Goal: Communication & Community: Answer question/provide support

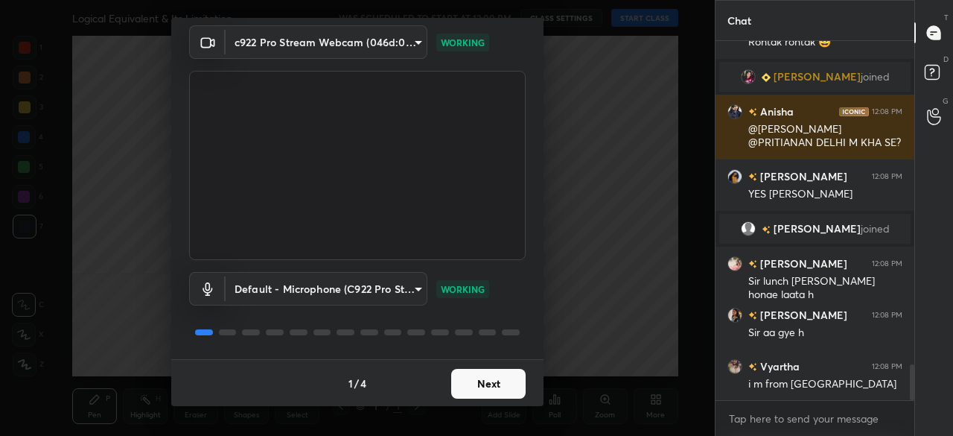
click at [497, 383] on button "Next" at bounding box center [488, 384] width 74 height 30
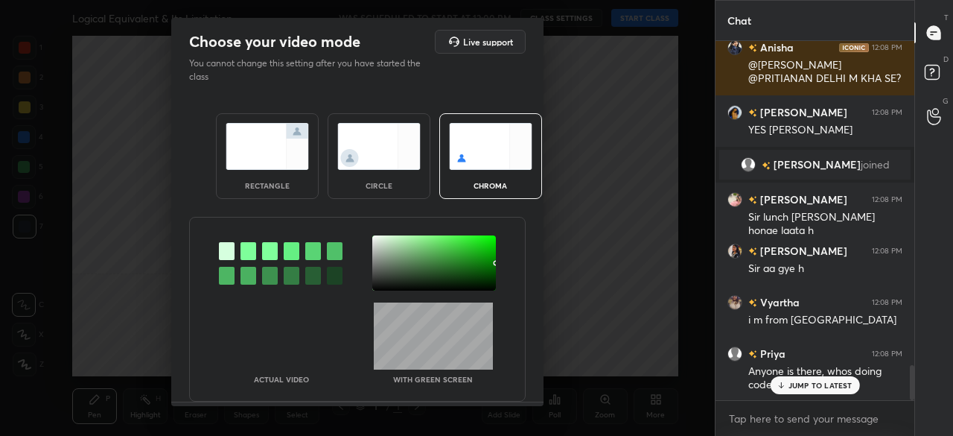
click at [479, 281] on div at bounding box center [434, 262] width 124 height 55
click at [481, 281] on div at bounding box center [434, 262] width 124 height 55
click at [483, 282] on div at bounding box center [484, 282] width 3 height 3
click at [481, 284] on div at bounding box center [434, 262] width 124 height 55
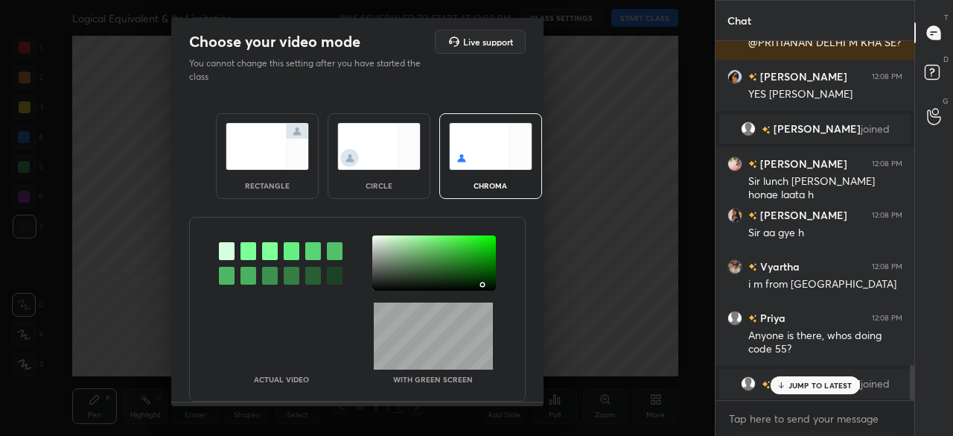
click at [482, 284] on div at bounding box center [483, 285] width 3 height 3
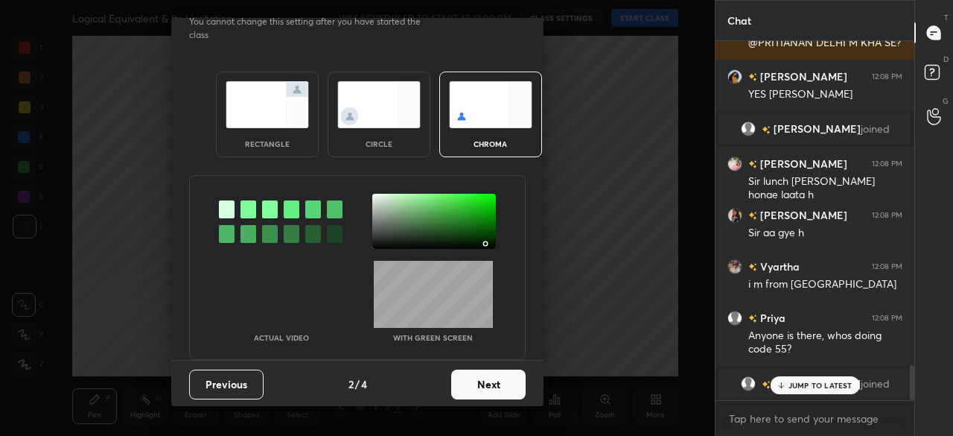
click at [490, 380] on button "Next" at bounding box center [488, 384] width 74 height 30
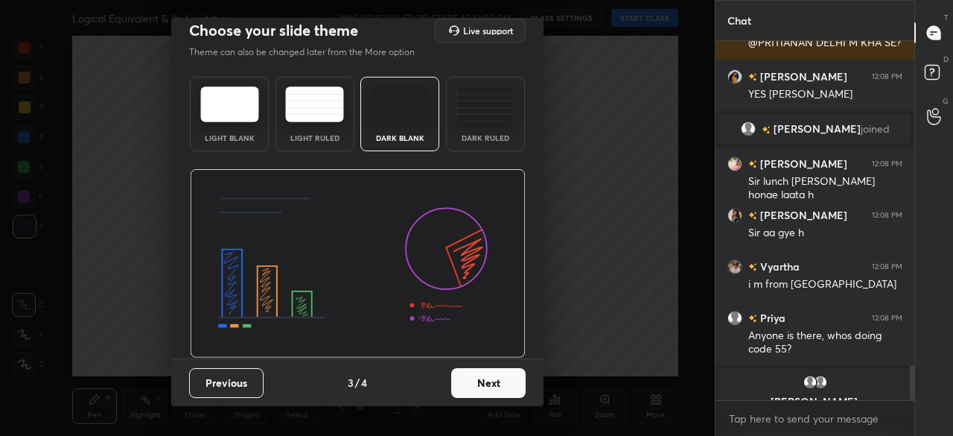
scroll to position [10, 0]
click at [501, 380] on button "Next" at bounding box center [488, 384] width 74 height 30
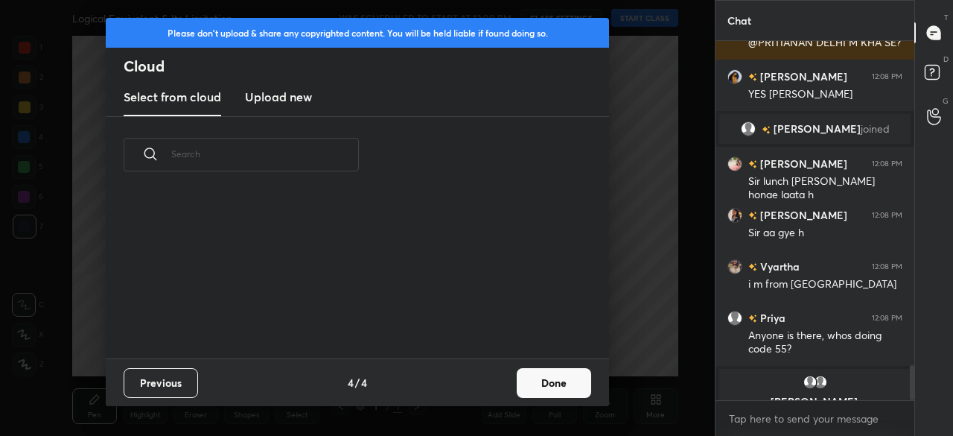
click at [529, 383] on button "Done" at bounding box center [554, 383] width 74 height 30
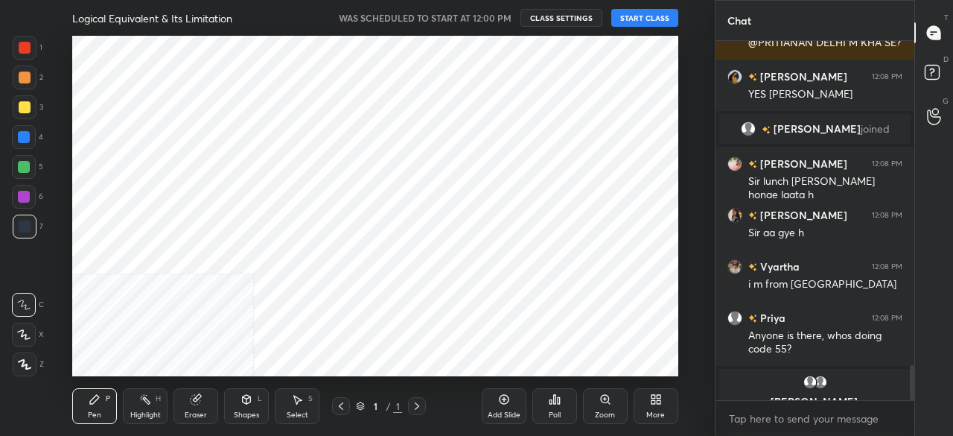
drag, startPoint x: 551, startPoint y: 380, endPoint x: 561, endPoint y: 365, distance: 17.8
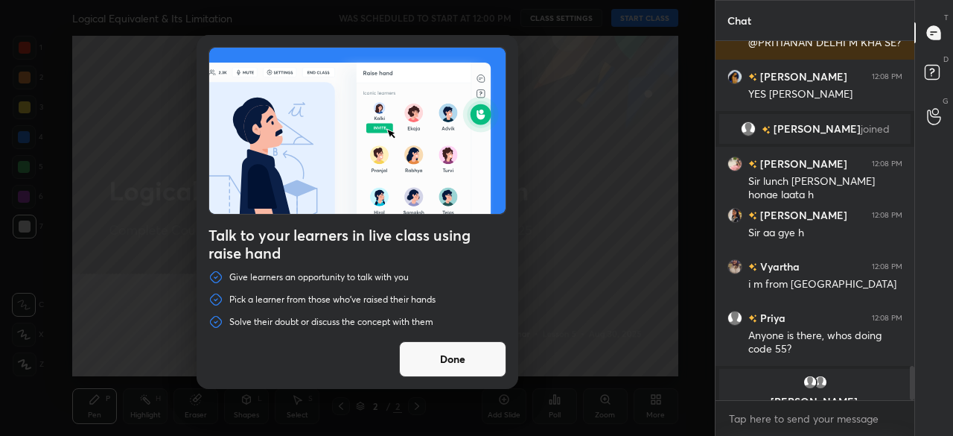
scroll to position [3417, 0]
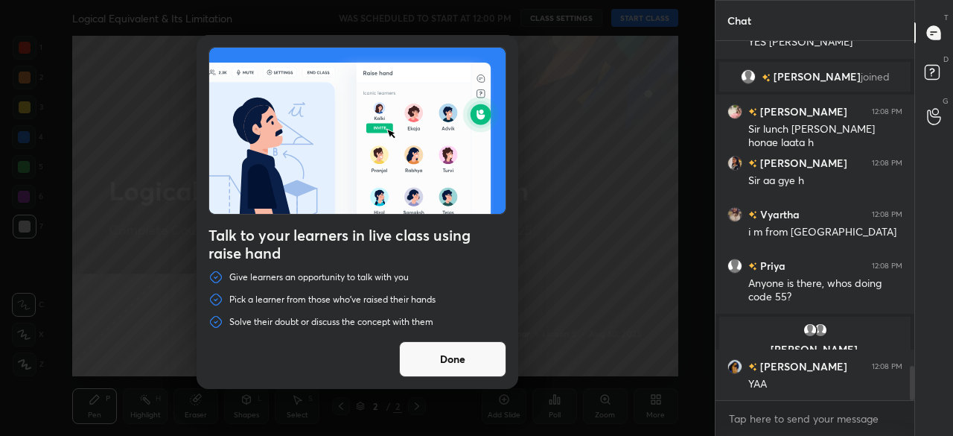
drag, startPoint x: 466, startPoint y: 372, endPoint x: 492, endPoint y: 319, distance: 58.3
click at [466, 369] on button "Done" at bounding box center [452, 359] width 107 height 36
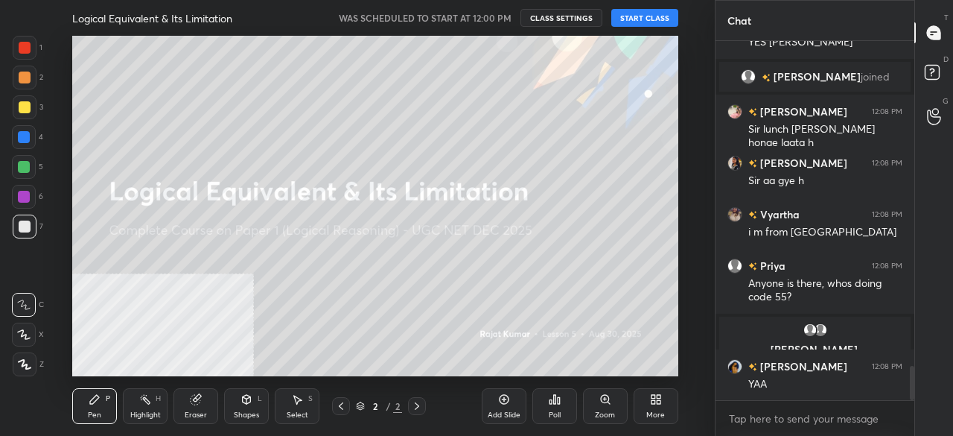
click at [645, 22] on button "START CLASS" at bounding box center [644, 18] width 67 height 18
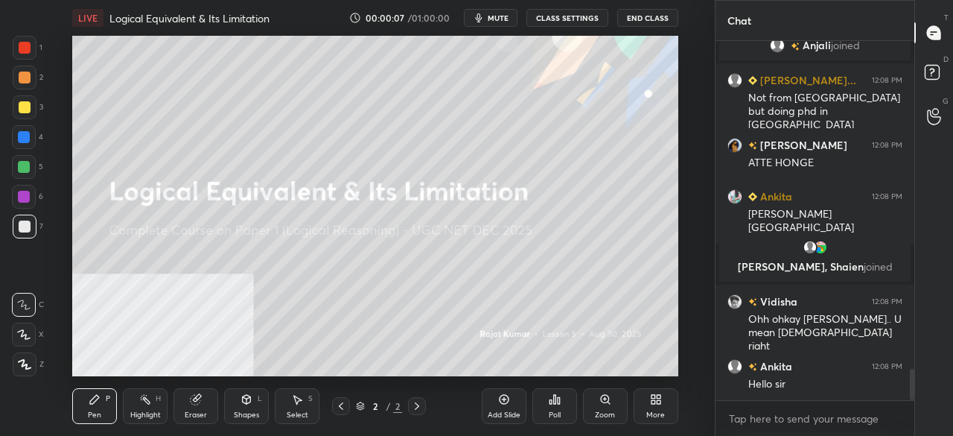
scroll to position [324, 194]
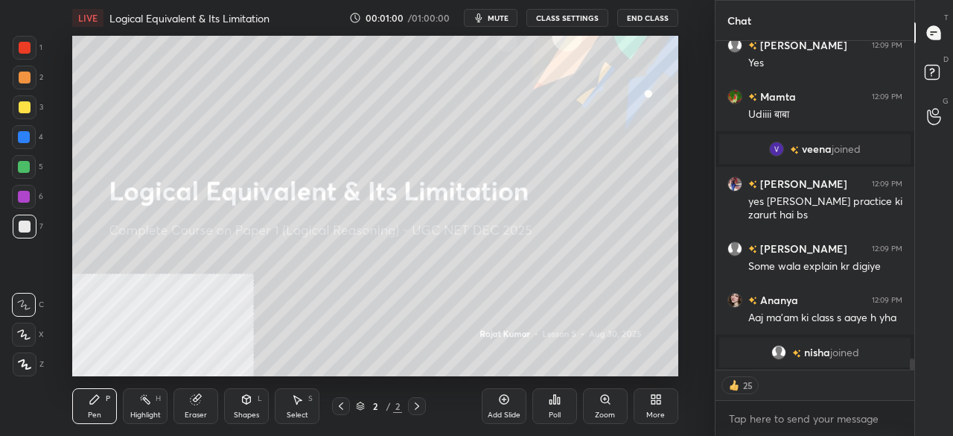
click at [31, 370] on div at bounding box center [25, 364] width 24 height 24
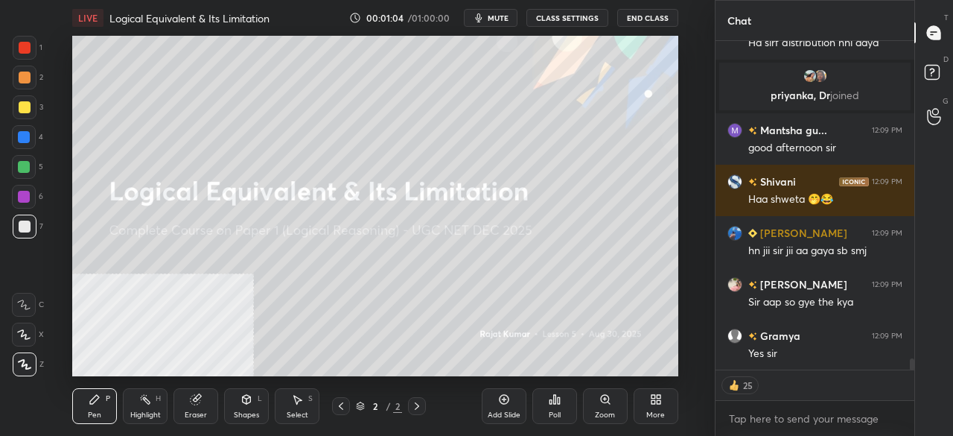
click at [654, 413] on div "More" at bounding box center [655, 414] width 19 height 7
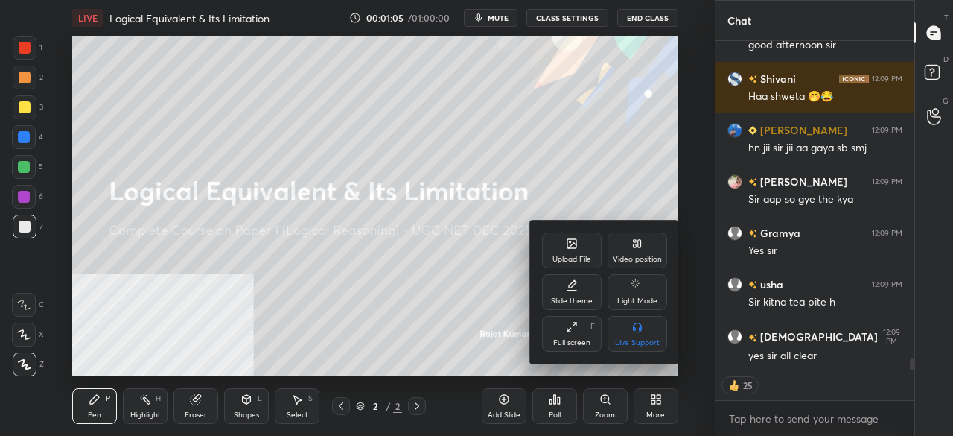
drag, startPoint x: 642, startPoint y: 240, endPoint x: 644, endPoint y: 295, distance: 54.4
click at [642, 243] on div "Video position" at bounding box center [638, 250] width 60 height 36
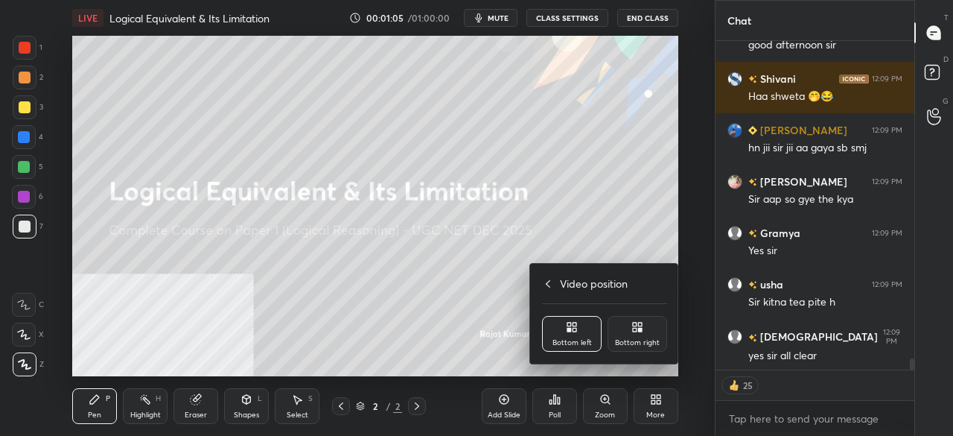
click at [644, 323] on div "Bottom right" at bounding box center [638, 334] width 60 height 36
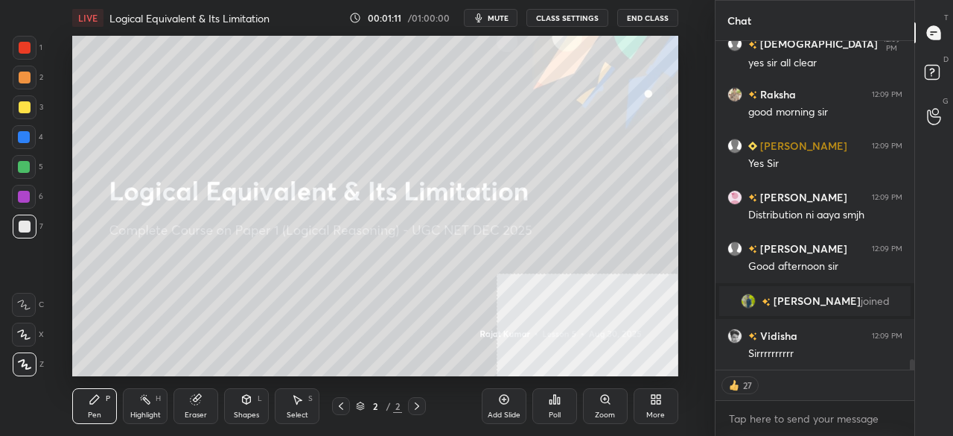
click at [252, 412] on div "Shapes" at bounding box center [246, 414] width 25 height 7
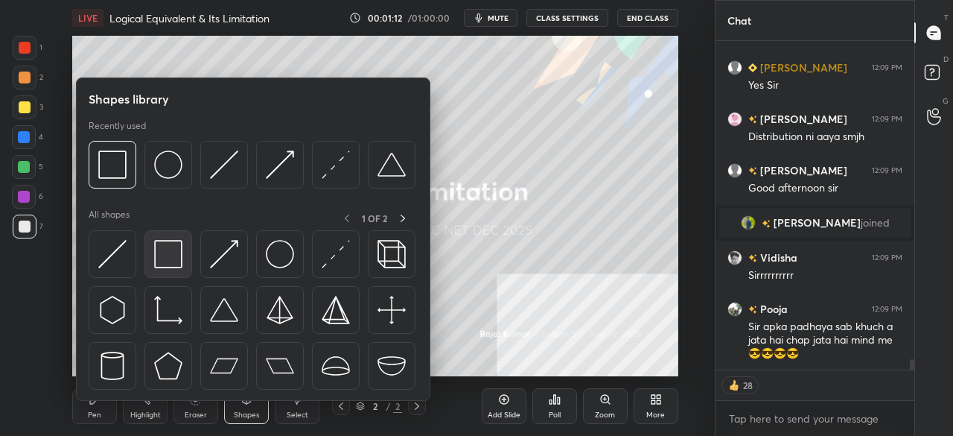
click at [174, 255] on img at bounding box center [168, 254] width 28 height 28
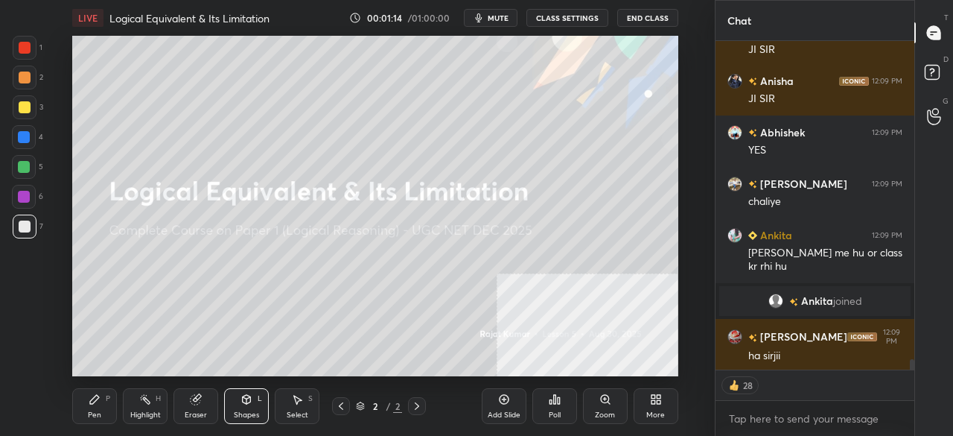
click at [98, 411] on div "Pen" at bounding box center [94, 414] width 13 height 7
click at [656, 401] on icon at bounding box center [656, 399] width 12 height 12
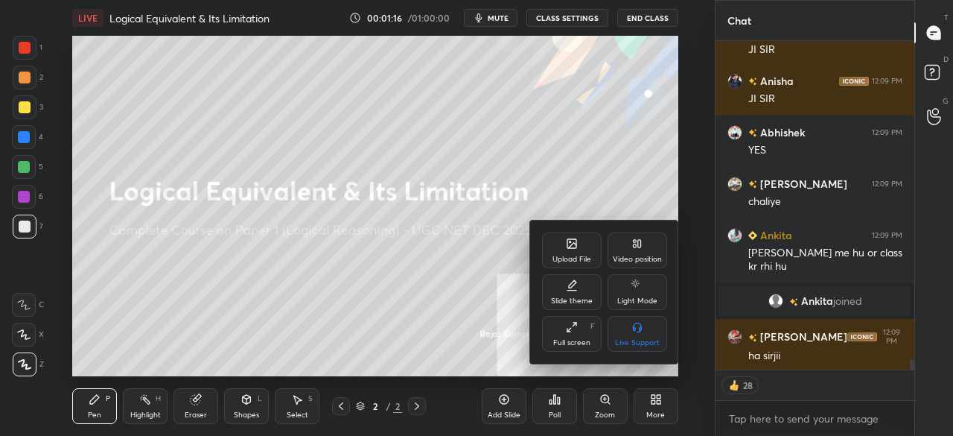
click at [579, 243] on div "Upload File" at bounding box center [572, 250] width 60 height 36
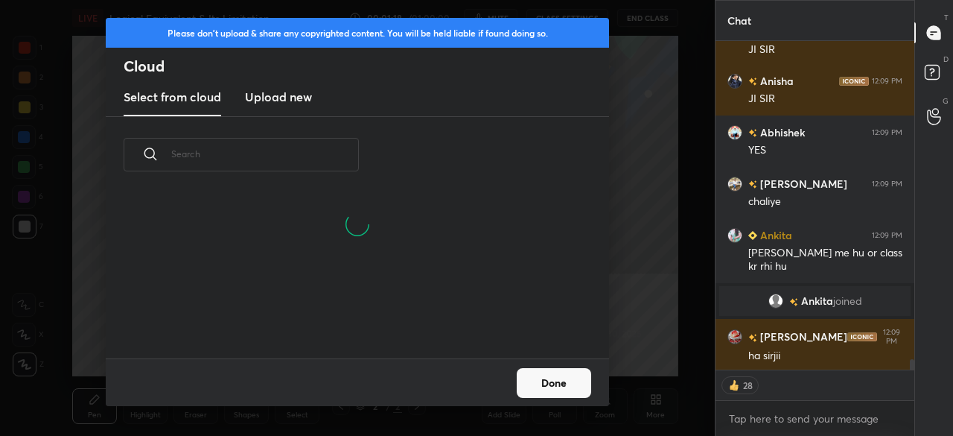
click at [280, 95] on h3 "Upload new" at bounding box center [278, 97] width 67 height 18
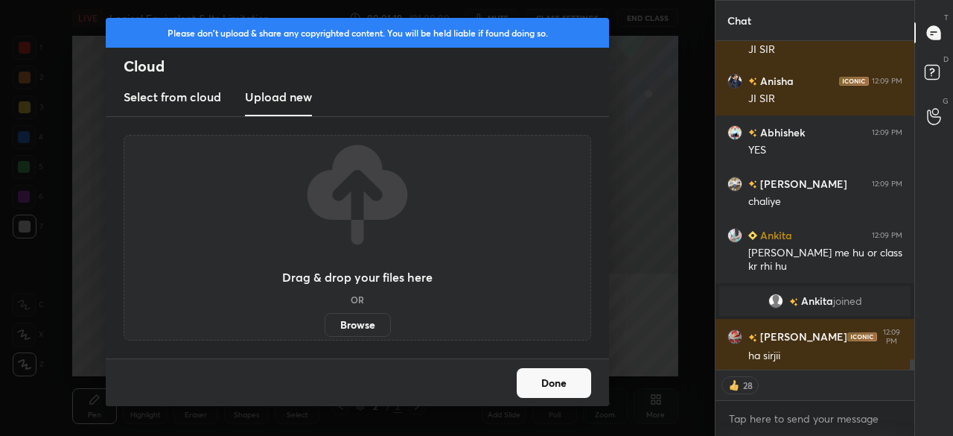
click at [348, 328] on label "Browse" at bounding box center [358, 325] width 66 height 24
click at [325, 328] on input "Browse" at bounding box center [325, 325] width 0 height 24
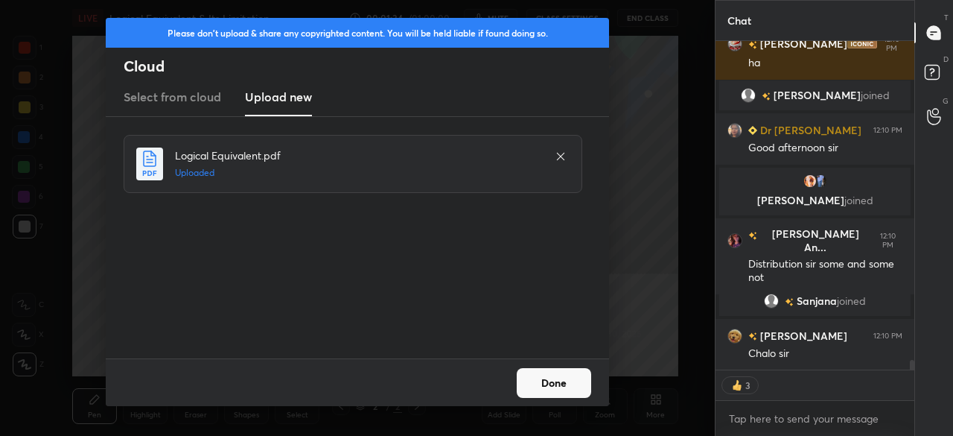
click at [558, 387] on button "Done" at bounding box center [554, 383] width 74 height 30
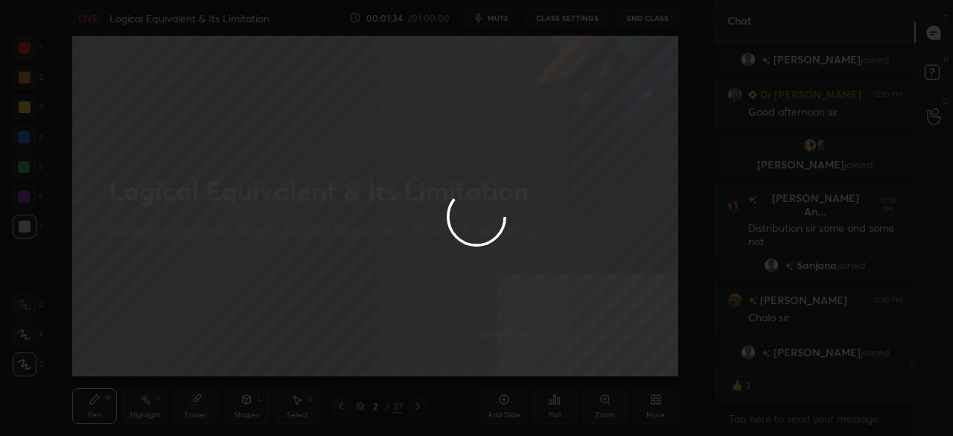
click at [659, 407] on div "More" at bounding box center [656, 406] width 45 height 36
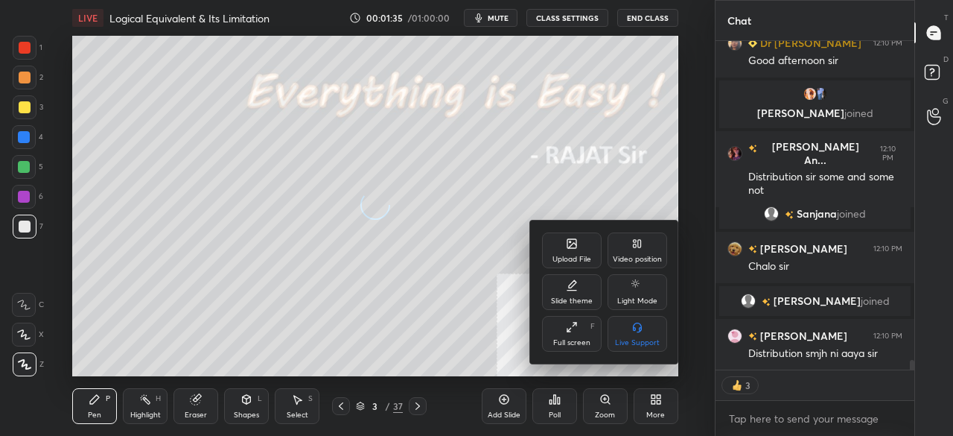
click at [576, 335] on div "Full screen F" at bounding box center [572, 334] width 60 height 36
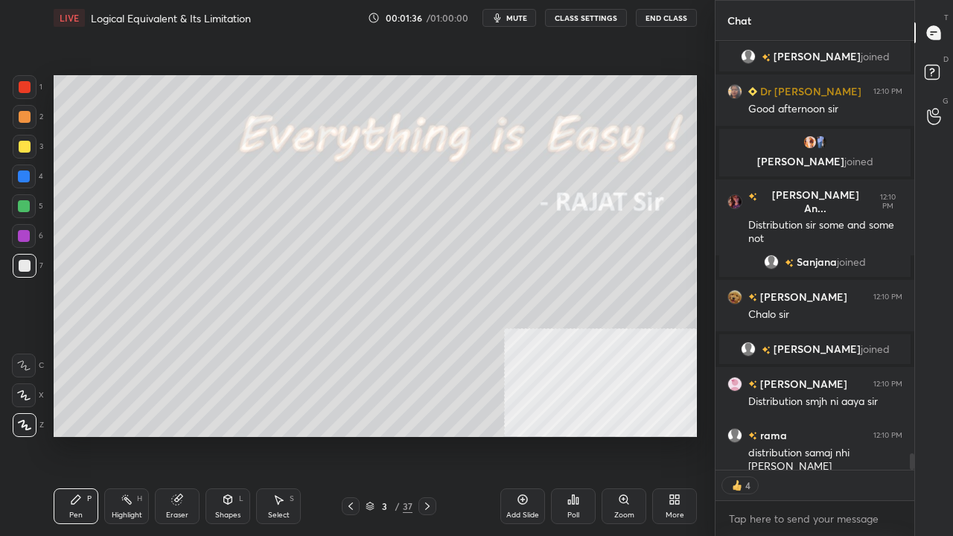
drag, startPoint x: 383, startPoint y: 504, endPoint x: 389, endPoint y: 484, distance: 21.0
click at [383, 435] on div "3" at bounding box center [384, 506] width 15 height 9
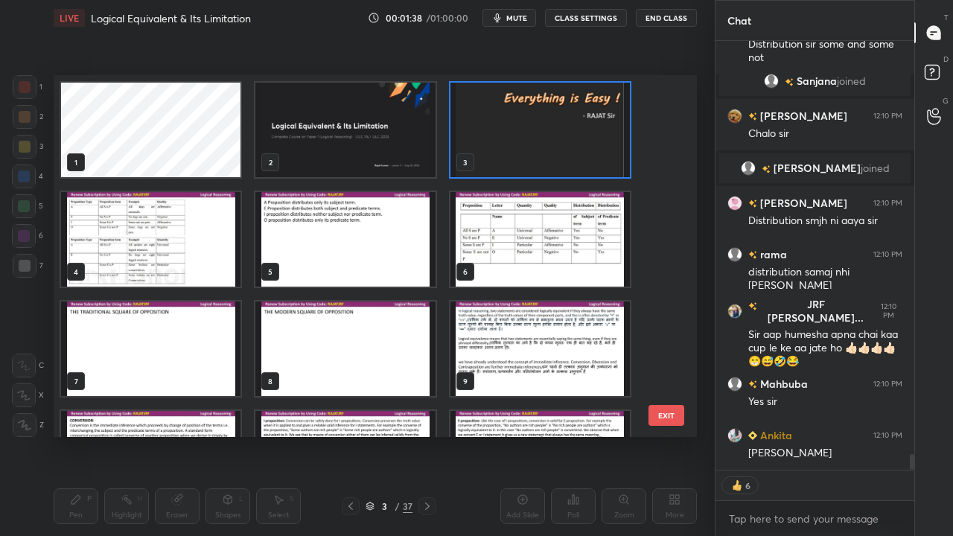
click at [164, 246] on img "grid" at bounding box center [150, 239] width 179 height 95
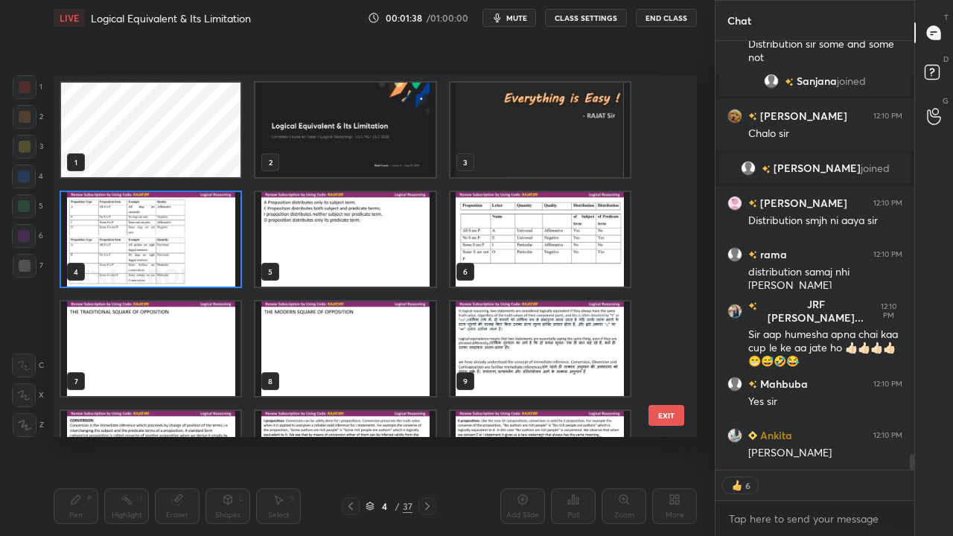
click at [164, 245] on img "grid" at bounding box center [150, 239] width 179 height 95
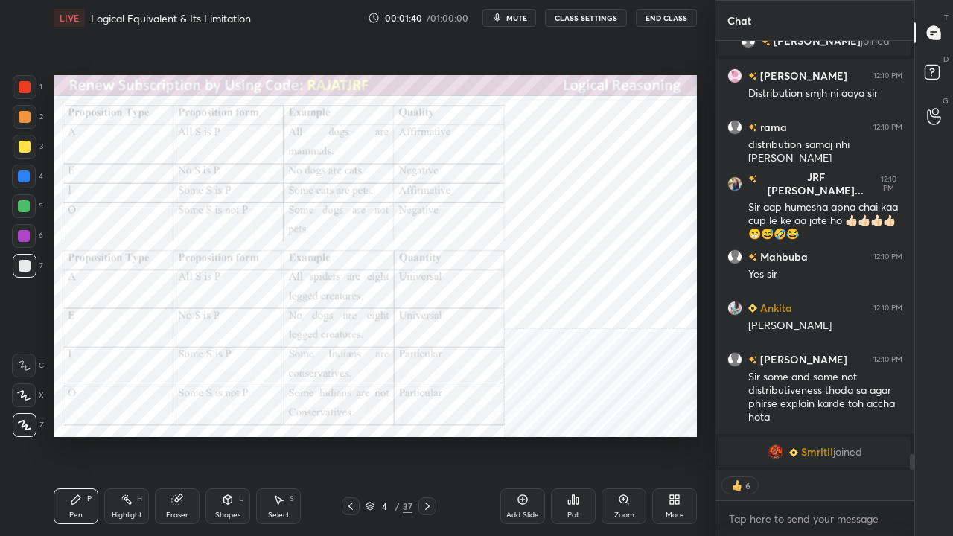
click at [23, 86] on div at bounding box center [25, 87] width 12 height 12
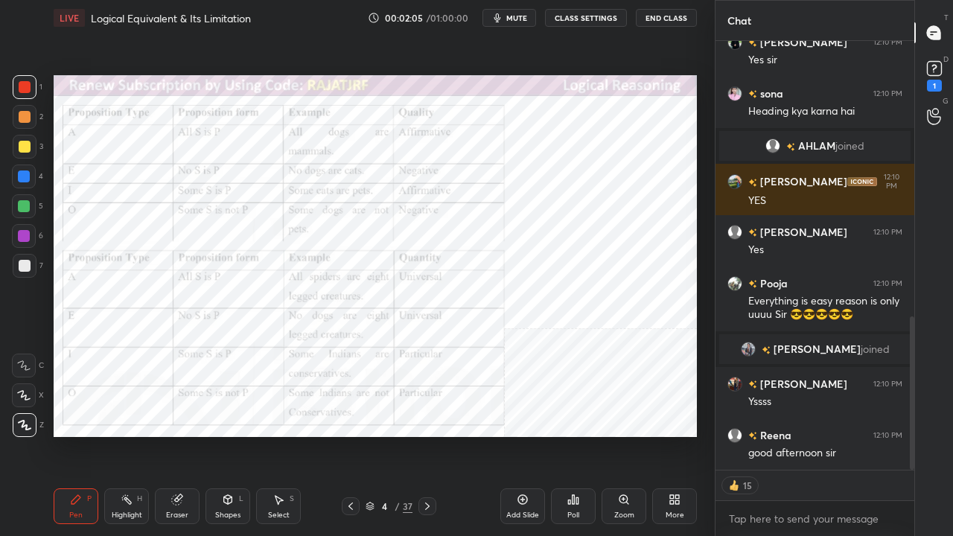
click at [383, 435] on div "4" at bounding box center [384, 506] width 15 height 9
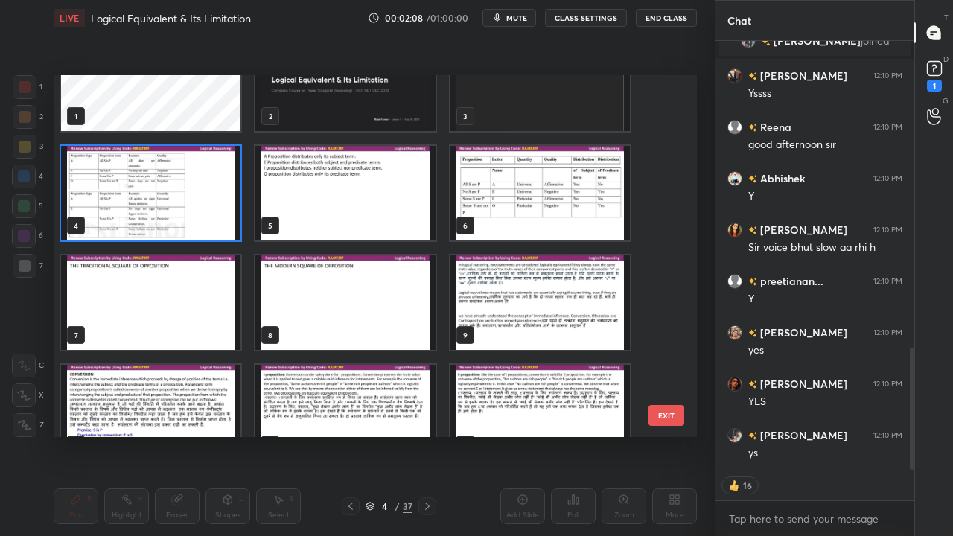
click at [337, 214] on img "grid" at bounding box center [344, 193] width 179 height 95
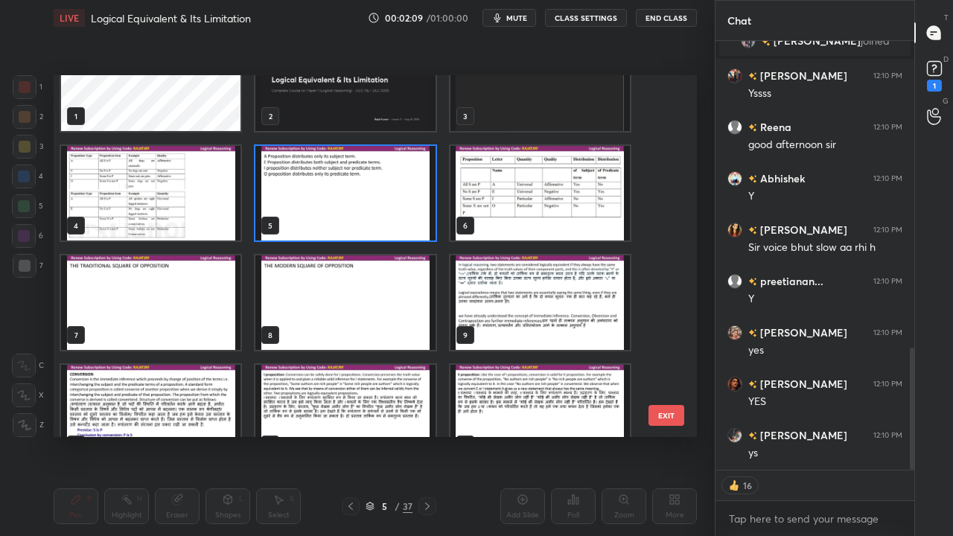
click at [337, 214] on img "grid" at bounding box center [344, 193] width 179 height 95
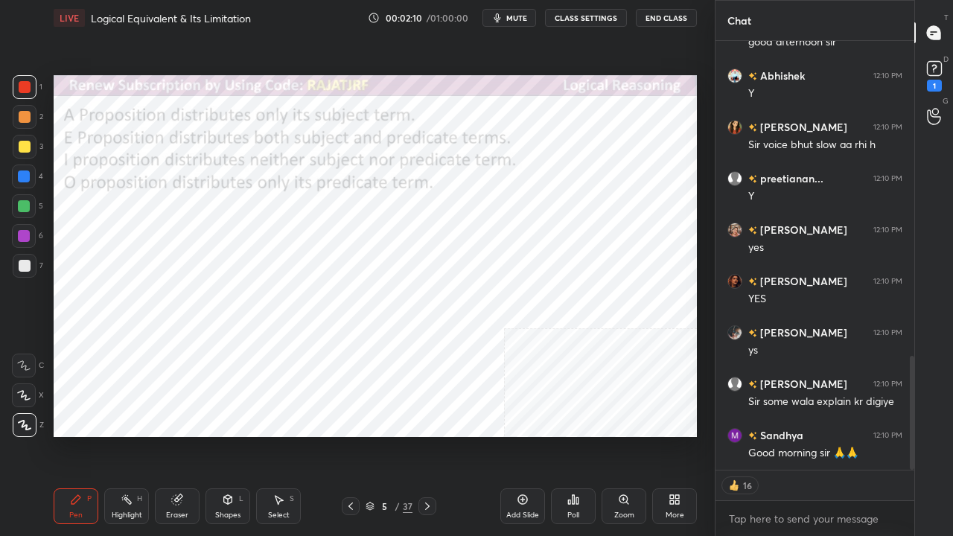
drag, startPoint x: 235, startPoint y: 506, endPoint x: 240, endPoint y: 494, distance: 12.7
click at [235, 435] on div "Shapes L" at bounding box center [227, 506] width 45 height 36
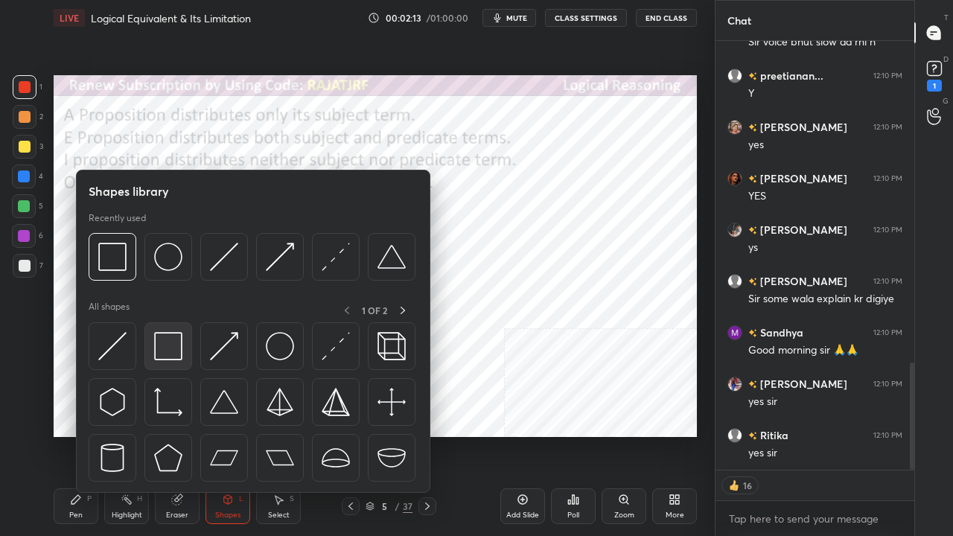
click at [162, 328] on div at bounding box center [168, 346] width 48 height 48
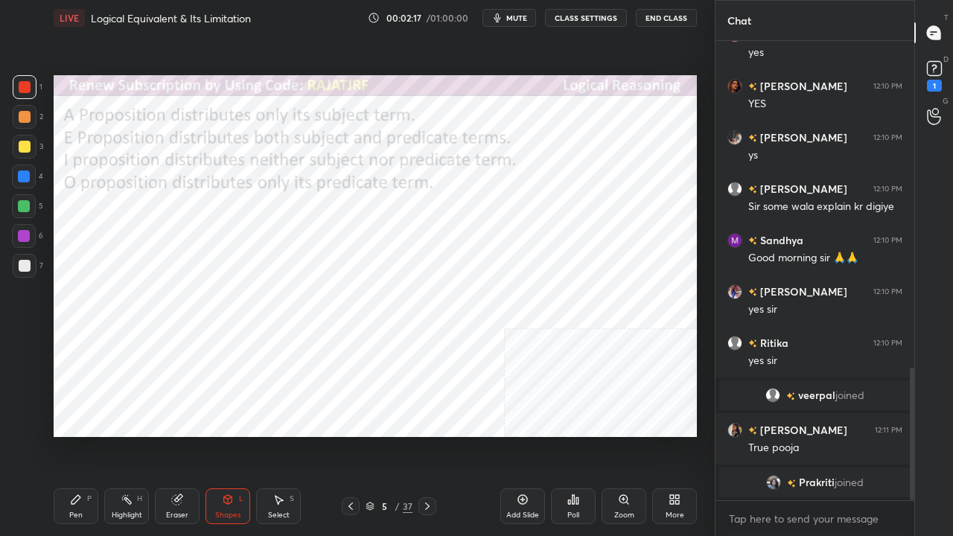
click at [87, 435] on div "Pen P" at bounding box center [76, 506] width 45 height 36
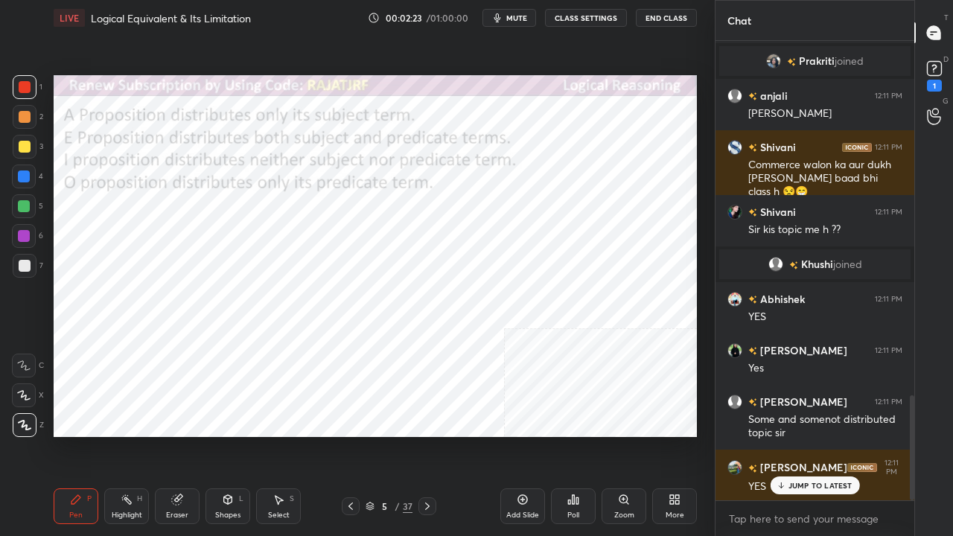
click at [391, 435] on div "5" at bounding box center [384, 506] width 15 height 9
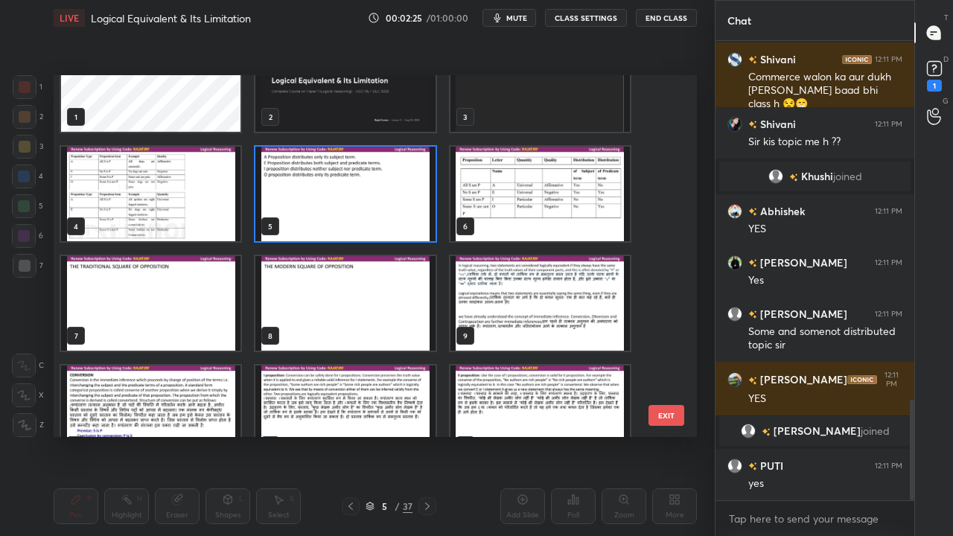
click at [485, 205] on img "grid" at bounding box center [539, 194] width 179 height 95
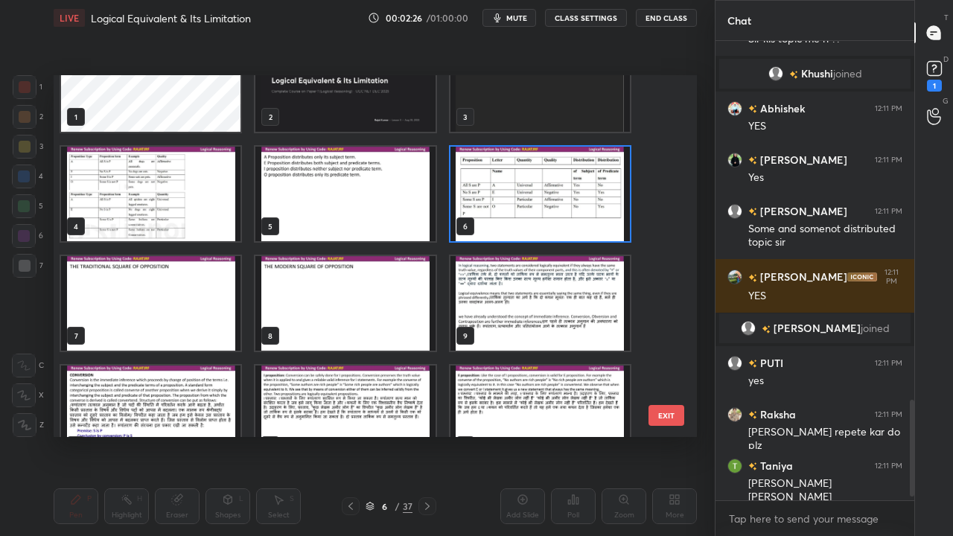
click at [485, 205] on img "grid" at bounding box center [539, 194] width 179 height 95
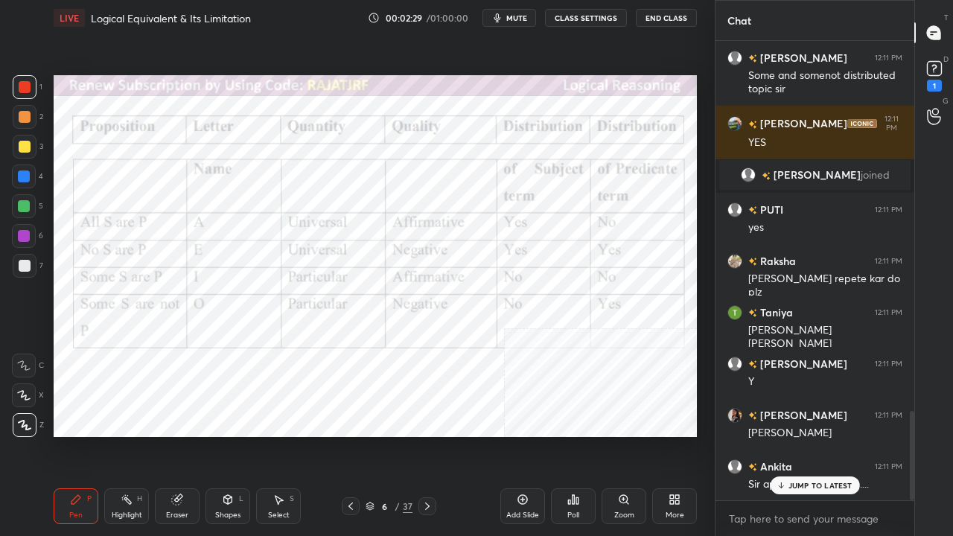
drag, startPoint x: 223, startPoint y: 508, endPoint x: 229, endPoint y: 497, distance: 12.0
click at [223, 435] on div "Shapes L" at bounding box center [227, 506] width 45 height 36
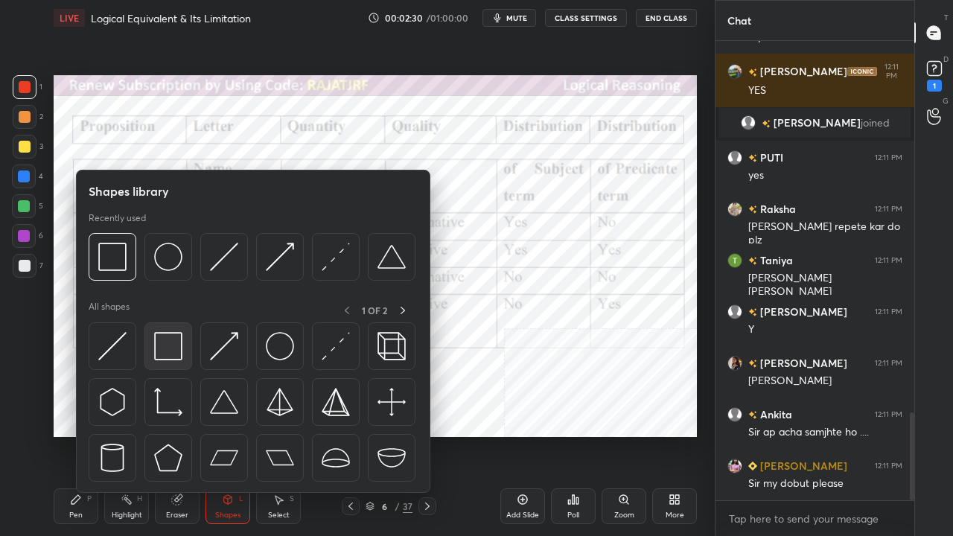
click at [171, 349] on img at bounding box center [168, 346] width 28 height 28
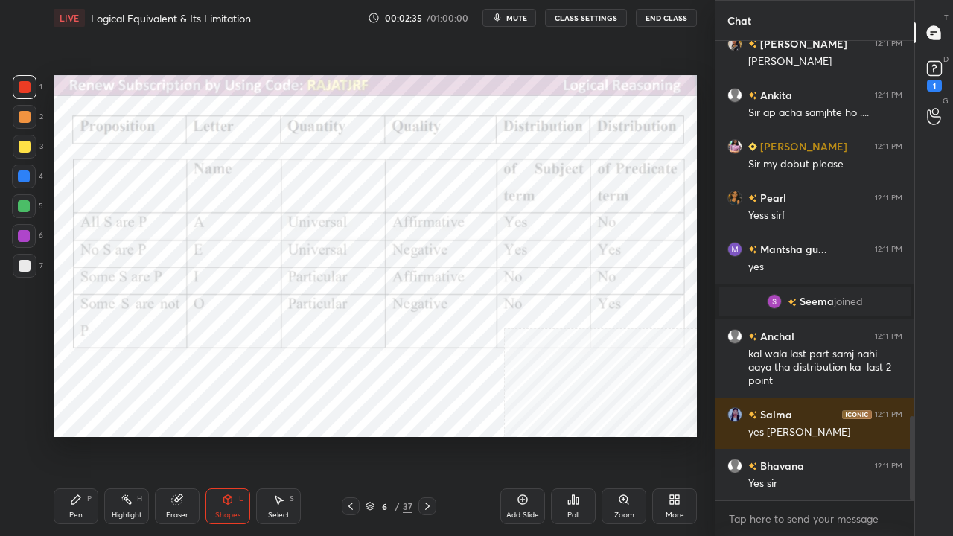
click at [83, 435] on div "Pen P" at bounding box center [76, 506] width 45 height 36
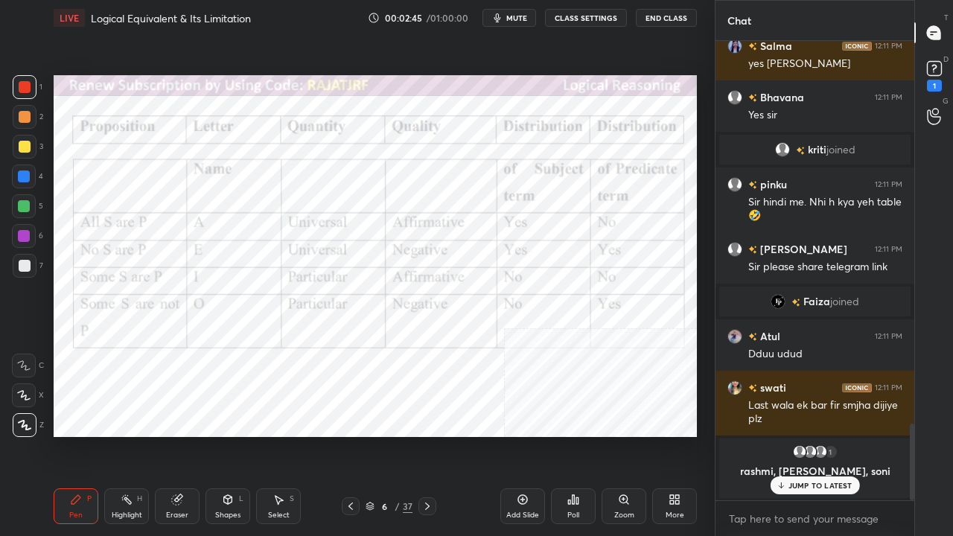
click at [24, 174] on div at bounding box center [24, 176] width 12 height 12
click at [23, 174] on div at bounding box center [24, 176] width 12 height 12
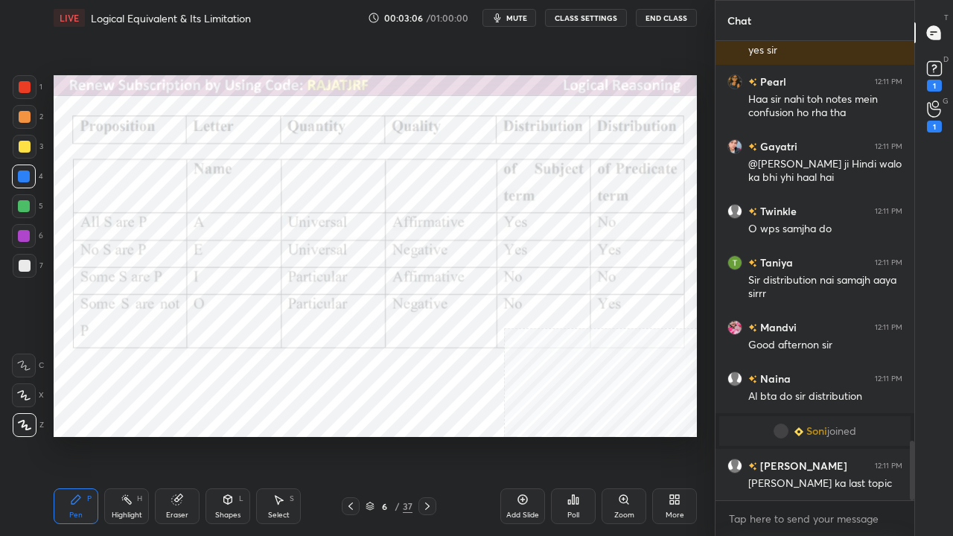
click at [389, 435] on div "6" at bounding box center [384, 506] width 15 height 9
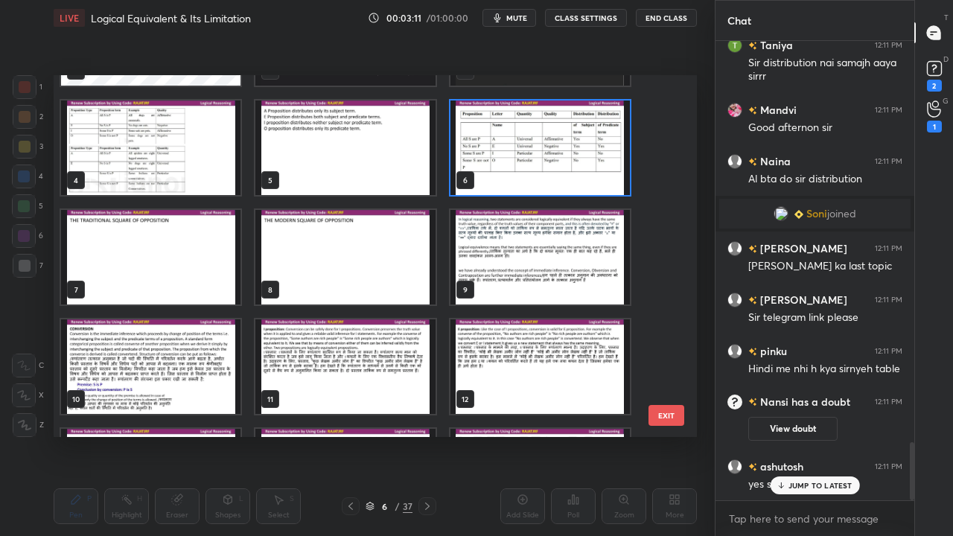
click at [564, 250] on img "grid" at bounding box center [539, 257] width 179 height 95
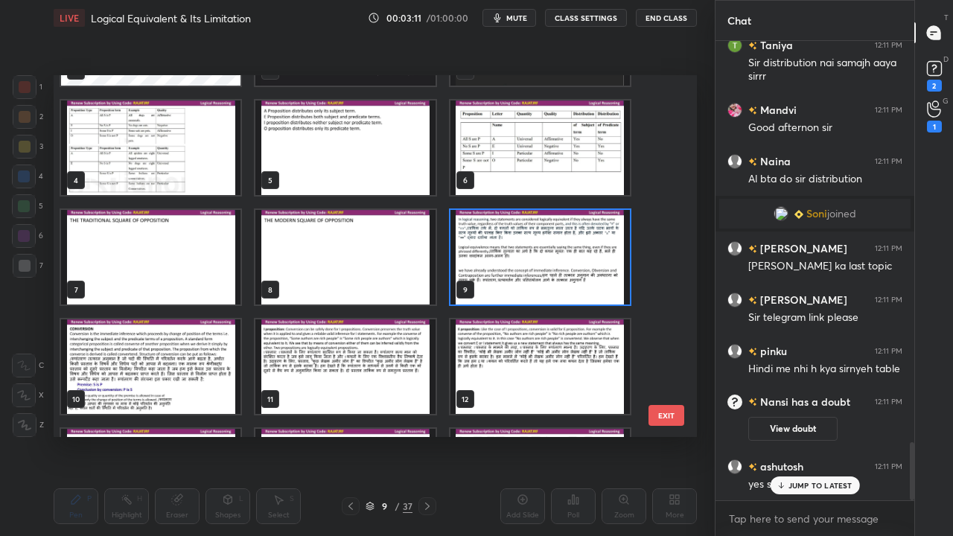
click at [564, 250] on img "grid" at bounding box center [539, 257] width 179 height 95
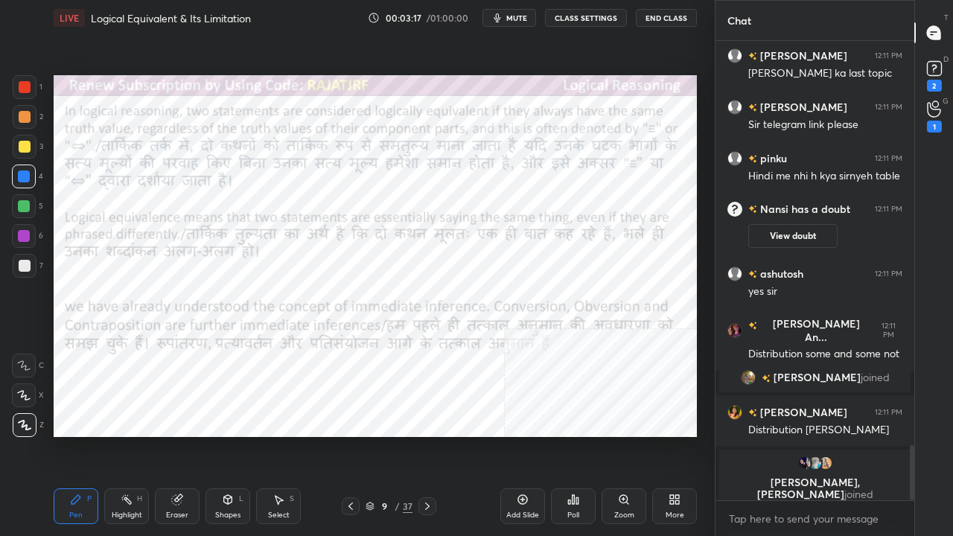
drag, startPoint x: 353, startPoint y: 506, endPoint x: 367, endPoint y: 503, distance: 14.5
click at [351, 435] on icon at bounding box center [351, 506] width 12 height 12
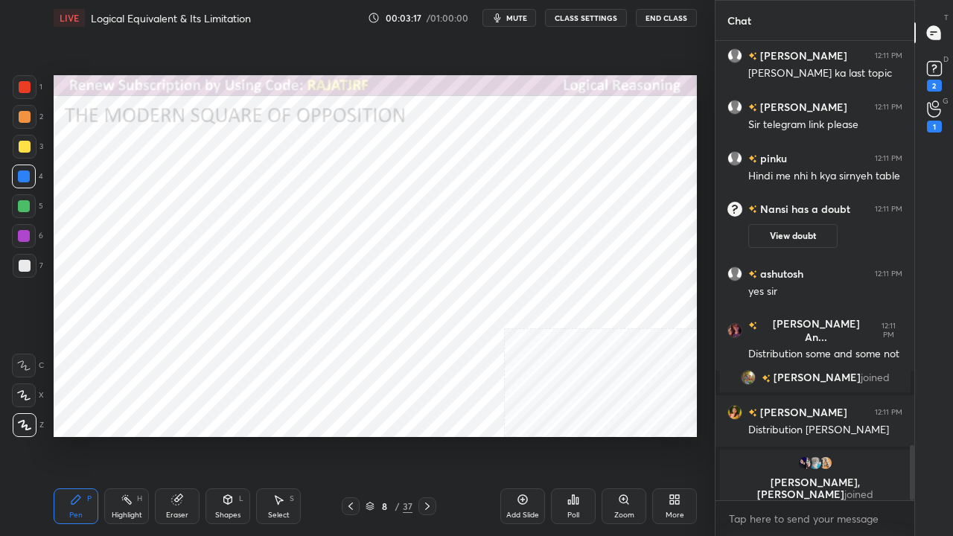
click at [514, 435] on div "Add Slide" at bounding box center [522, 506] width 45 height 36
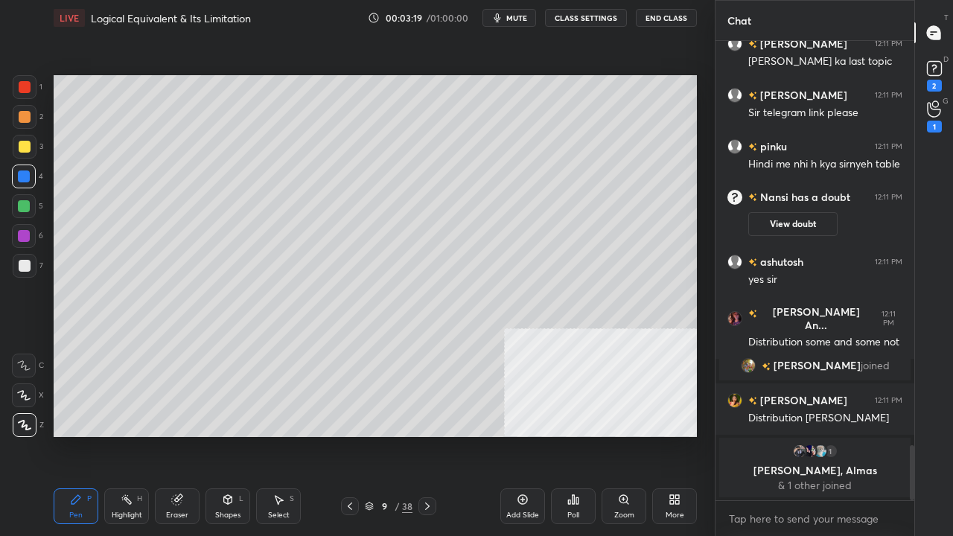
click at [24, 147] on div at bounding box center [25, 147] width 12 height 12
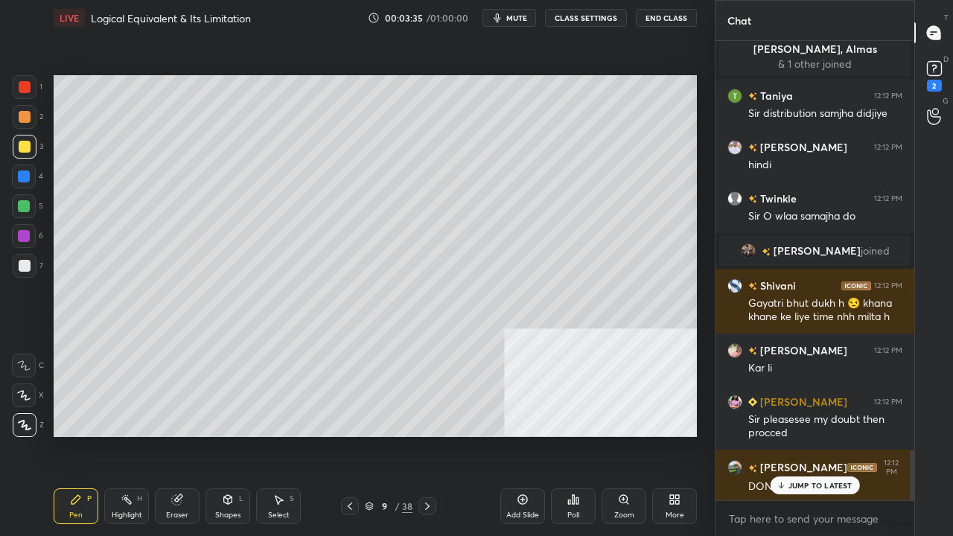
drag, startPoint x: 222, startPoint y: 505, endPoint x: 226, endPoint y: 494, distance: 11.8
click at [222, 435] on icon at bounding box center [228, 500] width 12 height 12
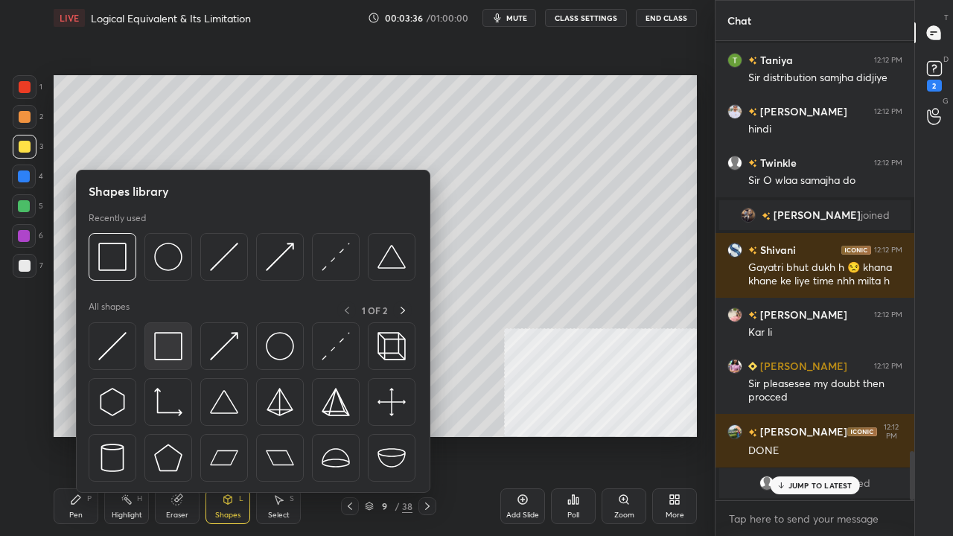
click at [166, 333] on img at bounding box center [168, 346] width 28 height 28
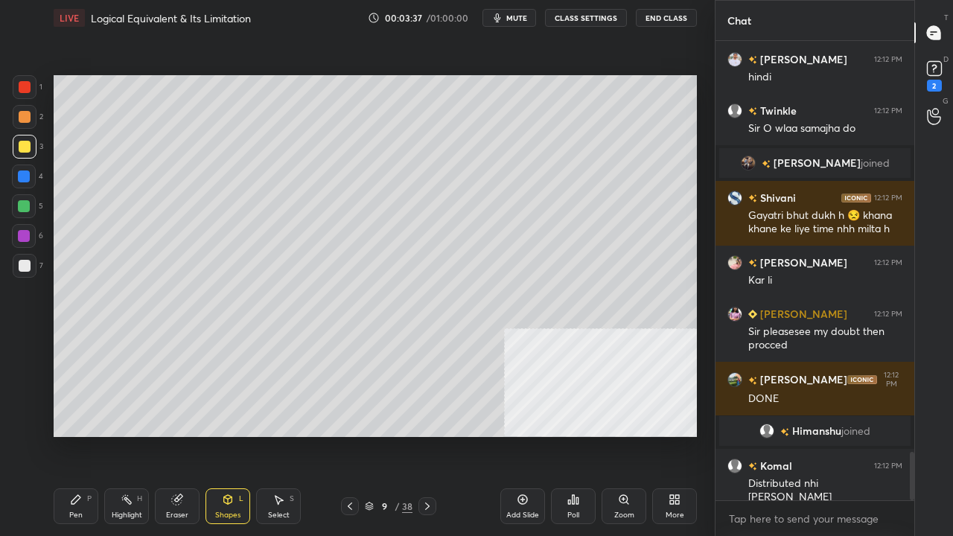
click at [24, 174] on div at bounding box center [24, 176] width 12 height 12
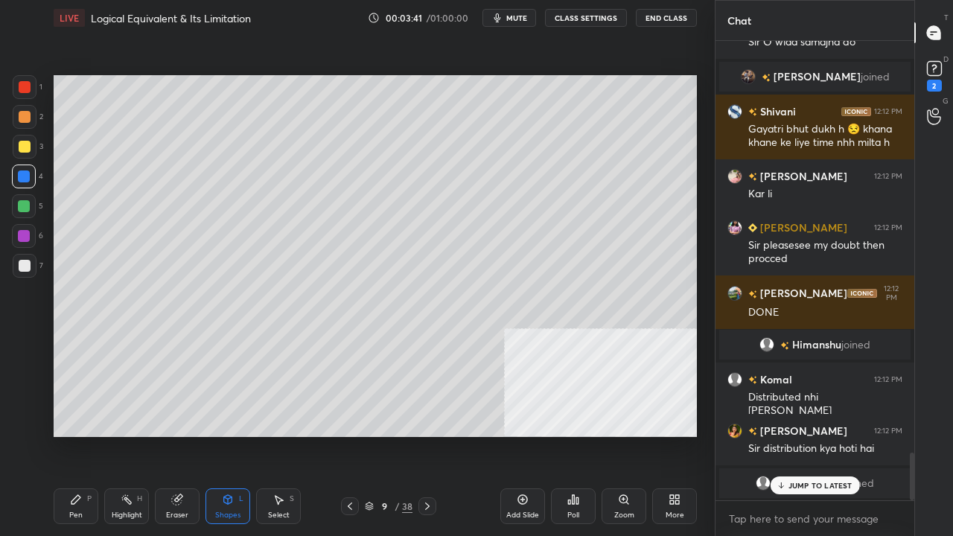
drag, startPoint x: 80, startPoint y: 511, endPoint x: 181, endPoint y: 446, distance: 120.0
click at [82, 435] on div "Pen" at bounding box center [75, 514] width 13 height 7
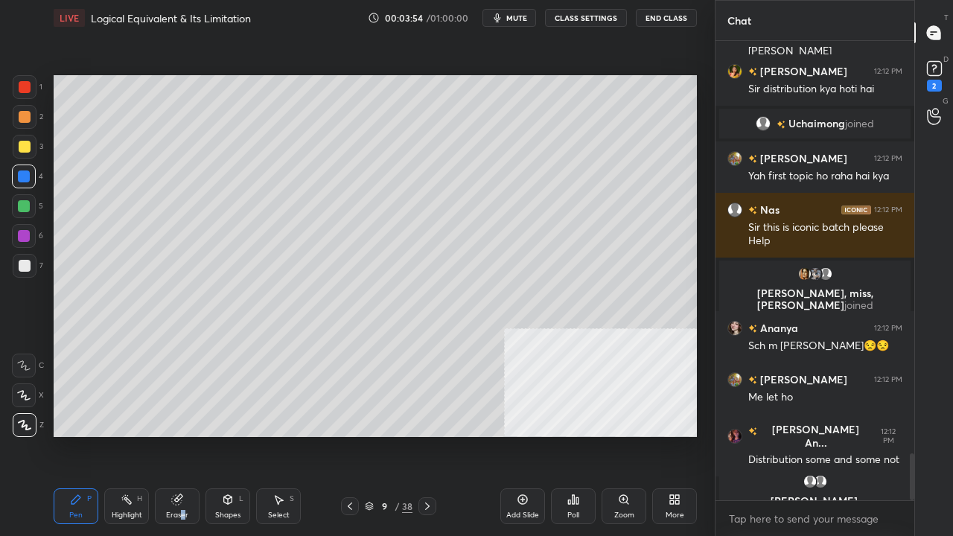
click at [183, 435] on div "Eraser" at bounding box center [177, 506] width 45 height 36
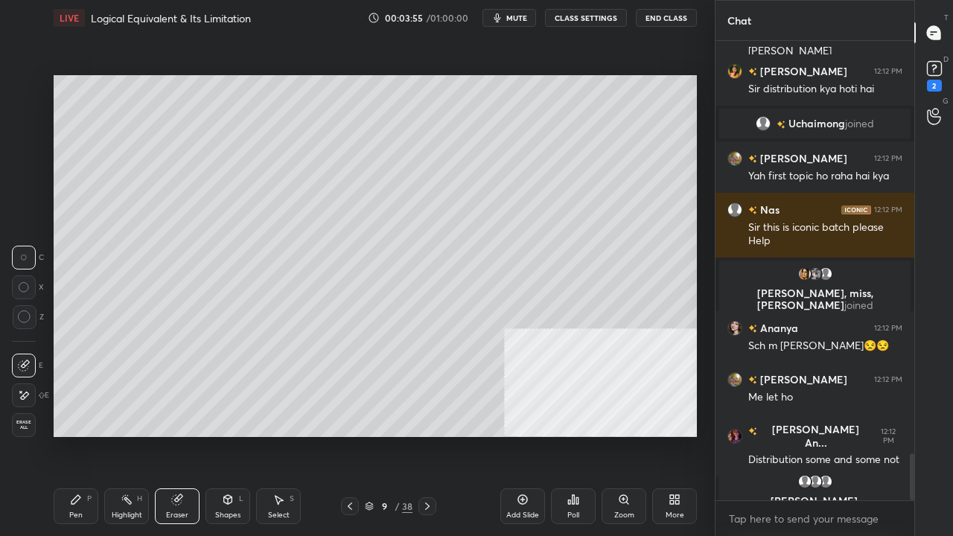
click at [28, 311] on icon at bounding box center [24, 316] width 13 height 13
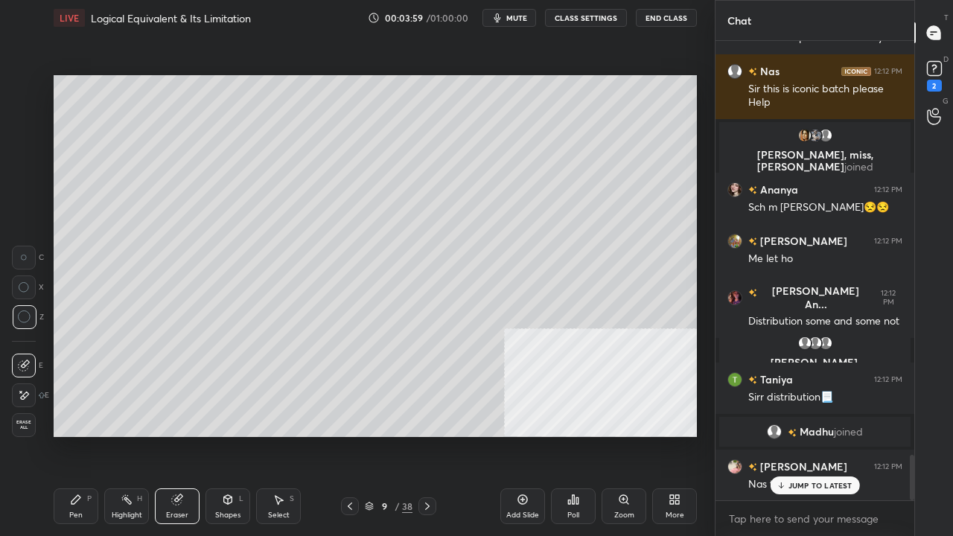
click at [73, 435] on div "Pen P" at bounding box center [76, 506] width 45 height 36
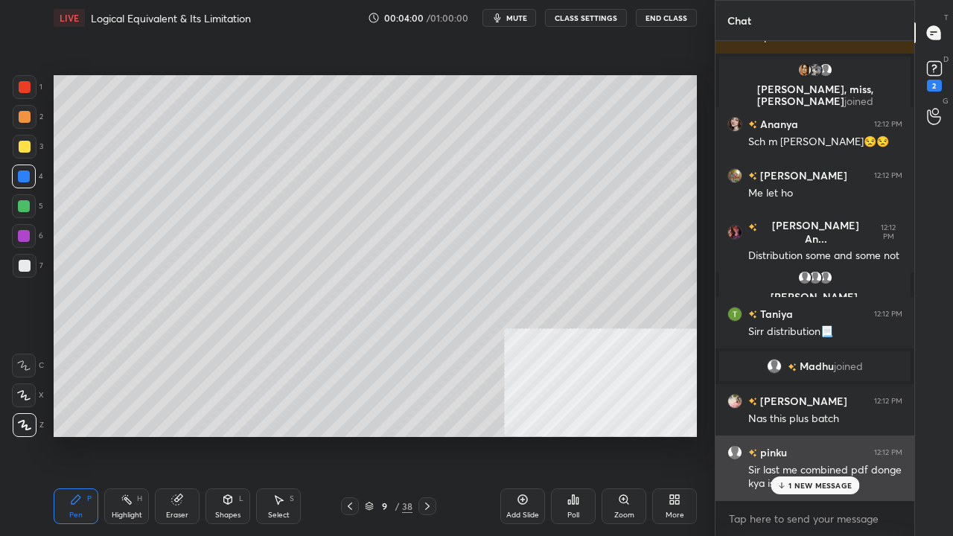
click at [790, 435] on div "Sir last me combined pdf donge kya is unit ki" at bounding box center [825, 477] width 154 height 28
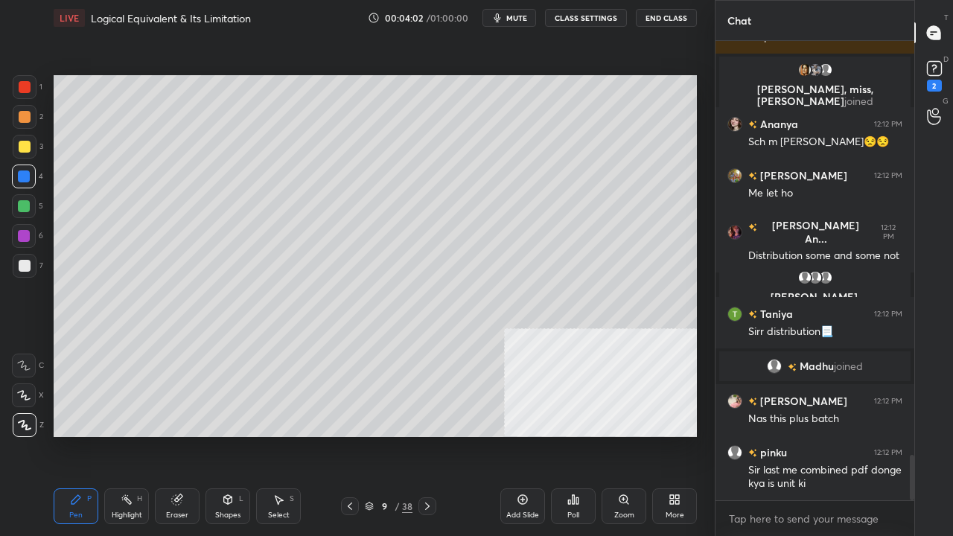
scroll to position [4268, 0]
drag, startPoint x: 168, startPoint y: 503, endPoint x: 203, endPoint y: 479, distance: 42.3
click at [170, 435] on div "Eraser" at bounding box center [177, 506] width 45 height 36
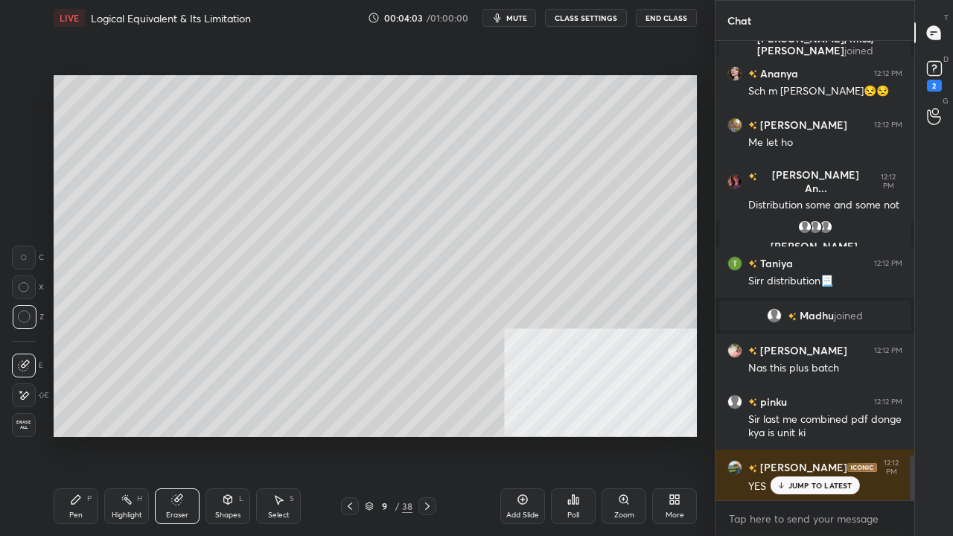
click at [84, 435] on div "Pen P" at bounding box center [76, 506] width 45 height 36
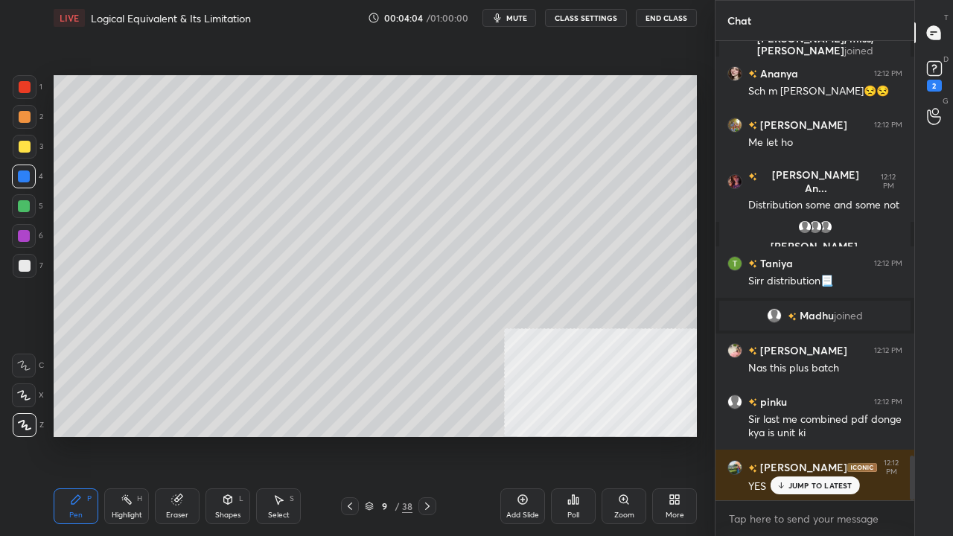
scroll to position [4333, 0]
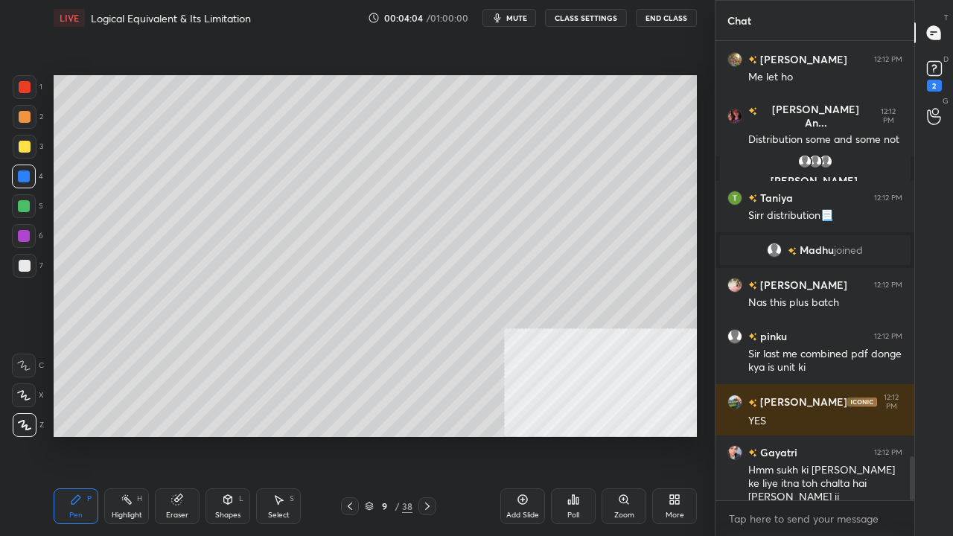
click at [25, 88] on div at bounding box center [25, 87] width 12 height 12
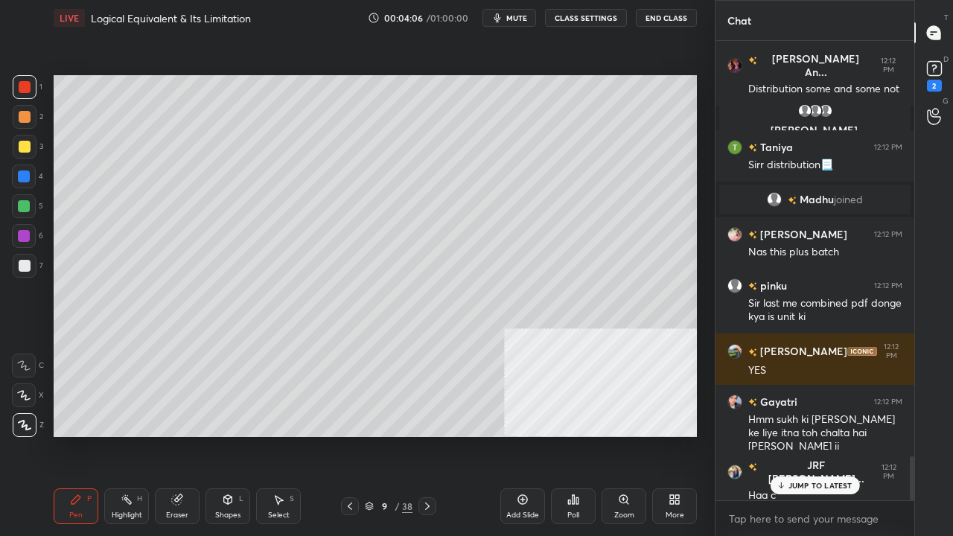
scroll to position [4419, 0]
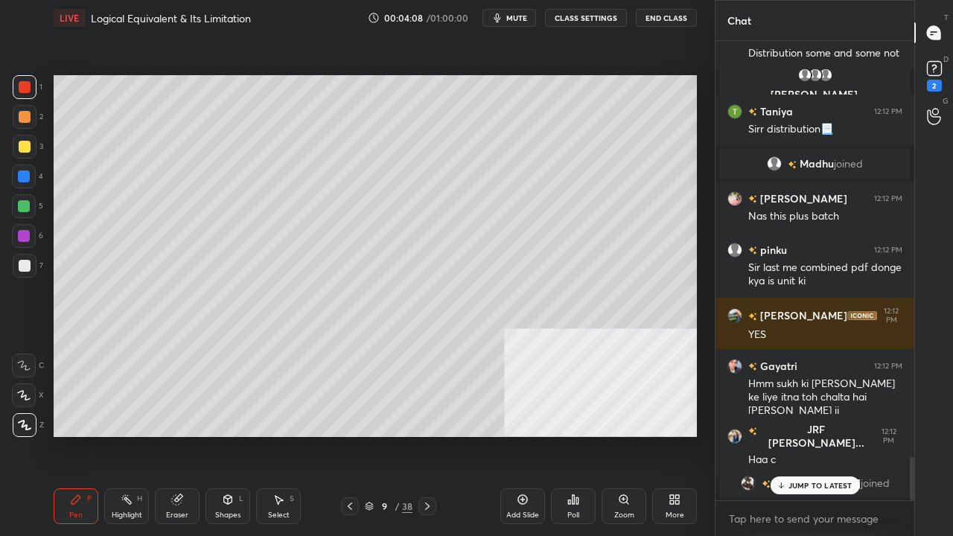
click at [24, 267] on div at bounding box center [25, 266] width 12 height 12
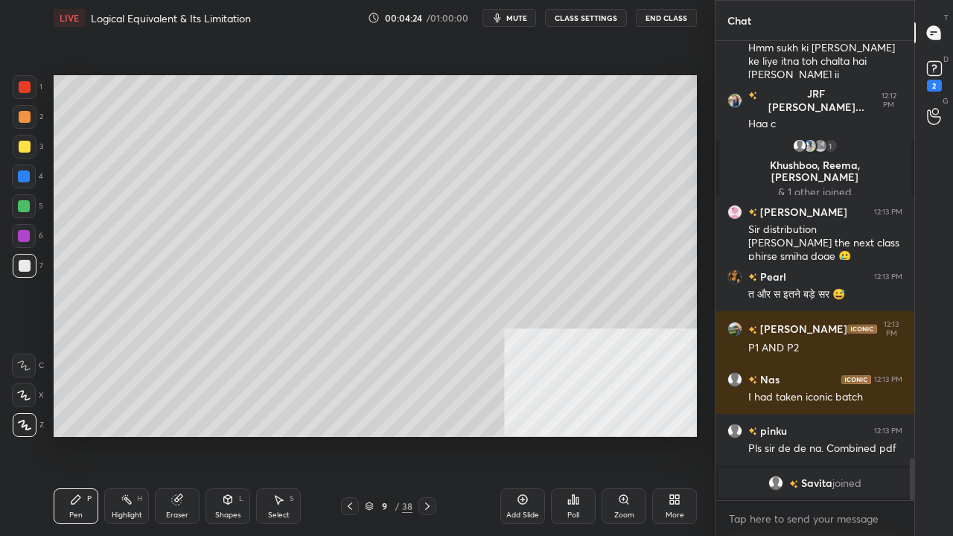
scroll to position [4612, 0]
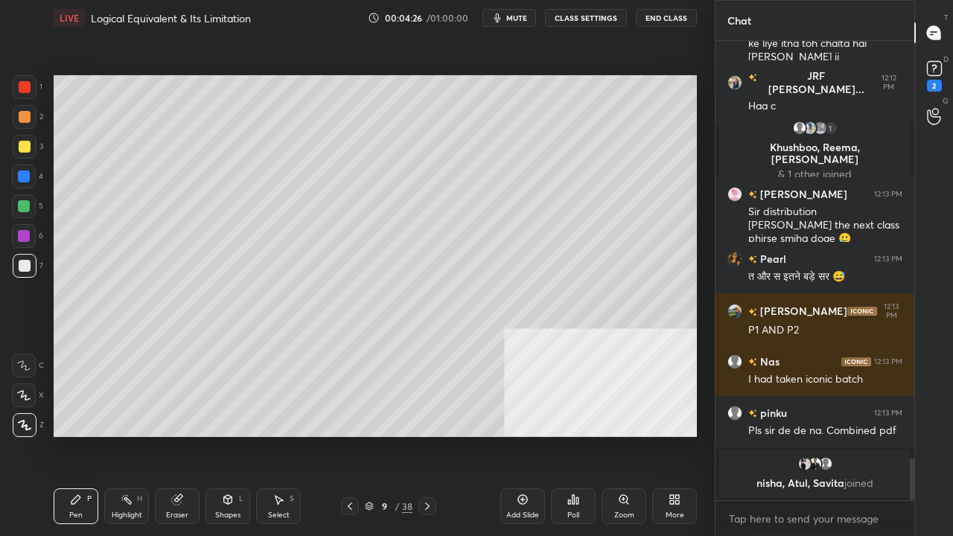
click at [25, 143] on div at bounding box center [25, 147] width 12 height 12
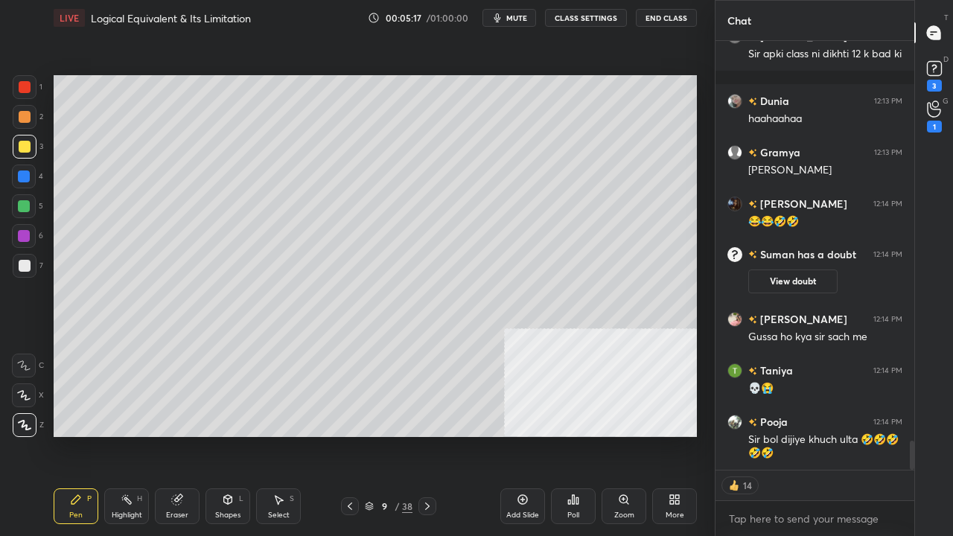
scroll to position [6002, 0]
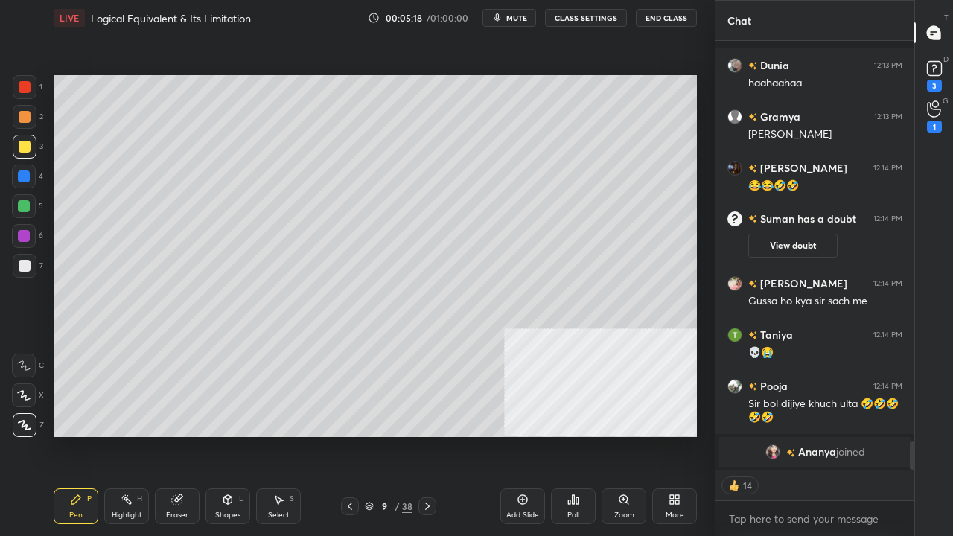
click at [225, 435] on div "Shapes L" at bounding box center [227, 506] width 45 height 36
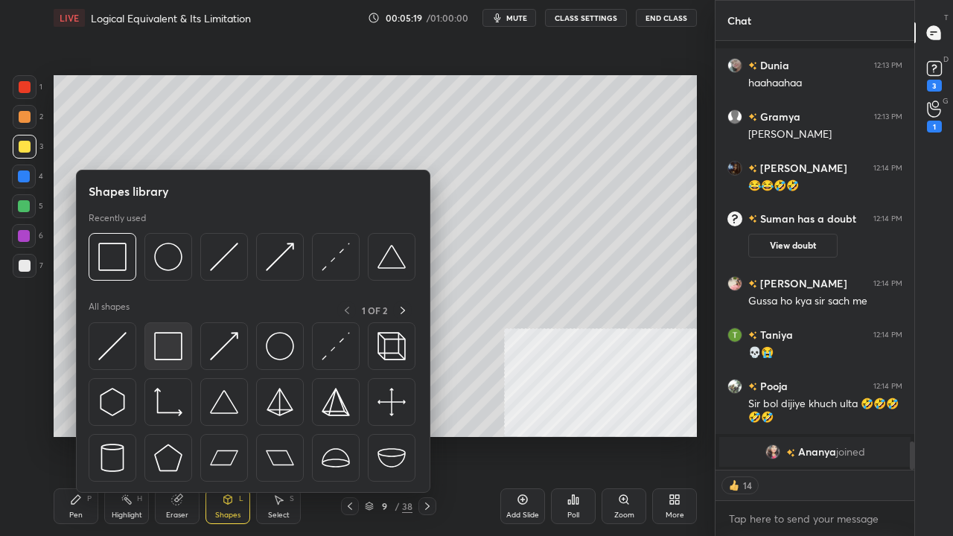
click at [164, 344] on img at bounding box center [168, 346] width 28 height 28
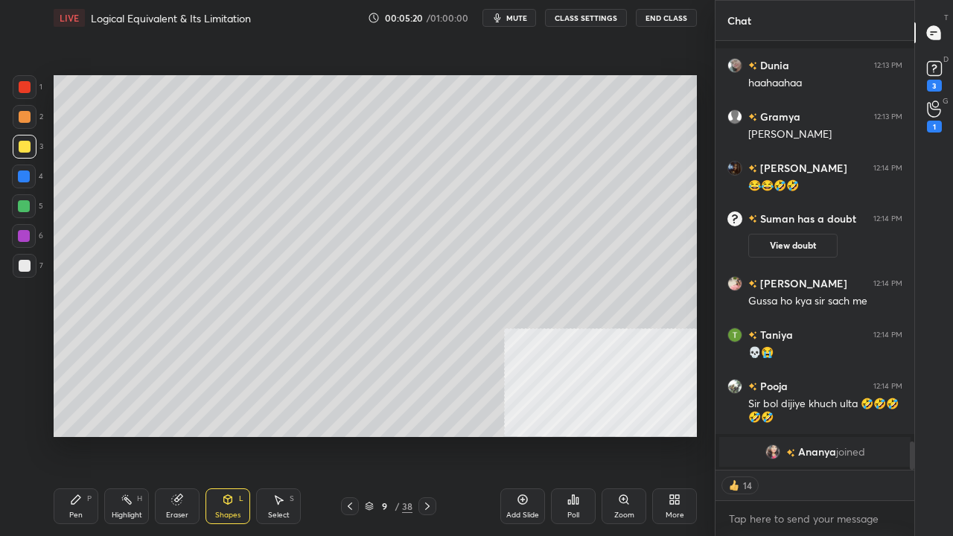
scroll to position [5997, 0]
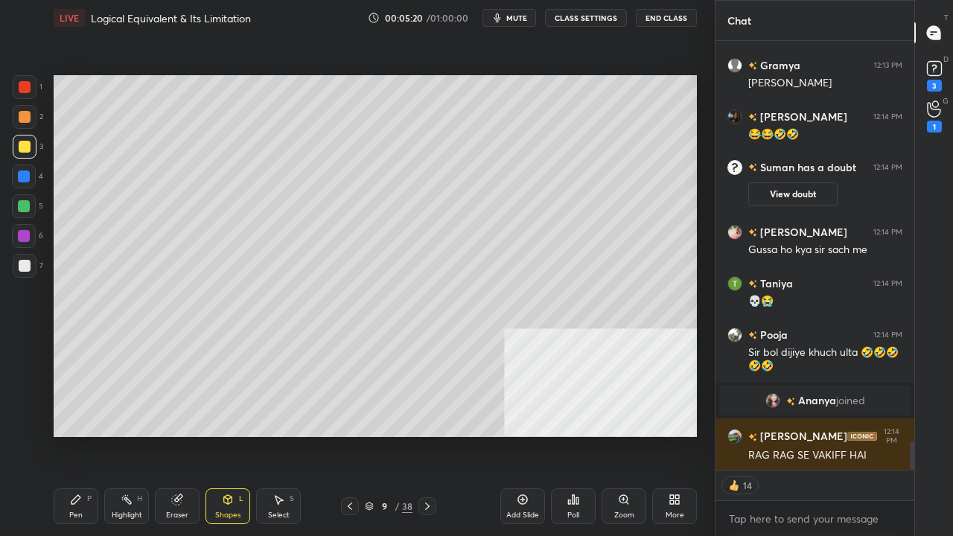
click at [22, 236] on div at bounding box center [24, 236] width 12 height 12
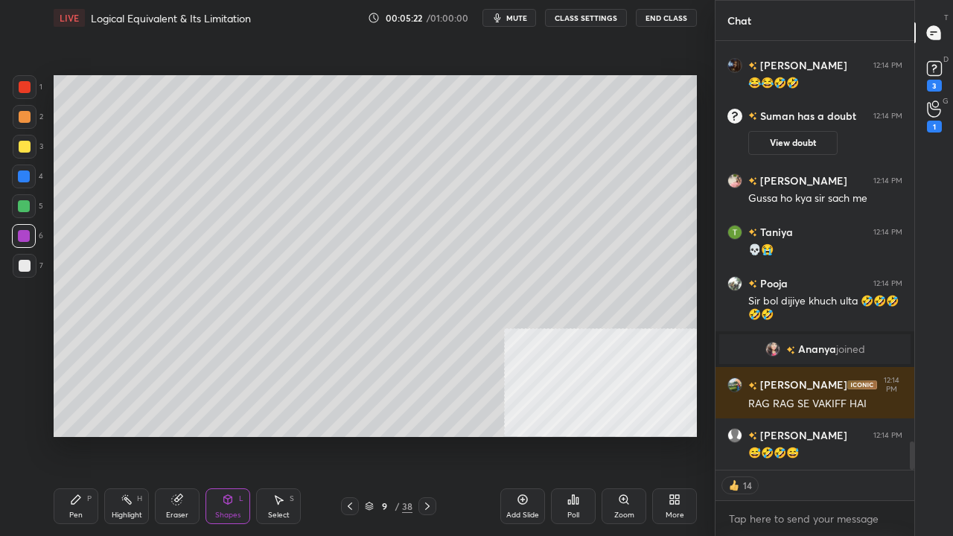
scroll to position [6100, 0]
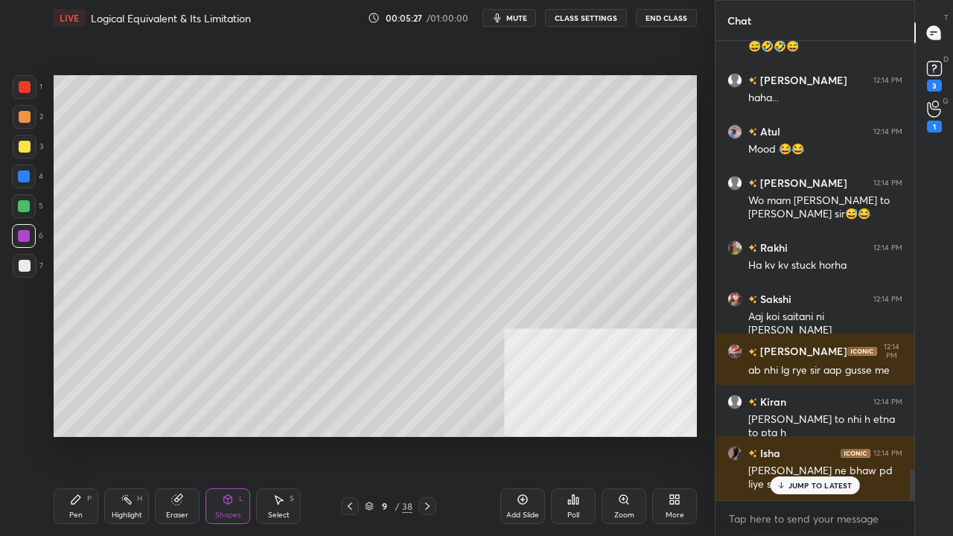
click at [83, 435] on div "Pen P" at bounding box center [76, 506] width 45 height 36
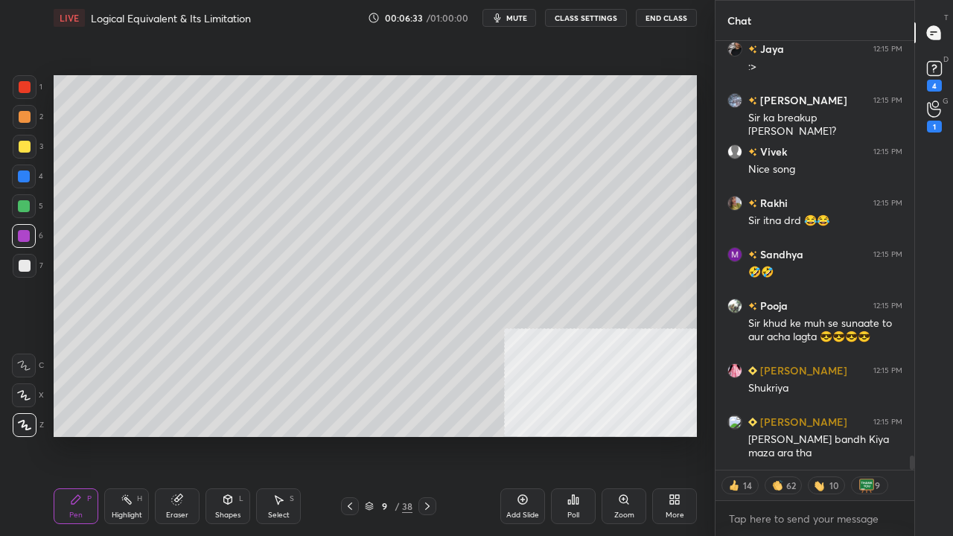
click at [25, 169] on div at bounding box center [24, 177] width 24 height 24
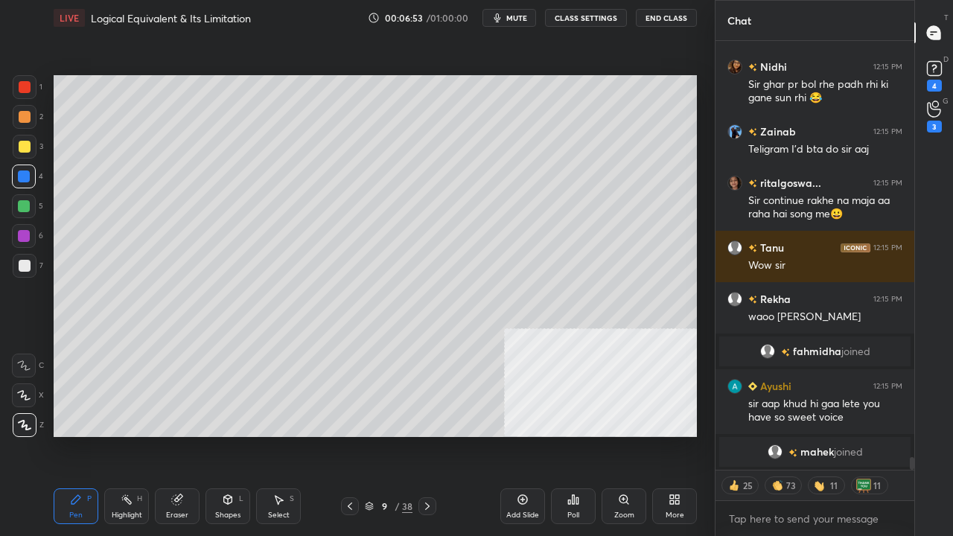
click at [25, 265] on div at bounding box center [25, 266] width 12 height 12
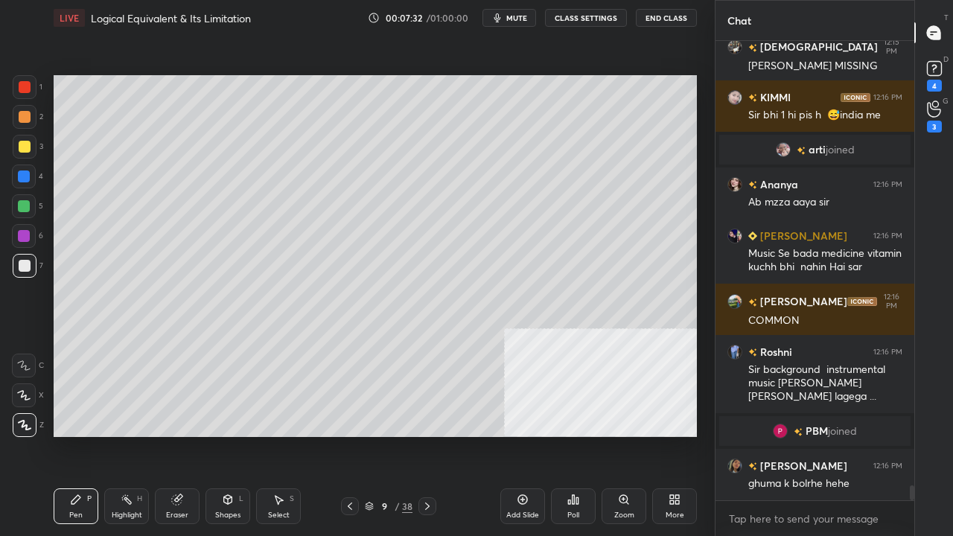
drag, startPoint x: 25, startPoint y: 173, endPoint x: 31, endPoint y: 192, distance: 19.3
click at [26, 173] on div at bounding box center [24, 176] width 12 height 12
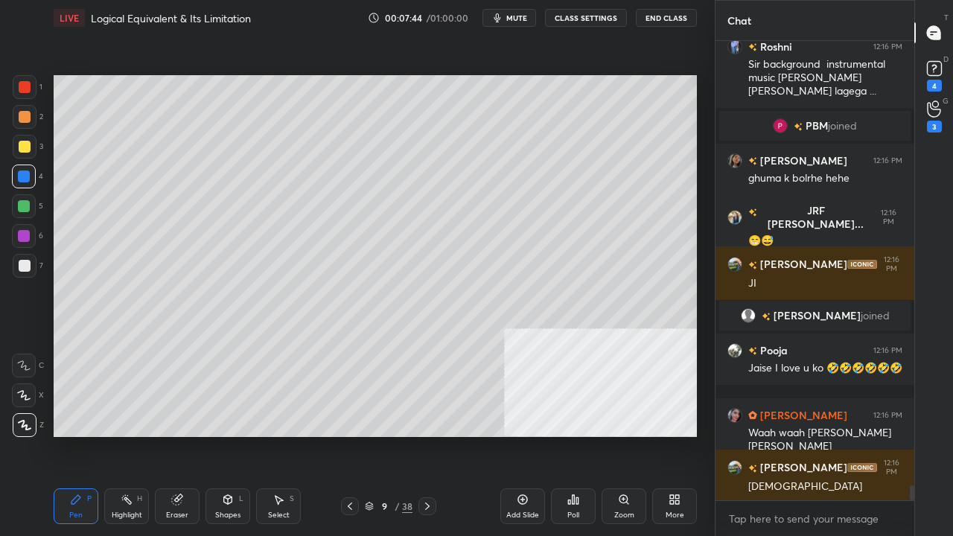
scroll to position [13617, 0]
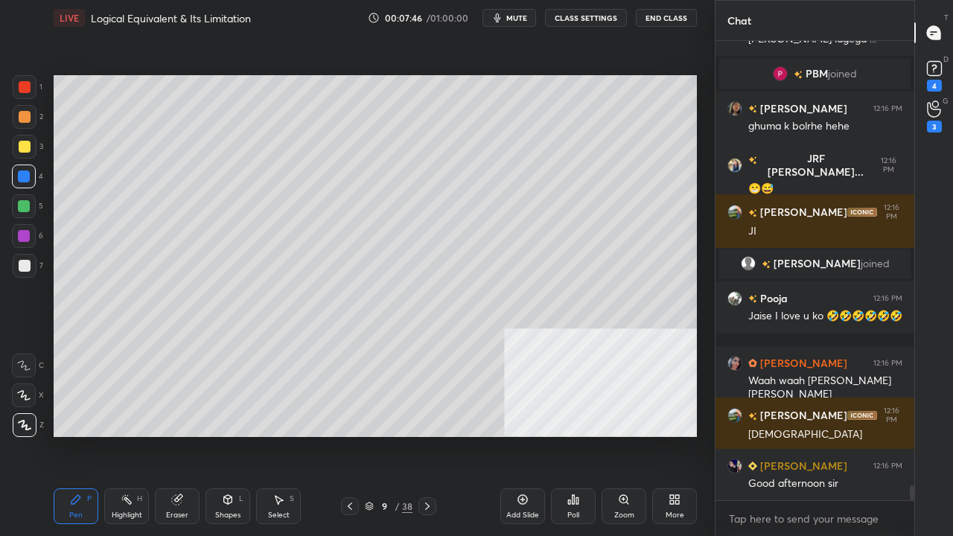
click at [23, 269] on div at bounding box center [25, 266] width 12 height 12
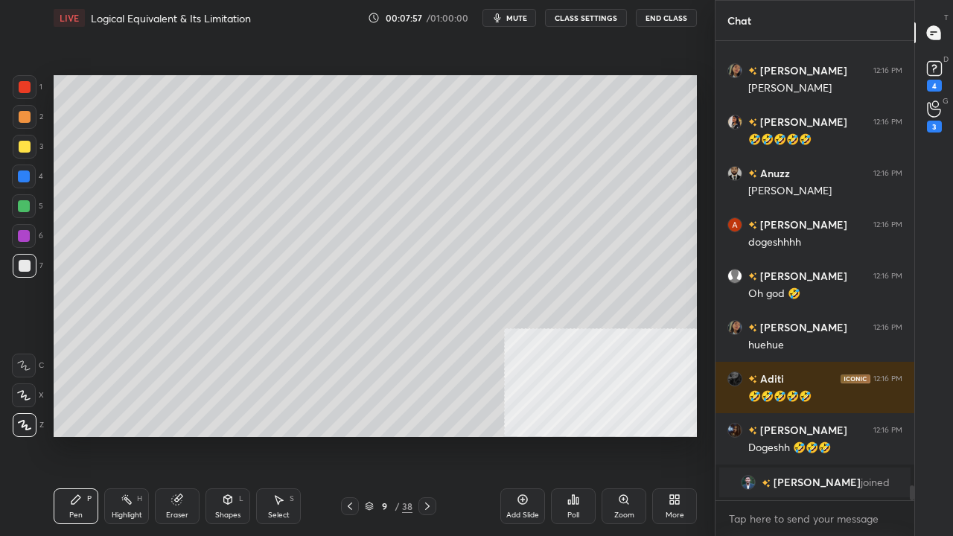
scroll to position [14082, 0]
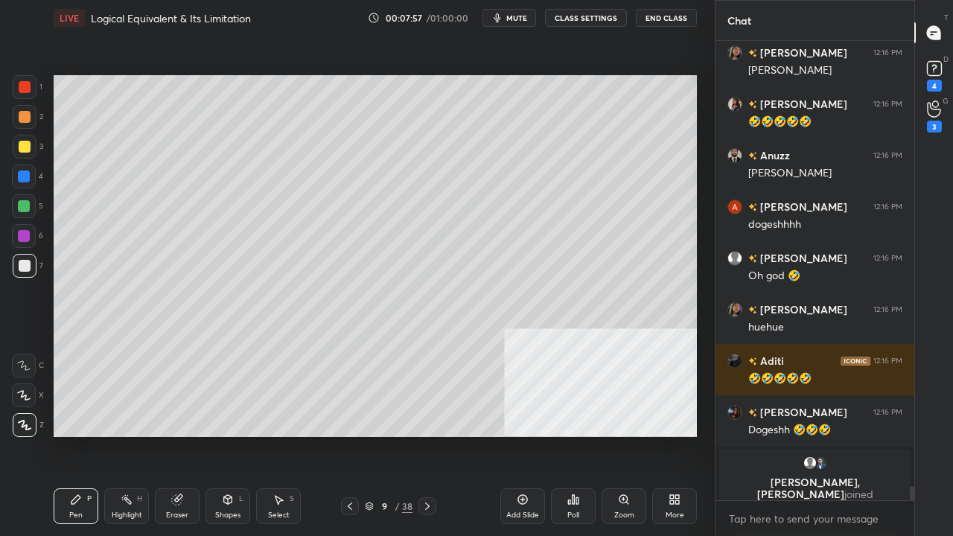
click at [28, 173] on div at bounding box center [24, 176] width 12 height 12
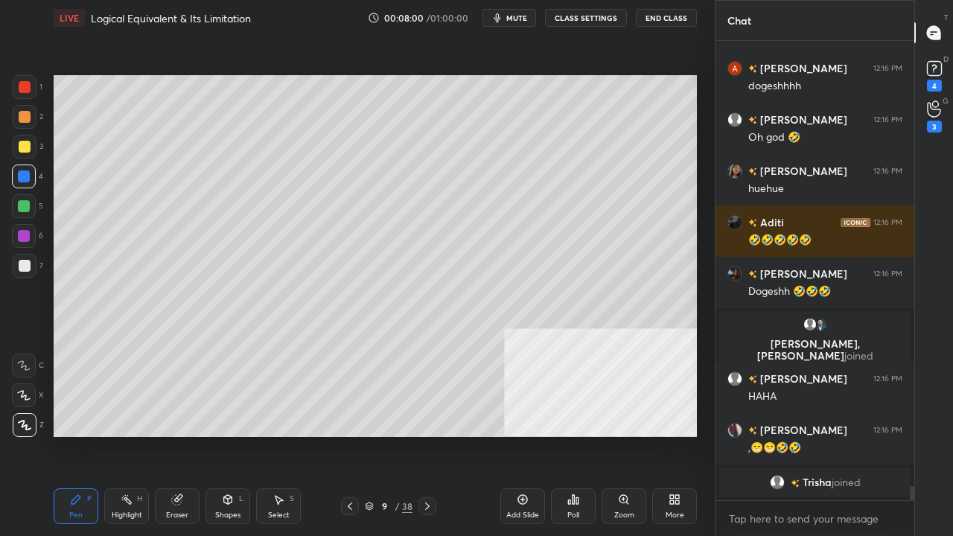
scroll to position [14277, 0]
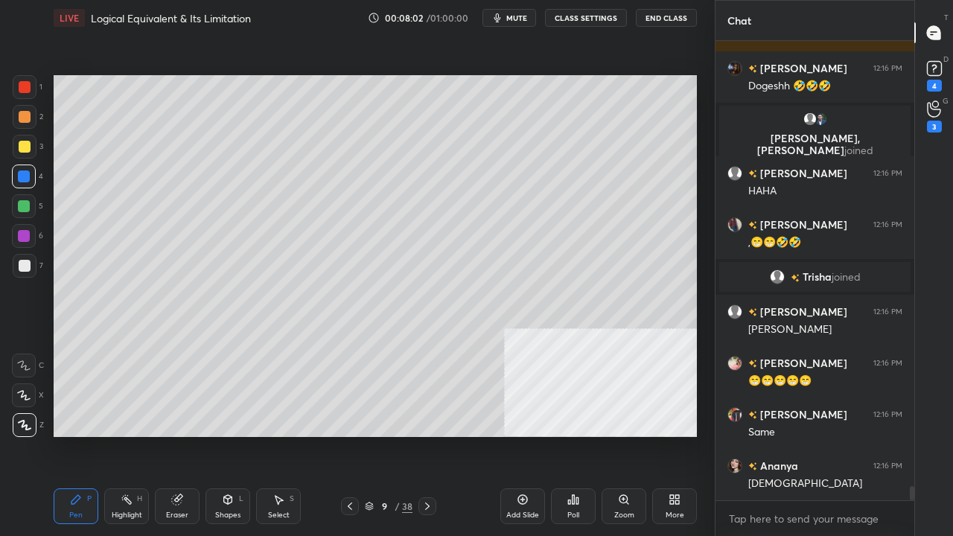
click at [22, 265] on div at bounding box center [25, 266] width 12 height 12
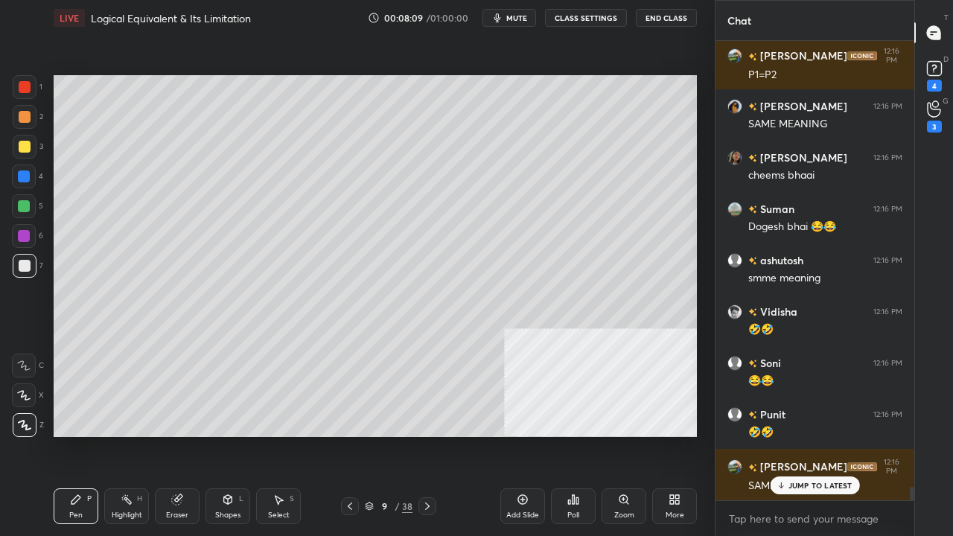
scroll to position [14893, 0]
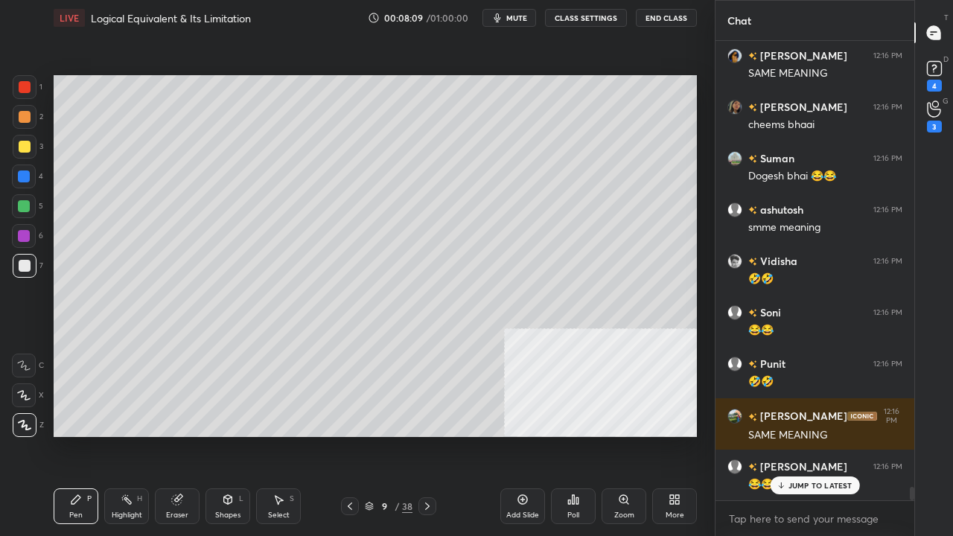
click at [24, 146] on div at bounding box center [25, 147] width 12 height 12
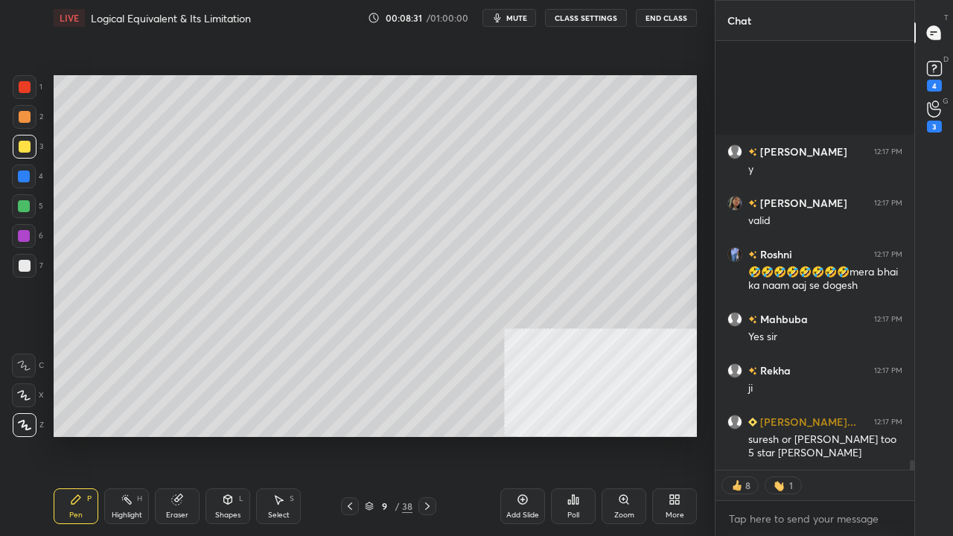
scroll to position [18148, 0]
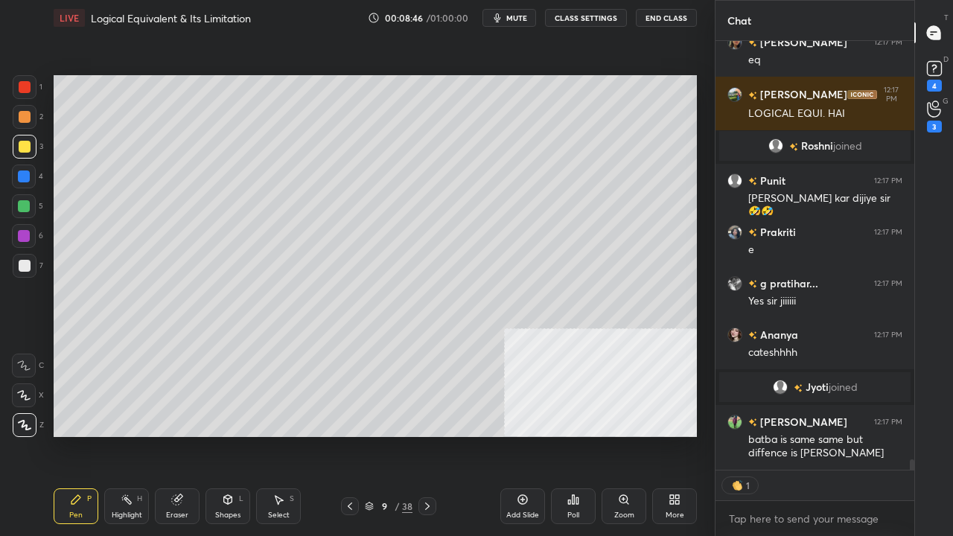
click at [25, 82] on div at bounding box center [25, 87] width 12 height 12
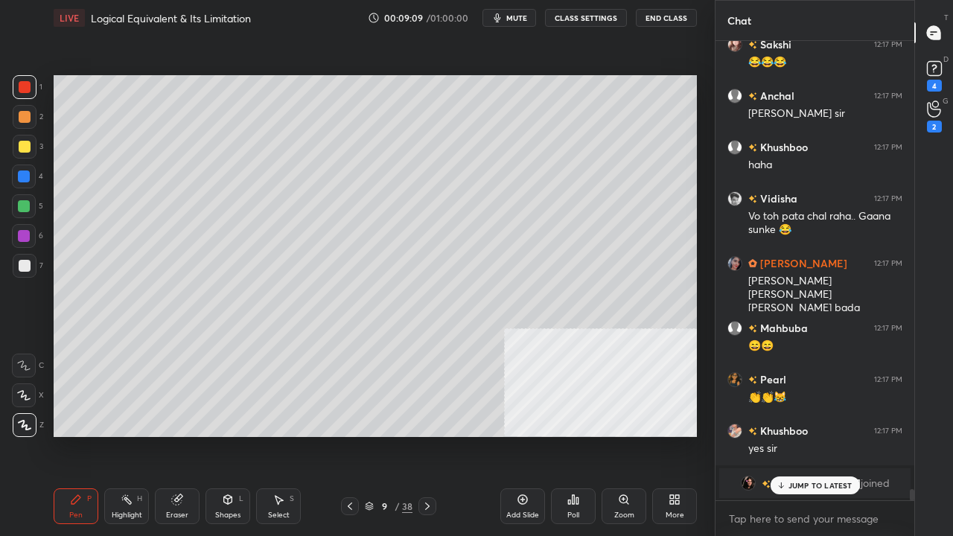
click at [522, 435] on div "Add Slide" at bounding box center [522, 506] width 45 height 36
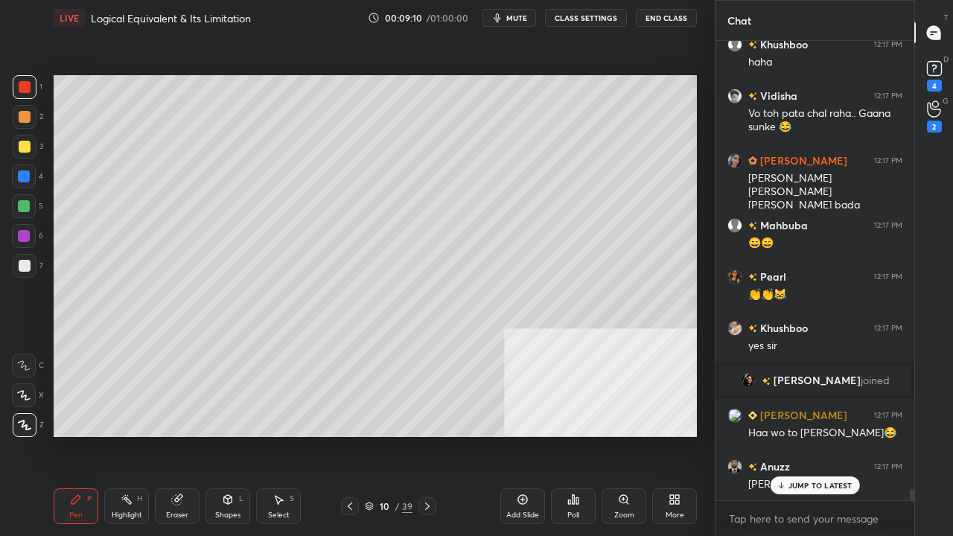
click at [26, 153] on div at bounding box center [25, 147] width 24 height 24
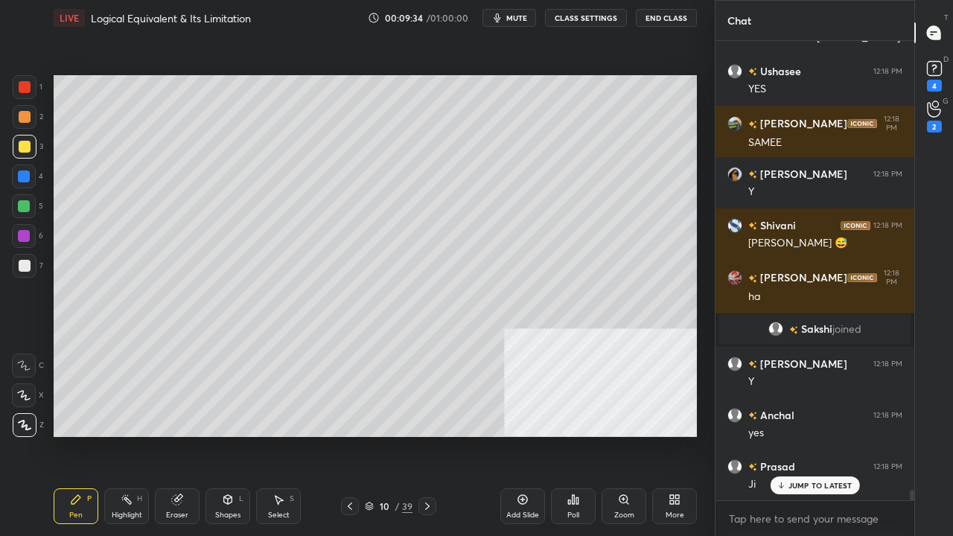
drag, startPoint x: 521, startPoint y: 16, endPoint x: 511, endPoint y: 28, distance: 15.8
click at [521, 16] on span "mute" at bounding box center [516, 18] width 21 height 10
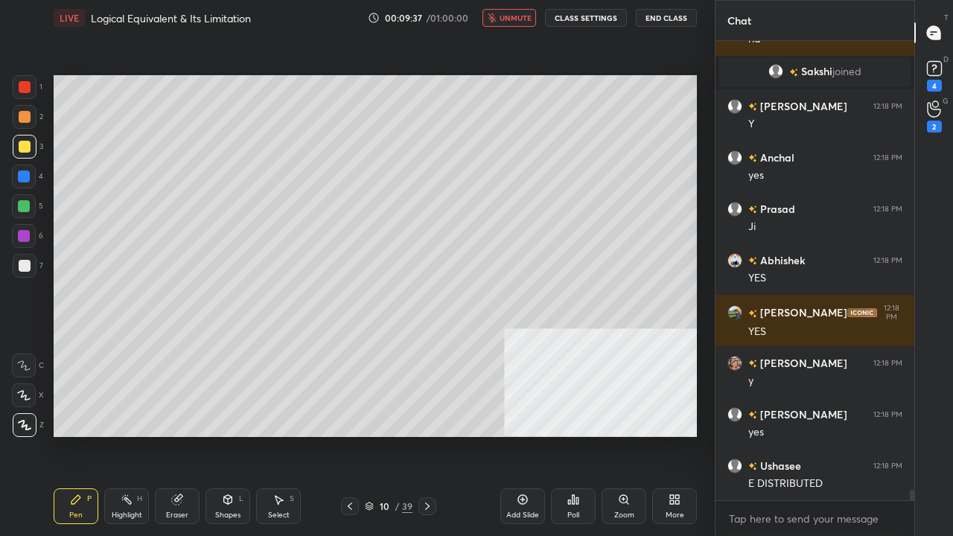
drag, startPoint x: 518, startPoint y: 12, endPoint x: 494, endPoint y: 33, distance: 31.7
click at [517, 12] on button "unmute" at bounding box center [509, 18] width 54 height 18
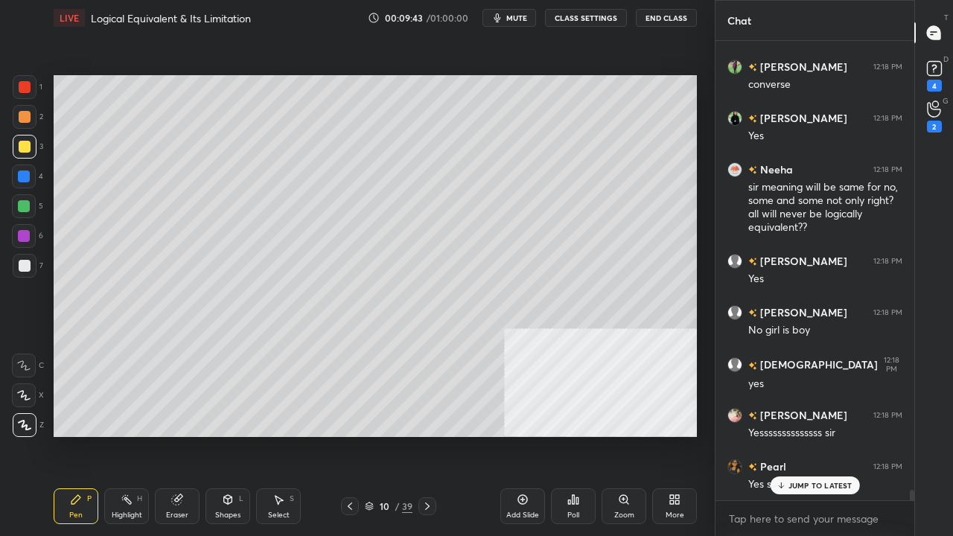
click at [24, 177] on div at bounding box center [24, 176] width 12 height 12
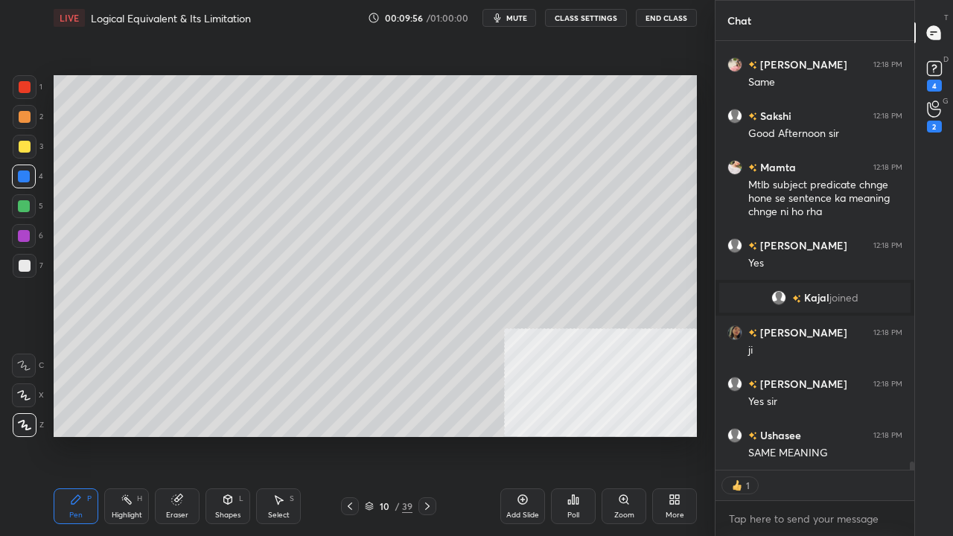
click at [347, 435] on icon at bounding box center [350, 506] width 12 height 12
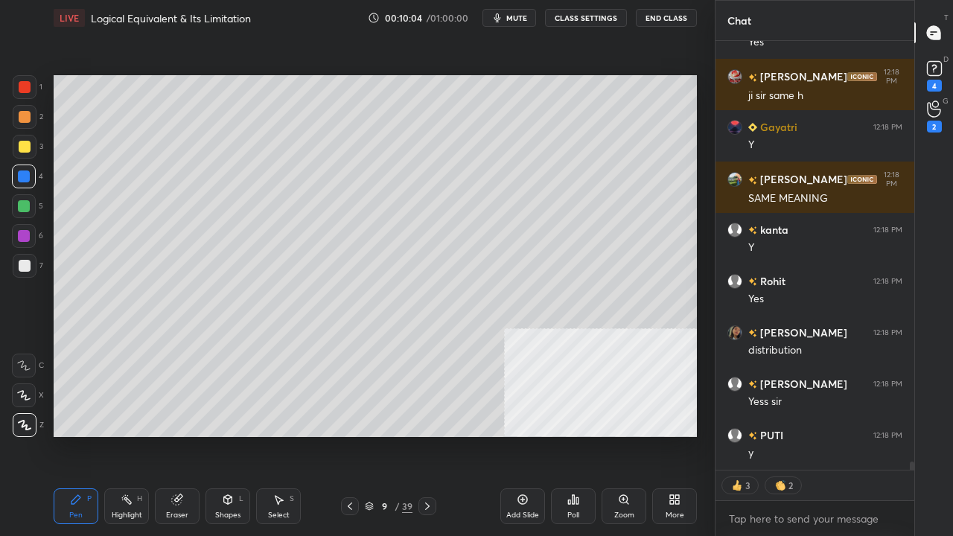
click at [129, 435] on rect at bounding box center [127, 500] width 7 height 7
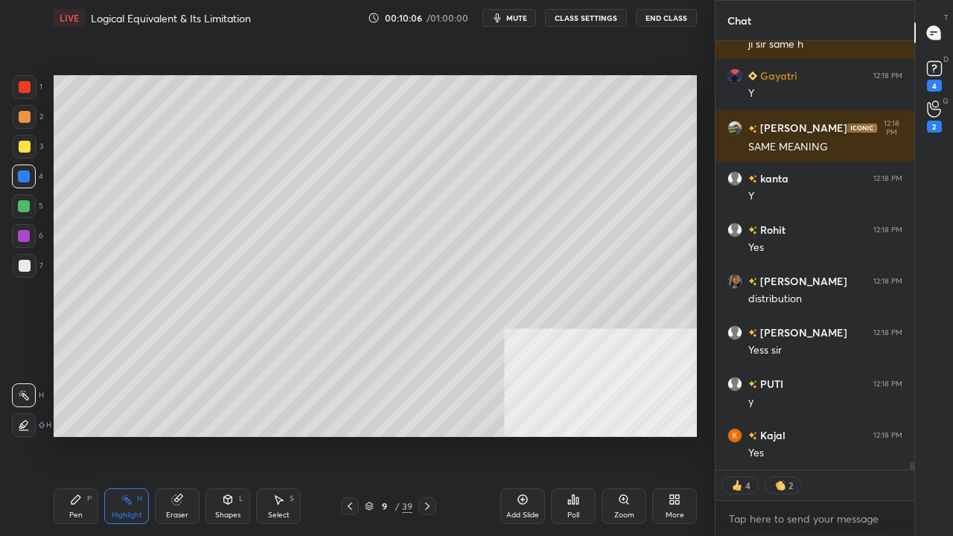
click at [19, 232] on div at bounding box center [24, 236] width 12 height 12
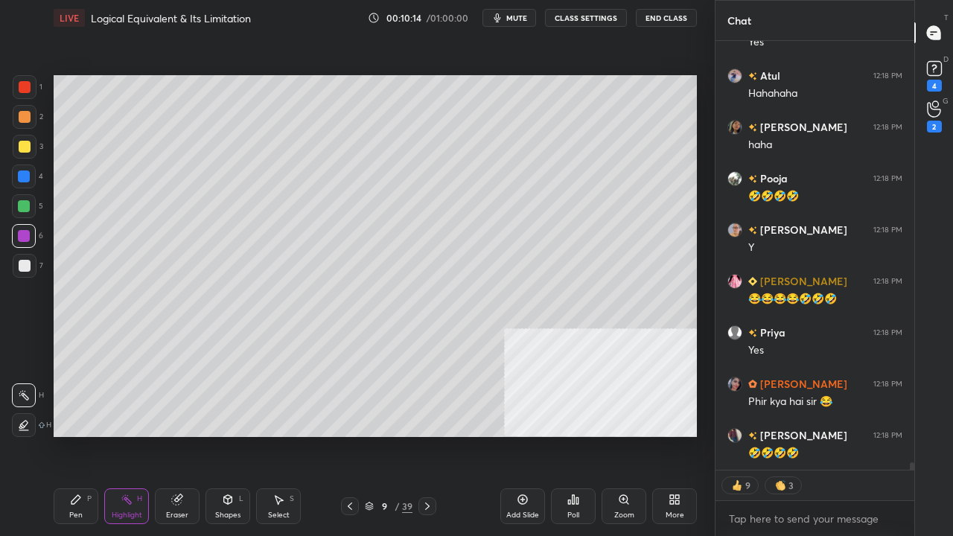
click at [126, 435] on icon at bounding box center [127, 500] width 12 height 12
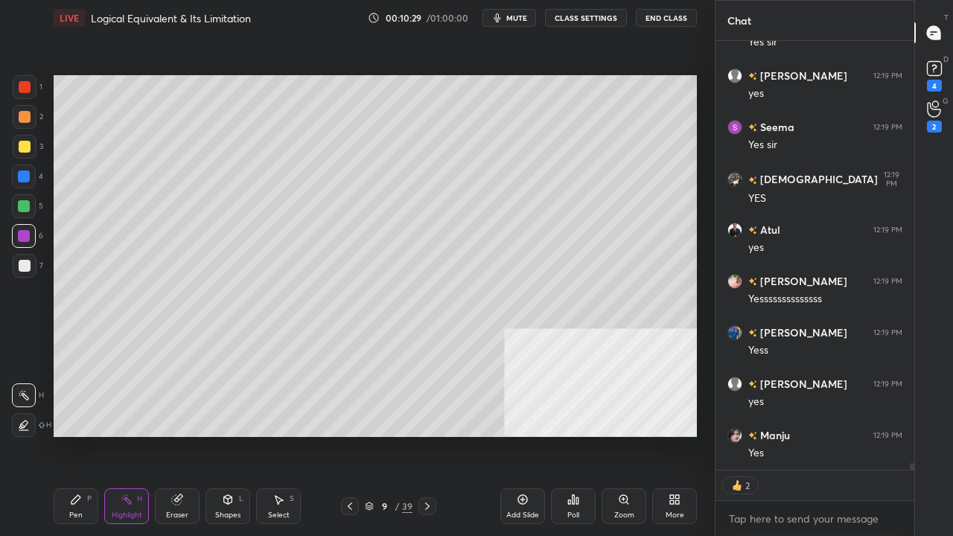
click at [72, 435] on icon at bounding box center [76, 500] width 12 height 12
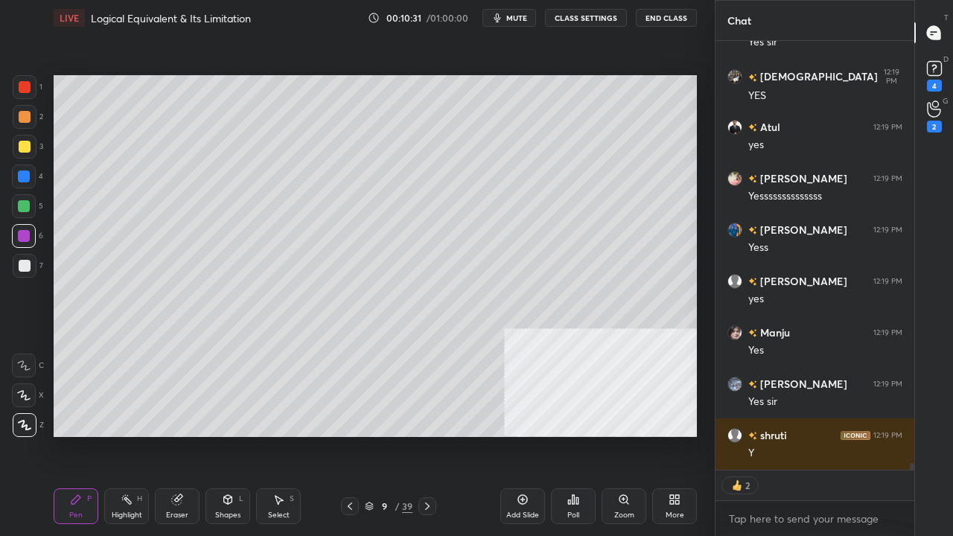
click at [428, 435] on icon at bounding box center [427, 506] width 4 height 7
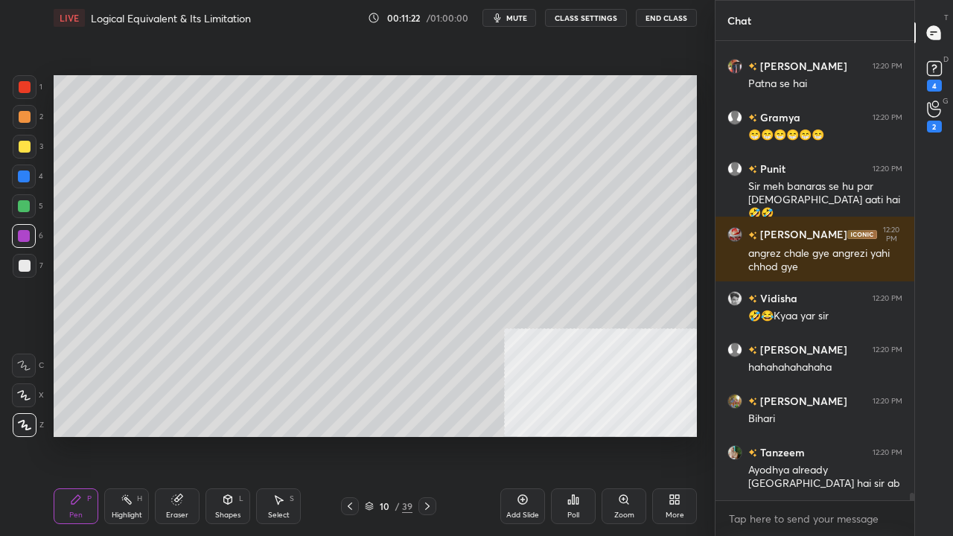
drag, startPoint x: 25, startPoint y: 267, endPoint x: 37, endPoint y: 262, distance: 13.4
click at [25, 265] on div at bounding box center [25, 266] width 12 height 12
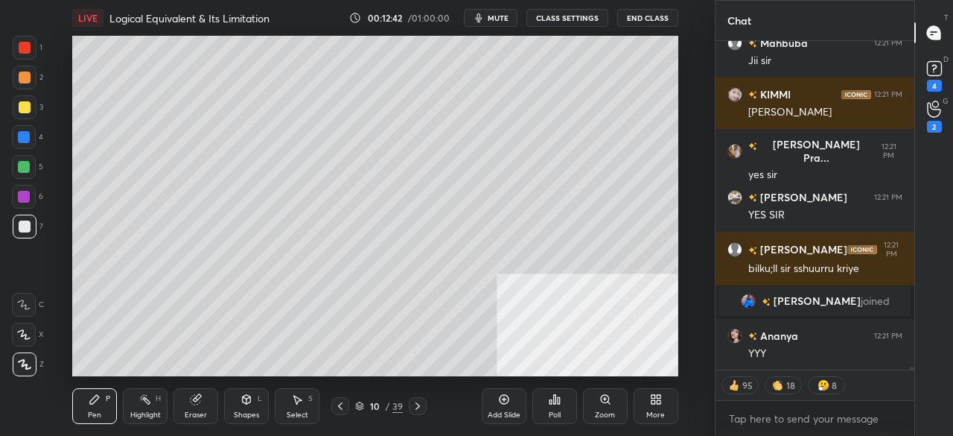
scroll to position [33692, 0]
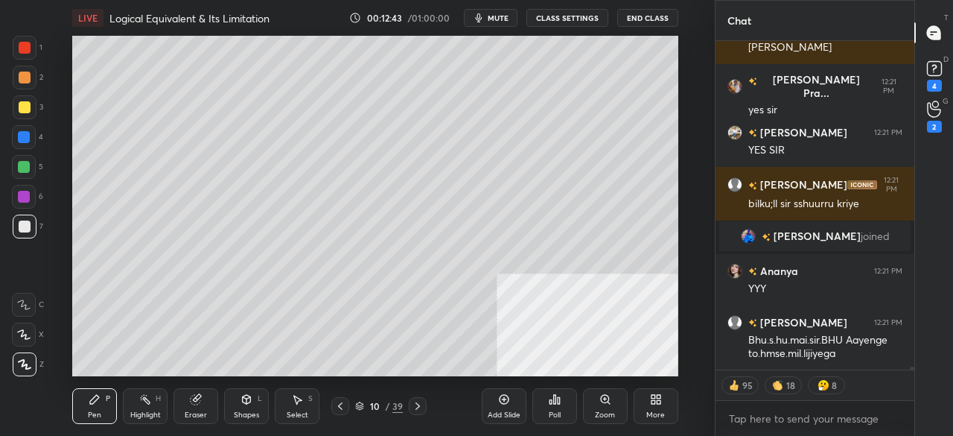
click at [341, 407] on icon at bounding box center [340, 406] width 12 height 12
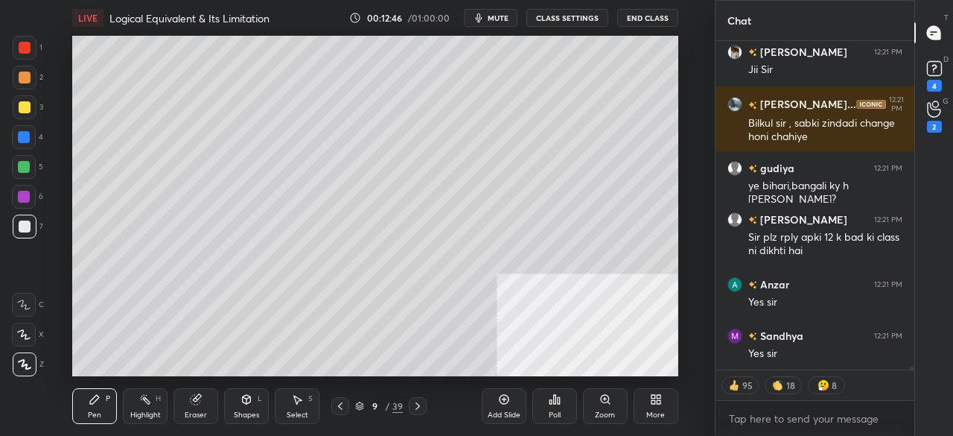
scroll to position [34063, 0]
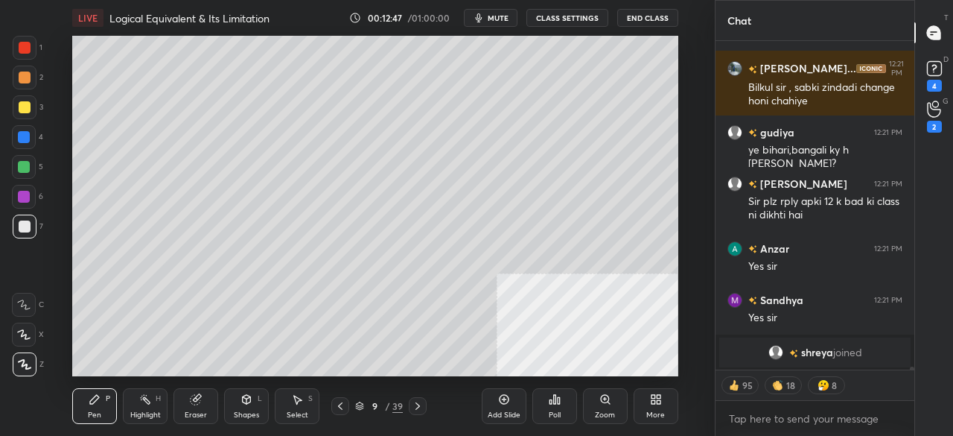
click at [418, 402] on icon at bounding box center [418, 406] width 12 height 12
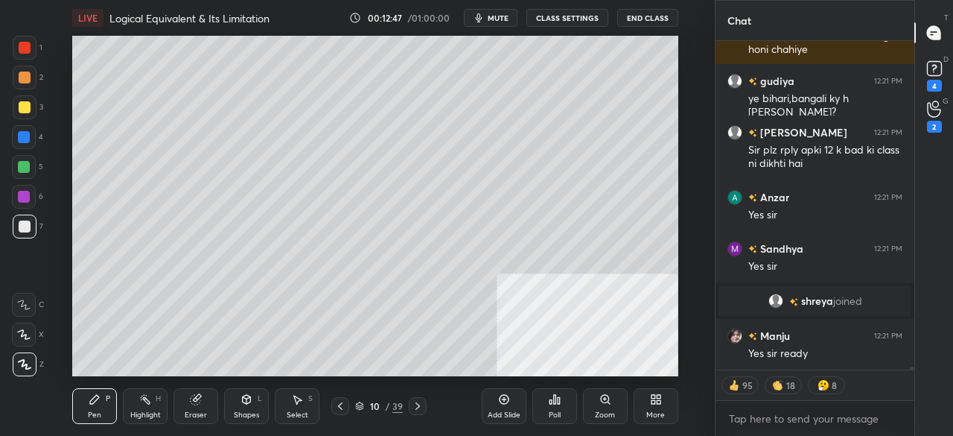
scroll to position [33987, 0]
click at [505, 400] on icon at bounding box center [504, 399] width 12 height 12
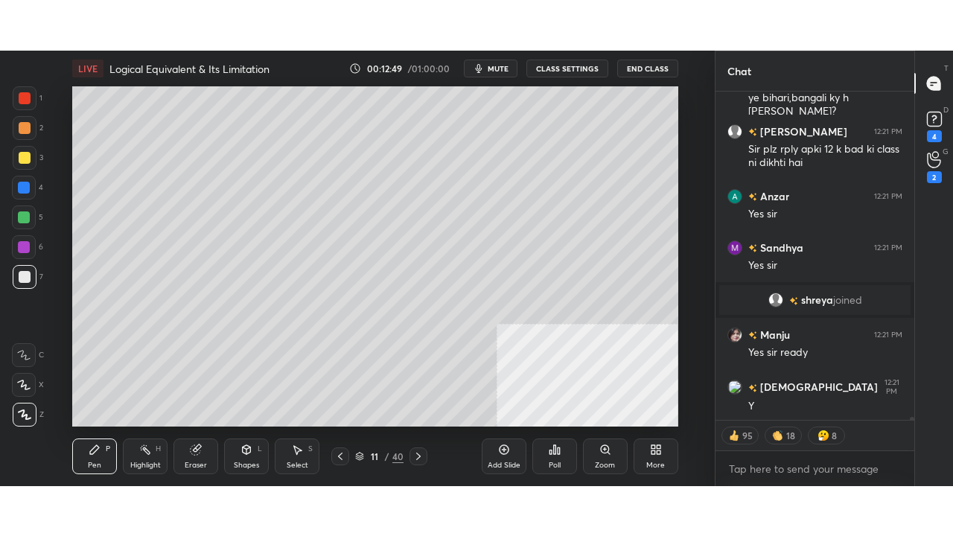
scroll to position [34090, 0]
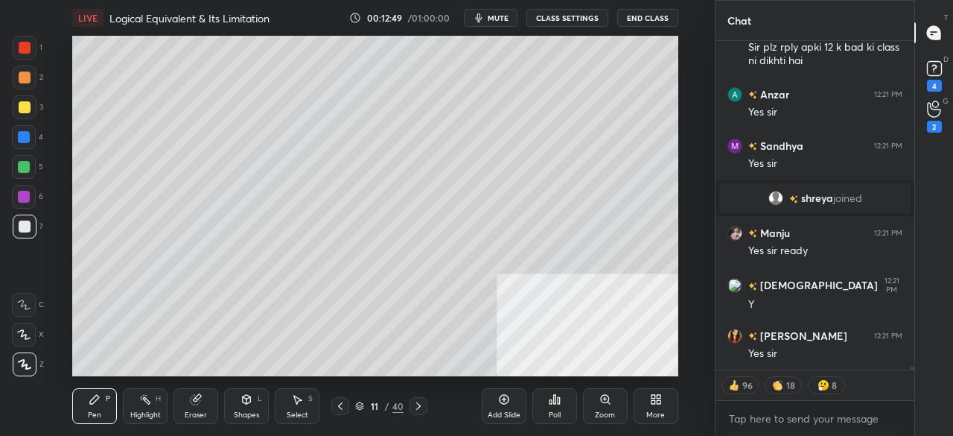
click at [663, 401] on div "More" at bounding box center [656, 406] width 45 height 36
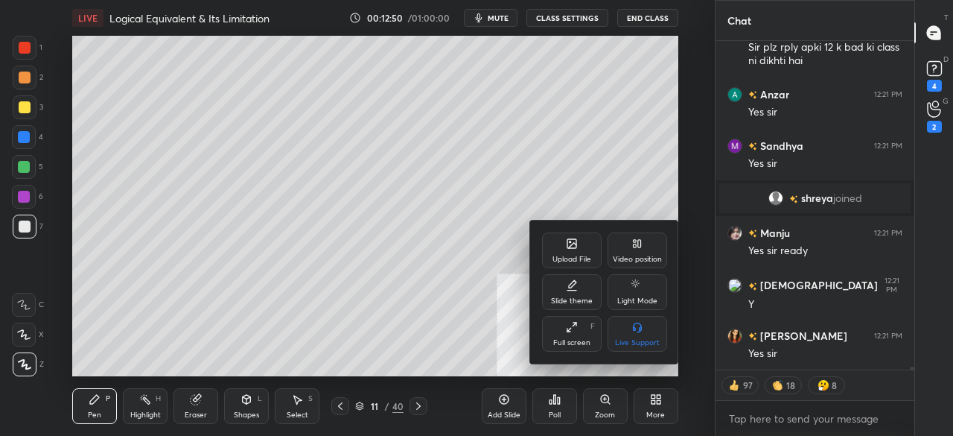
drag, startPoint x: 563, startPoint y: 336, endPoint x: 503, endPoint y: 383, distance: 76.9
click at [562, 336] on div "Full screen F" at bounding box center [572, 334] width 60 height 36
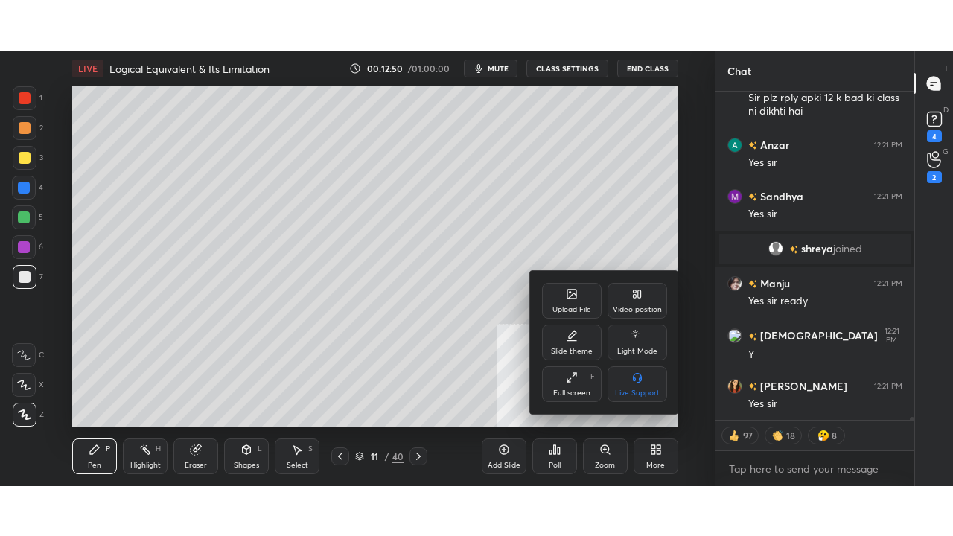
scroll to position [34055, 0]
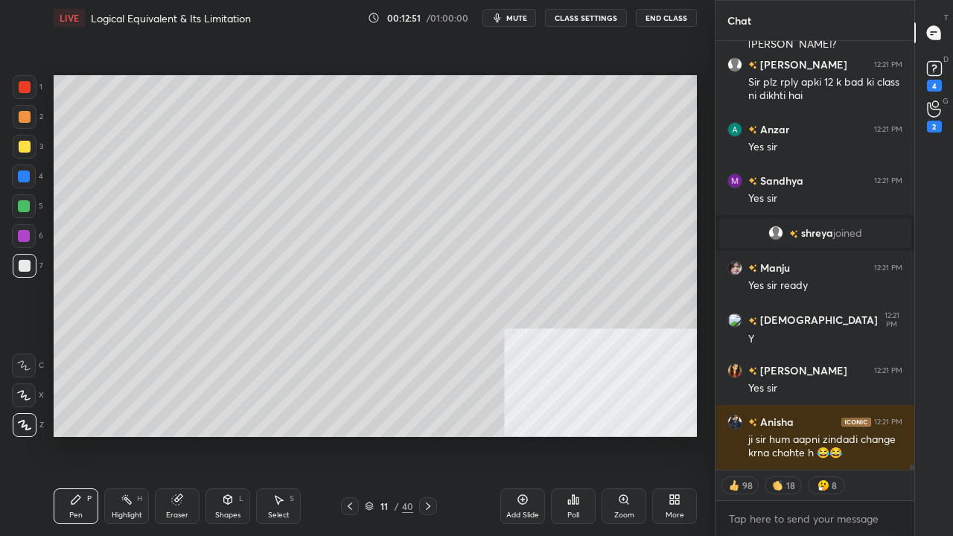
click at [28, 147] on div at bounding box center [25, 147] width 12 height 12
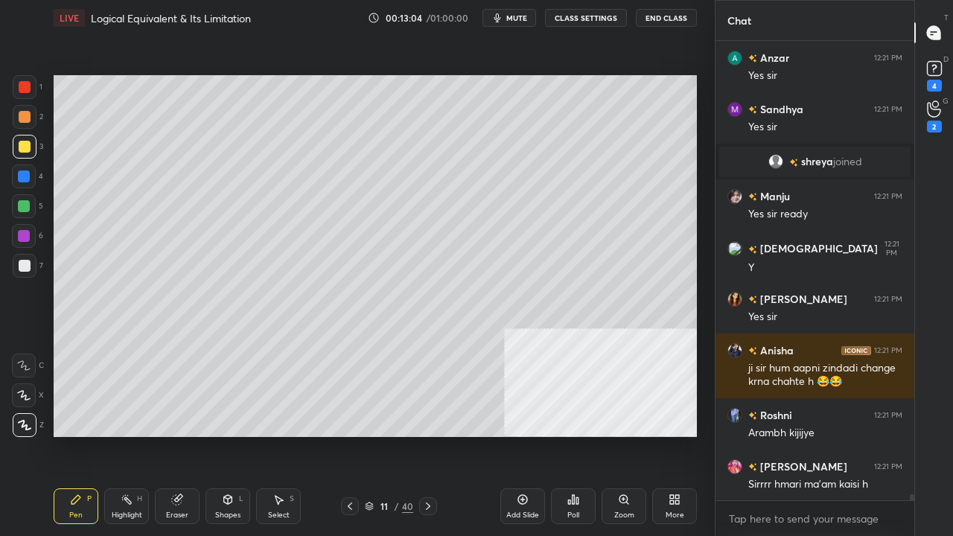
scroll to position [34178, 0]
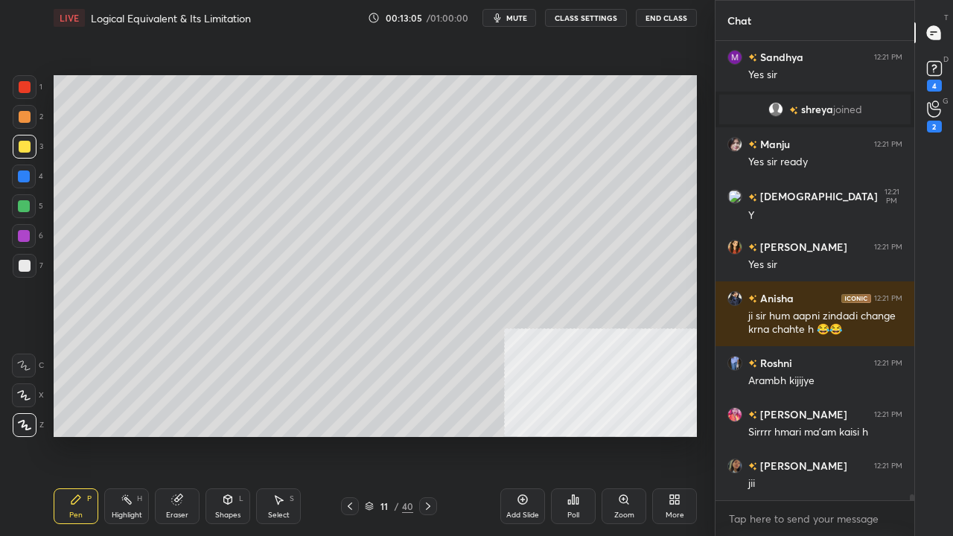
click at [22, 143] on div at bounding box center [25, 147] width 12 height 12
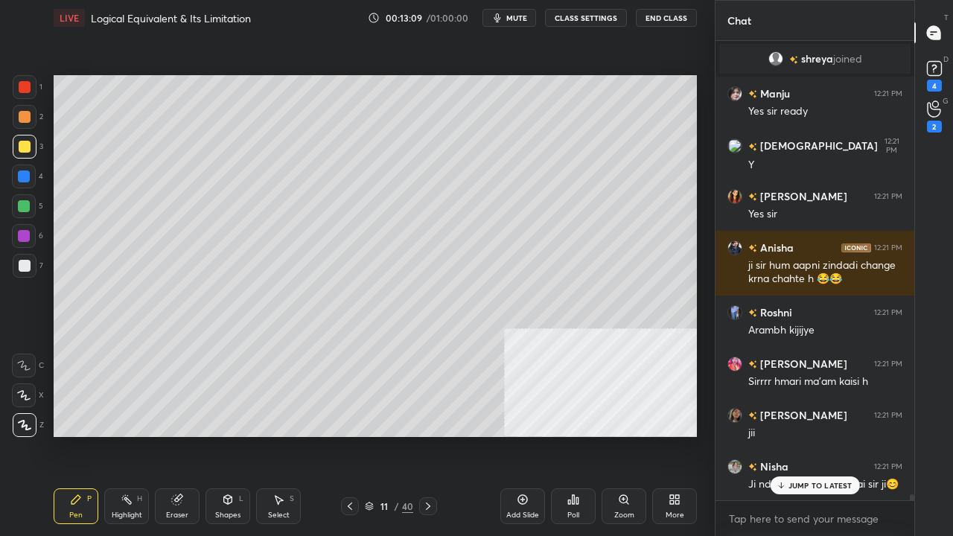
scroll to position [34332, 0]
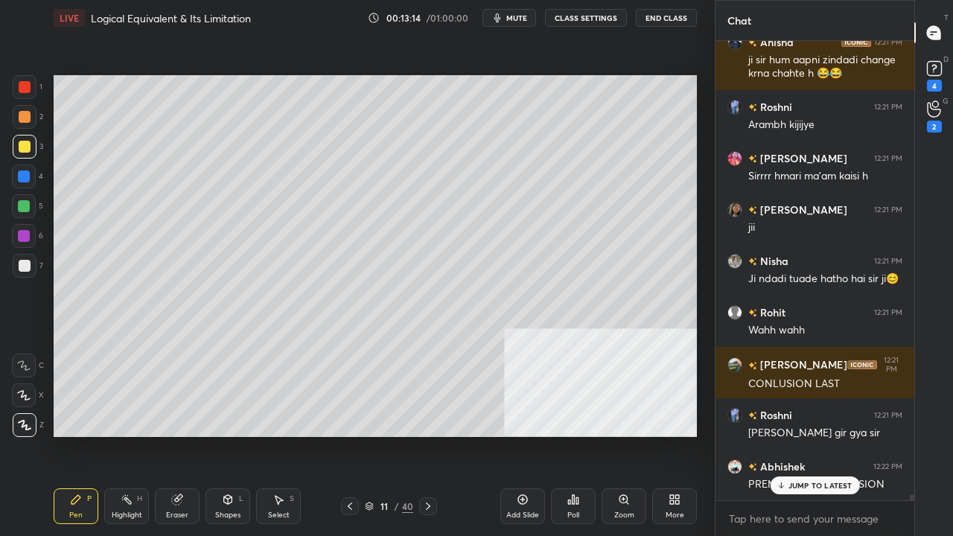
click at [229, 435] on div "Shapes L" at bounding box center [227, 506] width 45 height 36
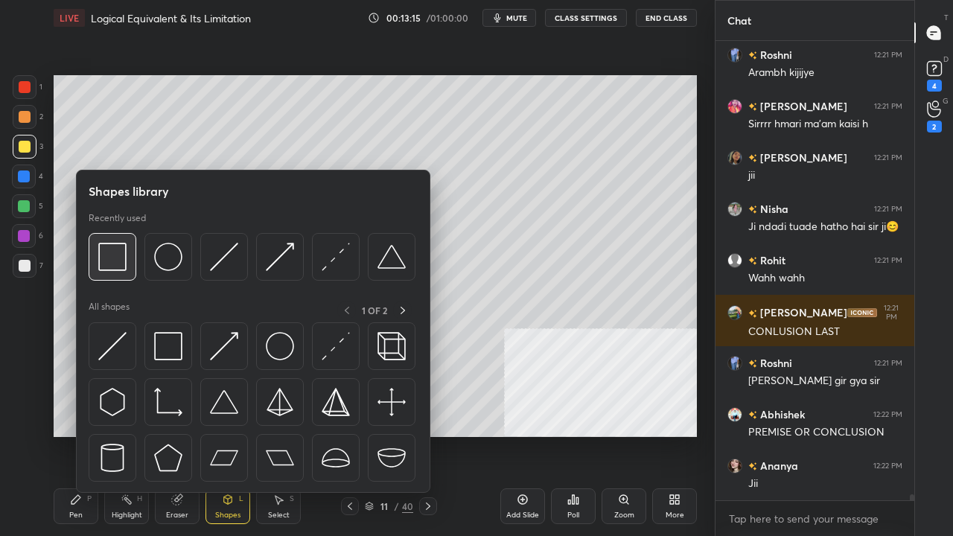
click at [124, 258] on img at bounding box center [112, 257] width 28 height 28
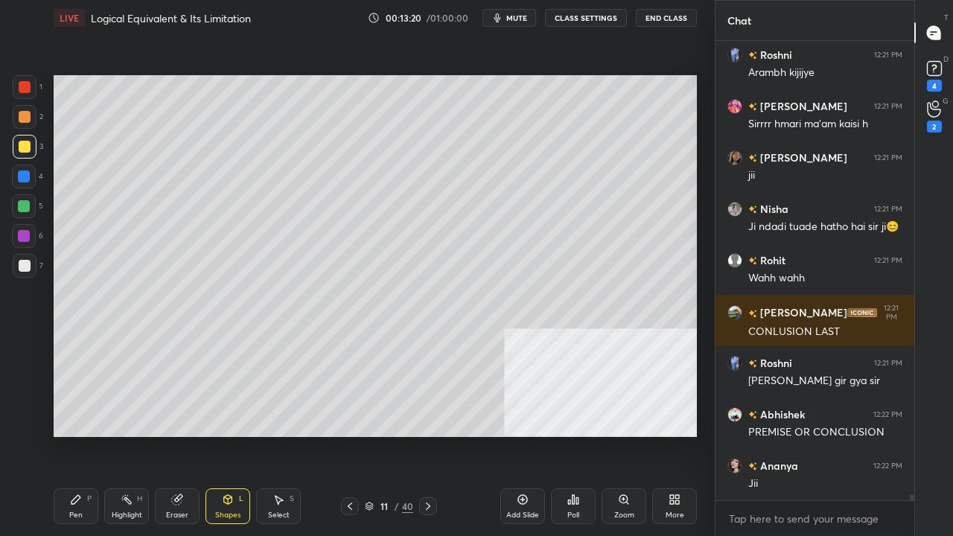
click at [25, 268] on div at bounding box center [25, 266] width 12 height 12
click at [220, 435] on div "Shapes L" at bounding box center [227, 506] width 45 height 36
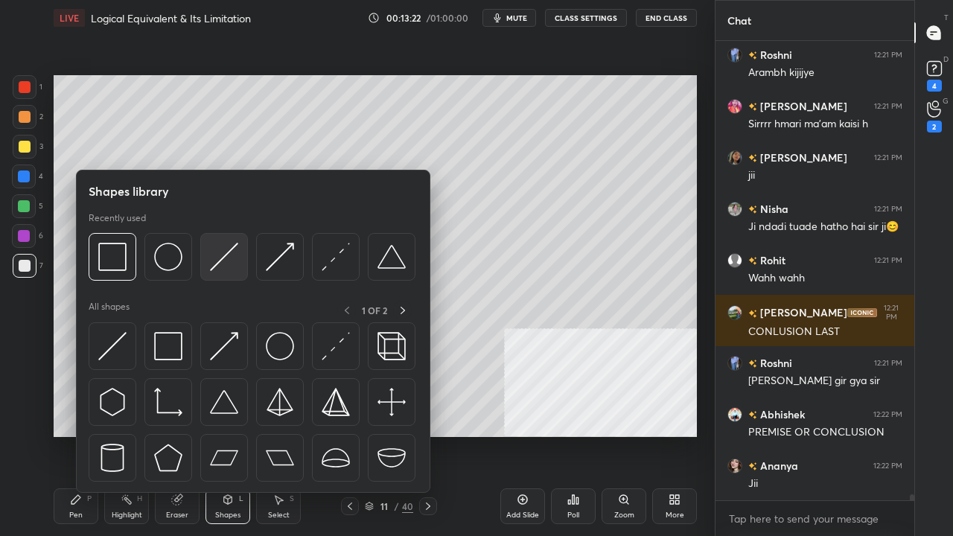
click at [234, 253] on img at bounding box center [224, 257] width 28 height 28
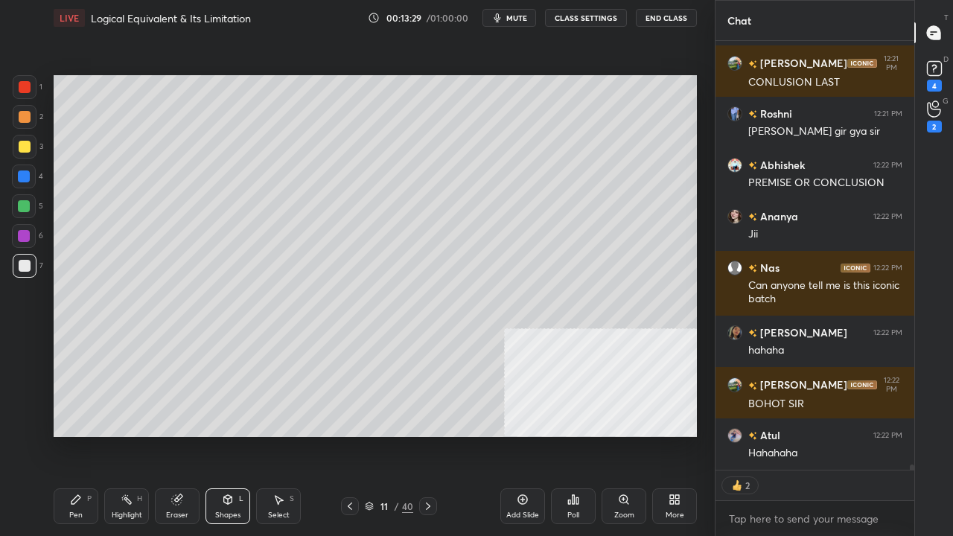
click at [69, 435] on div "Pen P" at bounding box center [76, 506] width 45 height 36
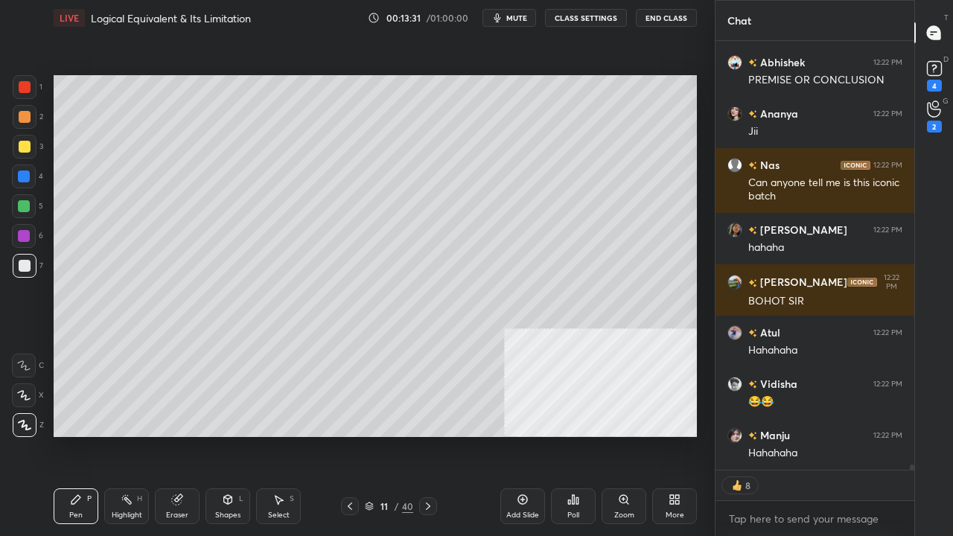
drag, startPoint x: 217, startPoint y: 514, endPoint x: 217, endPoint y: 494, distance: 19.4
click at [217, 435] on div "Shapes" at bounding box center [227, 514] width 25 height 7
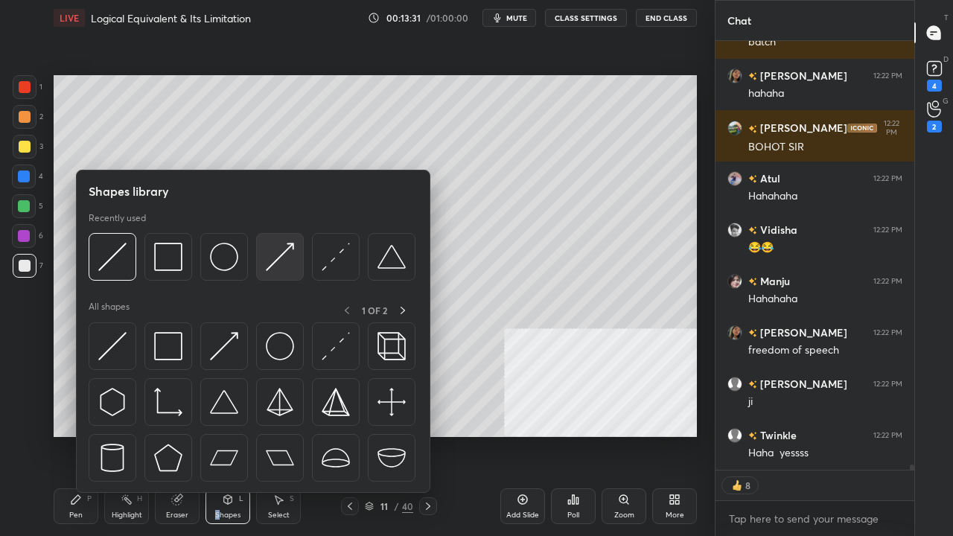
click at [275, 255] on img at bounding box center [280, 257] width 28 height 28
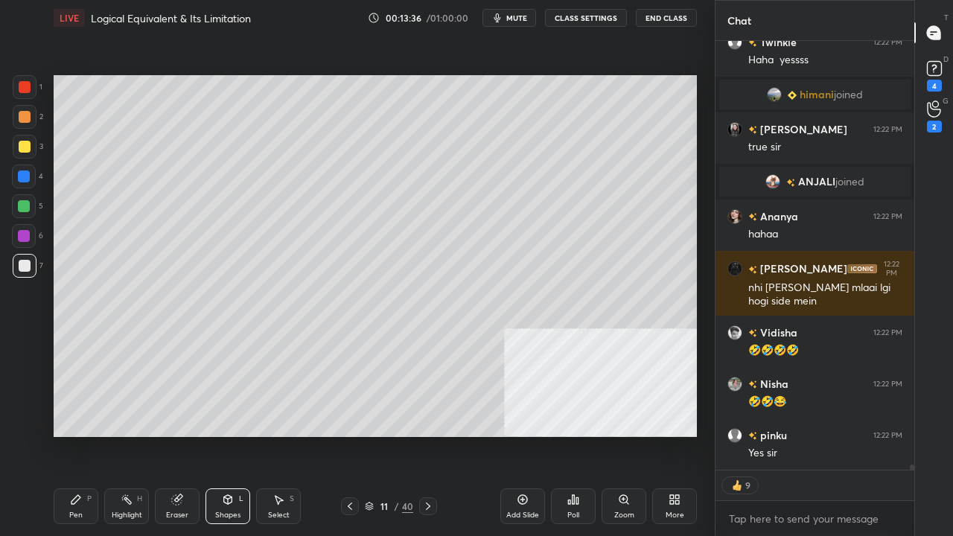
click at [79, 435] on icon at bounding box center [76, 500] width 12 height 12
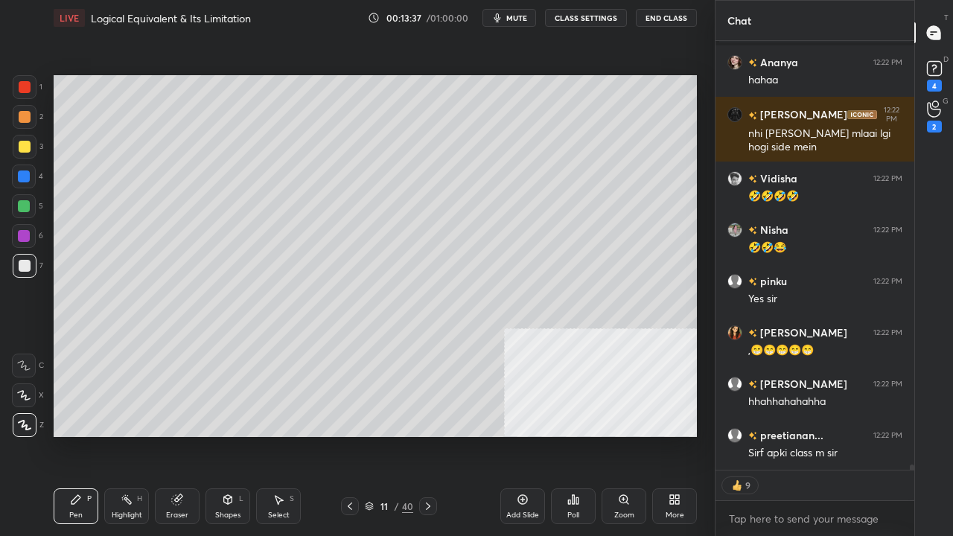
click at [25, 167] on div at bounding box center [24, 177] width 24 height 24
click at [27, 170] on div at bounding box center [24, 176] width 12 height 12
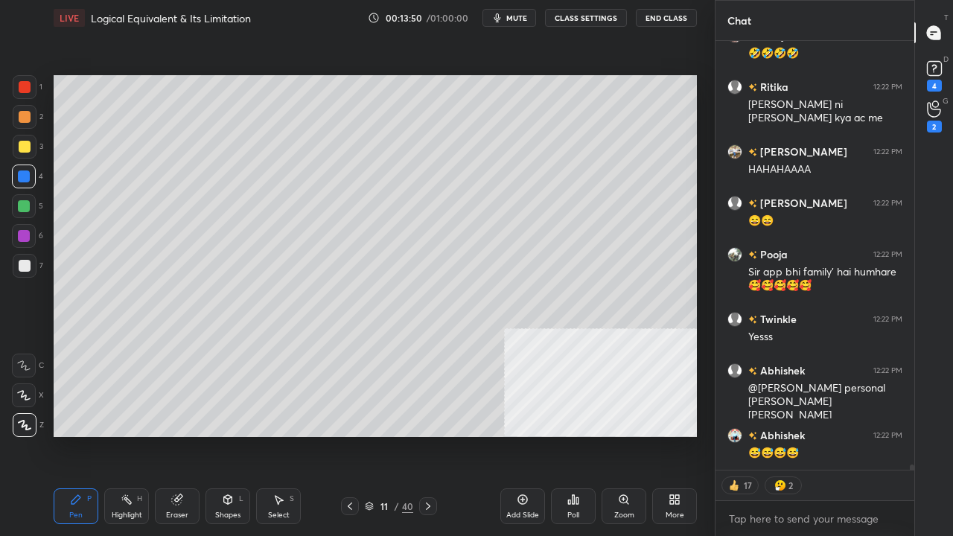
drag, startPoint x: 25, startPoint y: 87, endPoint x: 42, endPoint y: 105, distance: 24.2
click at [27, 87] on div at bounding box center [25, 87] width 12 height 12
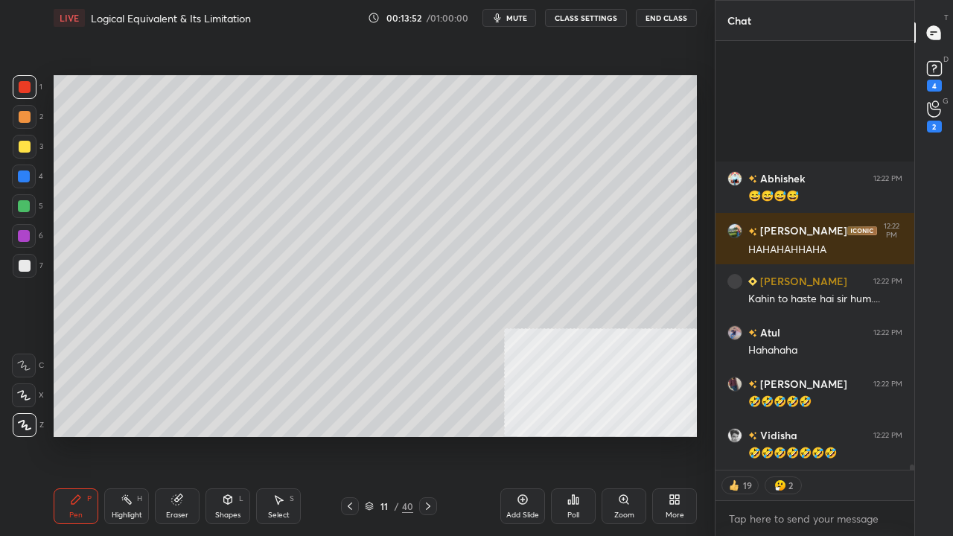
scroll to position [36890, 0]
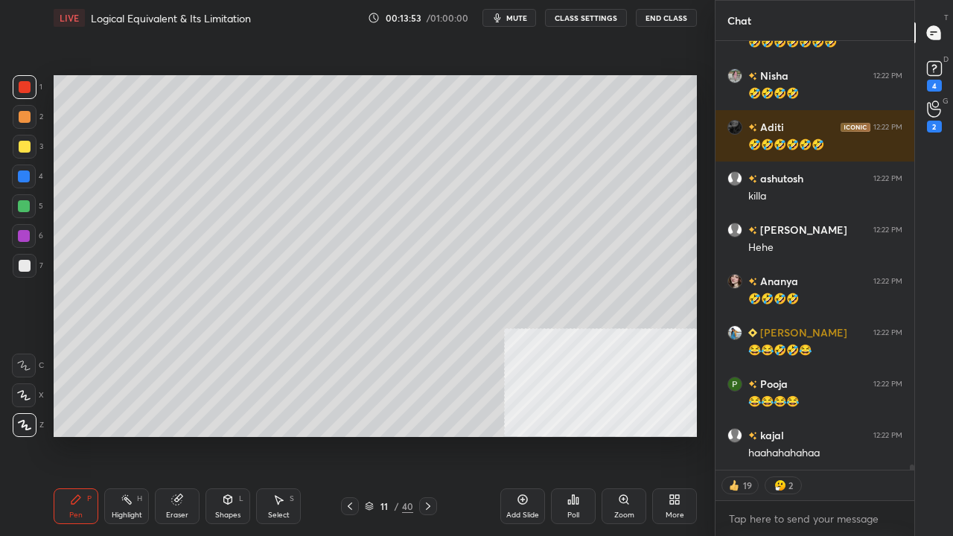
click at [23, 175] on div at bounding box center [24, 176] width 12 height 12
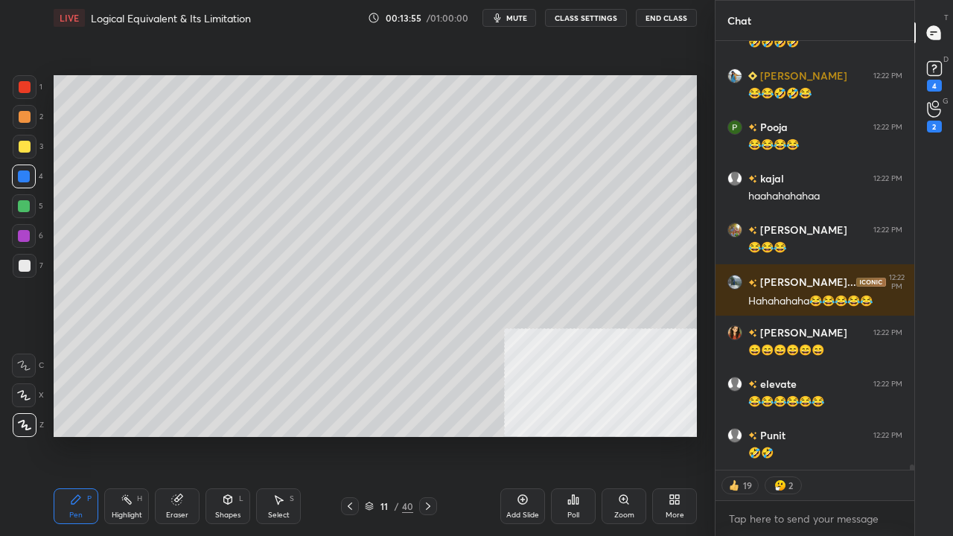
scroll to position [37622, 0]
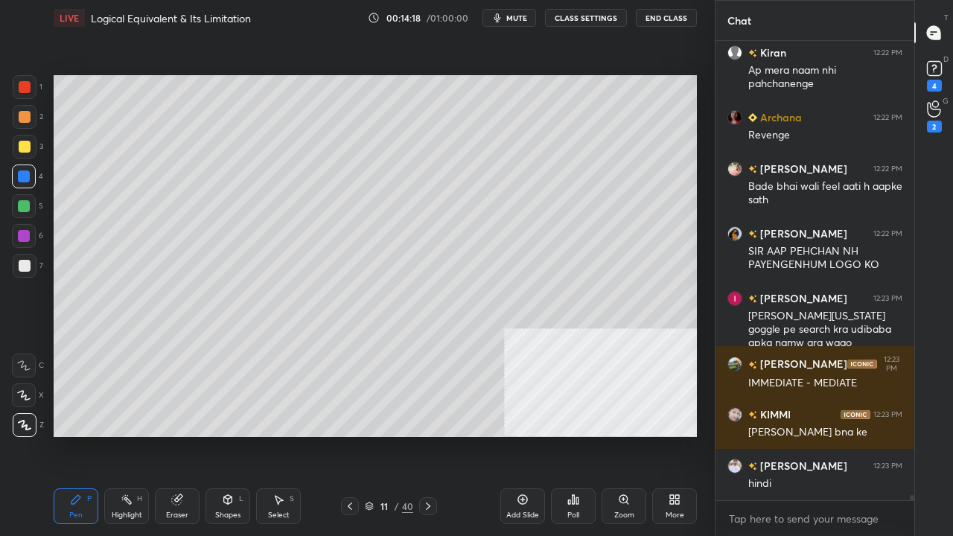
click at [20, 267] on div at bounding box center [25, 266] width 12 height 12
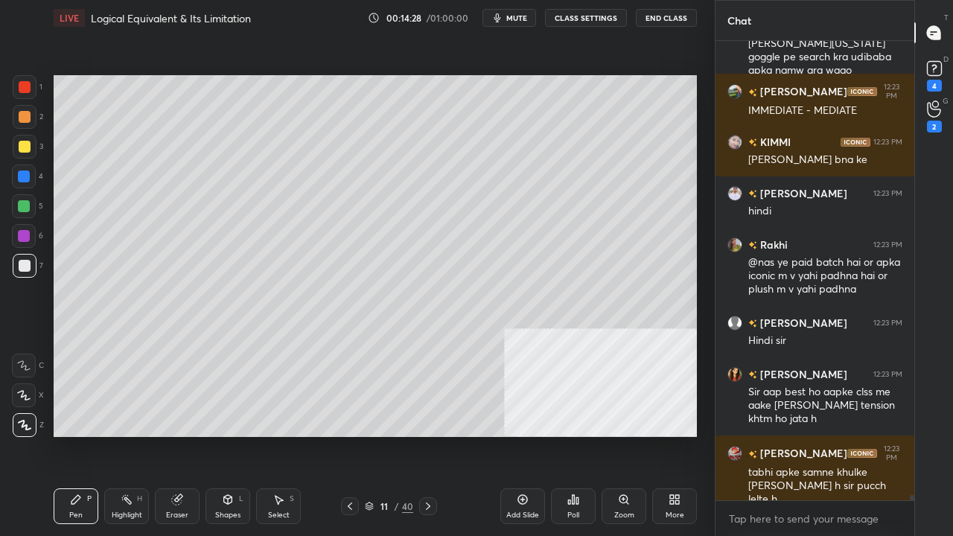
click at [24, 141] on div at bounding box center [25, 147] width 12 height 12
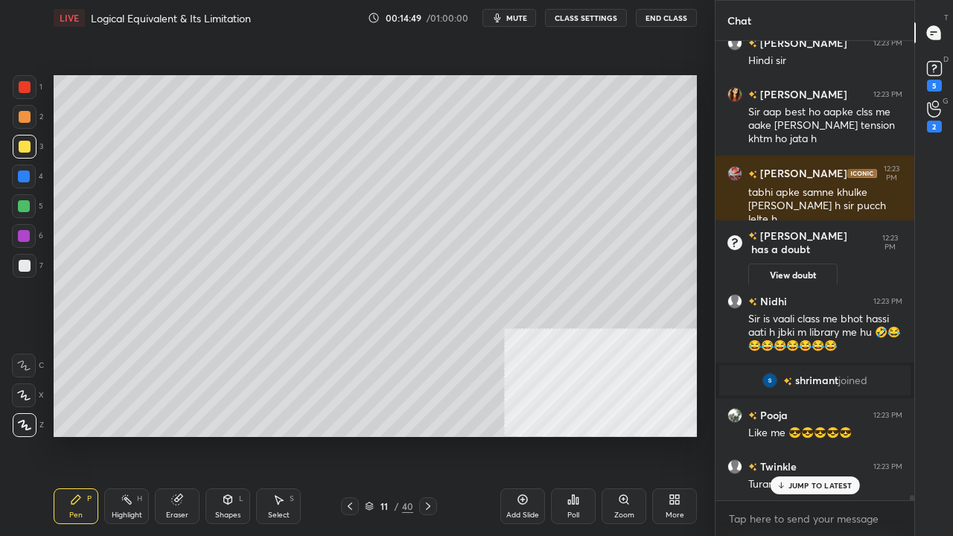
scroll to position [38602, 0]
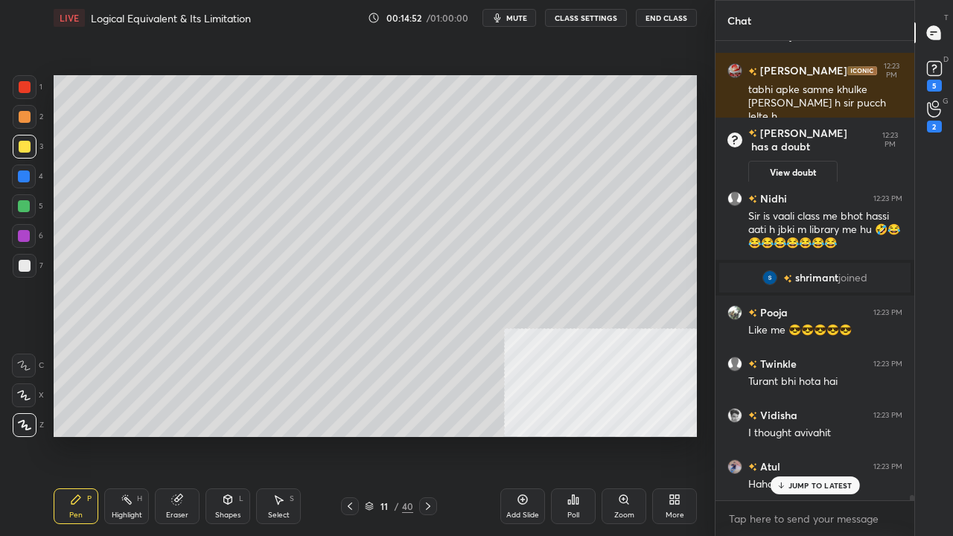
drag, startPoint x: 24, startPoint y: 268, endPoint x: 31, endPoint y: 264, distance: 8.3
click at [24, 267] on div at bounding box center [25, 266] width 12 height 12
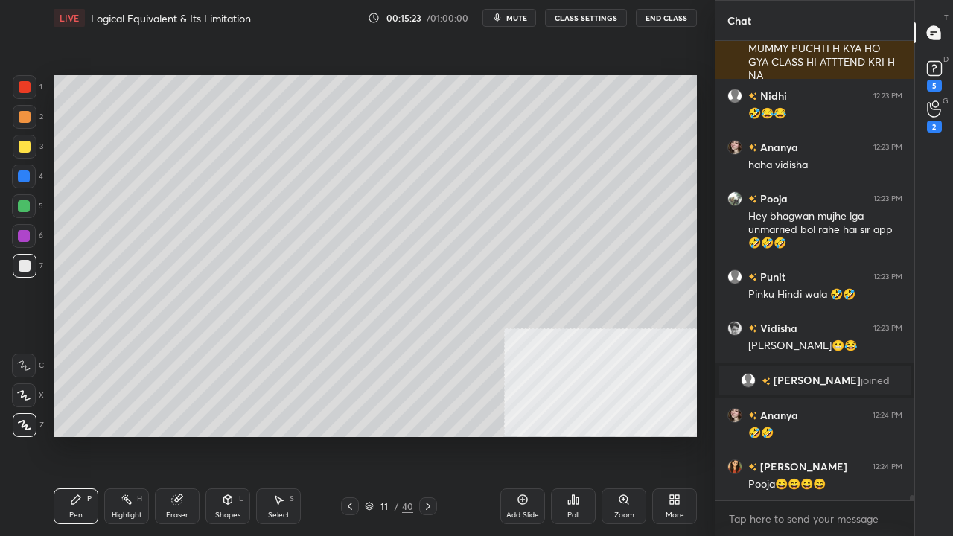
scroll to position [39205, 0]
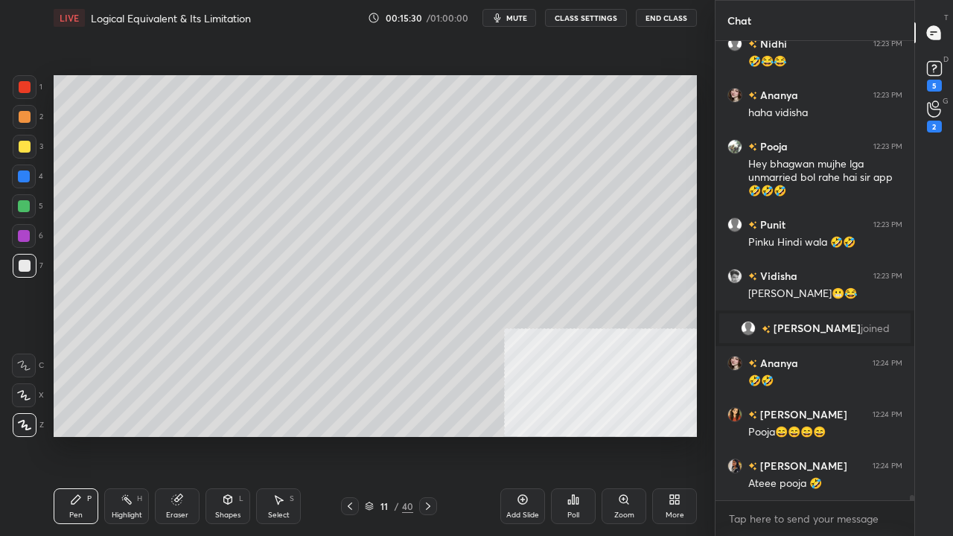
click at [25, 147] on div at bounding box center [25, 147] width 12 height 12
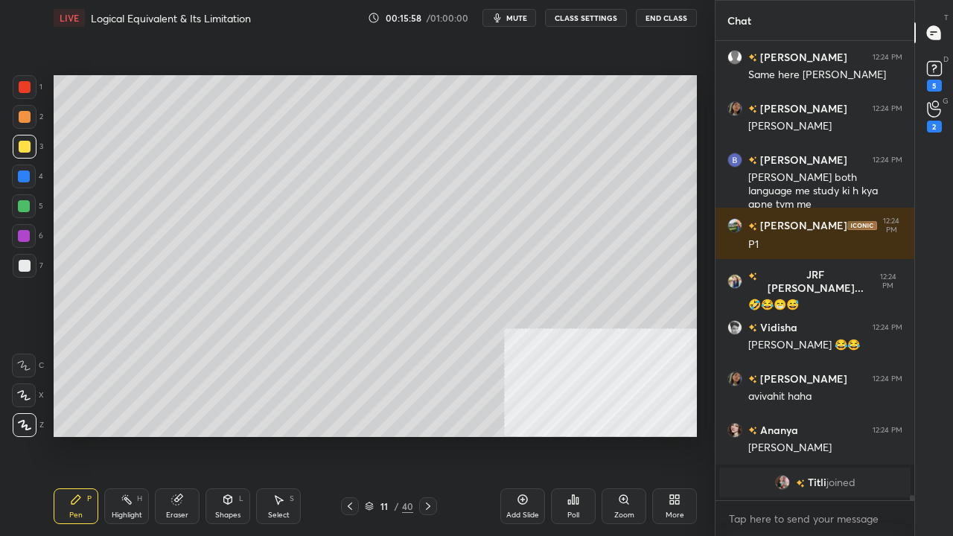
scroll to position [39592, 0]
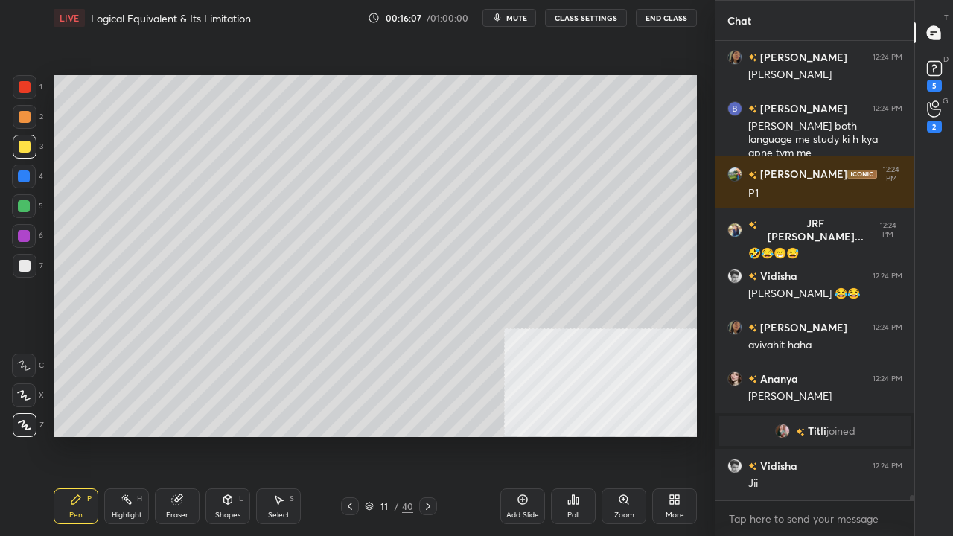
drag, startPoint x: 29, startPoint y: 82, endPoint x: 40, endPoint y: 88, distance: 12.7
click at [28, 82] on div at bounding box center [25, 87] width 12 height 12
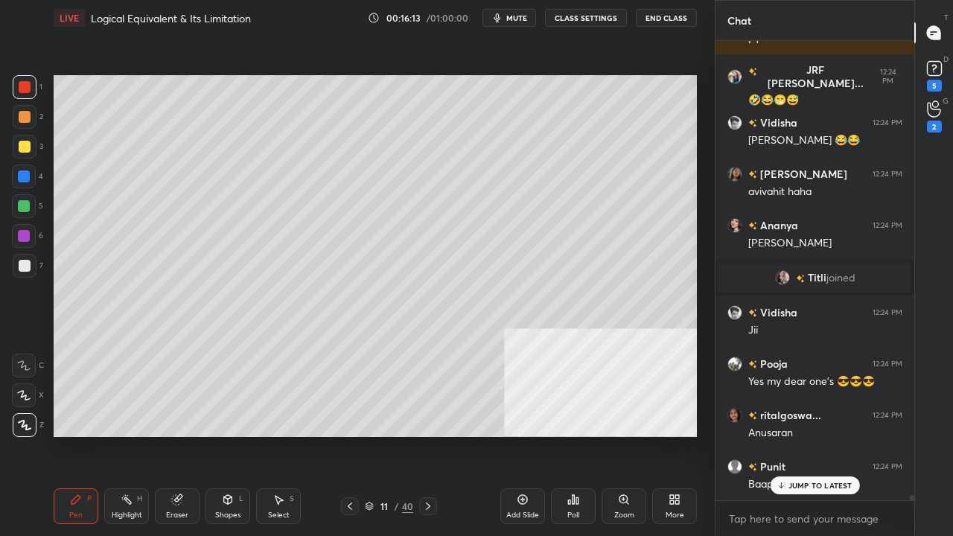
scroll to position [39848, 0]
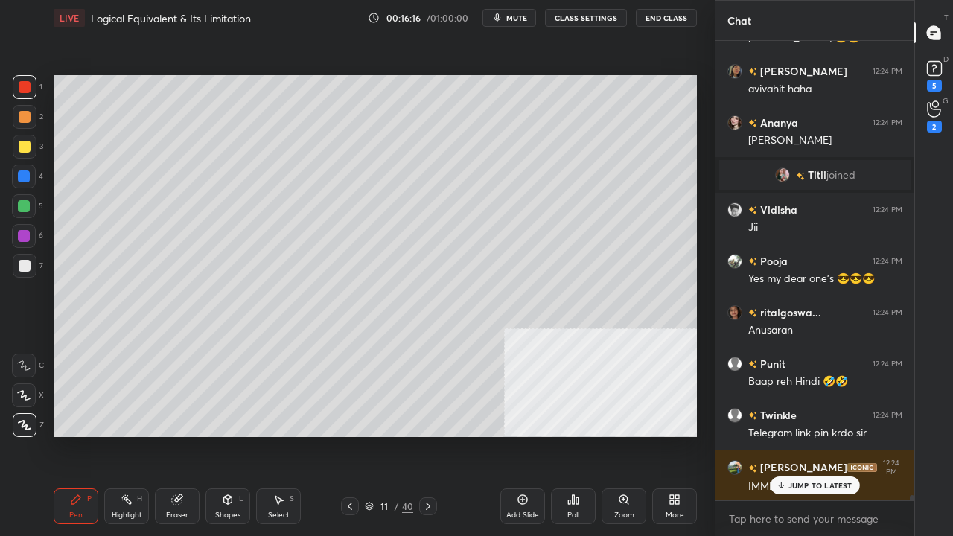
click at [34, 174] on div at bounding box center [24, 177] width 24 height 24
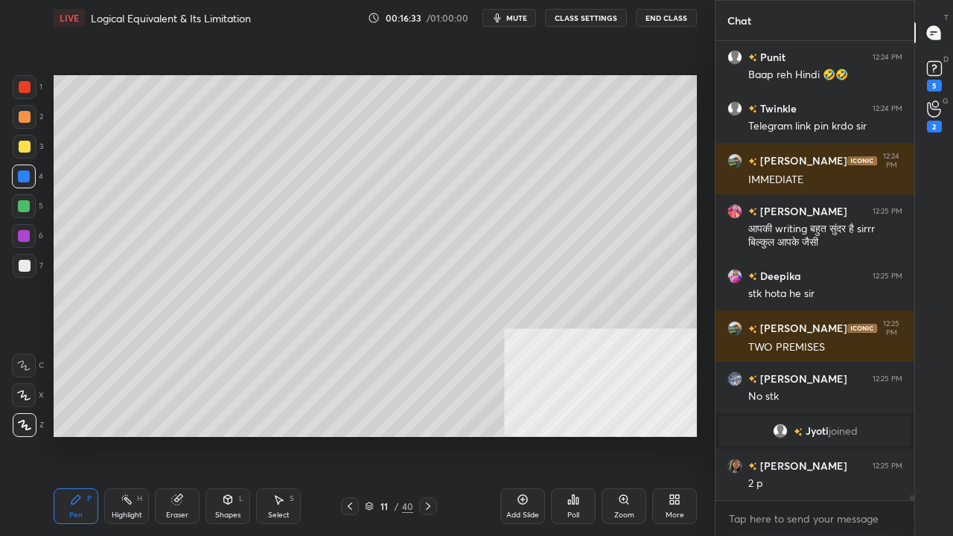
scroll to position [40206, 0]
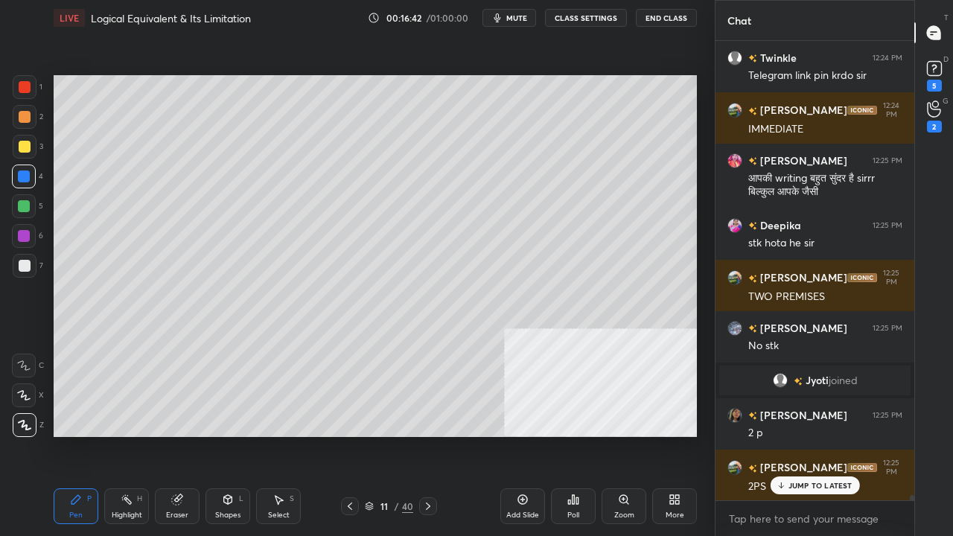
drag, startPoint x: 18, startPoint y: 265, endPoint x: 45, endPoint y: 275, distance: 28.5
click at [19, 267] on div at bounding box center [25, 266] width 12 height 12
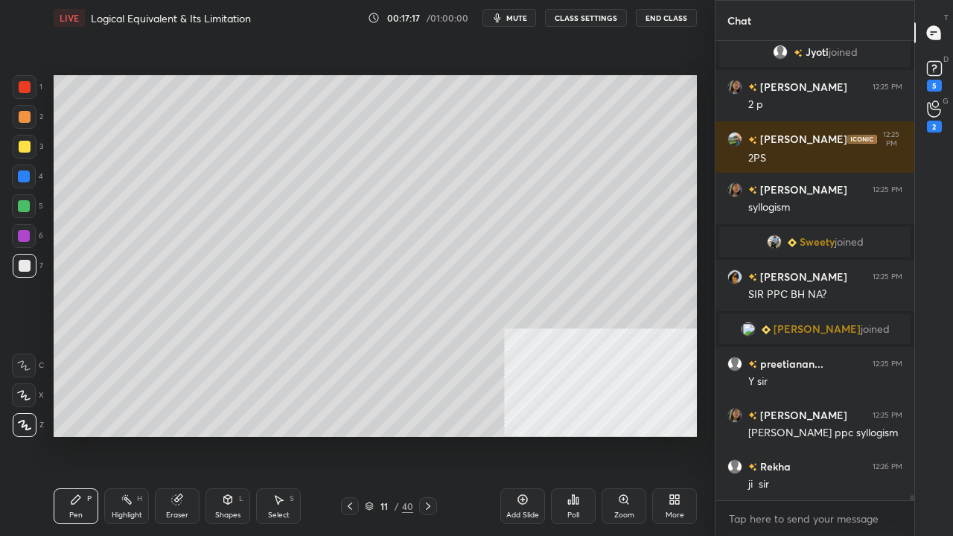
scroll to position [40227, 0]
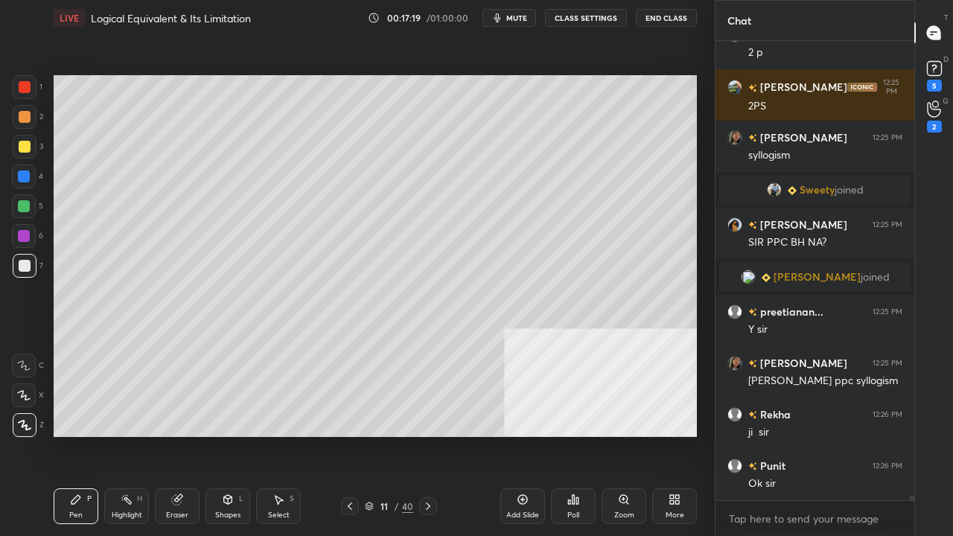
click at [518, 435] on icon at bounding box center [523, 500] width 10 height 10
click at [24, 150] on div at bounding box center [25, 147] width 12 height 12
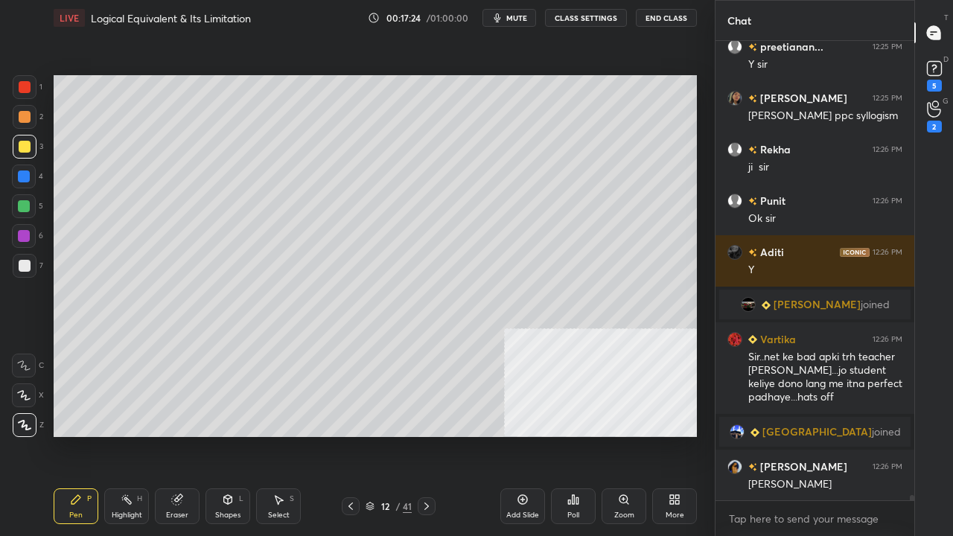
scroll to position [40404, 0]
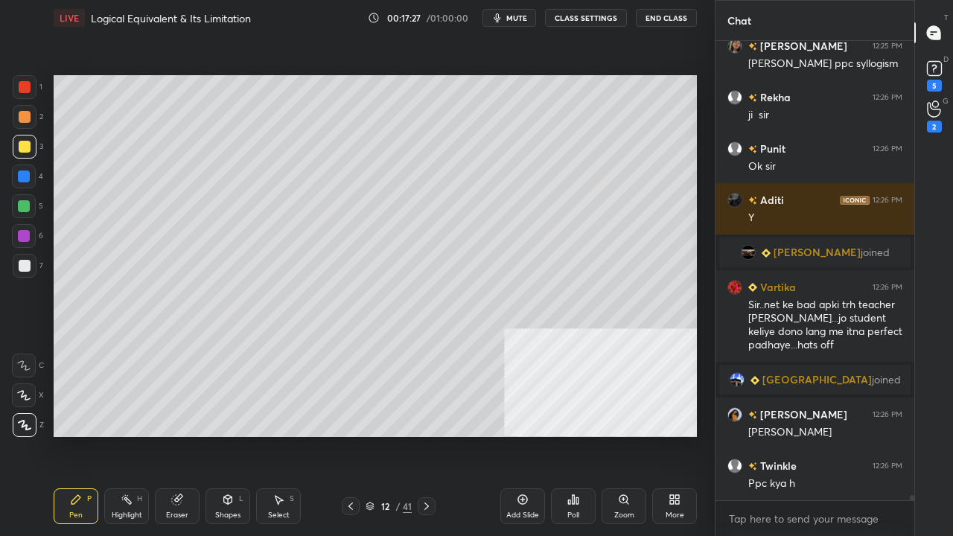
click at [227, 435] on div "Shapes L" at bounding box center [227, 506] width 45 height 36
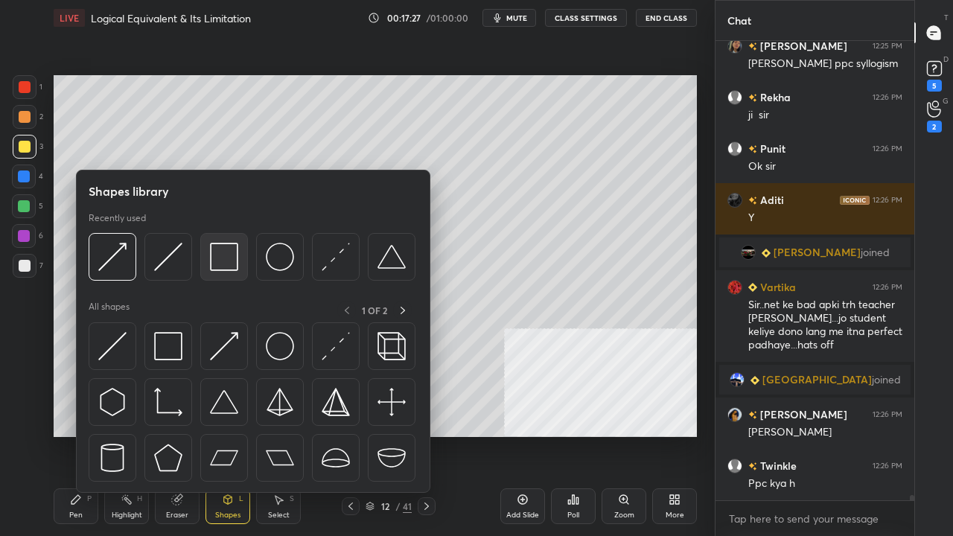
click at [244, 263] on div at bounding box center [224, 257] width 48 height 48
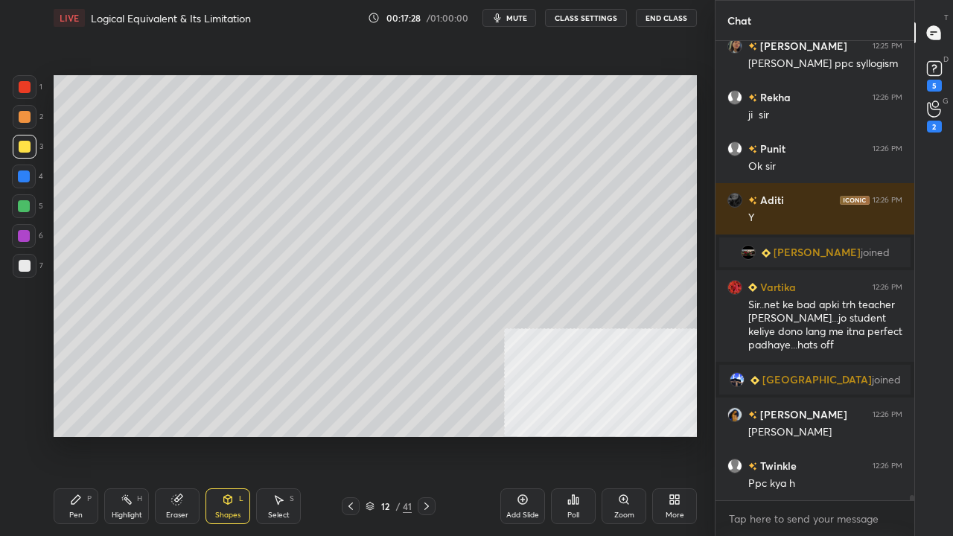
drag, startPoint x: 347, startPoint y: 500, endPoint x: 417, endPoint y: 497, distance: 70.0
click at [348, 435] on icon at bounding box center [351, 506] width 12 height 12
click at [430, 435] on div at bounding box center [427, 506] width 18 height 18
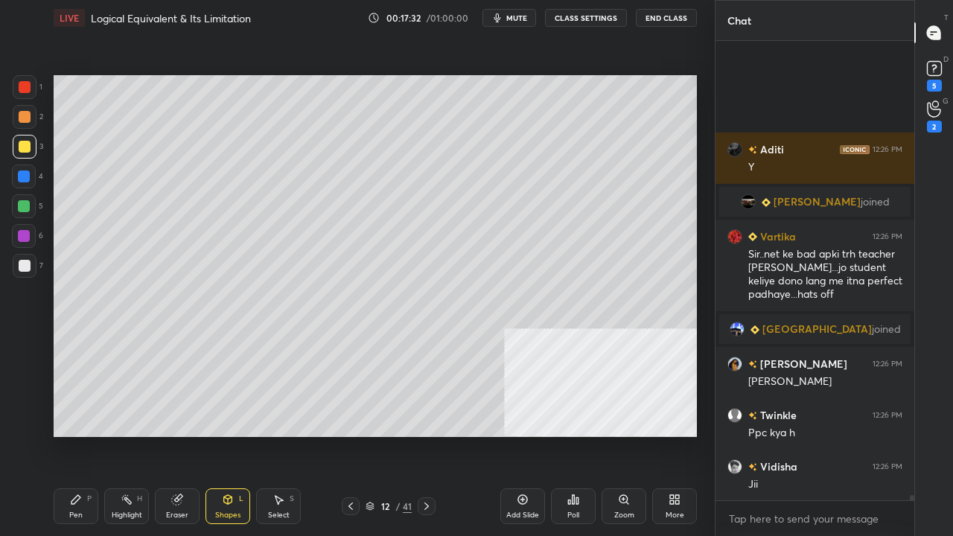
scroll to position [40609, 0]
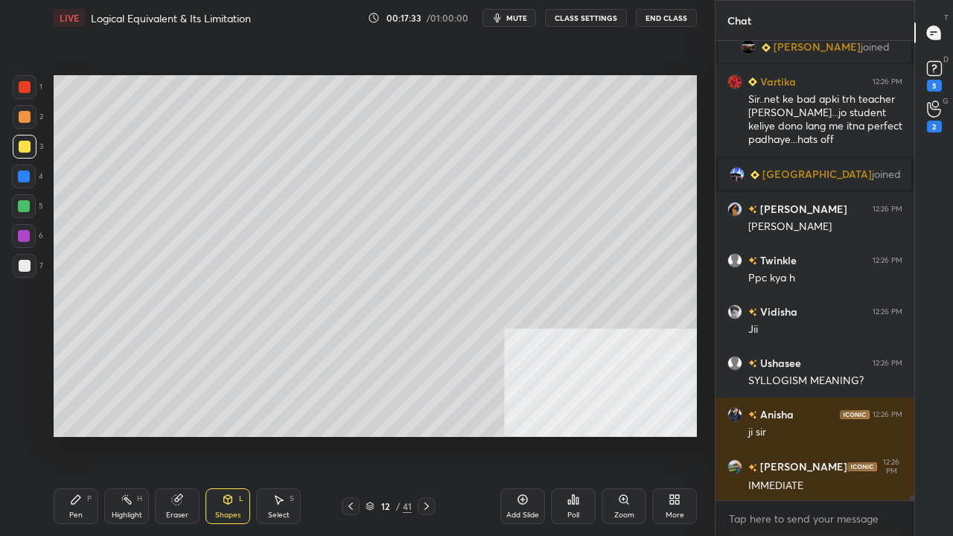
drag, startPoint x: 74, startPoint y: 501, endPoint x: 89, endPoint y: 445, distance: 58.0
click at [75, 435] on icon at bounding box center [75, 499] width 9 height 9
drag, startPoint x: 28, startPoint y: 267, endPoint x: 42, endPoint y: 264, distance: 14.5
click at [28, 267] on div at bounding box center [25, 266] width 12 height 12
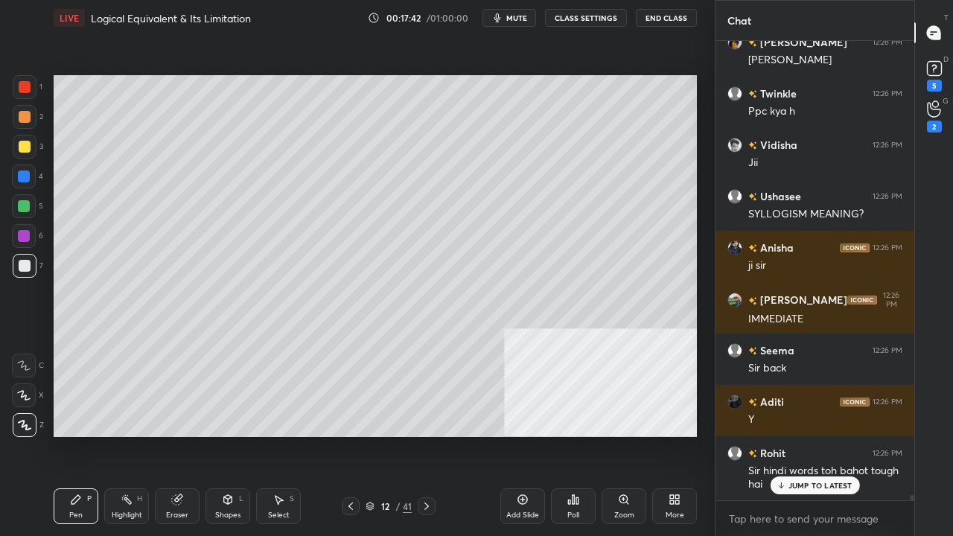
scroll to position [40812, 0]
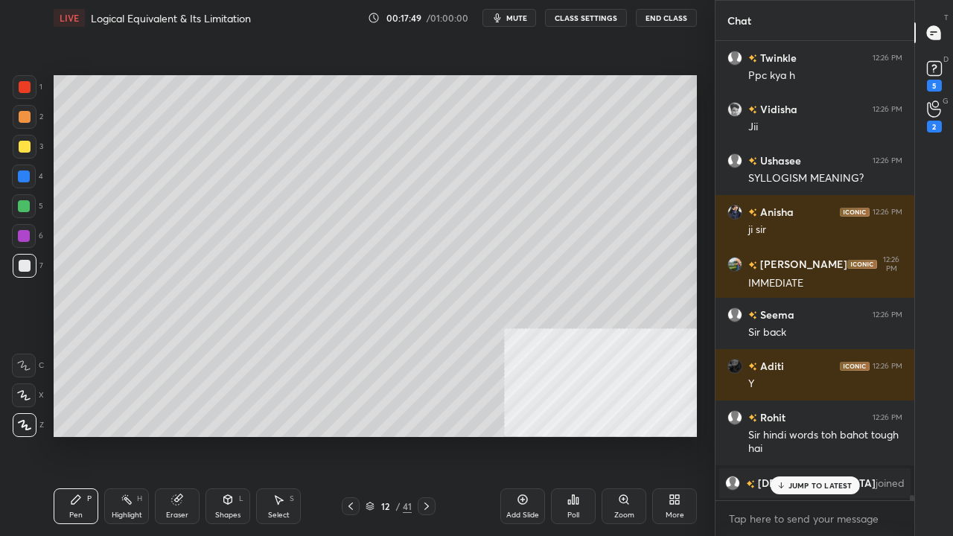
click at [222, 435] on icon at bounding box center [228, 500] width 12 height 12
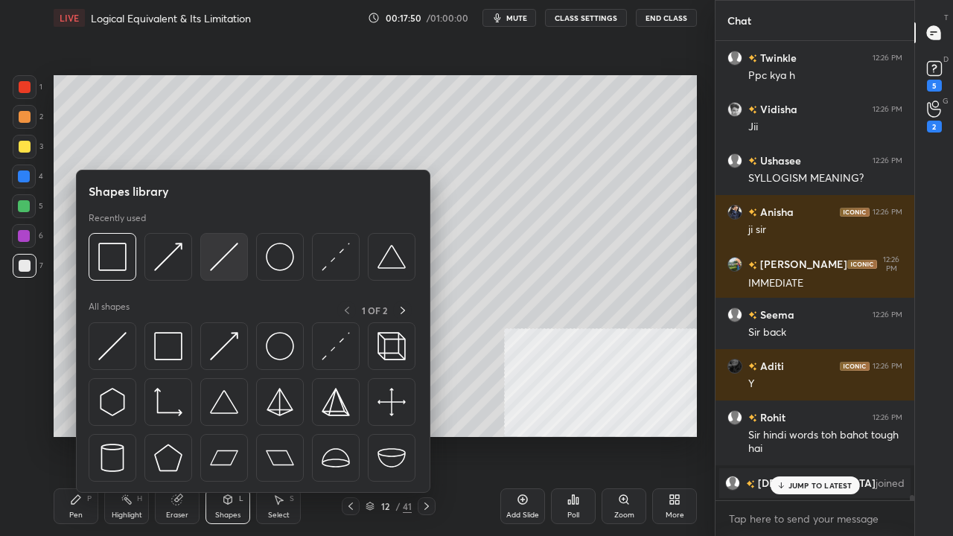
click at [231, 256] on img at bounding box center [224, 257] width 28 height 28
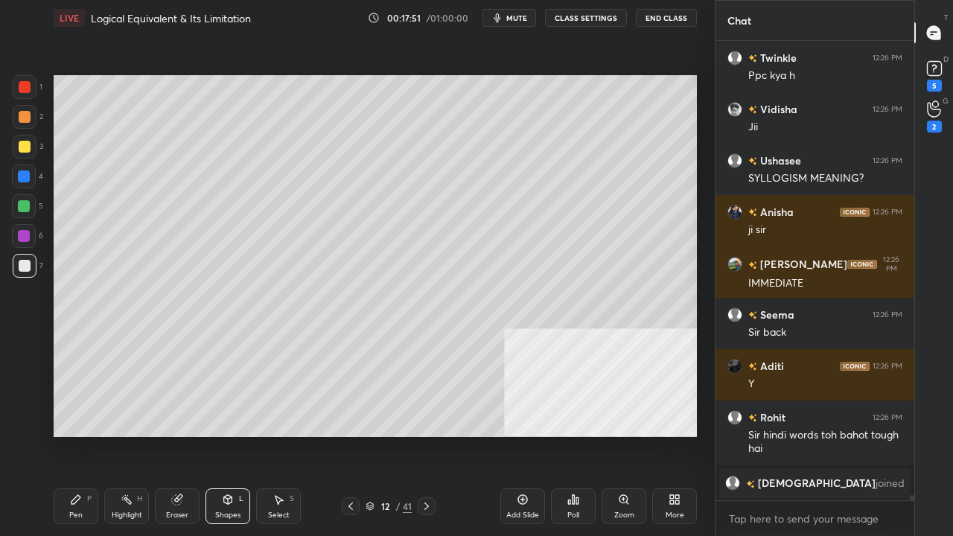
scroll to position [40864, 0]
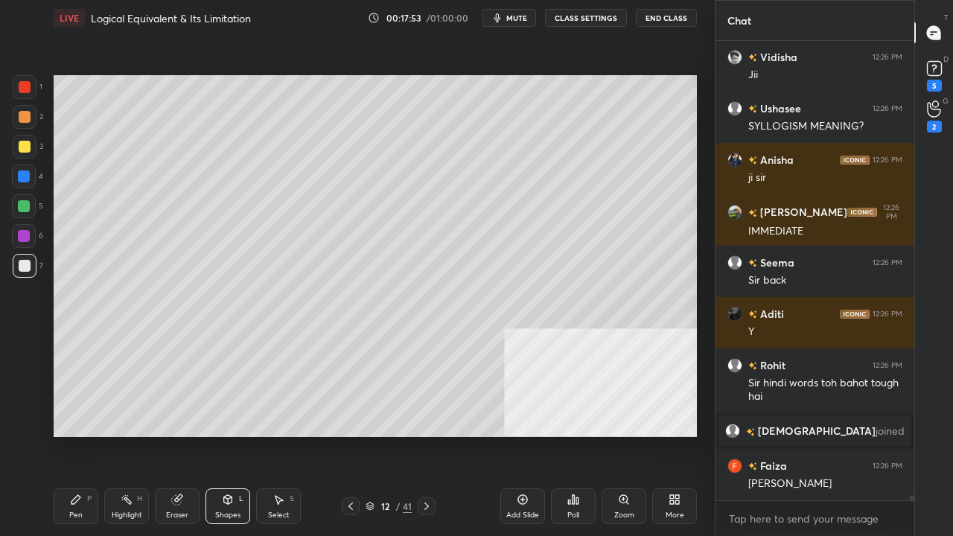
click at [72, 435] on icon at bounding box center [76, 500] width 12 height 12
click at [22, 147] on div at bounding box center [25, 147] width 12 height 12
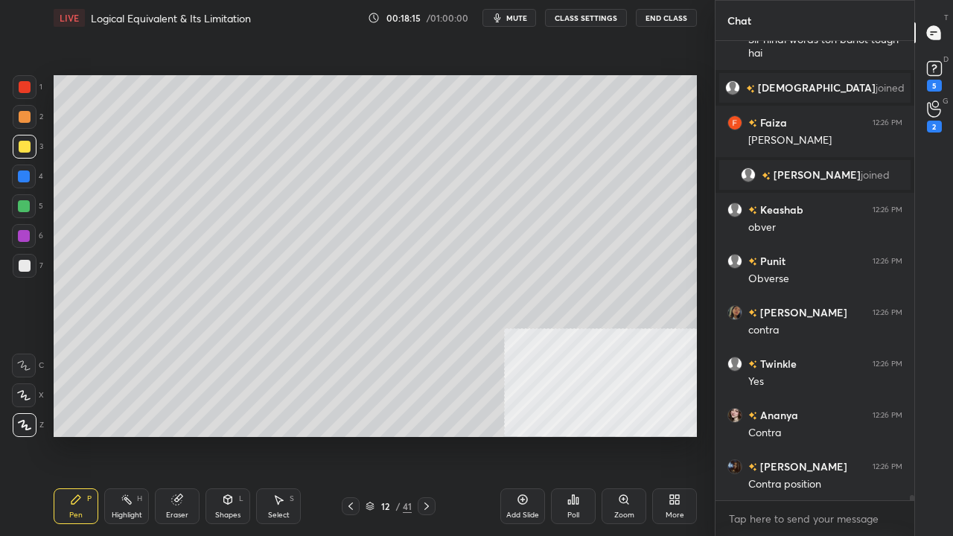
scroll to position [41105, 0]
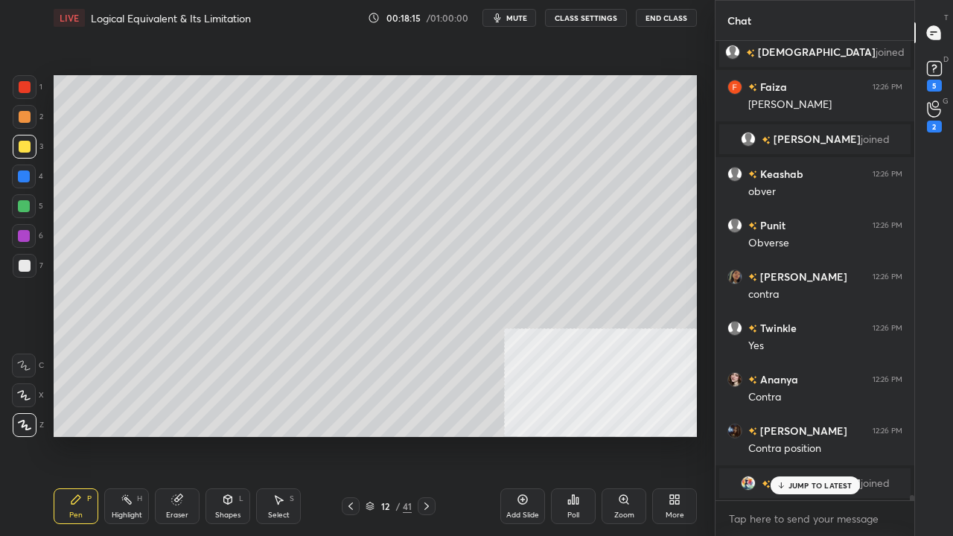
click at [27, 265] on div at bounding box center [25, 266] width 12 height 12
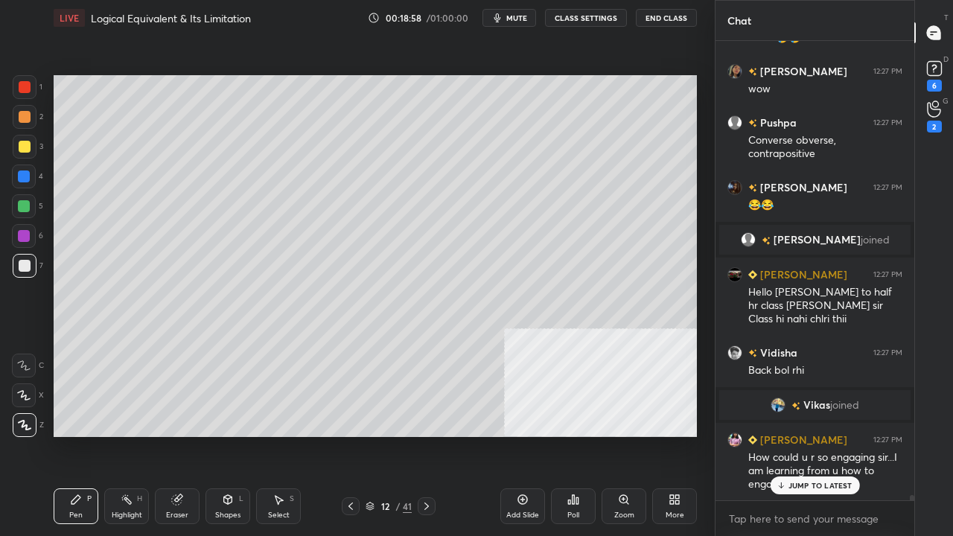
scroll to position [41945, 0]
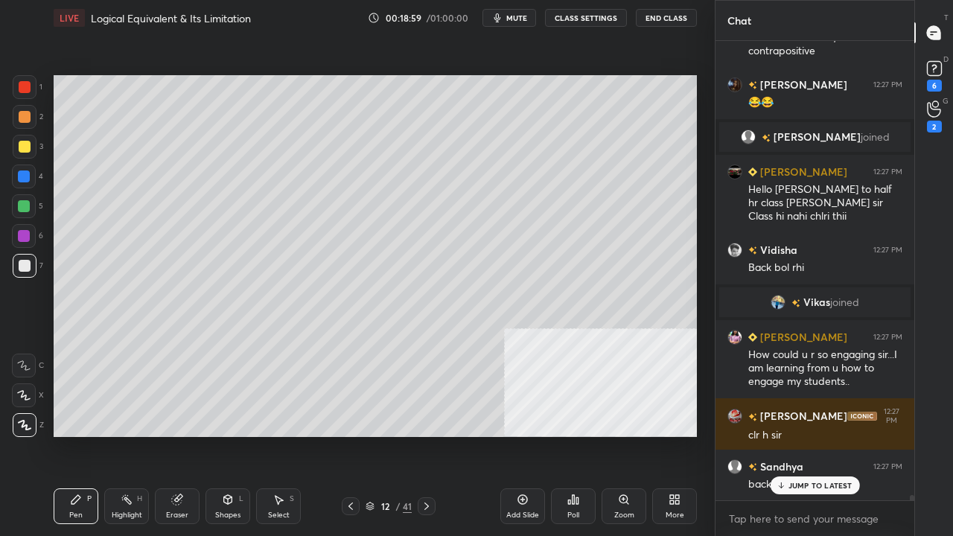
click at [28, 84] on div at bounding box center [25, 87] width 12 height 12
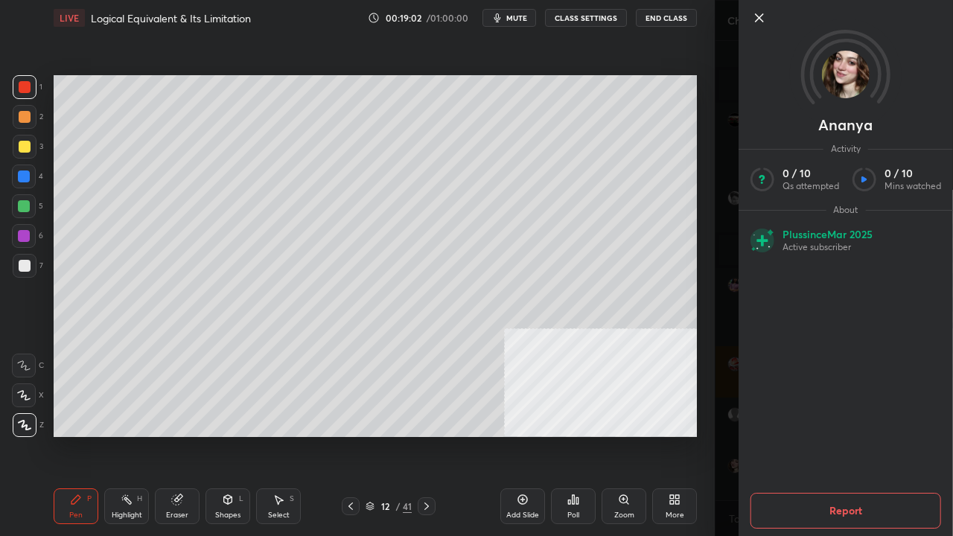
scroll to position [42048, 0]
click at [469, 435] on div "Pen P Highlight H Eraser Shapes L Select S 12 / 41 Add Slide Poll Zoom More" at bounding box center [375, 506] width 643 height 60
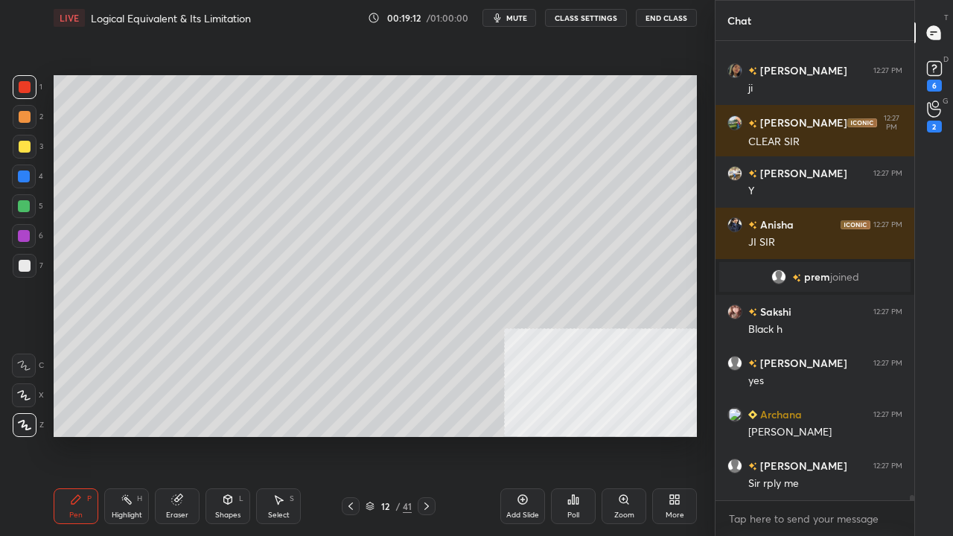
scroll to position [42727, 0]
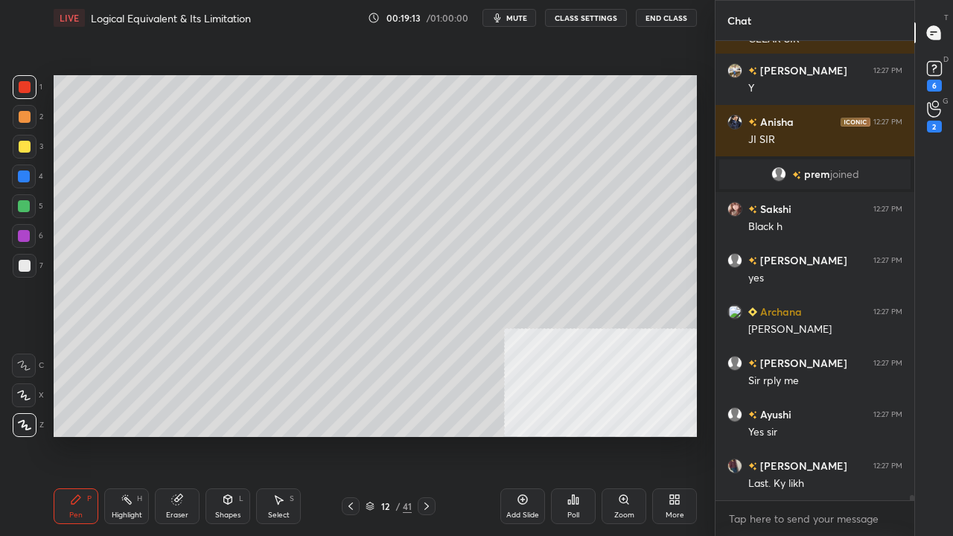
click at [348, 435] on icon at bounding box center [351, 506] width 12 height 12
click at [351, 435] on div at bounding box center [351, 506] width 18 height 18
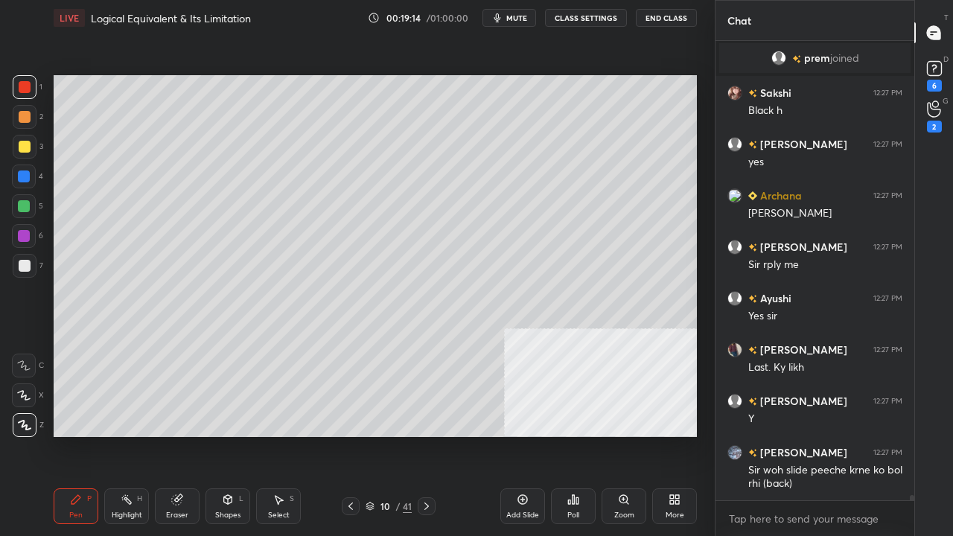
click at [351, 435] on div at bounding box center [351, 506] width 18 height 18
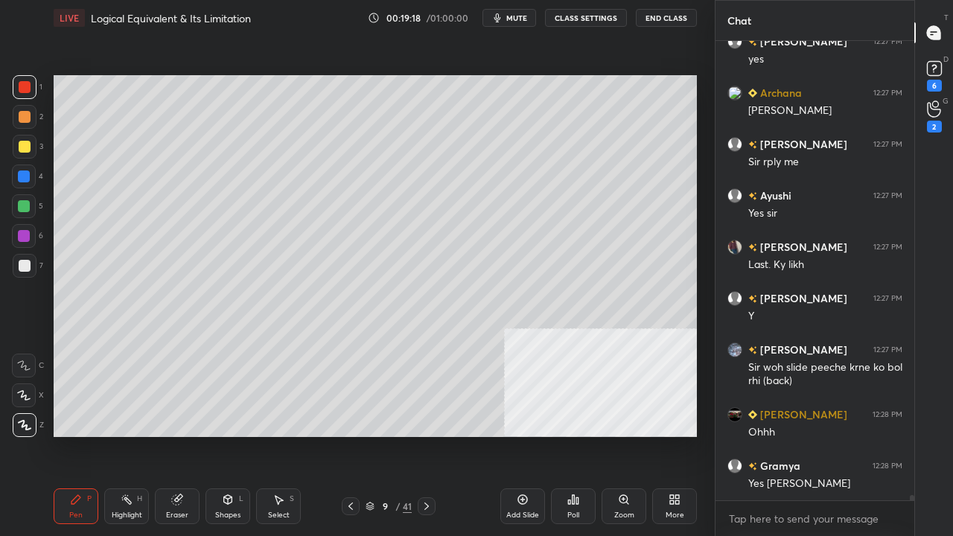
scroll to position [43048, 0]
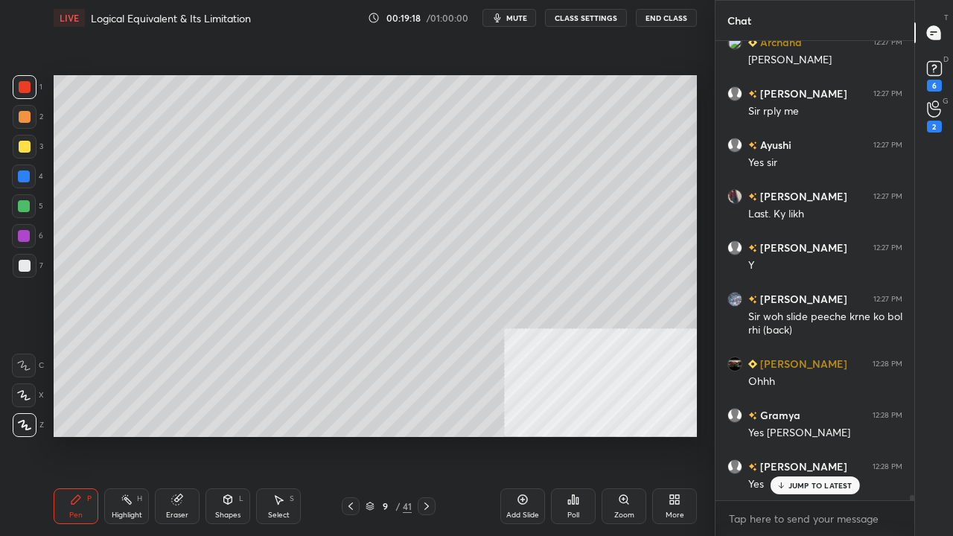
click at [428, 435] on icon at bounding box center [427, 506] width 12 height 12
click at [433, 435] on div at bounding box center [427, 506] width 18 height 18
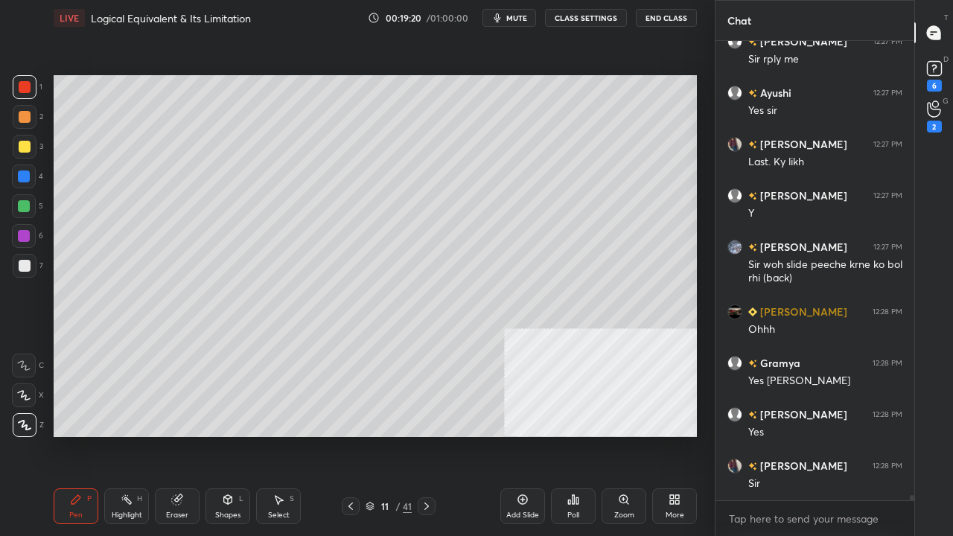
click at [429, 435] on icon at bounding box center [427, 506] width 12 height 12
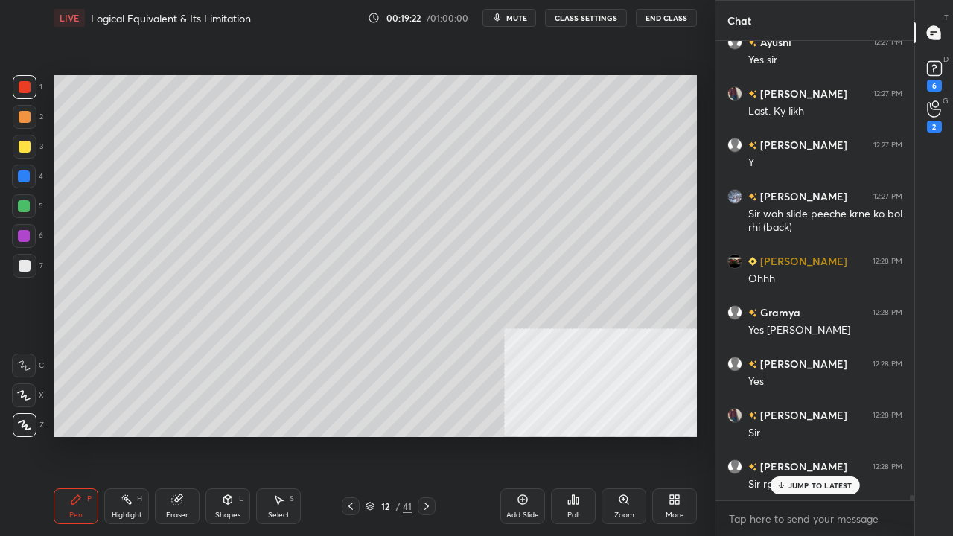
click at [427, 435] on icon at bounding box center [426, 506] width 4 height 7
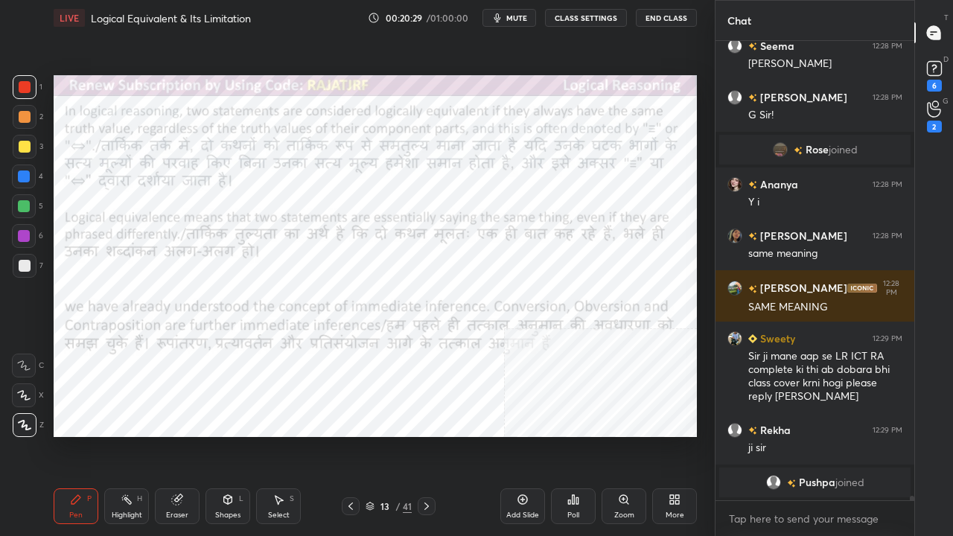
scroll to position [44566, 0]
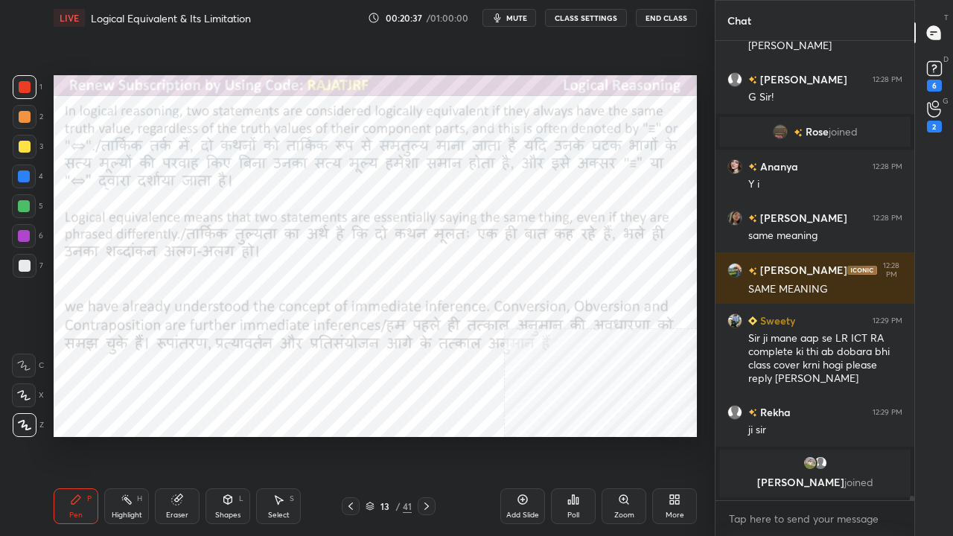
click at [388, 435] on div "13" at bounding box center [384, 506] width 15 height 9
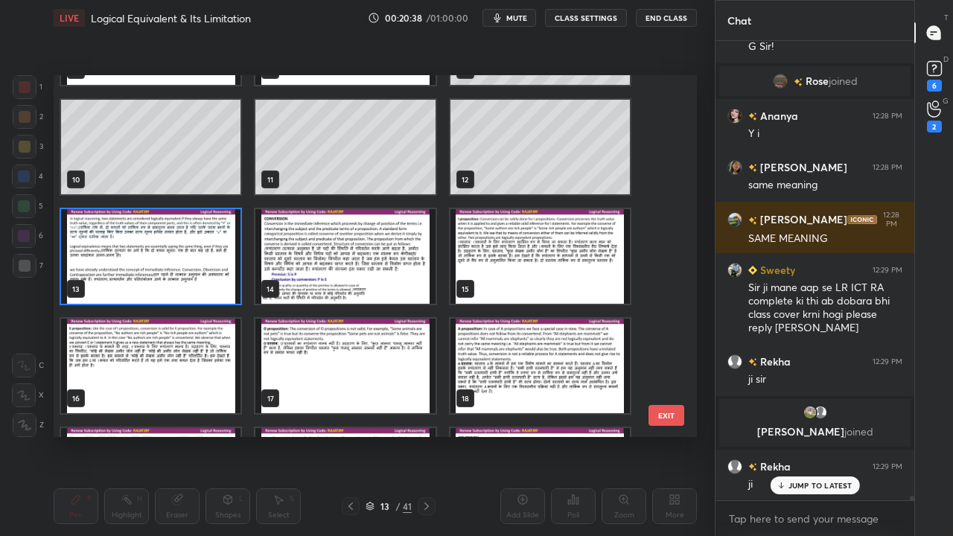
scroll to position [312, 0]
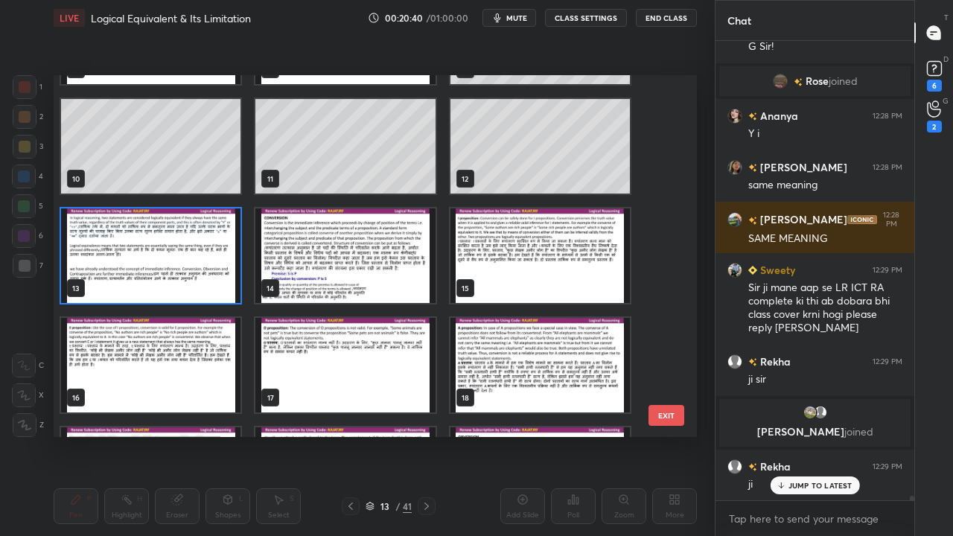
click at [311, 272] on img "grid" at bounding box center [344, 255] width 179 height 95
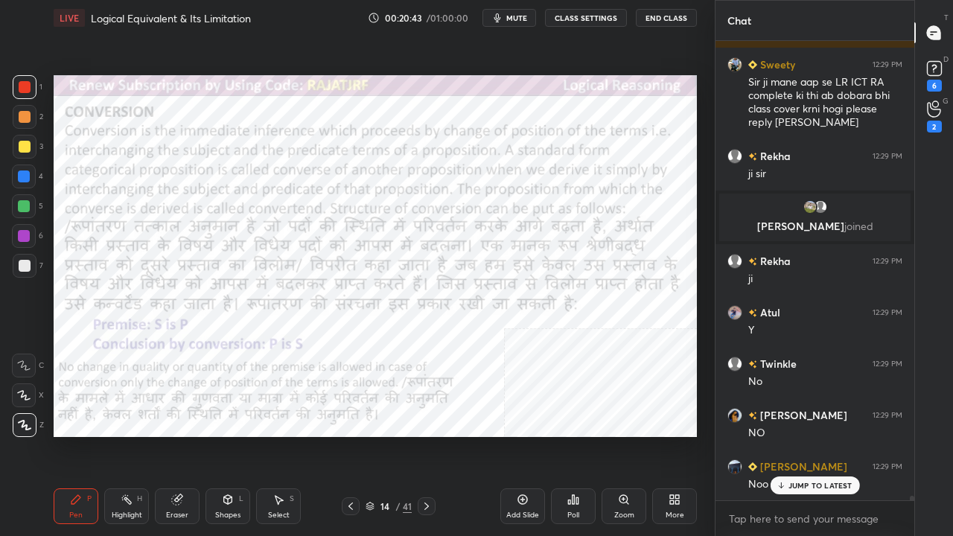
scroll to position [44039, 0]
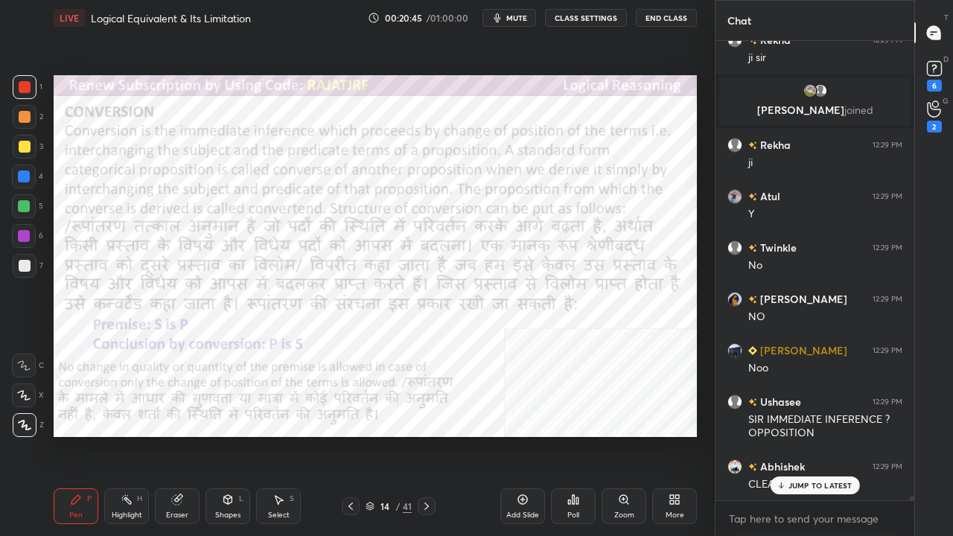
click at [401, 435] on div "14 / 41" at bounding box center [389, 506] width 46 height 13
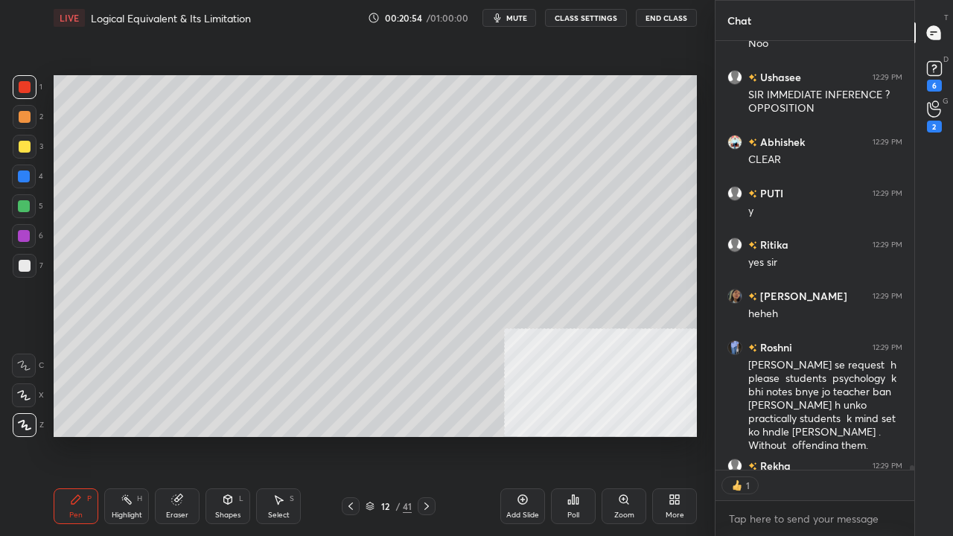
scroll to position [44496, 0]
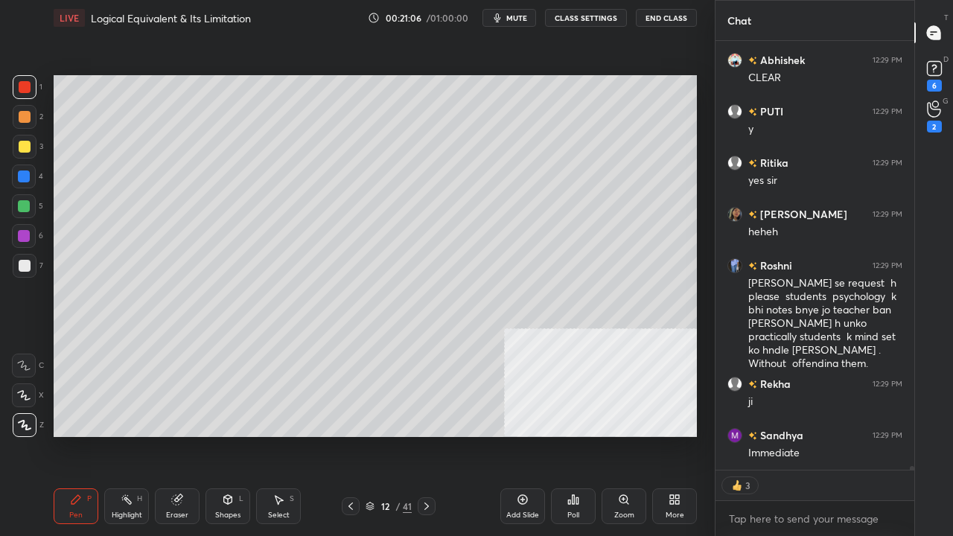
click at [228, 435] on icon at bounding box center [228, 499] width 8 height 9
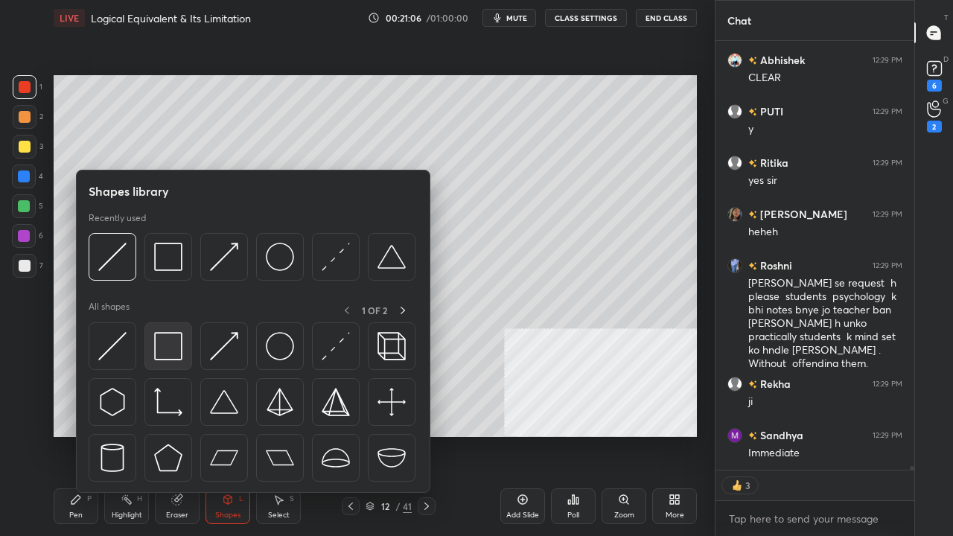
click at [170, 353] on img at bounding box center [168, 346] width 28 height 28
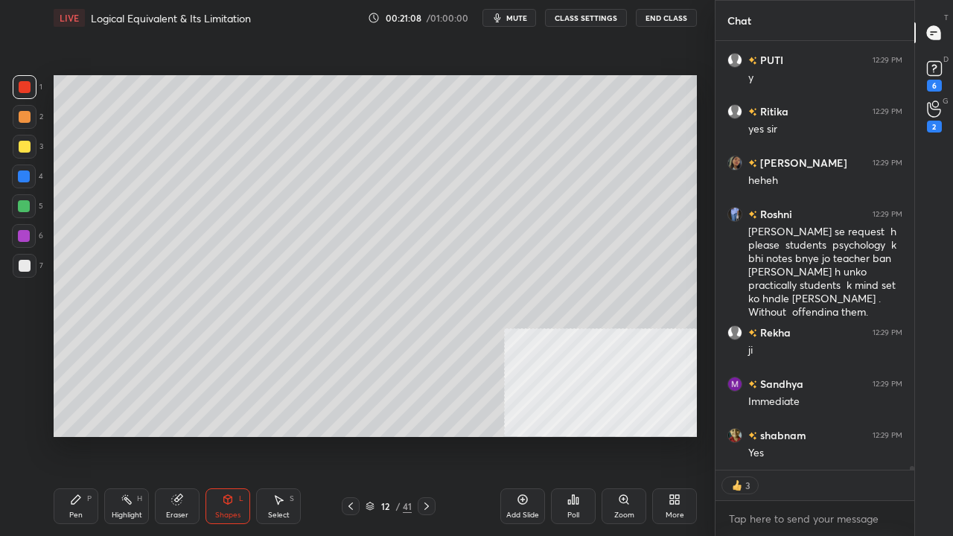
scroll to position [44598, 0]
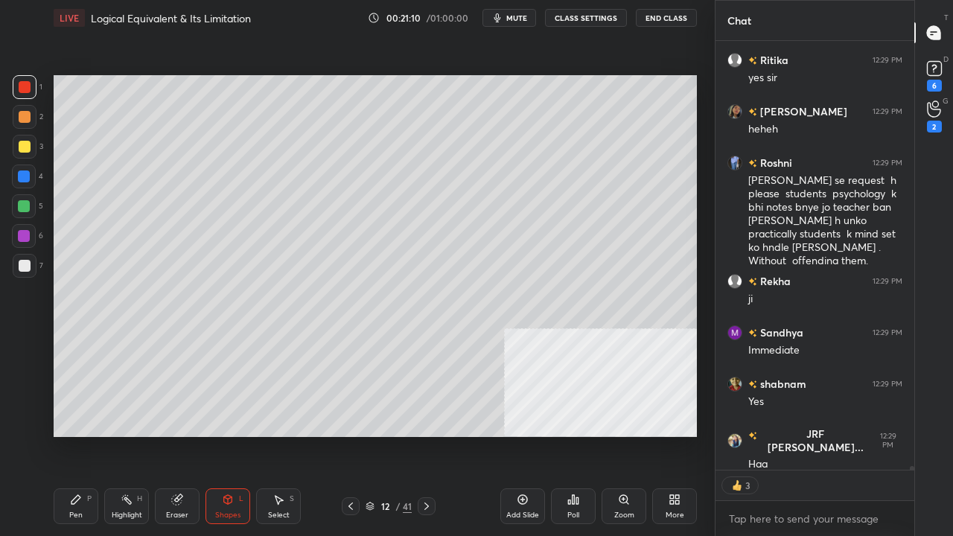
drag, startPoint x: 79, startPoint y: 511, endPoint x: 92, endPoint y: 479, distance: 35.1
click at [80, 435] on div "Pen" at bounding box center [75, 514] width 13 height 7
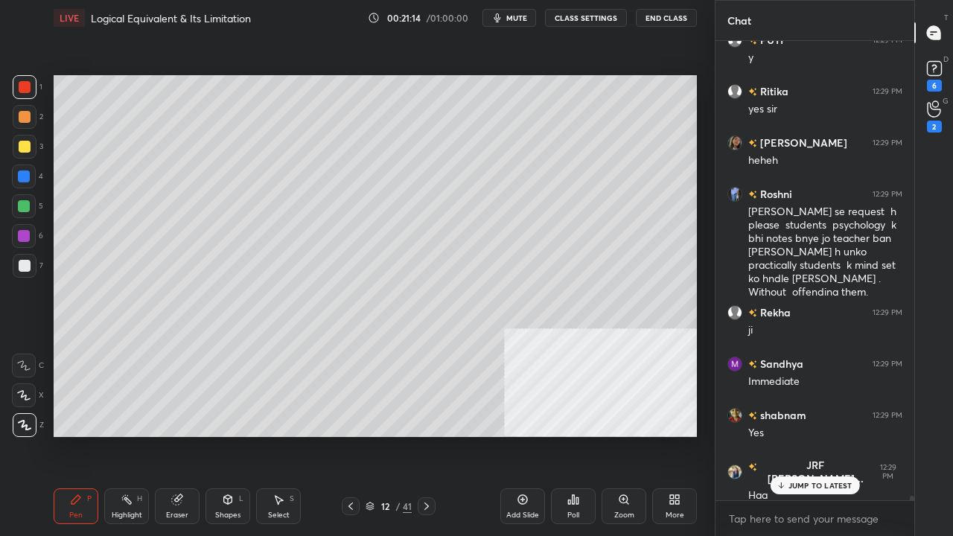
scroll to position [44619, 0]
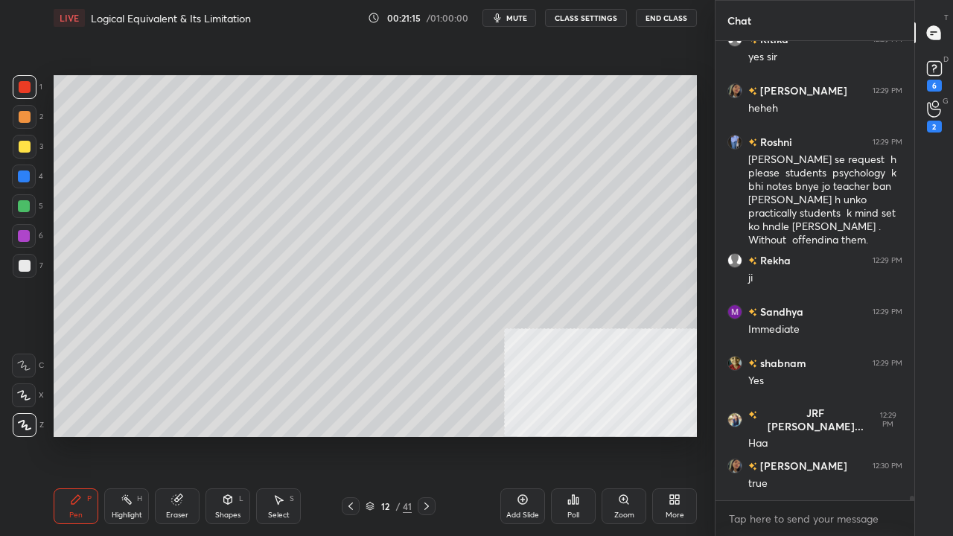
click at [25, 175] on div at bounding box center [24, 176] width 12 height 12
click at [28, 262] on div at bounding box center [25, 266] width 12 height 12
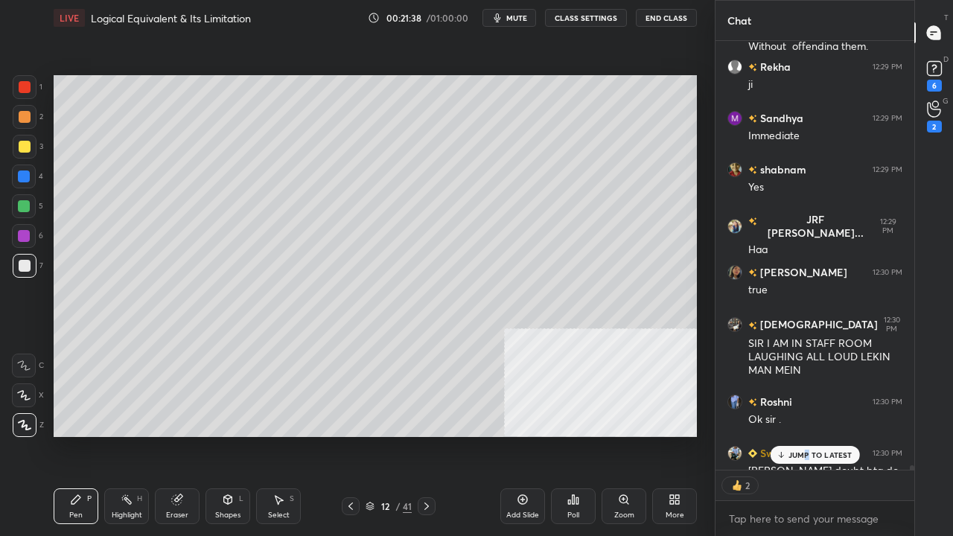
drag, startPoint x: 808, startPoint y: 456, endPoint x: 701, endPoint y: 392, distance: 124.2
click at [807, 435] on p "JUMP TO LATEST" at bounding box center [820, 454] width 64 height 9
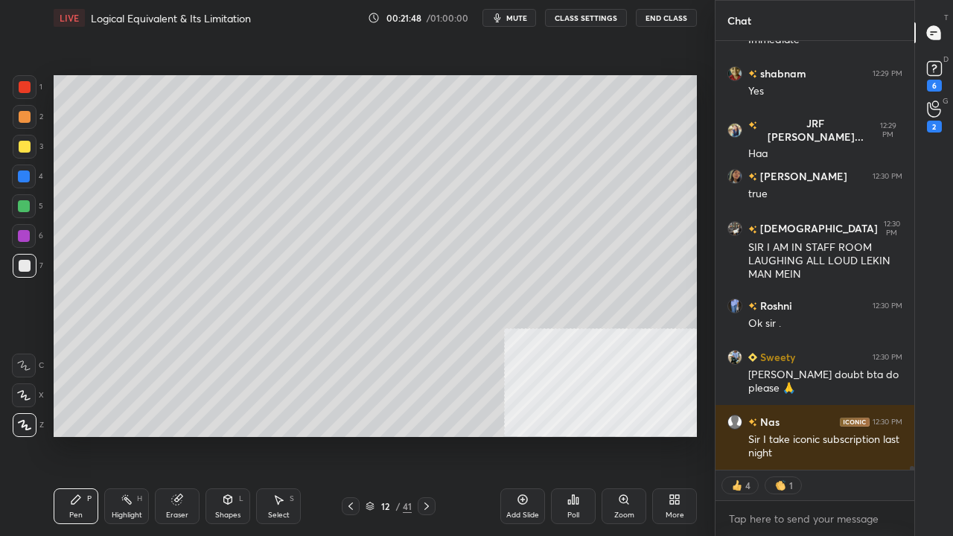
scroll to position [44924, 0]
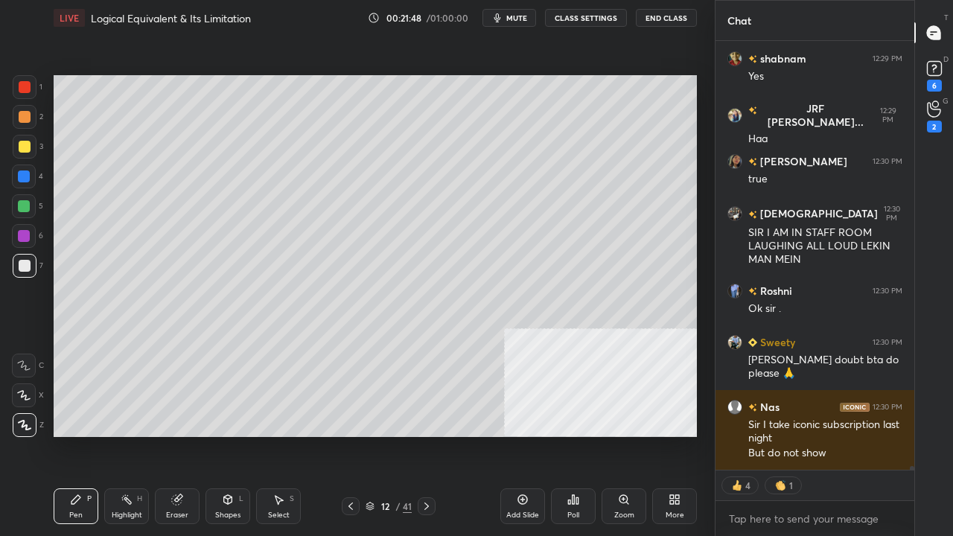
click at [23, 84] on div at bounding box center [25, 87] width 12 height 12
click at [22, 83] on div at bounding box center [25, 87] width 12 height 12
click at [380, 435] on div "12" at bounding box center [384, 506] width 15 height 9
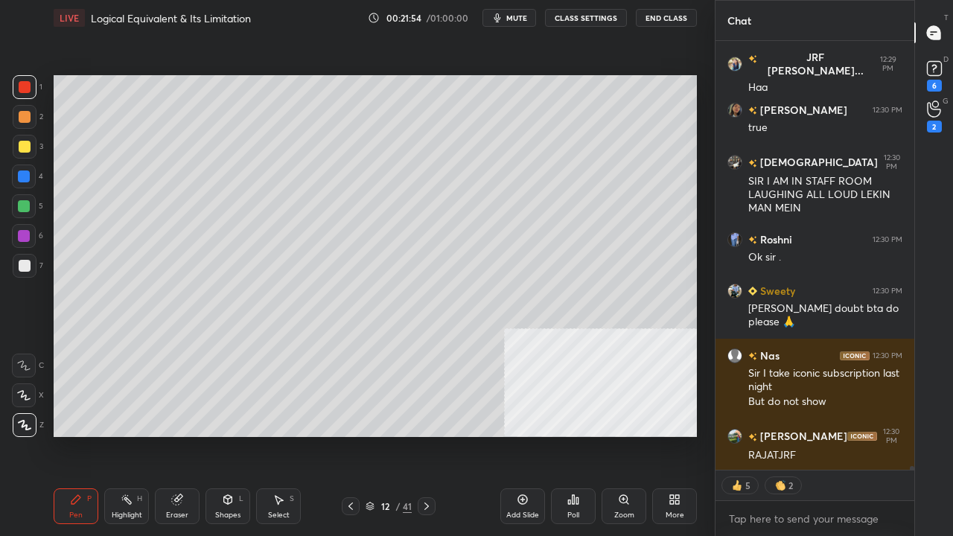
scroll to position [45027, 0]
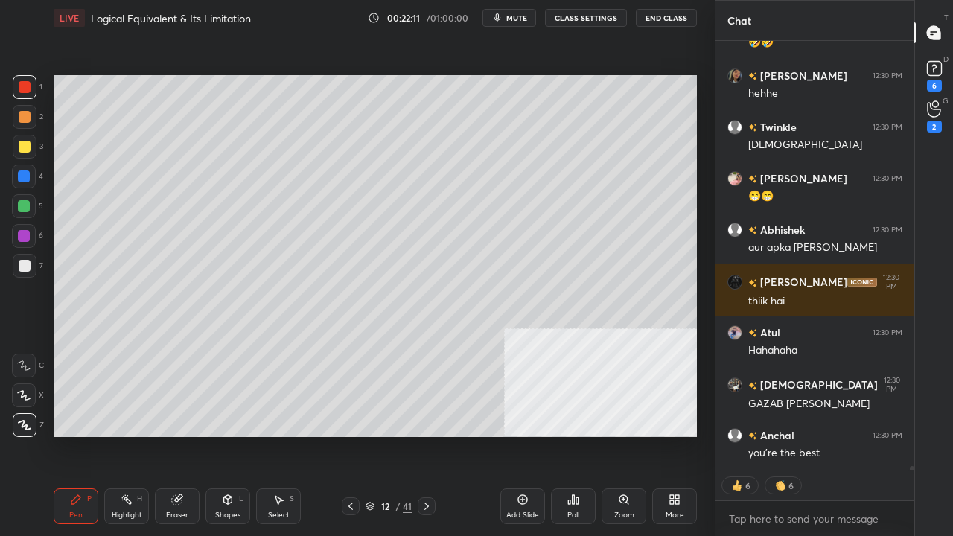
click at [25, 265] on div at bounding box center [25, 266] width 12 height 12
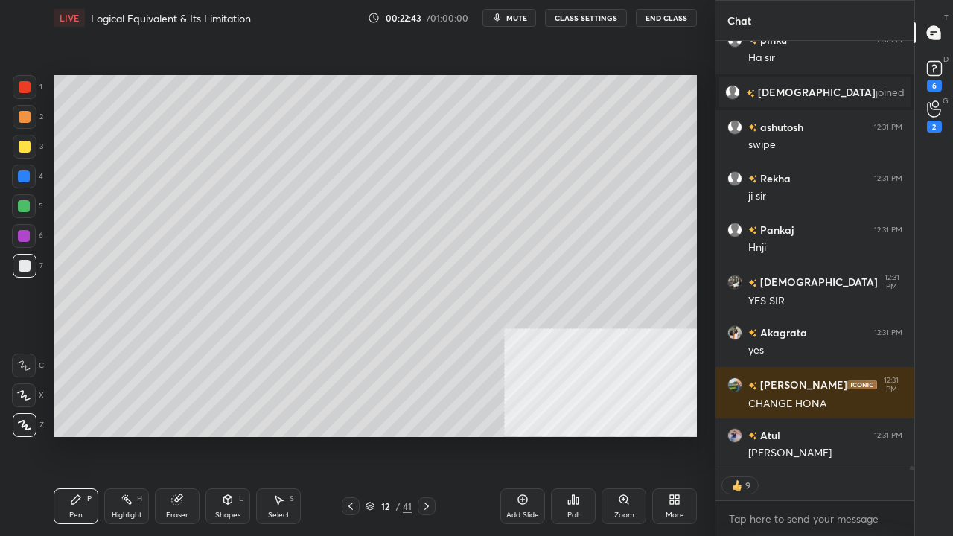
click at [25, 205] on div at bounding box center [24, 206] width 12 height 12
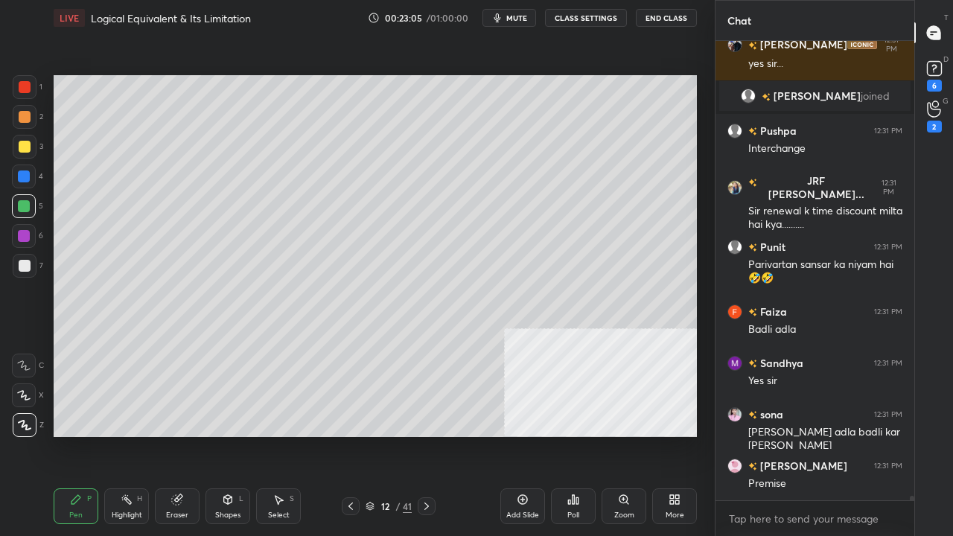
click at [23, 267] on div at bounding box center [25, 266] width 12 height 12
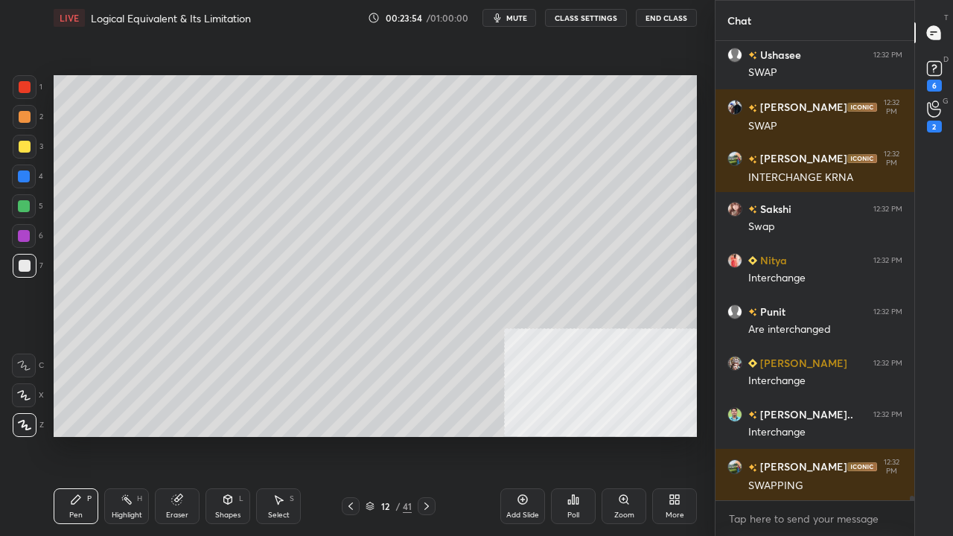
scroll to position [47868, 0]
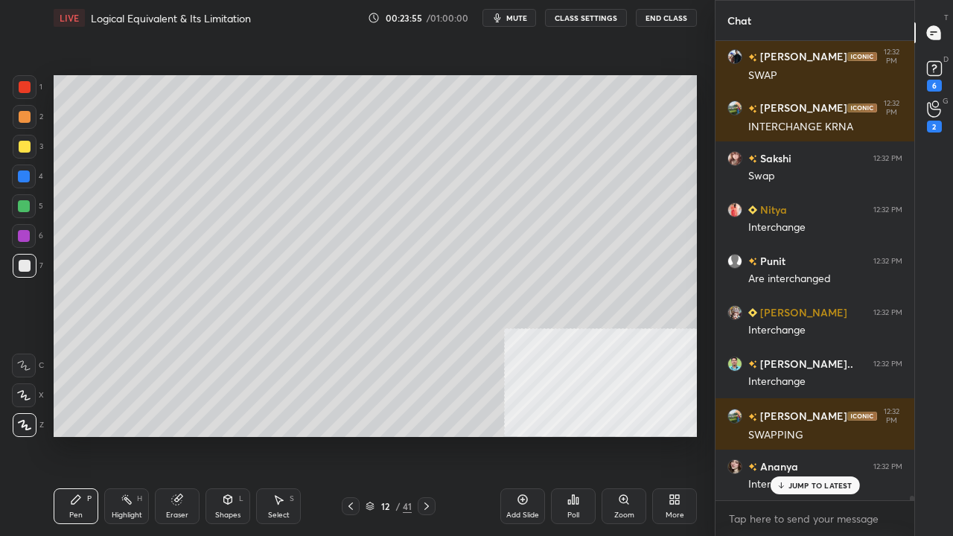
drag, startPoint x: 25, startPoint y: 142, endPoint x: 30, endPoint y: 182, distance: 40.5
click at [25, 143] on div at bounding box center [25, 147] width 12 height 12
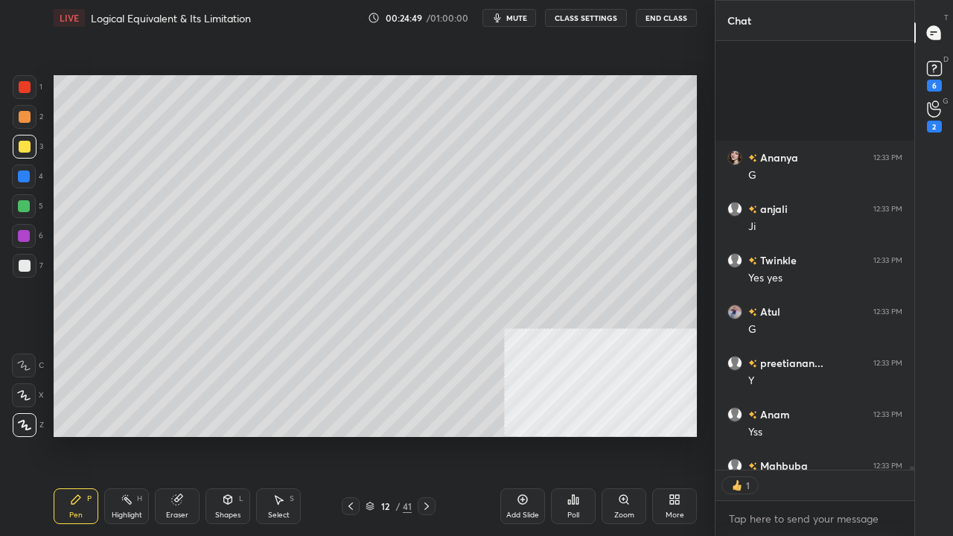
scroll to position [48798, 0]
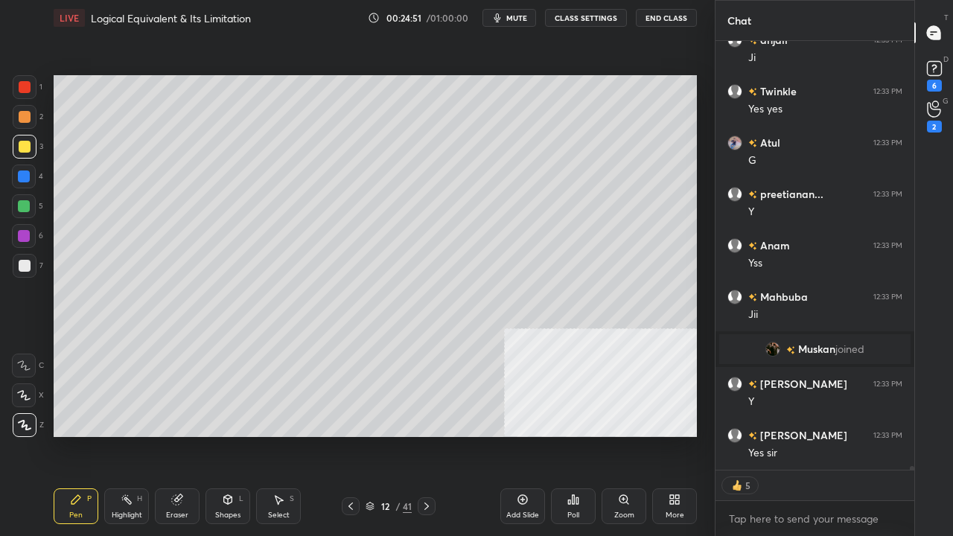
click at [223, 435] on div "Shapes L" at bounding box center [227, 506] width 45 height 36
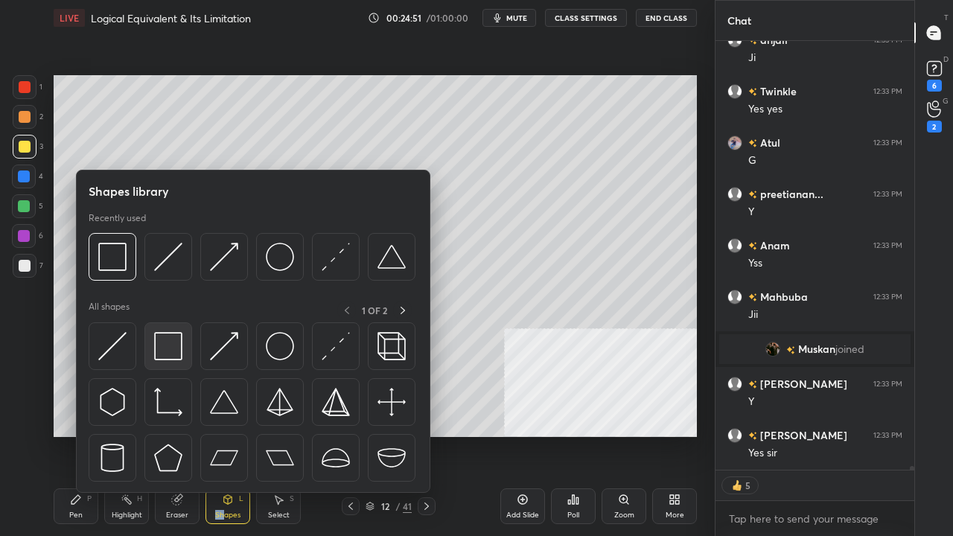
click at [164, 340] on img at bounding box center [168, 346] width 28 height 28
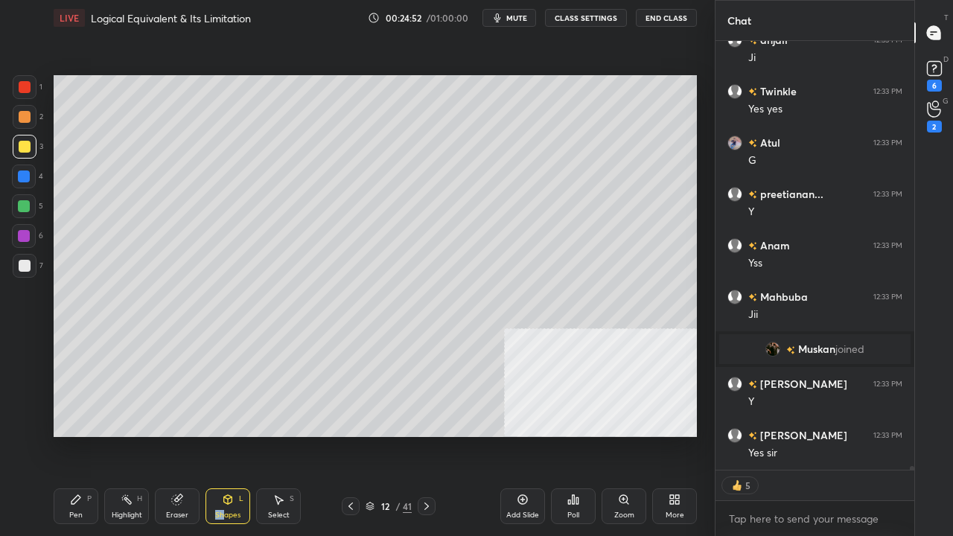
scroll to position [48849, 0]
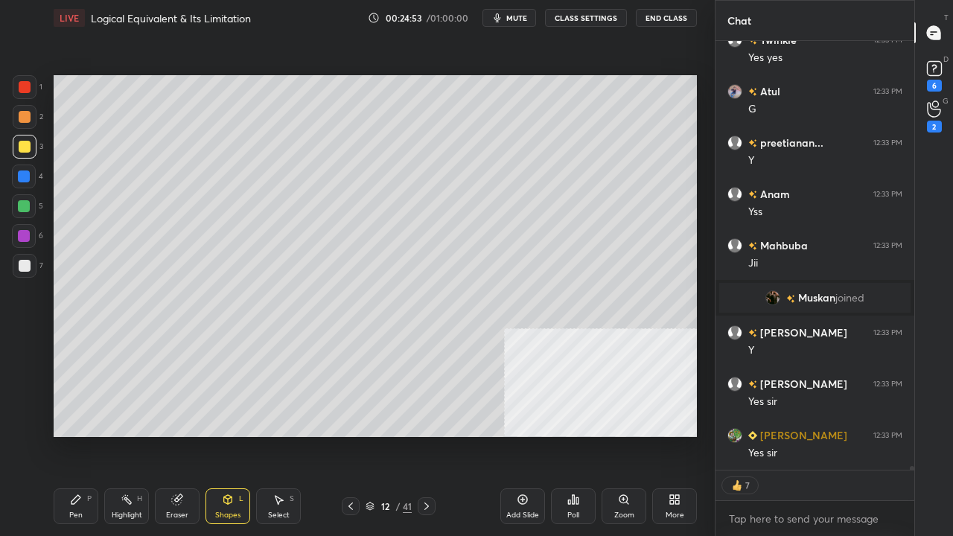
drag, startPoint x: 22, startPoint y: 181, endPoint x: 34, endPoint y: 225, distance: 45.5
click at [22, 180] on div at bounding box center [24, 176] width 12 height 12
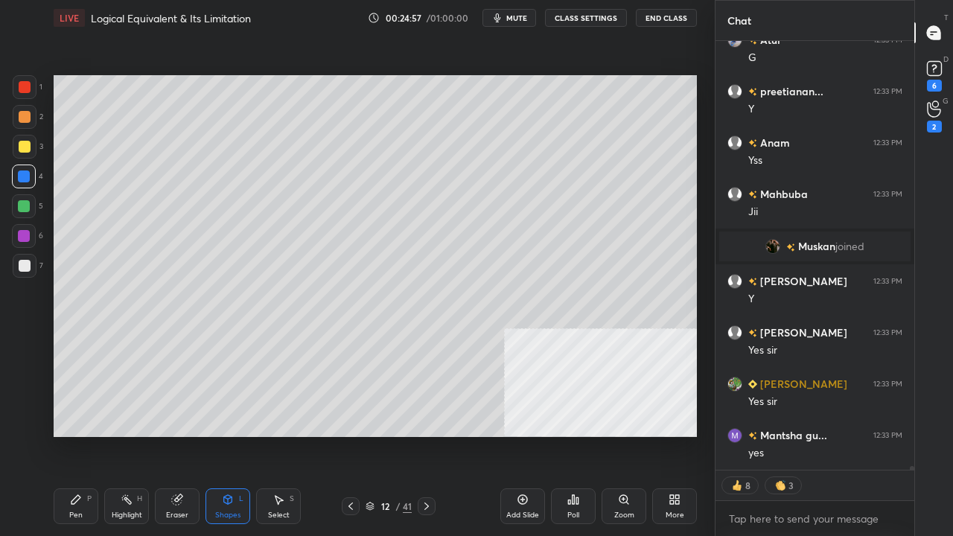
scroll to position [48952, 0]
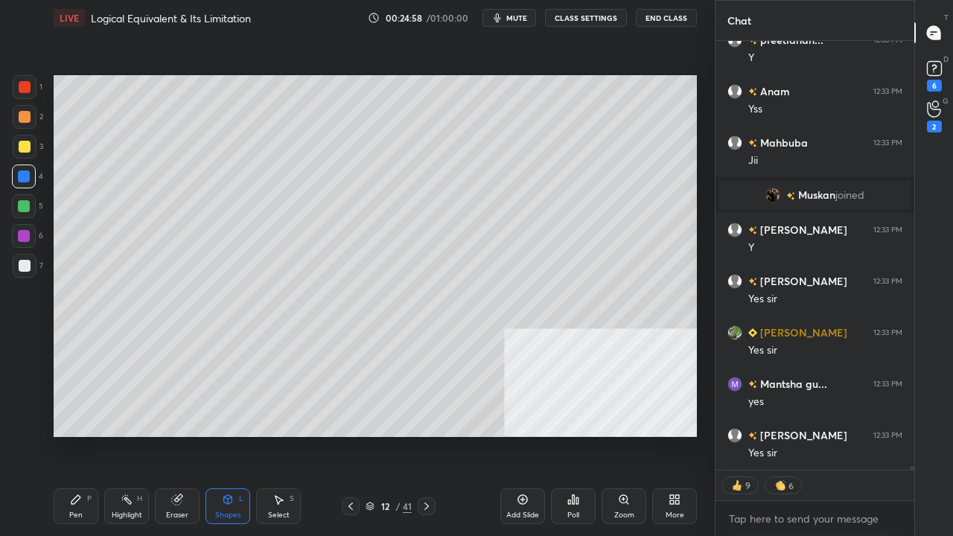
click at [693, 435] on div "Setting up your live class Poll for secs No correct answer Start poll" at bounding box center [375, 256] width 655 height 441
drag, startPoint x: 80, startPoint y: 511, endPoint x: 89, endPoint y: 500, distance: 13.3
click at [82, 435] on div "Pen P" at bounding box center [76, 506] width 45 height 36
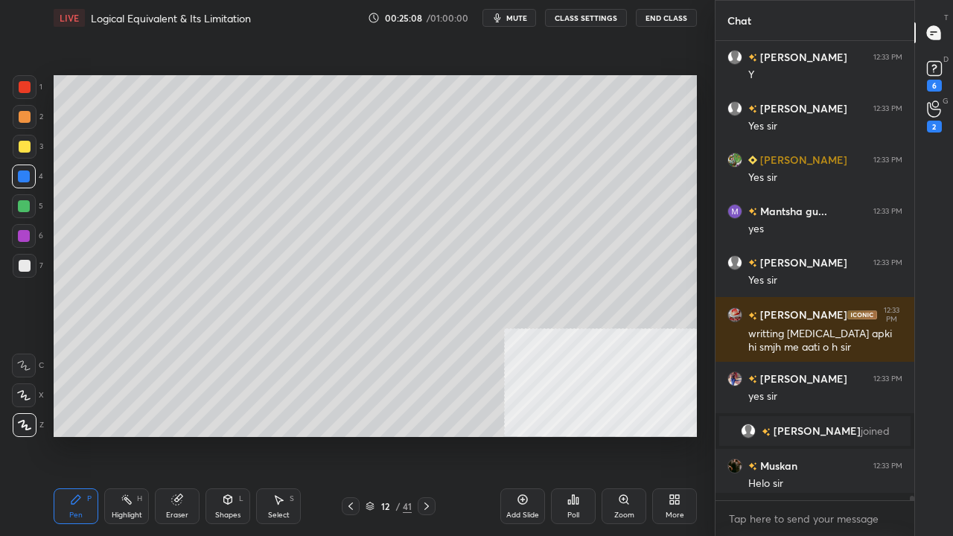
scroll to position [455, 194]
click at [517, 435] on icon at bounding box center [523, 500] width 12 height 12
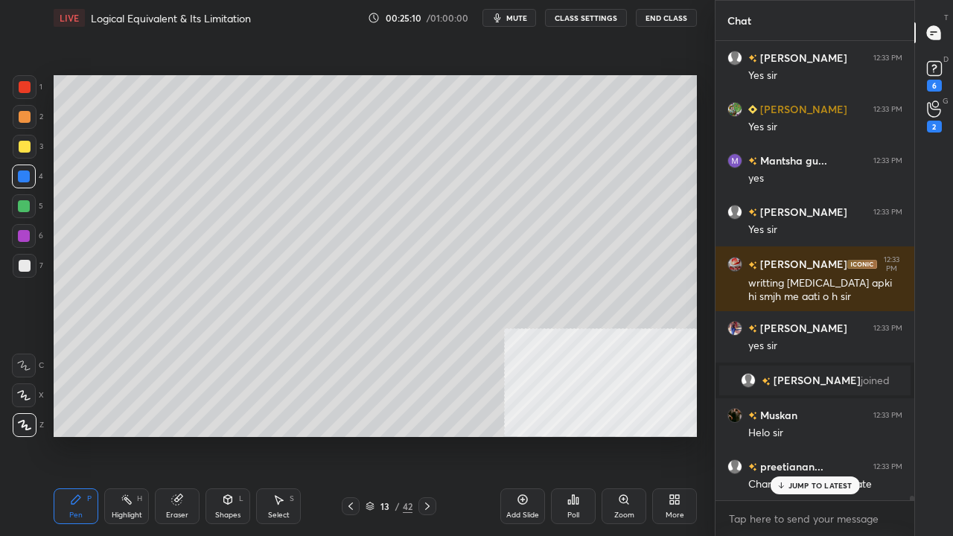
click at [350, 435] on icon at bounding box center [351, 506] width 12 height 12
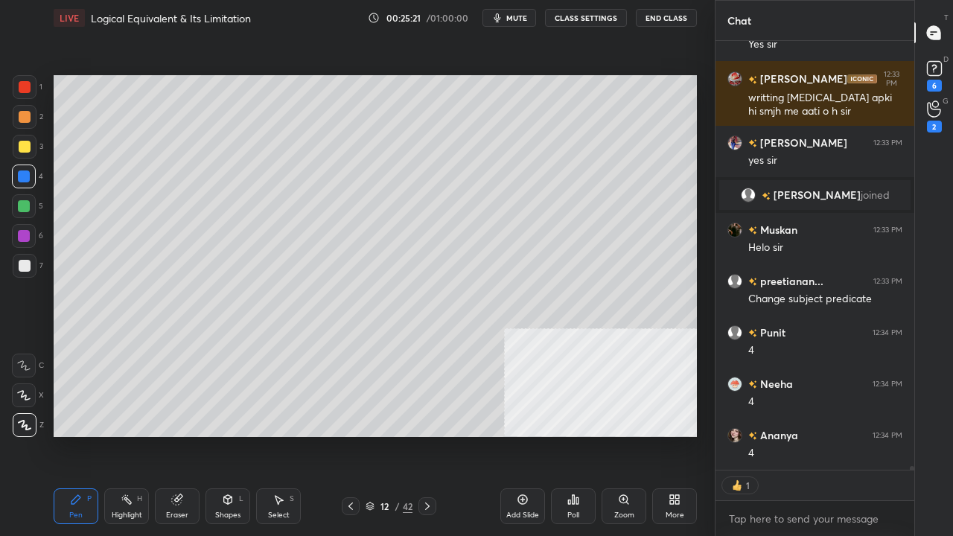
scroll to position [49226, 0]
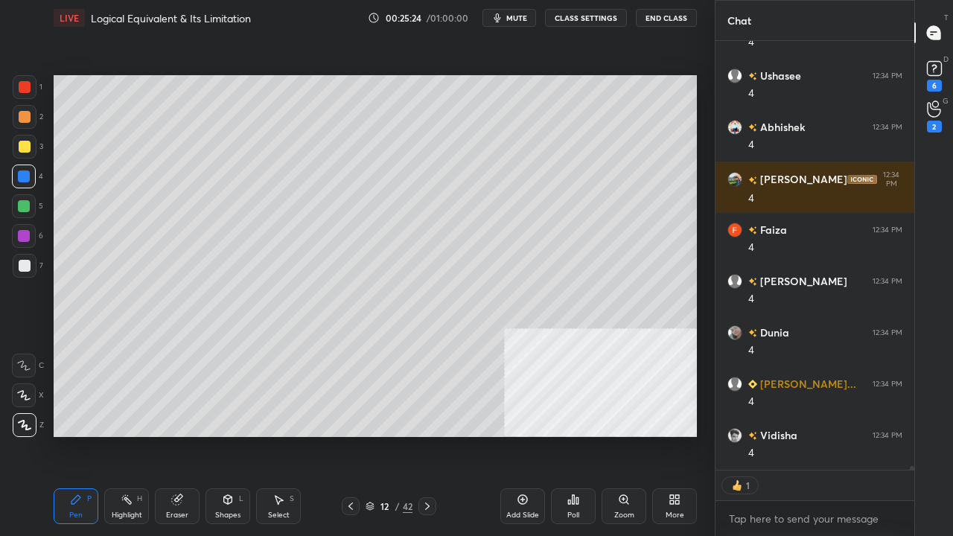
click at [427, 435] on icon at bounding box center [427, 506] width 12 height 12
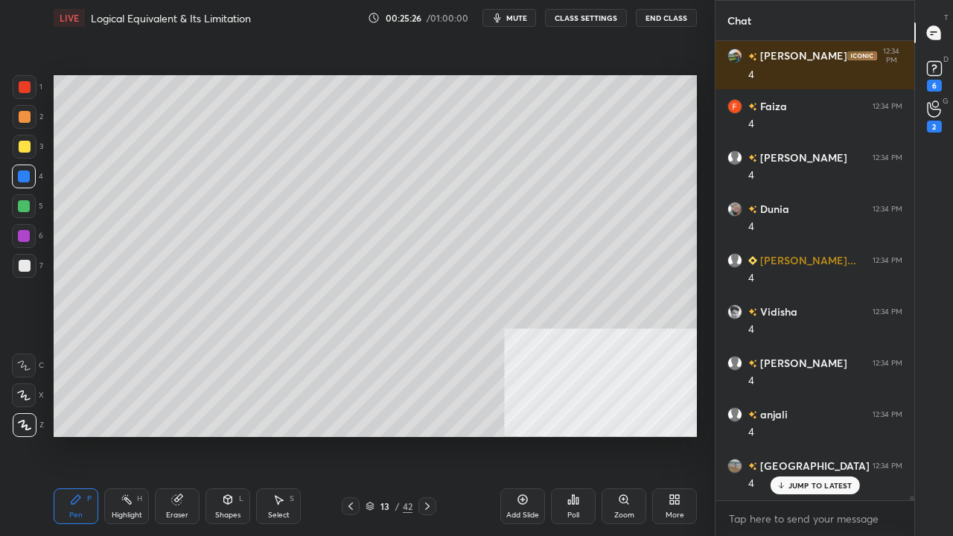
click at [23, 88] on div at bounding box center [25, 87] width 12 height 12
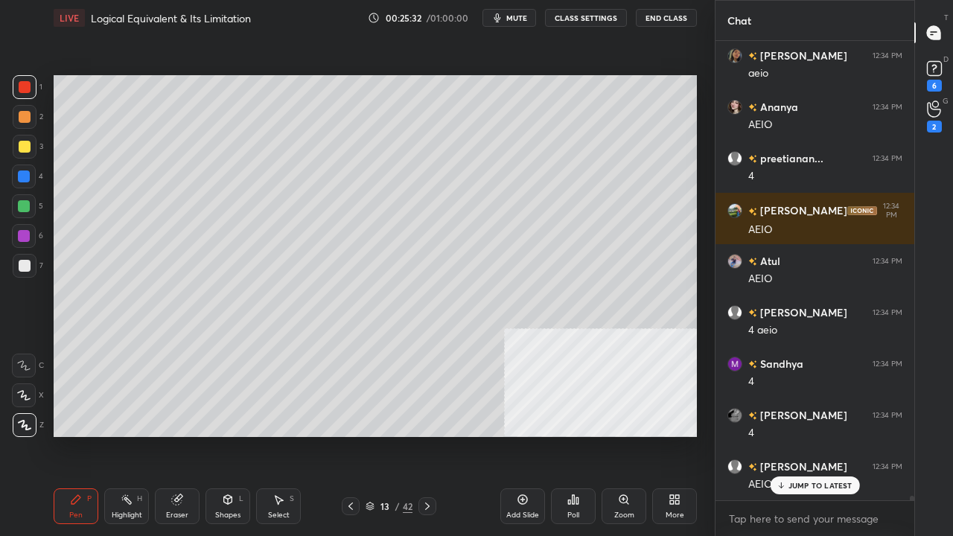
click at [351, 435] on icon at bounding box center [351, 506] width 12 height 12
click at [433, 435] on div at bounding box center [427, 506] width 18 height 18
click at [25, 203] on div at bounding box center [24, 206] width 12 height 12
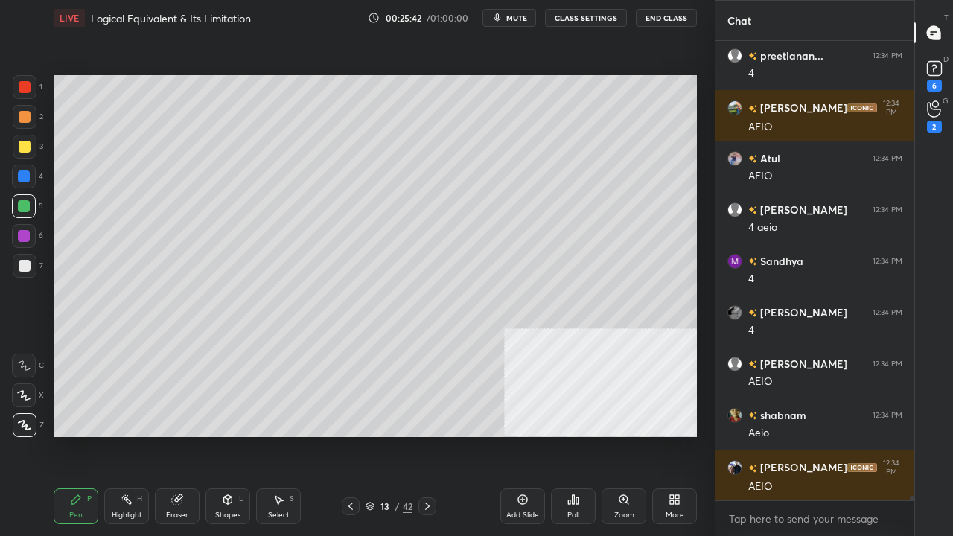
click at [217, 435] on div "Shapes L" at bounding box center [227, 506] width 45 height 36
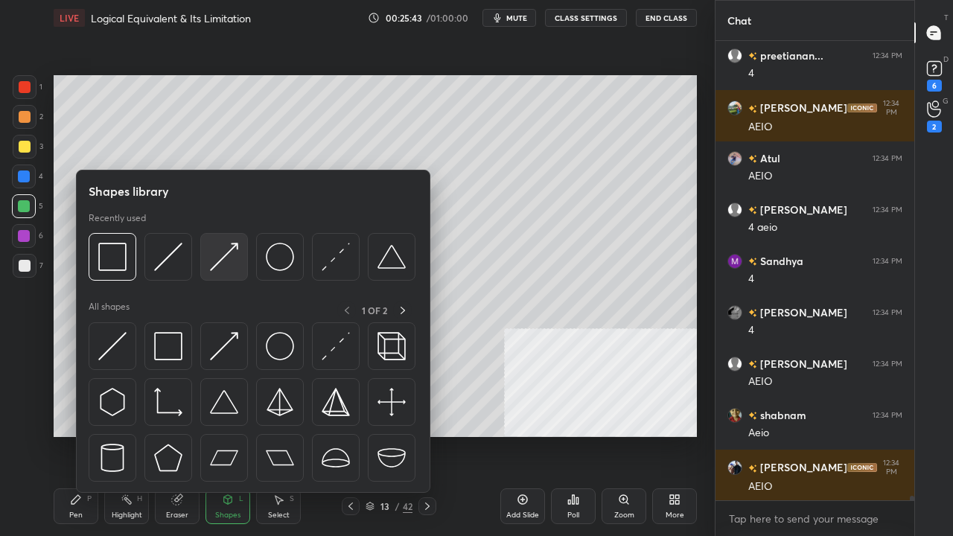
click at [223, 255] on img at bounding box center [224, 257] width 28 height 28
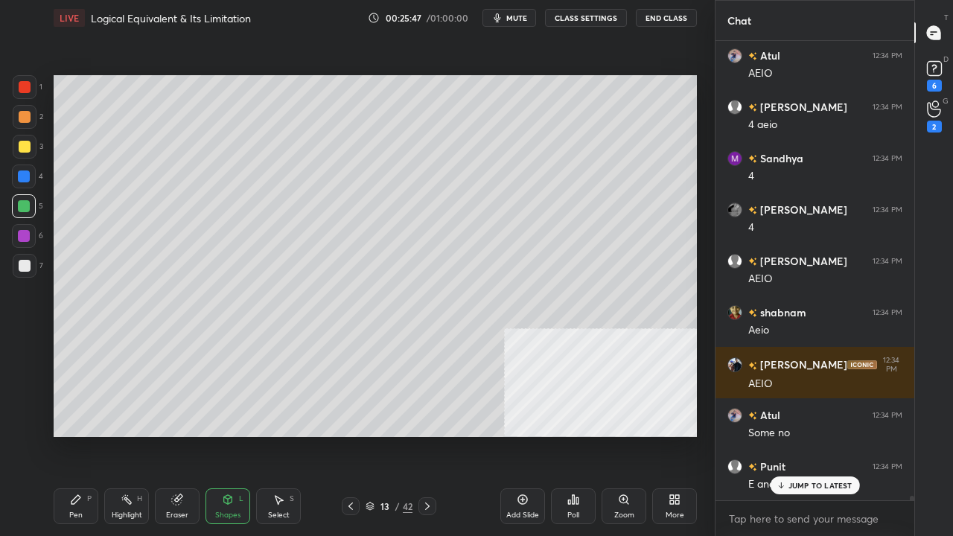
click at [77, 435] on div "Pen" at bounding box center [75, 514] width 13 height 7
click at [24, 271] on div at bounding box center [25, 266] width 12 height 12
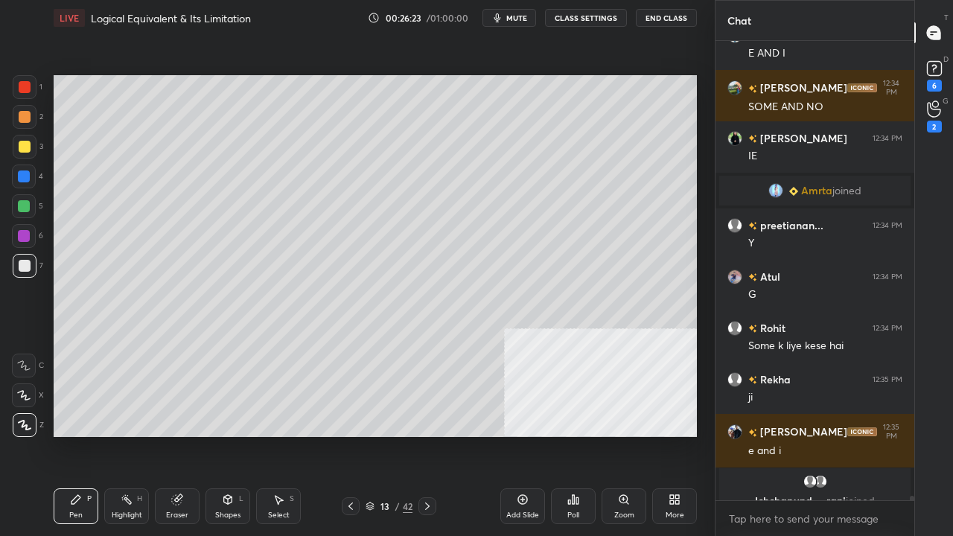
drag, startPoint x: 25, startPoint y: 144, endPoint x: 49, endPoint y: 143, distance: 24.6
click at [25, 144] on div at bounding box center [25, 147] width 12 height 12
click at [235, 435] on div "Shapes L" at bounding box center [227, 506] width 45 height 36
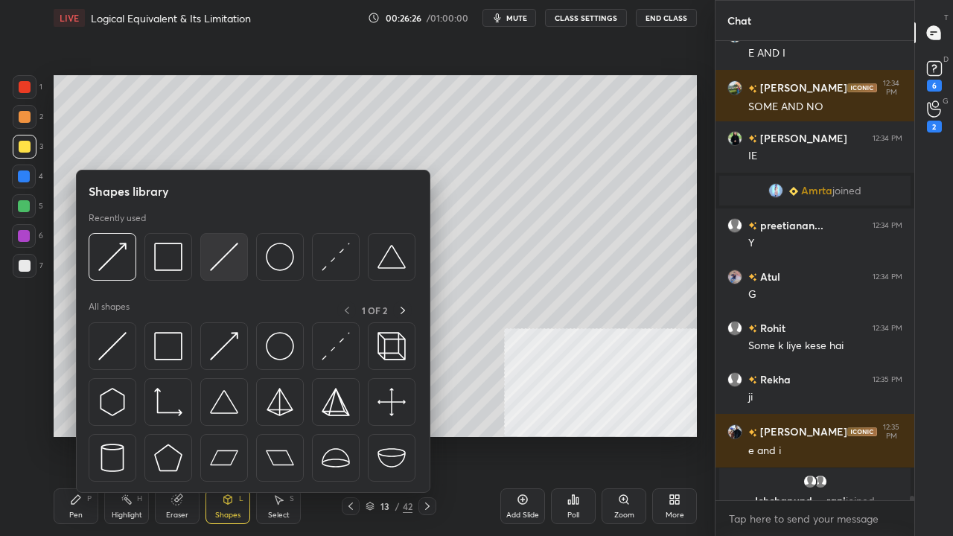
scroll to position [50928, 0]
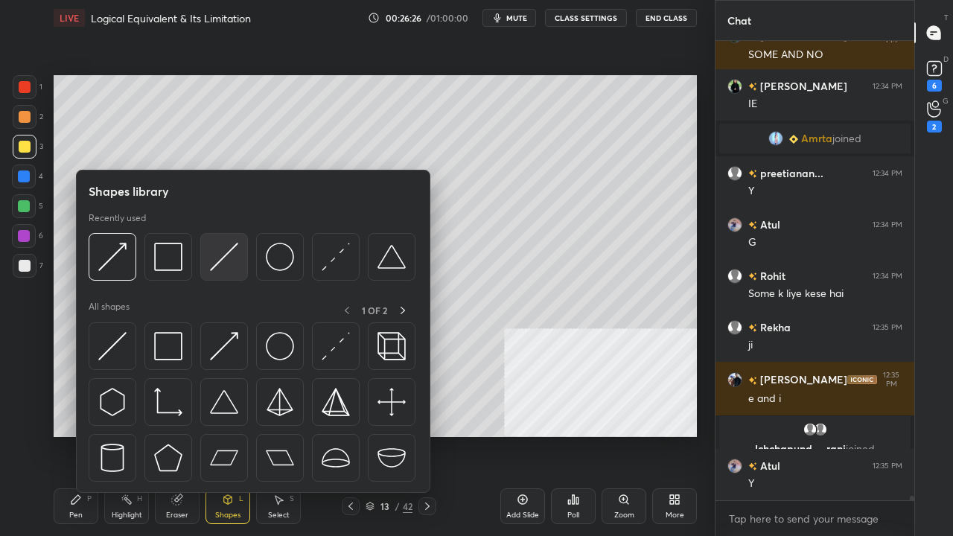
click at [232, 253] on img at bounding box center [224, 257] width 28 height 28
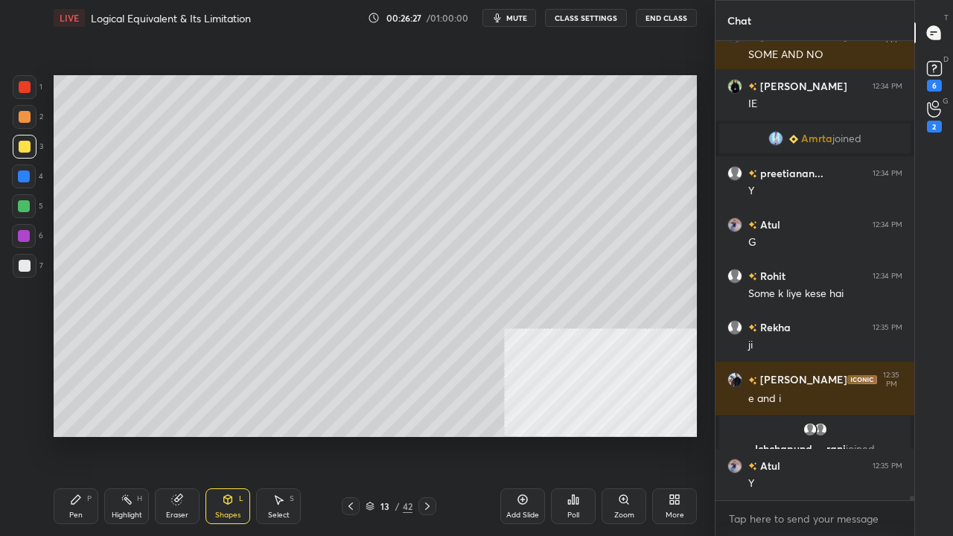
click at [182, 435] on div "Eraser" at bounding box center [177, 506] width 45 height 36
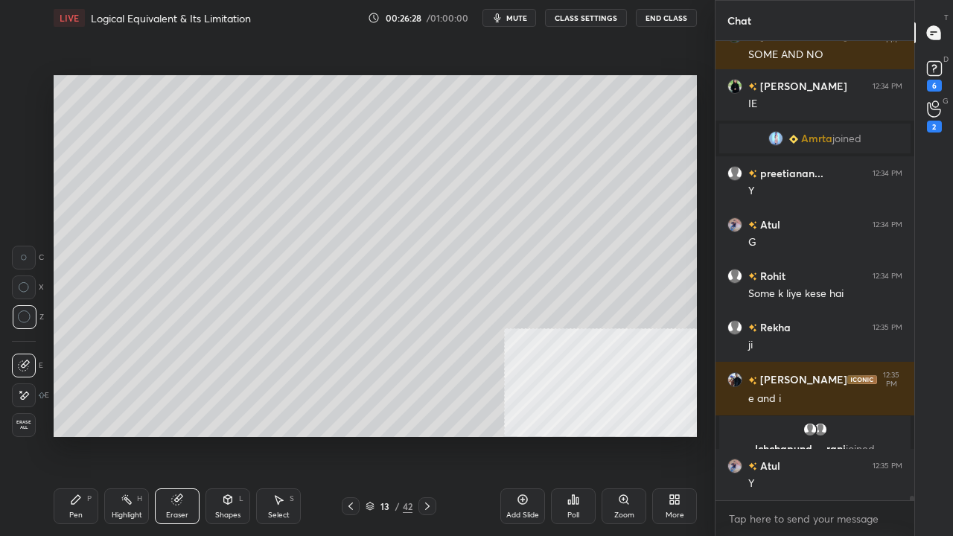
drag, startPoint x: 25, startPoint y: 387, endPoint x: 42, endPoint y: 369, distance: 24.7
click at [30, 383] on div at bounding box center [24, 395] width 24 height 24
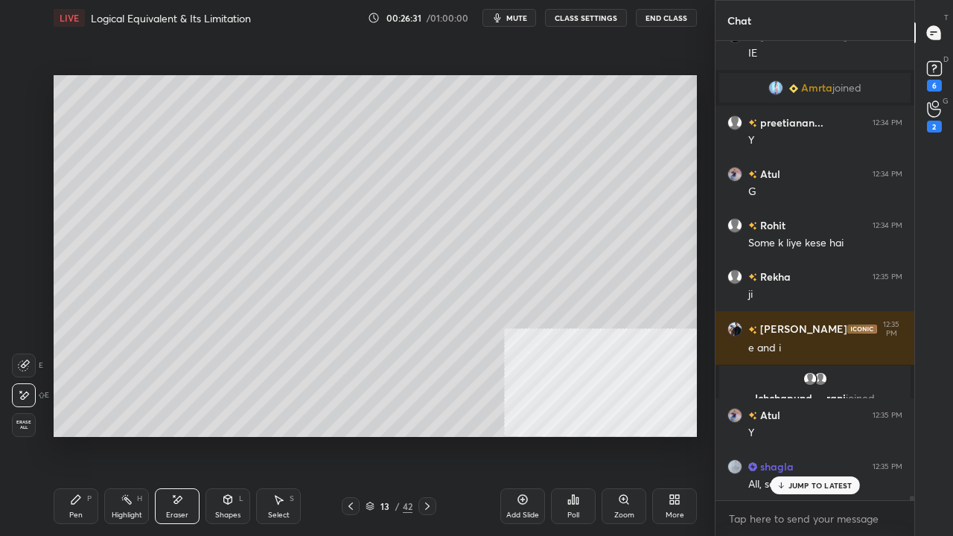
click at [227, 435] on icon at bounding box center [228, 500] width 12 height 12
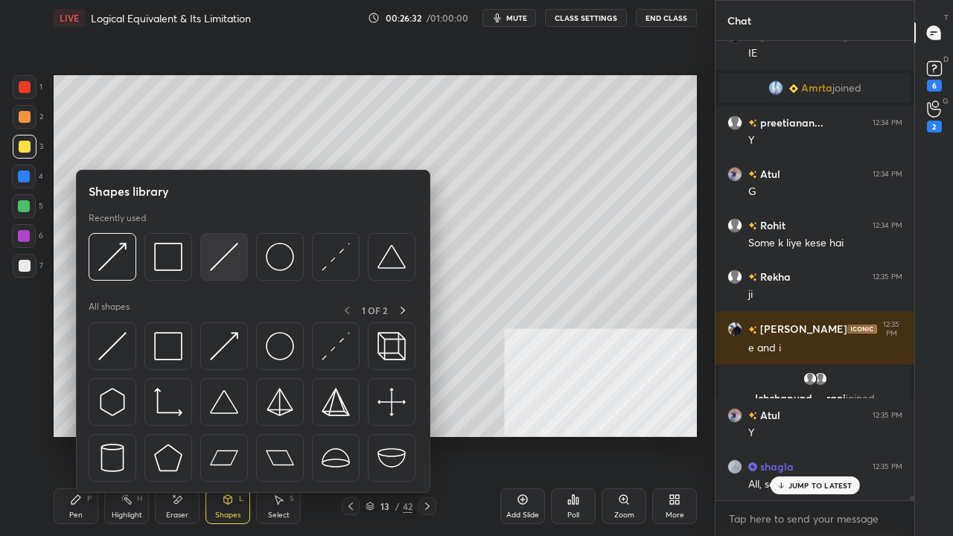
click at [226, 264] on img at bounding box center [224, 257] width 28 height 28
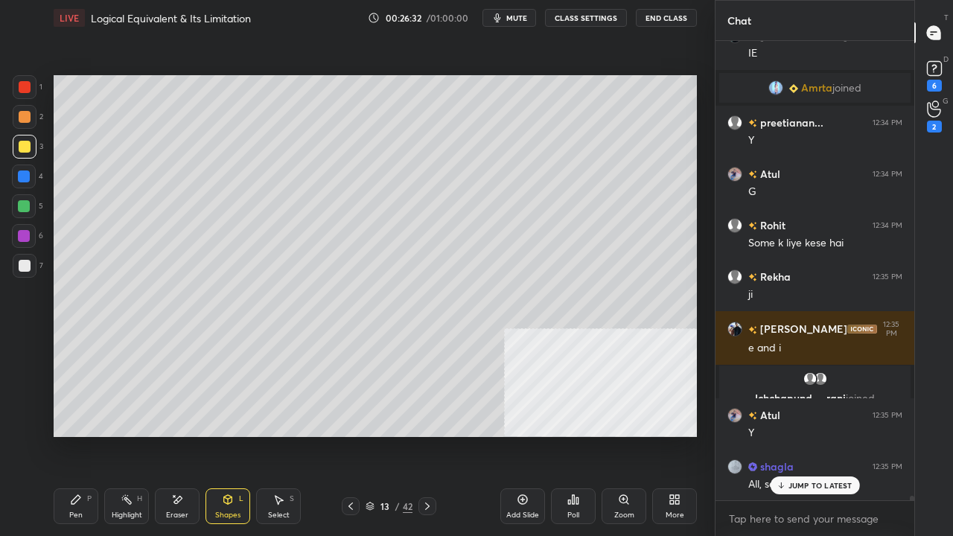
scroll to position [51031, 0]
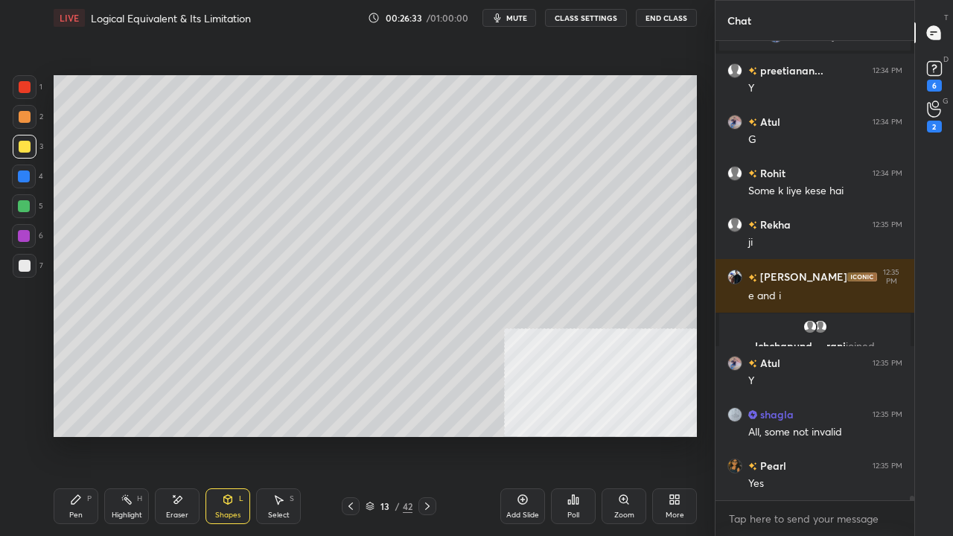
click at [185, 435] on div "Eraser" at bounding box center [177, 506] width 45 height 36
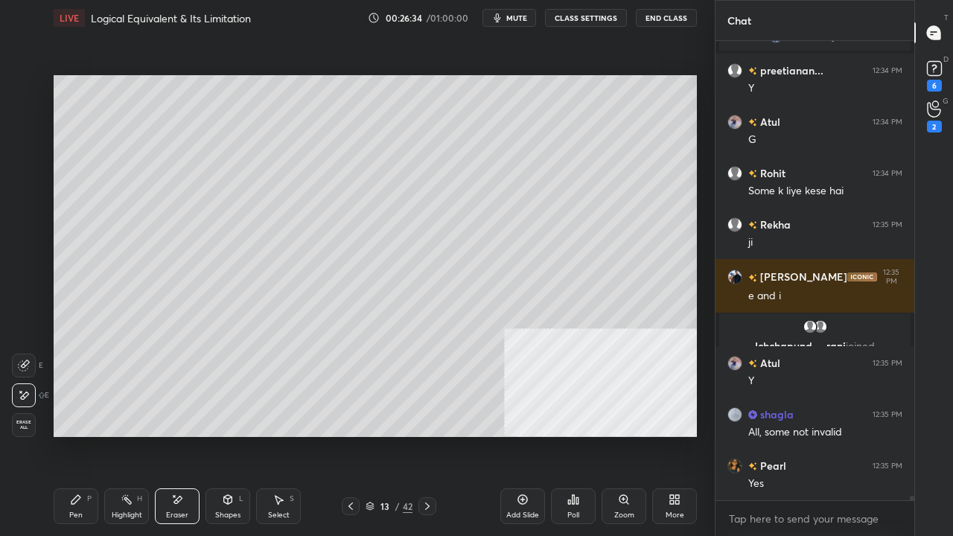
scroll to position [51082, 0]
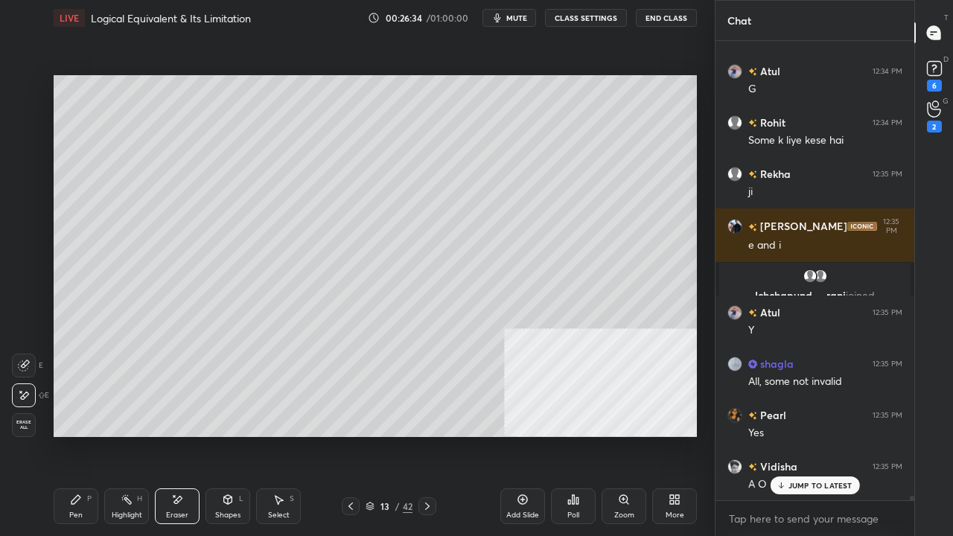
click at [231, 435] on icon at bounding box center [228, 500] width 12 height 12
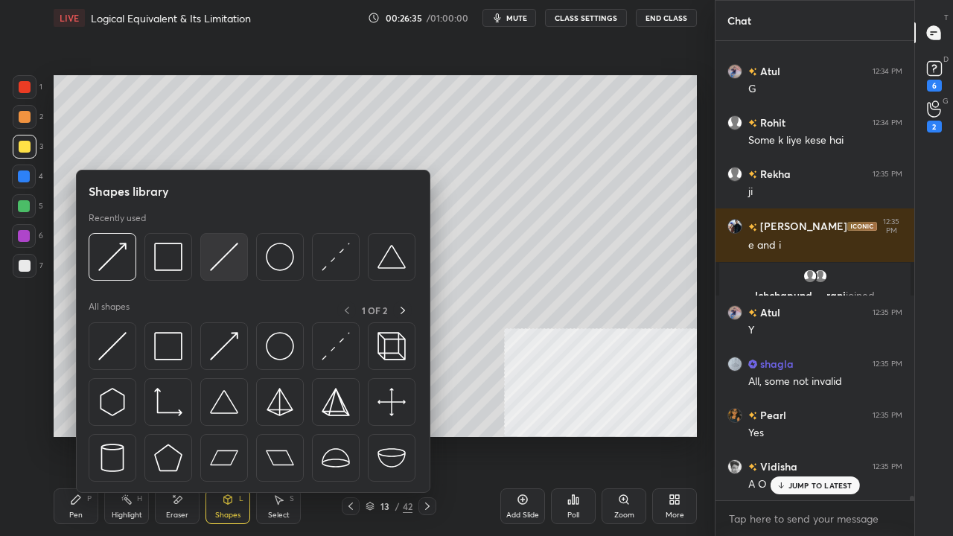
click at [217, 252] on img at bounding box center [224, 257] width 28 height 28
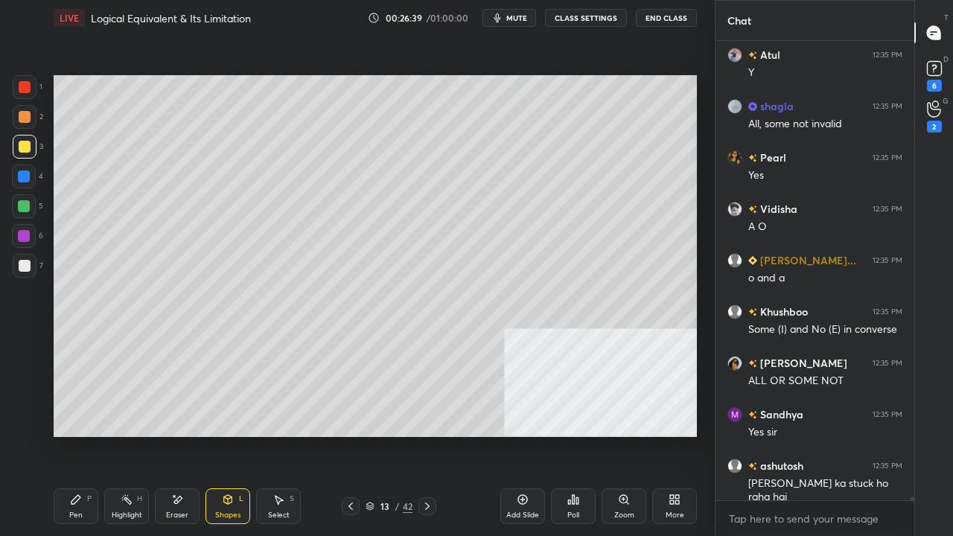
scroll to position [51442, 0]
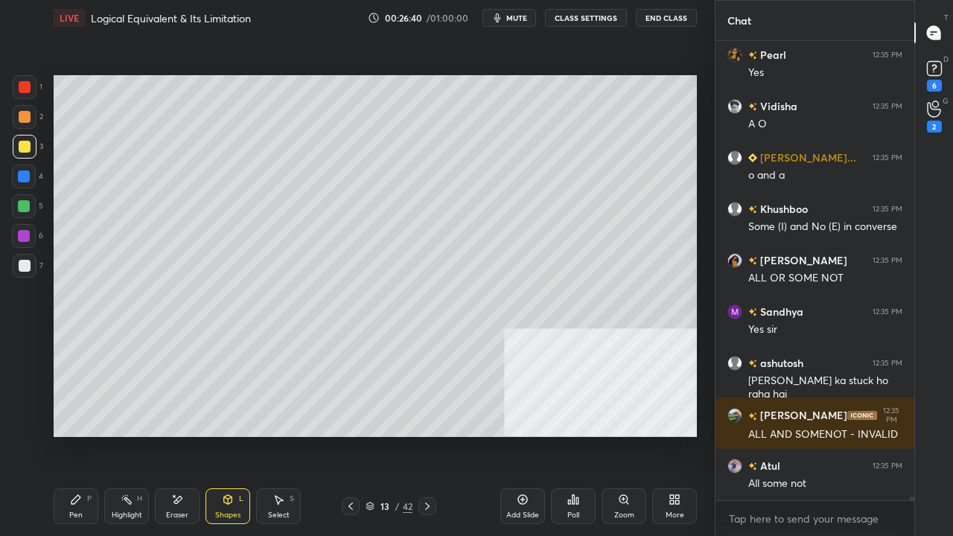
drag, startPoint x: 78, startPoint y: 504, endPoint x: 127, endPoint y: 441, distance: 79.7
click at [78, 435] on div "Pen P" at bounding box center [76, 506] width 45 height 36
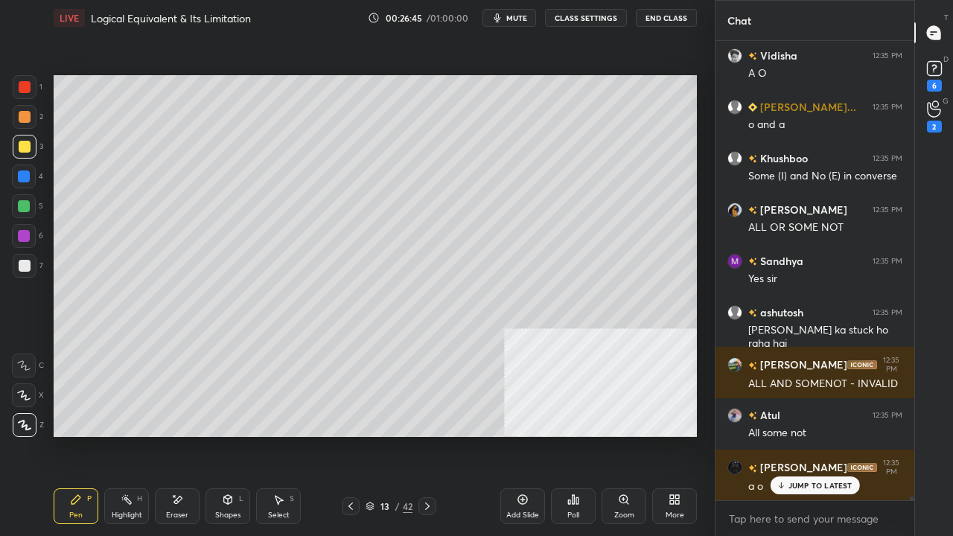
scroll to position [51558, 0]
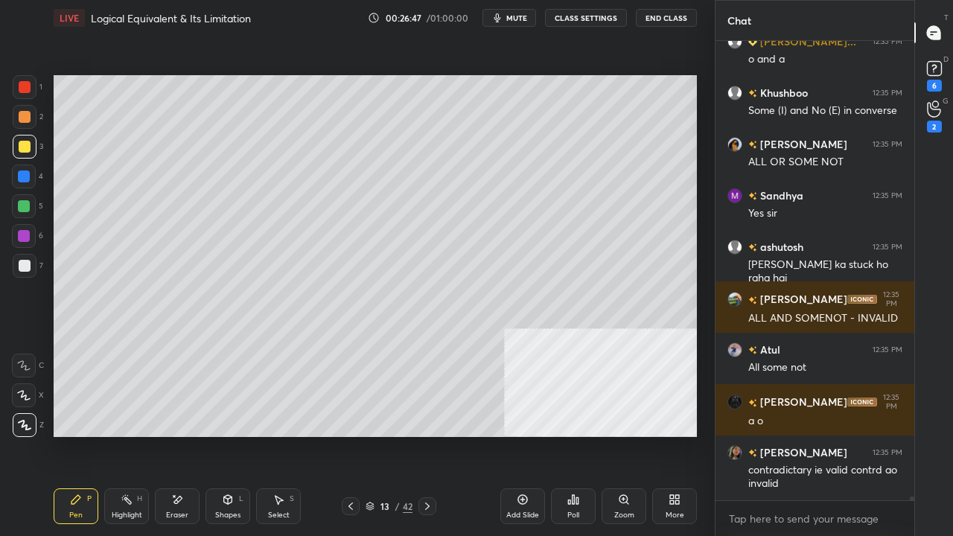
click at [22, 265] on div at bounding box center [25, 266] width 12 height 12
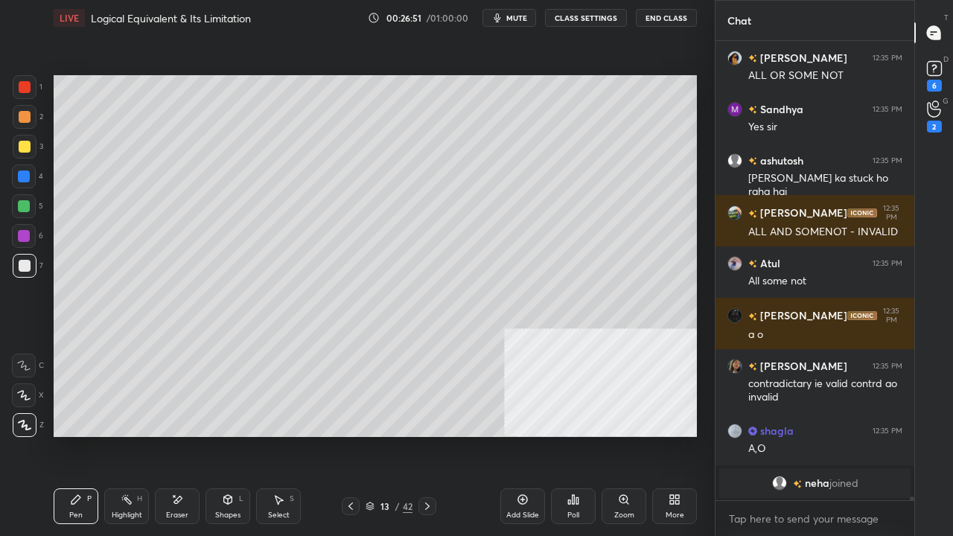
scroll to position [51697, 0]
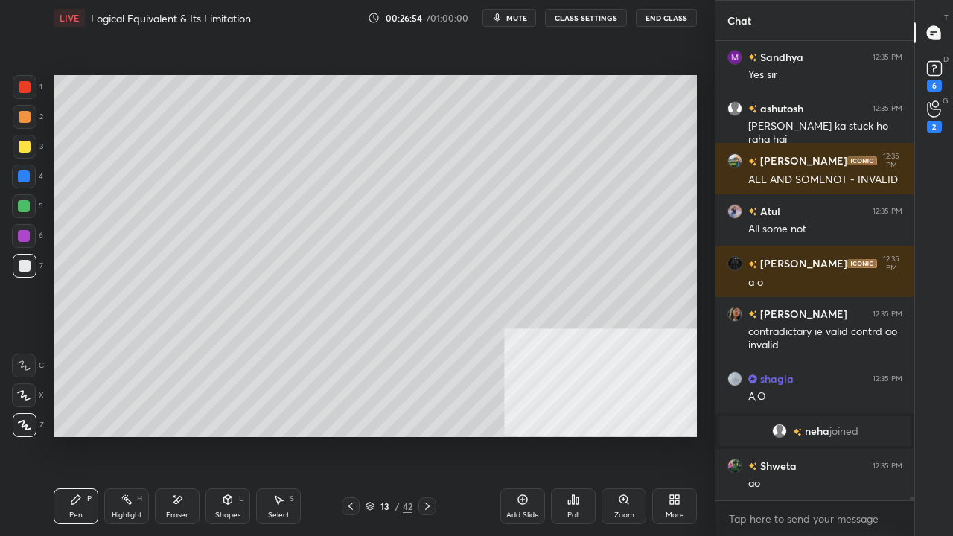
drag, startPoint x: 231, startPoint y: 504, endPoint x: 229, endPoint y: 496, distance: 8.5
click at [229, 435] on icon at bounding box center [228, 500] width 12 height 12
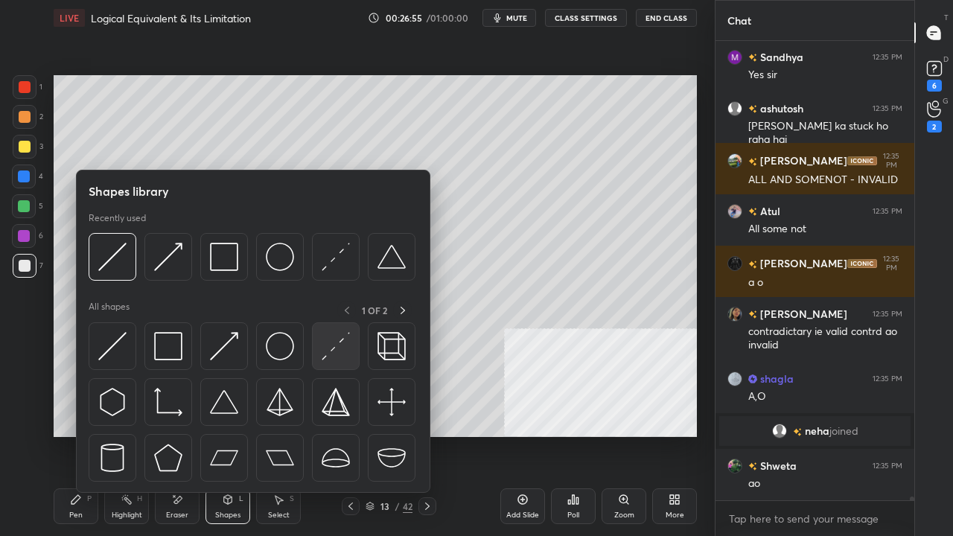
scroll to position [51747, 0]
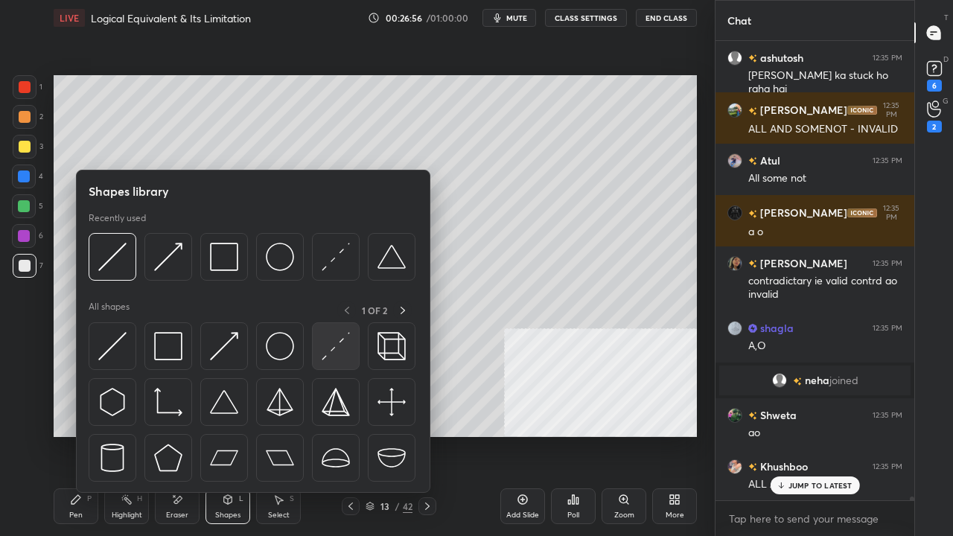
click at [331, 338] on img at bounding box center [336, 346] width 28 height 28
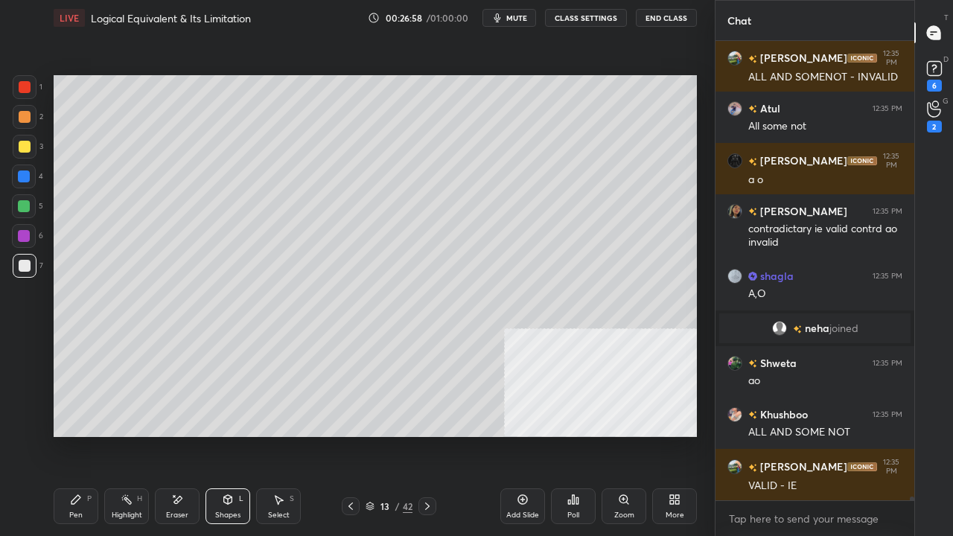
scroll to position [51835, 0]
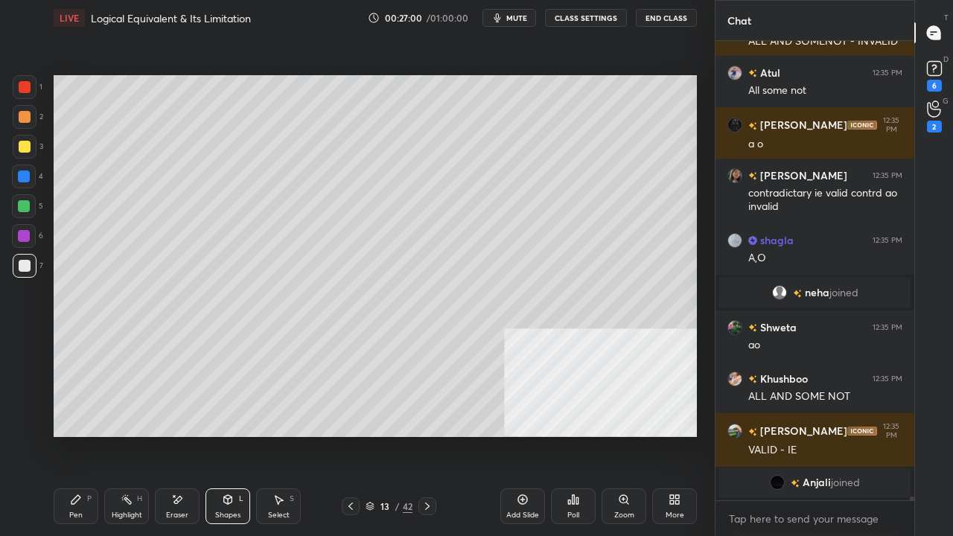
click at [75, 435] on icon at bounding box center [75, 499] width 9 height 9
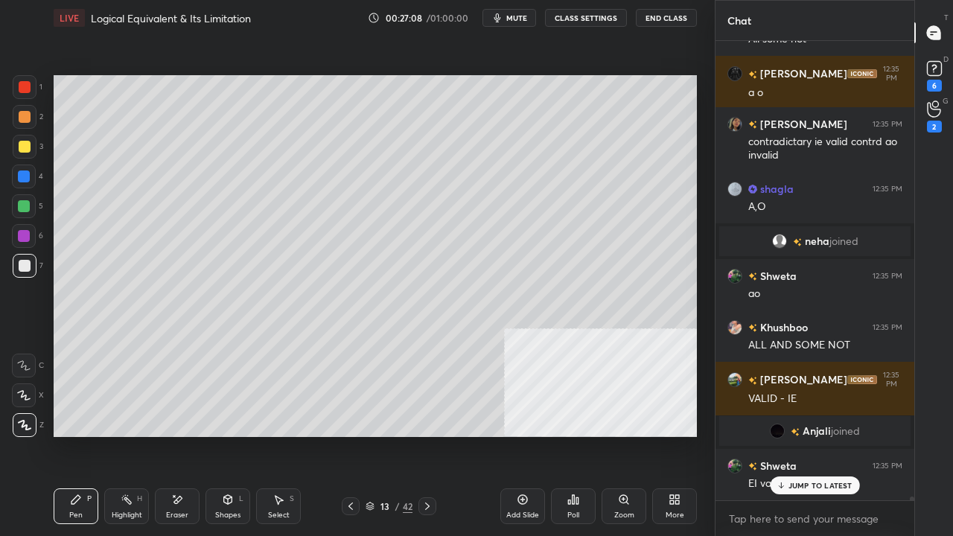
scroll to position [51594, 0]
click at [21, 175] on div at bounding box center [24, 176] width 12 height 12
click at [230, 435] on icon at bounding box center [228, 498] width 8 height 2
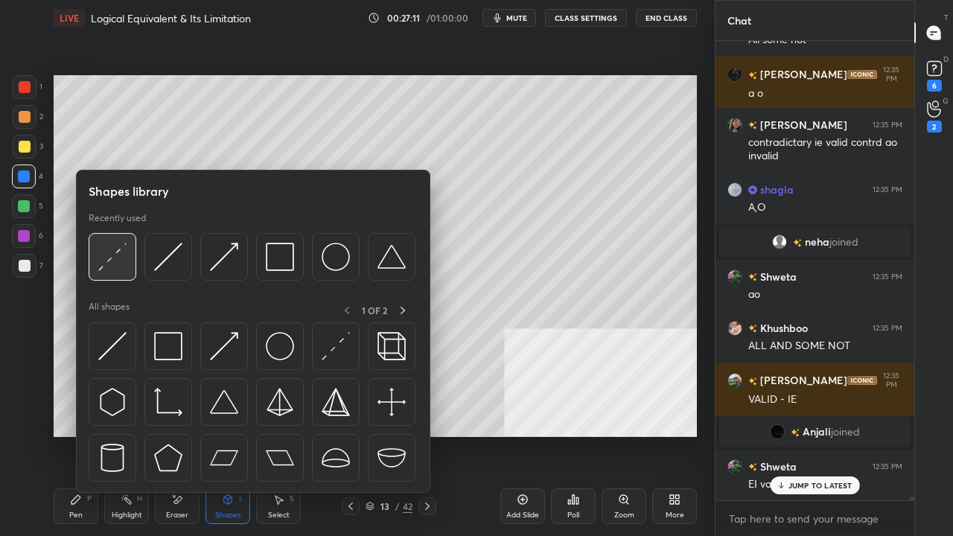
click at [110, 257] on img at bounding box center [112, 257] width 28 height 28
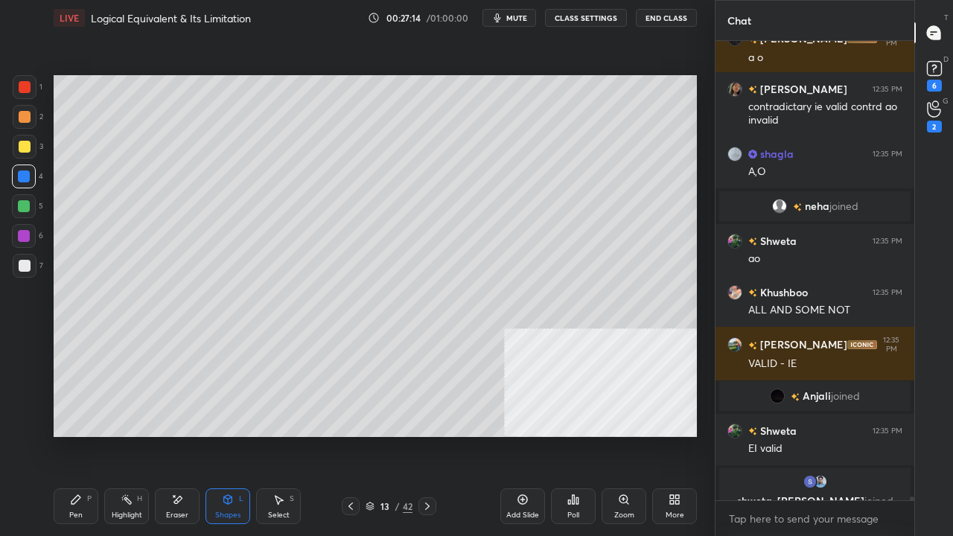
scroll to position [51682, 0]
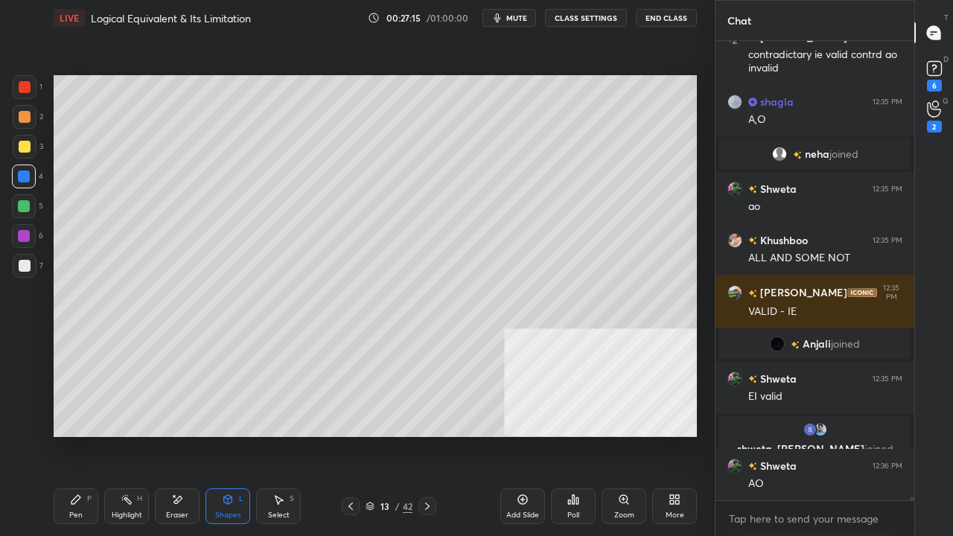
drag, startPoint x: 71, startPoint y: 506, endPoint x: 84, endPoint y: 497, distance: 16.1
click at [74, 435] on div "Pen P" at bounding box center [76, 506] width 45 height 36
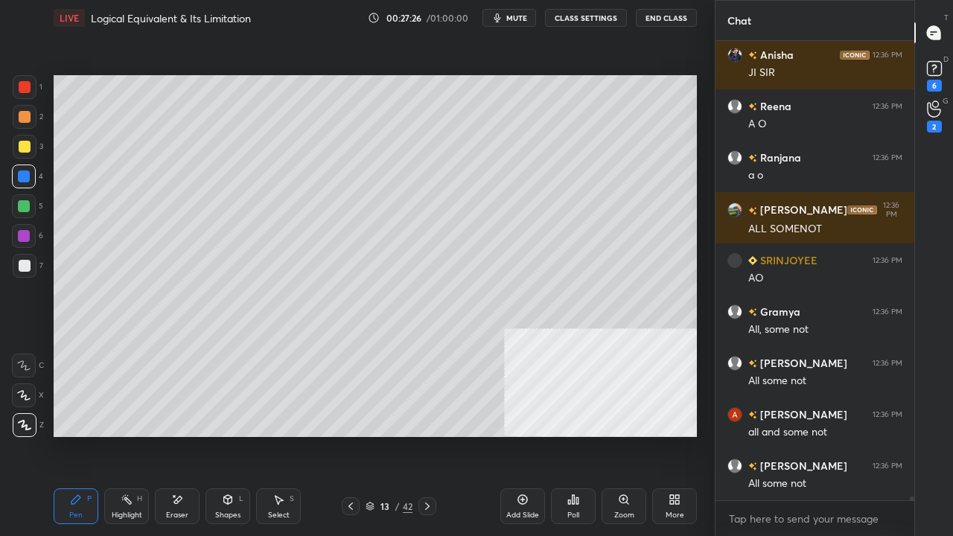
scroll to position [52568, 0]
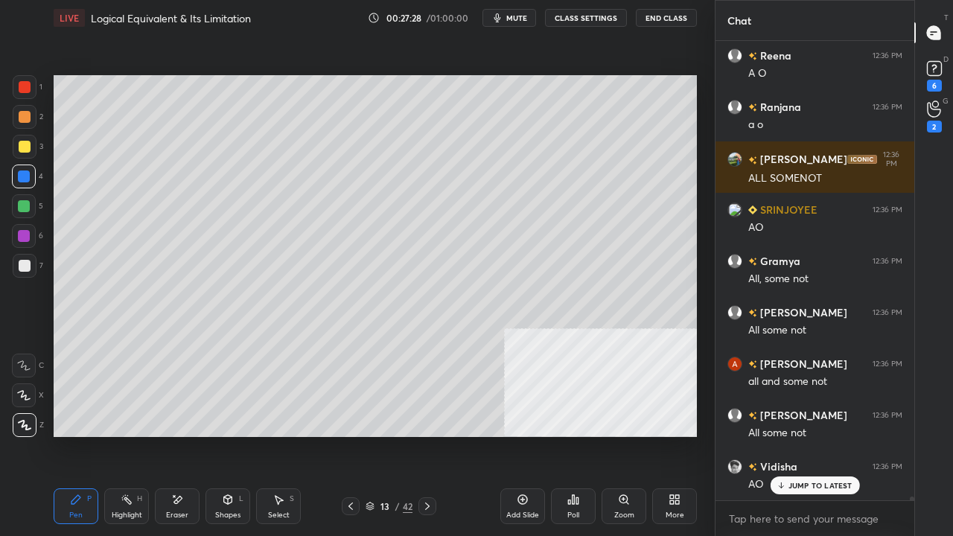
click at [176, 435] on icon at bounding box center [177, 500] width 12 height 13
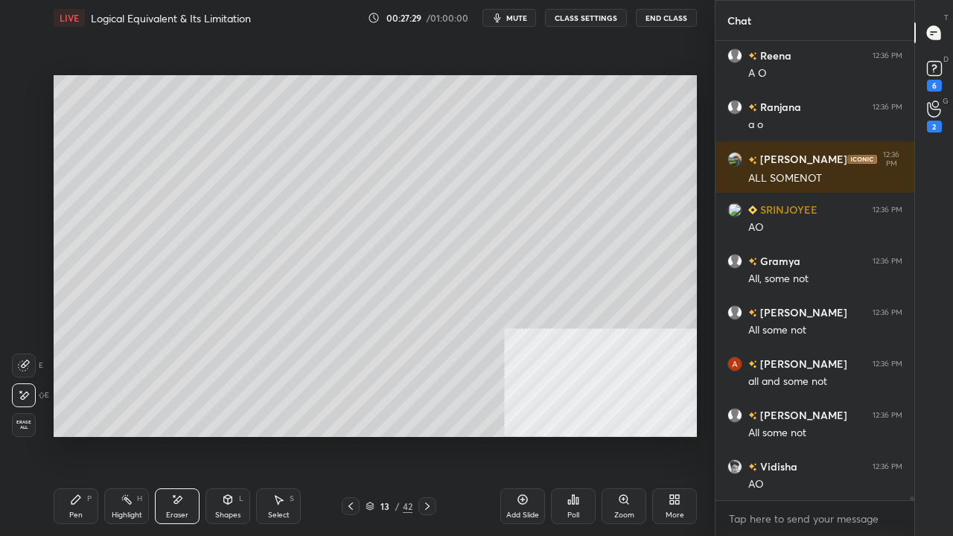
scroll to position [52620, 0]
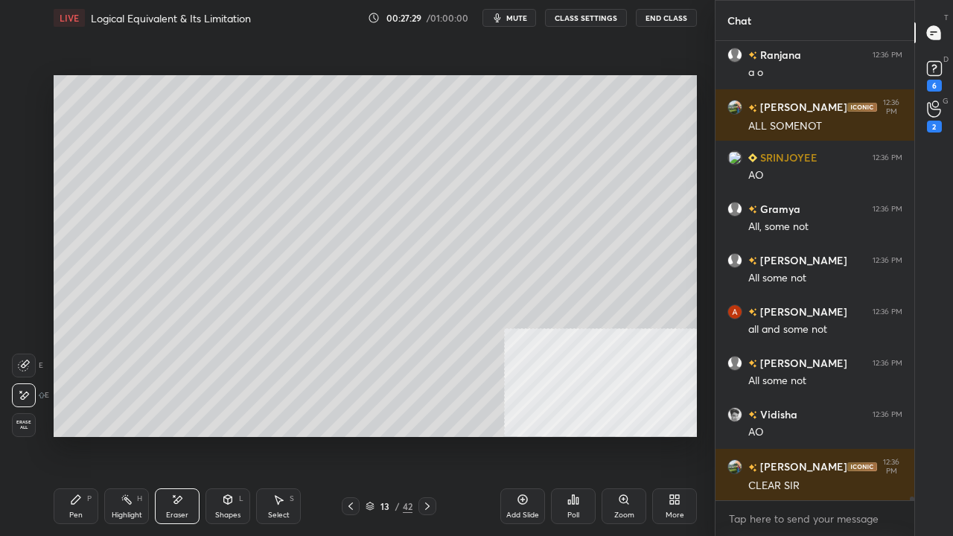
click at [28, 366] on icon at bounding box center [24, 366] width 12 height 12
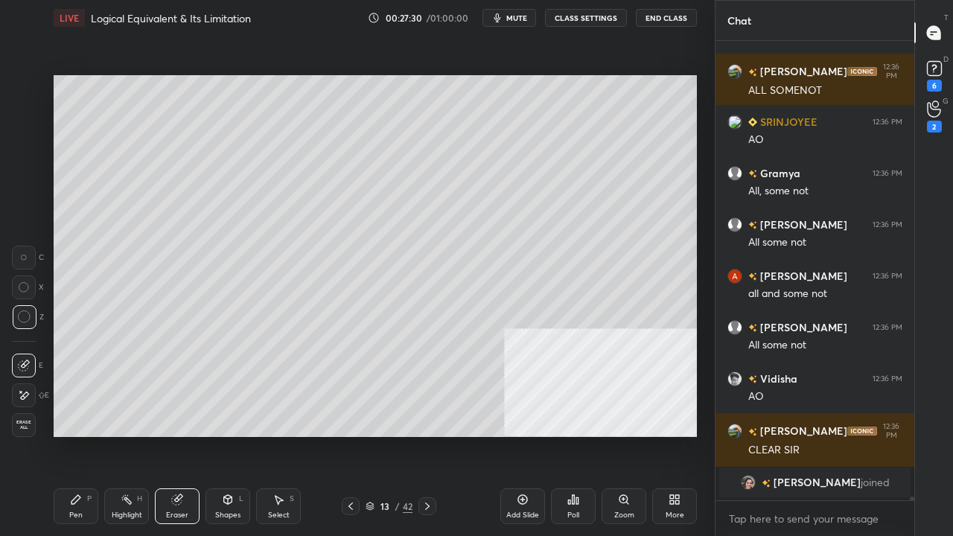
drag, startPoint x: 28, startPoint y: 389, endPoint x: 50, endPoint y: 378, distance: 24.6
click at [28, 389] on icon at bounding box center [24, 395] width 12 height 13
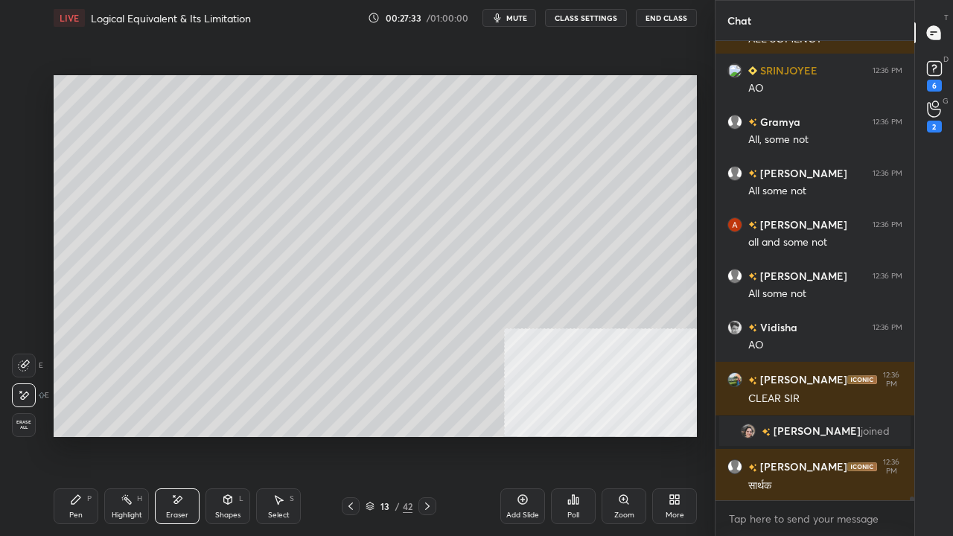
scroll to position [52480, 0]
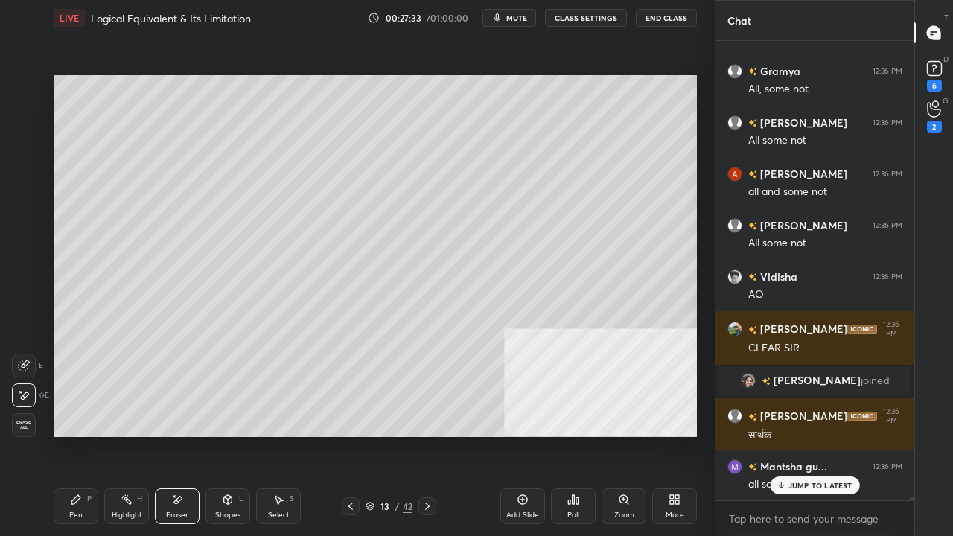
click at [82, 435] on div "Pen P" at bounding box center [76, 506] width 45 height 36
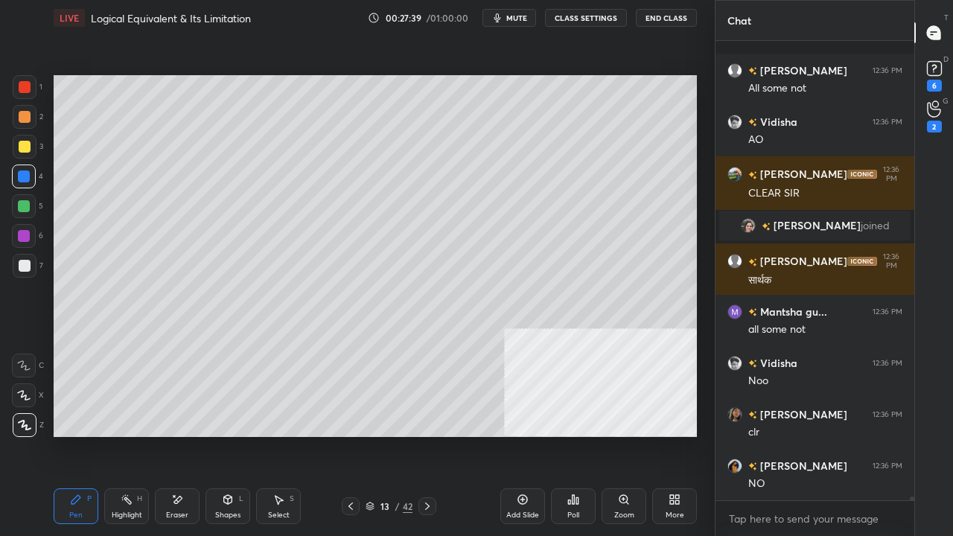
scroll to position [52738, 0]
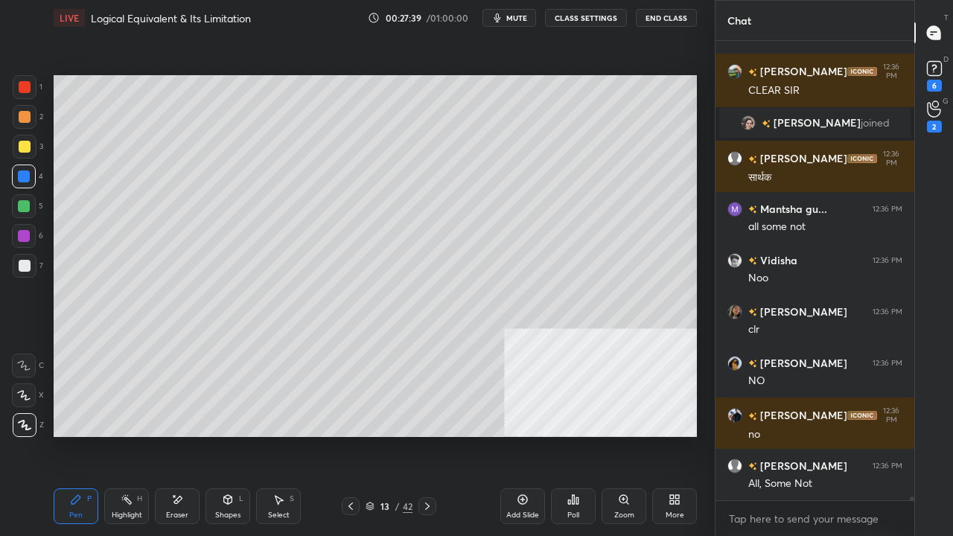
click at [22, 267] on div at bounding box center [25, 266] width 12 height 12
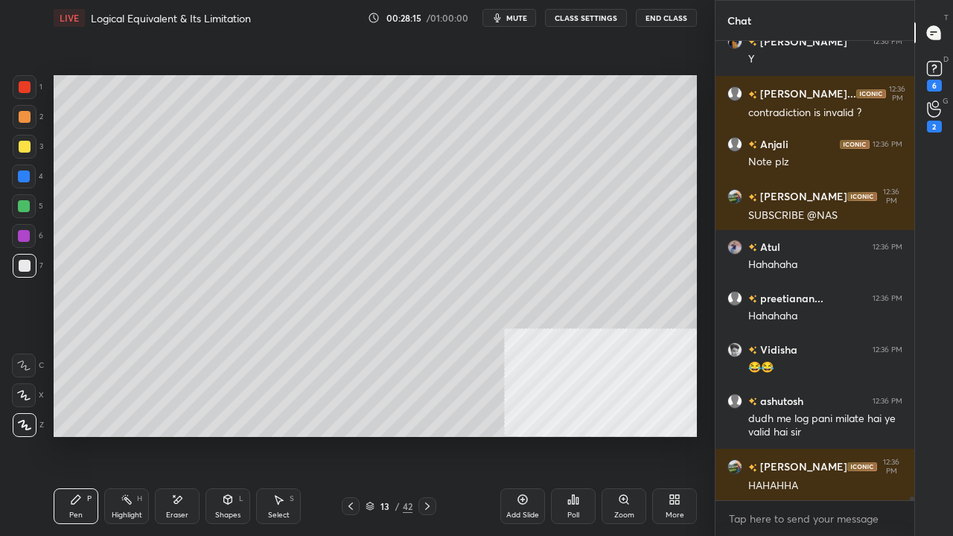
scroll to position [54178, 0]
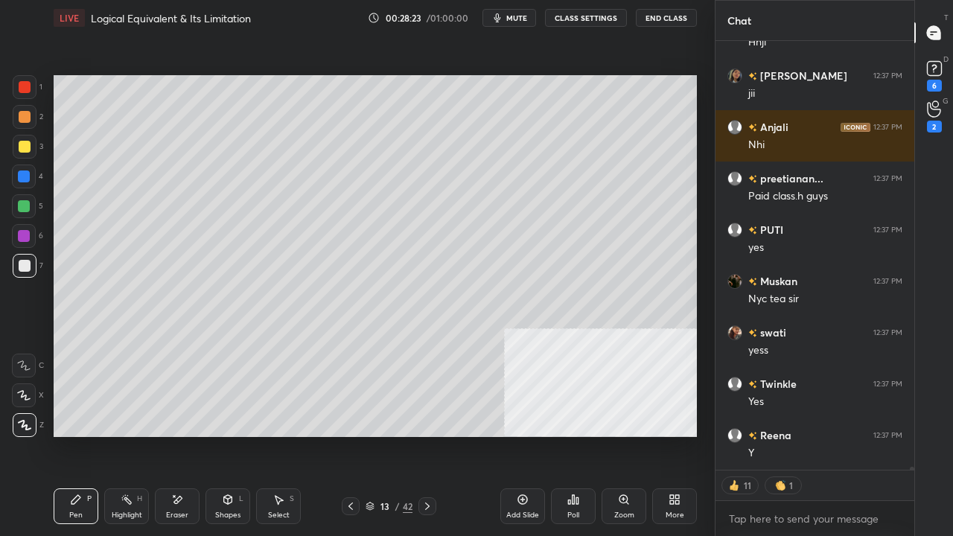
click at [351, 435] on icon at bounding box center [351, 506] width 12 height 12
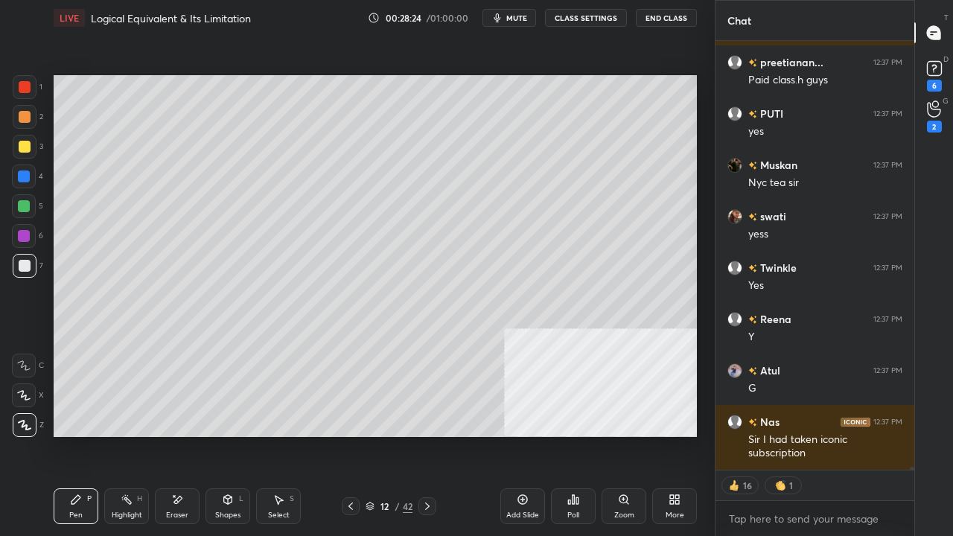
click at [429, 435] on icon at bounding box center [427, 506] width 12 height 12
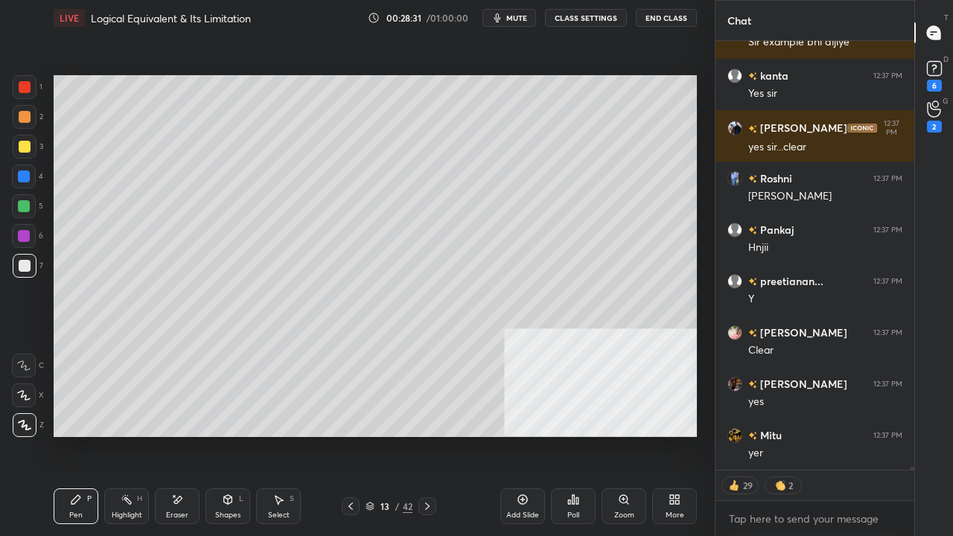
click at [24, 177] on div at bounding box center [24, 176] width 12 height 12
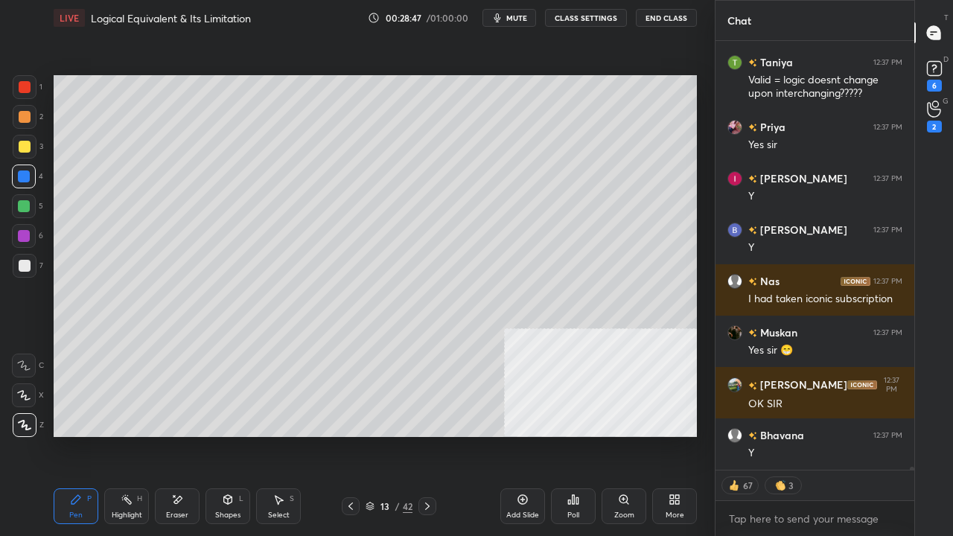
click at [21, 272] on div at bounding box center [25, 266] width 24 height 24
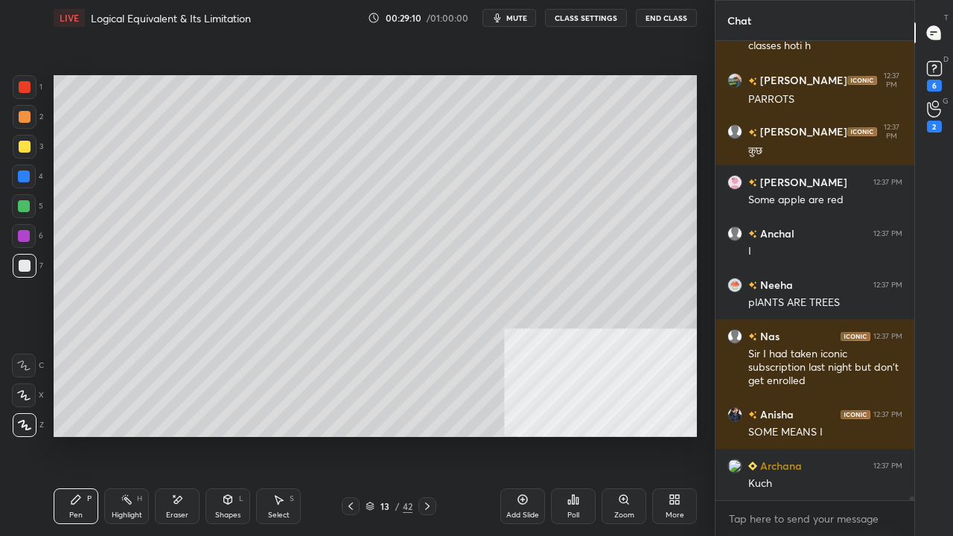
drag, startPoint x: 180, startPoint y: 512, endPoint x: 187, endPoint y: 457, distance: 55.5
click at [182, 435] on div "Eraser" at bounding box center [177, 506] width 45 height 36
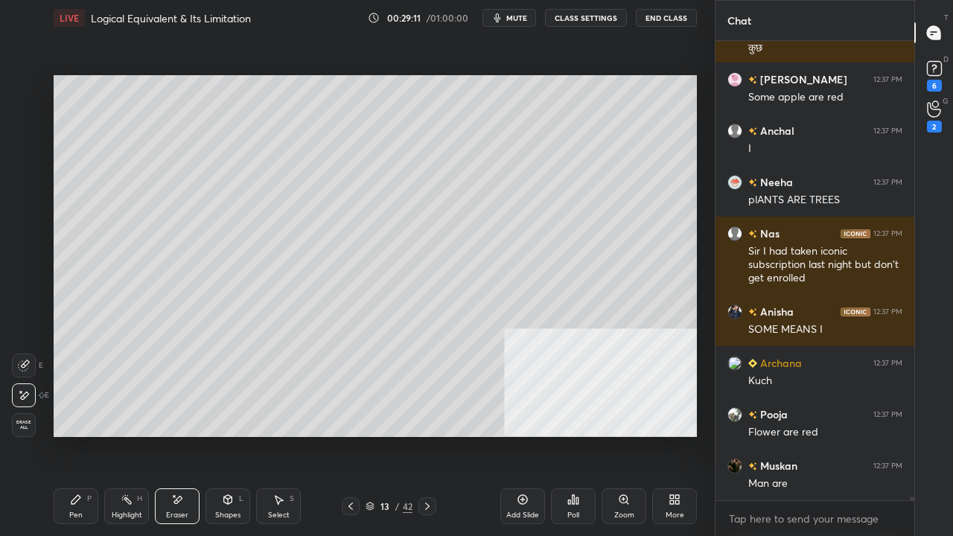
click at [83, 435] on div "Pen P" at bounding box center [76, 506] width 45 height 36
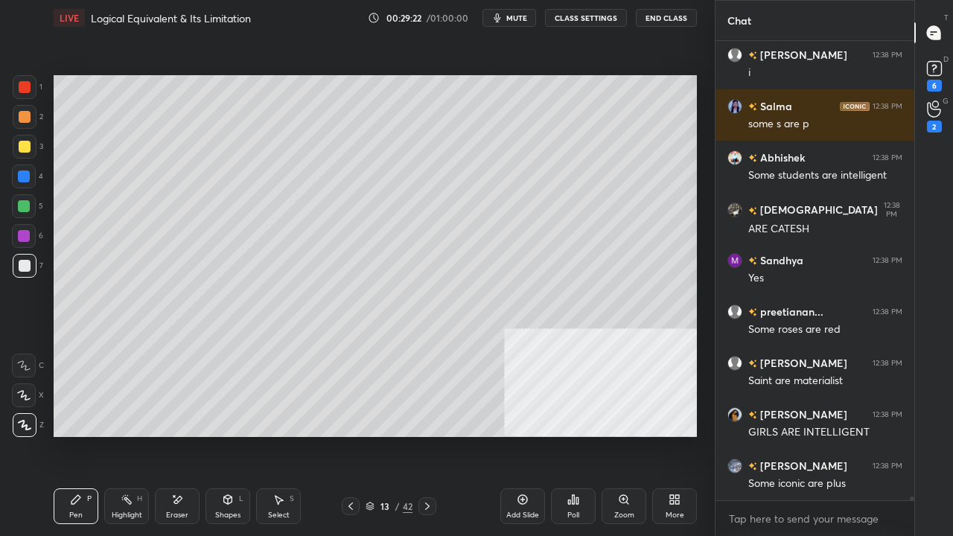
click at [22, 206] on div at bounding box center [24, 206] width 12 height 12
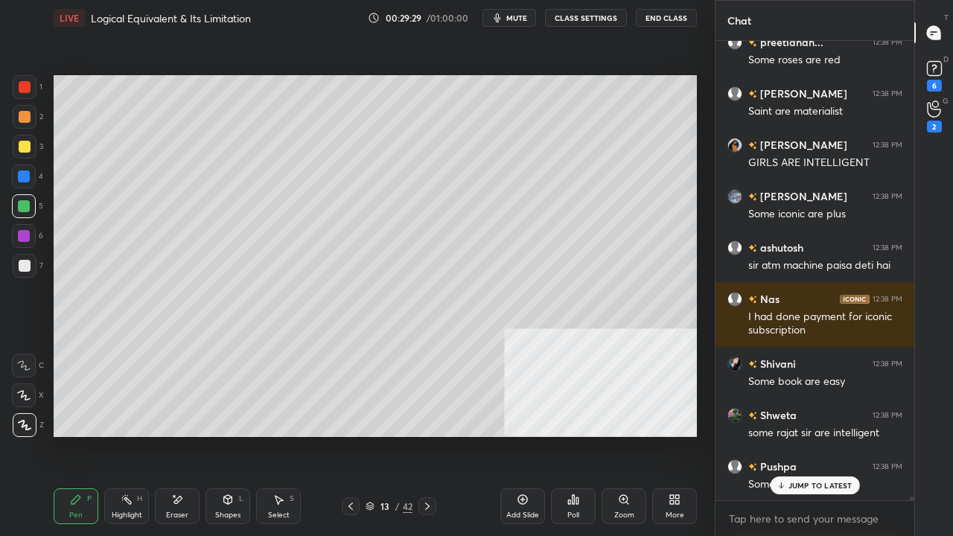
click at [356, 435] on div at bounding box center [351, 506] width 18 height 18
click at [130, 435] on div "Highlight H" at bounding box center [126, 506] width 45 height 36
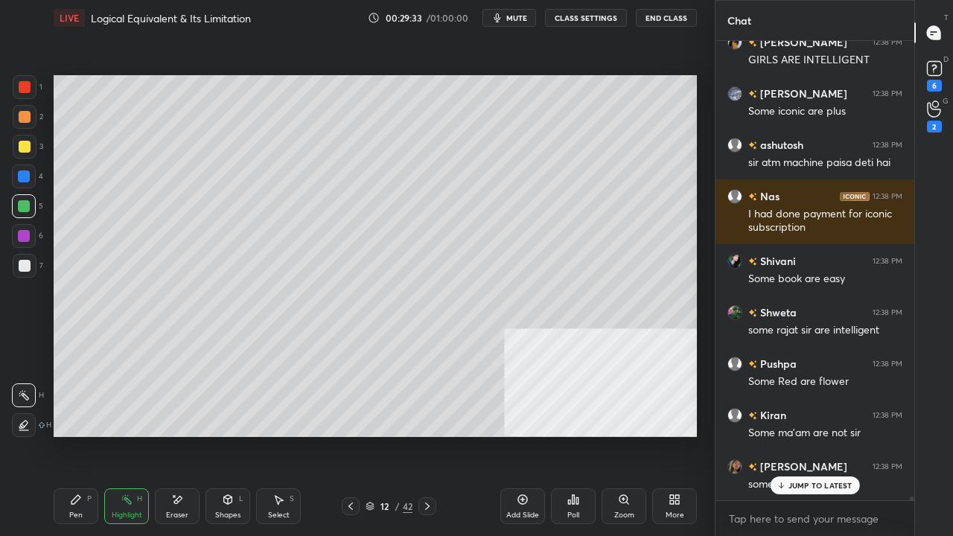
click at [425, 435] on icon at bounding box center [427, 506] width 12 height 12
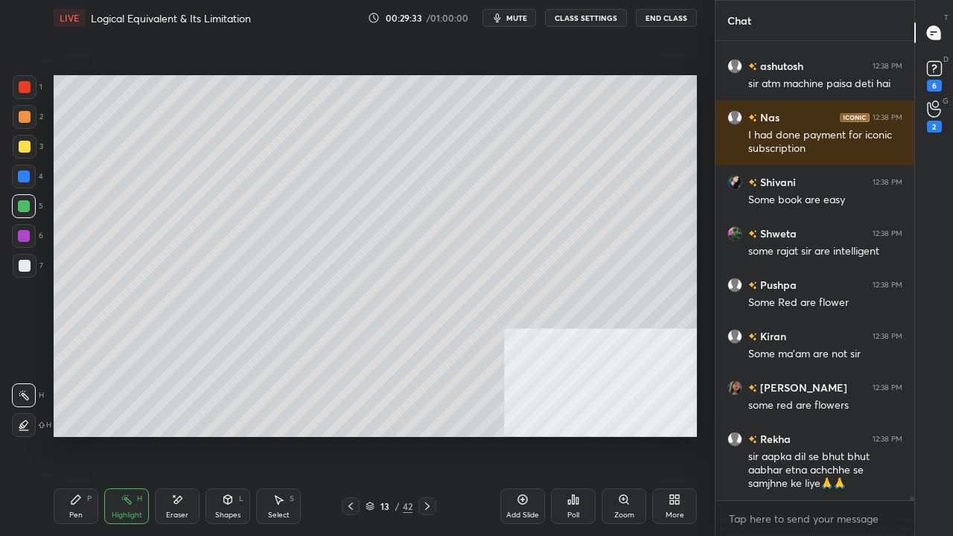
click at [83, 435] on div "Pen P" at bounding box center [76, 506] width 45 height 36
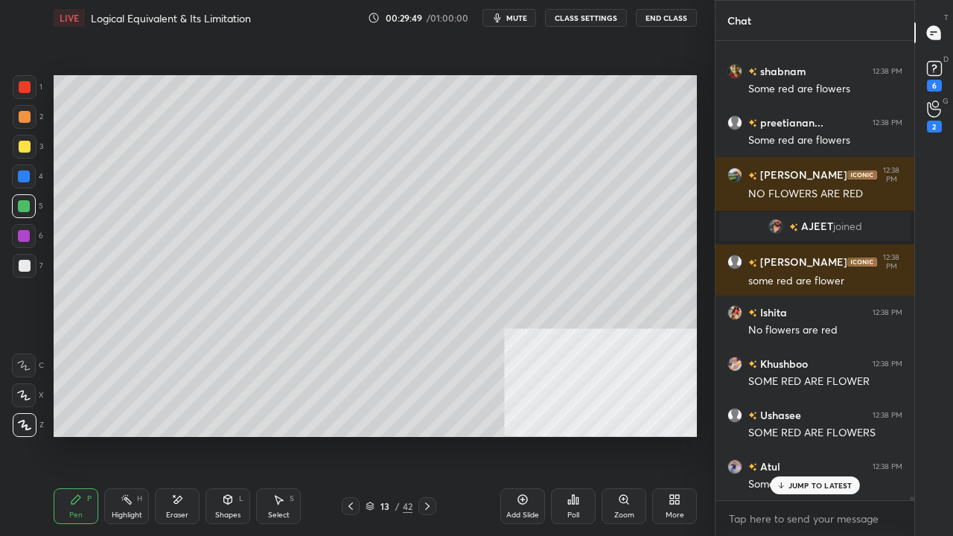
scroll to position [58937, 0]
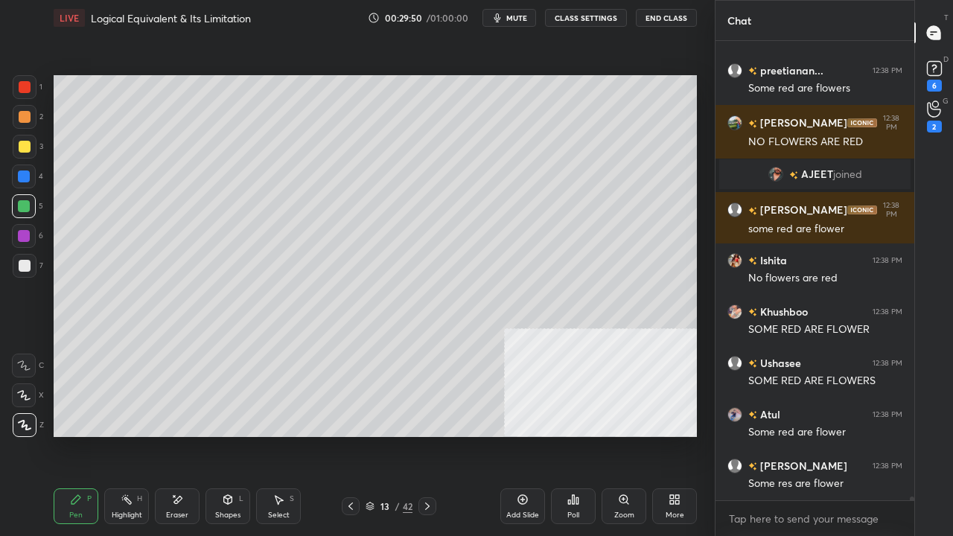
click at [236, 435] on div "Shapes" at bounding box center [227, 514] width 25 height 7
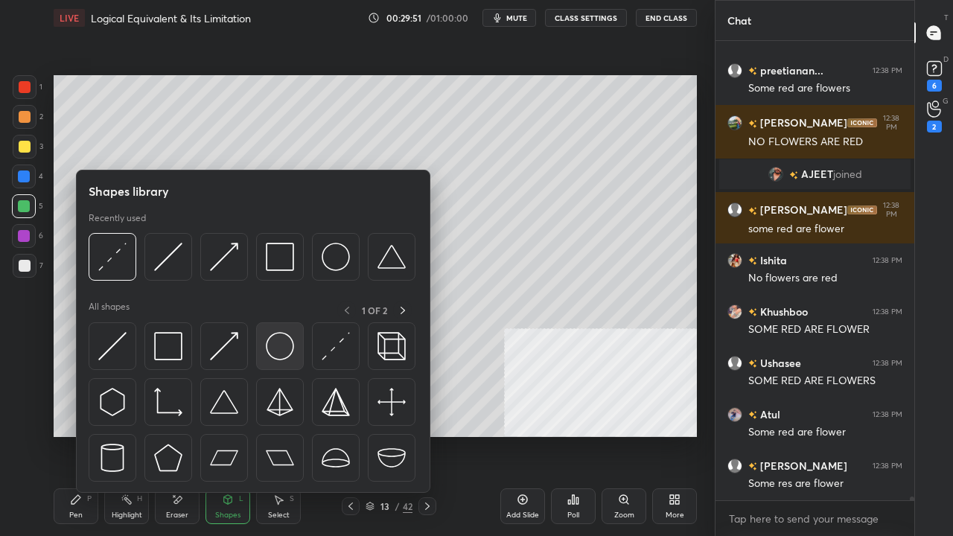
click at [277, 346] on img at bounding box center [280, 346] width 28 height 28
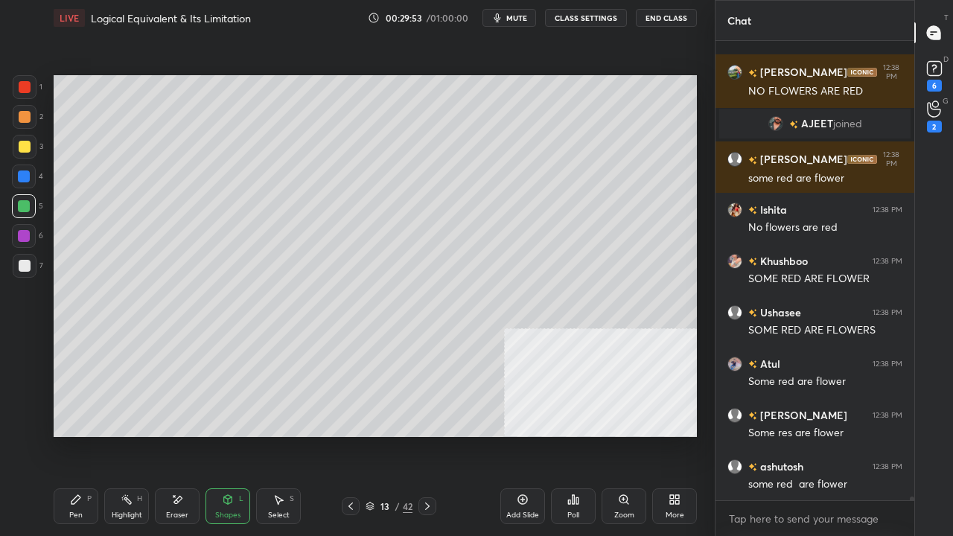
scroll to position [59079, 0]
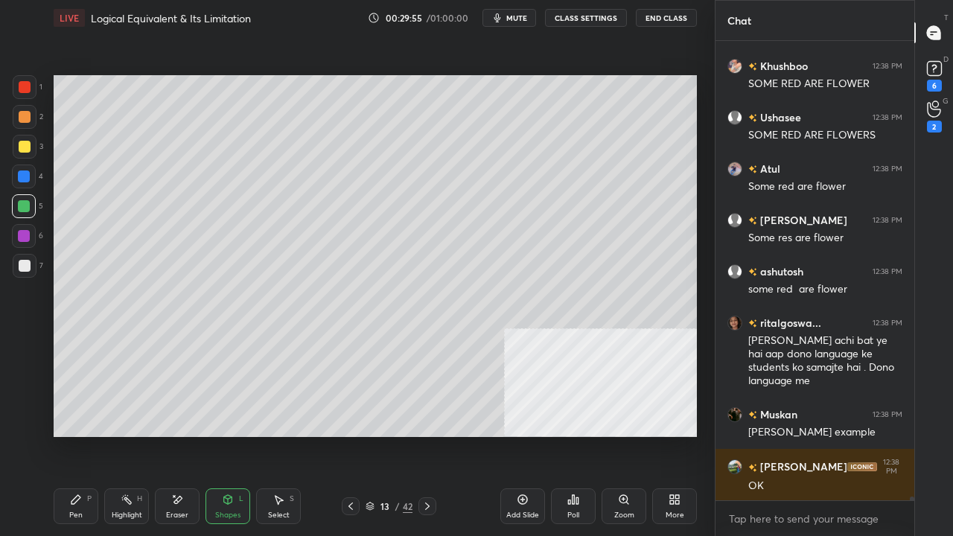
click at [74, 435] on div "Pen" at bounding box center [75, 514] width 13 height 7
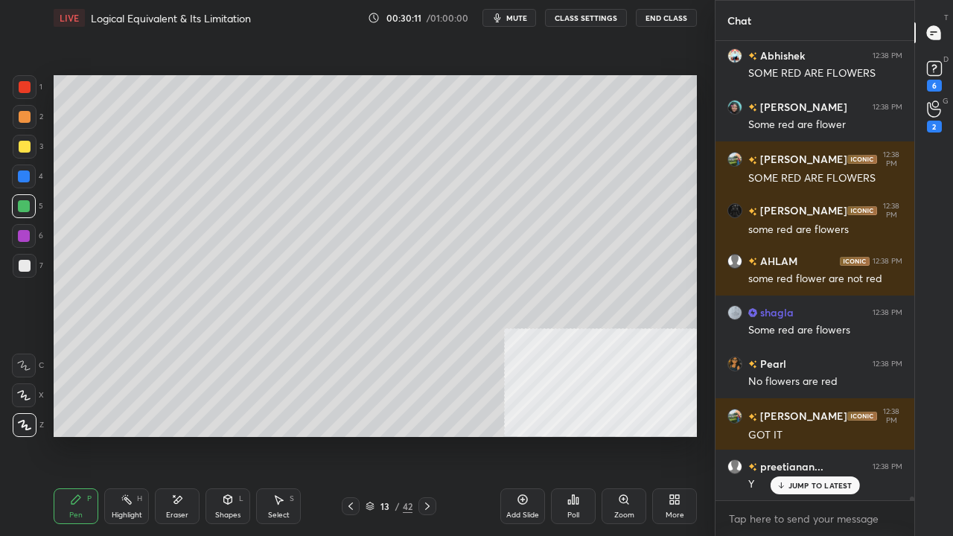
click at [19, 266] on div at bounding box center [25, 266] width 12 height 12
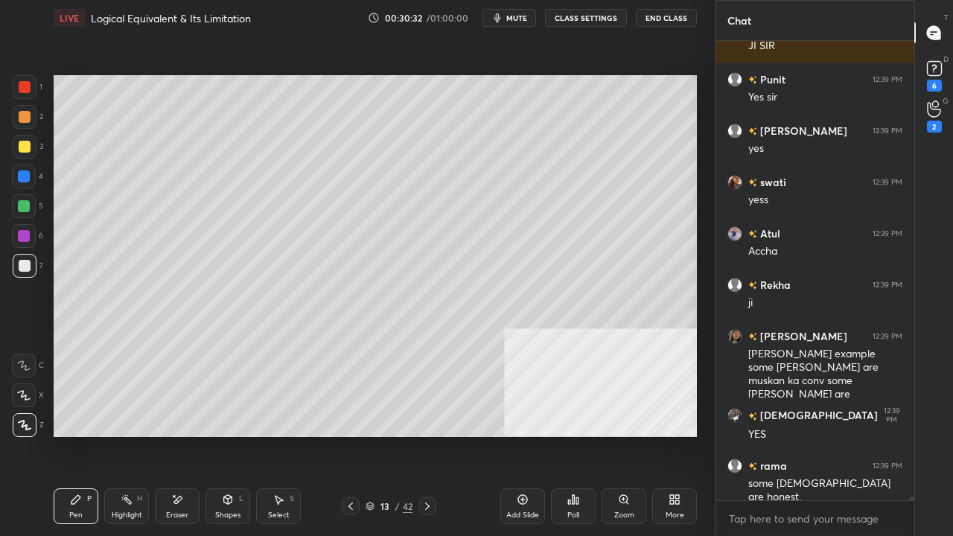
scroll to position [60698, 0]
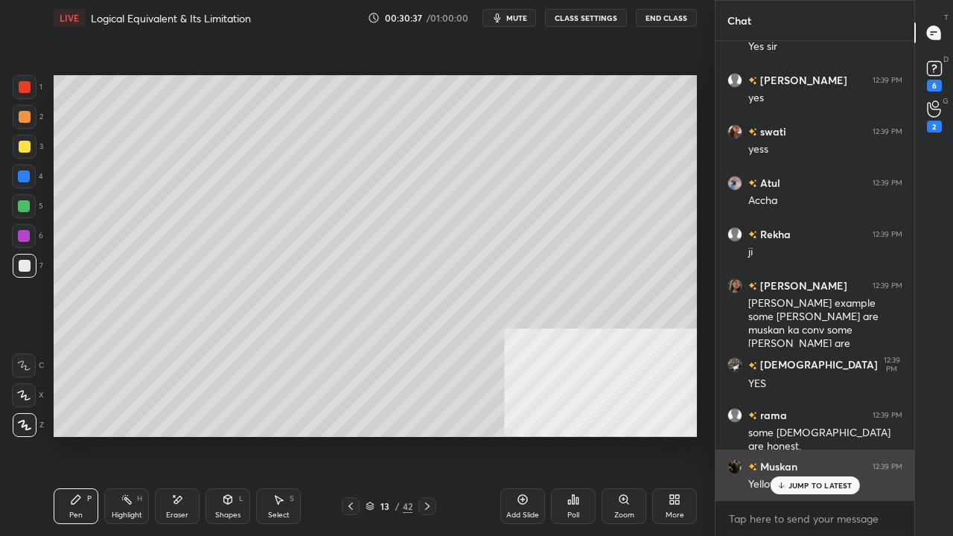
click at [793, 435] on p "JUMP TO LATEST" at bounding box center [820, 485] width 64 height 9
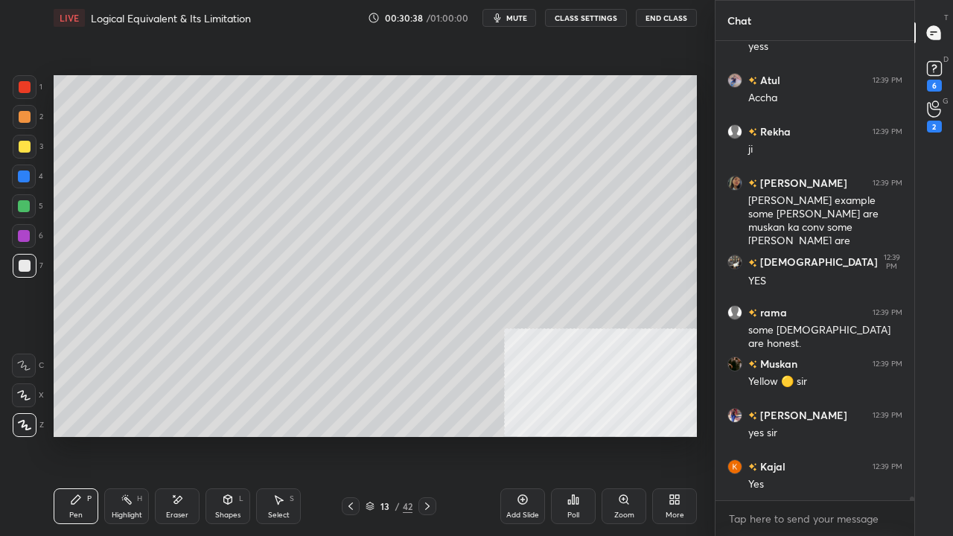
scroll to position [60853, 0]
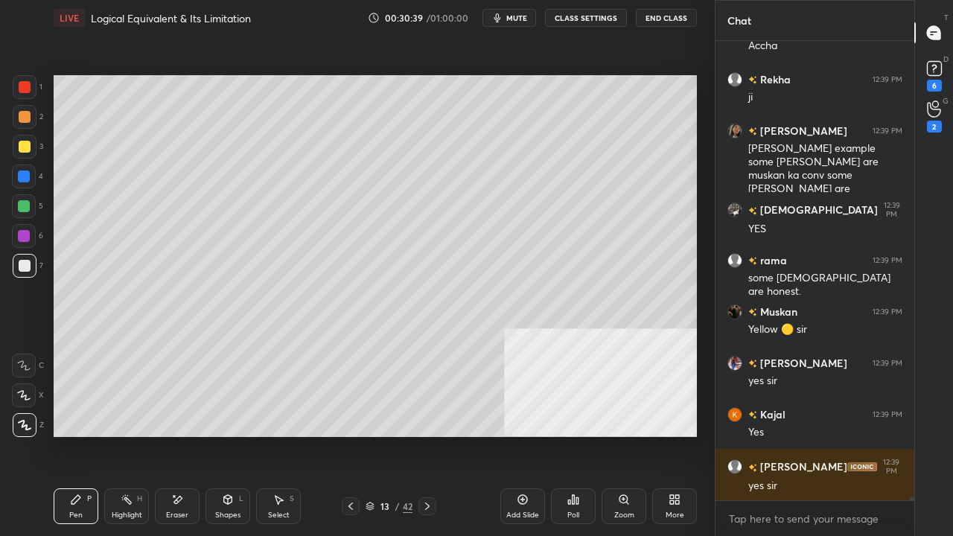
drag, startPoint x: 21, startPoint y: 85, endPoint x: 37, endPoint y: 171, distance: 87.9
click at [21, 85] on div at bounding box center [25, 87] width 12 height 12
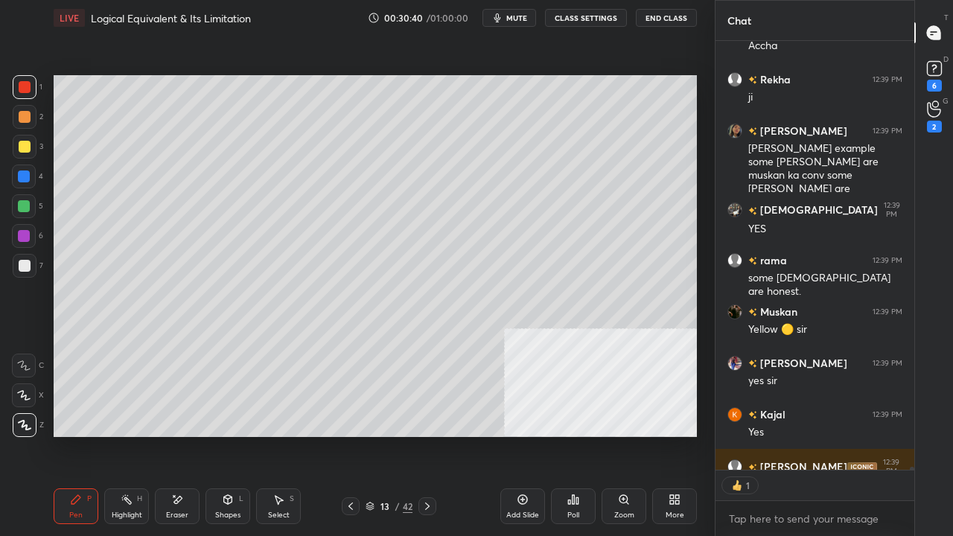
scroll to position [424, 194]
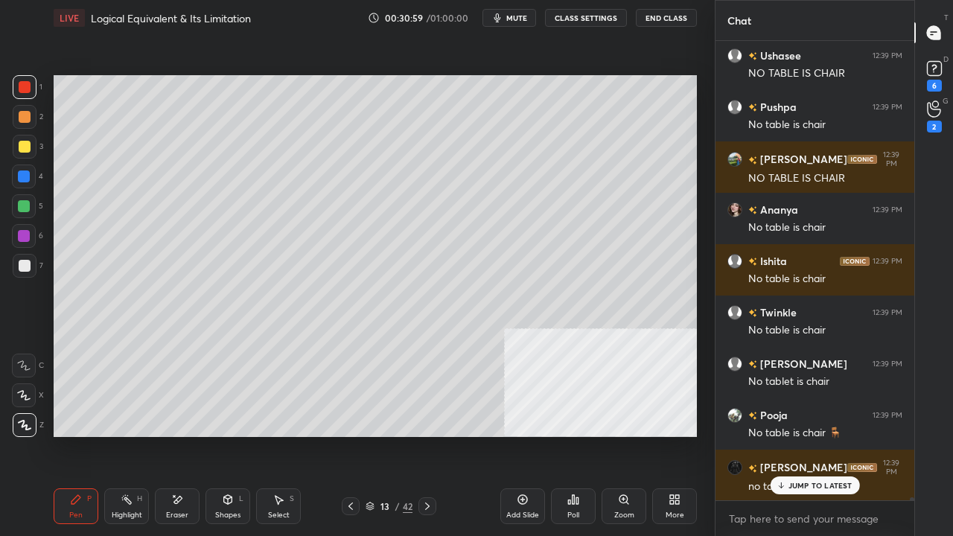
drag, startPoint x: 25, startPoint y: 265, endPoint x: 47, endPoint y: 271, distance: 23.1
click at [26, 265] on div at bounding box center [25, 266] width 12 height 12
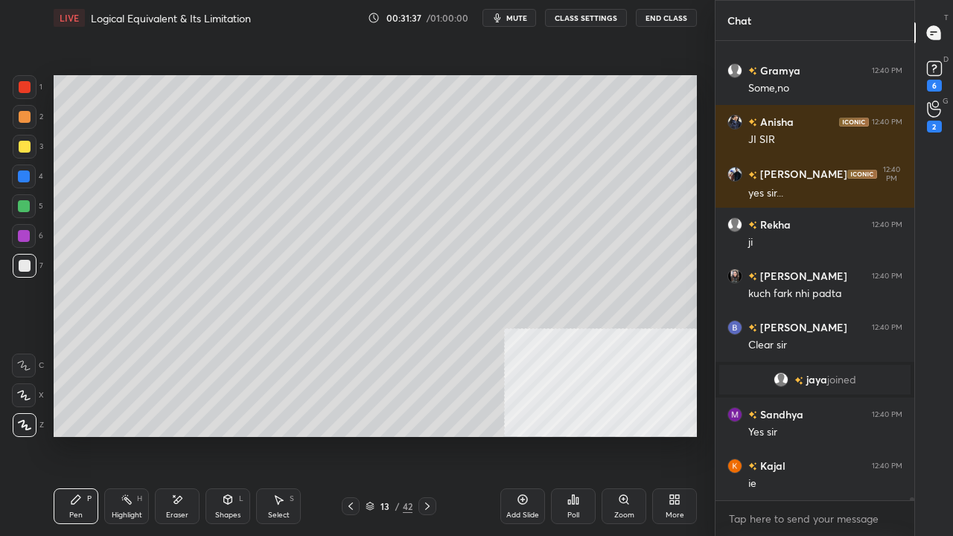
click at [524, 435] on icon at bounding box center [523, 500] width 12 height 12
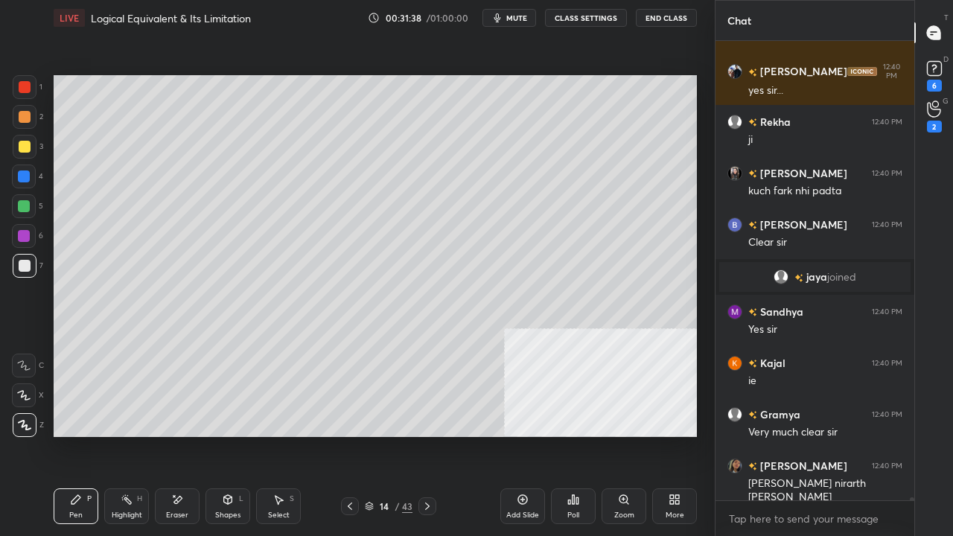
click at [25, 139] on div at bounding box center [25, 147] width 24 height 24
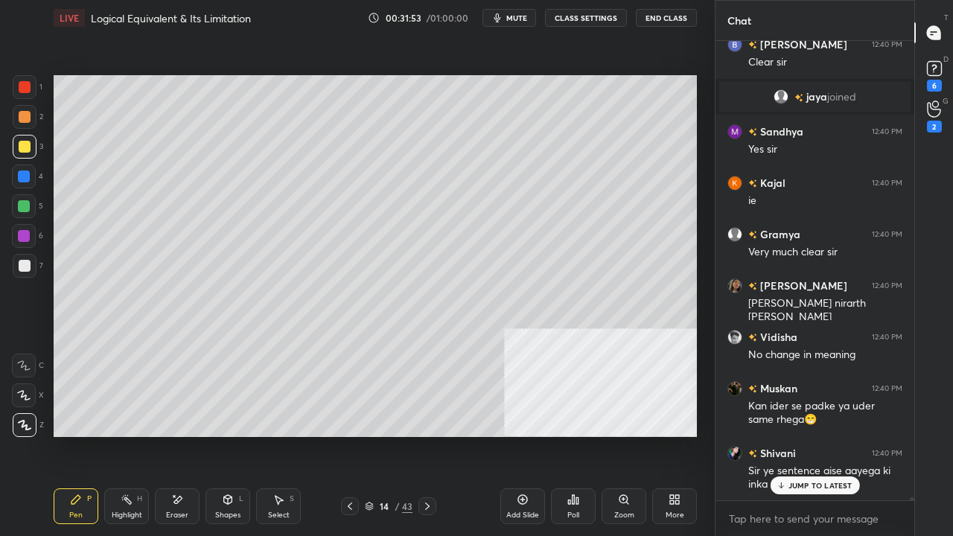
click at [532, 16] on button "mute" at bounding box center [509, 18] width 54 height 18
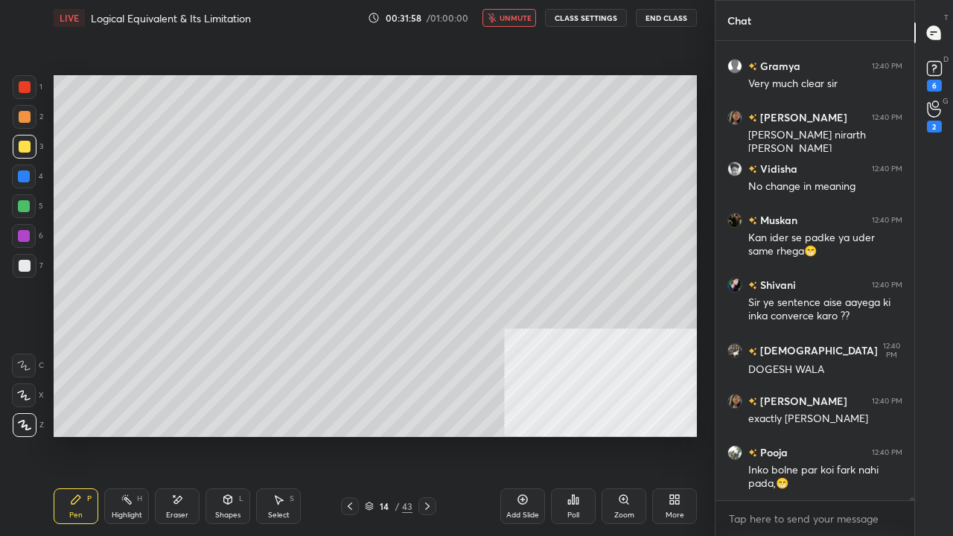
drag, startPoint x: 508, startPoint y: 16, endPoint x: 475, endPoint y: 43, distance: 42.3
click at [507, 16] on span "unmute" at bounding box center [516, 18] width 32 height 10
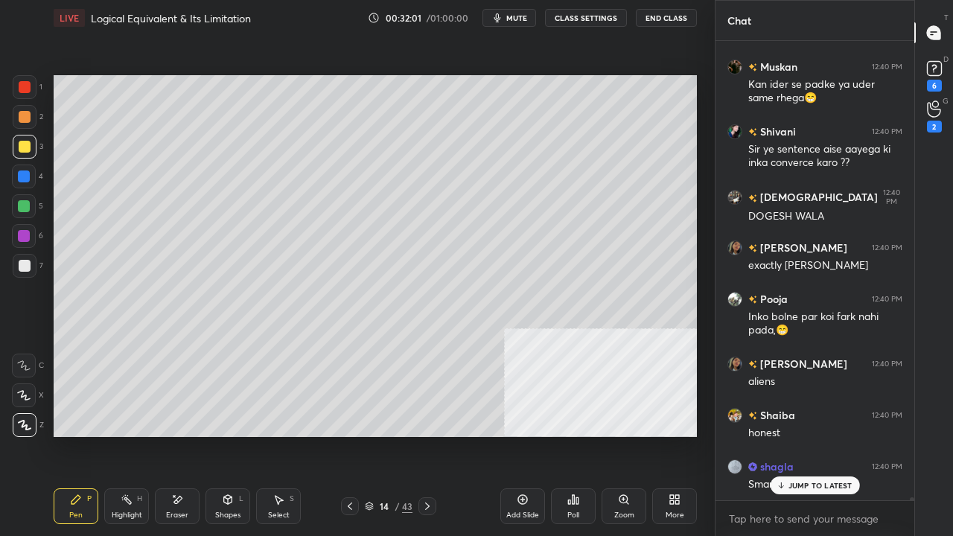
scroll to position [63567, 0]
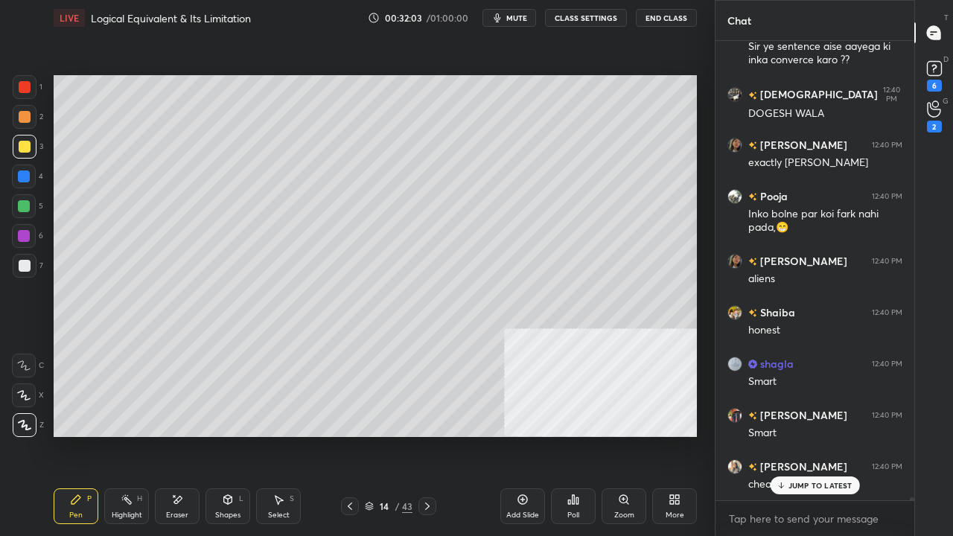
click at [27, 268] on div at bounding box center [25, 266] width 12 height 12
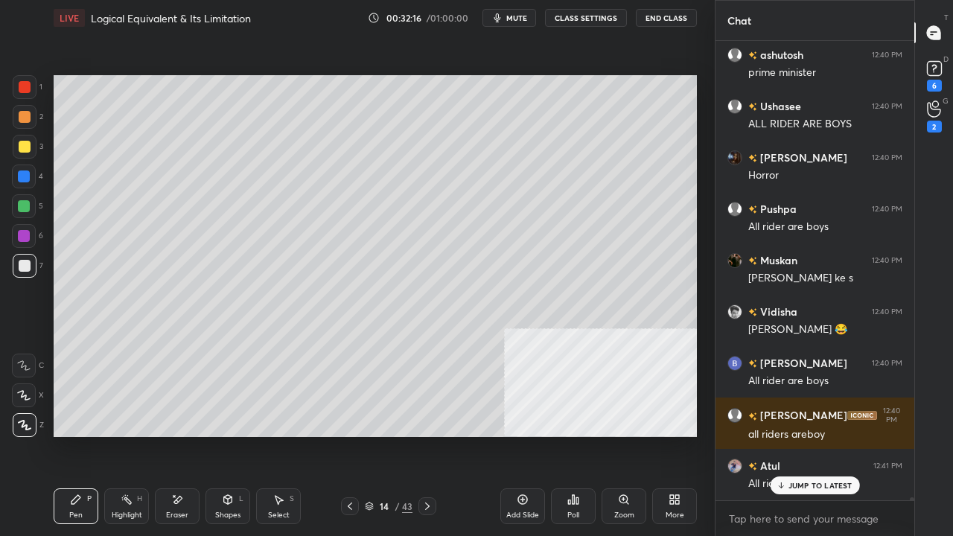
scroll to position [64081, 0]
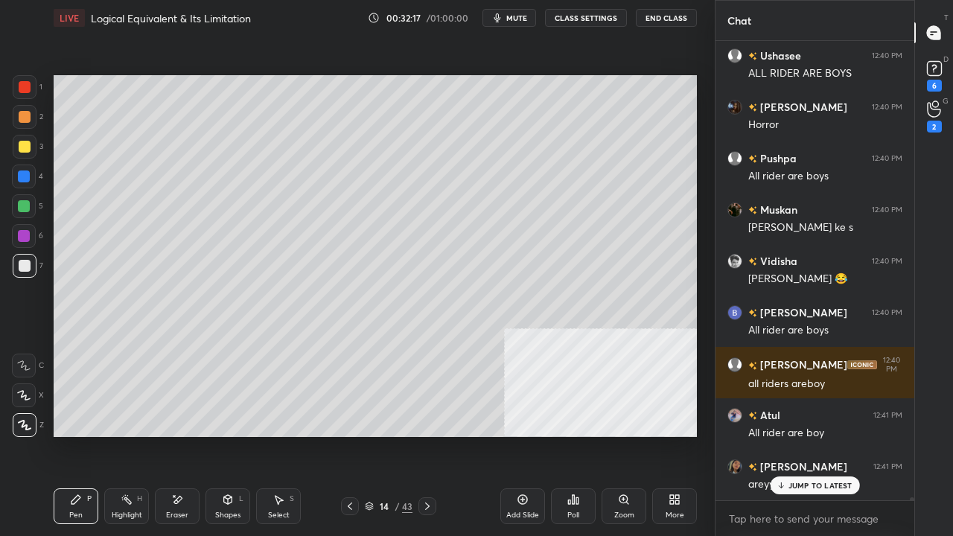
click at [27, 177] on div at bounding box center [24, 176] width 12 height 12
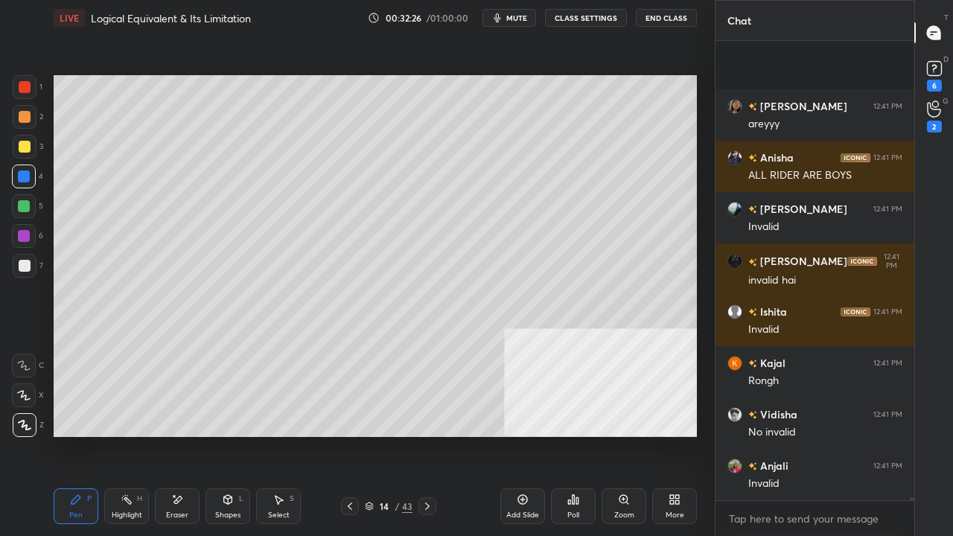
scroll to position [64544, 0]
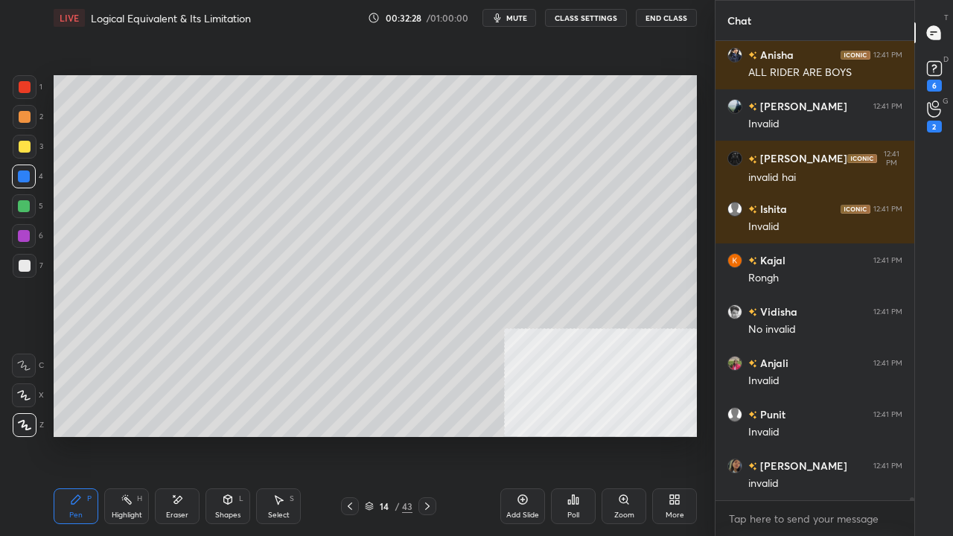
click at [350, 435] on icon at bounding box center [350, 506] width 12 height 12
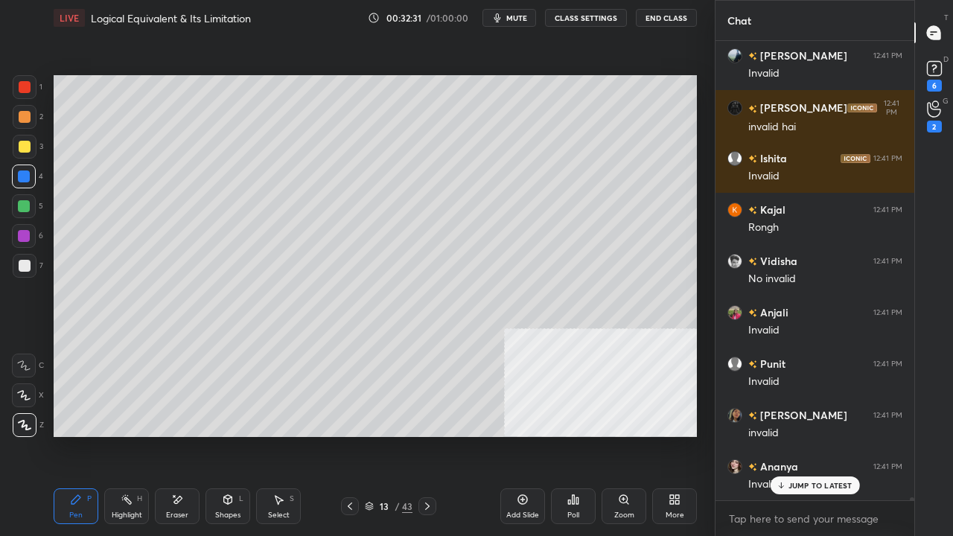
click at [22, 261] on div at bounding box center [25, 266] width 12 height 12
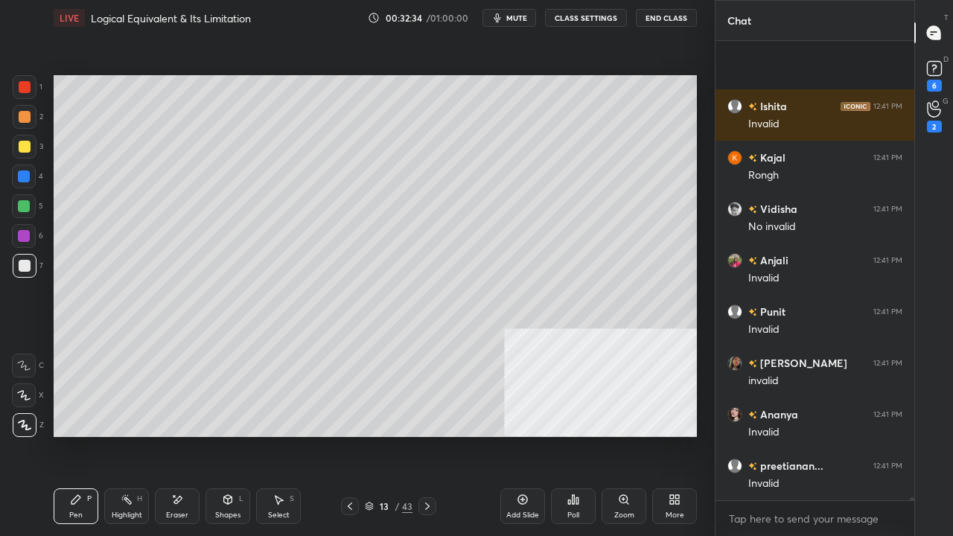
scroll to position [64750, 0]
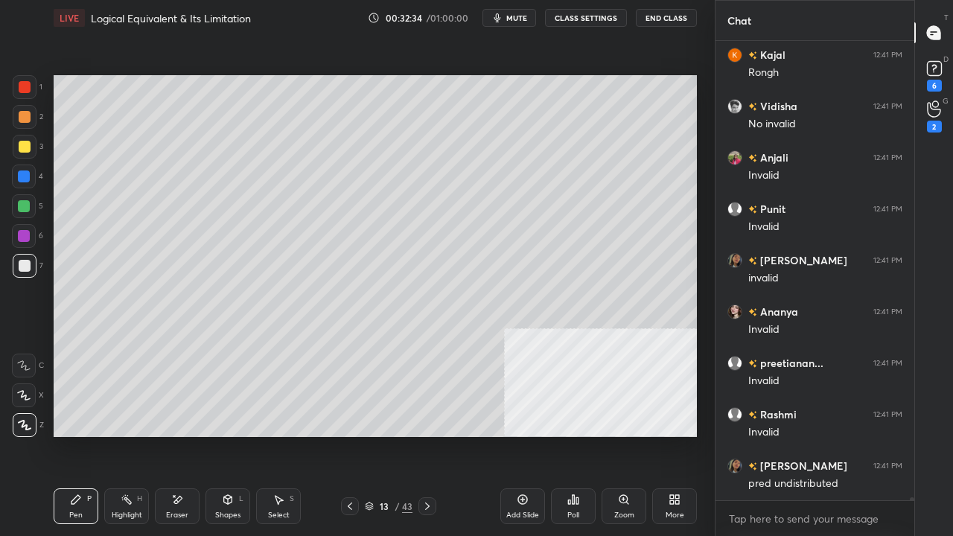
drag, startPoint x: 430, startPoint y: 506, endPoint x: 442, endPoint y: 488, distance: 21.1
click at [430, 435] on icon at bounding box center [427, 506] width 12 height 12
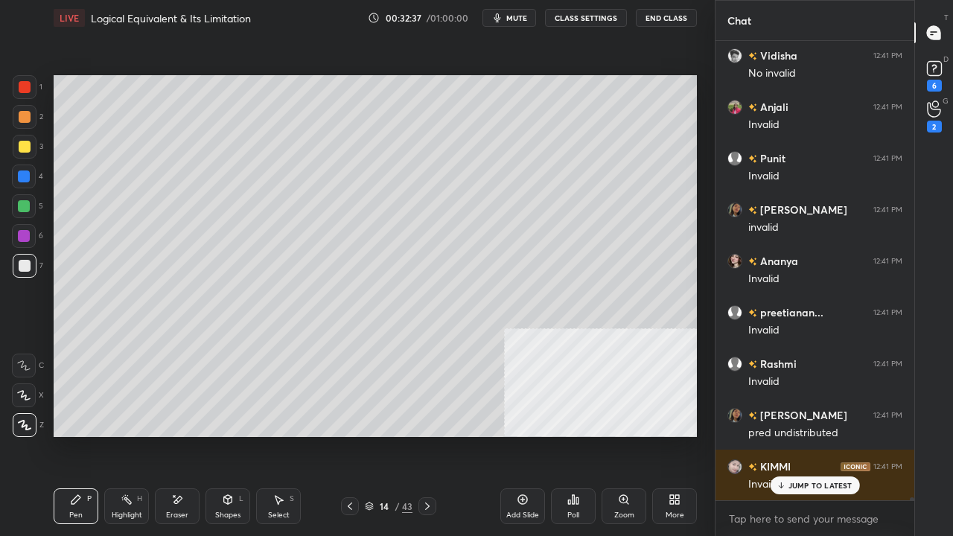
click at [130, 435] on div "Highlight H" at bounding box center [126, 506] width 45 height 36
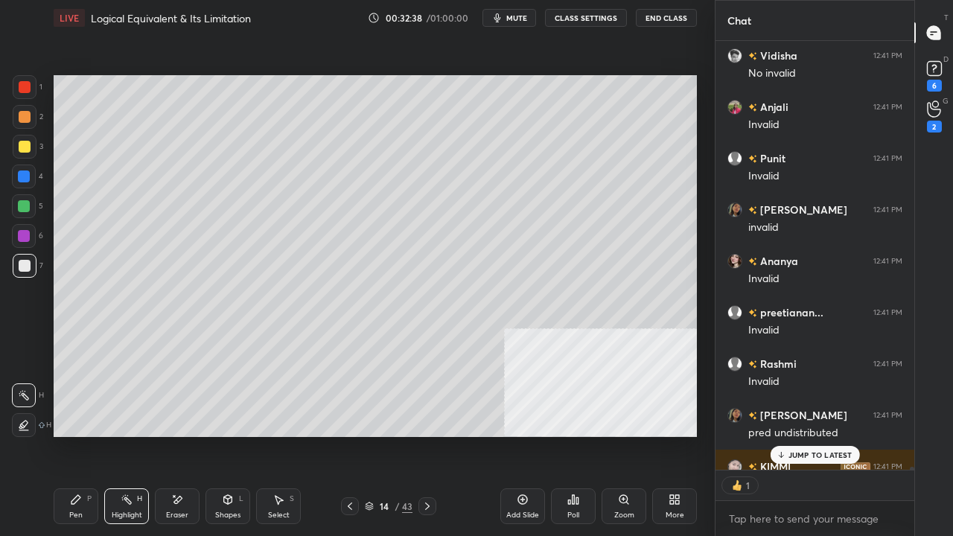
scroll to position [4, 4]
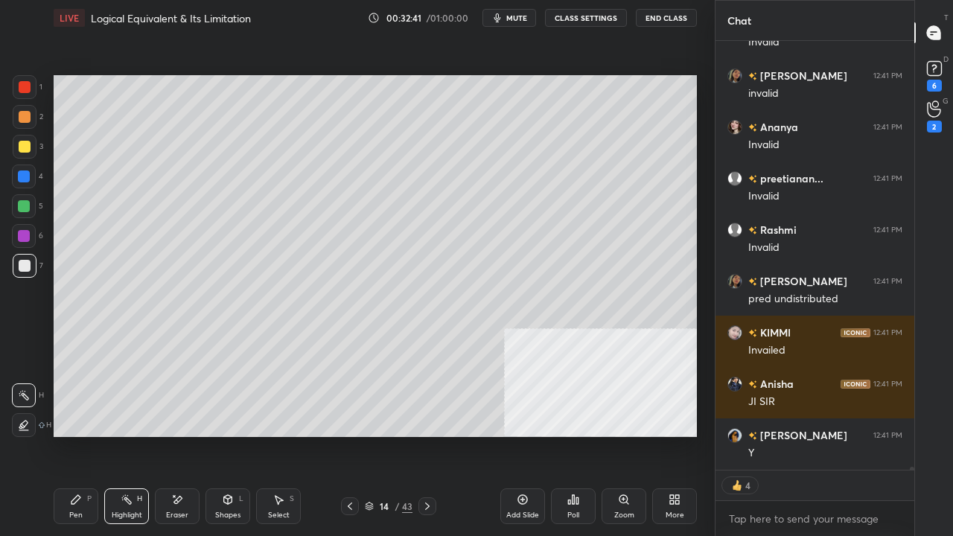
click at [80, 435] on icon at bounding box center [76, 500] width 12 height 12
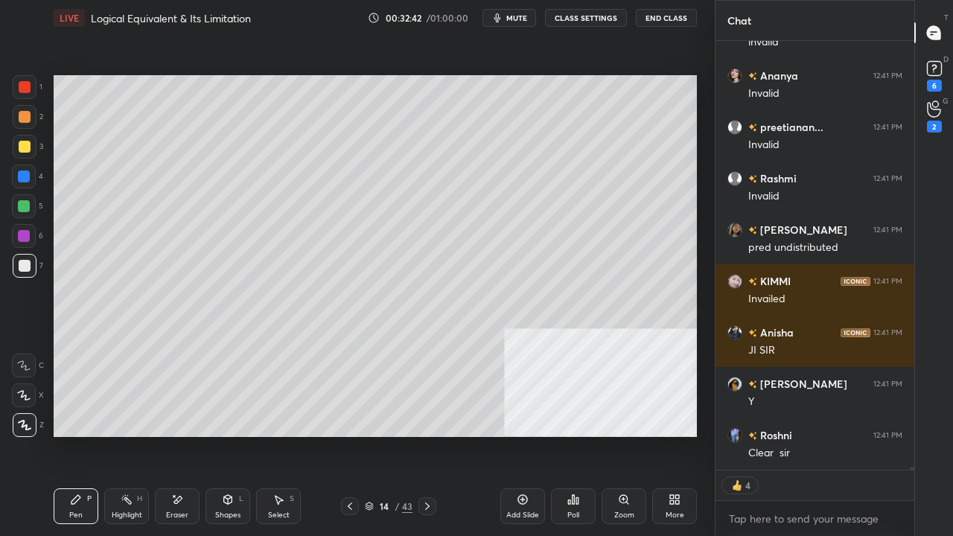
drag, startPoint x: 24, startPoint y: 171, endPoint x: 35, endPoint y: 171, distance: 11.2
click at [25, 173] on div at bounding box center [24, 176] width 12 height 12
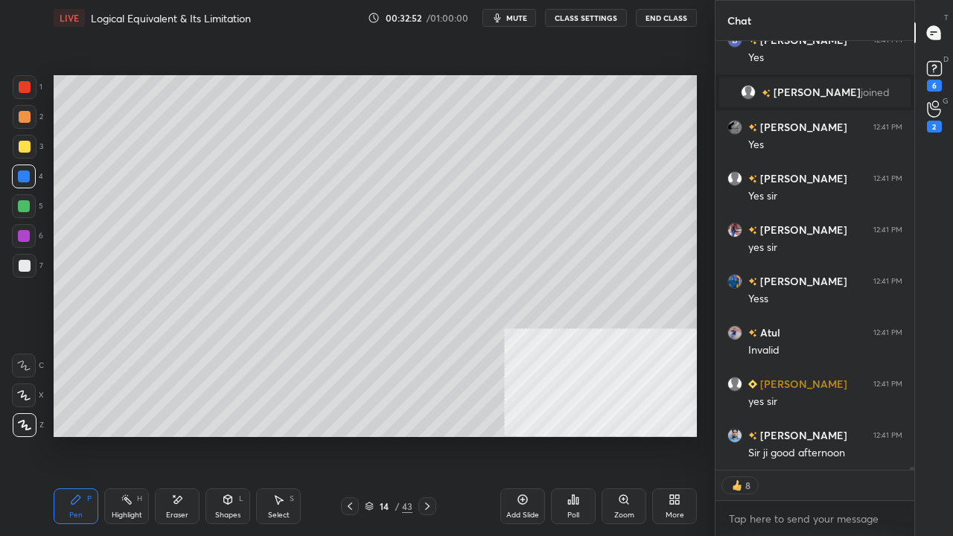
click at [27, 262] on div at bounding box center [25, 266] width 12 height 12
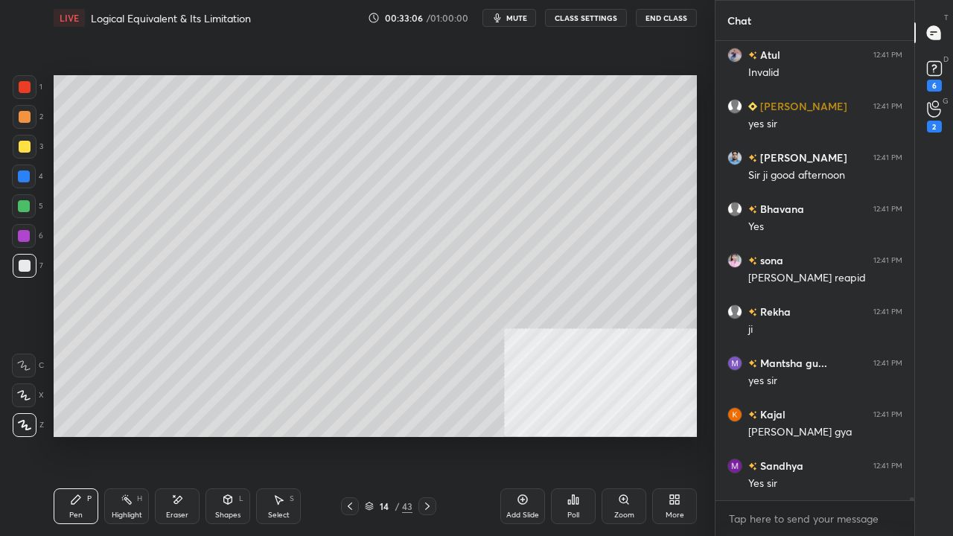
click at [349, 435] on icon at bounding box center [350, 506] width 12 height 12
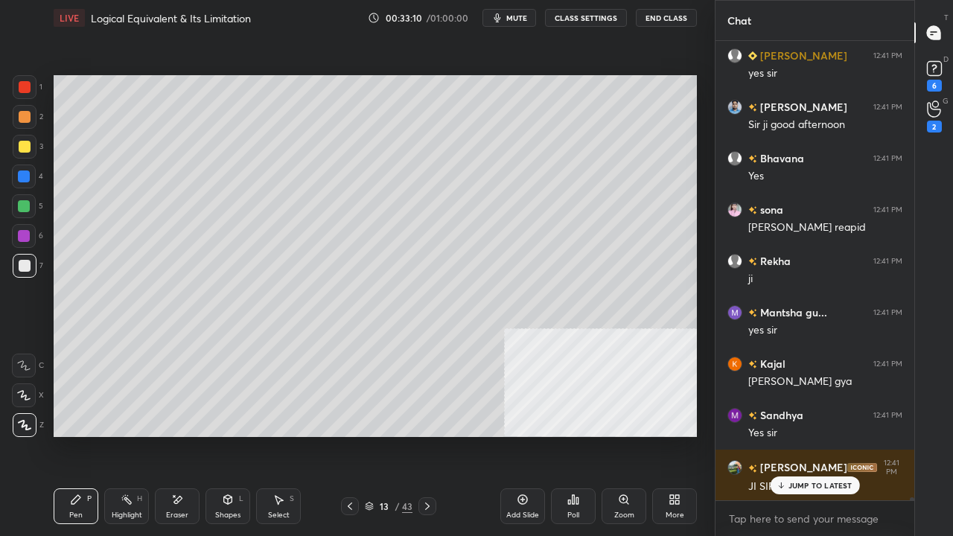
click at [27, 87] on div at bounding box center [25, 87] width 12 height 12
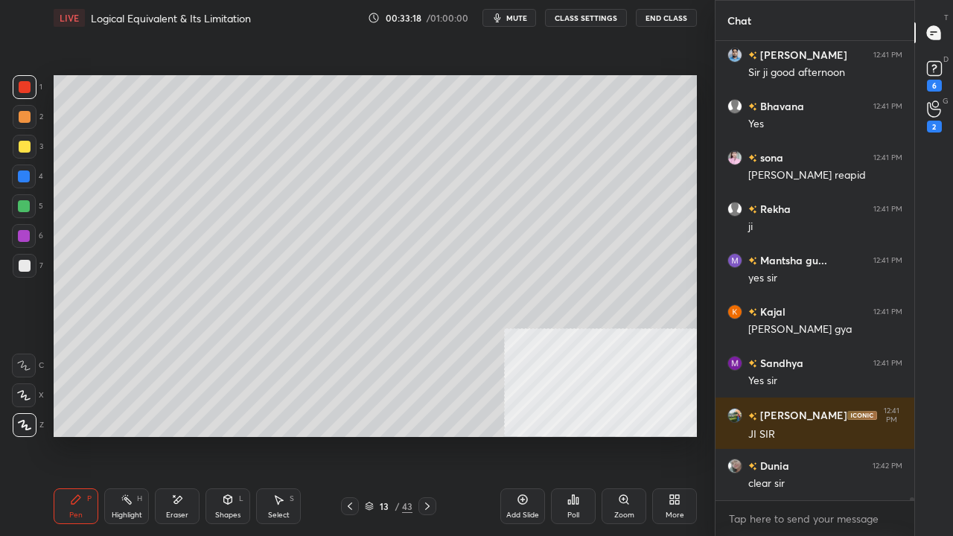
click at [16, 260] on div at bounding box center [25, 266] width 24 height 24
click at [25, 148] on div at bounding box center [25, 147] width 12 height 12
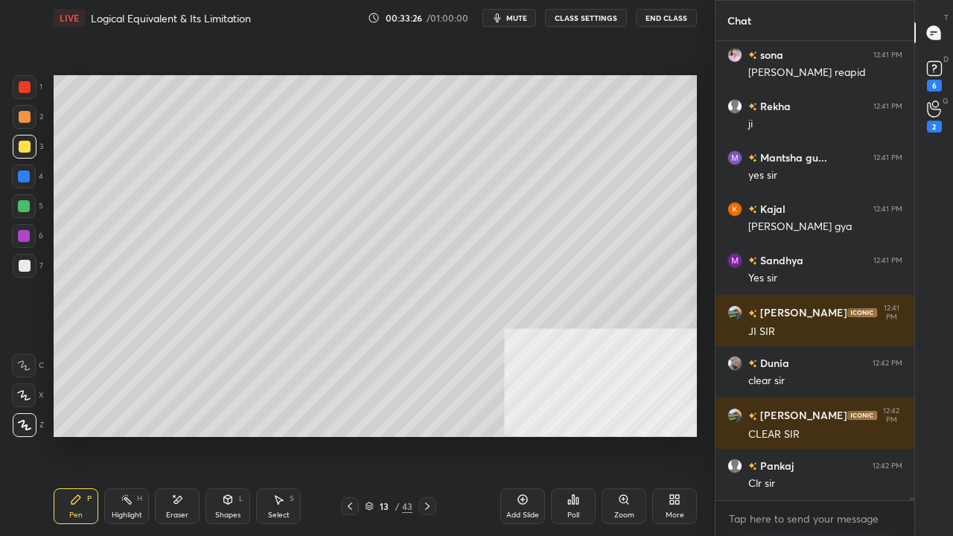
scroll to position [65491, 0]
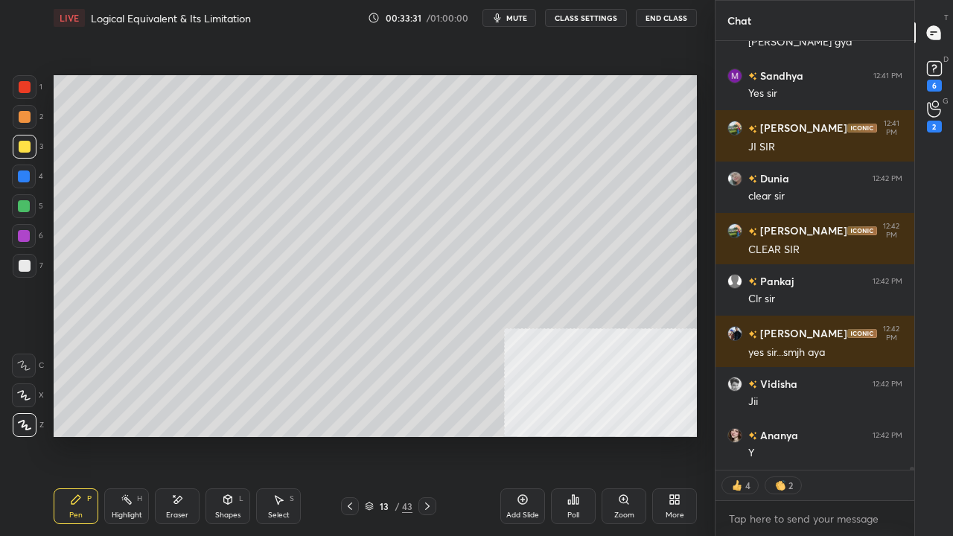
click at [429, 435] on icon at bounding box center [427, 506] width 12 height 12
click at [383, 435] on div "14" at bounding box center [384, 506] width 15 height 9
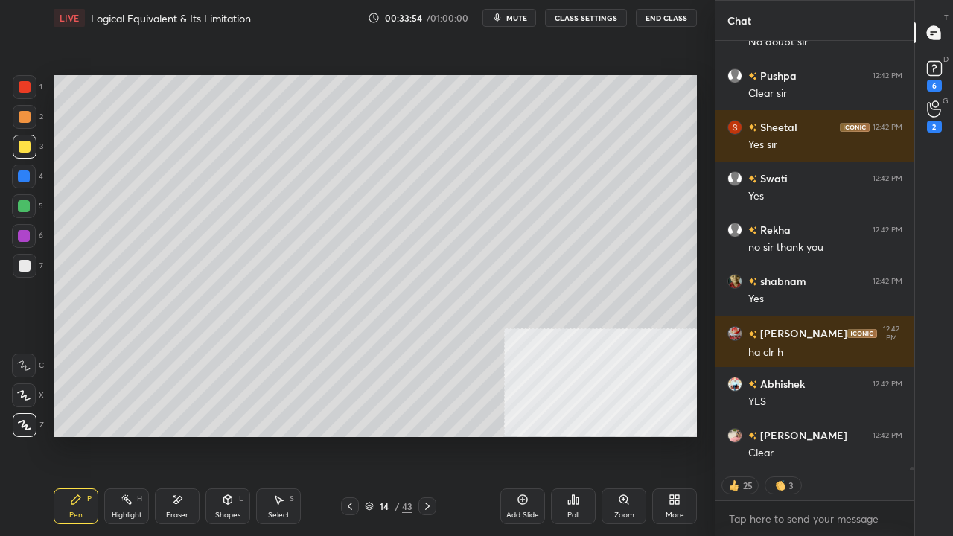
click at [24, 86] on div at bounding box center [25, 87] width 12 height 12
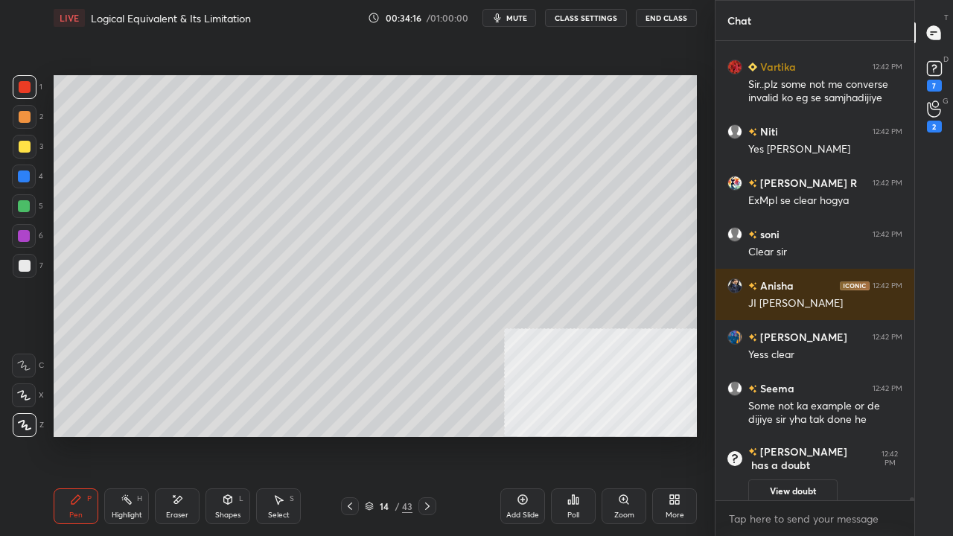
click at [25, 261] on div at bounding box center [25, 266] width 12 height 12
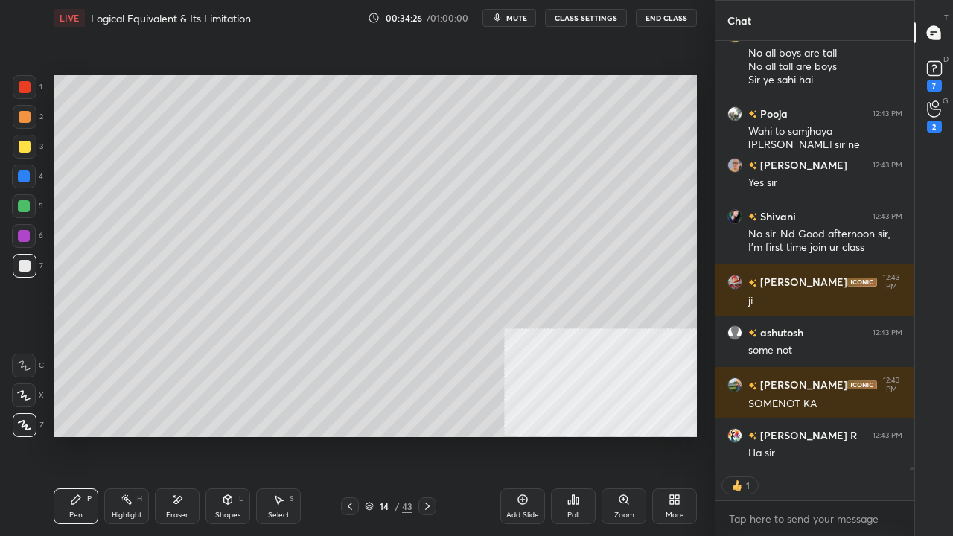
click at [23, 180] on div at bounding box center [24, 176] width 12 height 12
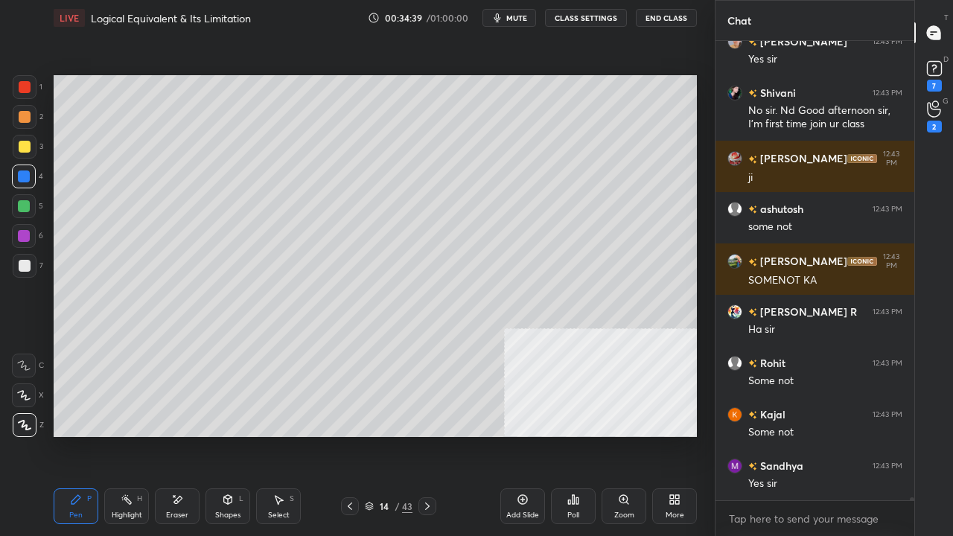
click at [25, 264] on div at bounding box center [25, 266] width 12 height 12
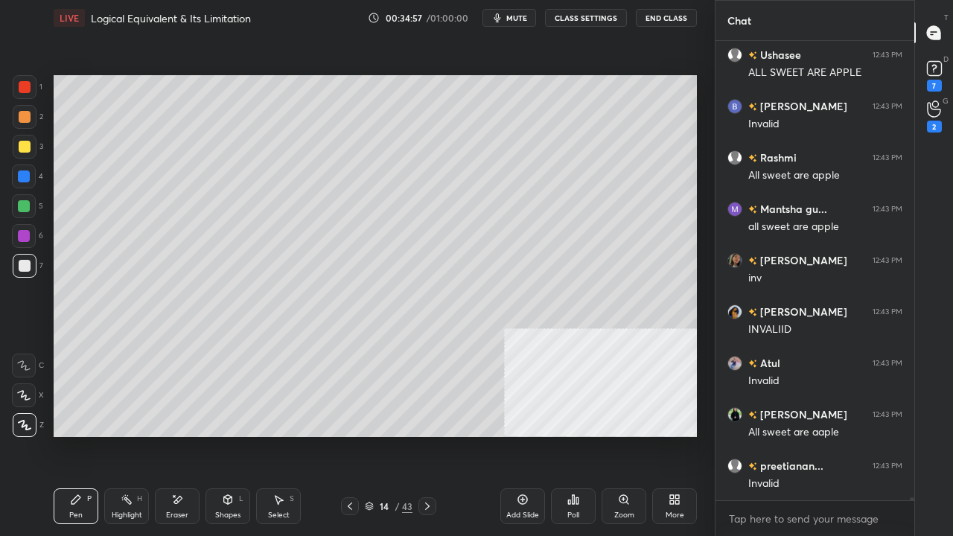
click at [24, 146] on div at bounding box center [25, 147] width 12 height 12
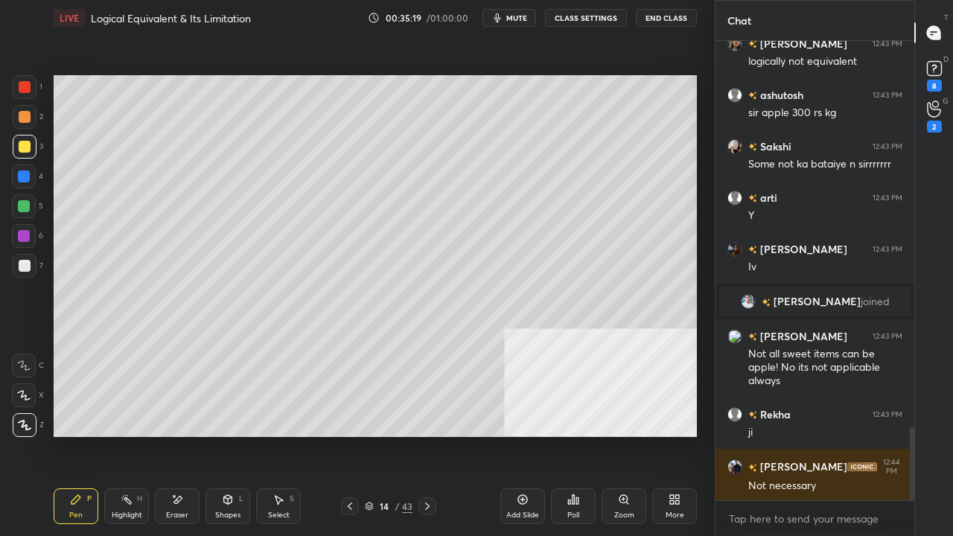
click at [349, 435] on icon at bounding box center [350, 506] width 12 height 12
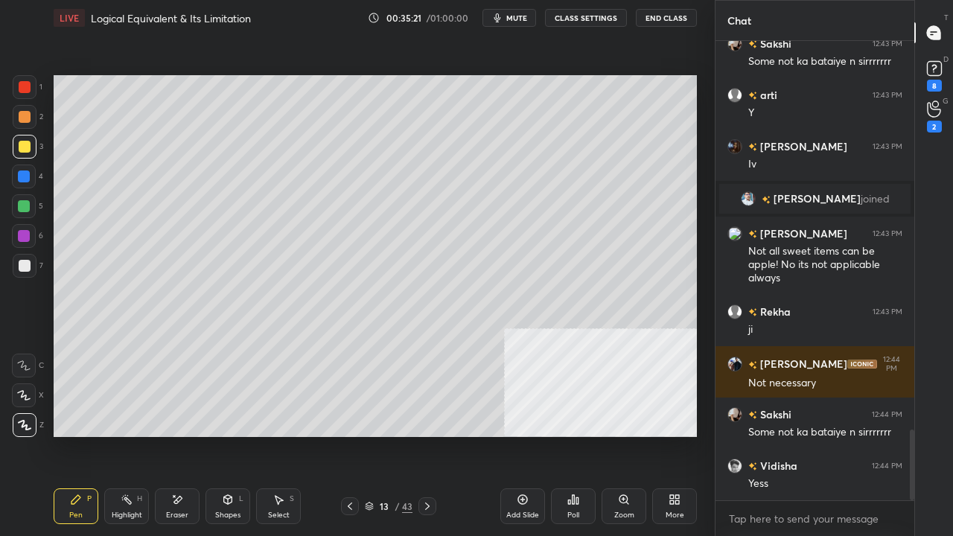
drag, startPoint x: 130, startPoint y: 507, endPoint x: 165, endPoint y: 444, distance: 72.3
click at [130, 435] on div "Highlight H" at bounding box center [126, 506] width 45 height 36
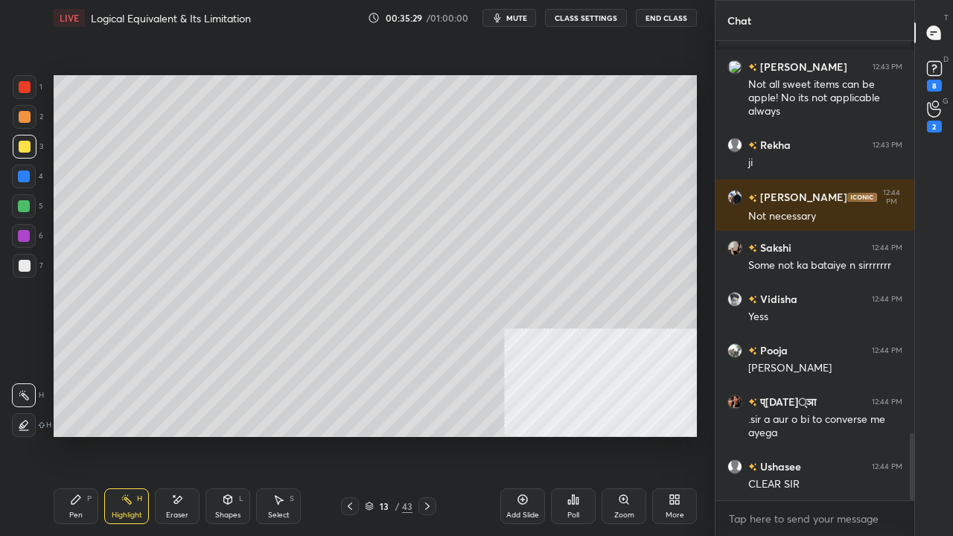
scroll to position [2746, 0]
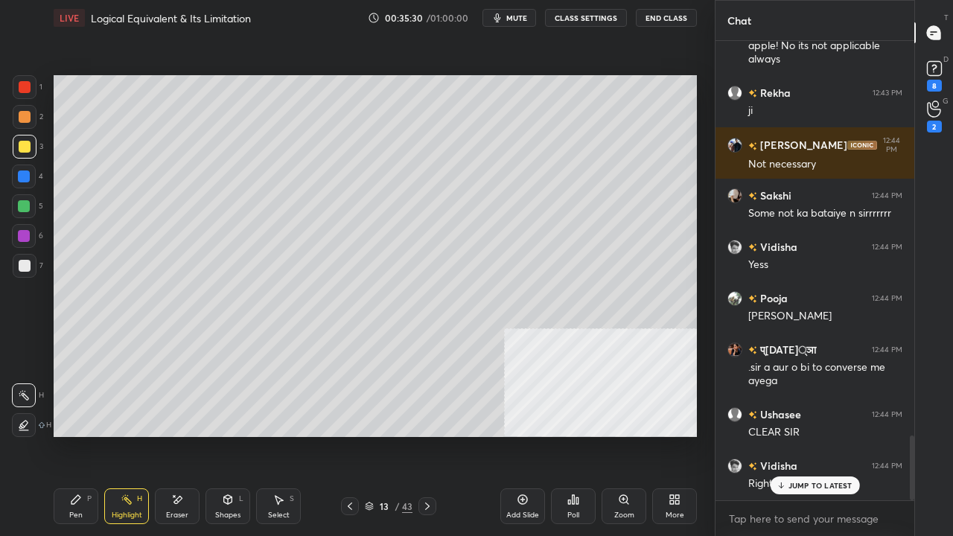
click at [428, 435] on icon at bounding box center [427, 506] width 12 height 12
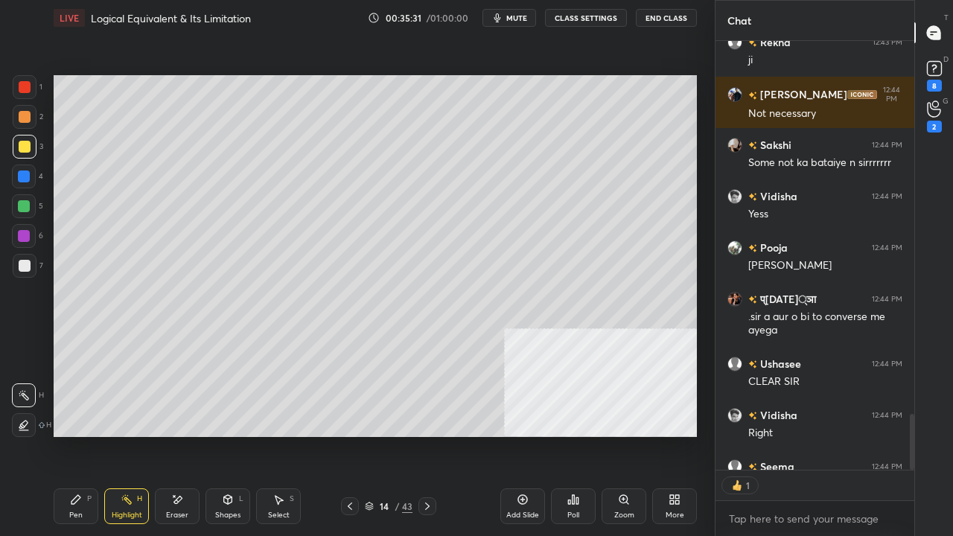
drag, startPoint x: 74, startPoint y: 502, endPoint x: 299, endPoint y: 440, distance: 232.5
click at [76, 435] on icon at bounding box center [76, 500] width 12 height 12
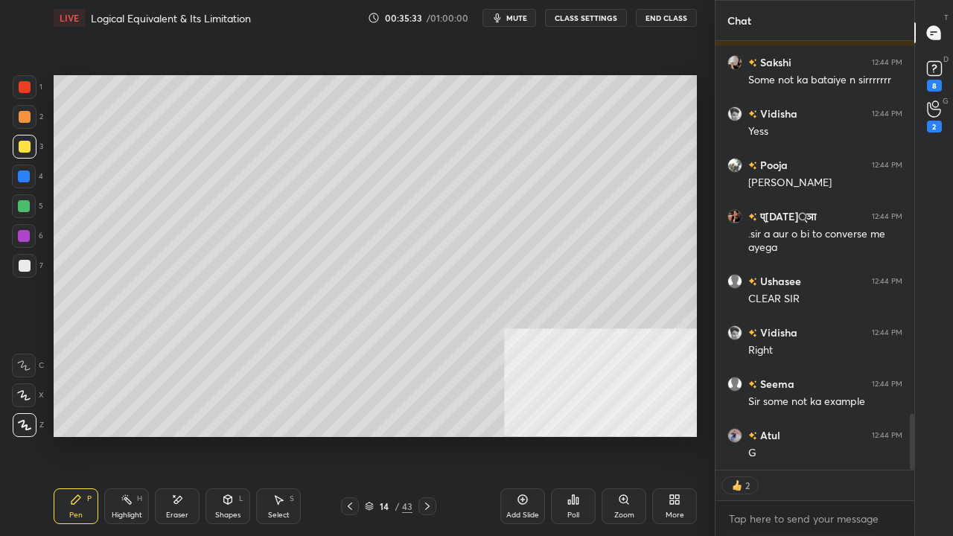
click at [25, 265] on div at bounding box center [25, 266] width 12 height 12
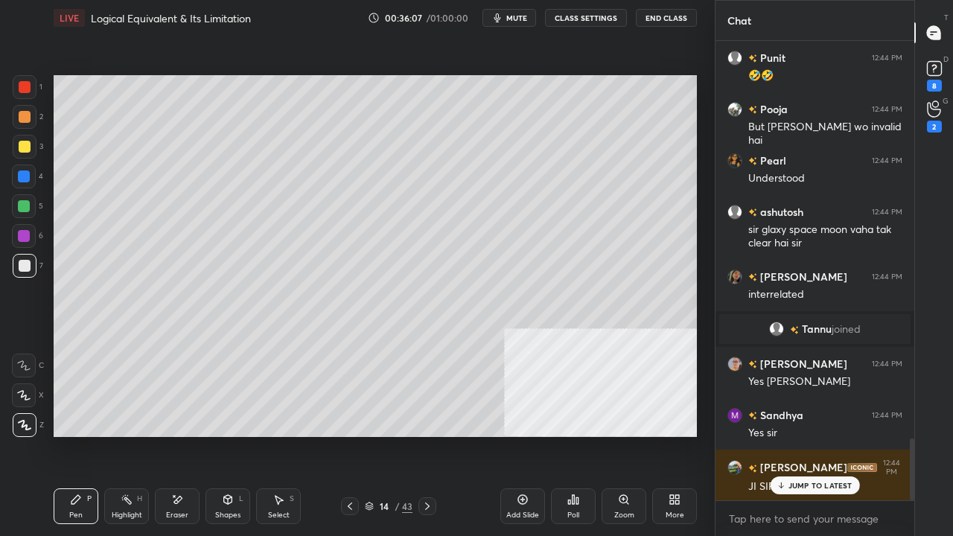
click at [227, 435] on div "Shapes L" at bounding box center [227, 506] width 45 height 36
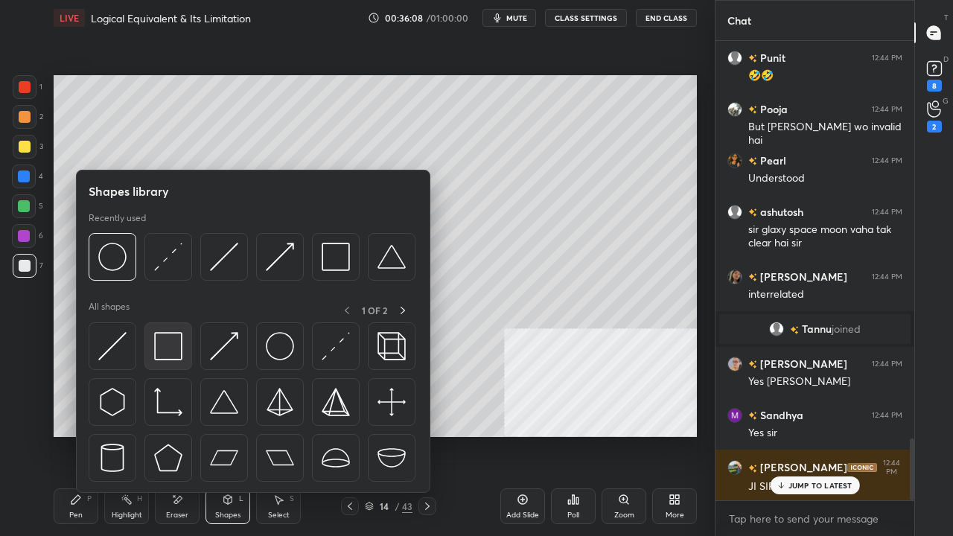
click at [165, 333] on img at bounding box center [168, 346] width 28 height 28
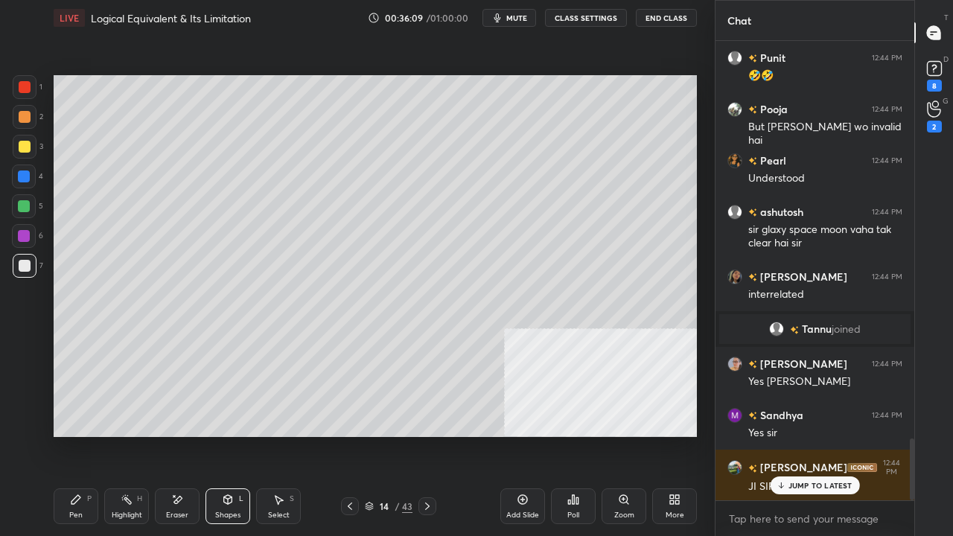
click at [73, 435] on icon at bounding box center [75, 499] width 9 height 9
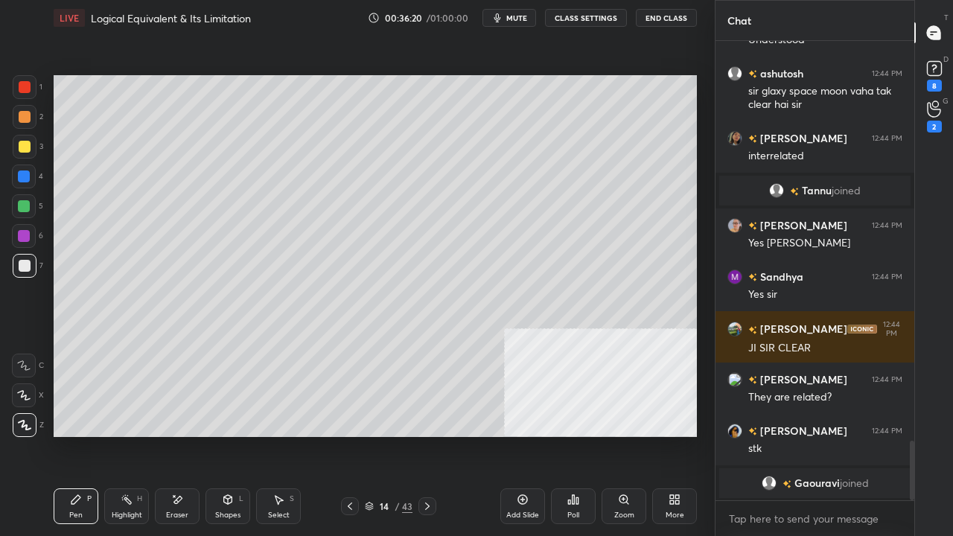
click at [177, 435] on icon at bounding box center [177, 500] width 12 height 13
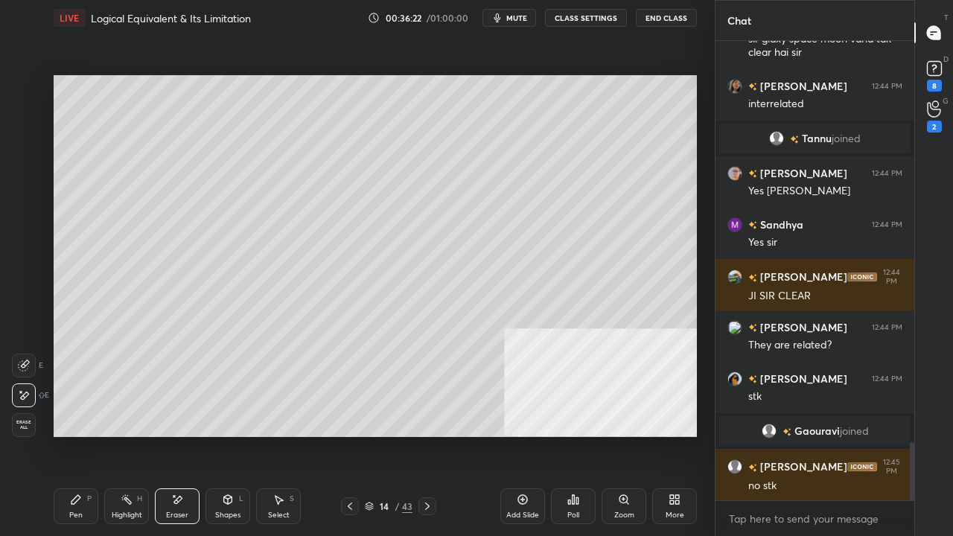
scroll to position [3209, 0]
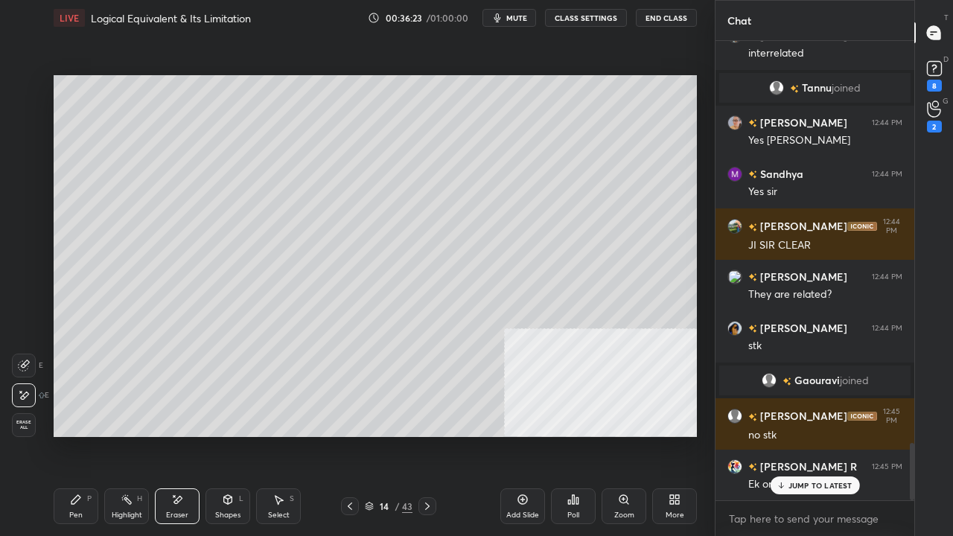
click at [74, 435] on div "Pen" at bounding box center [75, 514] width 13 height 7
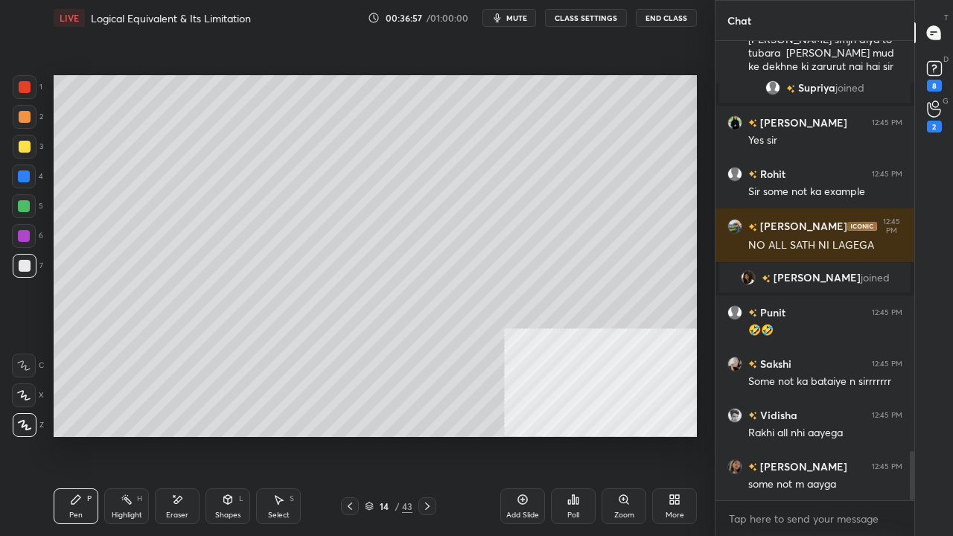
scroll to position [3839, 0]
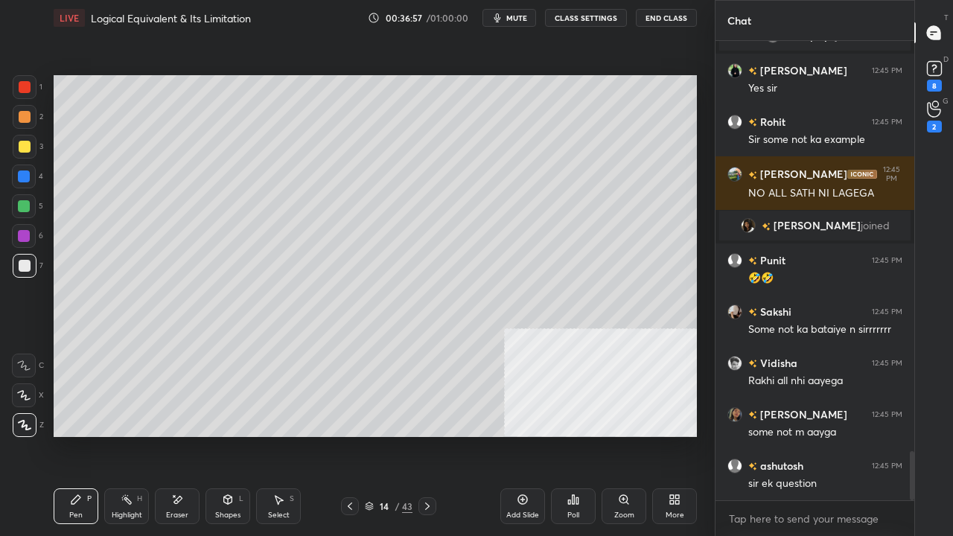
click at [22, 201] on div at bounding box center [24, 206] width 12 height 12
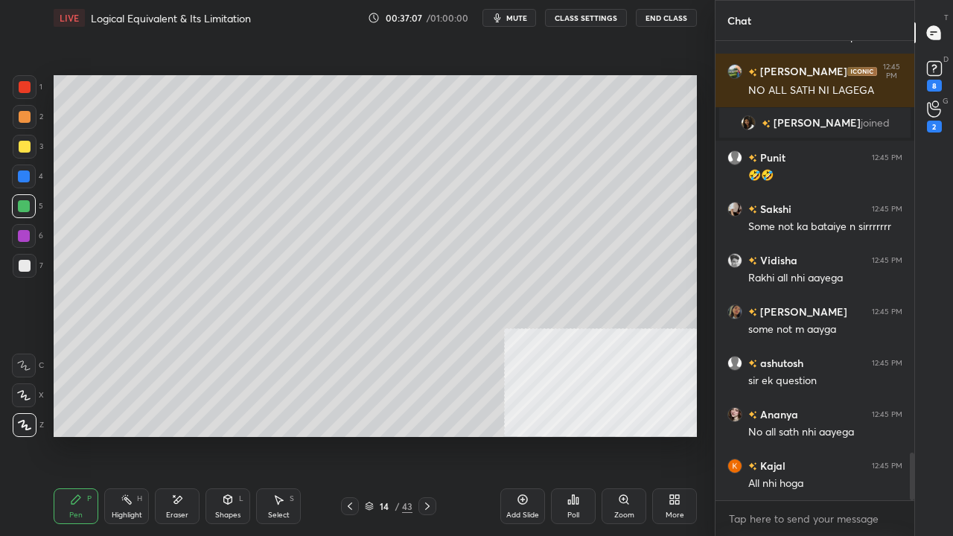
scroll to position [3992, 0]
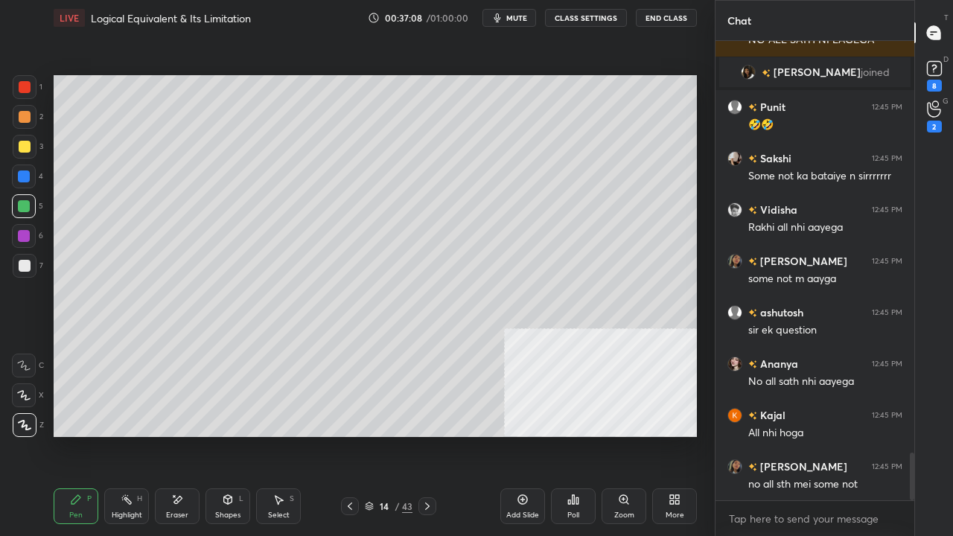
click at [181, 435] on div "Eraser" at bounding box center [177, 506] width 45 height 36
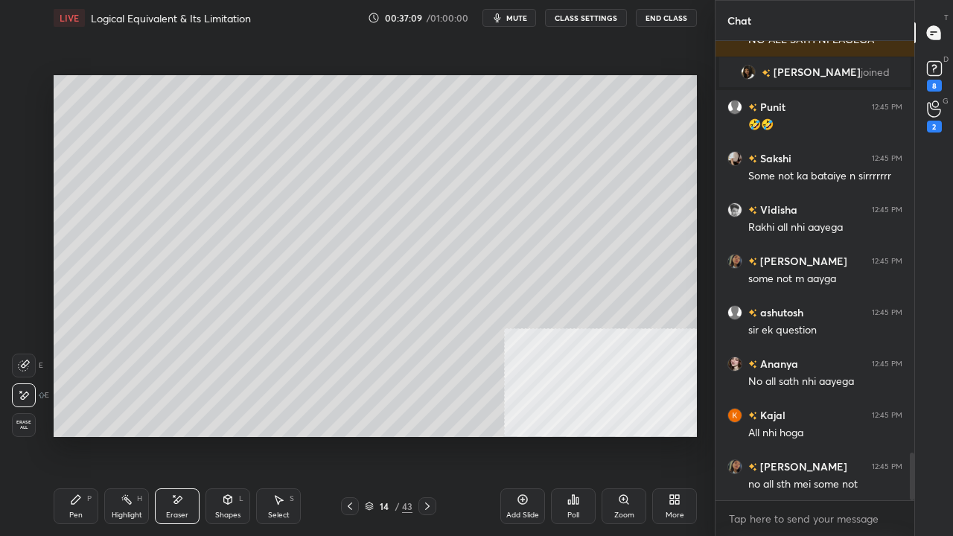
scroll to position [4044, 0]
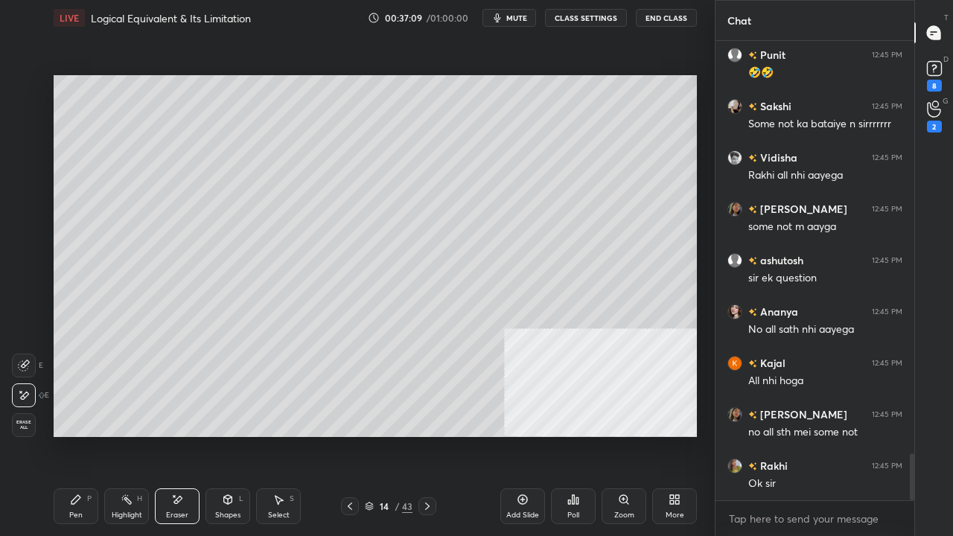
click at [83, 435] on div "Pen P" at bounding box center [76, 506] width 45 height 36
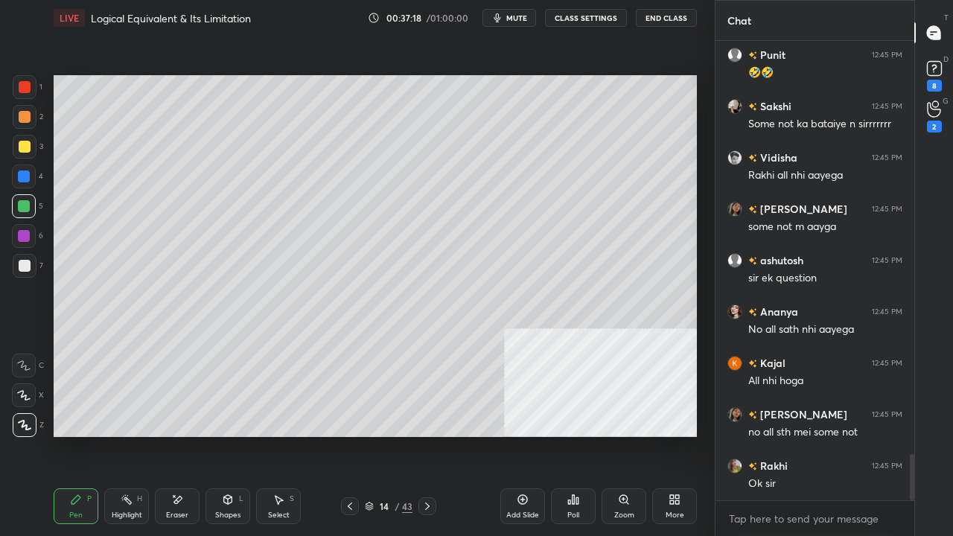
scroll to position [4095, 0]
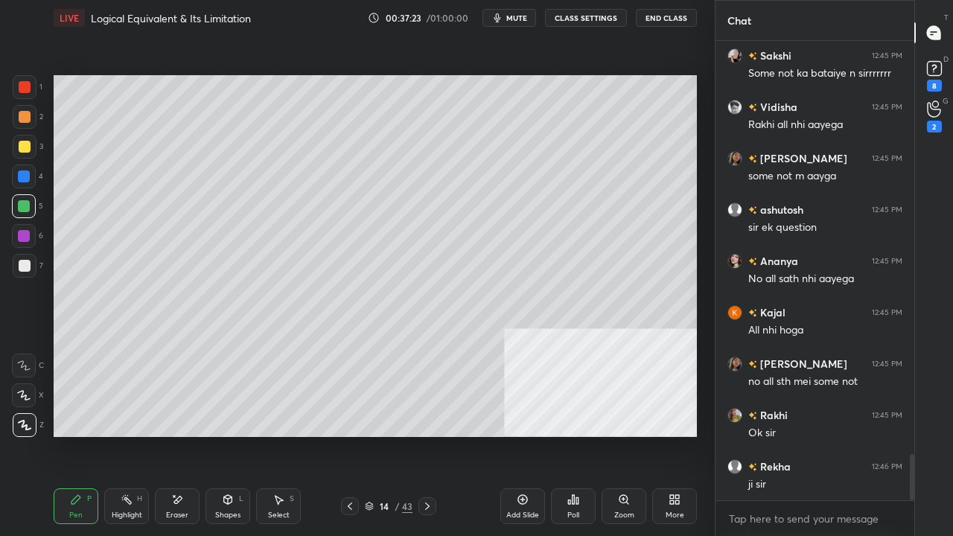
click at [27, 239] on div at bounding box center [24, 236] width 12 height 12
click at [179, 435] on icon at bounding box center [177, 500] width 12 height 13
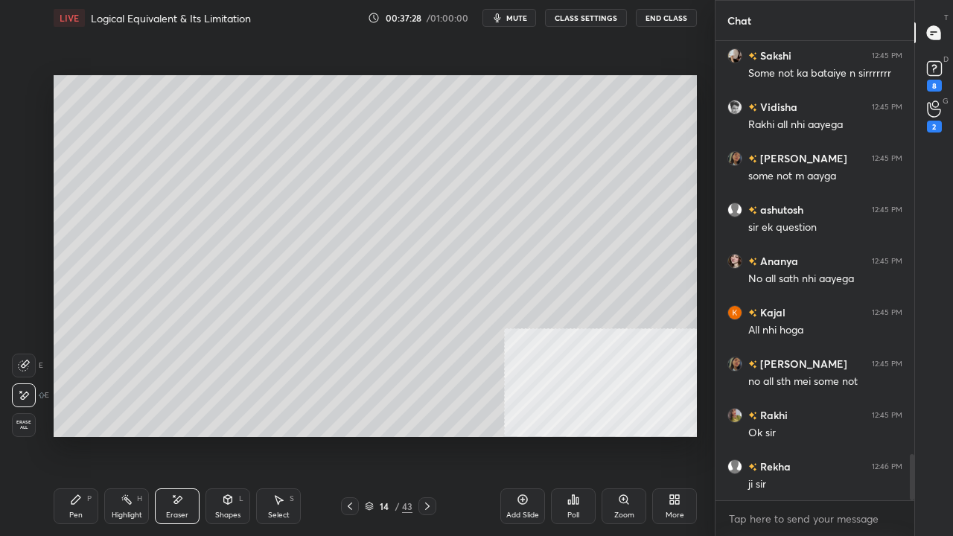
scroll to position [4147, 0]
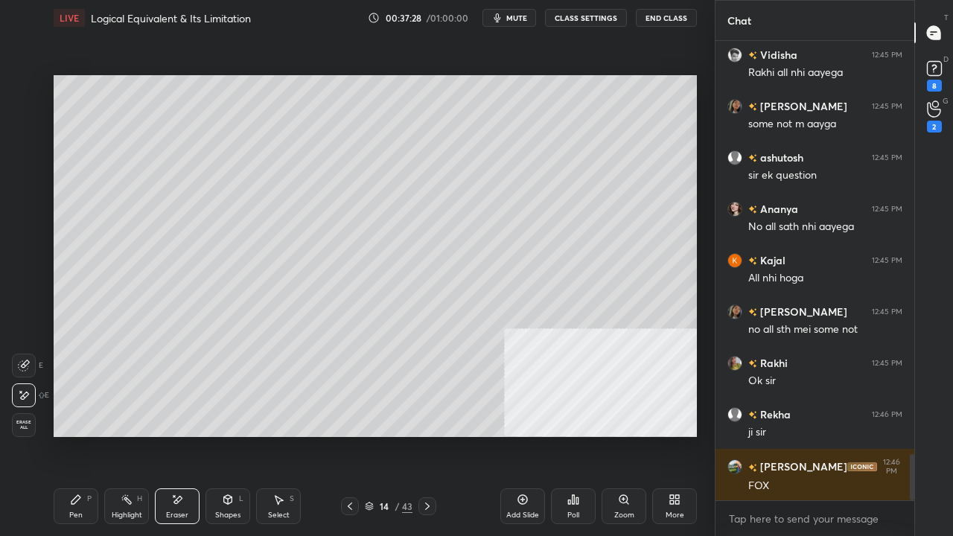
click at [67, 435] on div "Pen P" at bounding box center [76, 506] width 45 height 36
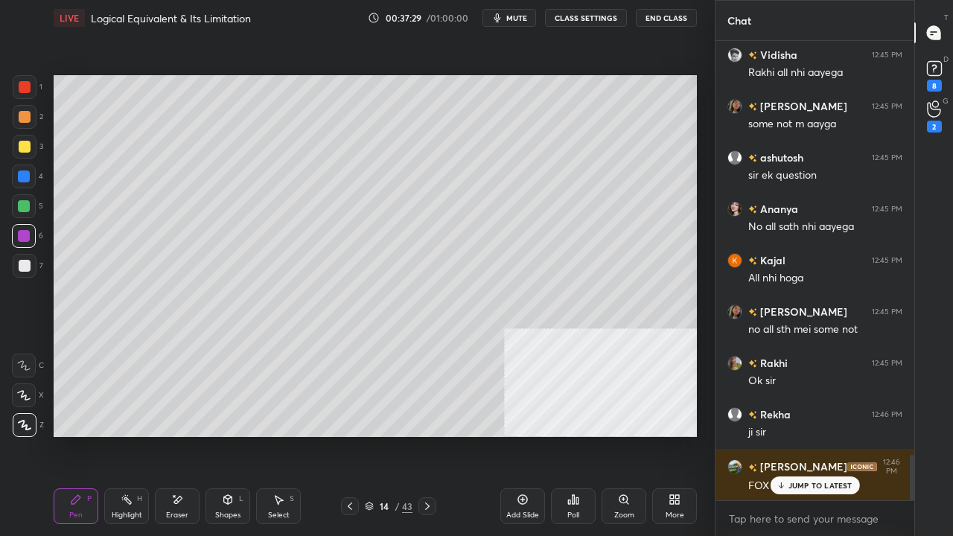
scroll to position [4211, 0]
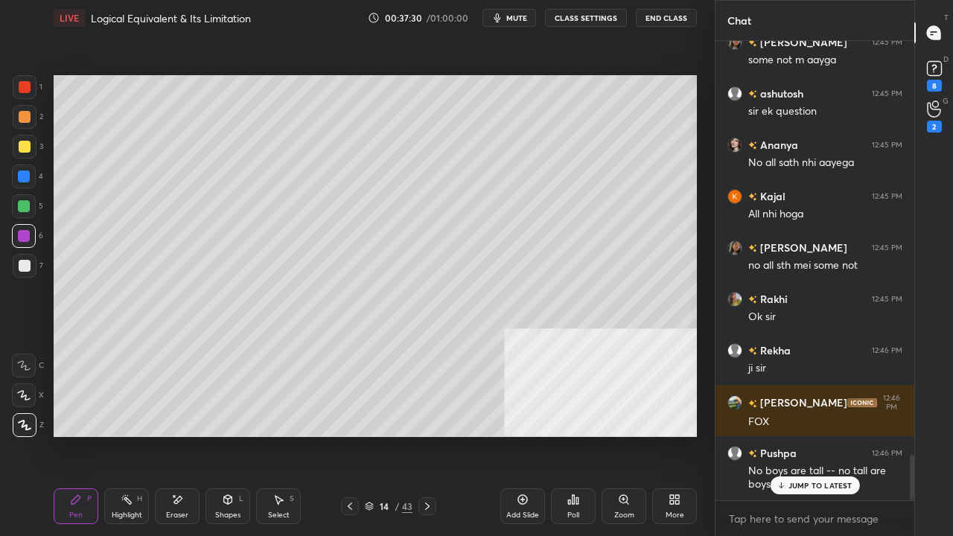
click at [794, 435] on div "[PERSON_NAME] 12:45 PM tukdo mein ashutosh 12:45 PM sir apne concept [PERSON_NA…" at bounding box center [814, 270] width 199 height 459
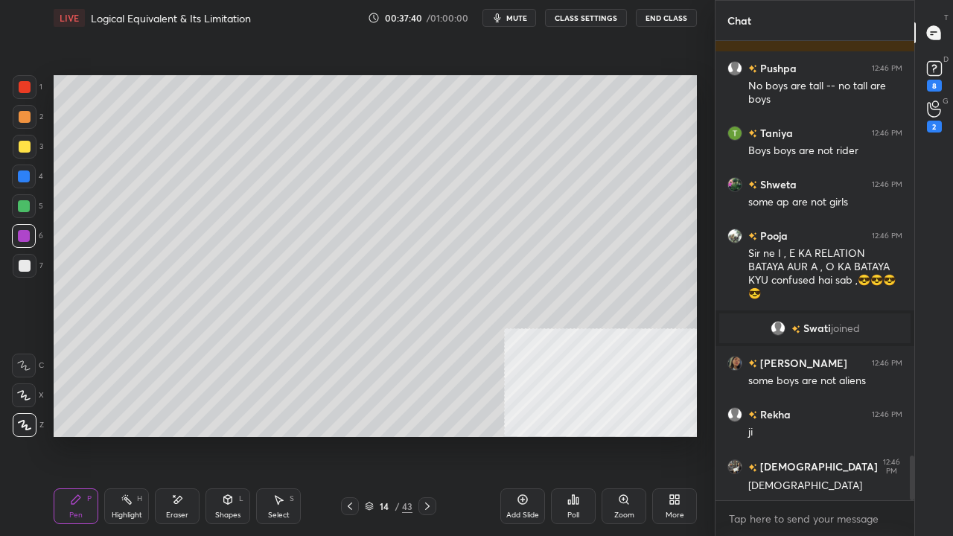
scroll to position [4332, 0]
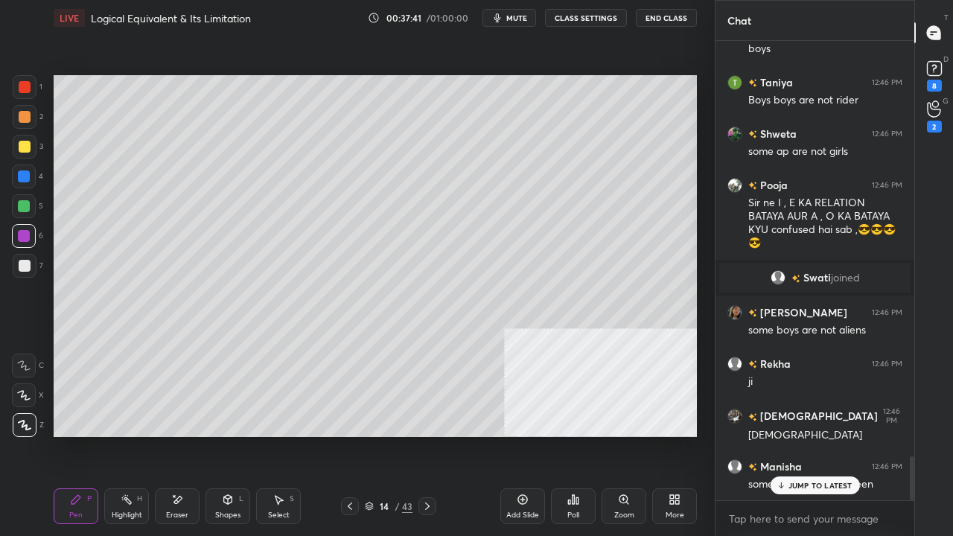
drag, startPoint x: 187, startPoint y: 497, endPoint x: 213, endPoint y: 456, distance: 49.2
click at [186, 435] on div "Eraser" at bounding box center [177, 506] width 45 height 36
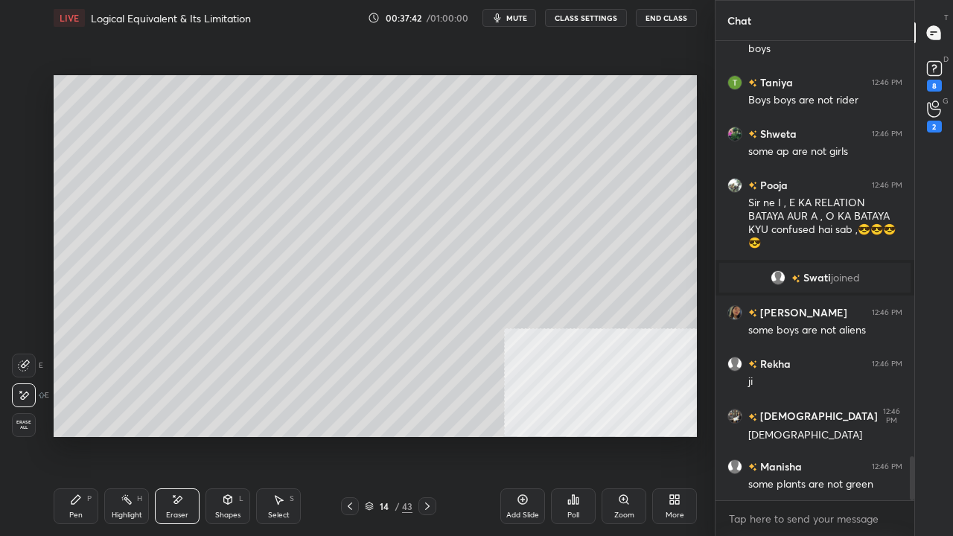
scroll to position [4384, 0]
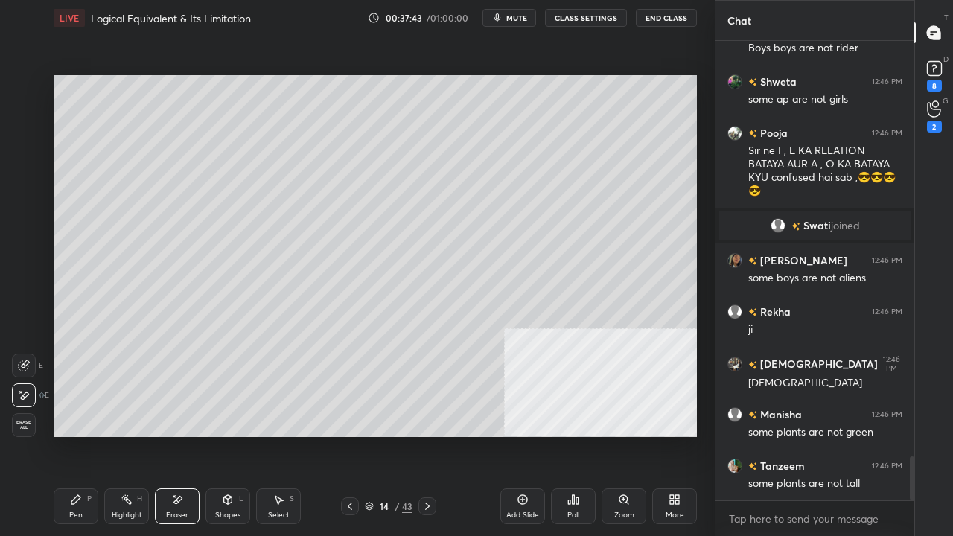
drag, startPoint x: 69, startPoint y: 499, endPoint x: 128, endPoint y: 465, distance: 68.1
click at [71, 435] on div "Pen P" at bounding box center [76, 506] width 45 height 36
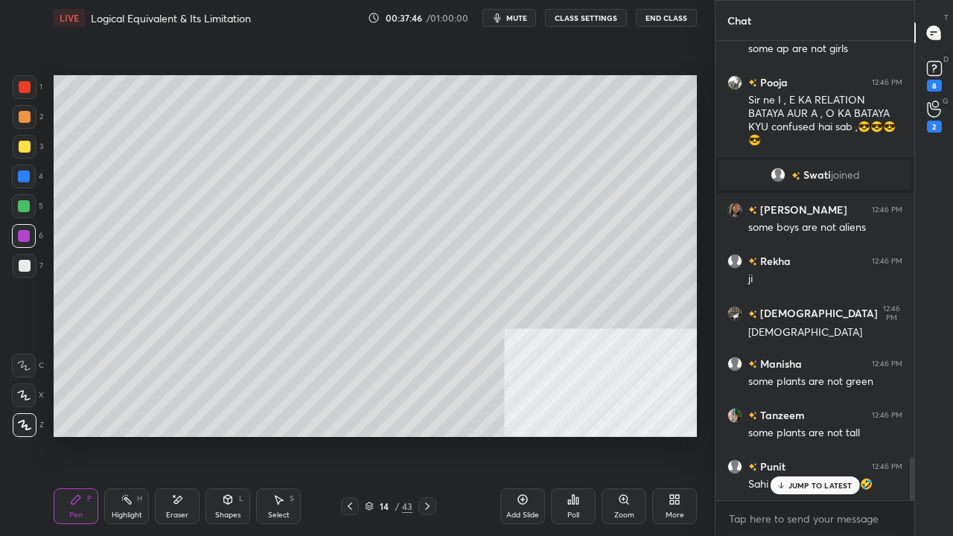
scroll to position [4487, 0]
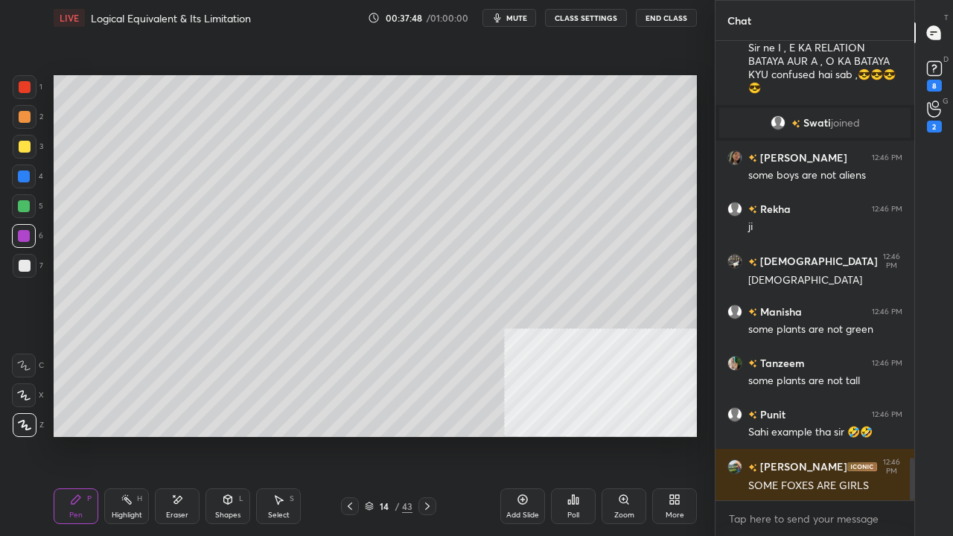
click at [28, 264] on div at bounding box center [25, 266] width 12 height 12
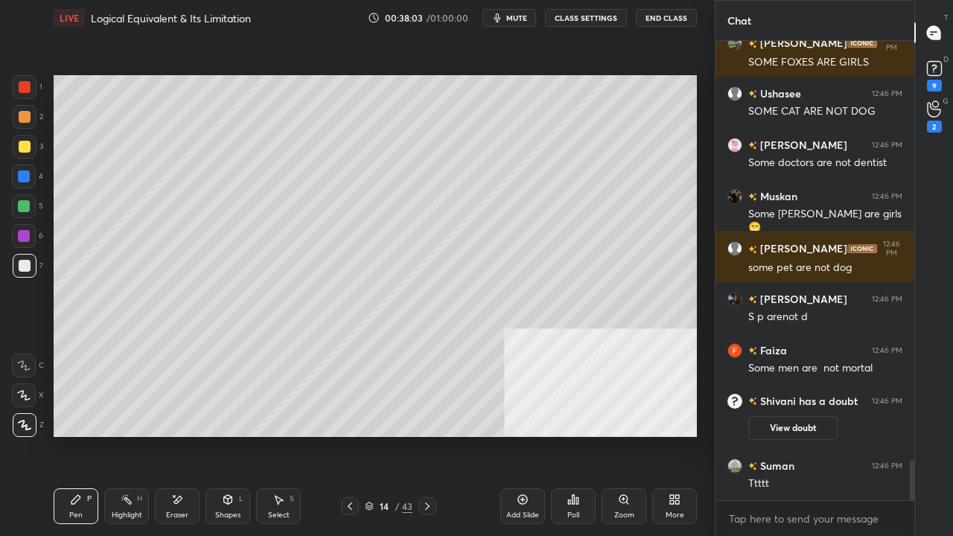
scroll to position [4756, 0]
drag, startPoint x: 27, startPoint y: 205, endPoint x: 40, endPoint y: 219, distance: 19.0
click at [26, 205] on div at bounding box center [24, 206] width 12 height 12
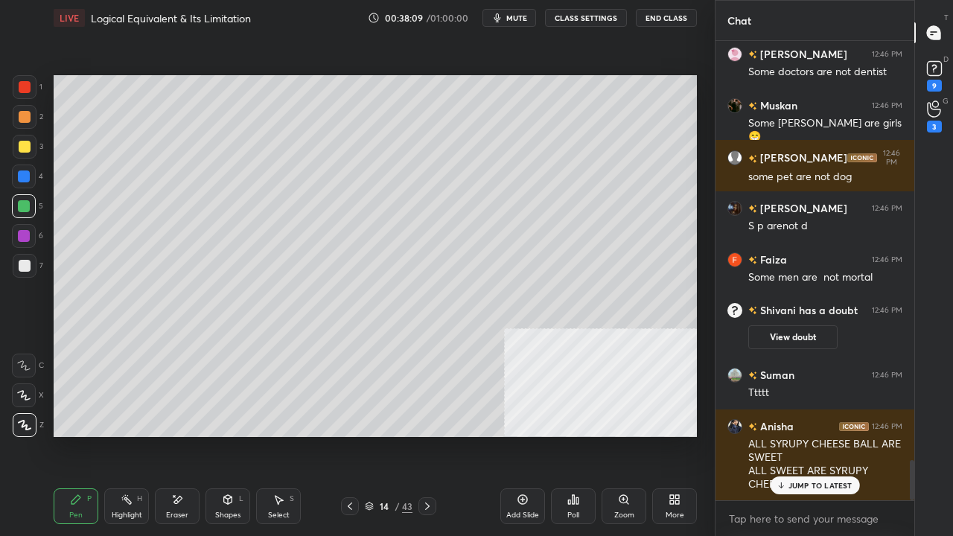
click at [27, 88] on div at bounding box center [25, 87] width 12 height 12
click at [27, 86] on div at bounding box center [25, 87] width 12 height 12
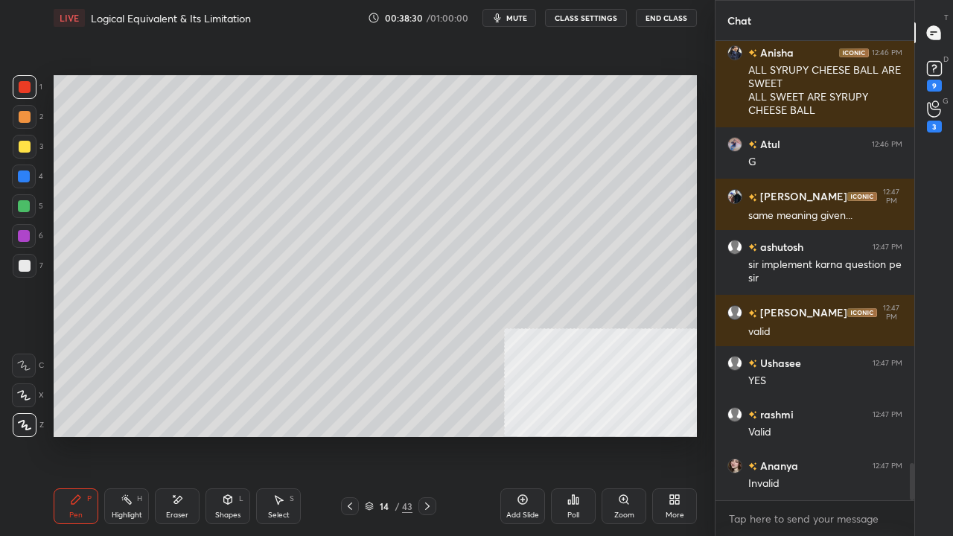
scroll to position [5295, 0]
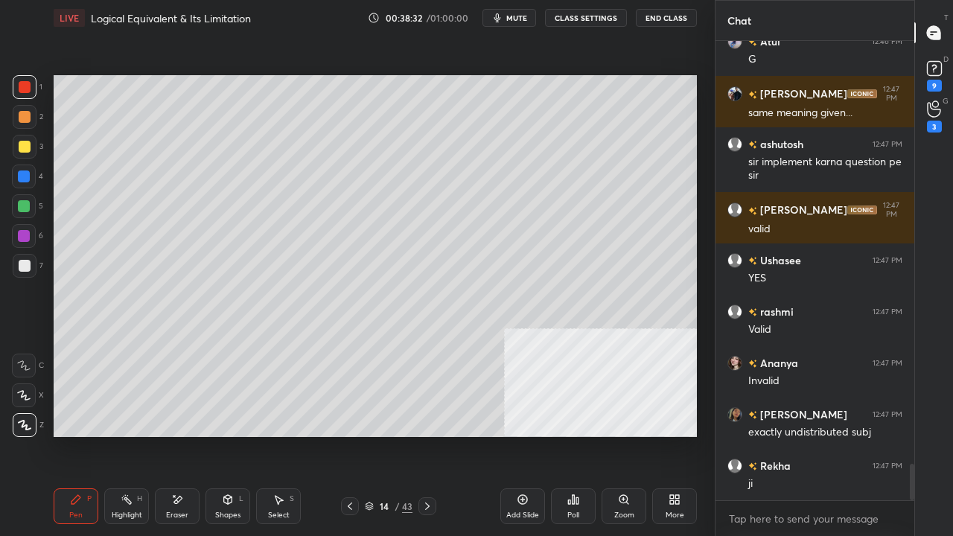
click at [24, 235] on div at bounding box center [24, 236] width 12 height 12
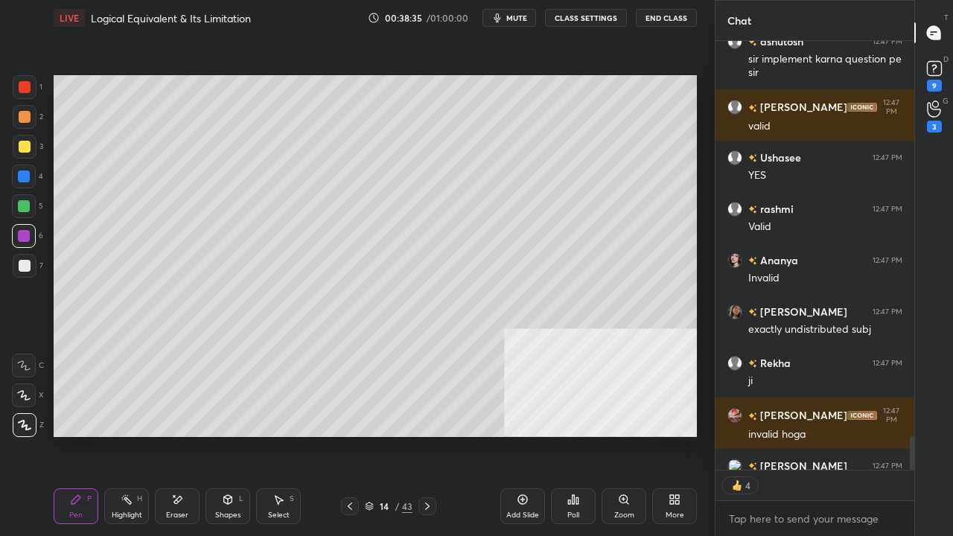
scroll to position [5480, 0]
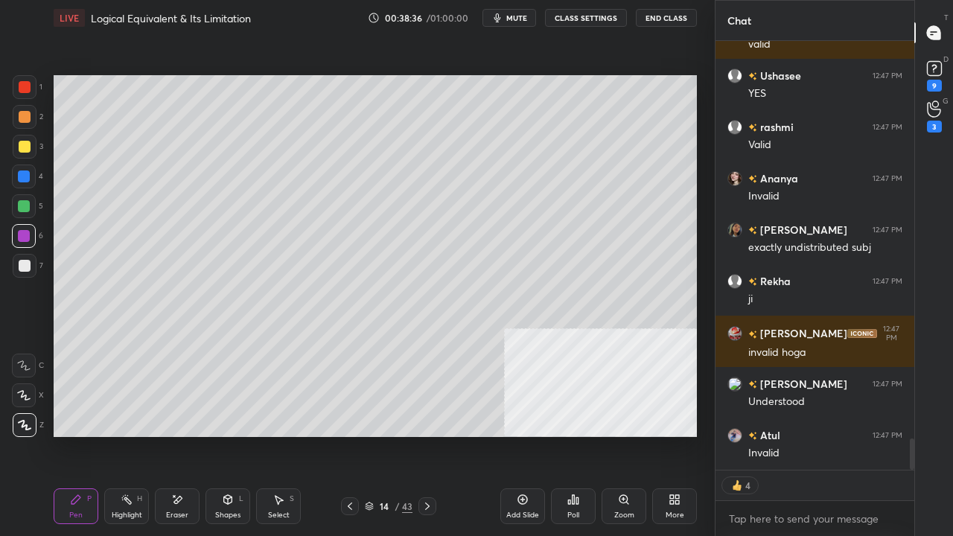
click at [31, 265] on div at bounding box center [25, 266] width 24 height 24
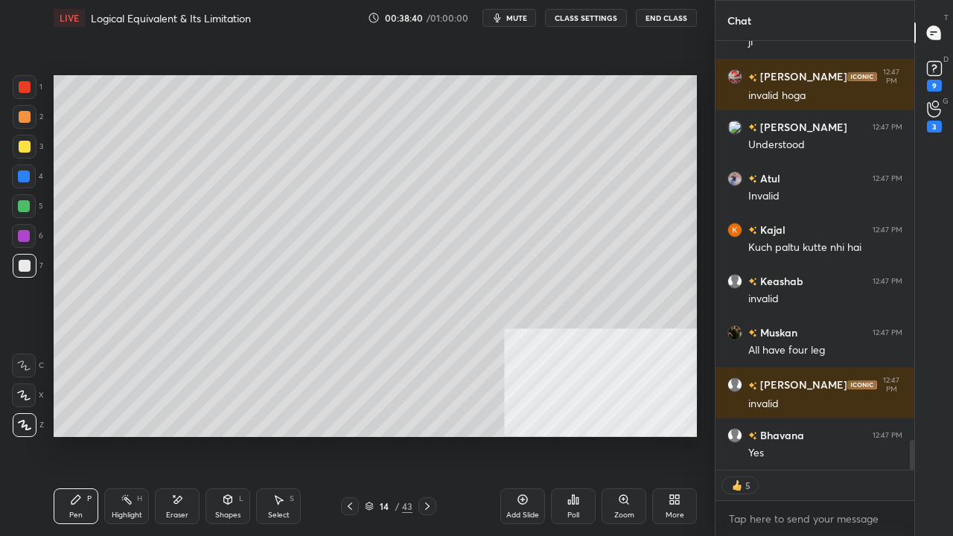
scroll to position [5788, 0]
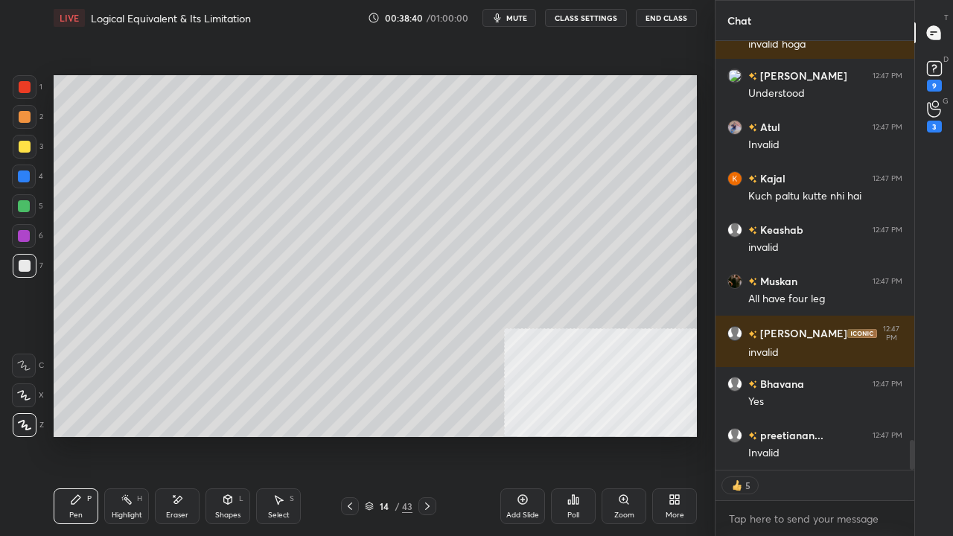
click at [392, 435] on div "14" at bounding box center [384, 506] width 15 height 9
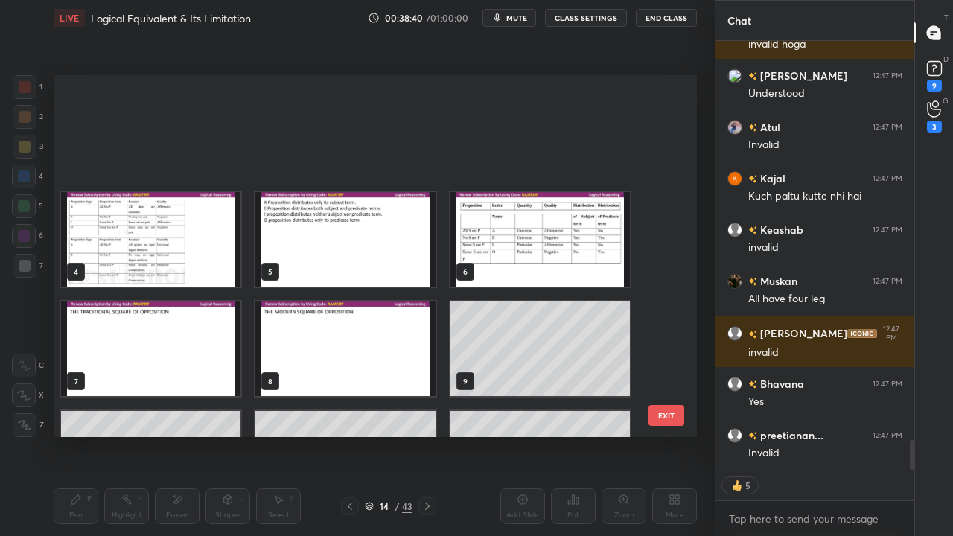
scroll to position [5, 8]
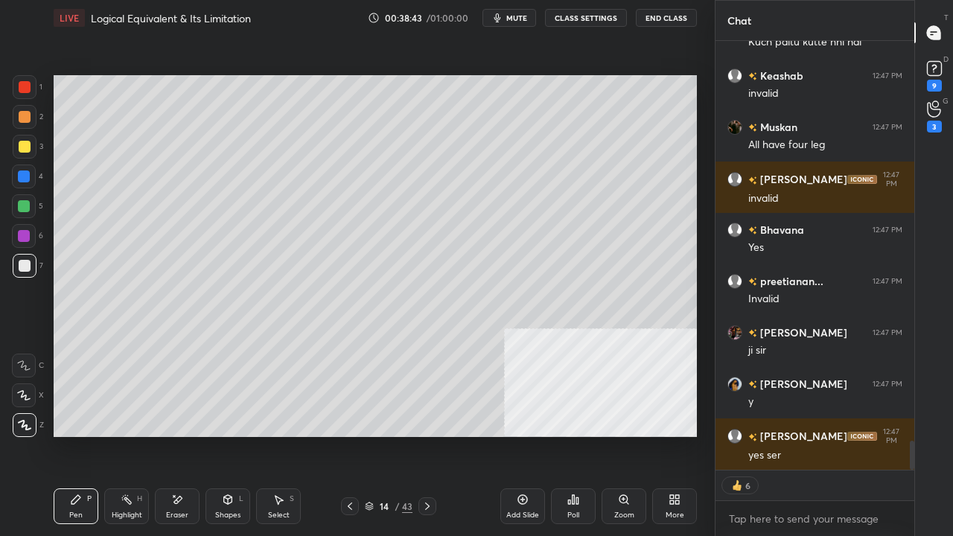
click at [678, 435] on div "More" at bounding box center [675, 514] width 19 height 7
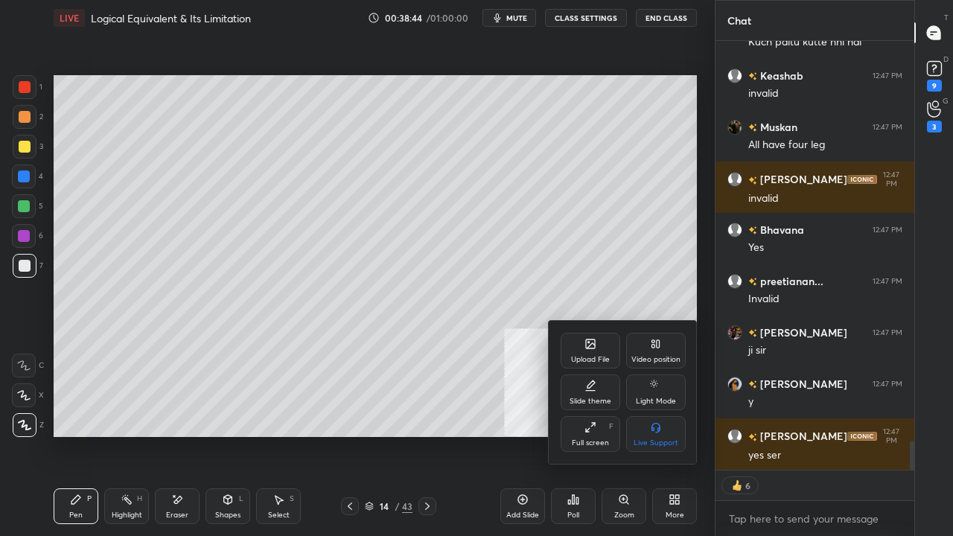
click at [593, 345] on icon at bounding box center [591, 345] width 8 height 5
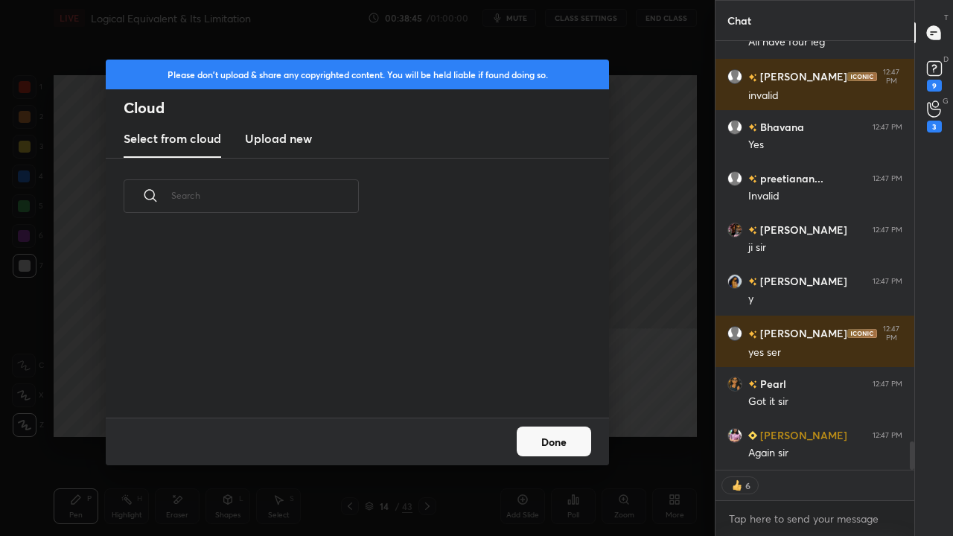
click at [549, 435] on button "Done" at bounding box center [554, 442] width 74 height 30
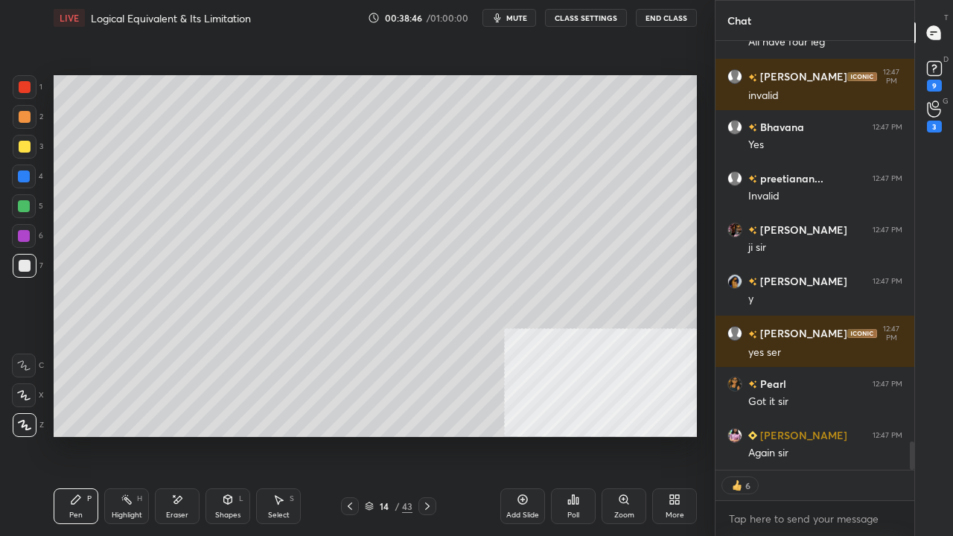
click at [378, 435] on div "14" at bounding box center [384, 506] width 15 height 9
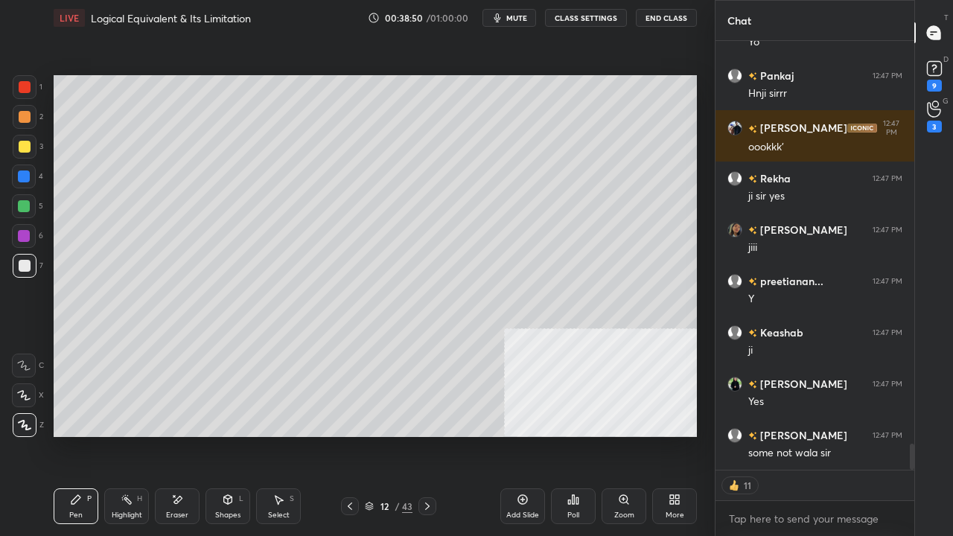
click at [26, 86] on div at bounding box center [25, 87] width 12 height 12
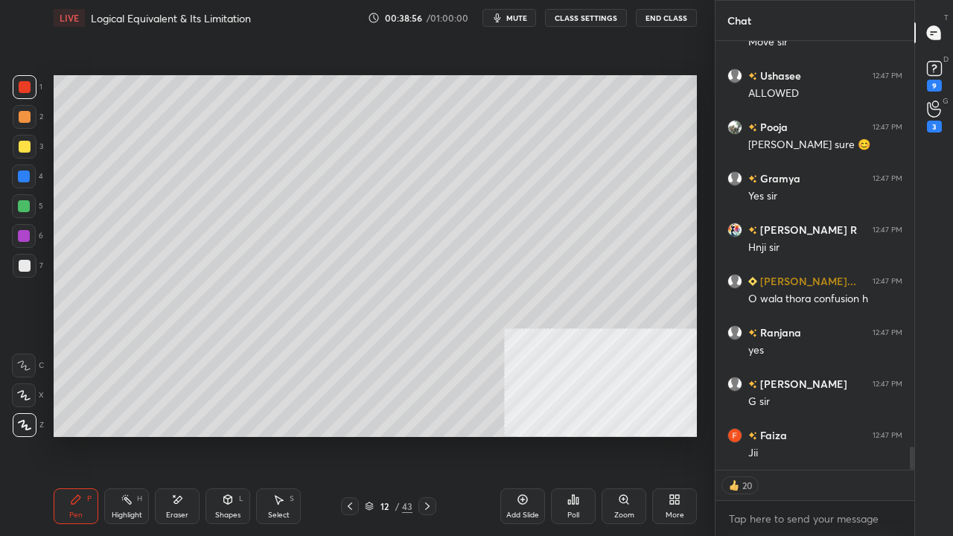
click at [425, 435] on icon at bounding box center [427, 506] width 12 height 12
click at [427, 435] on icon at bounding box center [427, 506] width 4 height 7
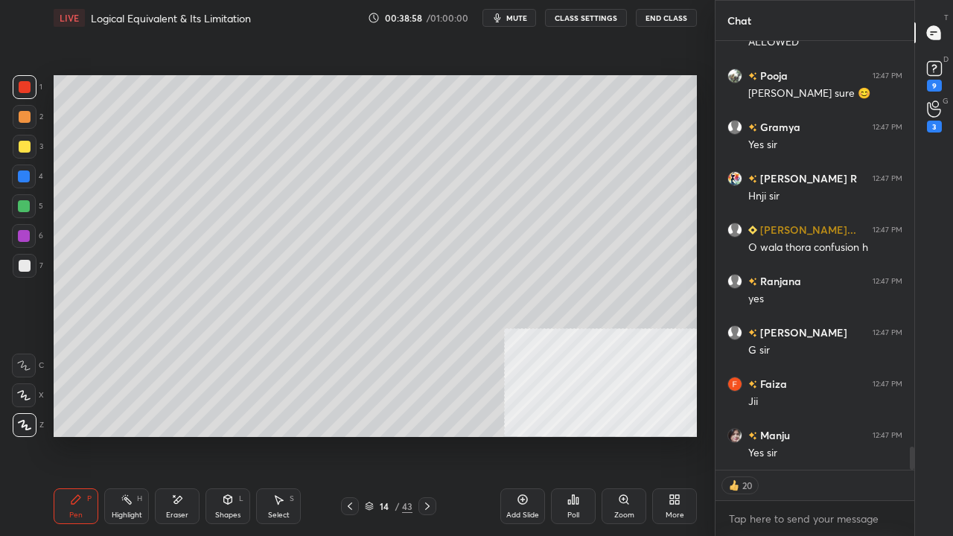
click at [430, 435] on icon at bounding box center [427, 506] width 12 height 12
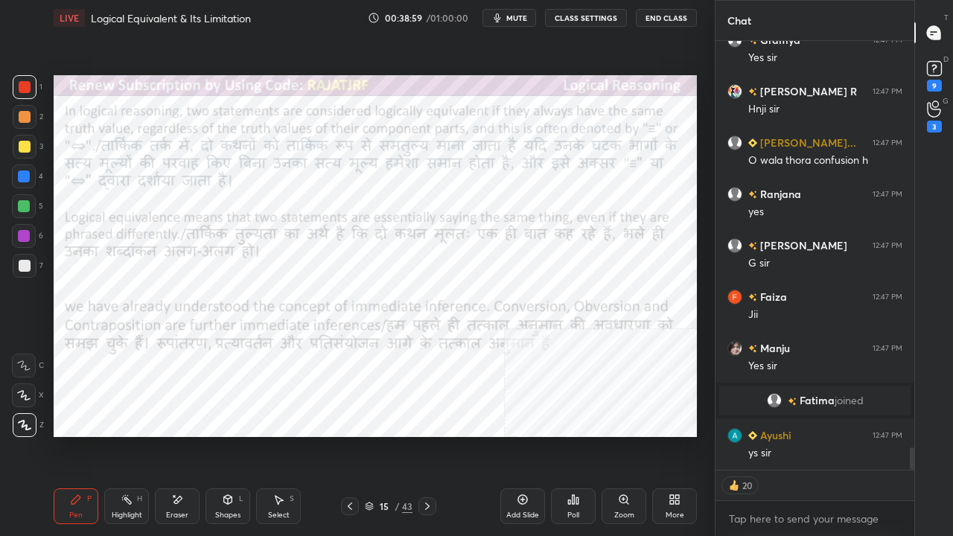
click at [351, 435] on icon at bounding box center [350, 506] width 12 height 12
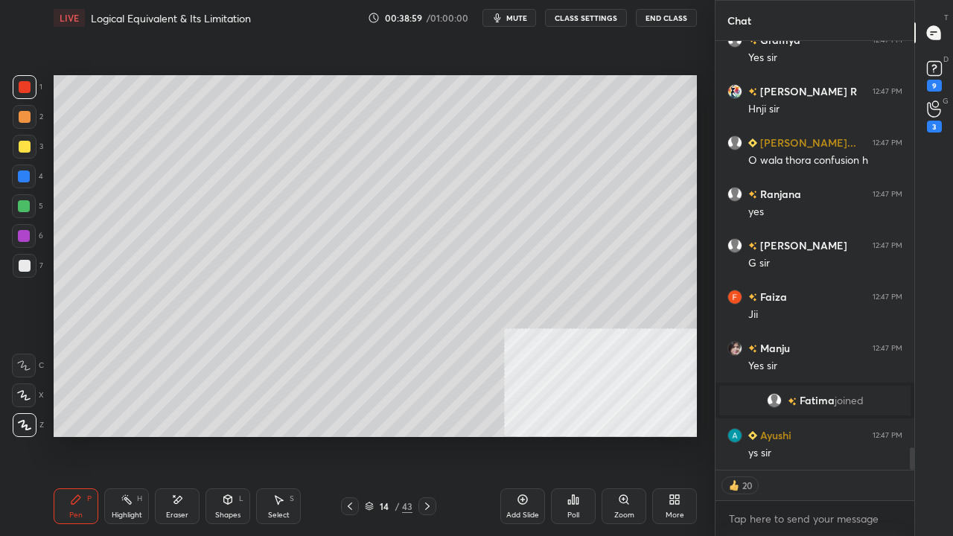
click at [520, 435] on div "Add Slide" at bounding box center [522, 506] width 45 height 36
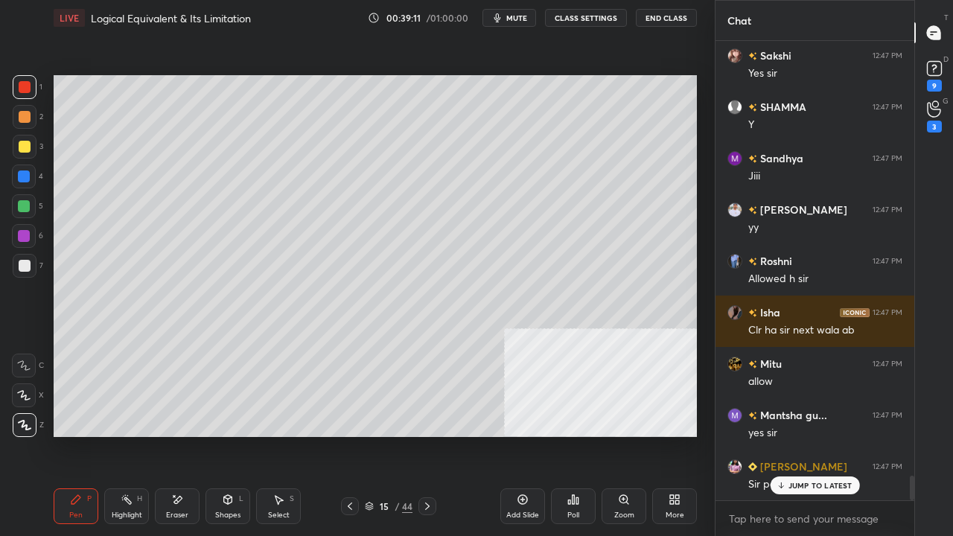
click at [26, 147] on div at bounding box center [25, 147] width 12 height 12
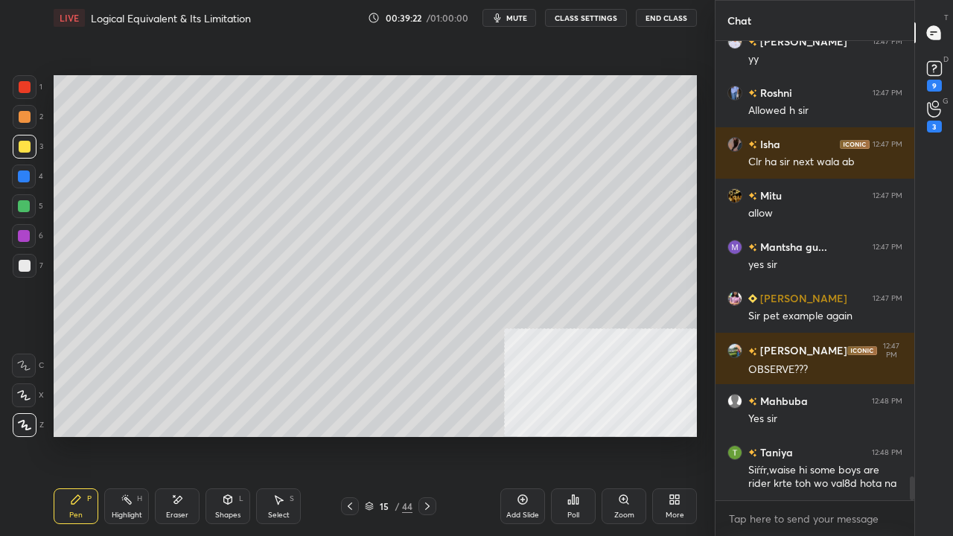
click at [21, 264] on div at bounding box center [25, 266] width 12 height 12
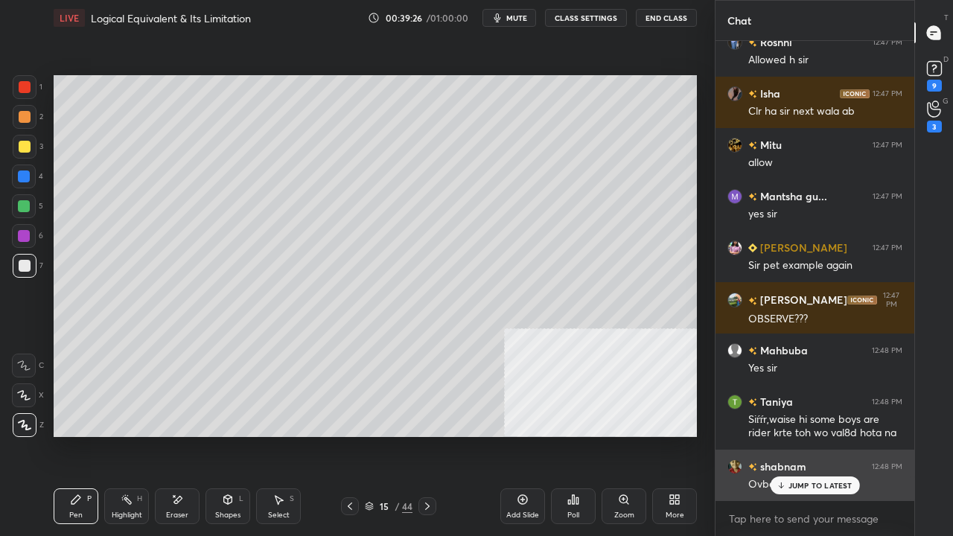
drag, startPoint x: 820, startPoint y: 481, endPoint x: 775, endPoint y: 475, distance: 45.8
click at [820, 435] on p "JUMP TO LATEST" at bounding box center [820, 485] width 64 height 9
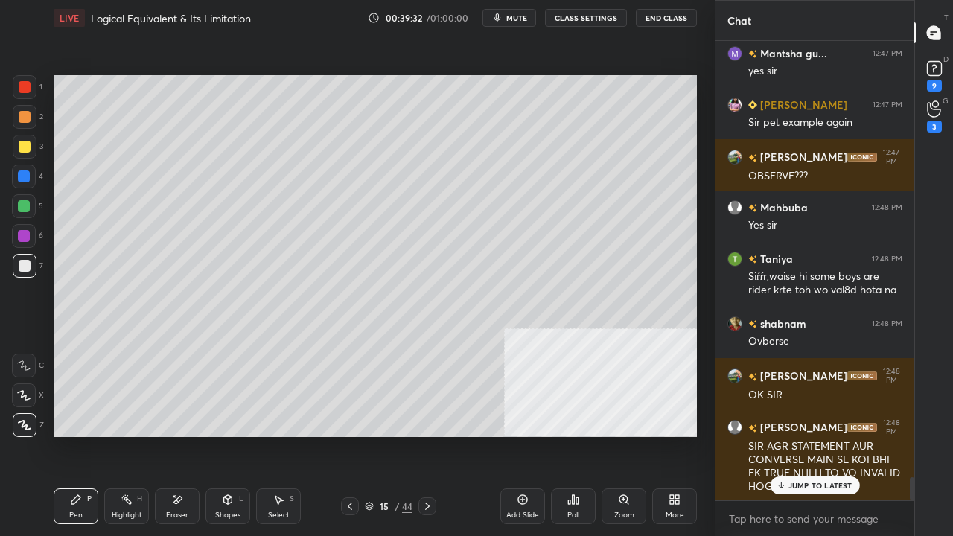
click at [232, 435] on div "Shapes L" at bounding box center [227, 506] width 45 height 36
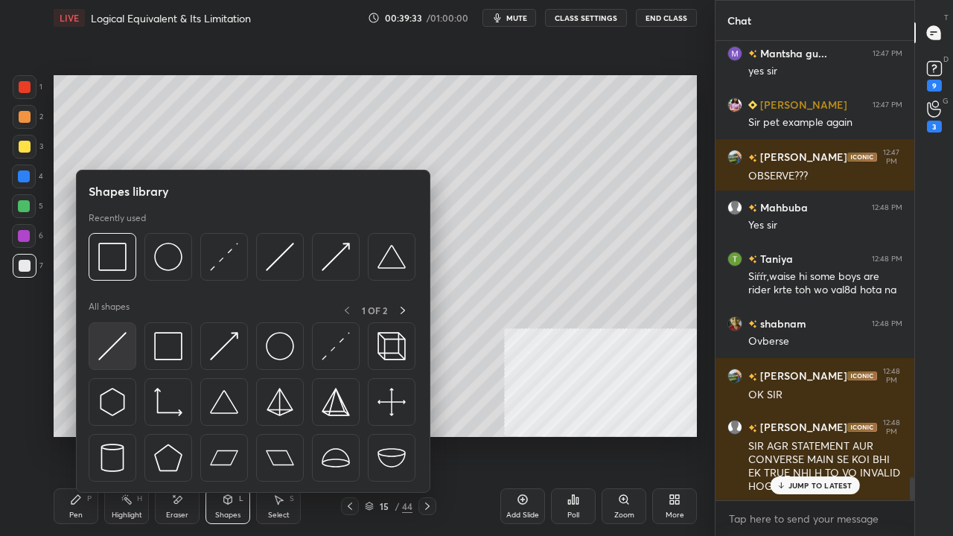
click at [119, 334] on img at bounding box center [112, 346] width 28 height 28
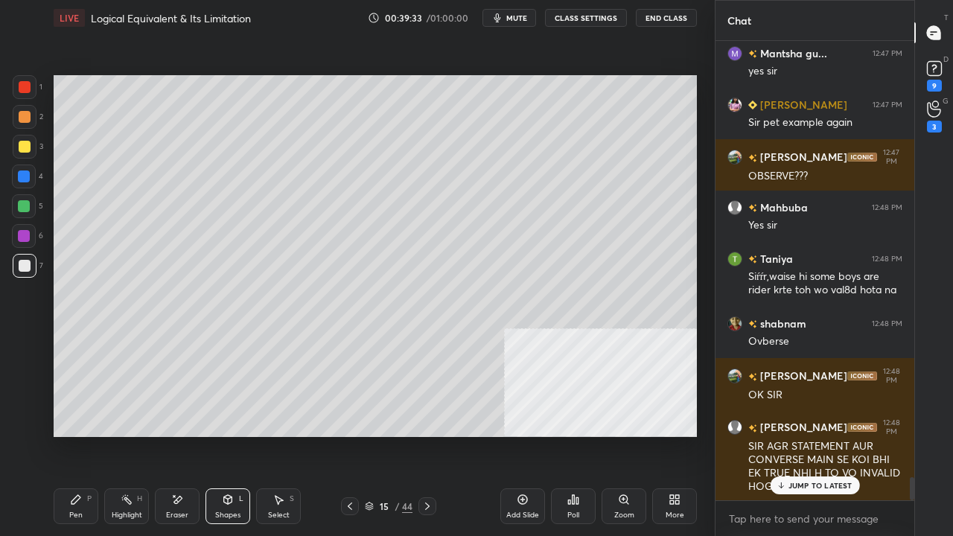
click at [76, 435] on icon at bounding box center [76, 500] width 12 height 12
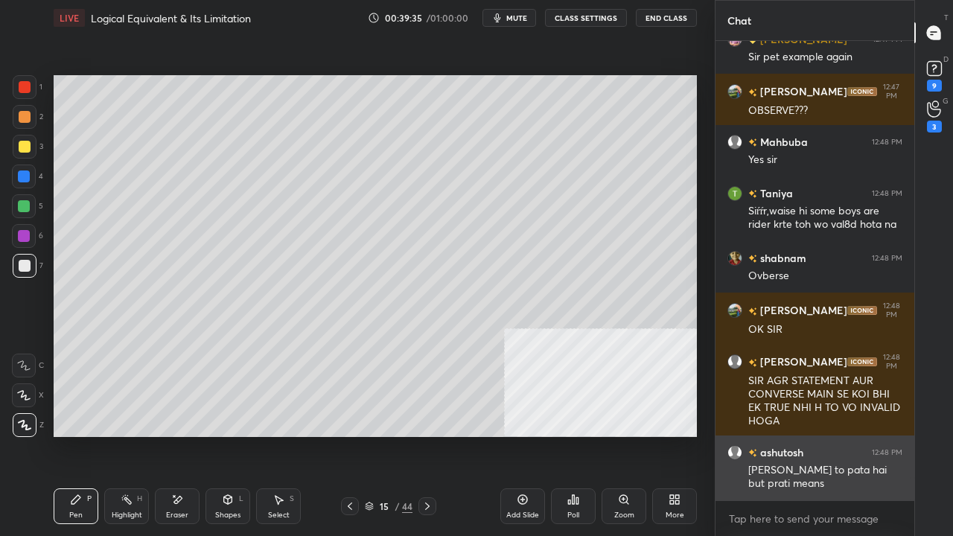
click at [791, 435] on div "[PERSON_NAME] to pata hai but prati means" at bounding box center [825, 477] width 154 height 28
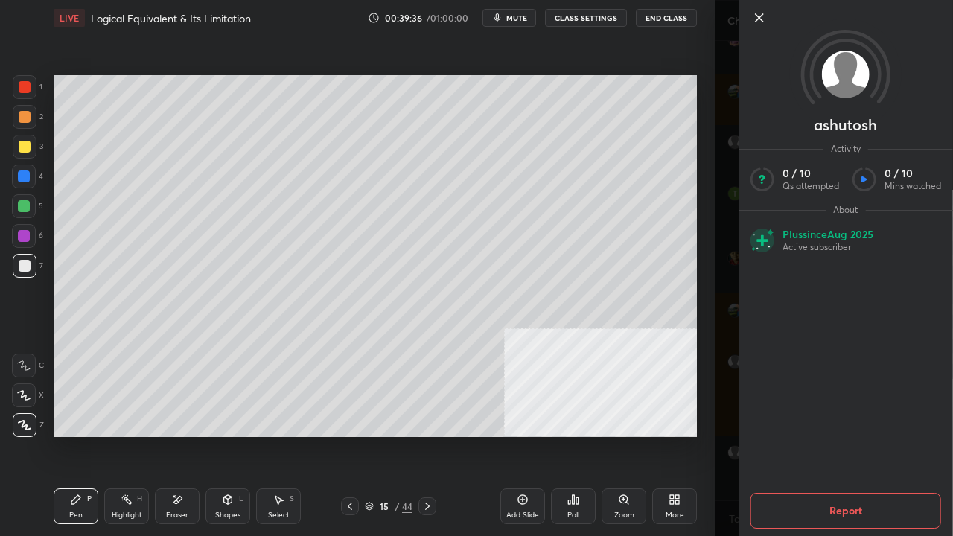
click at [469, 435] on div "Pen P Highlight H Eraser Shapes L Select S 15 / 44 Add Slide Poll Zoom More" at bounding box center [375, 506] width 643 height 60
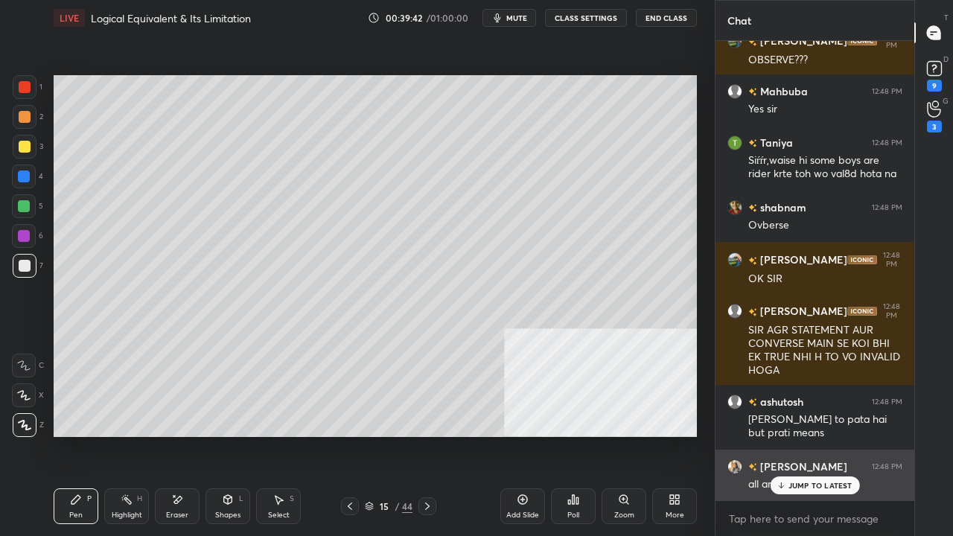
drag, startPoint x: 798, startPoint y: 485, endPoint x: 721, endPoint y: 462, distance: 80.6
click at [798, 435] on p "JUMP TO LATEST" at bounding box center [820, 485] width 64 height 9
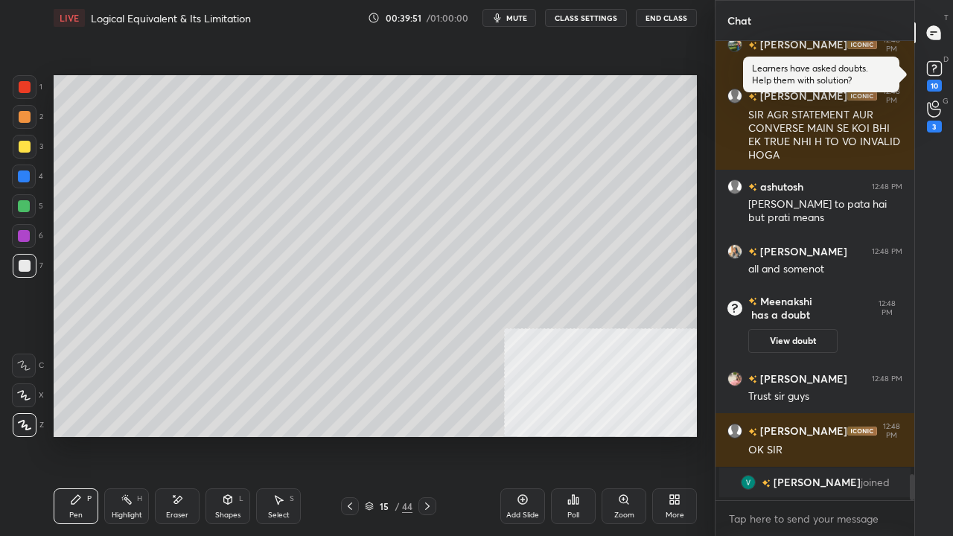
scroll to position [4, 4]
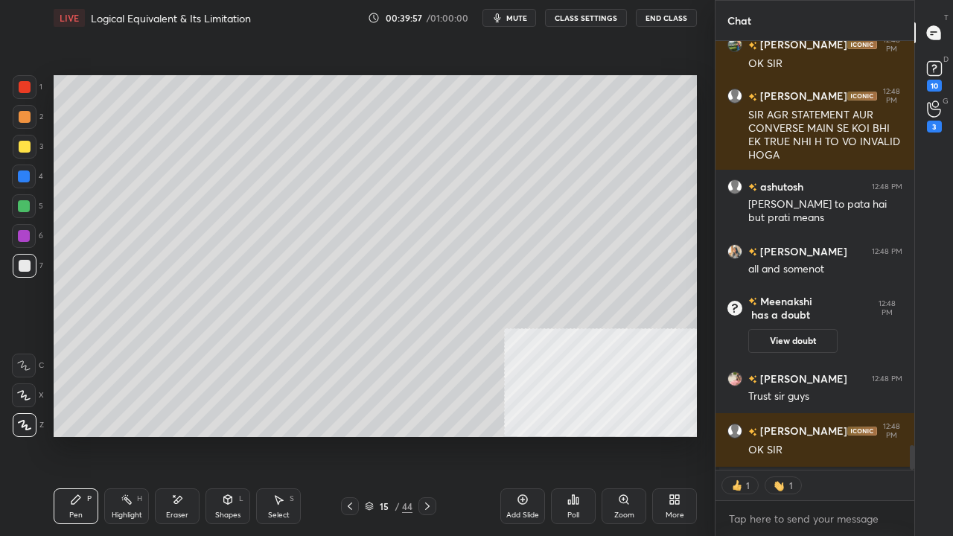
drag, startPoint x: 217, startPoint y: 517, endPoint x: 220, endPoint y: 499, distance: 18.0
click at [217, 435] on div "Shapes" at bounding box center [227, 514] width 25 height 7
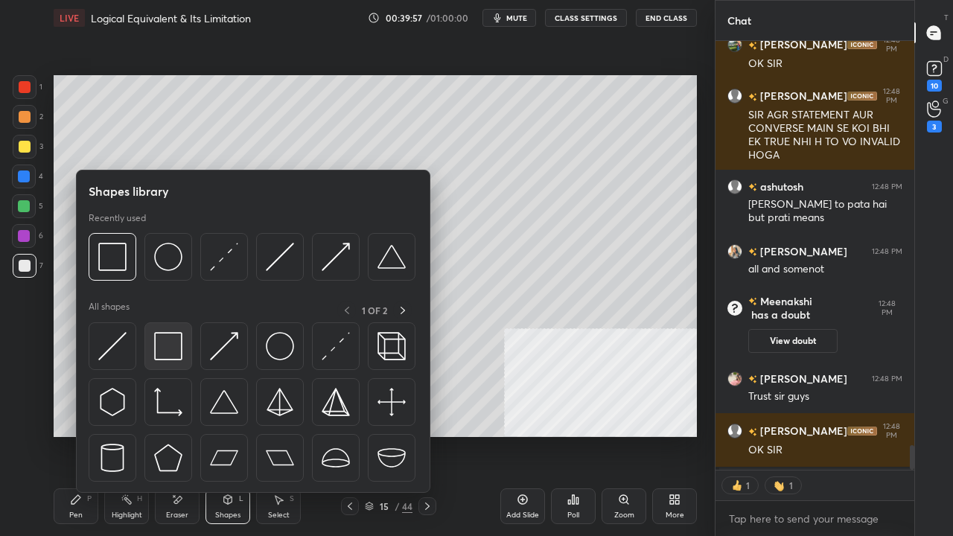
click at [168, 340] on img at bounding box center [168, 346] width 28 height 28
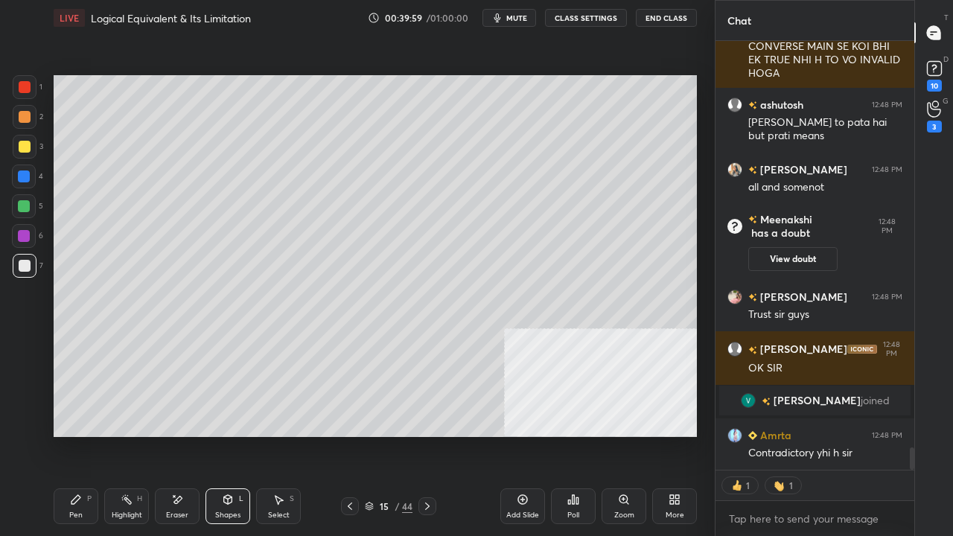
scroll to position [7762, 0]
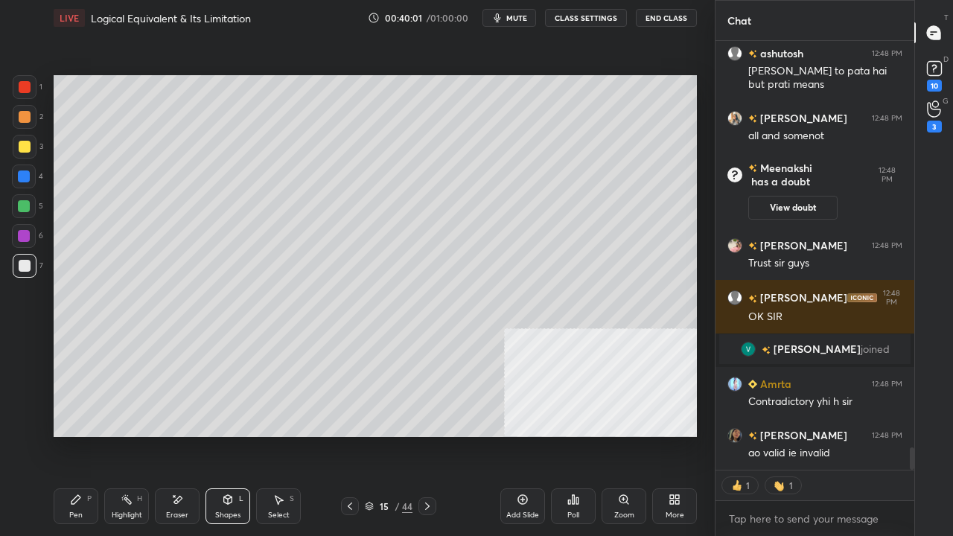
click at [83, 435] on div "Pen P" at bounding box center [76, 506] width 45 height 36
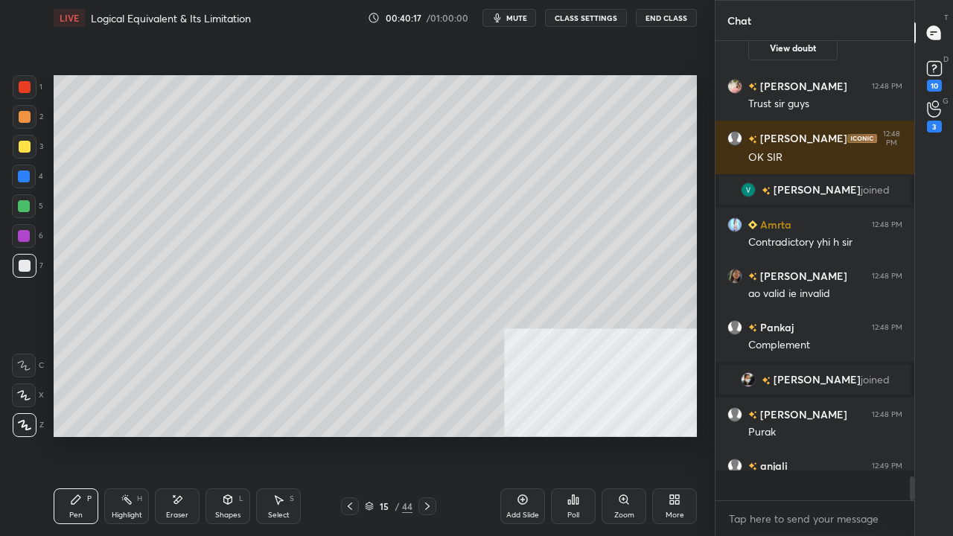
scroll to position [7879, 0]
click at [29, 147] on div at bounding box center [25, 147] width 24 height 24
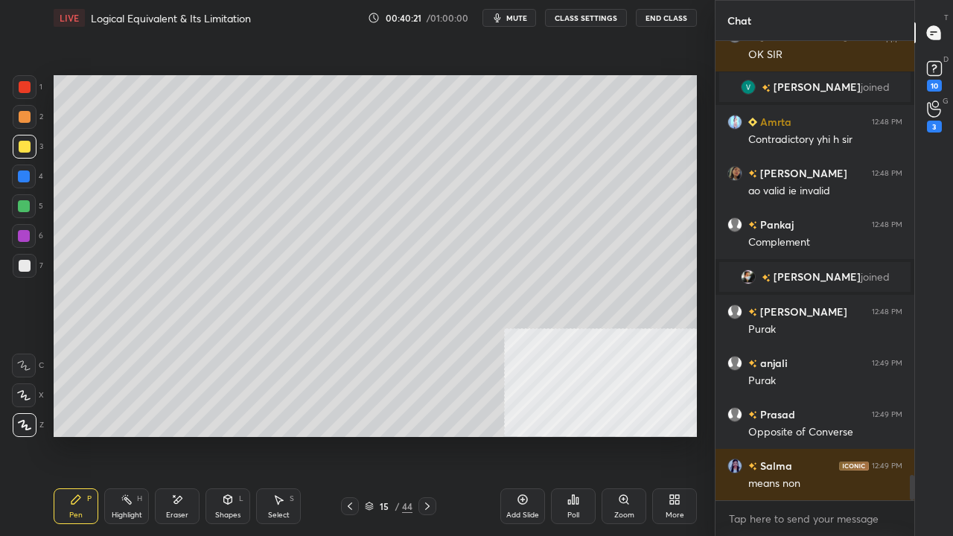
scroll to position [8032, 0]
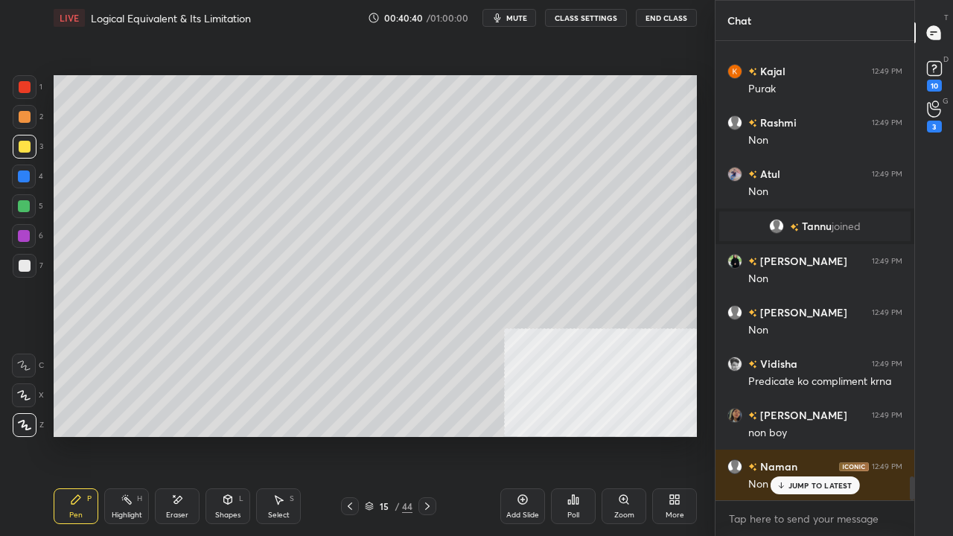
click at [25, 115] on div at bounding box center [25, 117] width 12 height 12
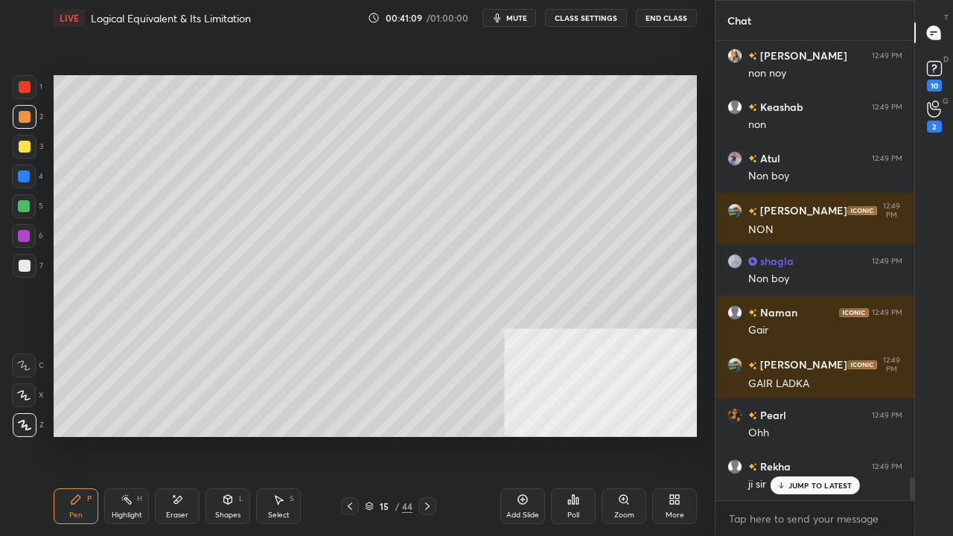
scroll to position [8799, 0]
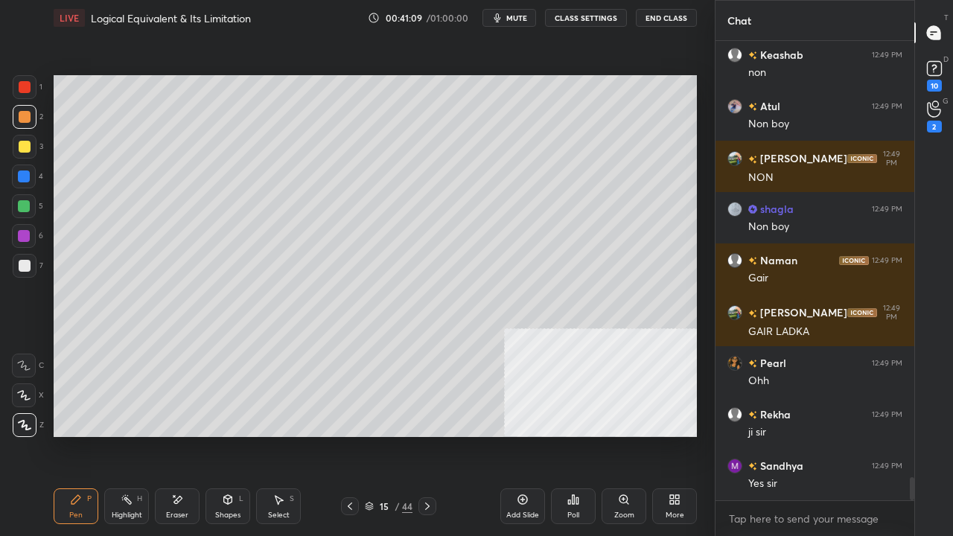
drag, startPoint x: 29, startPoint y: 266, endPoint x: 37, endPoint y: 262, distance: 9.0
click at [28, 266] on div at bounding box center [25, 266] width 12 height 12
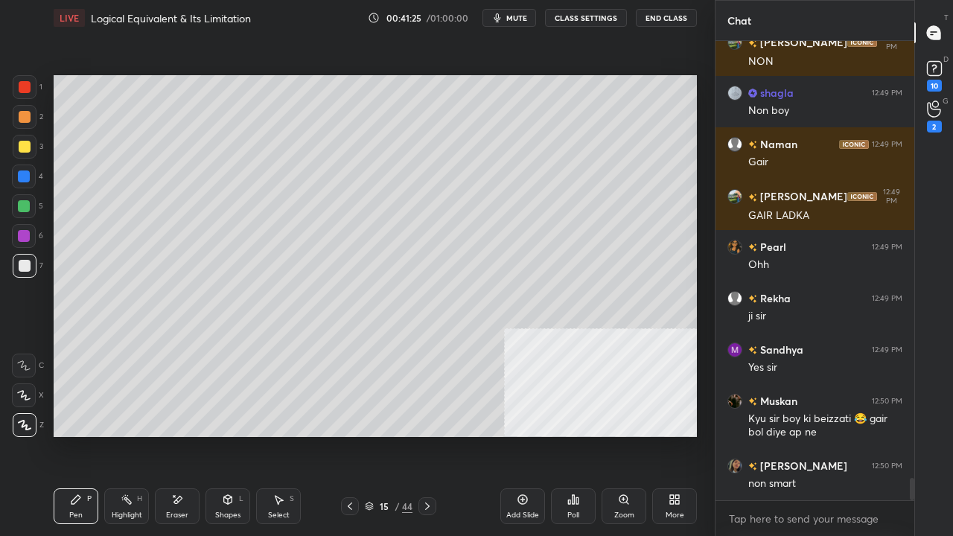
scroll to position [8966, 0]
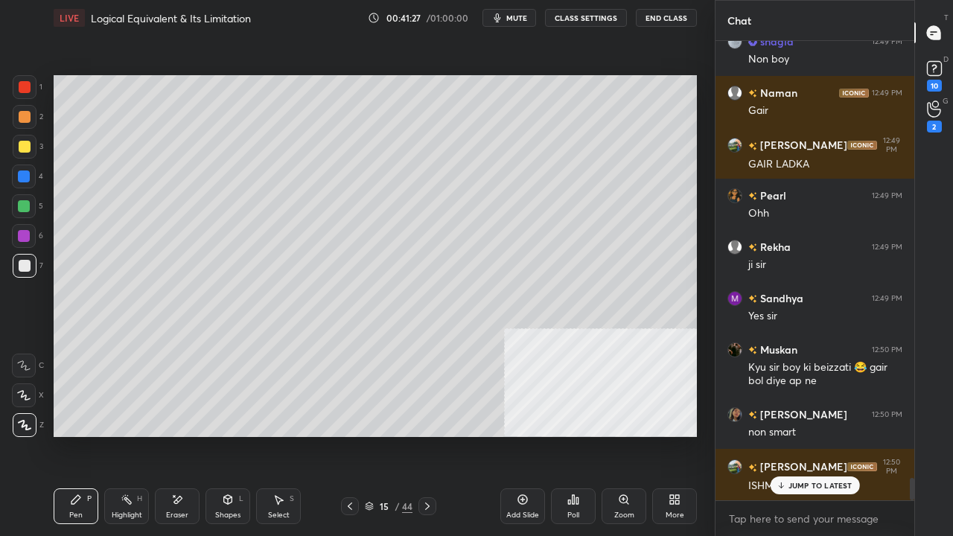
click at [189, 435] on div "Eraser" at bounding box center [177, 506] width 45 height 36
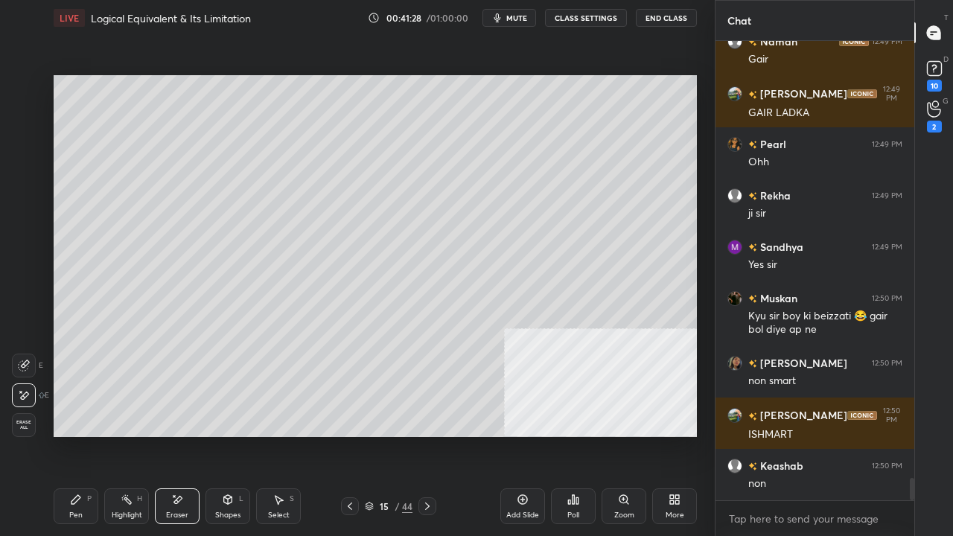
scroll to position [9068, 0]
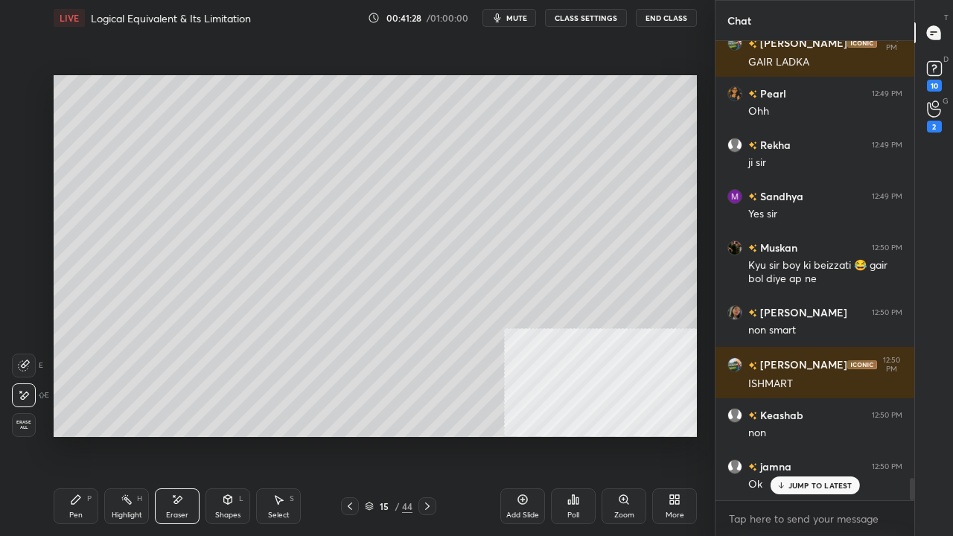
click at [137, 435] on div "Highlight H" at bounding box center [126, 506] width 45 height 36
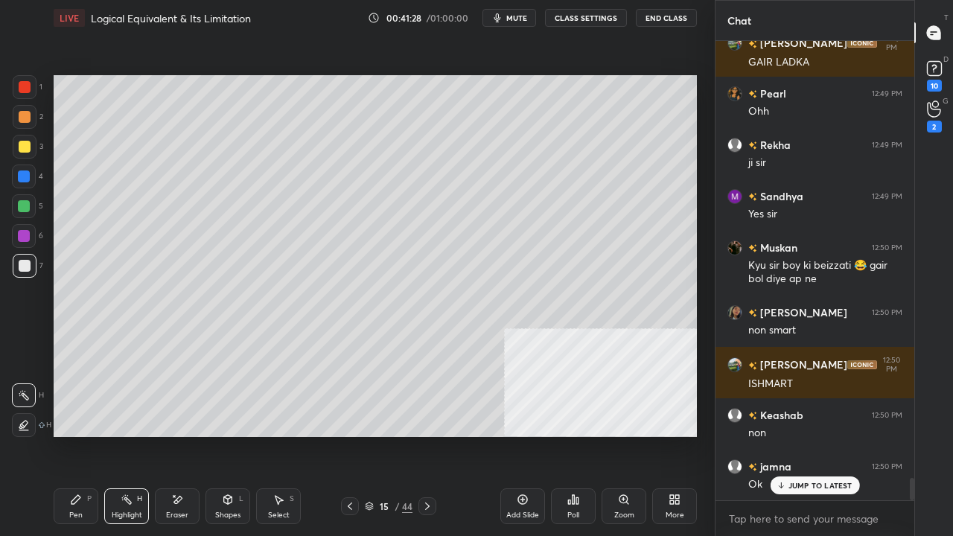
click at [83, 435] on div "Pen P" at bounding box center [76, 506] width 45 height 36
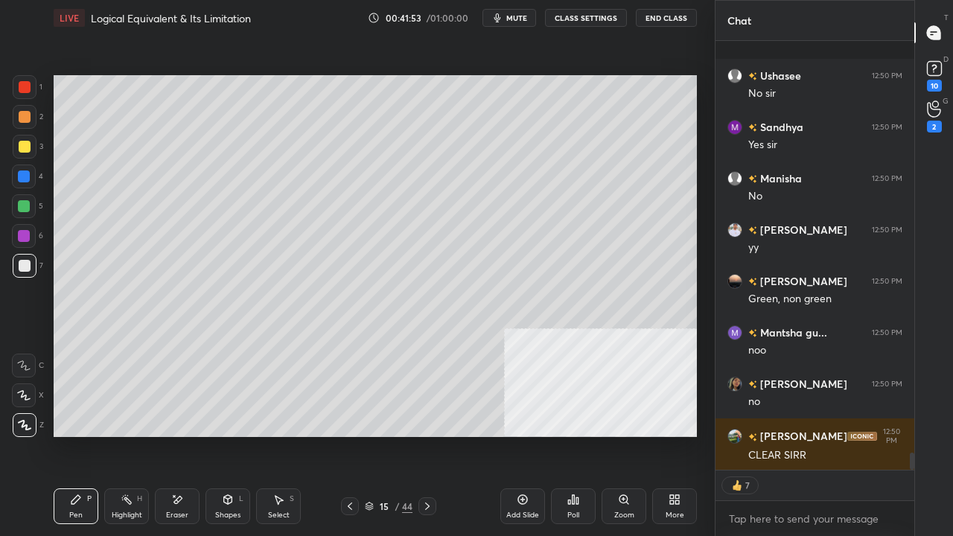
scroll to position [10270, 0]
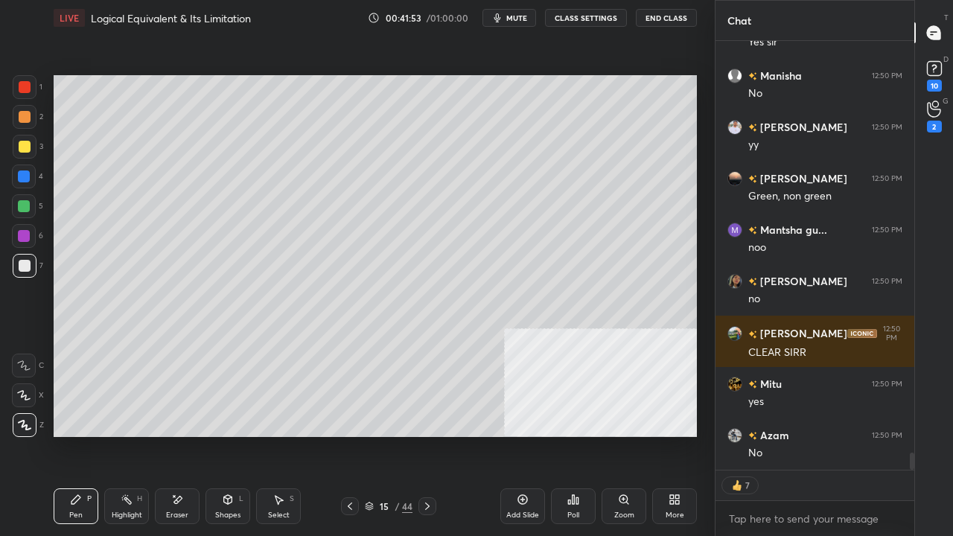
click at [28, 177] on div at bounding box center [24, 176] width 12 height 12
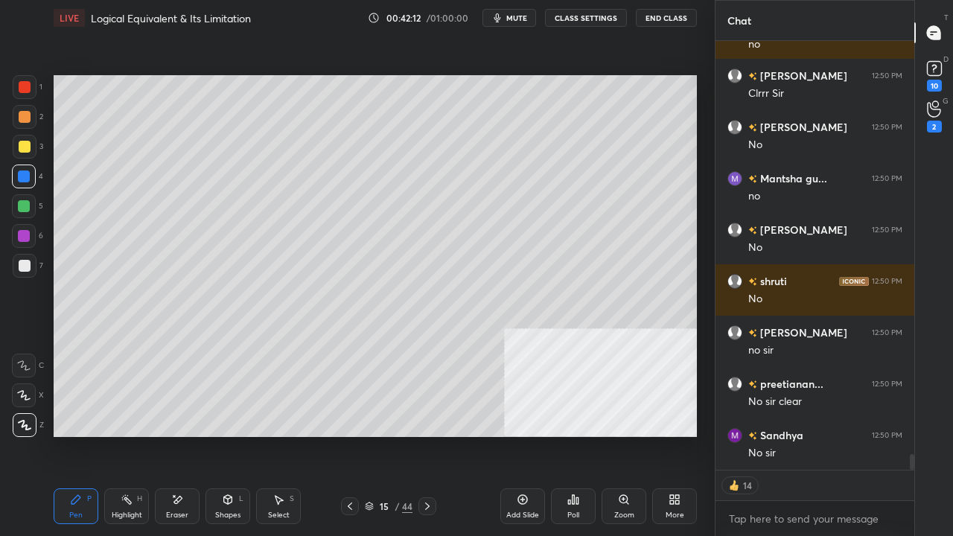
scroll to position [11092, 0]
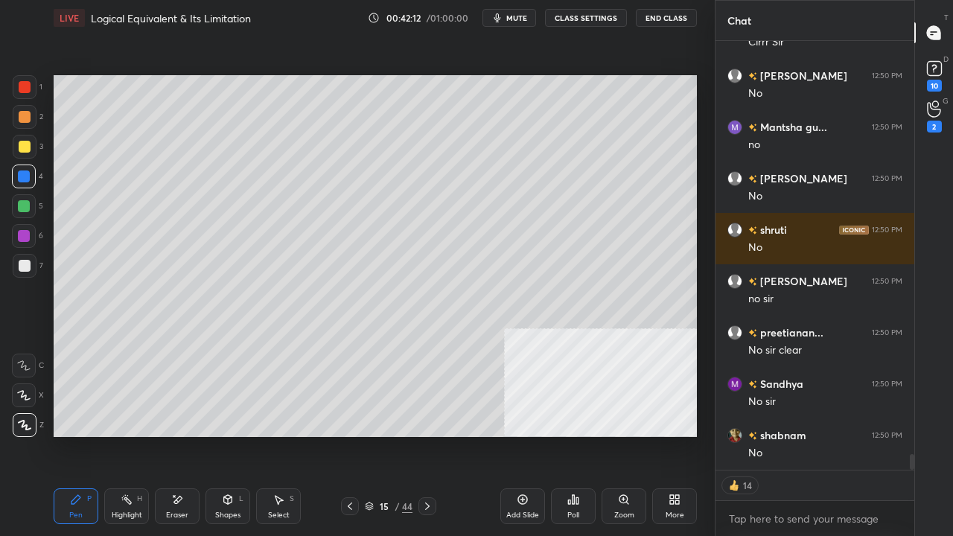
click at [28, 268] on div at bounding box center [25, 266] width 12 height 12
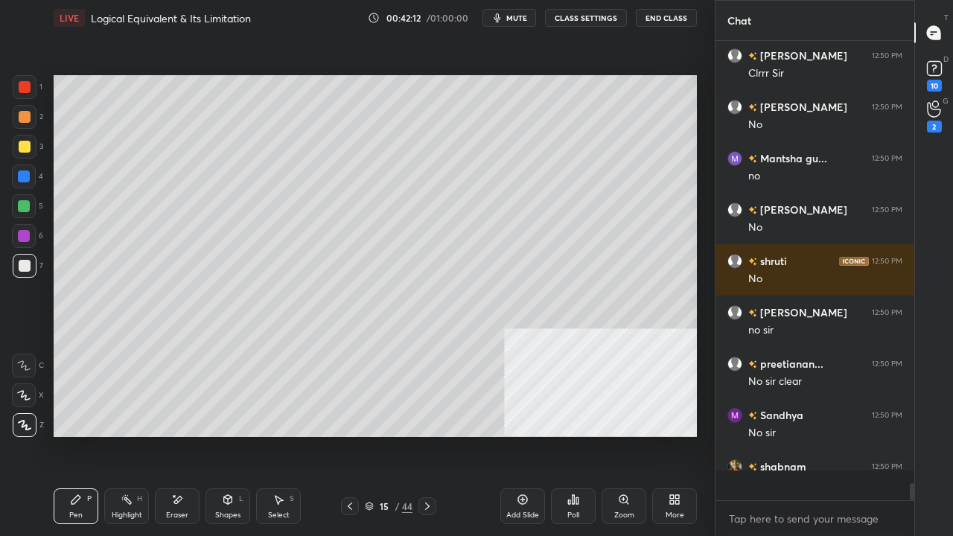
scroll to position [11061, 0]
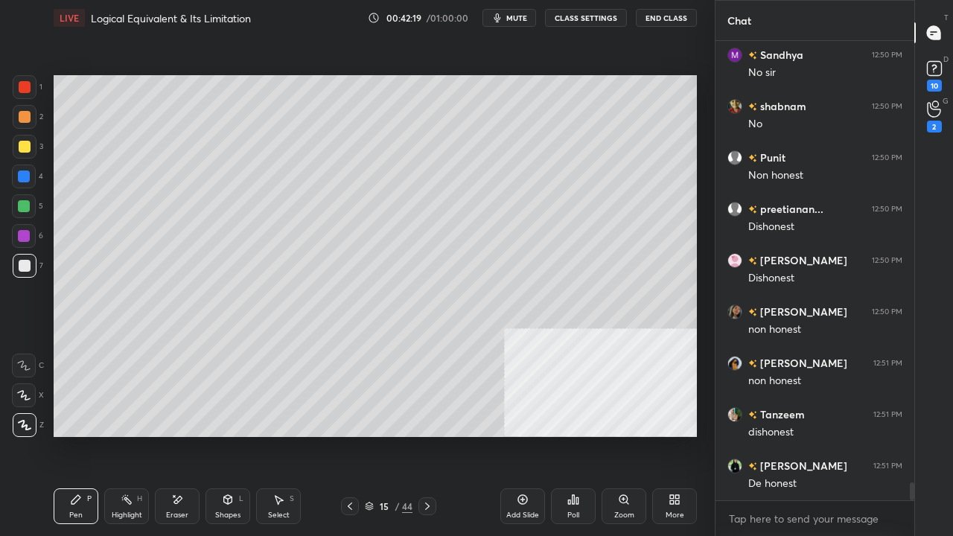
click at [26, 143] on div at bounding box center [25, 147] width 12 height 12
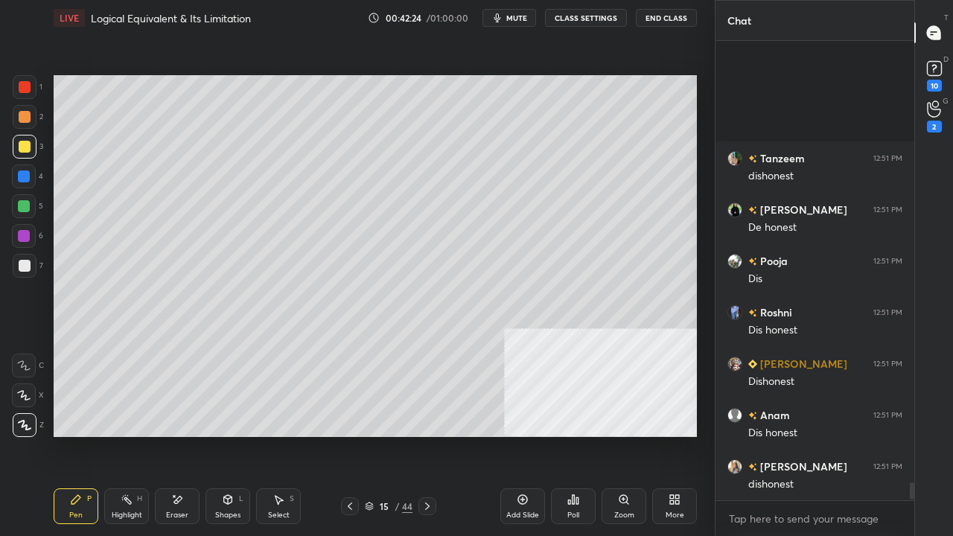
click at [27, 204] on div at bounding box center [24, 206] width 12 height 12
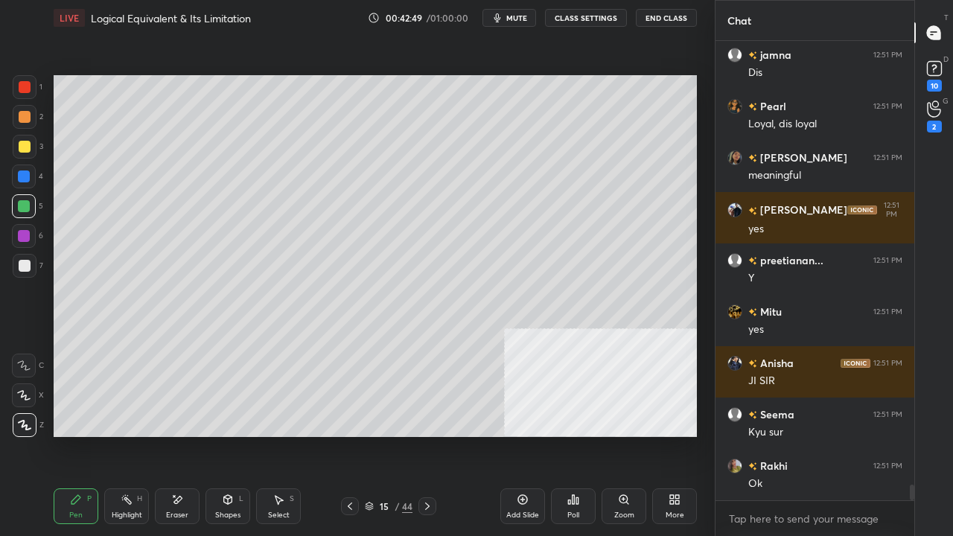
click at [127, 435] on div "Highlight H" at bounding box center [126, 506] width 45 height 36
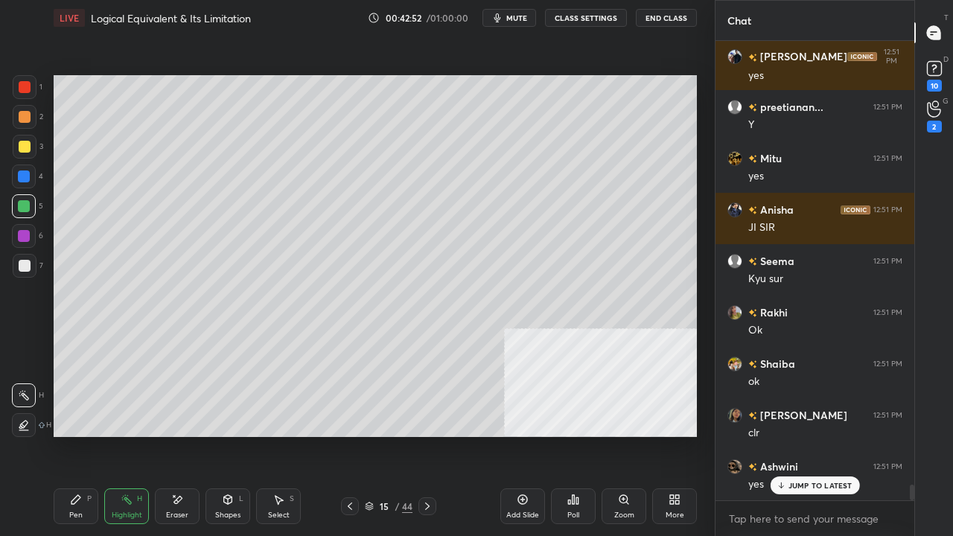
click at [80, 435] on div "Pen P" at bounding box center [76, 506] width 45 height 36
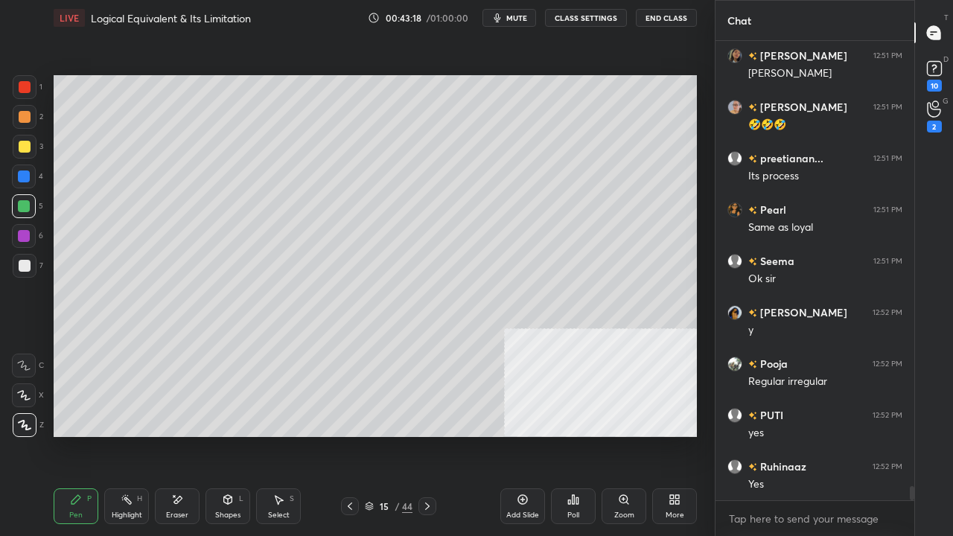
scroll to position [14107, 0]
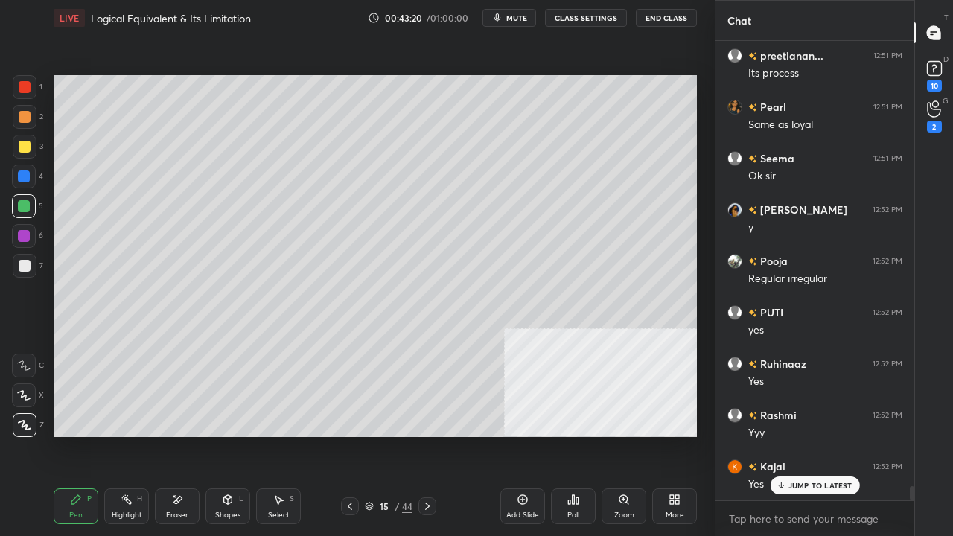
click at [24, 147] on div at bounding box center [25, 147] width 12 height 12
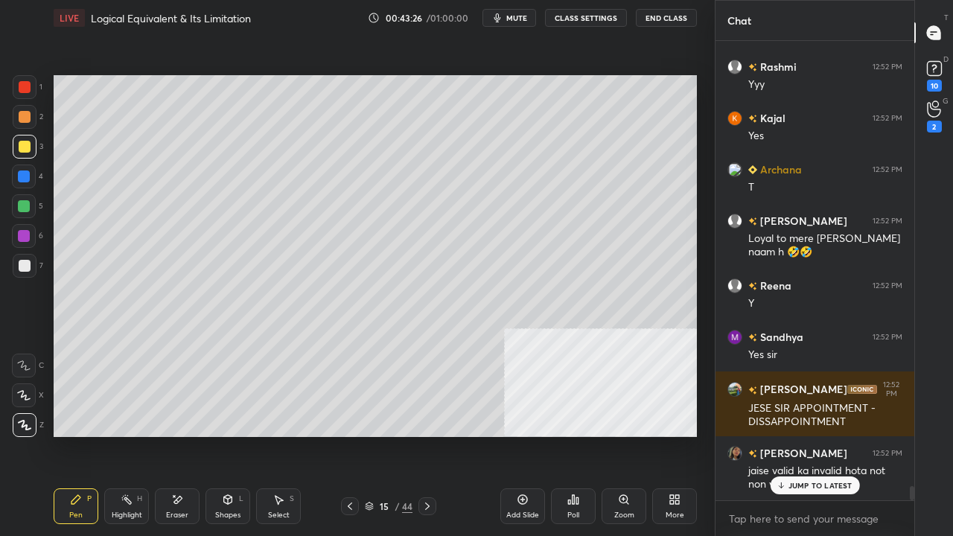
scroll to position [14558, 0]
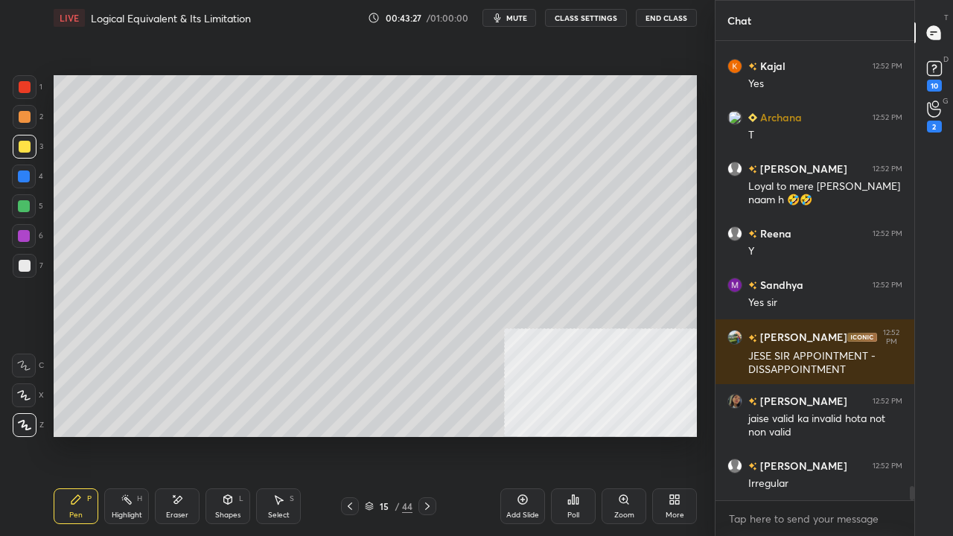
click at [27, 208] on div at bounding box center [24, 206] width 12 height 12
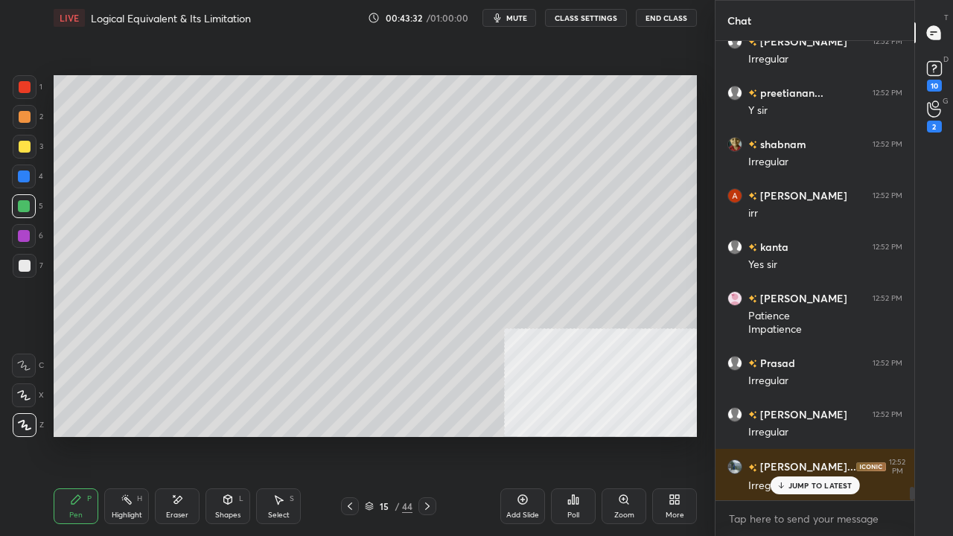
scroll to position [15136, 0]
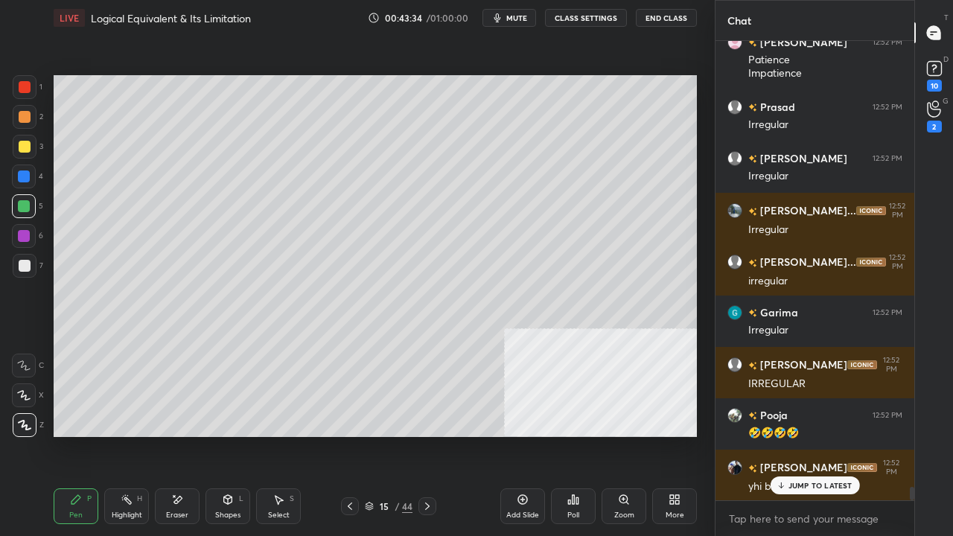
drag, startPoint x: 23, startPoint y: 264, endPoint x: 39, endPoint y: 274, distance: 18.8
click at [23, 262] on div at bounding box center [25, 266] width 12 height 12
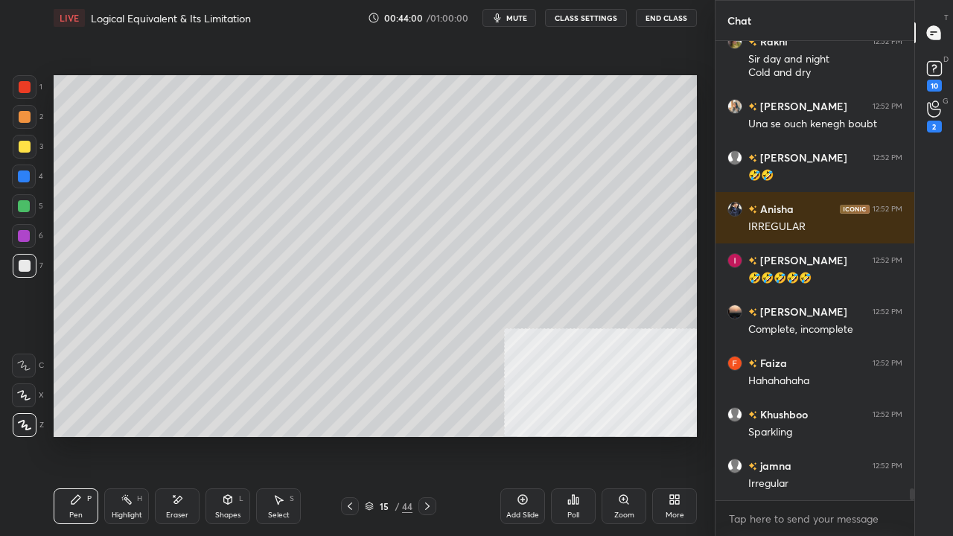
click at [23, 84] on div at bounding box center [25, 87] width 12 height 12
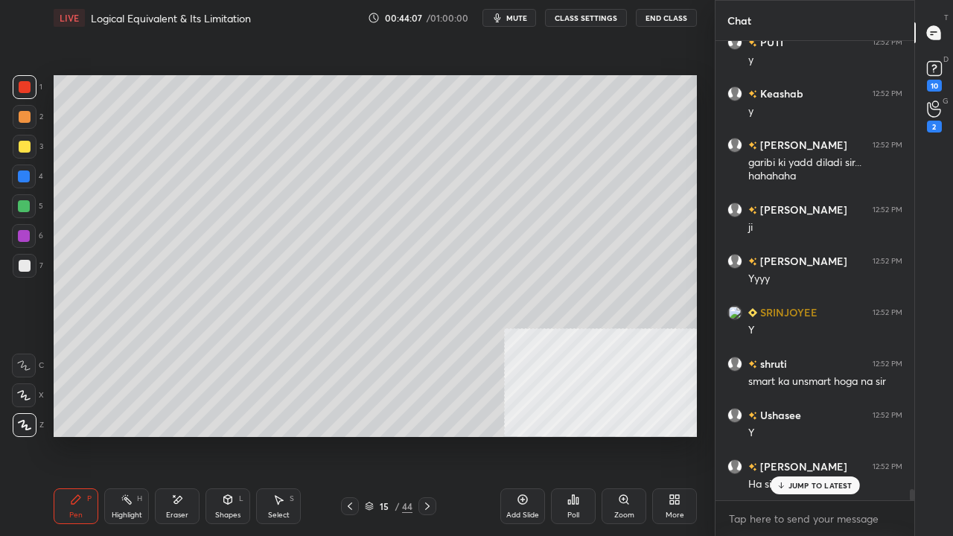
click at [514, 435] on div "Add Slide" at bounding box center [522, 506] width 45 height 36
drag, startPoint x: 28, startPoint y: 150, endPoint x: 52, endPoint y: 146, distance: 25.0
click at [28, 150] on div at bounding box center [25, 147] width 12 height 12
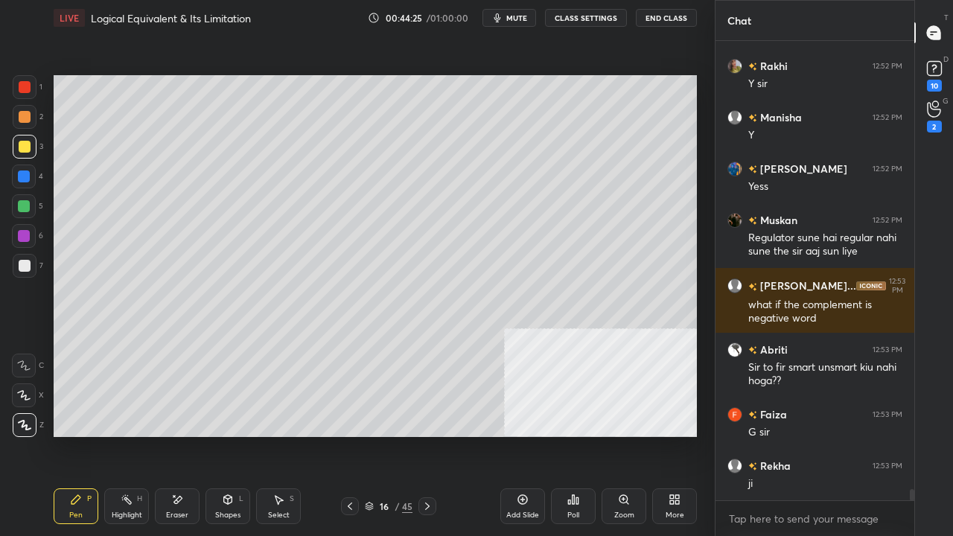
drag, startPoint x: 21, startPoint y: 267, endPoint x: 45, endPoint y: 237, distance: 38.1
click at [22, 263] on div at bounding box center [25, 266] width 12 height 12
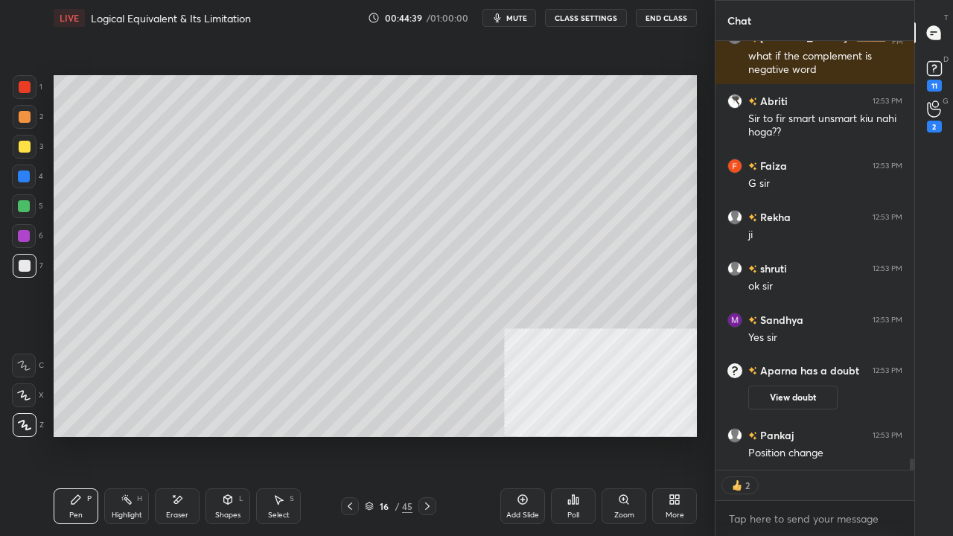
click at [25, 178] on div at bounding box center [24, 176] width 12 height 12
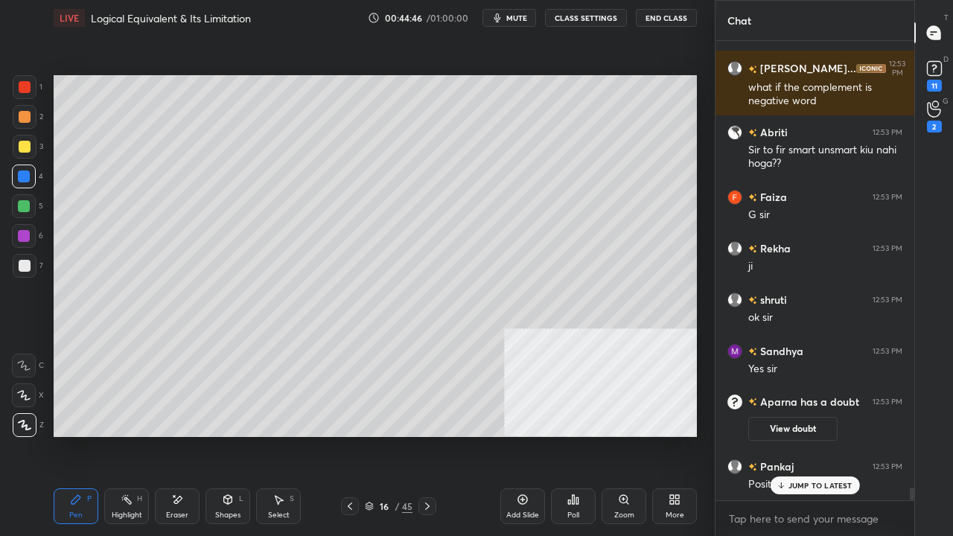
click at [230, 435] on icon at bounding box center [228, 500] width 12 height 12
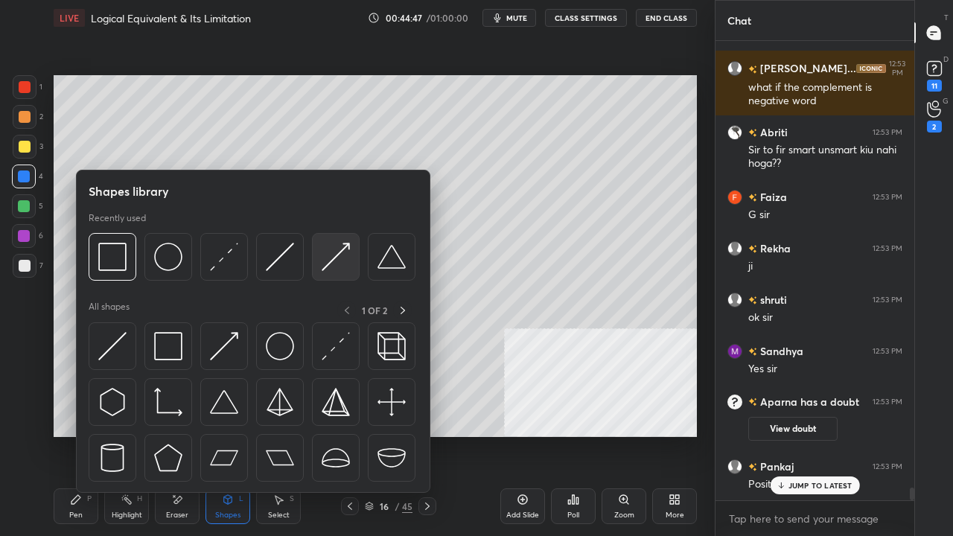
click at [339, 253] on img at bounding box center [336, 257] width 28 height 28
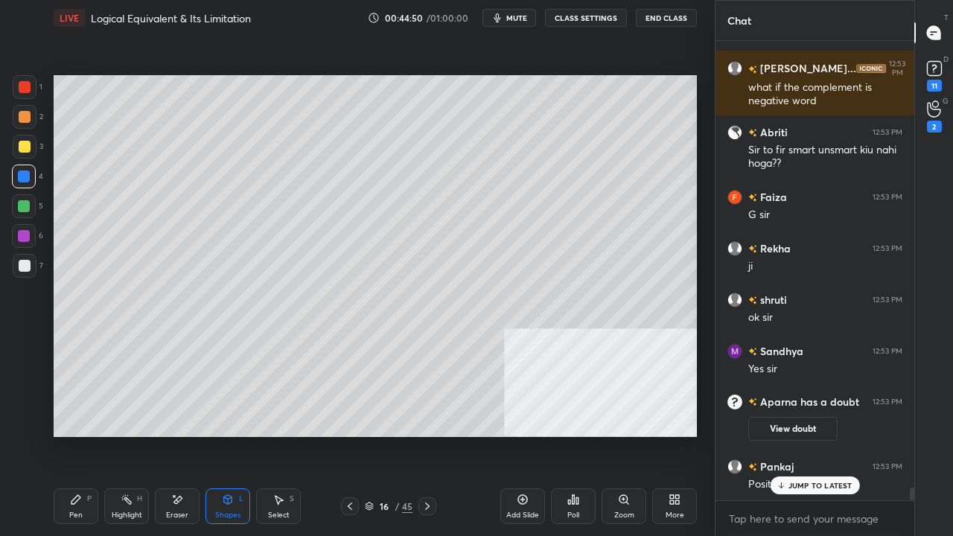
click at [82, 435] on div "Pen P" at bounding box center [76, 506] width 45 height 36
click at [22, 268] on div at bounding box center [25, 266] width 12 height 12
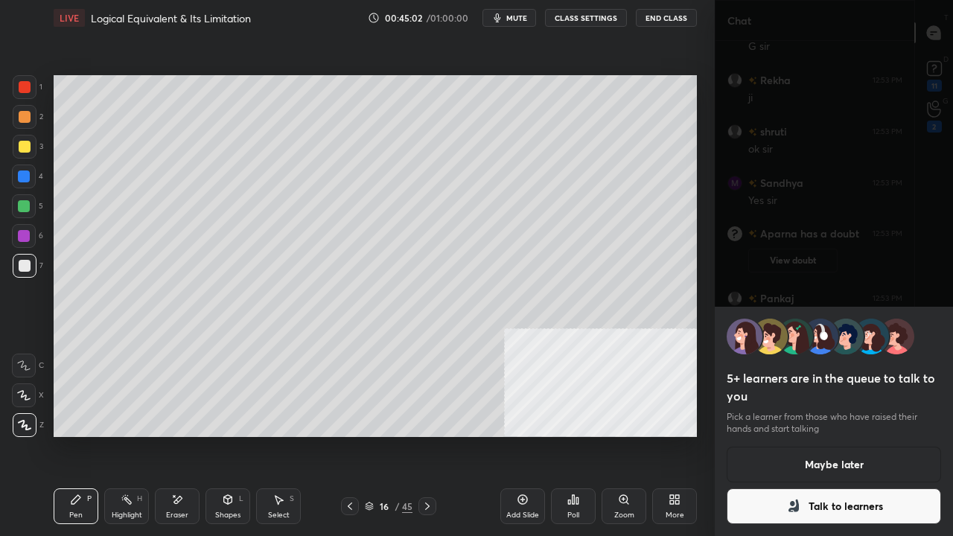
drag, startPoint x: 826, startPoint y: 518, endPoint x: 832, endPoint y: 476, distance: 42.2
click at [826, 435] on button "Talk to learners" at bounding box center [834, 506] width 214 height 36
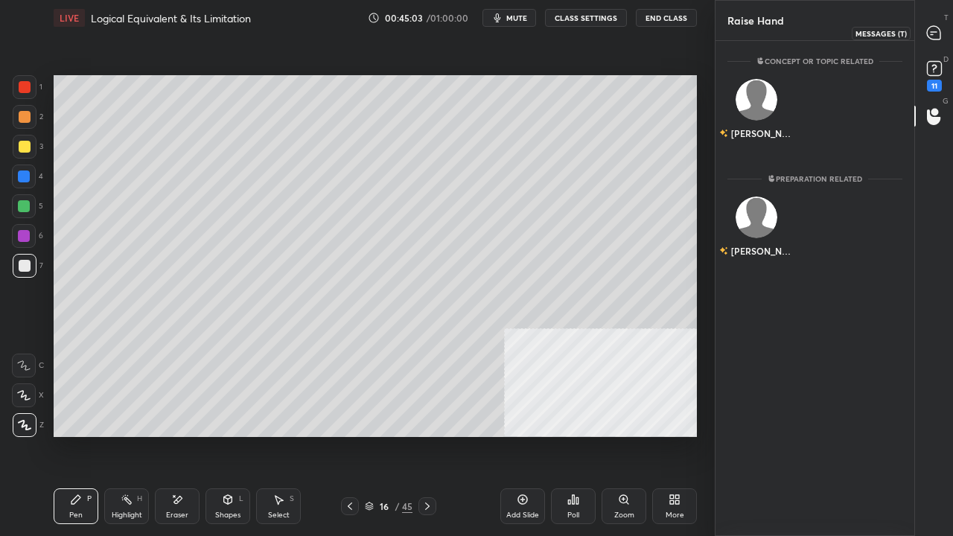
click at [928, 39] on div at bounding box center [934, 32] width 30 height 27
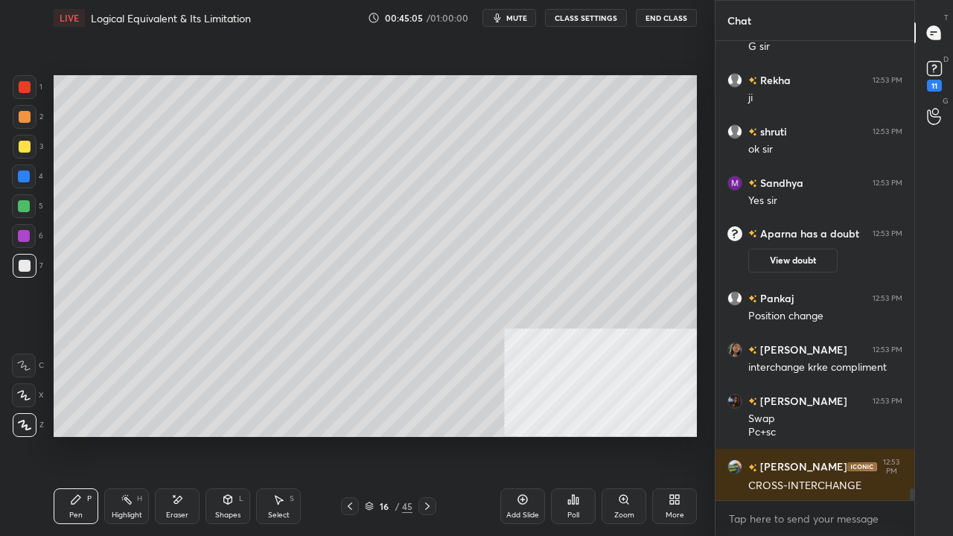
click at [25, 146] on div at bounding box center [25, 147] width 12 height 12
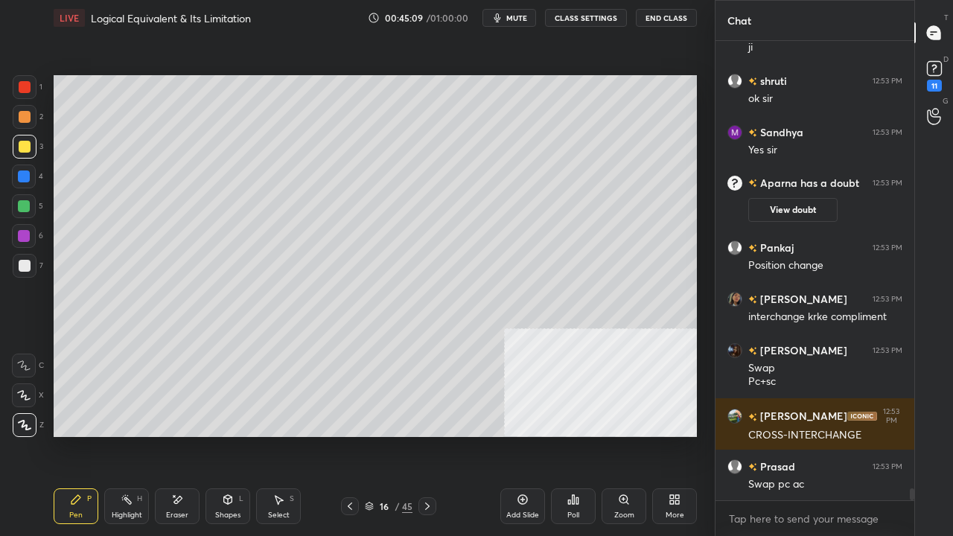
scroll to position [16869, 0]
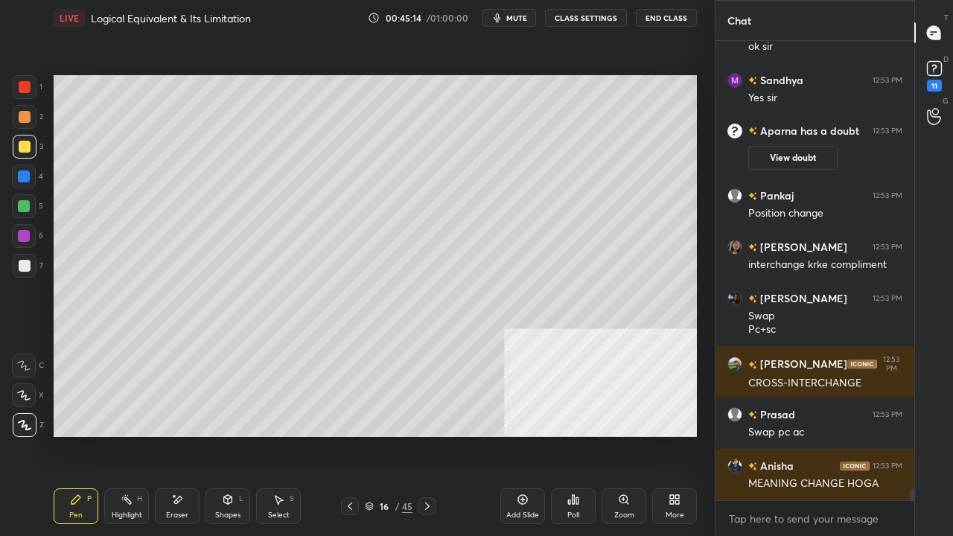
click at [229, 435] on div "Shapes L" at bounding box center [227, 506] width 45 height 36
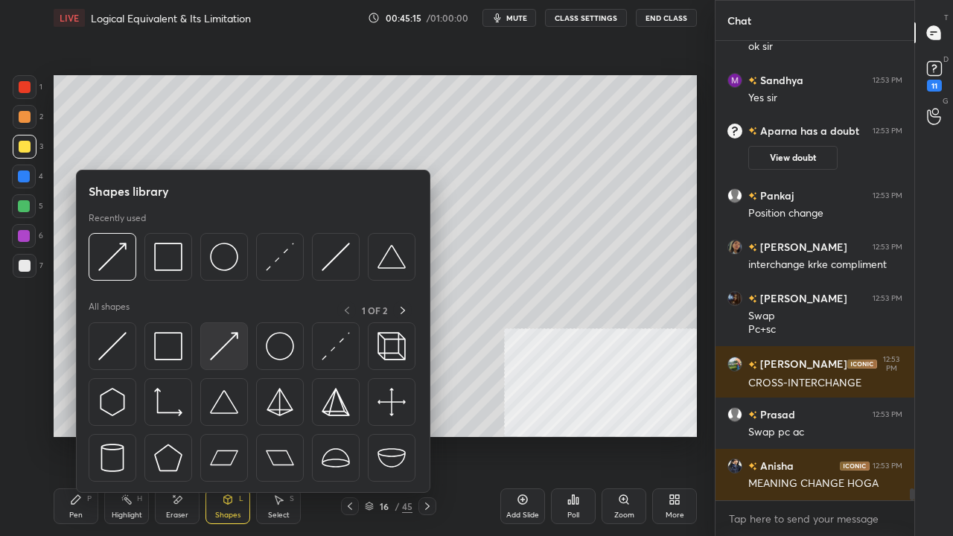
click at [236, 337] on img at bounding box center [224, 346] width 28 height 28
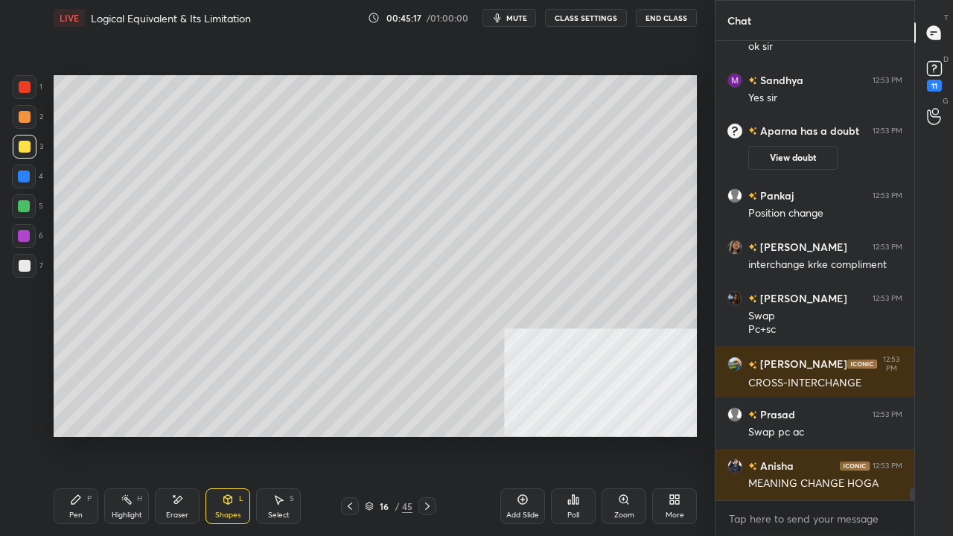
drag, startPoint x: 80, startPoint y: 500, endPoint x: 101, endPoint y: 445, distance: 58.2
click at [81, 435] on icon at bounding box center [76, 500] width 12 height 12
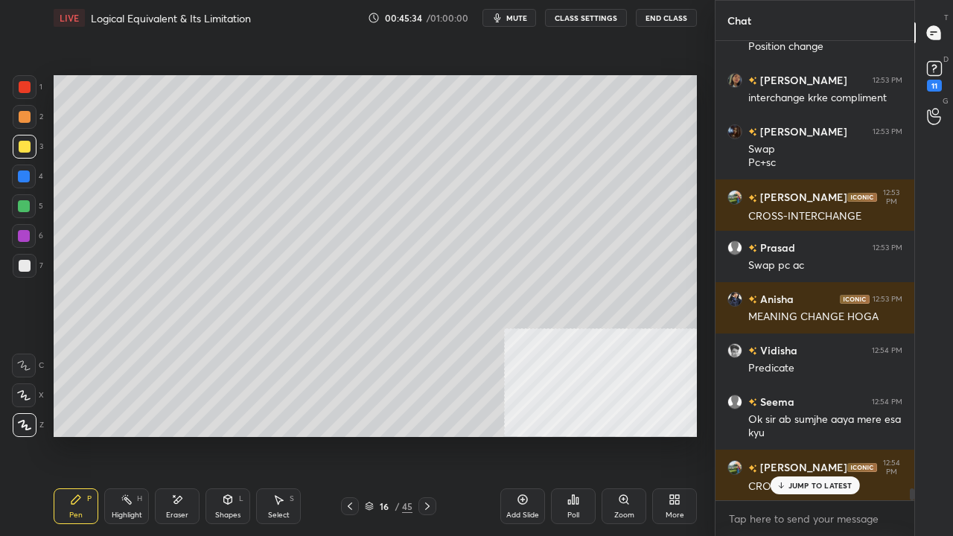
scroll to position [17102, 0]
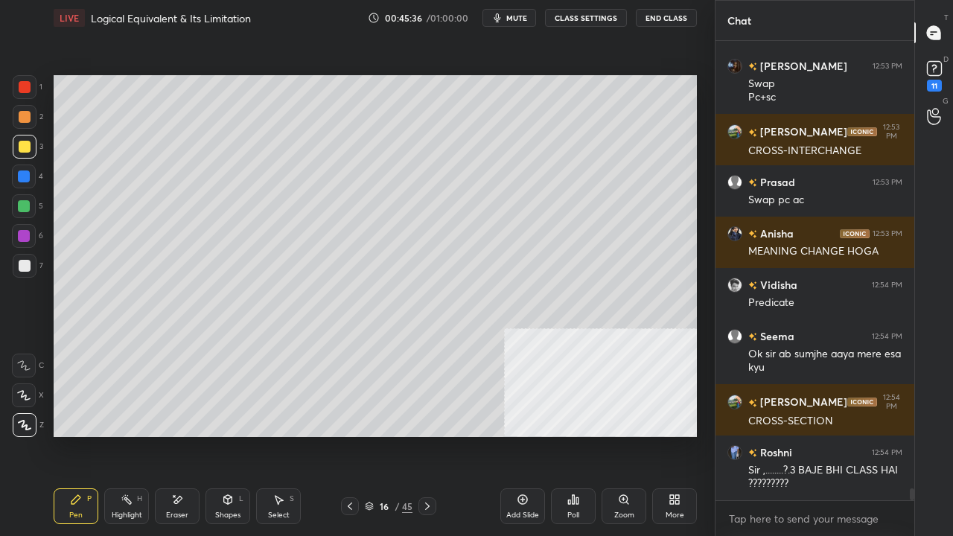
drag, startPoint x: 229, startPoint y: 503, endPoint x: 229, endPoint y: 494, distance: 9.7
click at [229, 435] on icon at bounding box center [228, 499] width 8 height 9
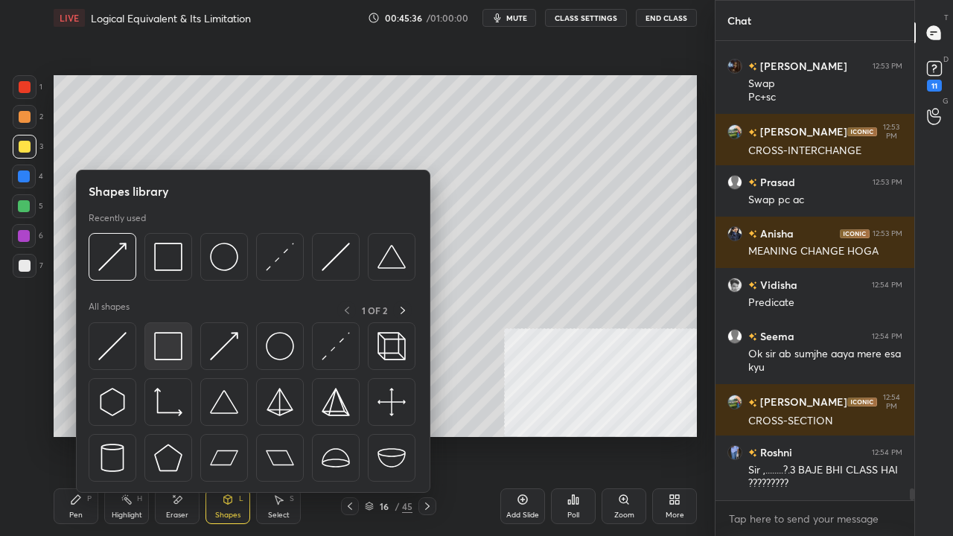
click at [165, 354] on img at bounding box center [168, 346] width 28 height 28
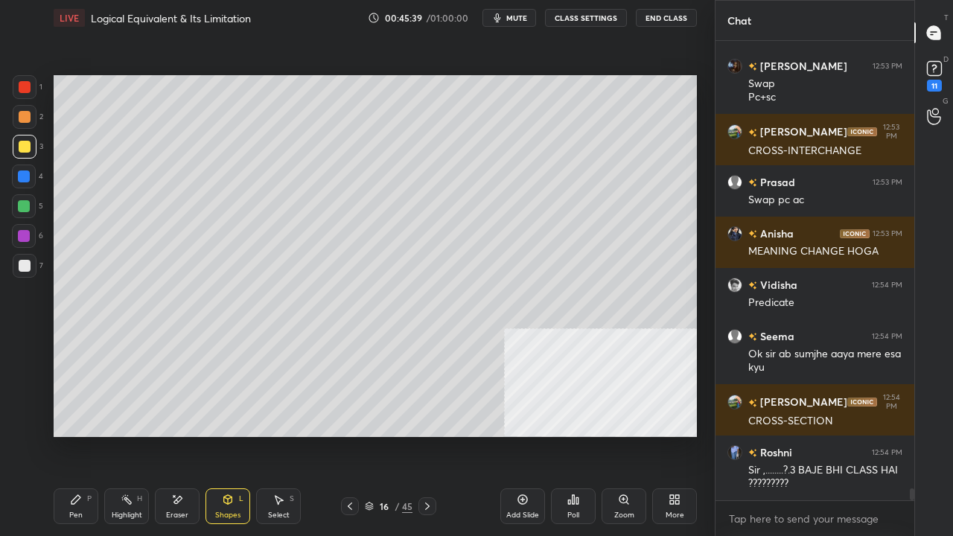
scroll to position [17152, 0]
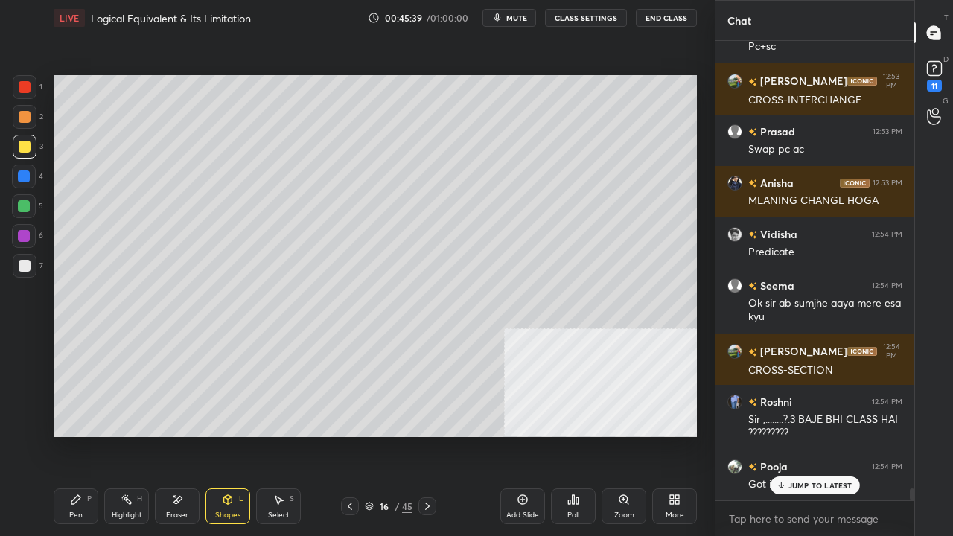
click at [697, 290] on div "Setting up your live class Poll for secs No correct answer Start poll" at bounding box center [375, 256] width 655 height 441
click at [700, 289] on div "Setting up your live class Poll for secs No correct answer Start poll" at bounding box center [375, 256] width 655 height 441
drag, startPoint x: 76, startPoint y: 506, endPoint x: 92, endPoint y: 439, distance: 68.1
click at [74, 435] on div "Pen P" at bounding box center [76, 506] width 45 height 36
click at [26, 176] on div at bounding box center [24, 176] width 12 height 12
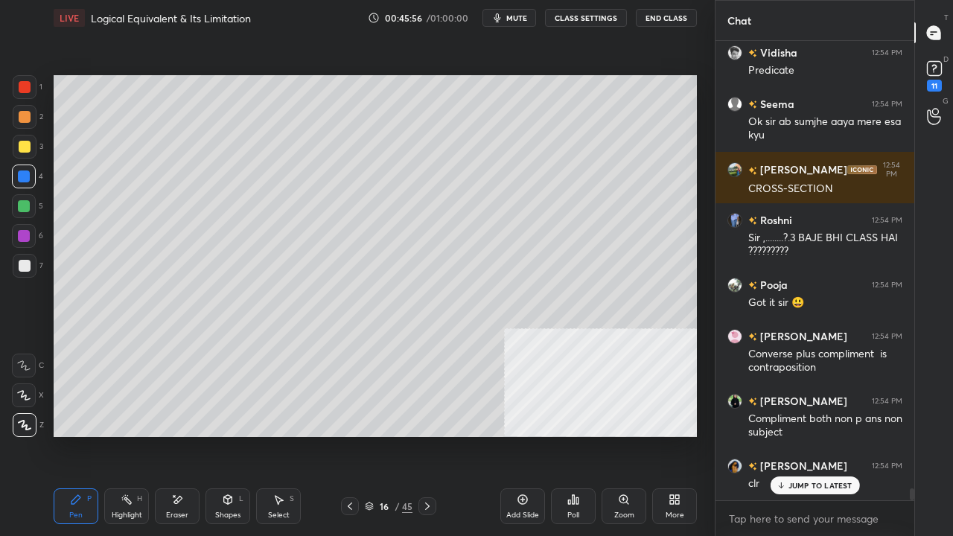
scroll to position [17385, 0]
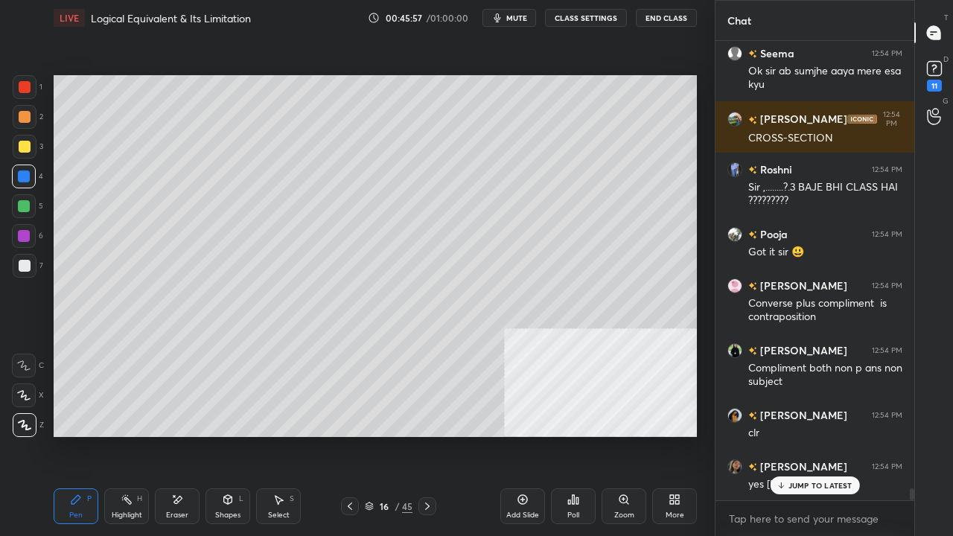
click at [19, 267] on div at bounding box center [25, 266] width 12 height 12
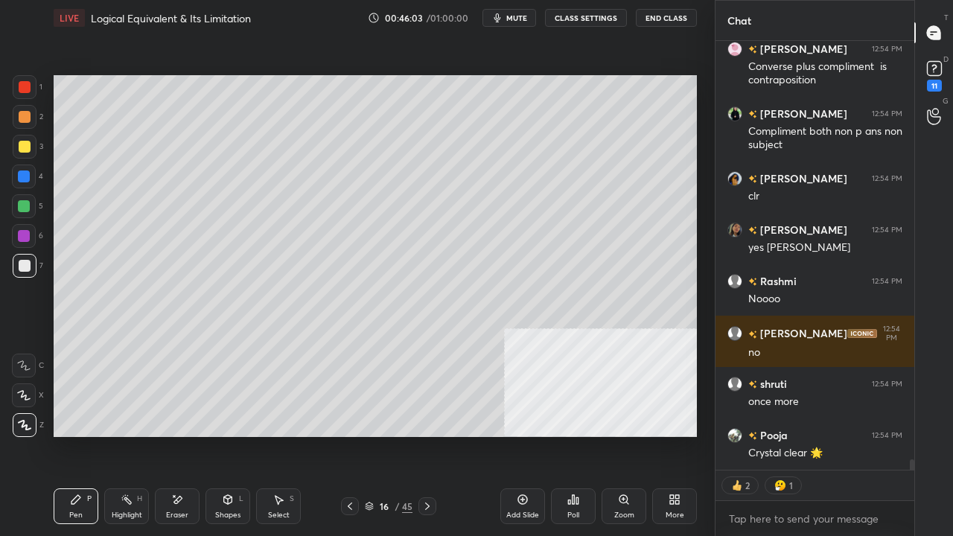
scroll to position [17673, 0]
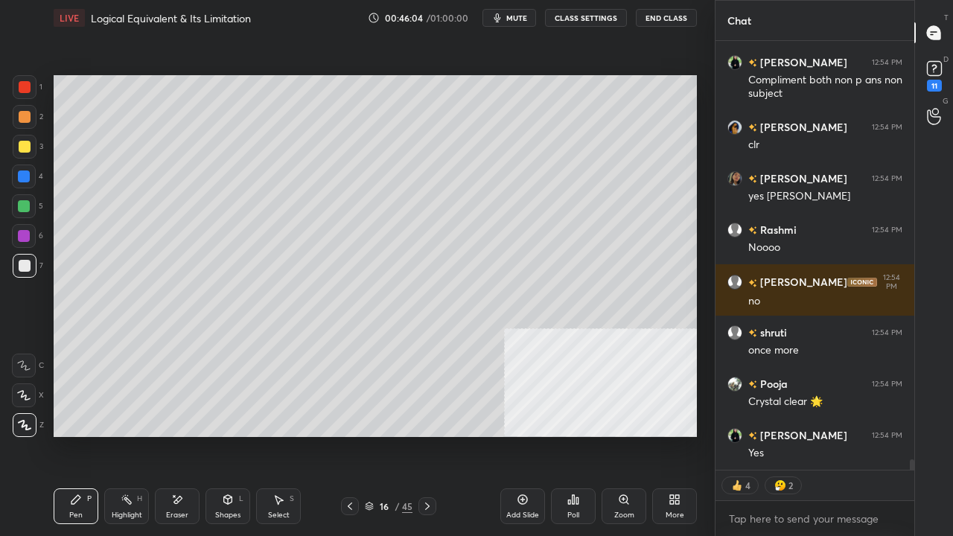
click at [354, 435] on icon at bounding box center [350, 506] width 12 height 12
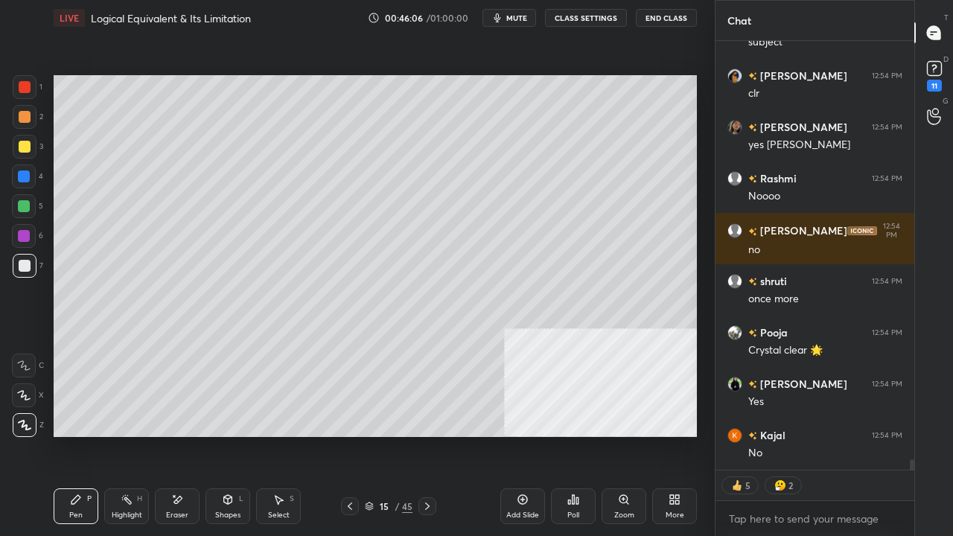
click at [427, 435] on icon at bounding box center [427, 506] width 4 height 7
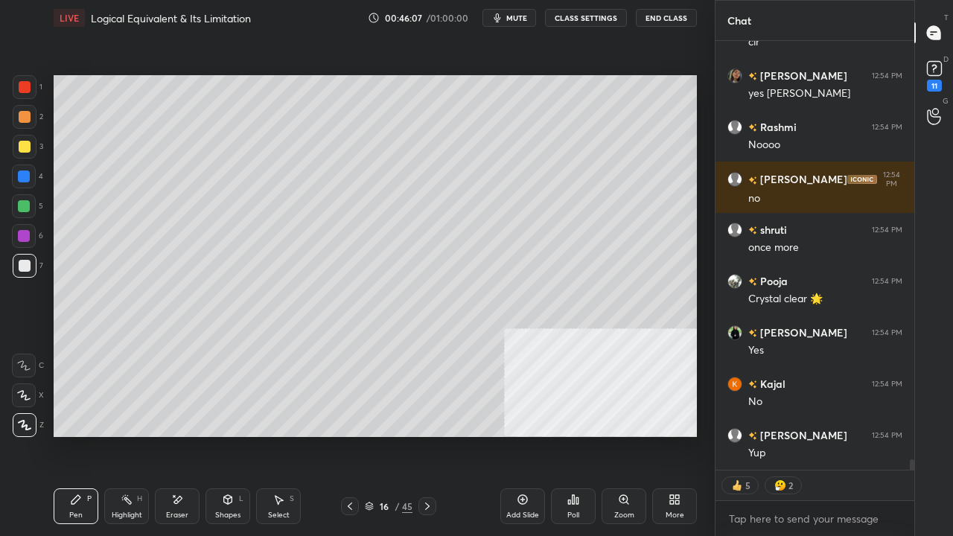
scroll to position [17840, 0]
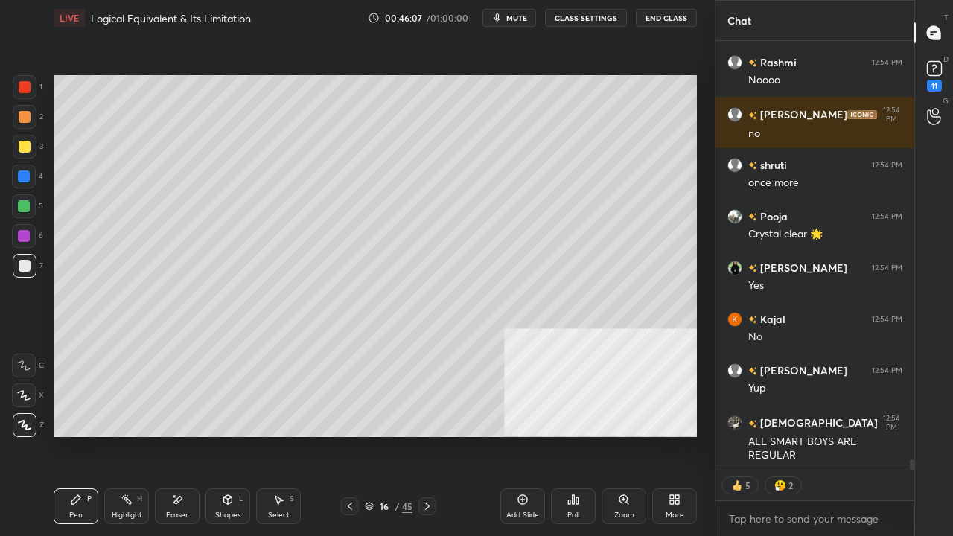
click at [25, 174] on div at bounding box center [24, 176] width 12 height 12
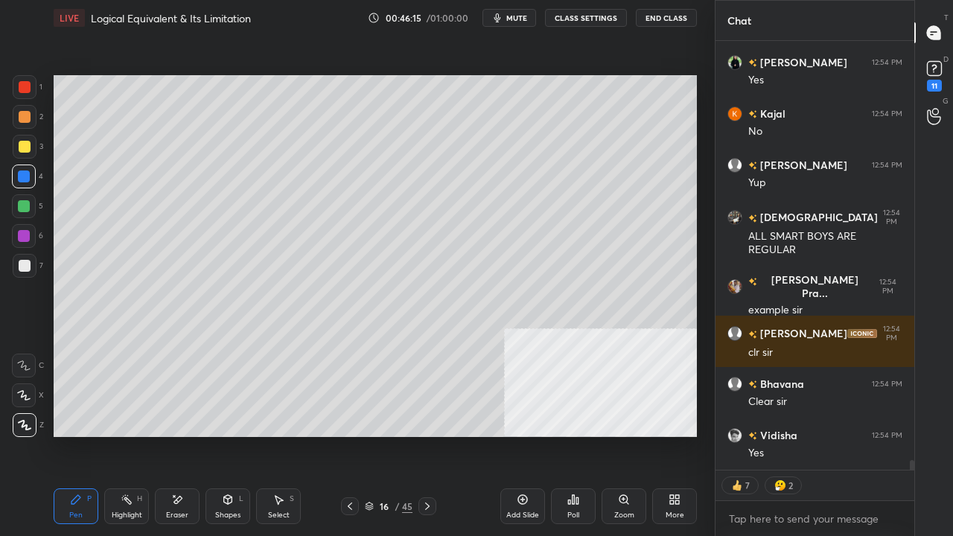
scroll to position [18097, 0]
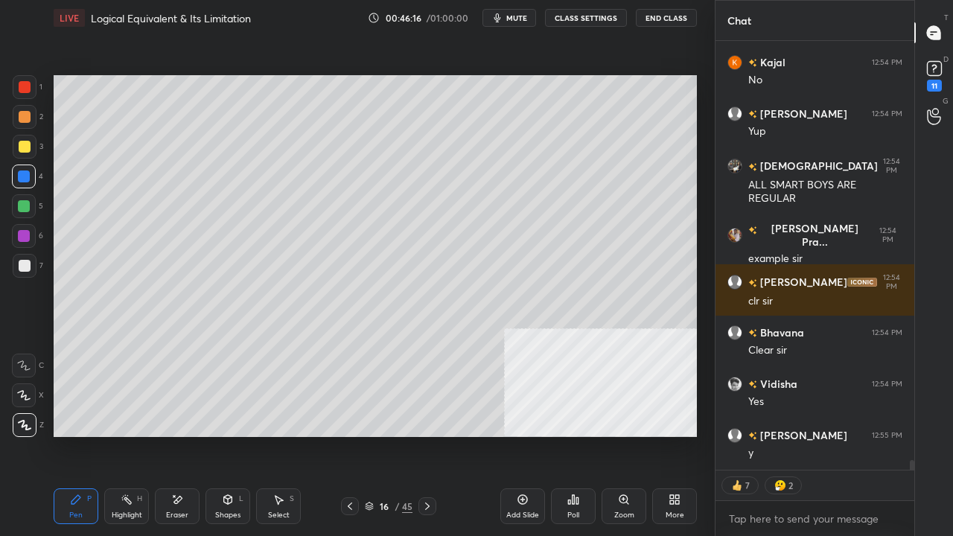
click at [228, 435] on div "Shapes L" at bounding box center [227, 506] width 45 height 36
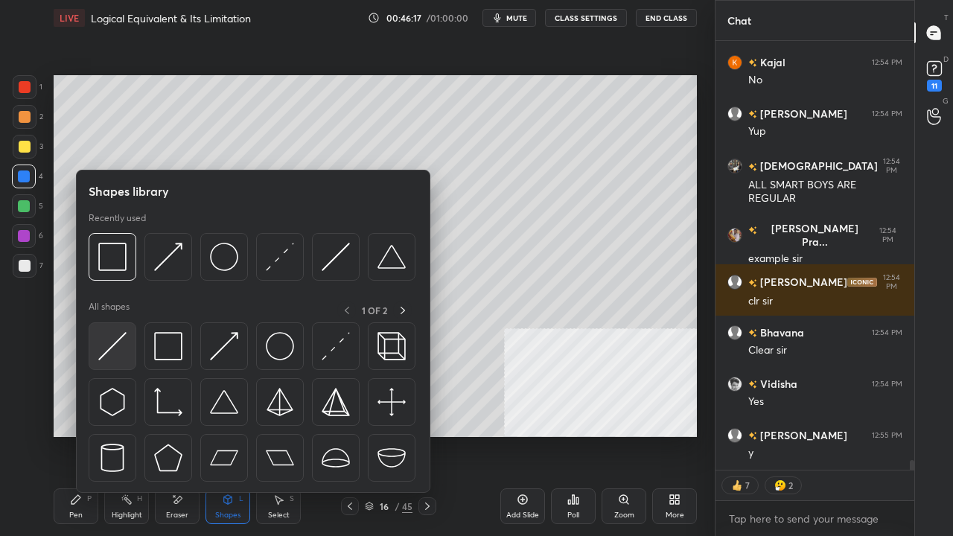
click at [122, 344] on img at bounding box center [112, 346] width 28 height 28
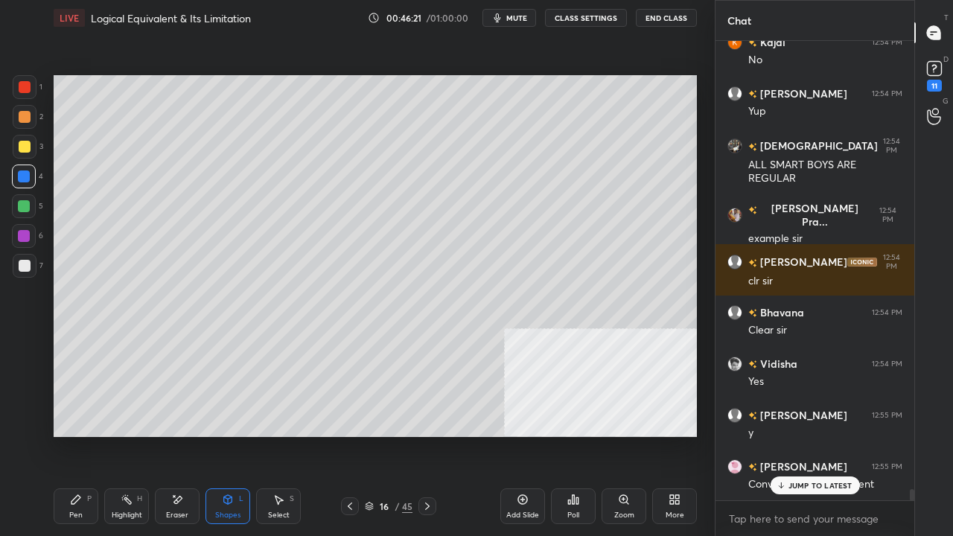
scroll to position [18169, 0]
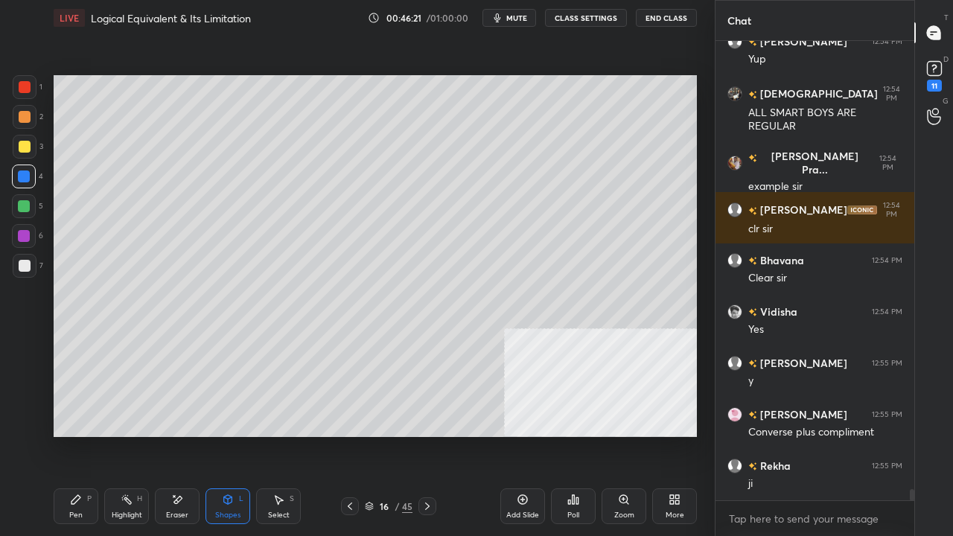
click at [77, 435] on icon at bounding box center [76, 500] width 12 height 12
click at [23, 264] on div at bounding box center [25, 266] width 12 height 12
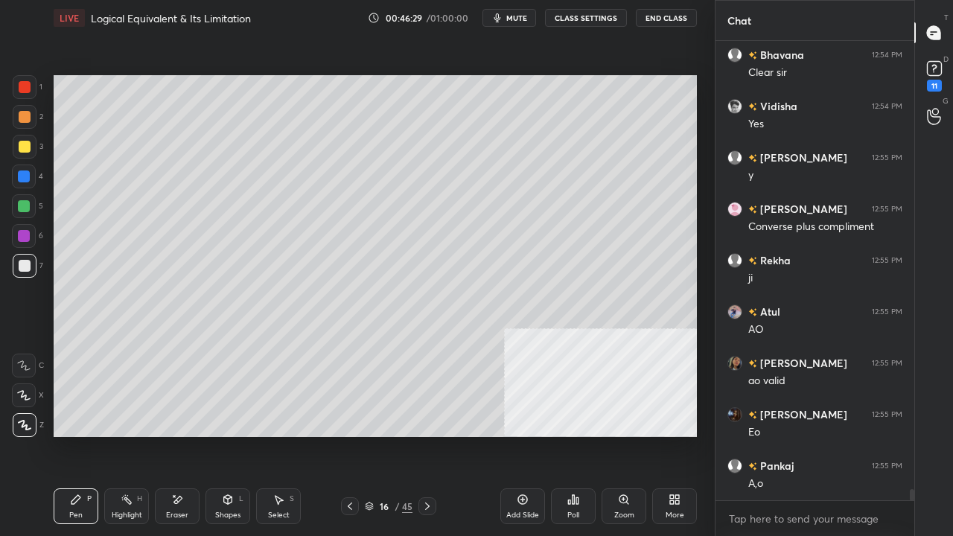
scroll to position [18425, 0]
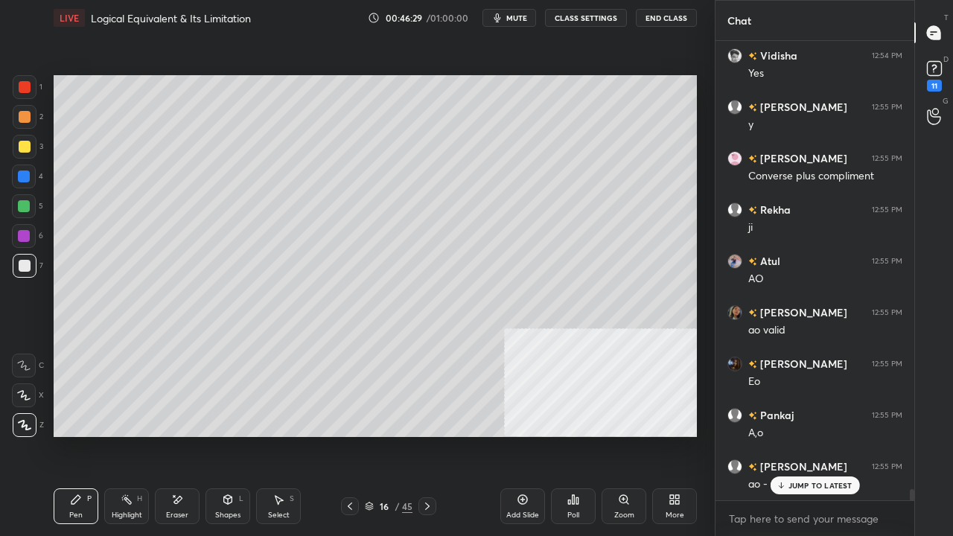
click at [21, 145] on div at bounding box center [25, 147] width 12 height 12
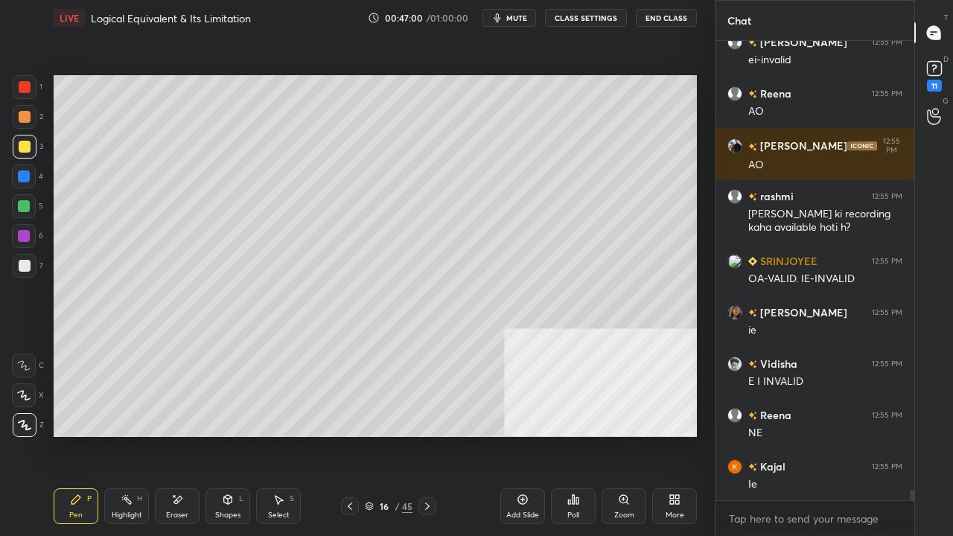
scroll to position [19210, 0]
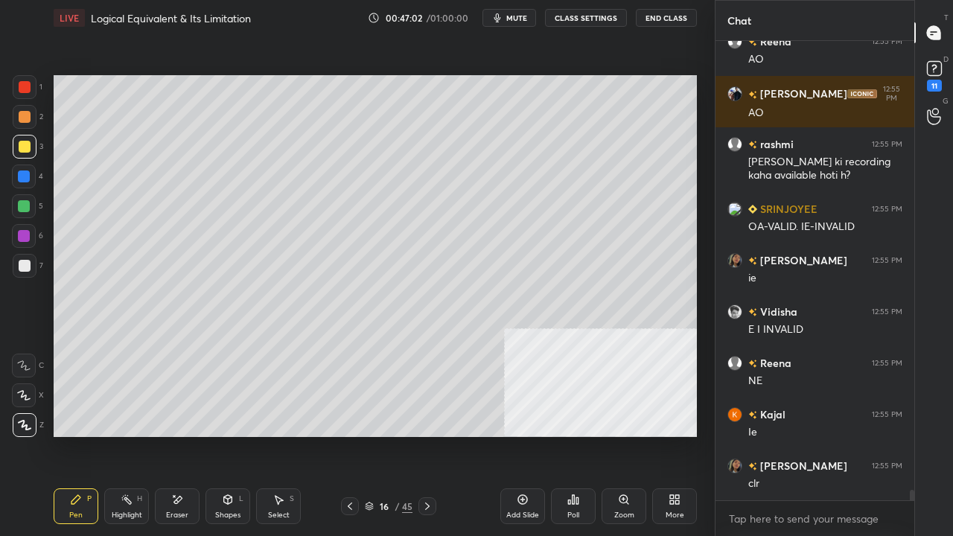
click at [421, 435] on icon at bounding box center [427, 506] width 12 height 12
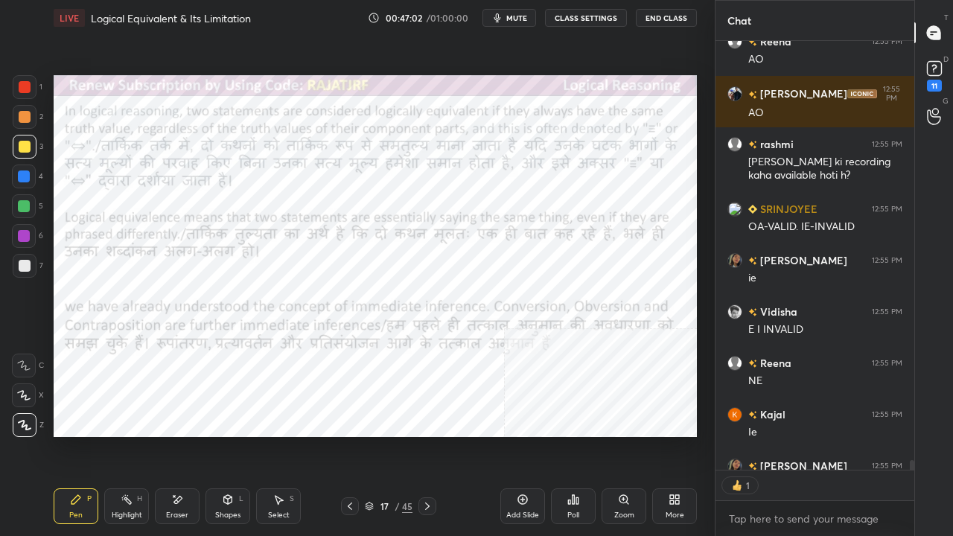
scroll to position [4, 4]
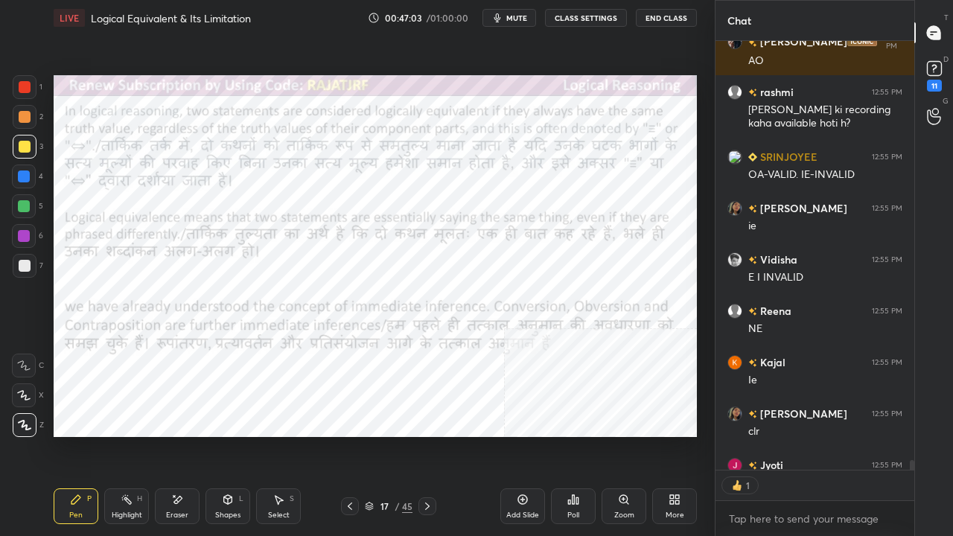
click at [345, 435] on icon at bounding box center [350, 506] width 12 height 12
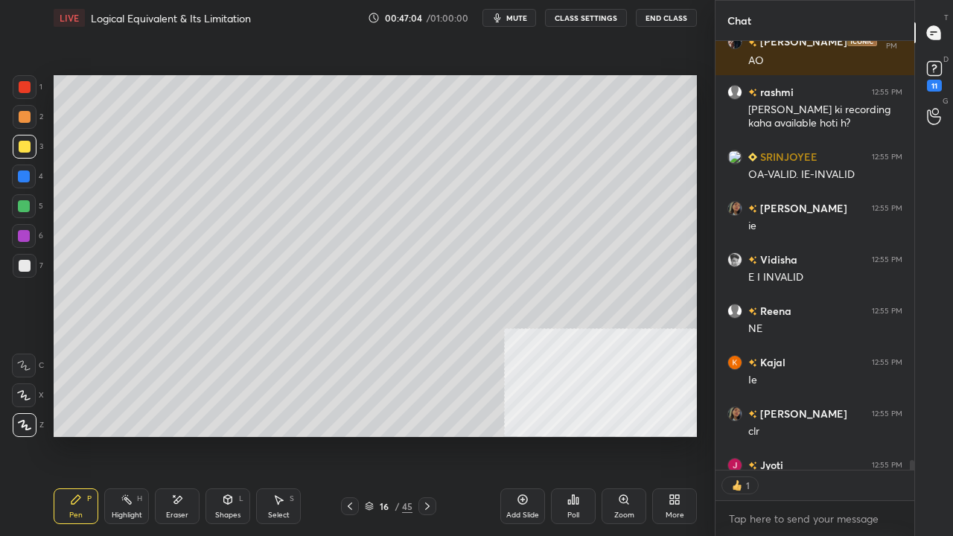
click at [530, 435] on div "Add Slide" at bounding box center [522, 506] width 45 height 36
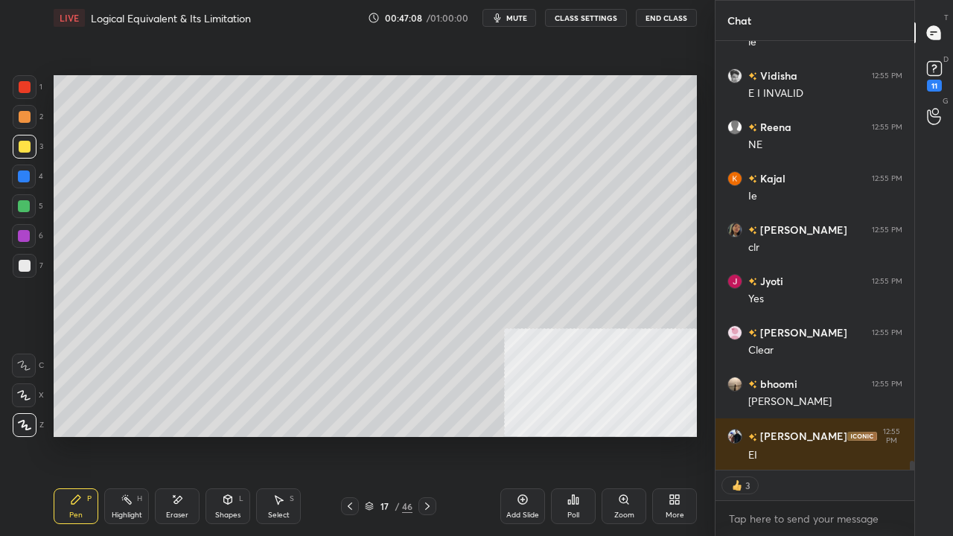
click at [27, 83] on div at bounding box center [25, 87] width 12 height 12
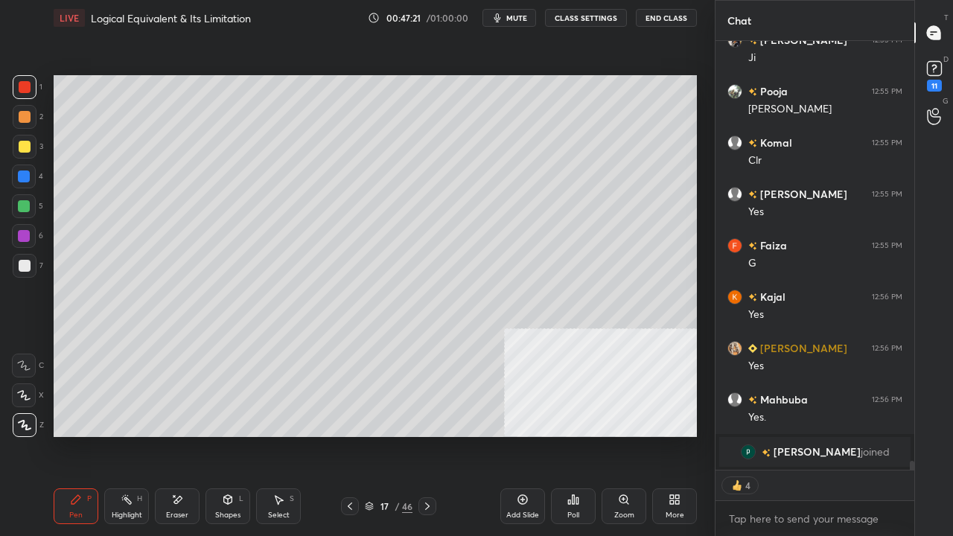
scroll to position [455, 194]
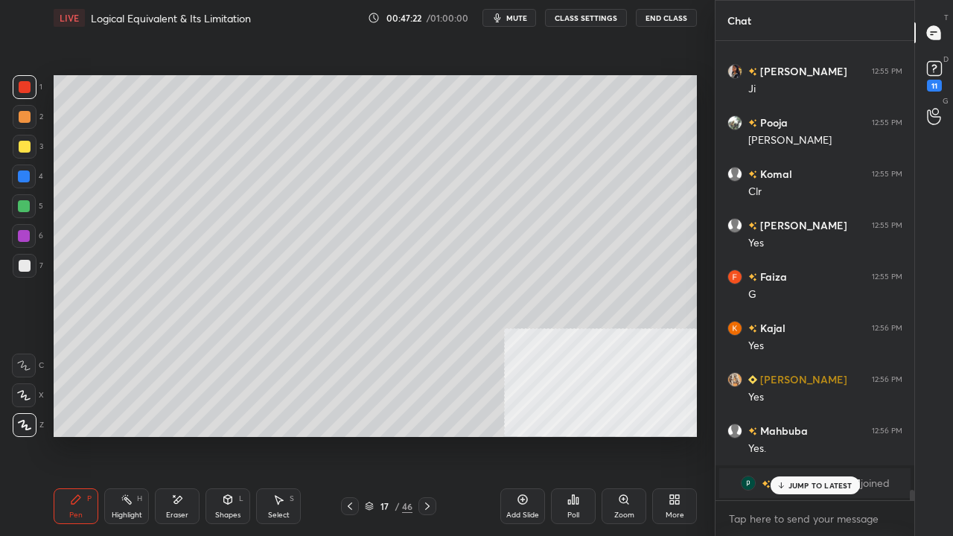
click at [22, 146] on div at bounding box center [25, 147] width 12 height 12
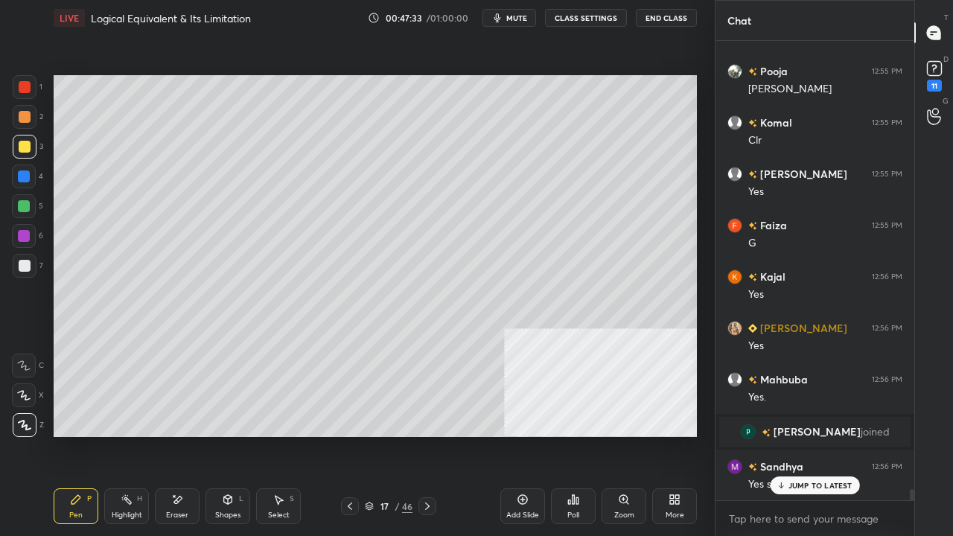
scroll to position [18635, 0]
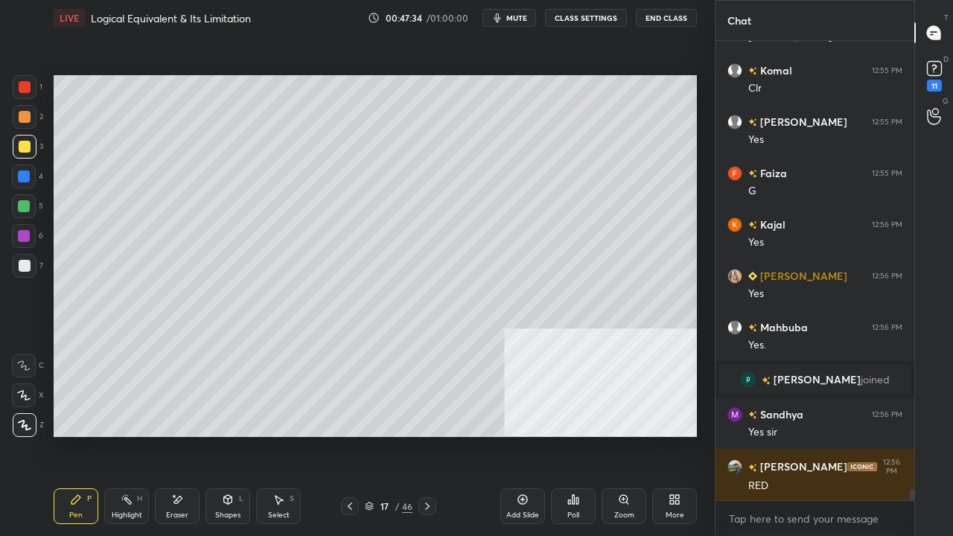
click at [28, 268] on div at bounding box center [25, 266] width 12 height 12
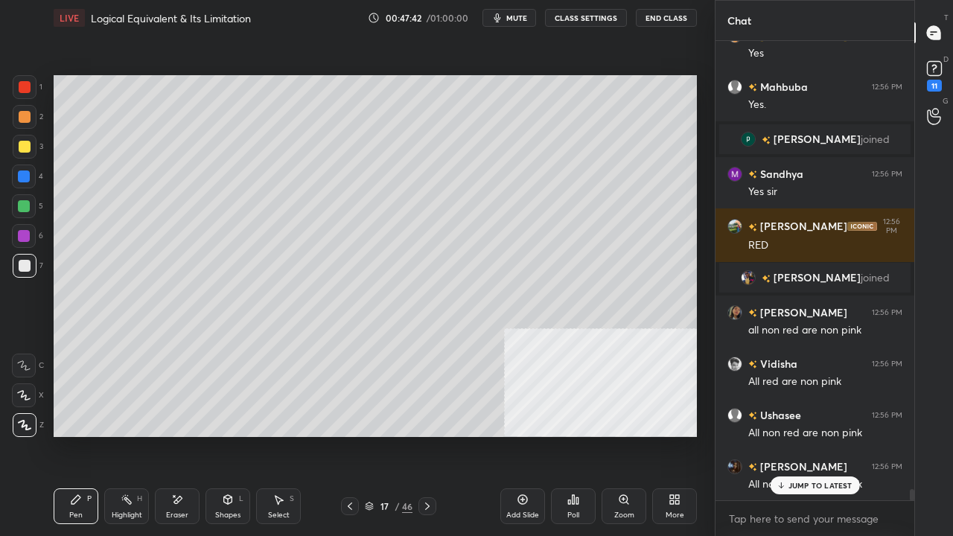
scroll to position [18914, 0]
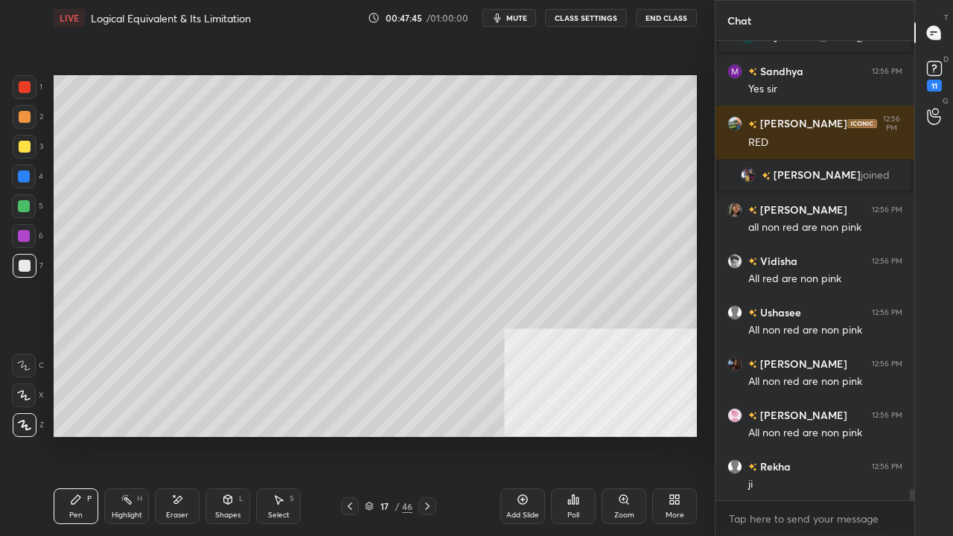
click at [346, 435] on icon at bounding box center [350, 506] width 12 height 12
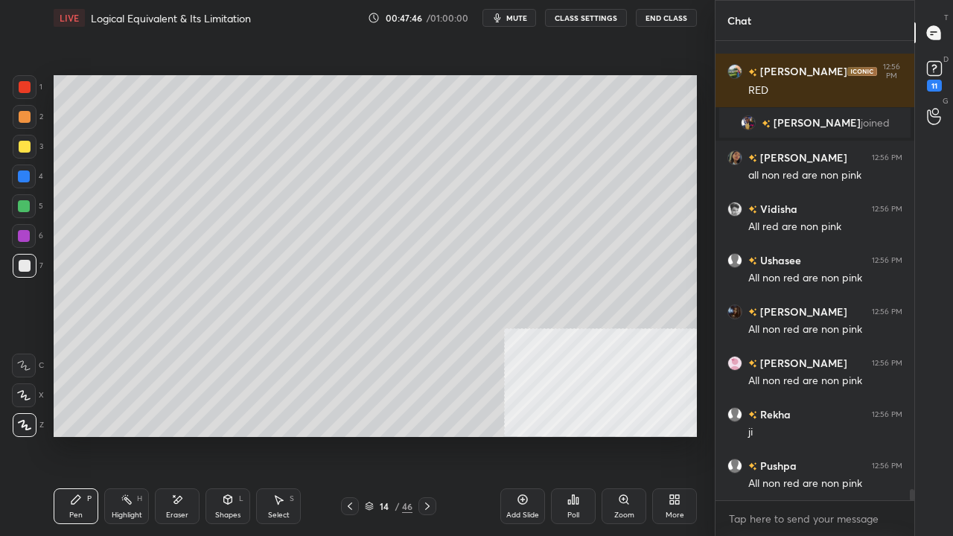
click at [346, 435] on icon at bounding box center [350, 506] width 12 height 12
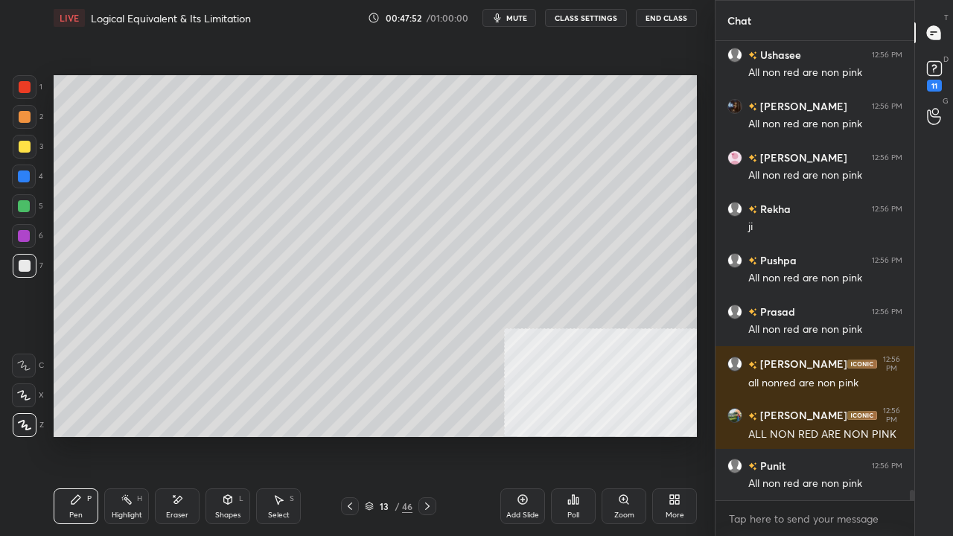
click at [424, 435] on icon at bounding box center [427, 506] width 12 height 12
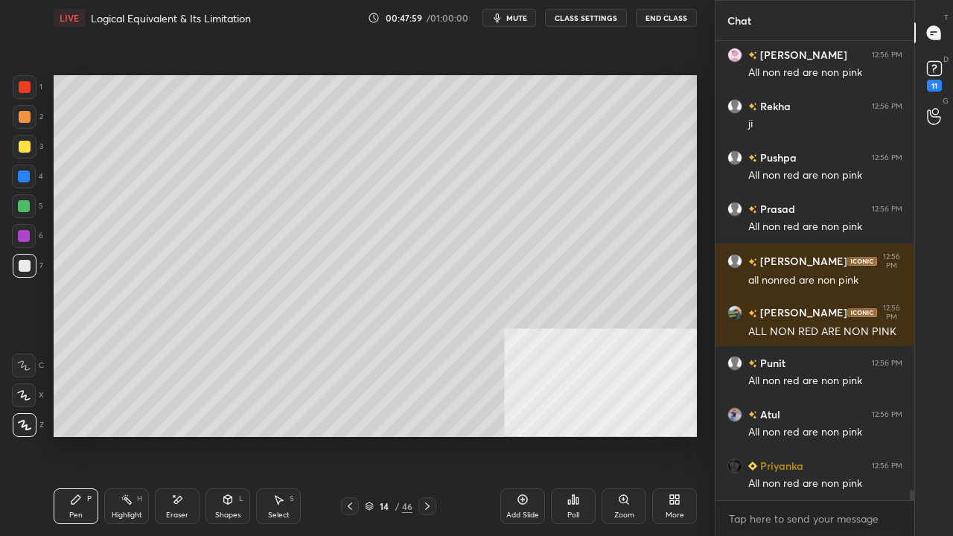
click at [432, 435] on icon at bounding box center [427, 506] width 12 height 12
click at [431, 435] on icon at bounding box center [427, 506] width 12 height 12
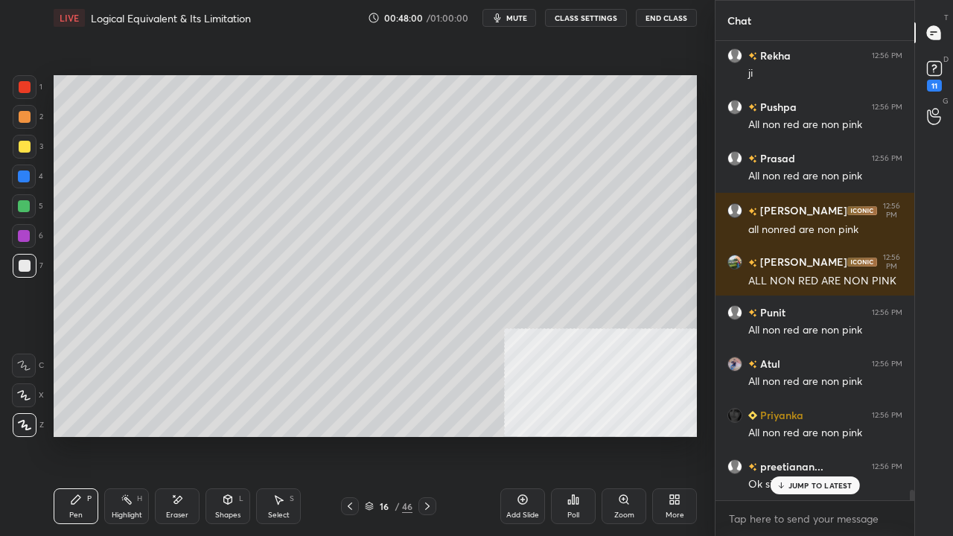
click at [347, 435] on icon at bounding box center [350, 506] width 12 height 12
click at [426, 435] on icon at bounding box center [427, 506] width 12 height 12
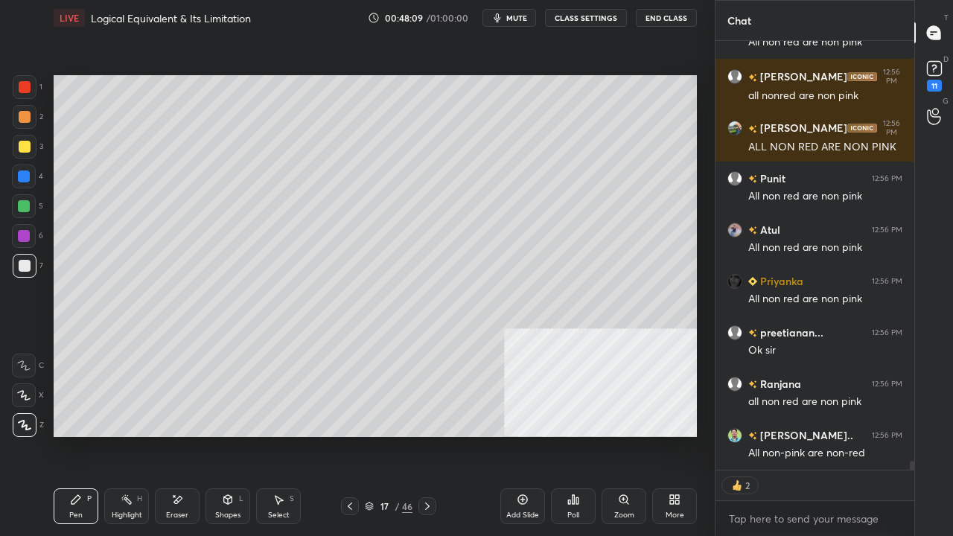
scroll to position [19561, 0]
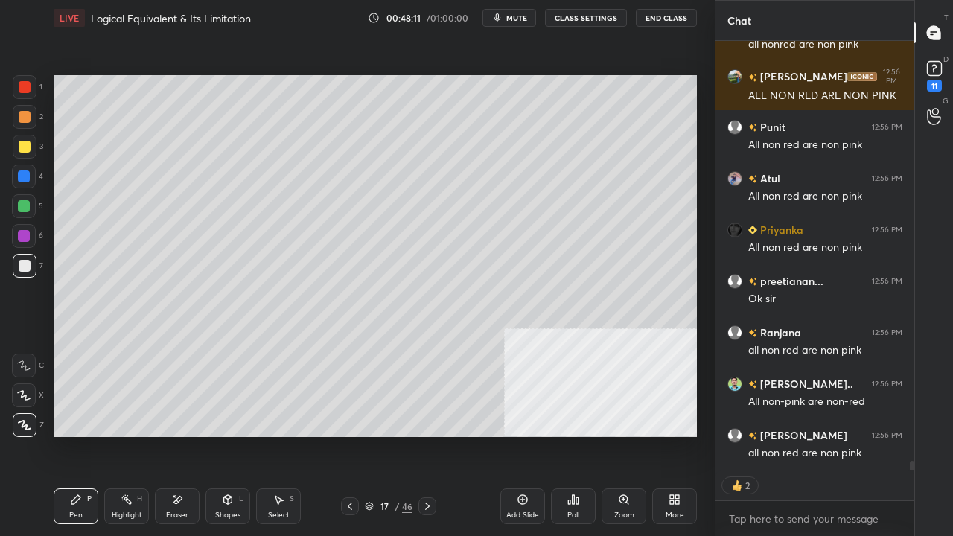
click at [20, 171] on div at bounding box center [24, 176] width 12 height 12
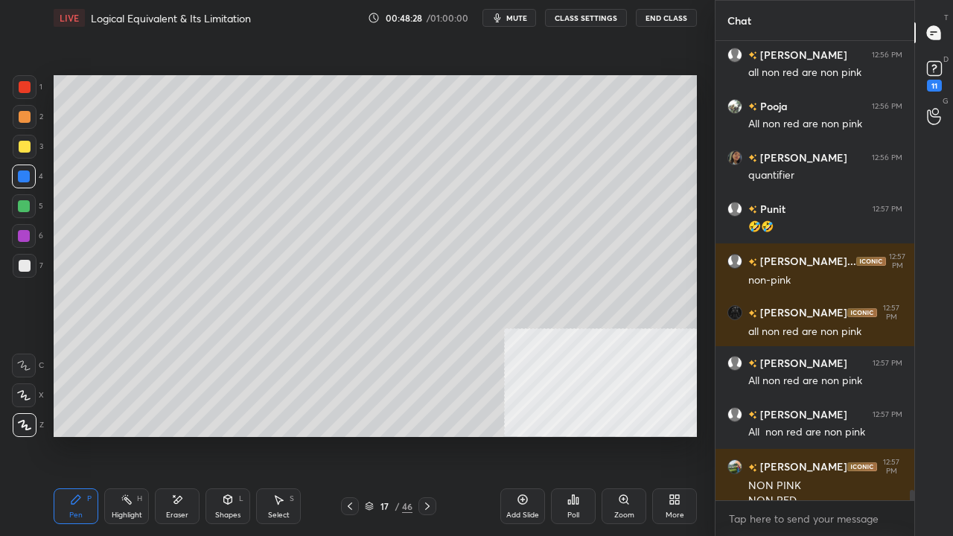
scroll to position [19956, 0]
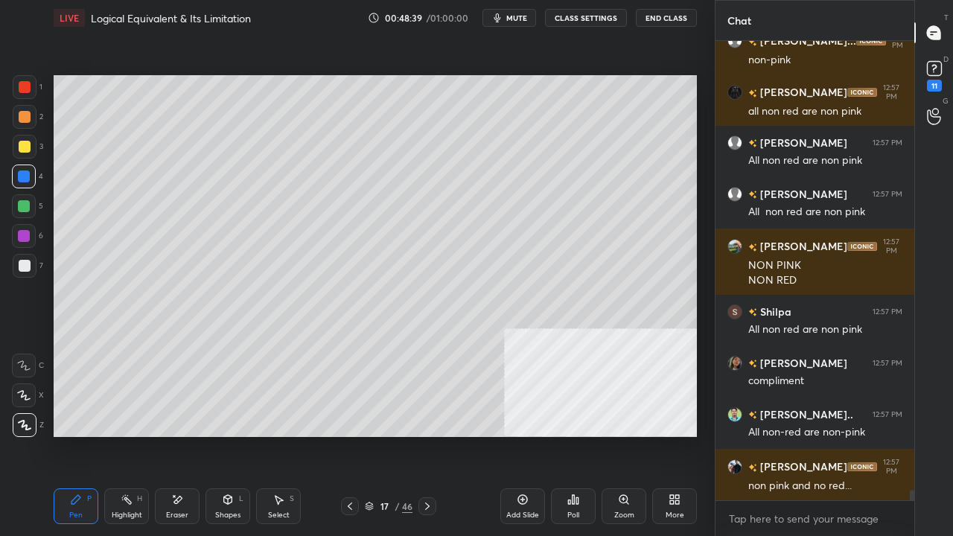
click at [25, 261] on div at bounding box center [25, 266] width 12 height 12
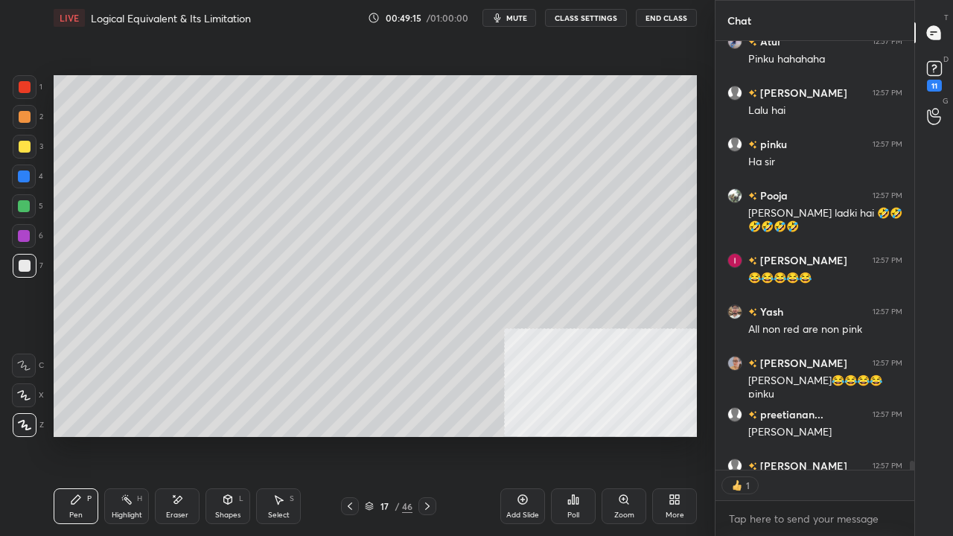
scroll to position [21064, 0]
click at [24, 171] on div at bounding box center [24, 176] width 12 height 12
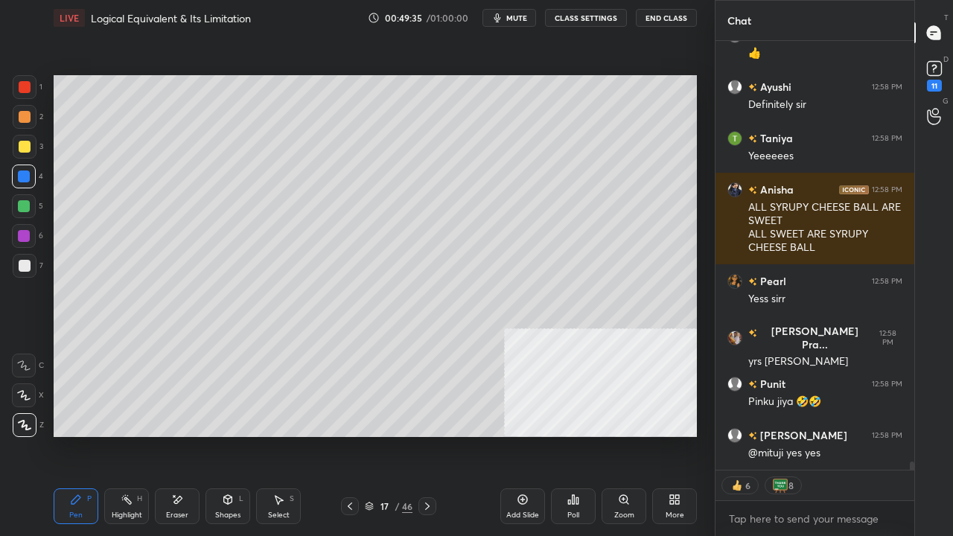
scroll to position [21736, 0]
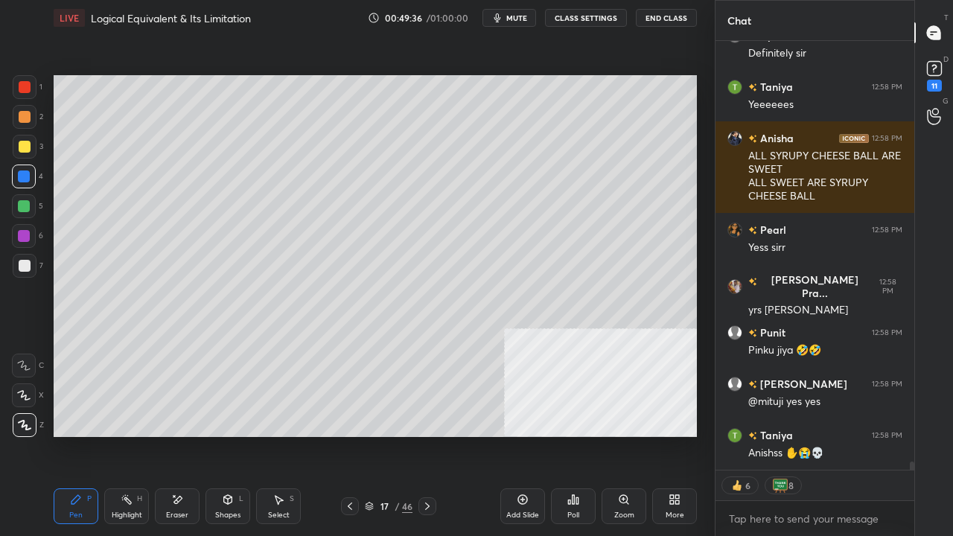
drag, startPoint x: 28, startPoint y: 267, endPoint x: 45, endPoint y: 283, distance: 23.2
click at [26, 267] on div at bounding box center [25, 266] width 12 height 12
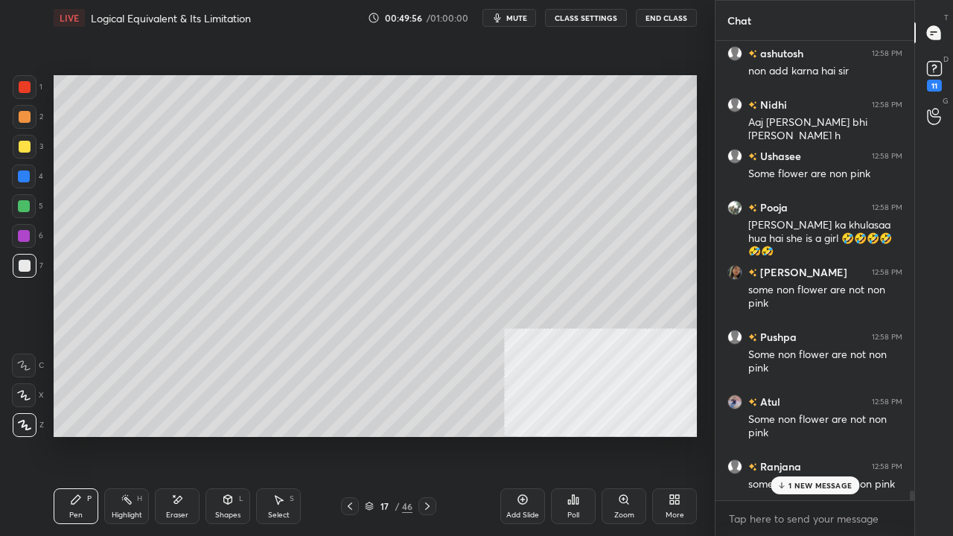
scroll to position [22234, 0]
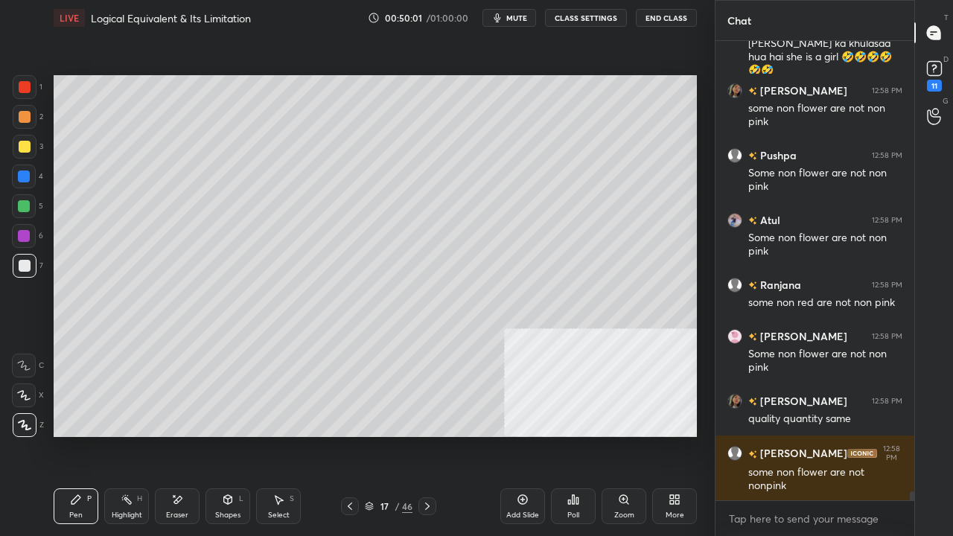
click at [676, 435] on icon at bounding box center [677, 502] width 4 height 4
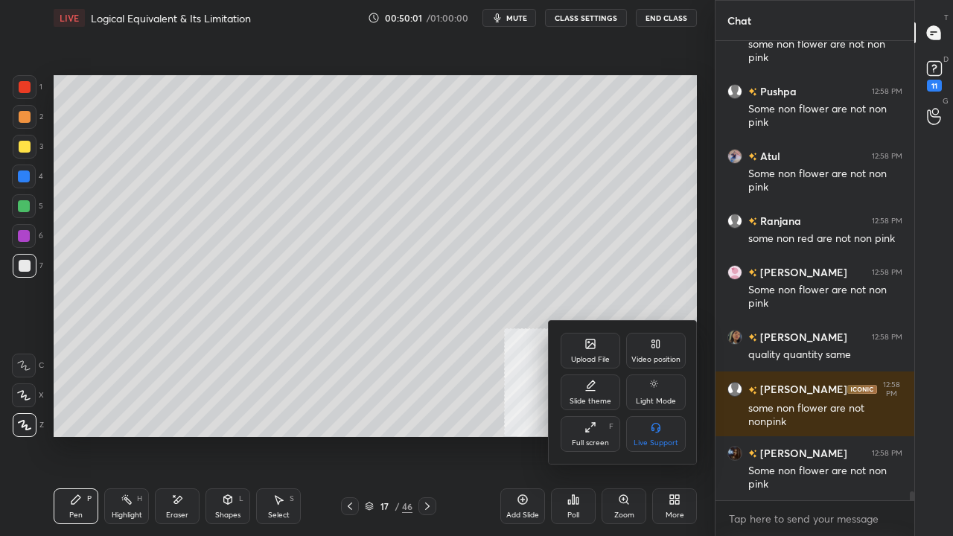
click at [654, 349] on icon at bounding box center [656, 344] width 12 height 12
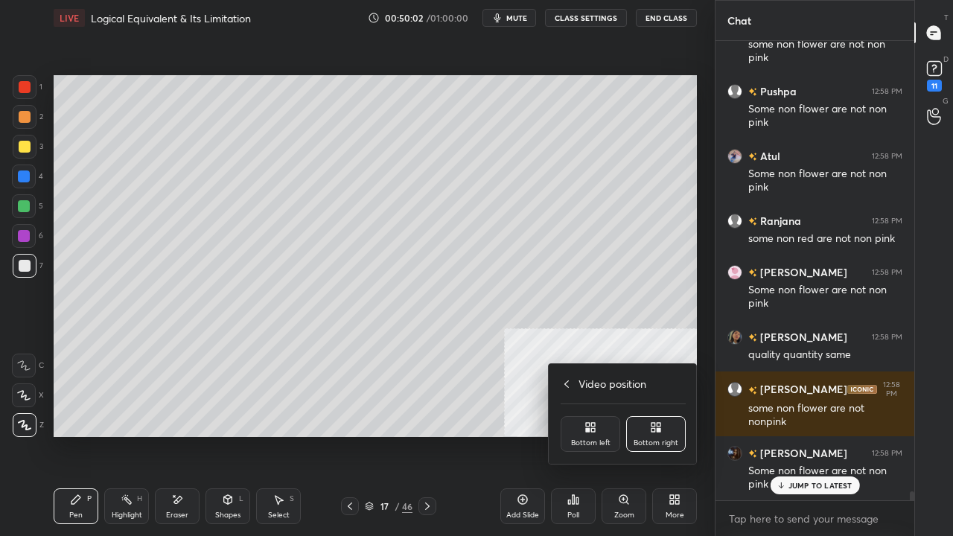
drag, startPoint x: 603, startPoint y: 426, endPoint x: 540, endPoint y: 407, distance: 66.2
click at [603, 425] on div "Bottom left" at bounding box center [591, 434] width 60 height 36
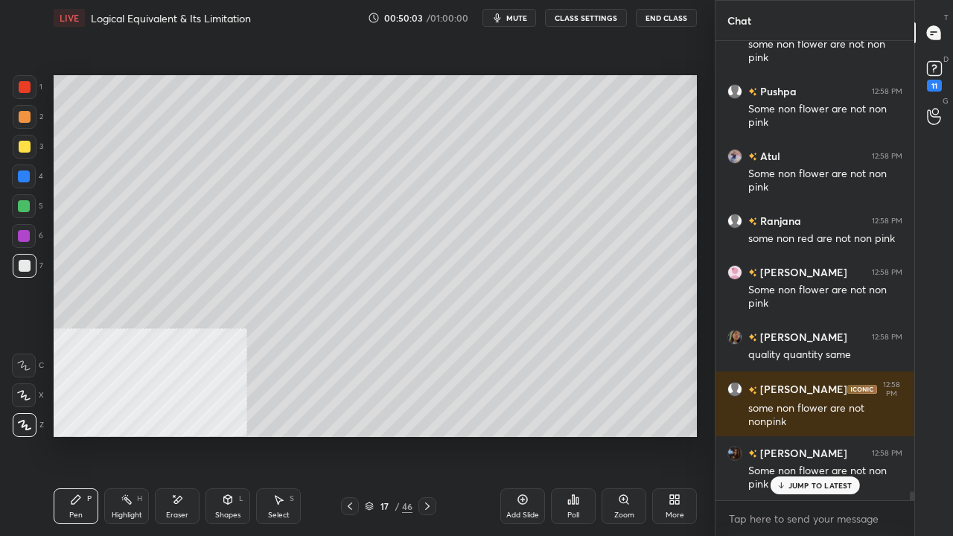
drag, startPoint x: 24, startPoint y: 141, endPoint x: 34, endPoint y: 155, distance: 16.5
click at [25, 146] on div at bounding box center [25, 147] width 12 height 12
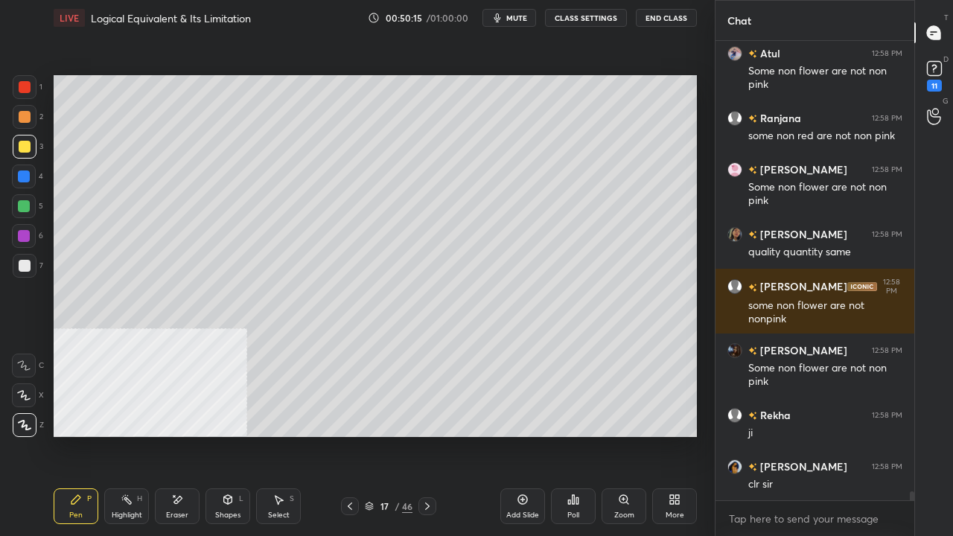
scroll to position [22583, 0]
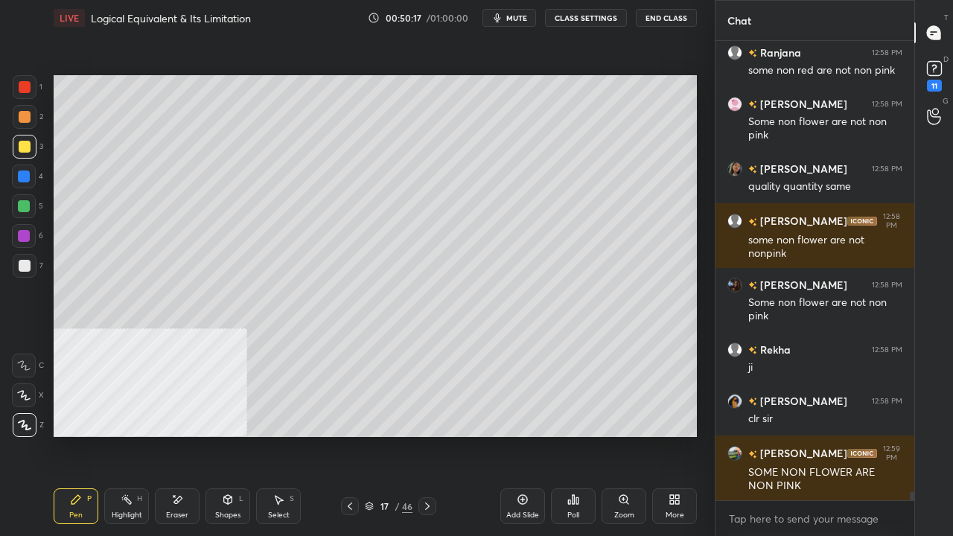
click at [674, 435] on div "More" at bounding box center [675, 514] width 19 height 7
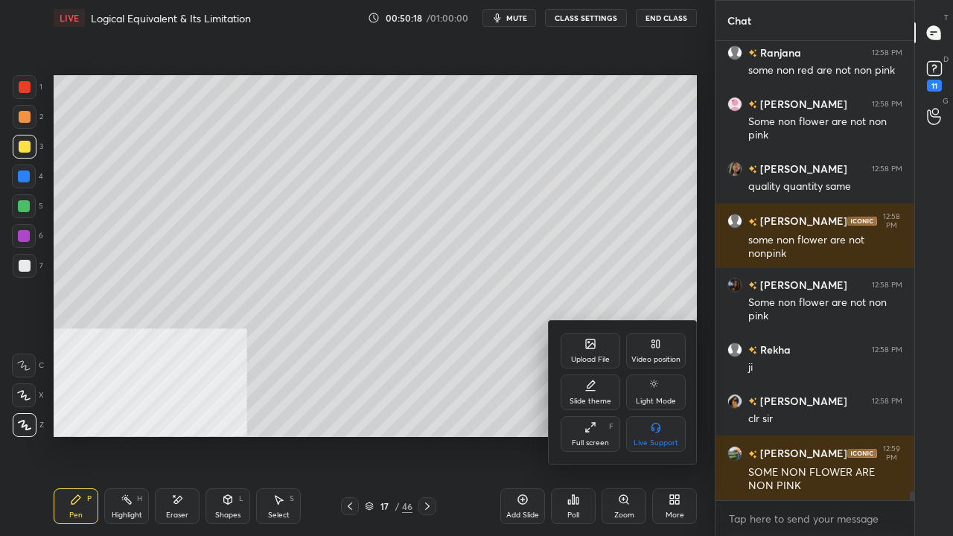
click at [657, 350] on div "Video position" at bounding box center [656, 351] width 60 height 36
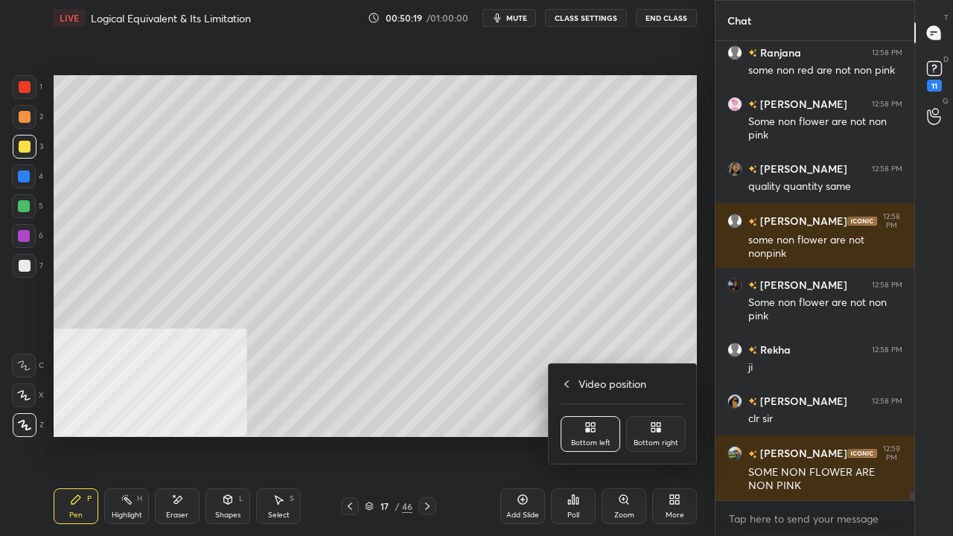
drag, startPoint x: 658, startPoint y: 423, endPoint x: 591, endPoint y: 407, distance: 69.0
click at [657, 423] on icon at bounding box center [659, 425] width 4 height 4
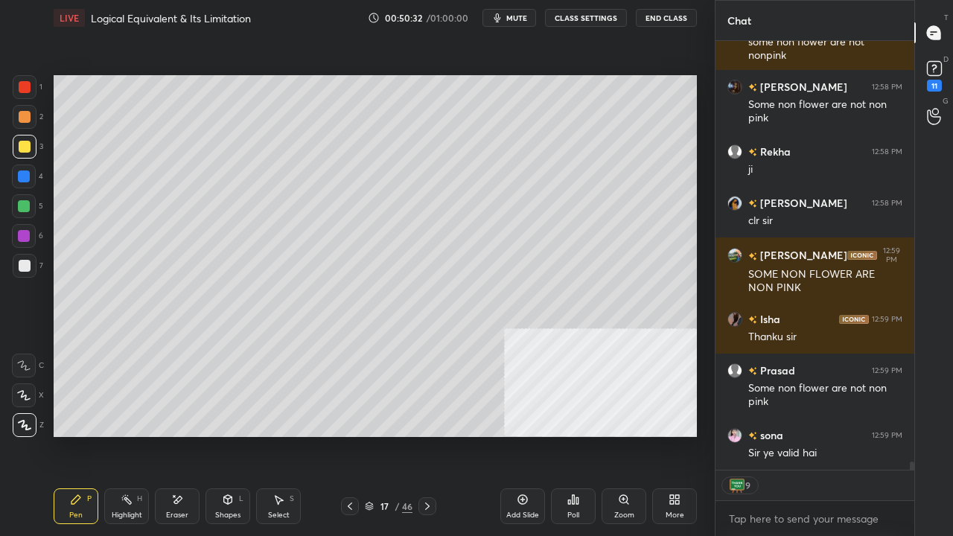
scroll to position [22835, 0]
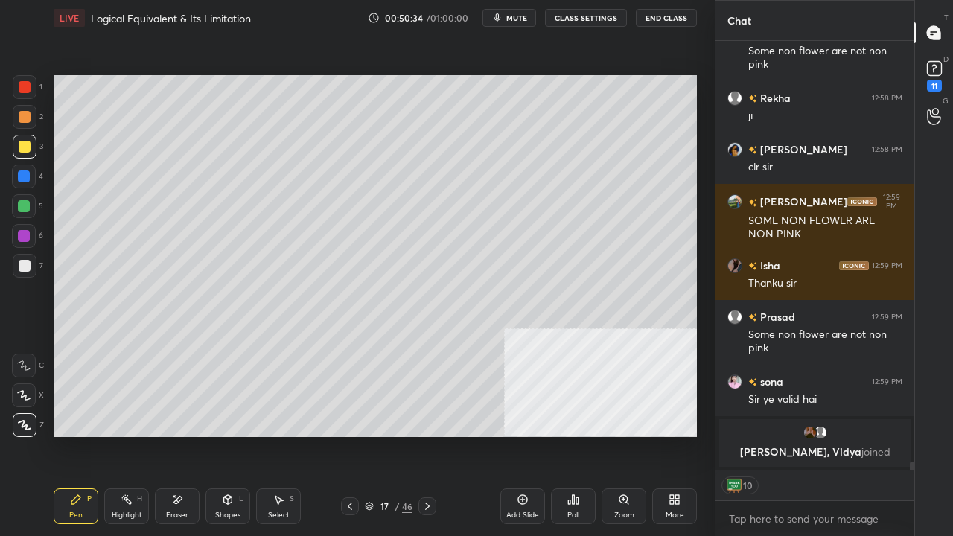
click at [126, 435] on div "Highlight H" at bounding box center [126, 506] width 45 height 36
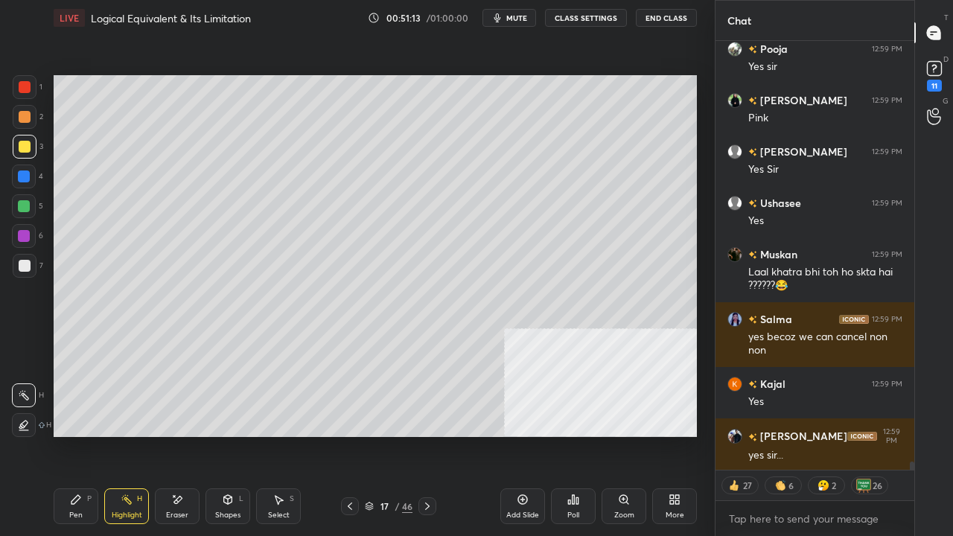
scroll to position [22916, 0]
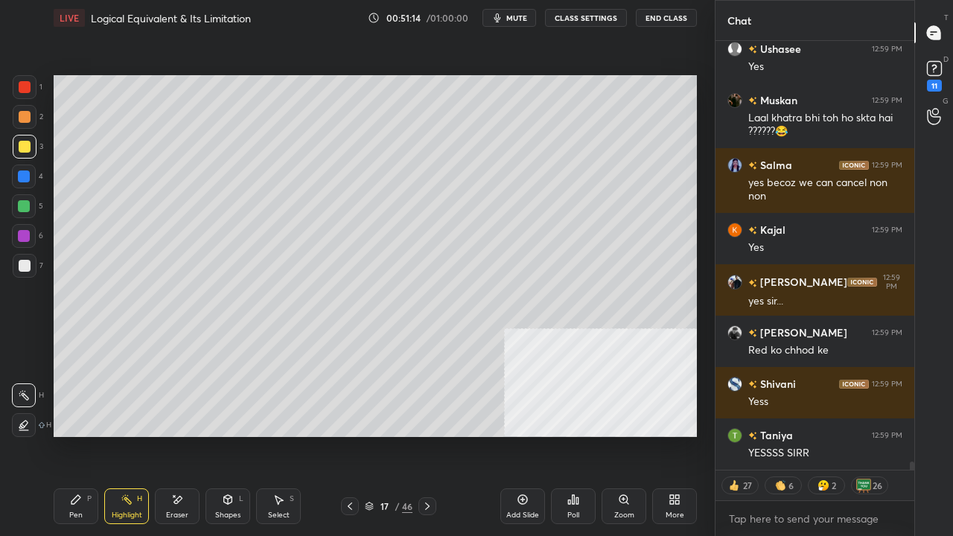
drag, startPoint x: 82, startPoint y: 511, endPoint x: 103, endPoint y: 485, distance: 33.4
click at [82, 435] on div "Pen" at bounding box center [75, 514] width 13 height 7
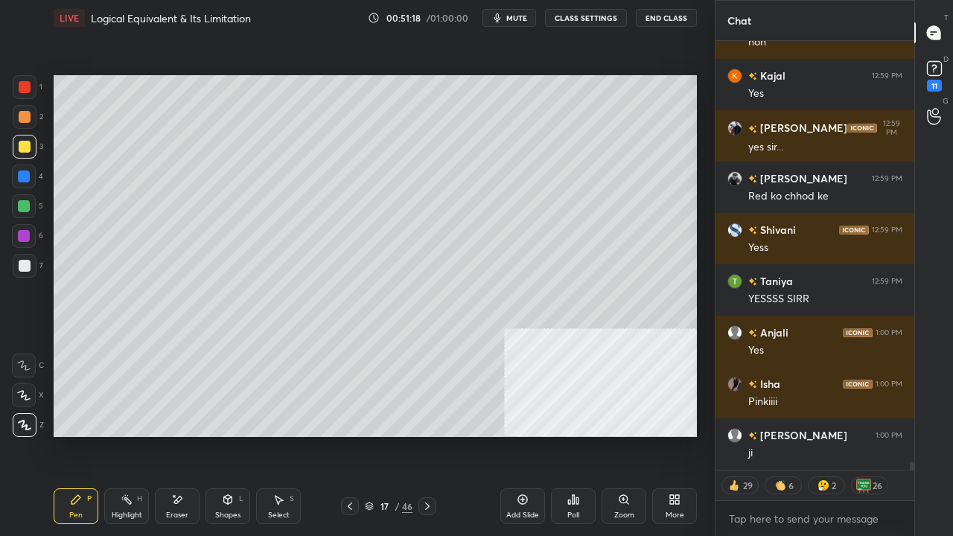
scroll to position [23199, 0]
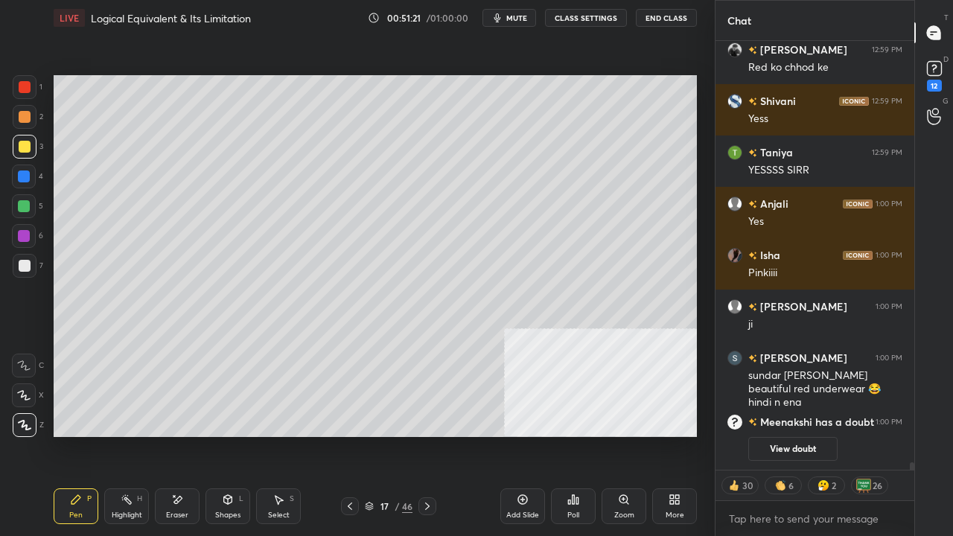
drag, startPoint x: 21, startPoint y: 265, endPoint x: 40, endPoint y: 284, distance: 26.9
click at [22, 265] on div at bounding box center [25, 266] width 12 height 12
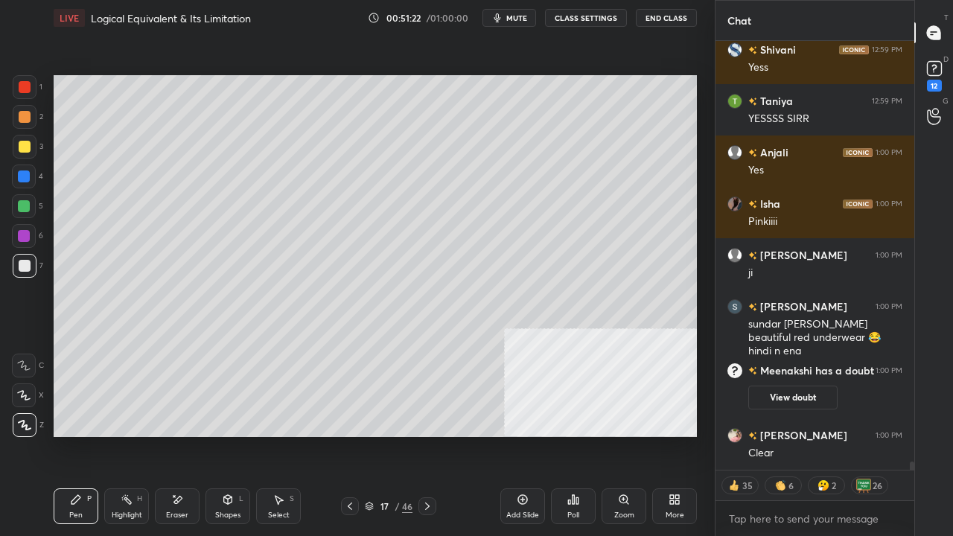
type textarea "x"
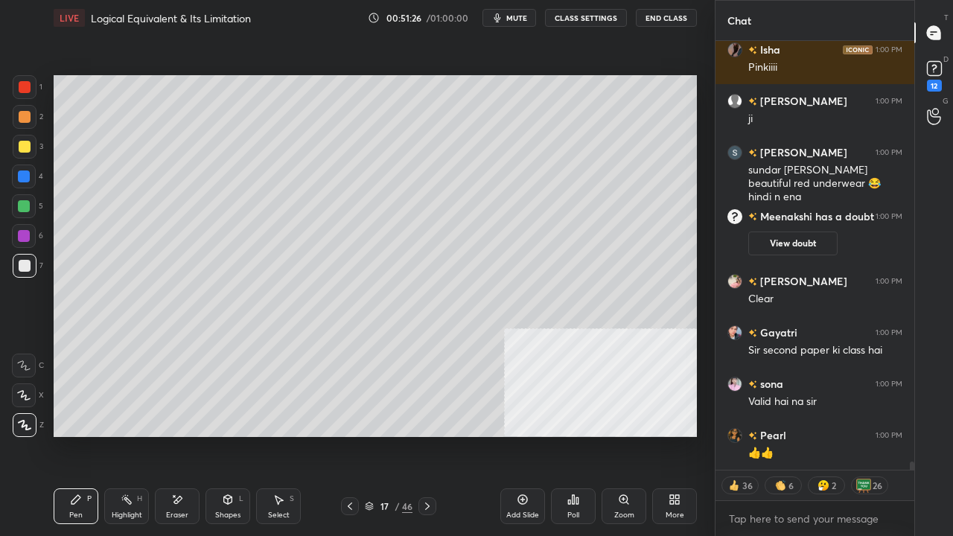
scroll to position [22907, 0]
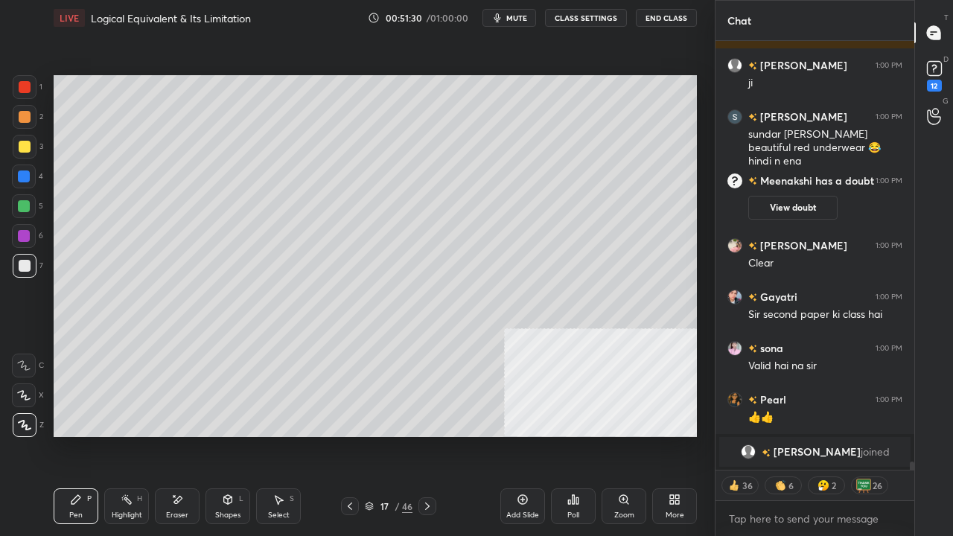
click at [183, 435] on div "Eraser" at bounding box center [177, 506] width 45 height 36
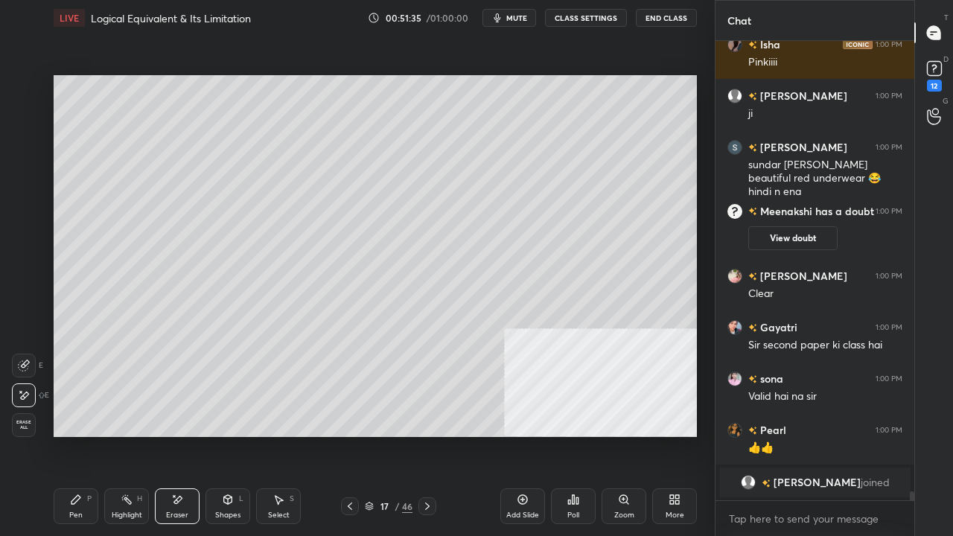
scroll to position [22829, 0]
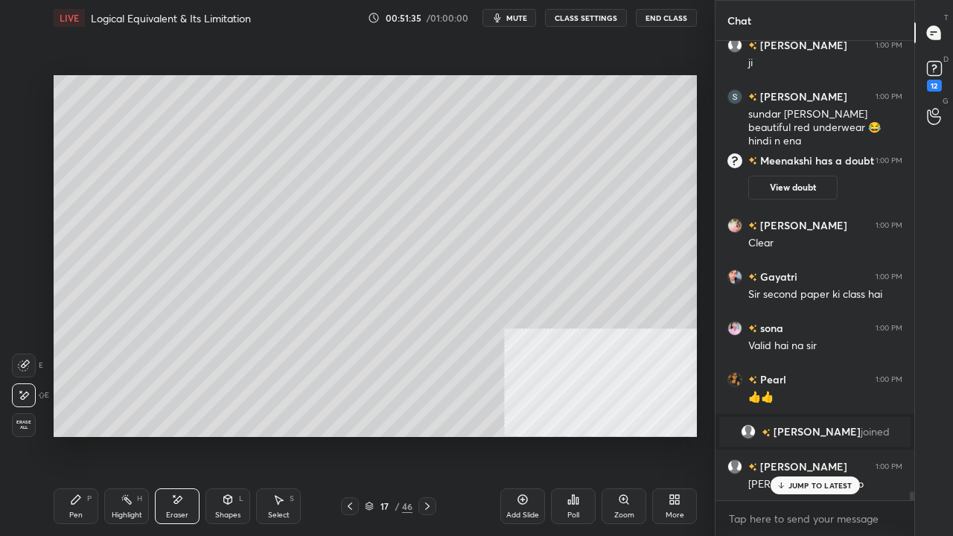
click at [76, 435] on icon at bounding box center [75, 499] width 9 height 9
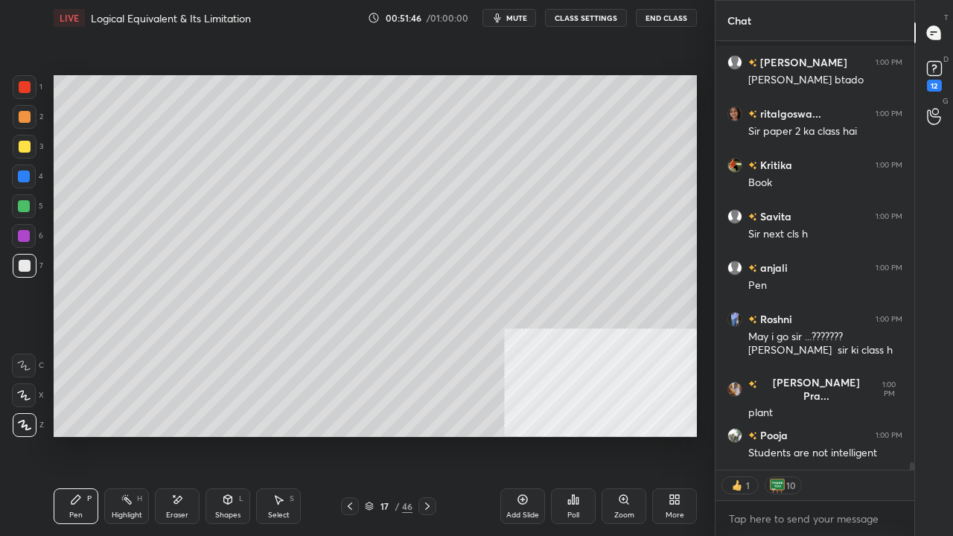
scroll to position [23284, 0]
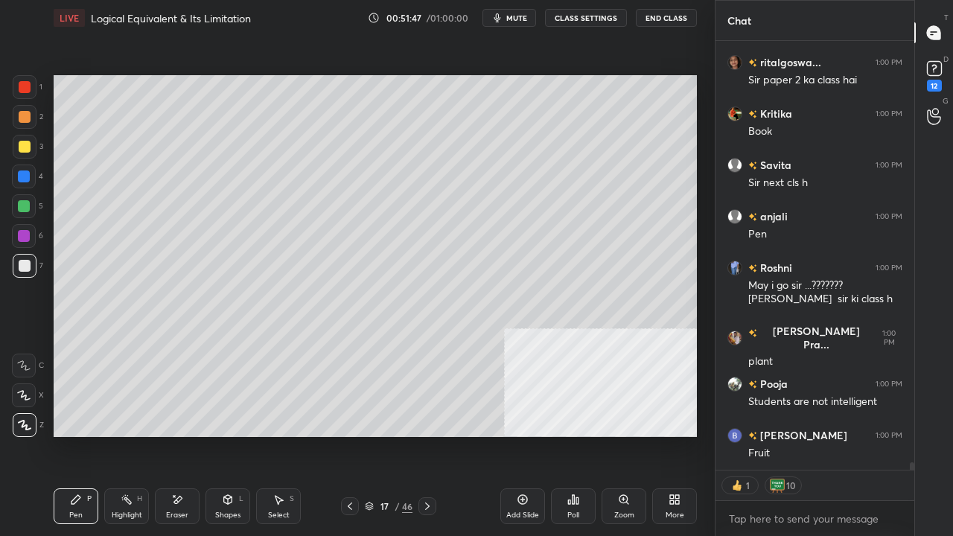
click at [26, 173] on div at bounding box center [24, 176] width 12 height 12
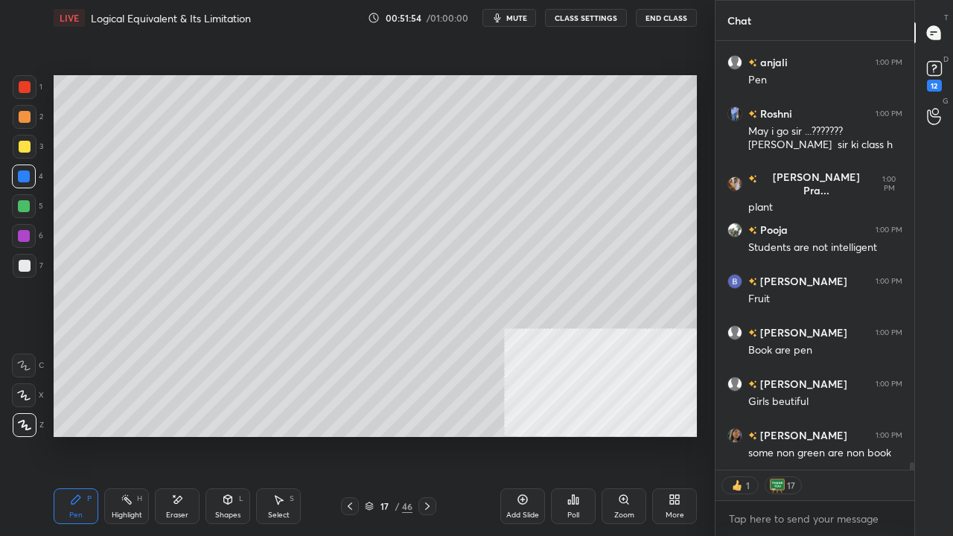
scroll to position [23490, 0]
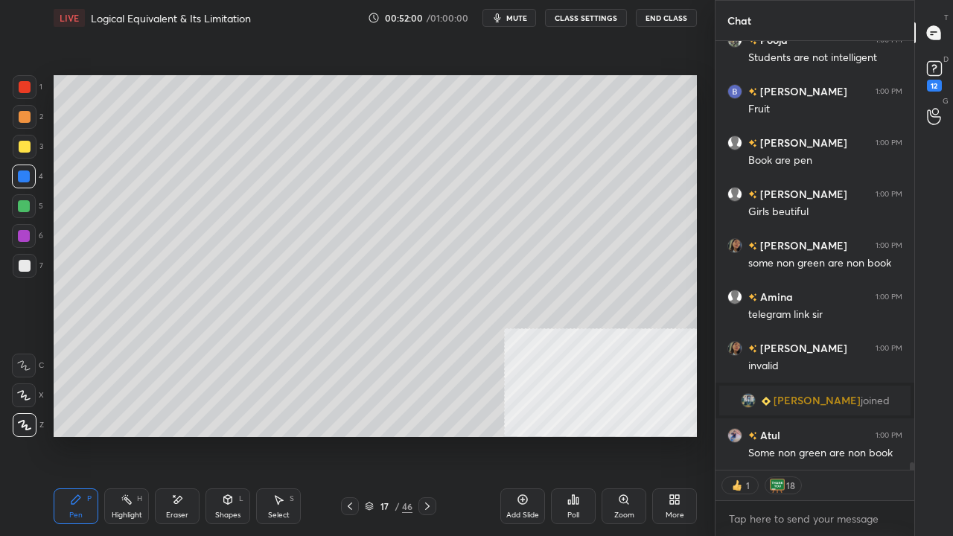
drag, startPoint x: 22, startPoint y: 235, endPoint x: 49, endPoint y: 248, distance: 30.0
click at [24, 234] on div at bounding box center [24, 236] width 12 height 12
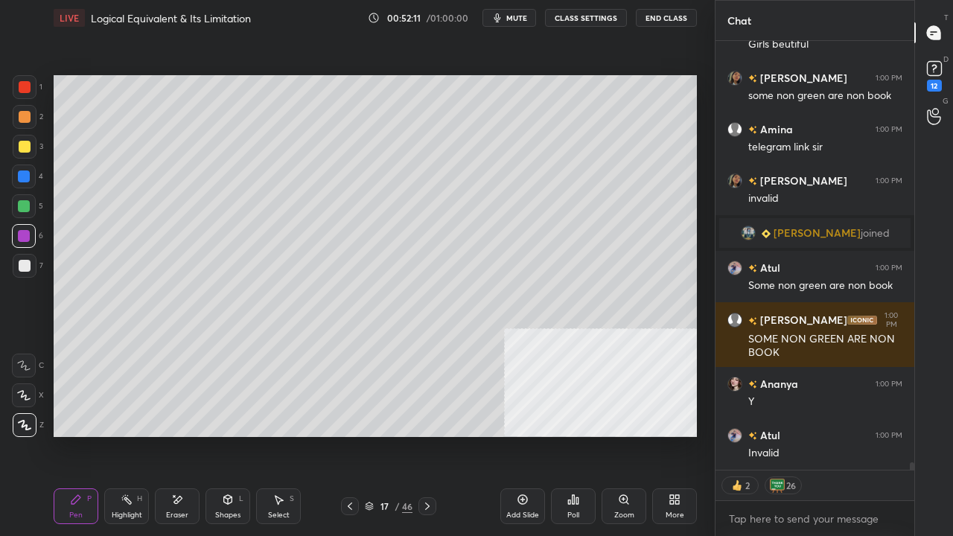
scroll to position [23847, 0]
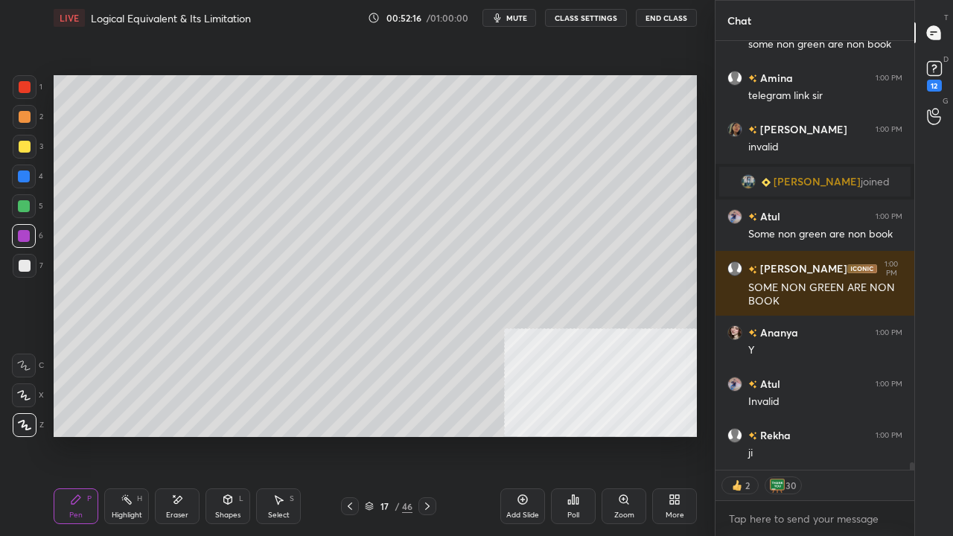
click at [170, 435] on div "Eraser" at bounding box center [177, 506] width 45 height 36
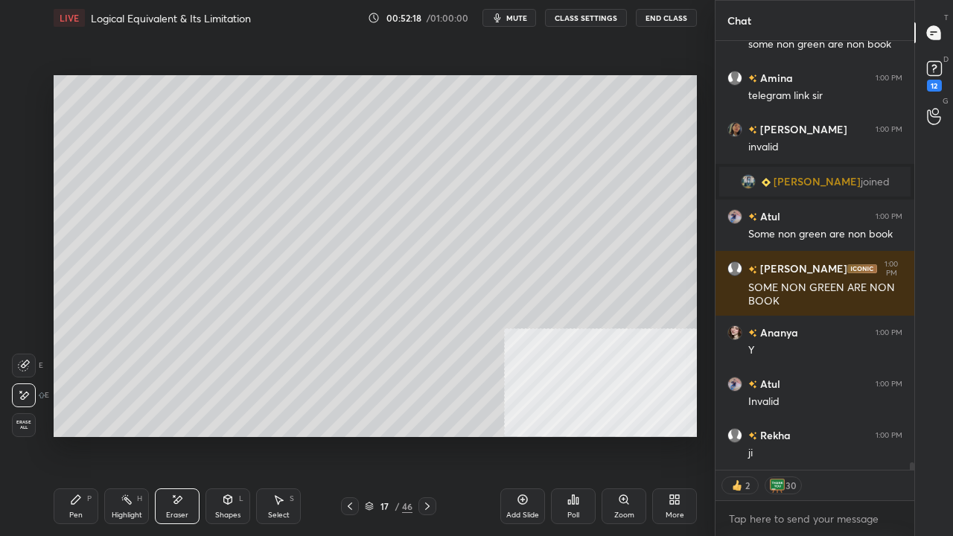
click at [74, 435] on div "Pen P" at bounding box center [76, 506] width 45 height 36
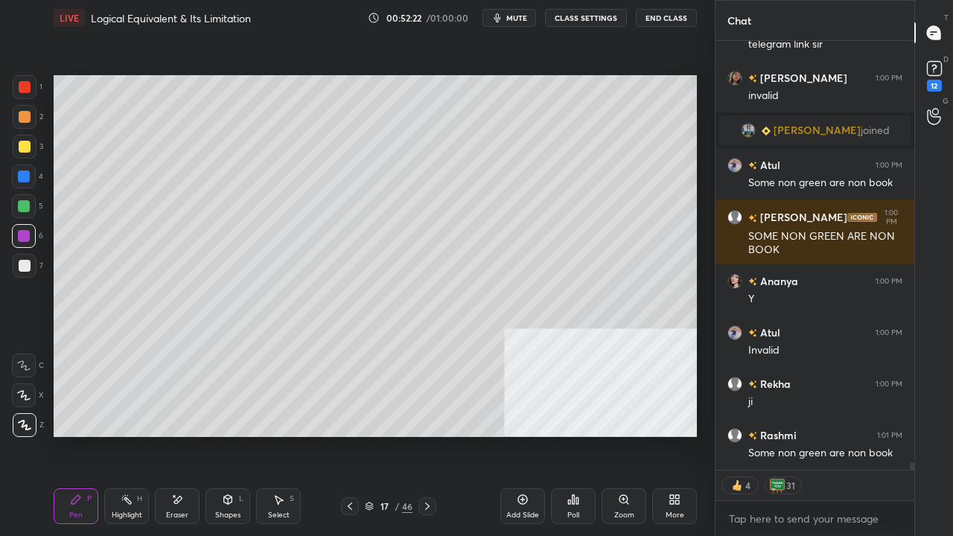
scroll to position [23950, 0]
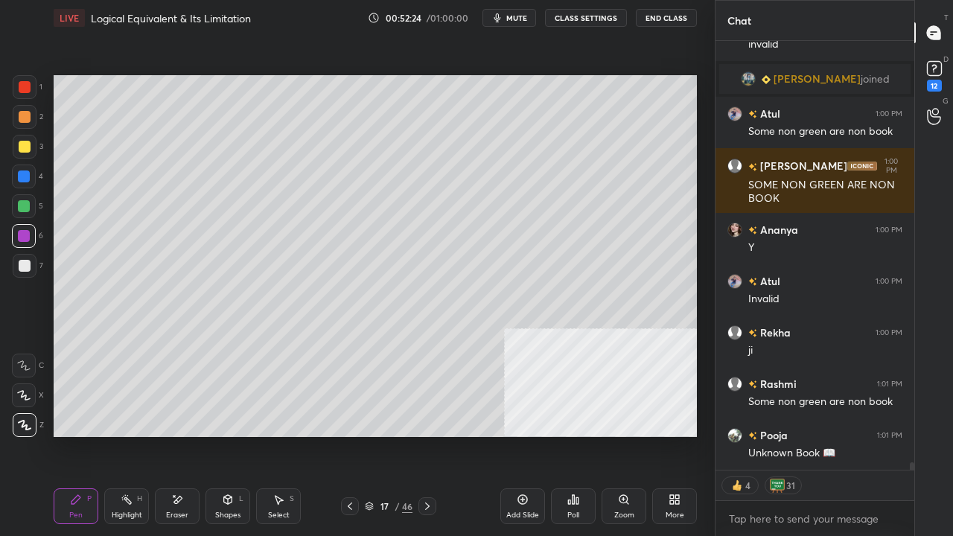
click at [25, 265] on div at bounding box center [25, 266] width 12 height 12
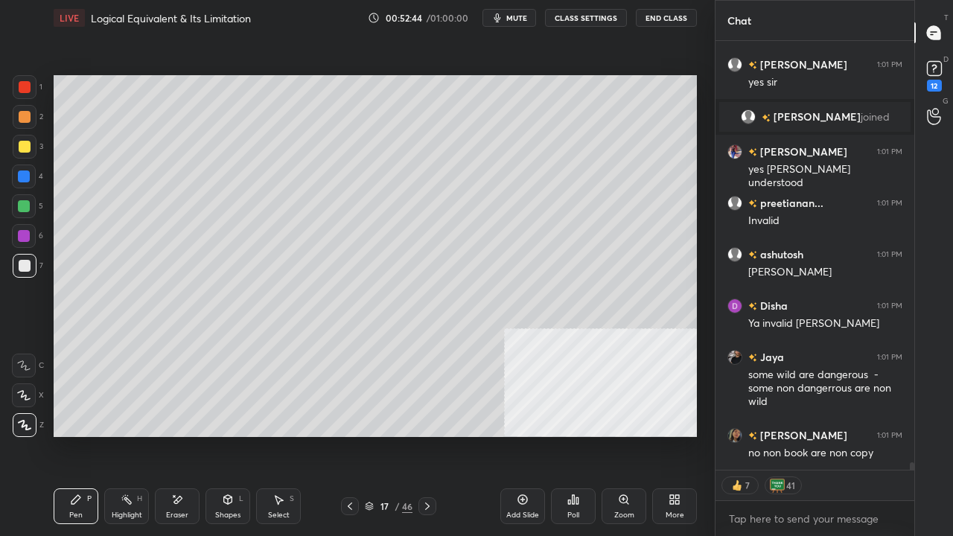
scroll to position [24108, 0]
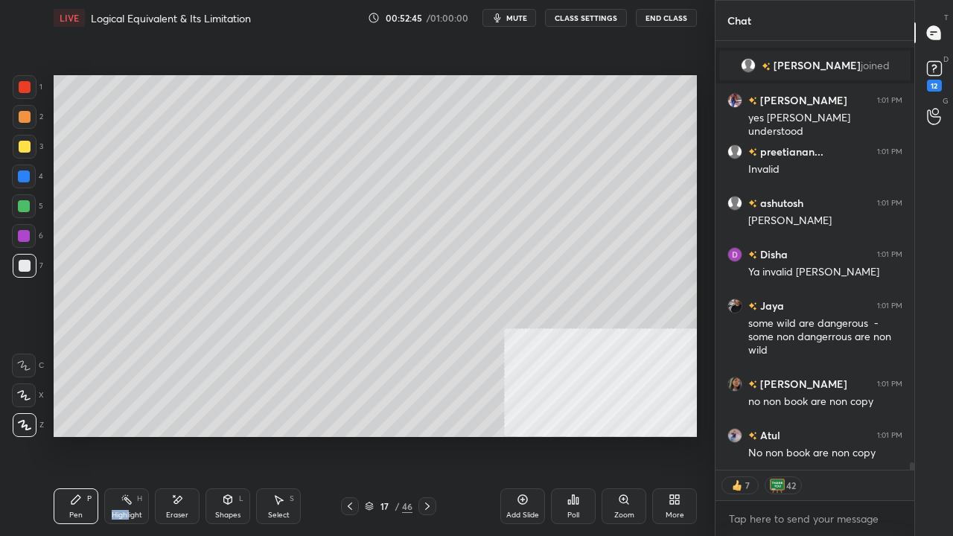
drag, startPoint x: 128, startPoint y: 507, endPoint x: 135, endPoint y: 494, distance: 14.3
click at [130, 435] on div "Highlight H" at bounding box center [126, 506] width 45 height 36
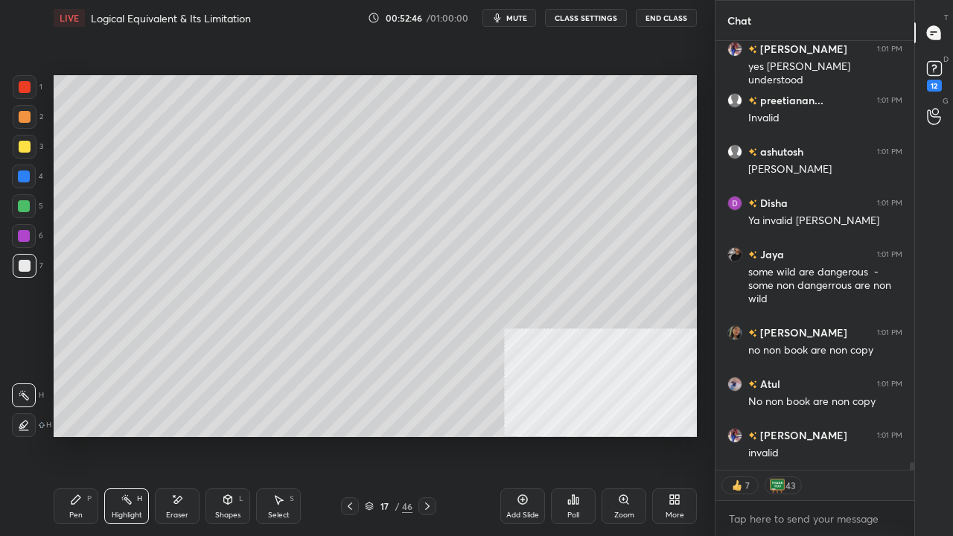
click at [74, 435] on div "Pen P" at bounding box center [76, 506] width 45 height 36
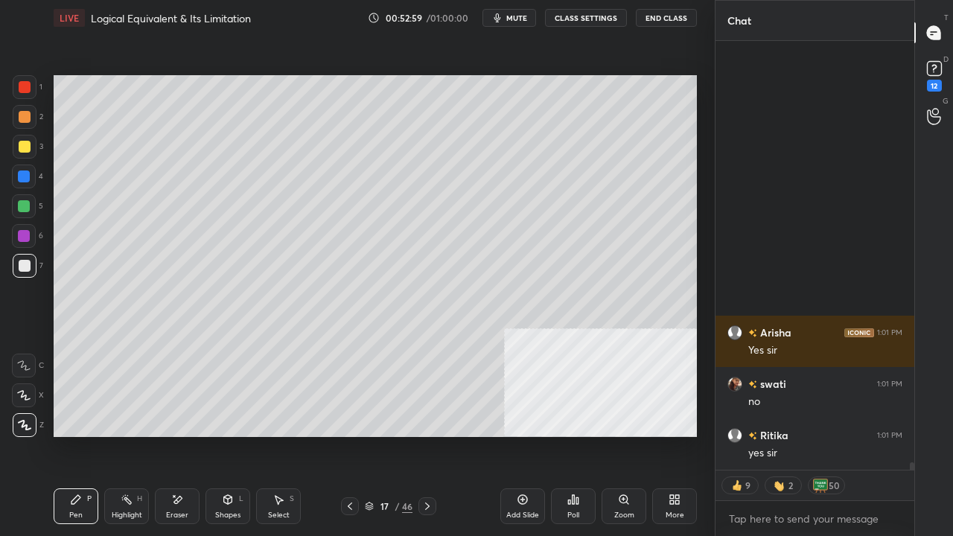
scroll to position [25535, 0]
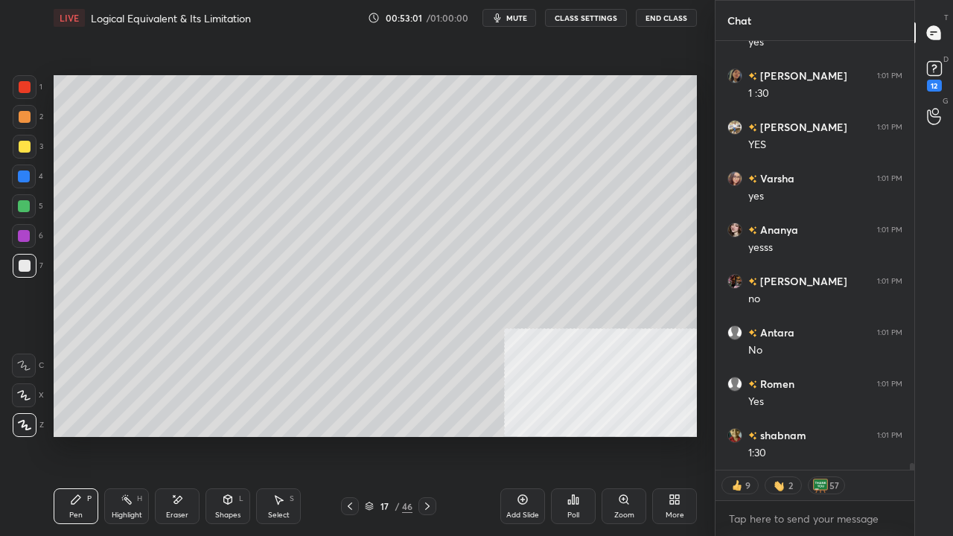
click at [31, 85] on div at bounding box center [25, 87] width 24 height 24
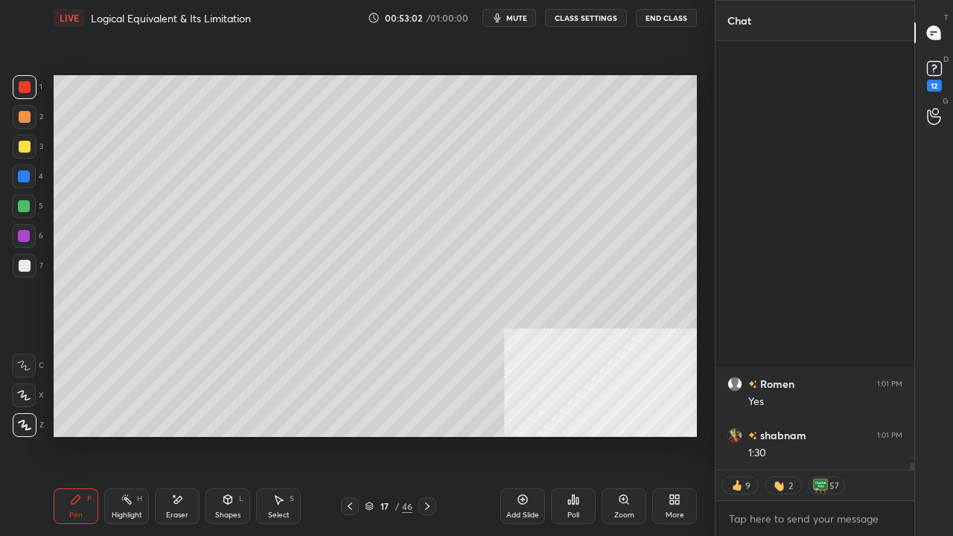
scroll to position [26848, 0]
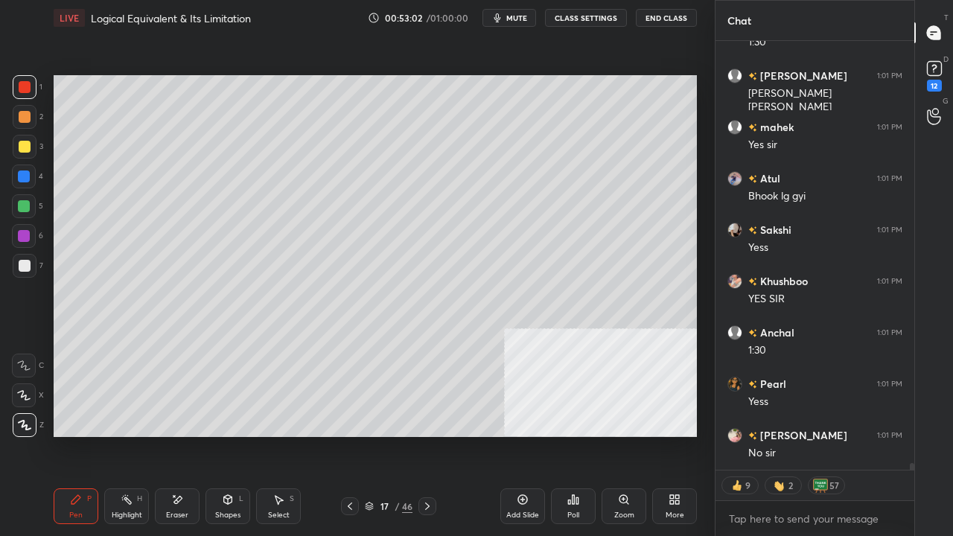
drag, startPoint x: 386, startPoint y: 509, endPoint x: 404, endPoint y: 455, distance: 57.2
click at [386, 435] on div "17" at bounding box center [384, 506] width 15 height 9
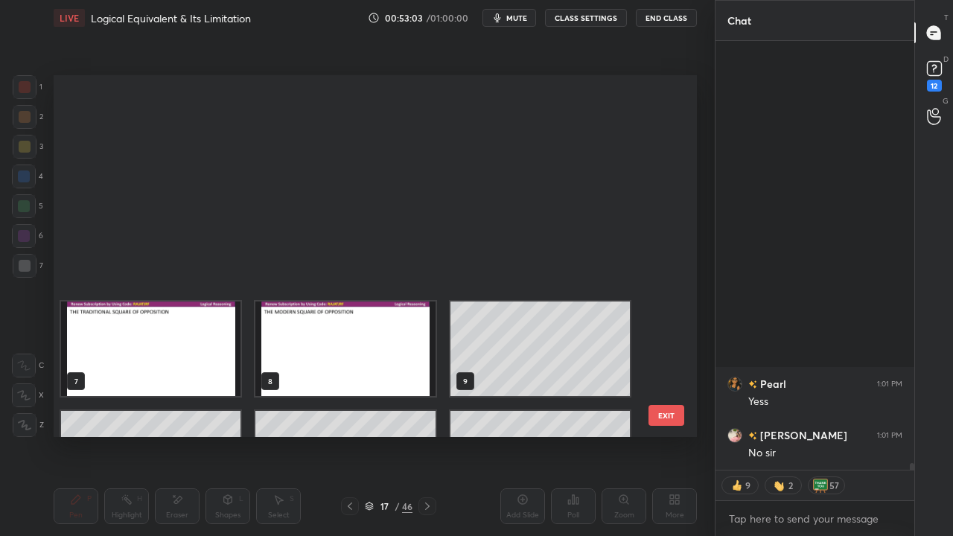
scroll to position [295, 0]
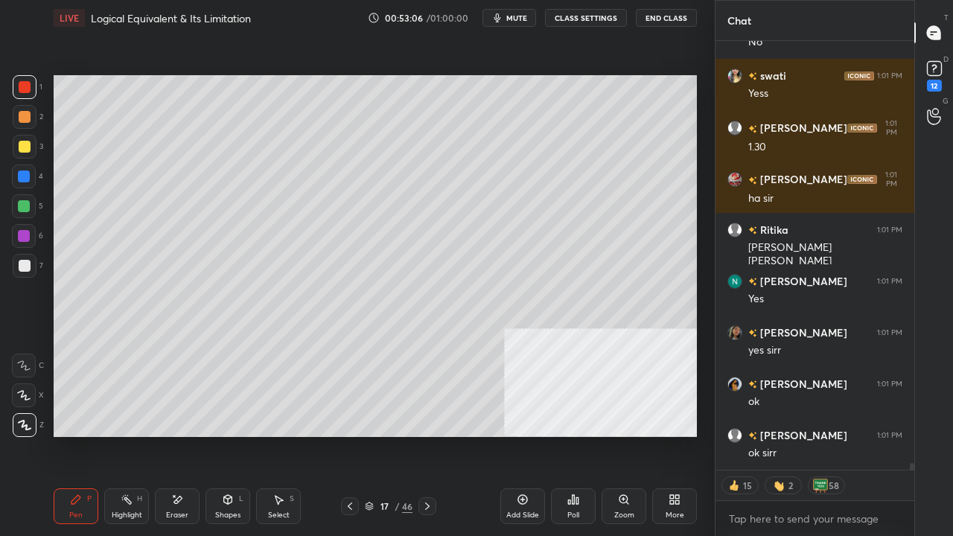
click at [529, 435] on div "Add Slide" at bounding box center [522, 506] width 45 height 36
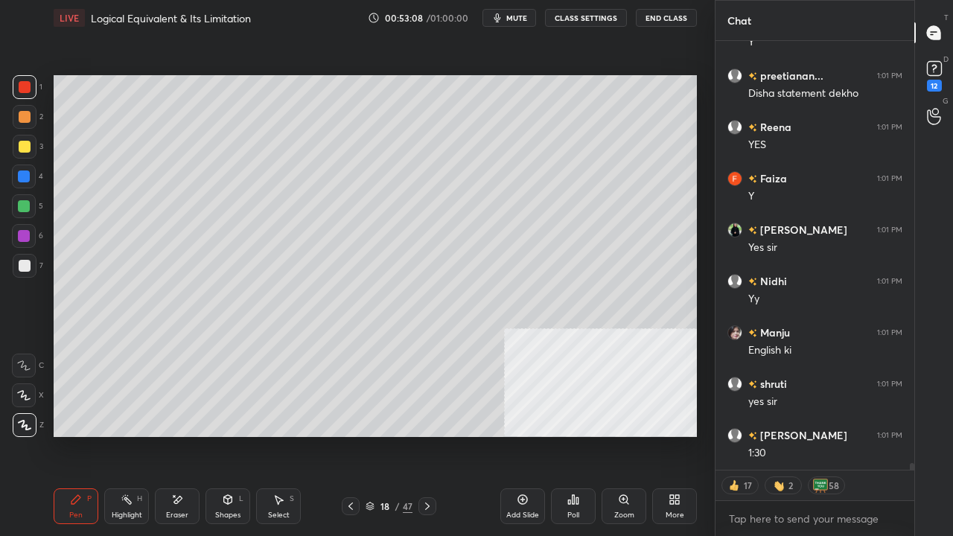
click at [28, 89] on div at bounding box center [25, 87] width 12 height 12
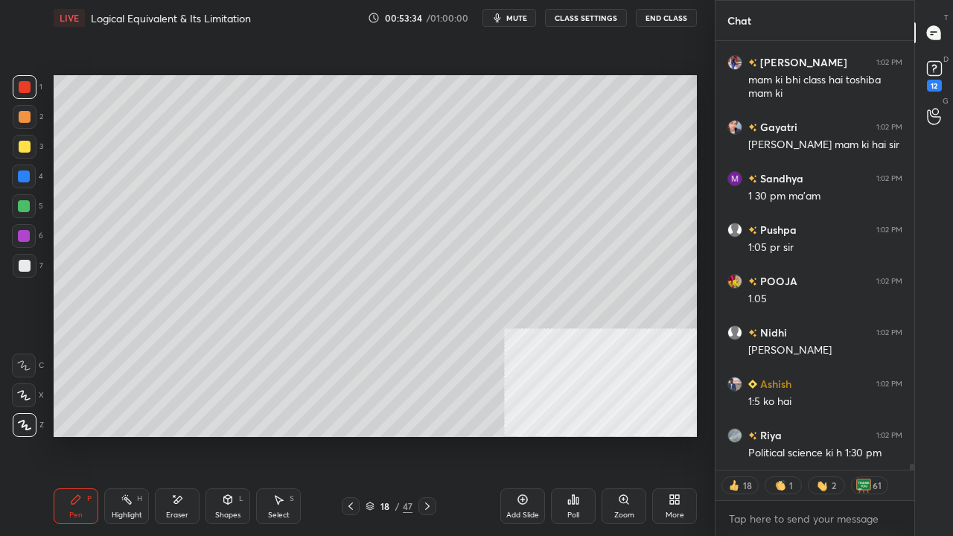
click at [226, 435] on icon at bounding box center [228, 500] width 12 height 12
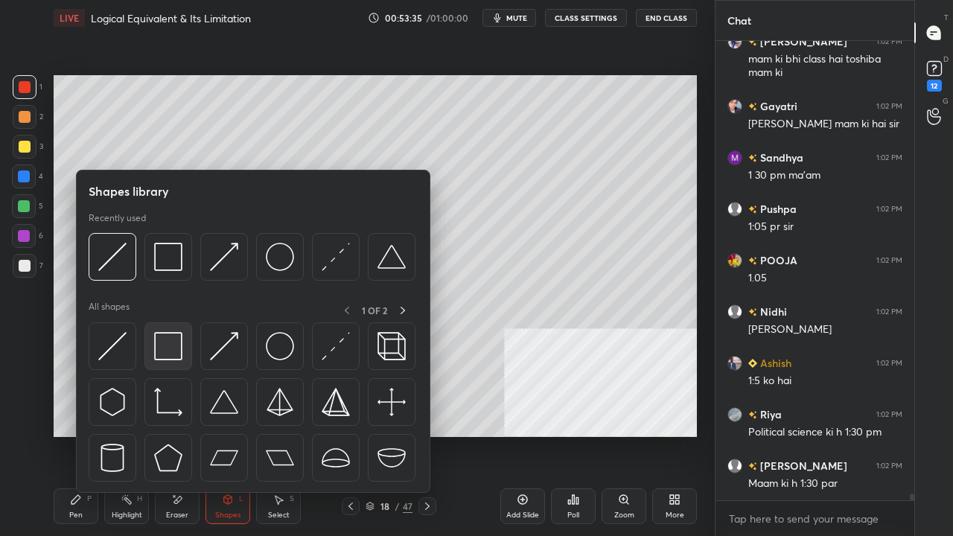
click at [172, 346] on img at bounding box center [168, 346] width 28 height 28
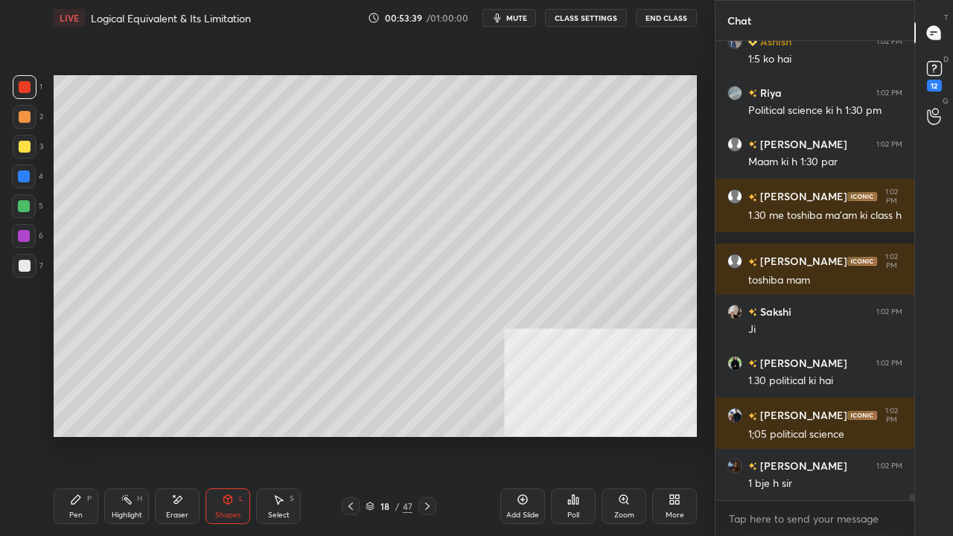
click at [85, 435] on div "Pen P" at bounding box center [76, 506] width 45 height 36
click at [25, 264] on div at bounding box center [25, 266] width 12 height 12
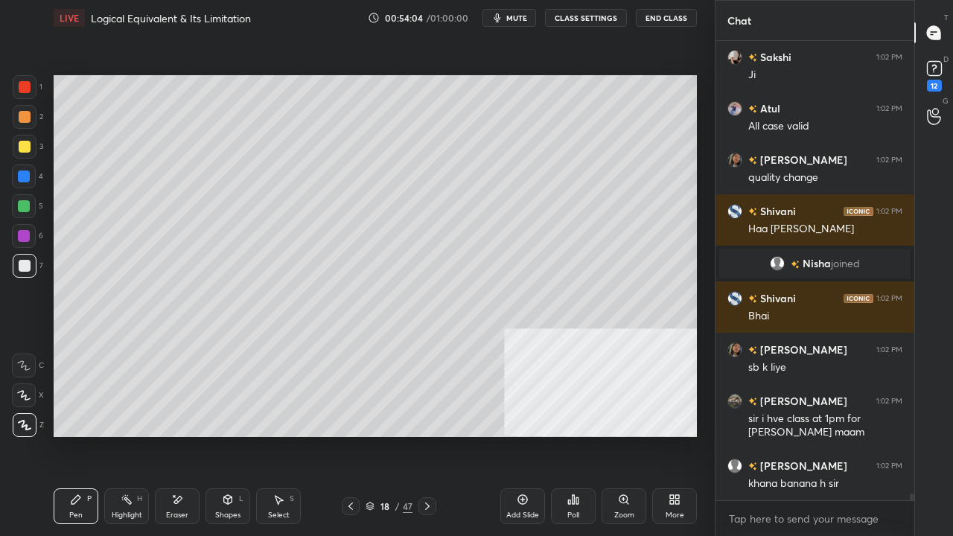
click at [23, 179] on div at bounding box center [24, 176] width 12 height 12
click at [25, 179] on div at bounding box center [24, 176] width 12 height 12
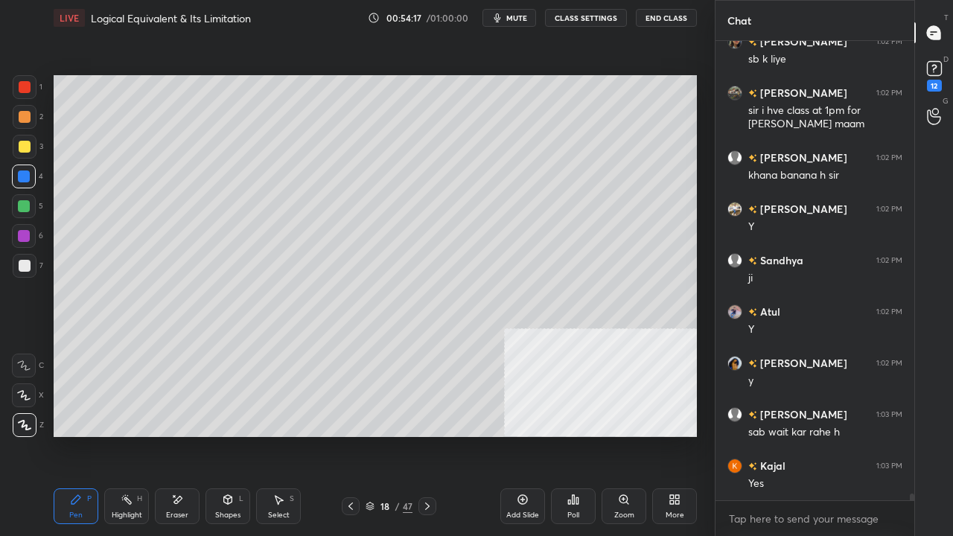
scroll to position [30447, 0]
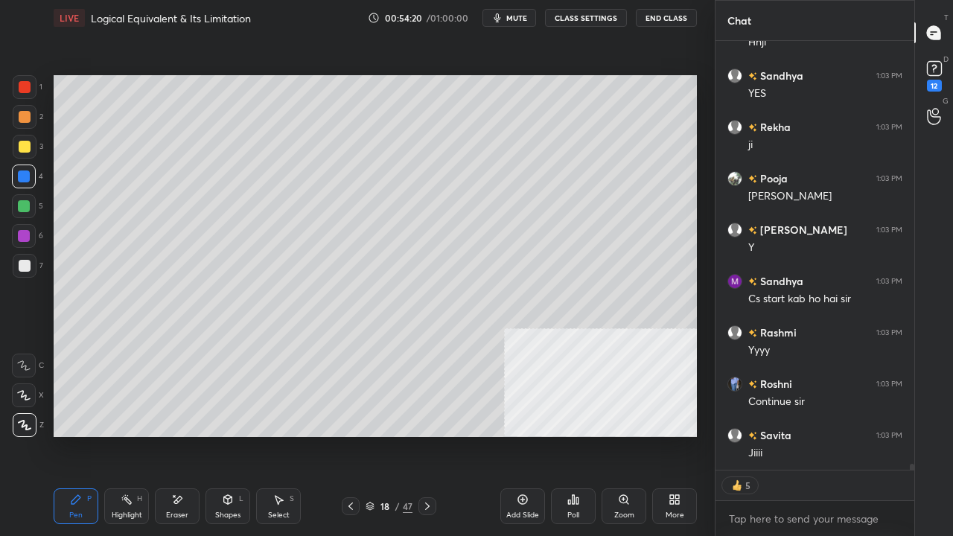
click at [23, 206] on div at bounding box center [24, 206] width 12 height 12
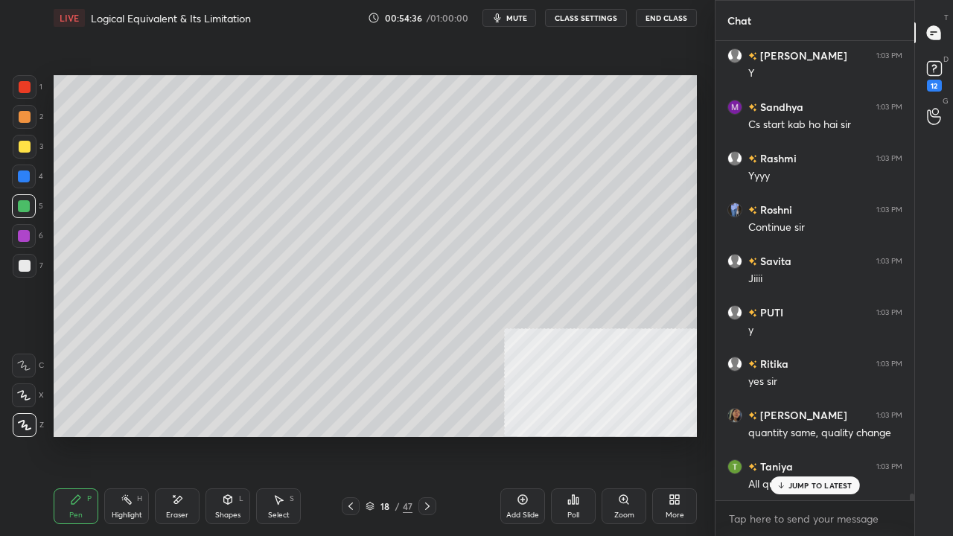
scroll to position [31166, 0]
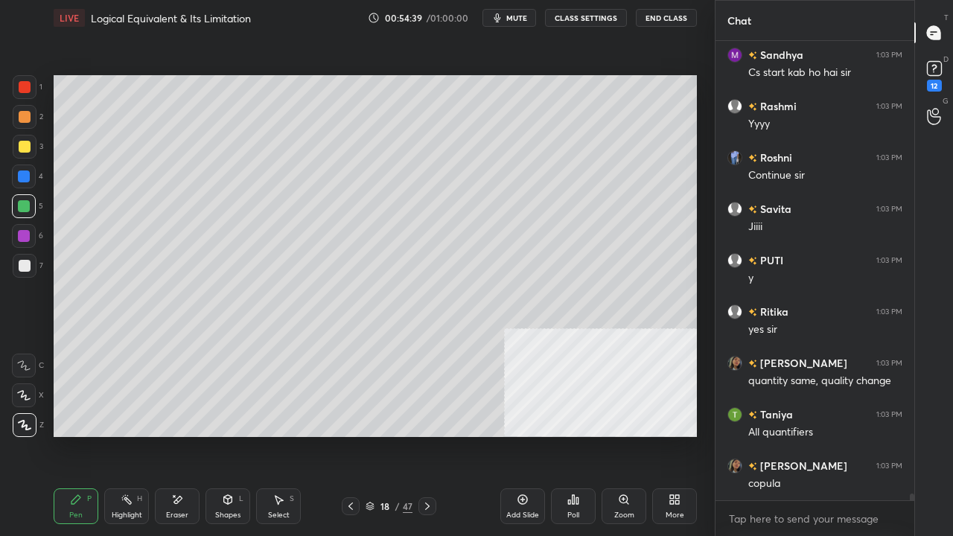
drag, startPoint x: 24, startPoint y: 267, endPoint x: 47, endPoint y: 265, distance: 23.2
click at [25, 267] on div at bounding box center [25, 266] width 12 height 12
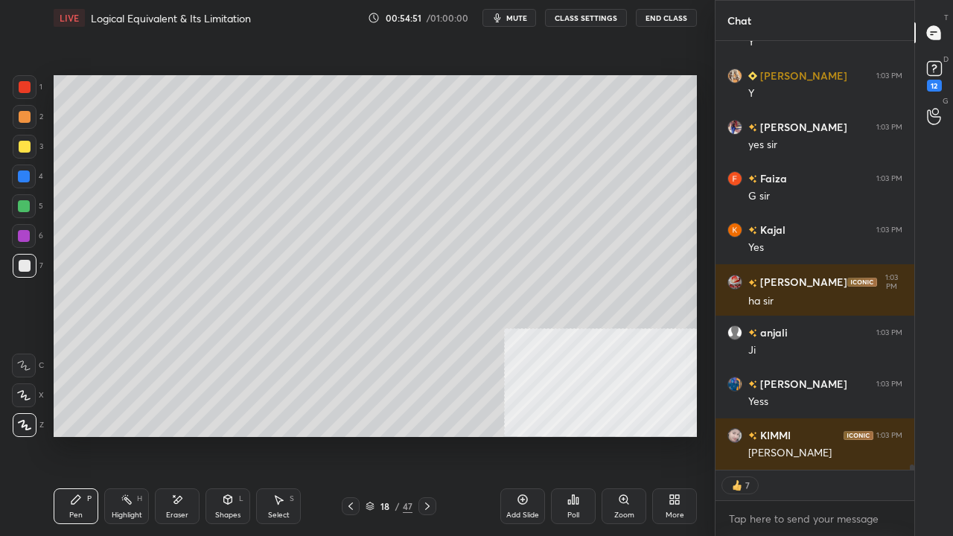
scroll to position [32612, 0]
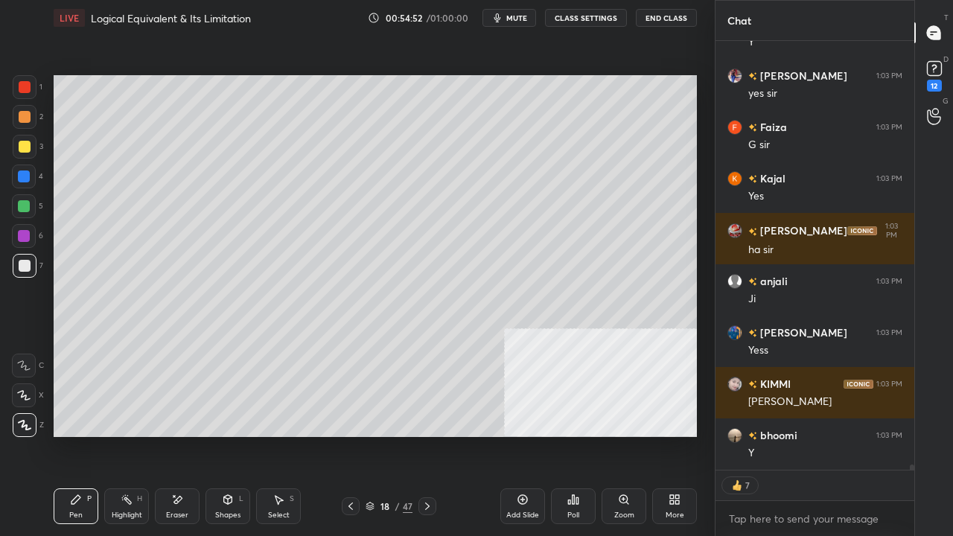
click at [22, 147] on div at bounding box center [25, 147] width 12 height 12
click at [518, 435] on icon at bounding box center [523, 500] width 12 height 12
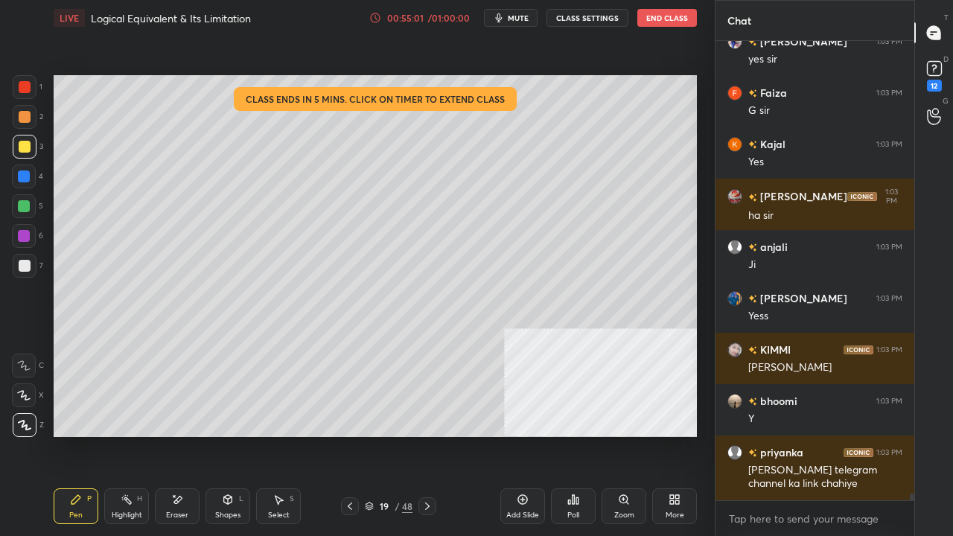
scroll to position [455, 194]
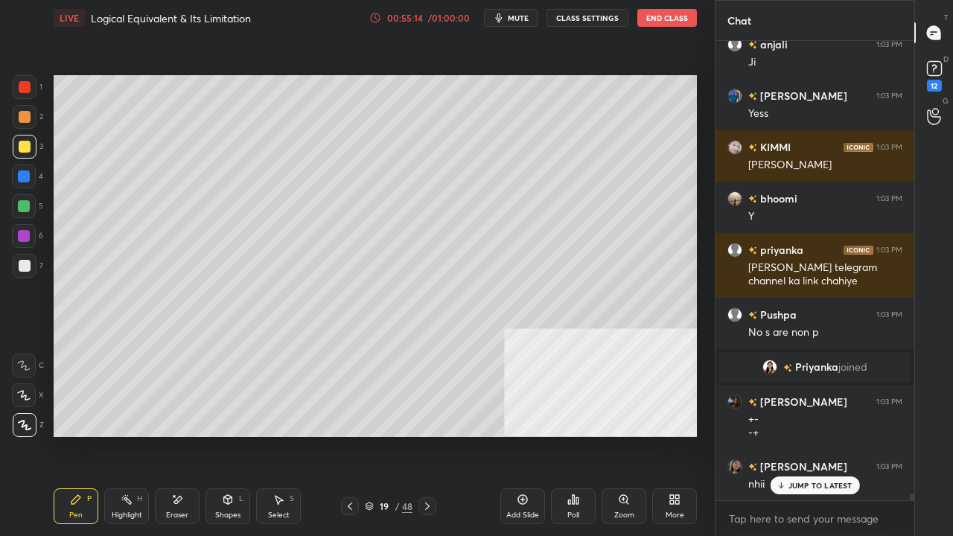
drag, startPoint x: 174, startPoint y: 506, endPoint x: 179, endPoint y: 493, distance: 13.4
click at [174, 435] on icon at bounding box center [177, 500] width 12 height 13
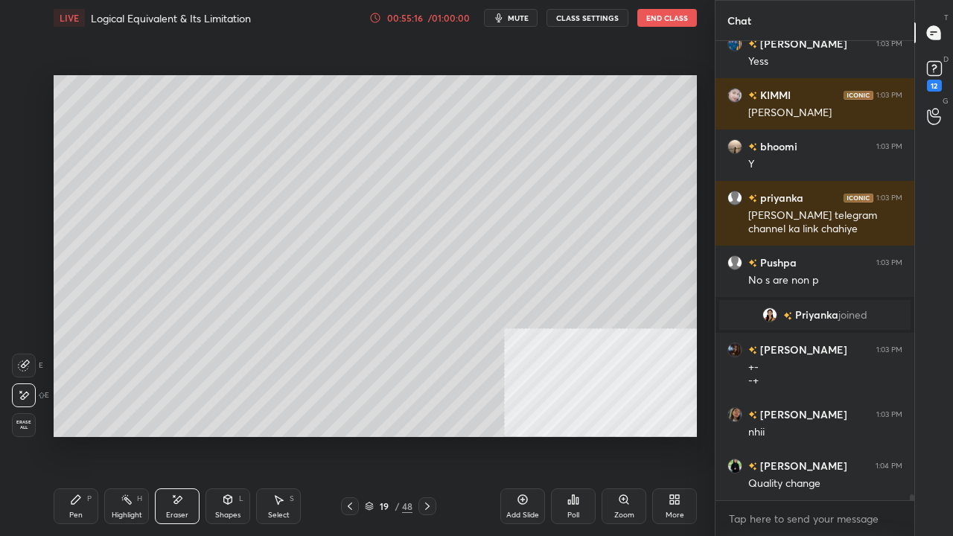
drag, startPoint x: 72, startPoint y: 500, endPoint x: 111, endPoint y: 449, distance: 64.3
click at [73, 435] on icon at bounding box center [76, 500] width 12 height 12
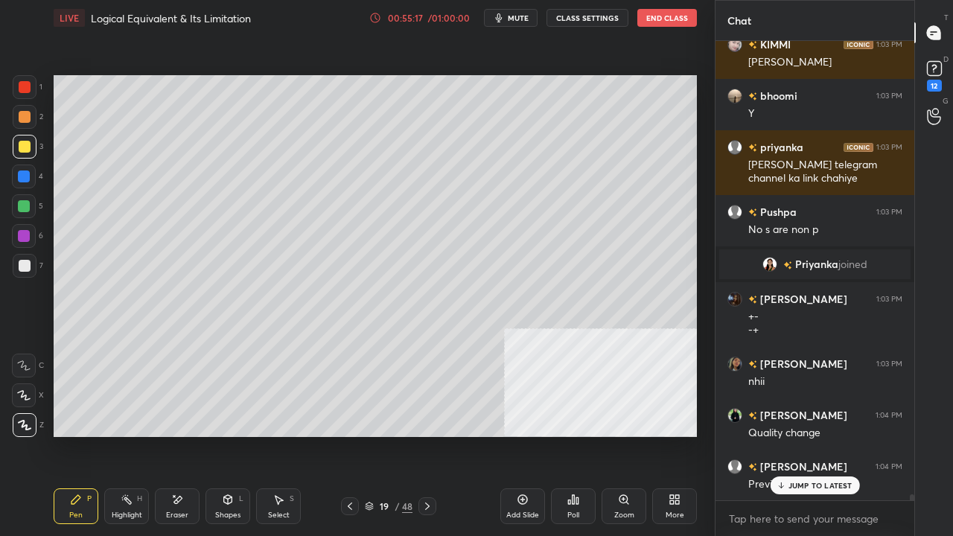
drag, startPoint x: 26, startPoint y: 86, endPoint x: 40, endPoint y: 87, distance: 14.2
click at [25, 85] on div at bounding box center [25, 87] width 12 height 12
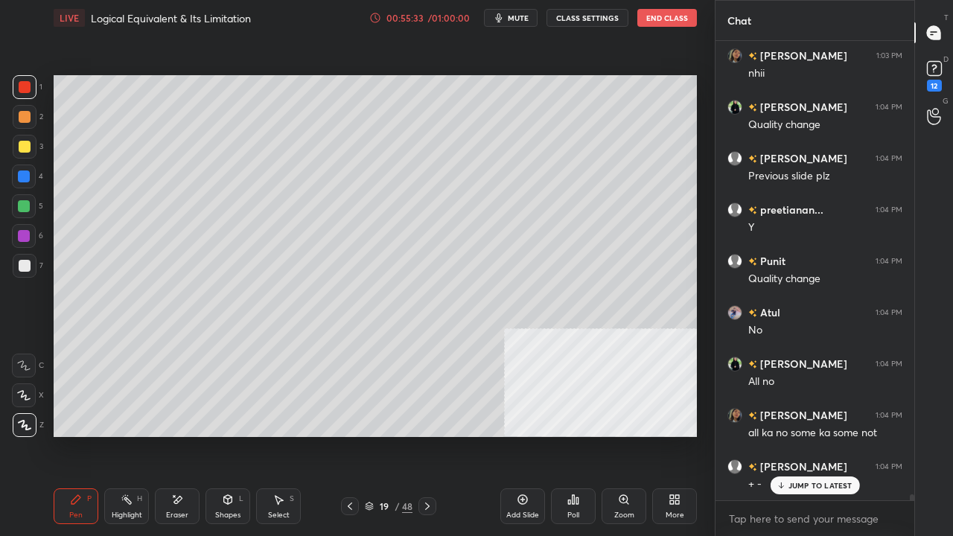
scroll to position [33312, 0]
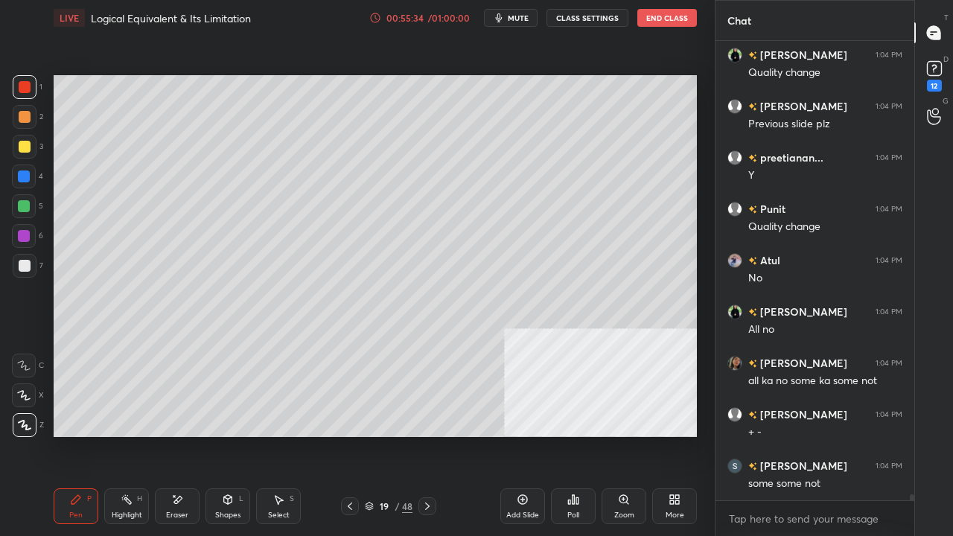
click at [30, 265] on div at bounding box center [25, 266] width 12 height 12
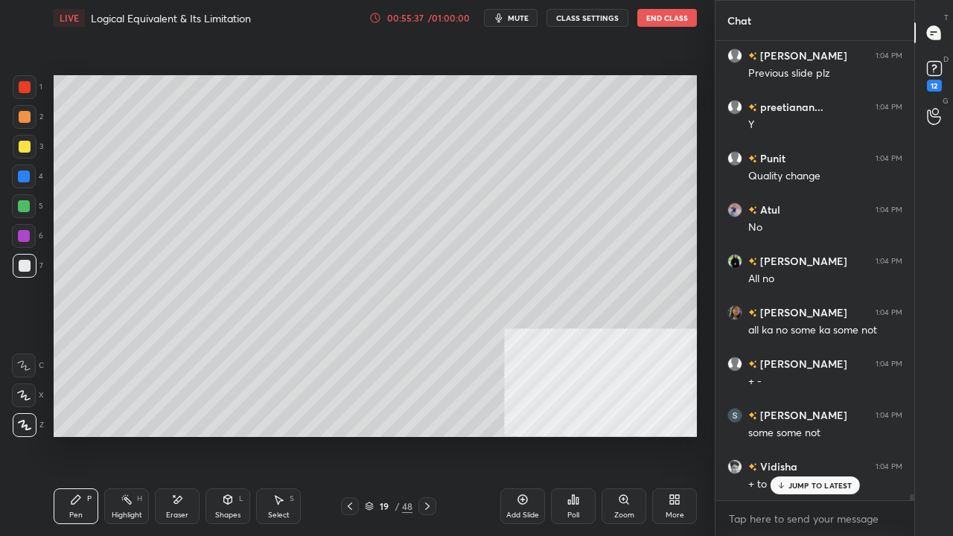
scroll to position [33414, 0]
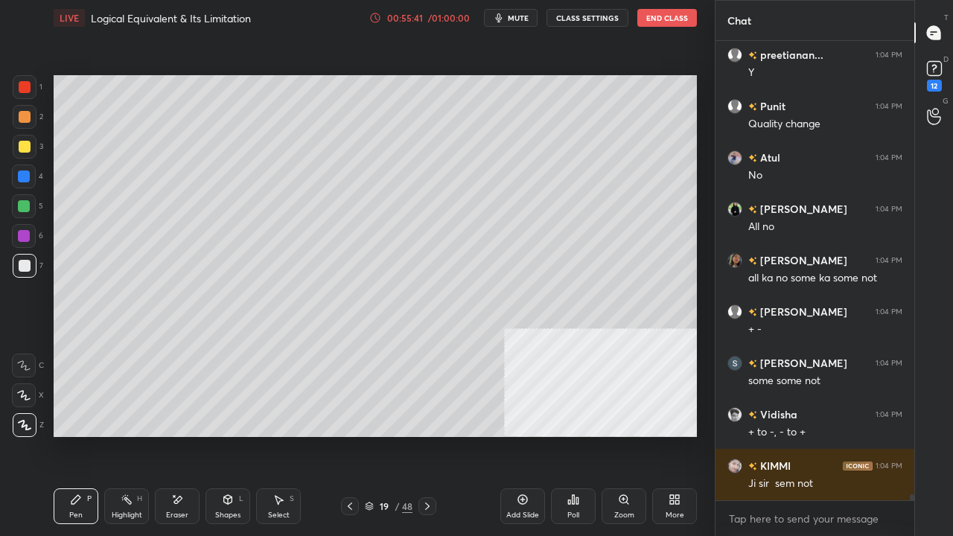
click at [28, 176] on div at bounding box center [24, 176] width 12 height 12
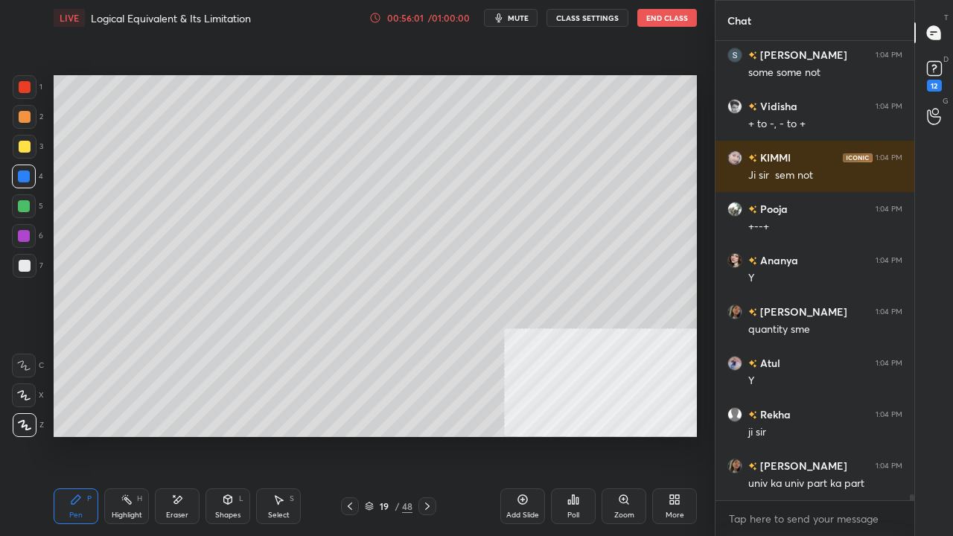
scroll to position [33773, 0]
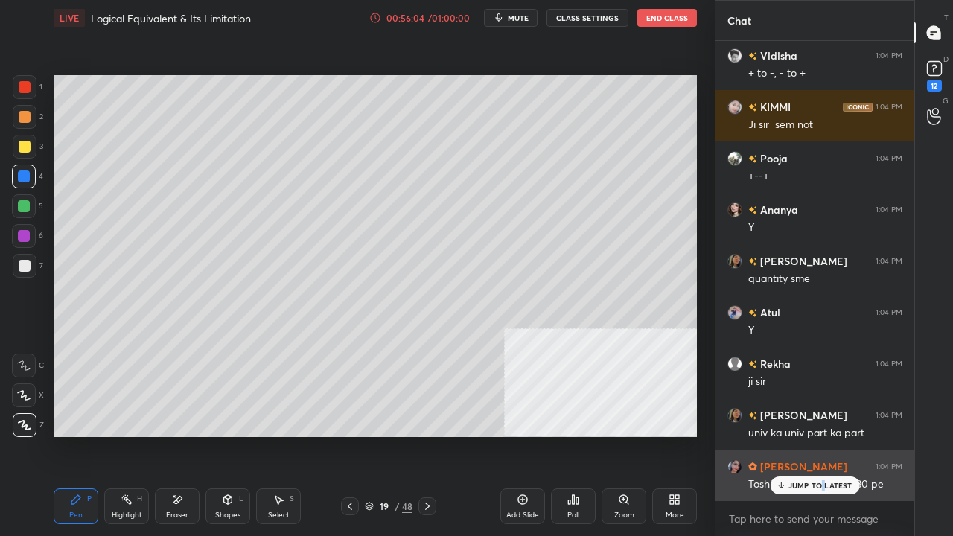
click at [823, 435] on p "JUMP TO LATEST" at bounding box center [820, 485] width 64 height 9
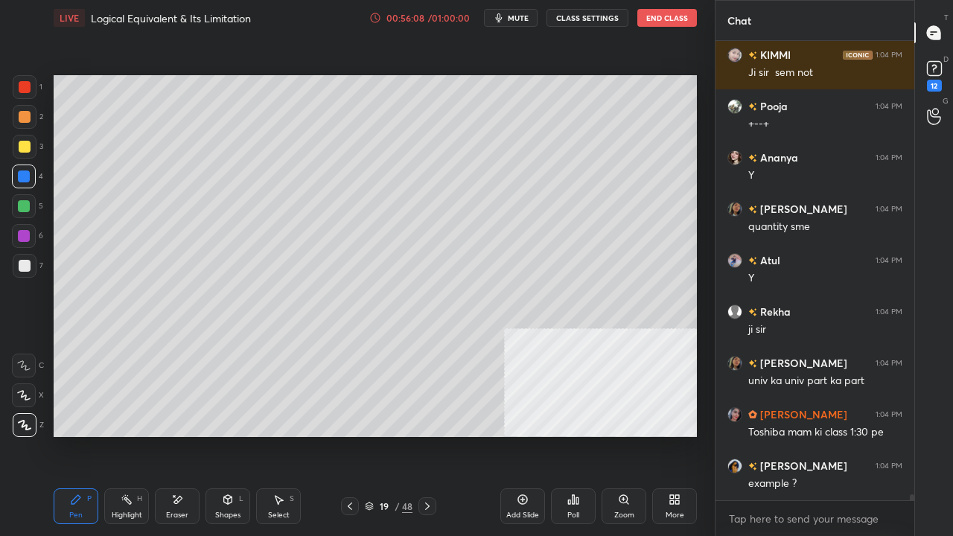
click at [25, 211] on div at bounding box center [24, 206] width 12 height 12
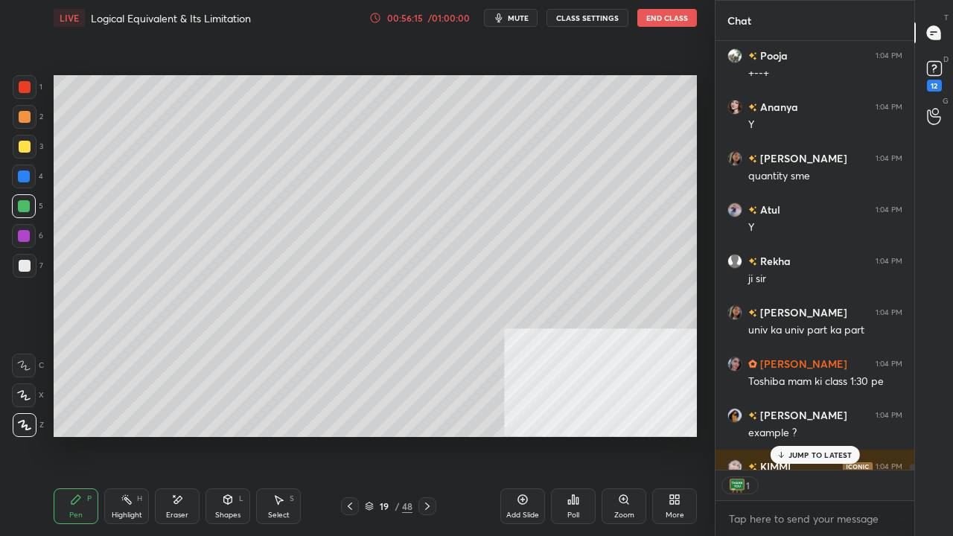
scroll to position [4, 4]
click at [803, 435] on p "JUMP TO LATEST" at bounding box center [820, 454] width 64 height 9
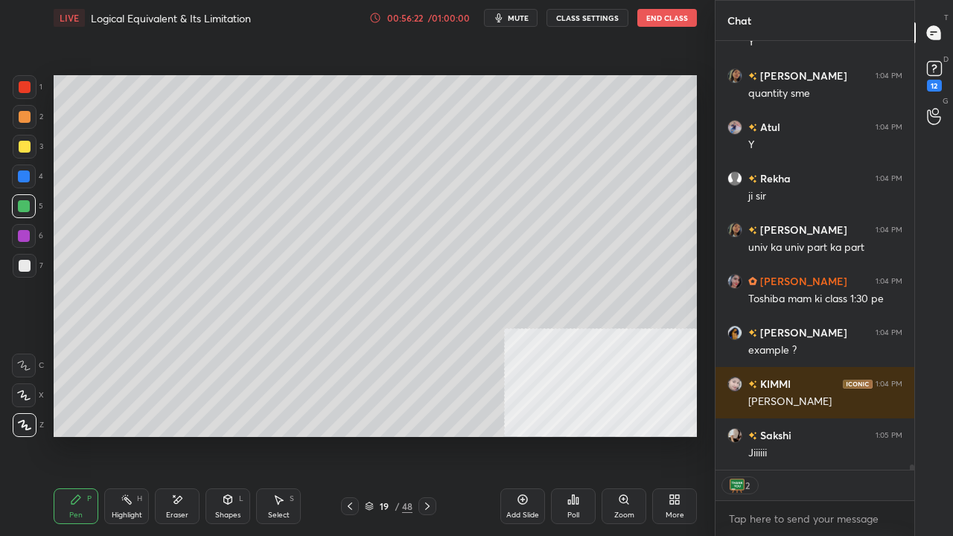
scroll to position [34010, 0]
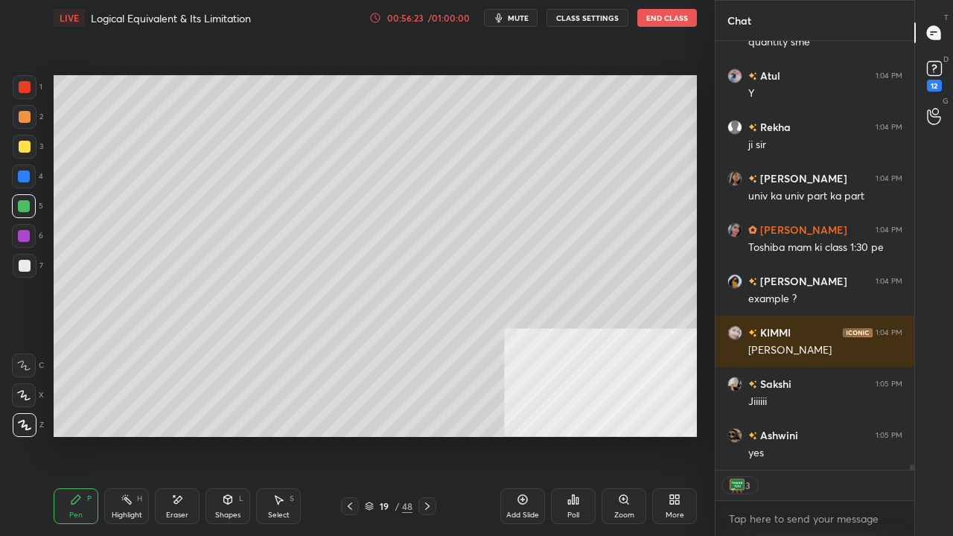
click at [344, 435] on icon at bounding box center [350, 506] width 12 height 12
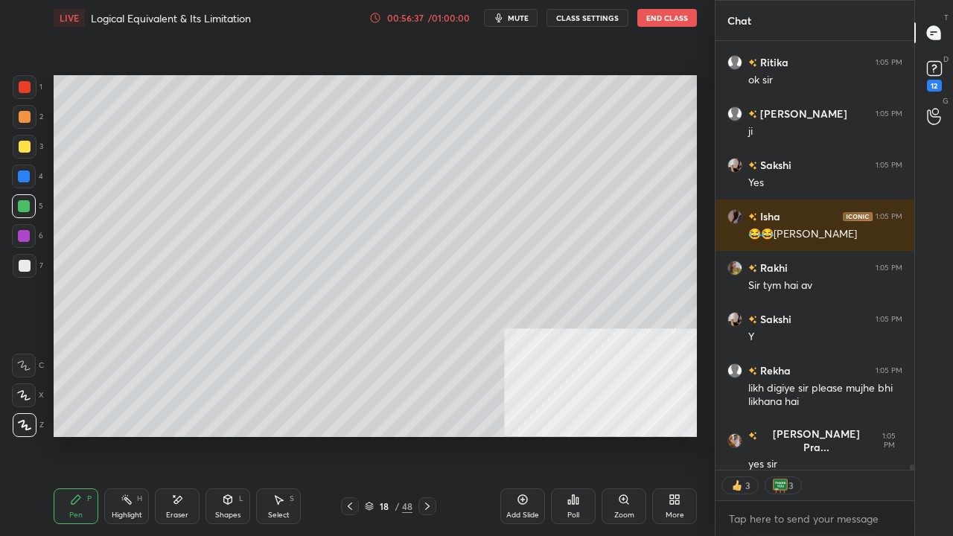
scroll to position [34537, 0]
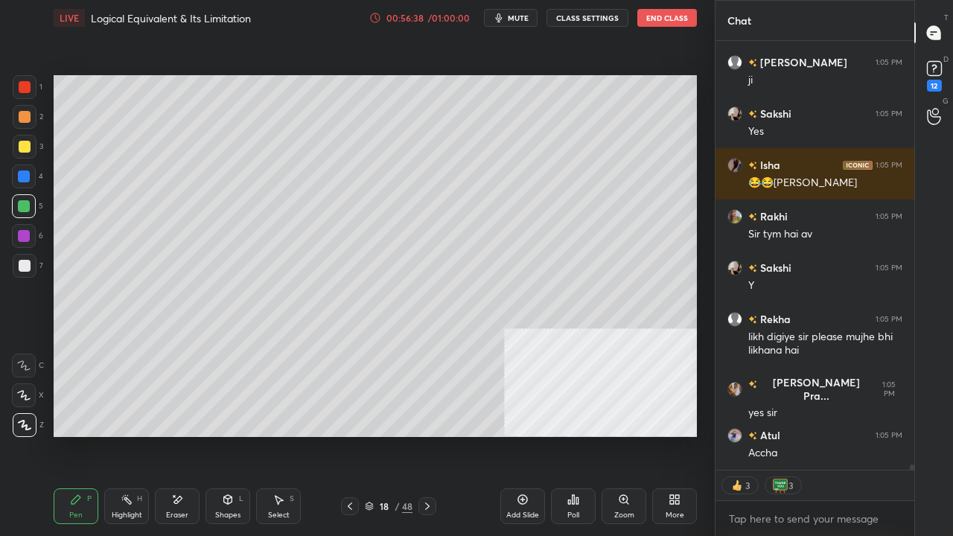
drag, startPoint x: 427, startPoint y: 503, endPoint x: 415, endPoint y: 441, distance: 63.8
click at [427, 435] on icon at bounding box center [427, 506] width 12 height 12
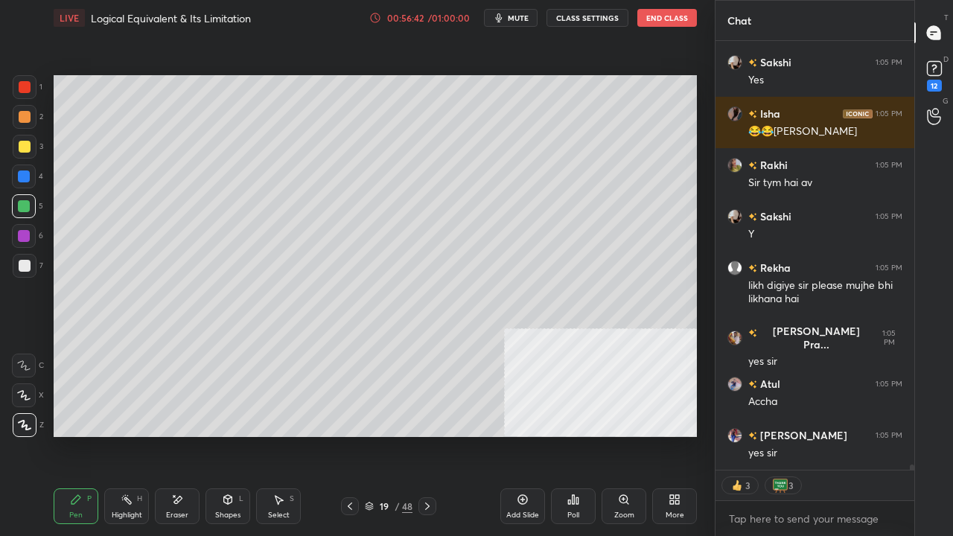
click at [345, 435] on icon at bounding box center [350, 506] width 12 height 12
click at [24, 264] on div at bounding box center [25, 266] width 12 height 12
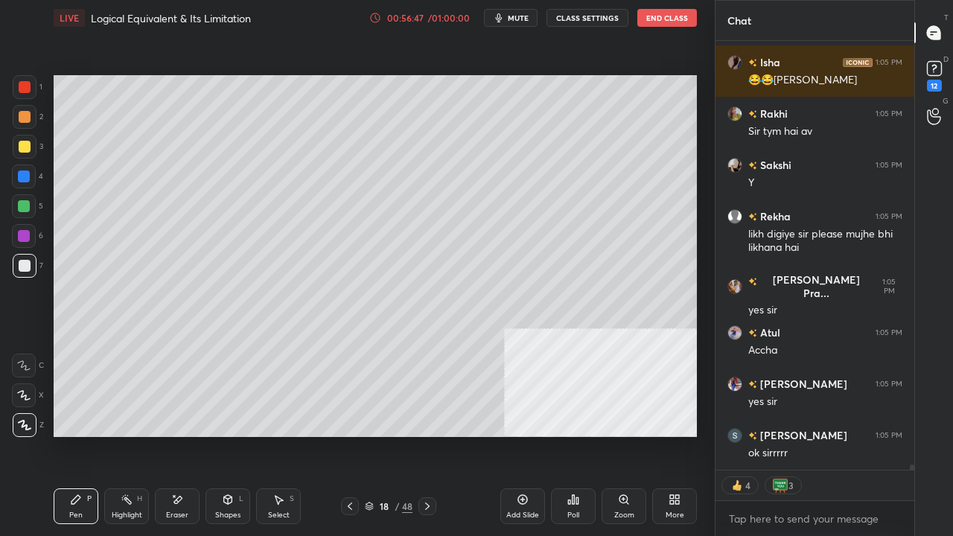
scroll to position [34691, 0]
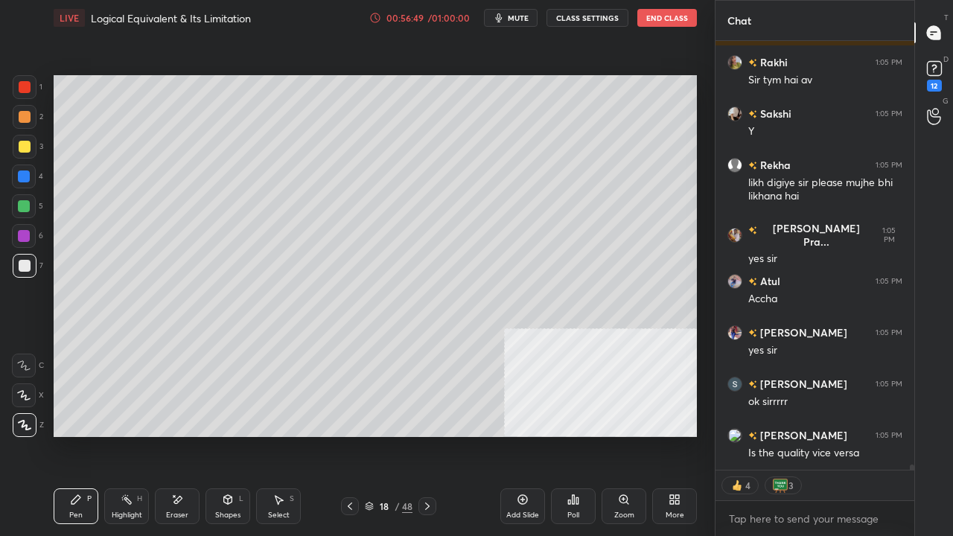
drag, startPoint x: 185, startPoint y: 504, endPoint x: 185, endPoint y: 491, distance: 12.7
click at [185, 435] on div "Eraser" at bounding box center [177, 506] width 45 height 36
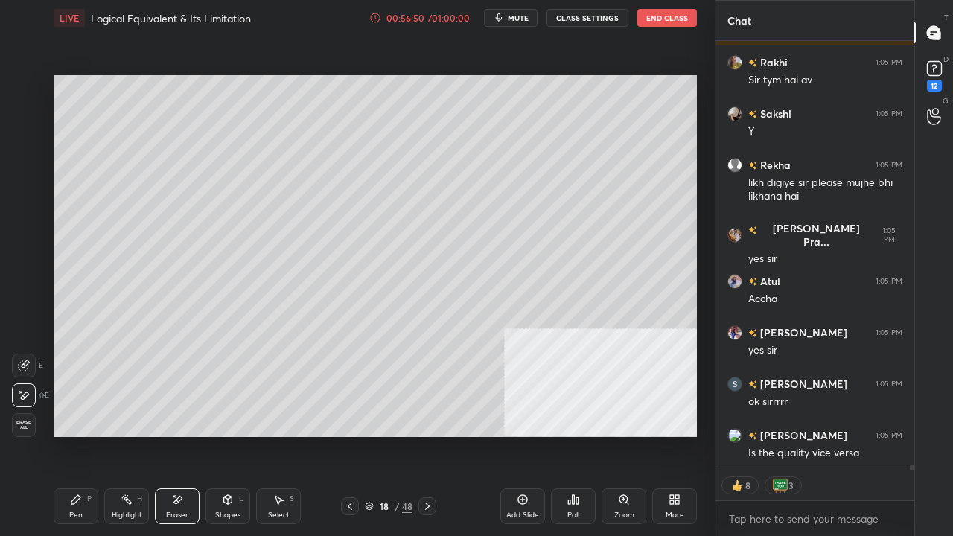
drag, startPoint x: 77, startPoint y: 506, endPoint x: 92, endPoint y: 482, distance: 27.1
click at [77, 435] on div "Pen P" at bounding box center [76, 506] width 45 height 36
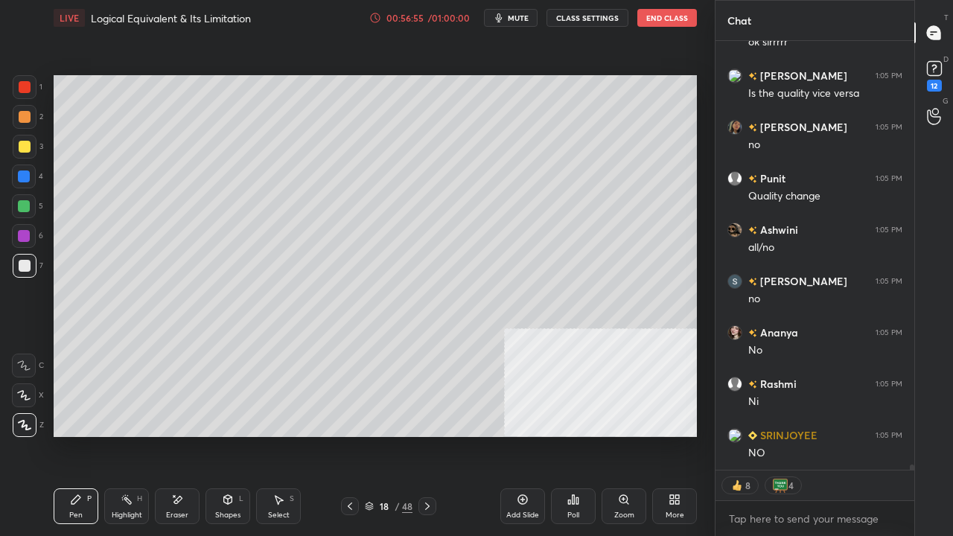
scroll to position [35308, 0]
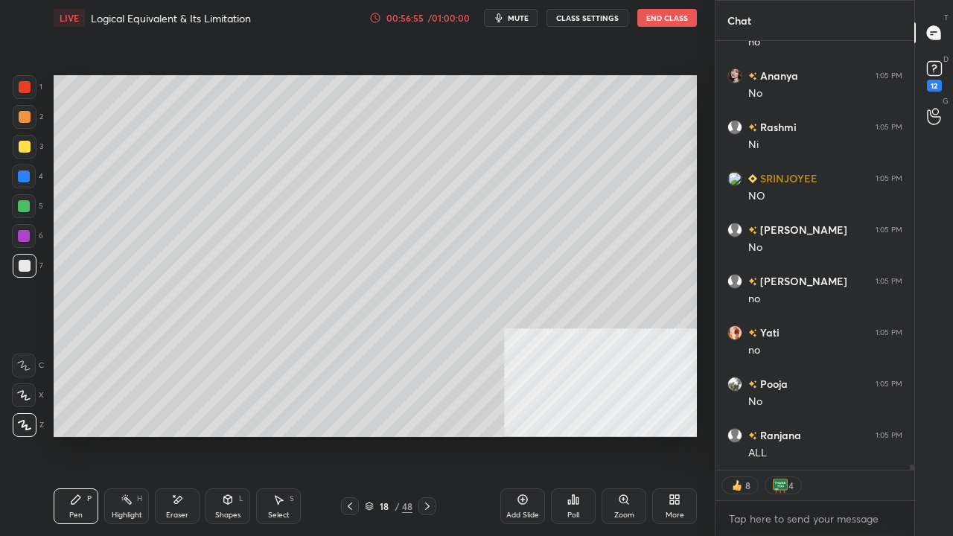
click at [24, 172] on div at bounding box center [24, 176] width 12 height 12
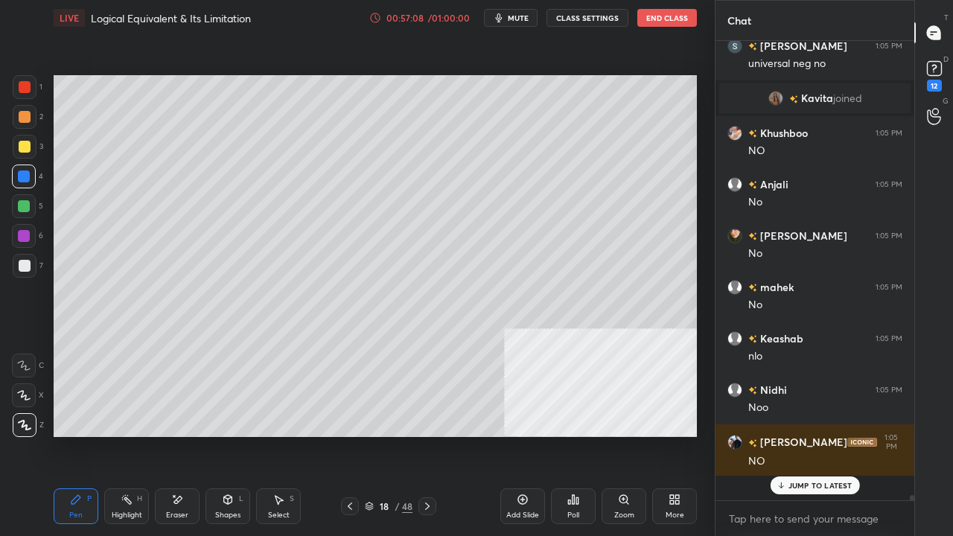
scroll to position [35279, 0]
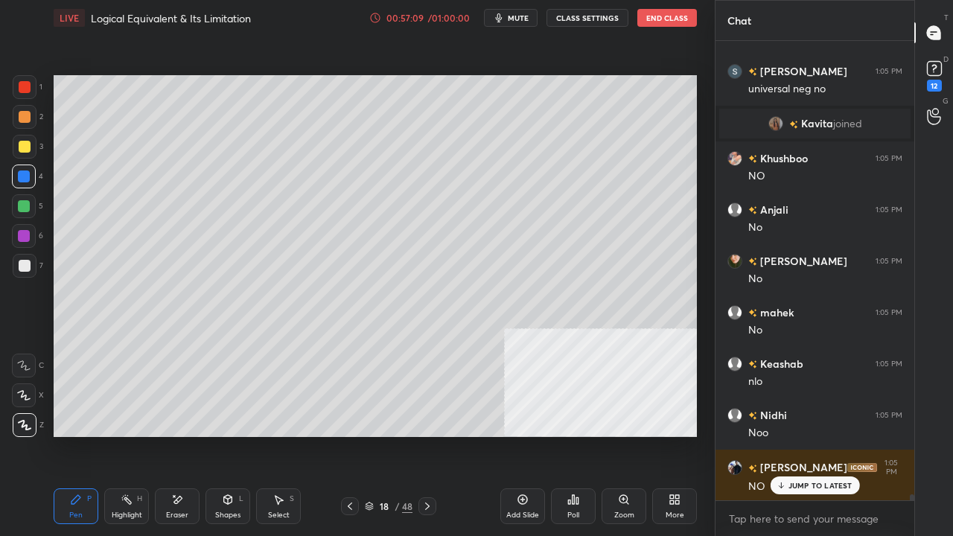
click at [427, 435] on icon at bounding box center [427, 506] width 4 height 7
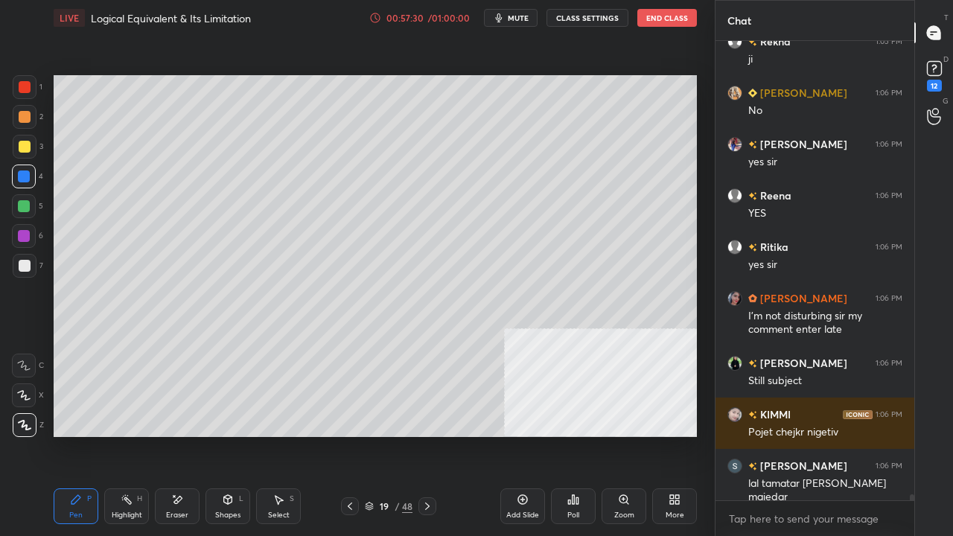
click at [349, 435] on icon at bounding box center [350, 506] width 12 height 12
drag, startPoint x: 25, startPoint y: 263, endPoint x: 49, endPoint y: 271, distance: 25.9
click at [25, 264] on div at bounding box center [25, 266] width 12 height 12
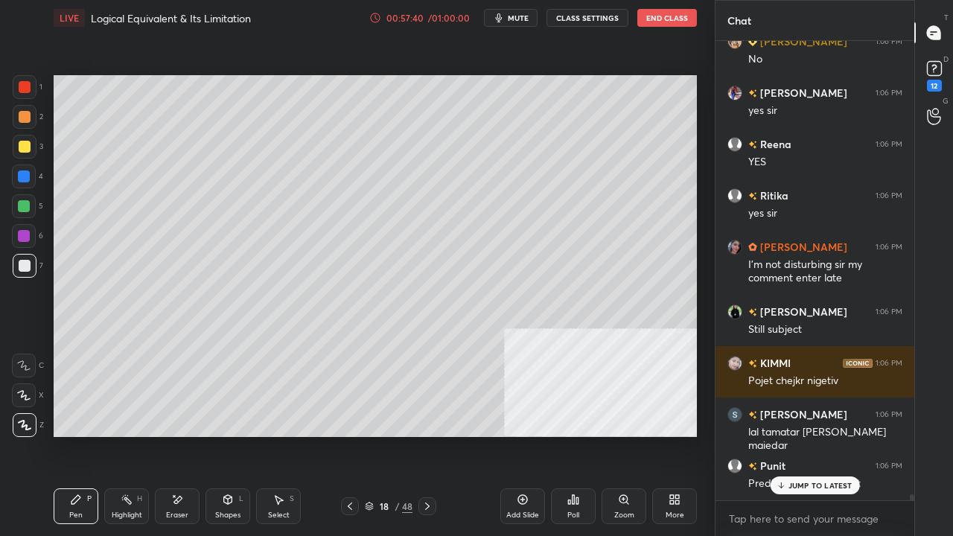
click at [427, 435] on icon at bounding box center [427, 506] width 12 height 12
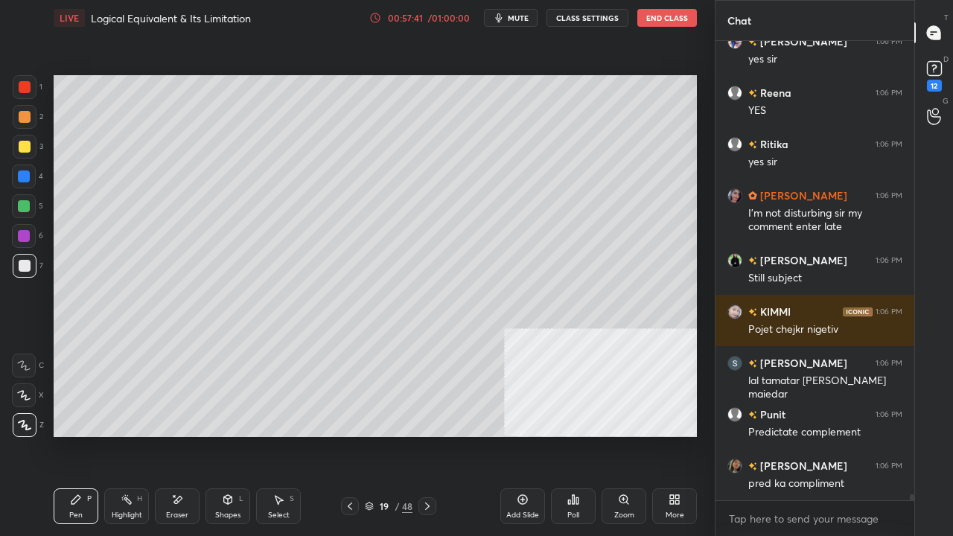
drag, startPoint x: 21, startPoint y: 79, endPoint x: 48, endPoint y: 149, distance: 75.2
click at [22, 79] on div at bounding box center [25, 87] width 24 height 24
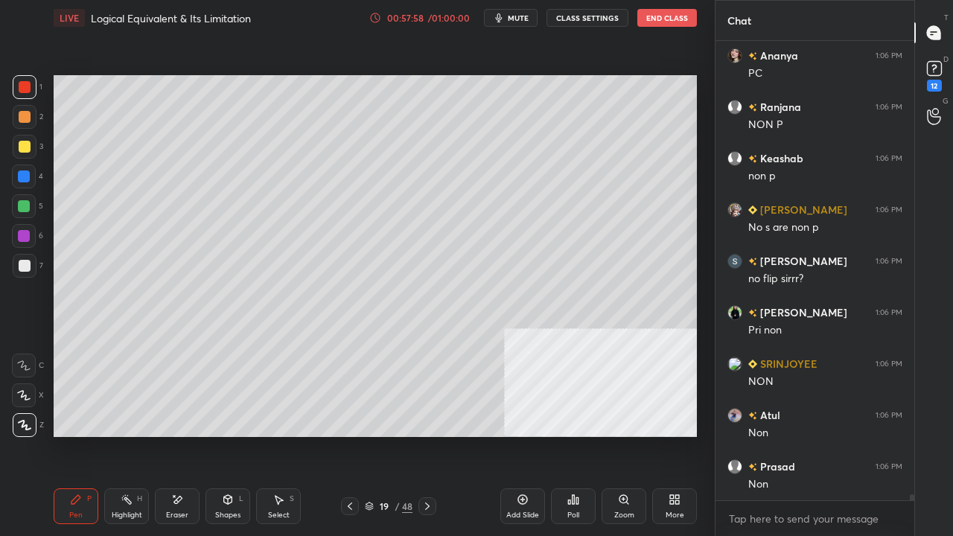
scroll to position [36570, 0]
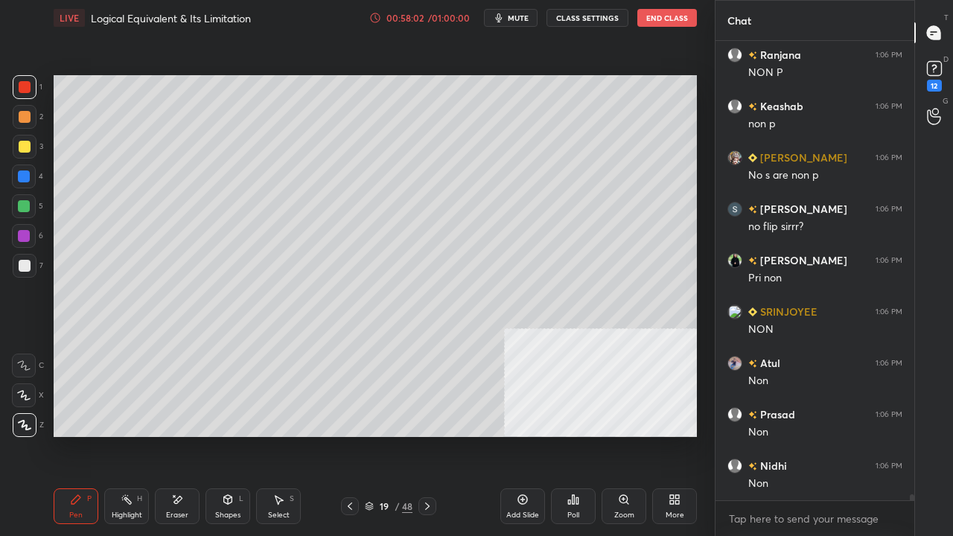
drag, startPoint x: 24, startPoint y: 149, endPoint x: 43, endPoint y: 156, distance: 20.5
click at [24, 147] on div at bounding box center [25, 147] width 12 height 12
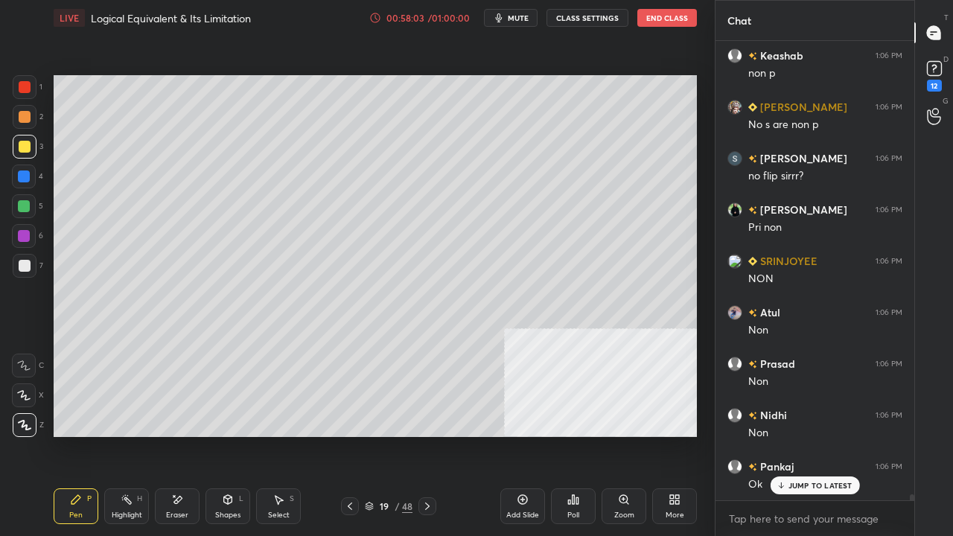
drag, startPoint x: 348, startPoint y: 506, endPoint x: 348, endPoint y: 496, distance: 10.4
click at [348, 435] on icon at bounding box center [350, 506] width 12 height 12
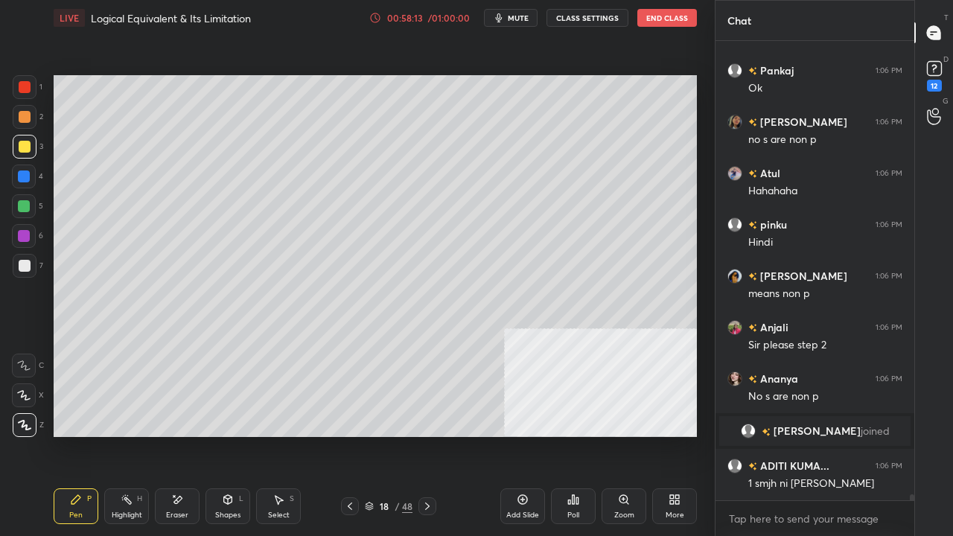
scroll to position [36452, 0]
click at [231, 435] on div "Shapes" at bounding box center [227, 514] width 25 height 7
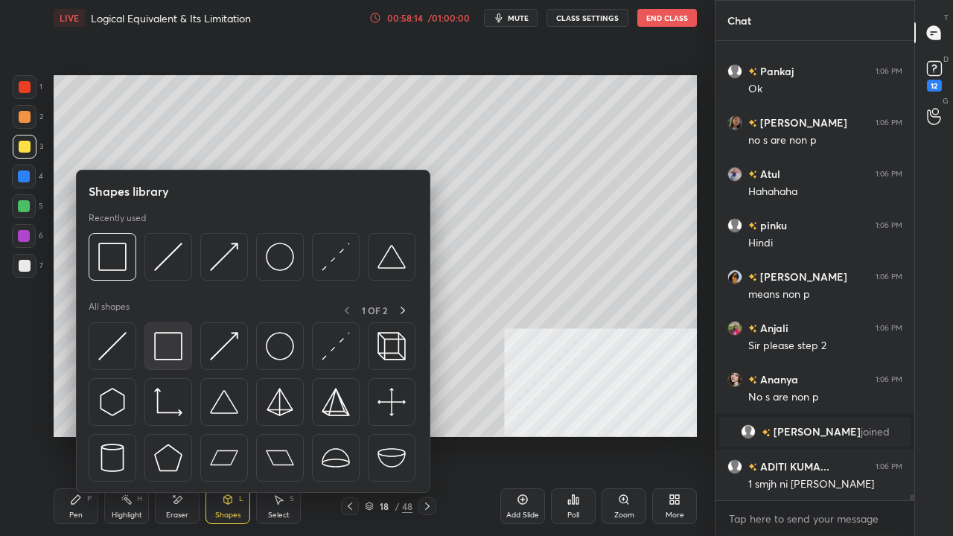
click at [172, 345] on img at bounding box center [168, 346] width 28 height 28
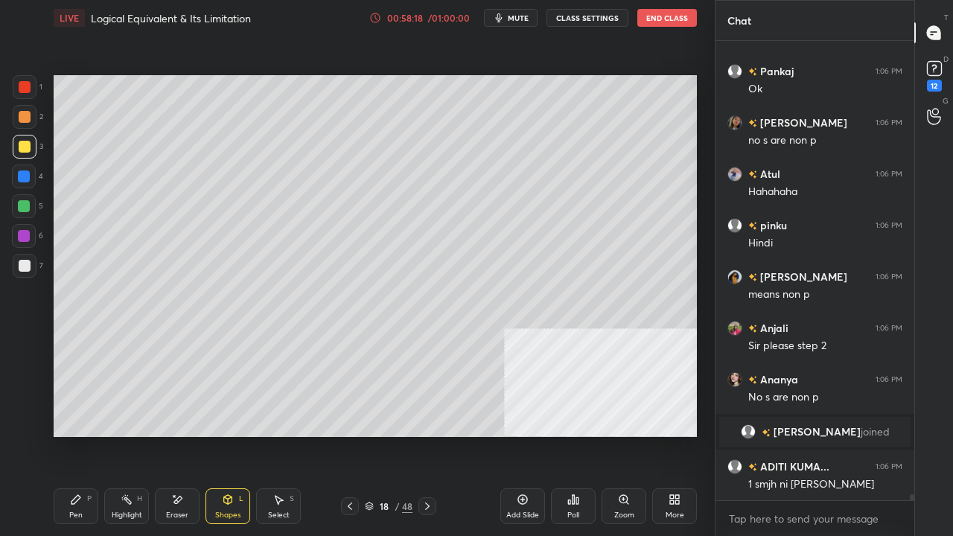
click at [86, 435] on div "Pen P" at bounding box center [76, 506] width 45 height 36
click at [427, 435] on icon at bounding box center [427, 506] width 12 height 12
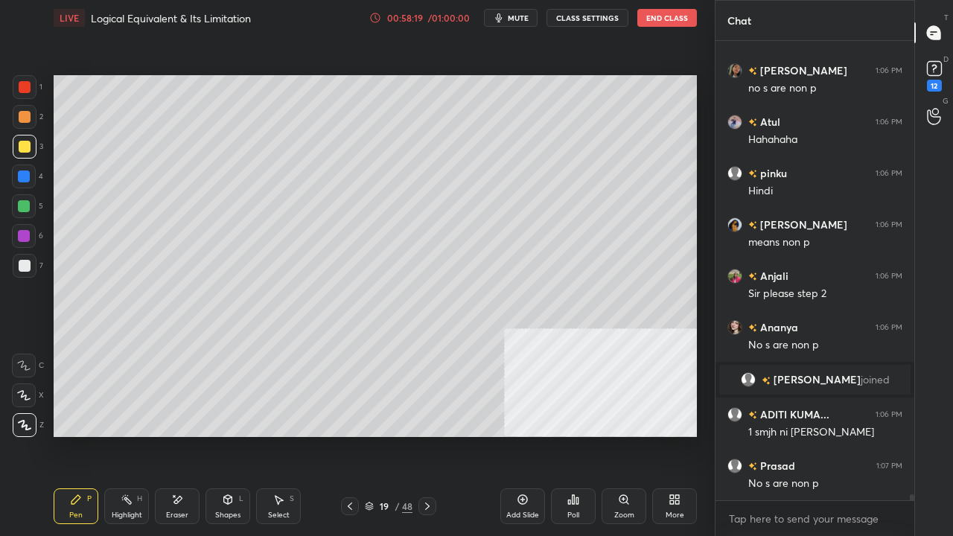
click at [122, 435] on div "Highlight H" at bounding box center [126, 506] width 45 height 36
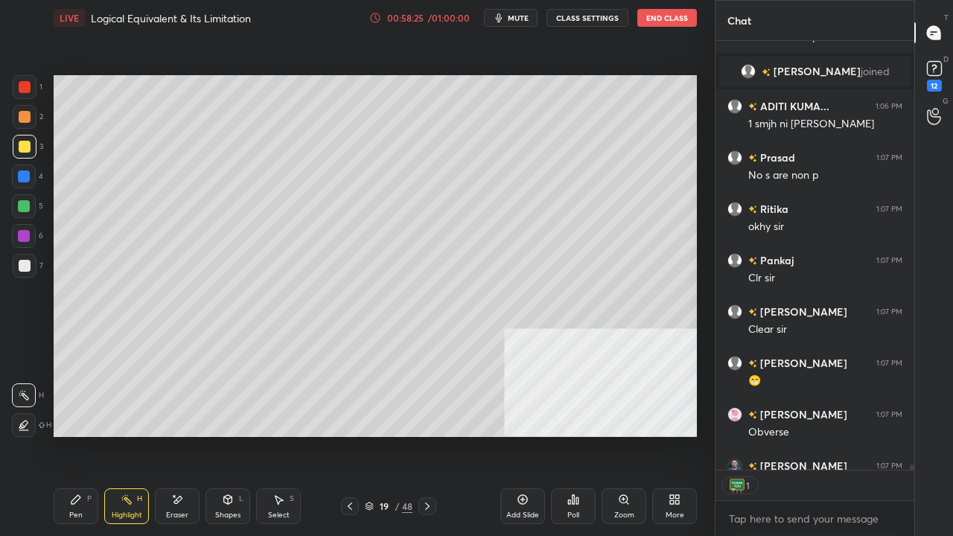
scroll to position [4, 4]
drag, startPoint x: 68, startPoint y: 511, endPoint x: 85, endPoint y: 476, distance: 39.0
click at [68, 435] on div "Pen P" at bounding box center [76, 506] width 45 height 36
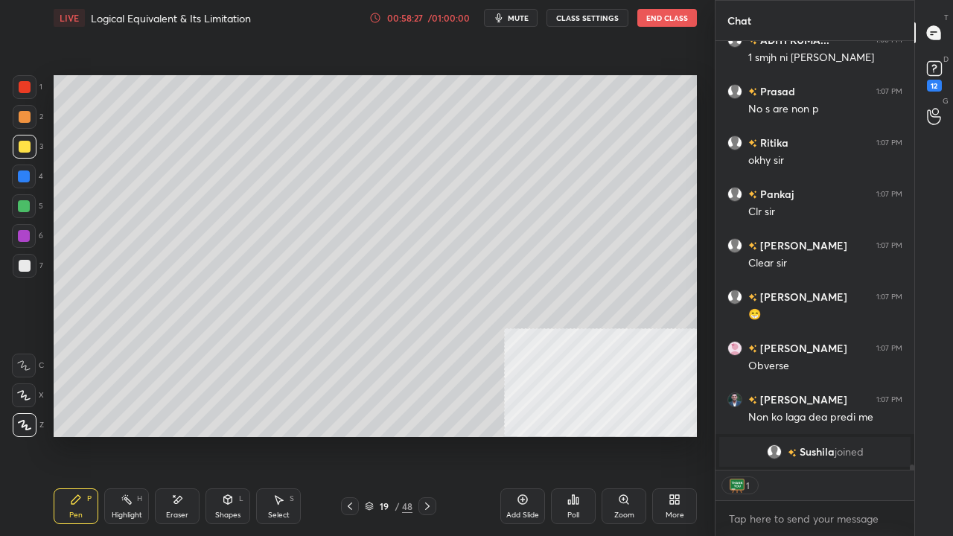
click at [128, 435] on icon at bounding box center [127, 500] width 12 height 12
click at [81, 435] on div "Pen P" at bounding box center [76, 506] width 45 height 36
click at [518, 435] on div "Add Slide" at bounding box center [522, 506] width 45 height 36
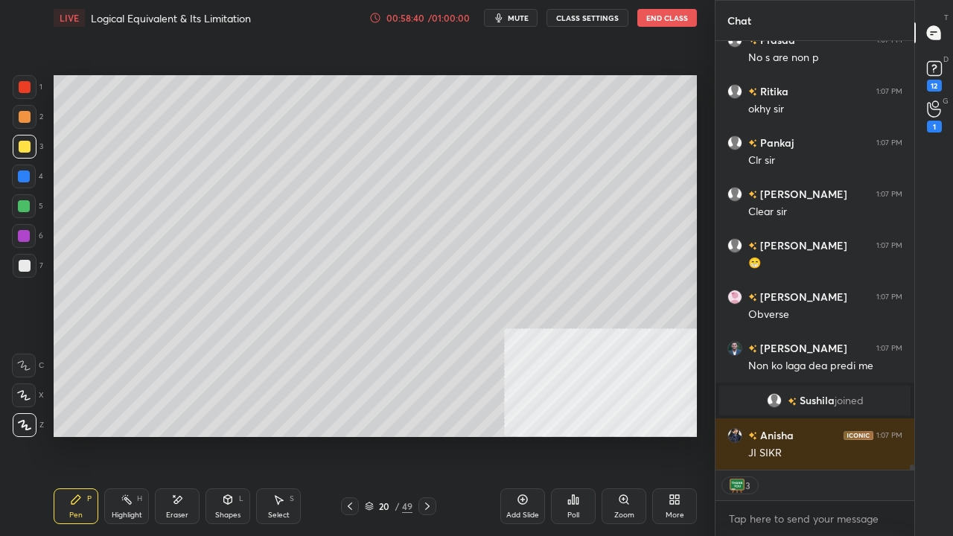
scroll to position [36868, 0]
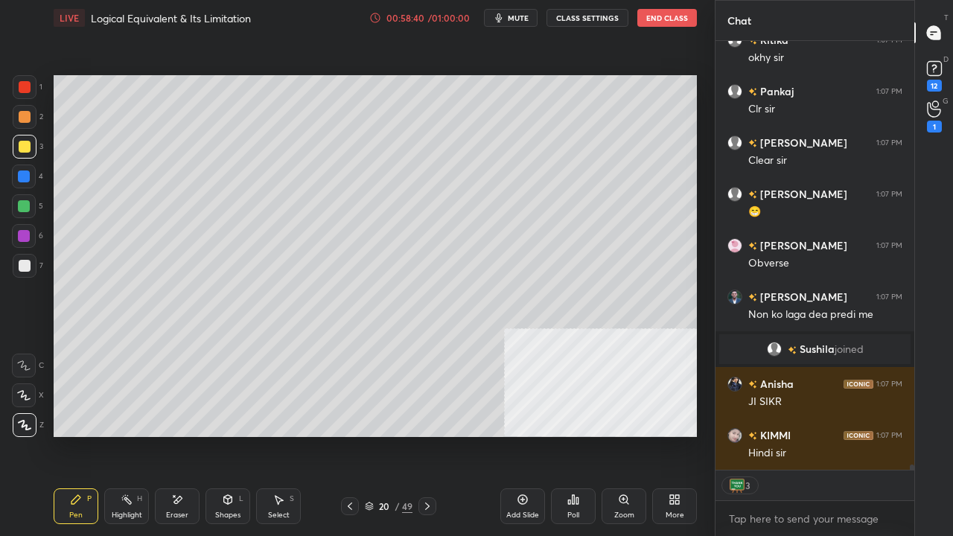
click at [22, 269] on div at bounding box center [25, 266] width 12 height 12
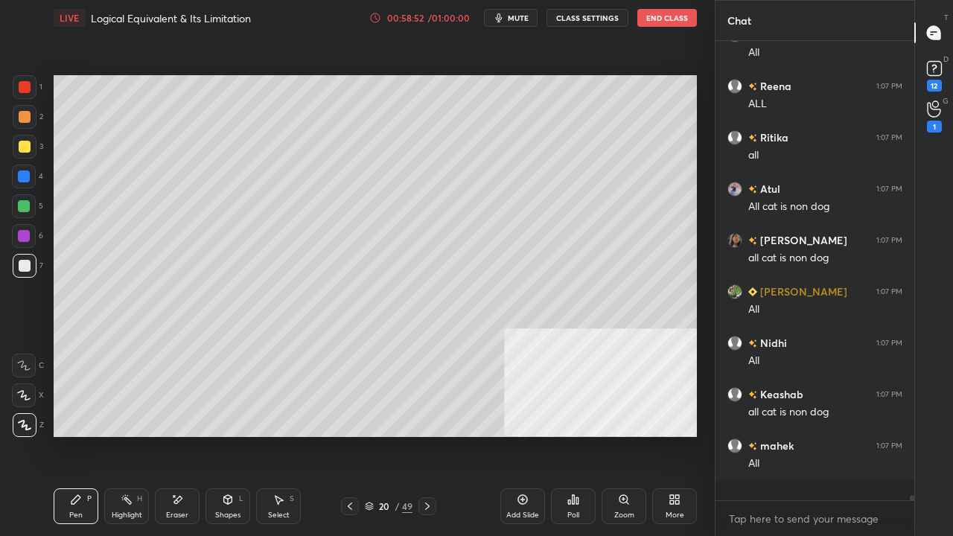
scroll to position [4, 4]
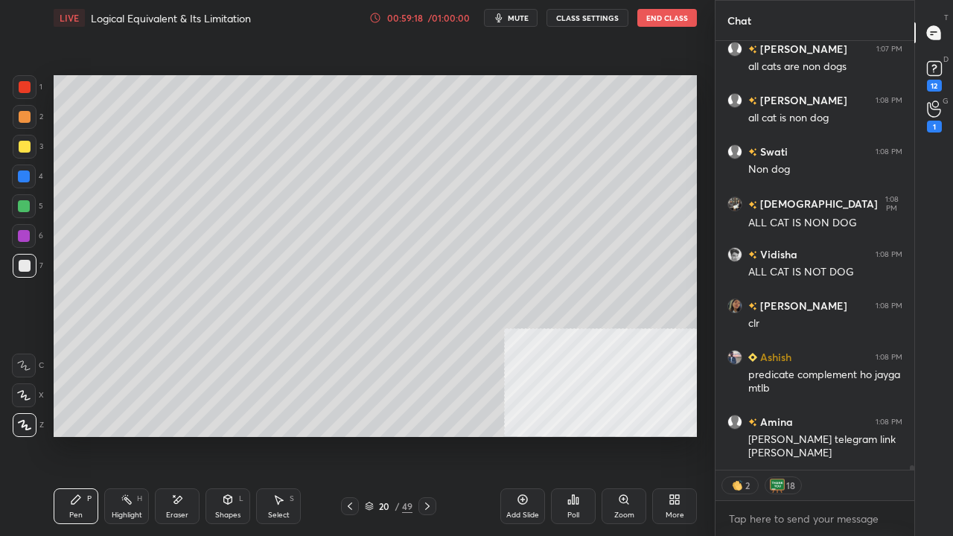
click at [24, 79] on div at bounding box center [25, 87] width 24 height 24
click at [353, 435] on icon at bounding box center [350, 506] width 12 height 12
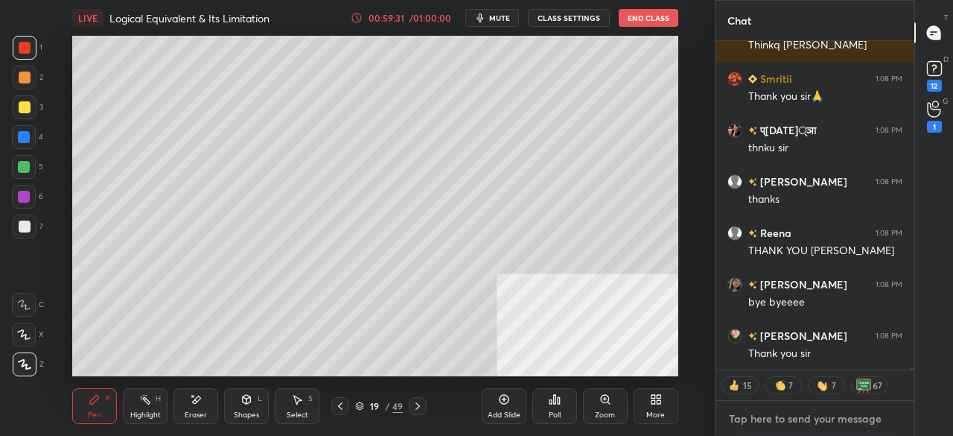
type textarea "x"
click at [796, 417] on textarea at bounding box center [814, 419] width 175 height 24
type textarea "[URL][DOMAIN_NAME]"
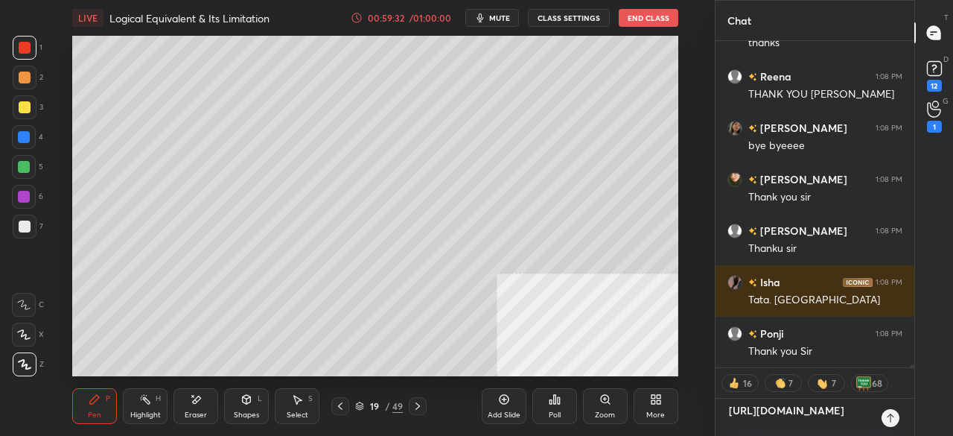
type textarea "x"
type textarea "[URL][DOMAIN_NAME]"
type textarea "x"
click at [893, 421] on icon at bounding box center [890, 418] width 12 height 12
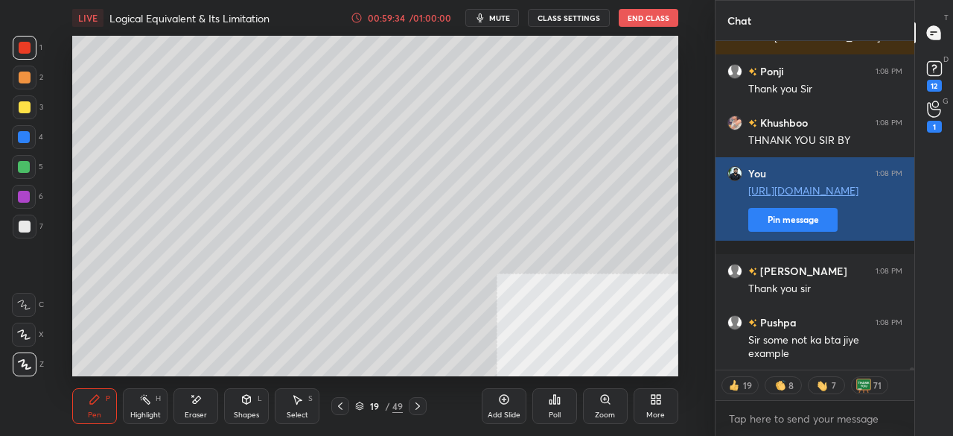
click at [791, 231] on button "Pin message" at bounding box center [792, 220] width 89 height 24
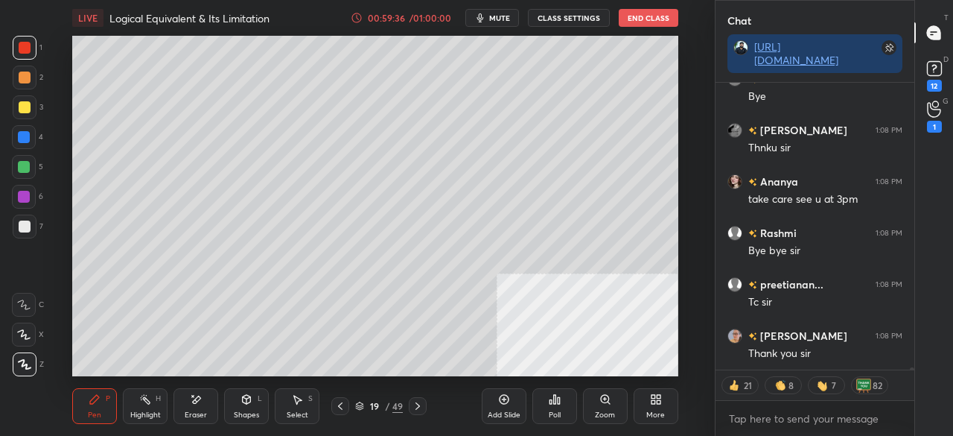
drag, startPoint x: 22, startPoint y: 45, endPoint x: 49, endPoint y: 60, distance: 31.7
click at [22, 44] on div at bounding box center [25, 48] width 12 height 12
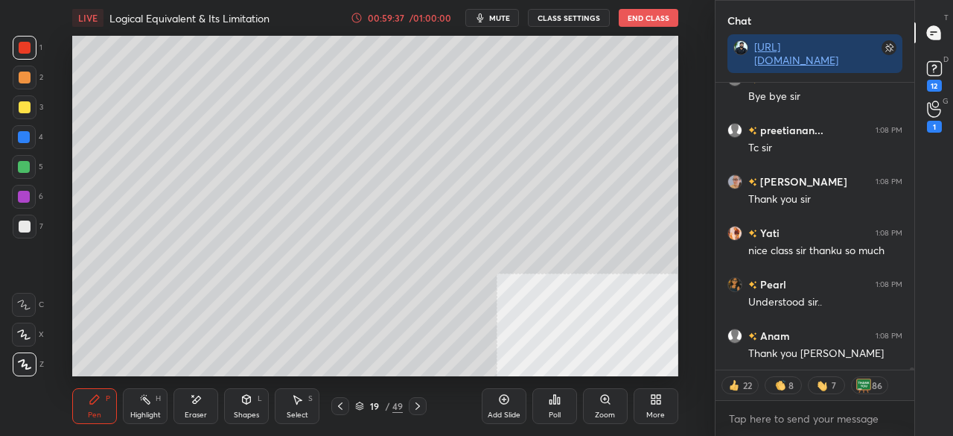
click at [417, 408] on icon at bounding box center [417, 405] width 4 height 7
click at [417, 406] on icon at bounding box center [418, 406] width 12 height 12
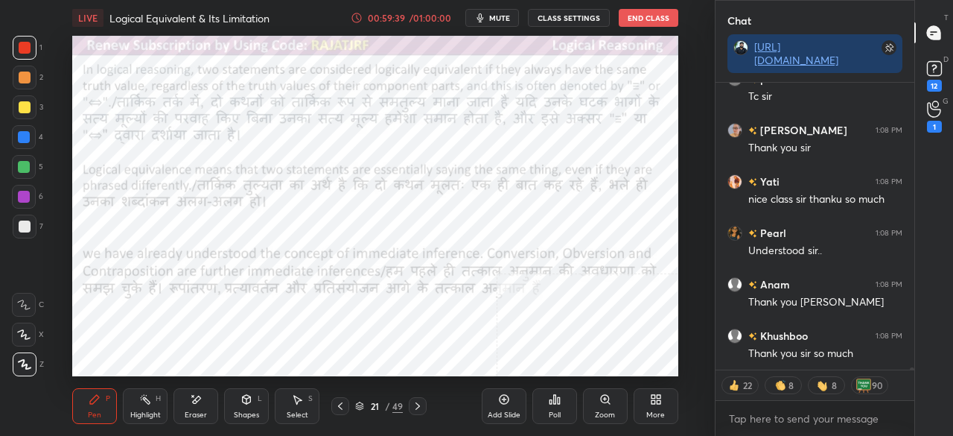
click at [341, 407] on icon at bounding box center [340, 406] width 12 height 12
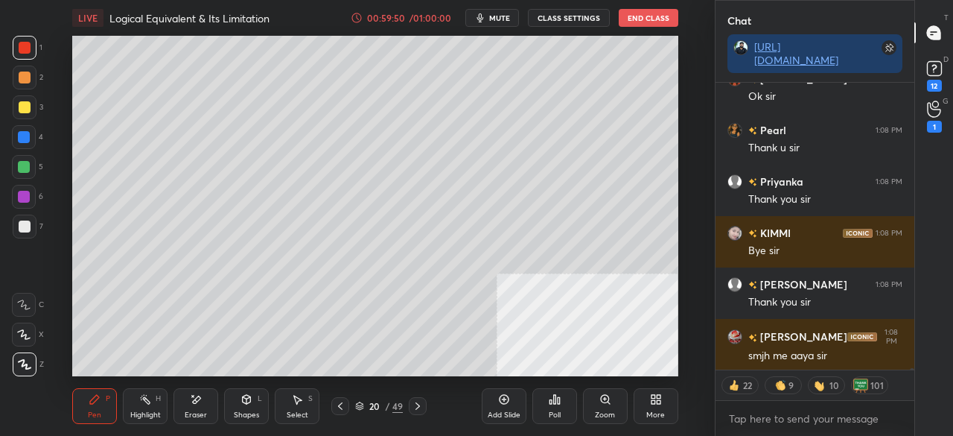
click at [25, 226] on div at bounding box center [25, 226] width 12 height 12
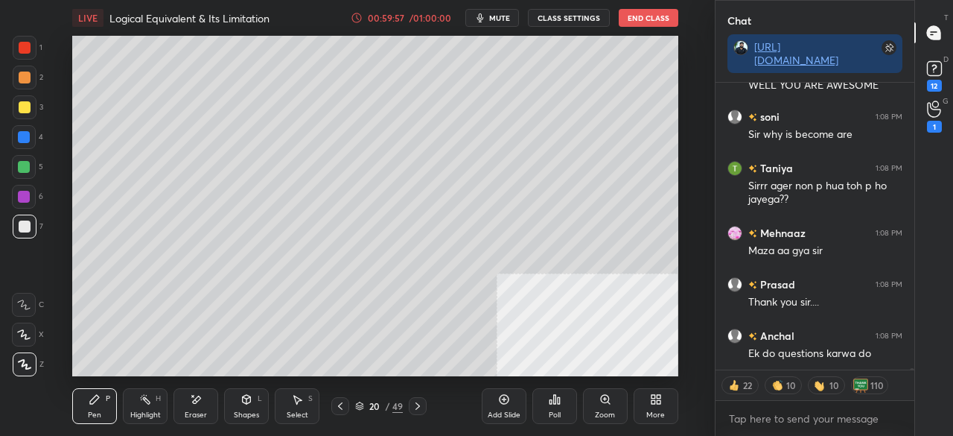
click at [203, 394] on div "Eraser" at bounding box center [195, 406] width 45 height 36
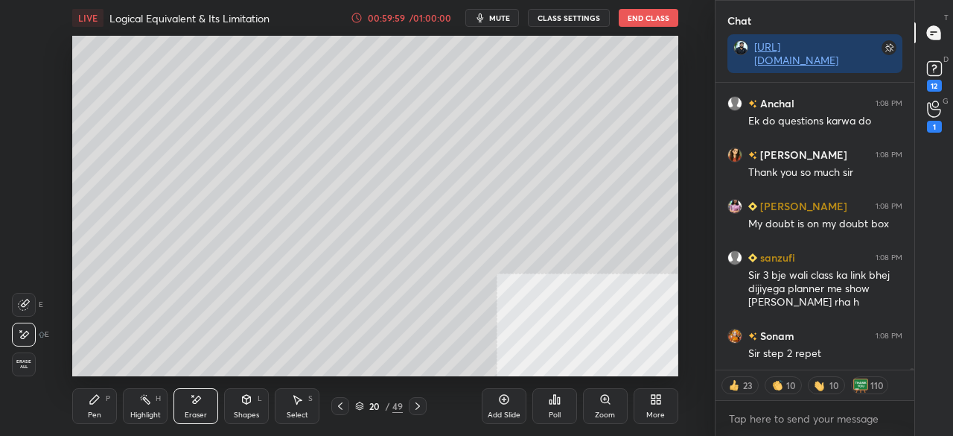
drag, startPoint x: 100, startPoint y: 413, endPoint x: 124, endPoint y: 383, distance: 38.1
click at [105, 407] on div "Pen P" at bounding box center [94, 406] width 45 height 36
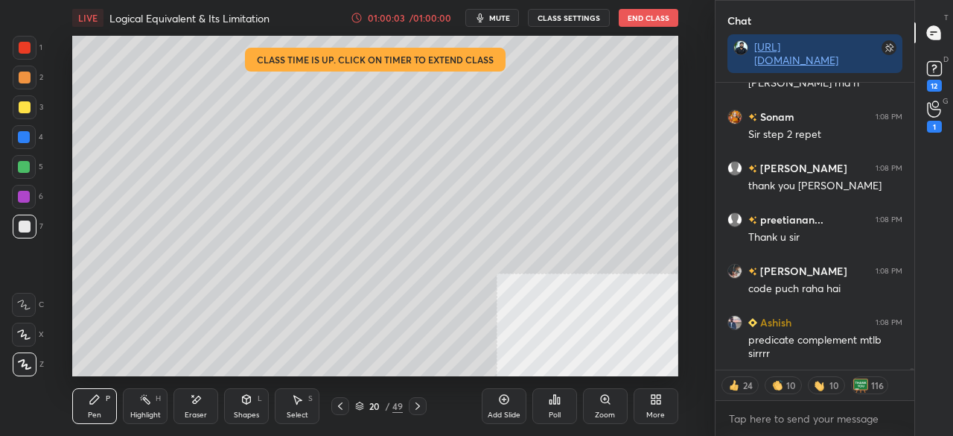
click at [28, 48] on div at bounding box center [25, 48] width 12 height 12
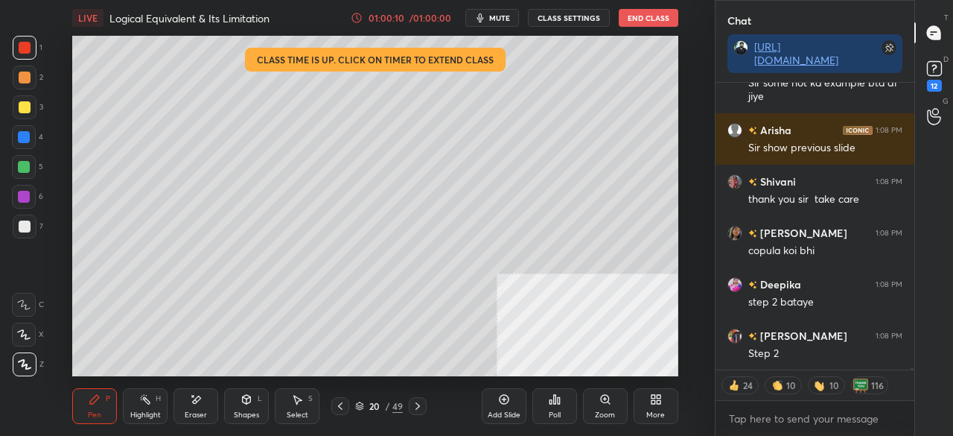
click at [337, 404] on icon at bounding box center [340, 406] width 12 height 12
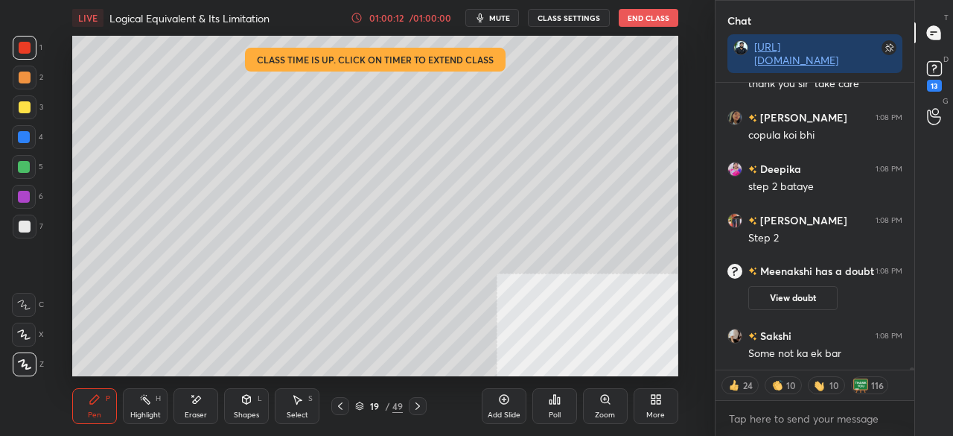
click at [144, 407] on div "Highlight H" at bounding box center [145, 406] width 45 height 36
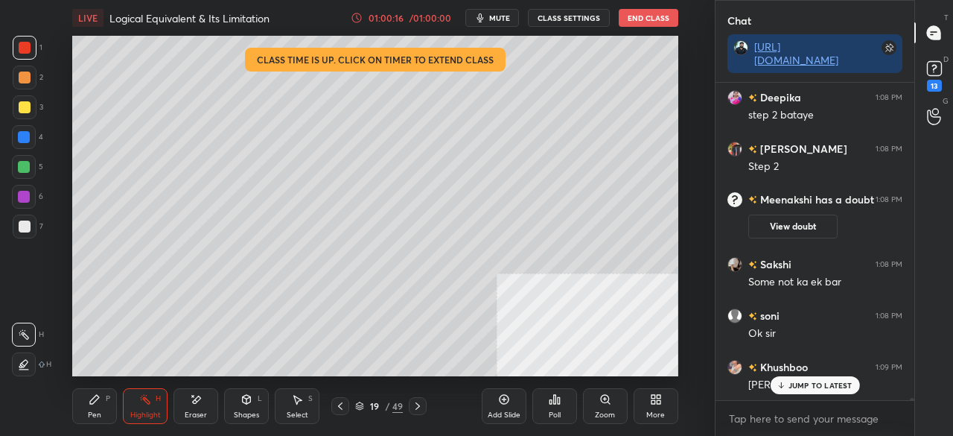
click at [95, 400] on icon at bounding box center [94, 399] width 9 height 9
click at [797, 388] on p "JUMP TO LATEST" at bounding box center [820, 384] width 64 height 9
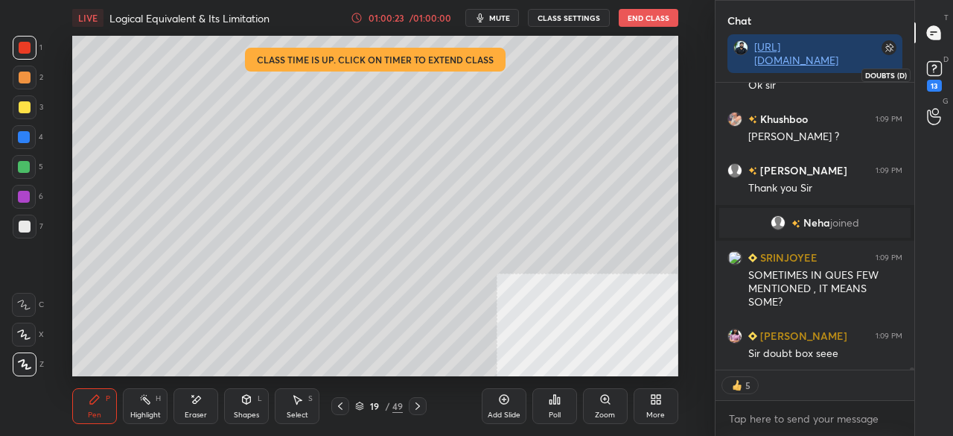
click at [937, 67] on rect at bounding box center [934, 69] width 14 height 14
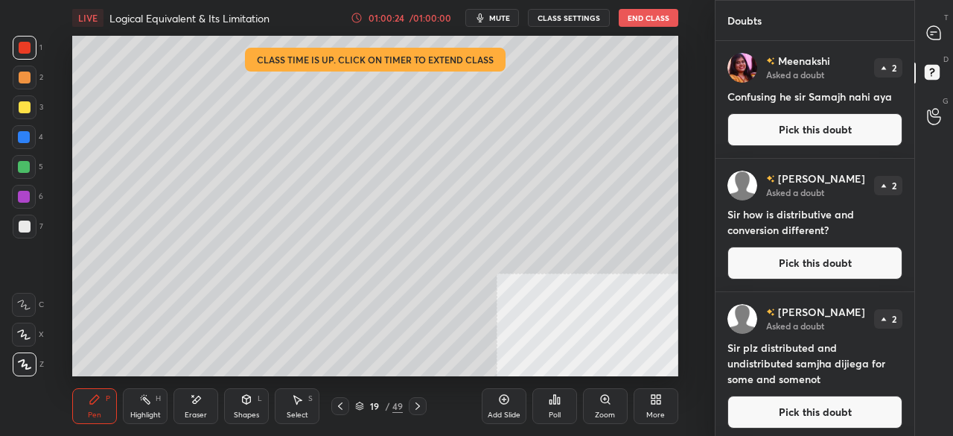
click at [832, 128] on button "Pick this doubt" at bounding box center [814, 129] width 175 height 33
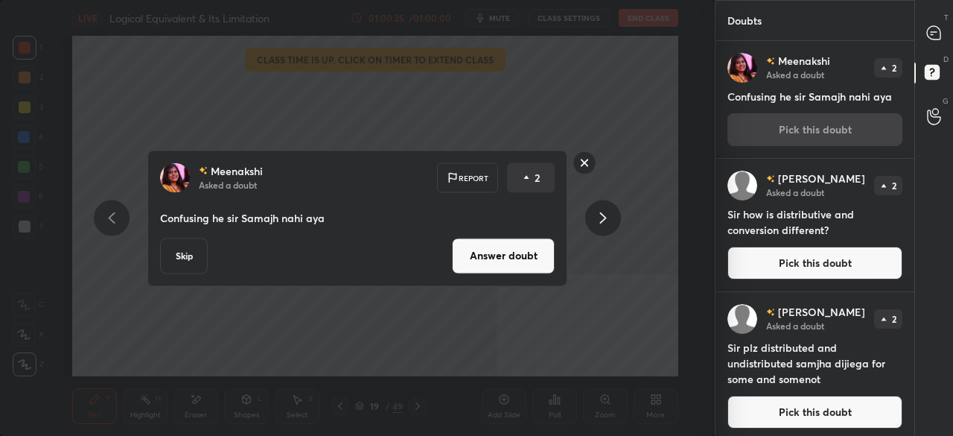
click at [531, 245] on button "Answer doubt" at bounding box center [503, 256] width 103 height 36
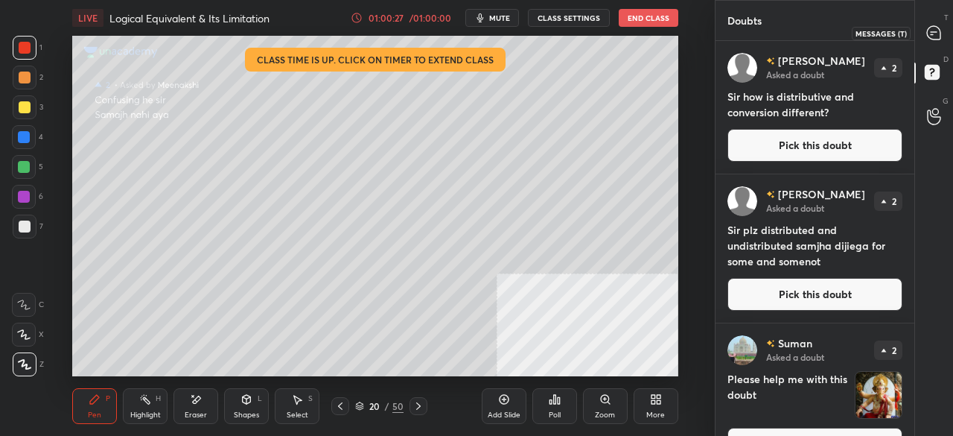
click at [939, 32] on icon at bounding box center [933, 32] width 13 height 13
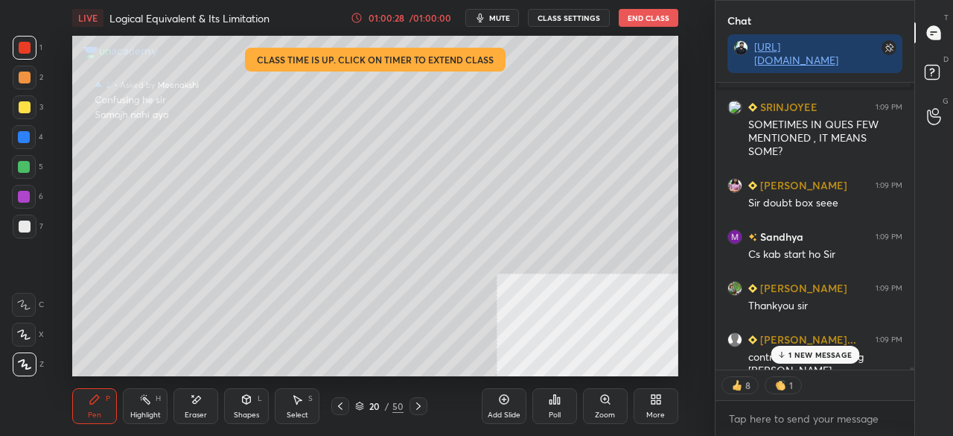
click at [810, 350] on p "1 NEW MESSAGE" at bounding box center [819, 354] width 63 height 9
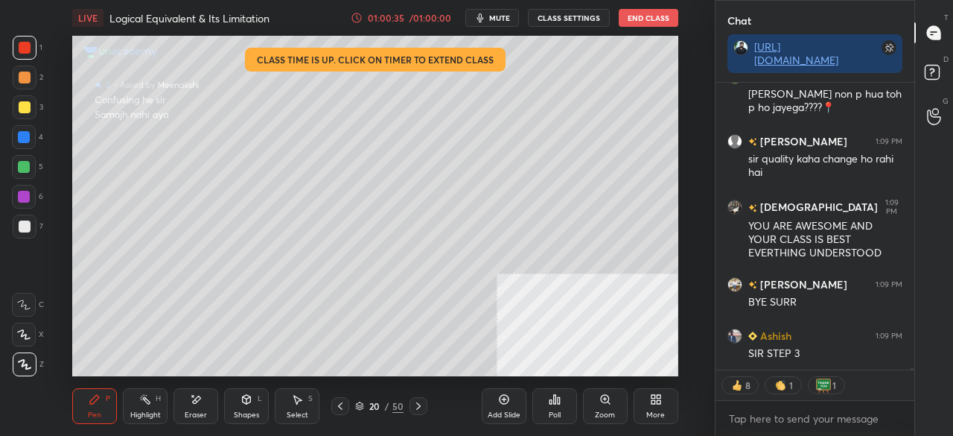
click at [342, 406] on icon at bounding box center [340, 406] width 12 height 12
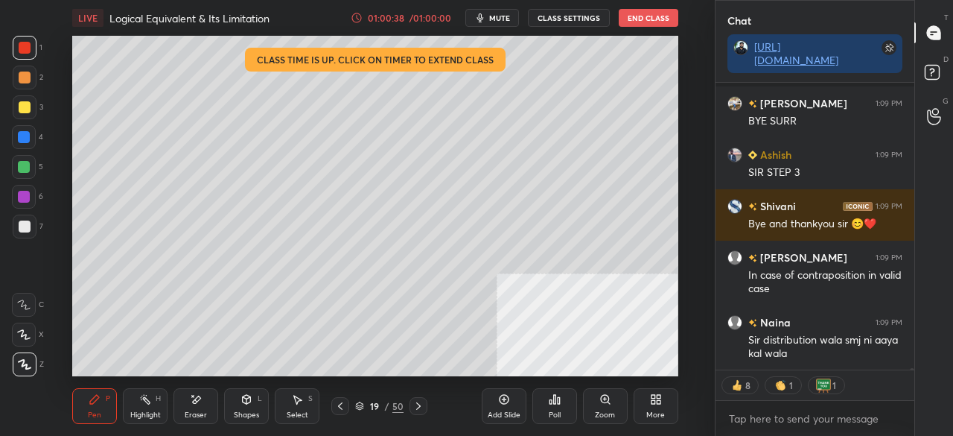
drag, startPoint x: 496, startPoint y: 17, endPoint x: 494, endPoint y: 32, distance: 15.0
click at [495, 17] on span "mute" at bounding box center [499, 18] width 21 height 10
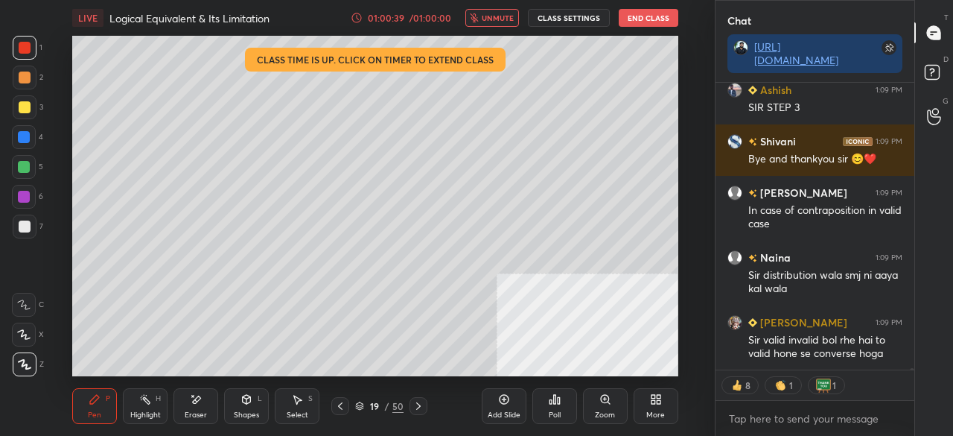
click at [494, 23] on button "unmute" at bounding box center [492, 18] width 54 height 18
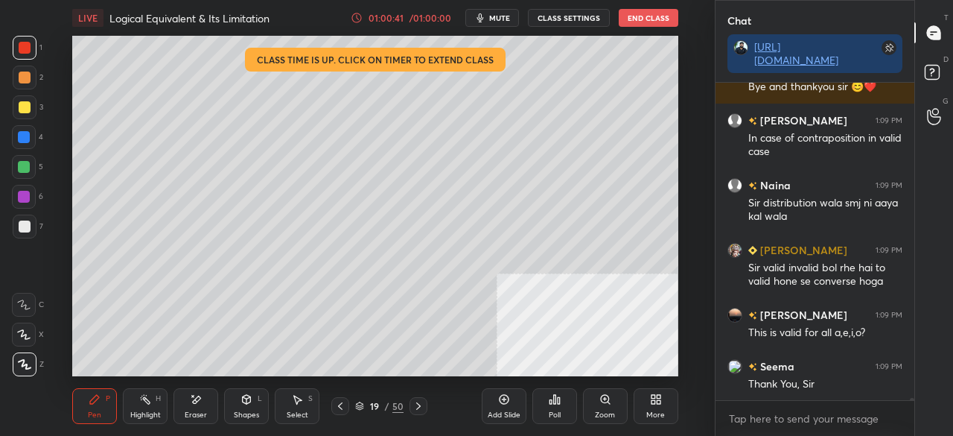
click at [555, 18] on button "CLASS SETTINGS" at bounding box center [569, 18] width 82 height 18
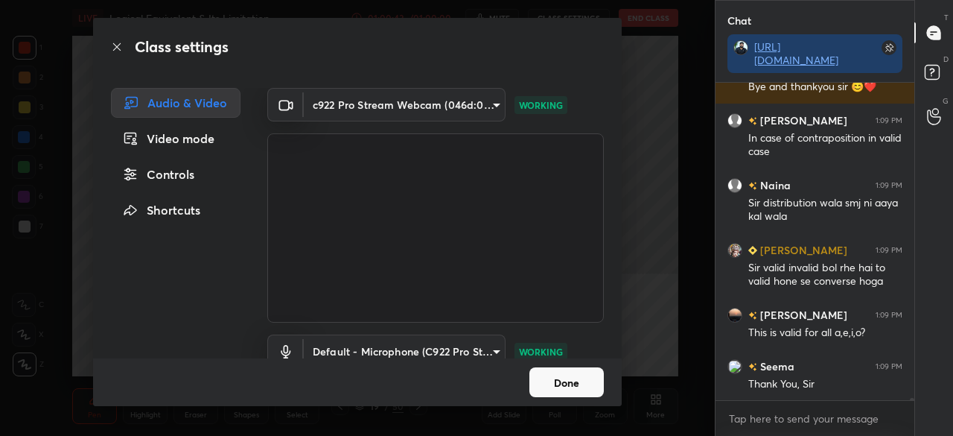
drag, startPoint x: 569, startPoint y: 383, endPoint x: 560, endPoint y: 361, distance: 24.1
click at [569, 383] on button "Done" at bounding box center [566, 382] width 74 height 30
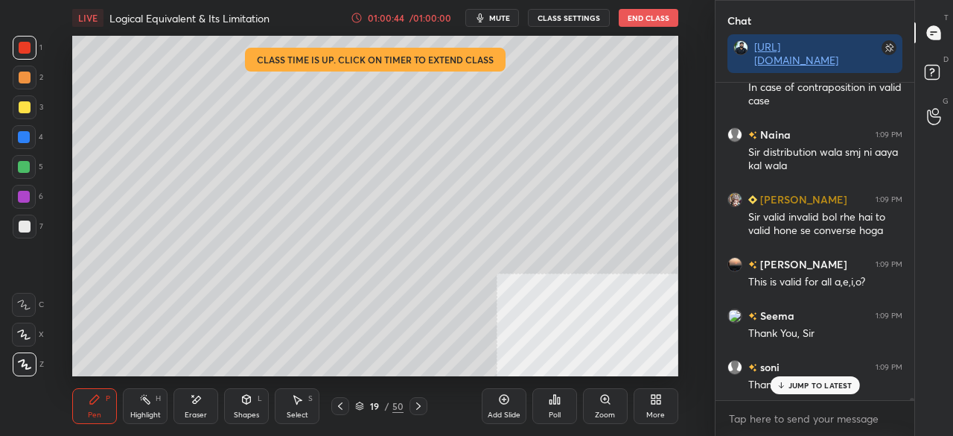
click at [27, 137] on div at bounding box center [24, 137] width 12 height 12
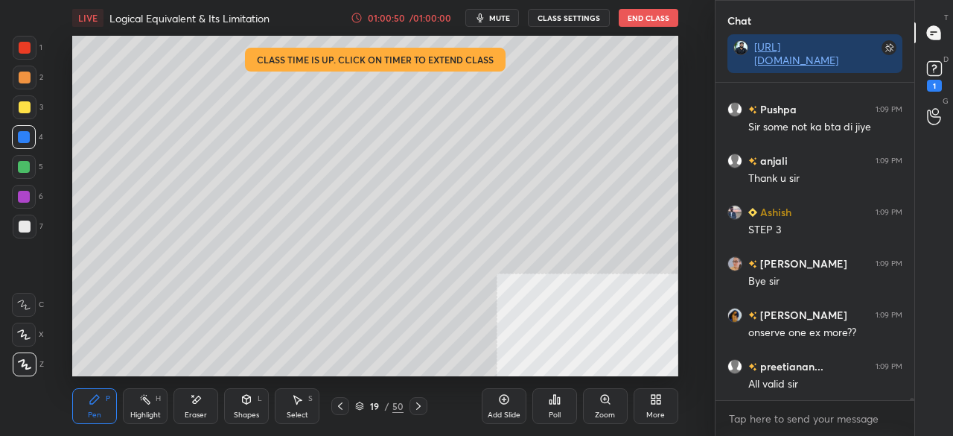
click at [429, 19] on div "/ 01:00:00" at bounding box center [430, 17] width 46 height 9
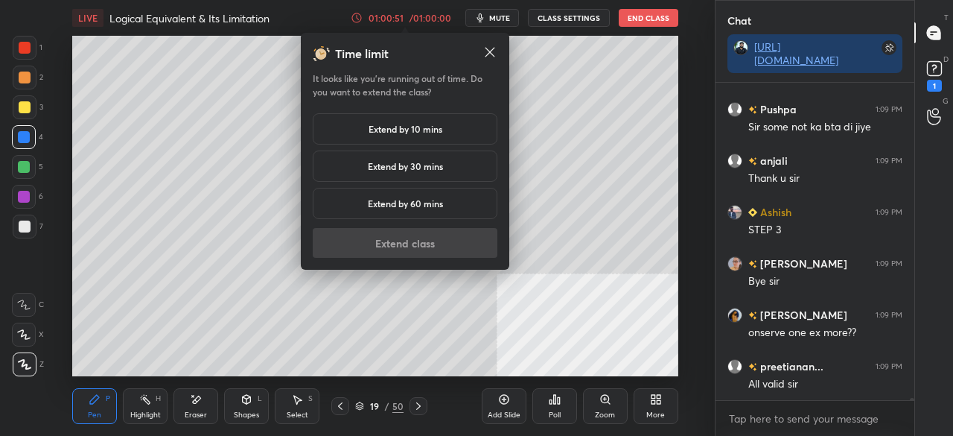
drag, startPoint x: 415, startPoint y: 123, endPoint x: 433, endPoint y: 168, distance: 48.1
click at [415, 123] on h5 "Extend by 10 mins" at bounding box center [406, 128] width 74 height 13
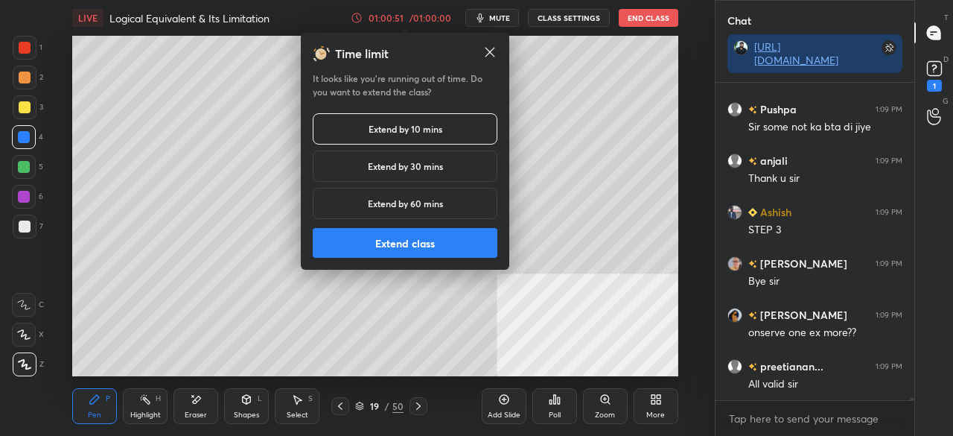
click at [429, 247] on button "Extend class" at bounding box center [405, 243] width 185 height 30
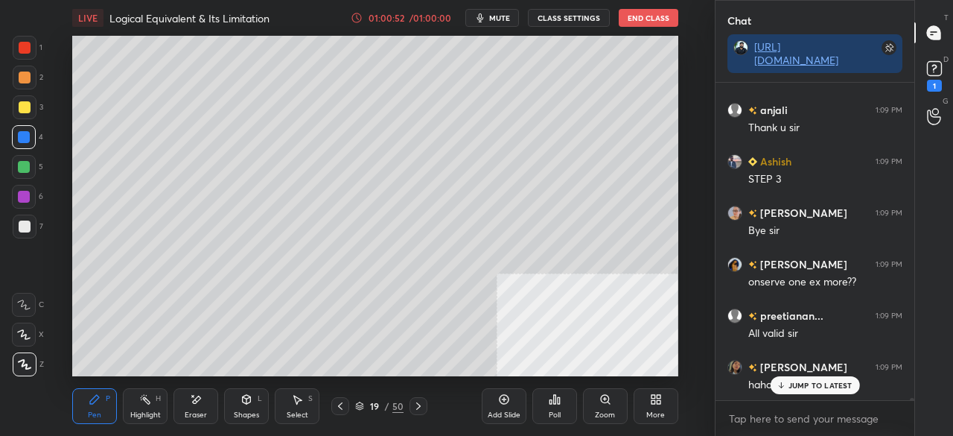
click at [20, 196] on div at bounding box center [24, 197] width 12 height 12
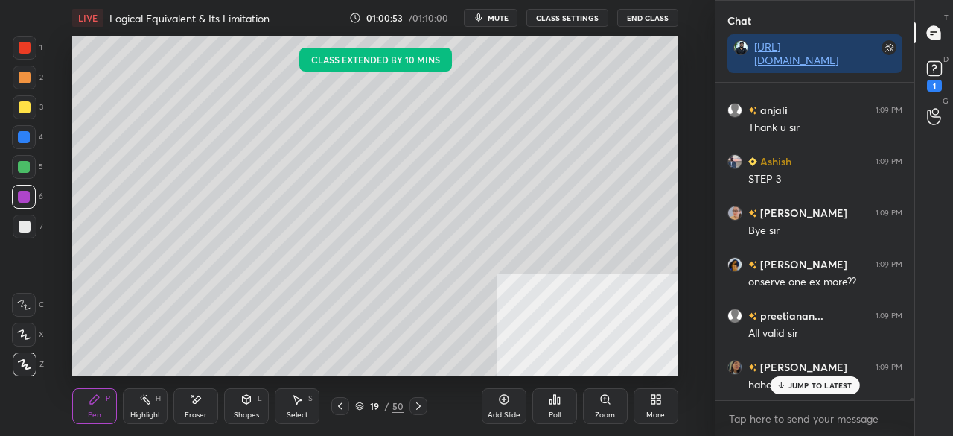
click at [22, 194] on div at bounding box center [24, 197] width 12 height 12
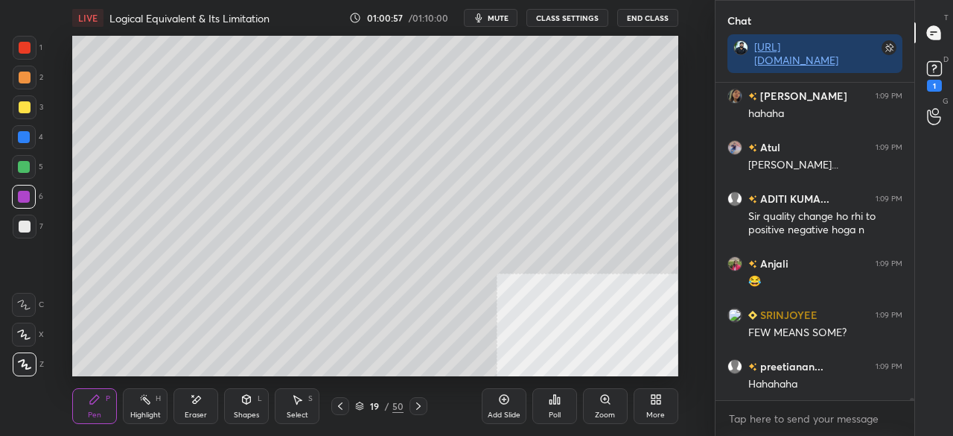
click at [153, 406] on div "Highlight H" at bounding box center [145, 406] width 45 height 36
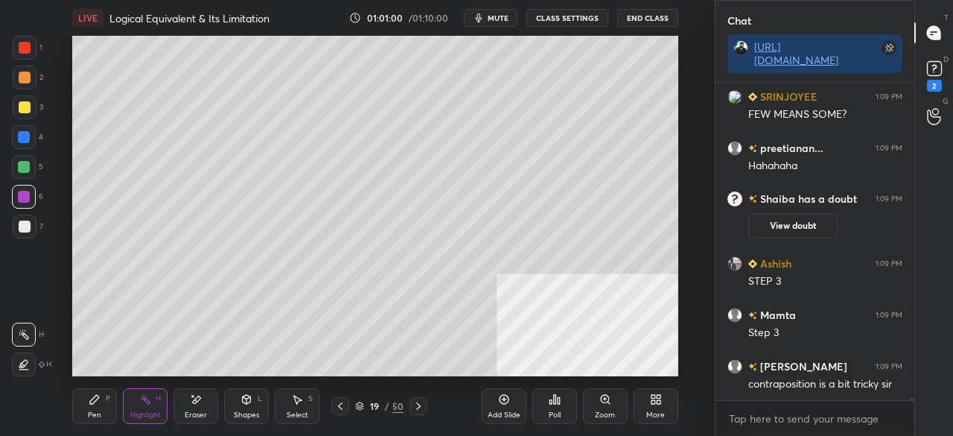
drag, startPoint x: 86, startPoint y: 397, endPoint x: 94, endPoint y: 391, distance: 10.1
click at [89, 394] on div "Pen P" at bounding box center [94, 406] width 45 height 36
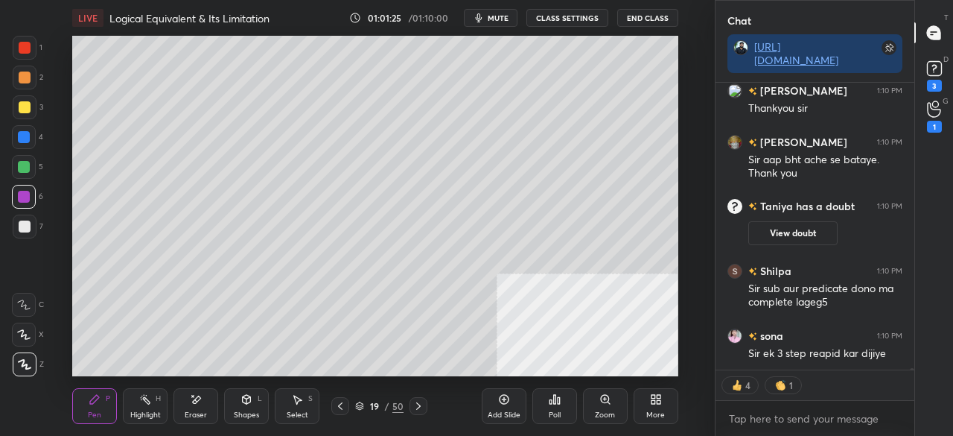
click at [416, 405] on icon at bounding box center [418, 406] width 12 height 12
click at [418, 403] on icon at bounding box center [418, 406] width 12 height 12
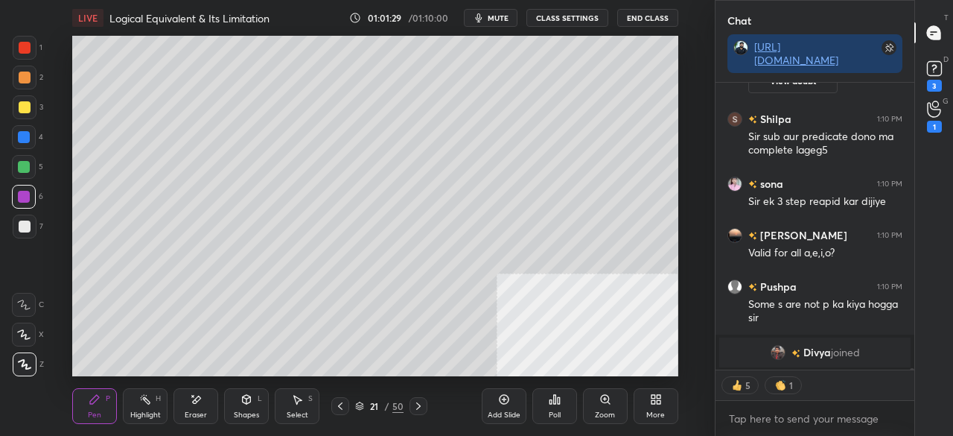
drag, startPoint x: 31, startPoint y: 225, endPoint x: 65, endPoint y: 230, distance: 34.6
click at [34, 225] on div at bounding box center [25, 226] width 24 height 24
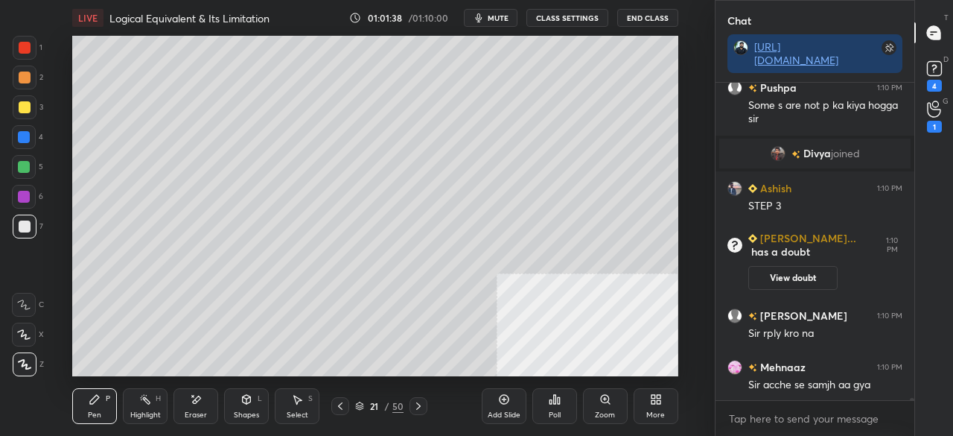
drag, startPoint x: 28, startPoint y: 101, endPoint x: 54, endPoint y: 135, distance: 42.4
click at [29, 101] on div at bounding box center [25, 107] width 24 height 24
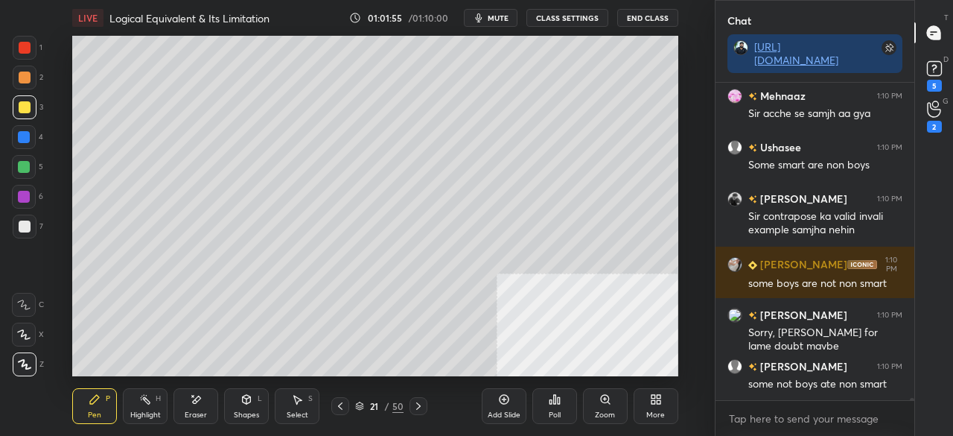
click at [373, 404] on div "21" at bounding box center [374, 405] width 15 height 9
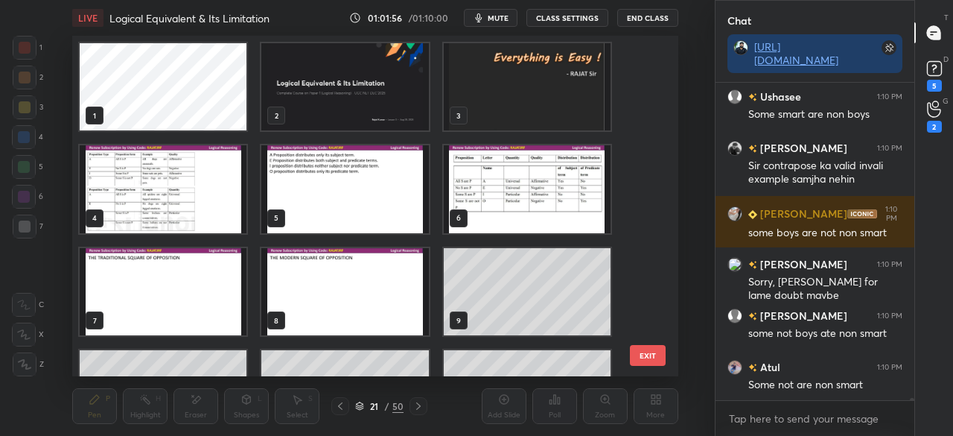
click at [378, 95] on img "grid" at bounding box center [345, 86] width 167 height 87
click at [379, 93] on img "grid" at bounding box center [345, 86] width 167 height 87
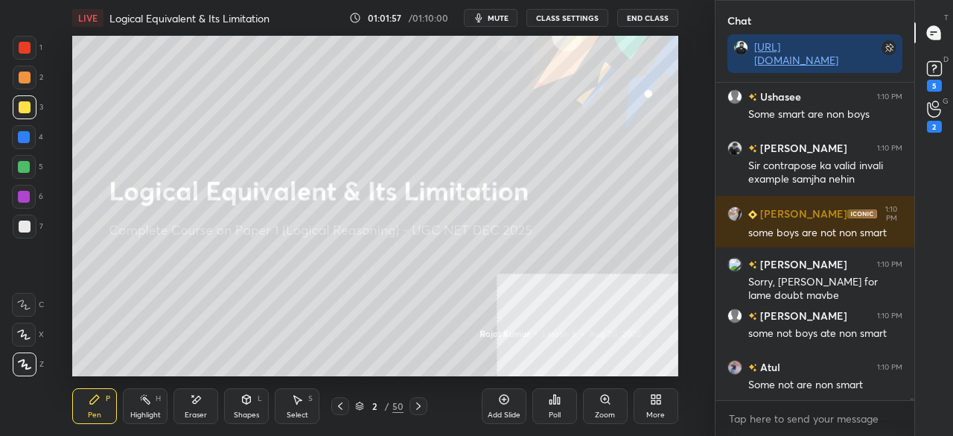
click at [657, 14] on button "End Class" at bounding box center [647, 18] width 61 height 18
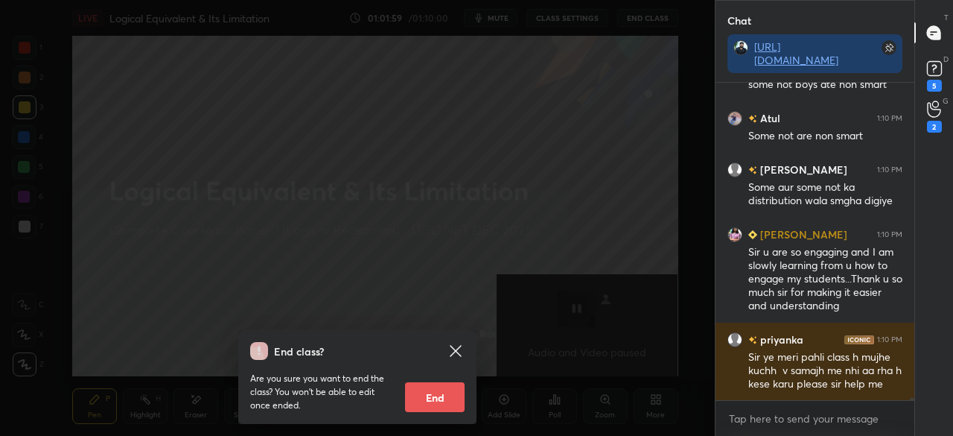
click at [429, 392] on button "End" at bounding box center [435, 397] width 60 height 30
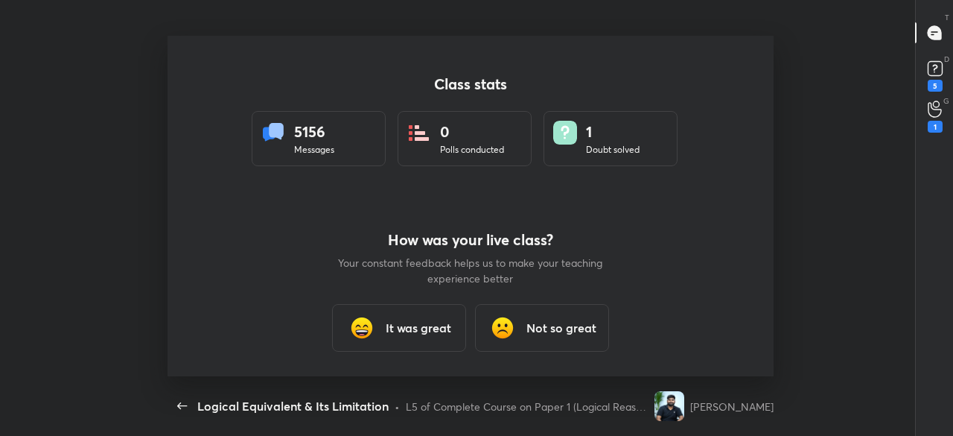
type textarea "x"
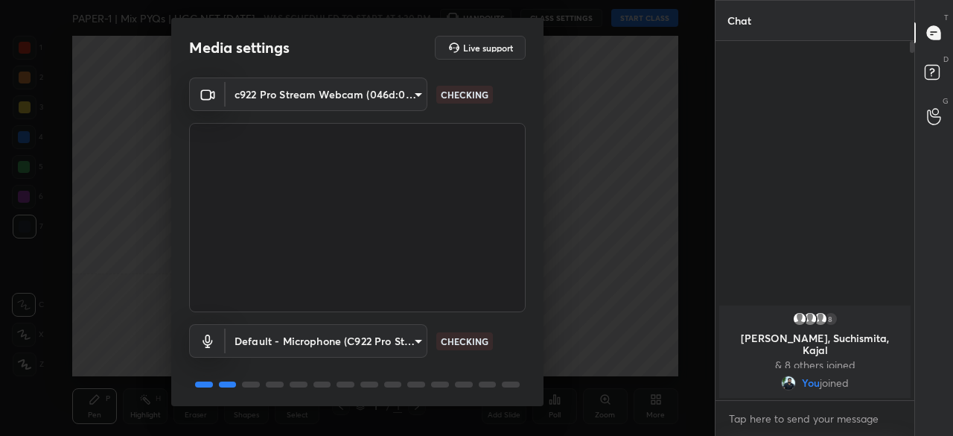
scroll to position [52, 0]
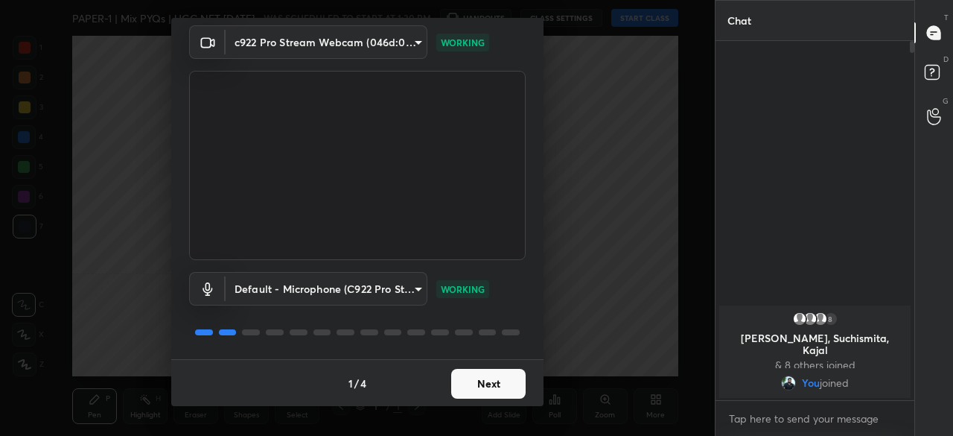
click at [486, 383] on button "Next" at bounding box center [488, 384] width 74 height 30
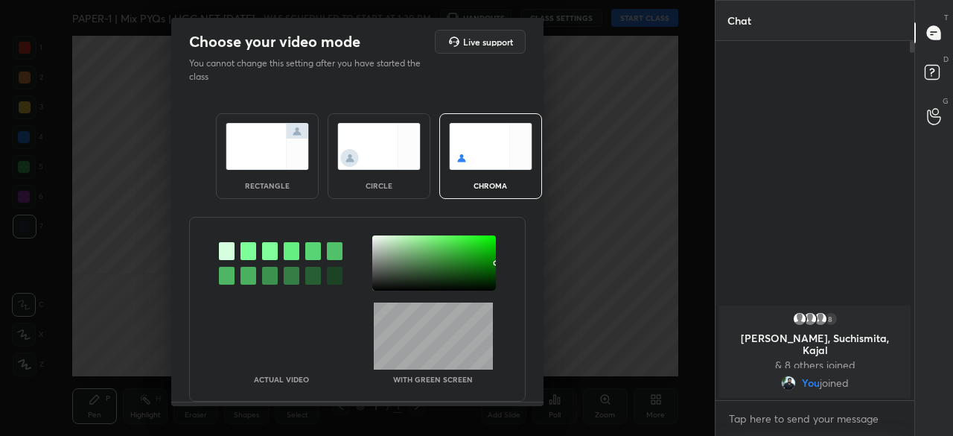
click at [481, 280] on div at bounding box center [434, 262] width 124 height 55
click at [482, 281] on div at bounding box center [483, 282] width 3 height 3
click at [487, 281] on div at bounding box center [488, 282] width 3 height 3
click at [485, 281] on div at bounding box center [486, 281] width 3 height 3
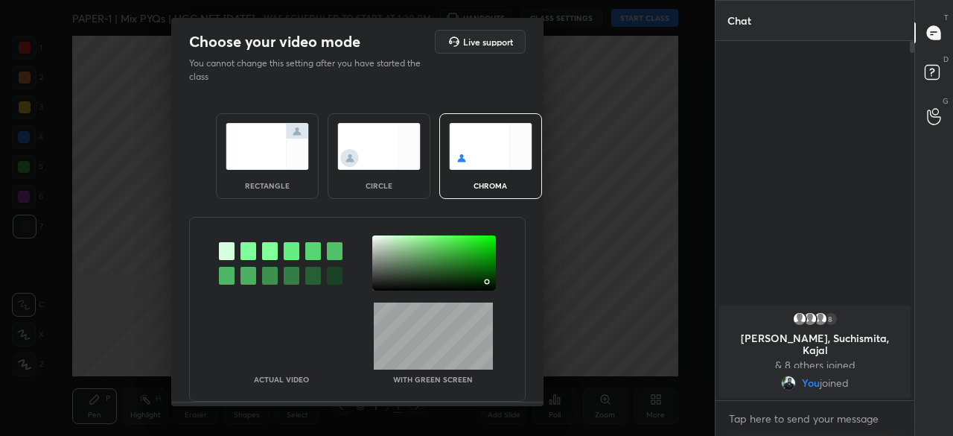
click at [485, 281] on div at bounding box center [486, 281] width 3 height 3
click at [487, 281] on div at bounding box center [488, 282] width 3 height 3
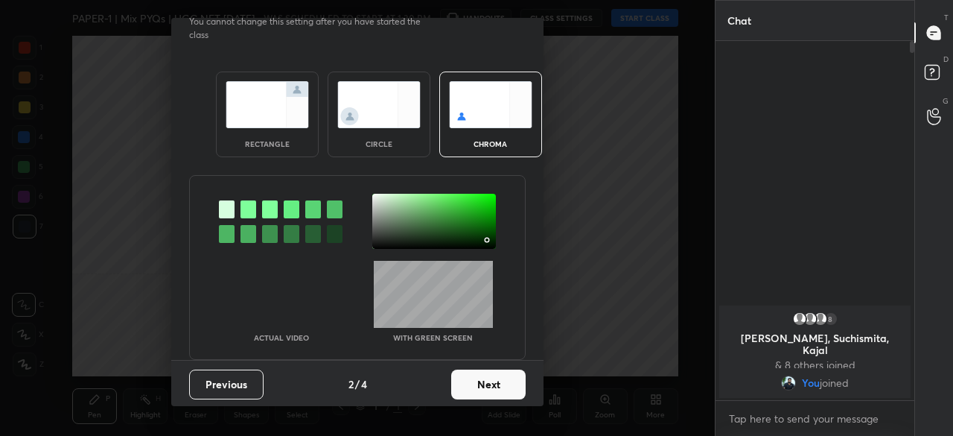
click at [490, 380] on button "Next" at bounding box center [488, 384] width 74 height 30
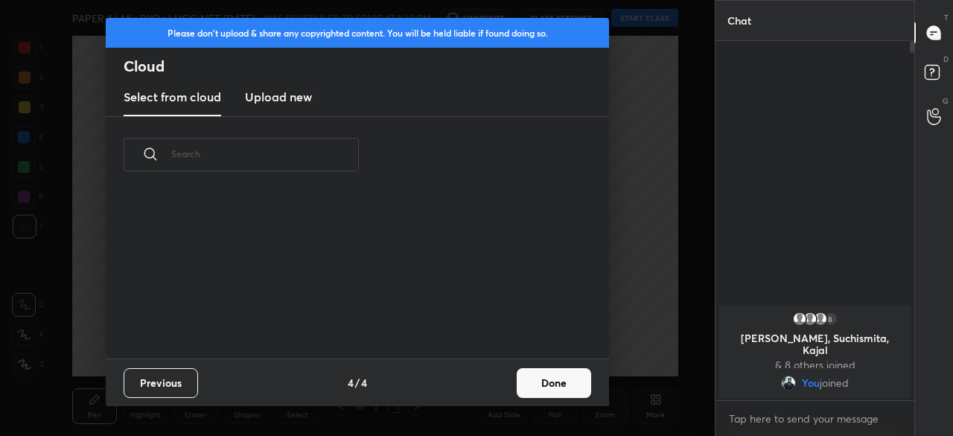
click at [529, 384] on button "Done" at bounding box center [554, 383] width 74 height 30
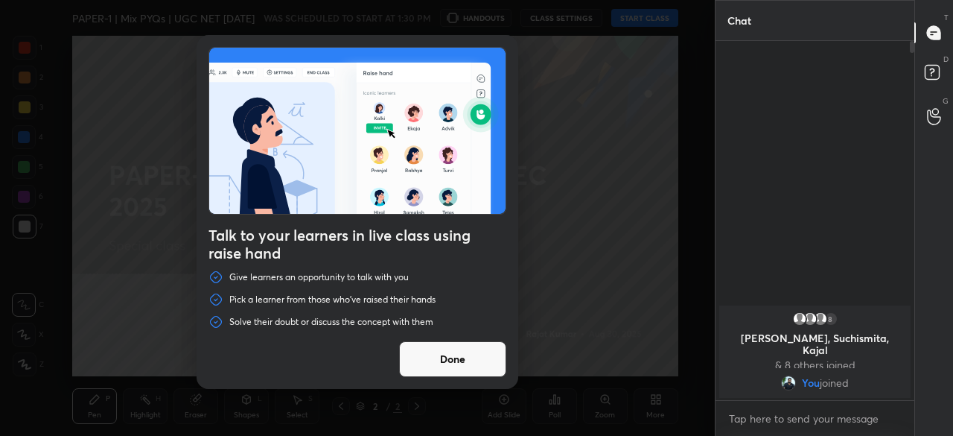
click at [465, 357] on button "Done" at bounding box center [452, 359] width 107 height 36
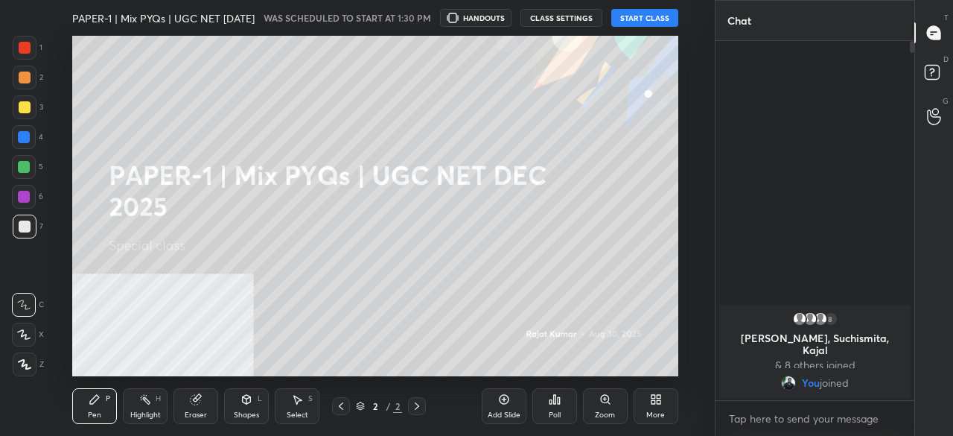
click at [649, 19] on button "START CLASS" at bounding box center [644, 18] width 67 height 18
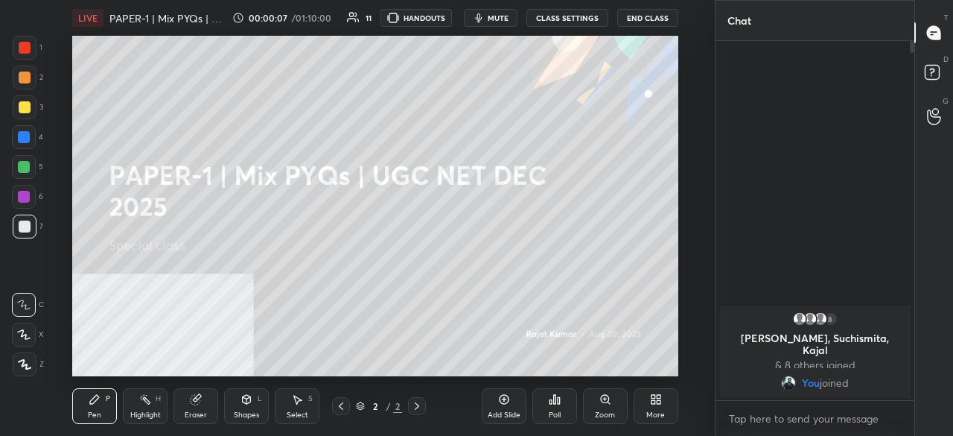
click at [657, 397] on icon at bounding box center [656, 399] width 12 height 12
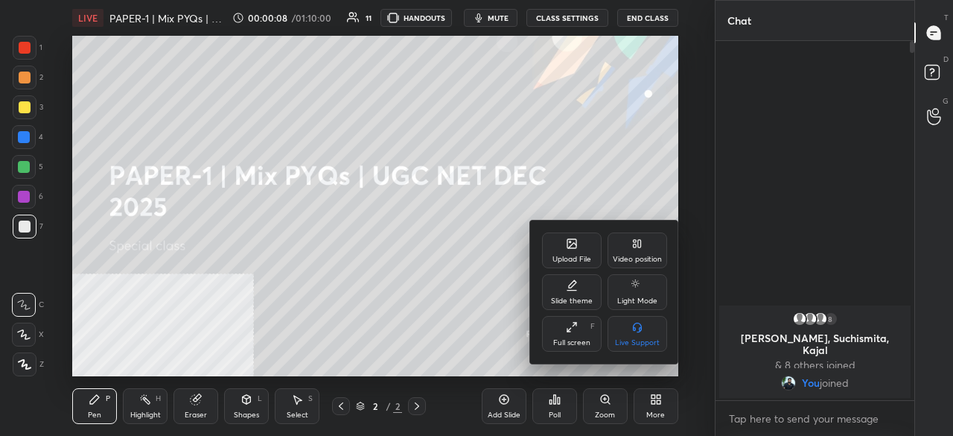
drag, startPoint x: 636, startPoint y: 245, endPoint x: 637, endPoint y: 254, distance: 9.0
click at [637, 252] on div "Video position" at bounding box center [638, 250] width 60 height 36
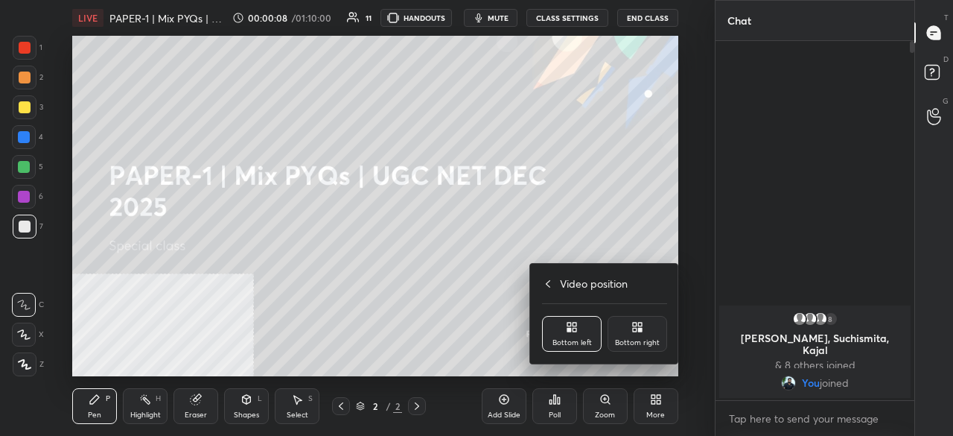
click at [644, 341] on div "Bottom right" at bounding box center [637, 342] width 45 height 7
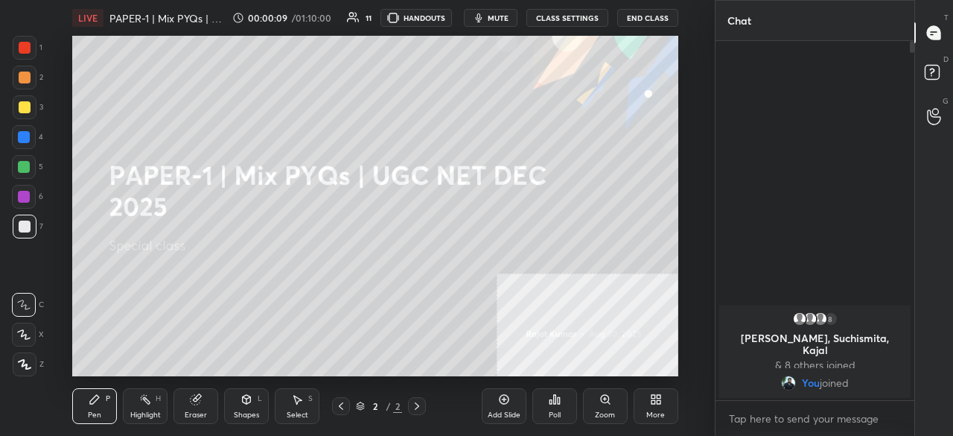
click at [22, 360] on icon at bounding box center [24, 364] width 13 height 10
click at [22, 360] on icon at bounding box center [25, 364] width 12 height 9
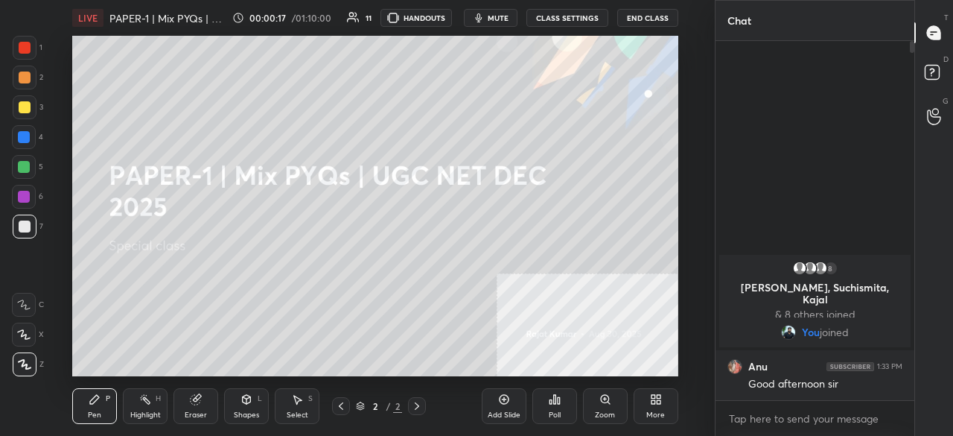
click at [657, 398] on icon at bounding box center [656, 399] width 12 height 12
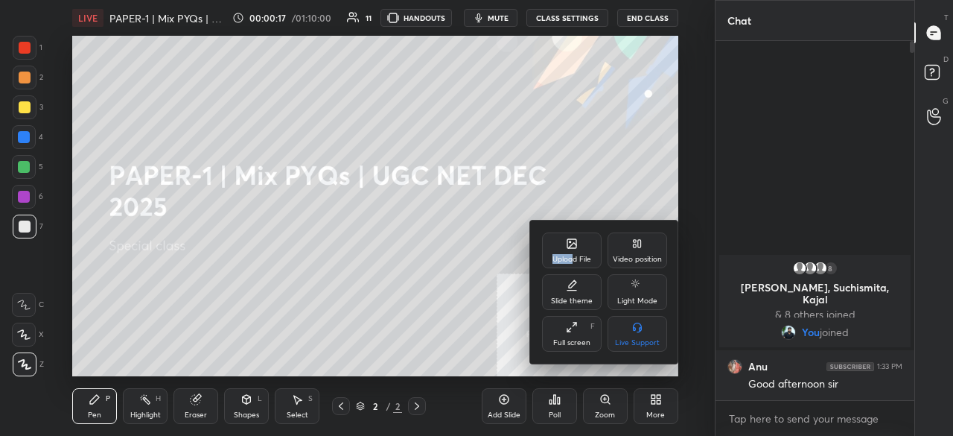
click at [575, 252] on div "Upload File" at bounding box center [572, 250] width 60 height 36
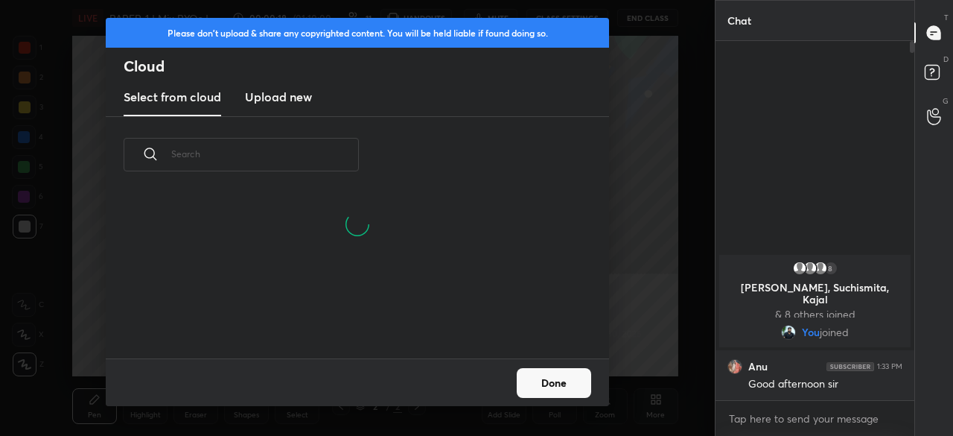
click at [288, 95] on h3 "Upload new" at bounding box center [278, 97] width 67 height 18
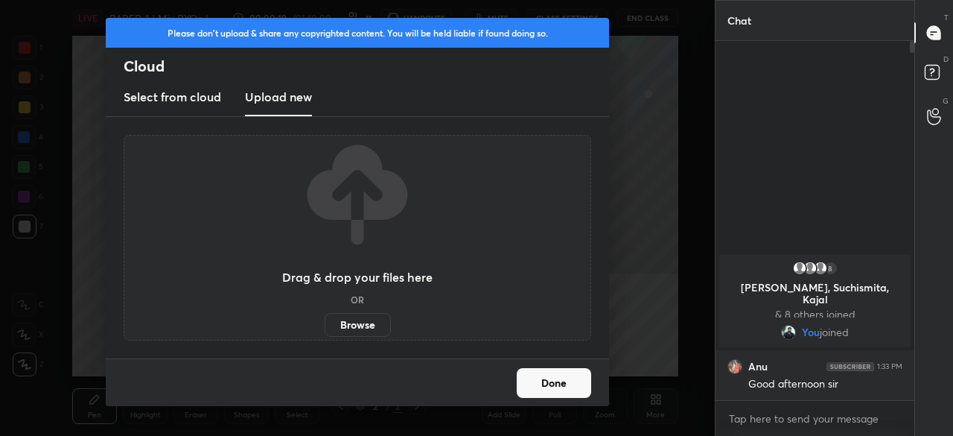
click at [347, 318] on label "Browse" at bounding box center [358, 325] width 66 height 24
click at [325, 318] on input "Browse" at bounding box center [325, 325] width 0 height 24
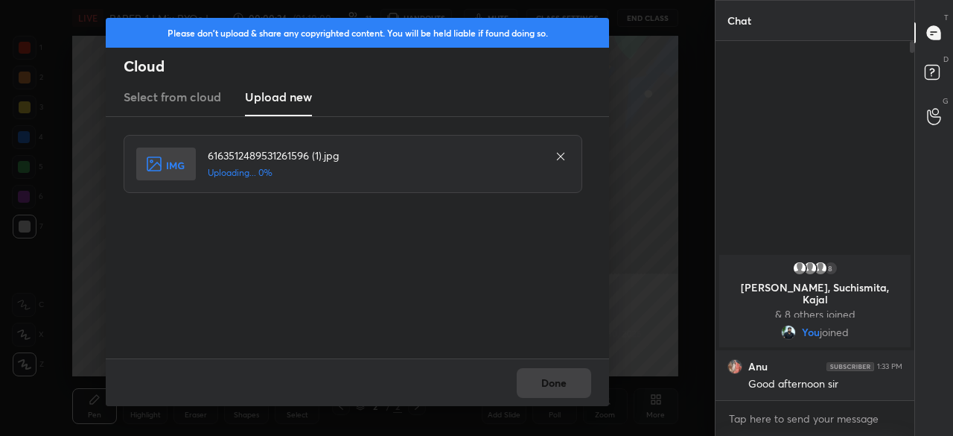
click at [359, 96] on div "Select from cloud Upload new" at bounding box center [357, 97] width 503 height 37
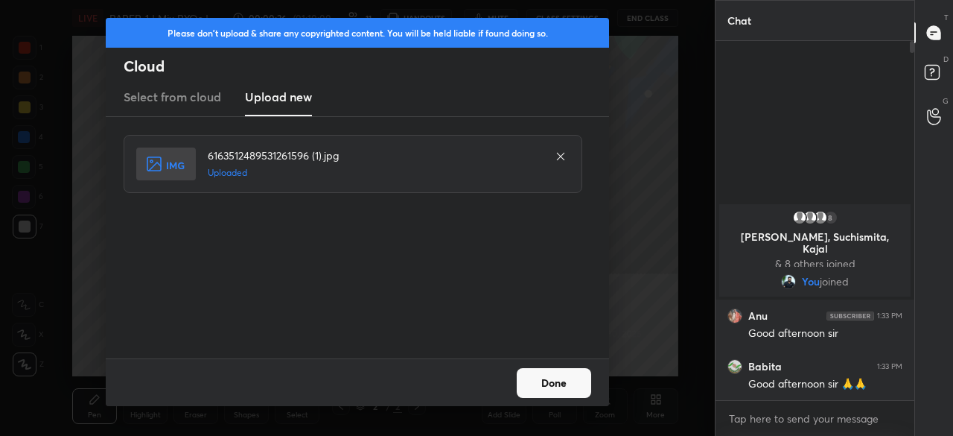
click at [552, 383] on button "Done" at bounding box center [554, 383] width 74 height 30
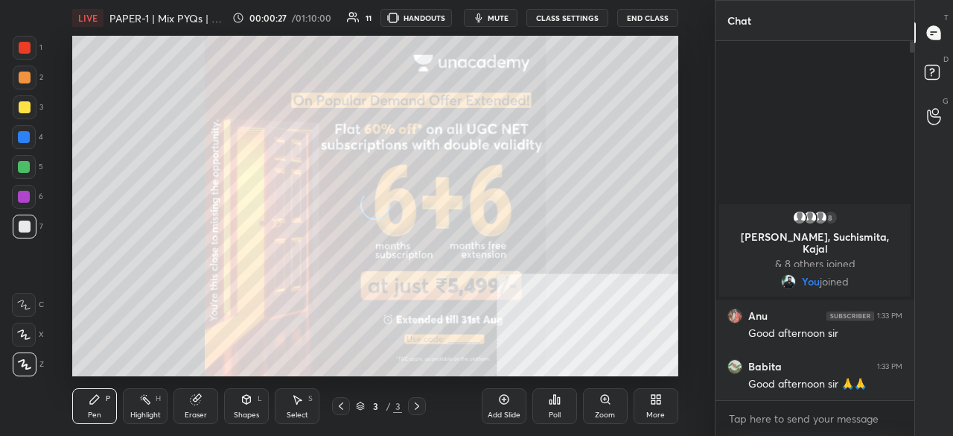
click at [649, 407] on div "More" at bounding box center [656, 406] width 45 height 36
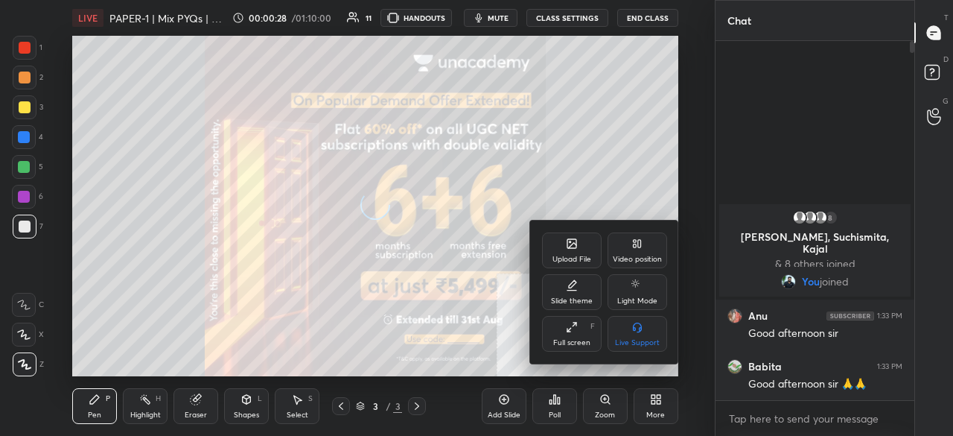
click at [578, 339] on div "Full screen" at bounding box center [571, 342] width 37 height 7
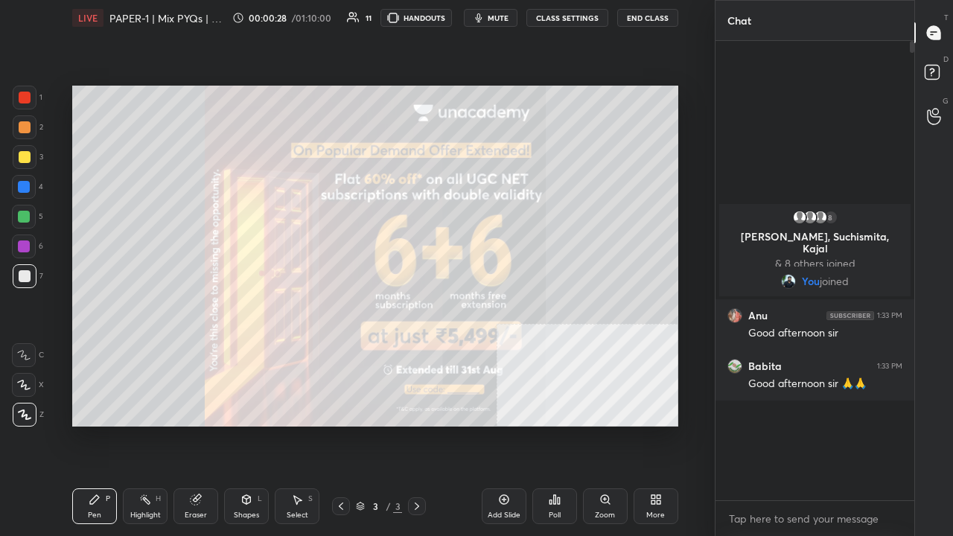
scroll to position [491, 194]
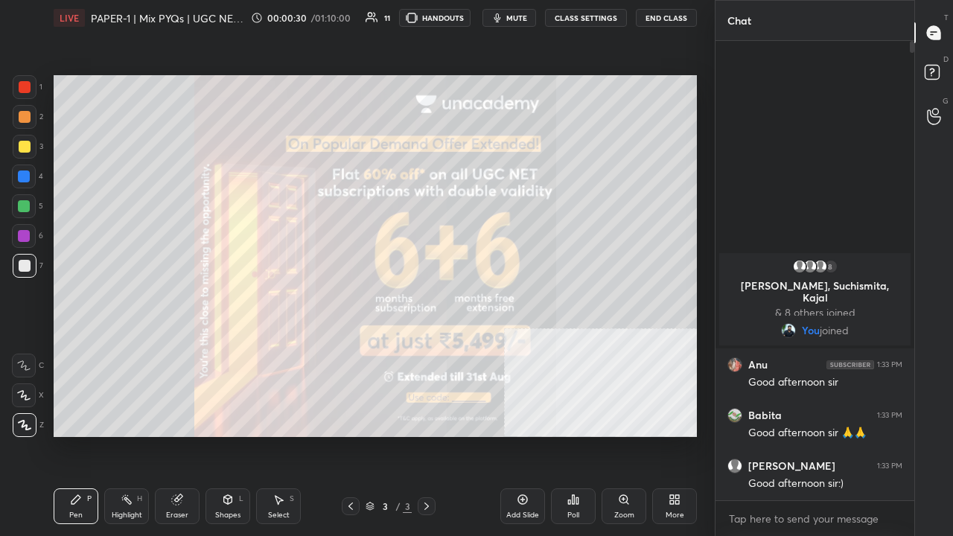
drag, startPoint x: 27, startPoint y: 268, endPoint x: 42, endPoint y: 261, distance: 16.6
click at [27, 268] on div at bounding box center [25, 266] width 12 height 12
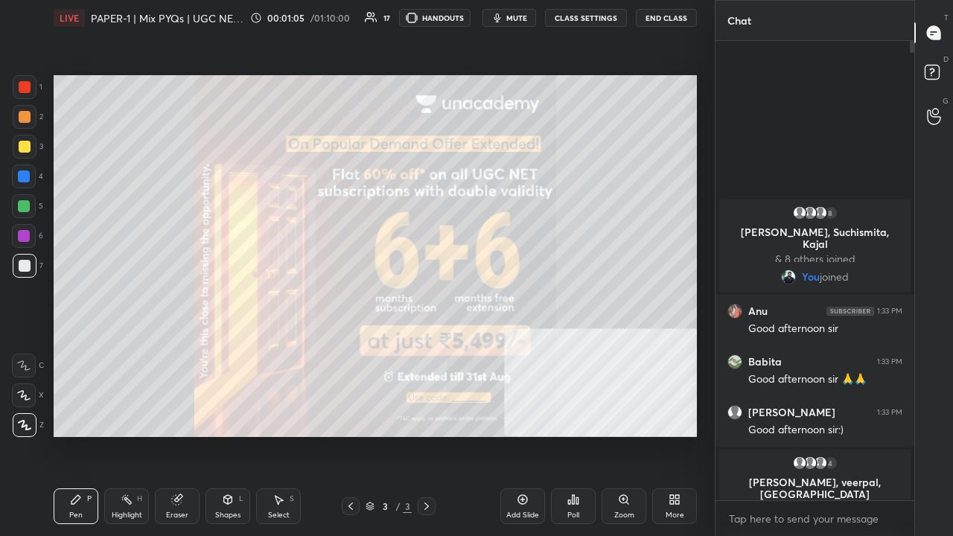
click at [21, 178] on div at bounding box center [24, 176] width 12 height 12
click at [21, 78] on div at bounding box center [25, 87] width 24 height 24
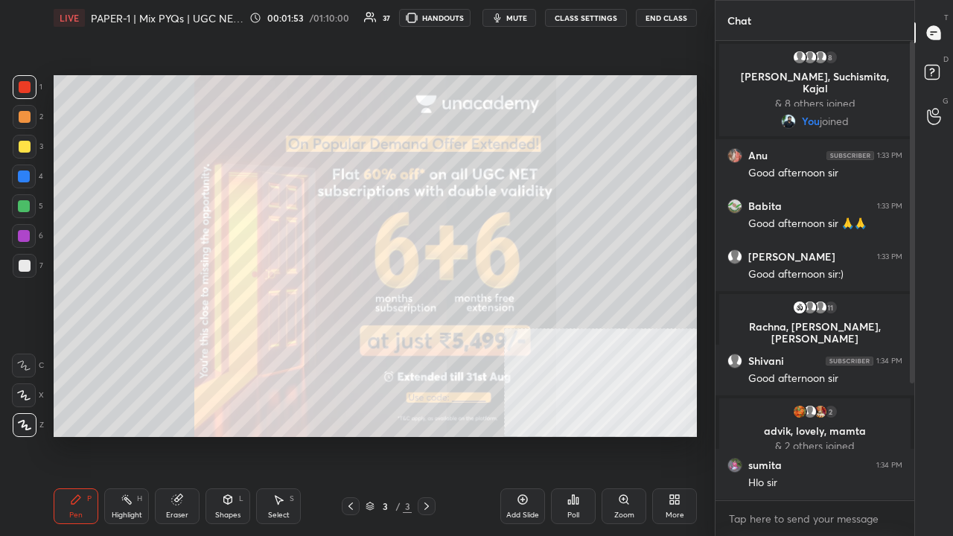
scroll to position [156, 0]
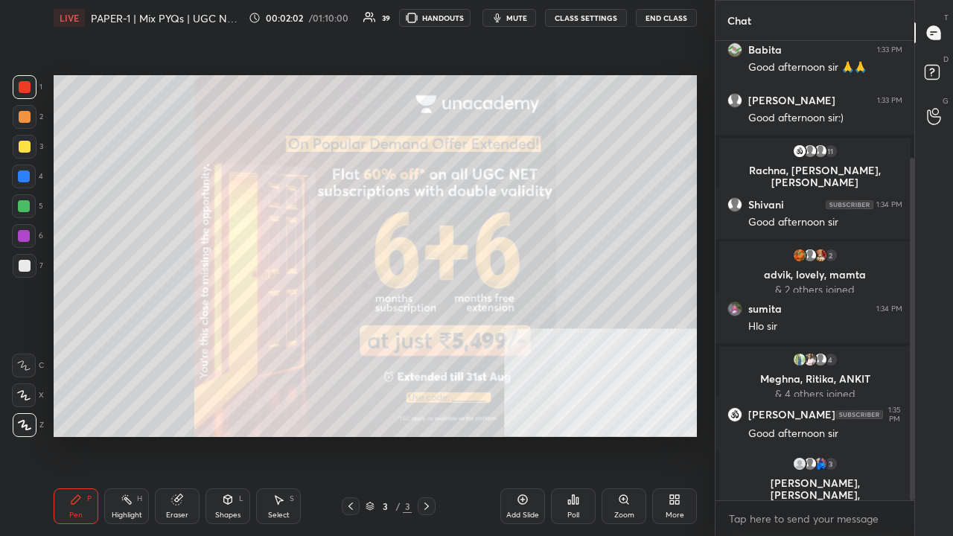
click at [509, 17] on span "mute" at bounding box center [516, 18] width 21 height 10
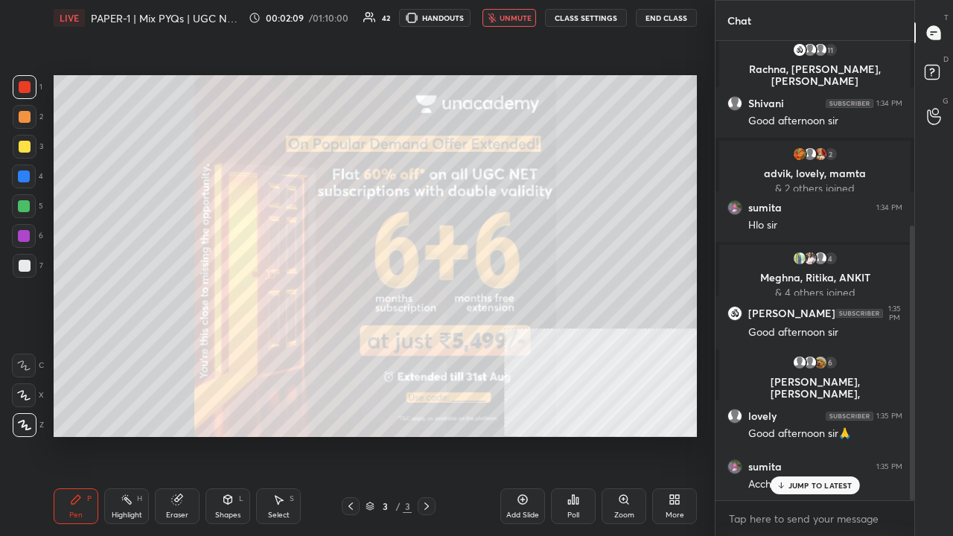
scroll to position [308, 0]
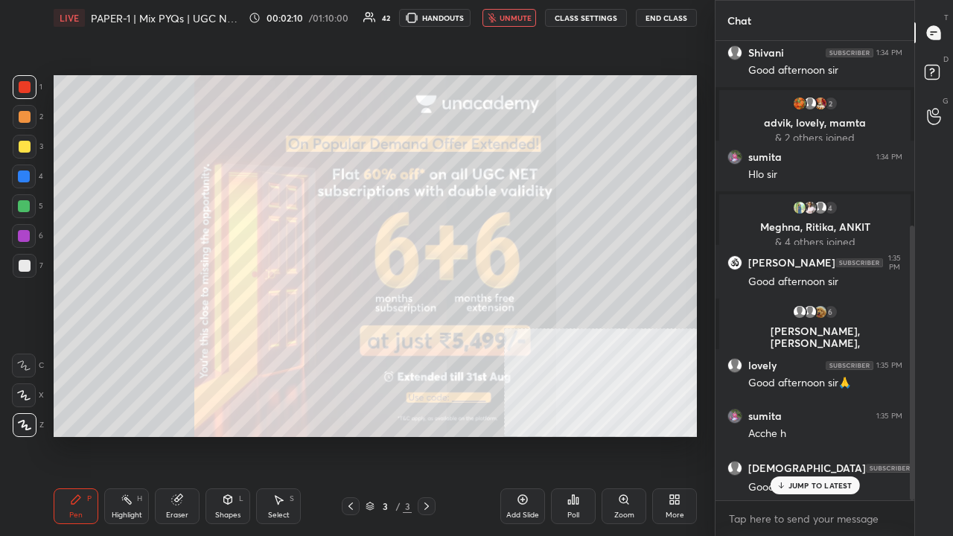
click at [524, 19] on span "unmute" at bounding box center [516, 18] width 32 height 10
click at [518, 19] on span "mute" at bounding box center [516, 18] width 21 height 10
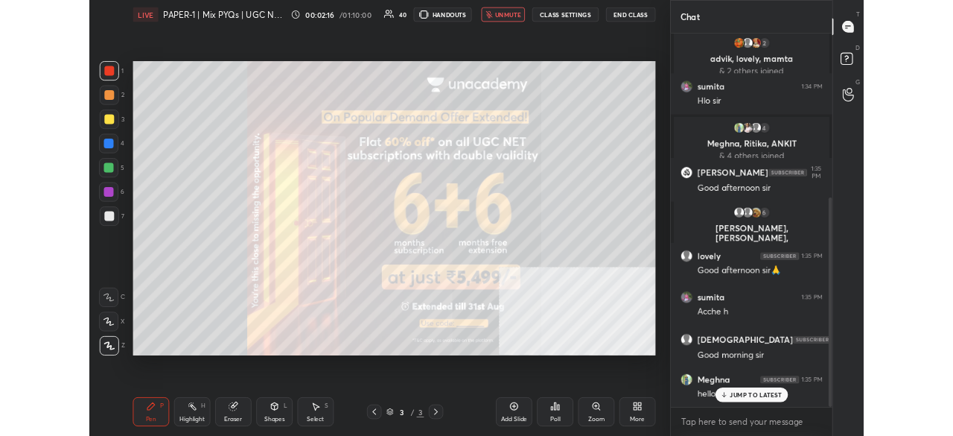
scroll to position [412, 0]
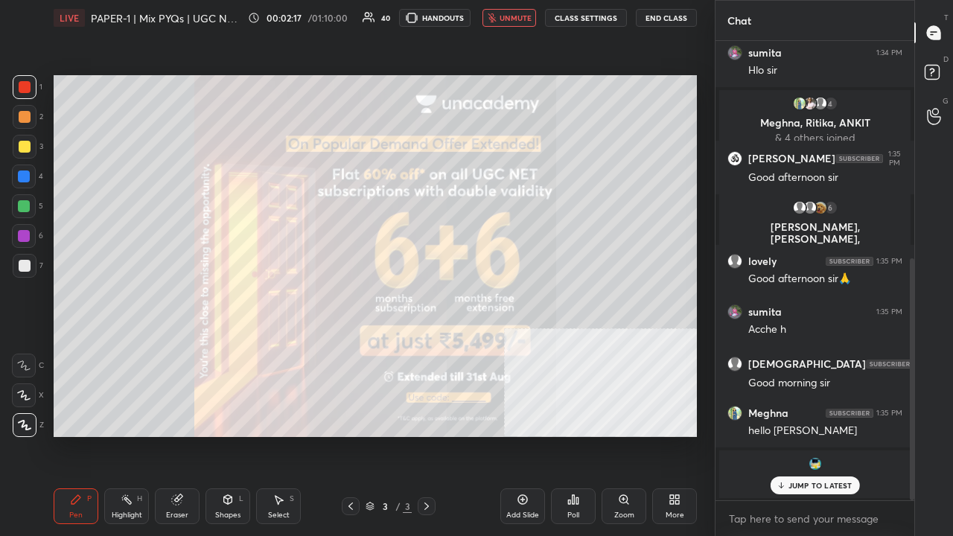
click at [506, 16] on span "unmute" at bounding box center [516, 18] width 32 height 10
drag, startPoint x: 788, startPoint y: 484, endPoint x: 721, endPoint y: 445, distance: 78.0
click at [788, 435] on p "1 NEW MESSAGE" at bounding box center [819, 485] width 63 height 9
click at [681, 435] on div "More" at bounding box center [674, 506] width 45 height 36
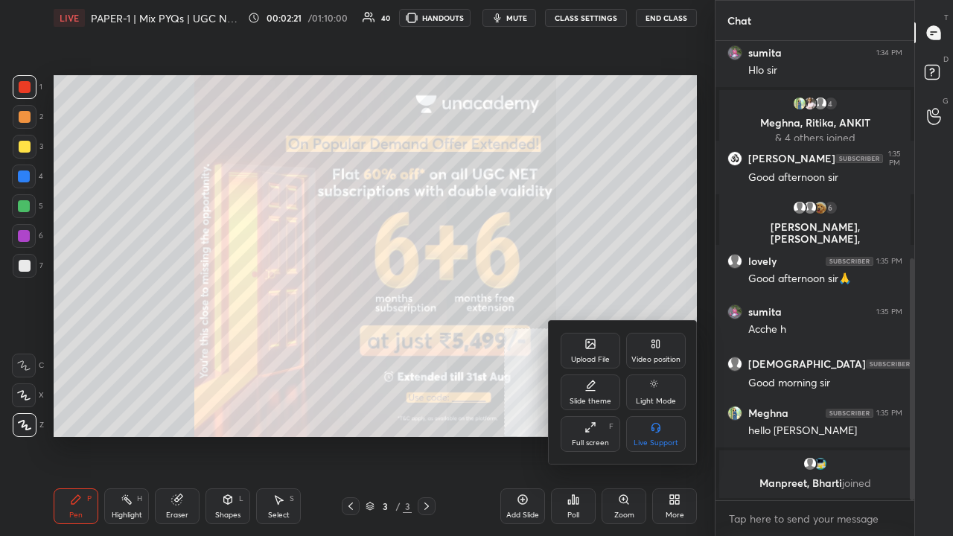
click at [590, 345] on icon at bounding box center [591, 345] width 8 height 5
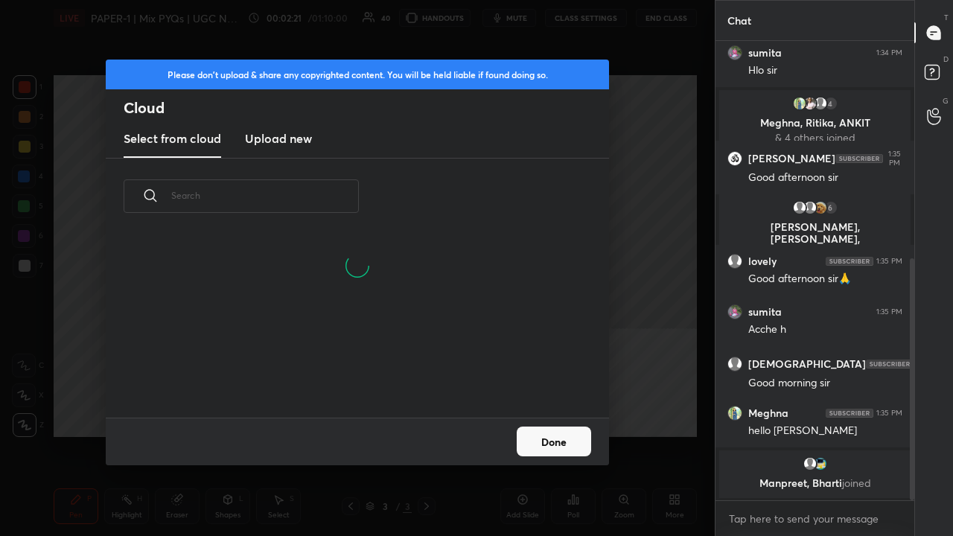
click at [278, 138] on h3 "Upload new" at bounding box center [278, 139] width 67 height 18
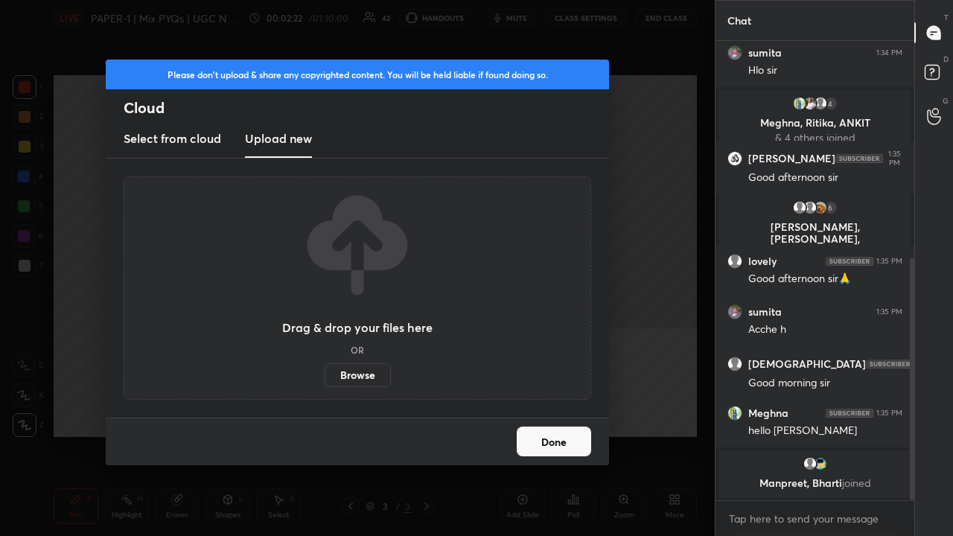
drag, startPoint x: 351, startPoint y: 376, endPoint x: 351, endPoint y: 309, distance: 67.0
click at [351, 375] on label "Browse" at bounding box center [358, 375] width 66 height 24
click at [325, 375] on input "Browse" at bounding box center [325, 375] width 0 height 24
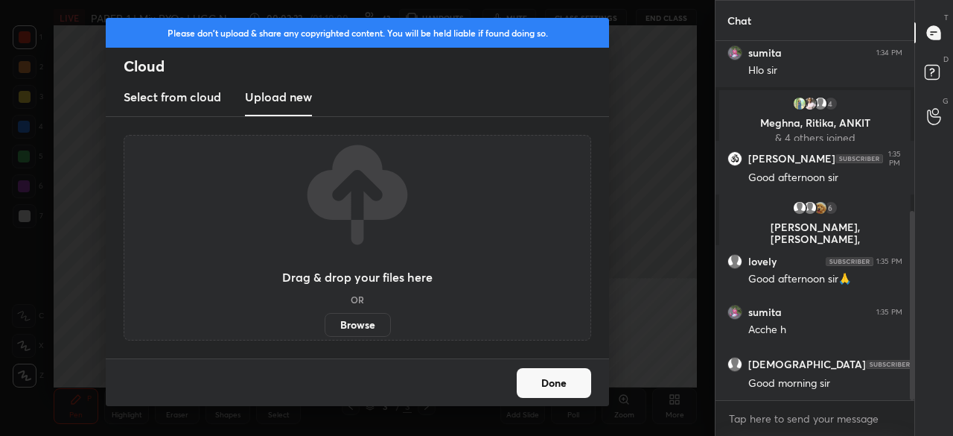
scroll to position [413, 0]
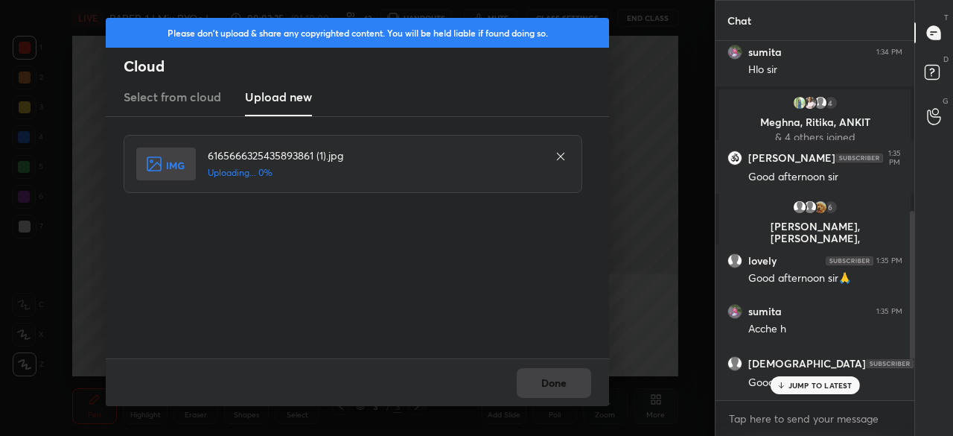
click at [788, 381] on div "JUMP TO LATEST" at bounding box center [814, 385] width 89 height 18
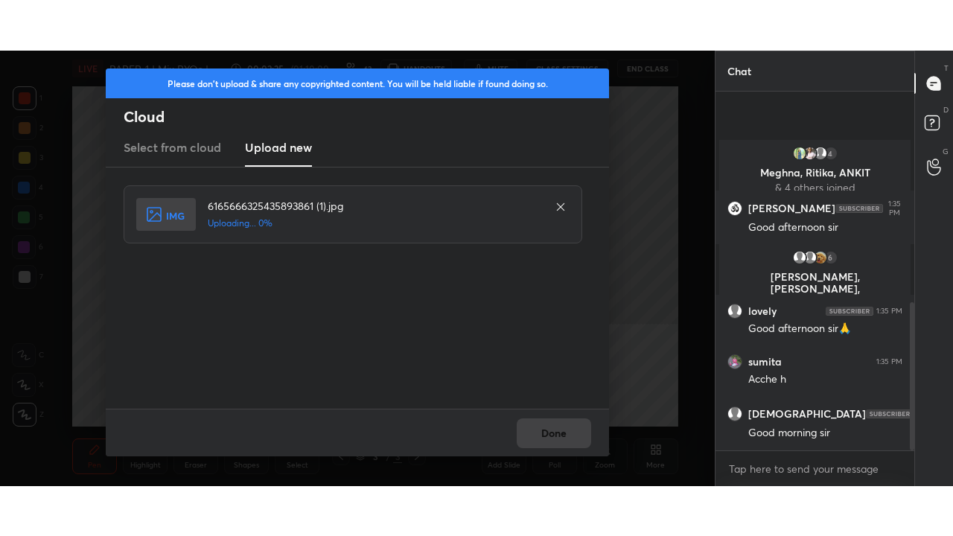
scroll to position [512, 0]
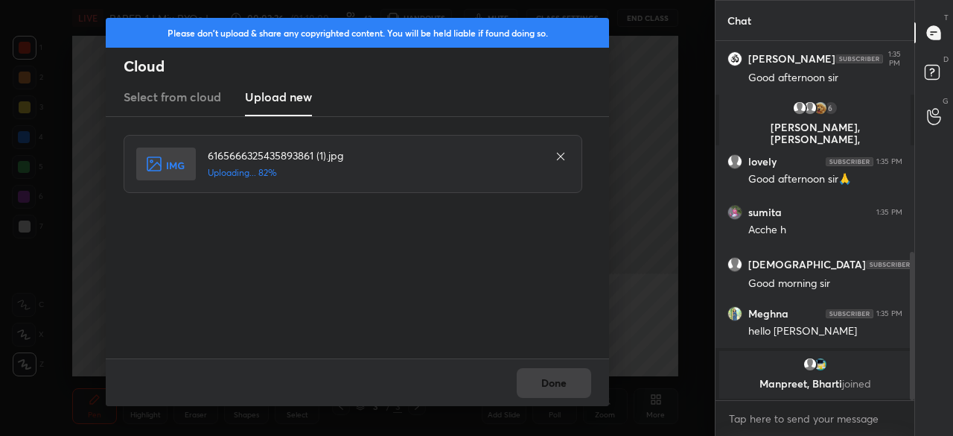
click at [558, 389] on div "Done" at bounding box center [357, 382] width 503 height 48
click at [564, 386] on button "Done" at bounding box center [554, 383] width 74 height 30
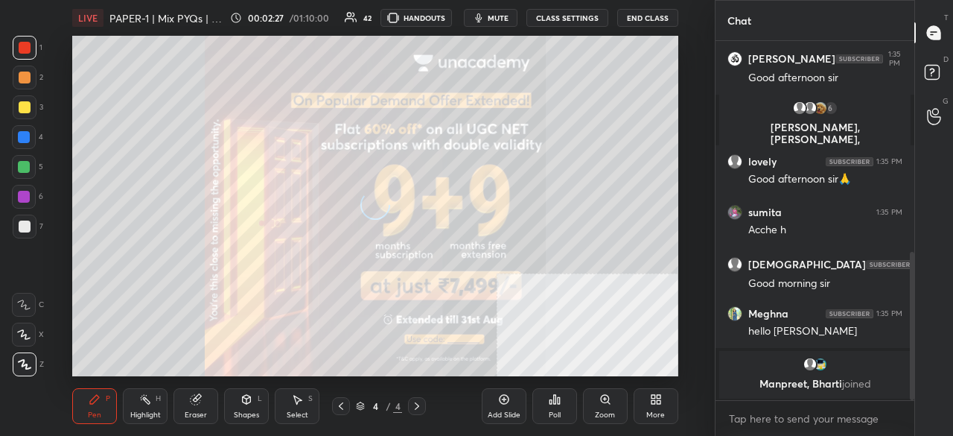
click at [658, 409] on div "More" at bounding box center [656, 406] width 45 height 36
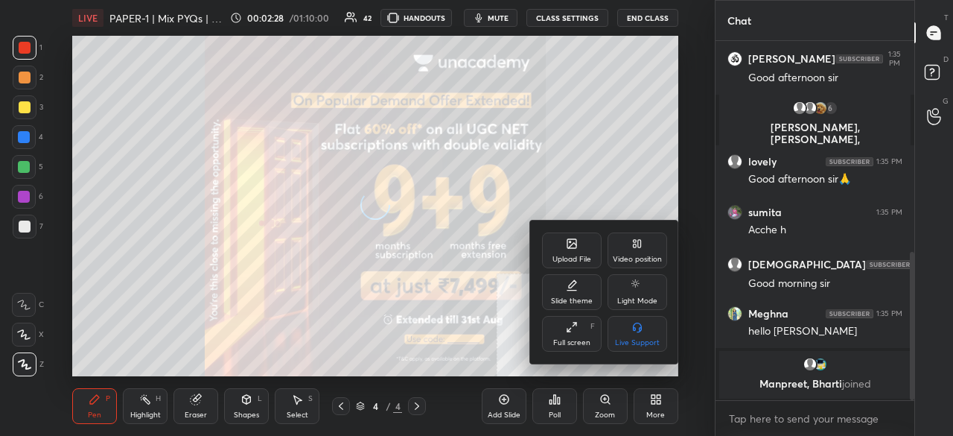
click at [578, 352] on div "Upload File Video position Slide theme Light Mode Full screen F Live Support" at bounding box center [604, 291] width 149 height 143
click at [576, 348] on div "Full screen F" at bounding box center [572, 334] width 60 height 36
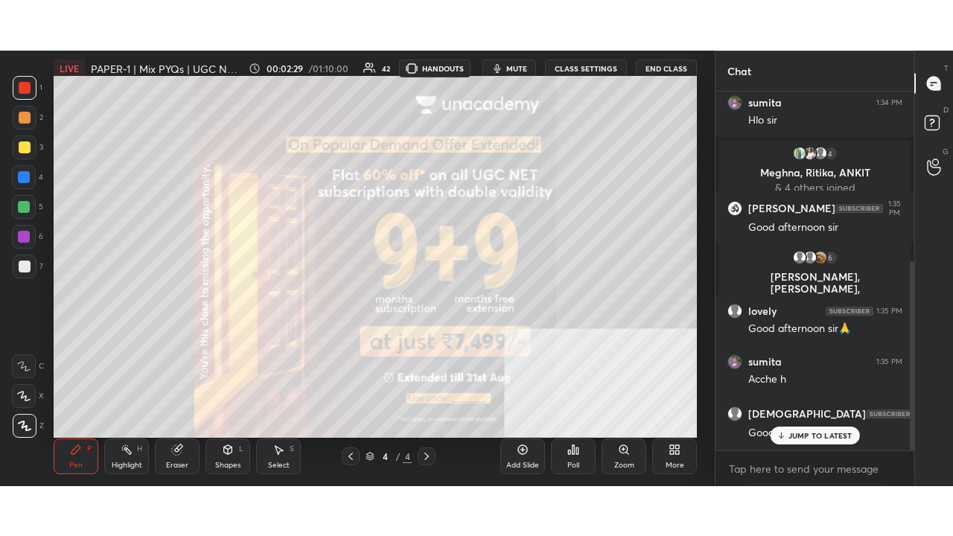
scroll to position [412, 0]
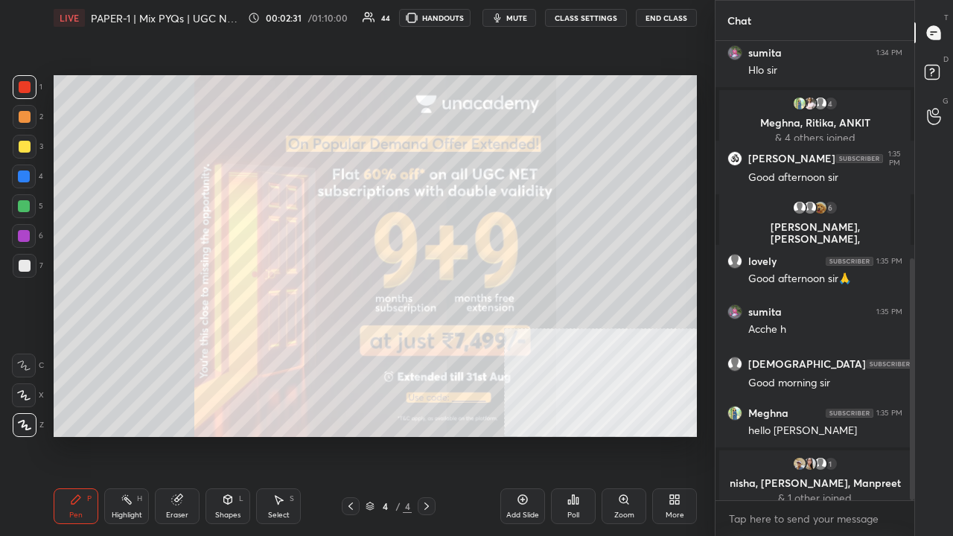
drag, startPoint x: 31, startPoint y: 268, endPoint x: 46, endPoint y: 267, distance: 15.7
click at [30, 268] on div at bounding box center [25, 266] width 24 height 24
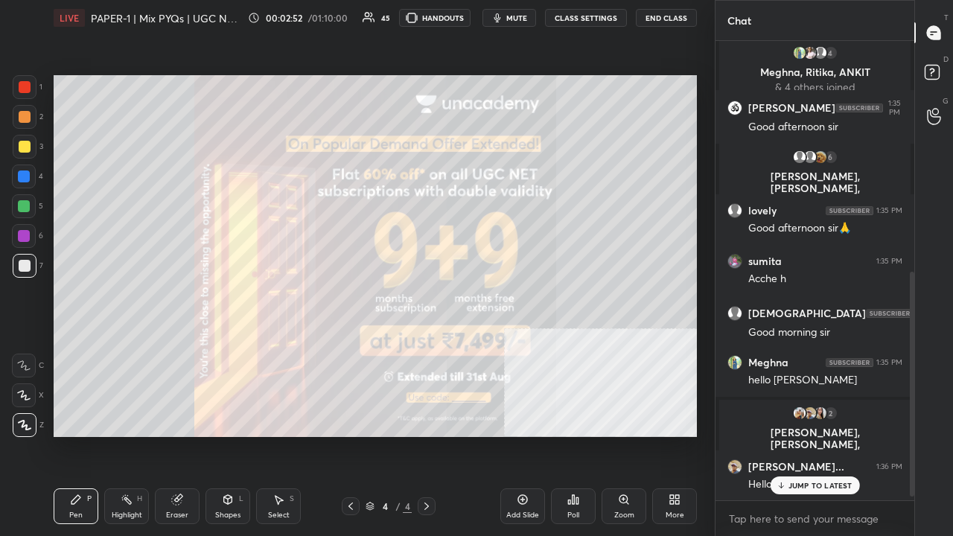
scroll to position [517, 0]
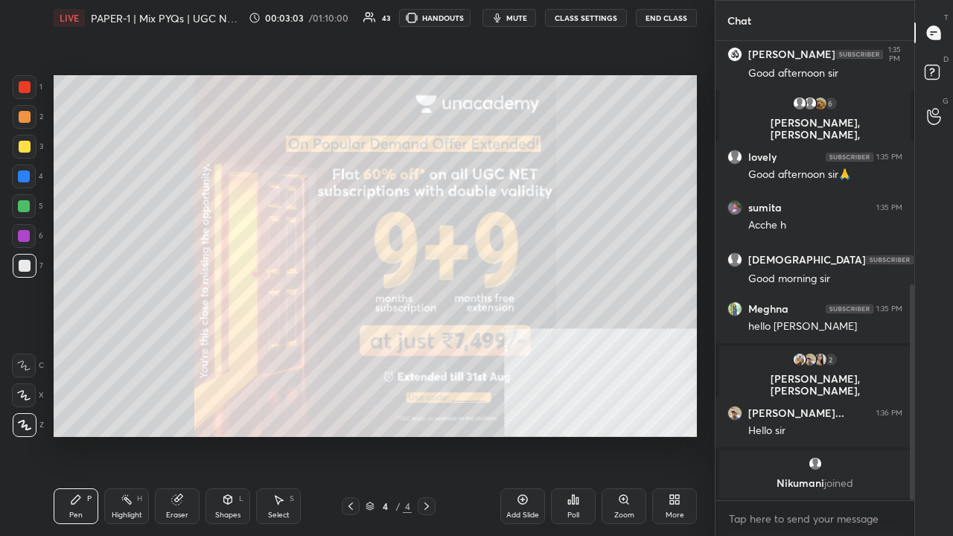
click at [27, 84] on div at bounding box center [25, 87] width 12 height 12
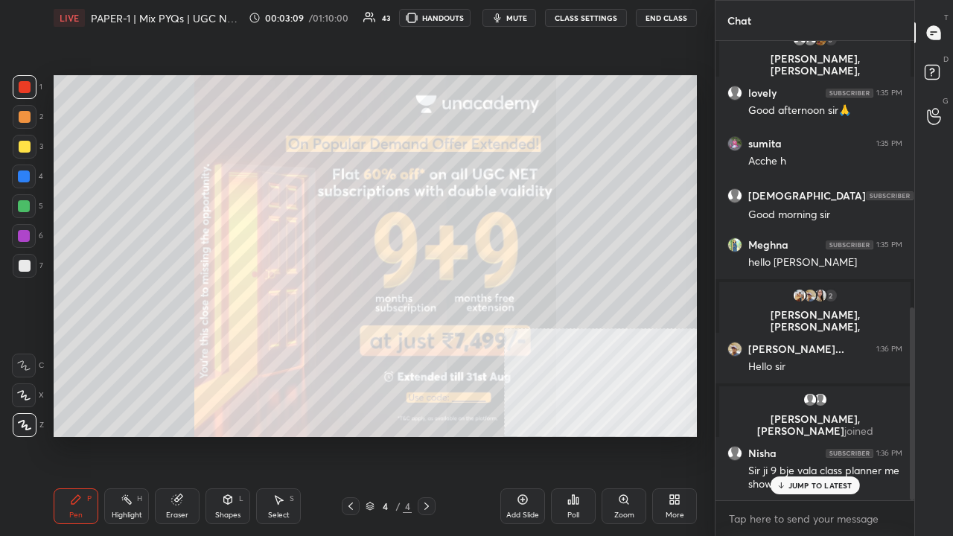
scroll to position [634, 0]
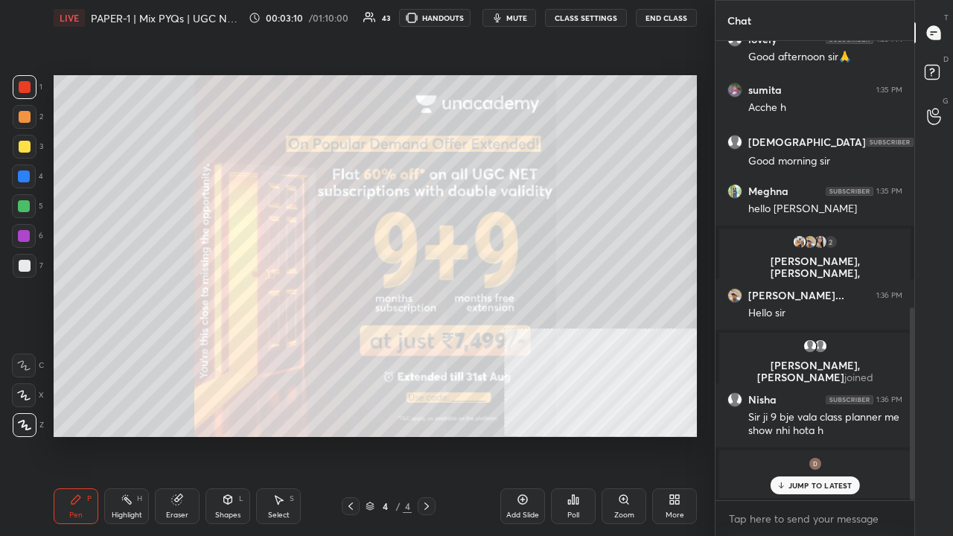
drag, startPoint x: 815, startPoint y: 488, endPoint x: 793, endPoint y: 472, distance: 27.1
click at [815, 435] on p "JUMP TO LATEST" at bounding box center [820, 485] width 64 height 9
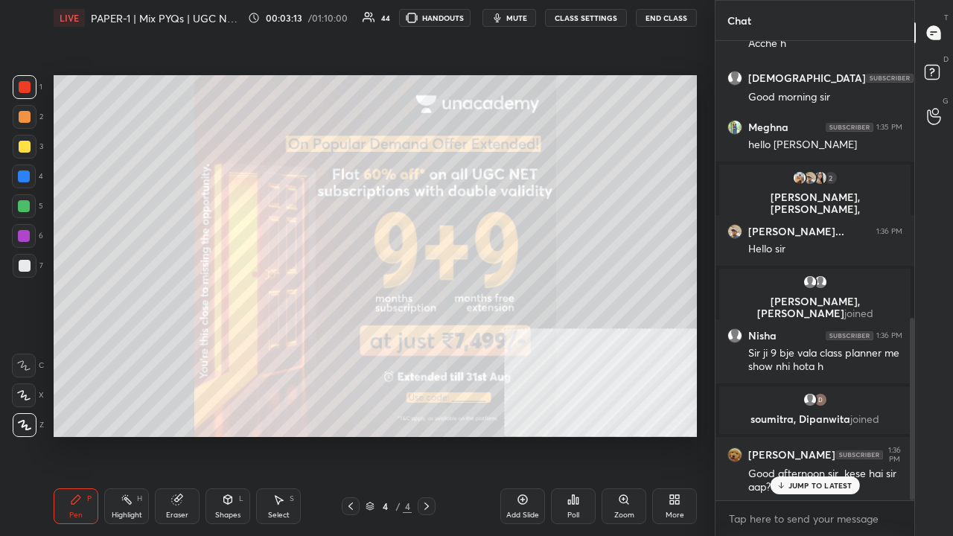
drag, startPoint x: 28, startPoint y: 80, endPoint x: 45, endPoint y: 87, distance: 18.7
click at [26, 80] on div at bounding box center [25, 87] width 24 height 24
drag, startPoint x: 802, startPoint y: 486, endPoint x: 769, endPoint y: 444, distance: 53.6
click at [802, 435] on p "JUMP TO LATEST" at bounding box center [820, 485] width 64 height 9
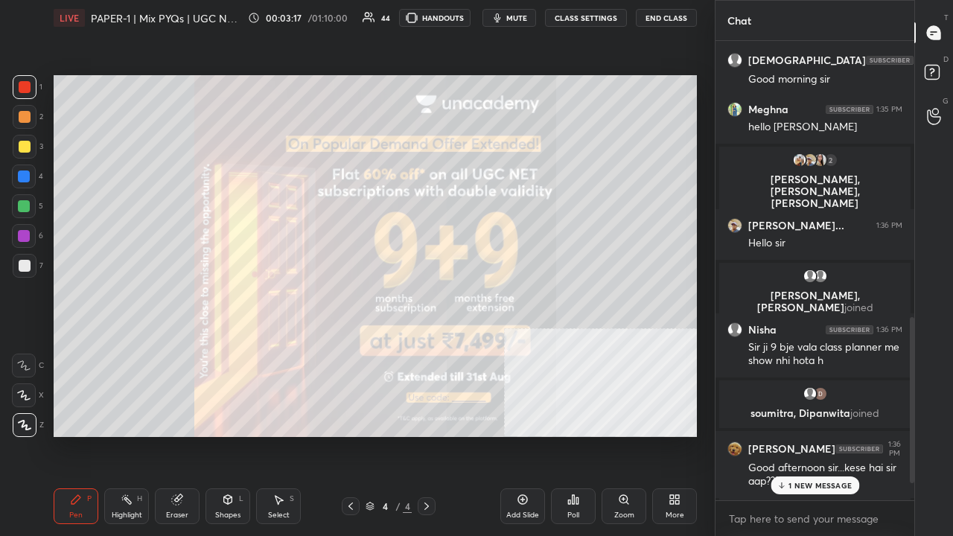
click at [678, 435] on div "More" at bounding box center [674, 506] width 45 height 36
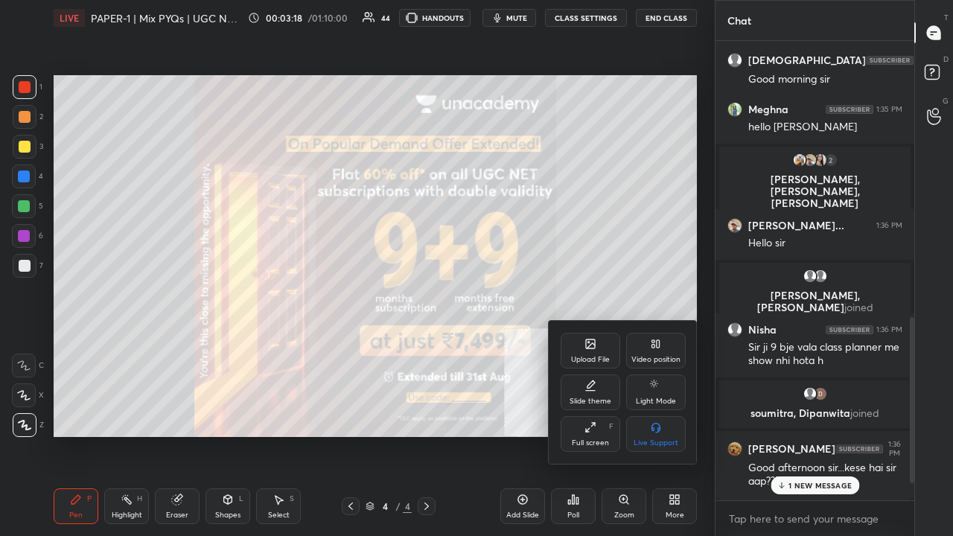
click at [585, 350] on div "Upload File" at bounding box center [591, 351] width 60 height 36
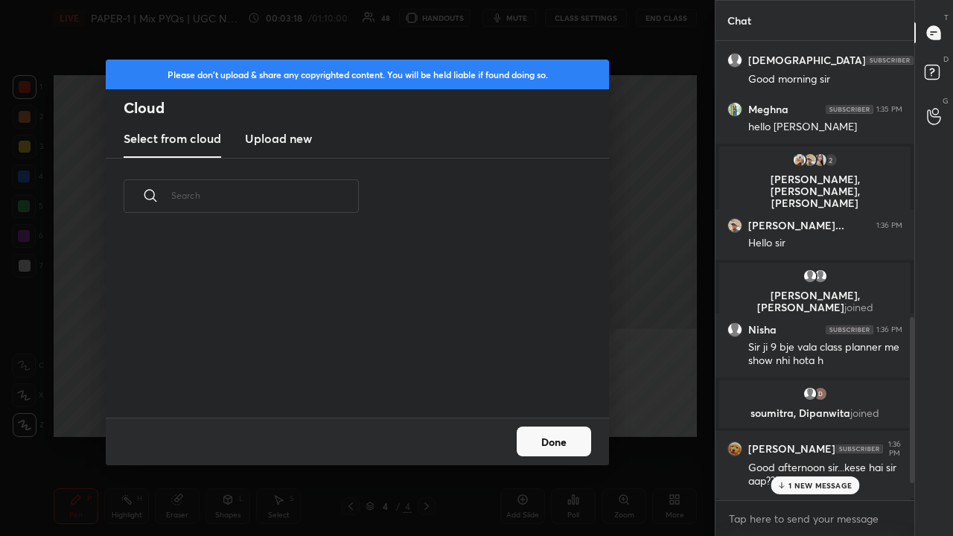
click at [298, 142] on h3 "Upload new" at bounding box center [278, 139] width 67 height 18
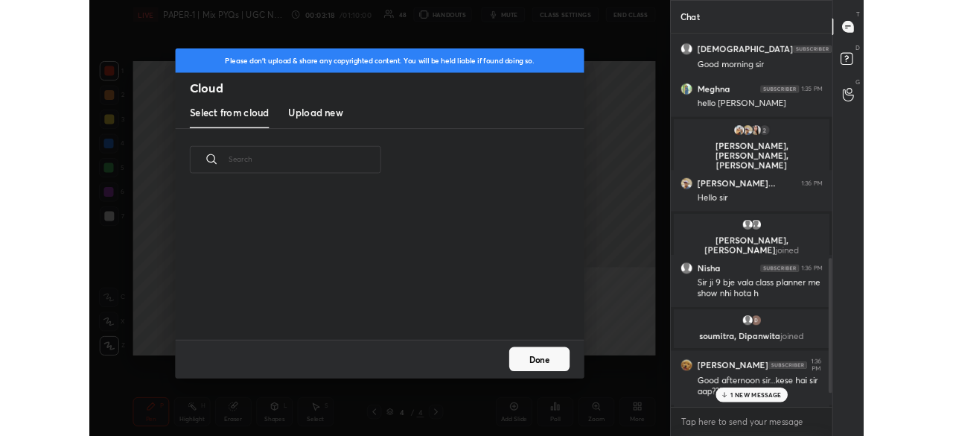
scroll to position [0, 0]
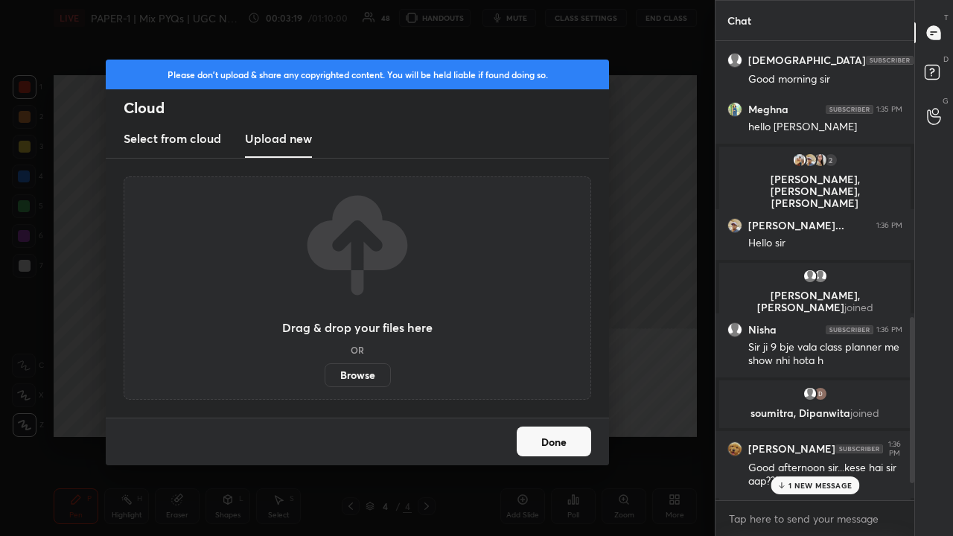
drag, startPoint x: 354, startPoint y: 375, endPoint x: 353, endPoint y: 310, distance: 64.8
click at [354, 375] on label "Browse" at bounding box center [358, 375] width 66 height 24
click at [325, 375] on input "Browse" at bounding box center [325, 375] width 0 height 24
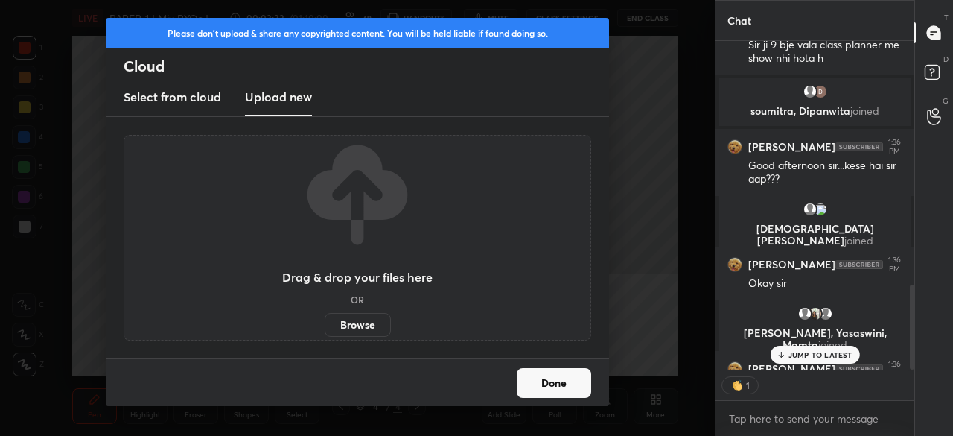
scroll to position [5, 4]
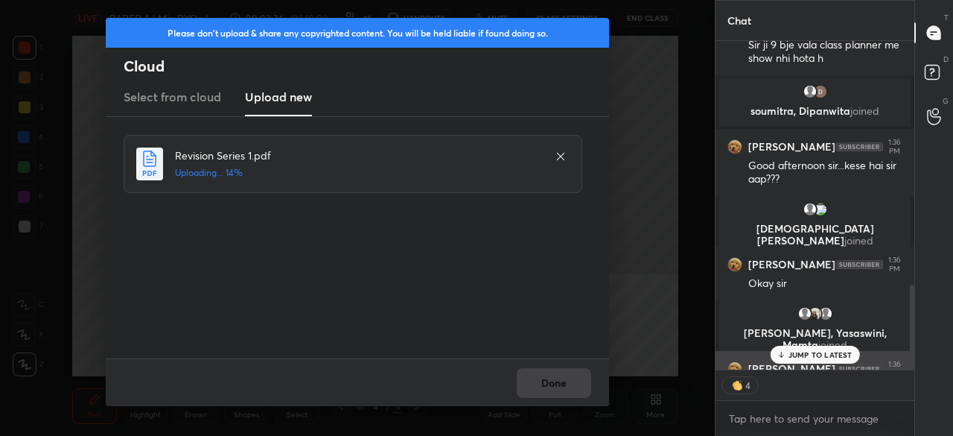
drag, startPoint x: 817, startPoint y: 351, endPoint x: 807, endPoint y: 352, distance: 10.5
click at [817, 351] on p "JUMP TO LATEST" at bounding box center [820, 354] width 64 height 9
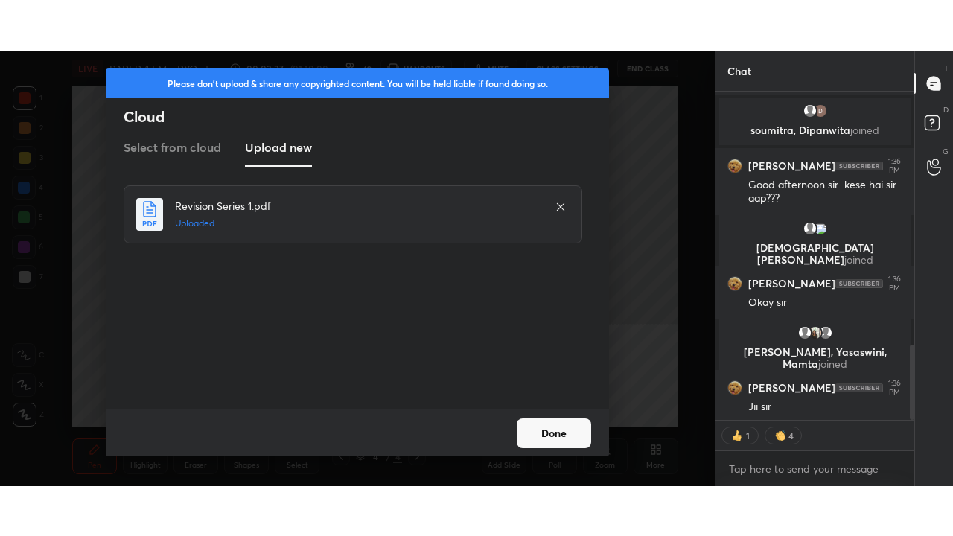
scroll to position [1114, 0]
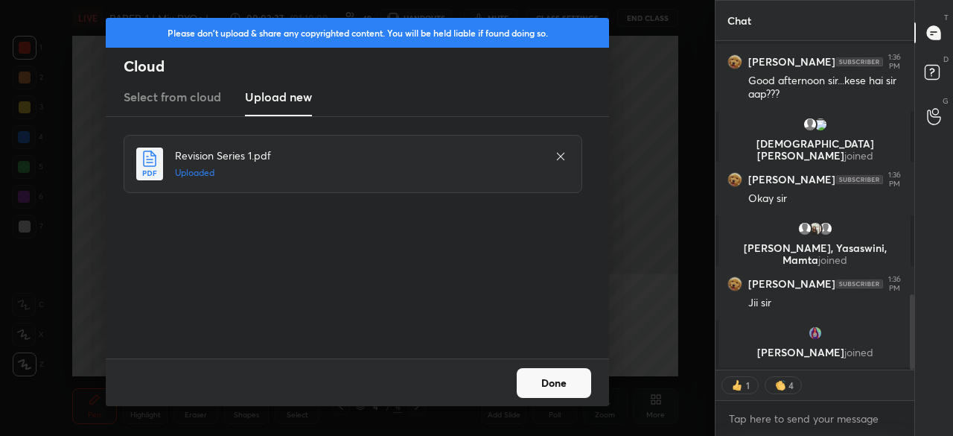
click at [574, 382] on button "Done" at bounding box center [554, 383] width 74 height 30
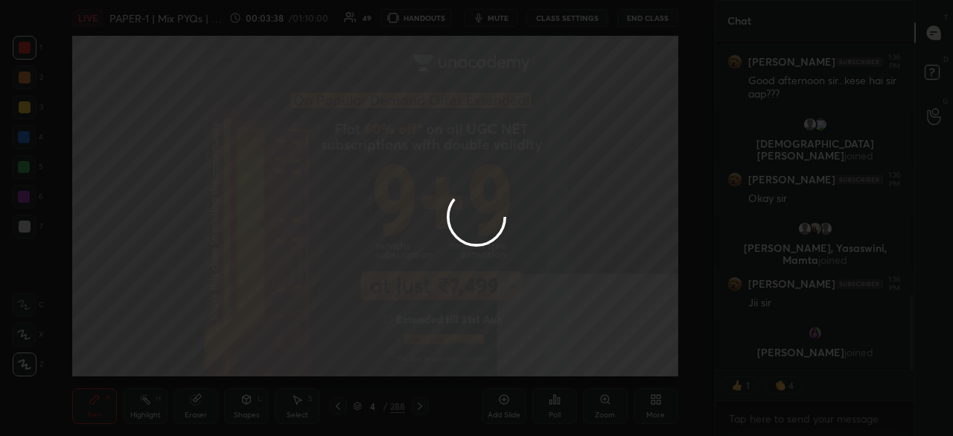
click at [650, 398] on icon at bounding box center [656, 399] width 12 height 12
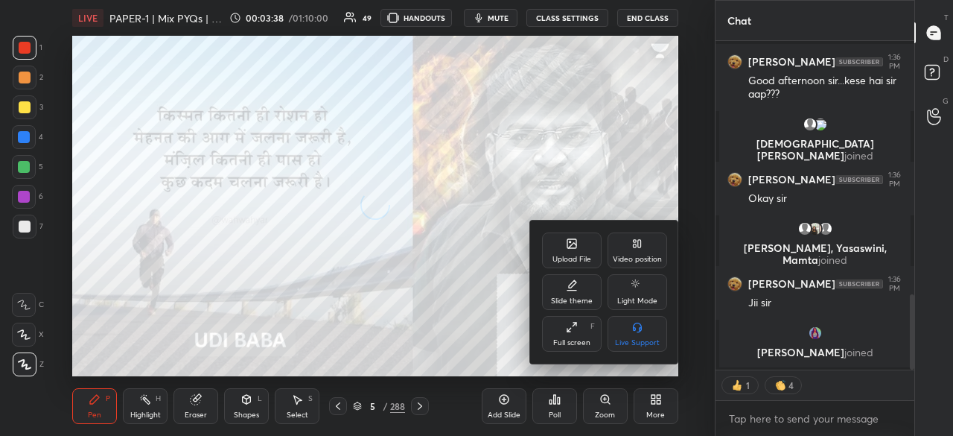
click at [576, 337] on div "Full screen F" at bounding box center [572, 334] width 60 height 36
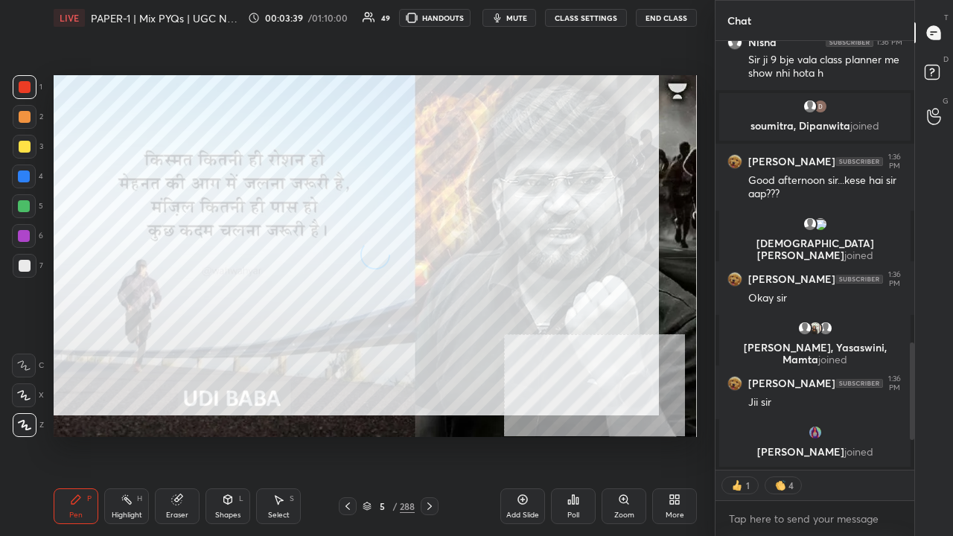
scroll to position [1014, 0]
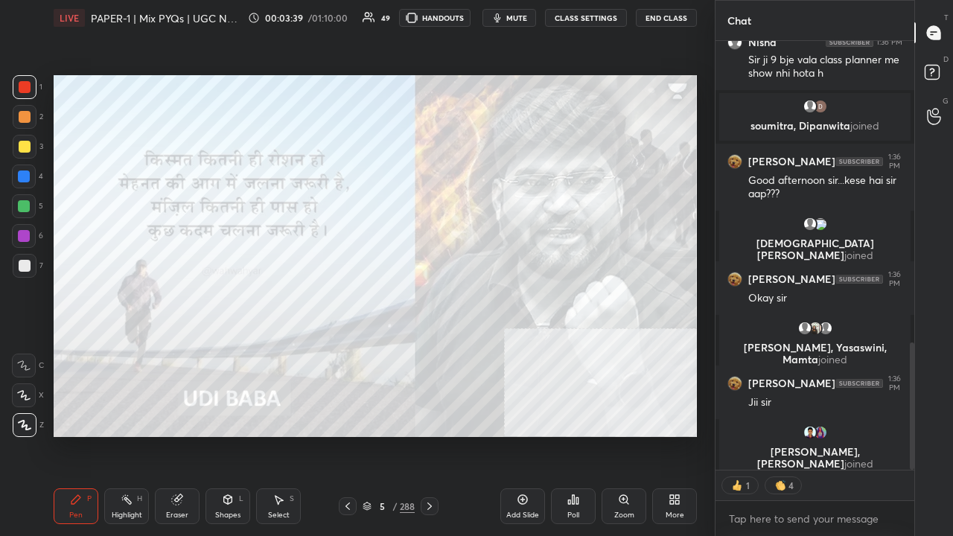
click at [351, 435] on div at bounding box center [348, 506] width 18 height 18
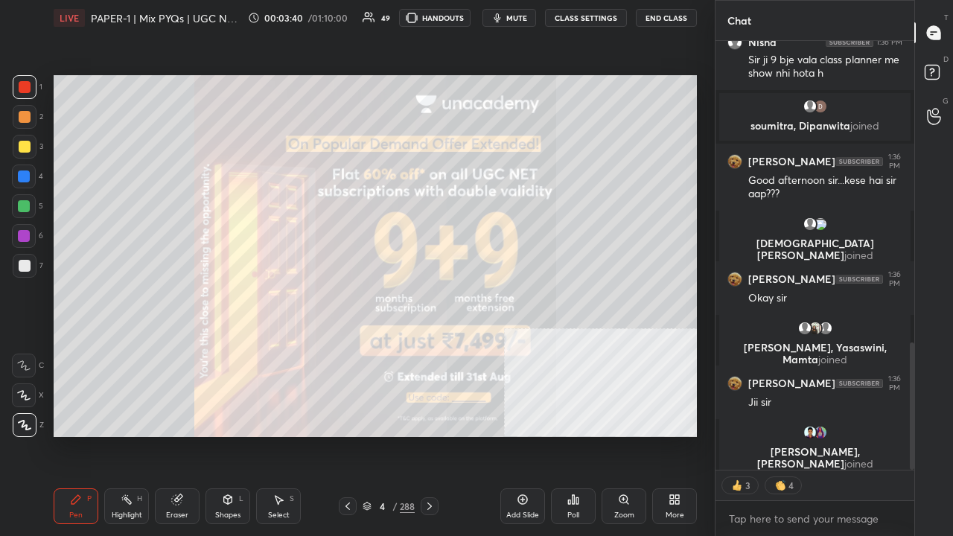
click at [429, 435] on icon at bounding box center [430, 506] width 12 height 12
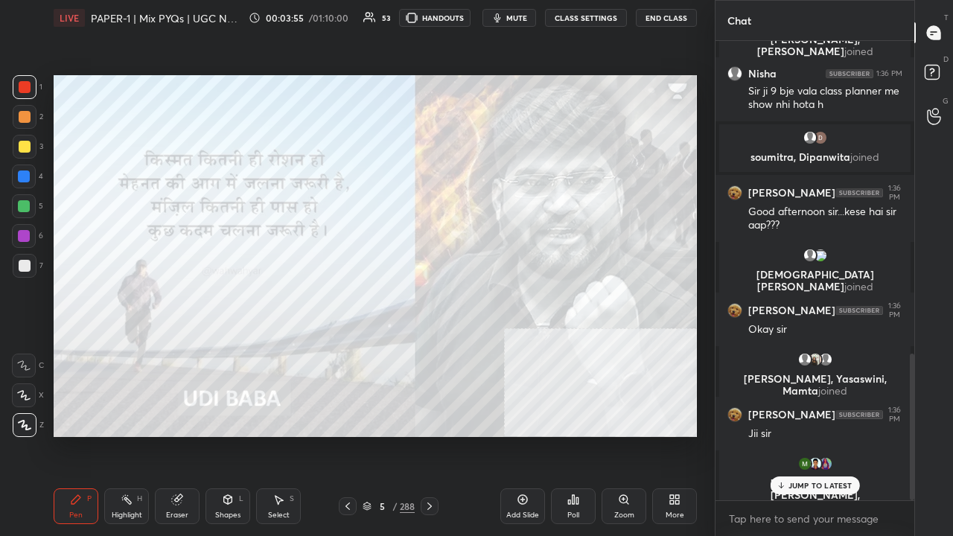
scroll to position [983, 0]
drag, startPoint x: 385, startPoint y: 504, endPoint x: 395, endPoint y: 492, distance: 15.3
click at [385, 435] on div "5" at bounding box center [381, 506] width 15 height 9
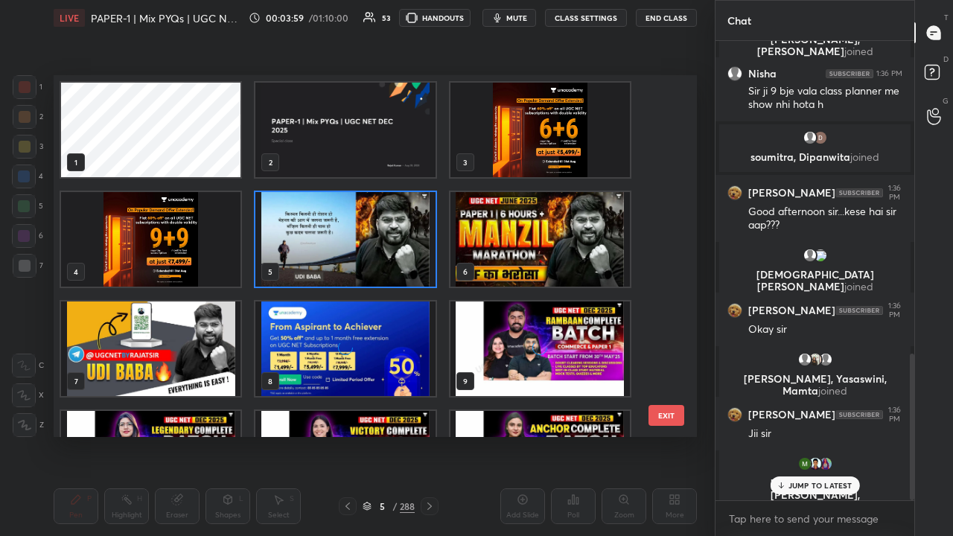
scroll to position [357, 636]
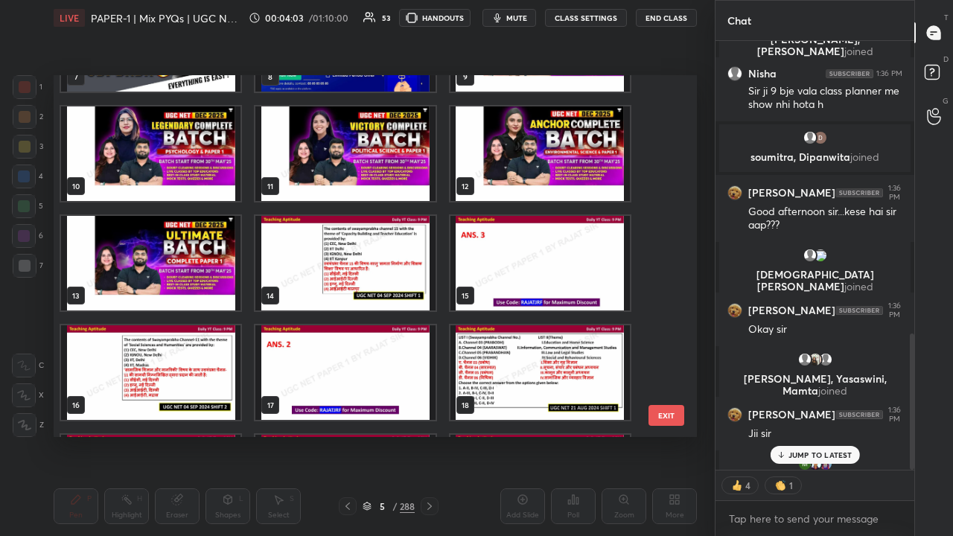
click at [398, 261] on img "grid" at bounding box center [344, 263] width 179 height 95
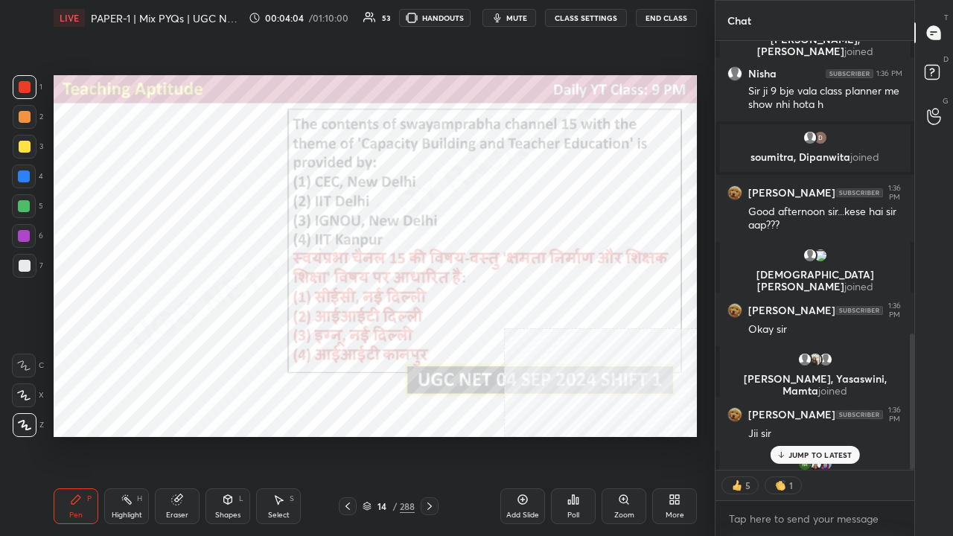
click at [570, 435] on icon at bounding box center [573, 500] width 12 height 12
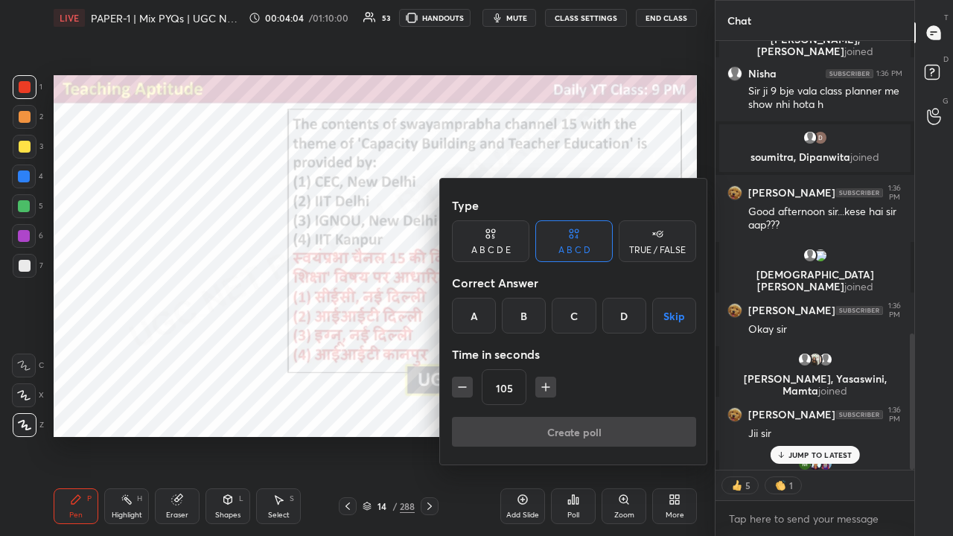
click at [573, 314] on div "C" at bounding box center [574, 316] width 44 height 36
type textarea "x"
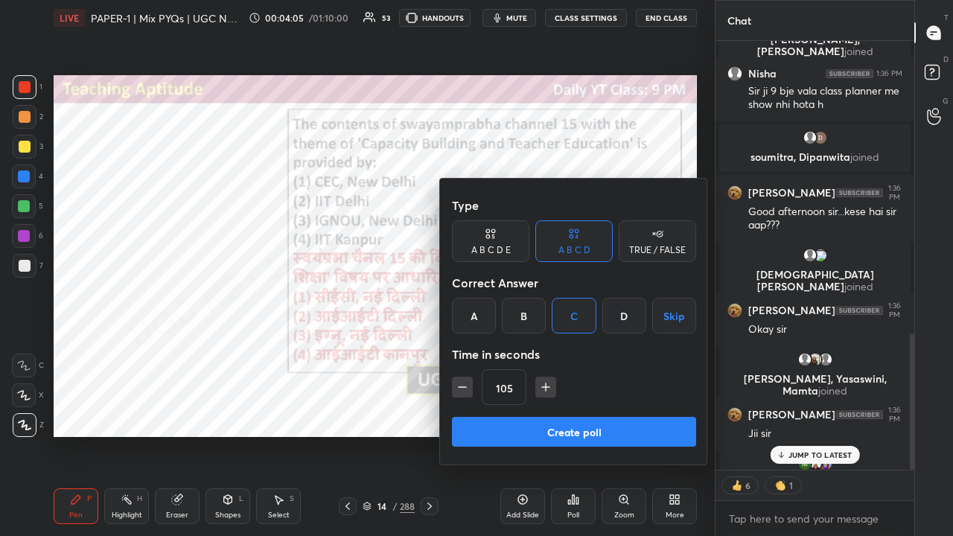
click at [460, 392] on icon "button" at bounding box center [462, 387] width 15 height 15
click at [462, 391] on icon "button" at bounding box center [462, 387] width 15 height 15
type input "45"
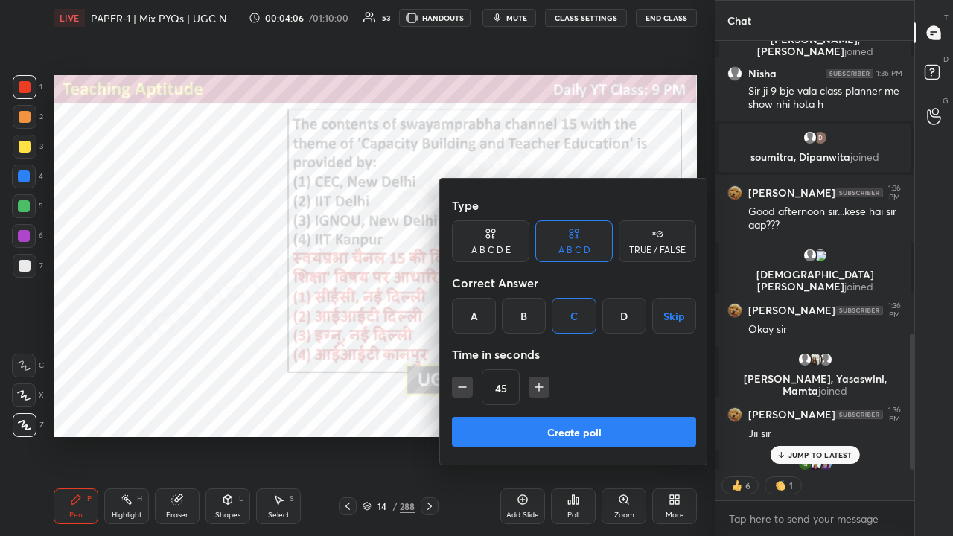
click at [471, 424] on button "Create poll" at bounding box center [574, 432] width 244 height 30
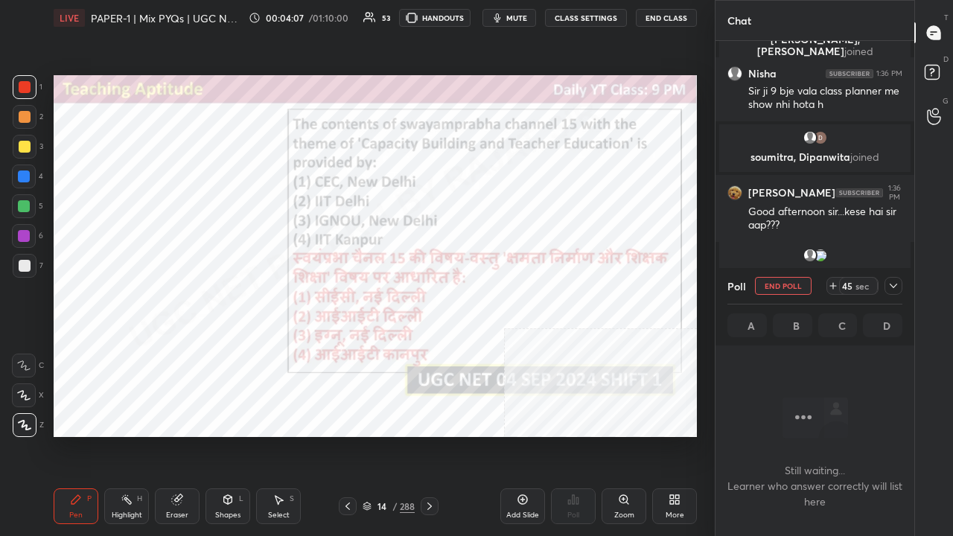
click at [509, 13] on span "mute" at bounding box center [516, 18] width 21 height 10
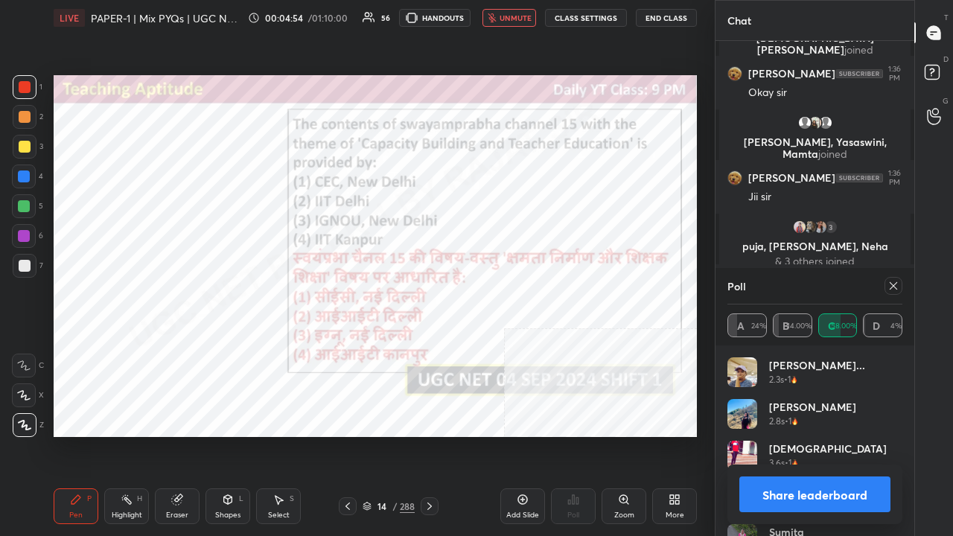
click at [512, 19] on span "unmute" at bounding box center [516, 18] width 32 height 10
click at [893, 284] on icon at bounding box center [893, 286] width 12 height 12
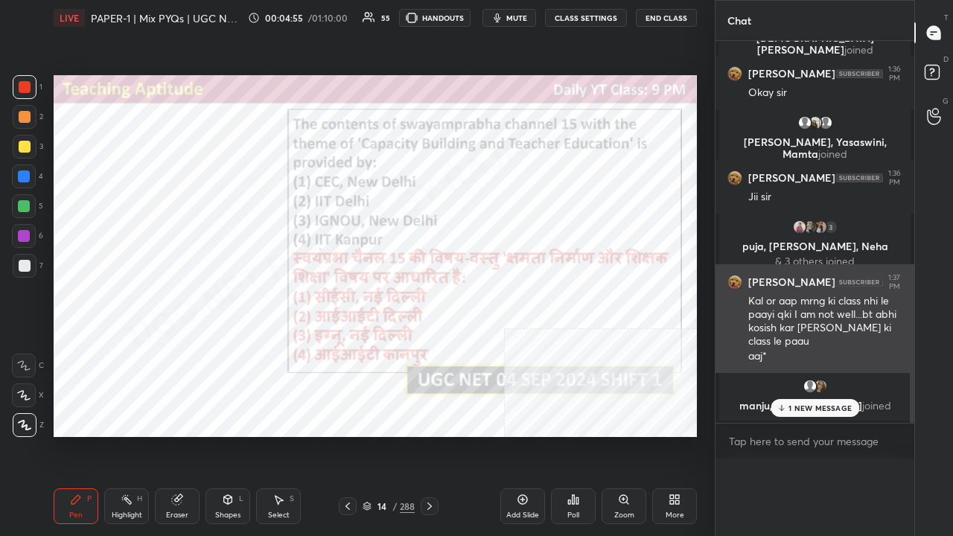
scroll to position [1, 4]
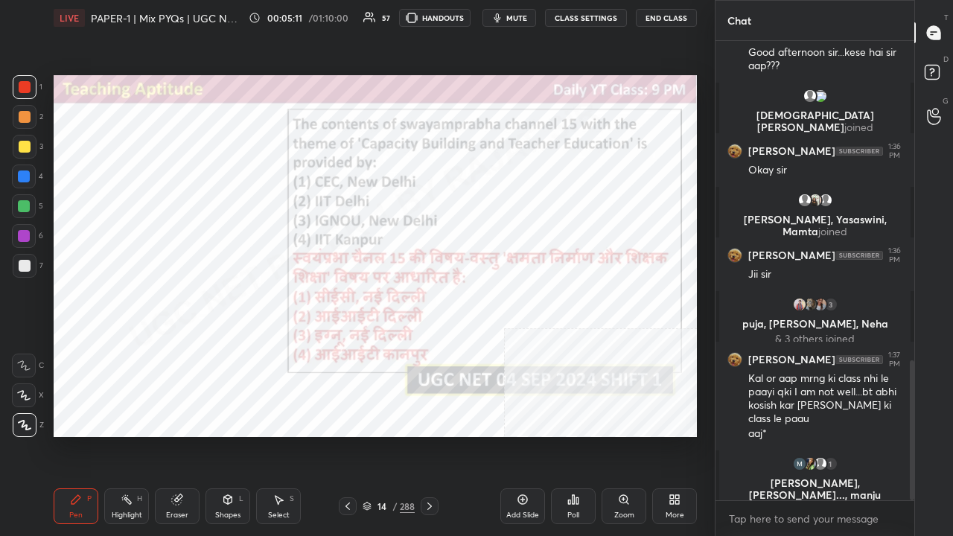
click at [392, 435] on div "/" at bounding box center [394, 506] width 4 height 9
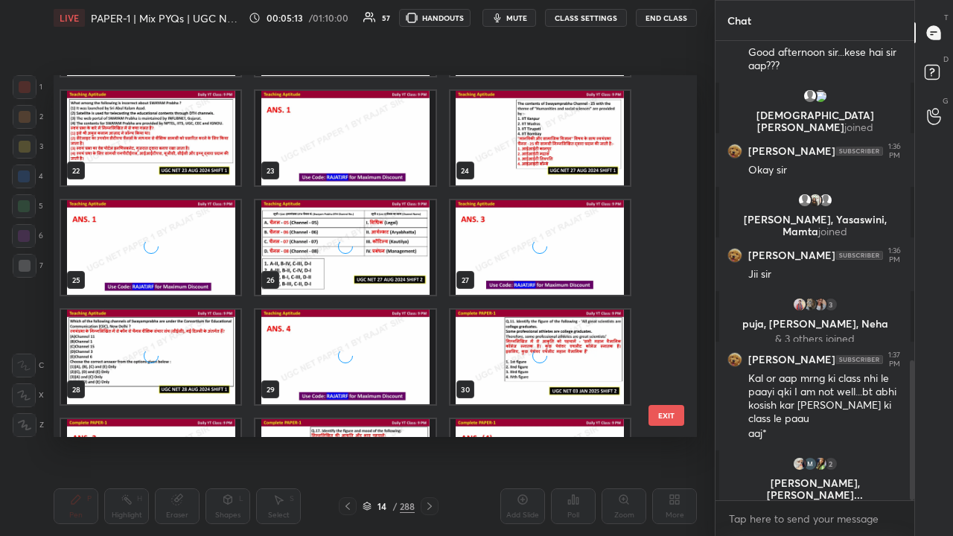
scroll to position [759, 0]
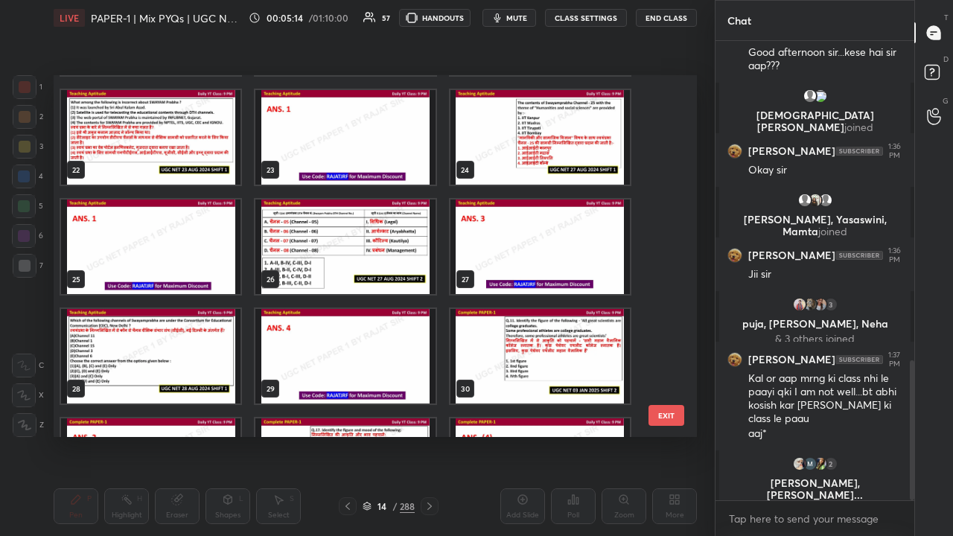
click at [567, 149] on img "grid" at bounding box center [539, 137] width 179 height 95
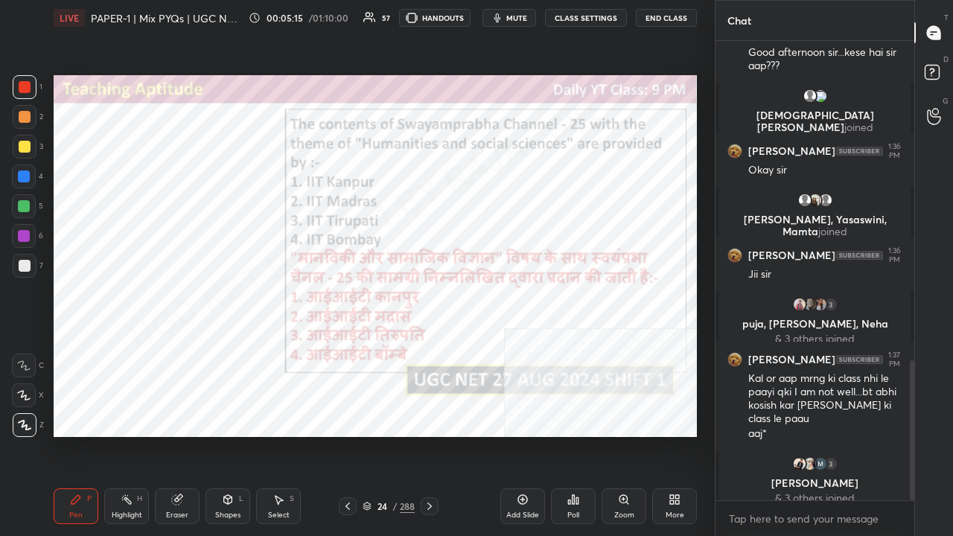
click at [575, 435] on icon at bounding box center [573, 500] width 12 height 12
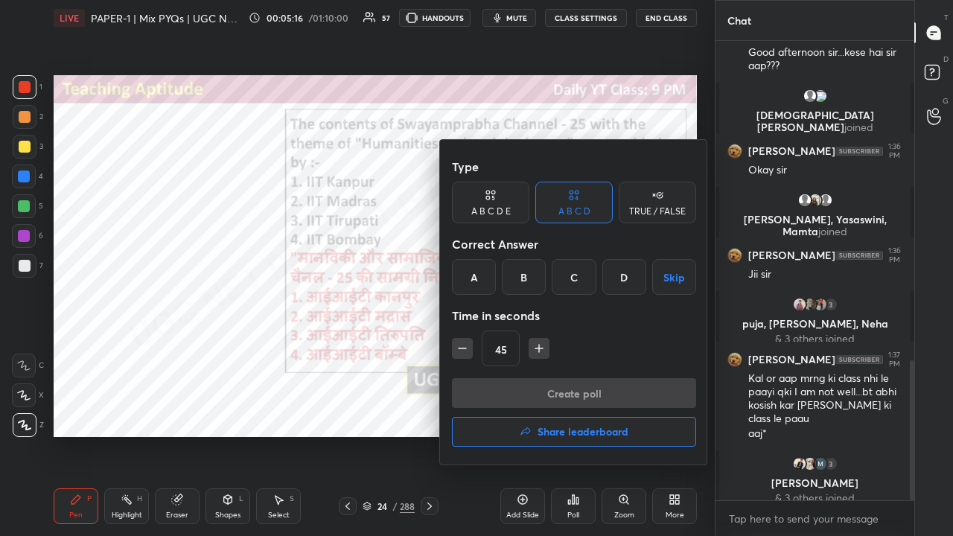
drag, startPoint x: 475, startPoint y: 289, endPoint x: 487, endPoint y: 325, distance: 37.7
click at [475, 290] on div "A" at bounding box center [474, 277] width 44 height 36
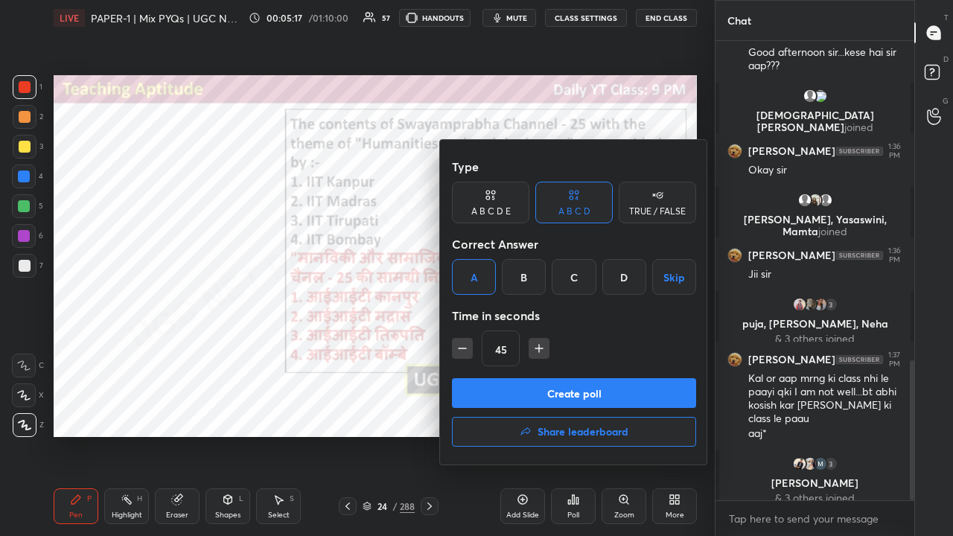
click at [497, 392] on button "Create poll" at bounding box center [574, 393] width 244 height 30
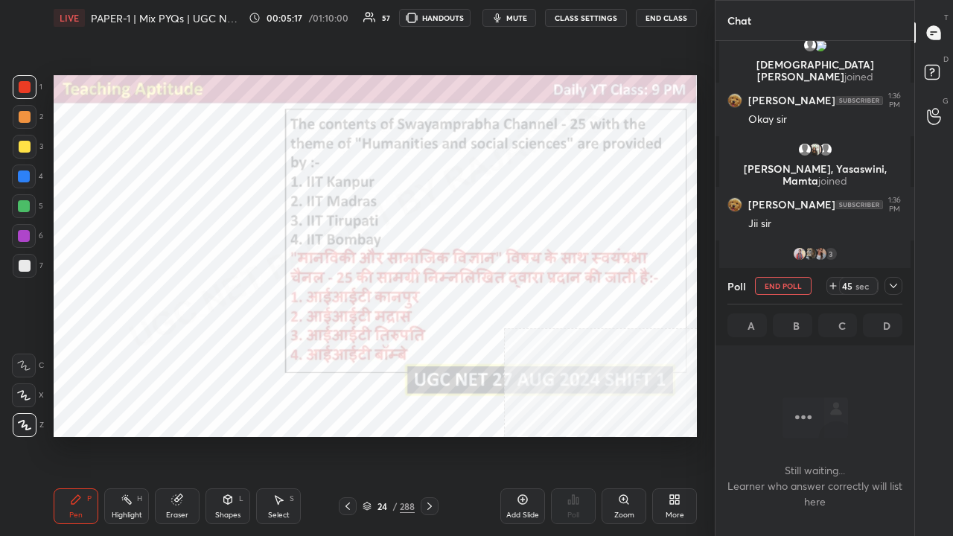
scroll to position [4, 4]
click at [887, 284] on icon at bounding box center [893, 286] width 12 height 12
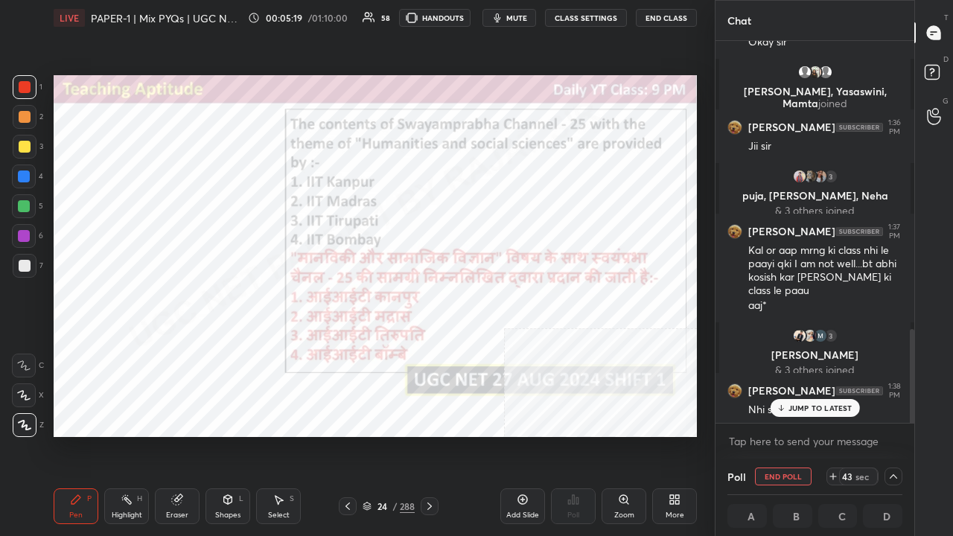
click at [780, 415] on div "Krishna, Shruti joined Mansi 1:36 PM Okay sir Trisha, Yasaswini, Mamta joined M…" at bounding box center [814, 232] width 199 height 382
click at [815, 404] on p "JUMP TO LATEST" at bounding box center [820, 408] width 64 height 9
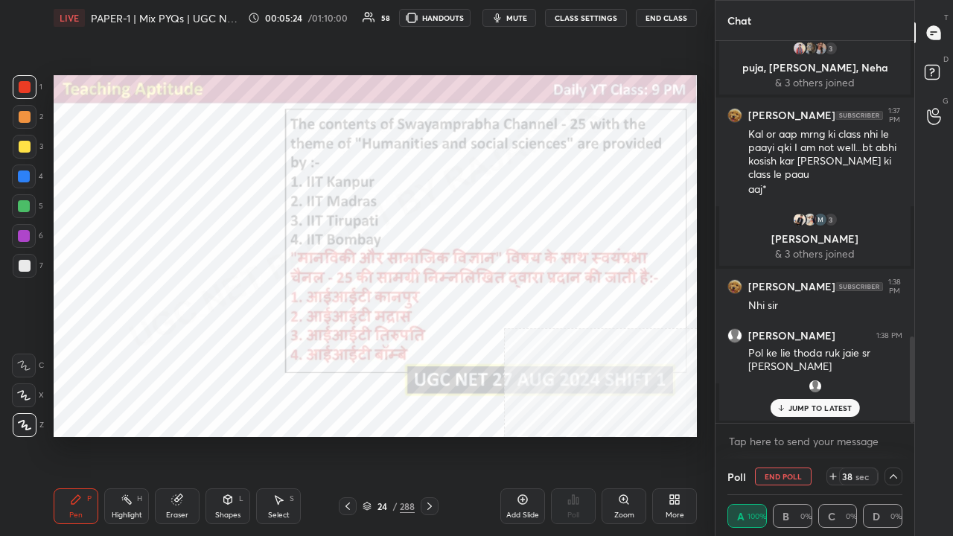
drag, startPoint x: 520, startPoint y: 19, endPoint x: 517, endPoint y: 64, distance: 45.5
click at [518, 18] on span "mute" at bounding box center [516, 18] width 21 height 10
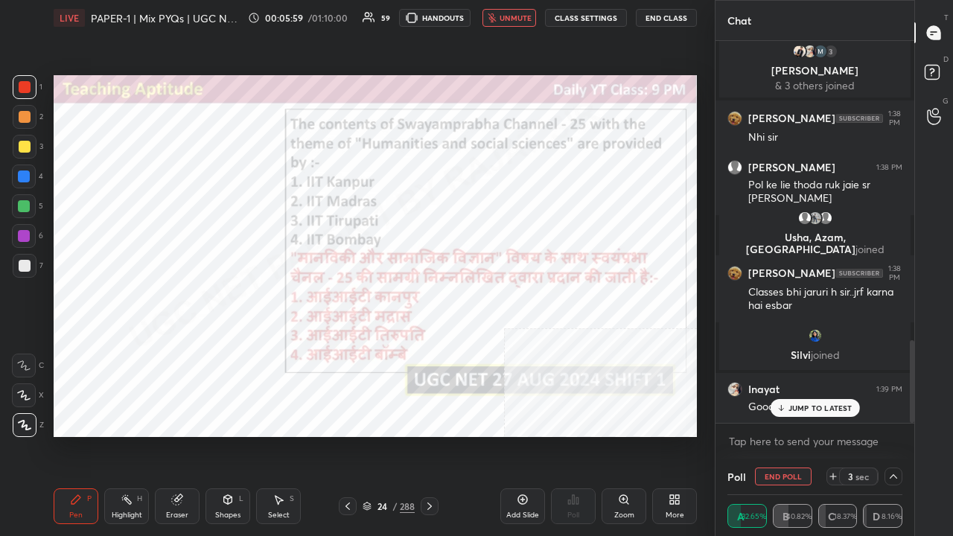
scroll to position [1386, 0]
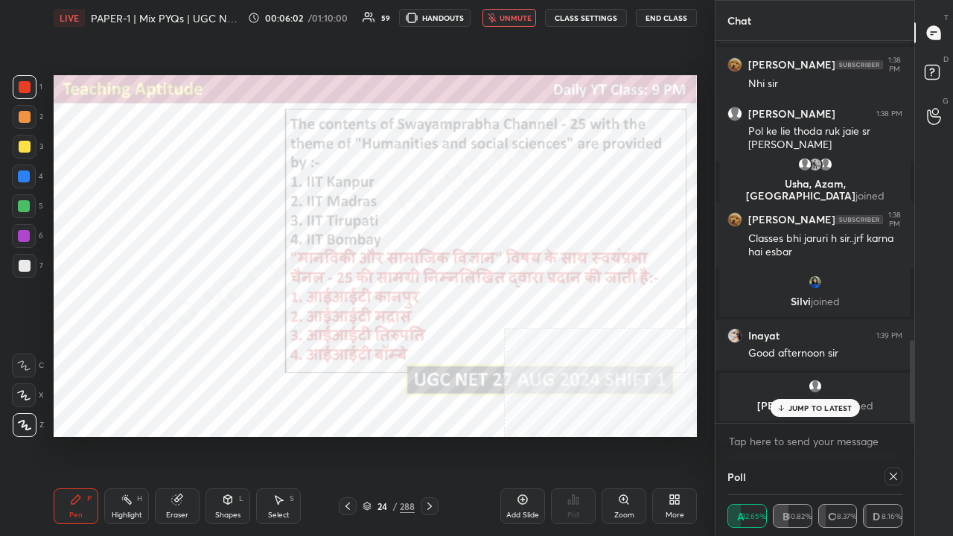
click at [514, 15] on span "unmute" at bounding box center [516, 18] width 32 height 10
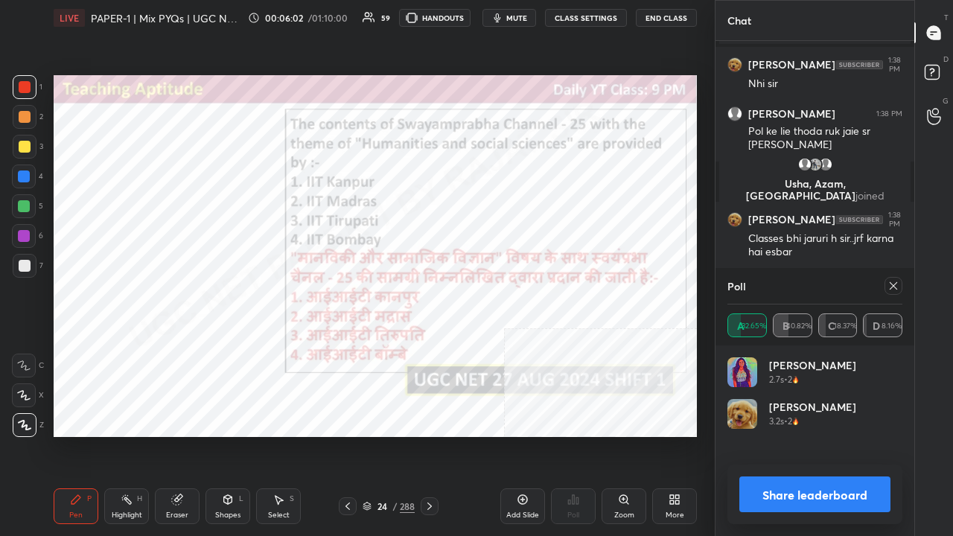
scroll to position [5, 4]
click at [893, 287] on icon at bounding box center [893, 286] width 12 height 12
type textarea "x"
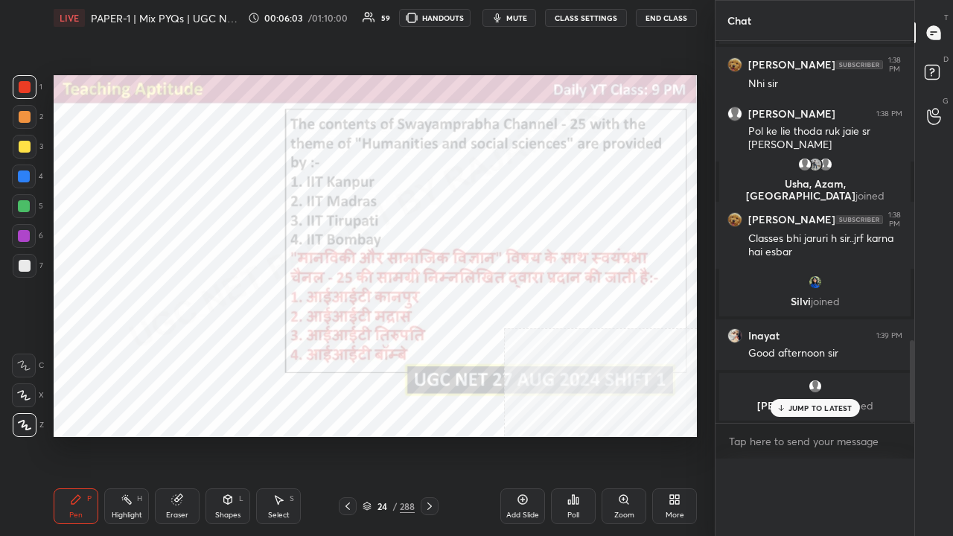
scroll to position [0, 0]
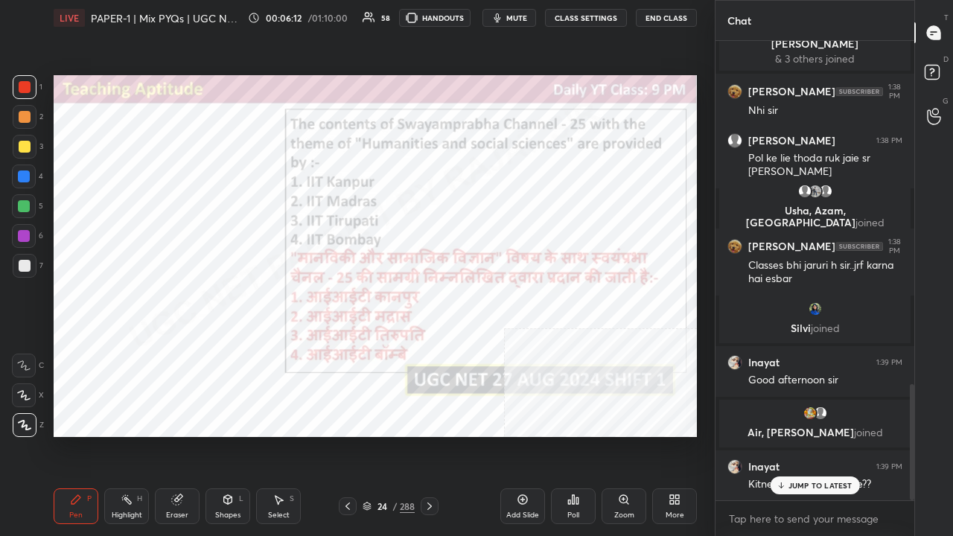
click at [801, 435] on p "JUMP TO LATEST" at bounding box center [820, 485] width 64 height 9
click at [25, 174] on div at bounding box center [24, 176] width 12 height 12
drag, startPoint x: 27, startPoint y: 86, endPoint x: 38, endPoint y: 94, distance: 13.4
click at [27, 87] on div at bounding box center [25, 87] width 12 height 12
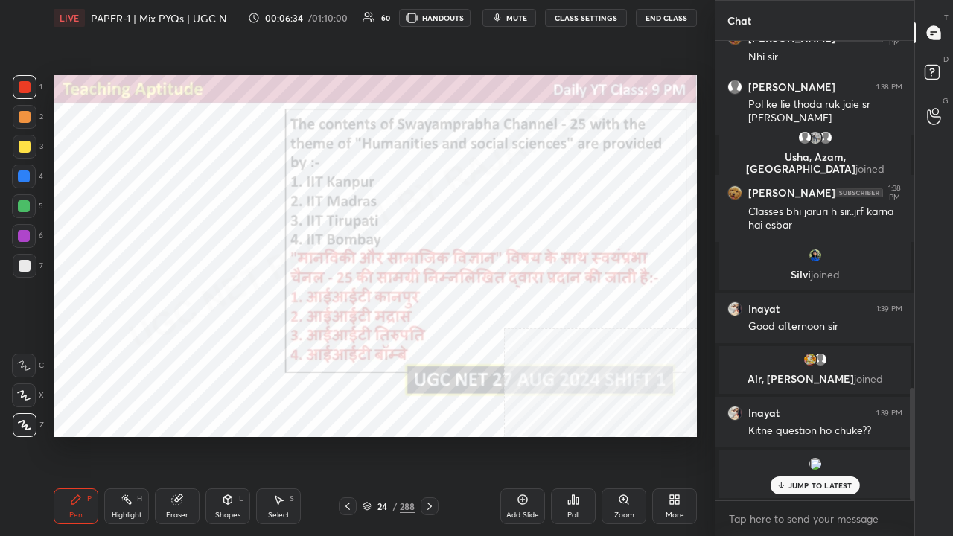
drag, startPoint x: 179, startPoint y: 503, endPoint x: 177, endPoint y: 480, distance: 22.4
click at [179, 435] on icon at bounding box center [177, 500] width 10 height 10
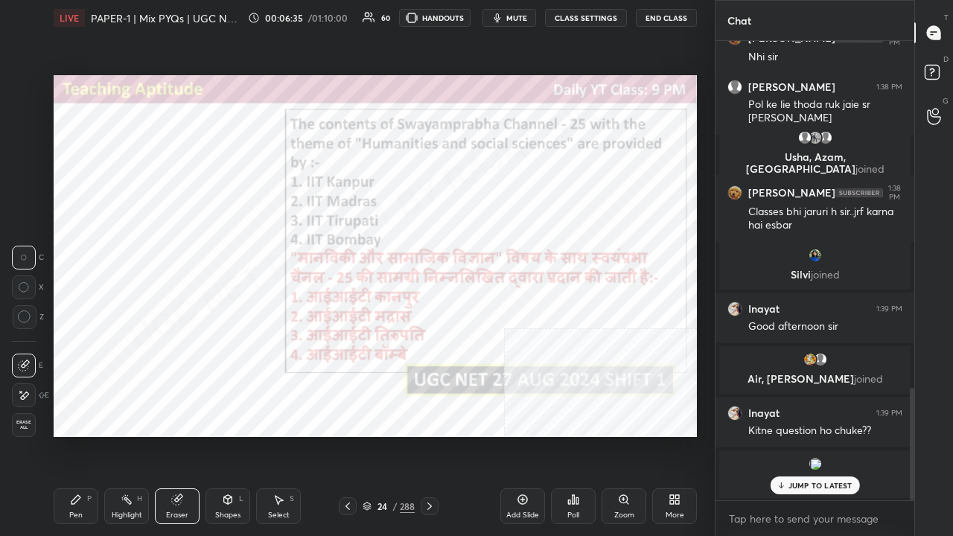
click at [29, 316] on icon at bounding box center [24, 316] width 13 height 13
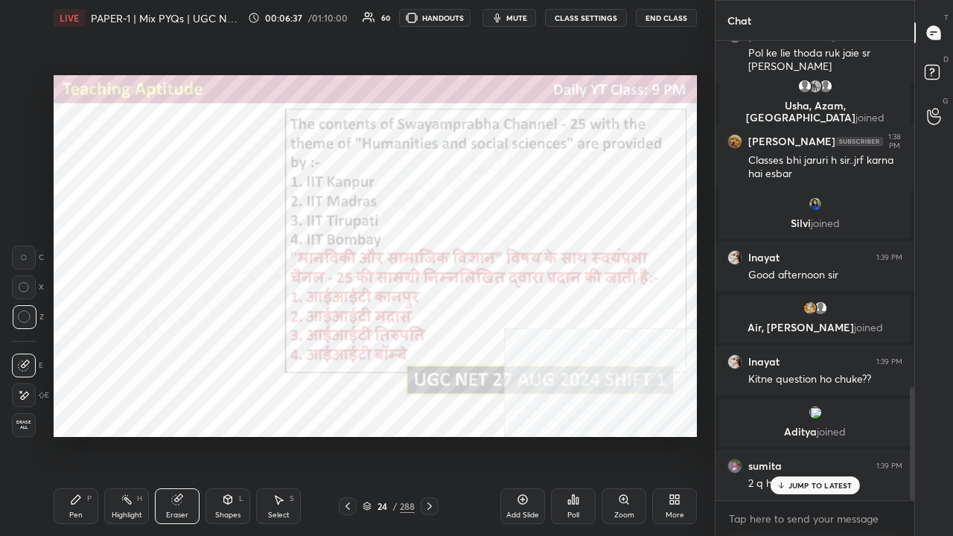
scroll to position [1406, 0]
click at [67, 435] on div "Pen P" at bounding box center [76, 506] width 45 height 36
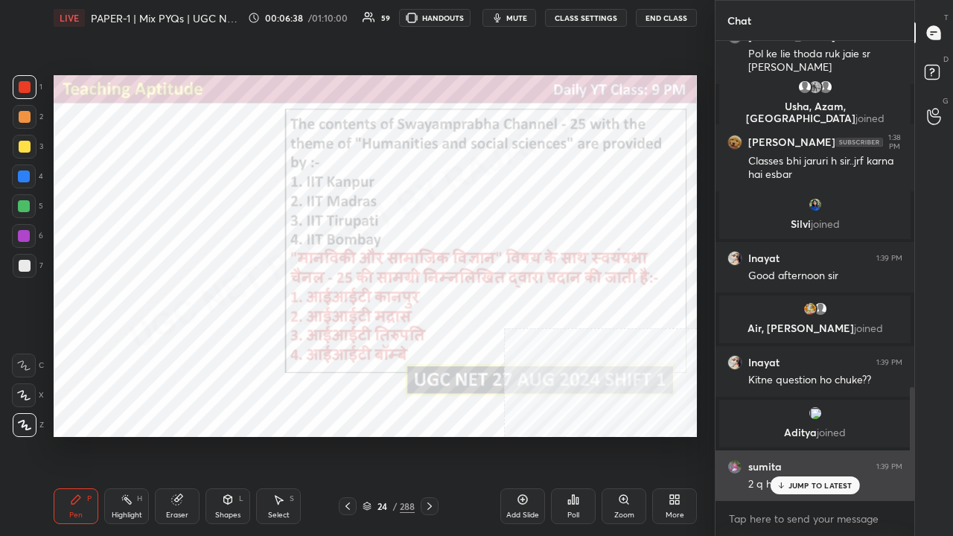
click at [797, 435] on p "JUMP TO LATEST" at bounding box center [820, 485] width 64 height 9
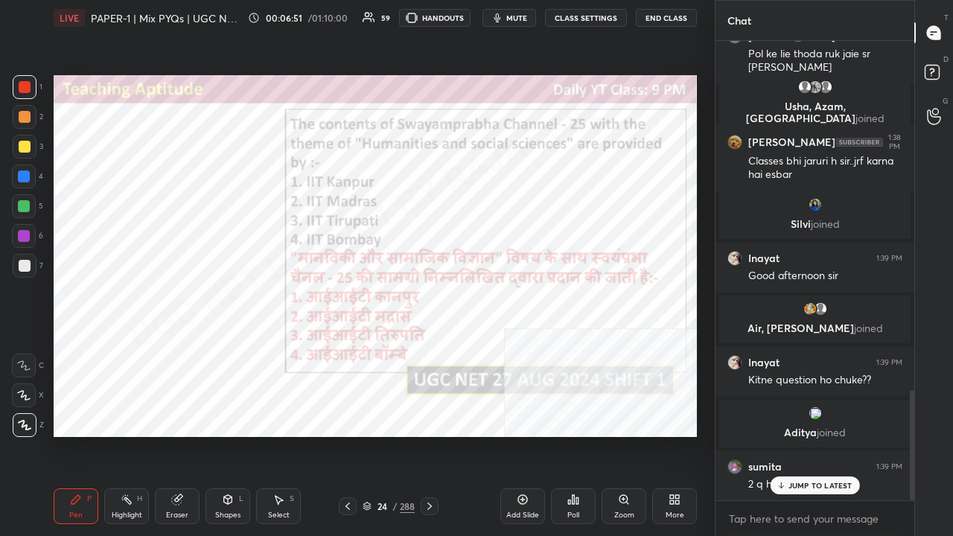
scroll to position [1456, 0]
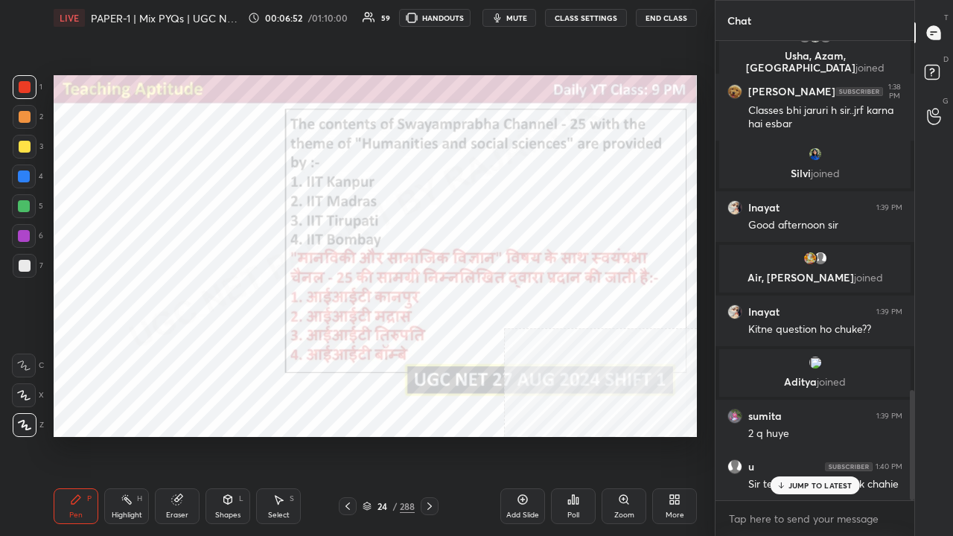
click at [789, 435] on p "JUMP TO LATEST" at bounding box center [820, 485] width 64 height 9
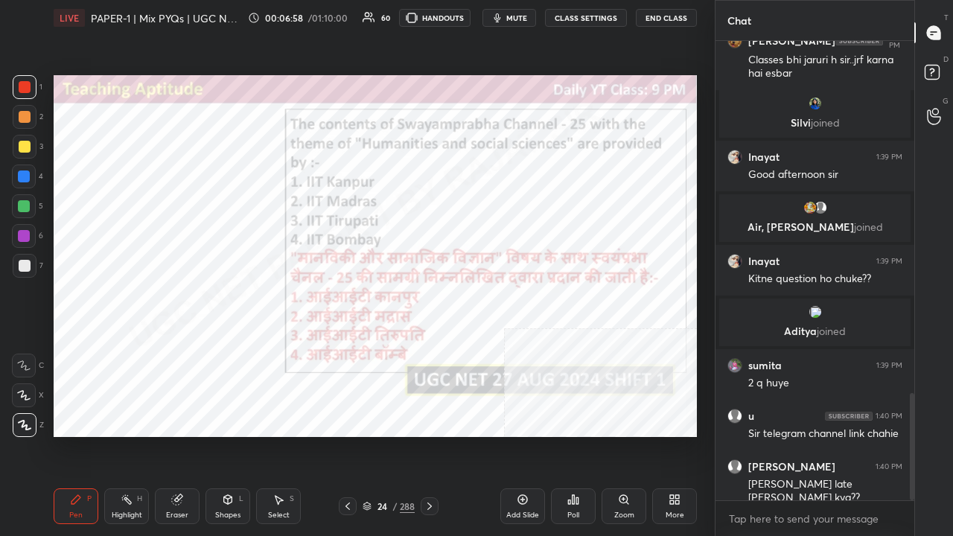
scroll to position [1561, 0]
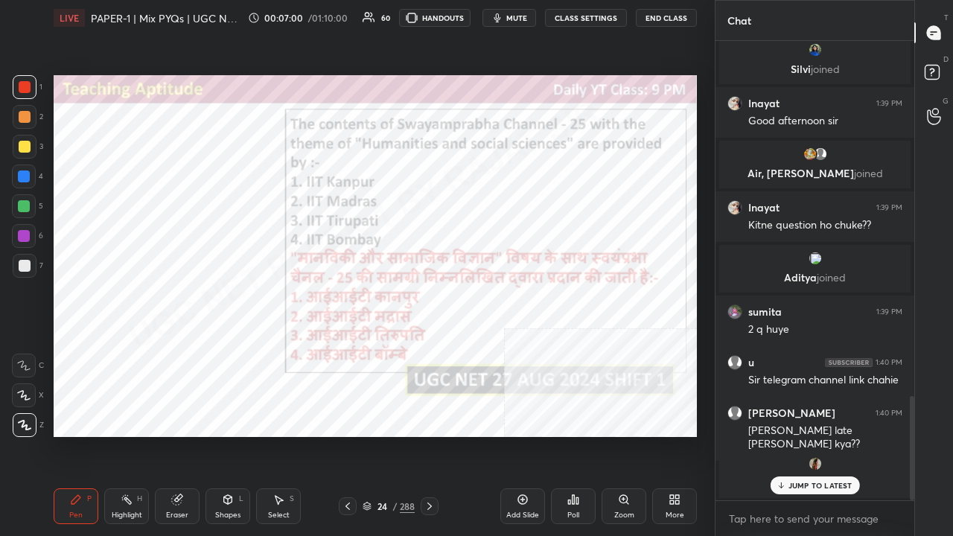
click at [817, 435] on div "JUMP TO LATEST" at bounding box center [814, 485] width 89 height 18
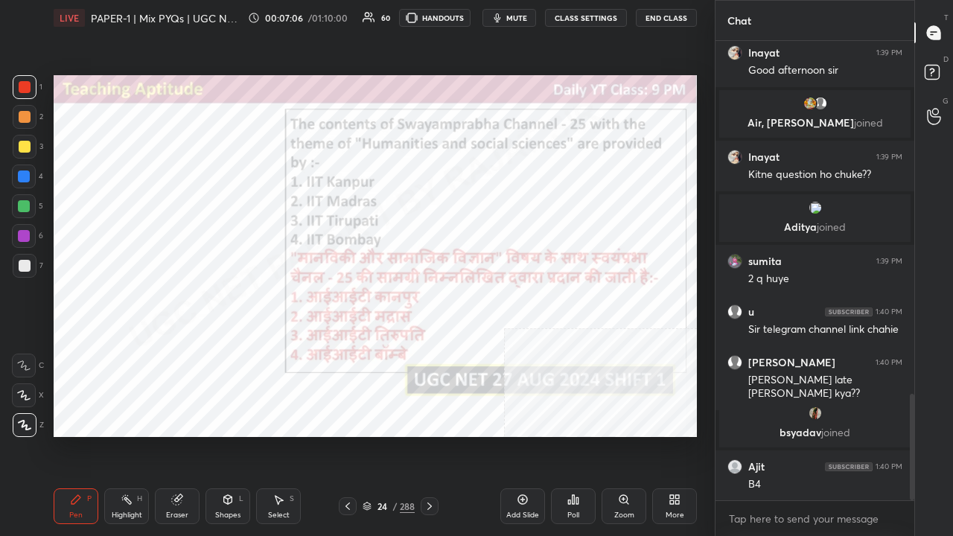
click at [23, 236] on div at bounding box center [24, 236] width 12 height 12
drag, startPoint x: 23, startPoint y: 235, endPoint x: 45, endPoint y: 232, distance: 22.5
click at [28, 235] on div at bounding box center [24, 236] width 12 height 12
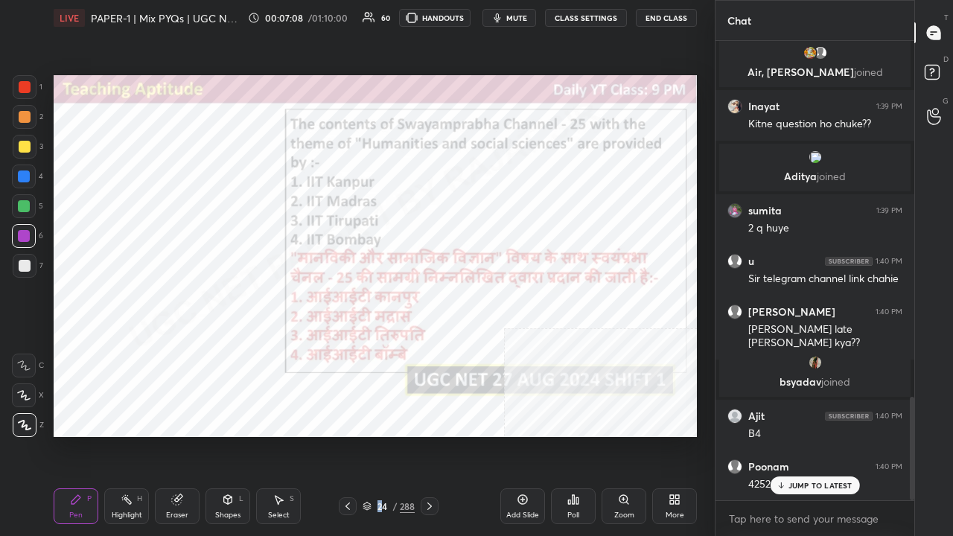
click at [379, 435] on div "24" at bounding box center [381, 506] width 15 height 9
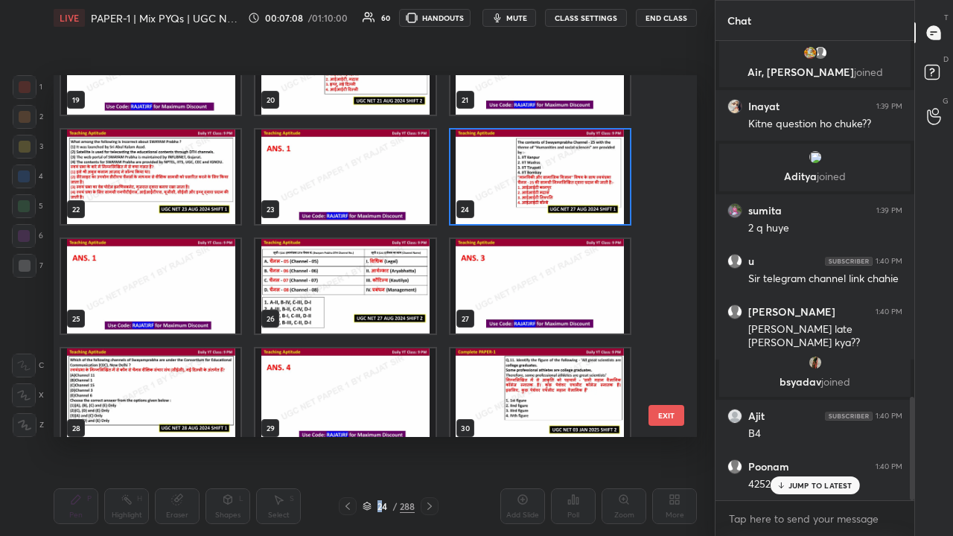
scroll to position [720, 0]
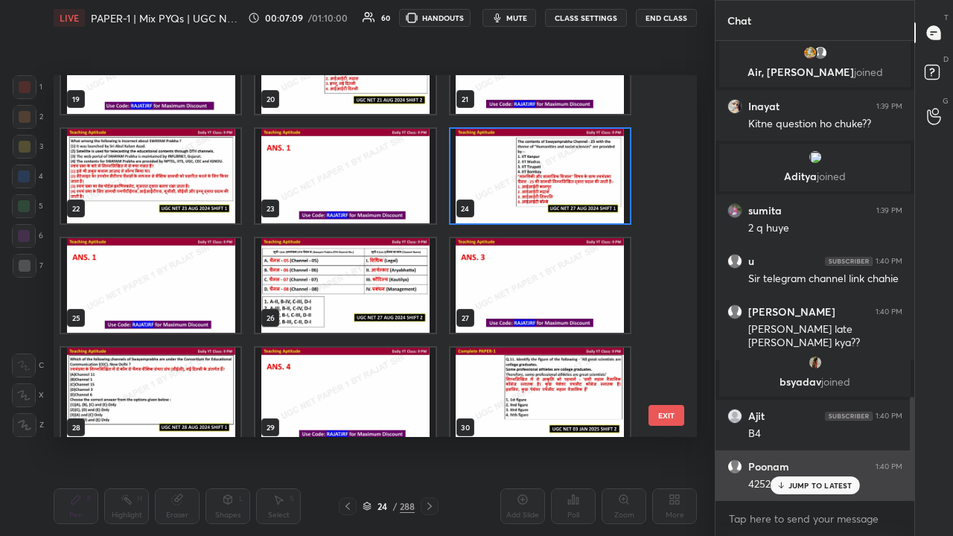
drag, startPoint x: 779, startPoint y: 484, endPoint x: 771, endPoint y: 477, distance: 10.6
click at [779, 435] on icon at bounding box center [781, 485] width 10 height 9
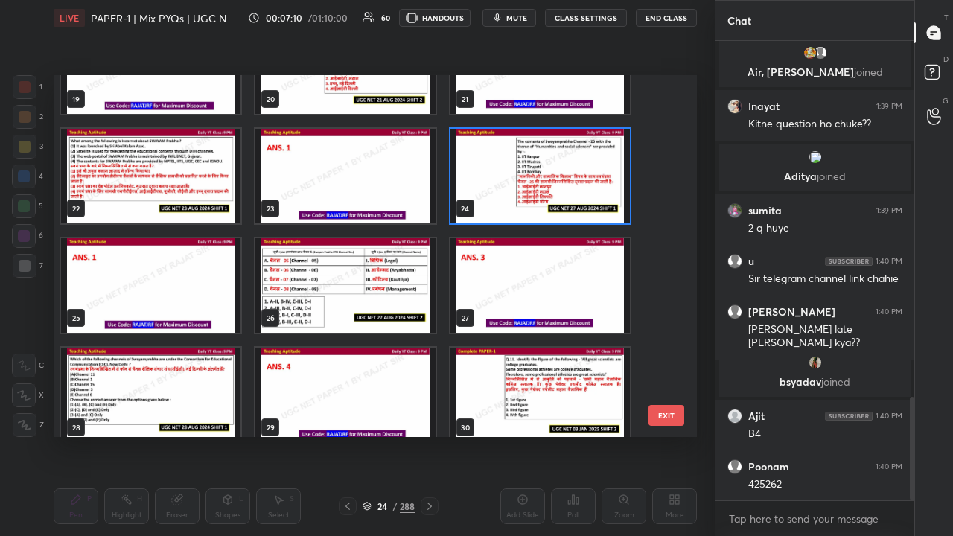
click at [669, 418] on button "EXIT" at bounding box center [666, 415] width 36 height 21
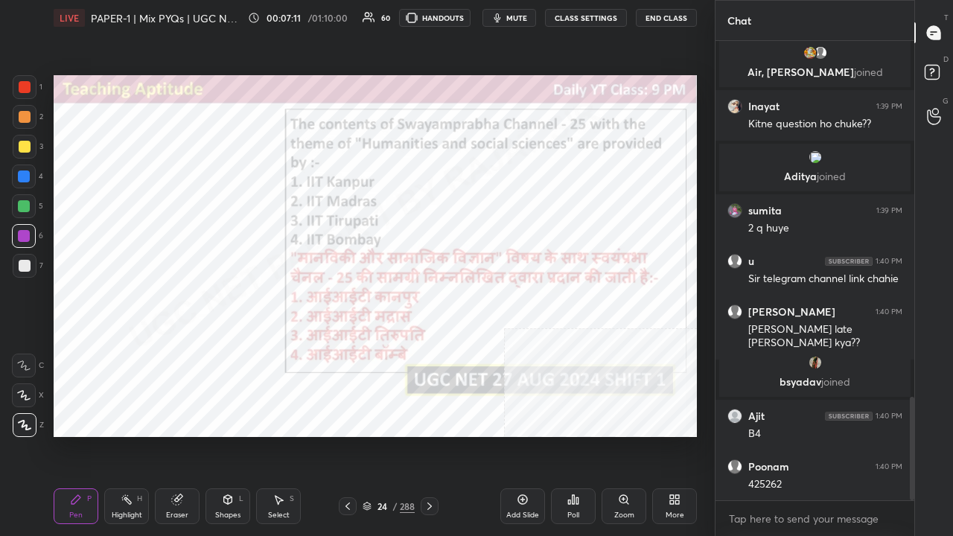
click at [180, 435] on div "Eraser" at bounding box center [177, 506] width 45 height 36
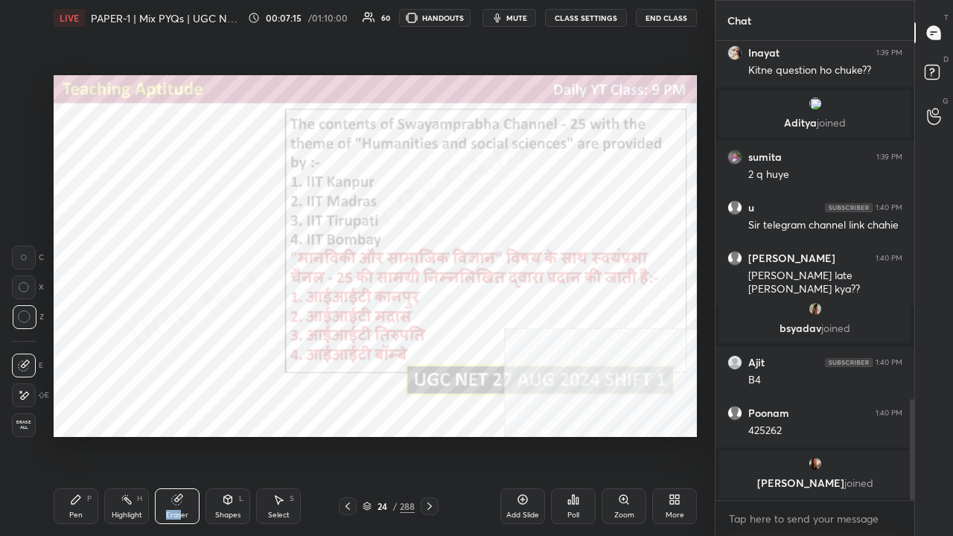
scroll to position [1636, 0]
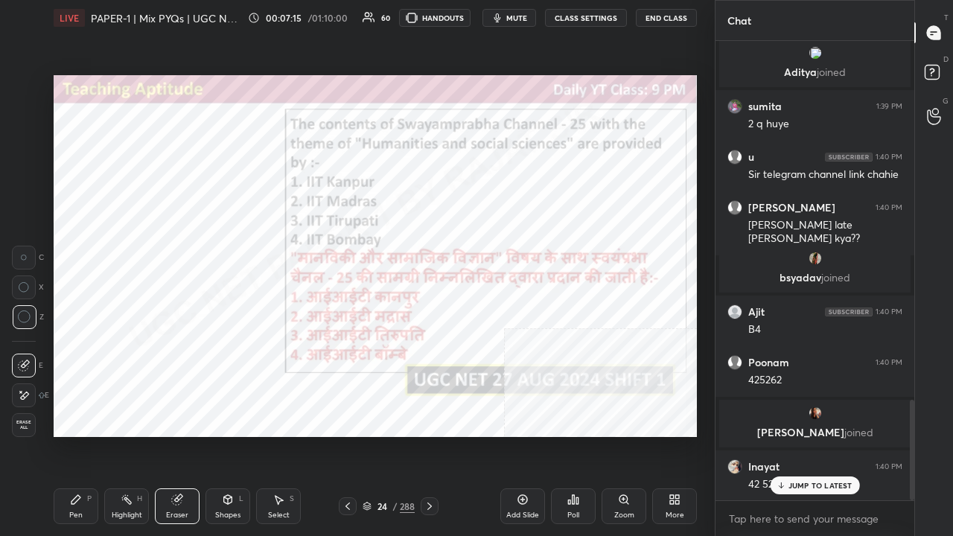
drag, startPoint x: 76, startPoint y: 508, endPoint x: 80, endPoint y: 447, distance: 61.2
click at [76, 435] on div "Pen P" at bounding box center [76, 506] width 45 height 36
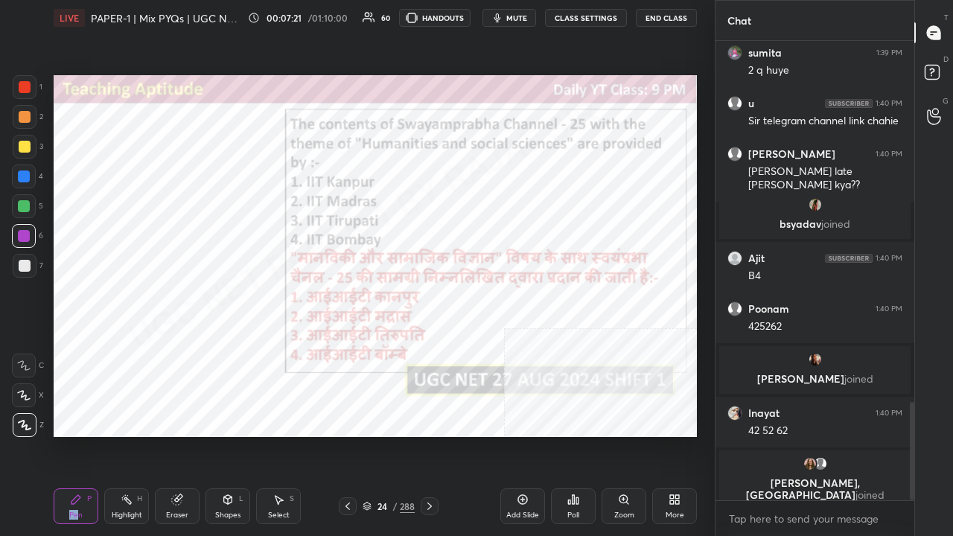
scroll to position [1741, 0]
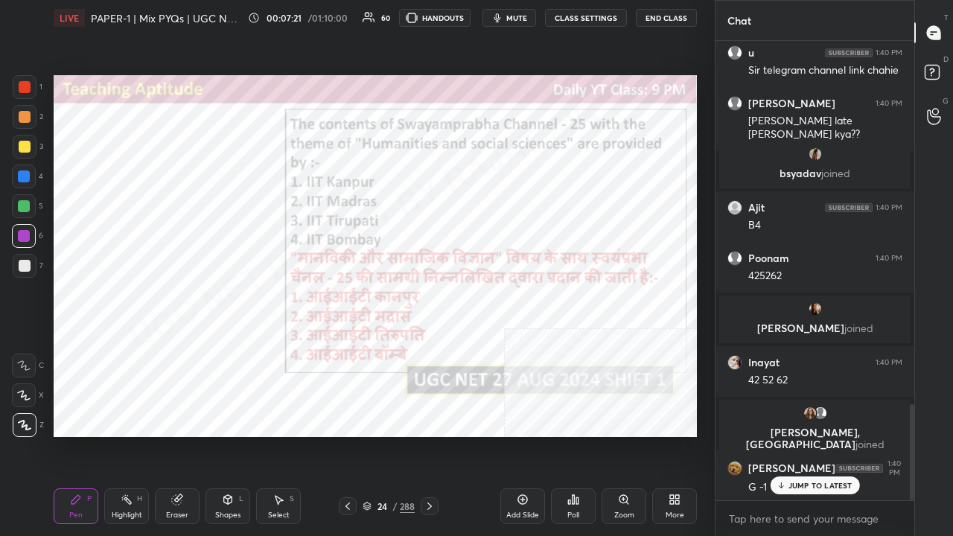
drag, startPoint x: 394, startPoint y: 509, endPoint x: 399, endPoint y: 487, distance: 22.9
click at [394, 435] on div "/" at bounding box center [394, 506] width 4 height 9
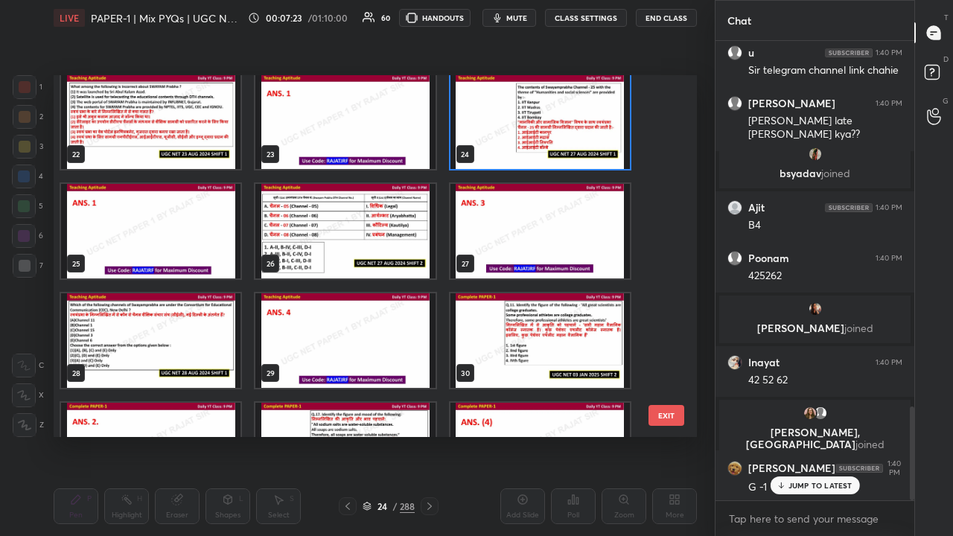
scroll to position [1794, 0]
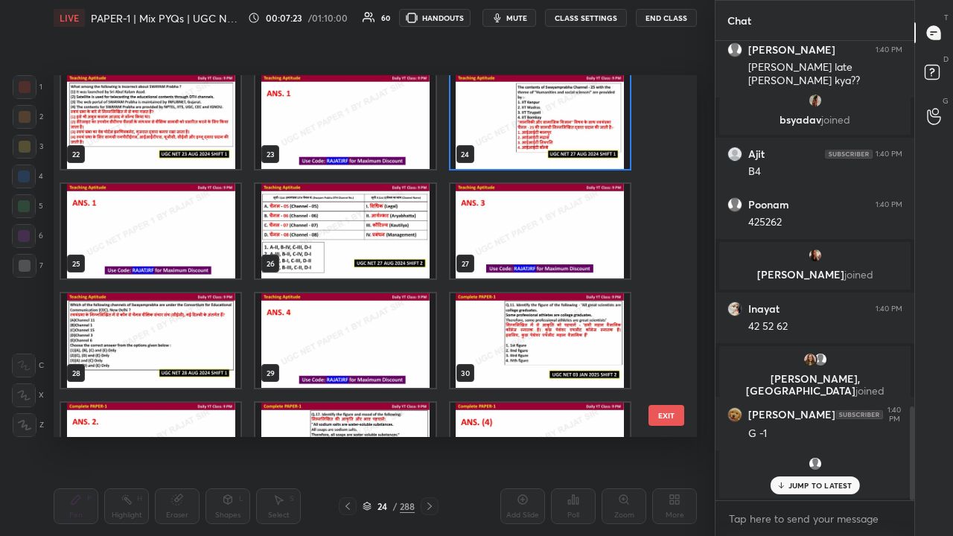
click at [355, 246] on img "grid" at bounding box center [344, 231] width 179 height 95
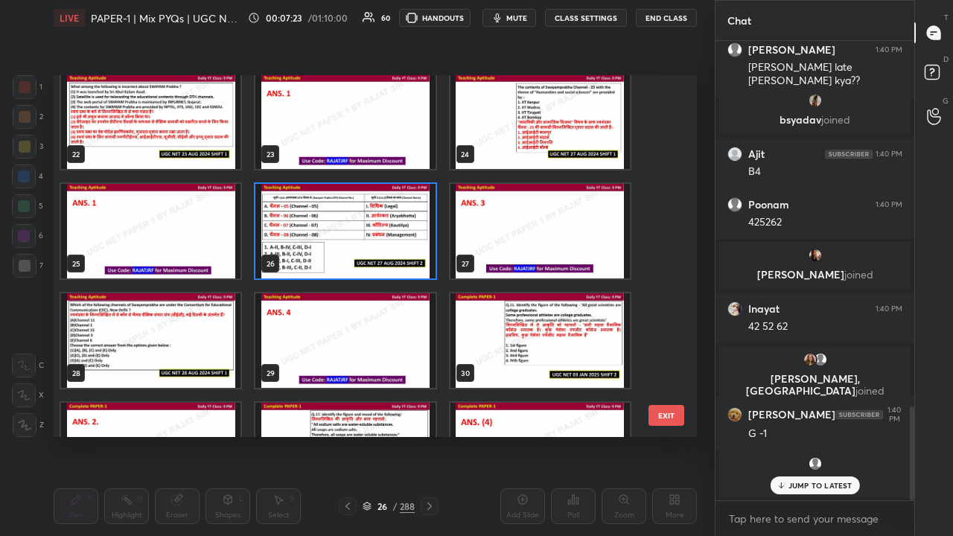
click at [355, 246] on img "grid" at bounding box center [344, 231] width 179 height 95
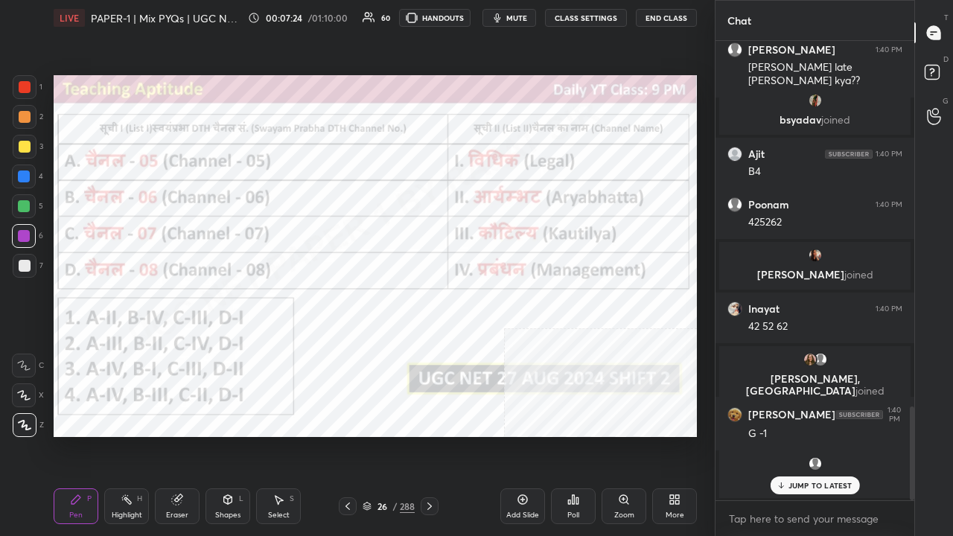
click at [578, 435] on icon at bounding box center [577, 500] width 2 height 7
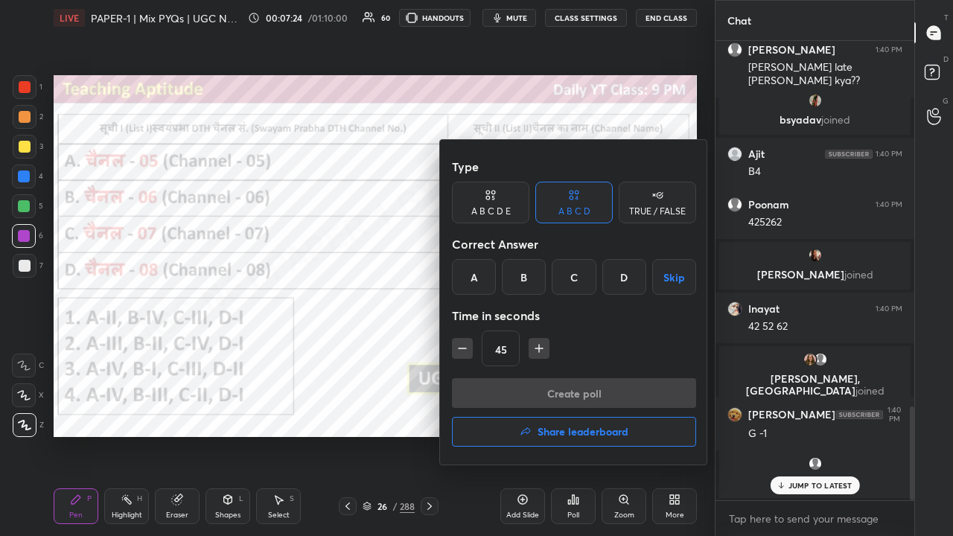
drag, startPoint x: 575, startPoint y: 282, endPoint x: 541, endPoint y: 345, distance: 70.9
click at [575, 287] on div "C" at bounding box center [574, 277] width 44 height 36
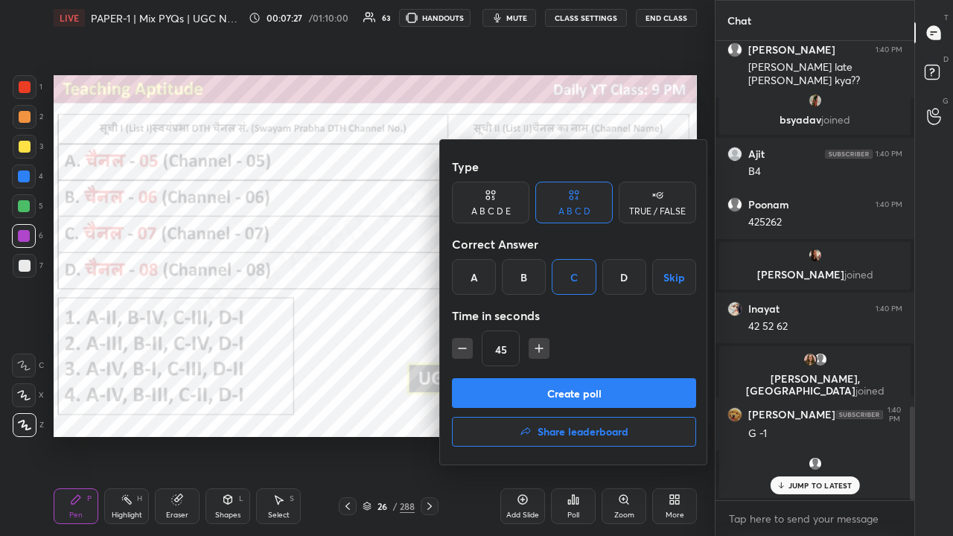
drag, startPoint x: 541, startPoint y: 351, endPoint x: 539, endPoint y: 381, distance: 30.6
click at [541, 351] on icon "button" at bounding box center [539, 348] width 15 height 15
type input "60"
click at [539, 382] on button "Create poll" at bounding box center [574, 393] width 244 height 30
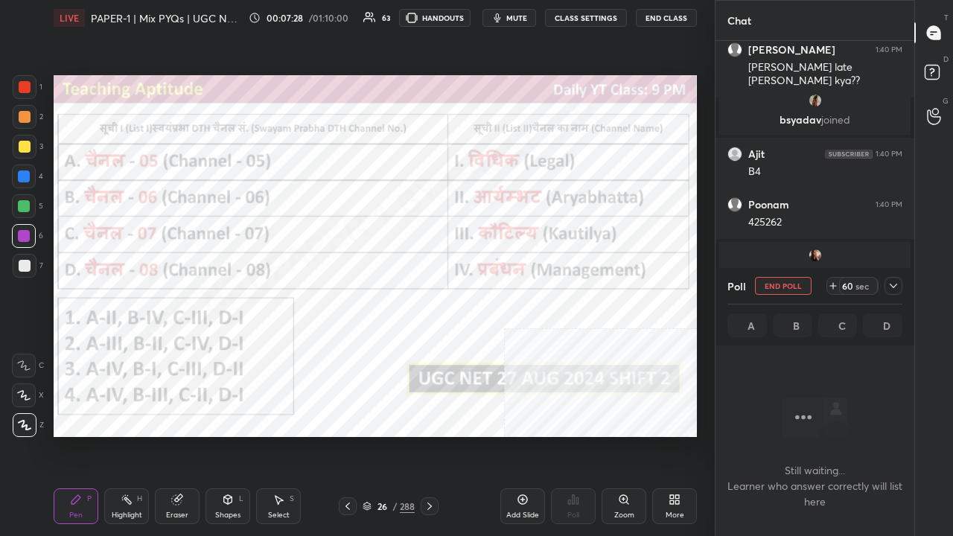
scroll to position [4, 4]
click at [515, 16] on span "mute" at bounding box center [516, 18] width 21 height 10
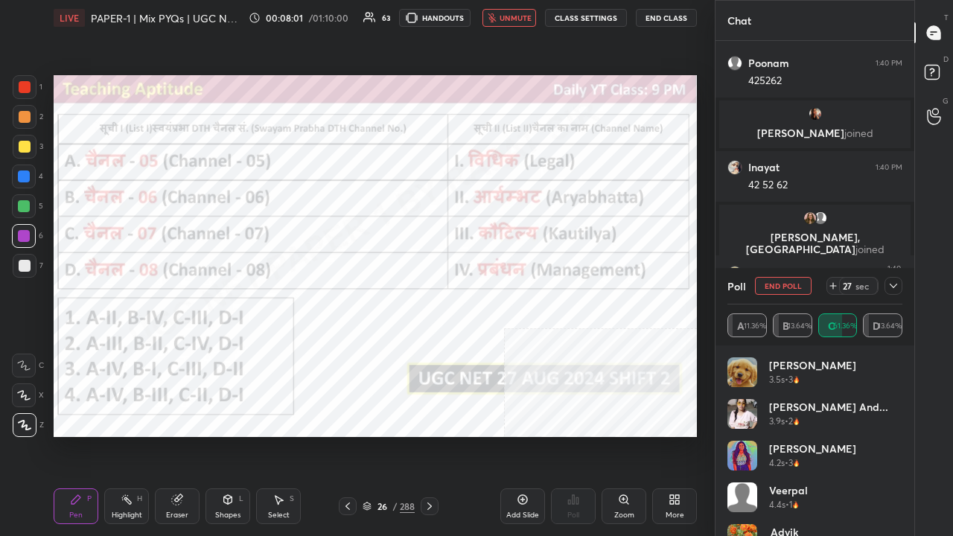
scroll to position [1989, 0]
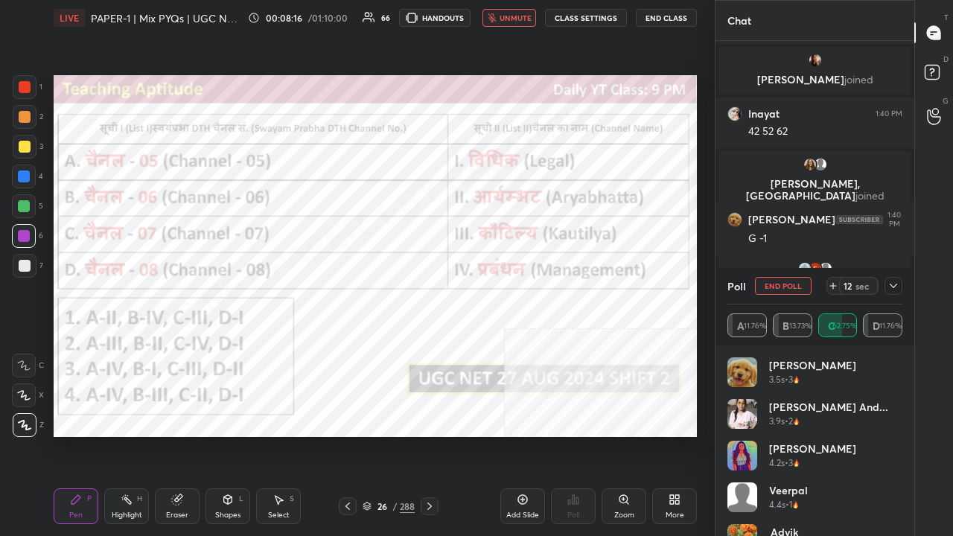
click at [896, 284] on icon at bounding box center [893, 286] width 7 height 4
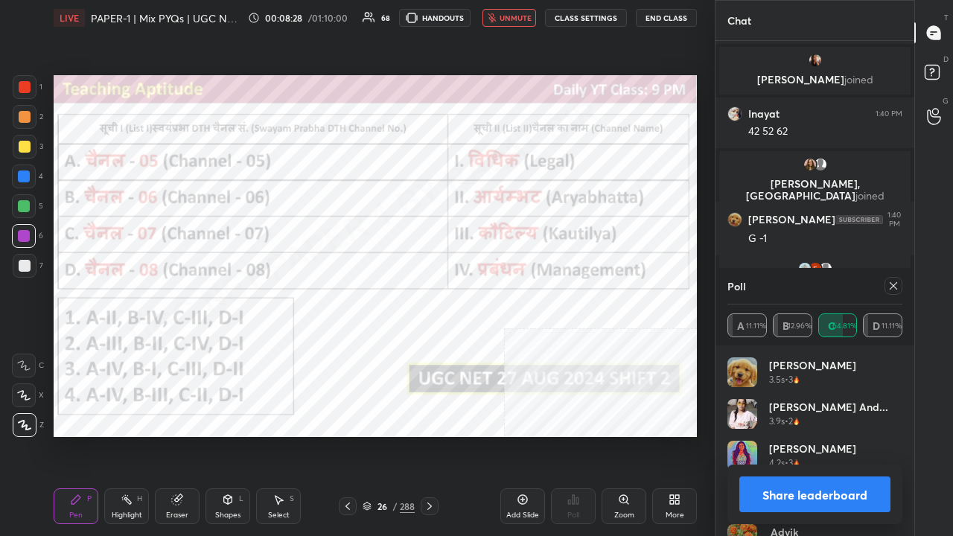
scroll to position [174, 170]
click at [896, 284] on icon at bounding box center [893, 285] width 7 height 7
type textarea "x"
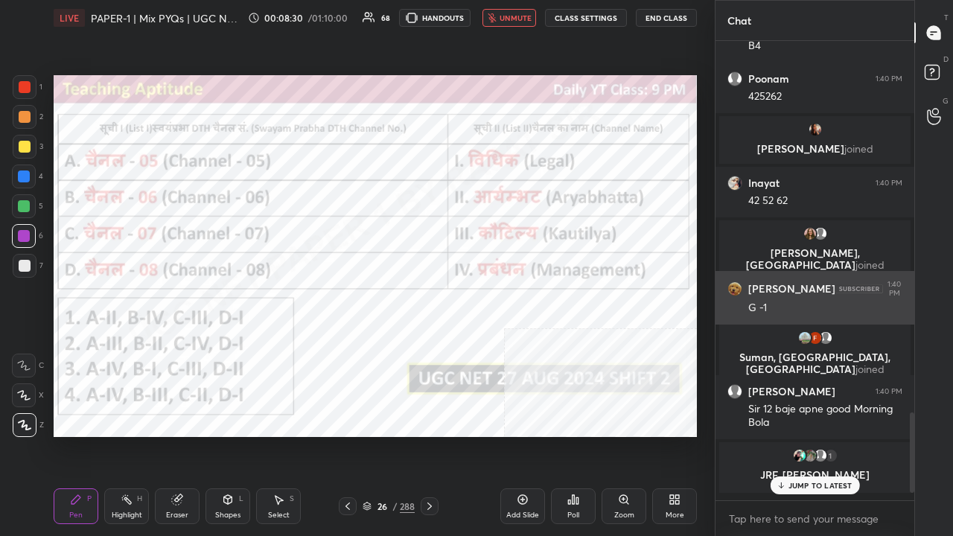
scroll to position [1916, 0]
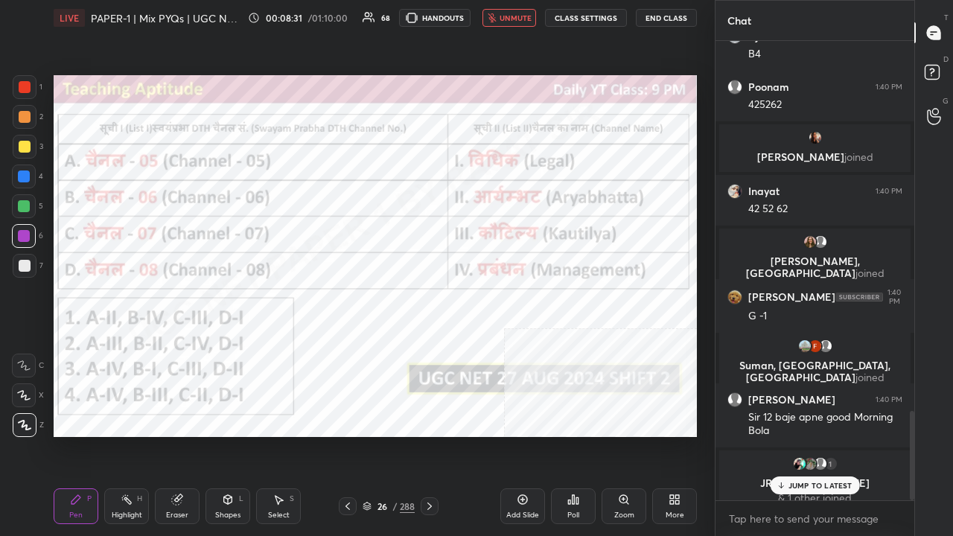
drag, startPoint x: 509, startPoint y: 13, endPoint x: 434, endPoint y: 39, distance: 79.3
click at [508, 13] on span "unmute" at bounding box center [516, 18] width 32 height 10
click at [25, 83] on div at bounding box center [25, 87] width 12 height 12
click at [822, 435] on p "JUMP TO LATEST" at bounding box center [820, 485] width 64 height 9
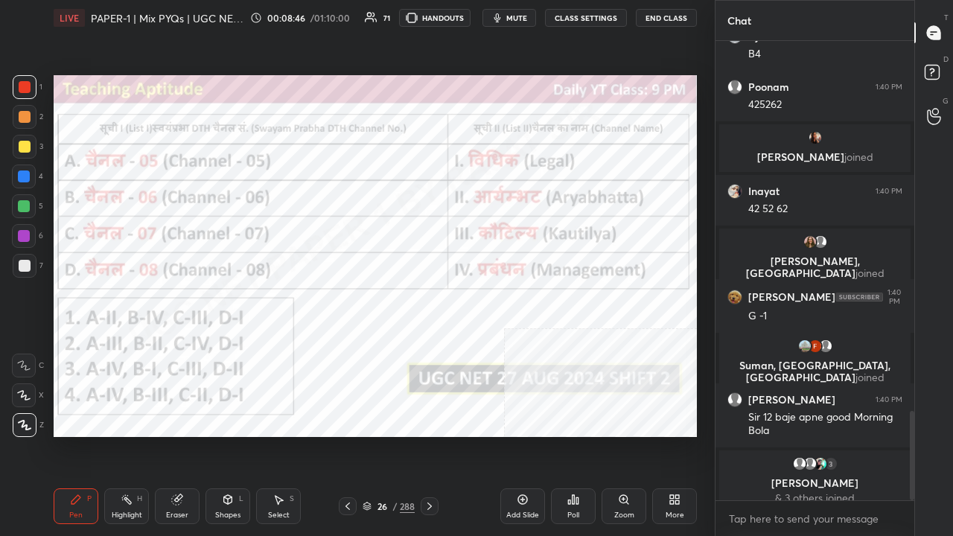
click at [389, 435] on div "26" at bounding box center [381, 506] width 15 height 9
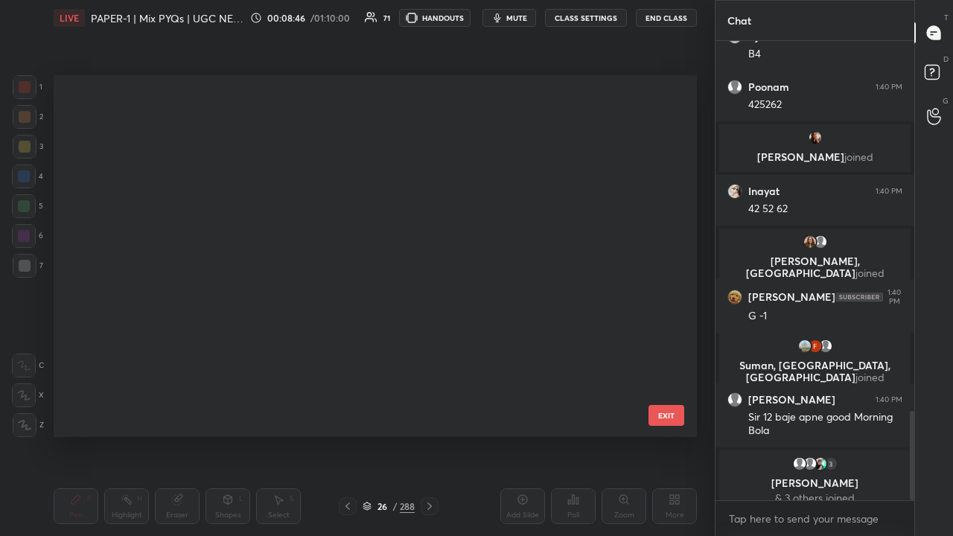
scroll to position [357, 636]
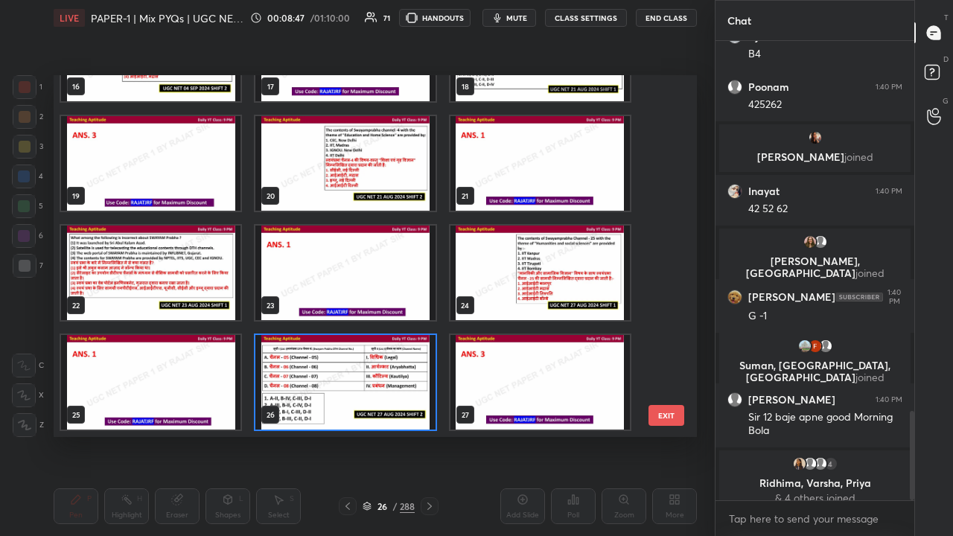
click at [331, 363] on img "grid" at bounding box center [344, 382] width 179 height 95
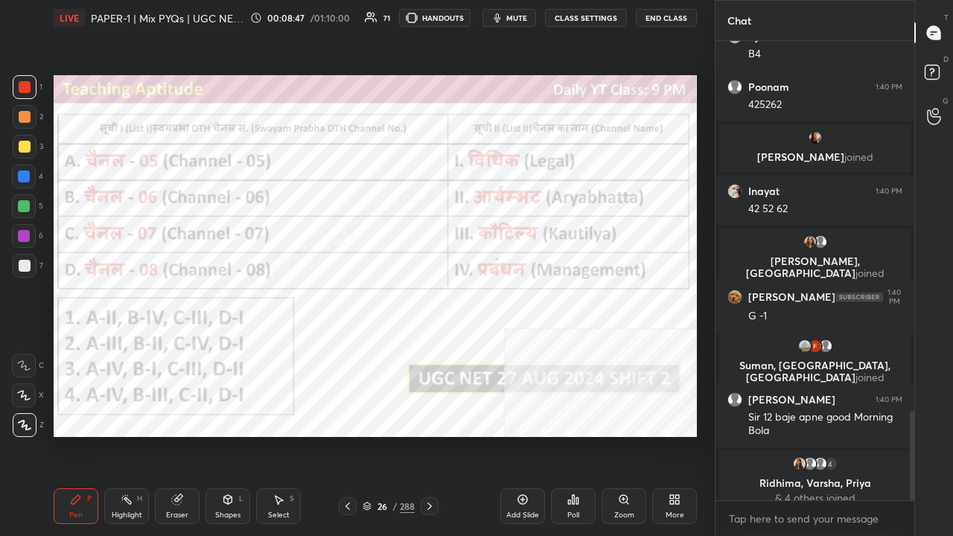
click at [334, 363] on img "grid" at bounding box center [344, 382] width 179 height 95
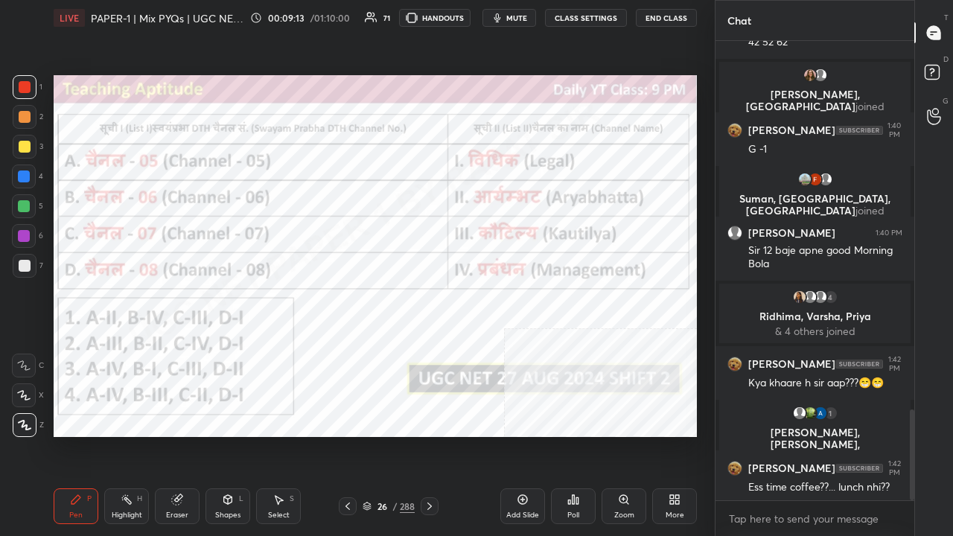
click at [21, 237] on div at bounding box center [24, 236] width 12 height 12
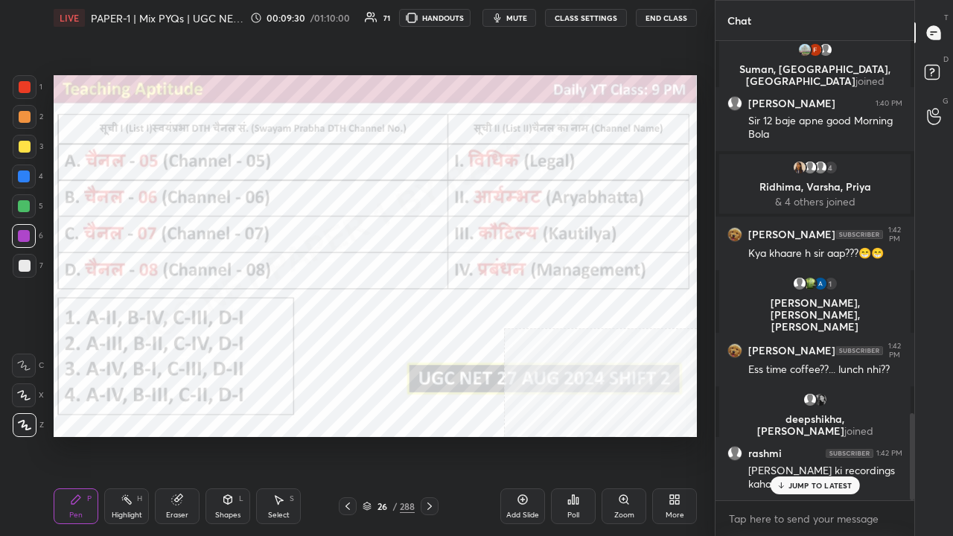
scroll to position [2021, 0]
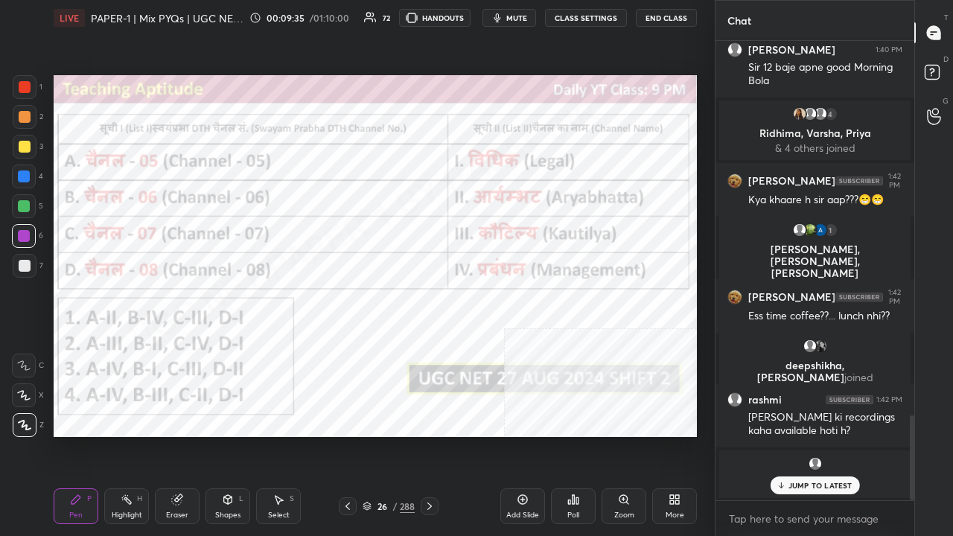
drag, startPoint x: 402, startPoint y: 506, endPoint x: 415, endPoint y: 464, distance: 43.8
click at [404, 435] on div "288" at bounding box center [407, 506] width 15 height 13
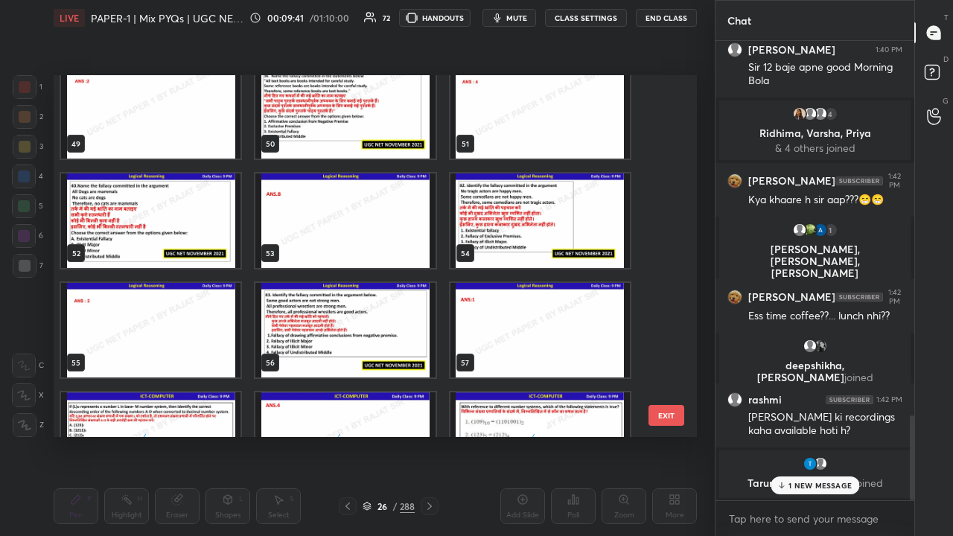
scroll to position [1770, 0]
click at [188, 231] on img "grid" at bounding box center [150, 220] width 179 height 95
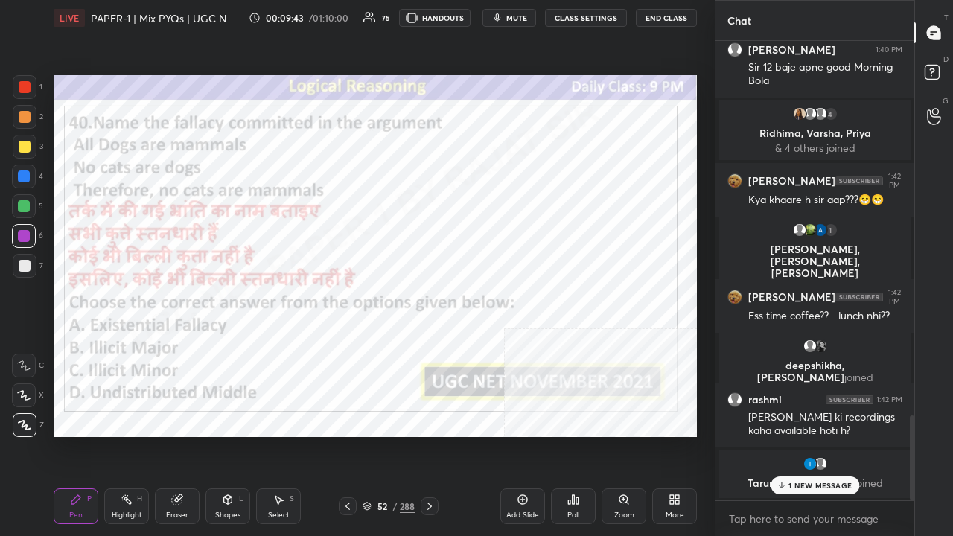
click at [570, 435] on icon at bounding box center [569, 502] width 2 height 4
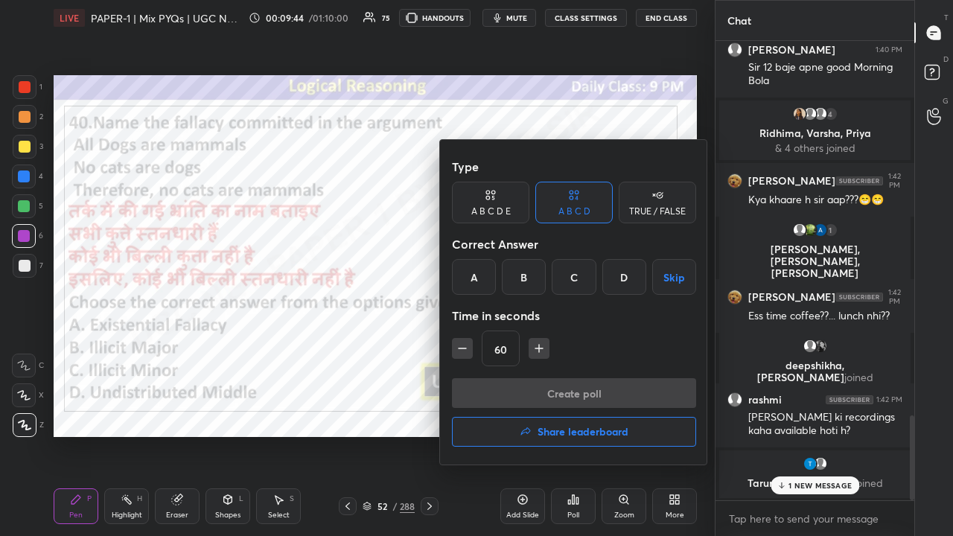
click at [357, 418] on div at bounding box center [476, 268] width 953 height 536
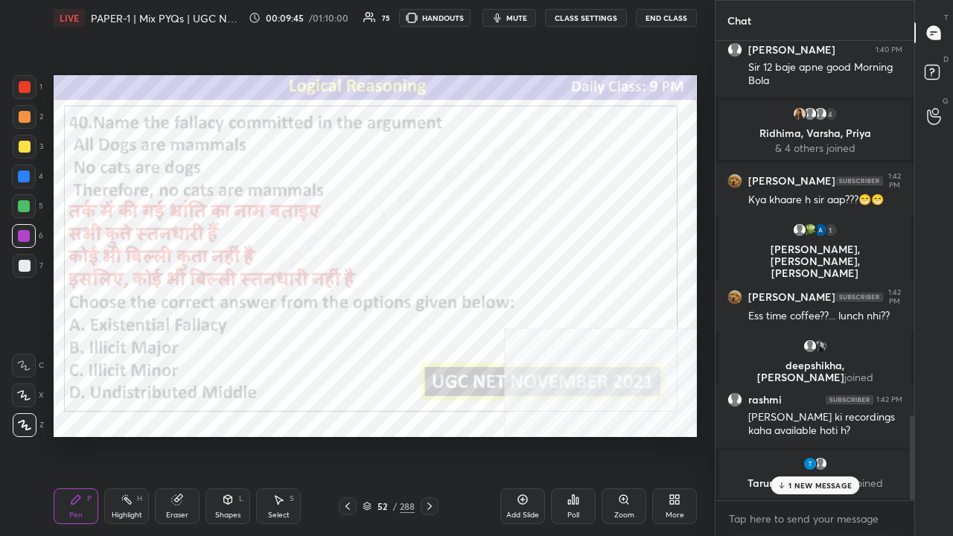
click at [386, 435] on div "52" at bounding box center [381, 506] width 15 height 9
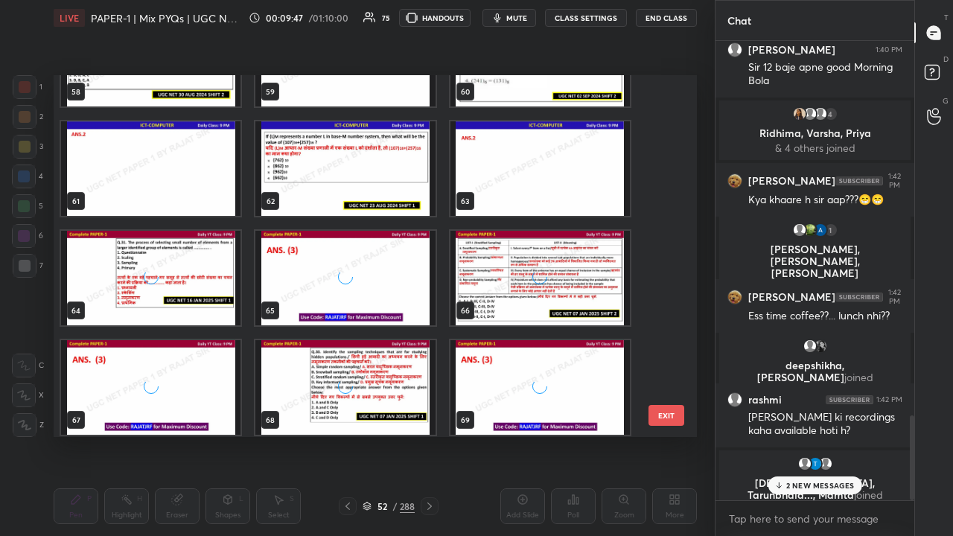
scroll to position [2168, 0]
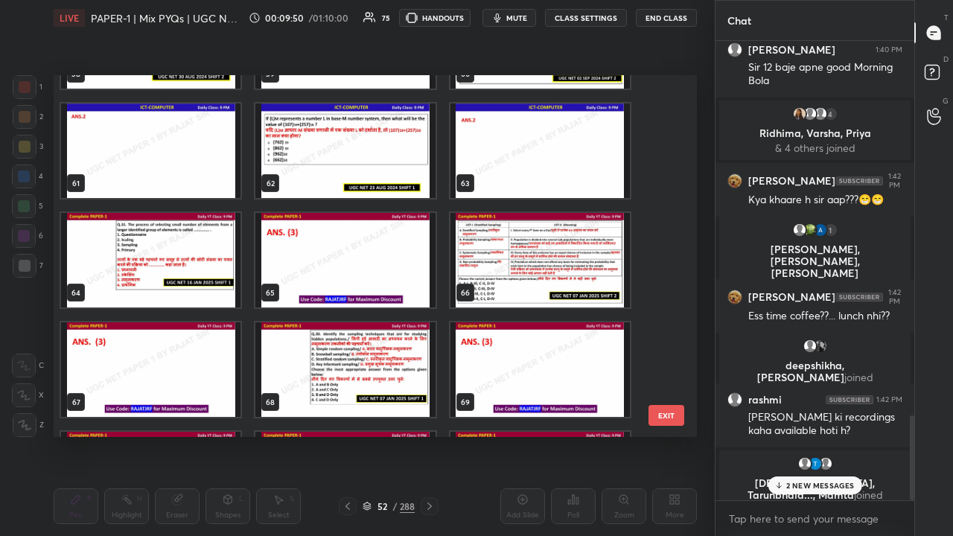
click at [180, 272] on img "grid" at bounding box center [150, 260] width 179 height 95
click at [180, 271] on img "grid" at bounding box center [150, 260] width 179 height 95
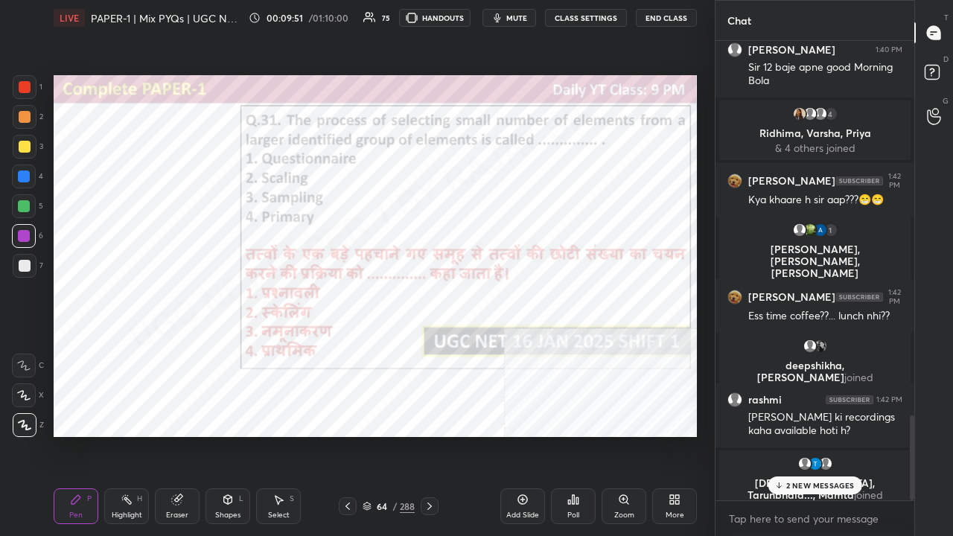
click at [576, 435] on div "Poll" at bounding box center [573, 506] width 45 height 36
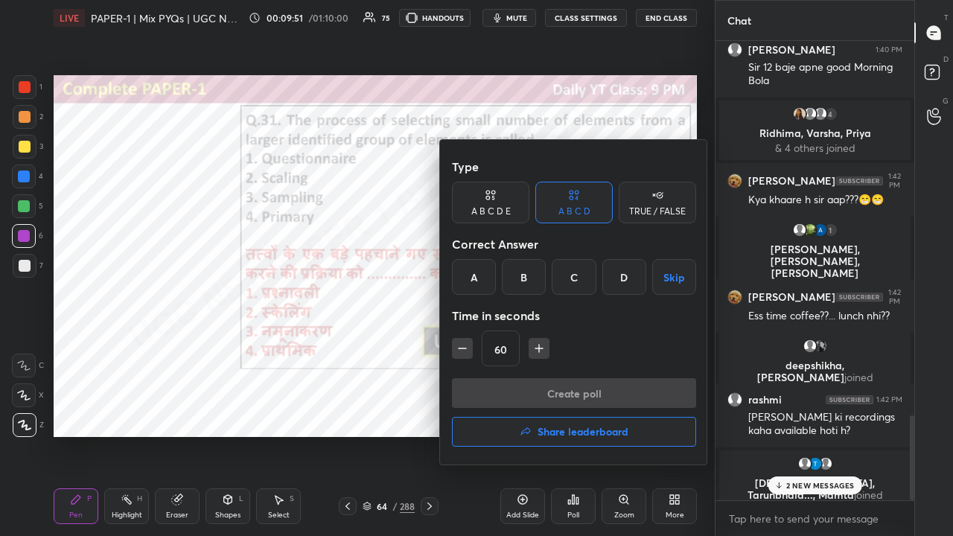
drag, startPoint x: 575, startPoint y: 291, endPoint x: 559, endPoint y: 293, distance: 15.8
click at [574, 291] on div "C" at bounding box center [574, 277] width 44 height 36
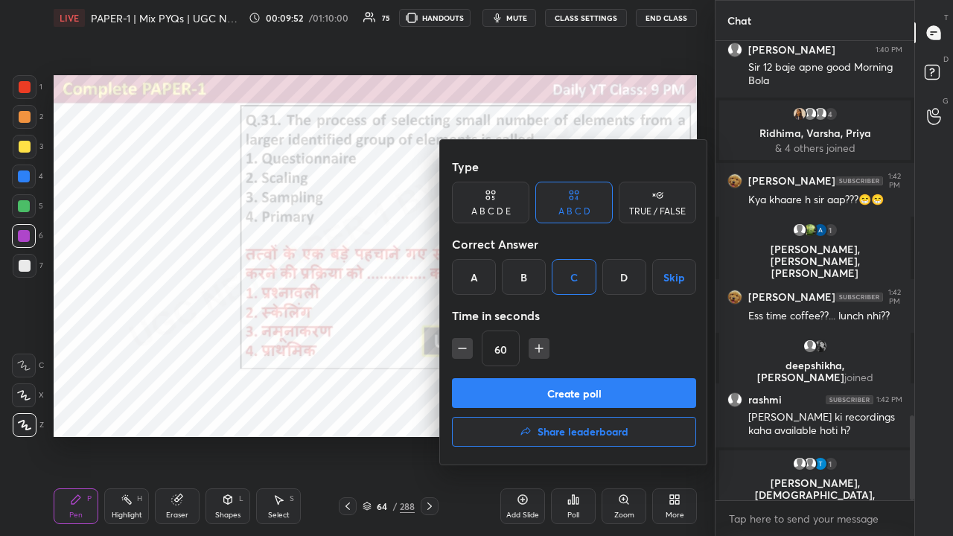
click at [464, 349] on icon "button" at bounding box center [462, 348] width 15 height 15
type input "45"
click at [479, 386] on button "Create poll" at bounding box center [574, 393] width 244 height 30
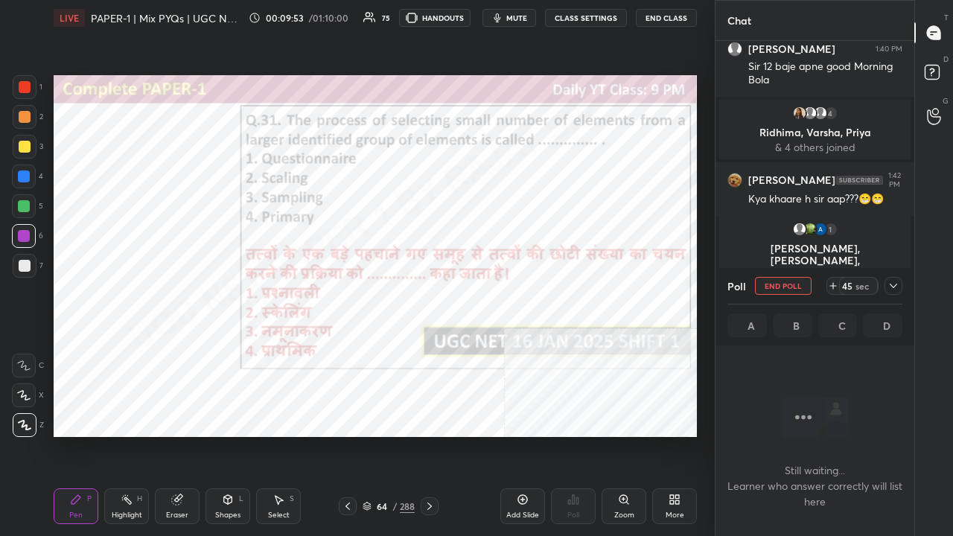
scroll to position [377, 194]
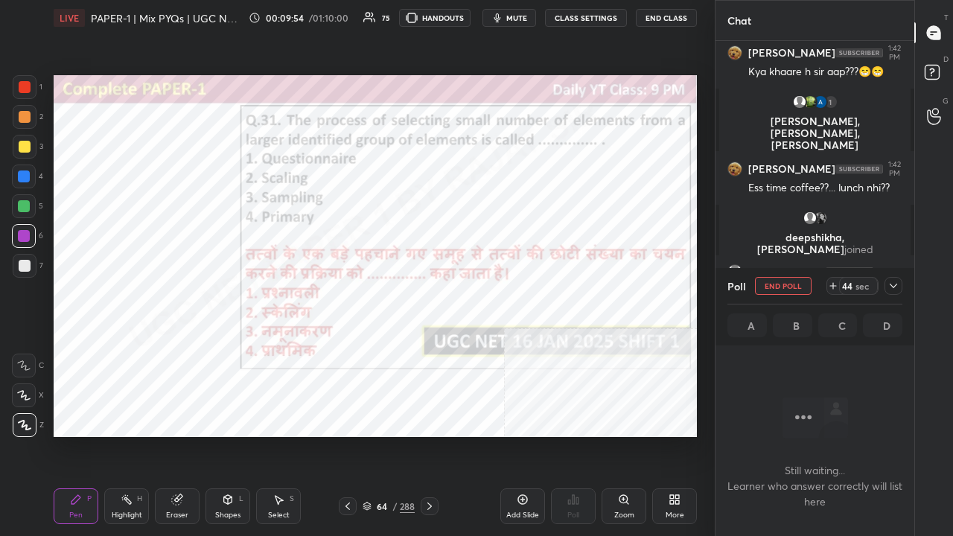
click at [526, 20] on span "mute" at bounding box center [516, 18] width 21 height 10
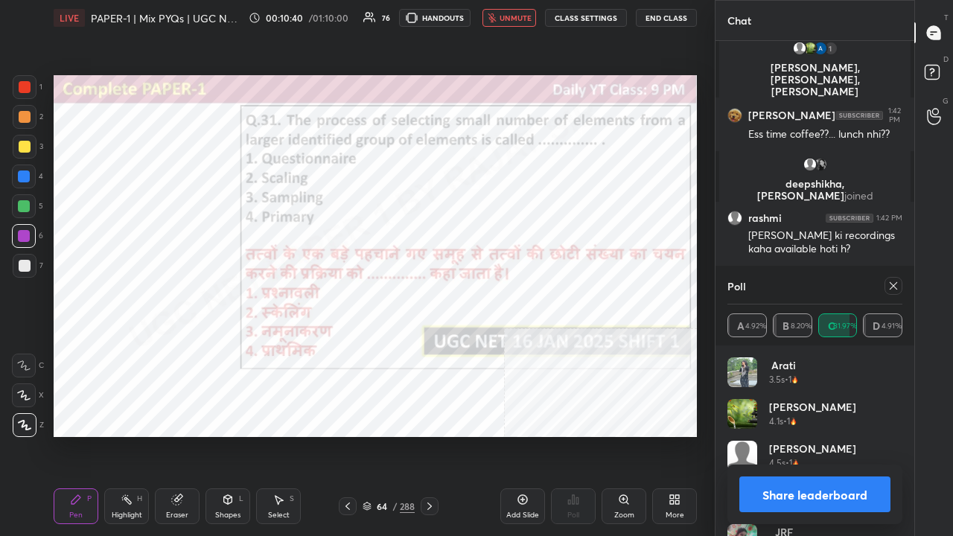
scroll to position [2253, 0]
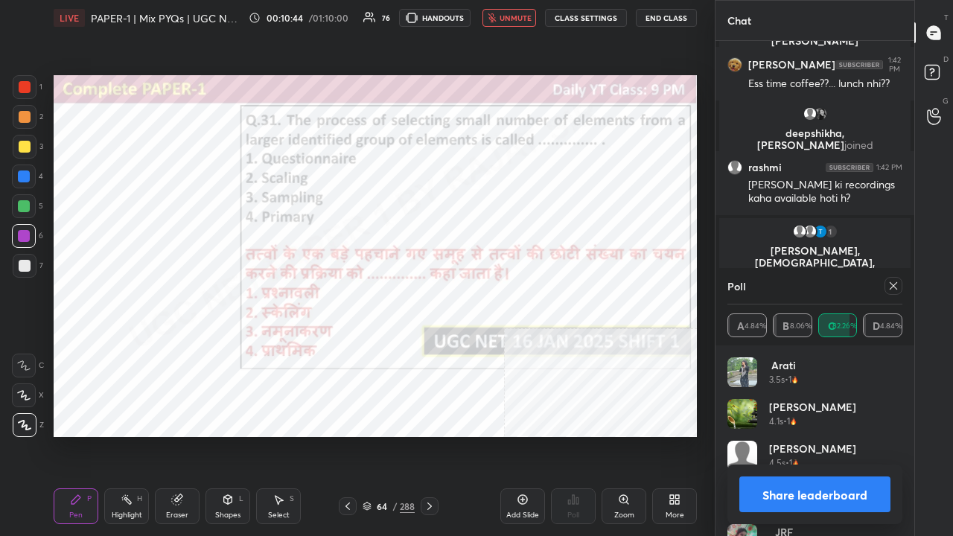
click at [522, 16] on span "unmute" at bounding box center [516, 18] width 32 height 10
click at [898, 286] on icon at bounding box center [893, 286] width 12 height 12
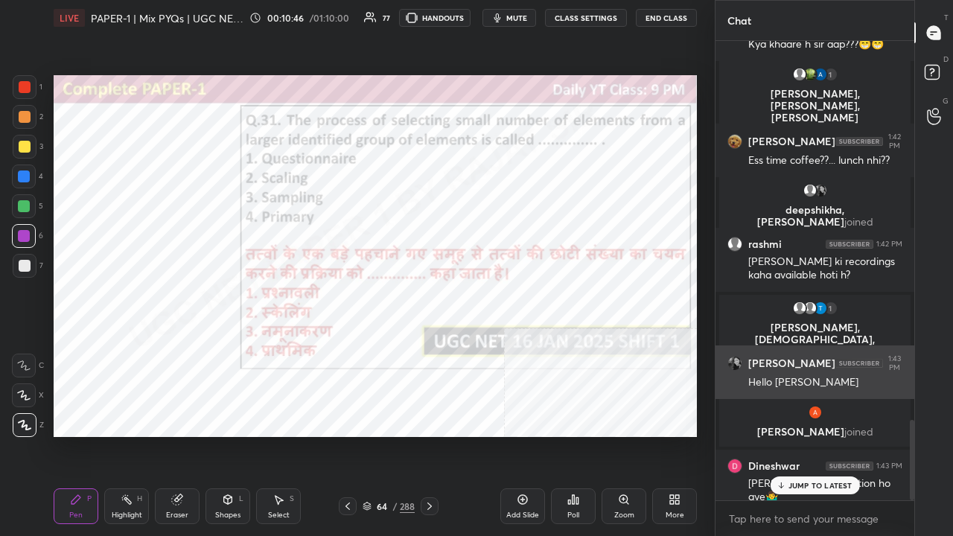
scroll to position [455, 194]
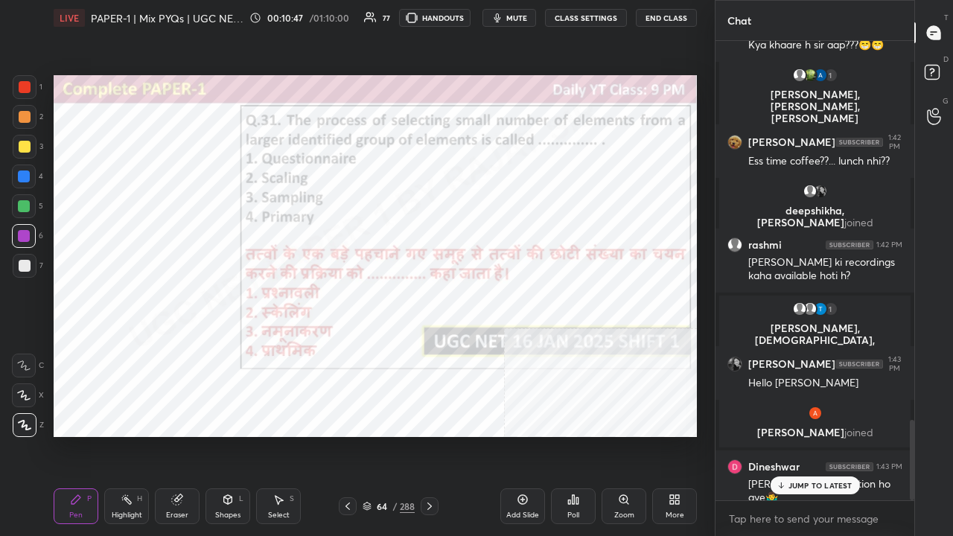
click at [825, 435] on p "JUMP TO LATEST" at bounding box center [820, 485] width 64 height 9
click at [577, 435] on icon at bounding box center [577, 500] width 2 height 7
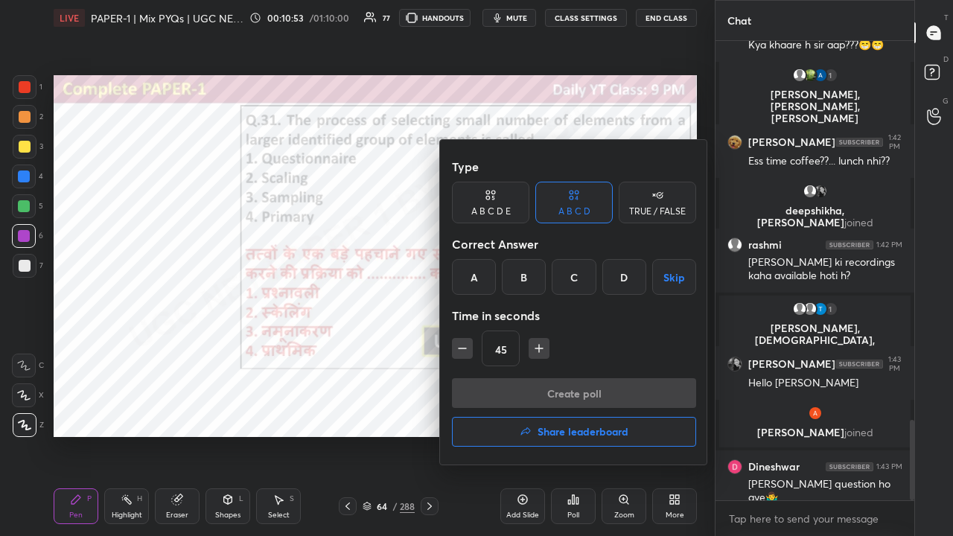
click at [567, 432] on h4 "Share leaderboard" at bounding box center [583, 432] width 91 height 10
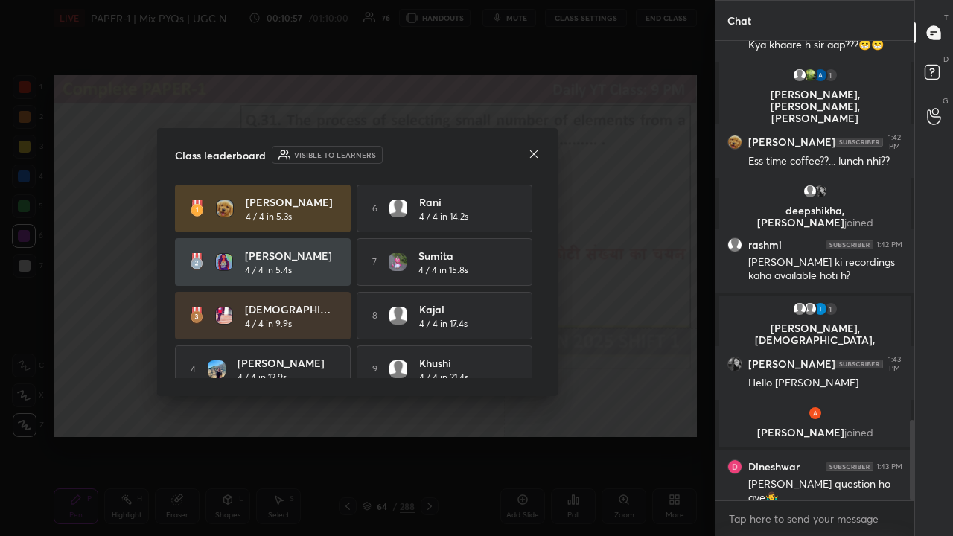
click at [535, 152] on icon at bounding box center [533, 153] width 7 height 7
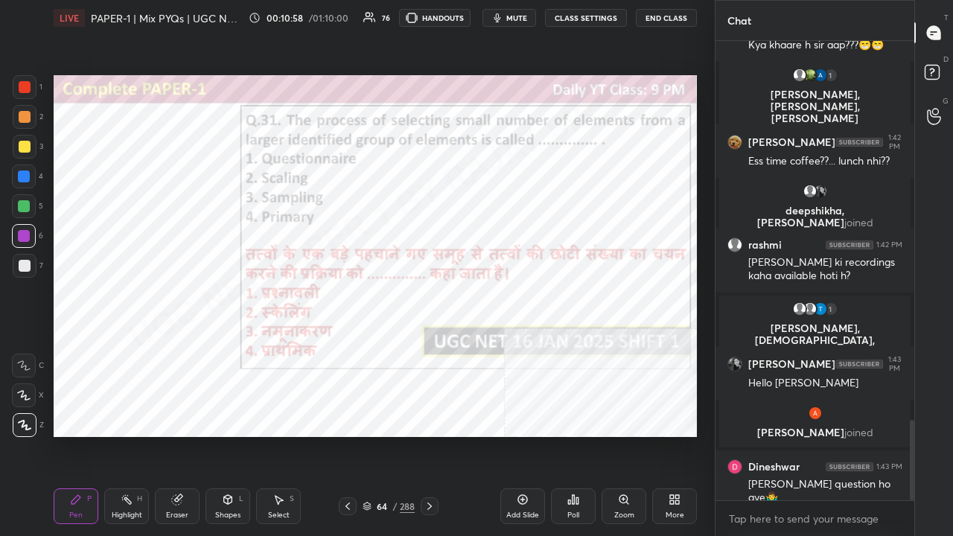
scroll to position [2241, 0]
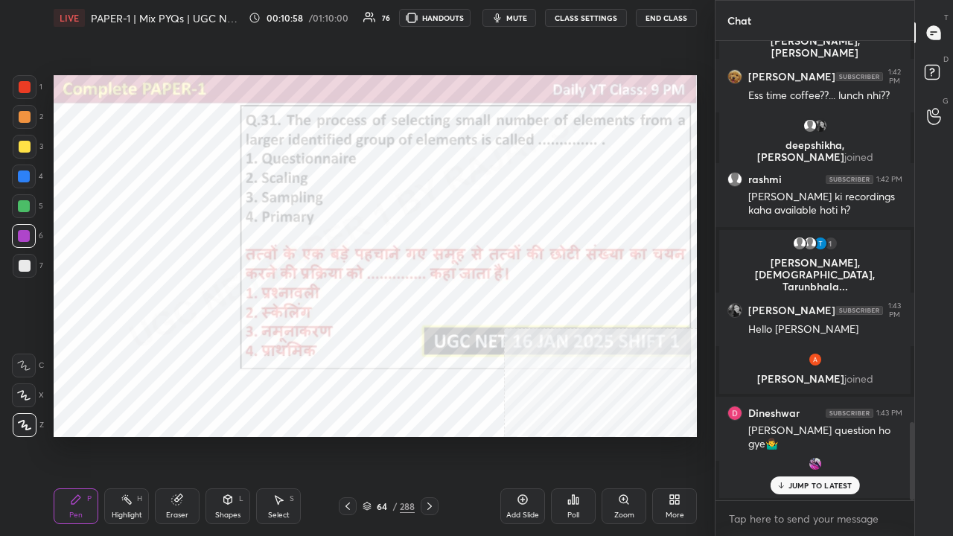
click at [388, 435] on div "64 / 288" at bounding box center [389, 506] width 100 height 18
click at [374, 435] on div "64 / 288" at bounding box center [389, 506] width 52 height 13
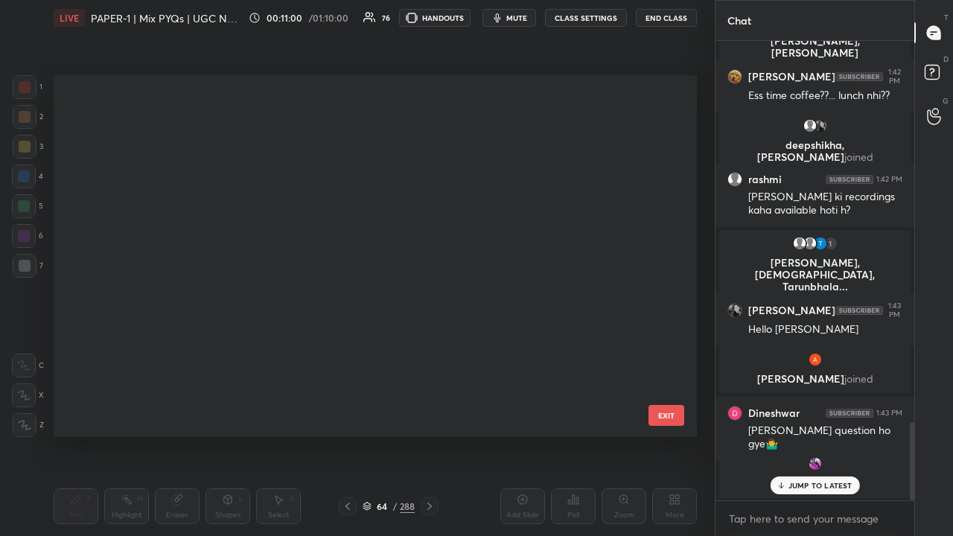
click at [377, 435] on div "64" at bounding box center [381, 506] width 15 height 9
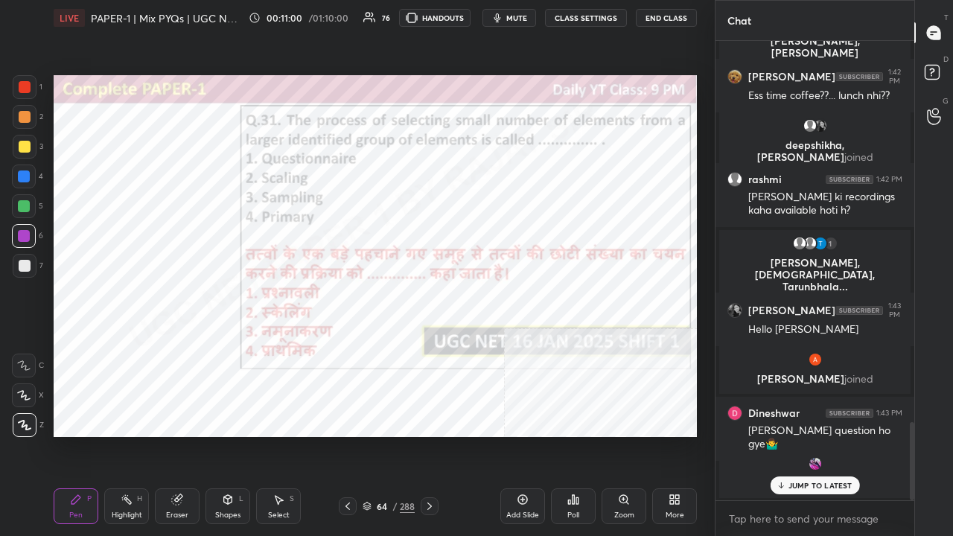
click at [380, 435] on div "64" at bounding box center [381, 506] width 15 height 9
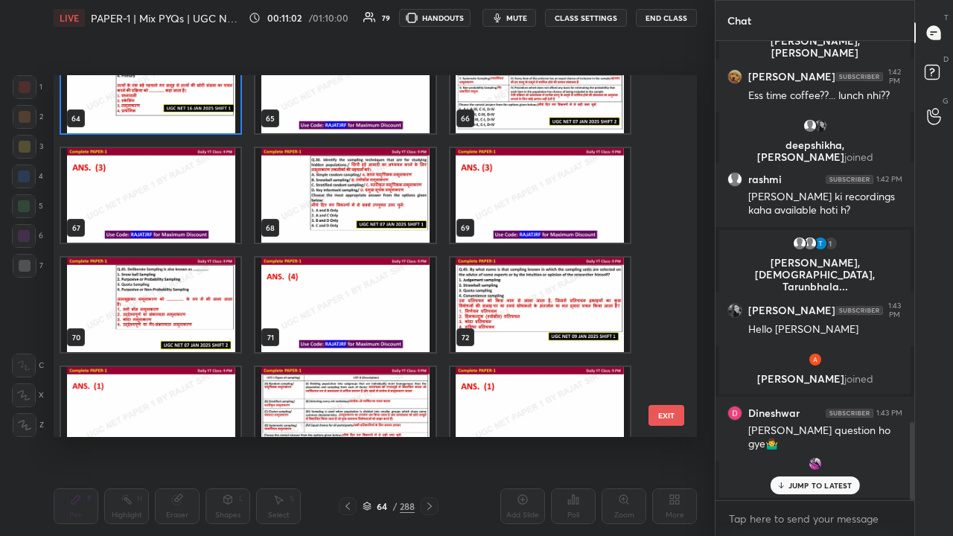
scroll to position [2345, 0]
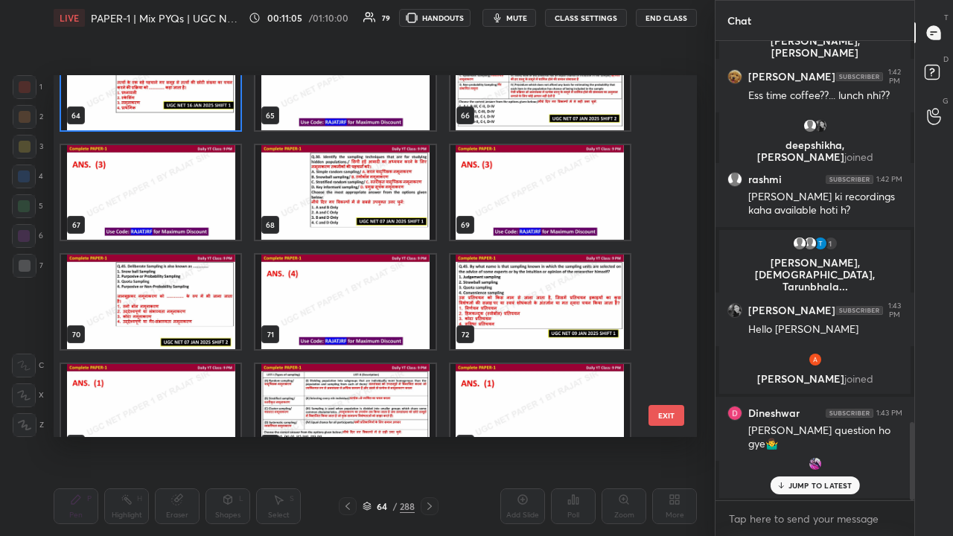
click at [392, 200] on img "grid" at bounding box center [344, 192] width 179 height 95
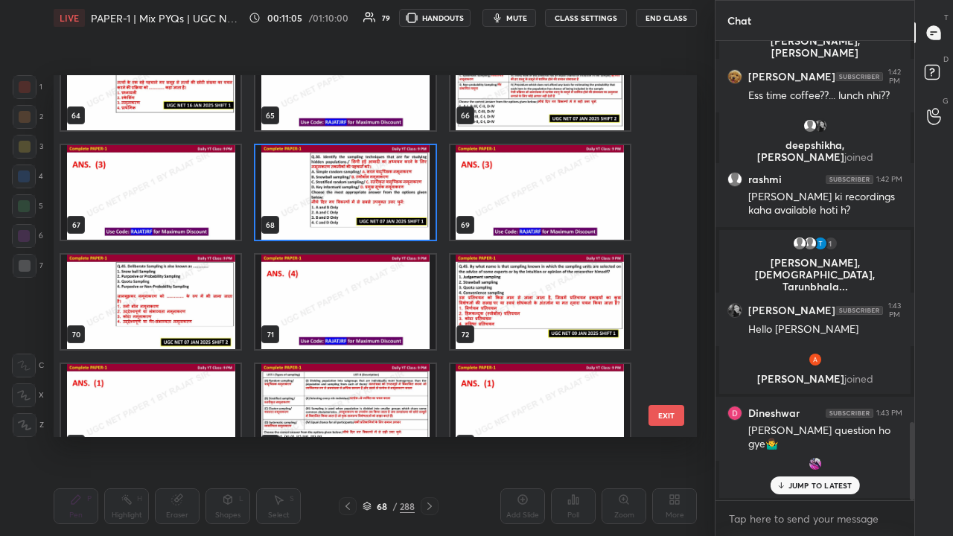
click at [392, 200] on img "grid" at bounding box center [344, 192] width 179 height 95
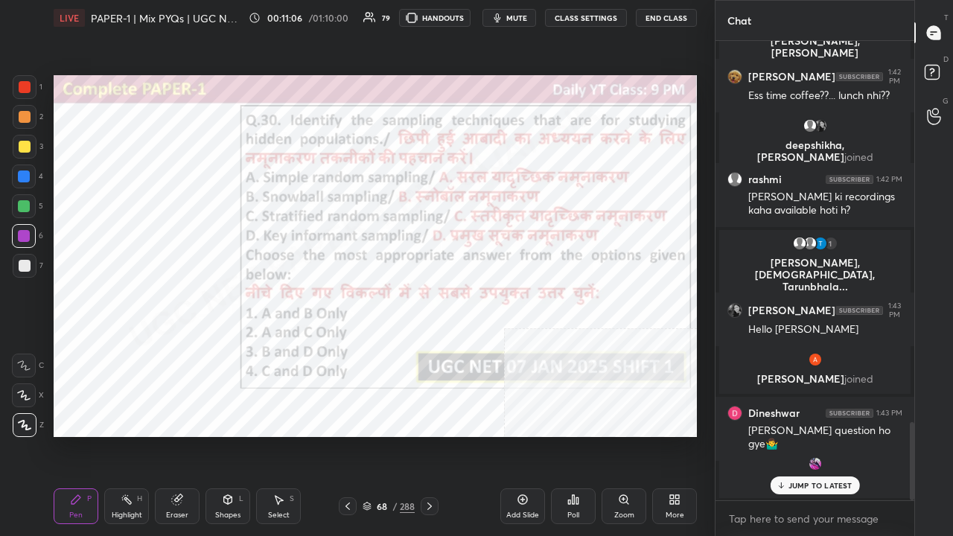
click at [576, 435] on icon at bounding box center [577, 500] width 2 height 7
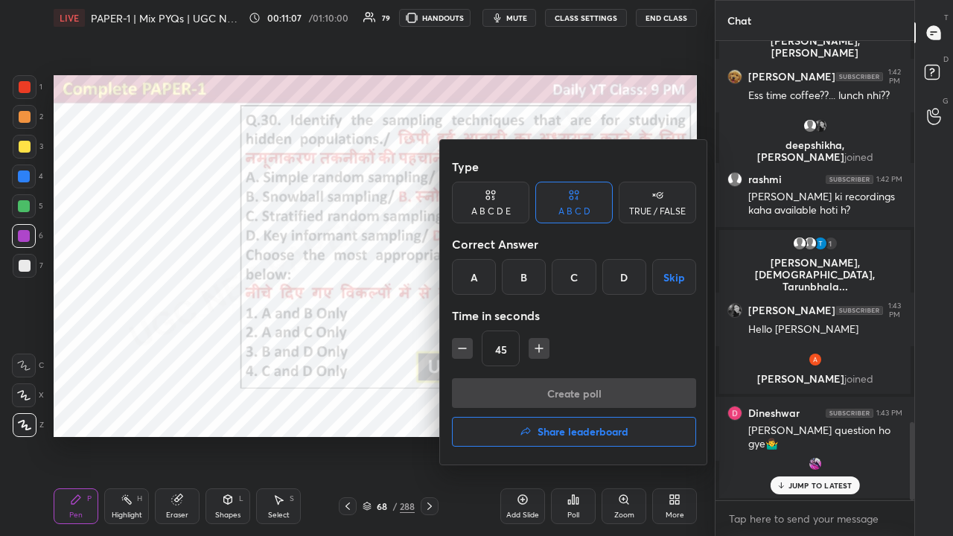
drag, startPoint x: 572, startPoint y: 277, endPoint x: 567, endPoint y: 292, distance: 15.5
click at [572, 280] on div "C" at bounding box center [574, 277] width 44 height 36
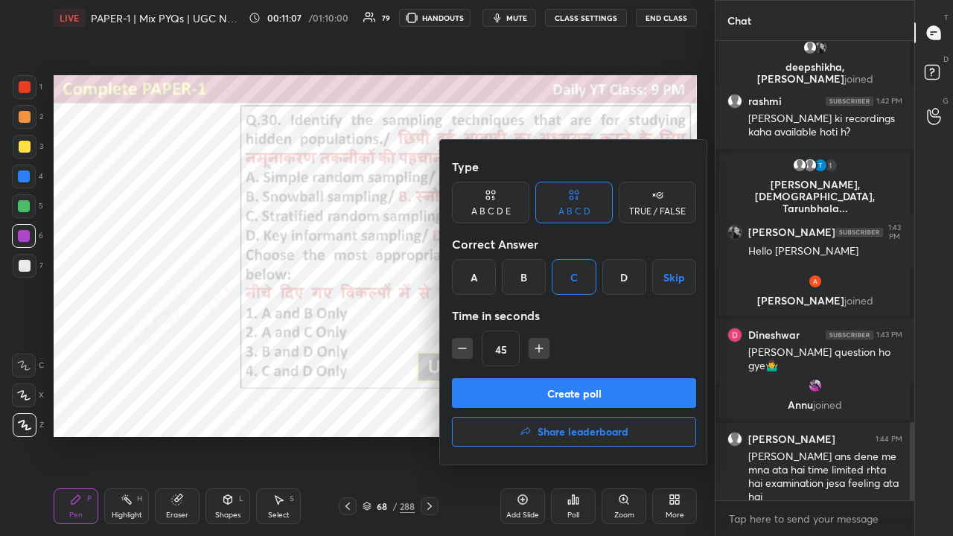
click at [539, 389] on button "Create poll" at bounding box center [574, 393] width 244 height 30
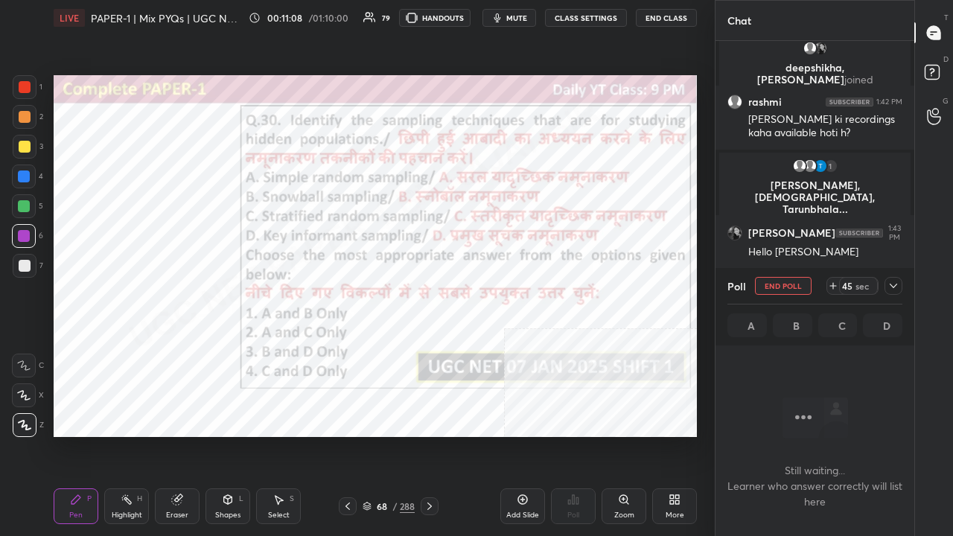
scroll to position [4, 4]
drag, startPoint x: 508, startPoint y: 10, endPoint x: 497, endPoint y: 28, distance: 21.3
click at [508, 10] on button "mute" at bounding box center [509, 18] width 54 height 18
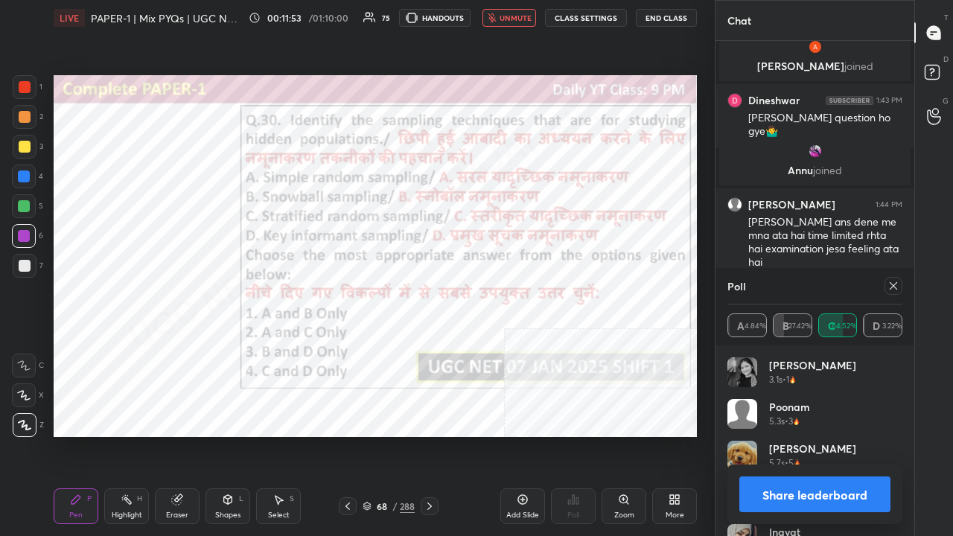
click at [518, 18] on span "unmute" at bounding box center [516, 18] width 32 height 10
click at [896, 283] on icon at bounding box center [893, 286] width 12 height 12
type textarea "x"
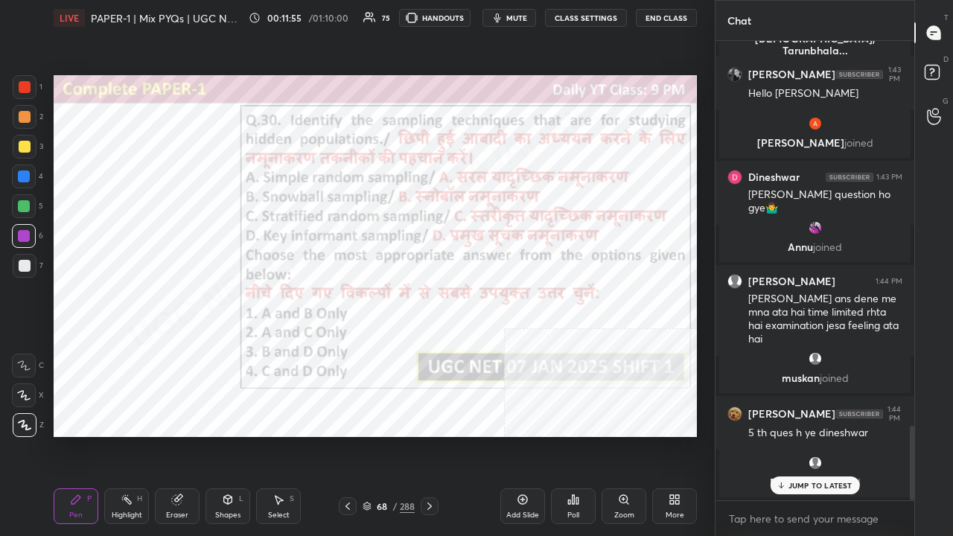
scroll to position [2390, 0]
drag, startPoint x: 188, startPoint y: 500, endPoint x: 205, endPoint y: 456, distance: 47.8
click at [189, 435] on div "Eraser" at bounding box center [177, 506] width 45 height 36
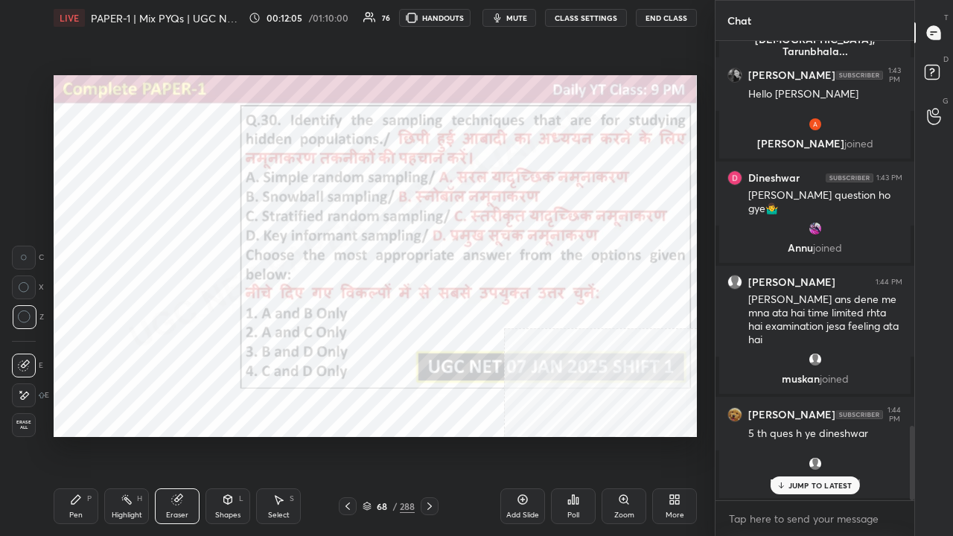
click at [86, 435] on div "Pen P" at bounding box center [76, 506] width 45 height 36
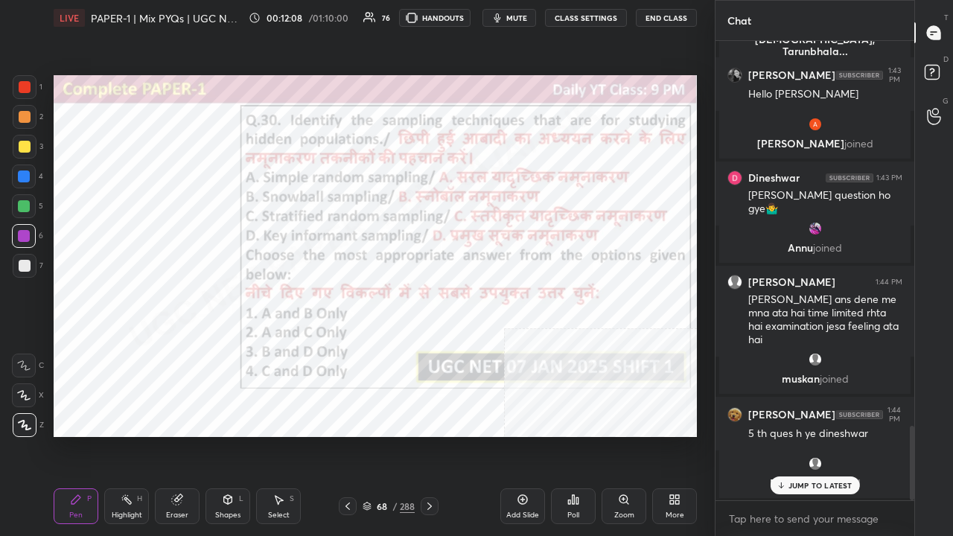
drag, startPoint x: 389, startPoint y: 509, endPoint x: 407, endPoint y: 445, distance: 66.3
click at [389, 435] on div "68 / 288" at bounding box center [389, 506] width 52 height 13
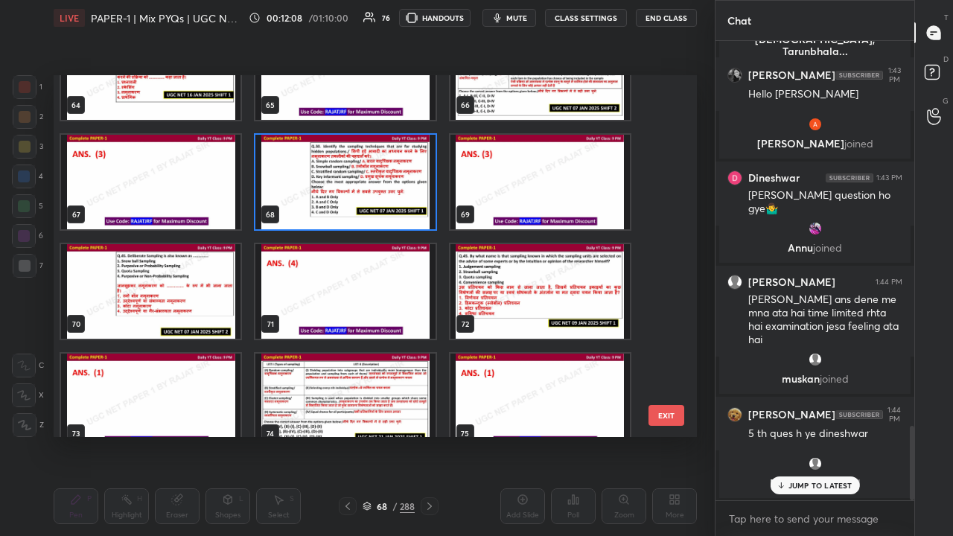
scroll to position [2360, 0]
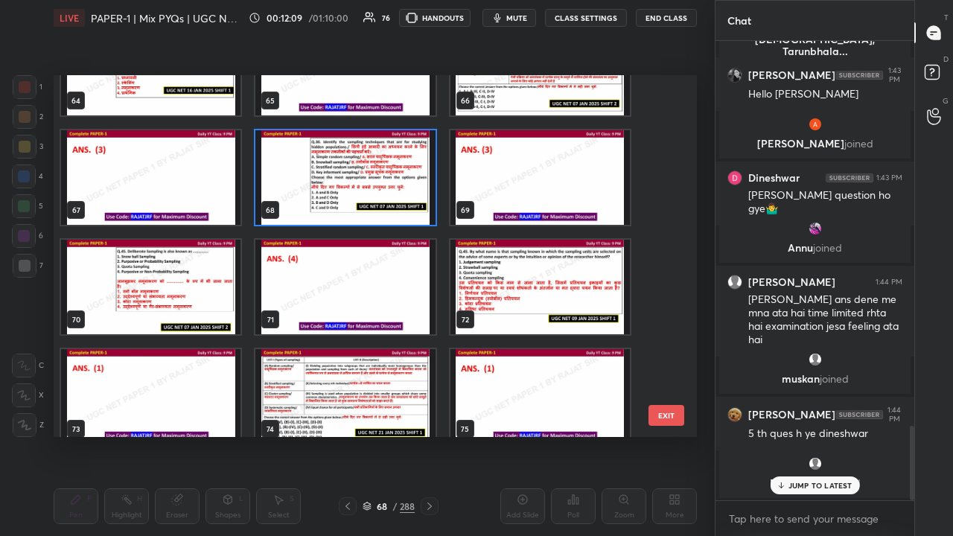
click at [199, 298] on img "grid" at bounding box center [150, 287] width 179 height 95
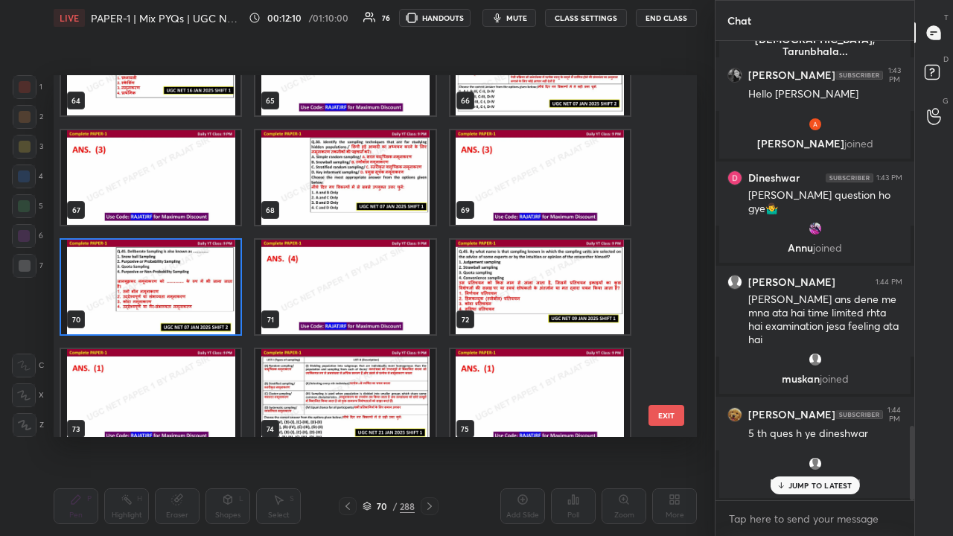
click at [199, 298] on img "grid" at bounding box center [150, 287] width 179 height 95
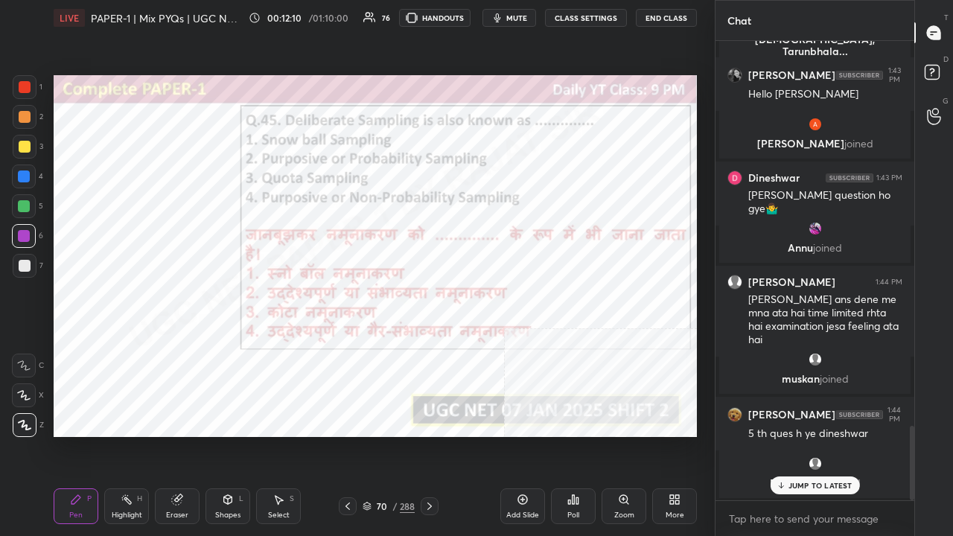
click at [577, 435] on icon at bounding box center [573, 500] width 12 height 12
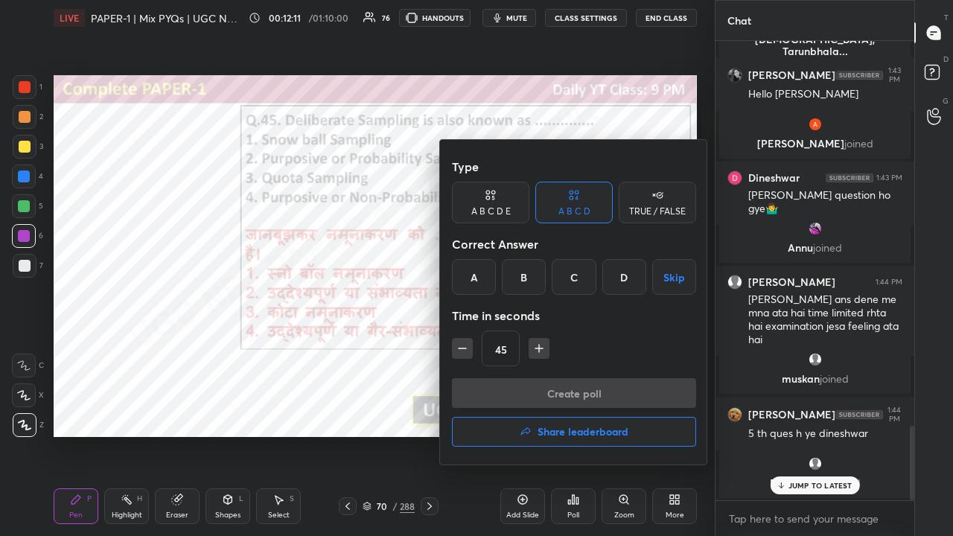
click at [618, 278] on div "D" at bounding box center [624, 277] width 44 height 36
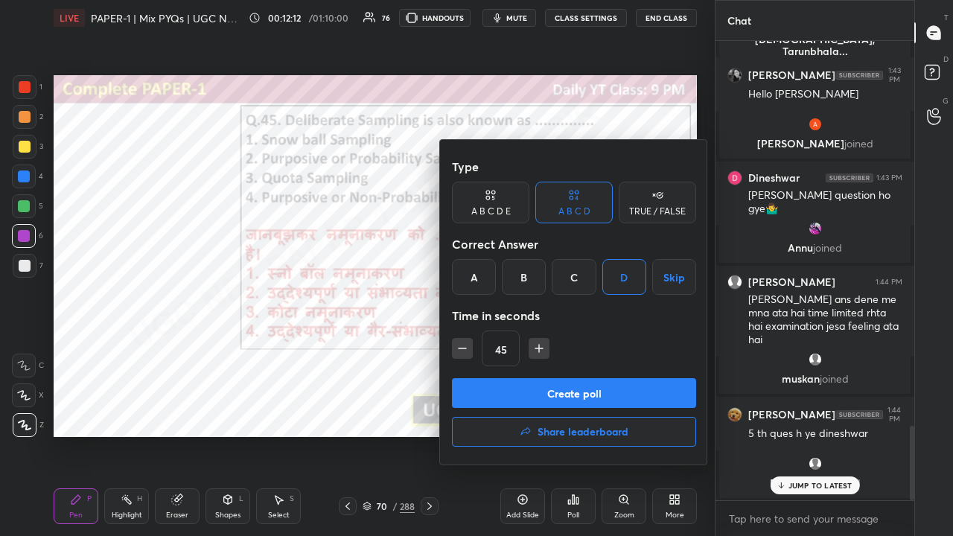
click at [463, 351] on icon "button" at bounding box center [462, 348] width 15 height 15
type input "30"
click at [484, 390] on button "Create poll" at bounding box center [574, 393] width 244 height 30
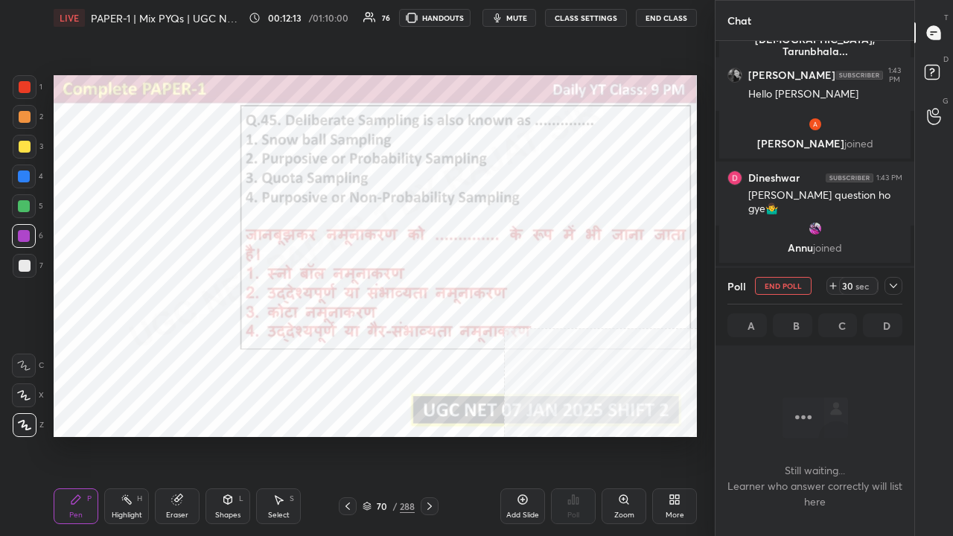
scroll to position [413, 194]
click at [496, 16] on icon "button" at bounding box center [497, 18] width 12 height 12
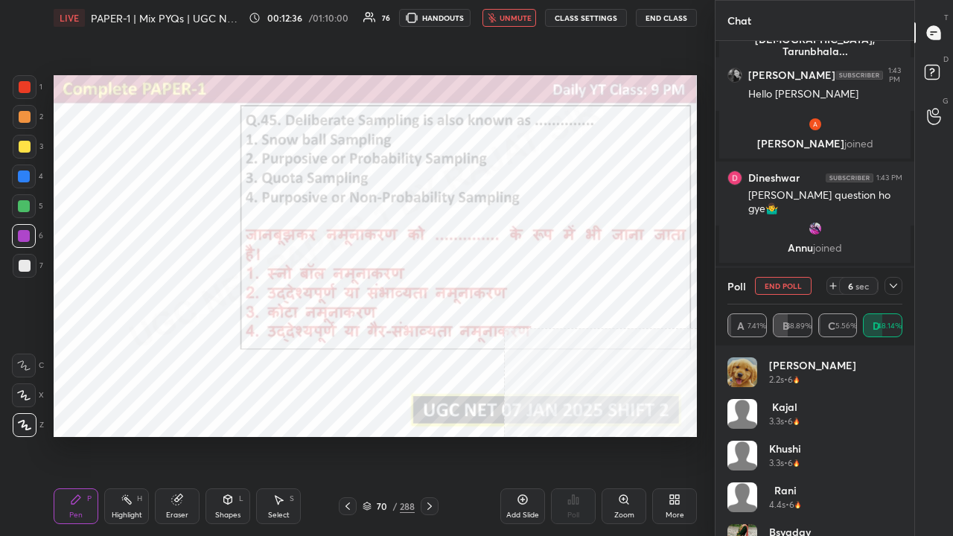
click at [901, 281] on div at bounding box center [893, 286] width 18 height 18
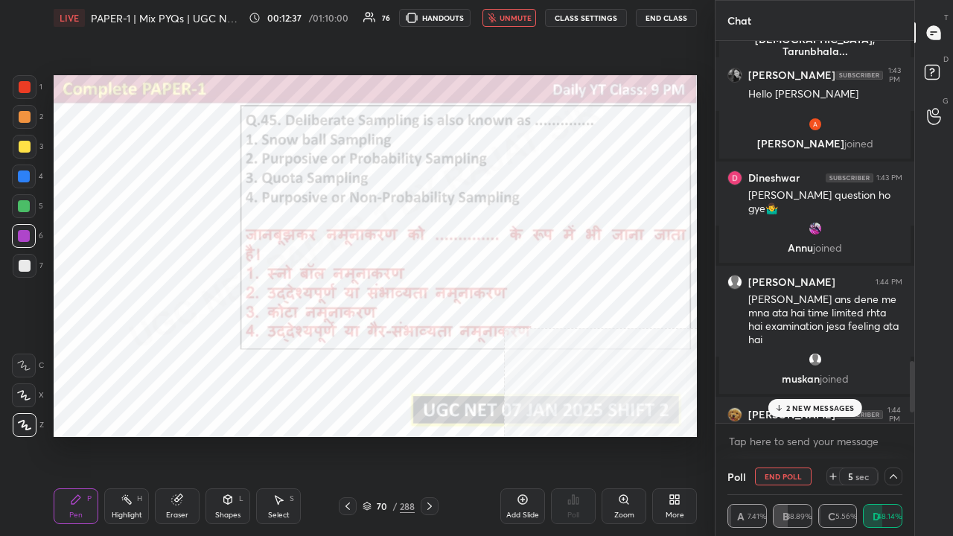
click at [812, 409] on p "2 NEW MESSAGES" at bounding box center [820, 408] width 68 height 9
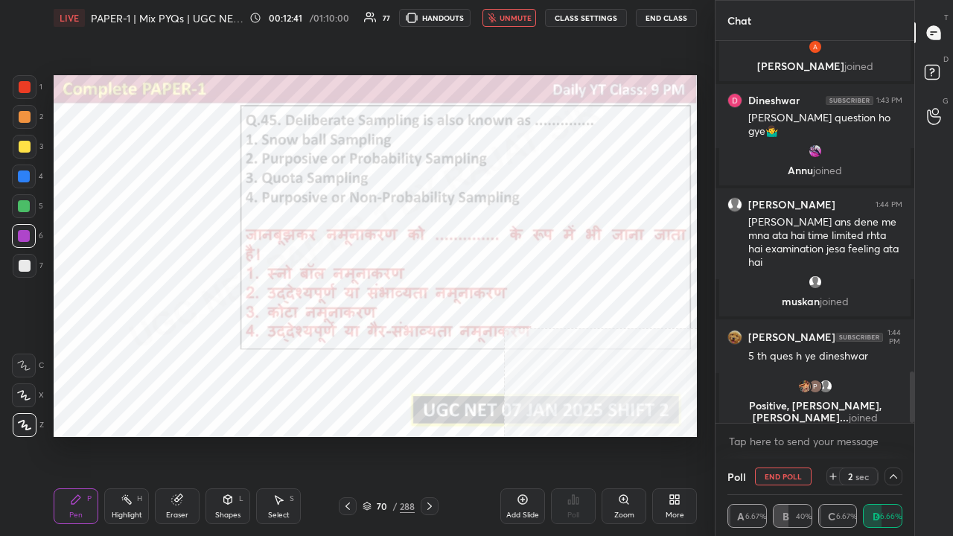
click at [516, 13] on span "unmute" at bounding box center [516, 18] width 32 height 10
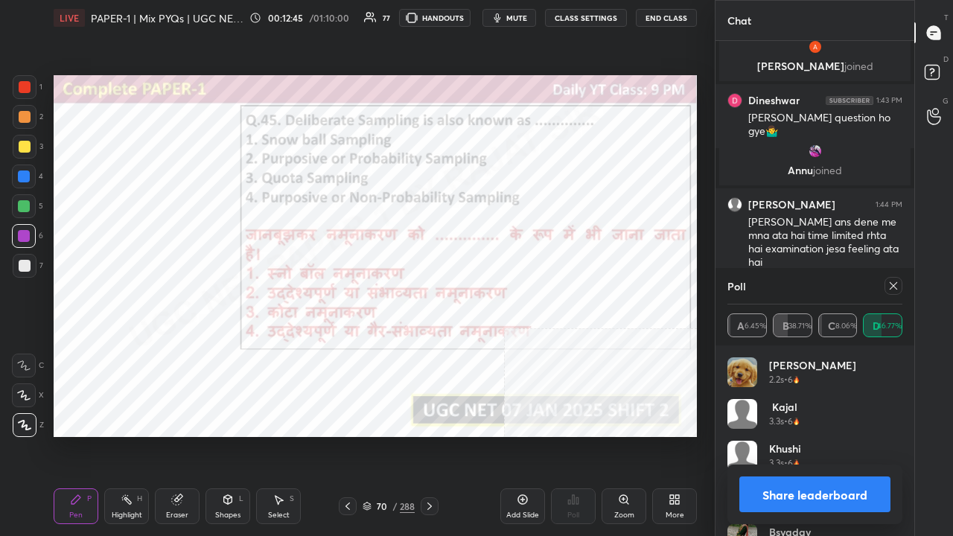
click at [895, 280] on icon at bounding box center [893, 286] width 12 height 12
type textarea "x"
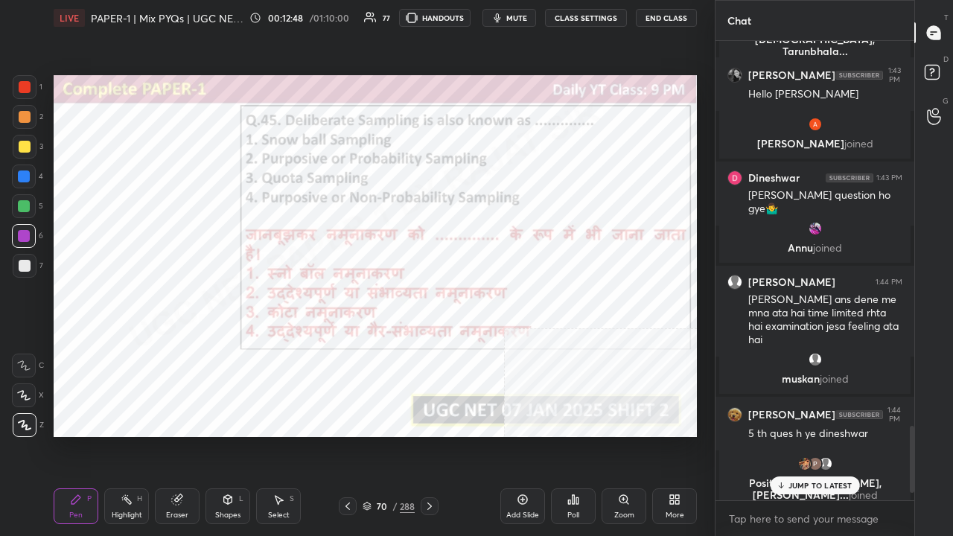
click at [377, 435] on div "70" at bounding box center [381, 506] width 15 height 9
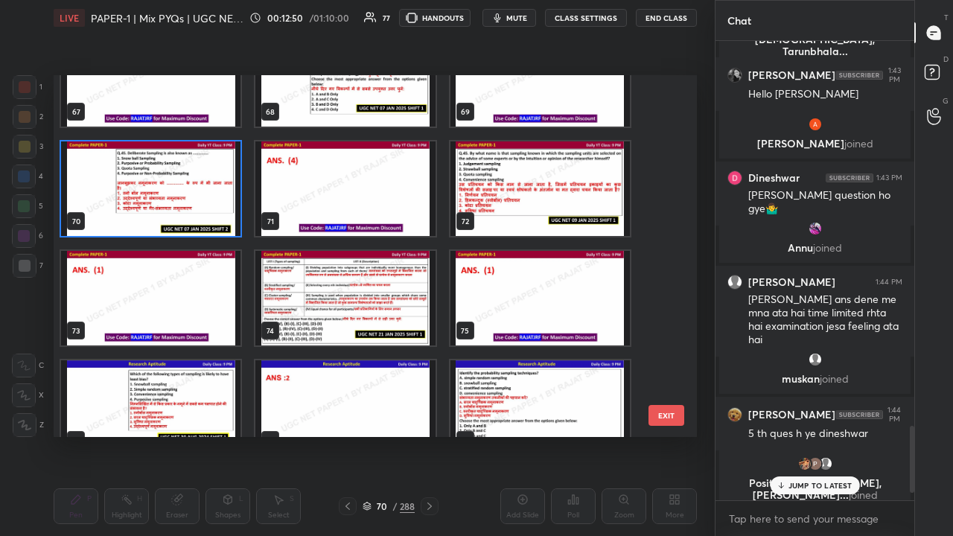
click at [500, 194] on img "grid" at bounding box center [539, 188] width 179 height 95
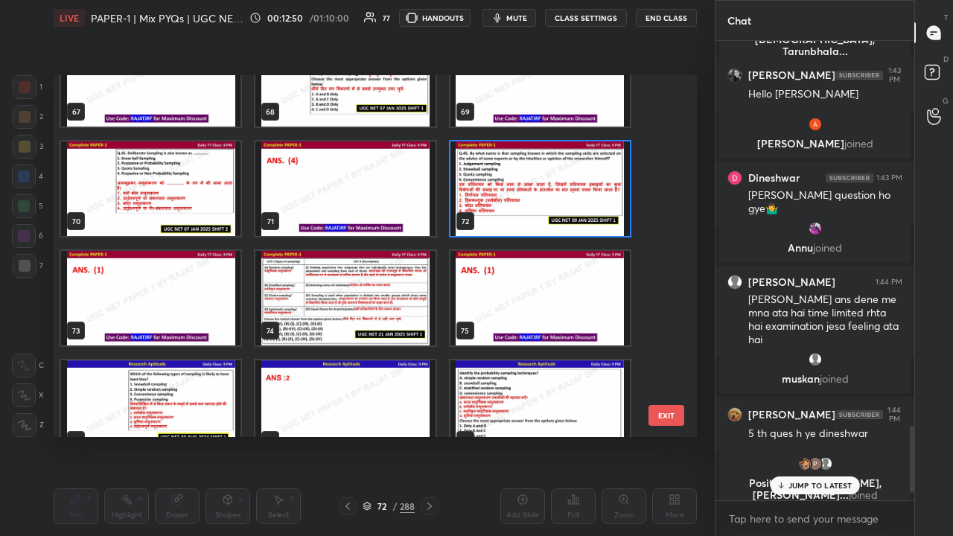
click at [500, 194] on img "grid" at bounding box center [539, 188] width 179 height 95
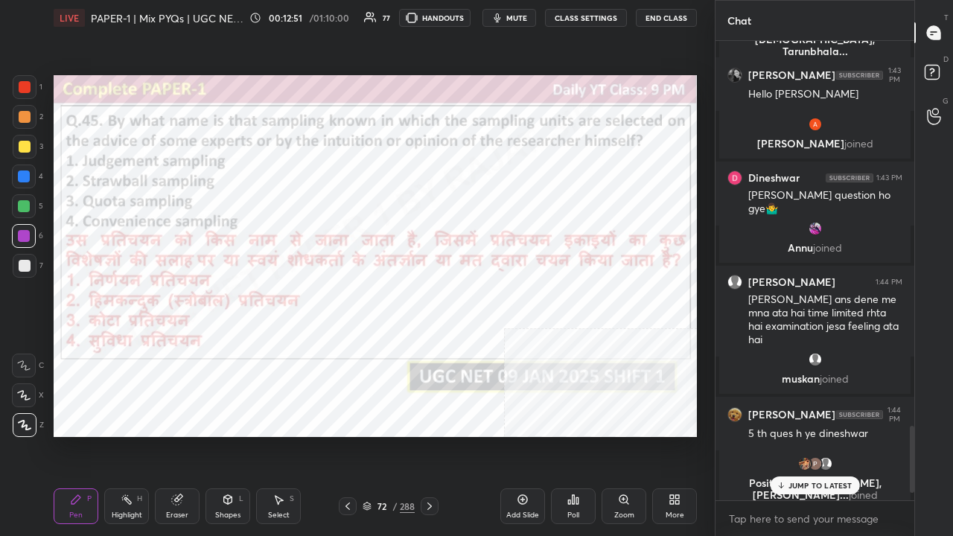
click at [576, 435] on icon at bounding box center [577, 500] width 2 height 7
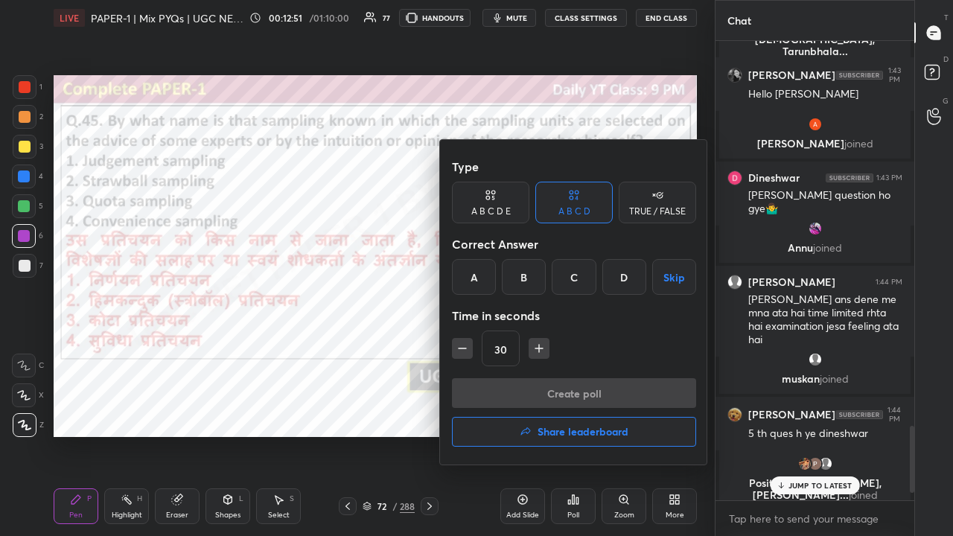
drag, startPoint x: 475, startPoint y: 272, endPoint x: 488, endPoint y: 293, distance: 25.0
click at [475, 274] on div "A" at bounding box center [474, 277] width 44 height 36
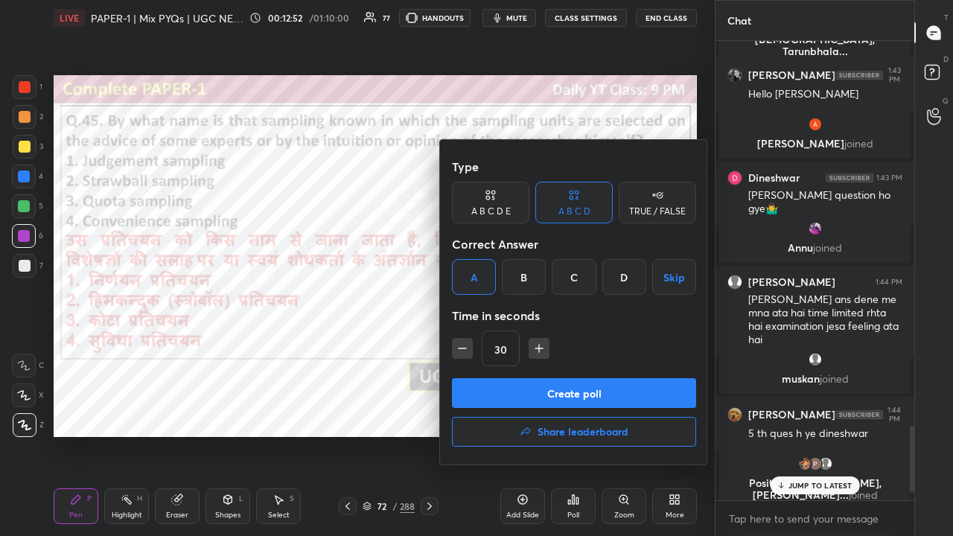
drag, startPoint x: 535, startPoint y: 351, endPoint x: 535, endPoint y: 389, distance: 38.7
click at [533, 354] on icon "button" at bounding box center [539, 348] width 15 height 15
type input "45"
click at [535, 389] on button "Create poll" at bounding box center [574, 393] width 244 height 30
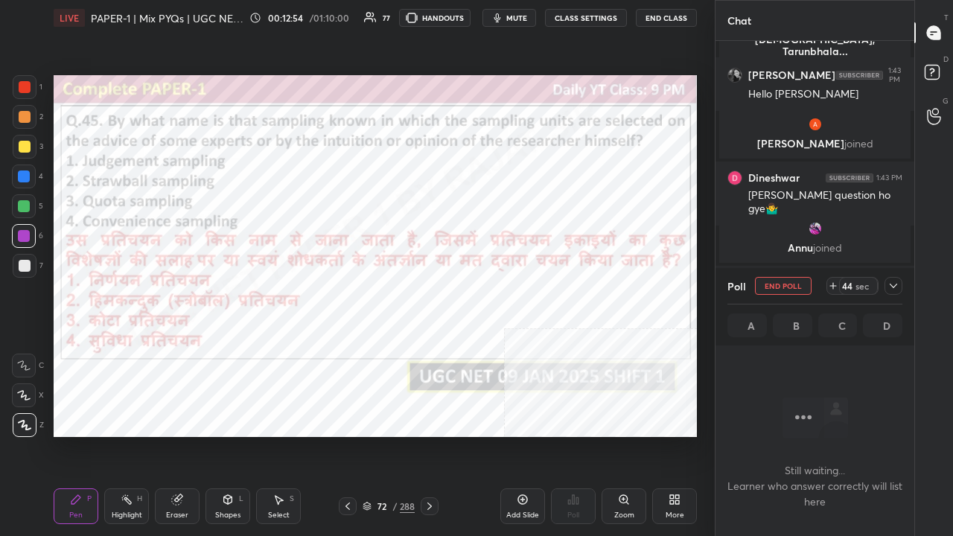
drag, startPoint x: 523, startPoint y: 14, endPoint x: 514, endPoint y: 61, distance: 47.6
click at [523, 15] on span "mute" at bounding box center [516, 18] width 21 height 10
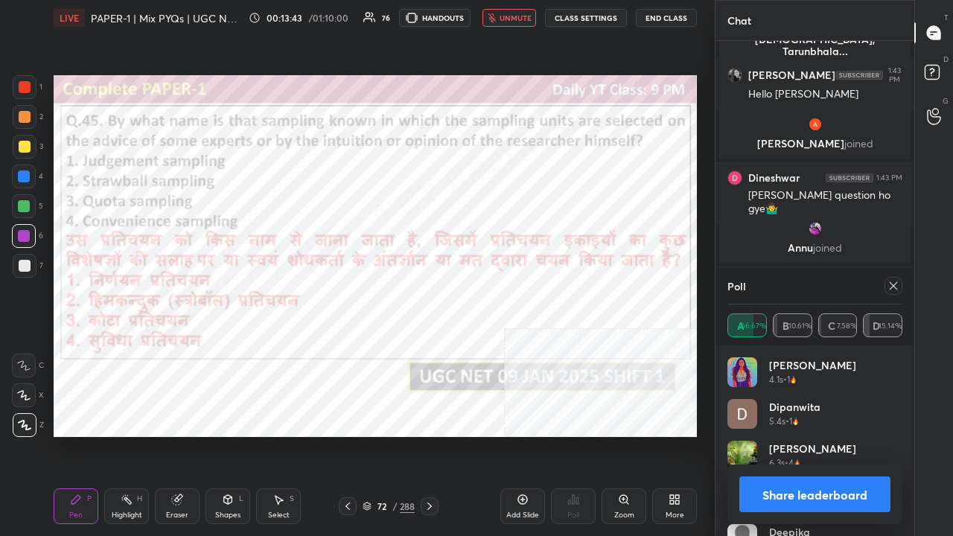
scroll to position [2467, 0]
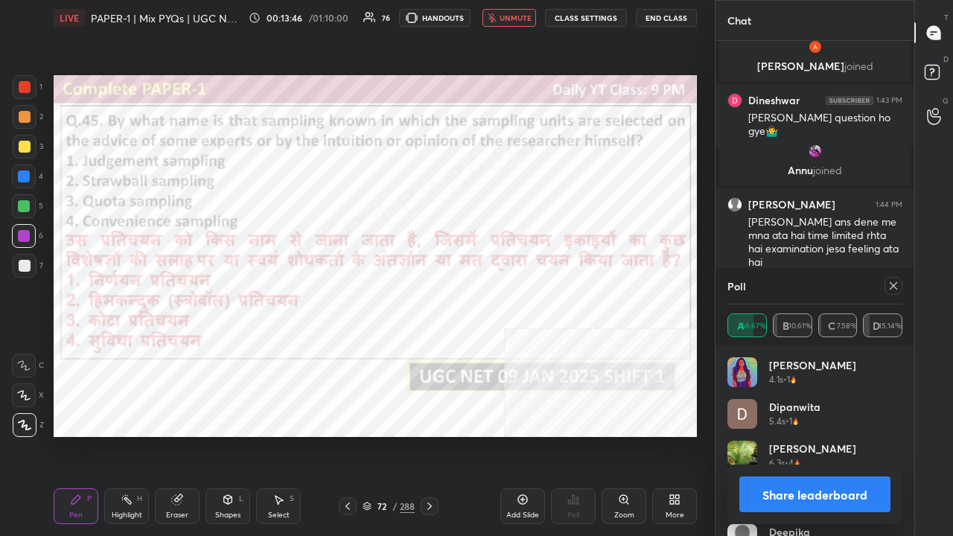
click at [517, 17] on span "unmute" at bounding box center [516, 18] width 32 height 10
click at [897, 284] on icon at bounding box center [893, 286] width 12 height 12
type textarea "x"
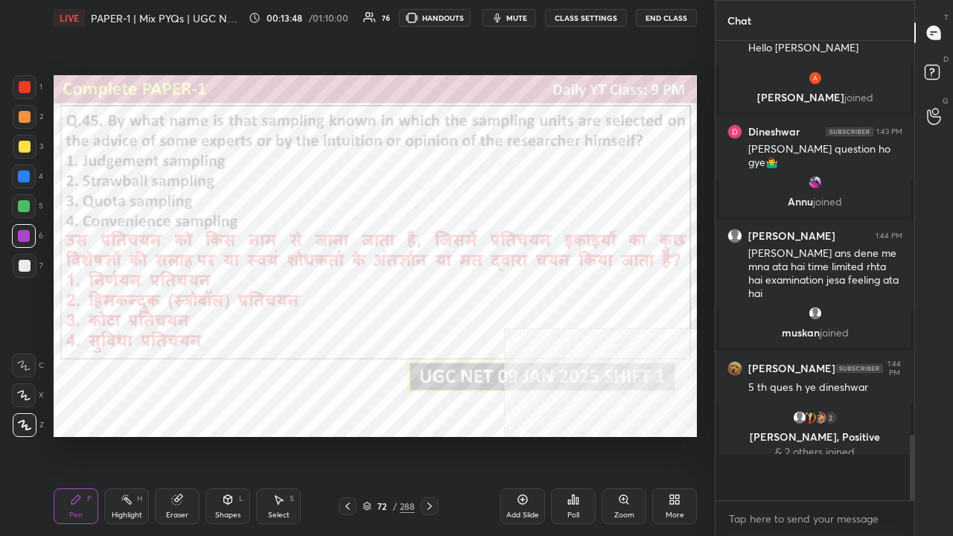
scroll to position [451, 194]
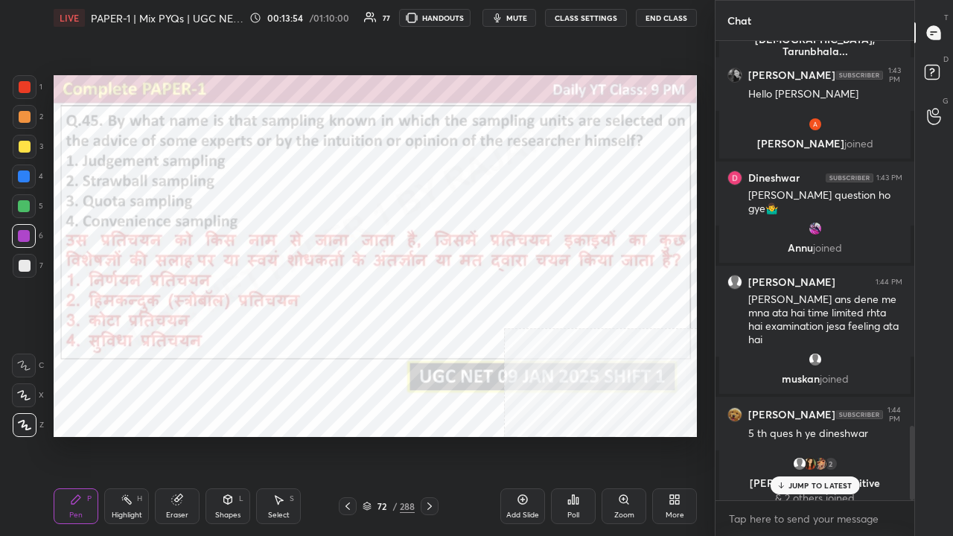
click at [392, 435] on div "72 / 288" at bounding box center [389, 506] width 52 height 13
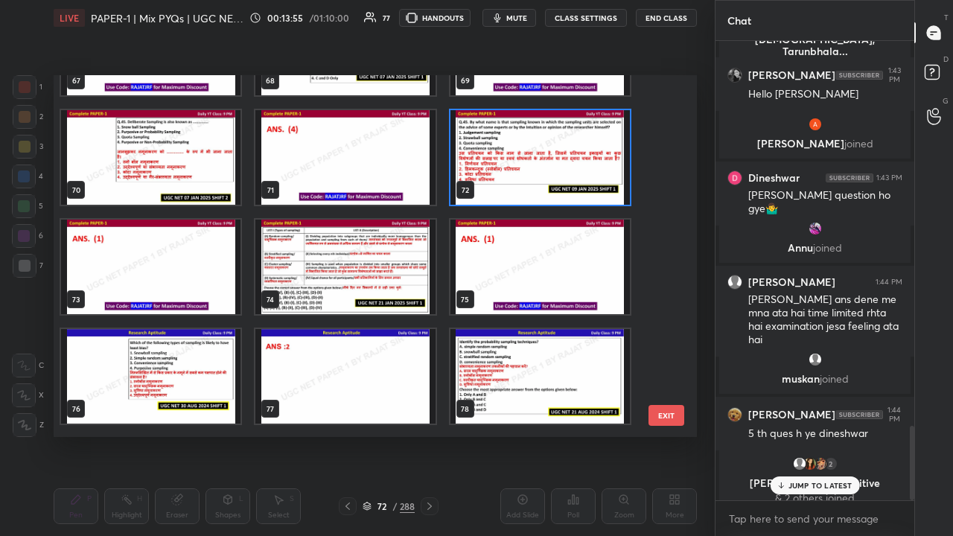
scroll to position [2492, 0]
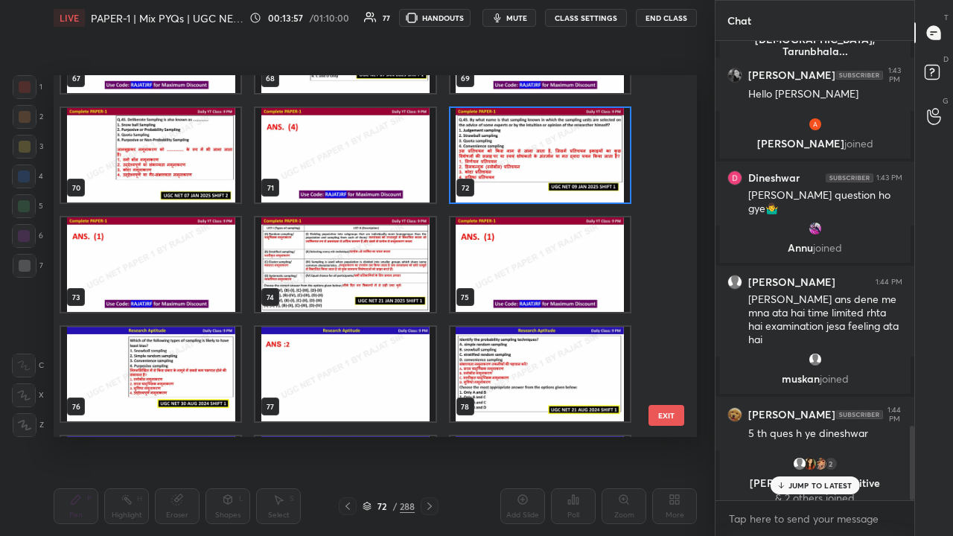
click at [348, 277] on img "grid" at bounding box center [344, 264] width 179 height 95
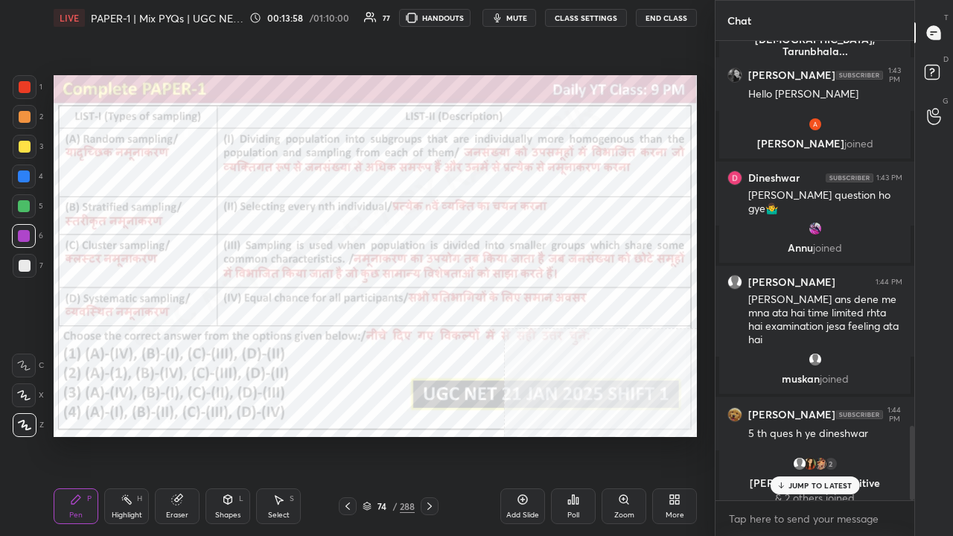
click at [573, 435] on icon at bounding box center [573, 500] width 12 height 12
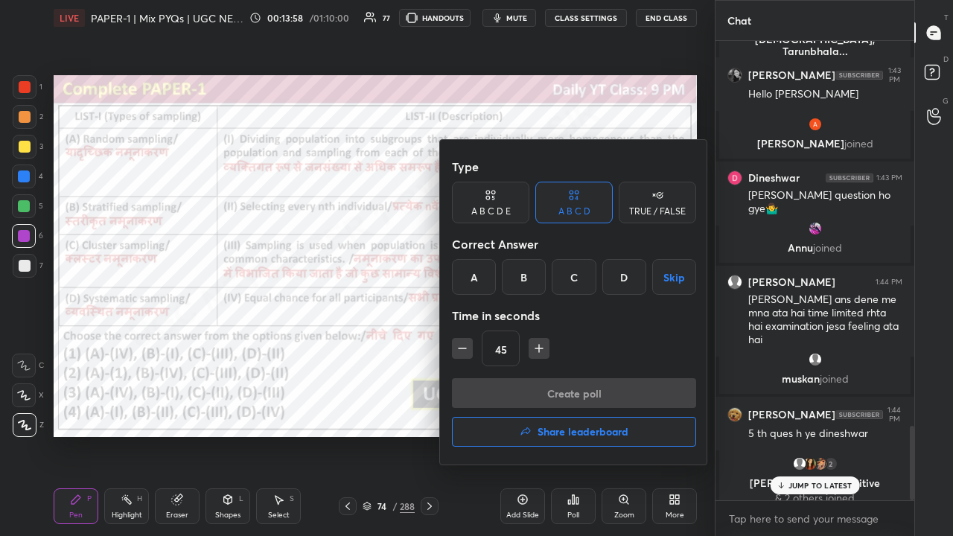
click at [472, 281] on div "A" at bounding box center [474, 277] width 44 height 36
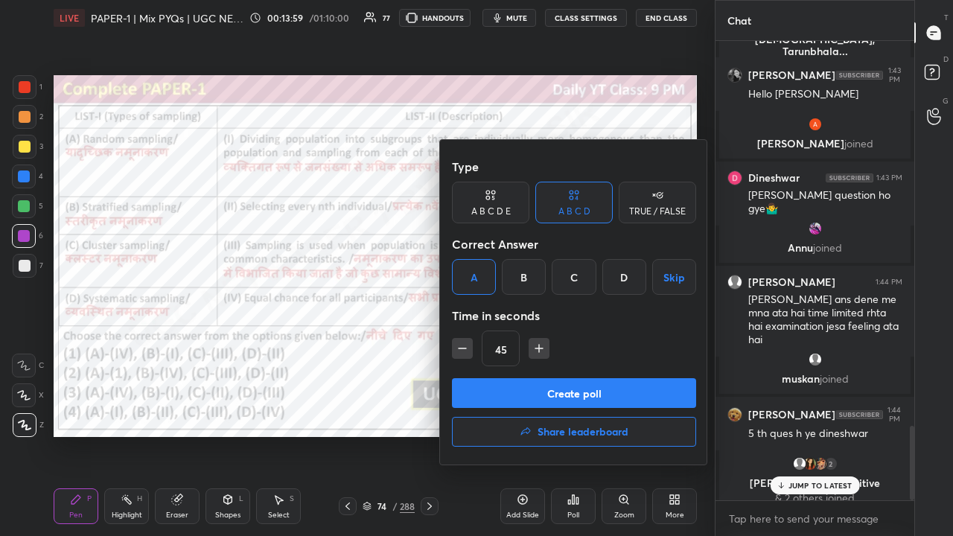
drag, startPoint x: 537, startPoint y: 344, endPoint x: 539, endPoint y: 357, distance: 13.6
click at [538, 345] on icon "button" at bounding box center [539, 348] width 15 height 15
type input "60"
click at [541, 393] on button "Create poll" at bounding box center [574, 393] width 244 height 30
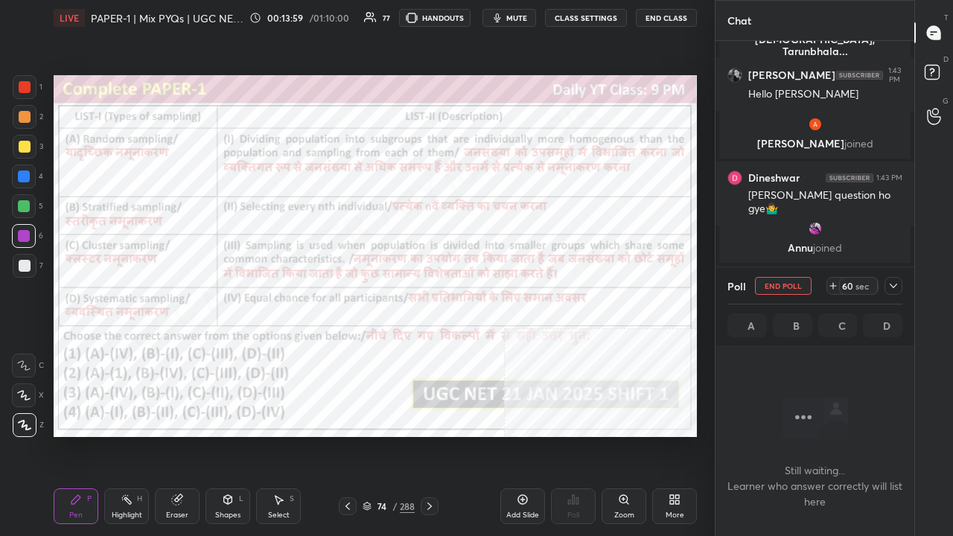
scroll to position [417, 194]
click at [509, 13] on button "mute" at bounding box center [509, 18] width 54 height 18
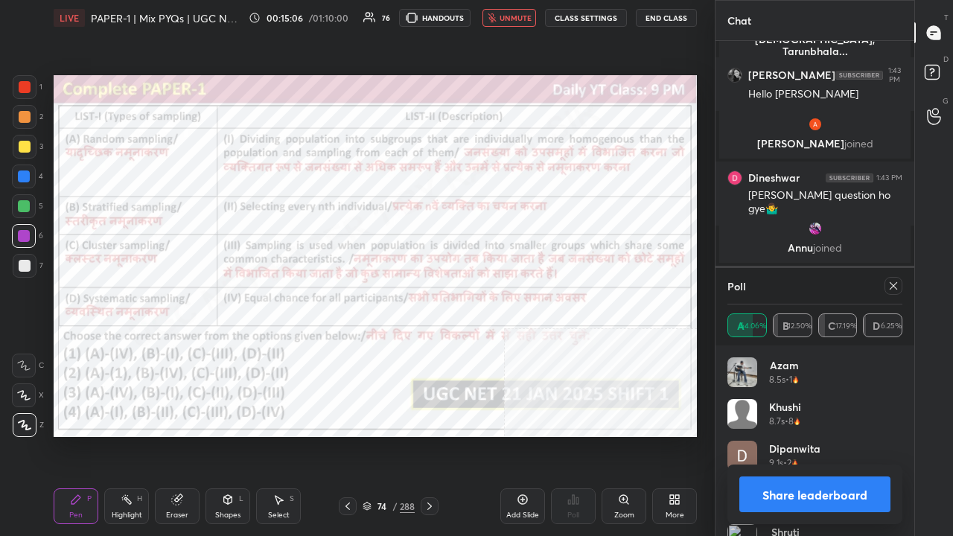
drag, startPoint x: 899, startPoint y: 280, endPoint x: 880, endPoint y: 269, distance: 22.3
click at [898, 280] on div at bounding box center [893, 286] width 18 height 18
type textarea "x"
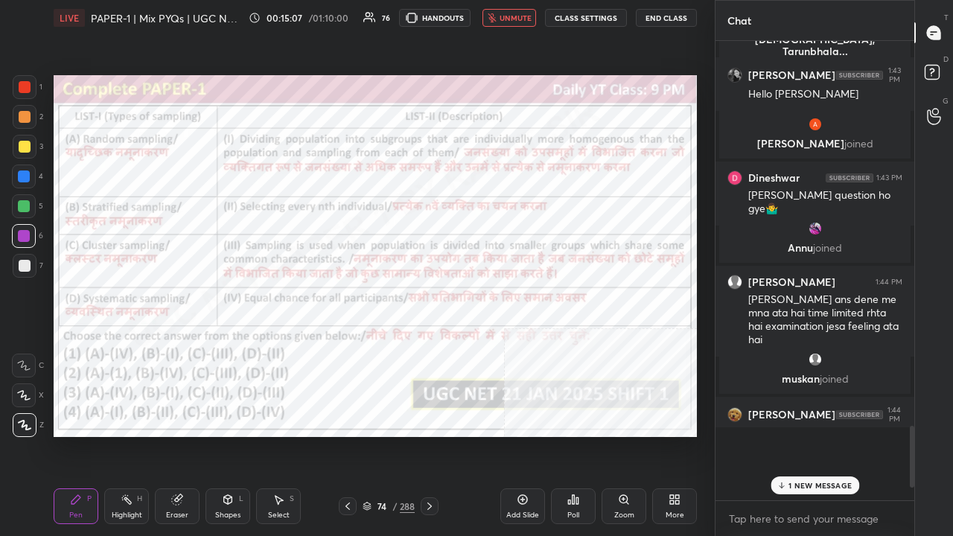
scroll to position [478, 194]
click at [526, 14] on span "unmute" at bounding box center [516, 18] width 32 height 10
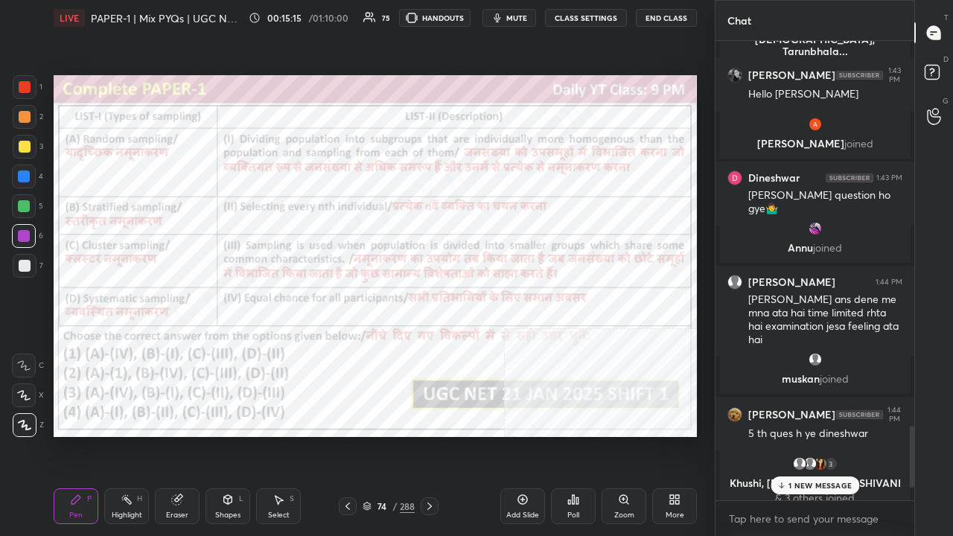
drag, startPoint x: 174, startPoint y: 506, endPoint x: 194, endPoint y: 444, distance: 64.8
click at [179, 435] on div "Eraser" at bounding box center [177, 506] width 45 height 36
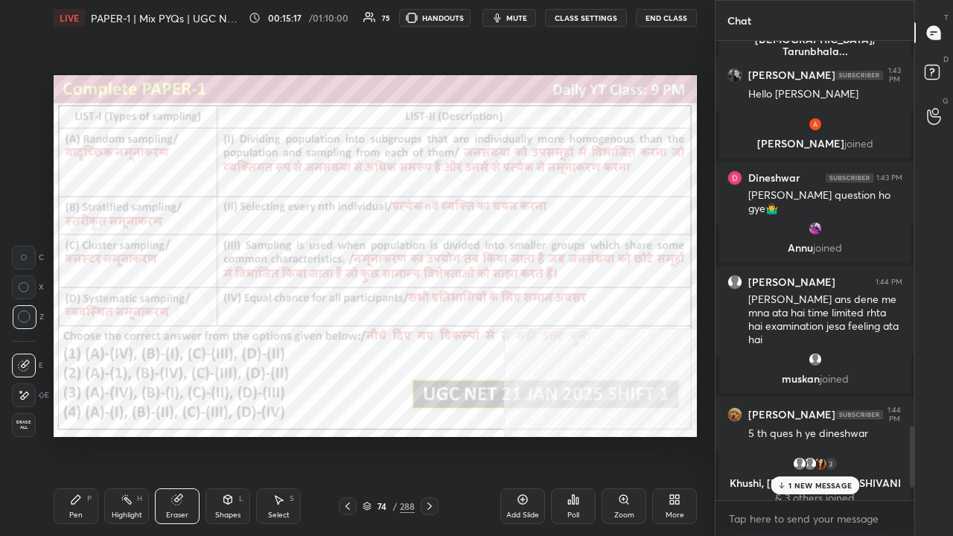
drag, startPoint x: 83, startPoint y: 500, endPoint x: 92, endPoint y: 472, distance: 29.7
click at [87, 435] on div "Pen P" at bounding box center [76, 506] width 45 height 36
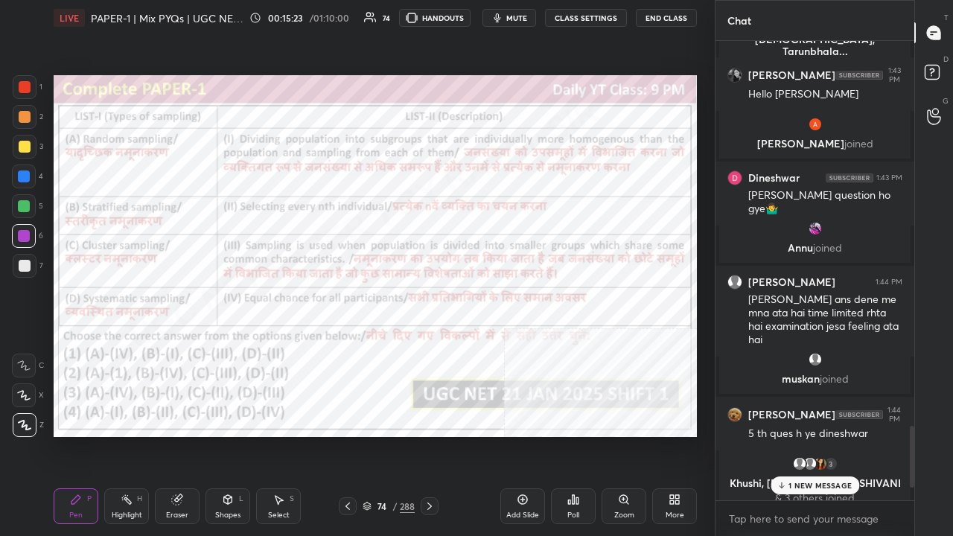
drag, startPoint x: 386, startPoint y: 505, endPoint x: 409, endPoint y: 456, distance: 54.3
click at [386, 435] on div "74" at bounding box center [381, 506] width 15 height 9
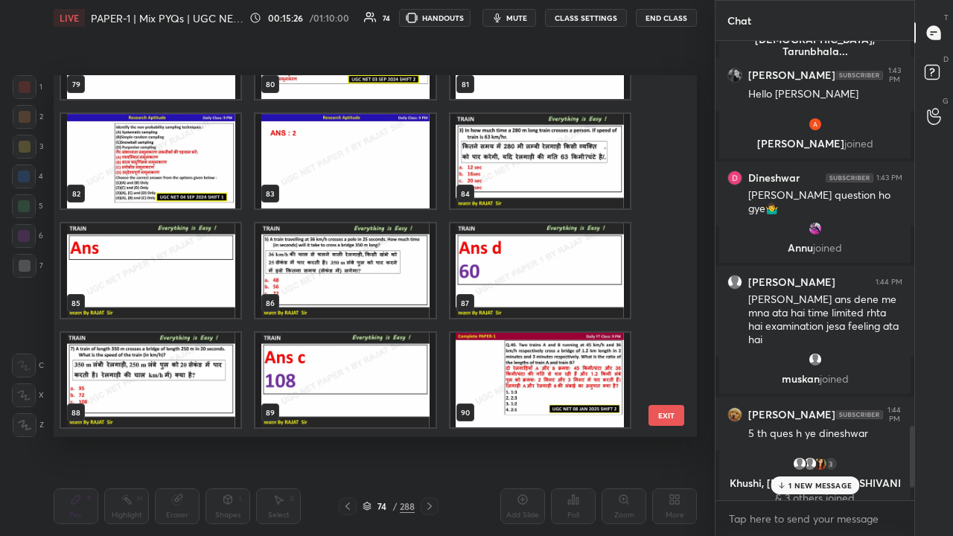
scroll to position [2878, 0]
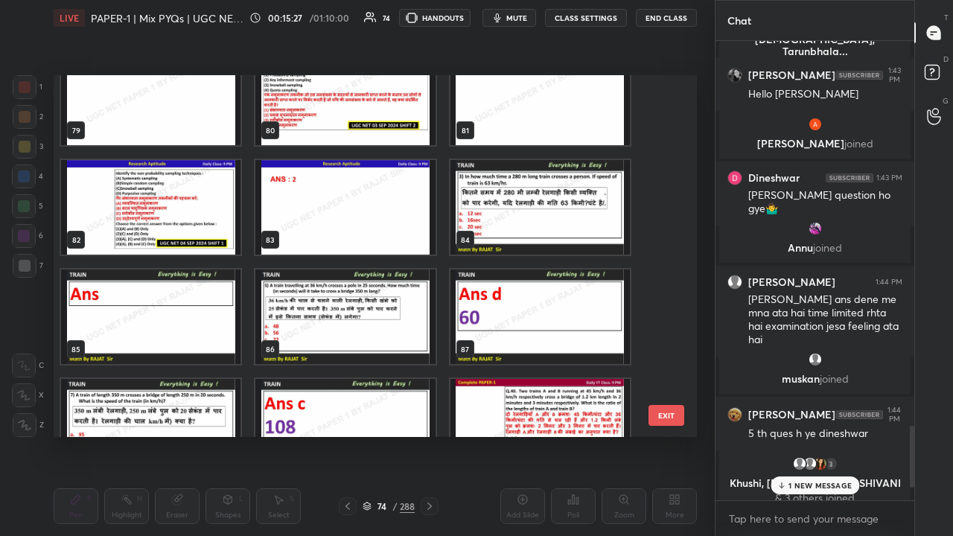
click at [523, 213] on img "grid" at bounding box center [539, 207] width 179 height 95
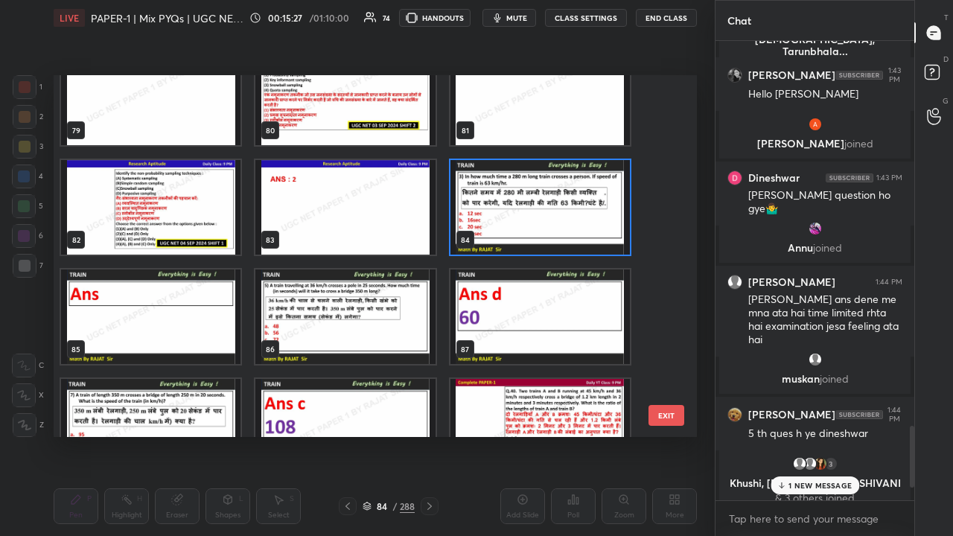
click at [524, 213] on img "grid" at bounding box center [539, 207] width 179 height 95
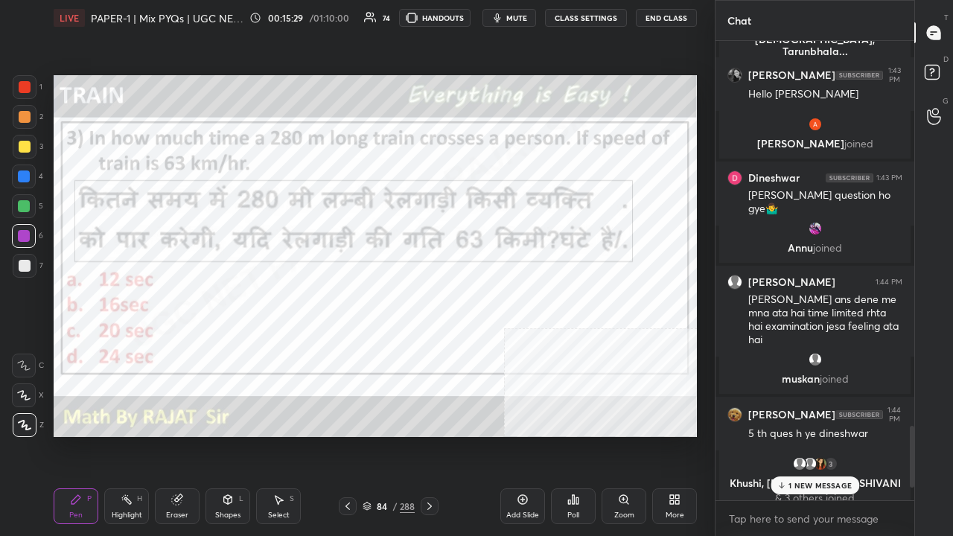
click at [572, 435] on icon at bounding box center [573, 500] width 12 height 12
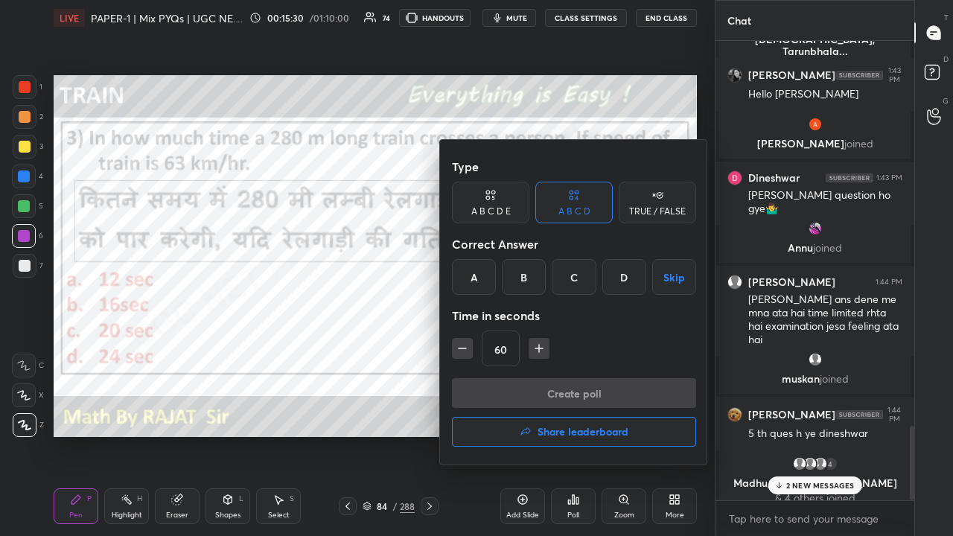
drag, startPoint x: 527, startPoint y: 267, endPoint x: 532, endPoint y: 328, distance: 61.3
click at [527, 268] on div "B" at bounding box center [524, 277] width 44 height 36
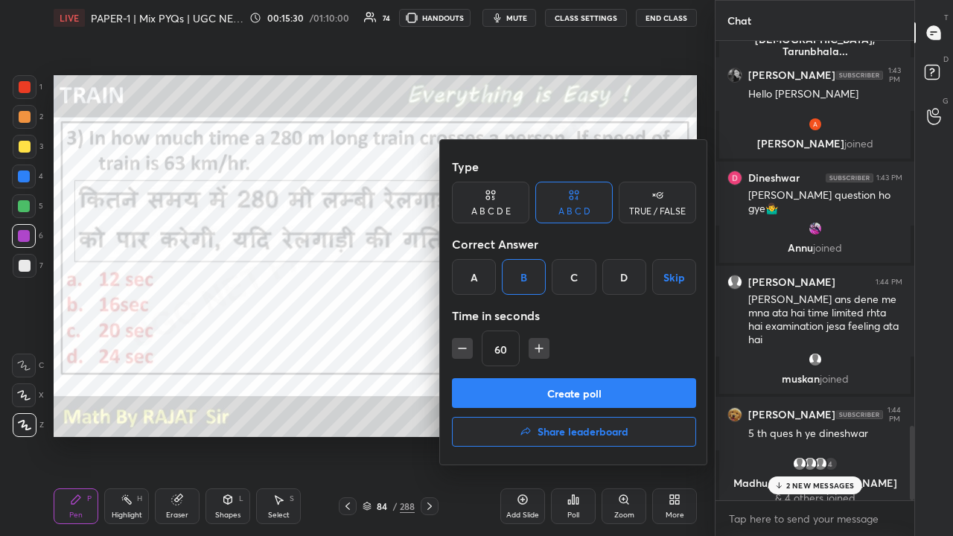
click at [539, 350] on icon "button" at bounding box center [539, 348] width 15 height 15
type input "75"
click at [543, 377] on div "Type A B C D E A B C D TRUE / FALSE Correct Answer A B C D Skip Time in seconds…" at bounding box center [574, 265] width 244 height 226
click at [612, 392] on button "Create poll" at bounding box center [574, 393] width 244 height 30
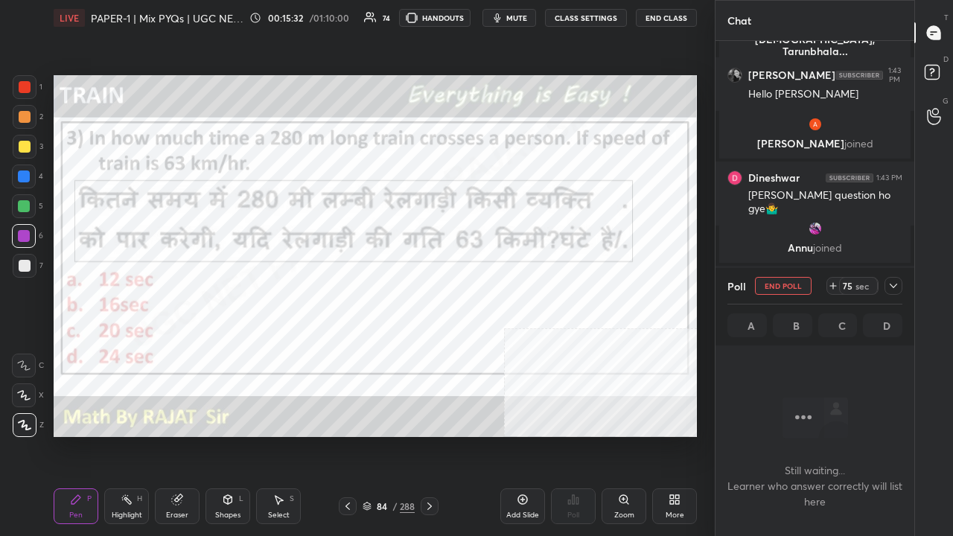
scroll to position [4, 4]
drag, startPoint x: 895, startPoint y: 278, endPoint x: 891, endPoint y: 286, distance: 8.3
click at [895, 281] on div at bounding box center [893, 286] width 18 height 18
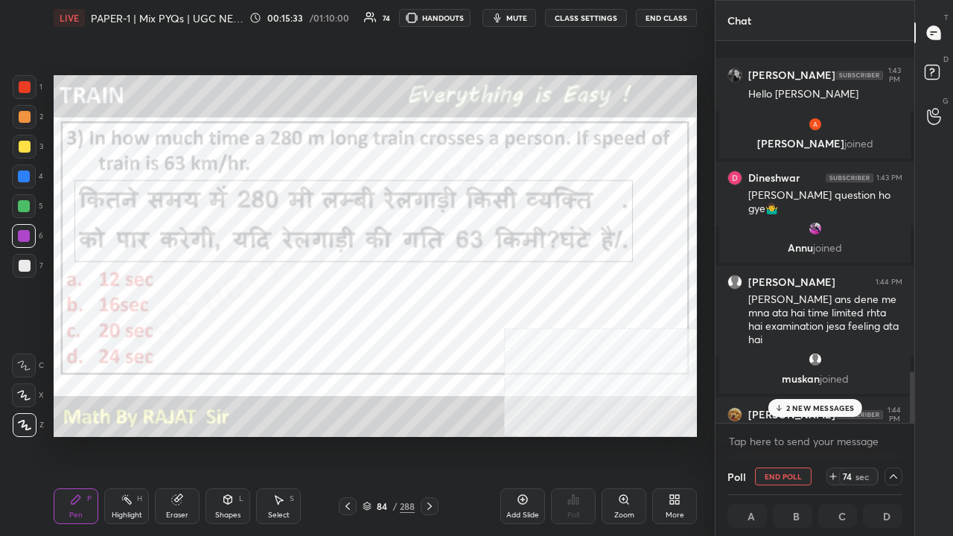
scroll to position [2467, 0]
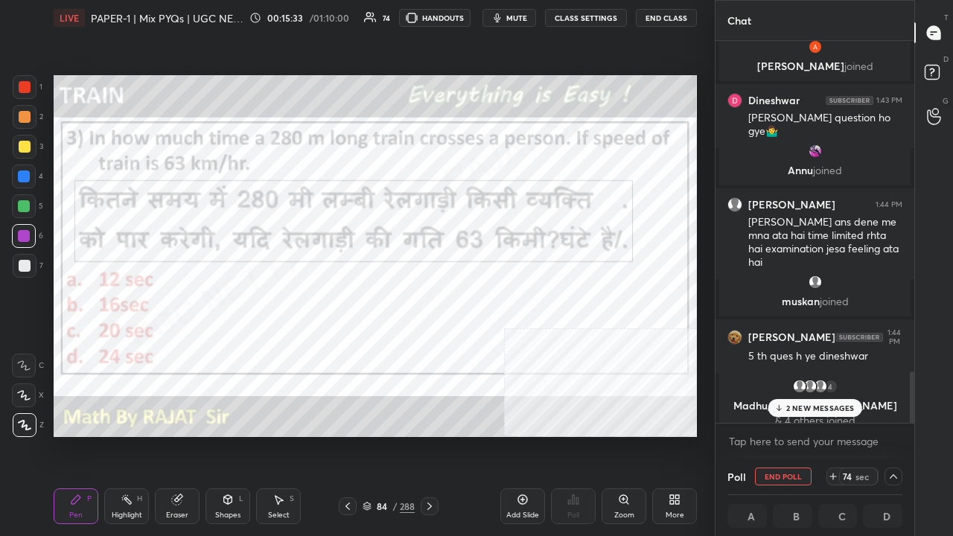
click at [826, 407] on p "2 NEW MESSAGES" at bounding box center [820, 408] width 68 height 9
click at [518, 17] on span "mute" at bounding box center [516, 18] width 21 height 10
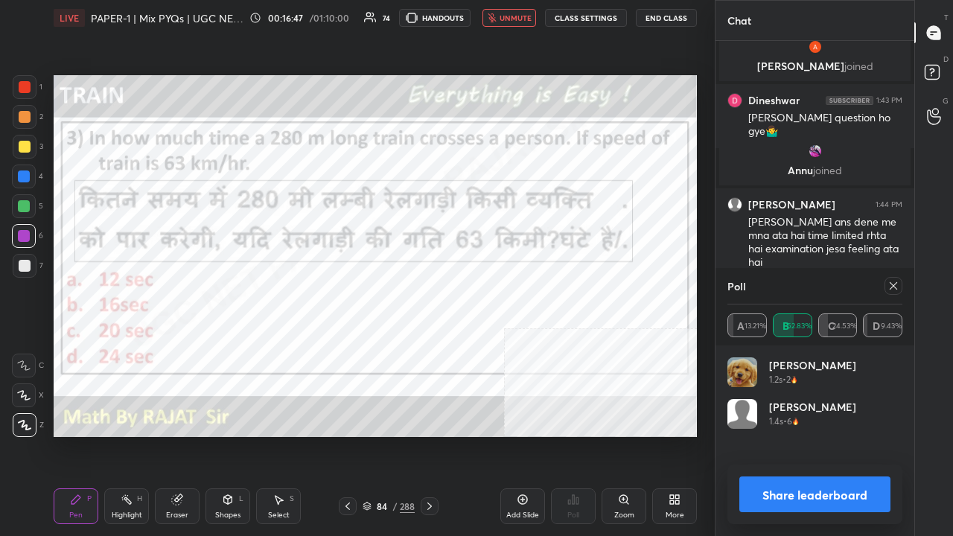
scroll to position [174, 170]
drag, startPoint x: 517, startPoint y: 10, endPoint x: 542, endPoint y: 30, distance: 31.9
click at [517, 10] on button "unmute" at bounding box center [509, 18] width 54 height 18
click at [893, 284] on icon at bounding box center [893, 286] width 12 height 12
type textarea "x"
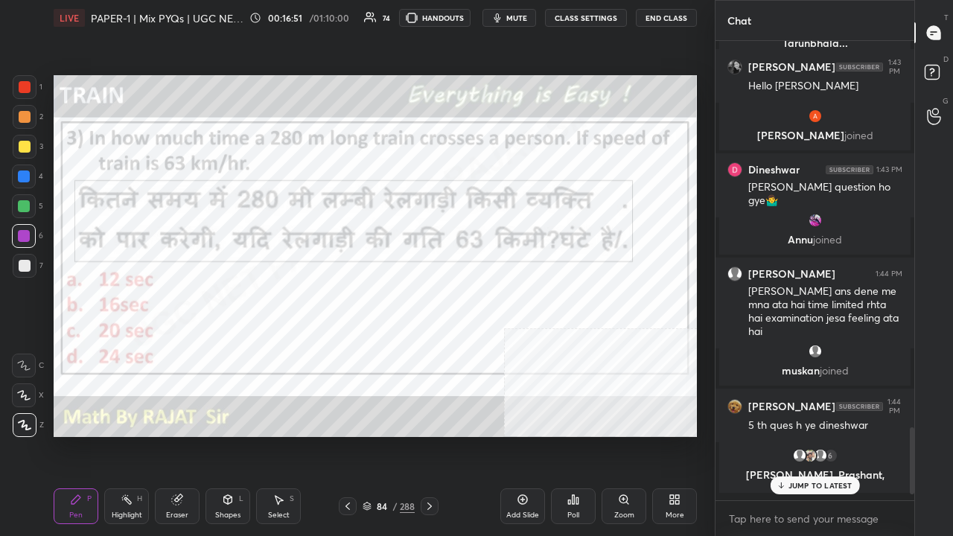
scroll to position [453, 194]
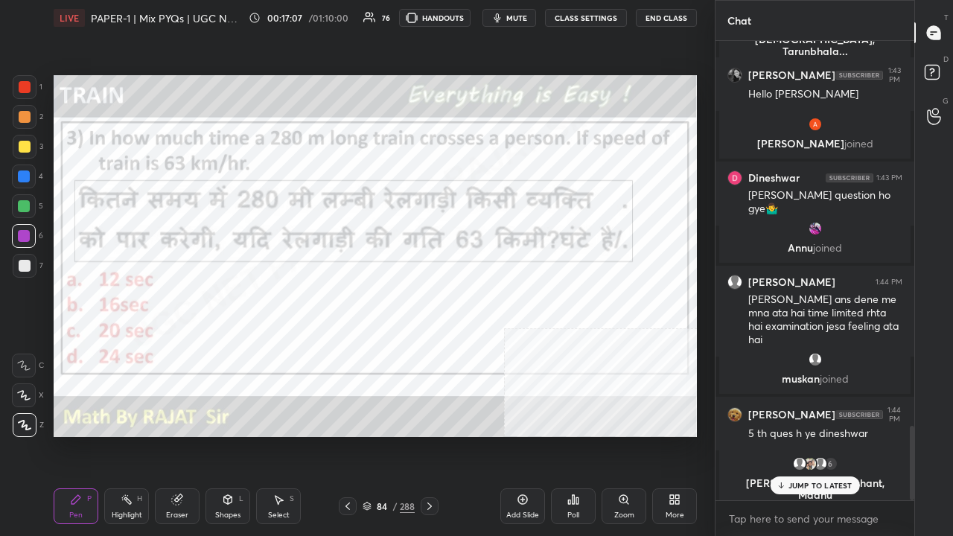
click at [24, 88] on div at bounding box center [25, 87] width 12 height 12
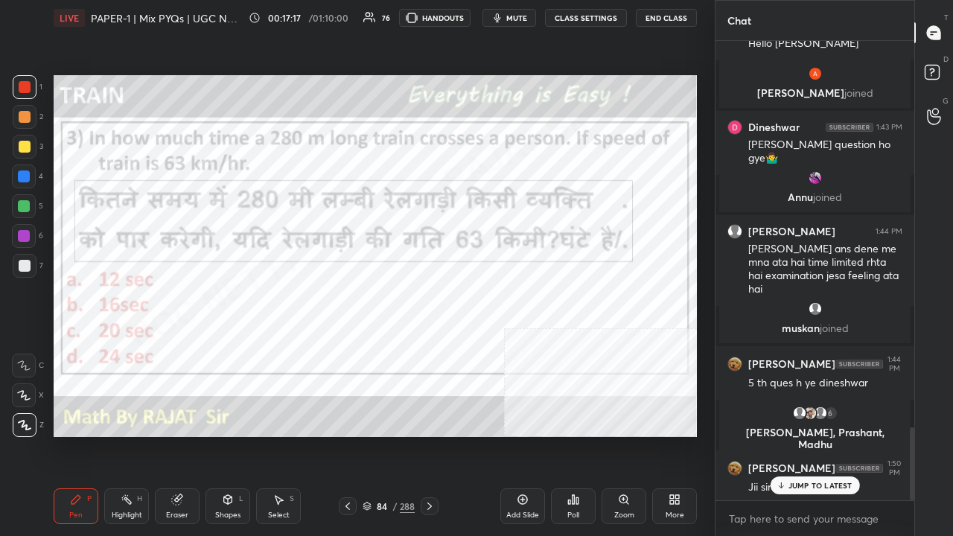
click at [388, 435] on div "84" at bounding box center [381, 506] width 15 height 9
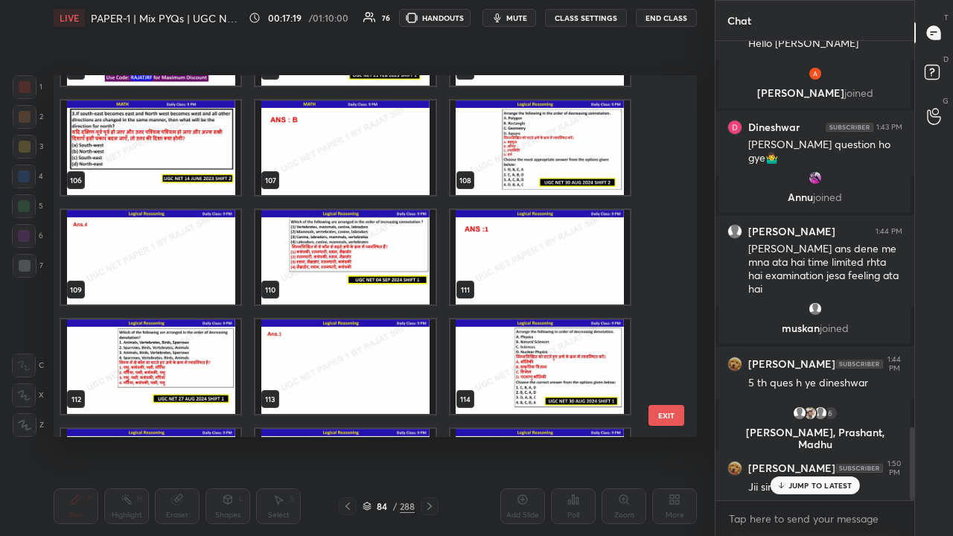
scroll to position [3828, 0]
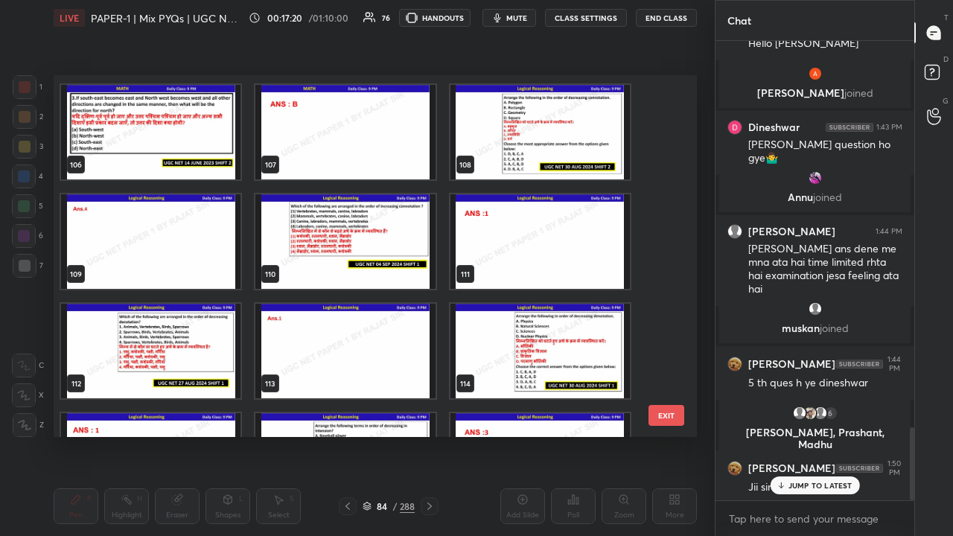
click at [521, 131] on img "grid" at bounding box center [539, 132] width 179 height 95
click at [521, 130] on img "grid" at bounding box center [539, 132] width 179 height 95
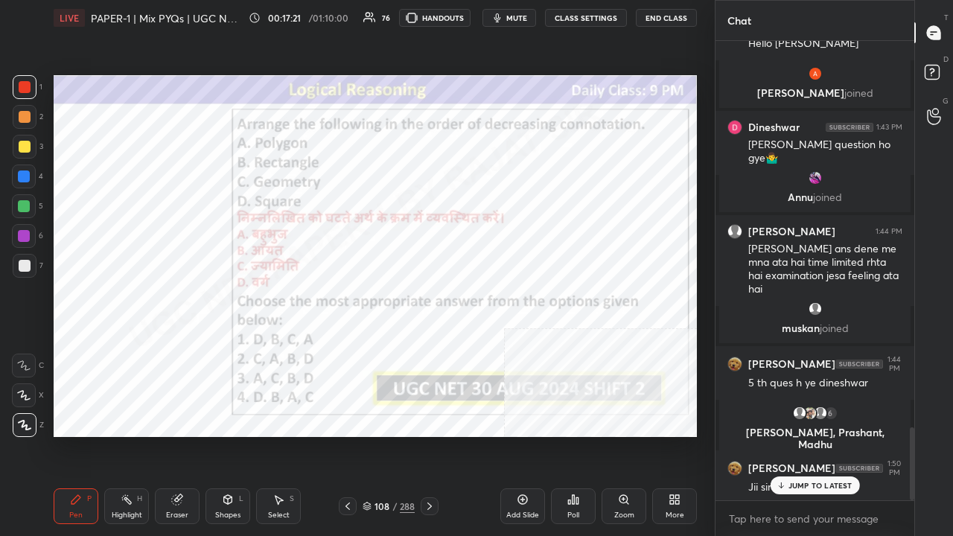
click at [573, 435] on div "Poll" at bounding box center [573, 514] width 12 height 7
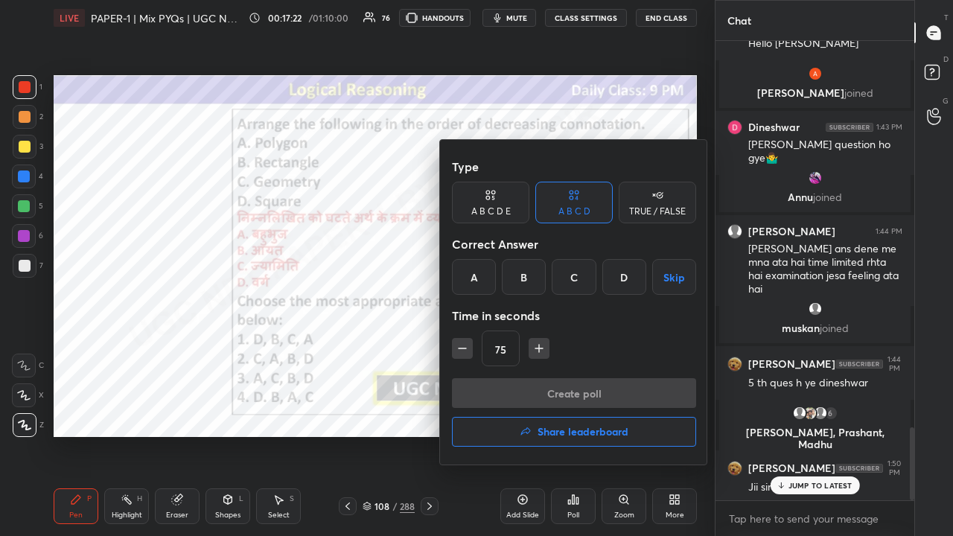
drag, startPoint x: 616, startPoint y: 272, endPoint x: 612, endPoint y: 281, distance: 9.7
click at [615, 273] on div "D" at bounding box center [624, 277] width 44 height 36
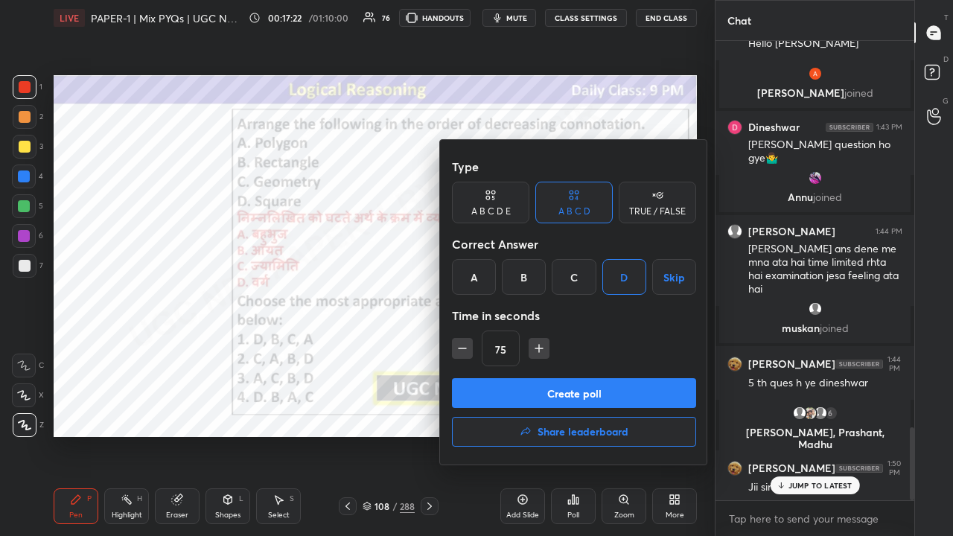
click at [462, 348] on icon "button" at bounding box center [462, 348] width 7 height 0
click at [465, 349] on icon "button" at bounding box center [462, 348] width 15 height 15
type input "45"
click at [482, 381] on button "Create poll" at bounding box center [574, 393] width 244 height 30
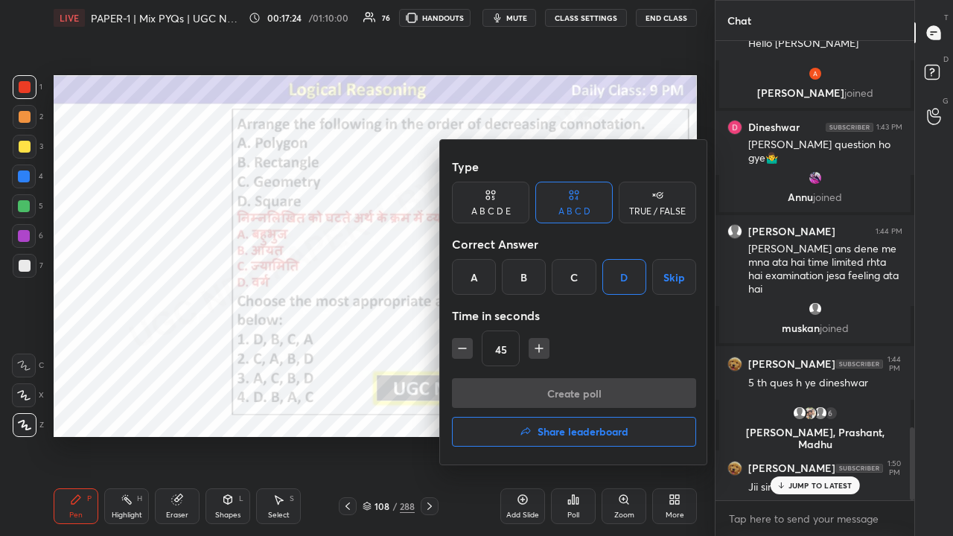
scroll to position [4, 4]
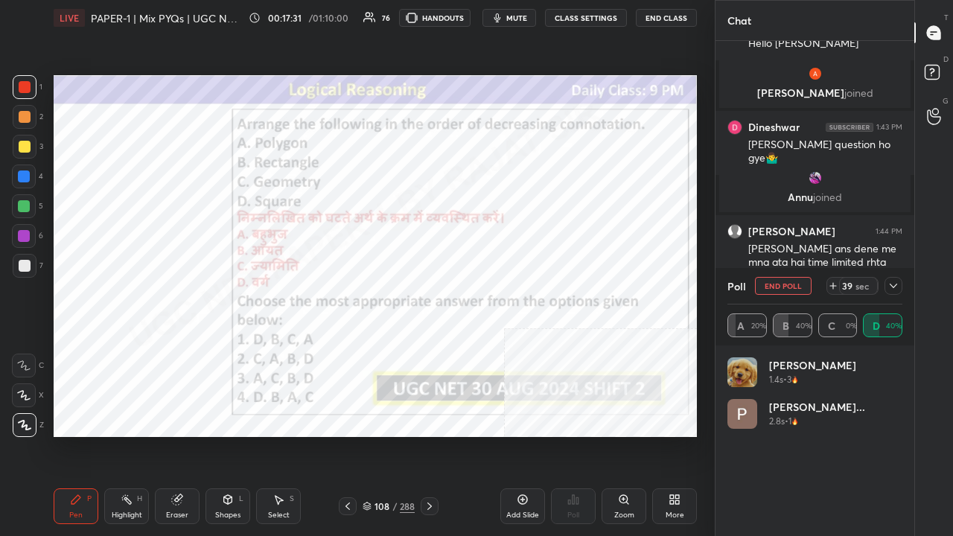
click at [892, 283] on icon at bounding box center [893, 286] width 12 height 12
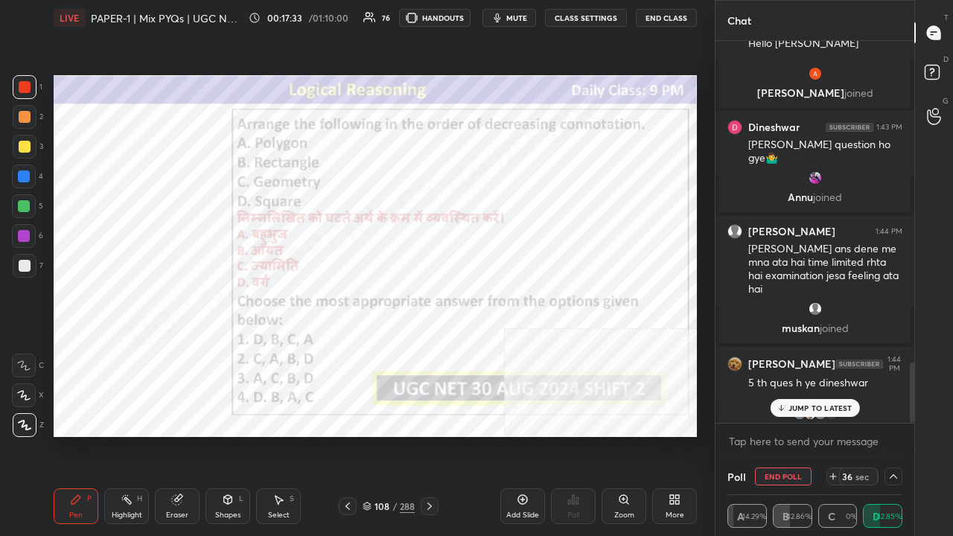
click at [812, 405] on p "JUMP TO LATEST" at bounding box center [820, 408] width 64 height 9
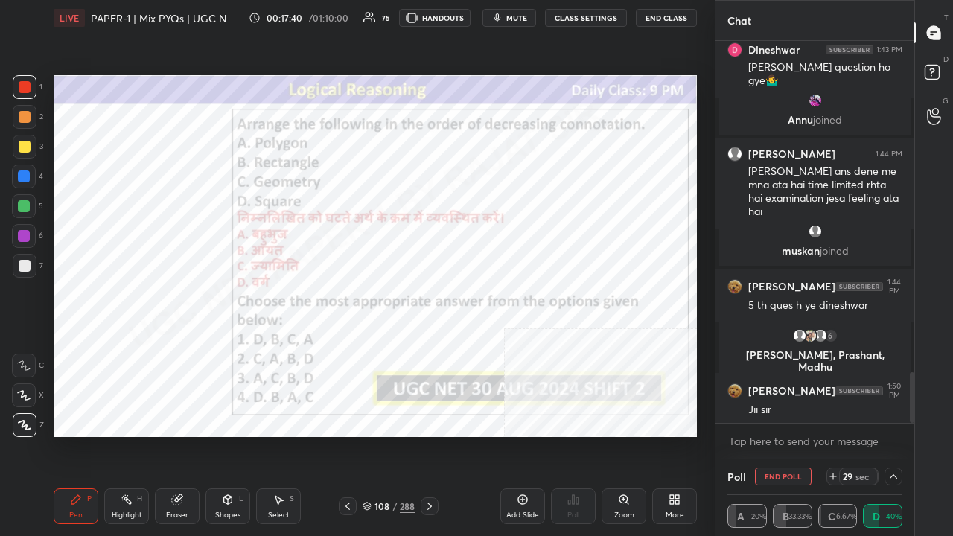
click at [22, 229] on div at bounding box center [24, 236] width 24 height 24
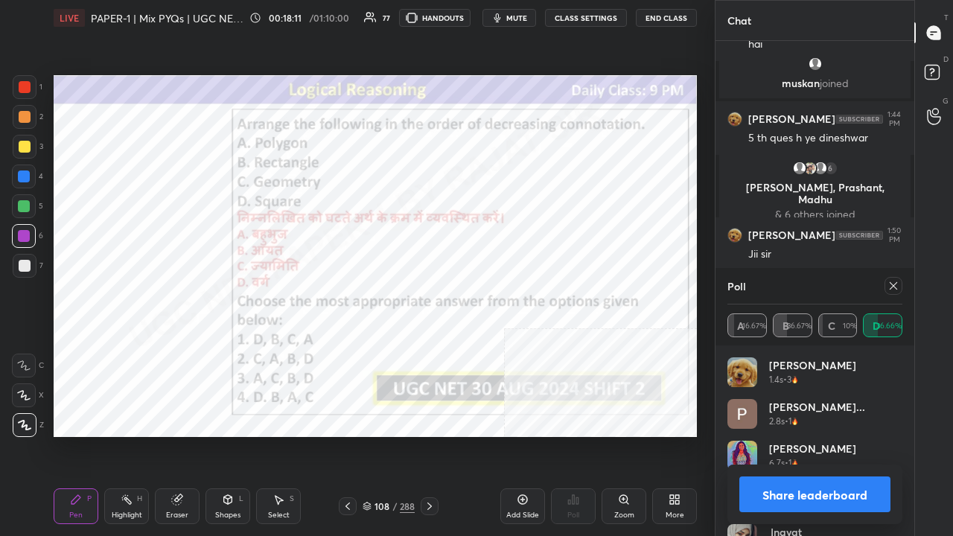
click at [893, 282] on icon at bounding box center [893, 286] width 12 height 12
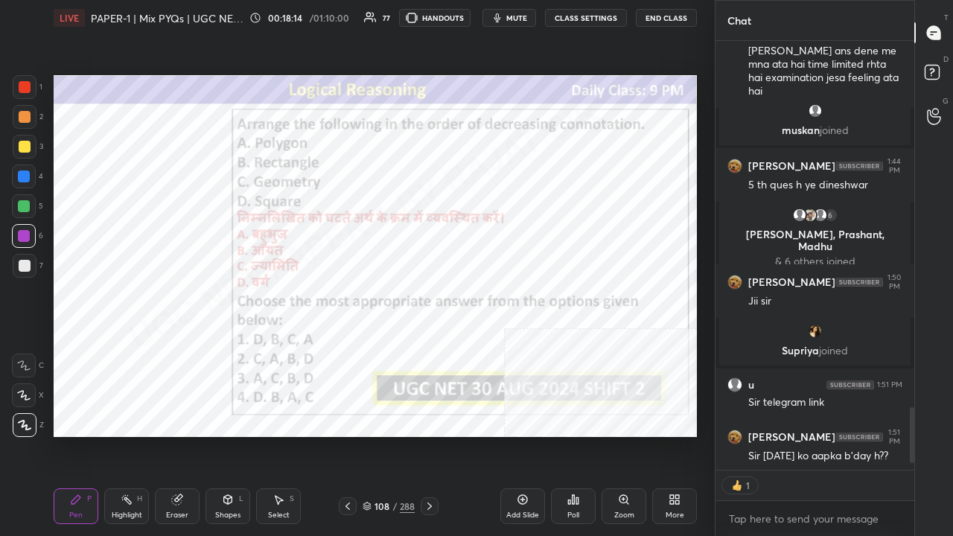
click at [23, 174] on div at bounding box center [24, 176] width 12 height 12
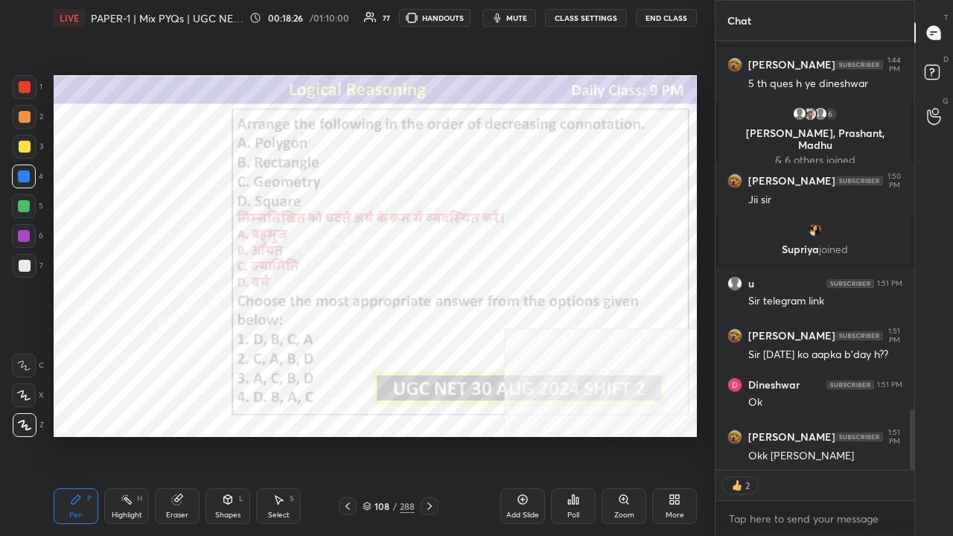
type textarea "x"
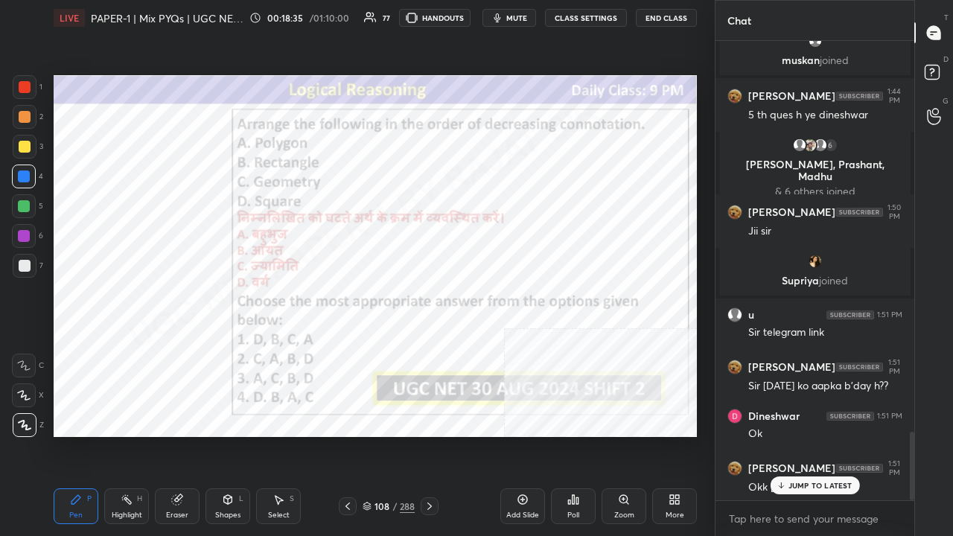
scroll to position [2630, 0]
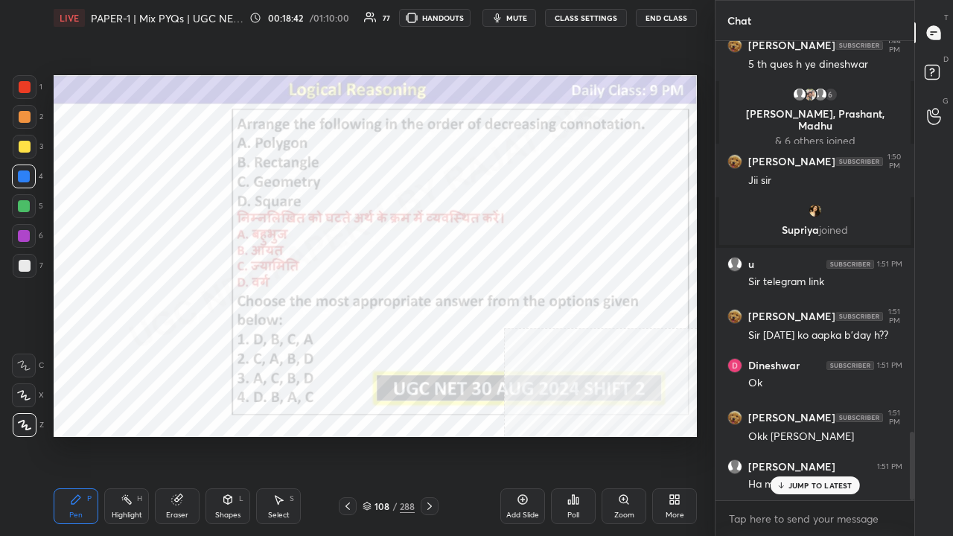
click at [28, 81] on div at bounding box center [25, 87] width 12 height 12
click at [831, 435] on p "JUMP TO LATEST" at bounding box center [820, 485] width 64 height 9
drag, startPoint x: 388, startPoint y: 508, endPoint x: 407, endPoint y: 477, distance: 36.1
click at [389, 435] on div "108" at bounding box center [381, 506] width 15 height 9
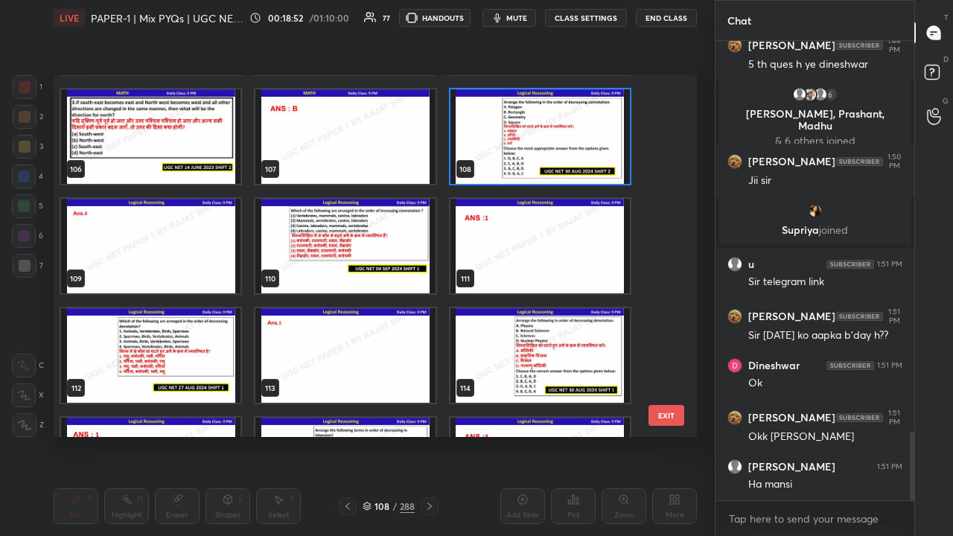
click at [377, 253] on img "grid" at bounding box center [344, 246] width 179 height 95
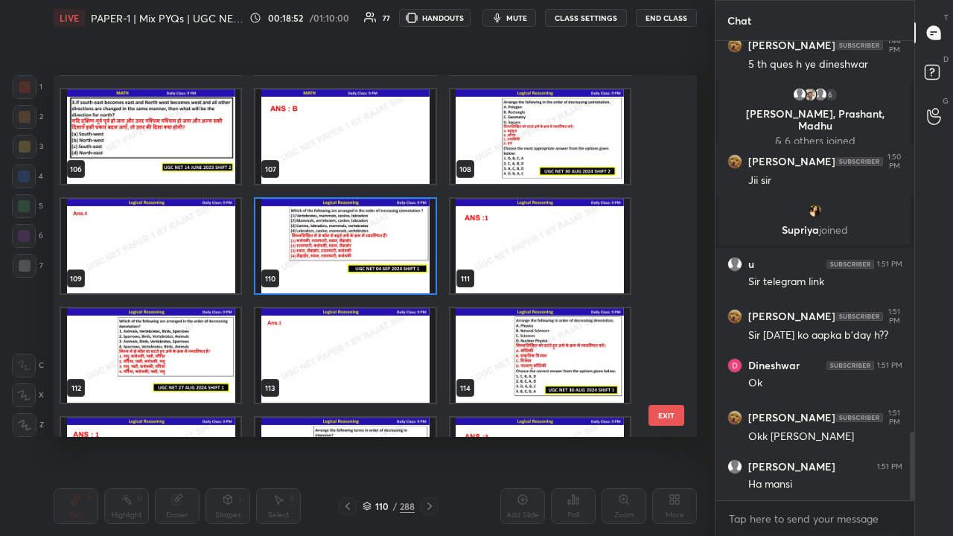
click at [377, 253] on img "grid" at bounding box center [344, 246] width 179 height 95
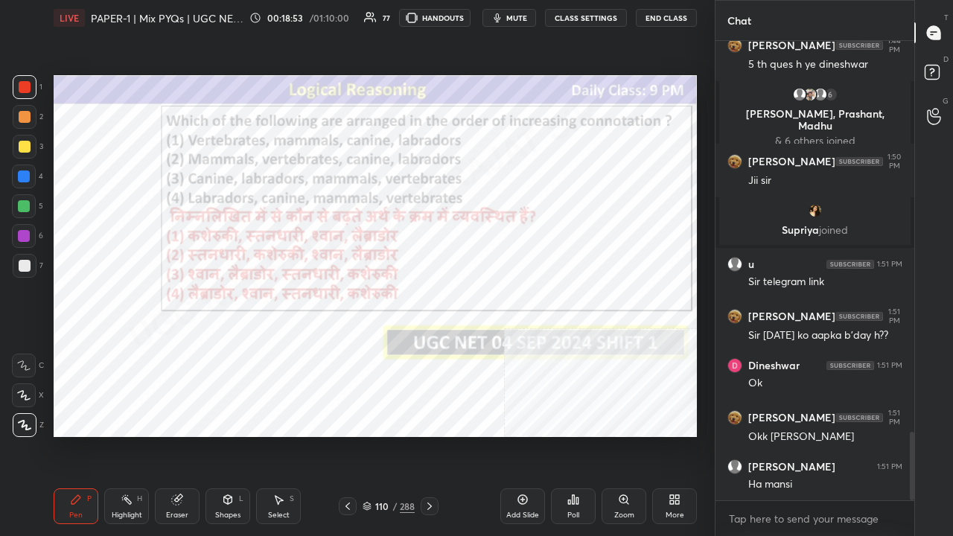
click at [573, 435] on div "Poll" at bounding box center [573, 506] width 45 height 36
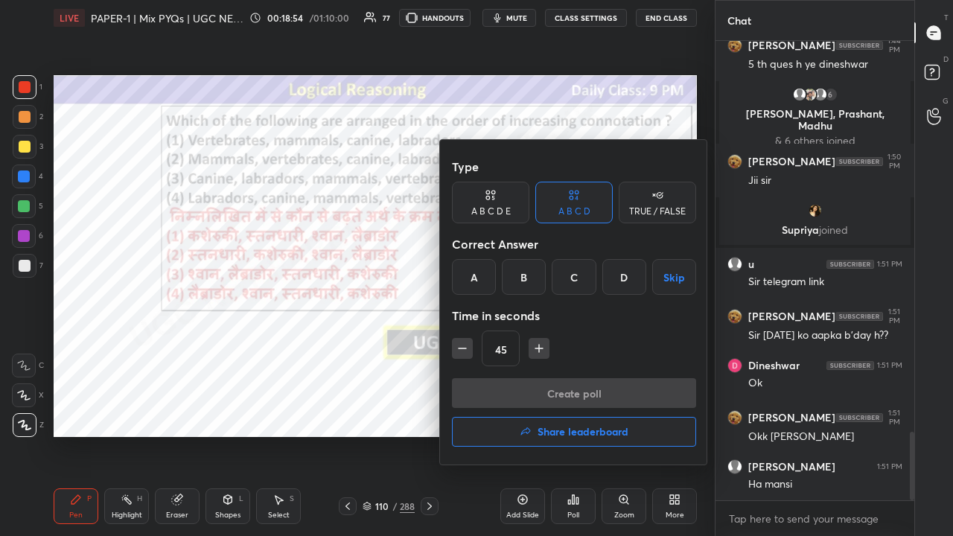
drag, startPoint x: 477, startPoint y: 272, endPoint x: 522, endPoint y: 329, distance: 72.1
click at [478, 281] on div "A" at bounding box center [474, 277] width 44 height 36
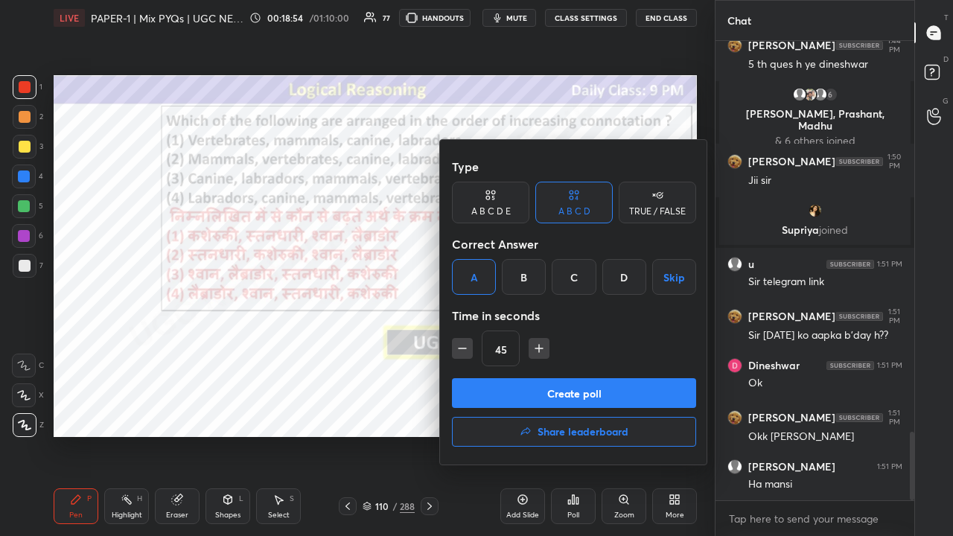
drag, startPoint x: 533, startPoint y: 338, endPoint x: 538, endPoint y: 363, distance: 25.0
click at [533, 341] on button "button" at bounding box center [539, 348] width 21 height 21
type input "60"
click at [538, 384] on button "Create poll" at bounding box center [574, 393] width 244 height 30
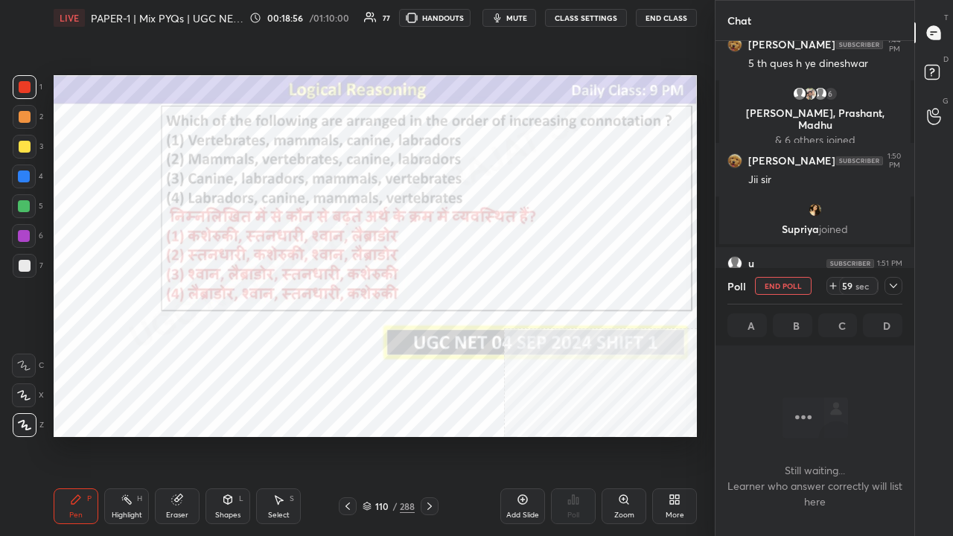
drag, startPoint x: 524, startPoint y: 16, endPoint x: 524, endPoint y: 25, distance: 9.7
click at [524, 19] on span "mute" at bounding box center [516, 18] width 21 height 10
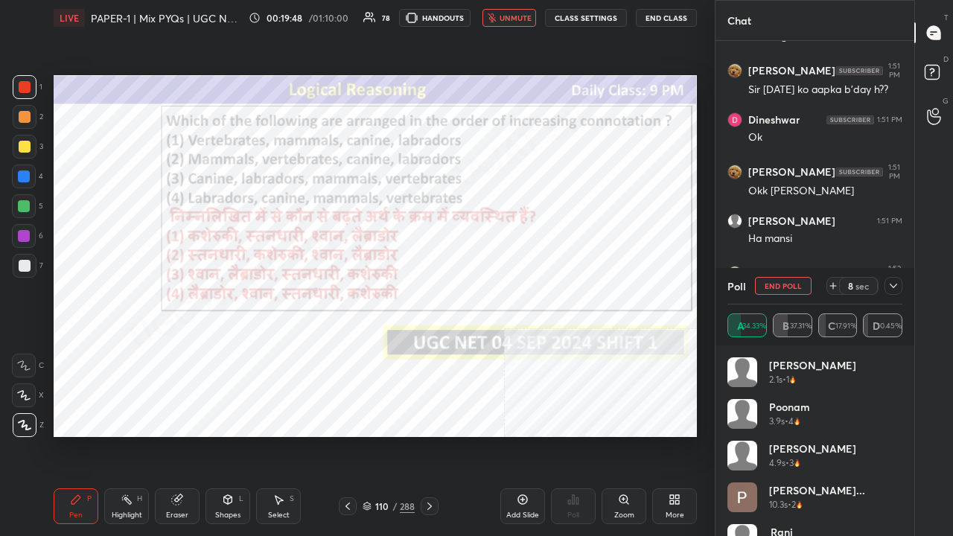
scroll to position [2929, 0]
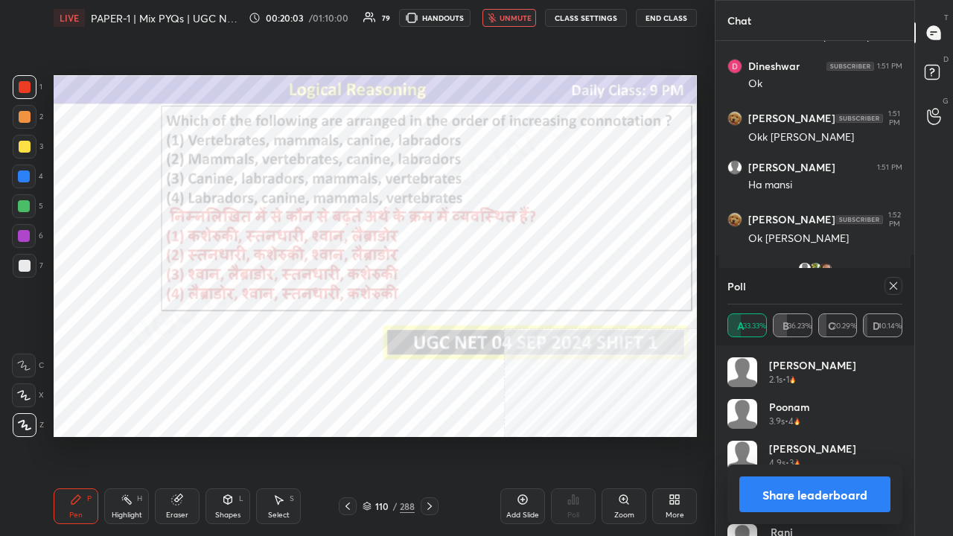
click at [503, 6] on div "LIVE PAPER-1 | Mix PYQs | UGC NET DEC 2025 00:20:03 / 01:10:00 79 HANDOUTS unmu…" at bounding box center [375, 18] width 643 height 36
click at [517, 16] on span "unmute" at bounding box center [516, 18] width 32 height 10
click at [895, 284] on icon at bounding box center [893, 286] width 12 height 12
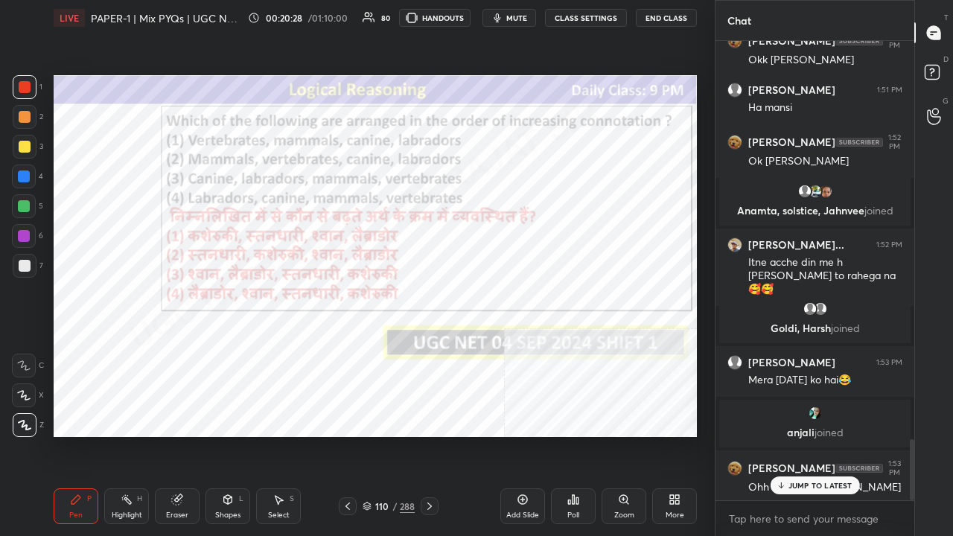
scroll to position [3060, 0]
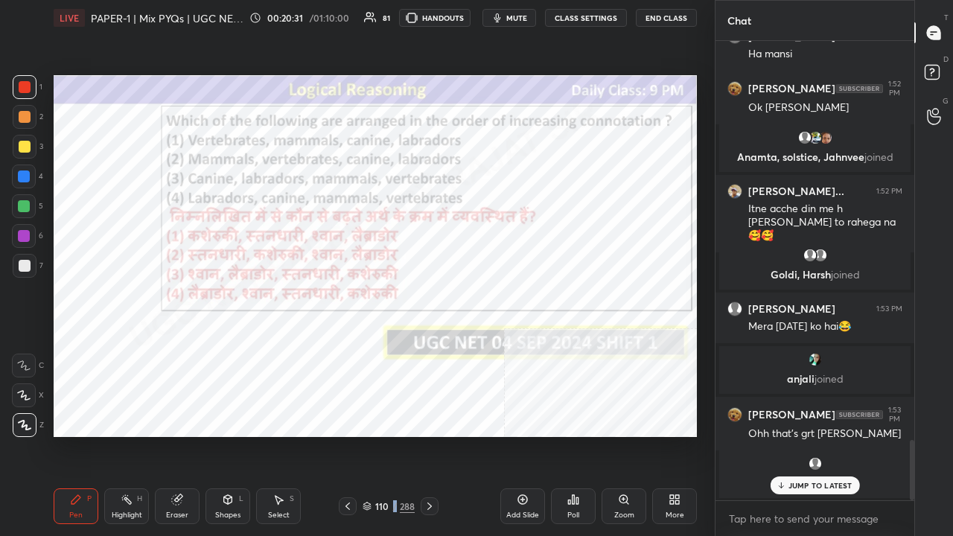
click at [393, 435] on div "/" at bounding box center [394, 506] width 4 height 9
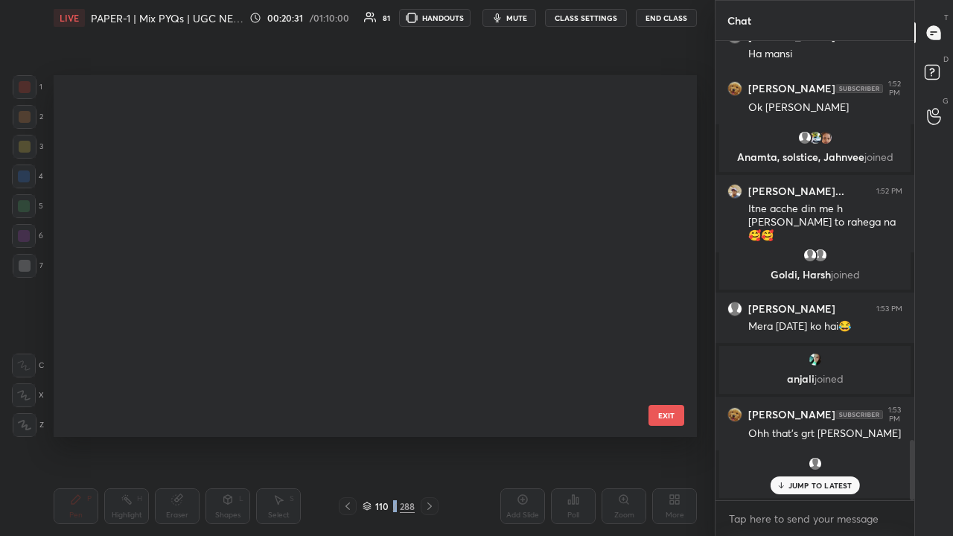
scroll to position [357, 636]
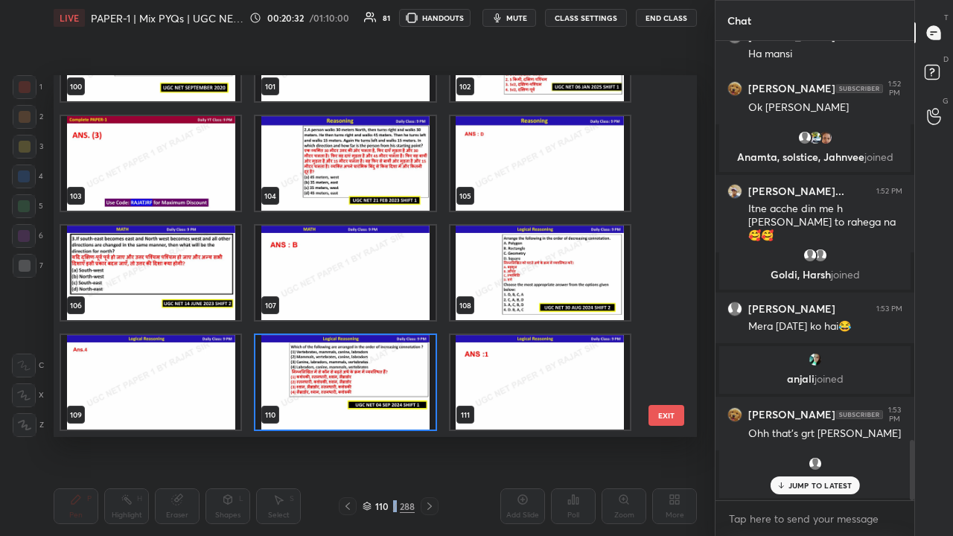
click at [340, 379] on img "grid" at bounding box center [344, 382] width 179 height 95
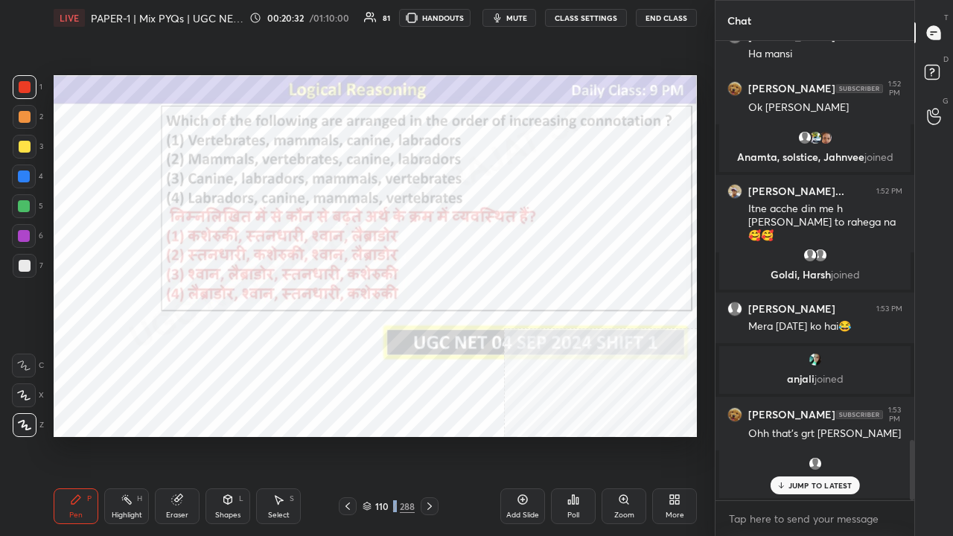
click at [341, 377] on img "grid" at bounding box center [344, 382] width 179 height 95
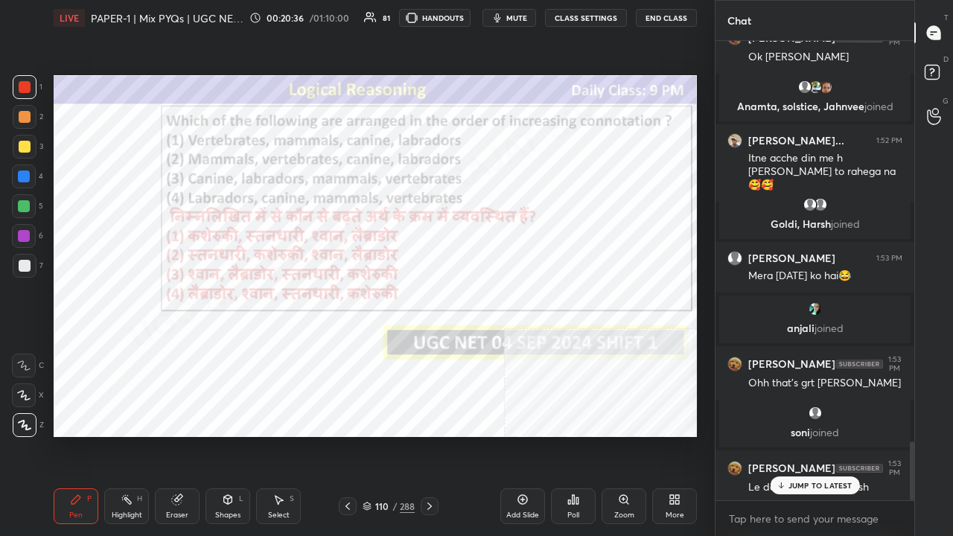
drag, startPoint x: 386, startPoint y: 509, endPoint x: 387, endPoint y: 500, distance: 9.8
click at [386, 435] on div "110" at bounding box center [381, 506] width 15 height 9
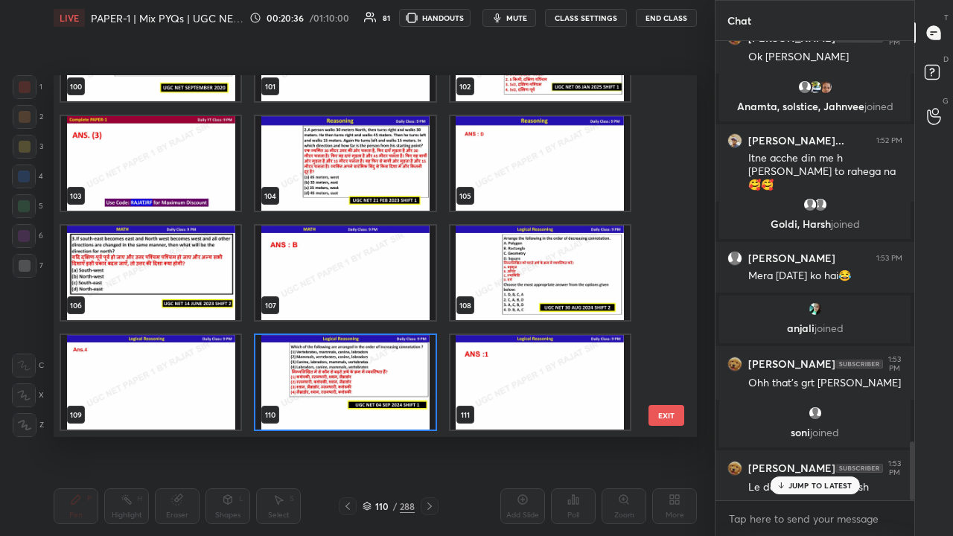
scroll to position [357, 636]
click at [337, 379] on img "grid" at bounding box center [344, 382] width 179 height 95
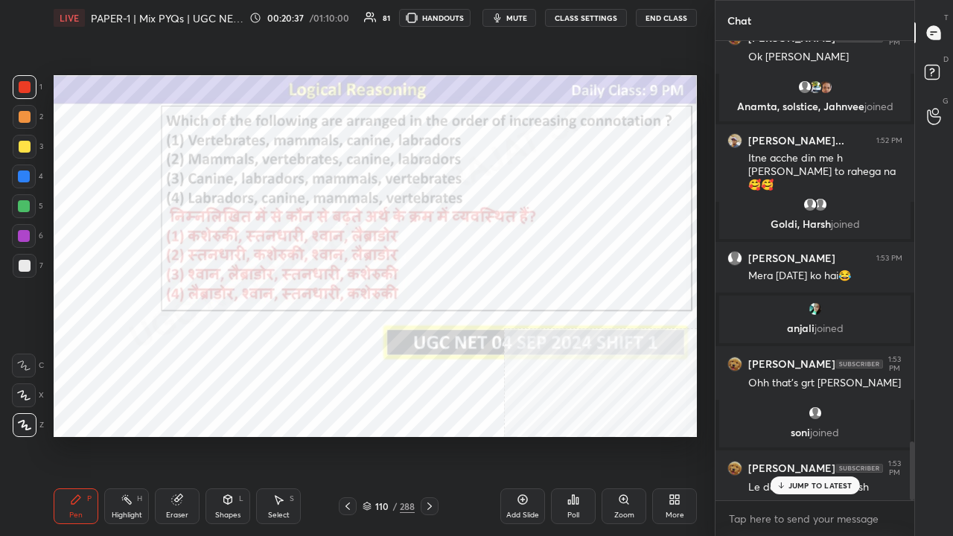
click at [337, 379] on img "grid" at bounding box center [344, 382] width 179 height 95
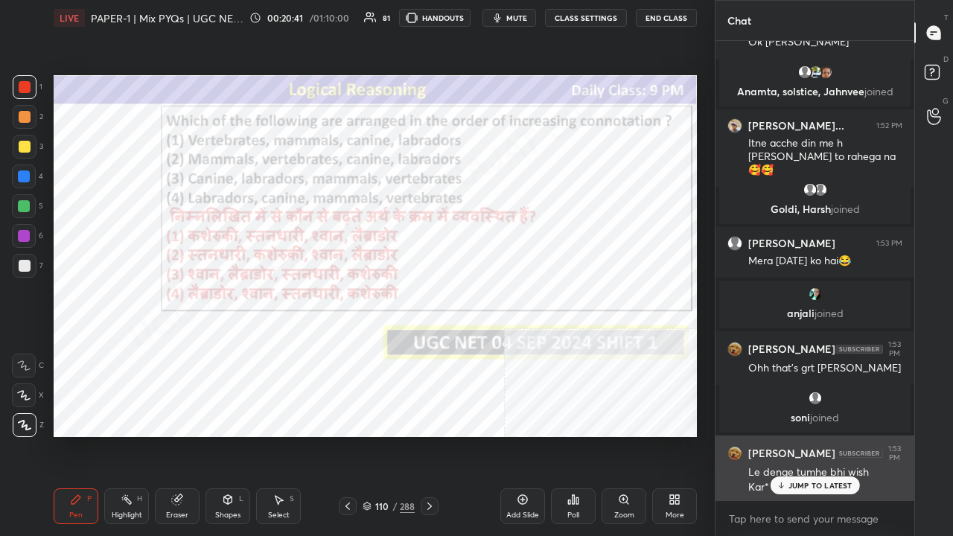
drag, startPoint x: 801, startPoint y: 483, endPoint x: 782, endPoint y: 475, distance: 20.3
click at [801, 435] on p "JUMP TO LATEST" at bounding box center [820, 485] width 64 height 9
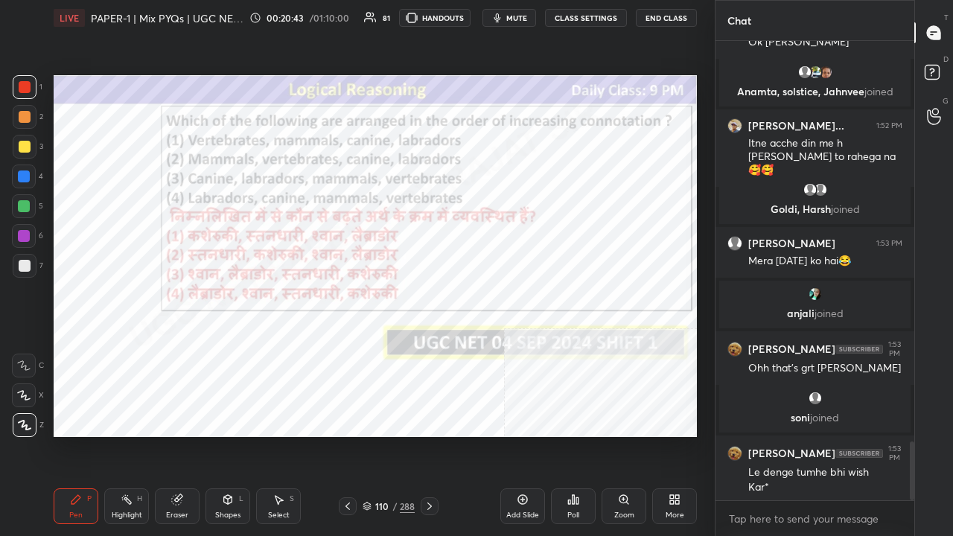
drag, startPoint x: 381, startPoint y: 508, endPoint x: 399, endPoint y: 445, distance: 65.0
click at [383, 435] on div "110" at bounding box center [381, 506] width 15 height 9
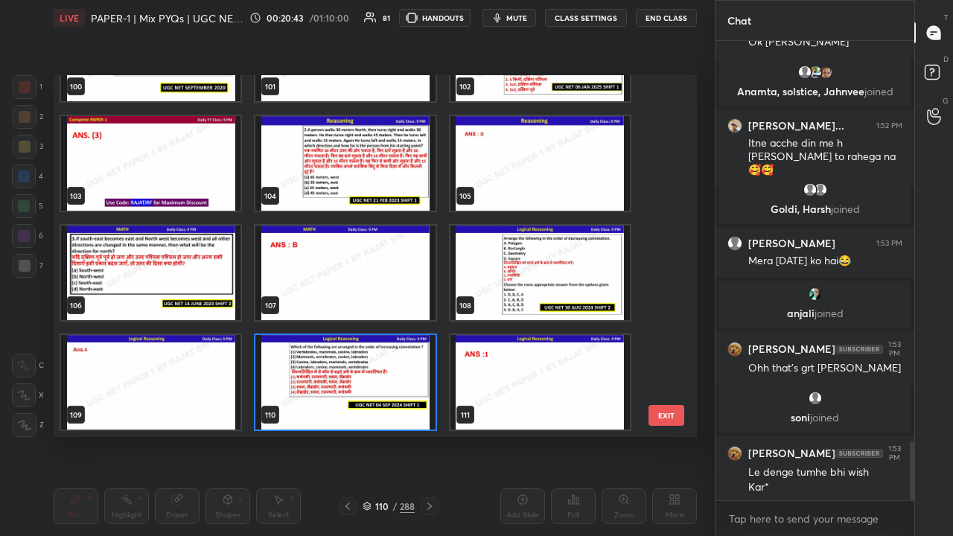
scroll to position [357, 636]
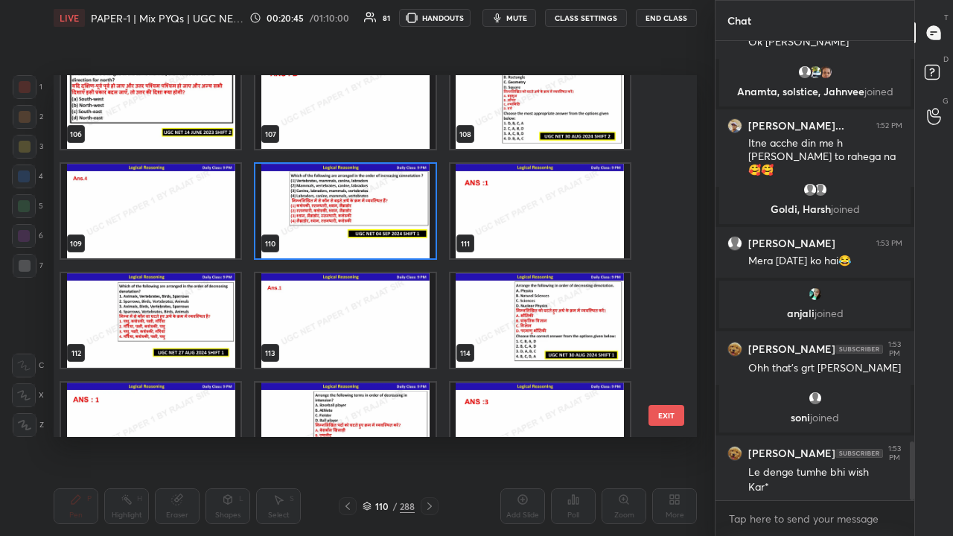
click at [170, 320] on img "grid" at bounding box center [150, 320] width 179 height 95
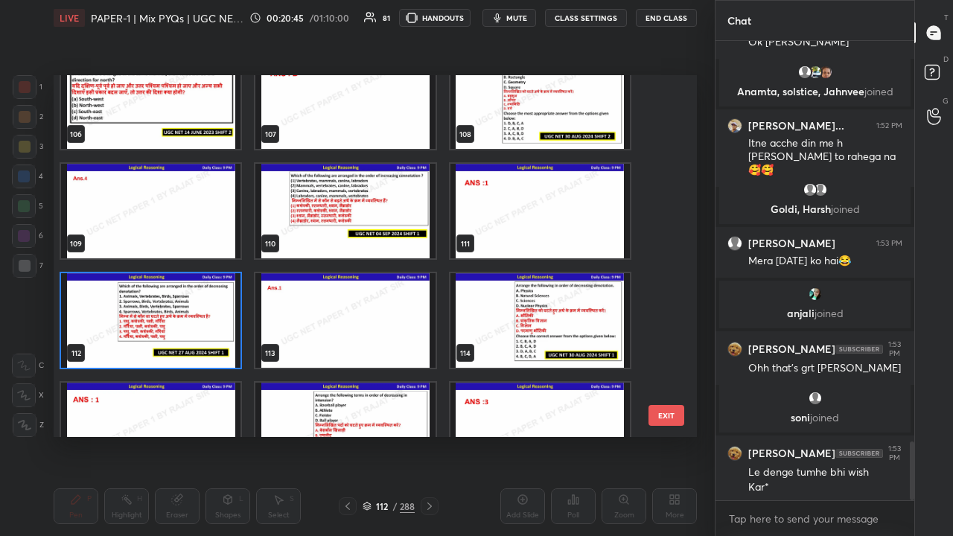
click at [171, 319] on img "grid" at bounding box center [150, 320] width 179 height 95
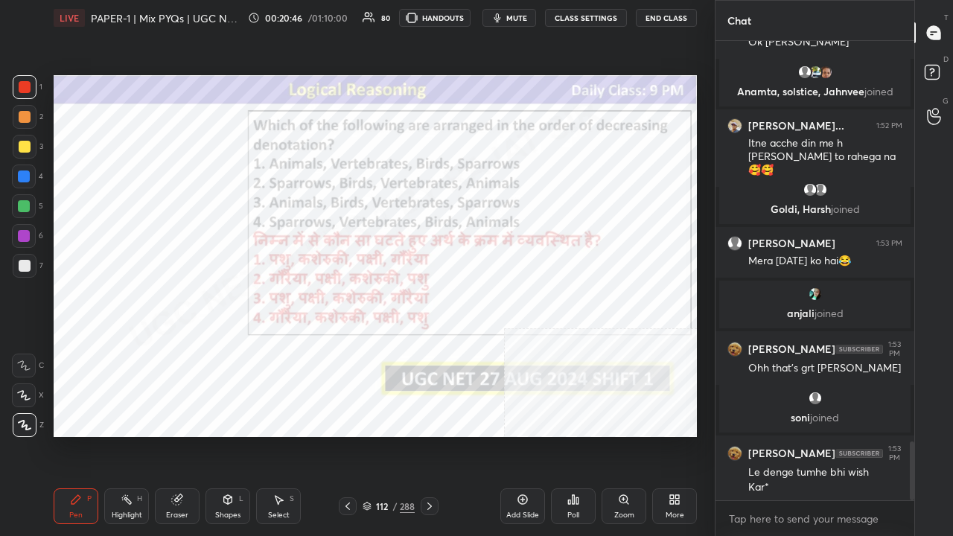
click at [578, 435] on div "Poll" at bounding box center [573, 514] width 12 height 7
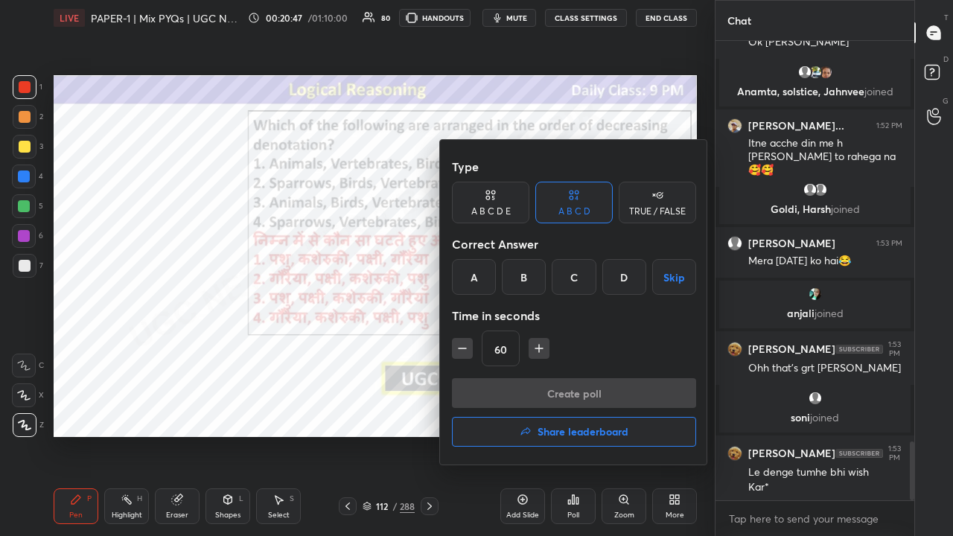
click at [482, 285] on div "A" at bounding box center [474, 277] width 44 height 36
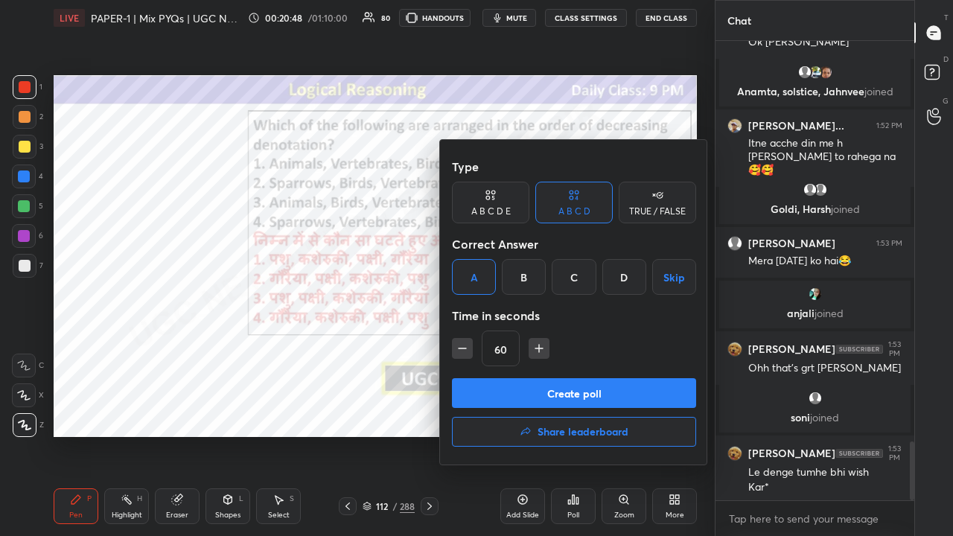
click at [532, 386] on button "Create poll" at bounding box center [574, 393] width 244 height 30
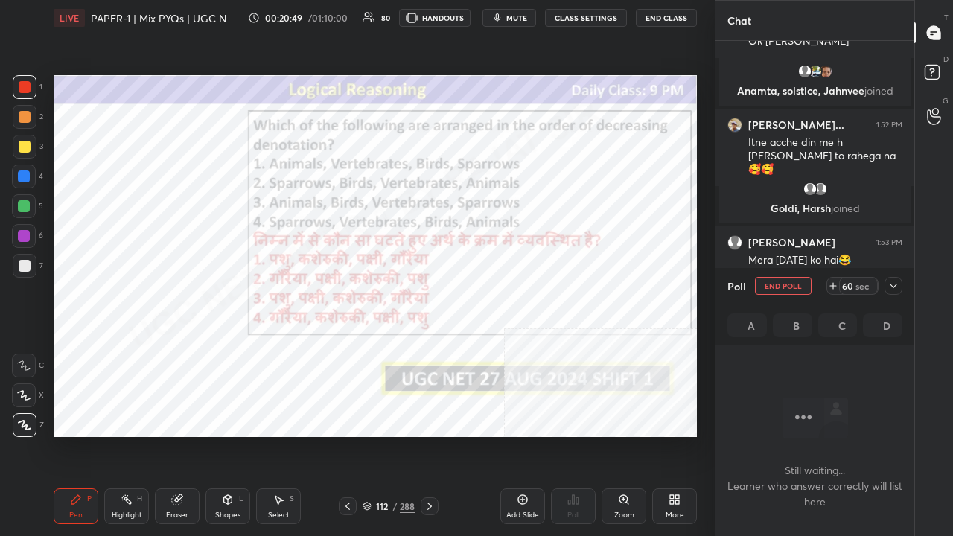
click at [511, 16] on span "mute" at bounding box center [516, 18] width 21 height 10
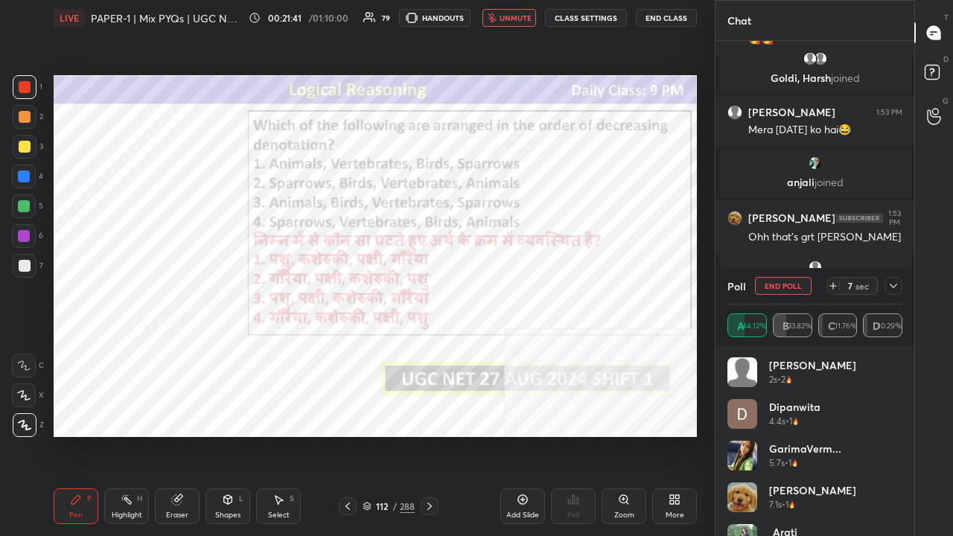
scroll to position [3307, 0]
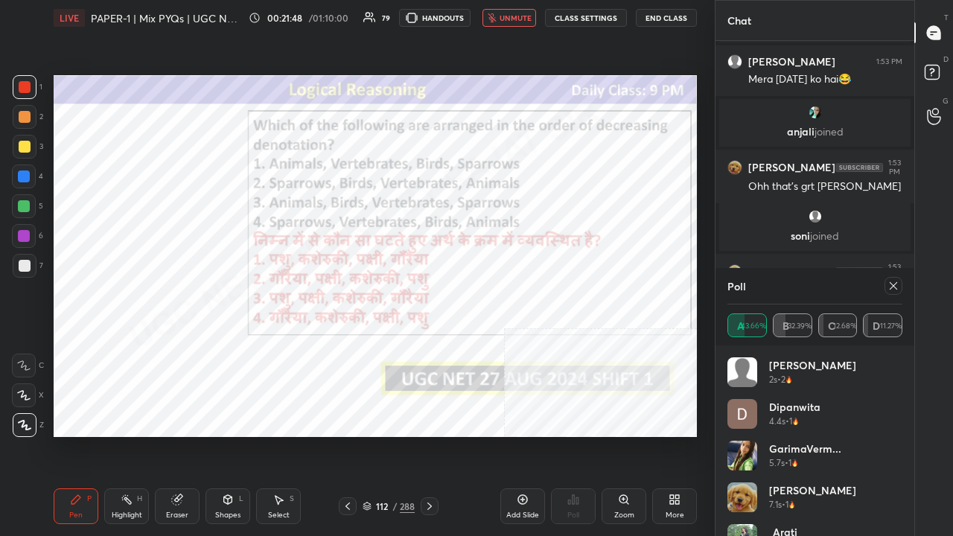
click at [518, 16] on span "unmute" at bounding box center [516, 18] width 32 height 10
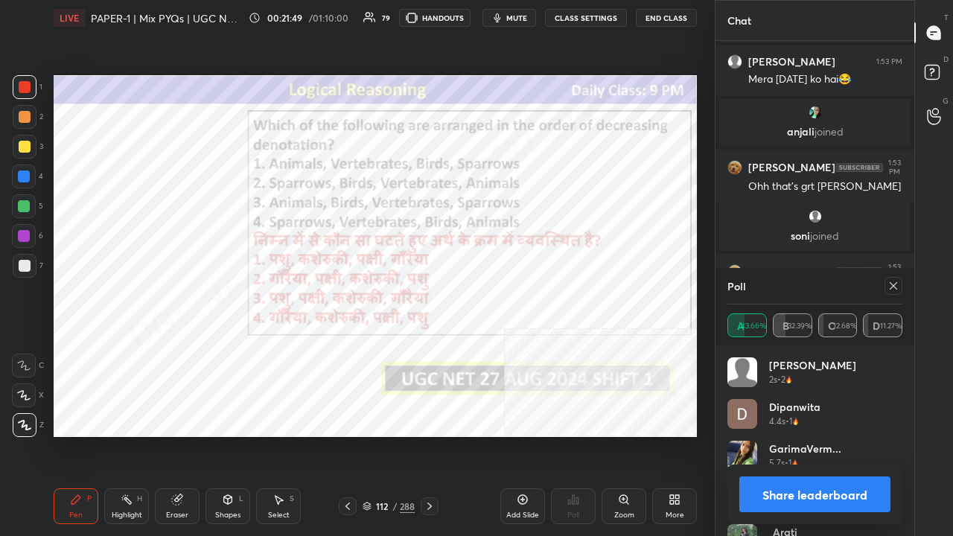
click at [898, 284] on icon at bounding box center [893, 286] width 12 height 12
type textarea "x"
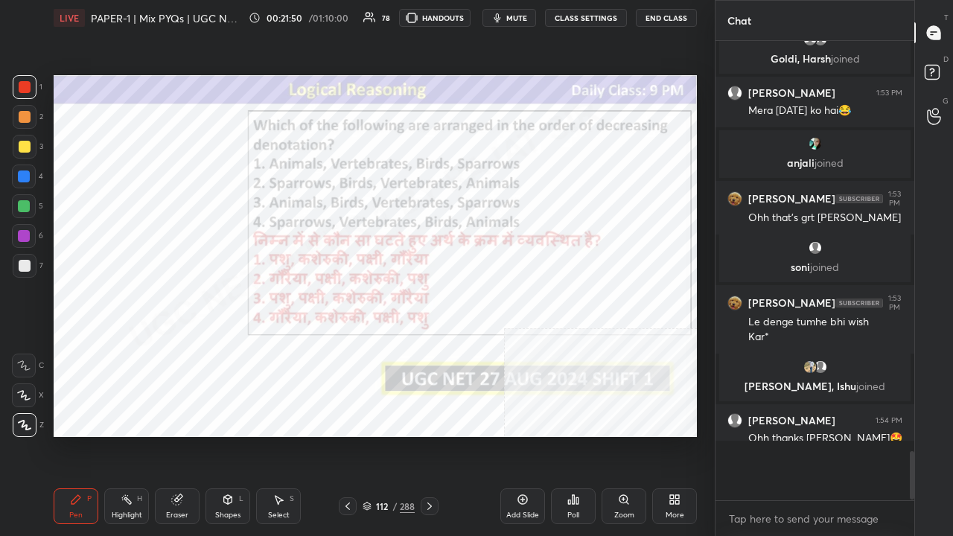
scroll to position [451, 194]
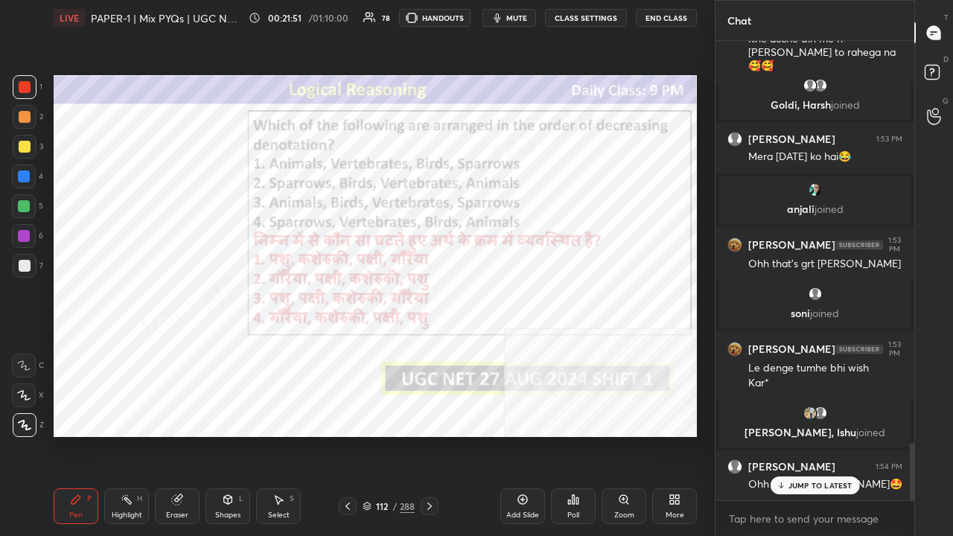
click at [811, 435] on div "JUMP TO LATEST" at bounding box center [814, 485] width 89 height 18
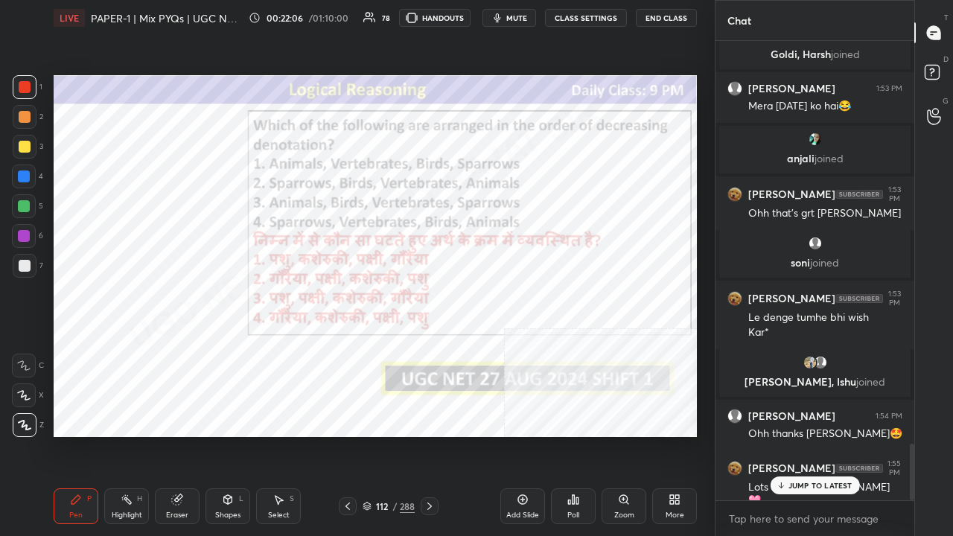
click at [791, 435] on p "JUMP TO LATEST" at bounding box center [820, 485] width 64 height 9
drag, startPoint x: 393, startPoint y: 498, endPoint x: 410, endPoint y: 468, distance: 34.4
click at [393, 435] on div "112 / 288" at bounding box center [389, 506] width 100 height 18
click at [384, 435] on div "112" at bounding box center [381, 506] width 15 height 9
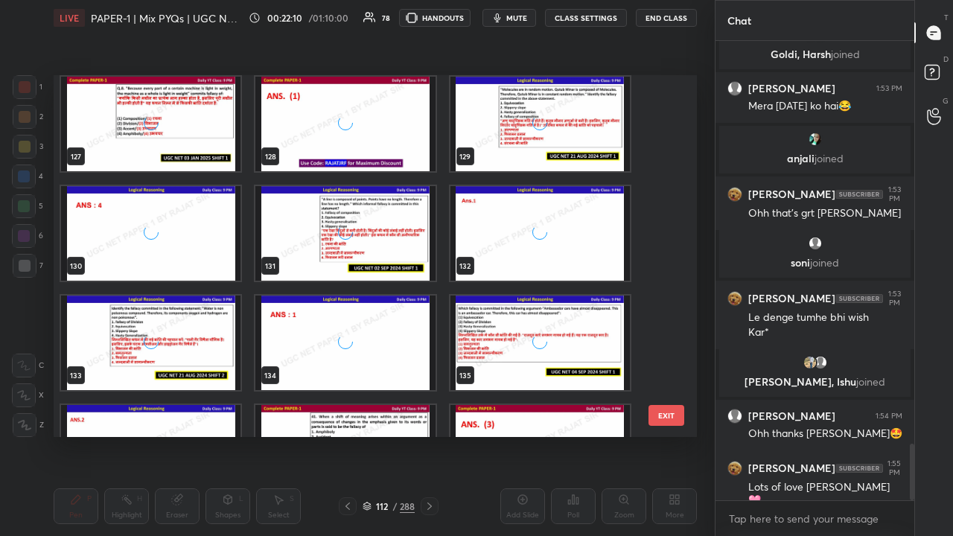
scroll to position [4658, 0]
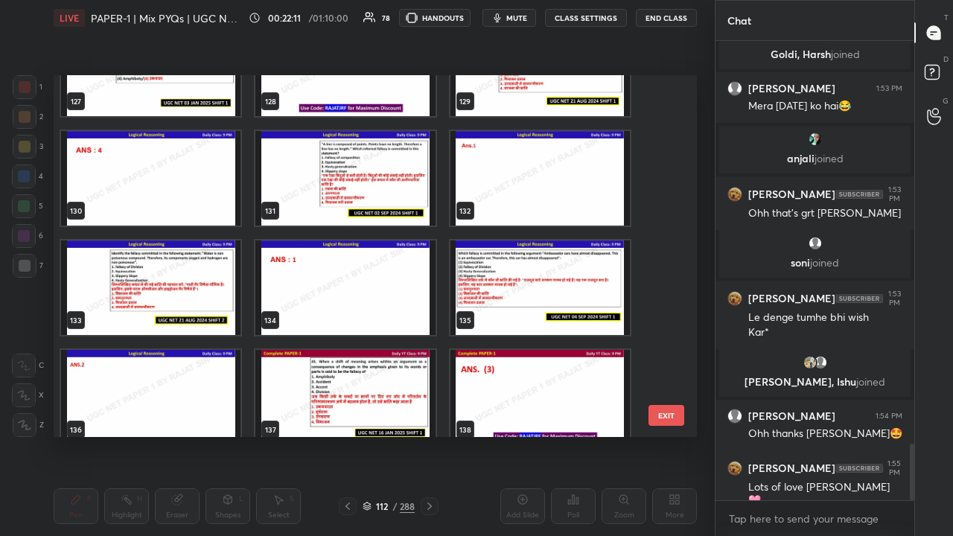
click at [372, 182] on img "grid" at bounding box center [344, 178] width 179 height 95
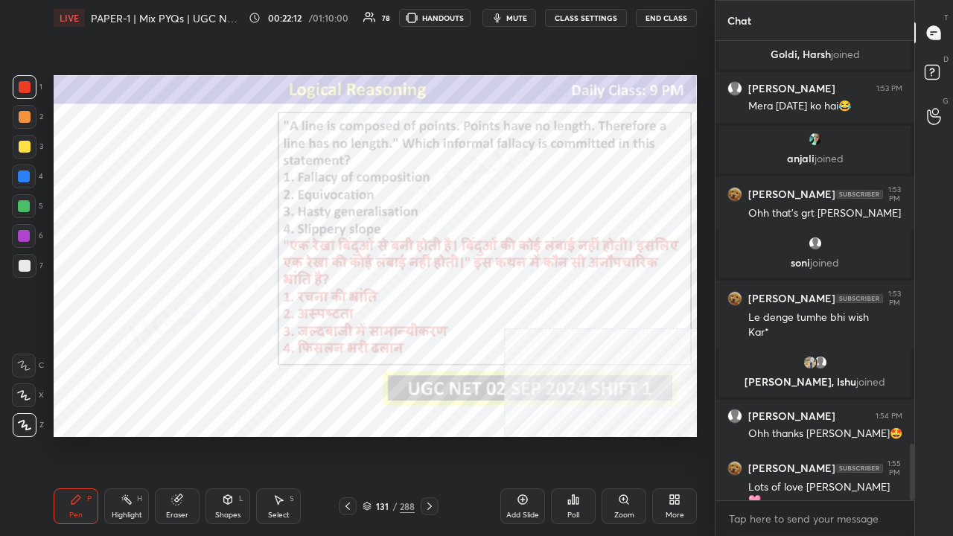
click at [570, 435] on icon at bounding box center [569, 502] width 2 height 4
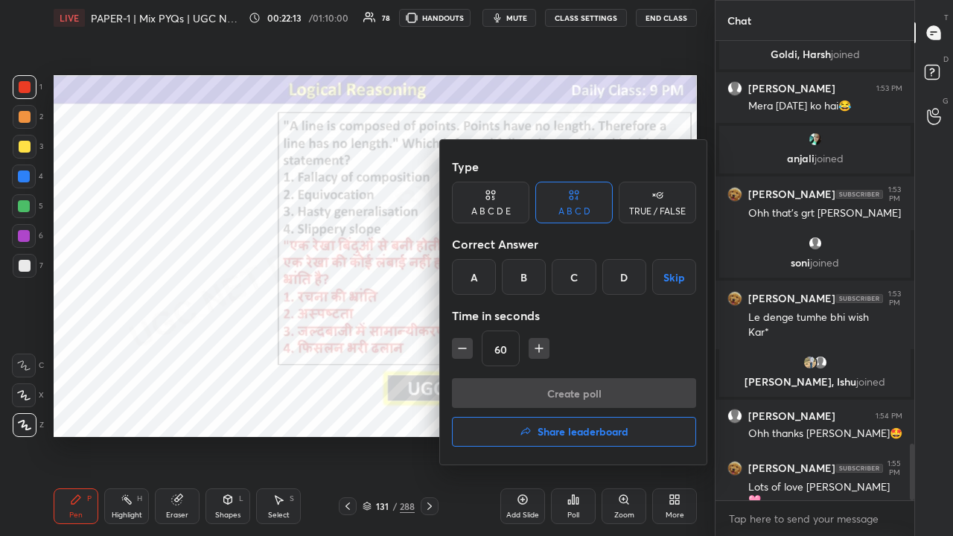
click at [474, 286] on div "A" at bounding box center [474, 277] width 44 height 36
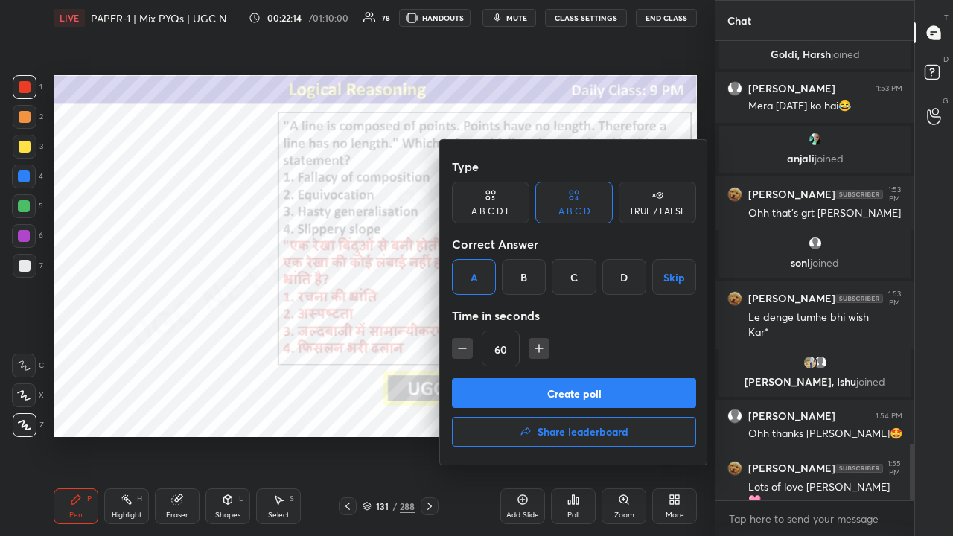
click at [461, 354] on icon "button" at bounding box center [462, 348] width 15 height 15
click at [462, 353] on icon "button" at bounding box center [462, 348] width 15 height 15
type input "30"
click at [489, 379] on button "Create poll" at bounding box center [574, 393] width 244 height 30
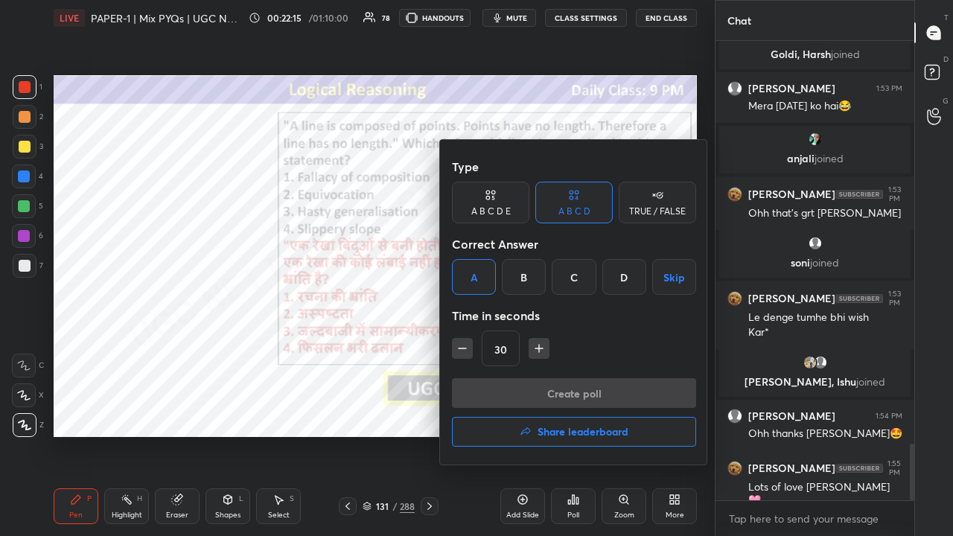
scroll to position [3281, 0]
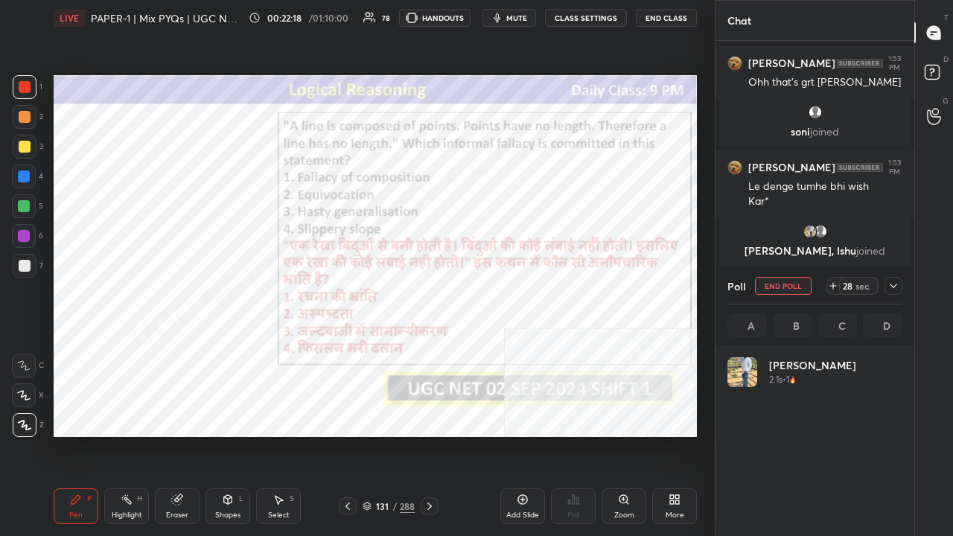
drag, startPoint x: 531, startPoint y: 14, endPoint x: 515, endPoint y: 34, distance: 24.9
click at [529, 14] on button "mute" at bounding box center [509, 18] width 54 height 18
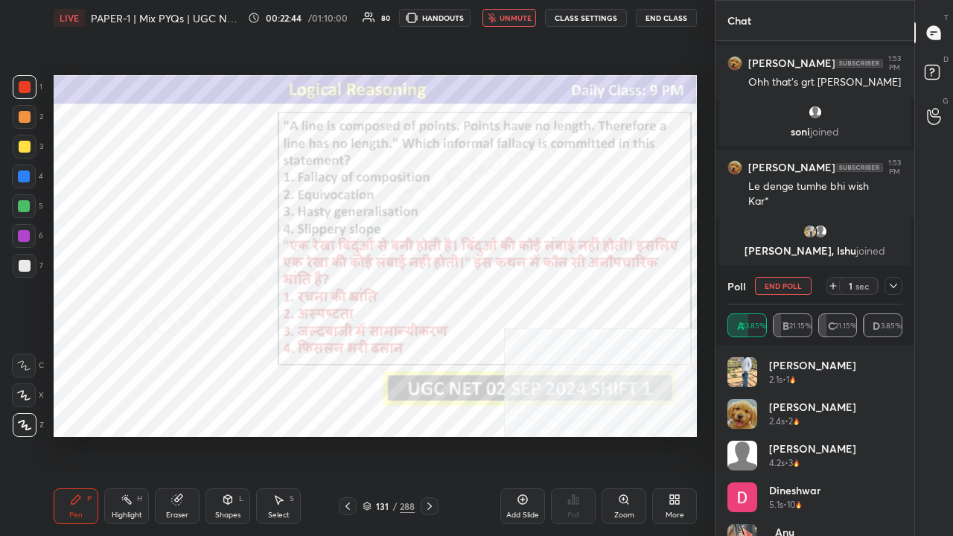
click at [488, 12] on button "unmute" at bounding box center [509, 18] width 54 height 18
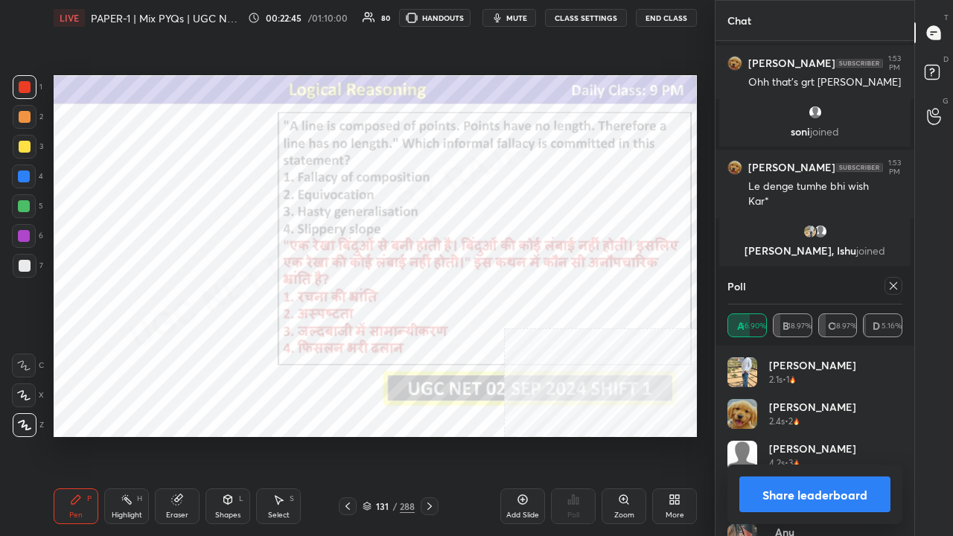
click at [897, 286] on icon at bounding box center [893, 286] width 12 height 12
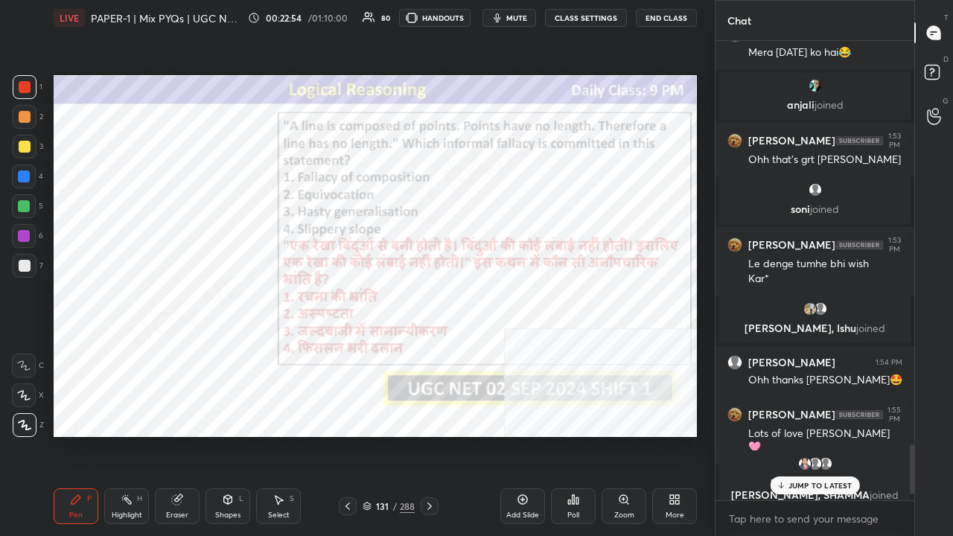
click at [397, 435] on div "131 / 288" at bounding box center [389, 506] width 52 height 13
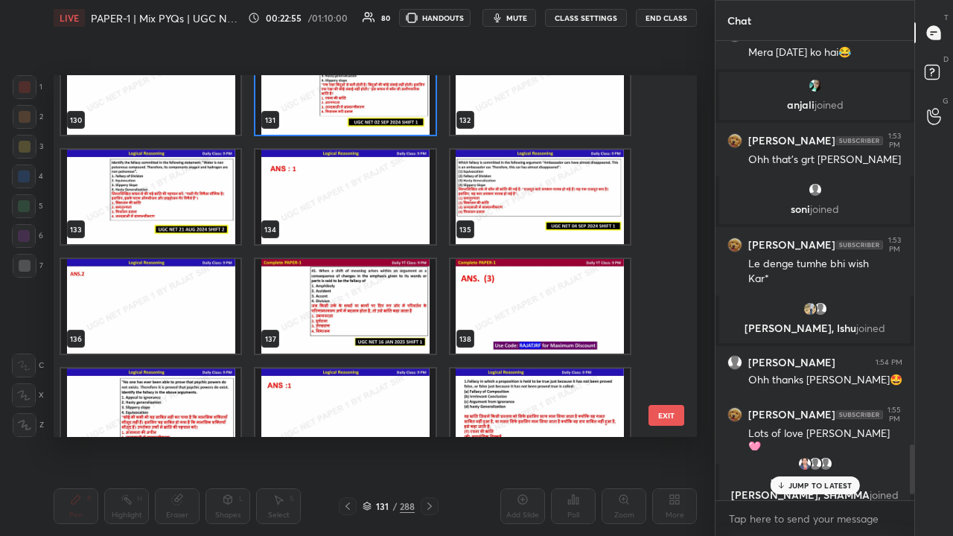
click at [362, 313] on img "grid" at bounding box center [344, 306] width 179 height 95
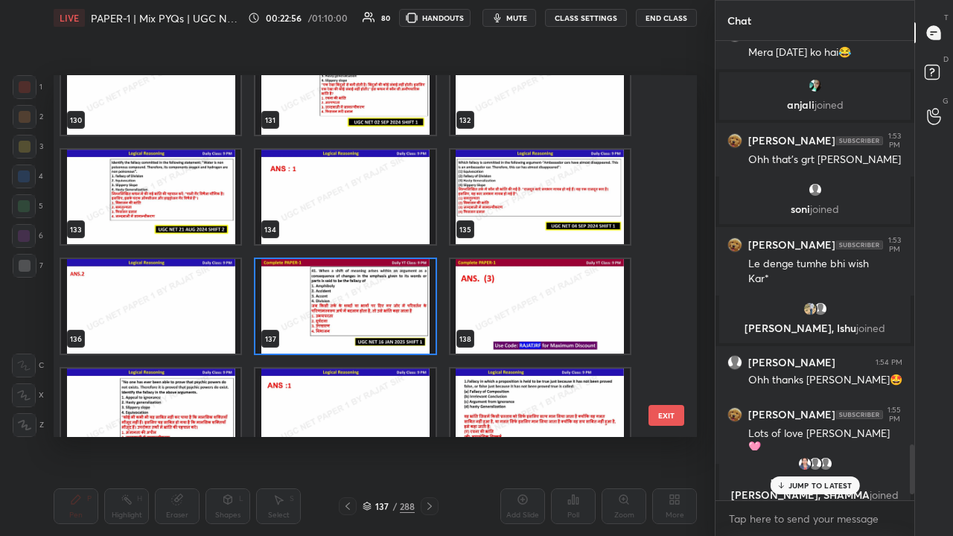
click at [362, 313] on img "grid" at bounding box center [344, 306] width 179 height 95
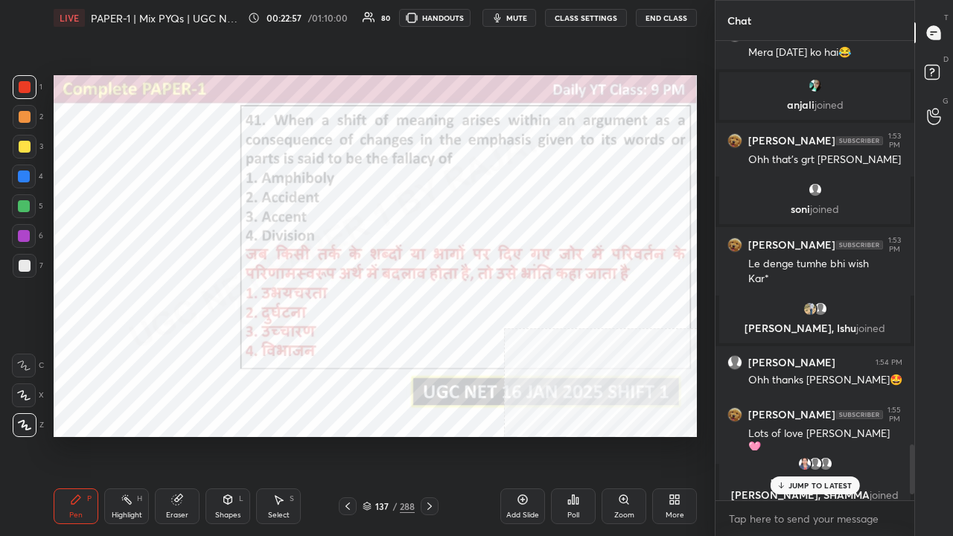
click at [570, 435] on div "Poll" at bounding box center [573, 514] width 12 height 7
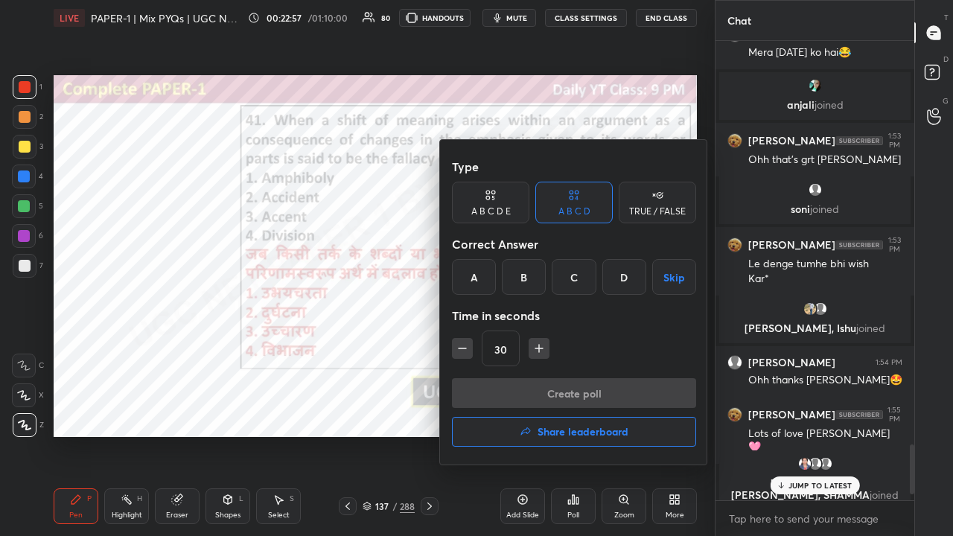
click at [564, 280] on div "C" at bounding box center [574, 277] width 44 height 36
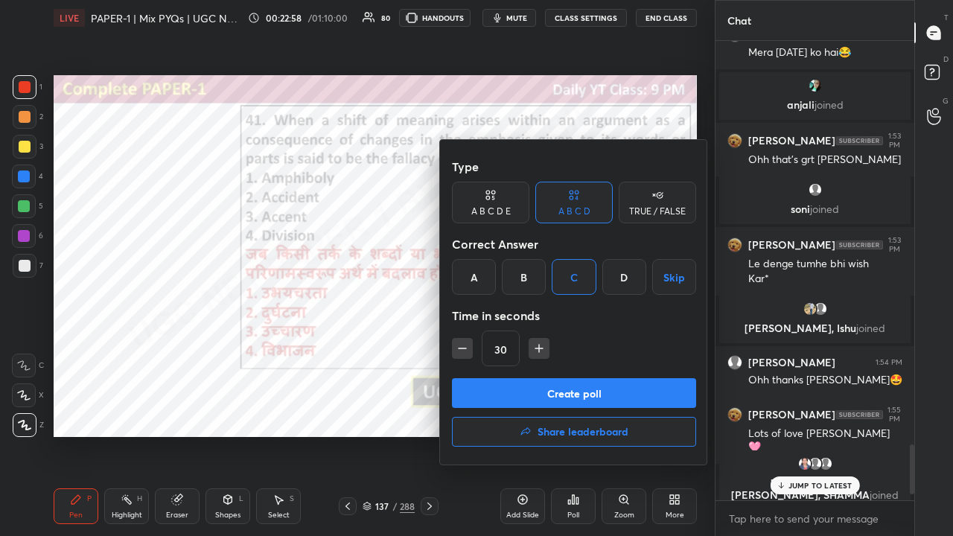
drag, startPoint x: 527, startPoint y: 383, endPoint x: 520, endPoint y: 387, distance: 8.3
click at [527, 386] on button "Create poll" at bounding box center [574, 393] width 244 height 30
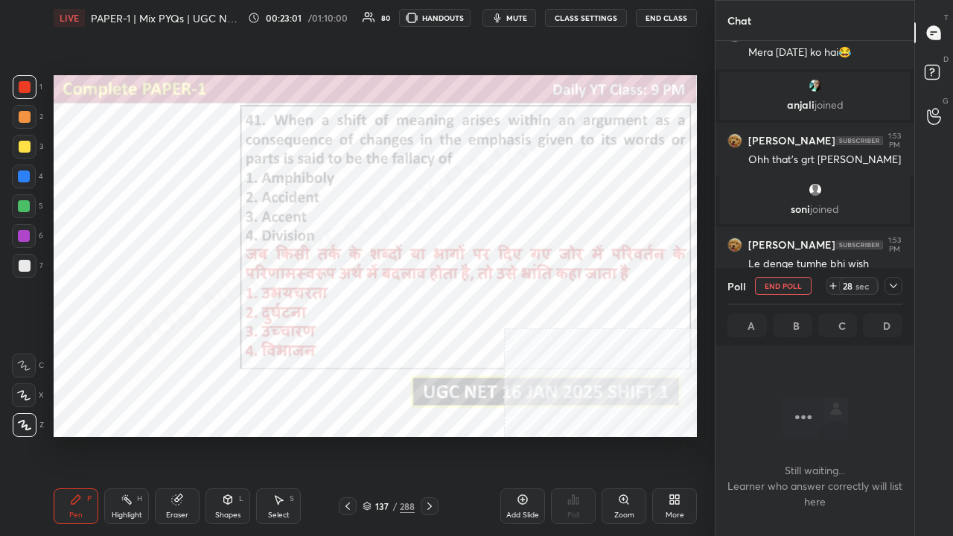
click at [527, 13] on span "mute" at bounding box center [516, 18] width 21 height 10
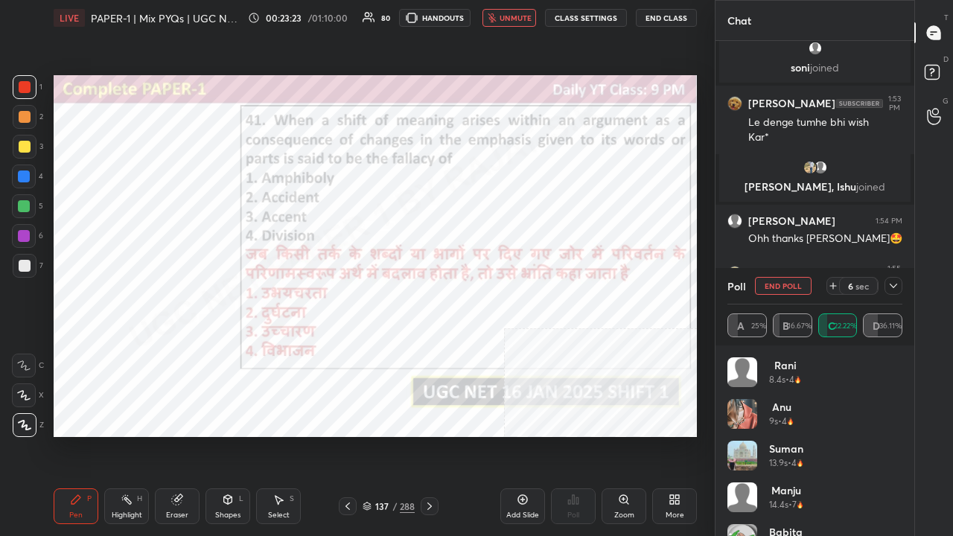
scroll to position [3529, 0]
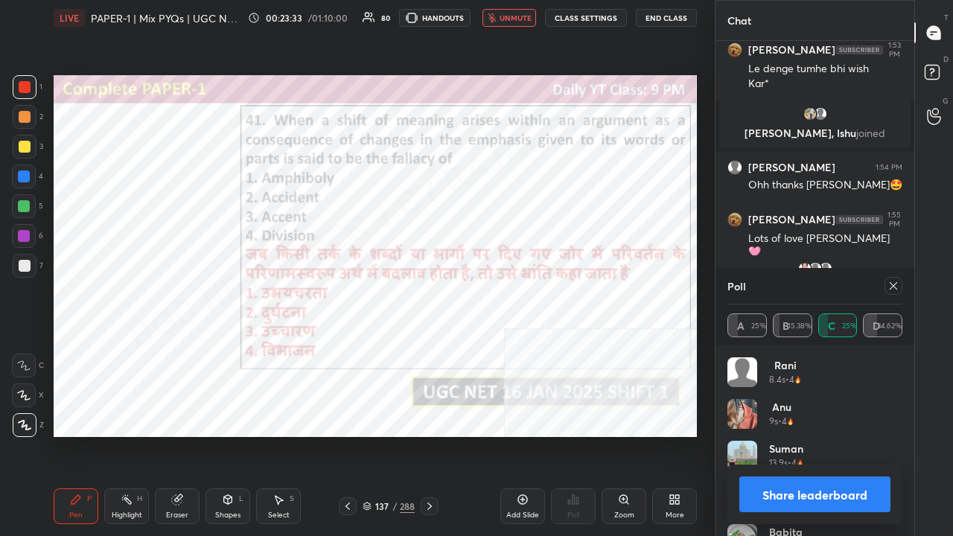
click at [520, 16] on span "unmute" at bounding box center [516, 18] width 32 height 10
click at [893, 284] on icon at bounding box center [893, 286] width 12 height 12
type textarea "x"
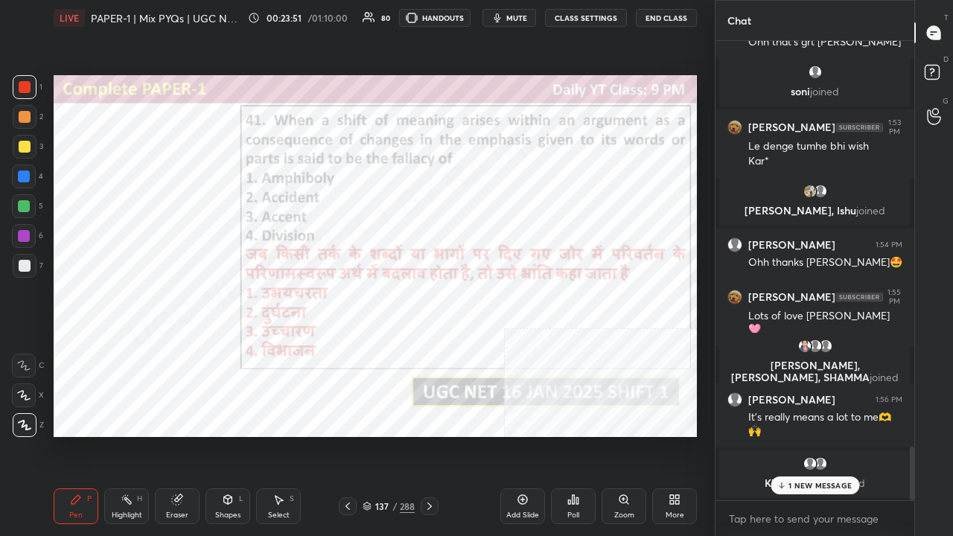
click at [380, 435] on div "137" at bounding box center [381, 506] width 15 height 9
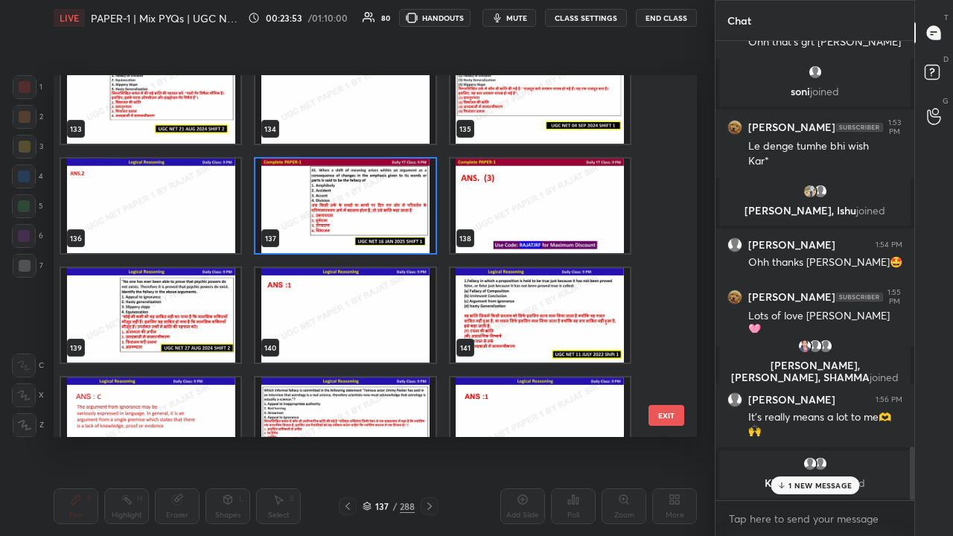
click at [212, 310] on img "grid" at bounding box center [150, 315] width 179 height 95
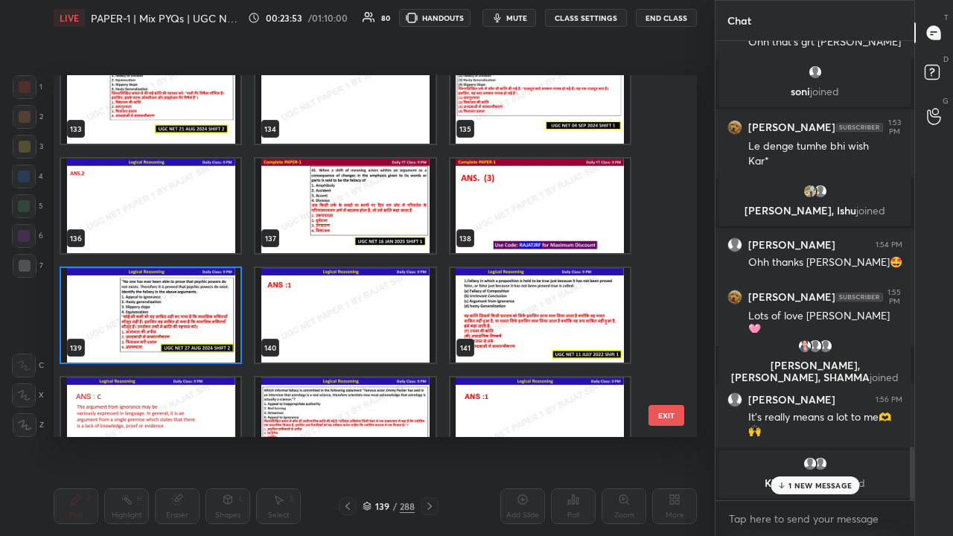
click at [212, 308] on img "grid" at bounding box center [150, 315] width 179 height 95
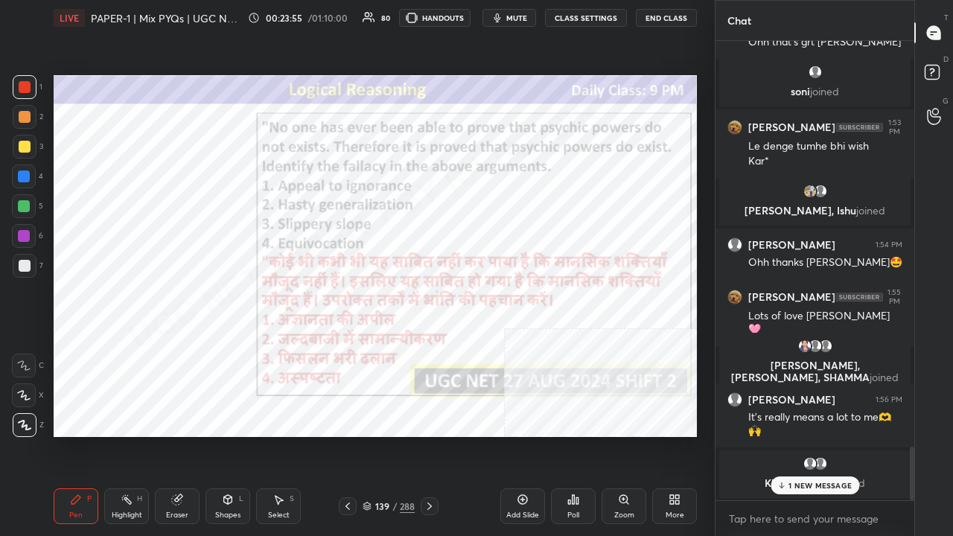
click at [576, 435] on icon at bounding box center [573, 500] width 12 height 12
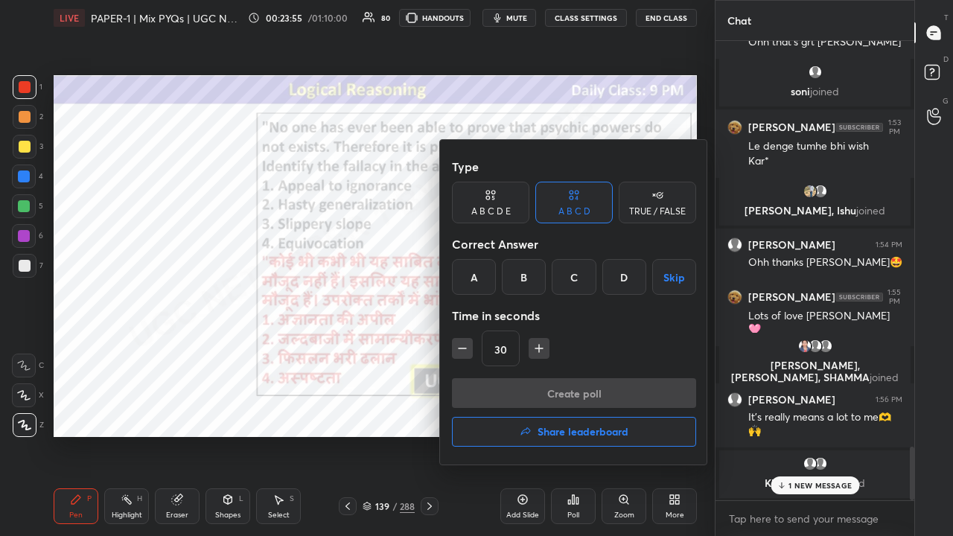
click at [478, 278] on div "A" at bounding box center [474, 277] width 44 height 36
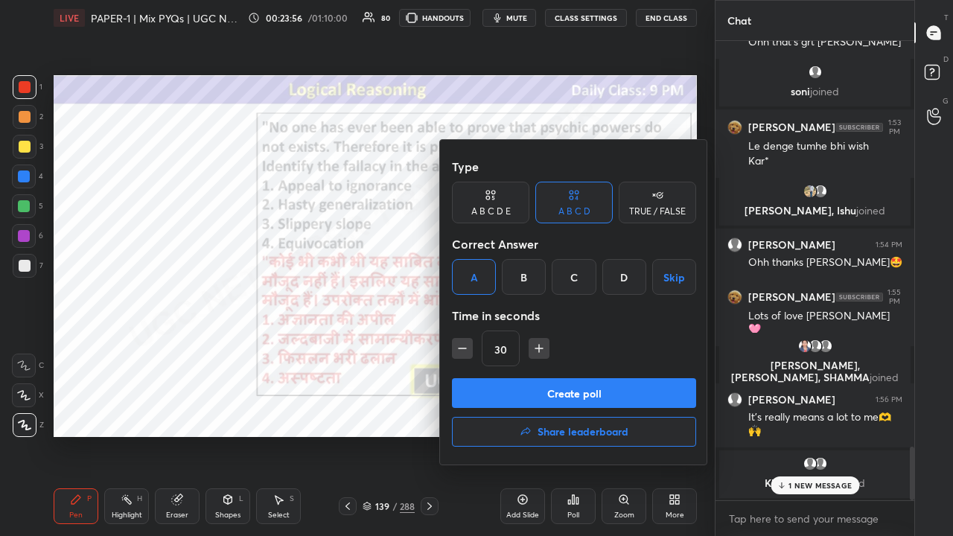
click at [539, 345] on icon "button" at bounding box center [539, 348] width 0 height 7
type input "45"
click at [538, 383] on button "Create poll" at bounding box center [574, 393] width 244 height 30
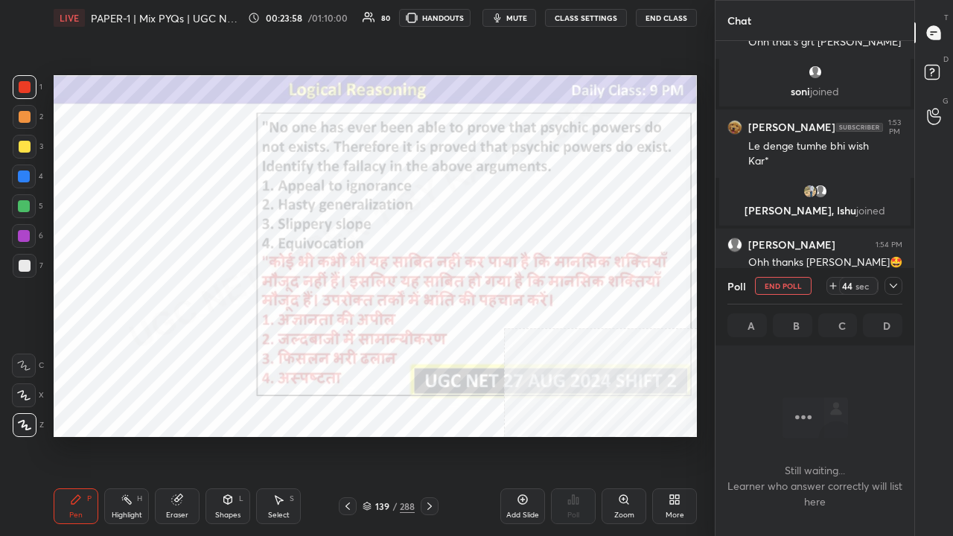
click at [508, 16] on button "mute" at bounding box center [509, 18] width 54 height 18
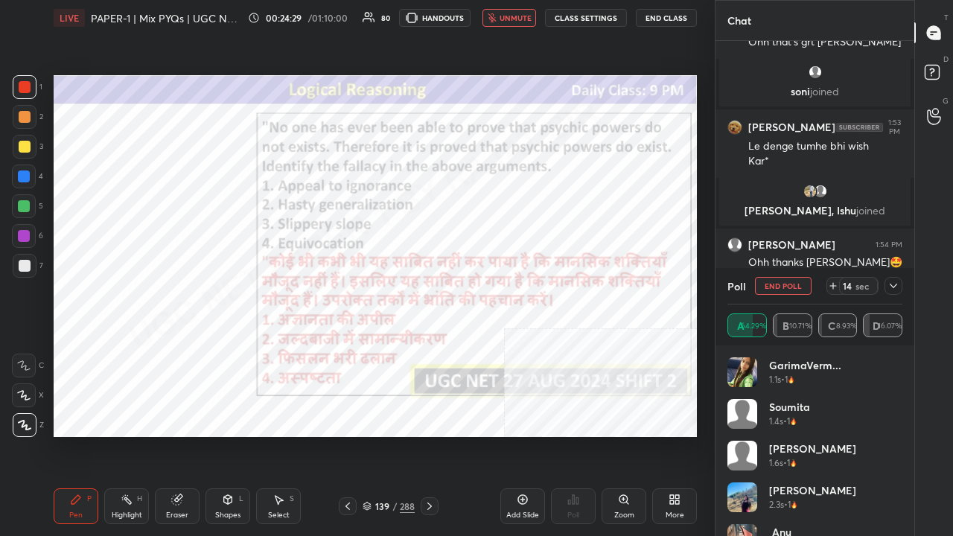
click at [893, 284] on icon at bounding box center [893, 286] width 12 height 12
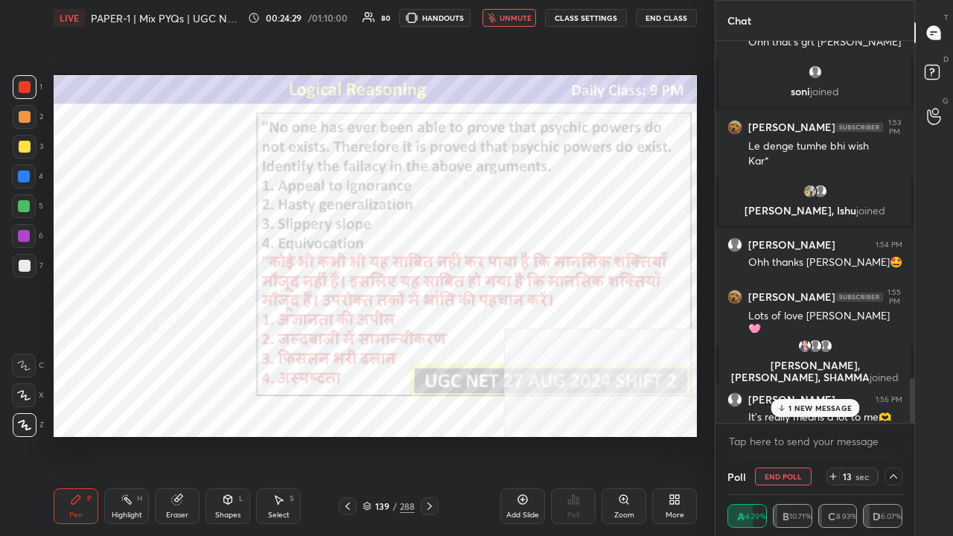
click at [802, 413] on div "1 NEW MESSAGE" at bounding box center [815, 408] width 89 height 18
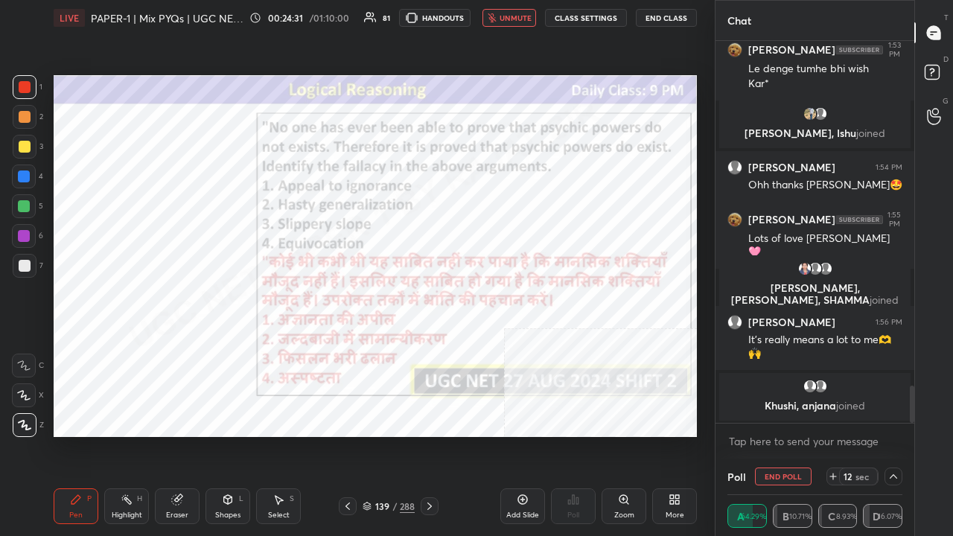
drag, startPoint x: 524, startPoint y: 13, endPoint x: 496, endPoint y: 42, distance: 40.5
click at [523, 13] on span "unmute" at bounding box center [516, 18] width 32 height 10
click at [392, 435] on div "139 / 288" at bounding box center [389, 506] width 52 height 13
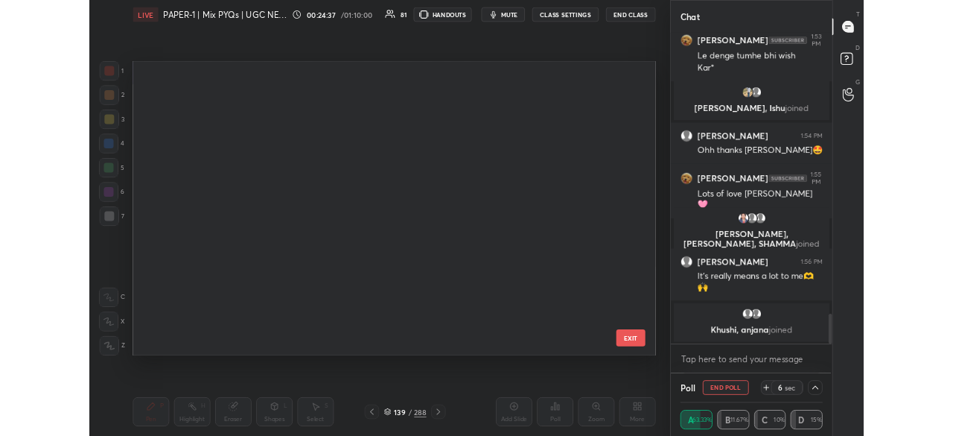
scroll to position [357, 636]
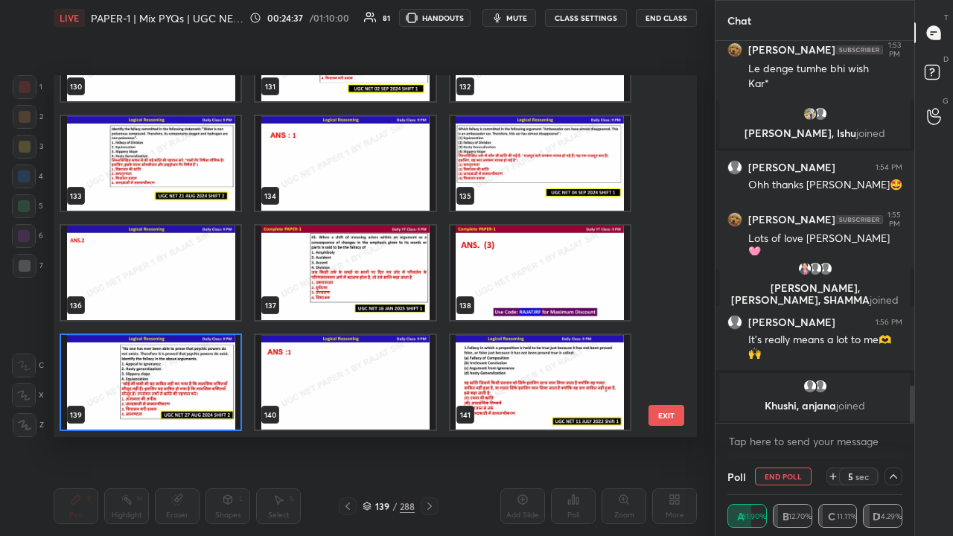
click at [229, 378] on img "grid" at bounding box center [150, 382] width 179 height 95
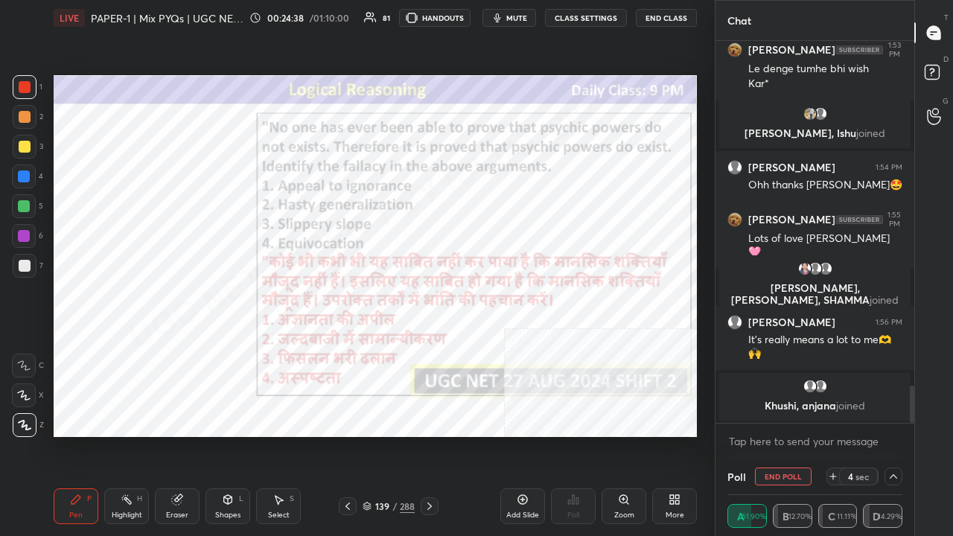
click at [675, 435] on icon at bounding box center [675, 500] width 12 height 12
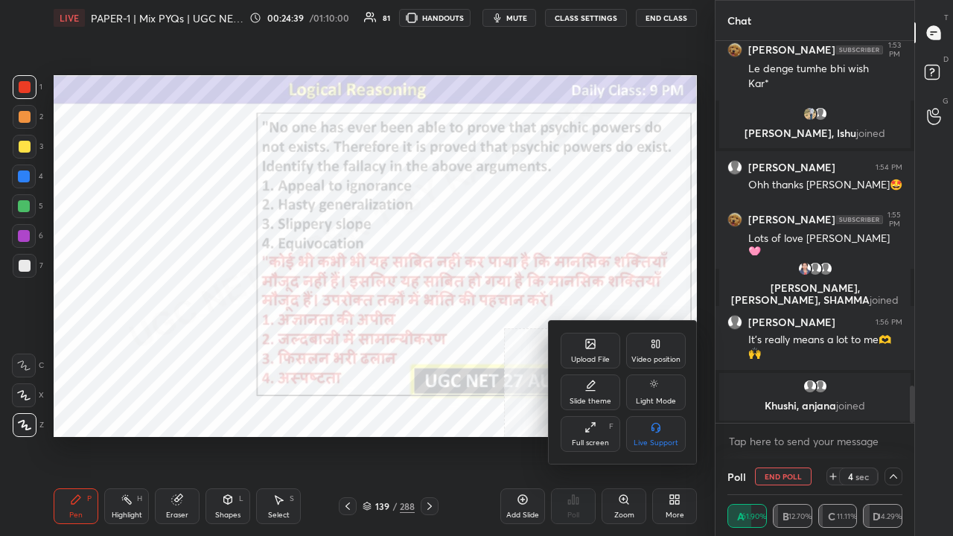
click at [597, 350] on div "Upload File" at bounding box center [591, 351] width 60 height 36
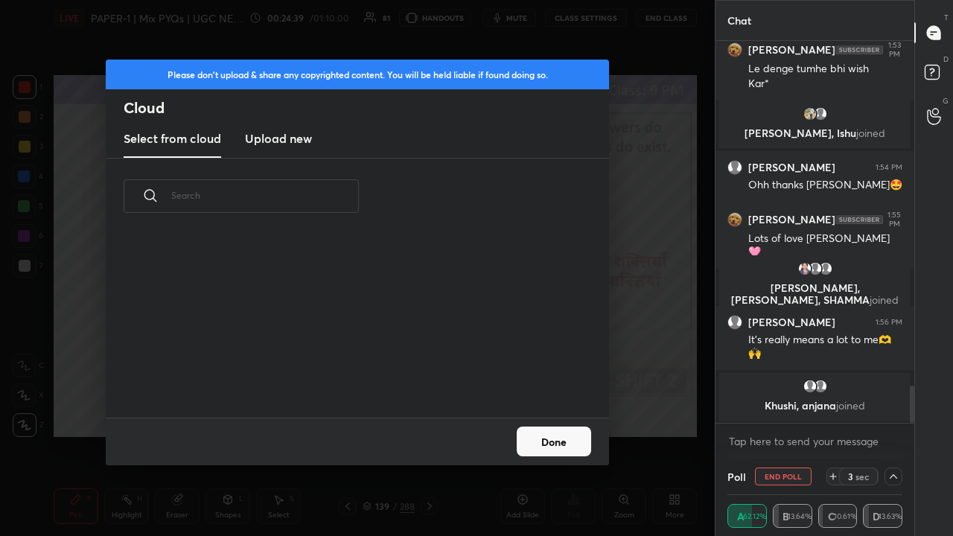
click at [293, 130] on h3 "Upload new" at bounding box center [278, 139] width 67 height 18
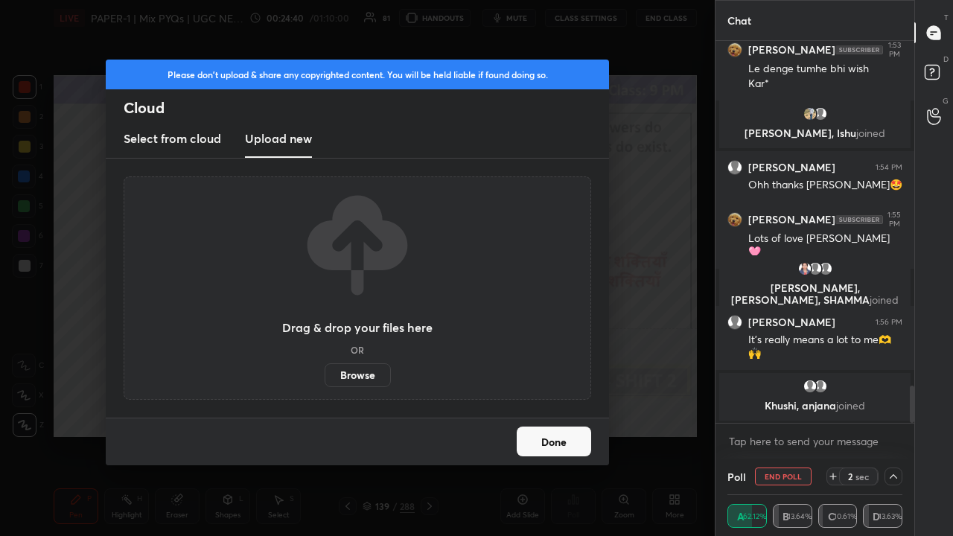
click at [357, 373] on label "Browse" at bounding box center [358, 375] width 66 height 24
click at [325, 373] on input "Browse" at bounding box center [325, 375] width 0 height 24
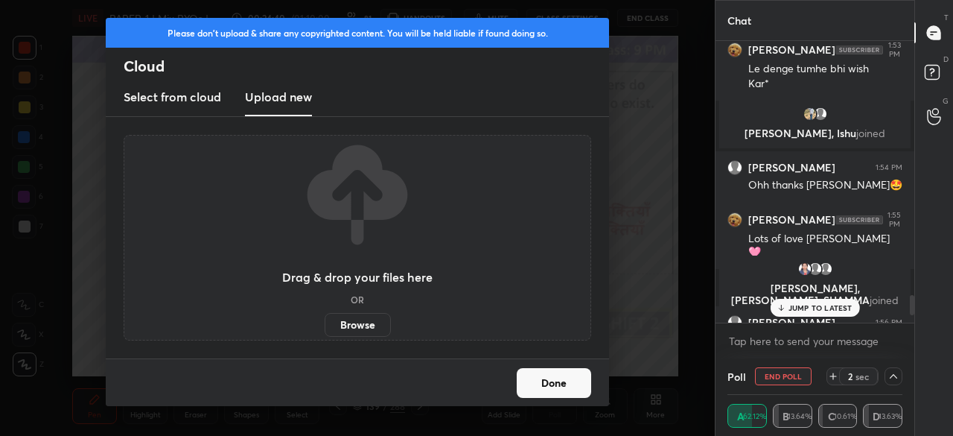
scroll to position [5, 4]
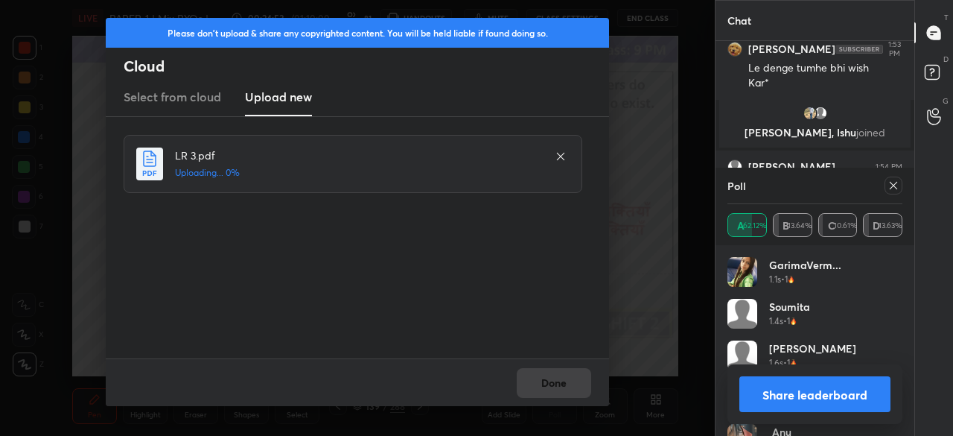
click at [890, 184] on icon at bounding box center [893, 185] width 12 height 12
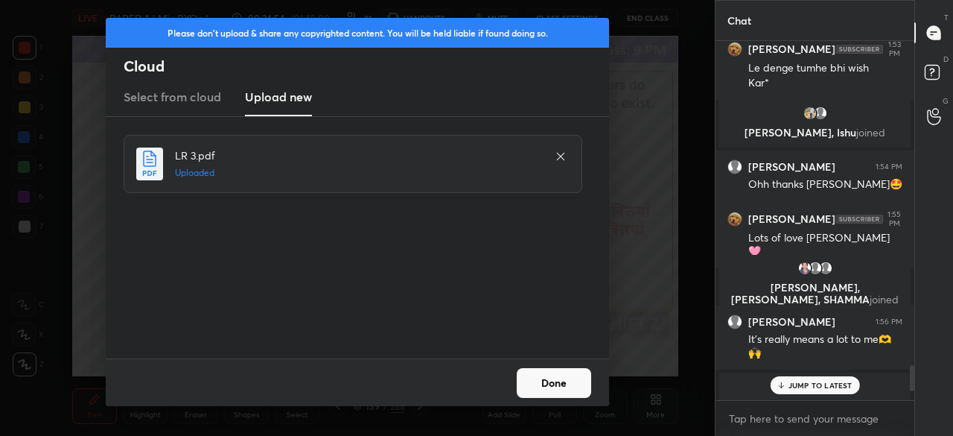
click at [561, 386] on button "Done" at bounding box center [554, 383] width 74 height 30
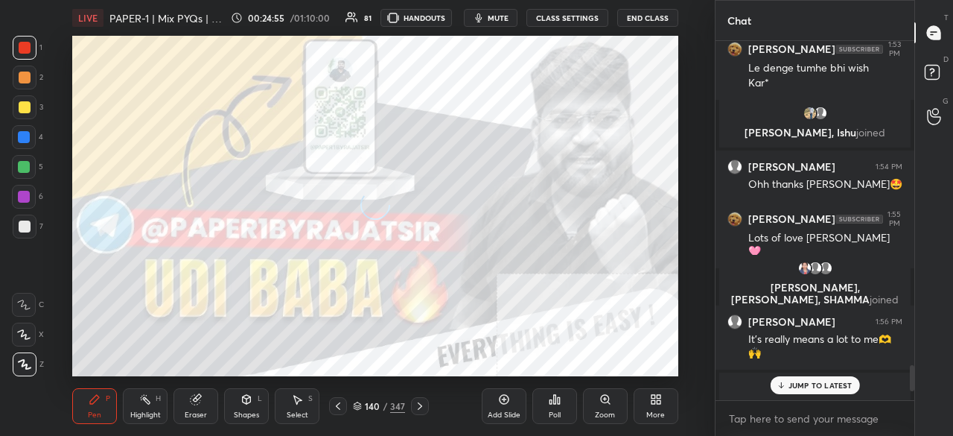
drag, startPoint x: 334, startPoint y: 407, endPoint x: 369, endPoint y: 407, distance: 35.7
click at [335, 407] on icon at bounding box center [338, 406] width 12 height 12
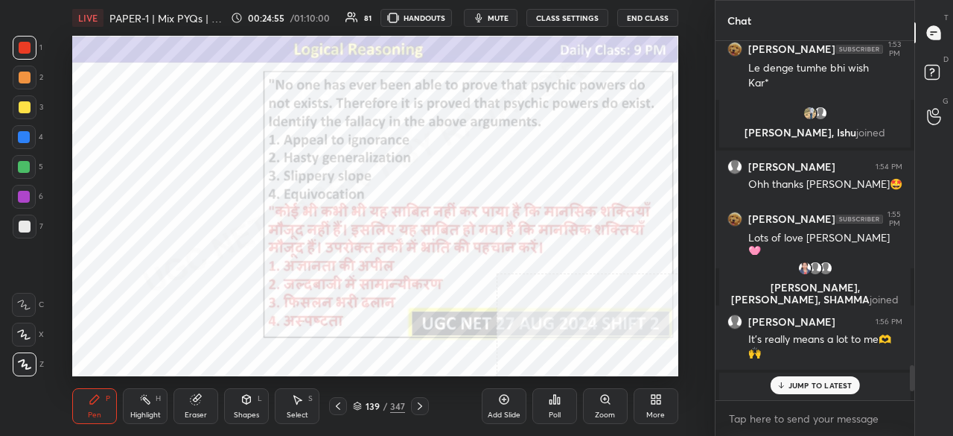
drag, startPoint x: 382, startPoint y: 407, endPoint x: 387, endPoint y: 392, distance: 15.8
click at [381, 407] on div "139 / 347" at bounding box center [379, 405] width 52 height 13
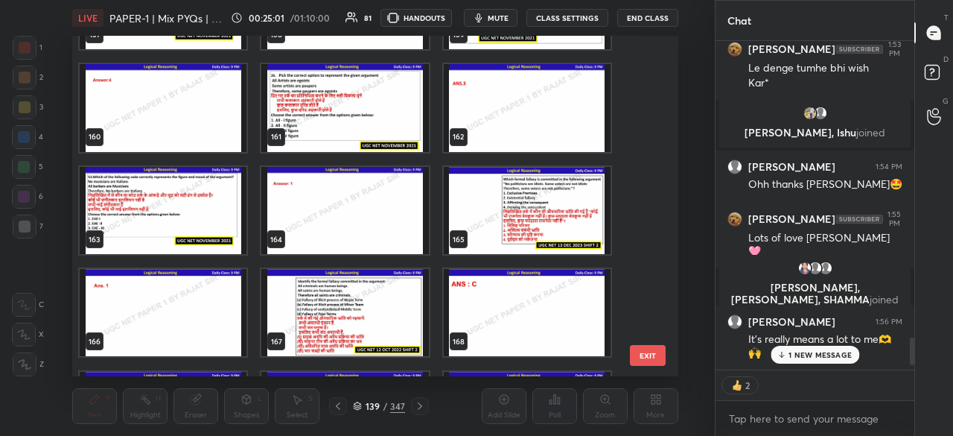
click at [649, 345] on button "EXIT" at bounding box center [648, 355] width 36 height 21
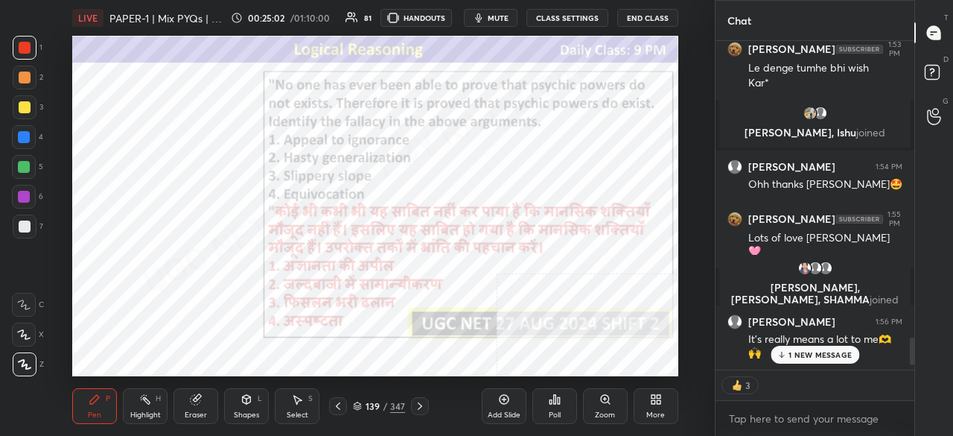
click at [654, 401] on icon at bounding box center [653, 402] width 4 height 4
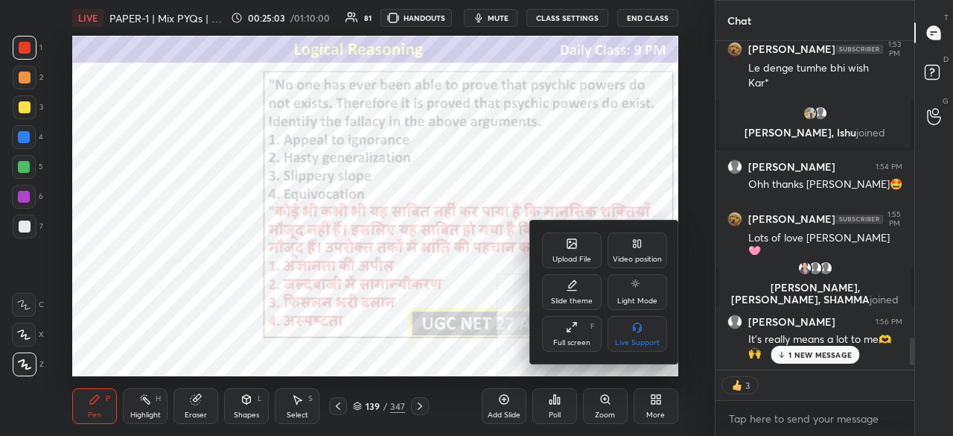
click at [564, 251] on div "Upload File" at bounding box center [572, 250] width 60 height 36
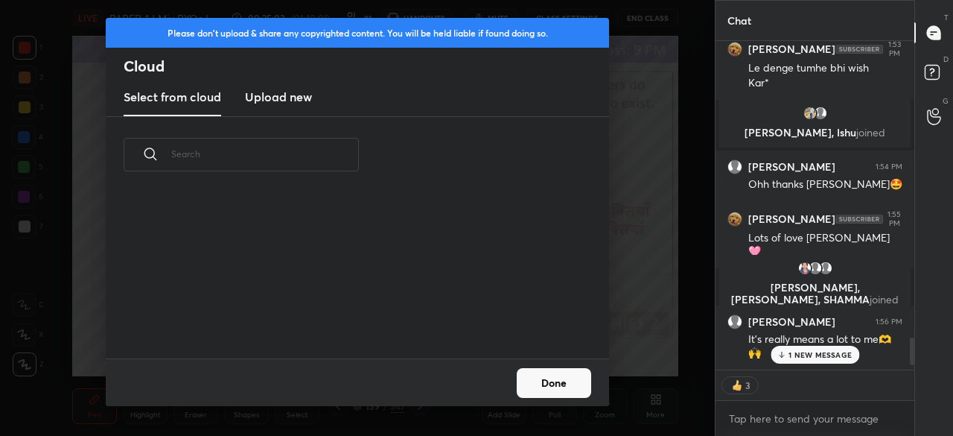
click at [263, 96] on h3 "Upload new" at bounding box center [278, 97] width 67 height 18
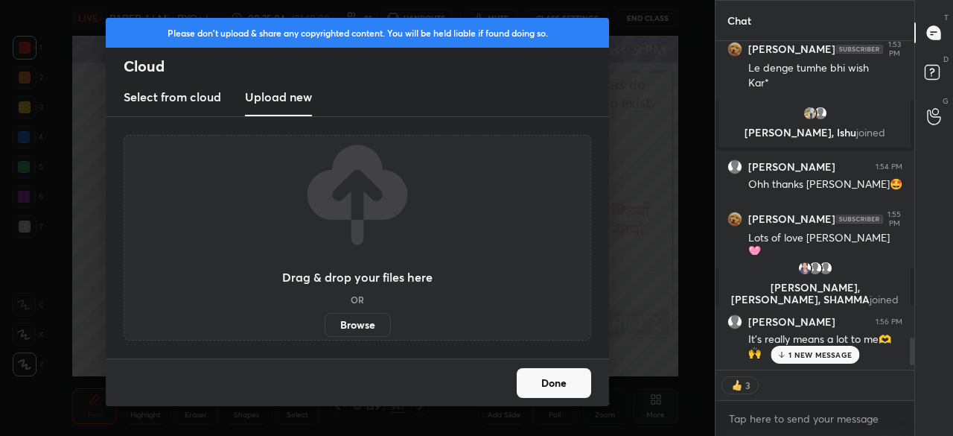
click at [344, 322] on label "Browse" at bounding box center [358, 325] width 66 height 24
click at [325, 322] on input "Browse" at bounding box center [325, 325] width 0 height 24
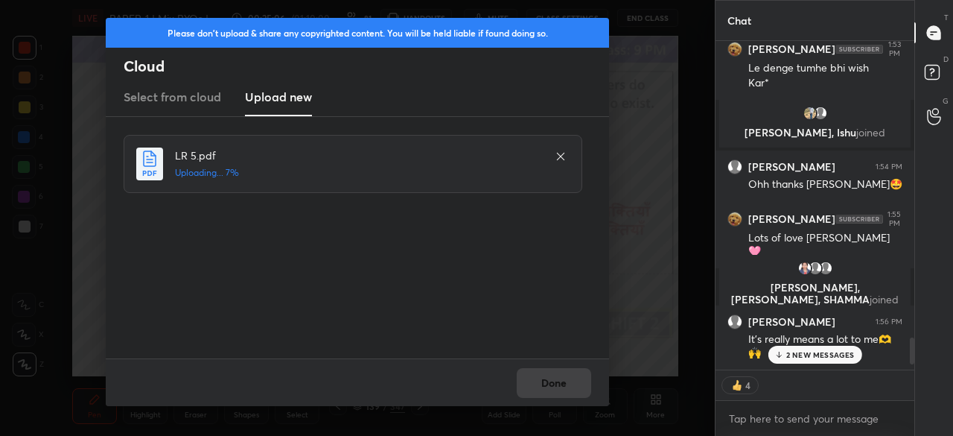
click at [798, 352] on p "2 NEW MESSAGES" at bounding box center [820, 354] width 68 height 9
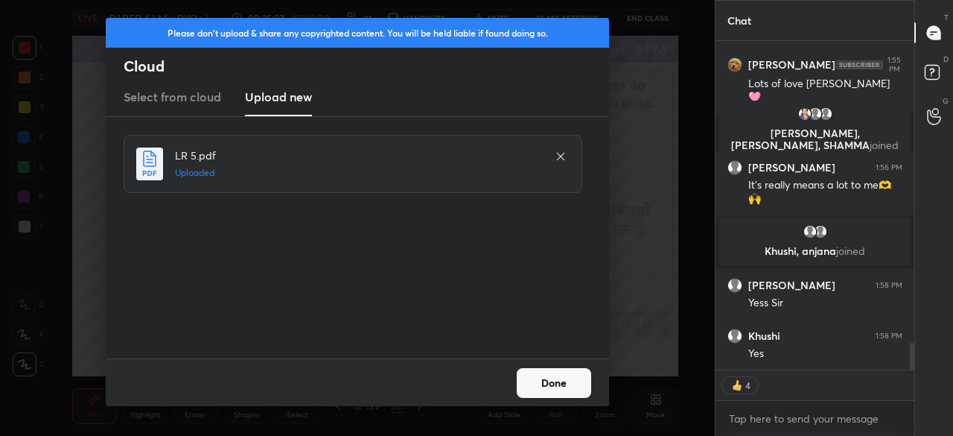
click at [550, 378] on button "Done" at bounding box center [554, 383] width 74 height 30
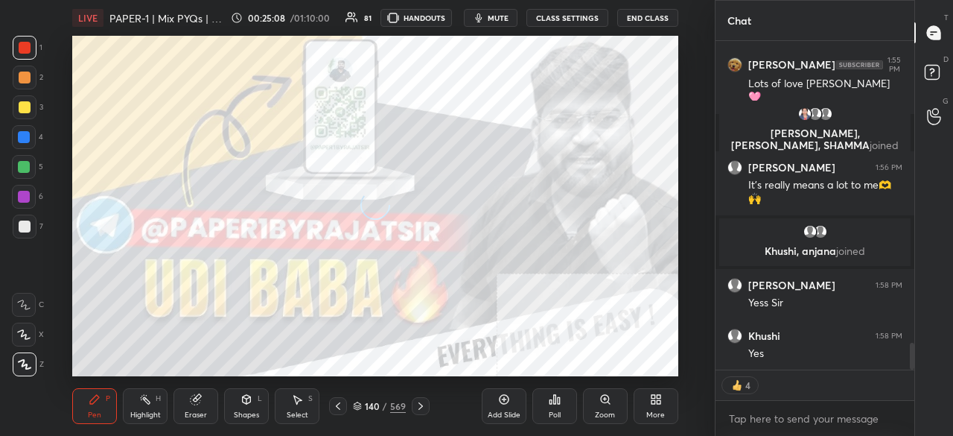
click at [337, 406] on icon at bounding box center [338, 406] width 12 height 12
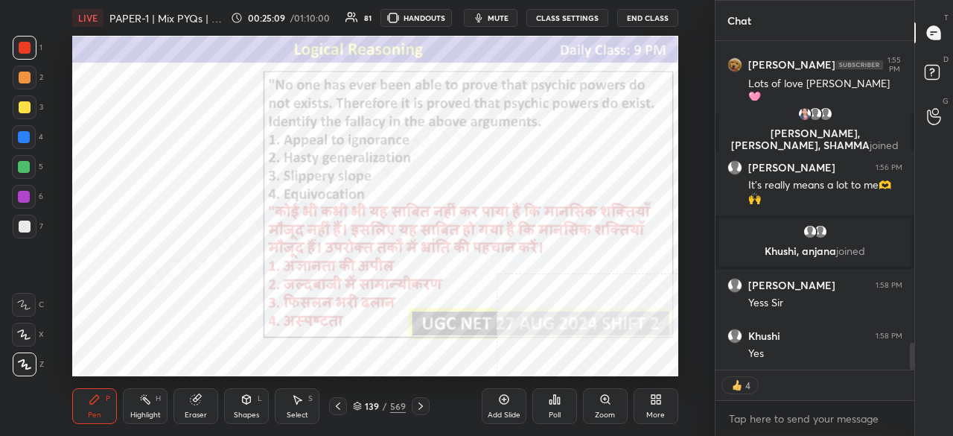
click at [383, 404] on div "/" at bounding box center [385, 405] width 4 height 9
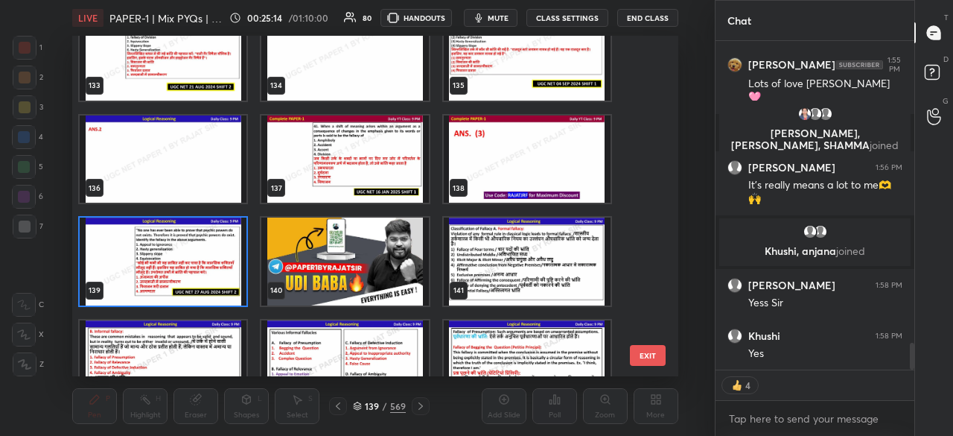
click at [200, 267] on img "grid" at bounding box center [163, 260] width 167 height 87
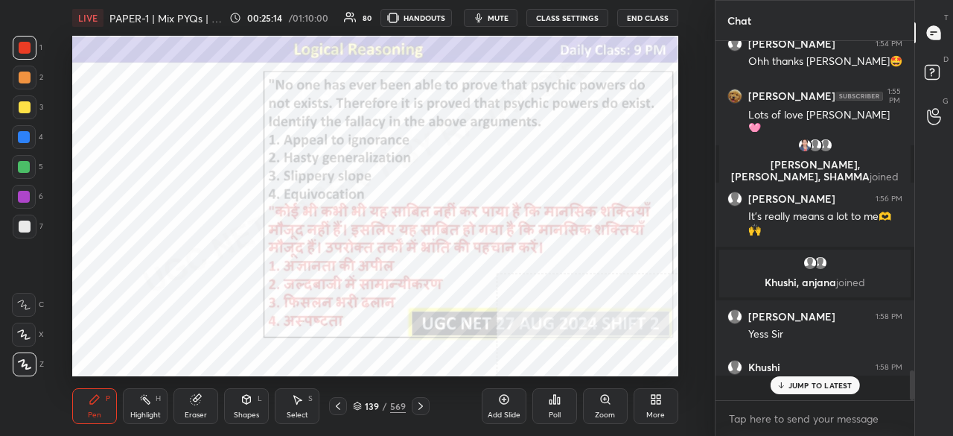
click at [201, 267] on img "grid" at bounding box center [163, 260] width 167 height 87
click at [651, 401] on icon at bounding box center [653, 402] width 4 height 4
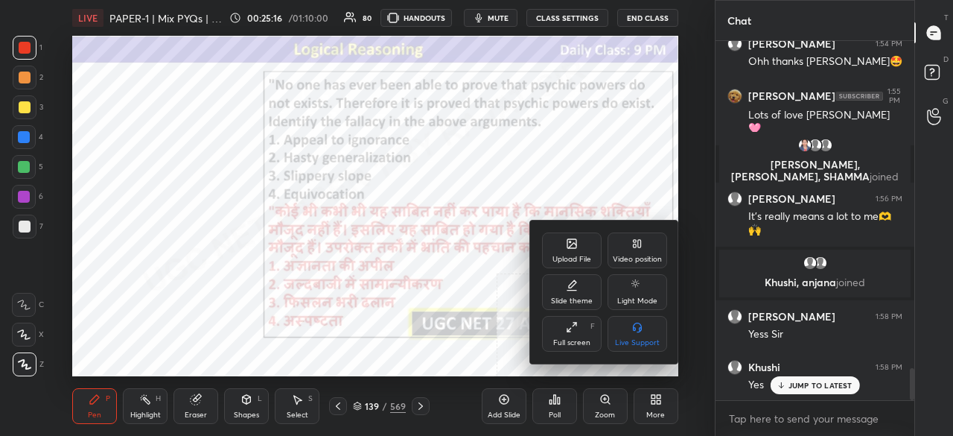
click at [557, 244] on div "Upload File" at bounding box center [572, 250] width 60 height 36
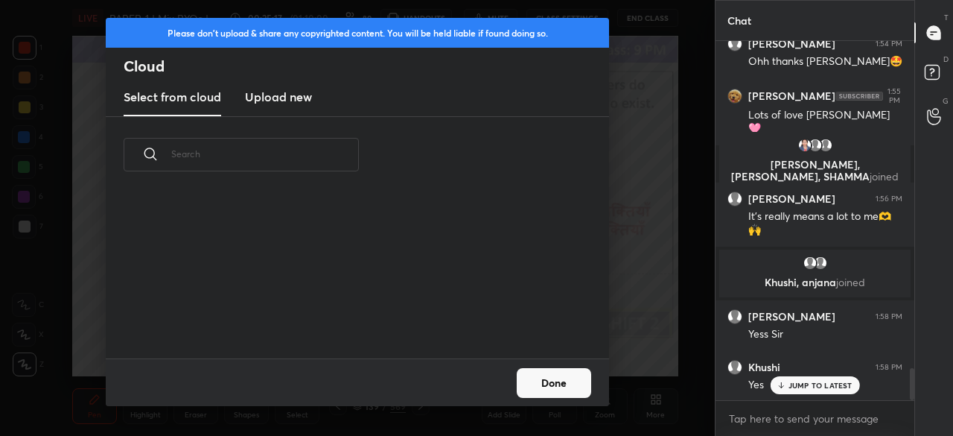
click at [277, 88] on h3 "Upload new" at bounding box center [278, 97] width 67 height 18
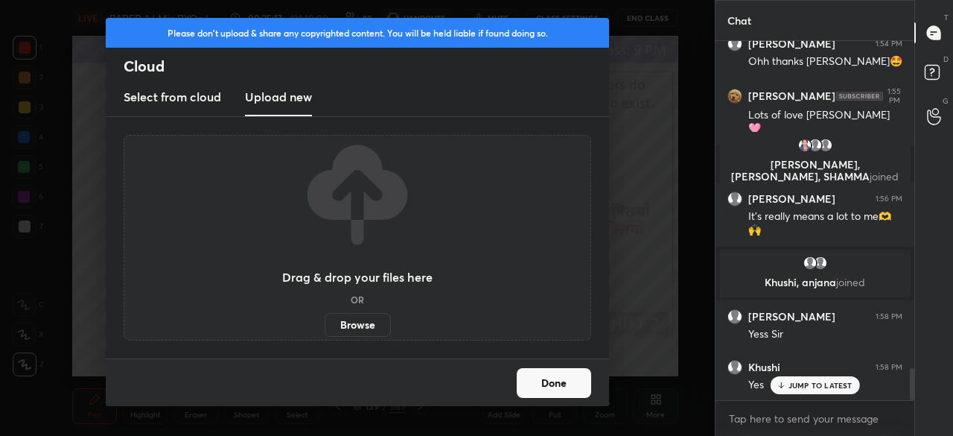
click at [357, 319] on label "Browse" at bounding box center [358, 325] width 66 height 24
click at [325, 319] on input "Browse" at bounding box center [325, 325] width 0 height 24
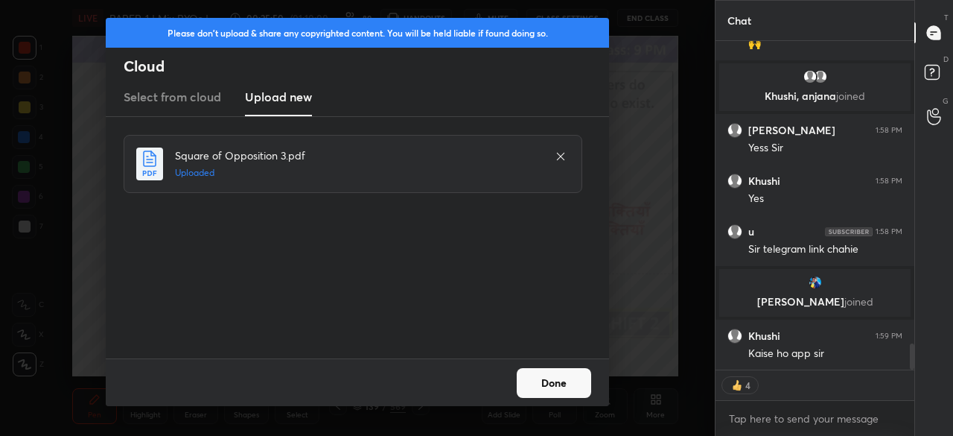
click at [567, 383] on button "Done" at bounding box center [554, 383] width 74 height 30
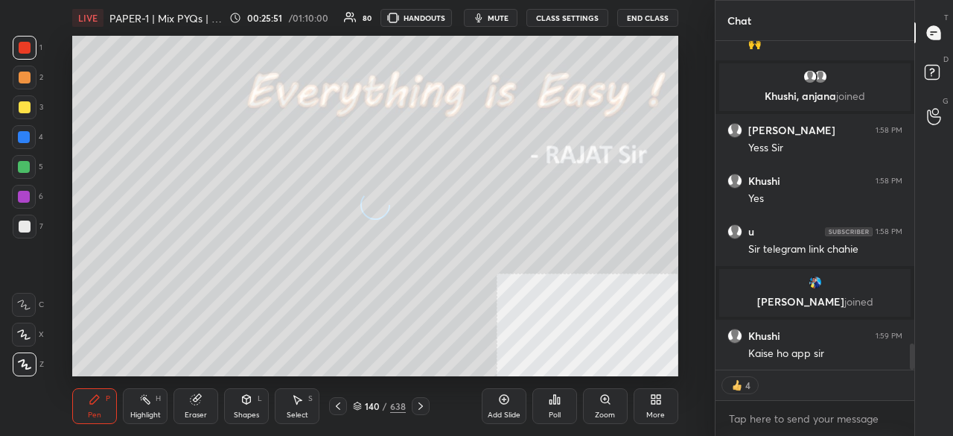
drag, startPoint x: 343, startPoint y: 408, endPoint x: 369, endPoint y: 407, distance: 26.1
click at [344, 408] on div at bounding box center [338, 406] width 18 height 18
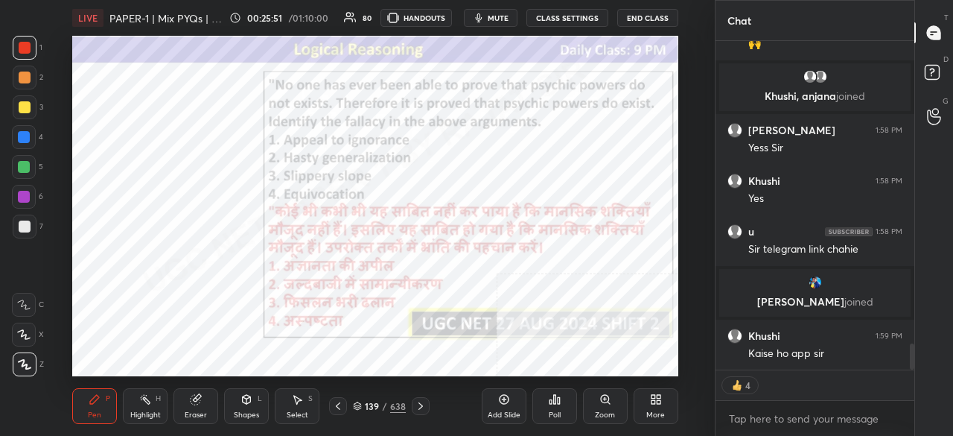
click at [371, 405] on div "139" at bounding box center [372, 405] width 15 height 9
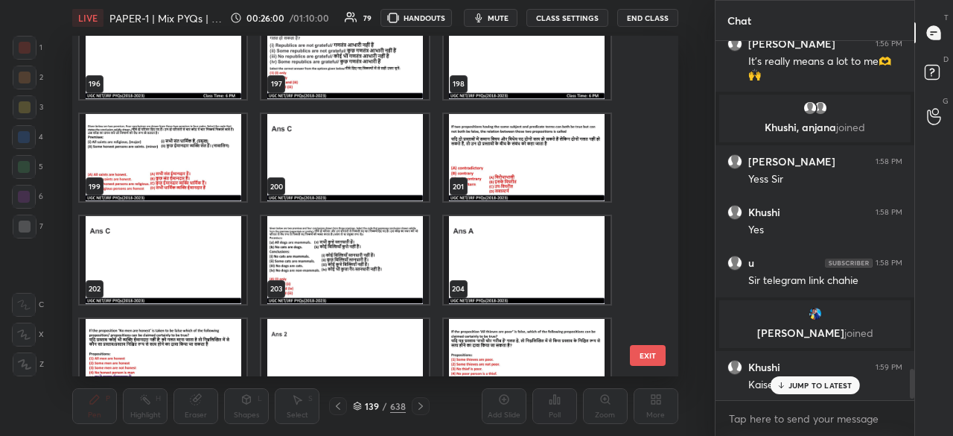
click at [640, 352] on button "EXIT" at bounding box center [648, 355] width 36 height 21
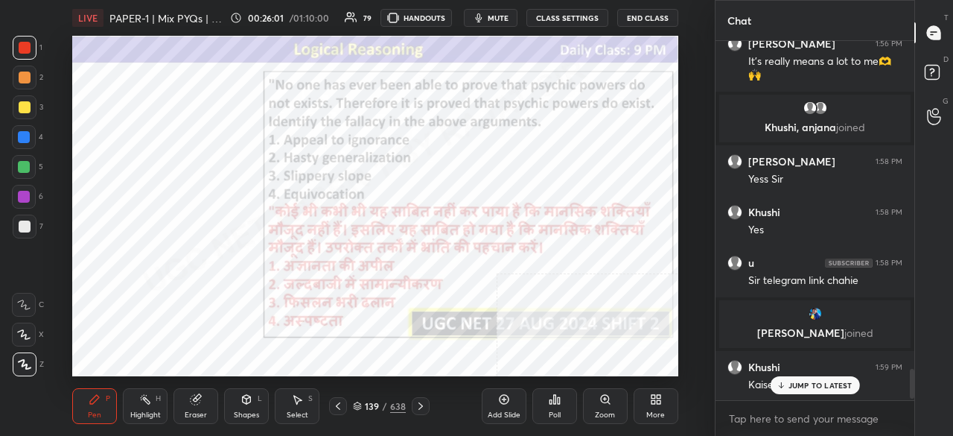
click at [657, 403] on icon at bounding box center [659, 402] width 4 height 4
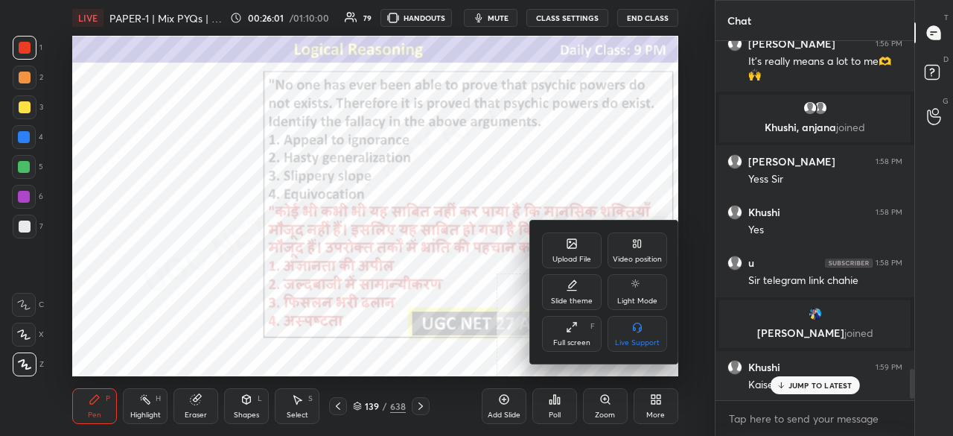
click at [570, 242] on icon at bounding box center [570, 241] width 1 height 1
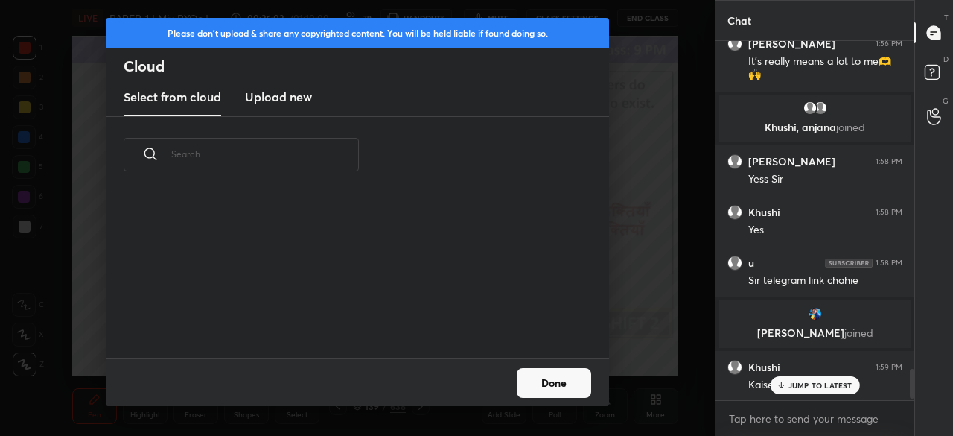
drag, startPoint x: 277, startPoint y: 98, endPoint x: 282, endPoint y: 112, distance: 15.1
click at [277, 98] on h3 "Upload new" at bounding box center [278, 97] width 67 height 18
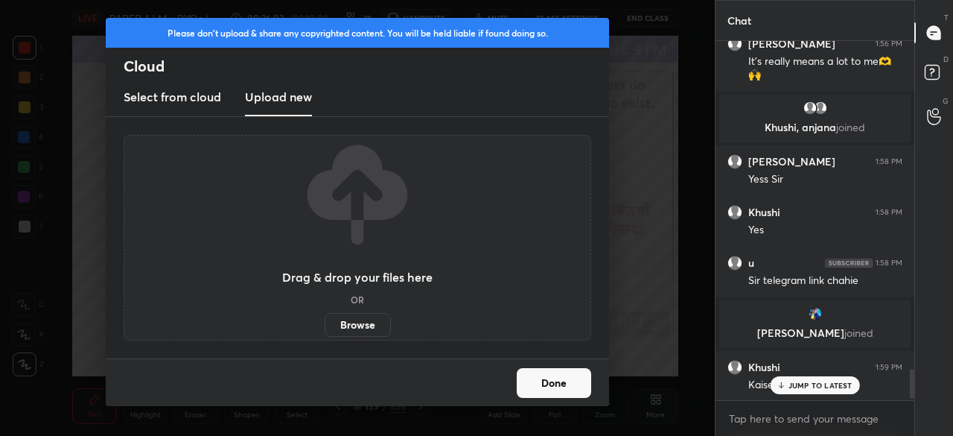
click at [352, 328] on label "Browse" at bounding box center [358, 325] width 66 height 24
click at [325, 328] on input "Browse" at bounding box center [325, 325] width 0 height 24
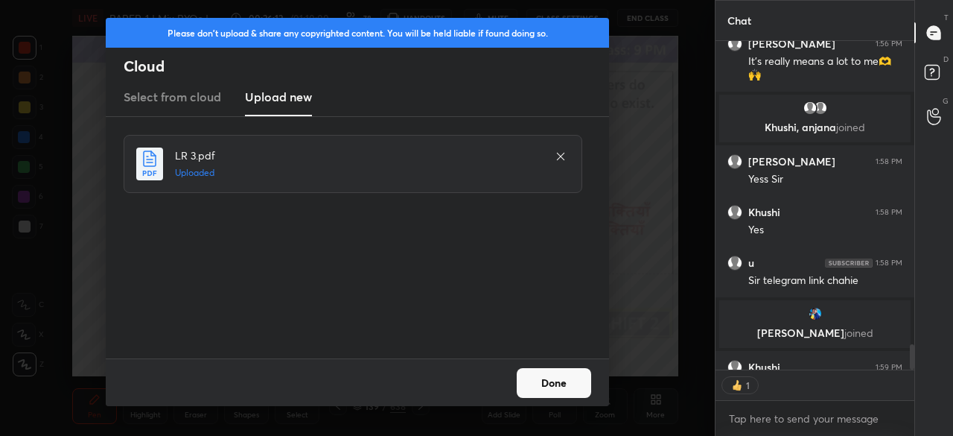
click at [558, 377] on button "Done" at bounding box center [554, 383] width 74 height 30
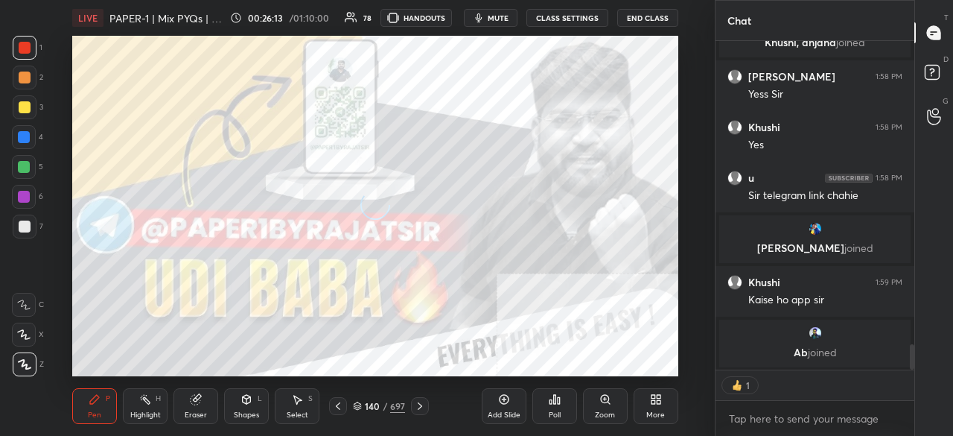
click at [341, 403] on icon at bounding box center [338, 406] width 12 height 12
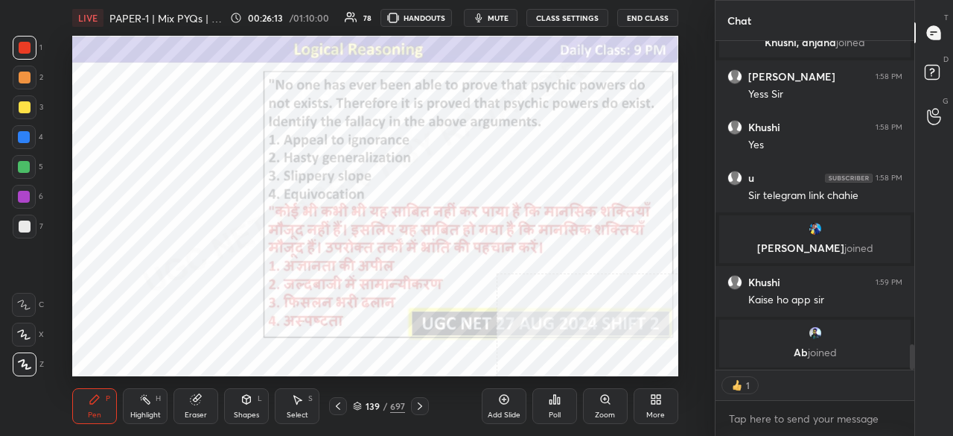
drag, startPoint x: 381, startPoint y: 402, endPoint x: 386, endPoint y: 382, distance: 20.8
click at [381, 400] on div "139 / 697" at bounding box center [379, 405] width 52 height 13
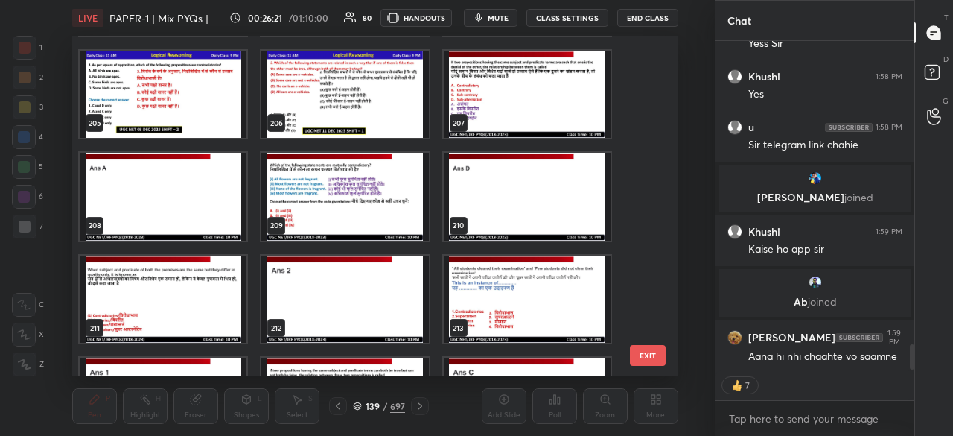
scroll to position [6948, 0]
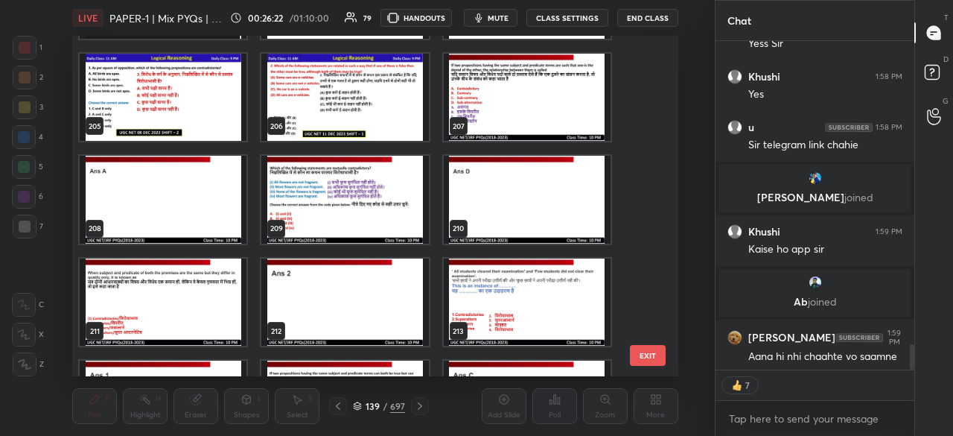
click at [647, 349] on button "EXIT" at bounding box center [648, 355] width 36 height 21
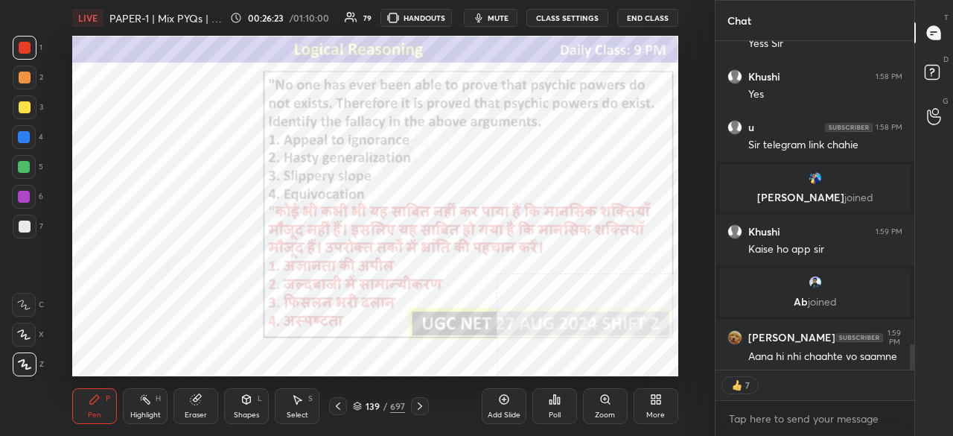
click at [667, 404] on div "More" at bounding box center [656, 406] width 45 height 36
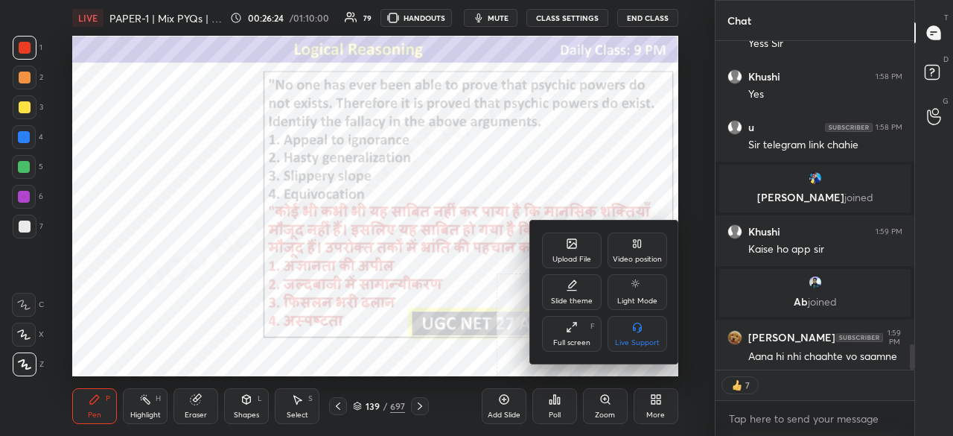
click at [572, 256] on div "Upload File" at bounding box center [571, 258] width 39 height 7
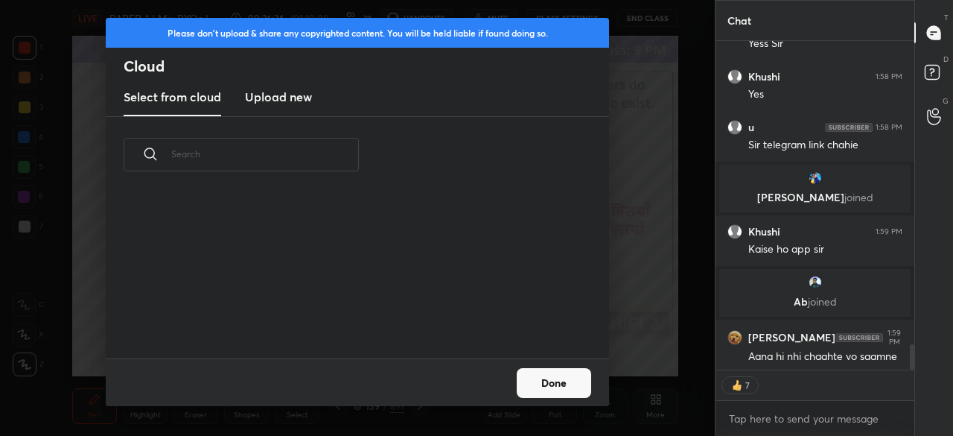
scroll to position [165, 478]
drag, startPoint x: 281, startPoint y: 98, endPoint x: 290, endPoint y: 108, distance: 13.7
click at [281, 97] on h3 "Upload new" at bounding box center [278, 97] width 67 height 18
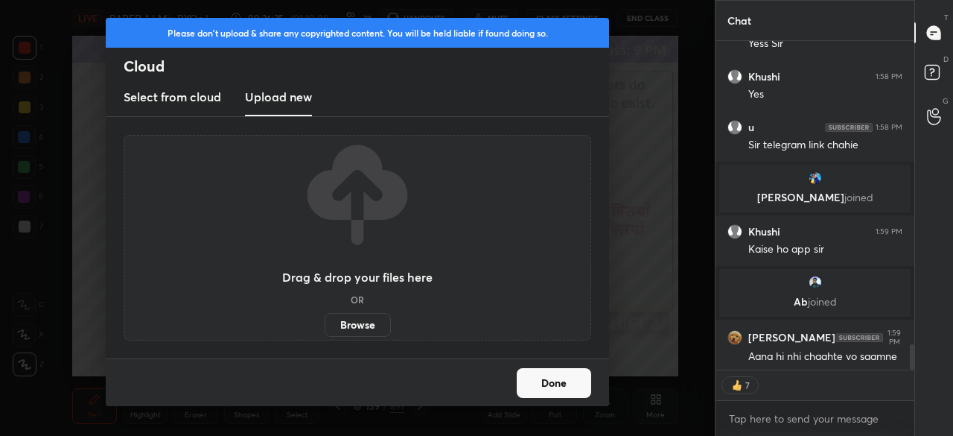
click at [344, 325] on label "Browse" at bounding box center [358, 325] width 66 height 24
click at [325, 325] on input "Browse" at bounding box center [325, 325] width 0 height 24
type textarea "x"
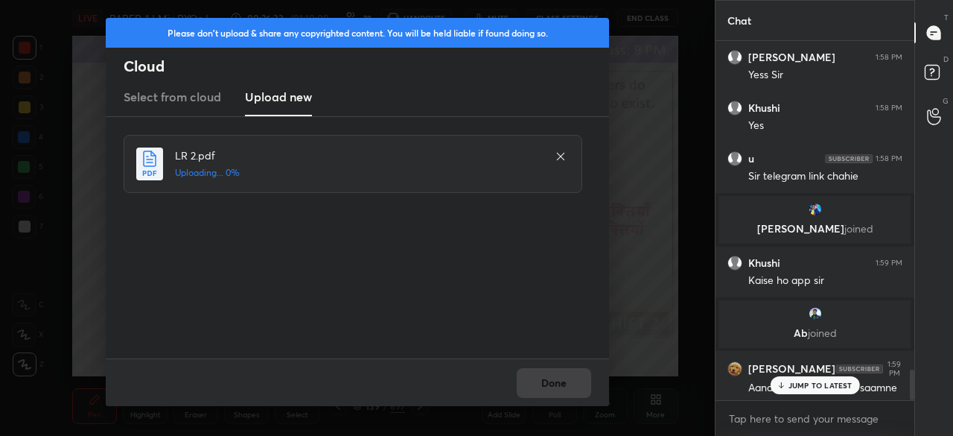
click at [823, 383] on p "JUMP TO LATEST" at bounding box center [820, 384] width 64 height 9
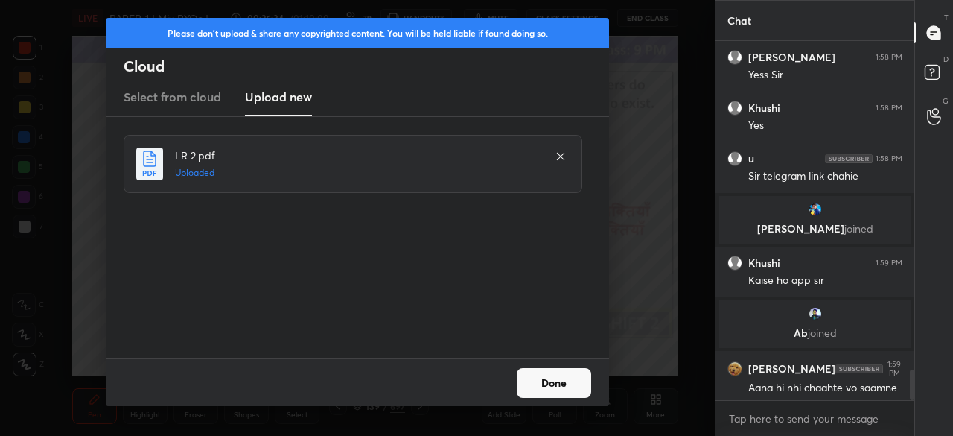
click at [567, 386] on button "Done" at bounding box center [554, 383] width 74 height 30
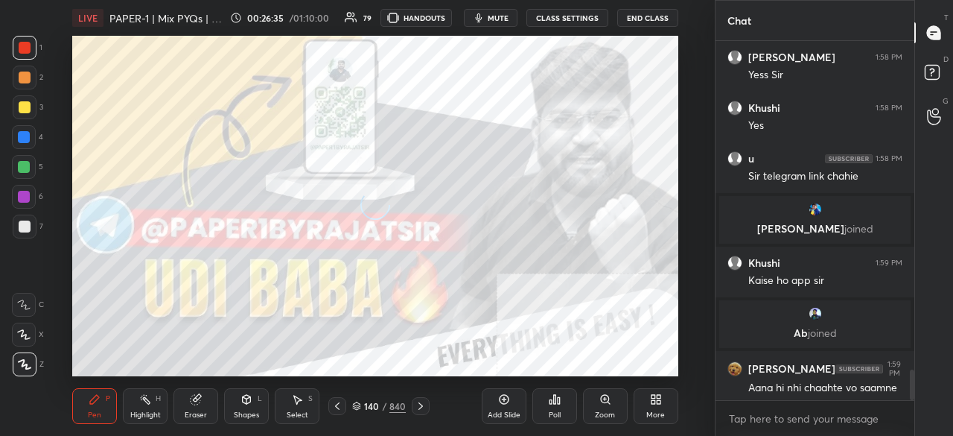
click at [340, 410] on icon at bounding box center [337, 406] width 12 height 12
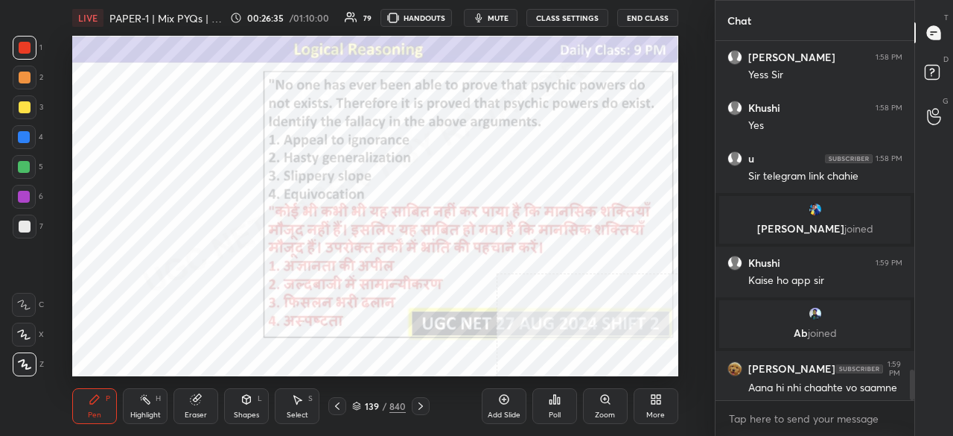
click at [374, 405] on div "139" at bounding box center [371, 405] width 15 height 9
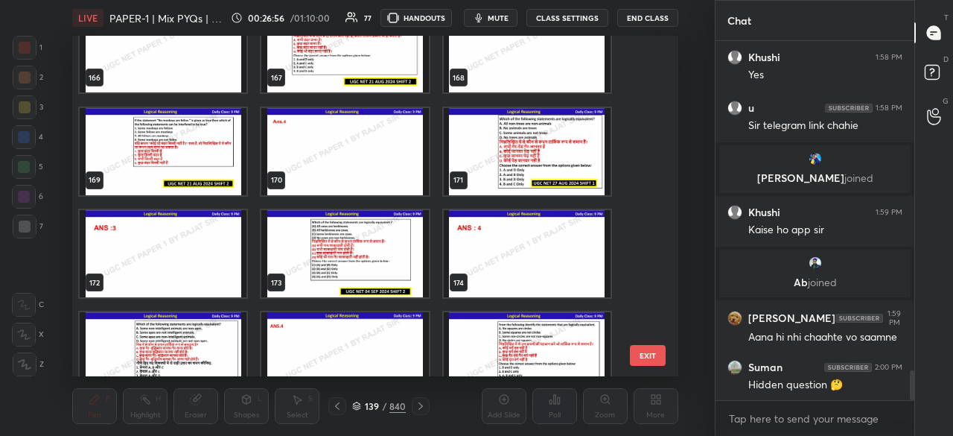
click at [197, 135] on img "grid" at bounding box center [163, 150] width 167 height 87
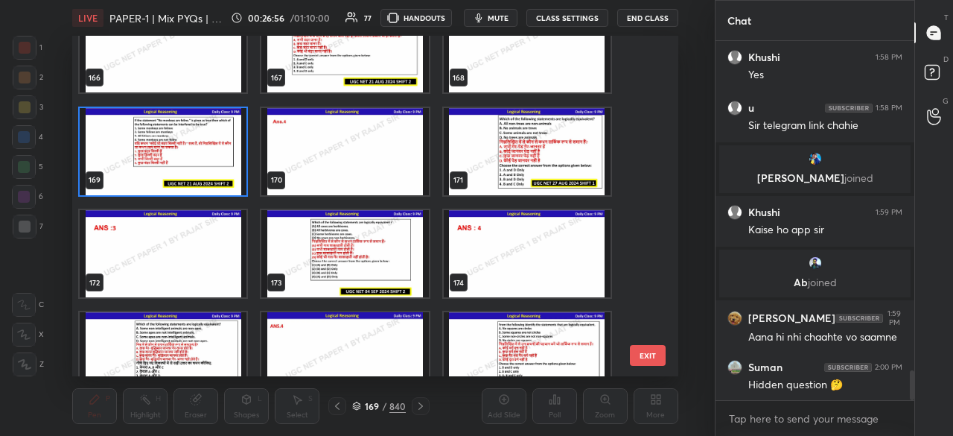
click at [197, 135] on img "grid" at bounding box center [163, 150] width 167 height 87
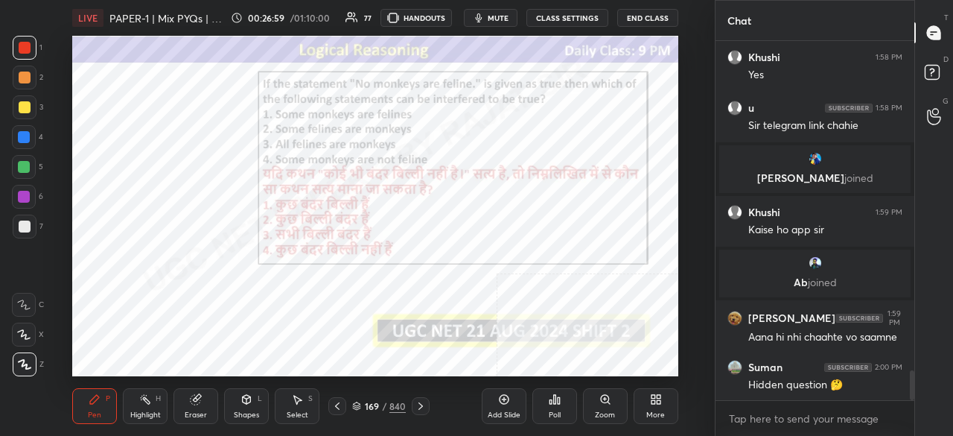
click at [427, 404] on div at bounding box center [421, 406] width 18 height 18
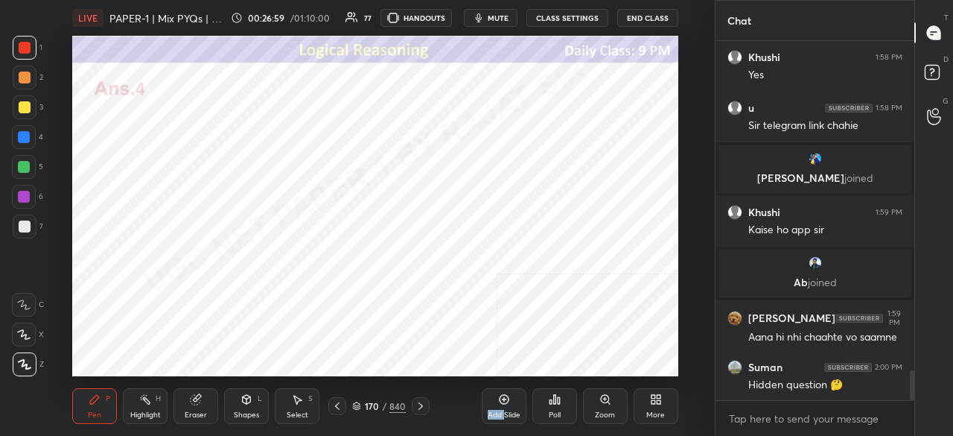
click at [427, 404] on div at bounding box center [421, 406] width 18 height 18
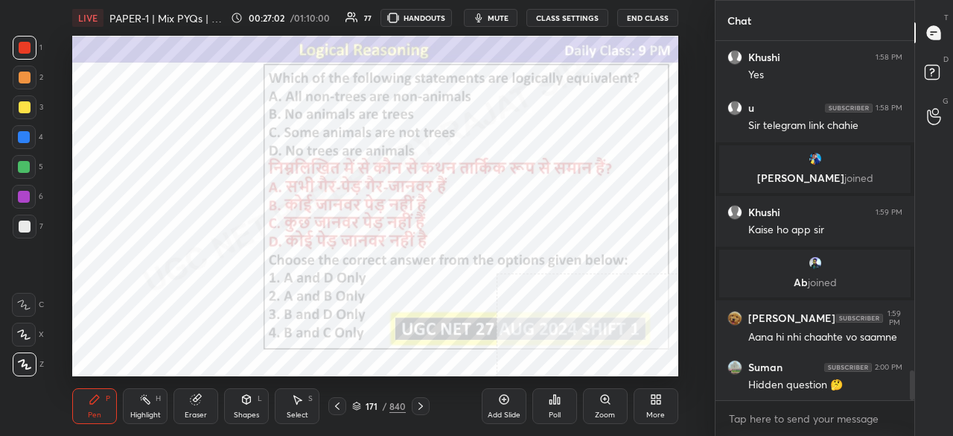
click at [375, 404] on div "171" at bounding box center [371, 405] width 15 height 9
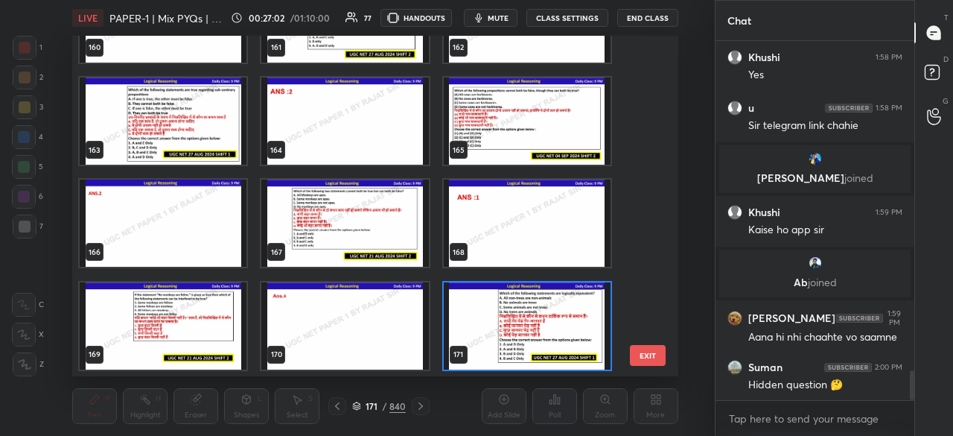
scroll to position [4, 7]
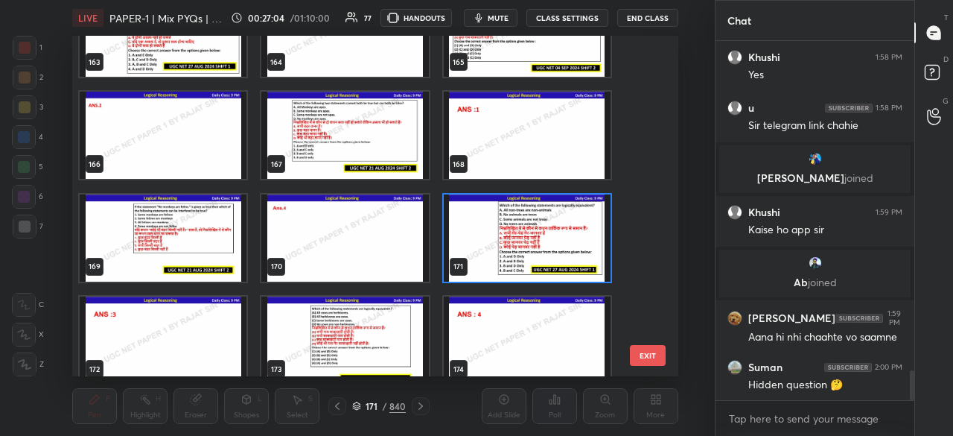
click at [505, 229] on img "grid" at bounding box center [527, 237] width 167 height 87
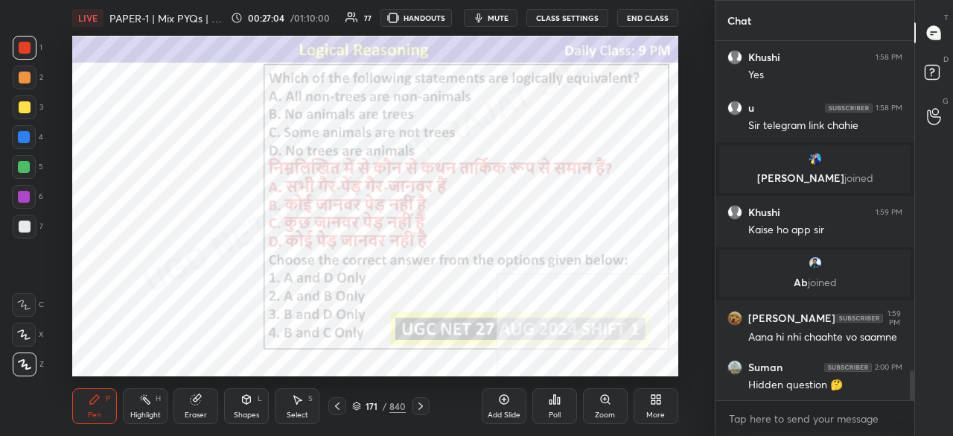
click at [505, 230] on img "grid" at bounding box center [527, 237] width 167 height 87
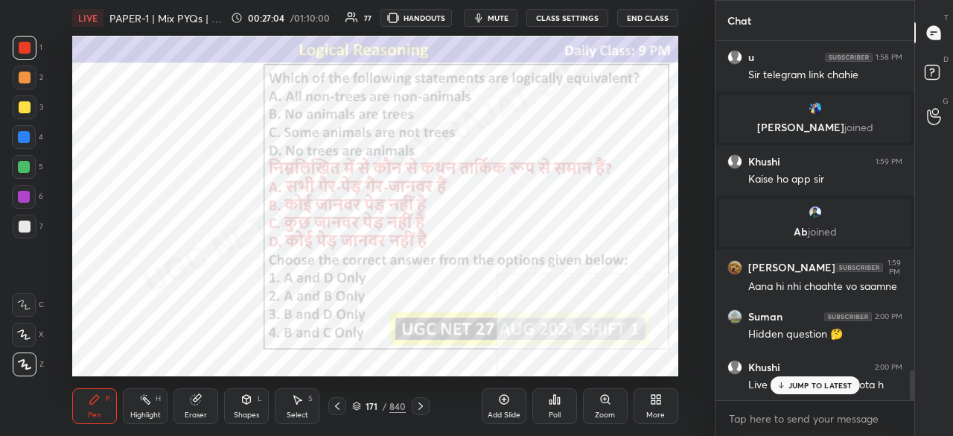
click at [551, 397] on icon at bounding box center [555, 399] width 12 height 12
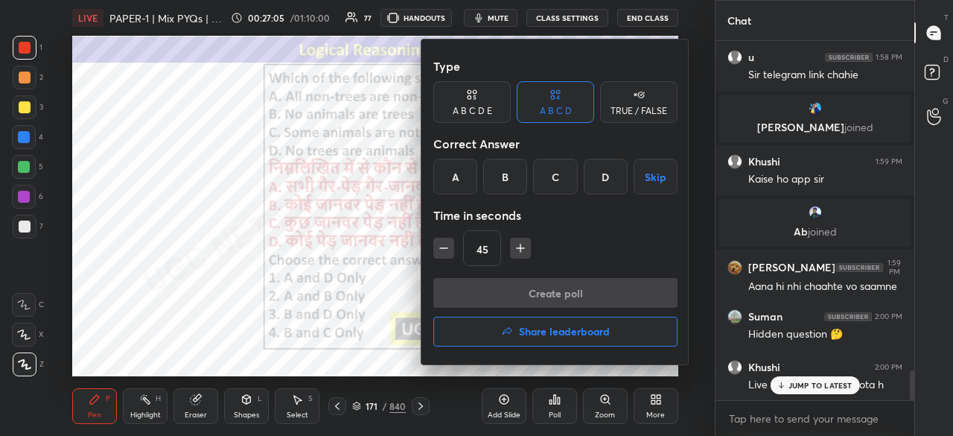
click at [546, 179] on div "C" at bounding box center [555, 177] width 44 height 36
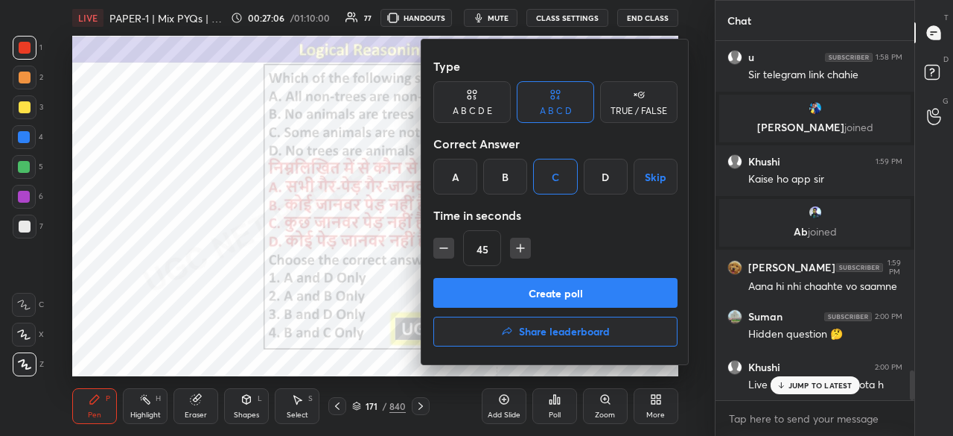
click at [520, 250] on icon "button" at bounding box center [520, 247] width 0 height 7
type input "60"
click at [564, 289] on button "Create poll" at bounding box center [555, 293] width 244 height 30
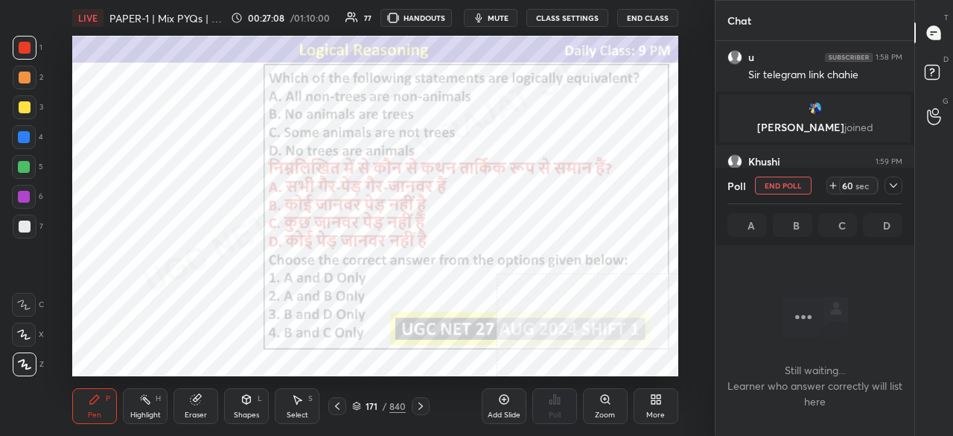
click at [660, 403] on icon at bounding box center [656, 399] width 12 height 12
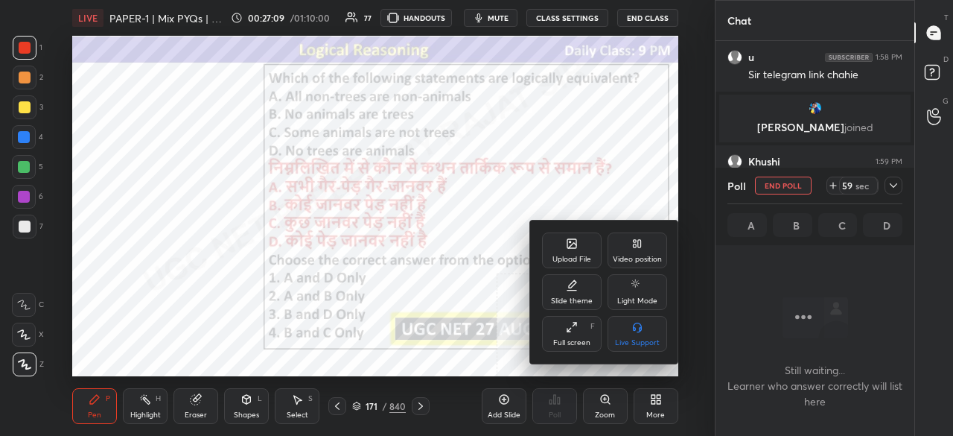
click at [582, 330] on div "Full screen F" at bounding box center [572, 334] width 60 height 36
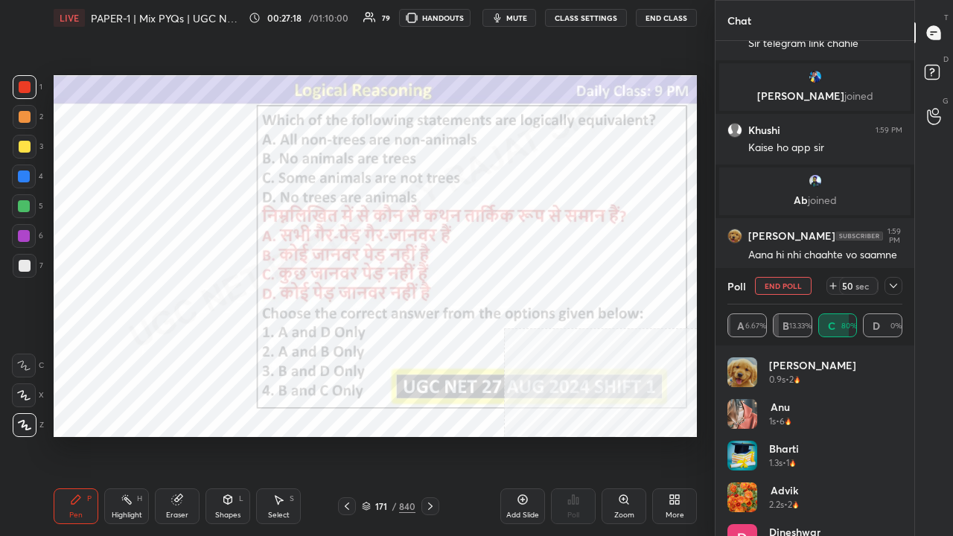
click at [518, 21] on span "mute" at bounding box center [516, 18] width 21 height 10
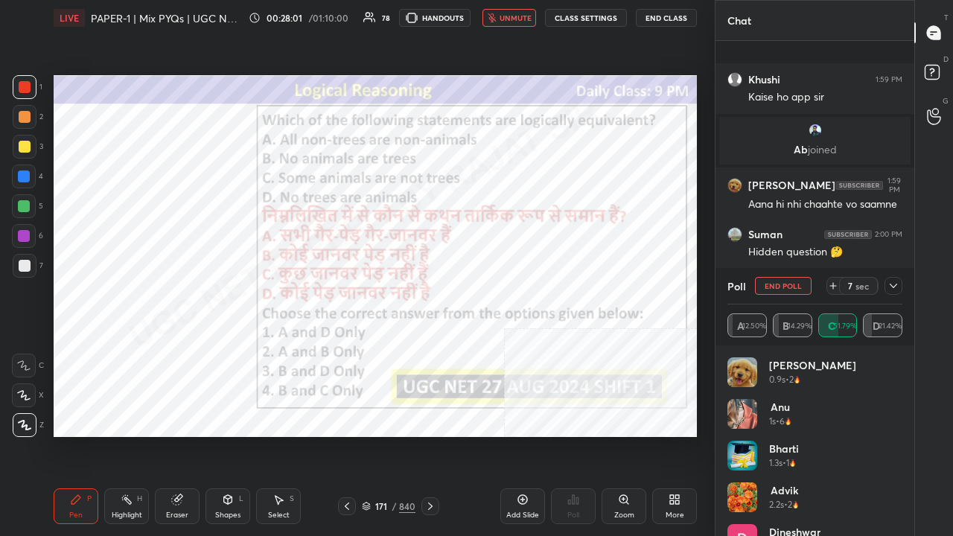
scroll to position [4180, 0]
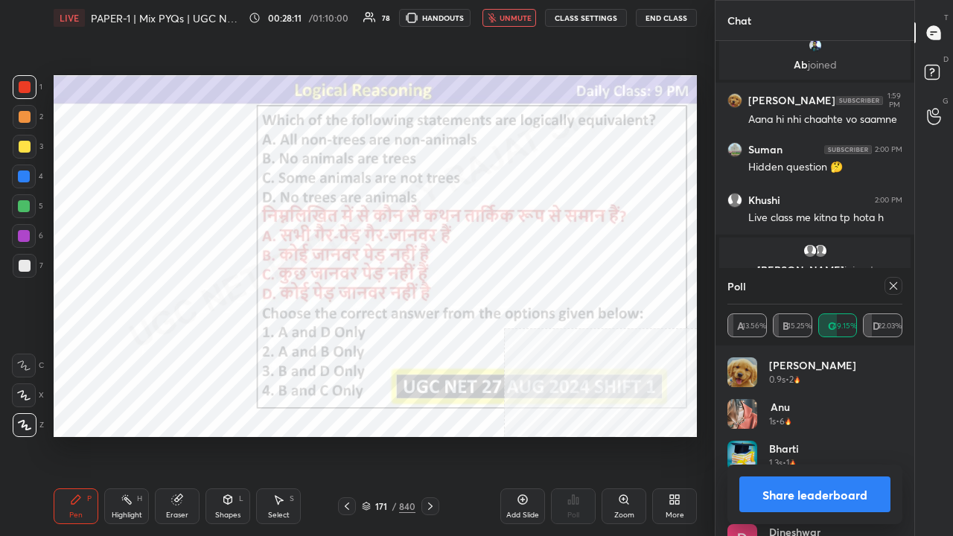
drag, startPoint x: 514, startPoint y: 18, endPoint x: 599, endPoint y: 68, distance: 98.2
click at [515, 18] on span "unmute" at bounding box center [516, 18] width 32 height 10
click at [896, 284] on icon at bounding box center [893, 286] width 12 height 12
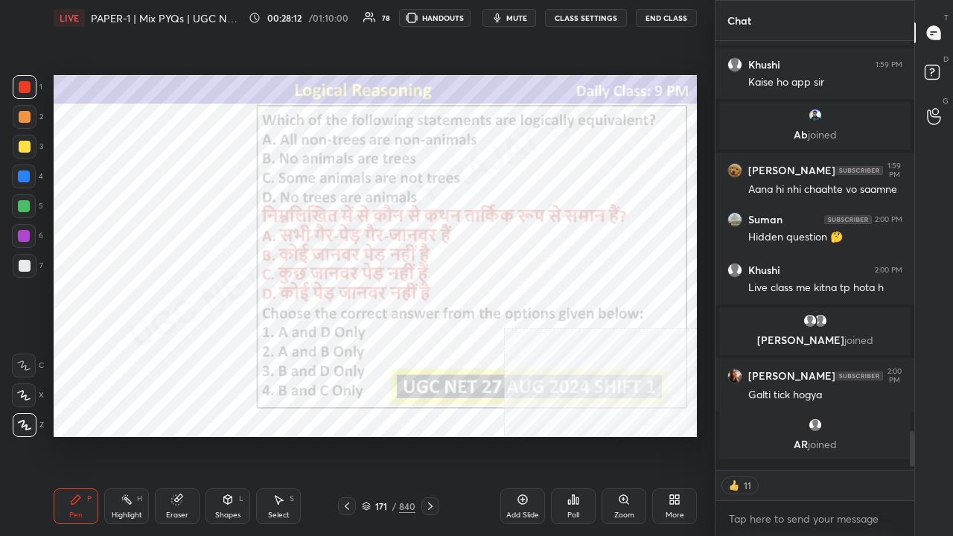
scroll to position [1, 4]
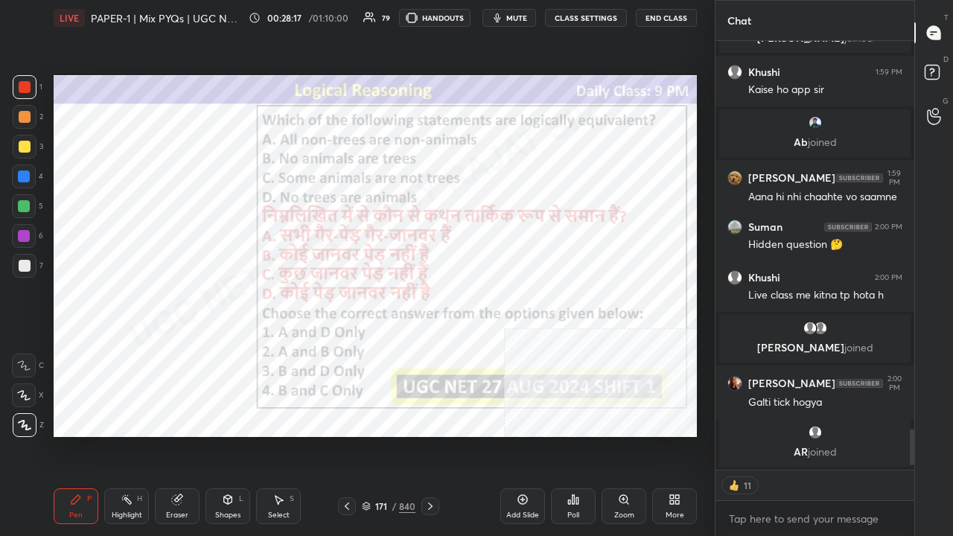
click at [21, 177] on div at bounding box center [24, 176] width 12 height 12
click at [22, 177] on div at bounding box center [24, 176] width 12 height 12
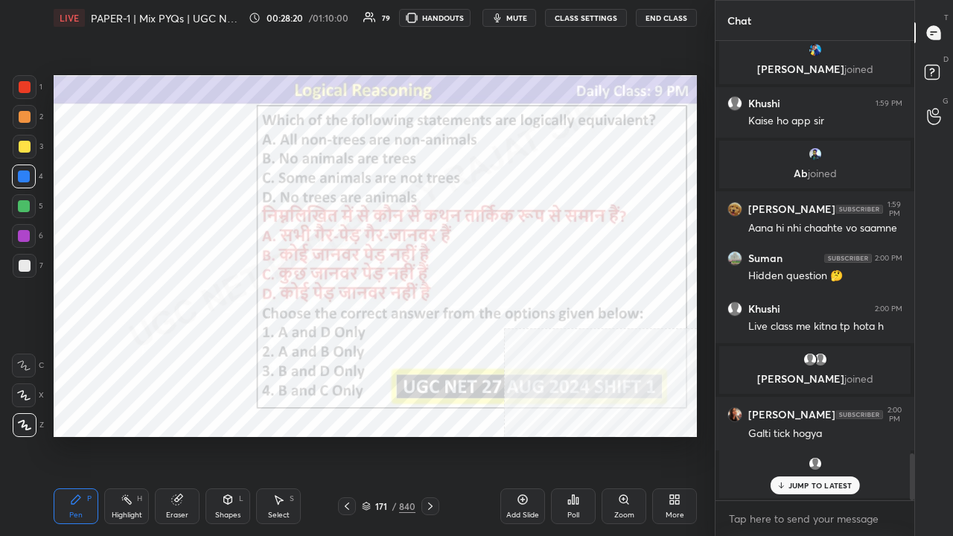
scroll to position [4071, 0]
click at [383, 435] on div "171" at bounding box center [381, 506] width 15 height 9
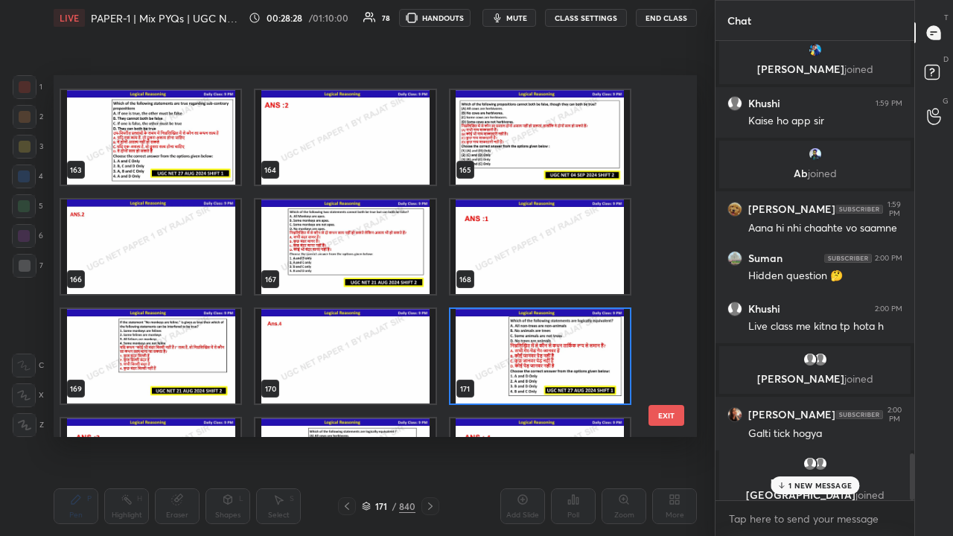
scroll to position [5944, 0]
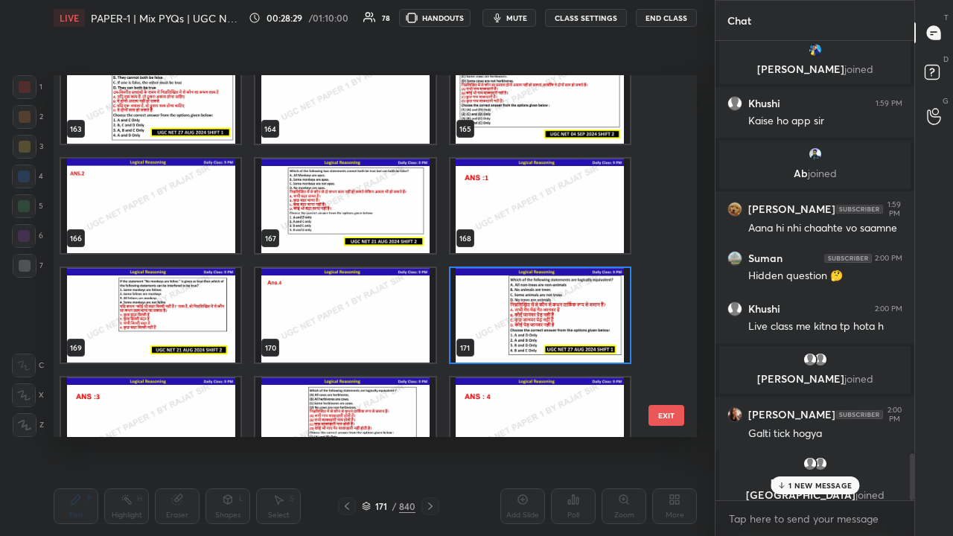
click at [547, 305] on img "grid" at bounding box center [539, 315] width 179 height 95
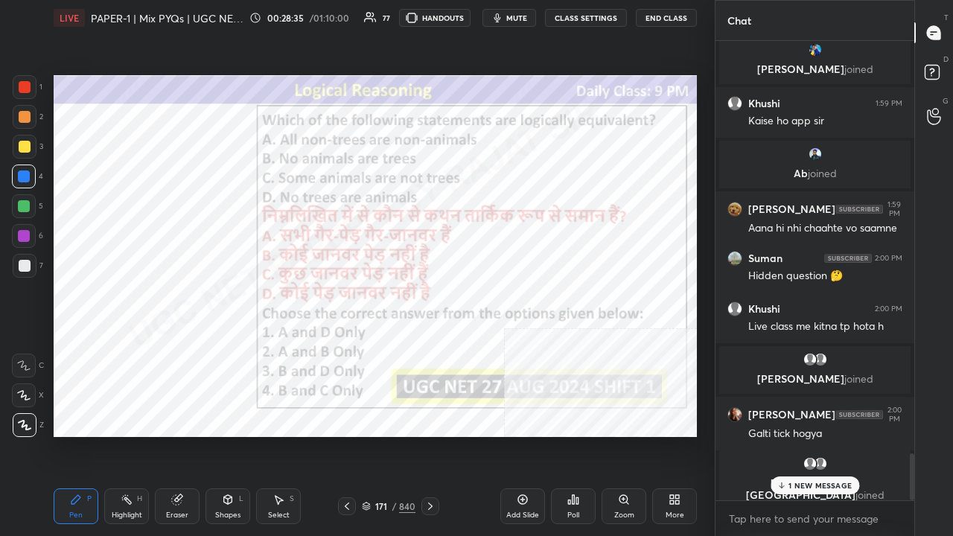
click at [398, 435] on div "171 / 840" at bounding box center [389, 506] width 54 height 13
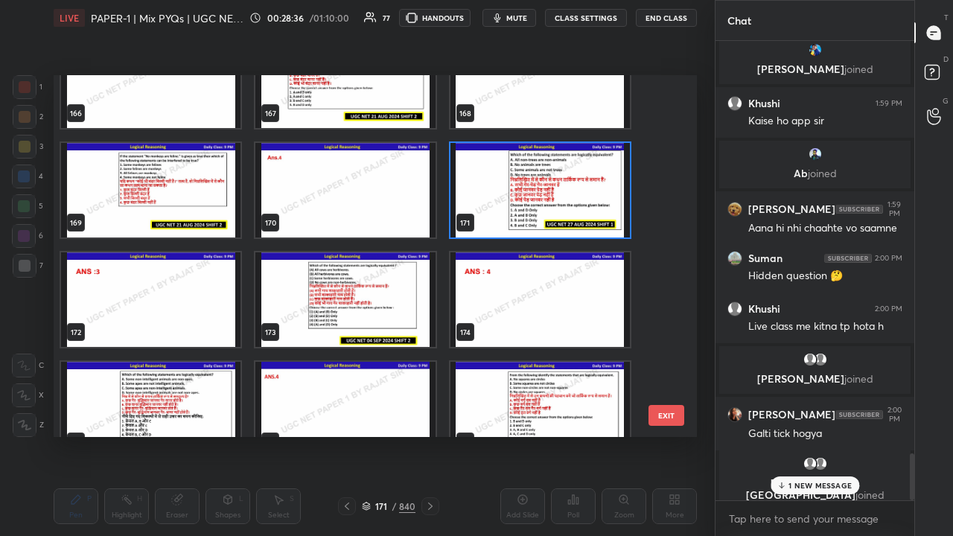
click at [348, 298] on img "grid" at bounding box center [344, 299] width 179 height 95
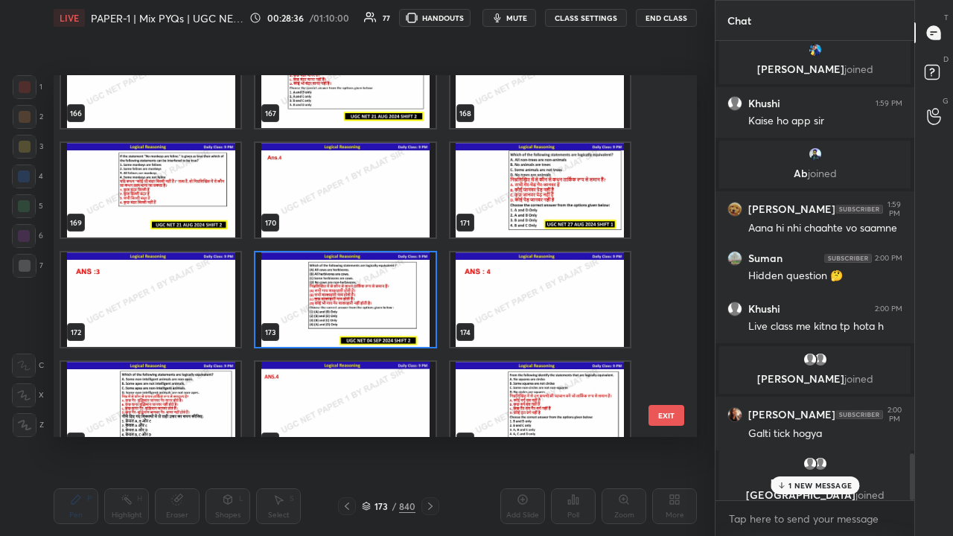
click at [349, 298] on img "grid" at bounding box center [344, 299] width 179 height 95
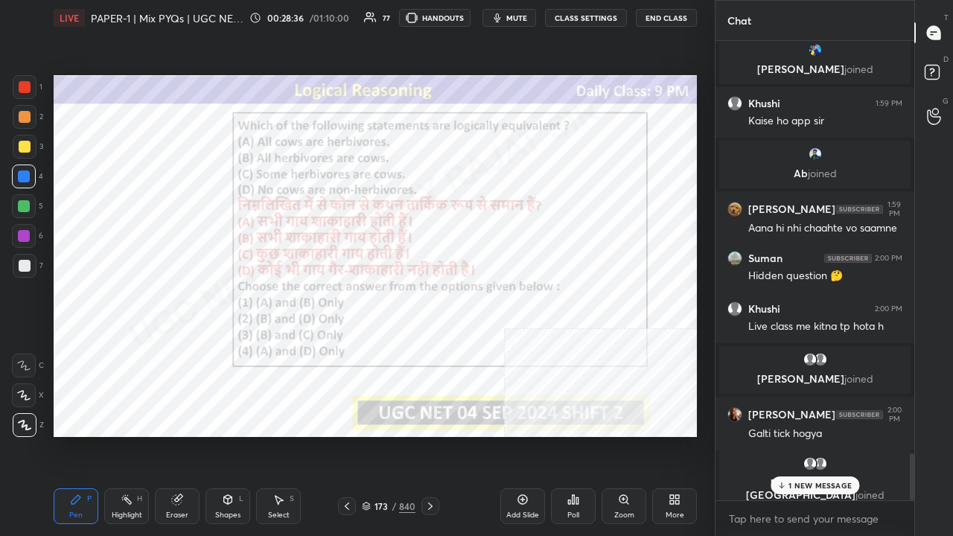
click at [349, 298] on img "grid" at bounding box center [344, 299] width 179 height 95
click at [398, 435] on div "173 / 840" at bounding box center [389, 506] width 54 height 13
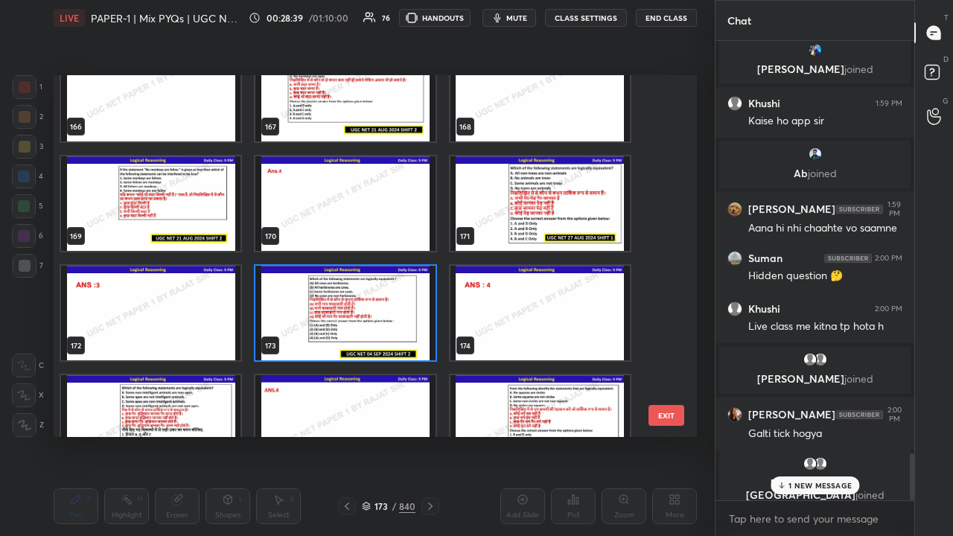
click at [392, 301] on img "grid" at bounding box center [344, 313] width 179 height 95
click at [392, 299] on img "grid" at bounding box center [344, 313] width 179 height 95
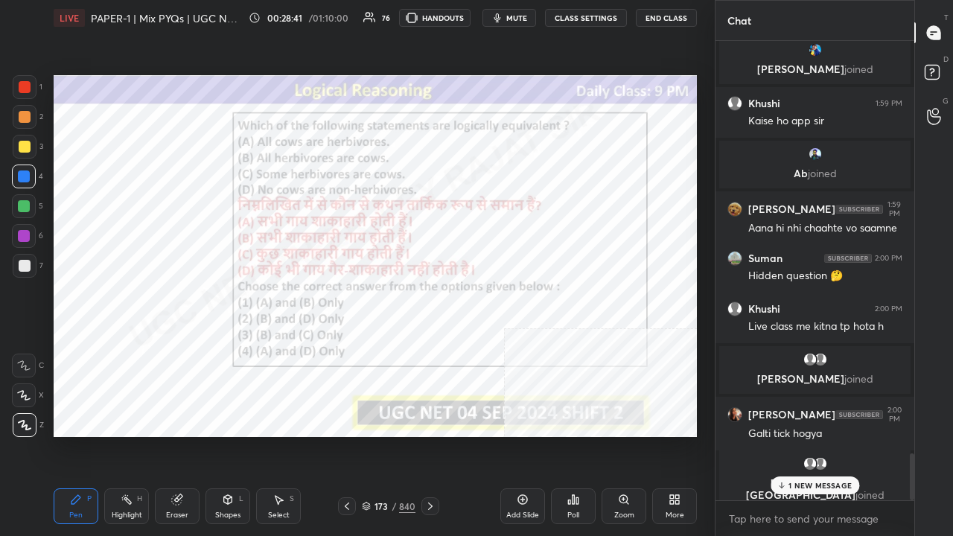
click at [581, 435] on div "Poll" at bounding box center [573, 506] width 45 height 36
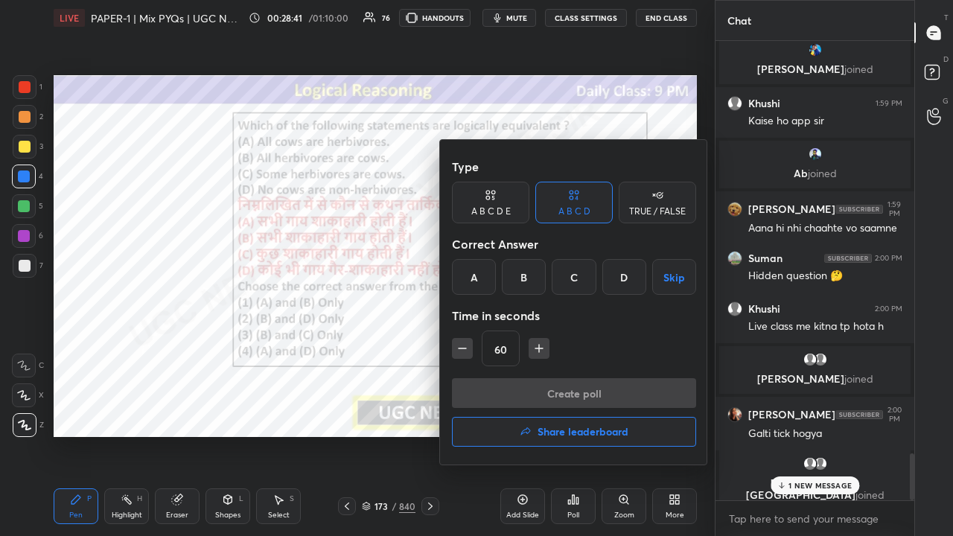
click at [620, 278] on div "D" at bounding box center [624, 277] width 44 height 36
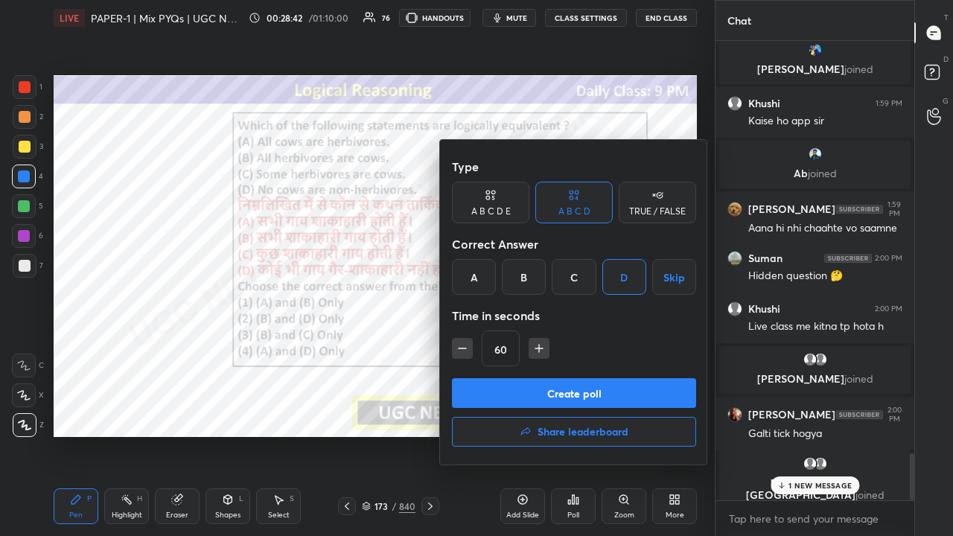
click at [564, 399] on button "Create poll" at bounding box center [574, 393] width 244 height 30
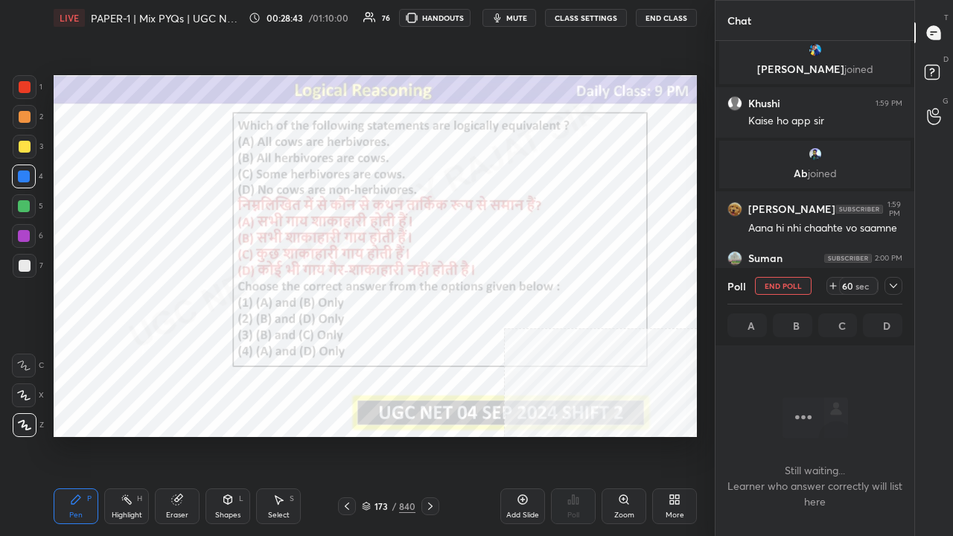
click at [511, 13] on span "mute" at bounding box center [516, 18] width 21 height 10
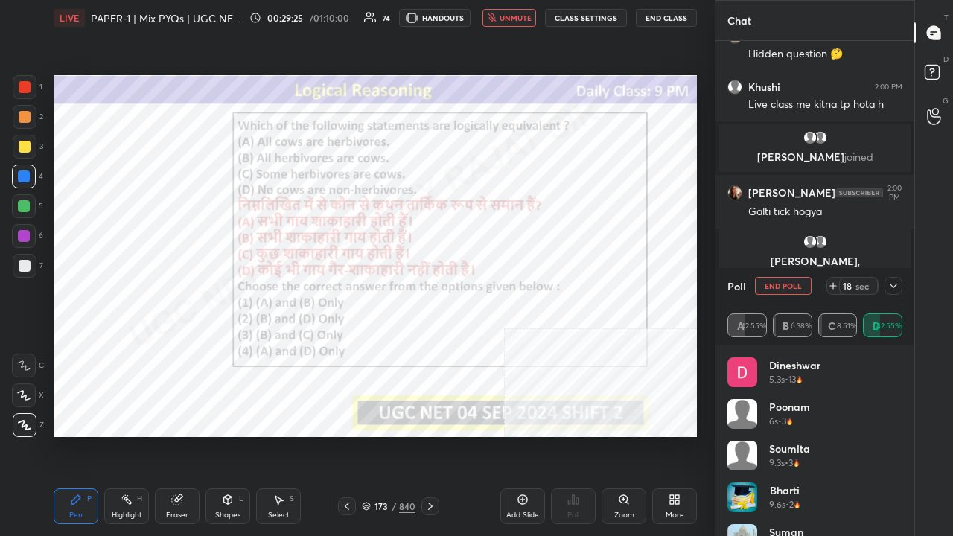
scroll to position [4, 4]
click at [522, 12] on button "unmute" at bounding box center [509, 18] width 54 height 18
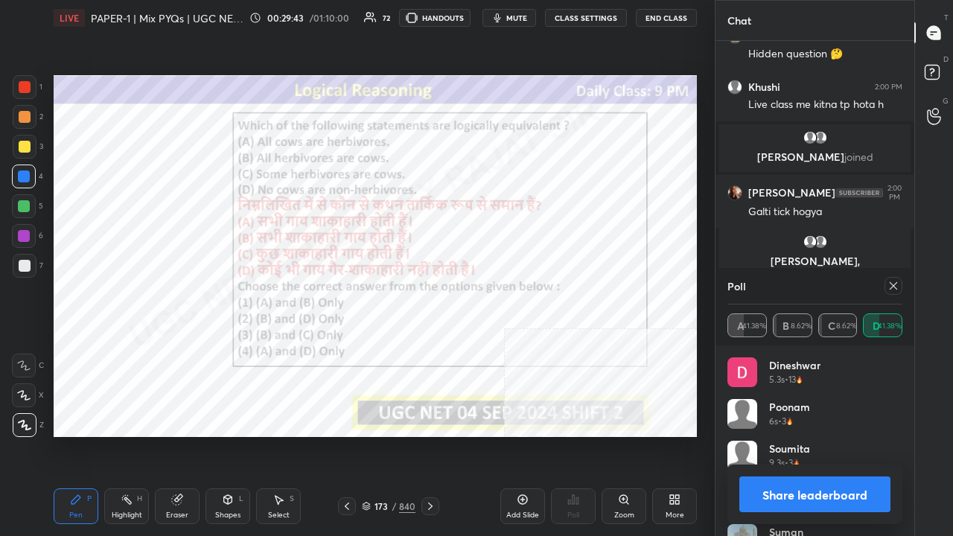
click at [895, 285] on icon at bounding box center [893, 286] width 12 height 12
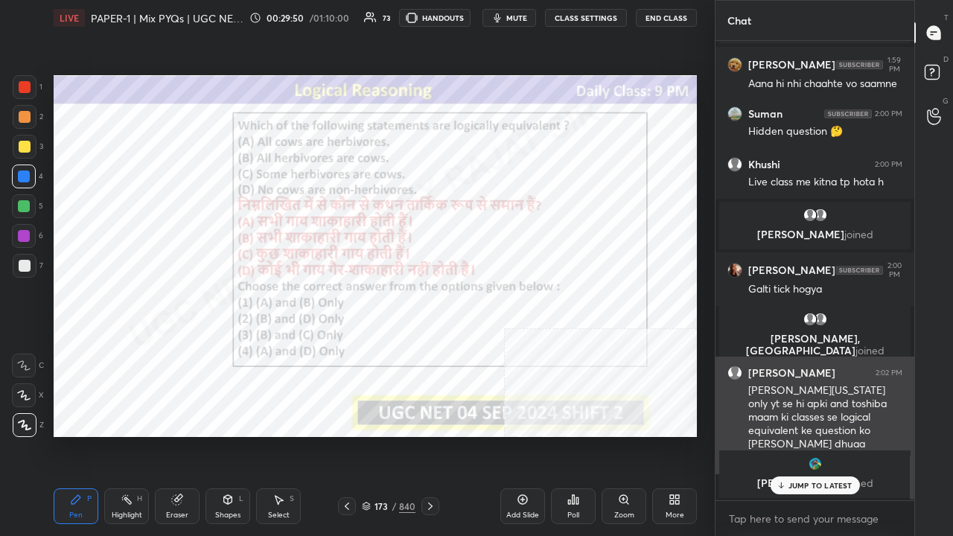
scroll to position [4215, 0]
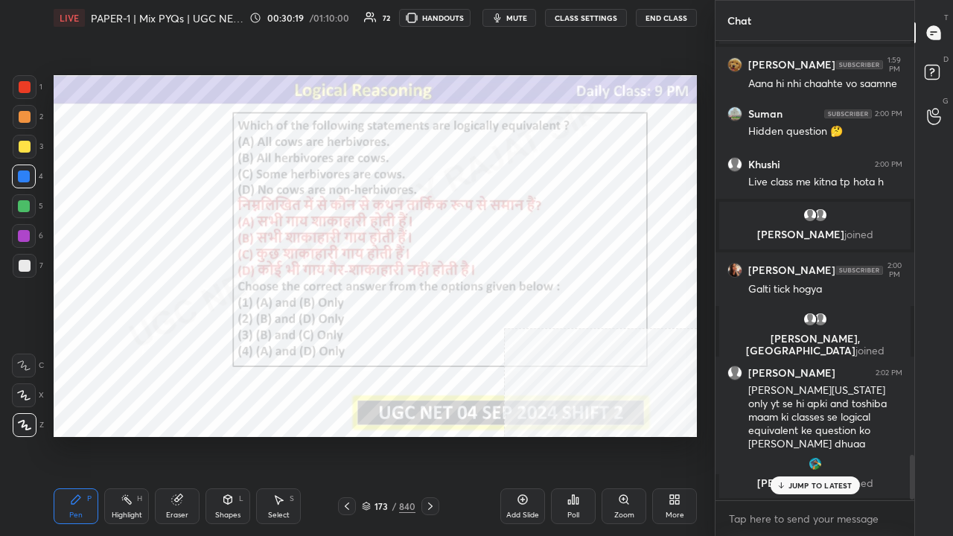
click at [393, 435] on div "173 / 840" at bounding box center [388, 506] width 101 height 18
click at [399, 435] on div "173 / 840" at bounding box center [388, 506] width 101 height 18
drag, startPoint x: 392, startPoint y: 504, endPoint x: 394, endPoint y: 496, distance: 8.5
click at [392, 435] on div "/" at bounding box center [394, 506] width 4 height 9
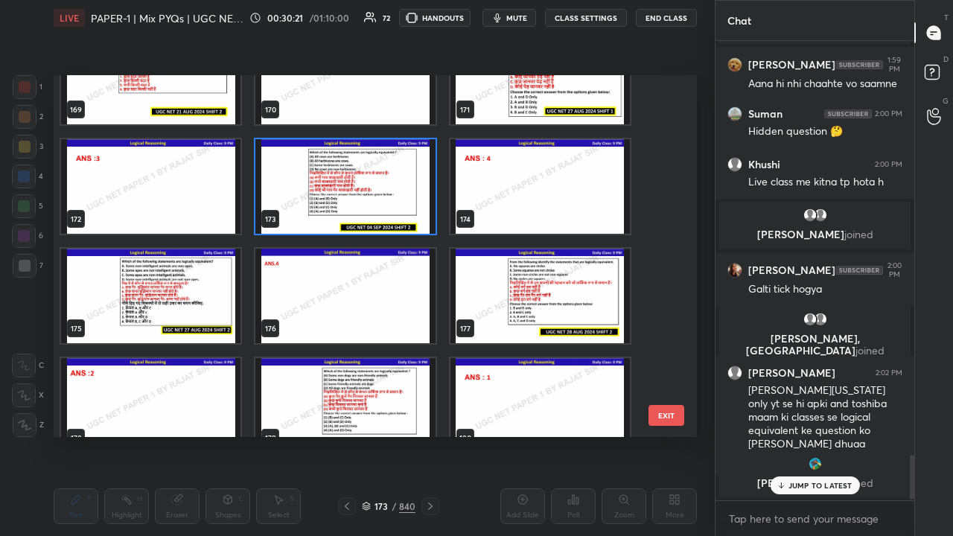
scroll to position [6186, 0]
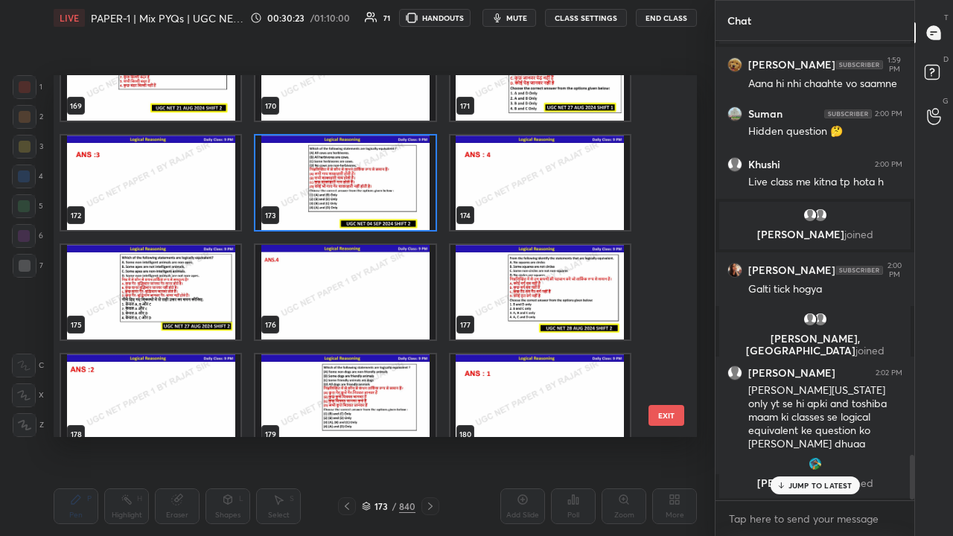
click at [526, 292] on img "grid" at bounding box center [539, 292] width 179 height 95
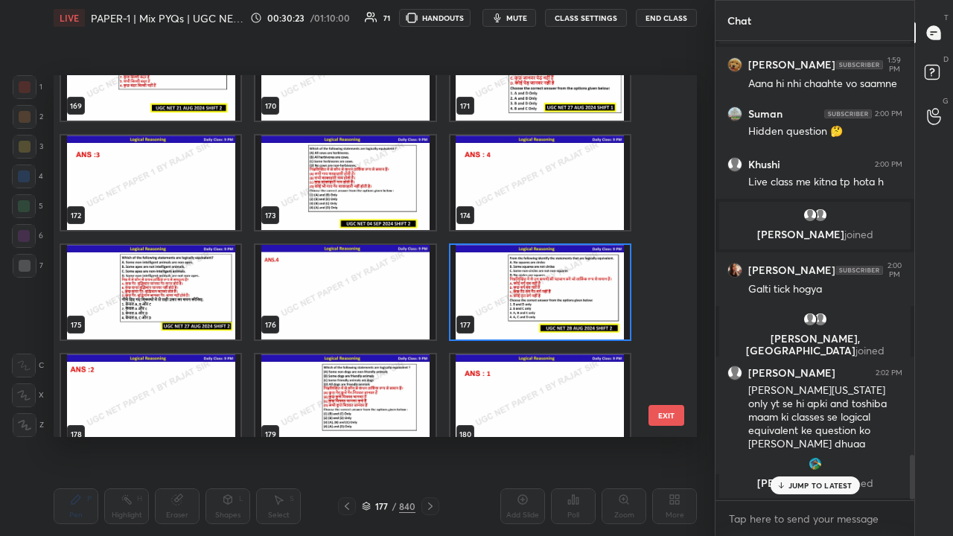
click at [526, 290] on img "grid" at bounding box center [539, 292] width 179 height 95
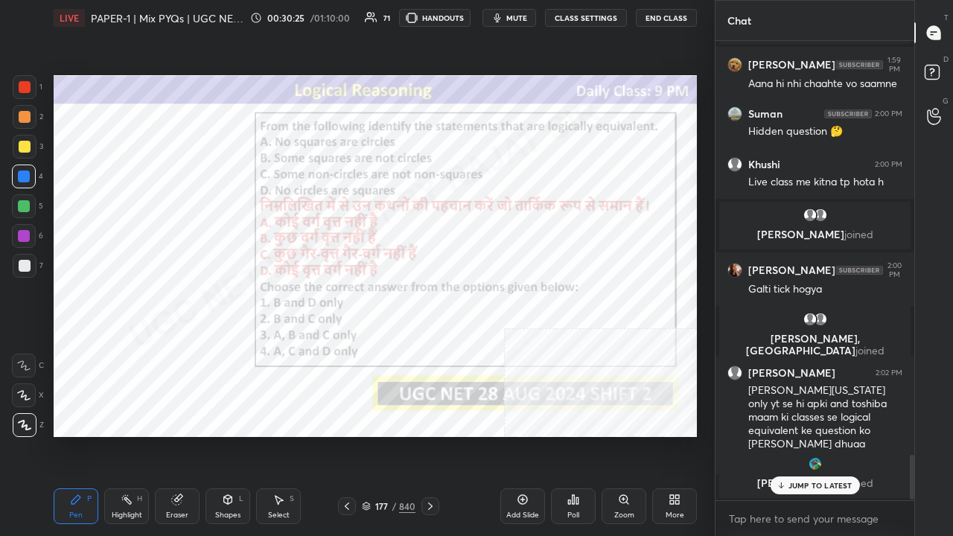
click at [573, 435] on icon at bounding box center [574, 499] width 2 height 9
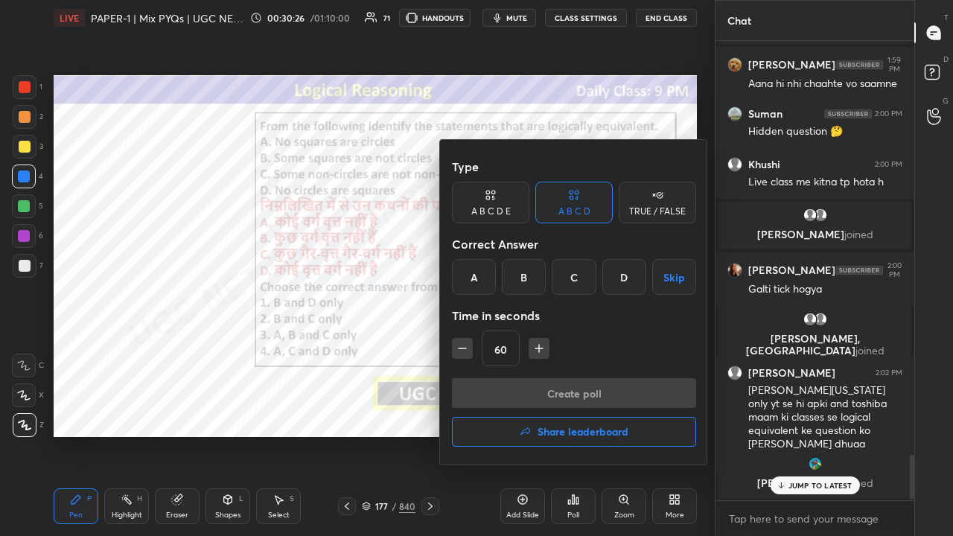
click at [529, 278] on div "B" at bounding box center [524, 277] width 44 height 36
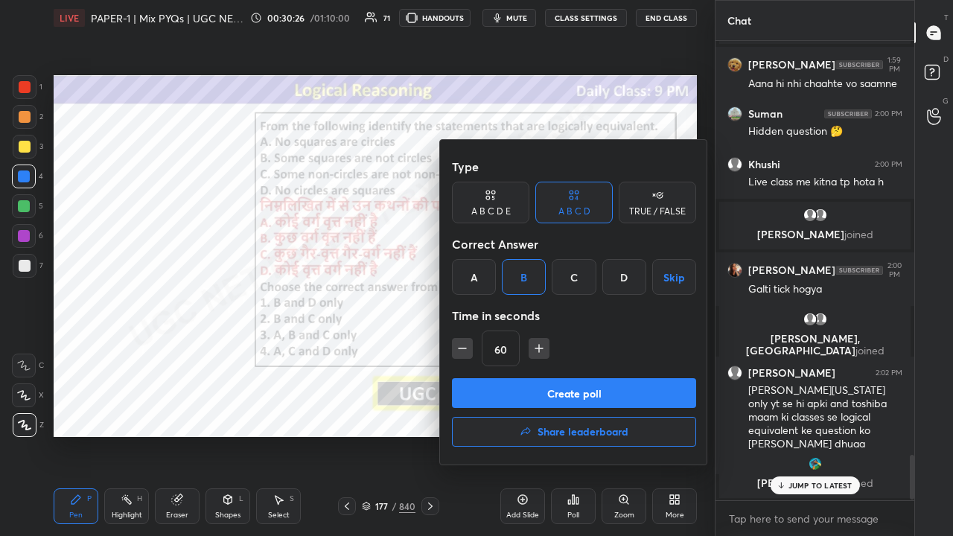
click at [538, 383] on button "Create poll" at bounding box center [574, 393] width 244 height 30
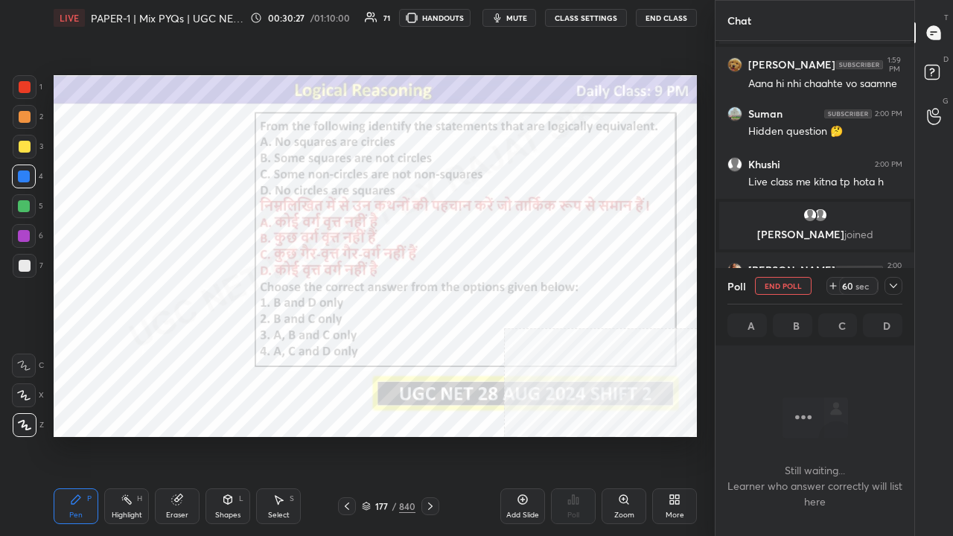
scroll to position [377, 194]
drag, startPoint x: 508, startPoint y: 16, endPoint x: 415, endPoint y: 63, distance: 103.6
click at [507, 17] on button "mute" at bounding box center [509, 18] width 54 height 18
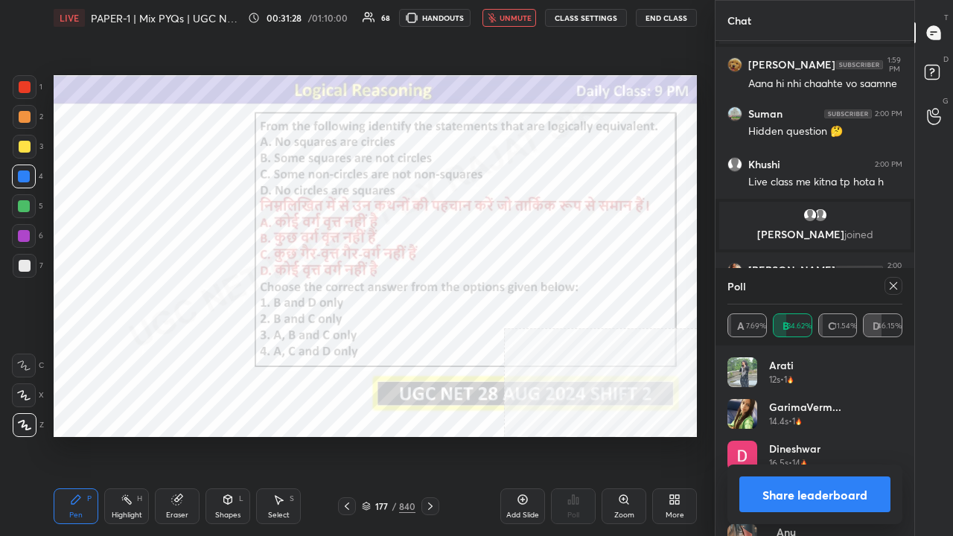
click at [517, 19] on span "unmute" at bounding box center [516, 18] width 32 height 10
click at [899, 284] on div at bounding box center [893, 286] width 18 height 18
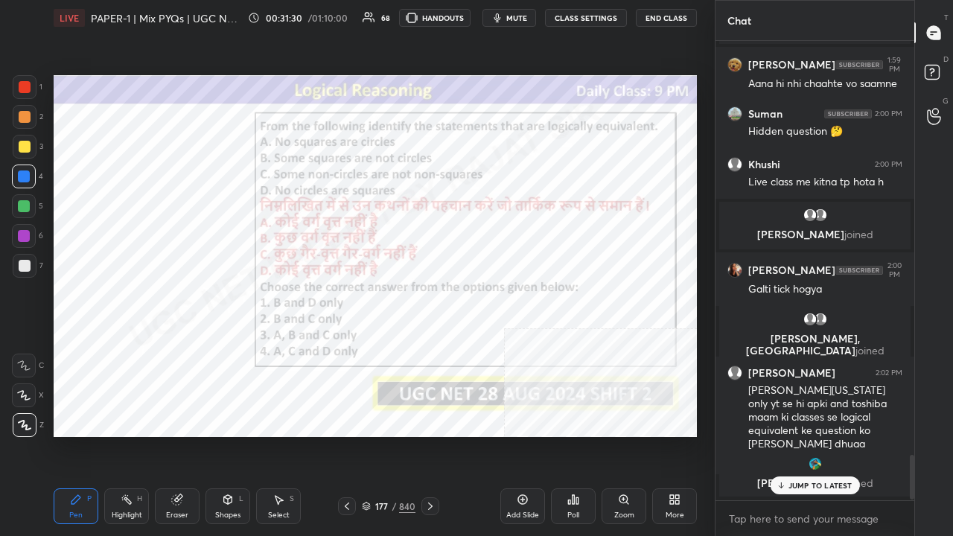
scroll to position [4, 4]
click at [170, 435] on div "Eraser" at bounding box center [177, 506] width 45 height 36
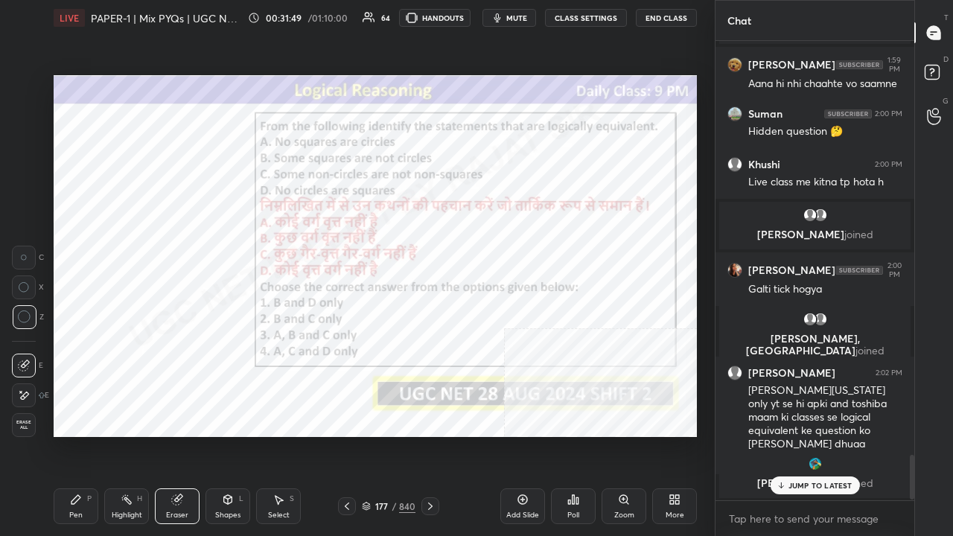
drag, startPoint x: 80, startPoint y: 503, endPoint x: 112, endPoint y: 457, distance: 55.8
click at [82, 435] on div "Pen P" at bounding box center [76, 506] width 45 height 36
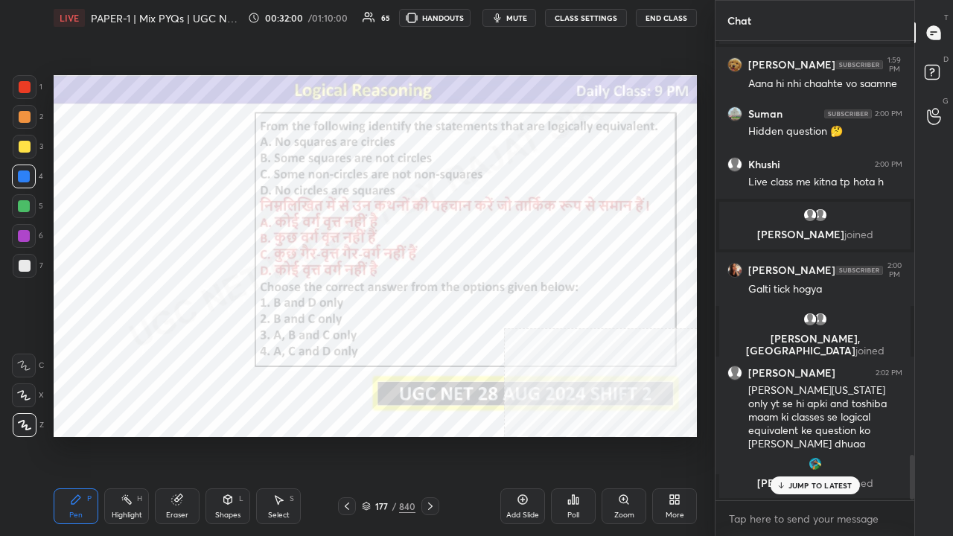
drag, startPoint x: 185, startPoint y: 508, endPoint x: 205, endPoint y: 453, distance: 58.9
click at [188, 435] on div "Eraser" at bounding box center [177, 506] width 45 height 36
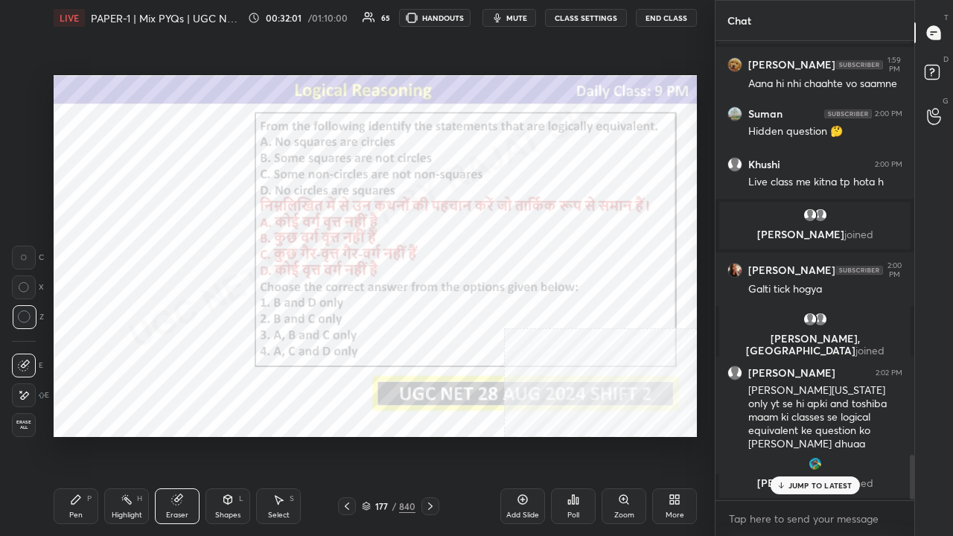
click at [68, 435] on div "Pen P" at bounding box center [76, 506] width 45 height 36
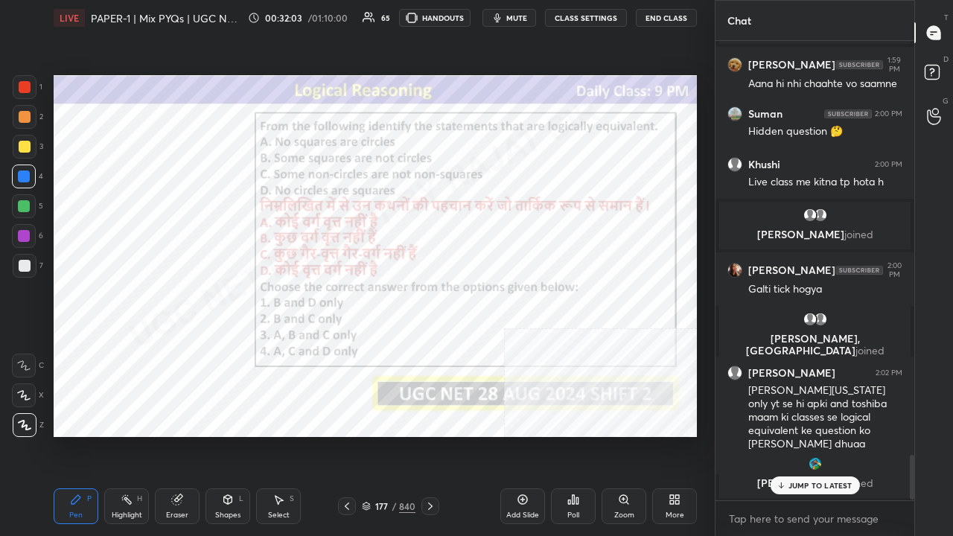
drag, startPoint x: 392, startPoint y: 507, endPoint x: 412, endPoint y: 453, distance: 57.9
click at [395, 435] on div "/" at bounding box center [394, 506] width 4 height 9
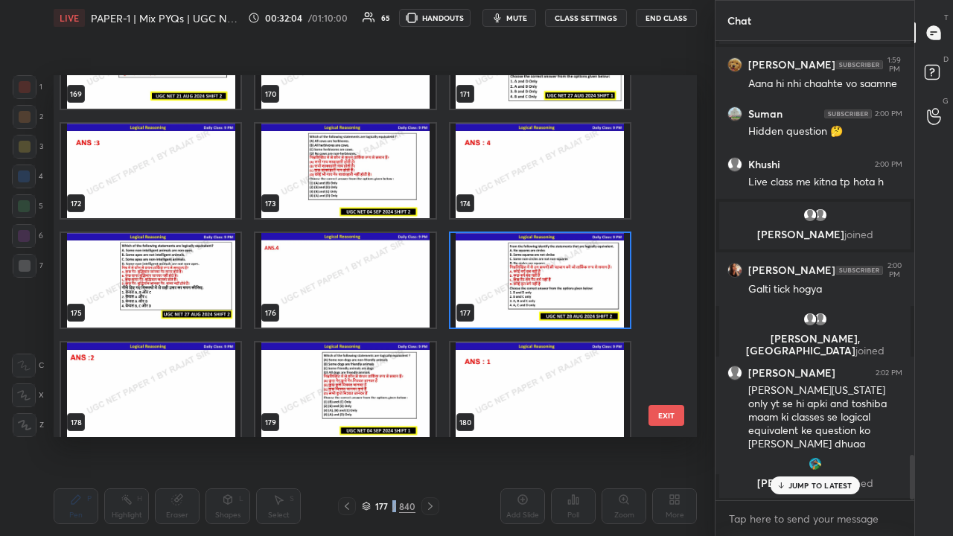
scroll to position [6209, 0]
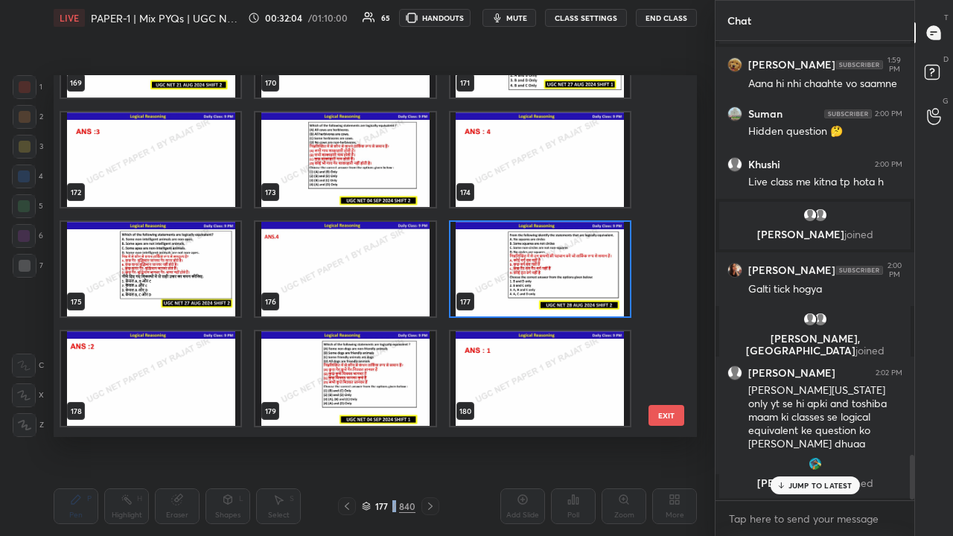
click at [371, 369] on img "grid" at bounding box center [344, 378] width 179 height 95
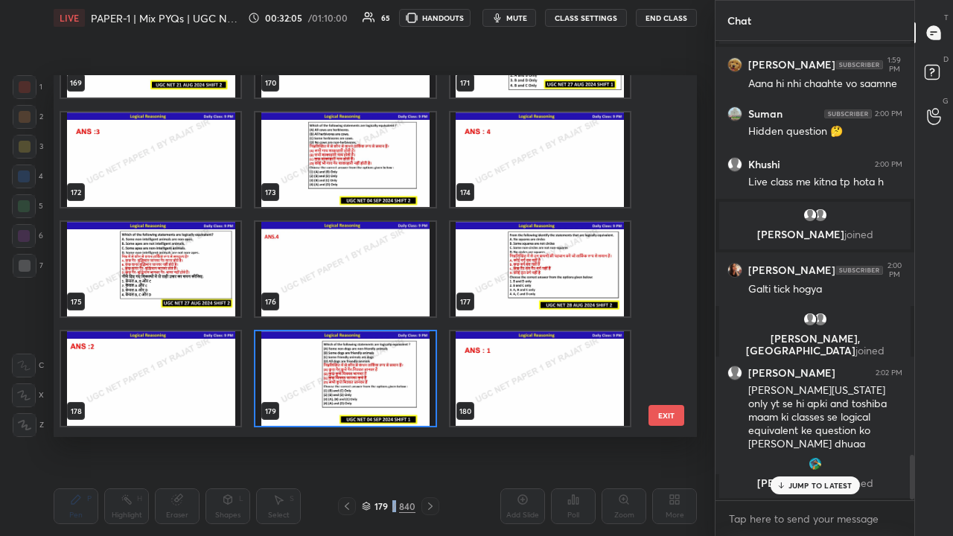
click at [371, 369] on img "grid" at bounding box center [344, 378] width 179 height 95
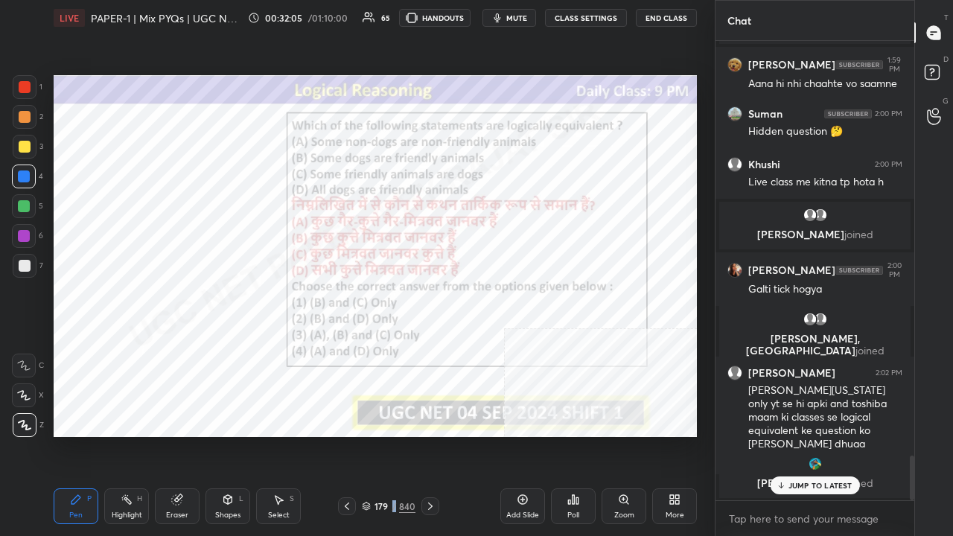
scroll to position [4266, 0]
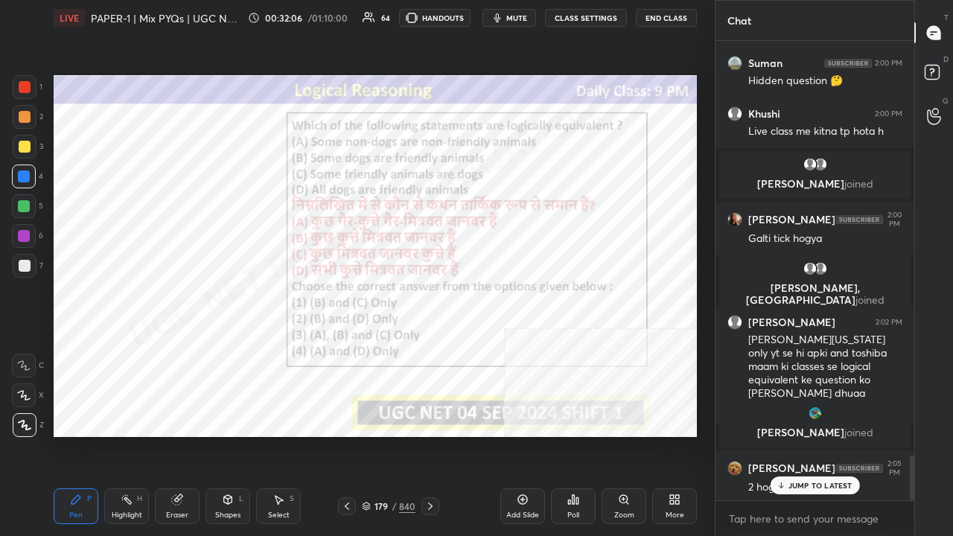
click at [572, 435] on icon at bounding box center [573, 500] width 12 height 12
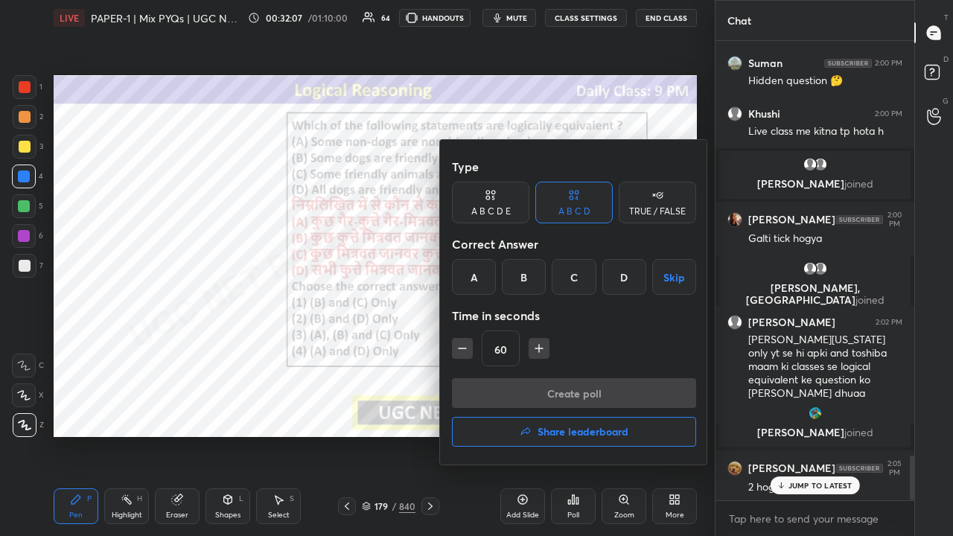
click at [474, 283] on div "A" at bounding box center [474, 277] width 44 height 36
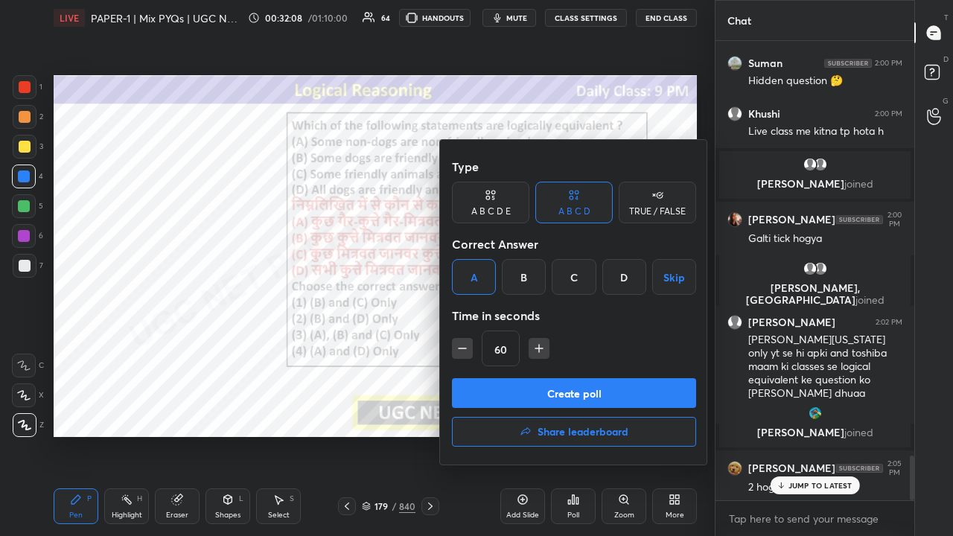
drag, startPoint x: 558, startPoint y: 398, endPoint x: 561, endPoint y: 386, distance: 11.4
click at [558, 395] on button "Create poll" at bounding box center [574, 393] width 244 height 30
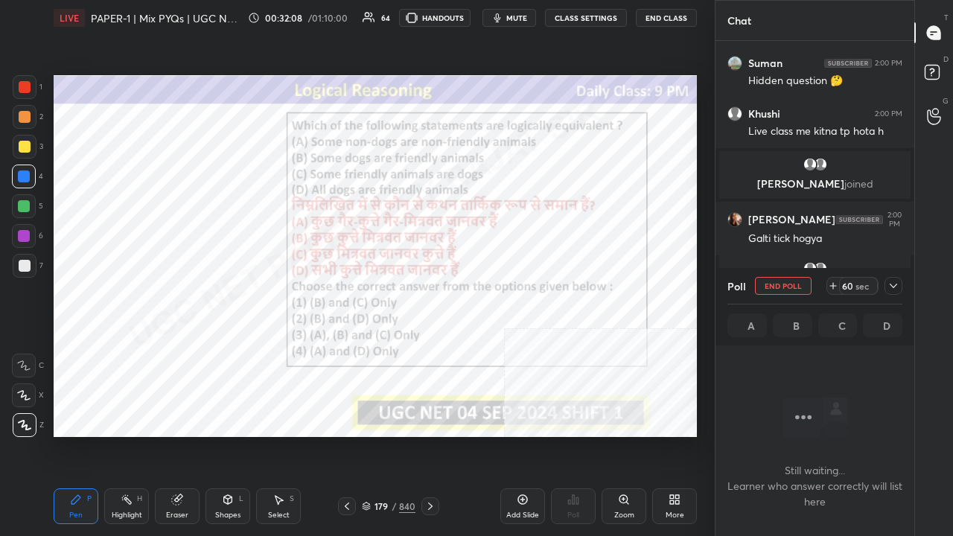
scroll to position [413, 194]
click at [508, 18] on button "mute" at bounding box center [509, 18] width 54 height 18
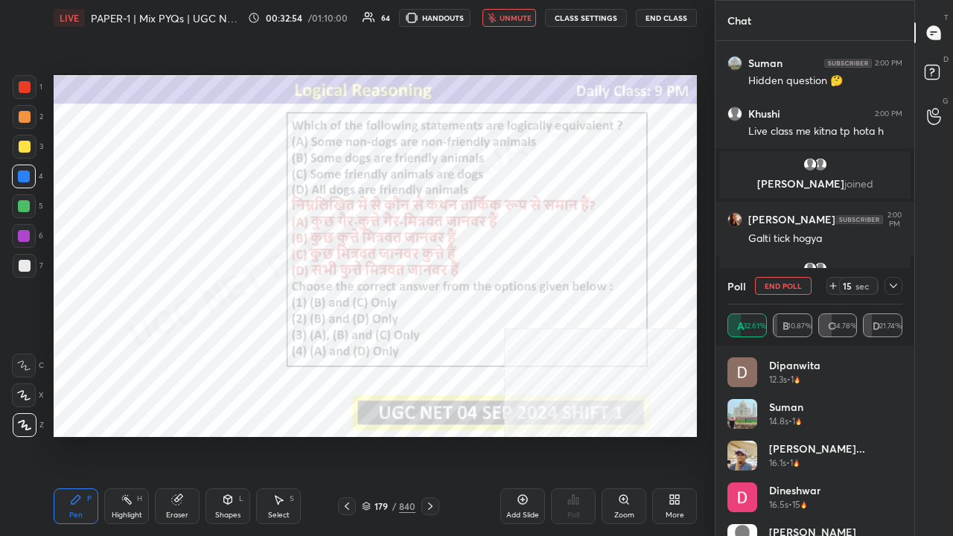
scroll to position [4397, 0]
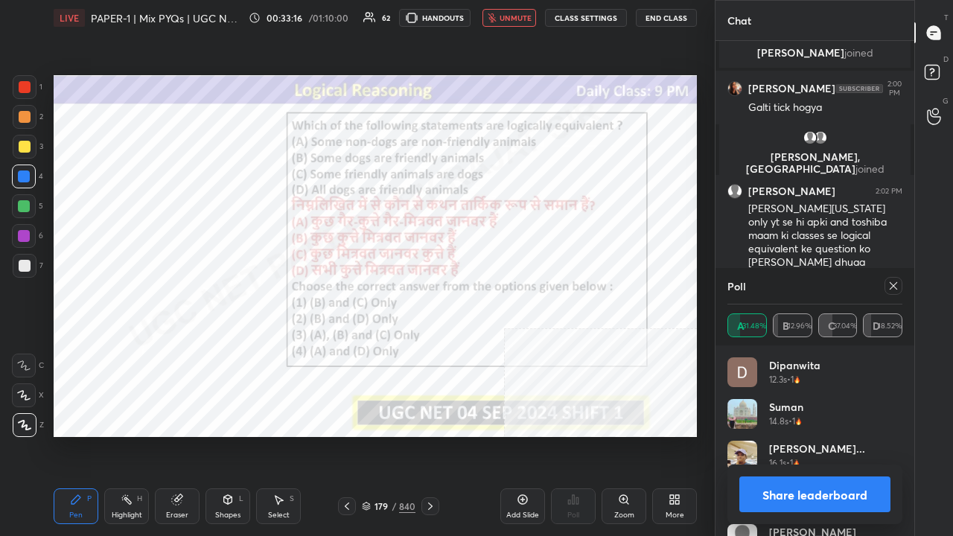
drag, startPoint x: 503, startPoint y: 22, endPoint x: 511, endPoint y: 28, distance: 10.1
click at [503, 19] on span "unmute" at bounding box center [516, 18] width 32 height 10
click at [899, 286] on div at bounding box center [893, 286] width 18 height 18
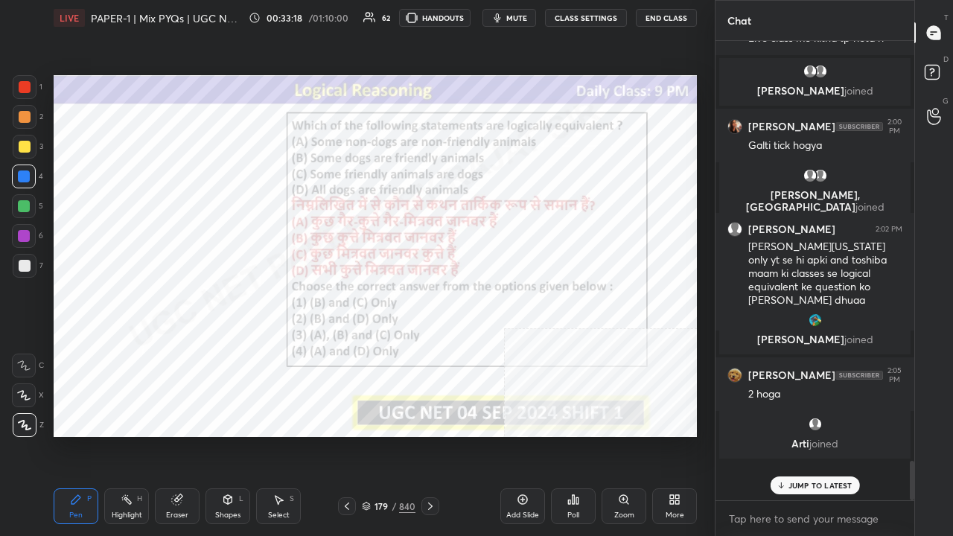
scroll to position [451, 194]
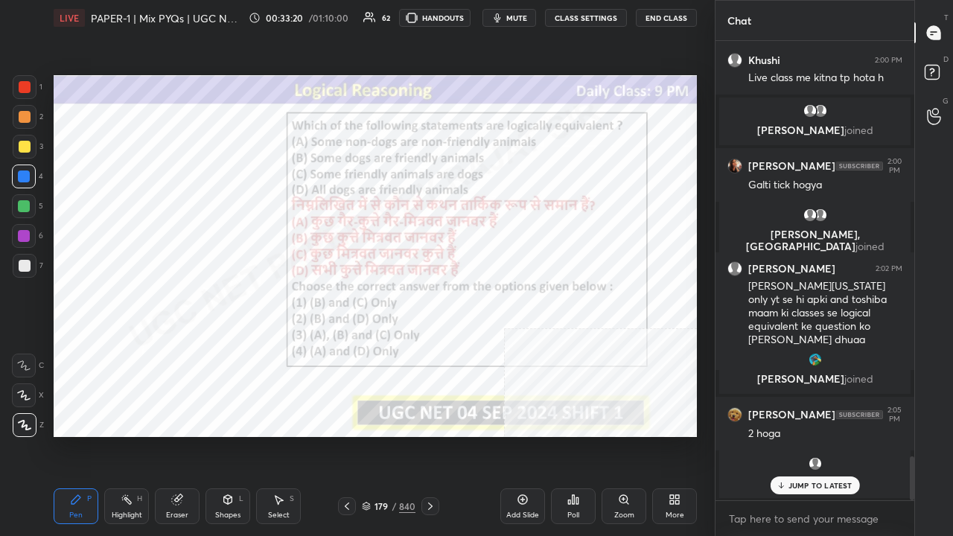
click at [25, 236] on div at bounding box center [24, 236] width 12 height 12
click at [23, 236] on div at bounding box center [24, 236] width 12 height 12
click at [181, 435] on div "Eraser" at bounding box center [177, 506] width 45 height 36
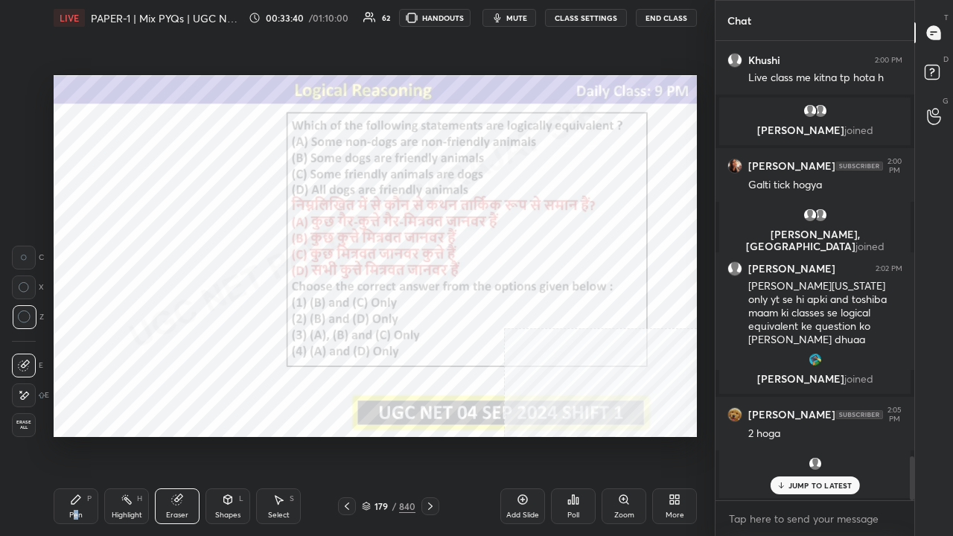
drag, startPoint x: 76, startPoint y: 509, endPoint x: 84, endPoint y: 486, distance: 23.8
click at [76, 435] on div "Pen P" at bounding box center [76, 506] width 45 height 36
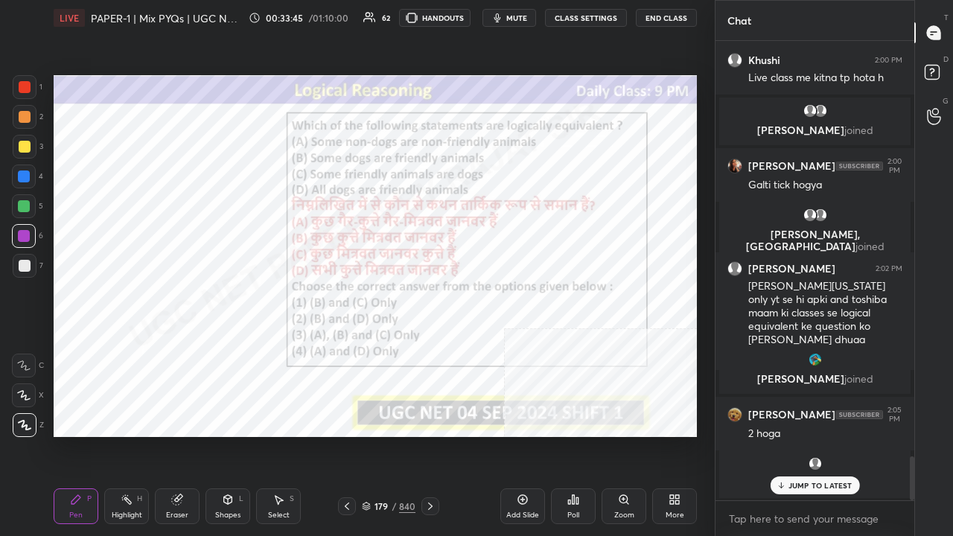
drag, startPoint x: 390, startPoint y: 503, endPoint x: 416, endPoint y: 444, distance: 65.0
click at [390, 435] on div "179 / 840" at bounding box center [389, 506] width 54 height 13
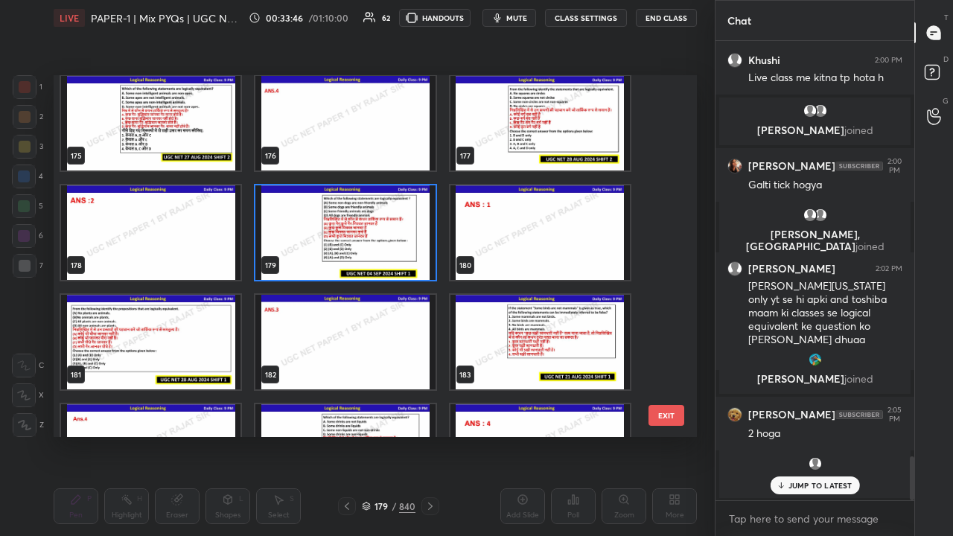
scroll to position [6357, 0]
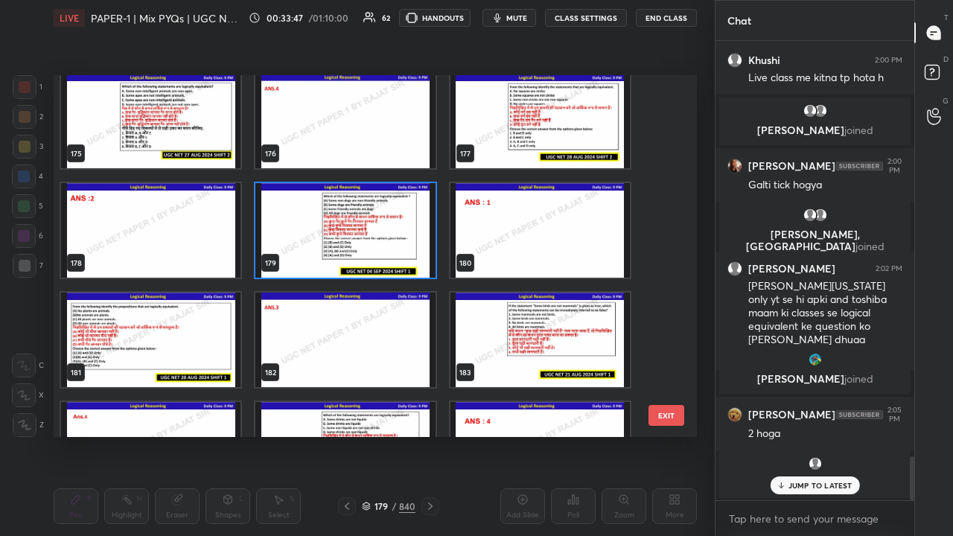
click at [185, 340] on img "grid" at bounding box center [150, 340] width 179 height 95
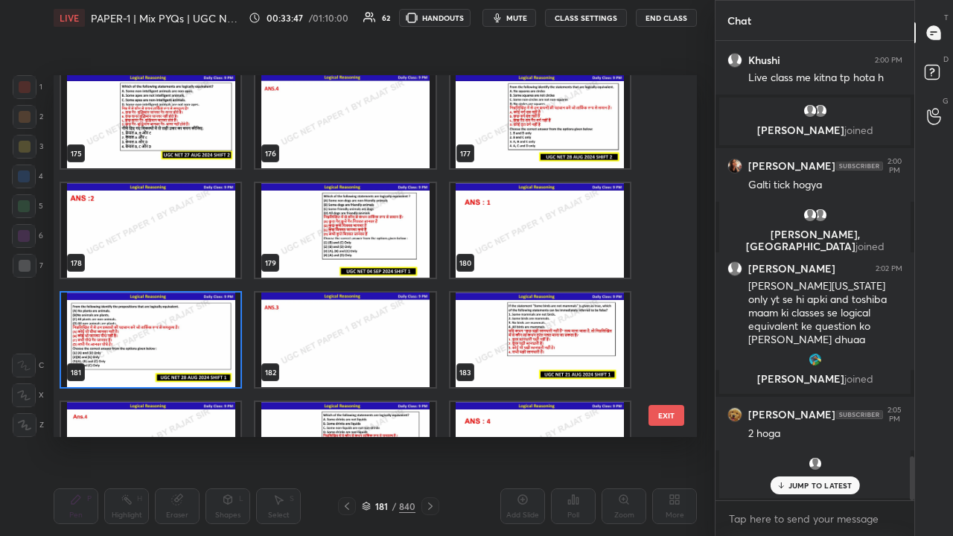
click at [184, 341] on img "grid" at bounding box center [150, 340] width 179 height 95
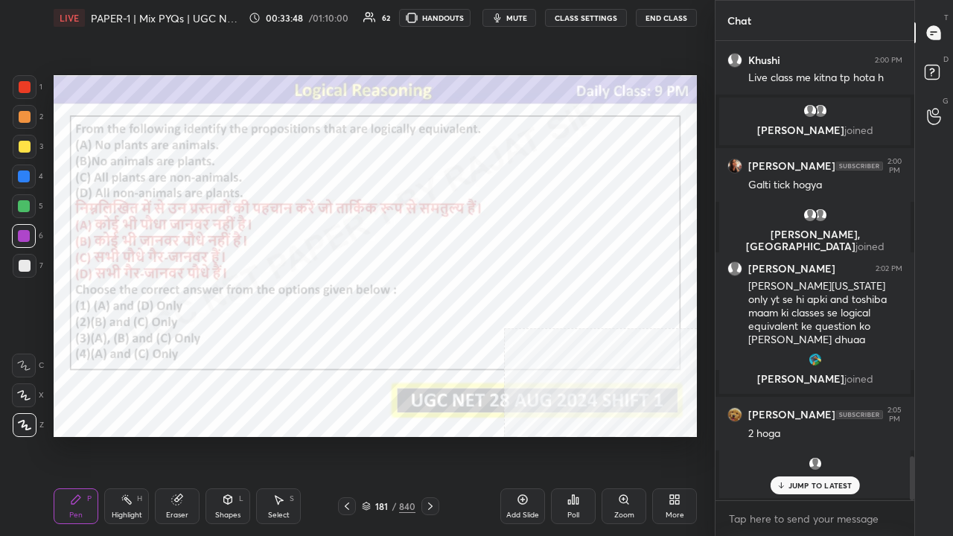
click at [572, 435] on div "Poll" at bounding box center [573, 506] width 45 height 36
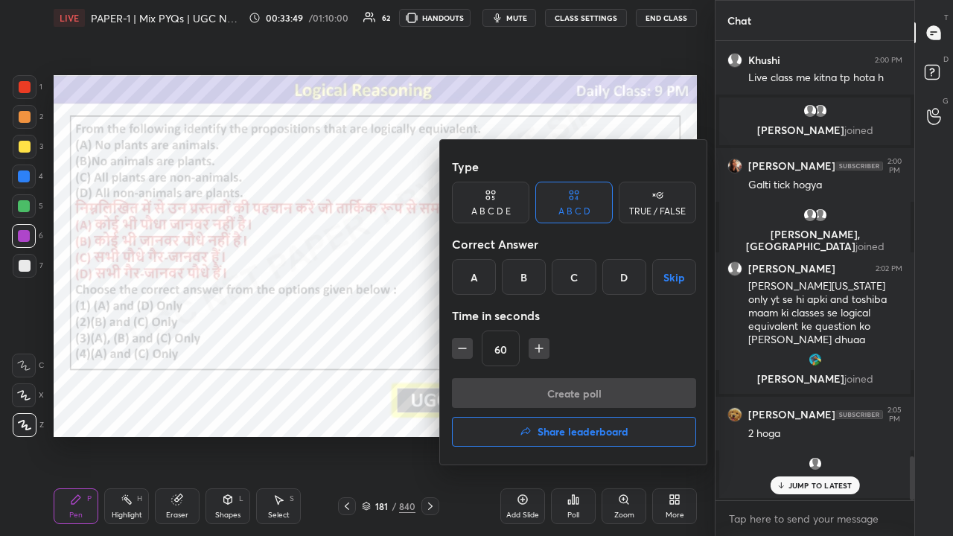
drag, startPoint x: 578, startPoint y: 272, endPoint x: 567, endPoint y: 329, distance: 57.8
click at [578, 275] on div "C" at bounding box center [574, 277] width 44 height 36
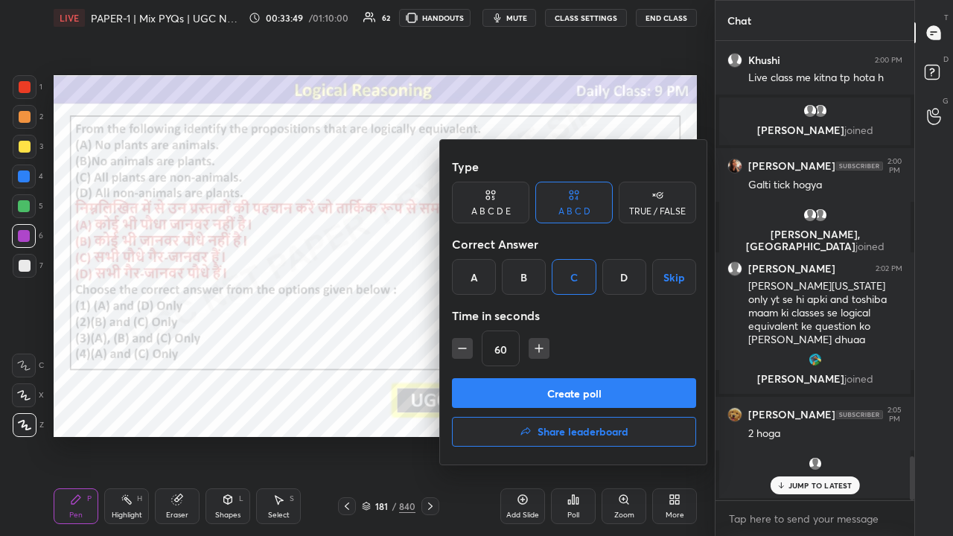
click at [549, 377] on div "Type A B C D E A B C D TRUE / FALSE Correct Answer A B C D Skip Time in seconds…" at bounding box center [574, 302] width 268 height 325
click at [555, 394] on button "Create poll" at bounding box center [574, 393] width 244 height 30
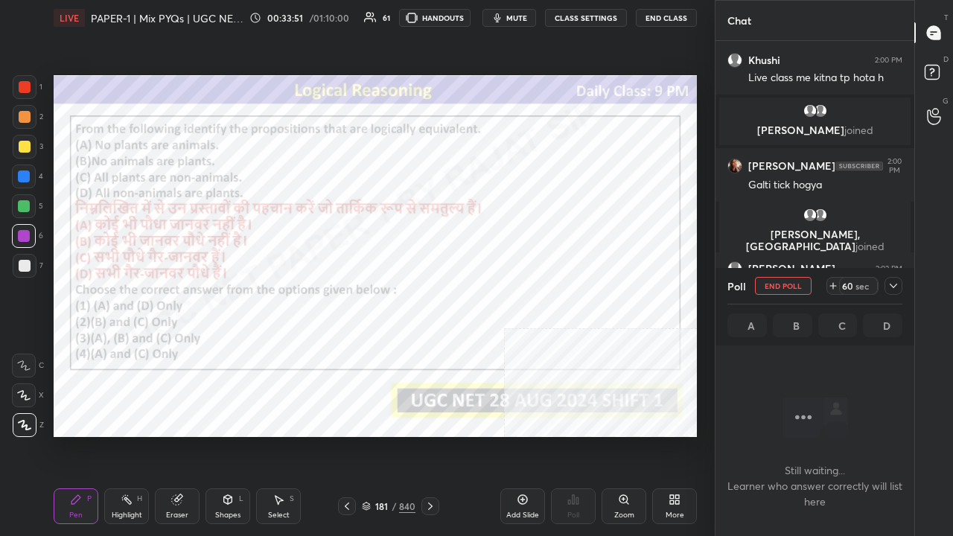
scroll to position [417, 194]
click at [520, 14] on span "mute" at bounding box center [516, 18] width 21 height 10
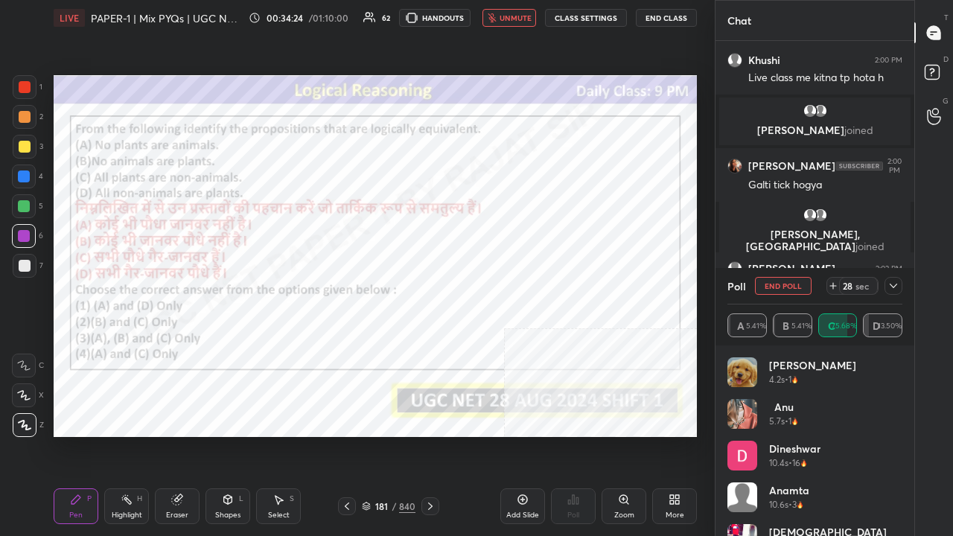
scroll to position [4, 4]
drag, startPoint x: 496, startPoint y: 18, endPoint x: 538, endPoint y: 24, distance: 42.1
click at [496, 19] on icon "button" at bounding box center [492, 17] width 9 height 9
click at [893, 286] on icon at bounding box center [893, 286] width 12 height 12
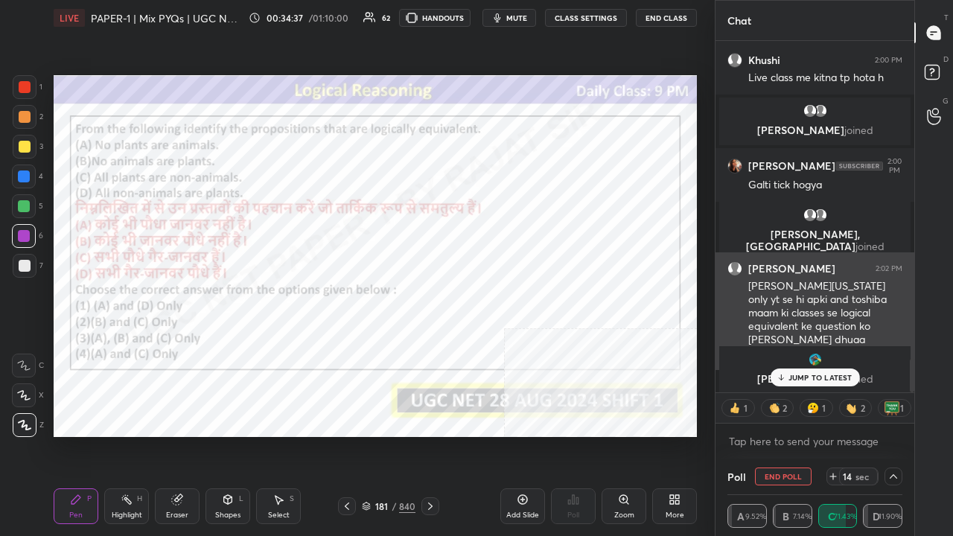
scroll to position [0, 0]
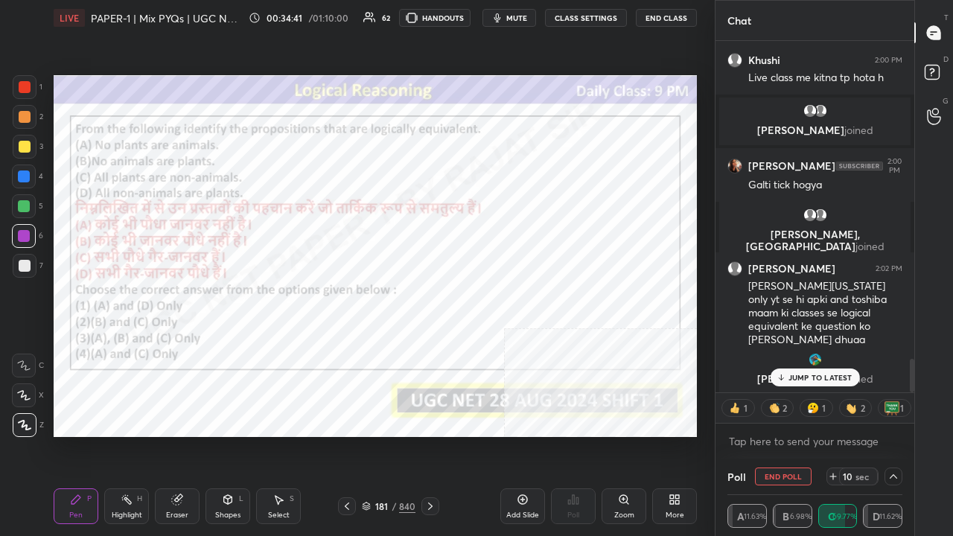
click at [818, 375] on p "JUMP TO LATEST" at bounding box center [820, 377] width 64 height 9
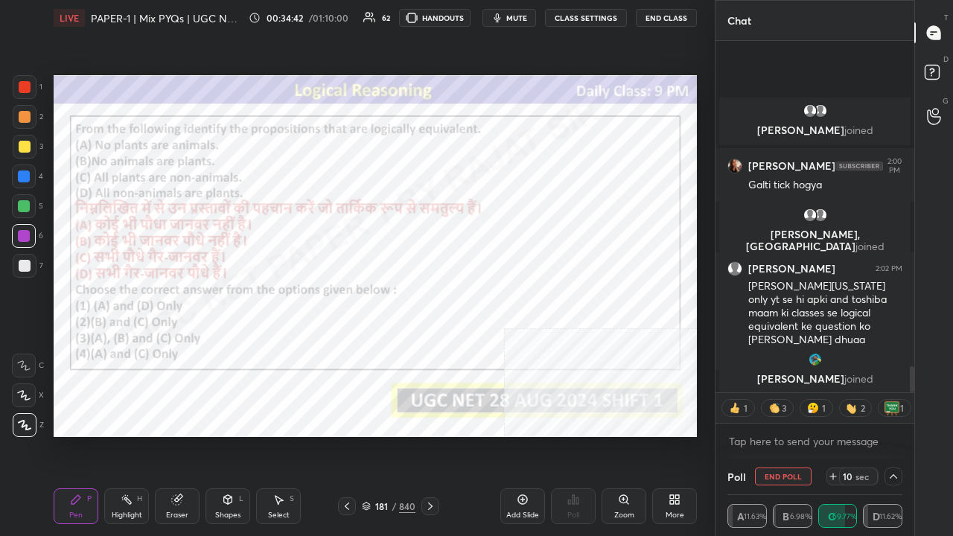
scroll to position [4428, 0]
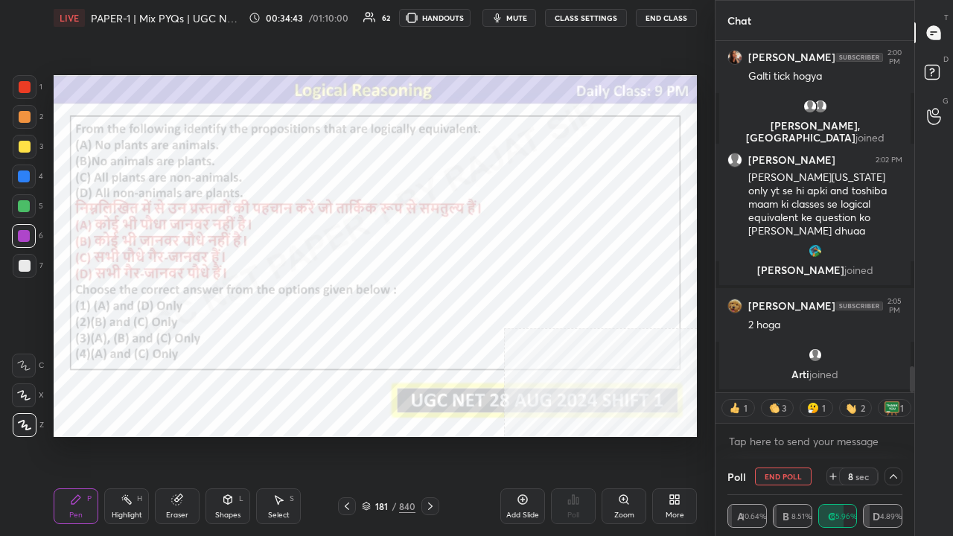
click at [22, 84] on div at bounding box center [25, 87] width 12 height 12
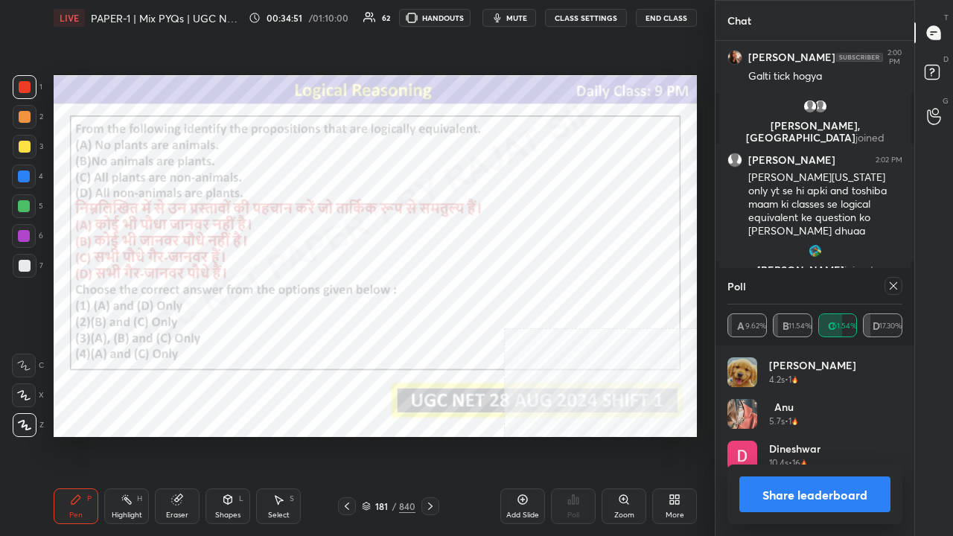
scroll to position [174, 170]
click at [899, 283] on div at bounding box center [893, 286] width 18 height 18
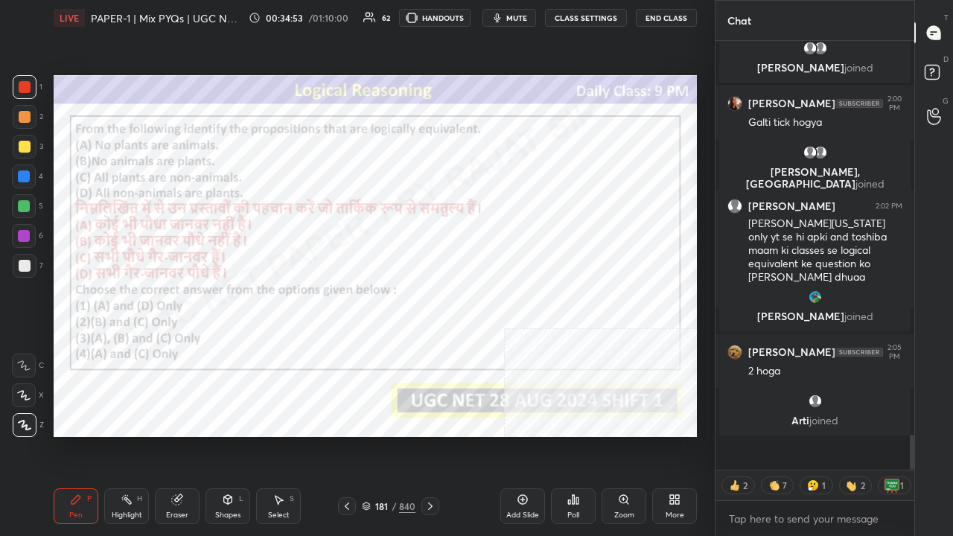
scroll to position [412, 194]
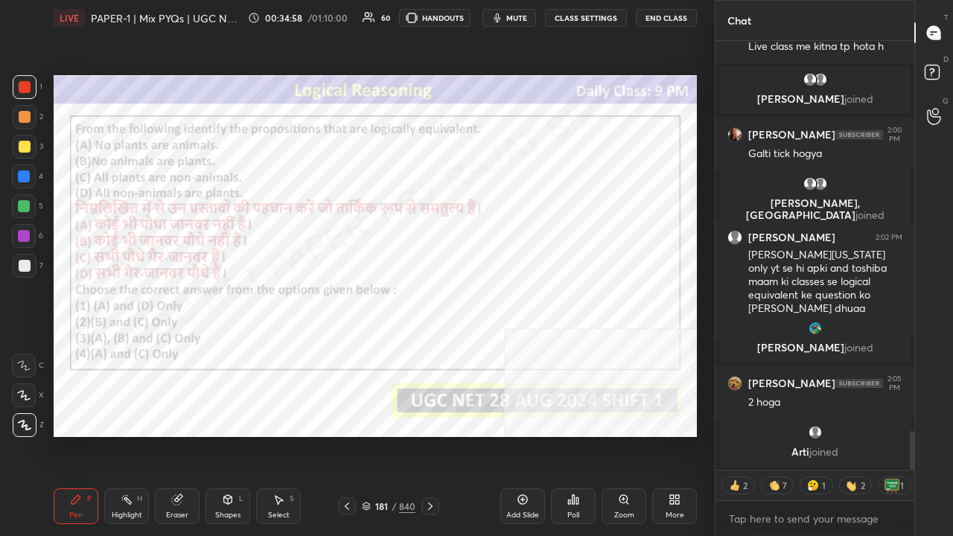
drag, startPoint x: 22, startPoint y: 234, endPoint x: 33, endPoint y: 233, distance: 10.4
click at [23, 234] on div at bounding box center [24, 236] width 12 height 12
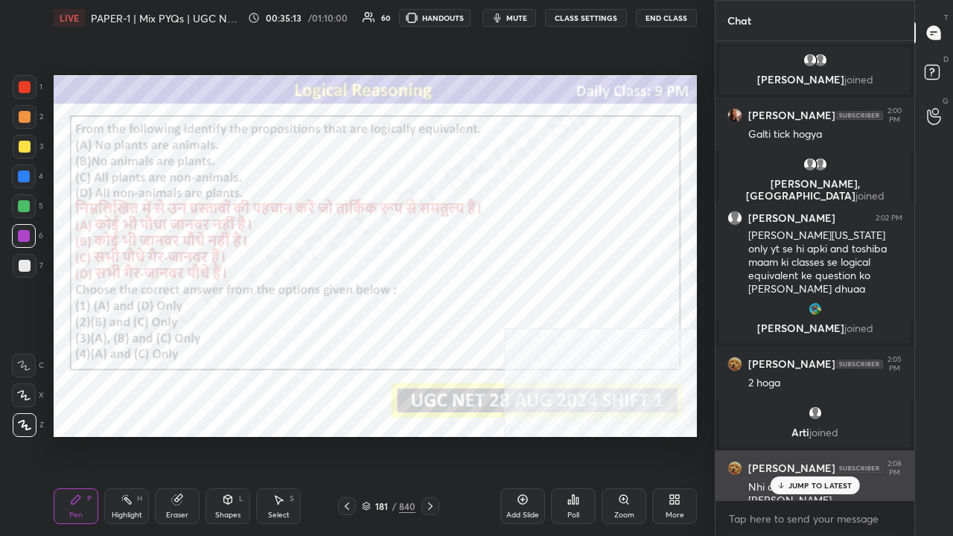
click at [787, 435] on div "JUMP TO LATEST" at bounding box center [814, 485] width 89 height 18
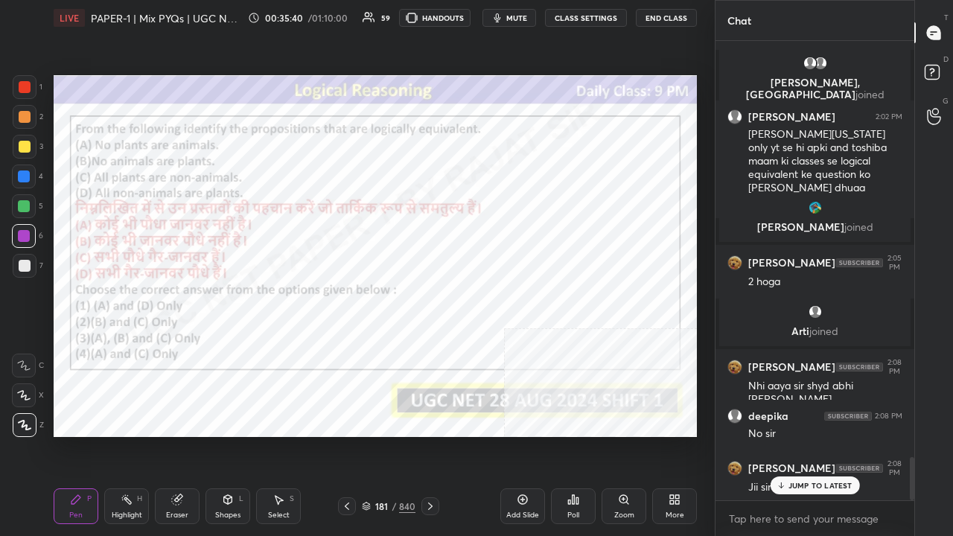
click at [132, 435] on icon at bounding box center [127, 500] width 12 height 12
click at [80, 435] on icon at bounding box center [76, 500] width 12 height 12
drag, startPoint x: 20, startPoint y: 176, endPoint x: 49, endPoint y: 181, distance: 29.4
click at [19, 176] on div at bounding box center [24, 176] width 12 height 12
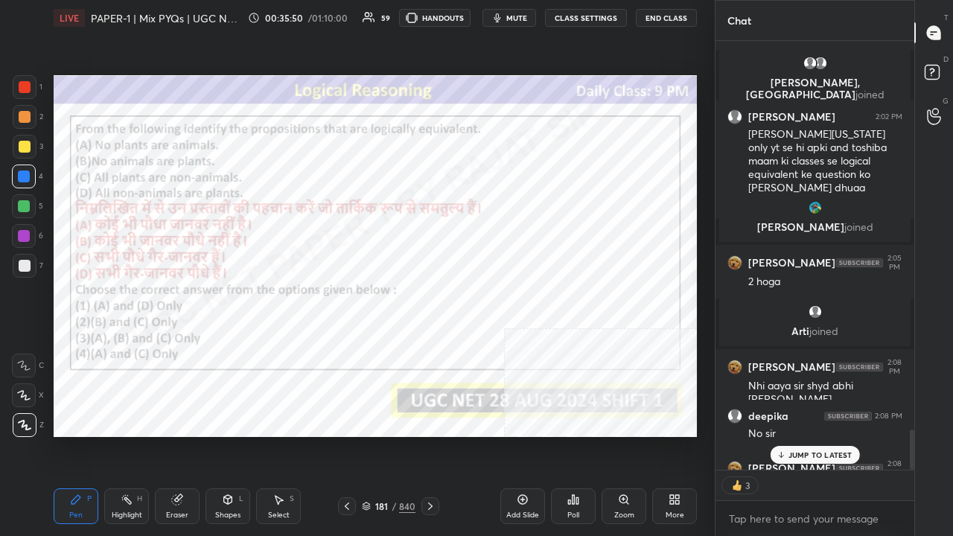
drag, startPoint x: 24, startPoint y: 86, endPoint x: 51, endPoint y: 89, distance: 27.0
click at [25, 85] on div at bounding box center [25, 87] width 12 height 12
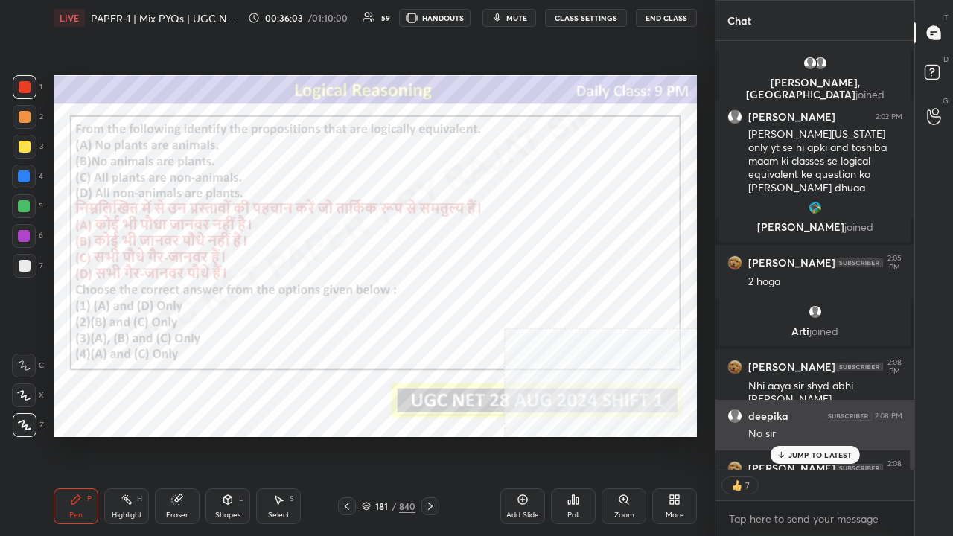
scroll to position [4554, 0]
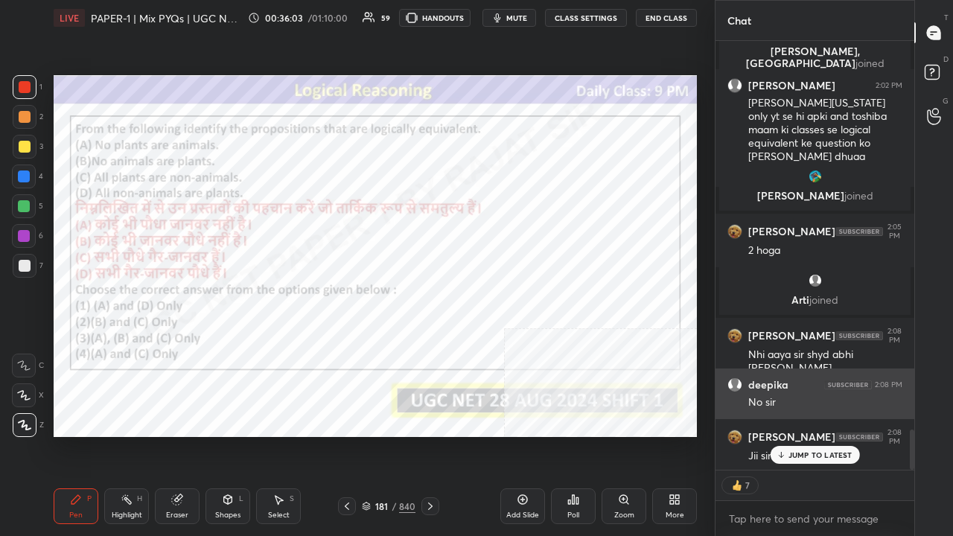
type textarea "x"
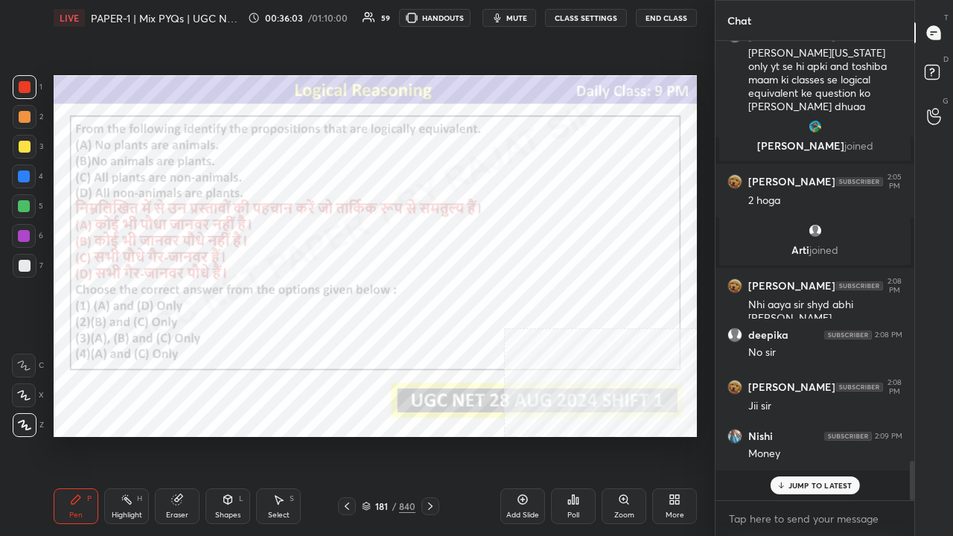
scroll to position [4522, 0]
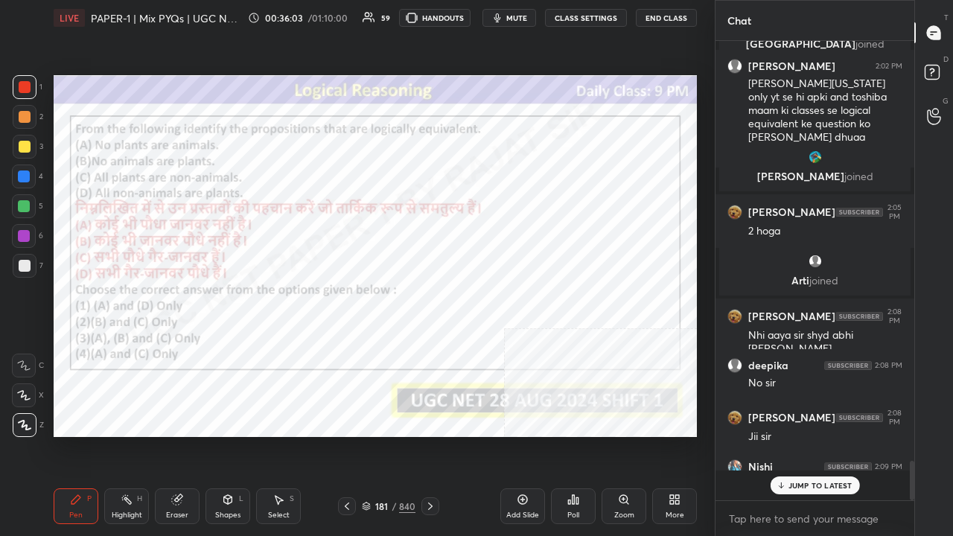
click at [805, 435] on div "u 1:58 PM Sir telegram link chahie gitika joined Khushi 1:59 PM Kaise ho app si…" at bounding box center [814, 256] width 199 height 430
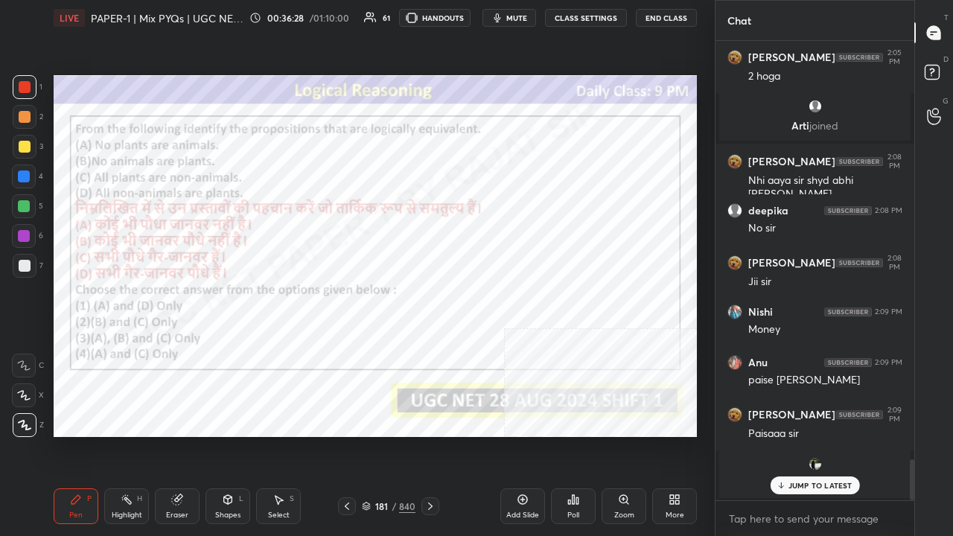
scroll to position [4741, 0]
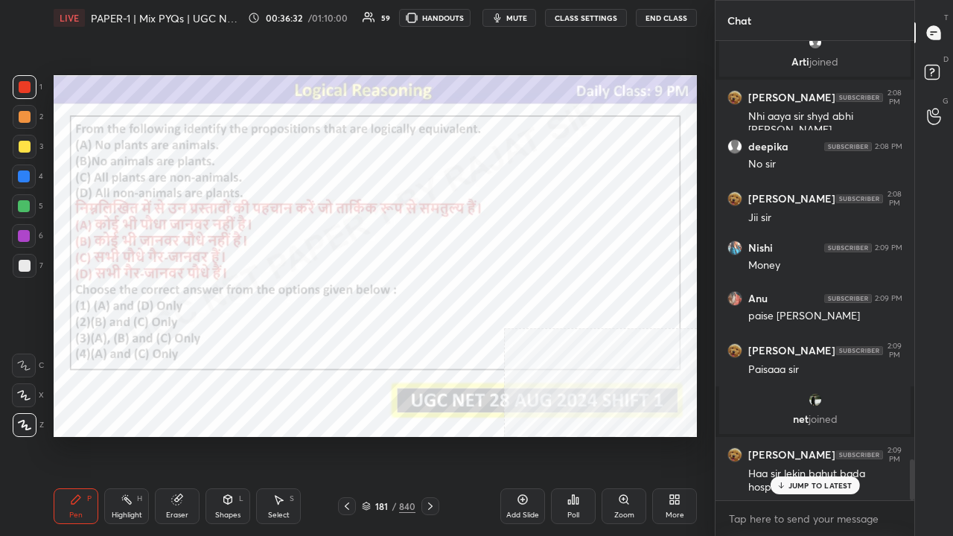
click at [801, 435] on p "JUMP TO LATEST" at bounding box center [820, 485] width 64 height 9
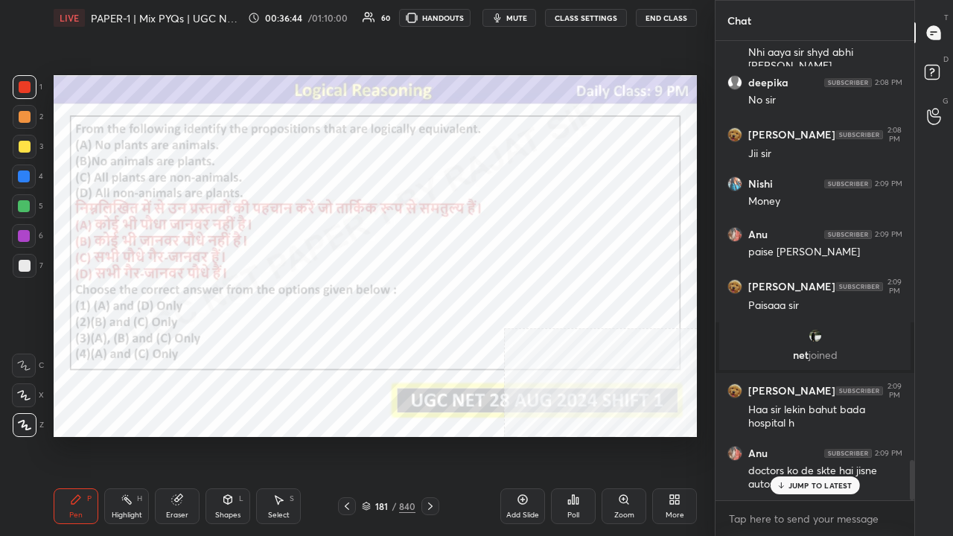
click at [844, 435] on div "JUMP TO LATEST" at bounding box center [814, 485] width 89 height 18
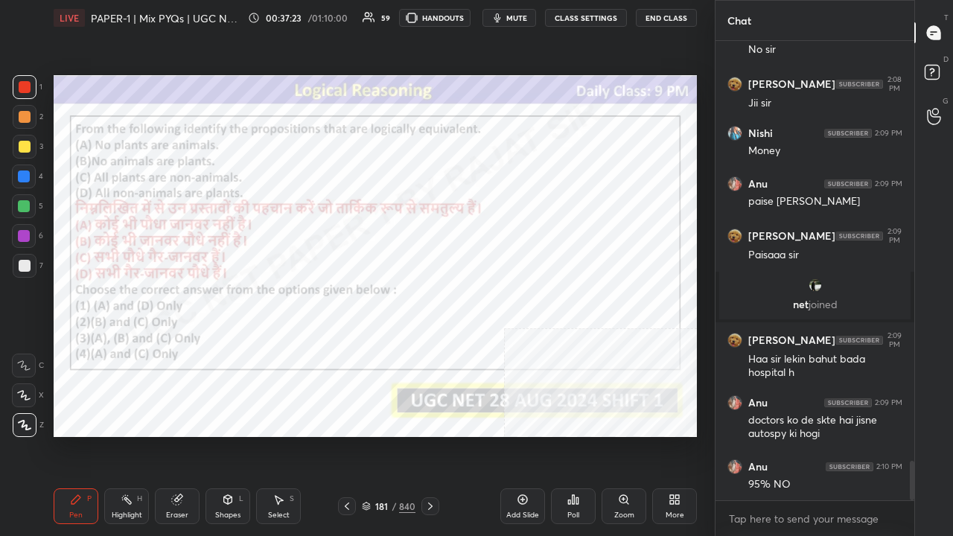
click at [21, 175] on div at bounding box center [24, 176] width 12 height 12
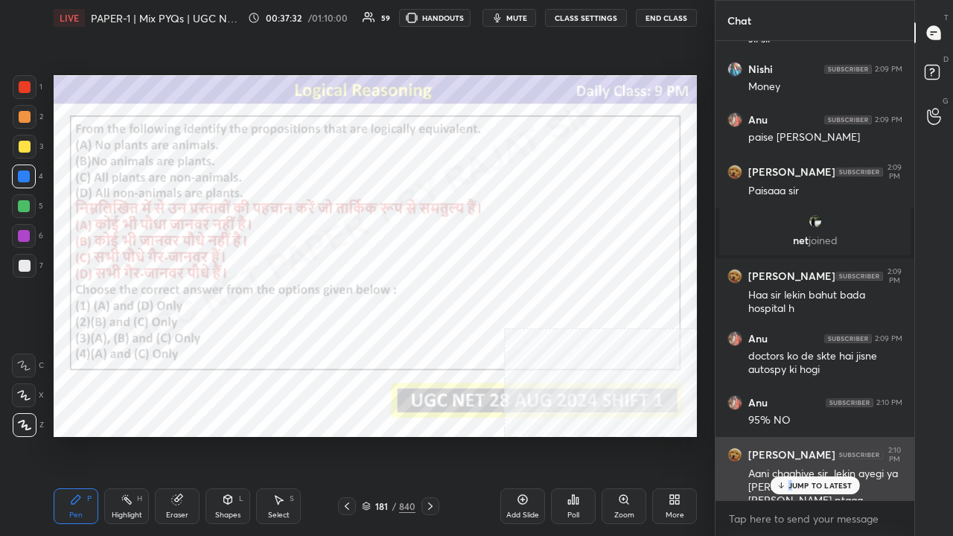
drag, startPoint x: 791, startPoint y: 484, endPoint x: 760, endPoint y: 469, distance: 34.0
click at [788, 435] on div "JUMP TO LATEST" at bounding box center [814, 485] width 89 height 18
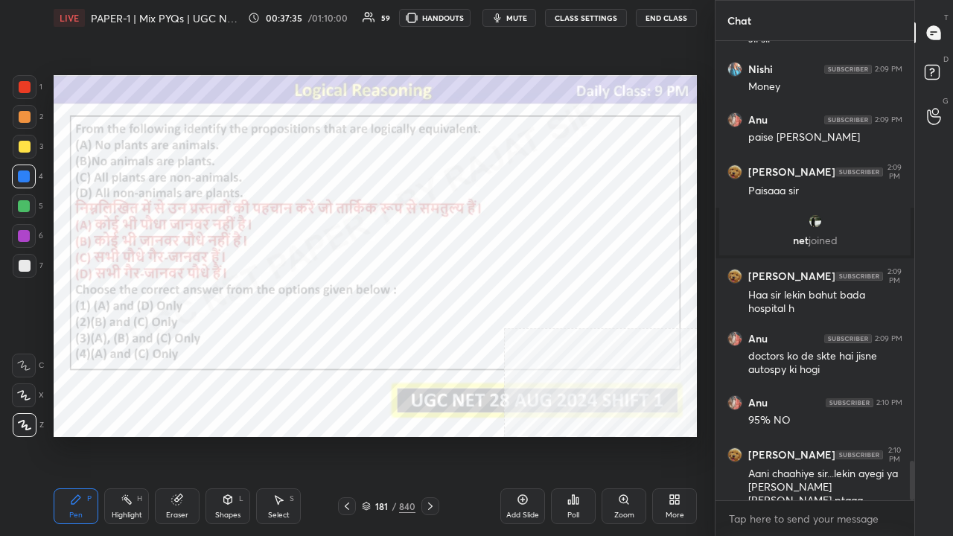
drag, startPoint x: 388, startPoint y: 500, endPoint x: 393, endPoint y: 493, distance: 9.1
click at [387, 435] on div "181 / 840" at bounding box center [389, 506] width 54 height 13
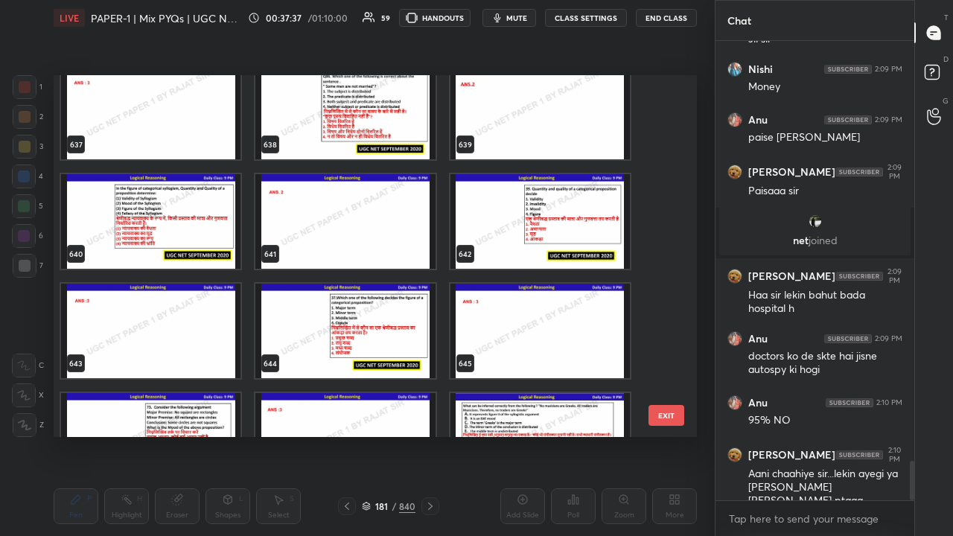
scroll to position [23113, 0]
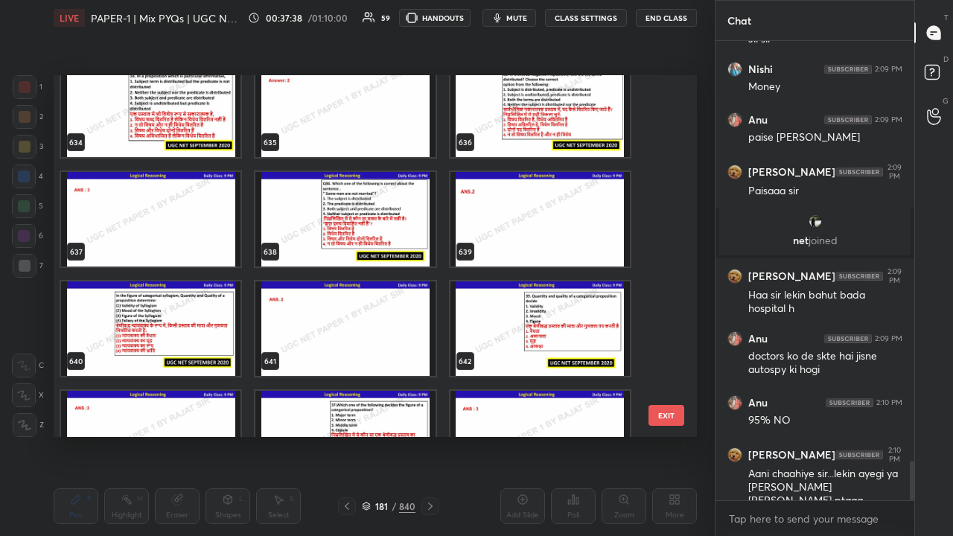
click at [395, 226] on img "grid" at bounding box center [344, 219] width 179 height 95
click at [396, 226] on img "grid" at bounding box center [344, 219] width 179 height 95
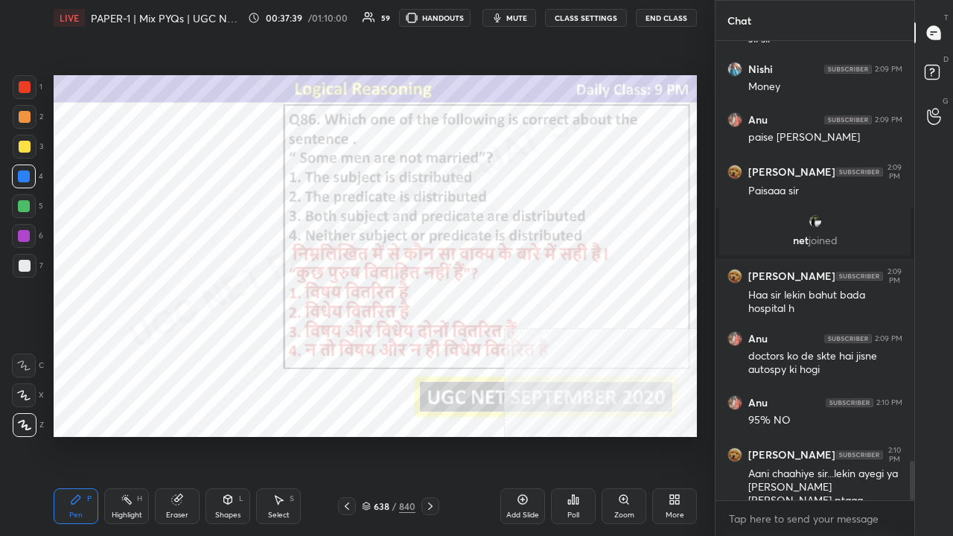
click at [575, 435] on div "Poll" at bounding box center [573, 506] width 45 height 36
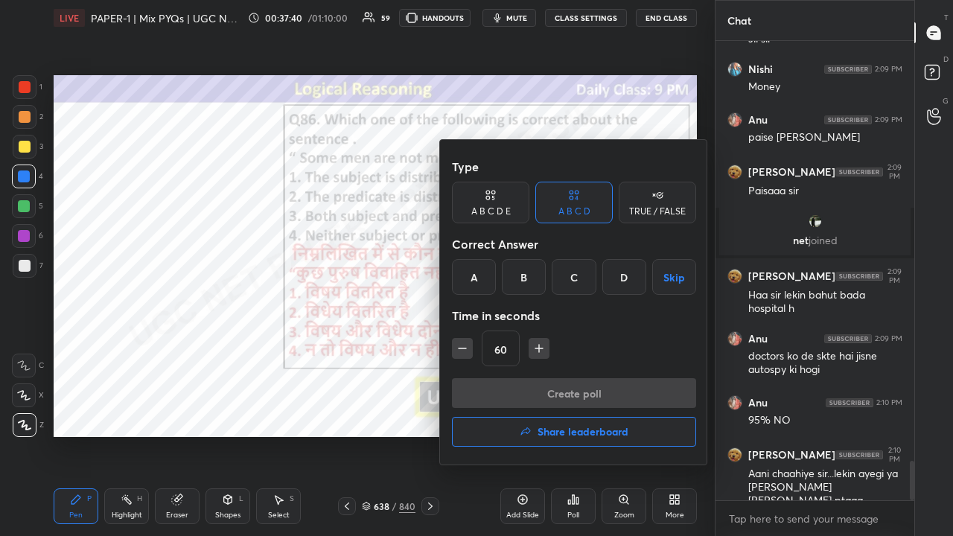
drag, startPoint x: 521, startPoint y: 270, endPoint x: 485, endPoint y: 349, distance: 87.6
click at [521, 272] on div "B" at bounding box center [524, 277] width 44 height 36
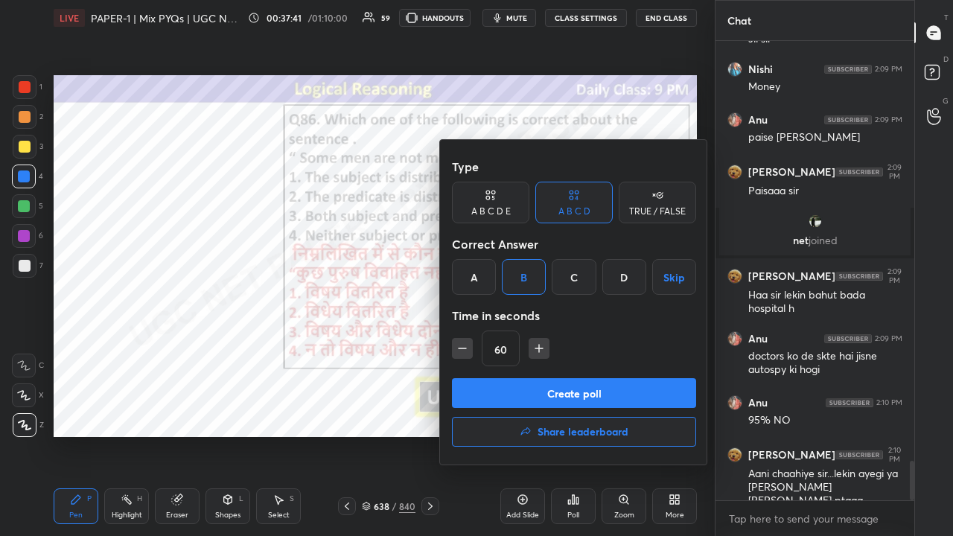
click at [460, 348] on icon "button" at bounding box center [462, 348] width 7 height 0
type input "45"
drag, startPoint x: 503, startPoint y: 402, endPoint x: 532, endPoint y: 383, distance: 34.9
click at [505, 400] on button "Create poll" at bounding box center [574, 393] width 244 height 30
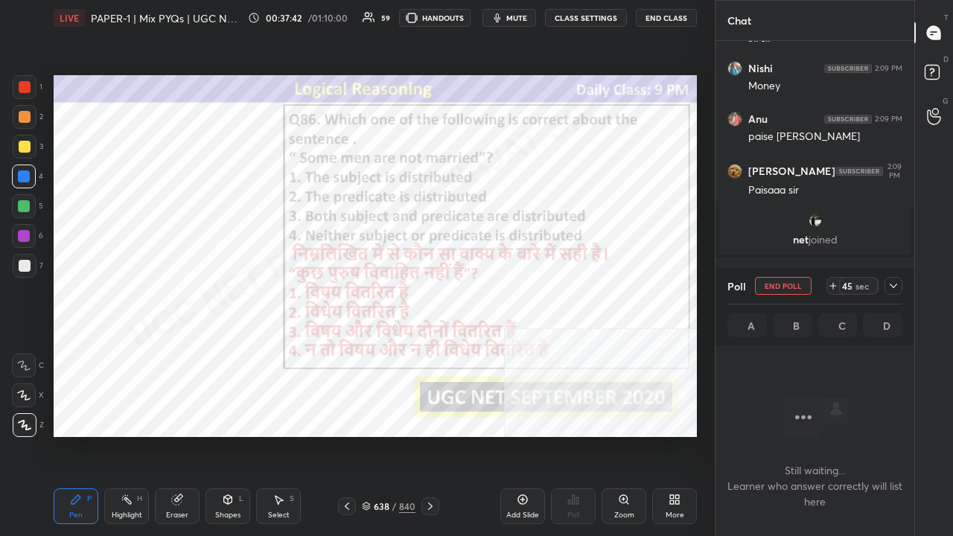
scroll to position [377, 194]
click at [896, 284] on icon at bounding box center [893, 286] width 7 height 4
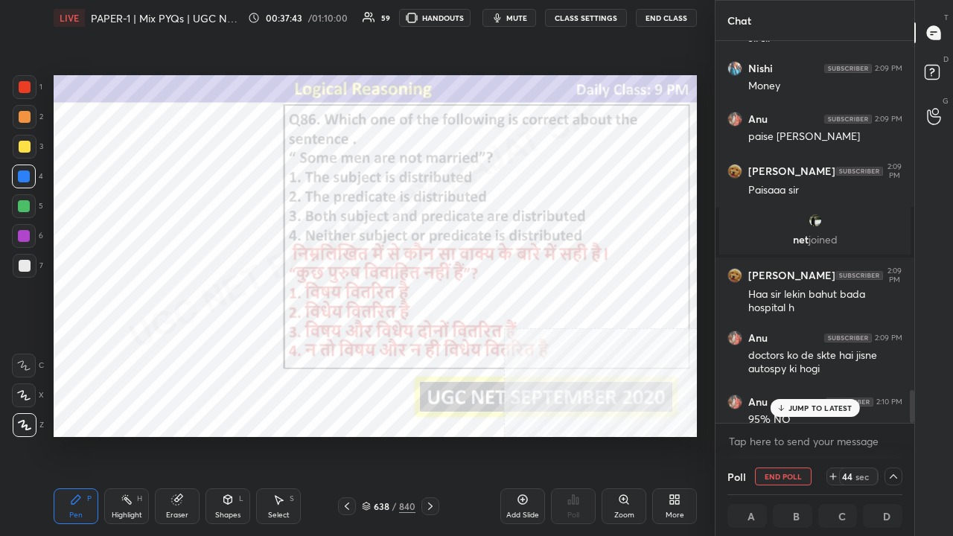
scroll to position [4997, 0]
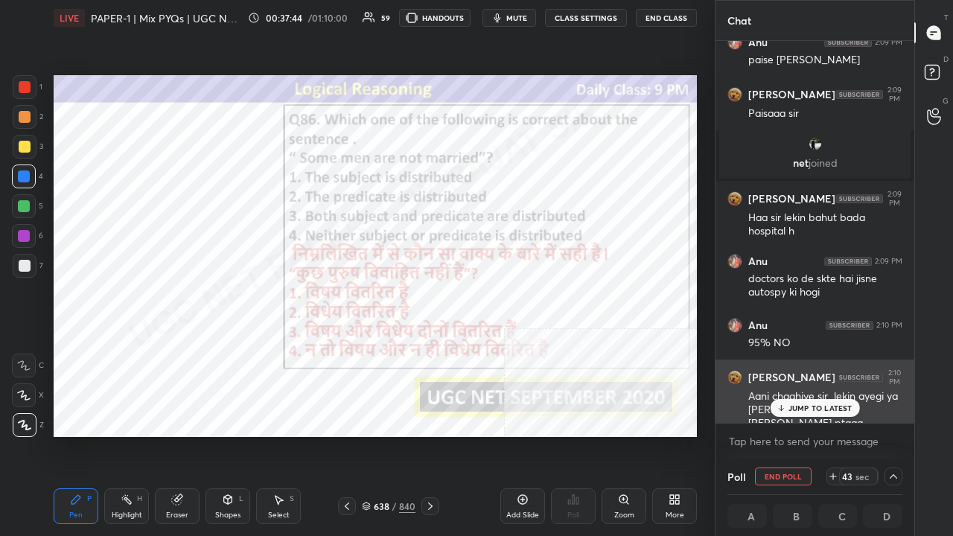
drag, startPoint x: 812, startPoint y: 409, endPoint x: 786, endPoint y: 397, distance: 28.3
click at [810, 409] on p "JUMP TO LATEST" at bounding box center [820, 408] width 64 height 9
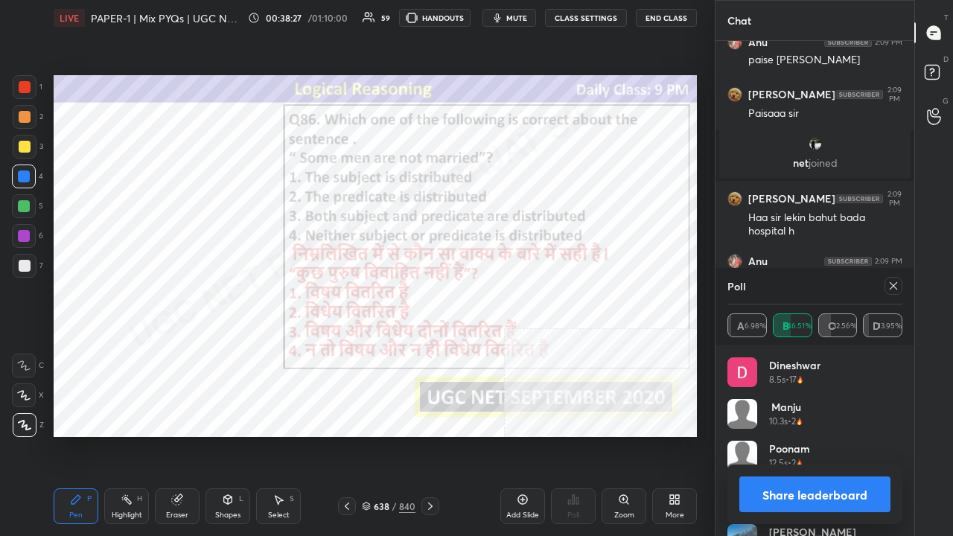
scroll to position [174, 170]
click at [901, 281] on div at bounding box center [893, 286] width 18 height 18
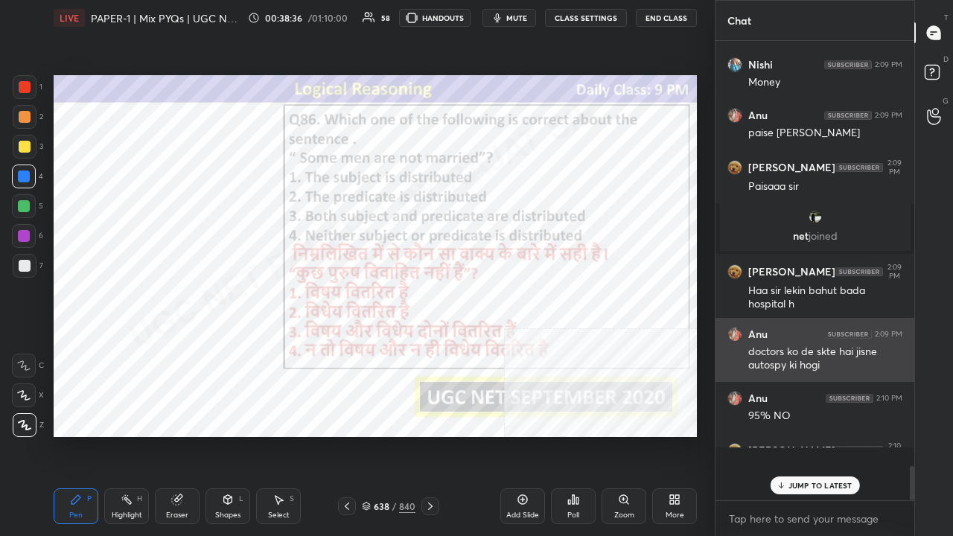
scroll to position [455, 194]
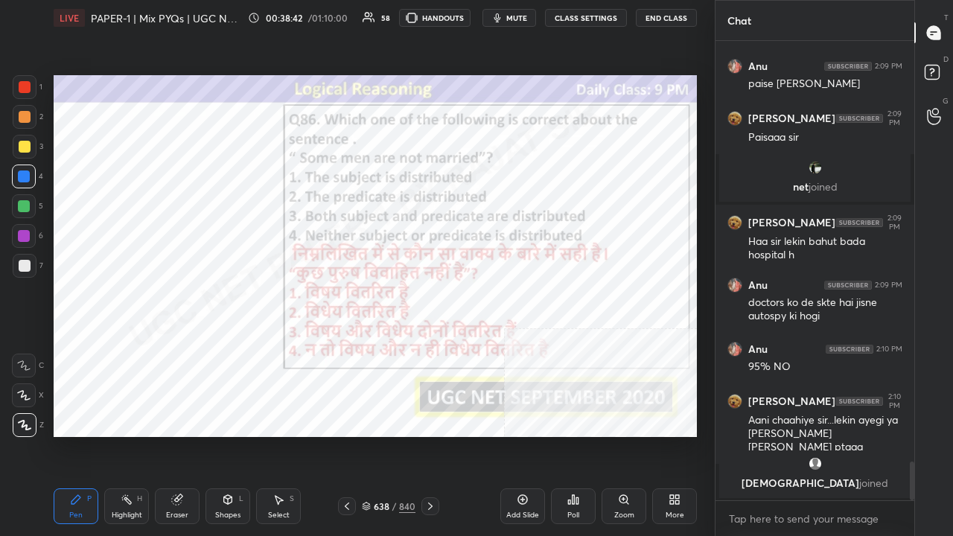
click at [380, 435] on div "638" at bounding box center [381, 506] width 15 height 9
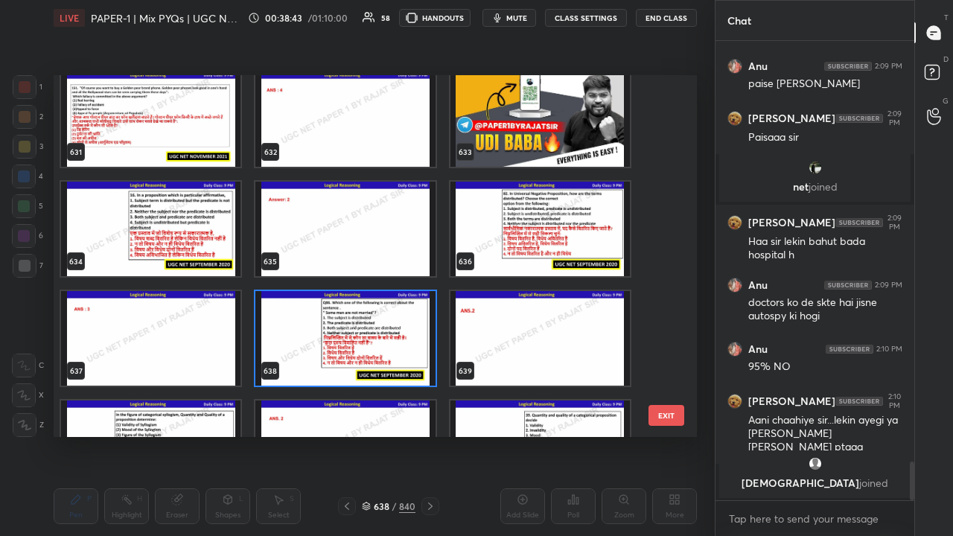
scroll to position [22995, 0]
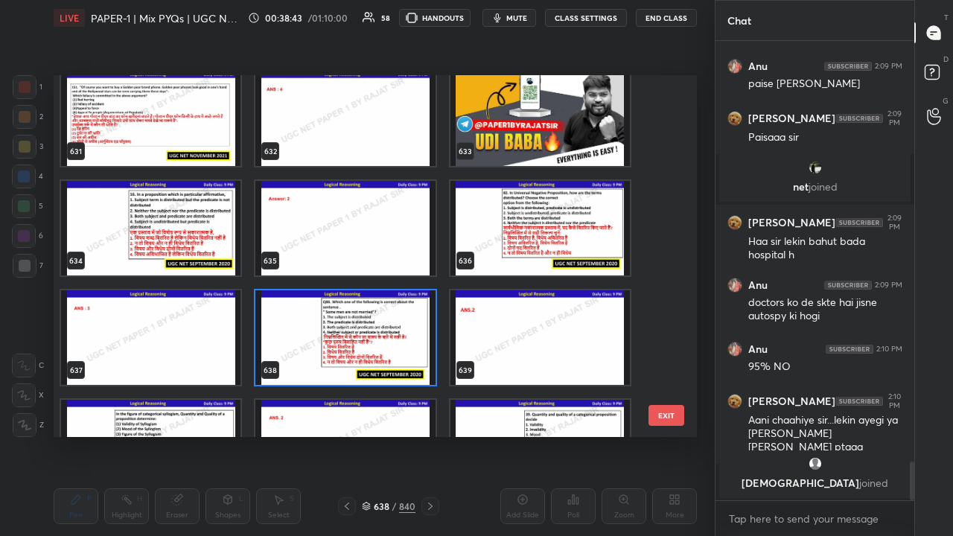
click at [387, 337] on div "631 632 633 634 635 636 637 638 639 640 641 642 643 644 645" at bounding box center [362, 256] width 617 height 362
click at [387, 337] on img "grid" at bounding box center [344, 337] width 179 height 95
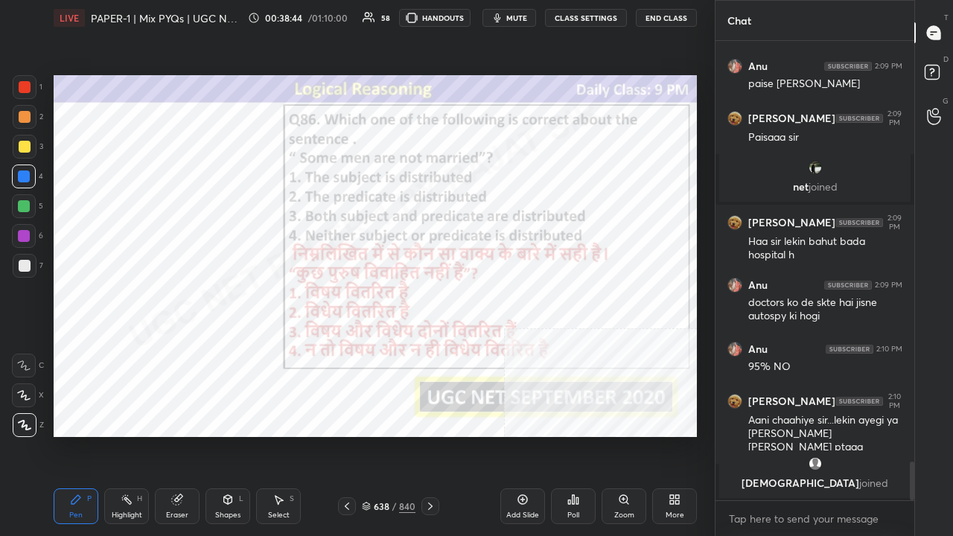
scroll to position [0, 0]
click at [185, 435] on div "Eraser" at bounding box center [177, 506] width 45 height 36
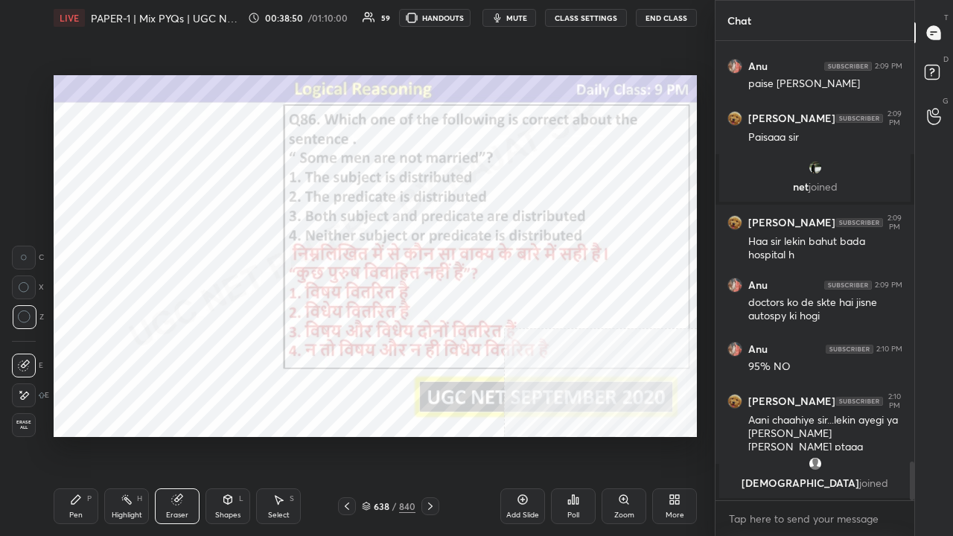
click at [60, 435] on div "Pen P" at bounding box center [76, 506] width 45 height 36
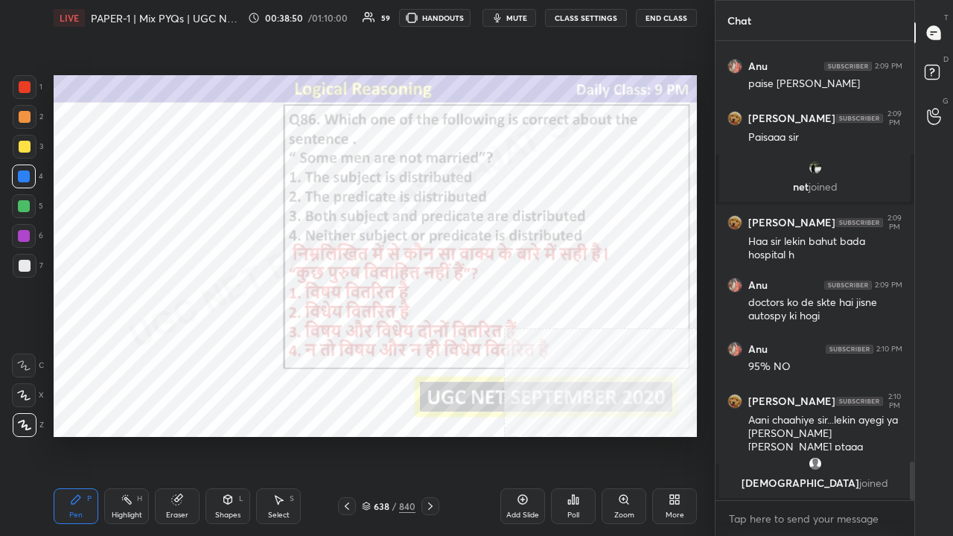
click at [389, 435] on div "638 / 840" at bounding box center [389, 506] width 54 height 13
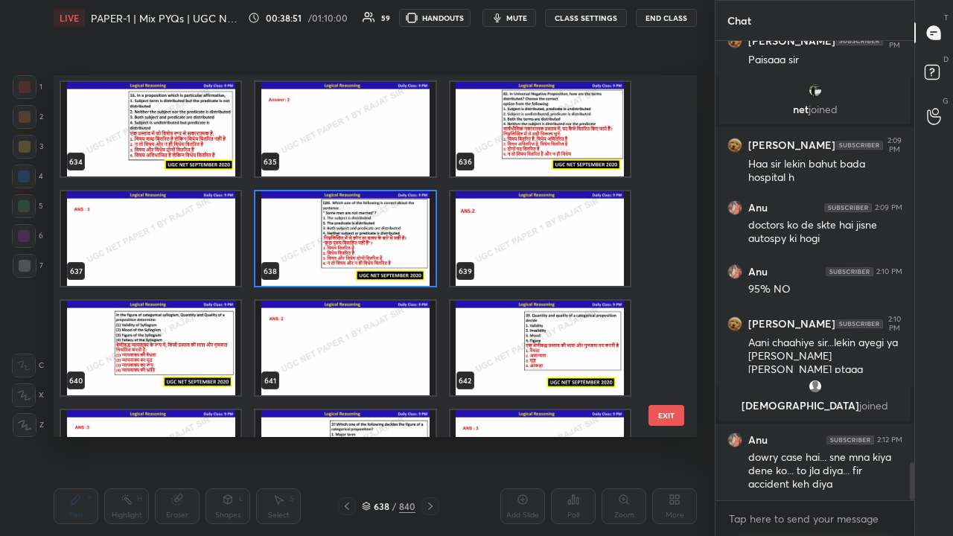
scroll to position [23094, 0]
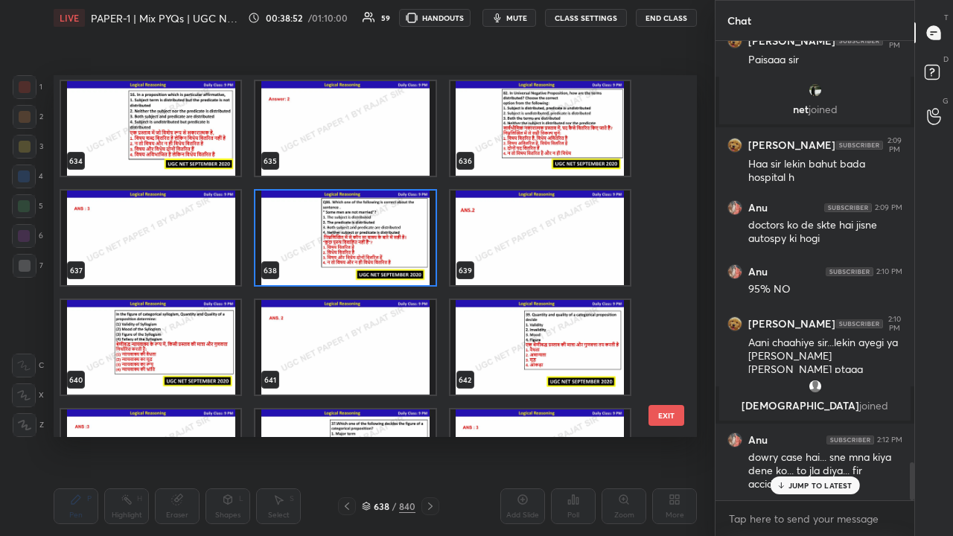
click at [205, 353] on img "grid" at bounding box center [150, 347] width 179 height 95
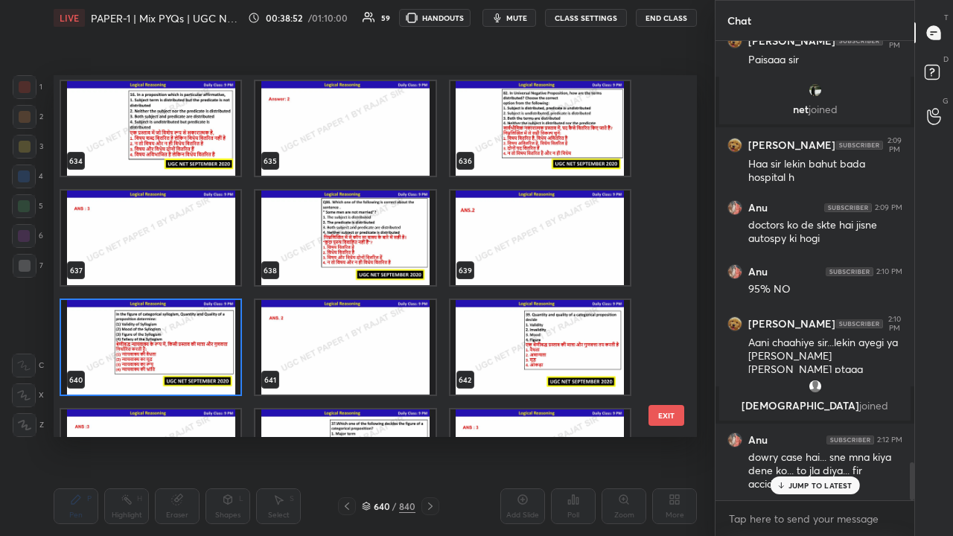
click at [205, 351] on img "grid" at bounding box center [150, 347] width 179 height 95
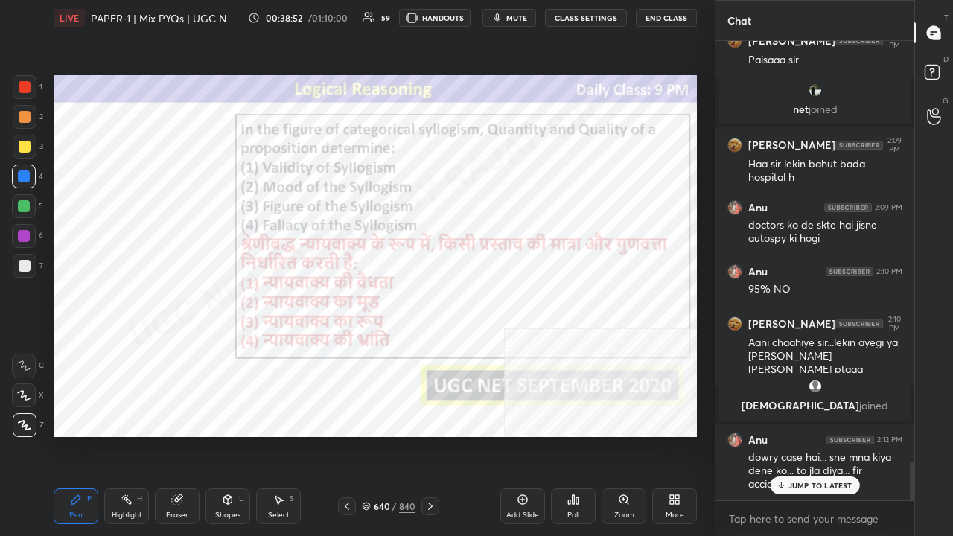
click at [205, 351] on img "grid" at bounding box center [150, 347] width 179 height 95
click at [575, 435] on icon at bounding box center [573, 500] width 12 height 12
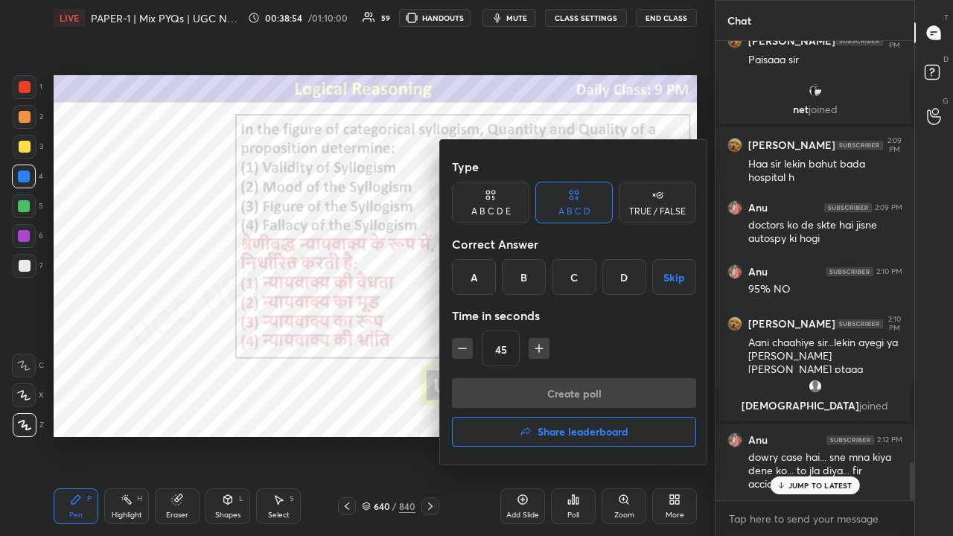
click at [354, 435] on div at bounding box center [476, 268] width 953 height 536
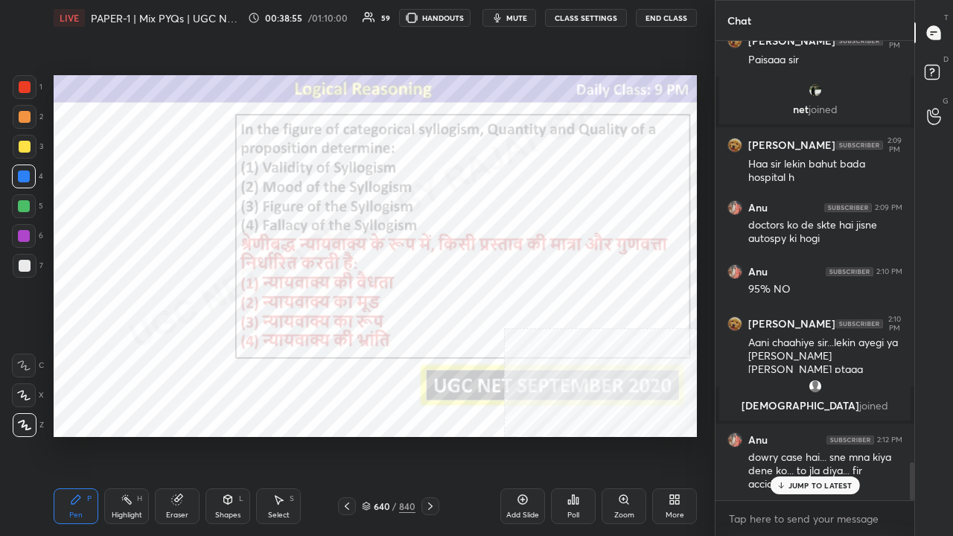
click at [390, 435] on div "640 / 840" at bounding box center [389, 506] width 54 height 13
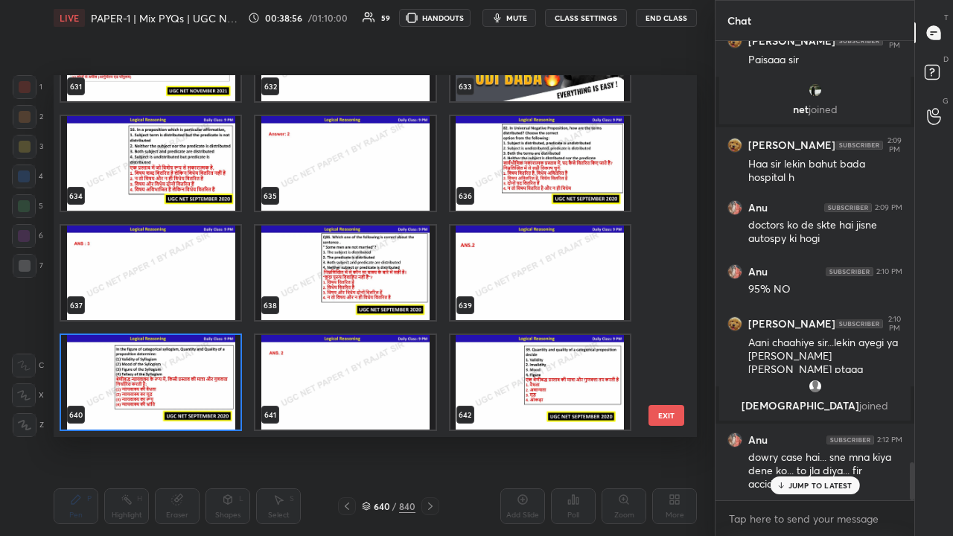
click at [517, 166] on img "grid" at bounding box center [539, 163] width 179 height 95
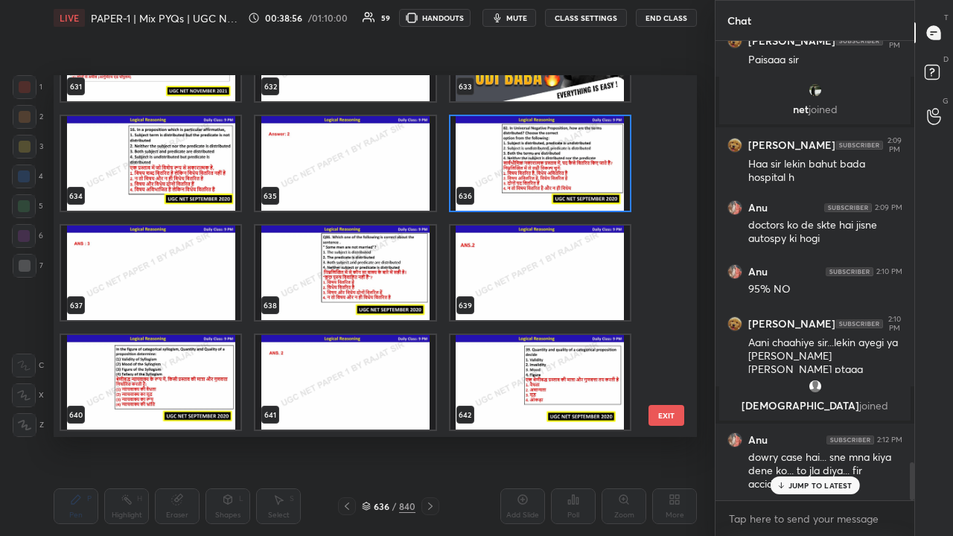
click at [517, 165] on img "grid" at bounding box center [539, 163] width 179 height 95
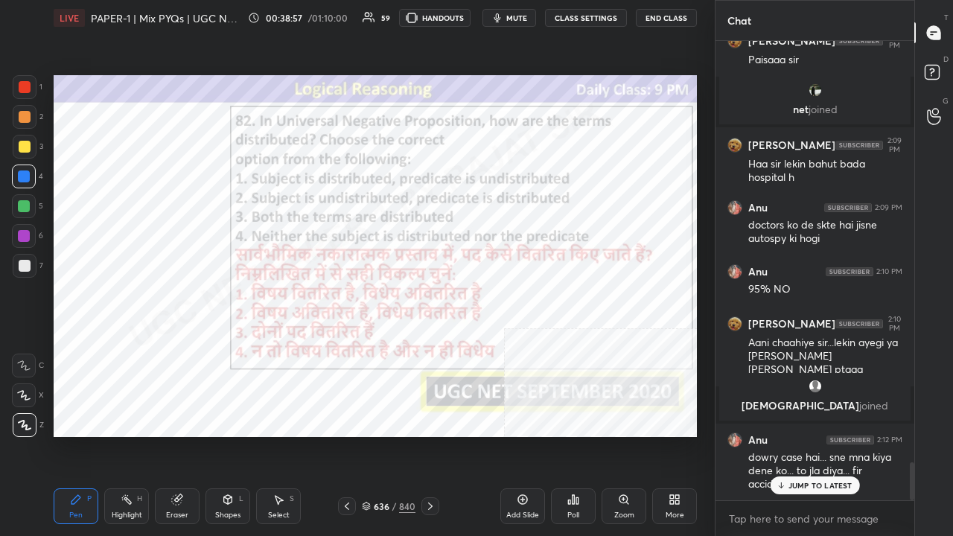
click at [581, 435] on div "Poll" at bounding box center [573, 506] width 45 height 36
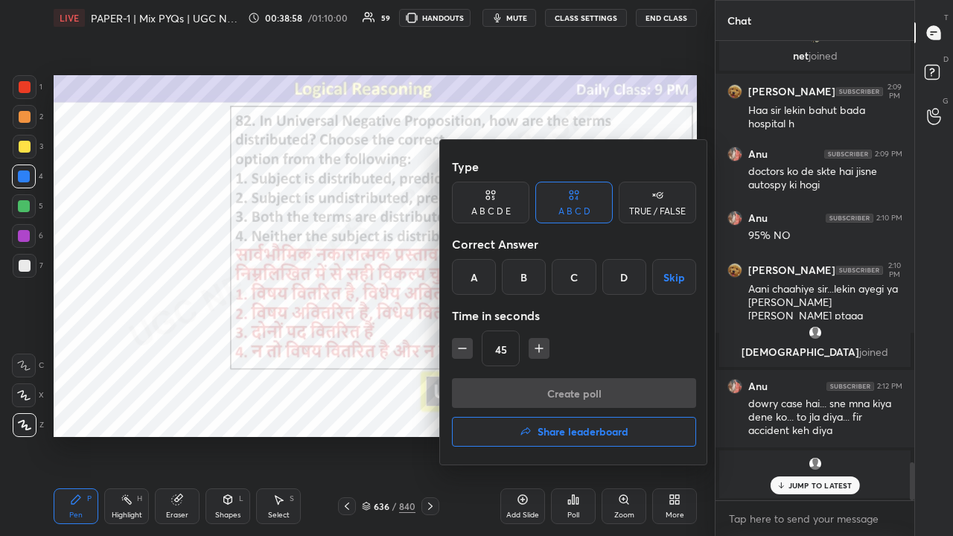
click at [583, 278] on div "C" at bounding box center [574, 277] width 44 height 36
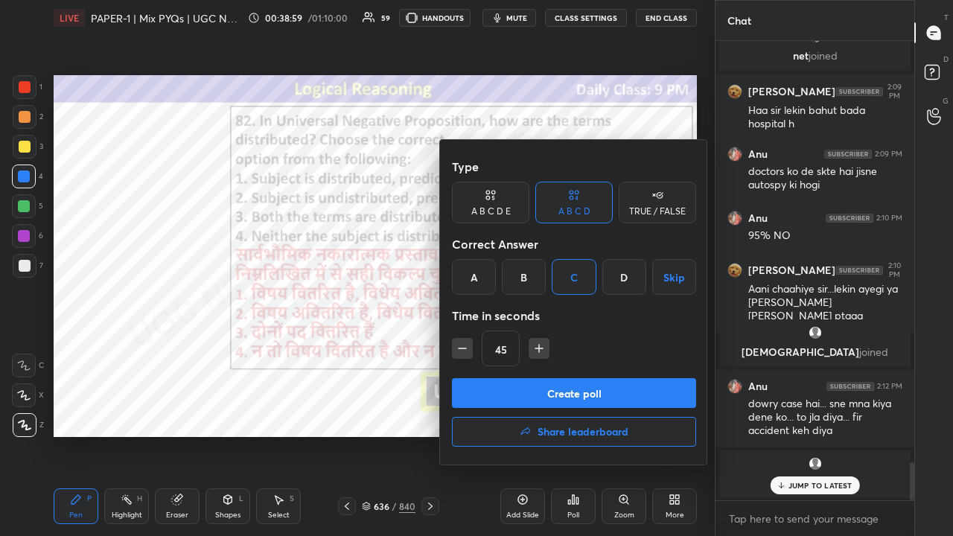
click at [546, 382] on button "Create poll" at bounding box center [574, 393] width 244 height 30
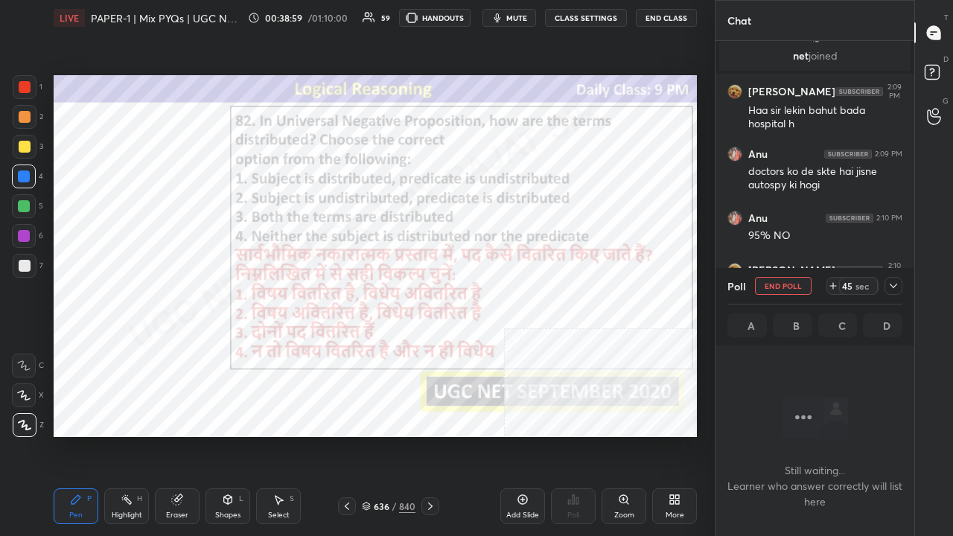
click at [897, 283] on icon at bounding box center [893, 286] width 12 height 12
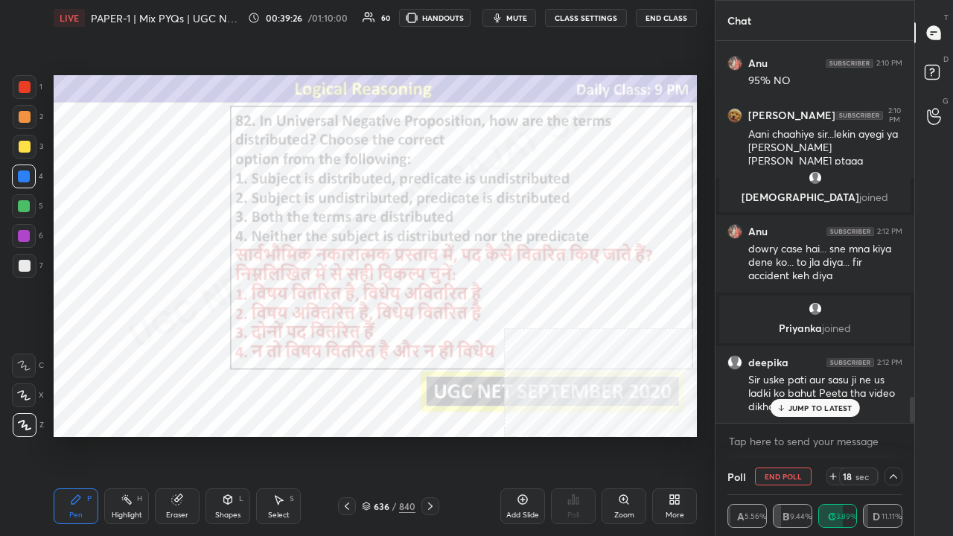
click at [821, 407] on p "JUMP TO LATEST" at bounding box center [820, 408] width 64 height 9
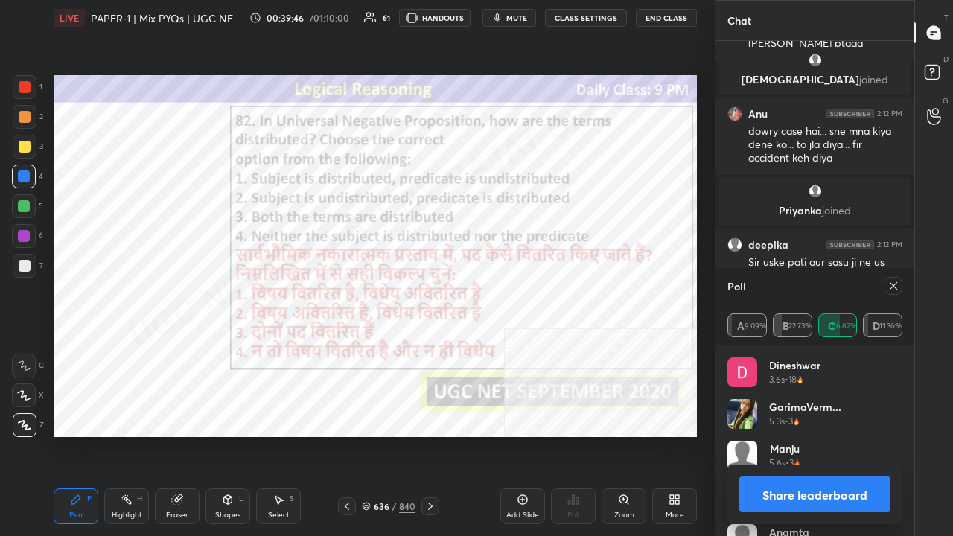
scroll to position [5428, 0]
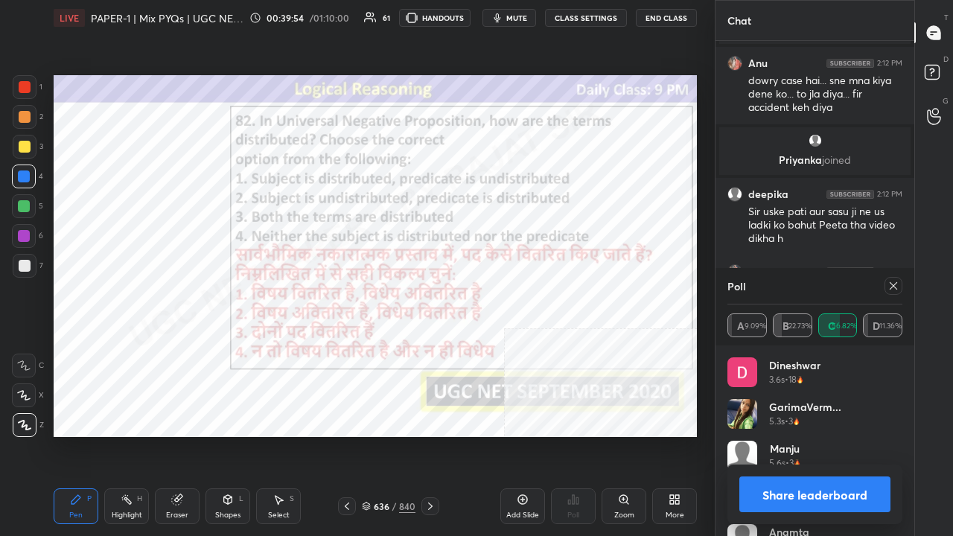
click at [897, 284] on icon at bounding box center [893, 286] width 12 height 12
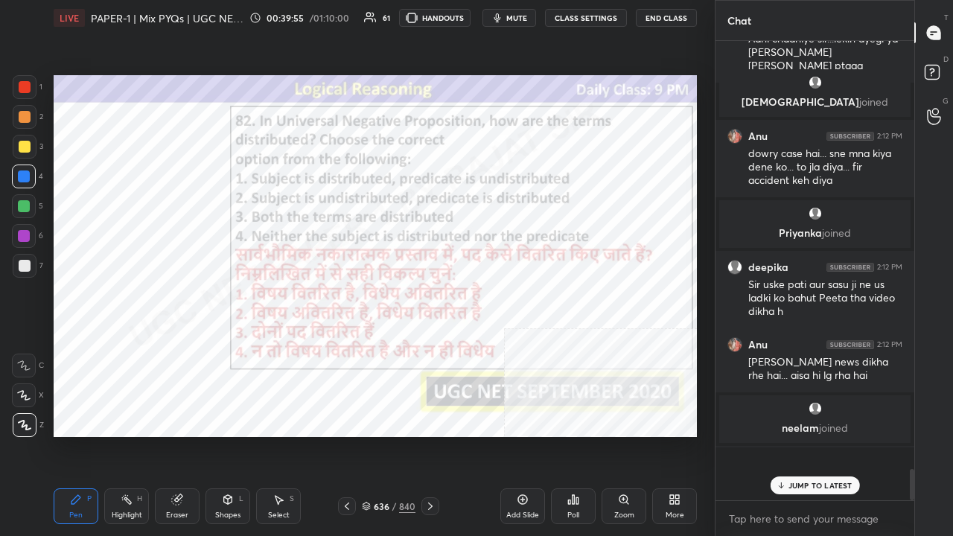
scroll to position [455, 194]
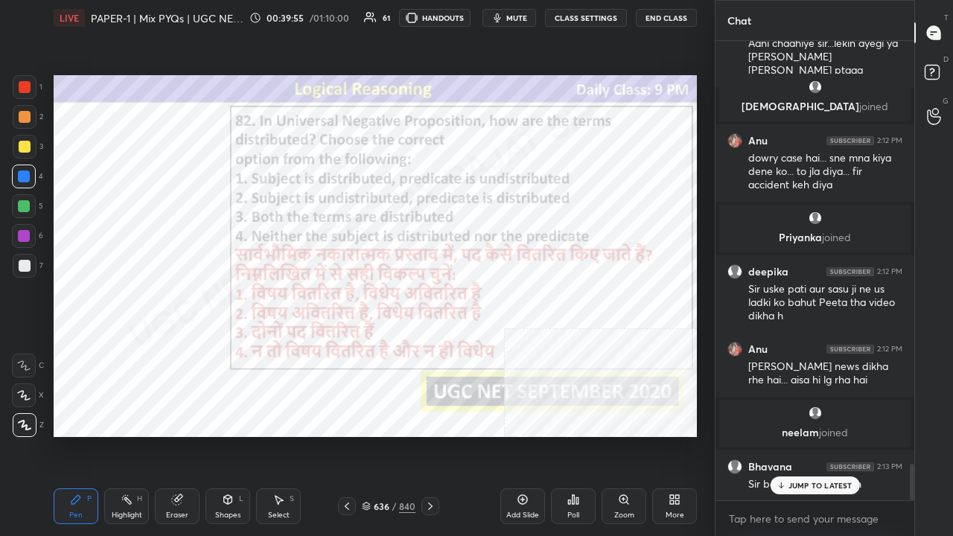
click at [527, 13] on span "mute" at bounding box center [516, 18] width 21 height 10
click at [520, 13] on span "unmute" at bounding box center [516, 18] width 32 height 10
drag, startPoint x: 786, startPoint y: 499, endPoint x: 786, endPoint y: 491, distance: 8.2
click at [786, 435] on div "Mansi 2:08 PM Nhi aaya sir shyd abhi tk vo deepika 2:08 PM No sir Mansi 2:08 PM…" at bounding box center [814, 288] width 199 height 495
click at [783, 435] on icon at bounding box center [781, 485] width 10 height 9
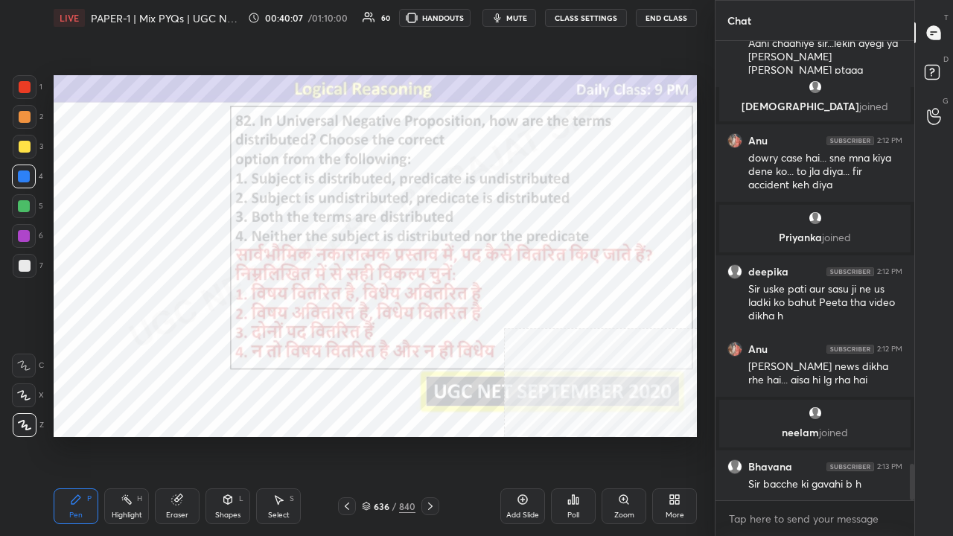
scroll to position [5401, 0]
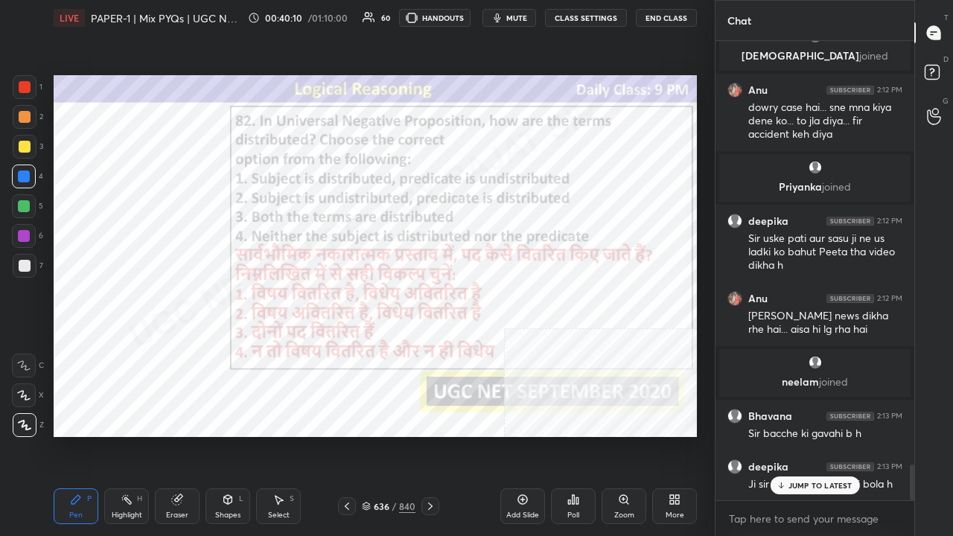
drag, startPoint x: 833, startPoint y: 485, endPoint x: 712, endPoint y: 429, distance: 133.9
click at [832, 435] on p "JUMP TO LATEST" at bounding box center [820, 485] width 64 height 9
click at [24, 82] on div at bounding box center [25, 87] width 12 height 12
click at [378, 435] on div "636" at bounding box center [381, 506] width 15 height 9
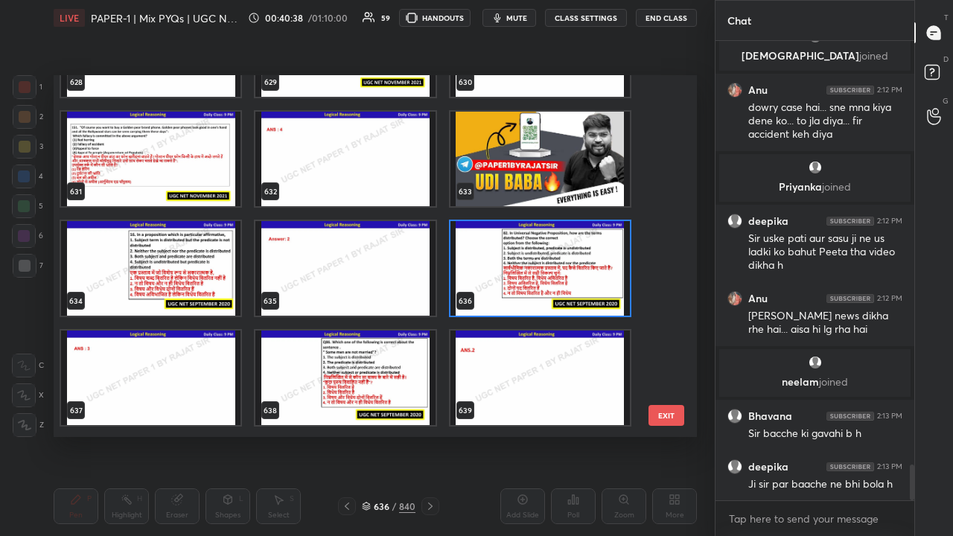
scroll to position [22931, 0]
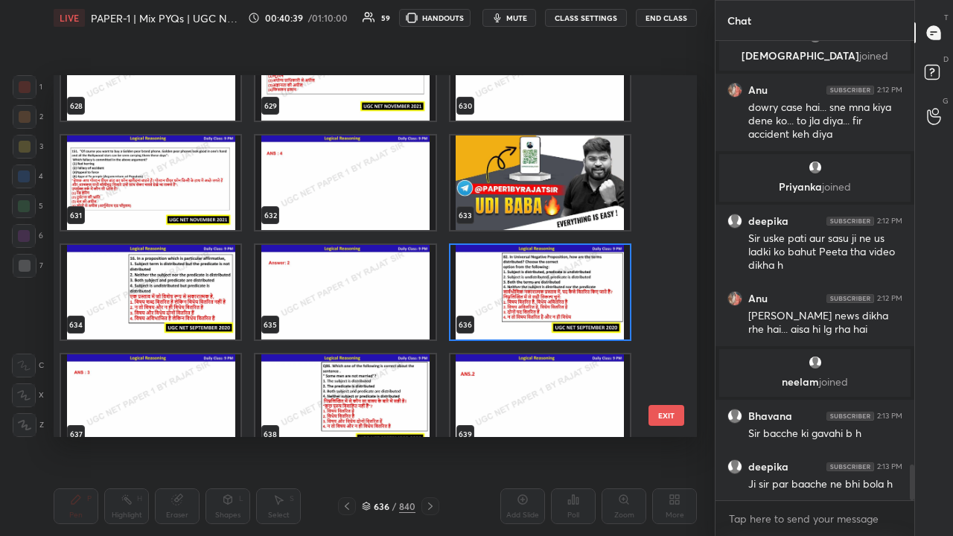
click at [214, 293] on img "grid" at bounding box center [150, 292] width 179 height 95
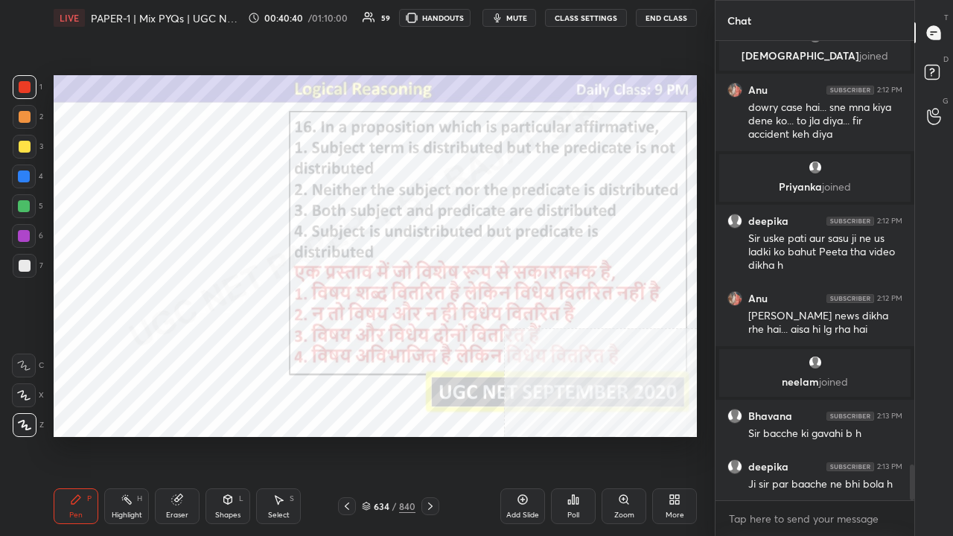
click at [214, 293] on img "grid" at bounding box center [150, 292] width 179 height 95
click at [572, 435] on div "Poll" at bounding box center [573, 506] width 45 height 36
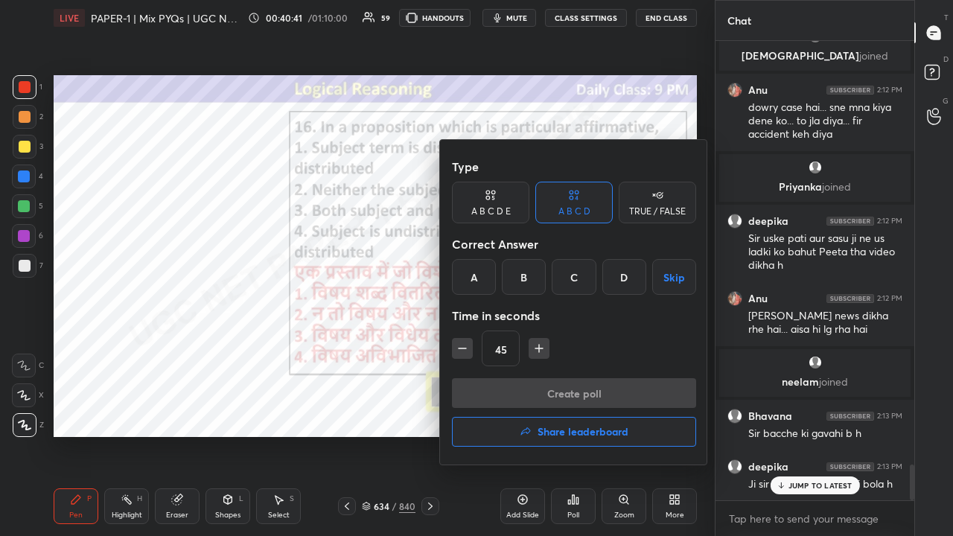
scroll to position [5465, 0]
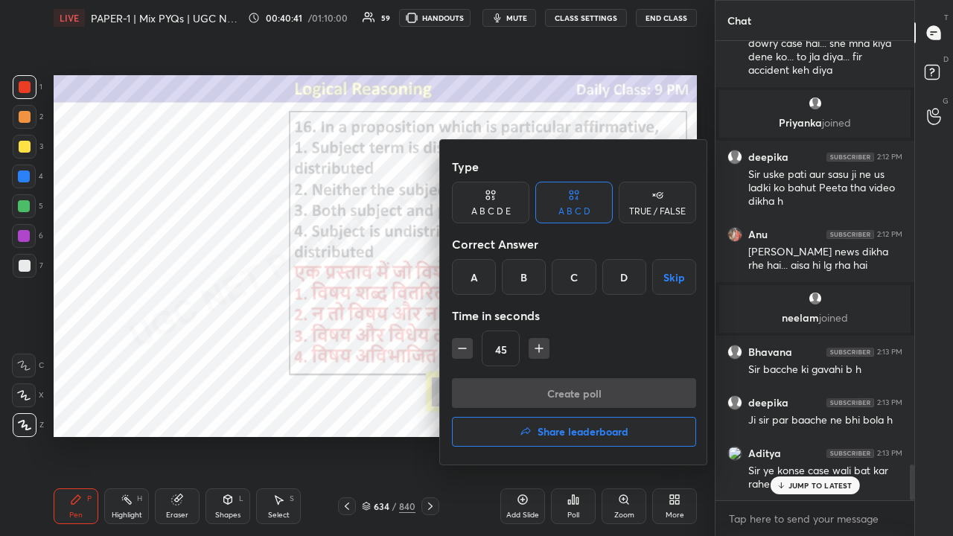
click at [535, 272] on div "B" at bounding box center [524, 277] width 44 height 36
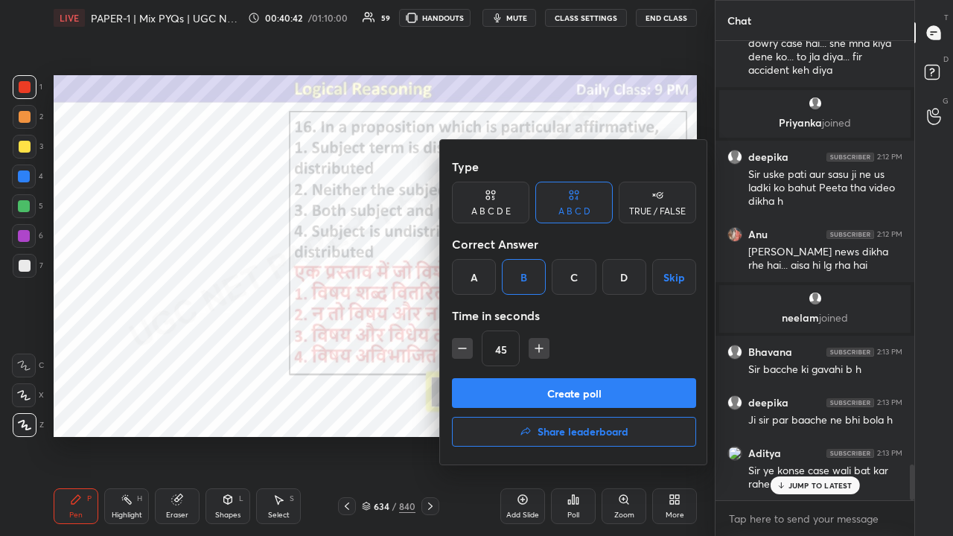
drag, startPoint x: 562, startPoint y: 392, endPoint x: 568, endPoint y: 382, distance: 11.4
click at [563, 389] on button "Create poll" at bounding box center [574, 393] width 244 height 30
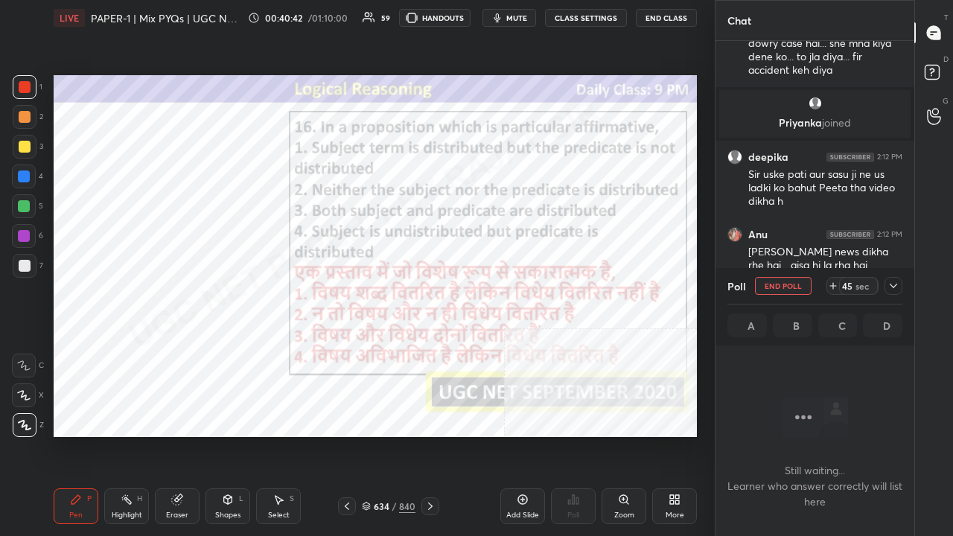
scroll to position [4, 4]
drag, startPoint x: 893, startPoint y: 286, endPoint x: 882, endPoint y: 313, distance: 29.7
click at [893, 286] on icon at bounding box center [893, 286] width 12 height 12
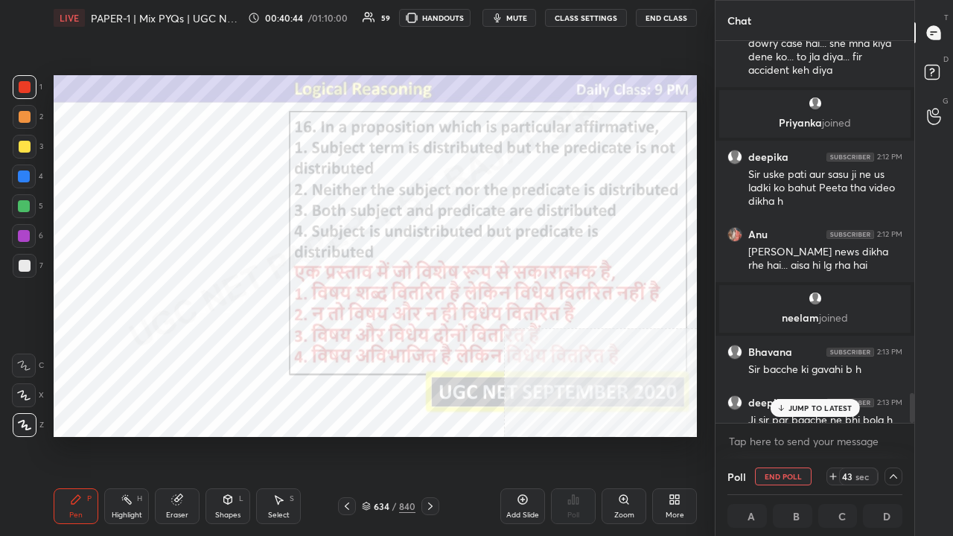
click at [799, 407] on p "JUMP TO LATEST" at bounding box center [820, 408] width 64 height 9
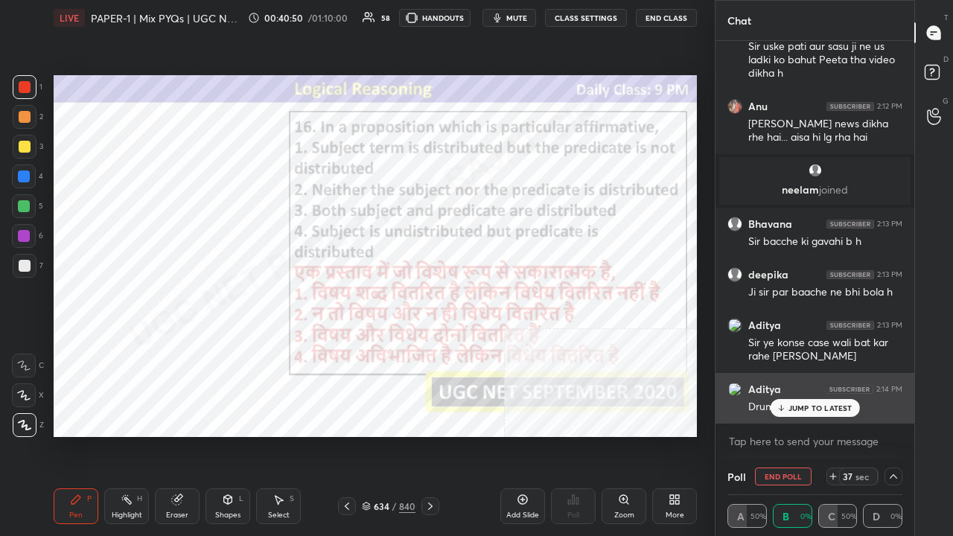
drag, startPoint x: 815, startPoint y: 412, endPoint x: 801, endPoint y: 403, distance: 17.1
click at [815, 412] on div "JUMP TO LATEST" at bounding box center [814, 408] width 89 height 18
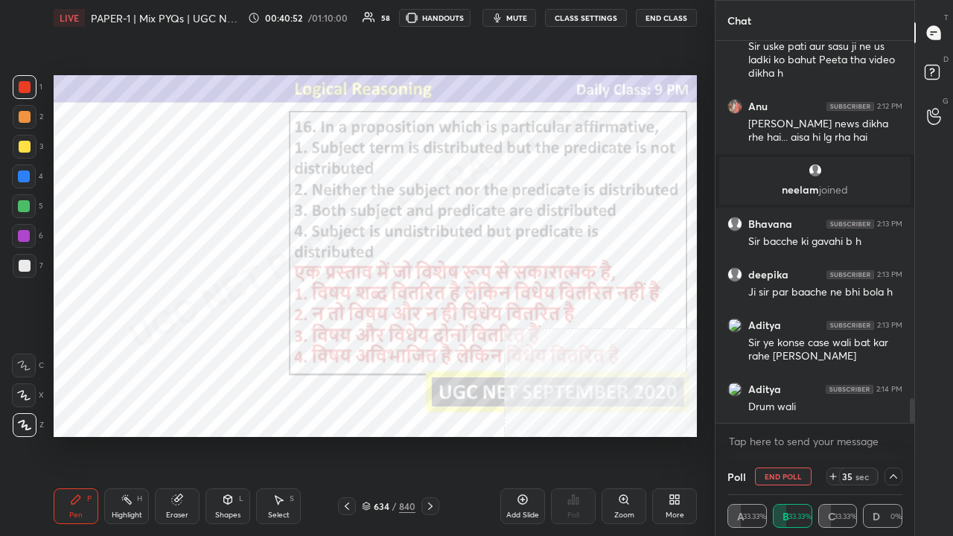
click at [25, 176] on div at bounding box center [24, 176] width 12 height 12
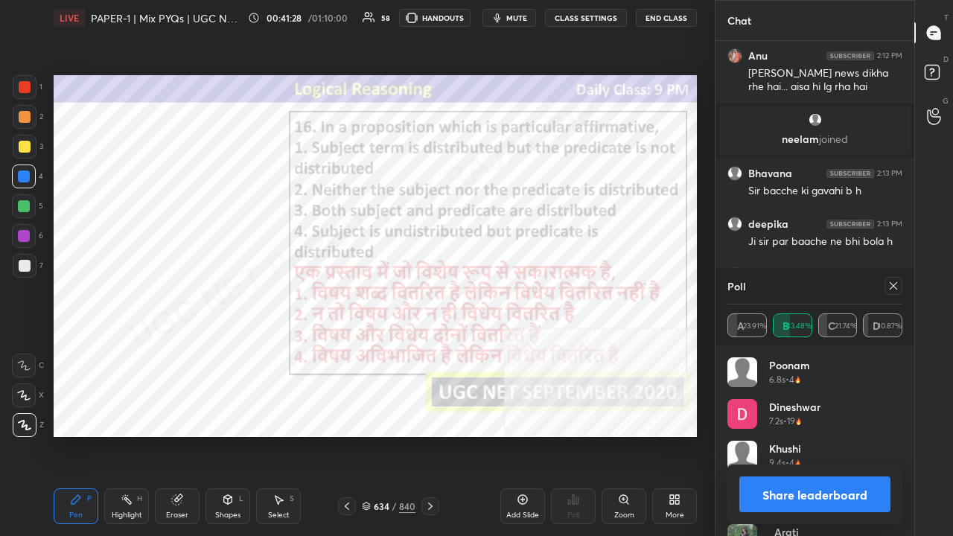
scroll to position [5694, 0]
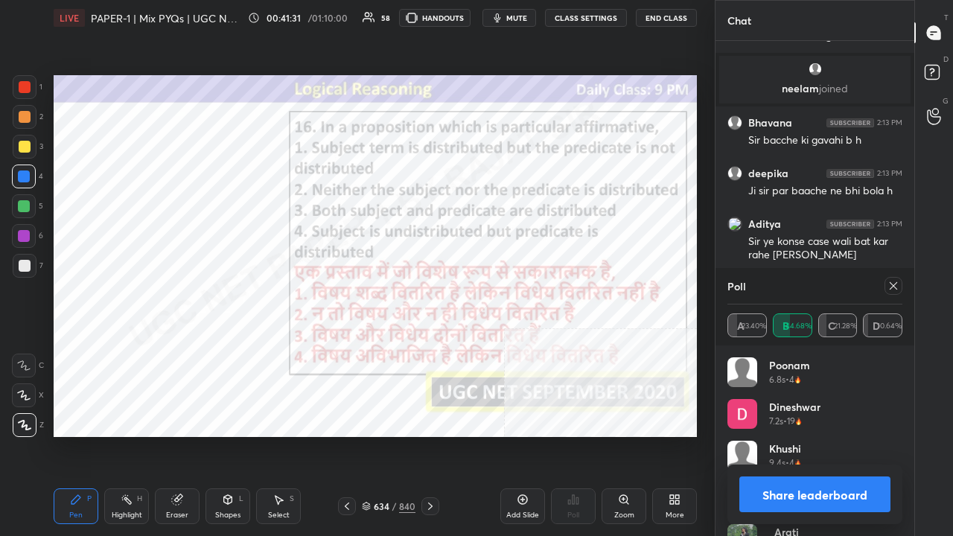
click at [896, 286] on icon at bounding box center [893, 286] width 12 height 12
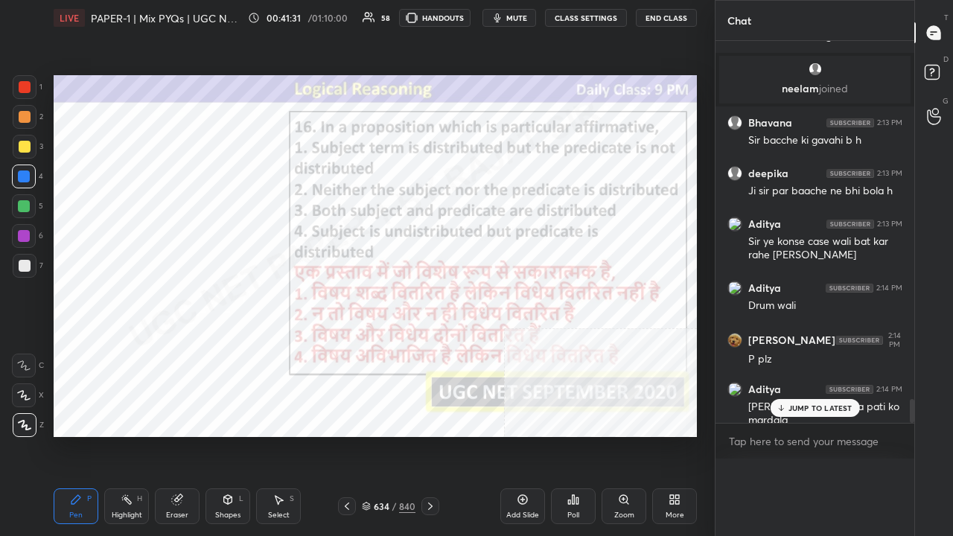
scroll to position [0, 0]
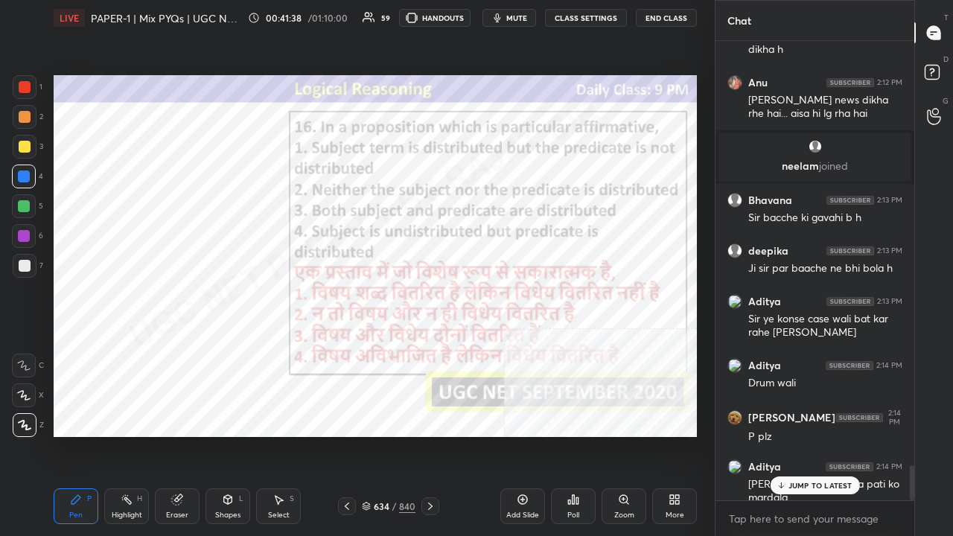
click at [378, 435] on div "634" at bounding box center [381, 506] width 15 height 9
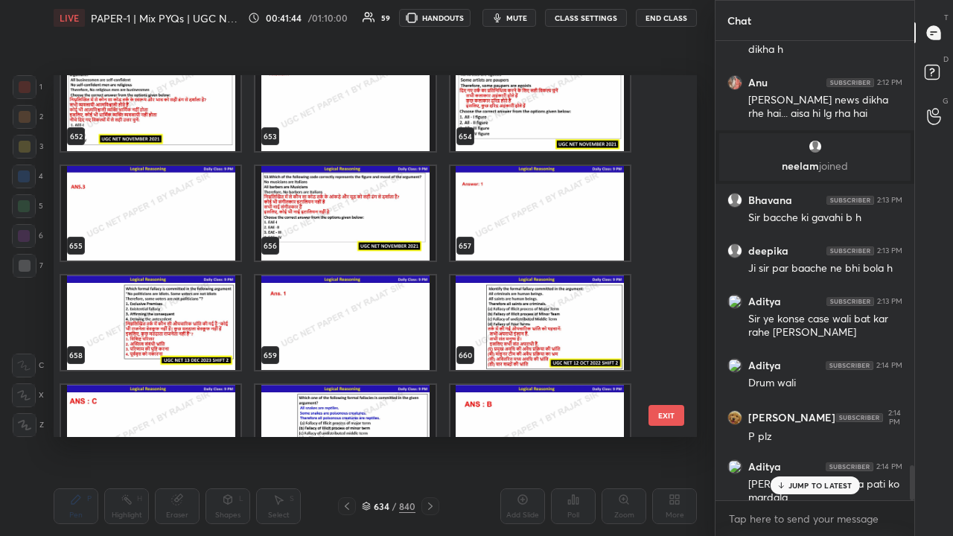
scroll to position [23775, 0]
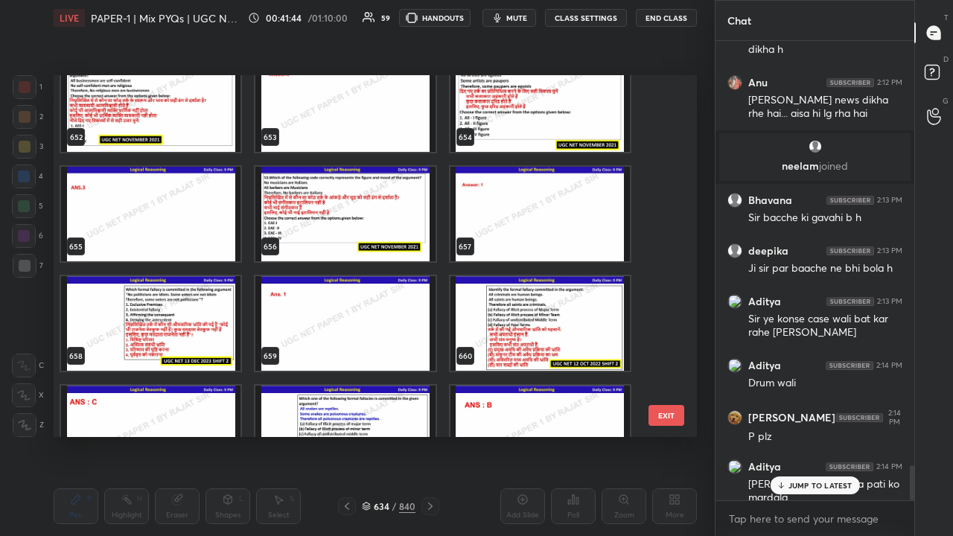
click at [351, 214] on img "grid" at bounding box center [344, 214] width 179 height 95
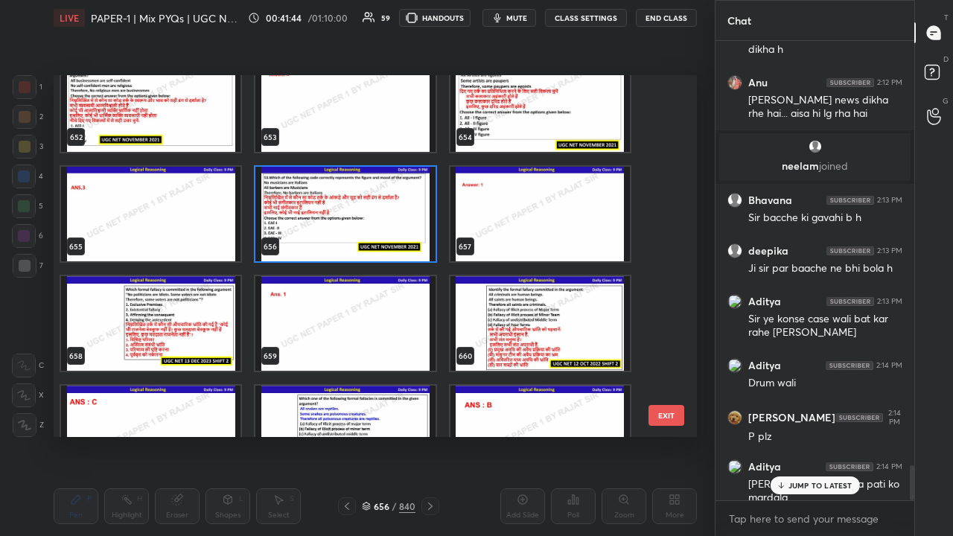
click at [351, 214] on img "grid" at bounding box center [344, 214] width 179 height 95
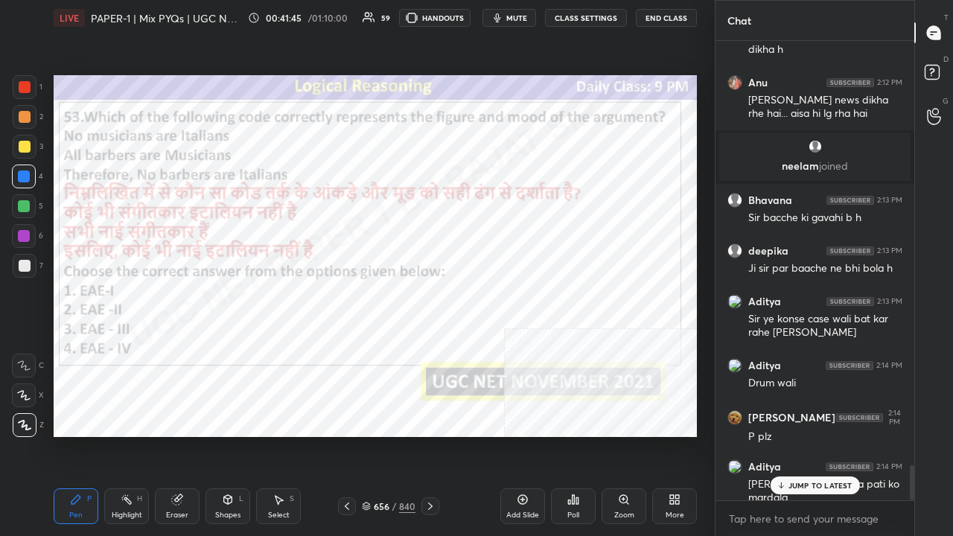
click at [351, 214] on img "grid" at bounding box center [344, 214] width 179 height 95
click at [573, 435] on icon at bounding box center [573, 500] width 12 height 12
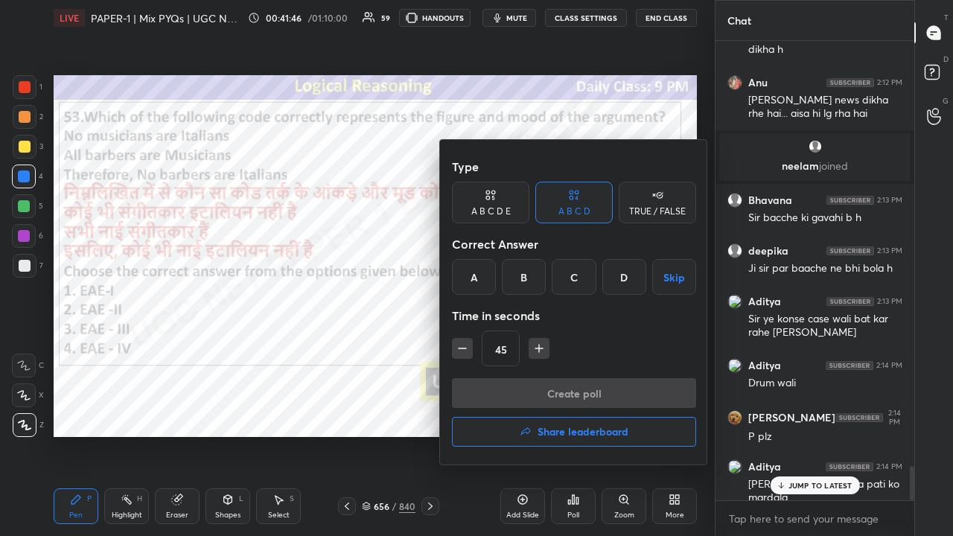
drag, startPoint x: 477, startPoint y: 268, endPoint x: 523, endPoint y: 354, distance: 97.6
click at [479, 274] on div "A" at bounding box center [474, 277] width 44 height 36
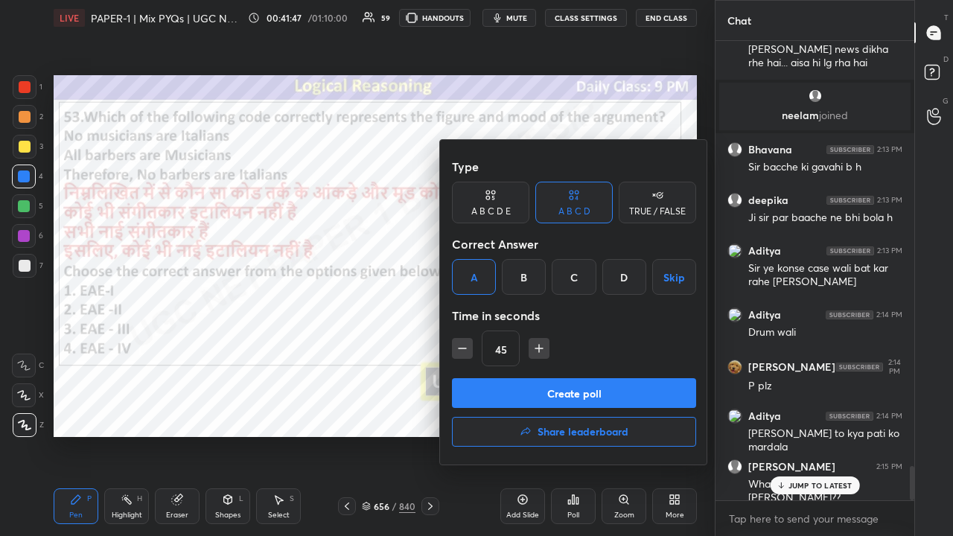
click at [539, 389] on button "Create poll" at bounding box center [574, 393] width 244 height 30
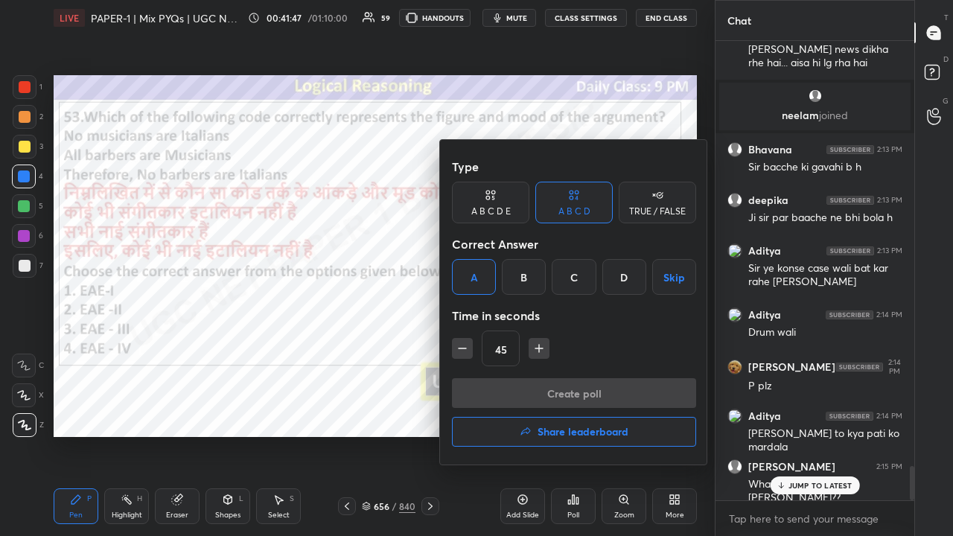
scroll to position [4, 4]
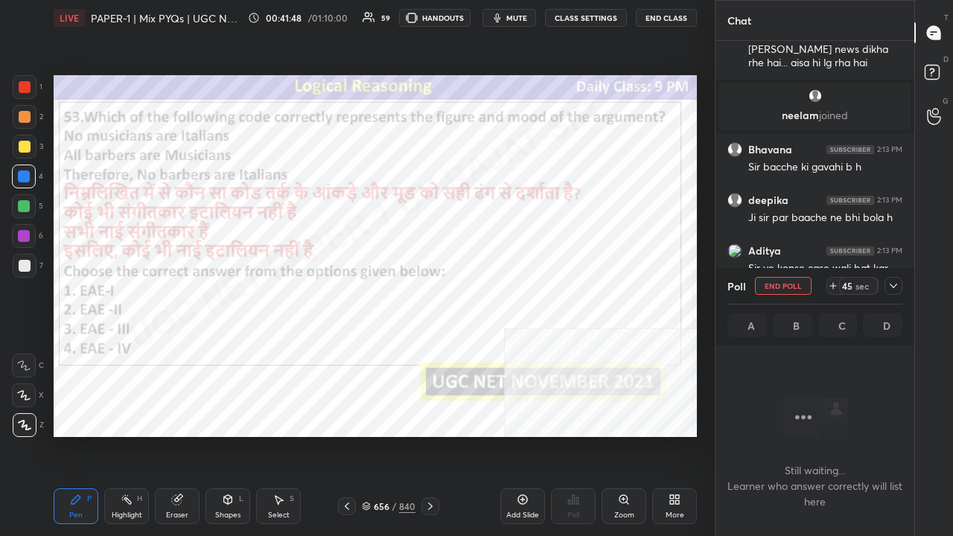
click at [892, 286] on icon at bounding box center [893, 286] width 12 height 12
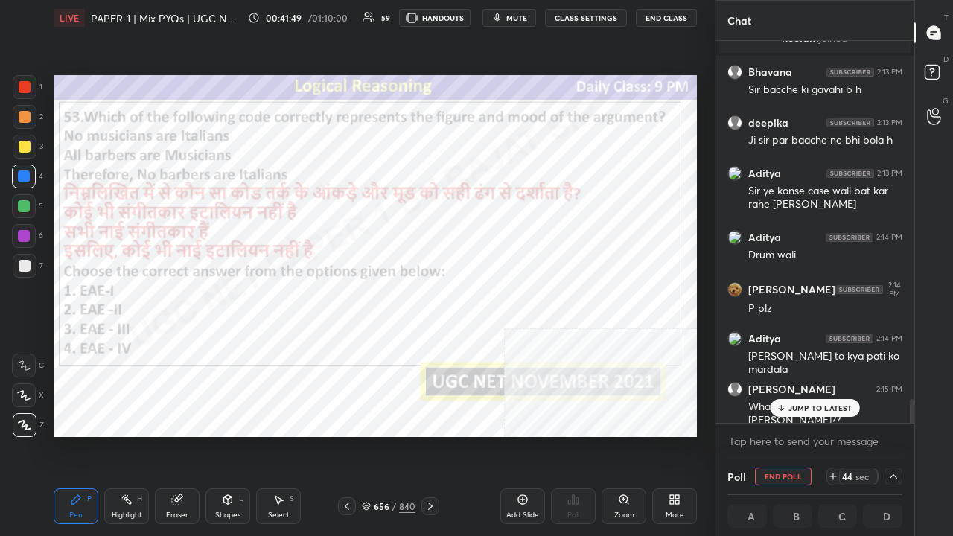
drag, startPoint x: 814, startPoint y: 406, endPoint x: 785, endPoint y: 384, distance: 35.6
click at [814, 405] on p "JUMP TO LATEST" at bounding box center [820, 408] width 64 height 9
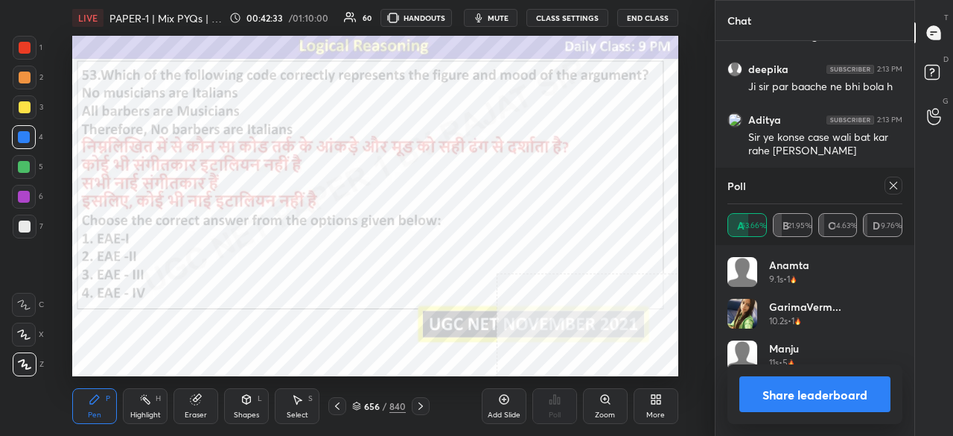
scroll to position [5, 4]
click at [890, 184] on icon at bounding box center [893, 185] width 12 height 12
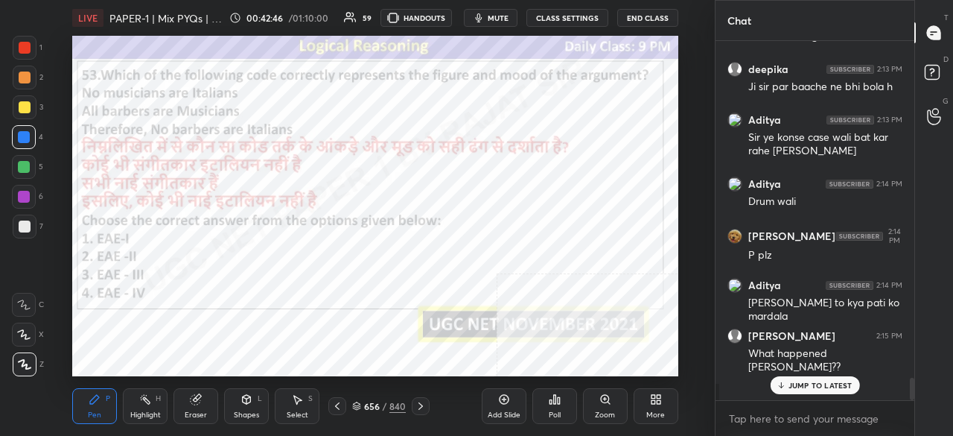
click at [22, 191] on div at bounding box center [24, 197] width 12 height 12
click at [810, 385] on p "JUMP TO LATEST" at bounding box center [820, 384] width 64 height 9
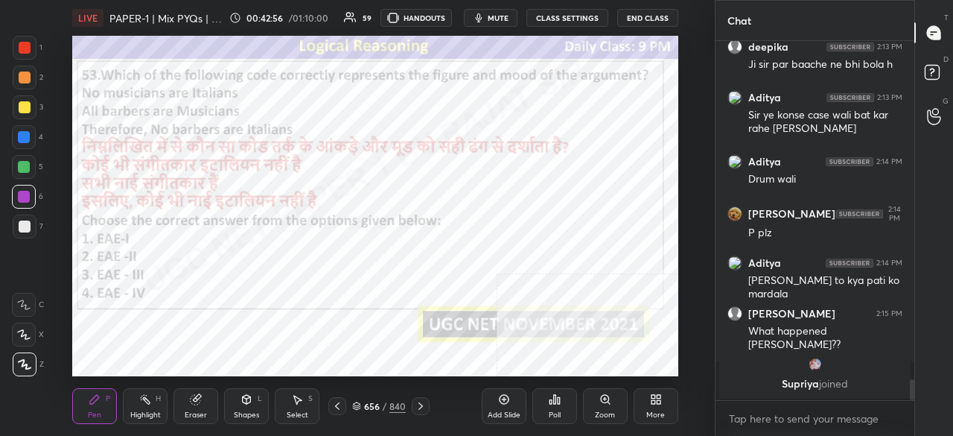
click at [379, 406] on div "656" at bounding box center [371, 405] width 15 height 9
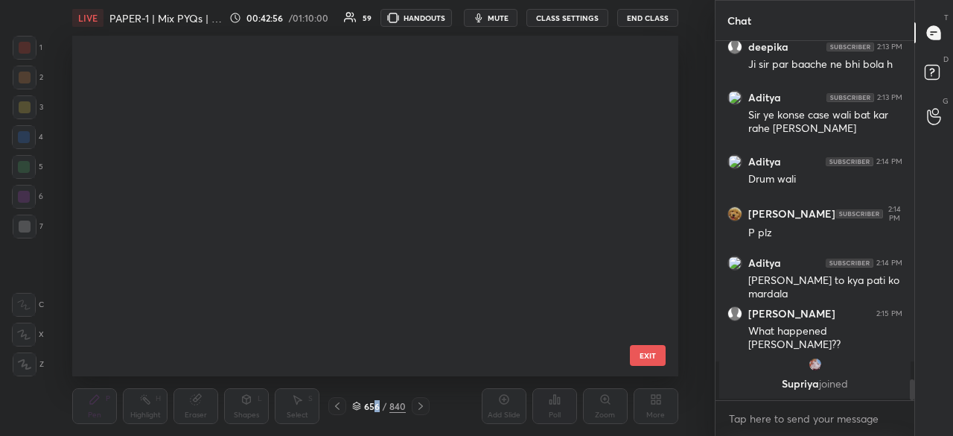
scroll to position [4, 7]
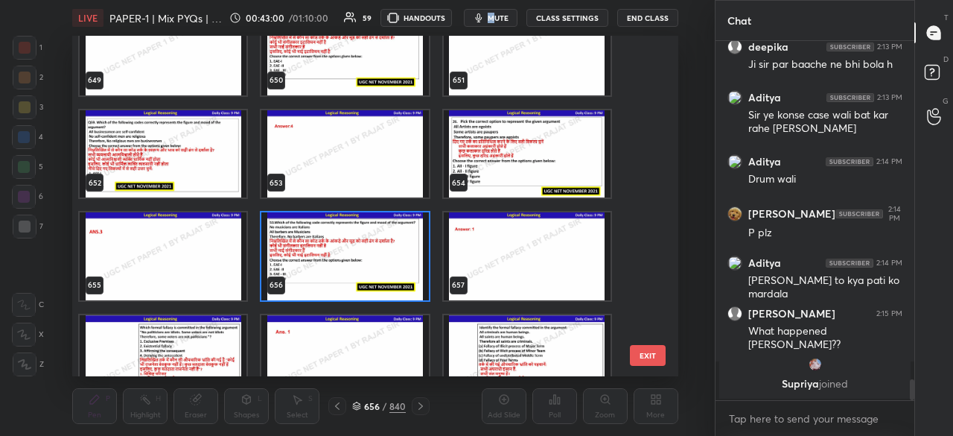
click at [494, 16] on span "mute" at bounding box center [498, 18] width 21 height 10
click at [507, 141] on img "grid" at bounding box center [527, 153] width 167 height 87
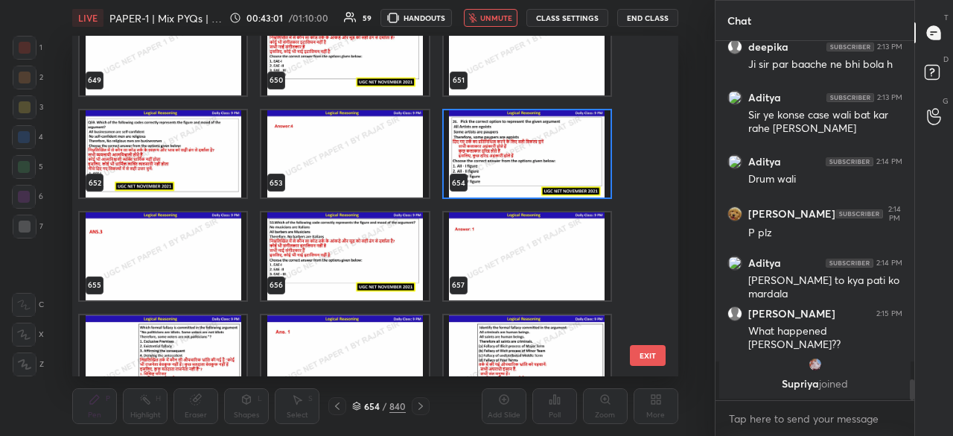
click at [507, 141] on img "grid" at bounding box center [527, 153] width 167 height 87
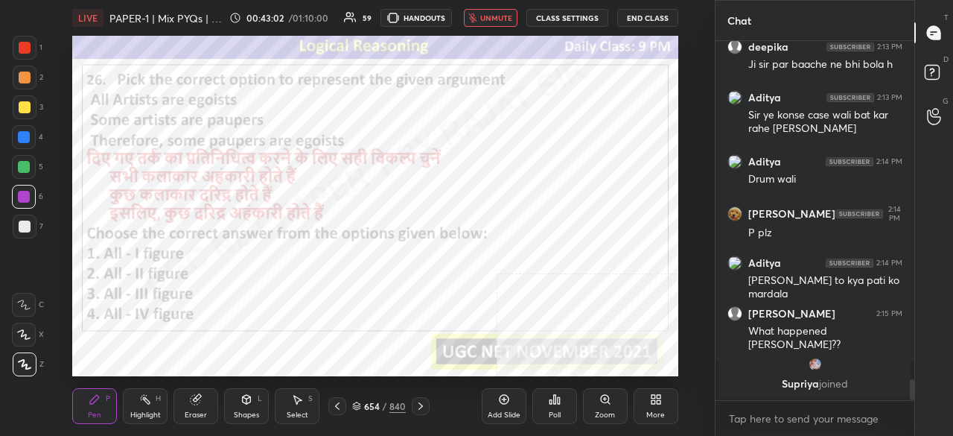
click at [552, 412] on div "Poll" at bounding box center [555, 414] width 12 height 7
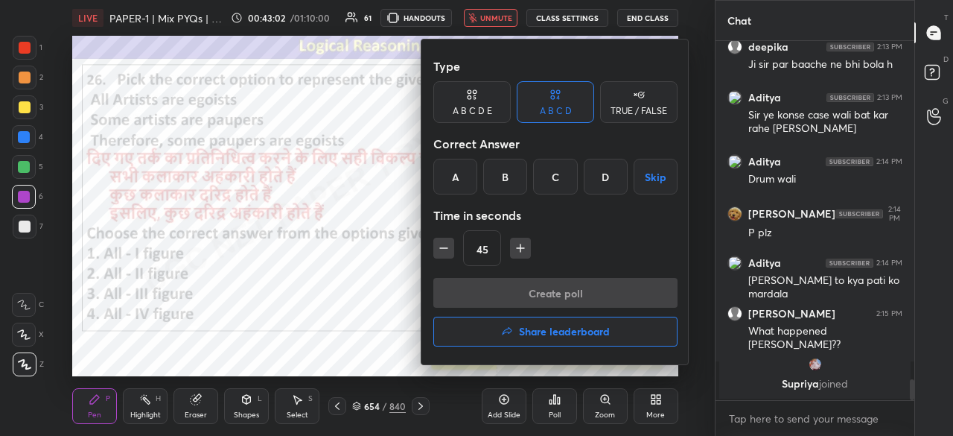
drag, startPoint x: 553, startPoint y: 179, endPoint x: 552, endPoint y: 189, distance: 9.7
click at [553, 182] on div "C" at bounding box center [555, 177] width 44 height 36
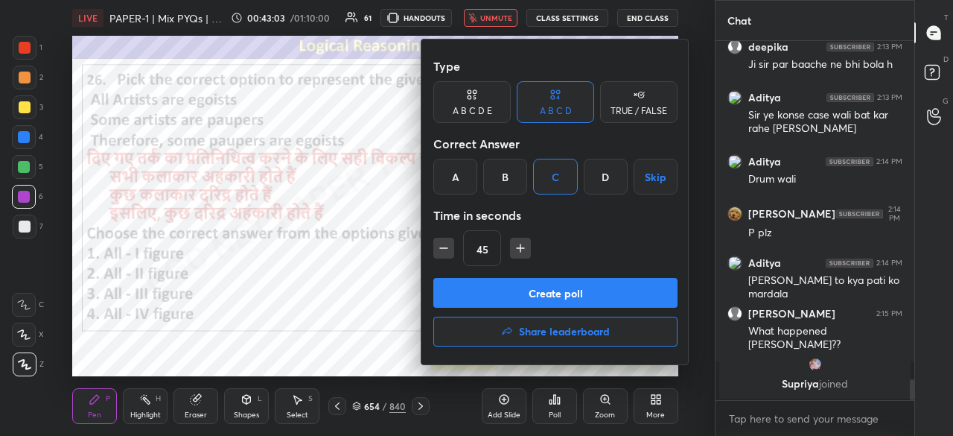
drag, startPoint x: 516, startPoint y: 284, endPoint x: 518, endPoint y: 274, distance: 10.7
click at [517, 284] on button "Create poll" at bounding box center [555, 293] width 244 height 30
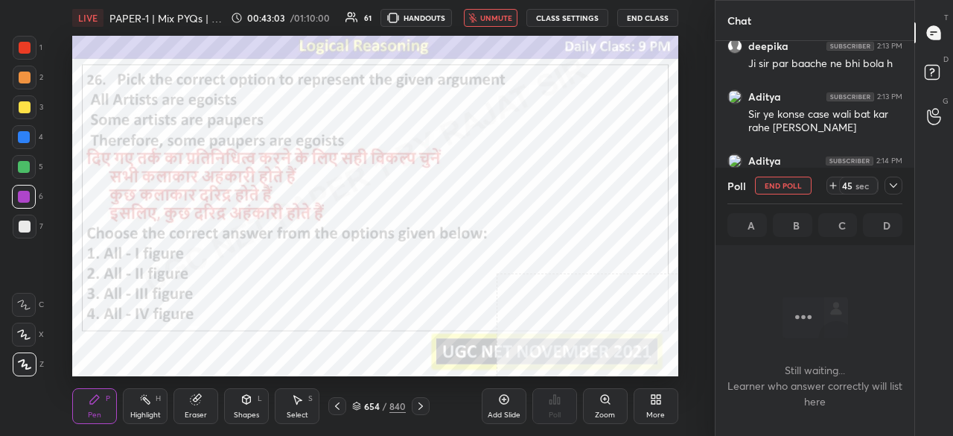
scroll to position [317, 194]
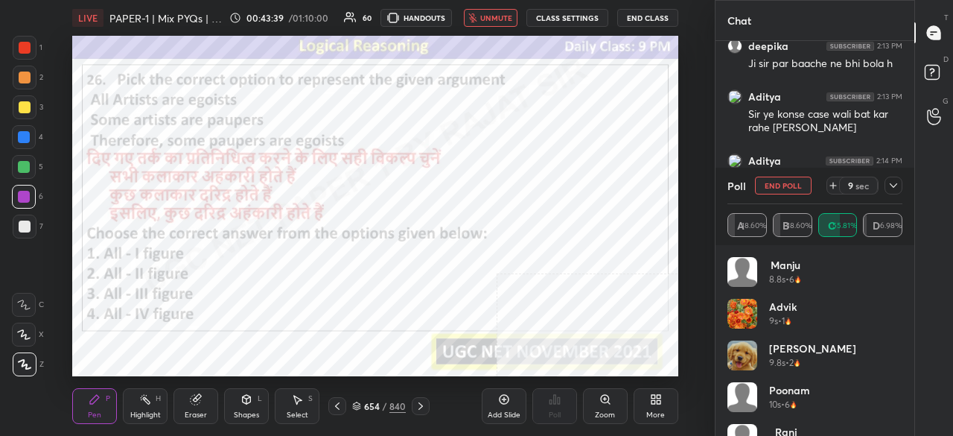
click at [850, 181] on div "9" at bounding box center [850, 185] width 6 height 12
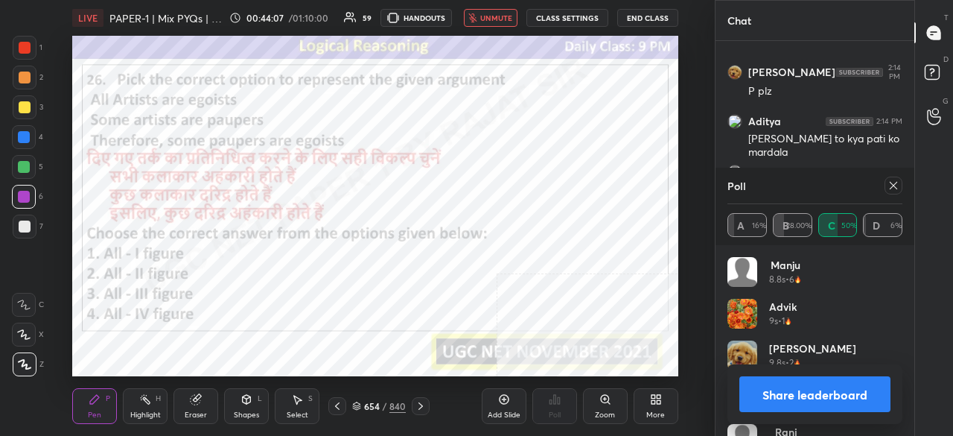
click at [491, 10] on div "LIVE PAPER-1 | Mix PYQs | UGC NET DEC 2025 00:44:07 / 01:10:00 59 HANDOUTS unmu…" at bounding box center [374, 18] width 605 height 36
click at [500, 23] on button "unmute" at bounding box center [491, 18] width 54 height 18
click at [895, 184] on icon at bounding box center [893, 185] width 12 height 12
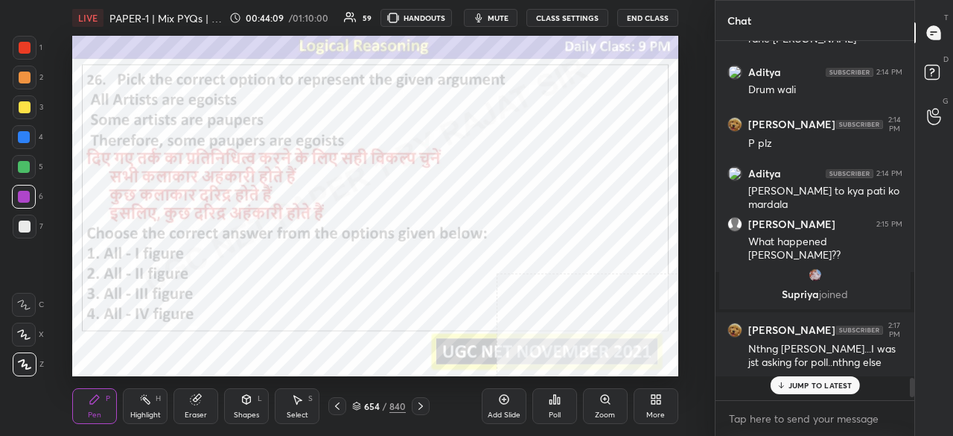
scroll to position [347, 194]
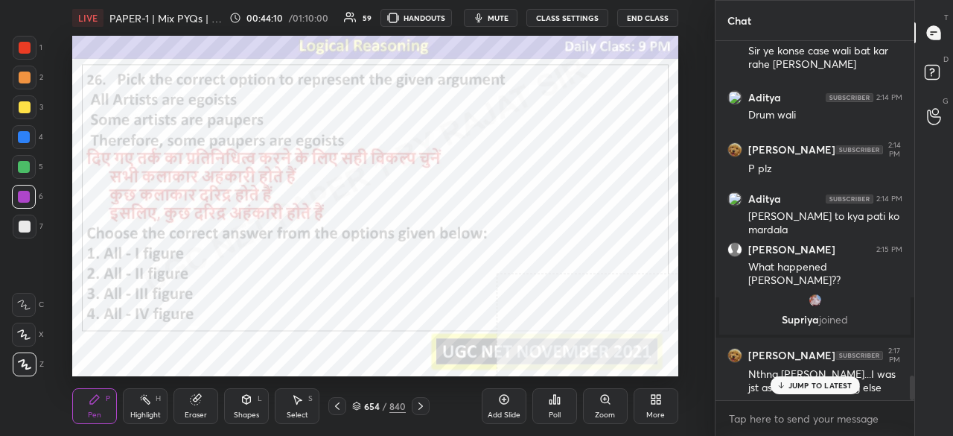
drag, startPoint x: 804, startPoint y: 389, endPoint x: 782, endPoint y: 386, distance: 22.5
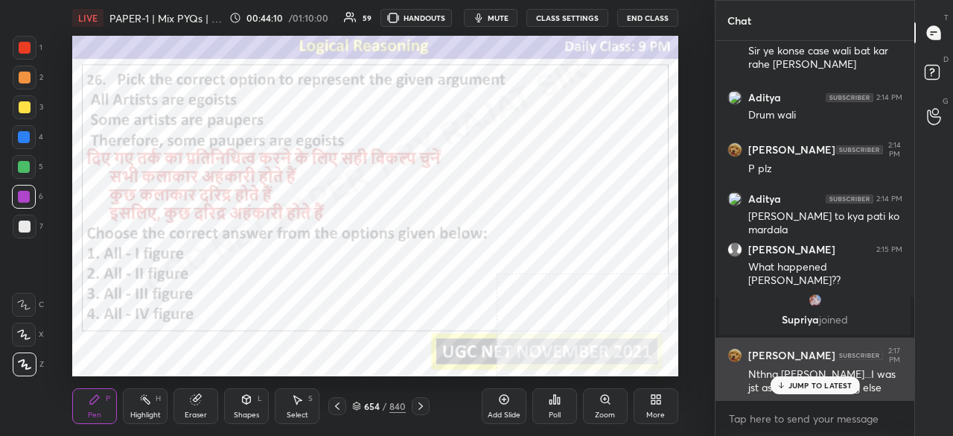
click at [804, 389] on p "JUMP TO LATEST" at bounding box center [820, 384] width 64 height 9
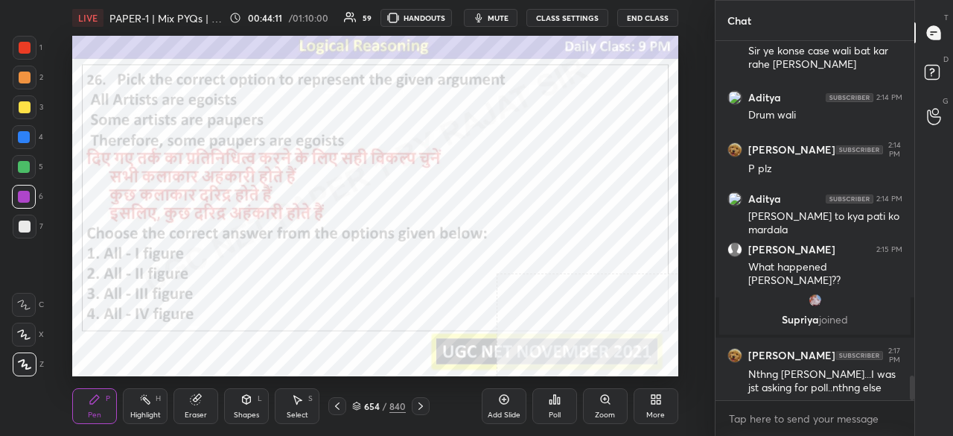
click at [651, 406] on div "More" at bounding box center [656, 406] width 45 height 36
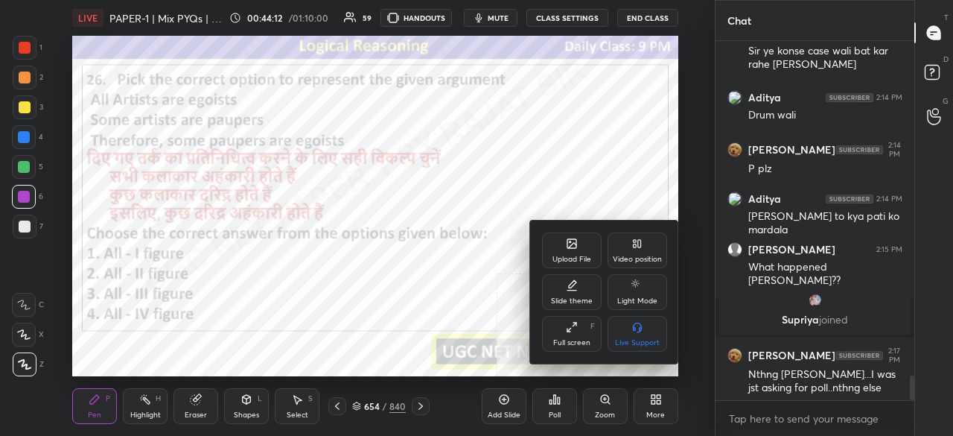
drag, startPoint x: 572, startPoint y: 330, endPoint x: 573, endPoint y: 395, distance: 64.8
click at [572, 331] on icon at bounding box center [572, 327] width 12 height 12
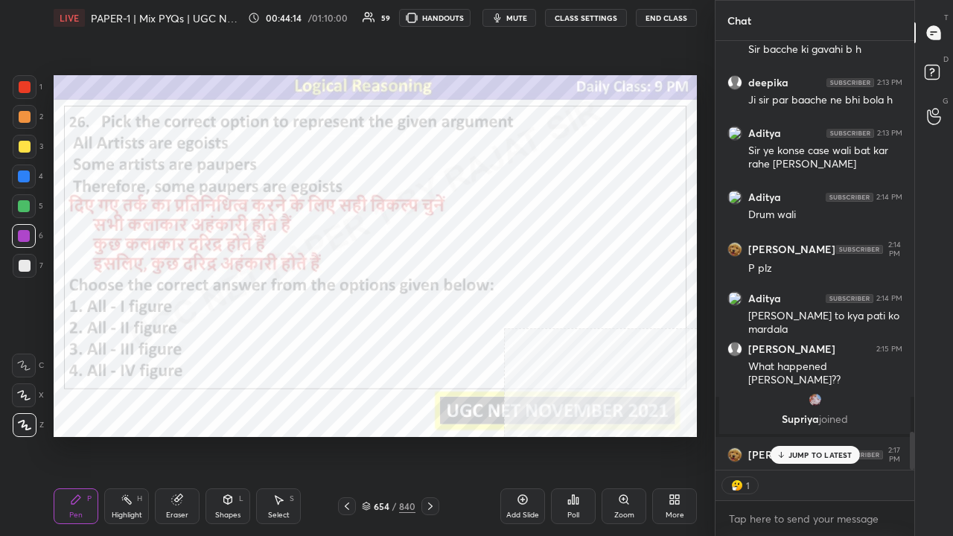
scroll to position [4, 4]
click at [22, 171] on div at bounding box center [24, 176] width 12 height 12
type textarea "x"
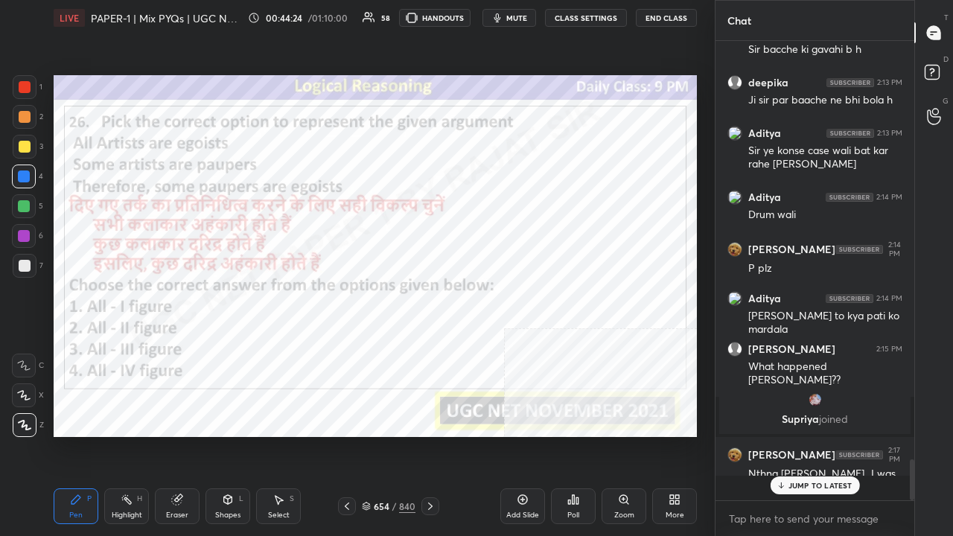
scroll to position [4743, 0]
drag, startPoint x: 797, startPoint y: 483, endPoint x: 789, endPoint y: 474, distance: 11.6
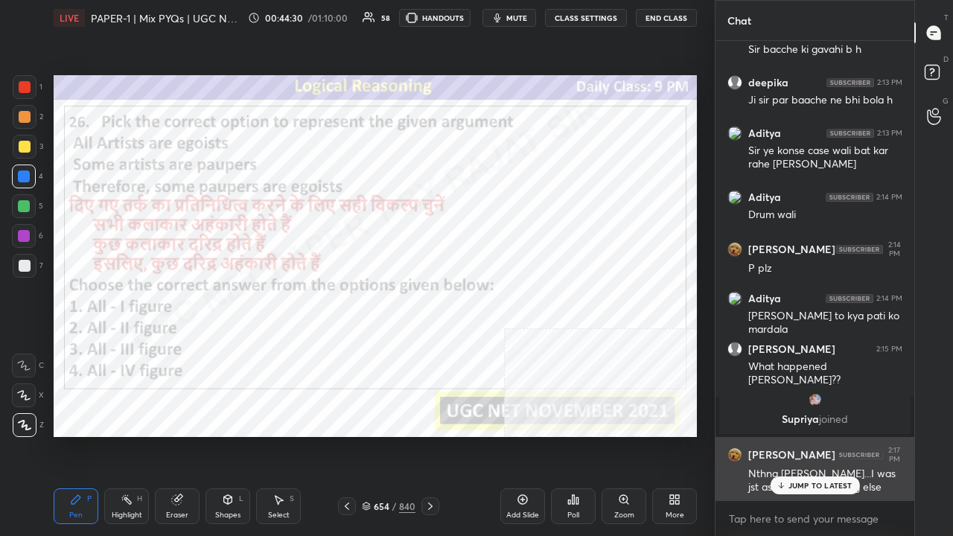
click at [797, 435] on p "JUMP TO LATEST" at bounding box center [820, 485] width 64 height 9
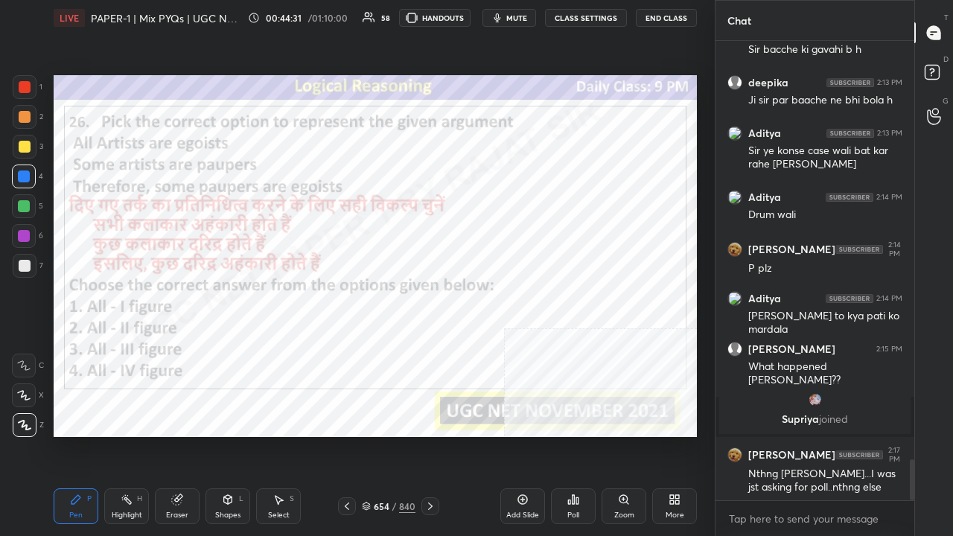
click at [394, 435] on div "654 / 840" at bounding box center [389, 506] width 54 height 13
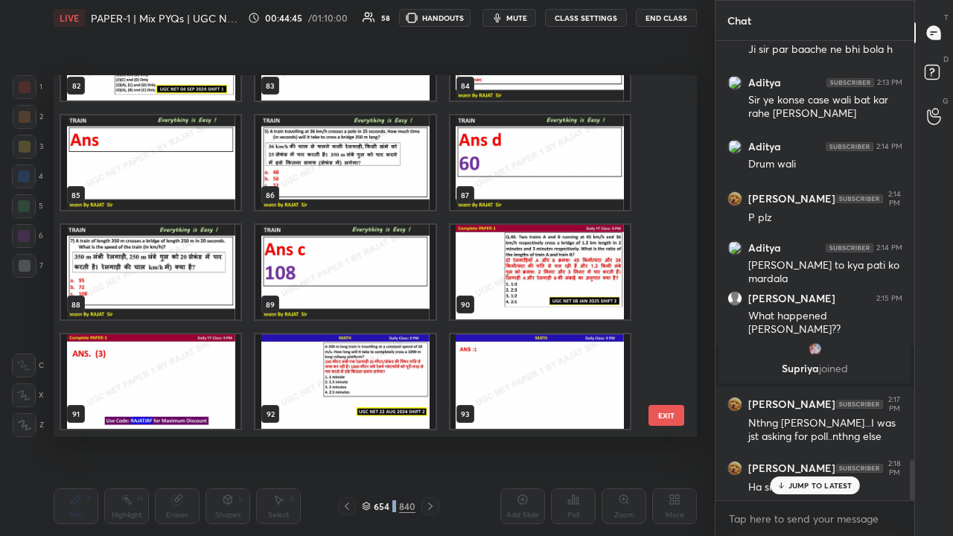
click at [384, 182] on img "grid" at bounding box center [344, 162] width 179 height 95
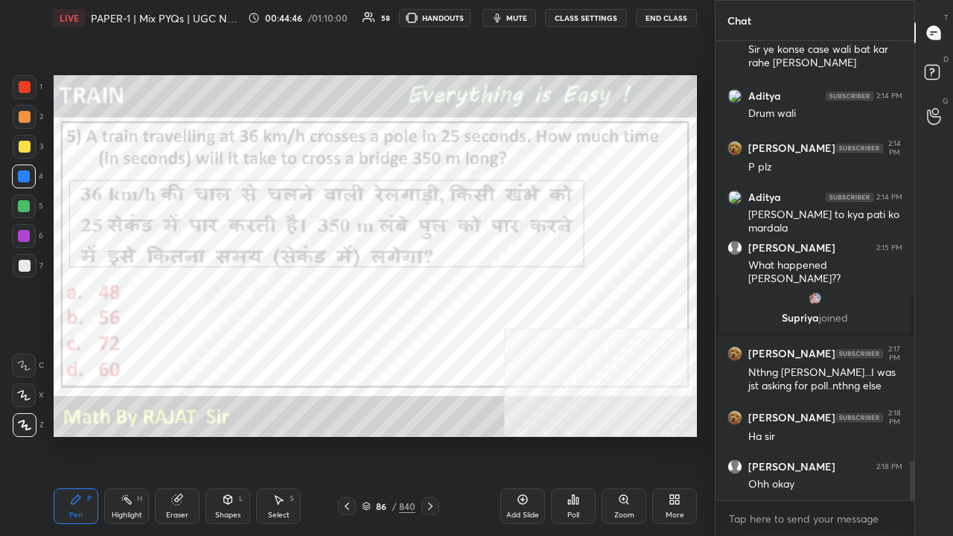
click at [573, 435] on icon at bounding box center [574, 499] width 2 height 9
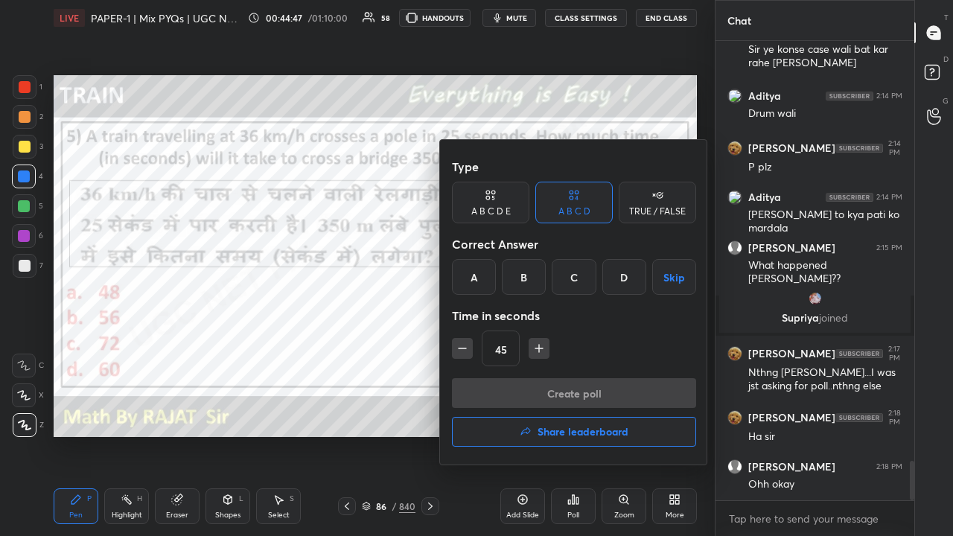
drag, startPoint x: 616, startPoint y: 274, endPoint x: 600, endPoint y: 307, distance: 37.3
click at [616, 274] on div "D" at bounding box center [624, 277] width 44 height 36
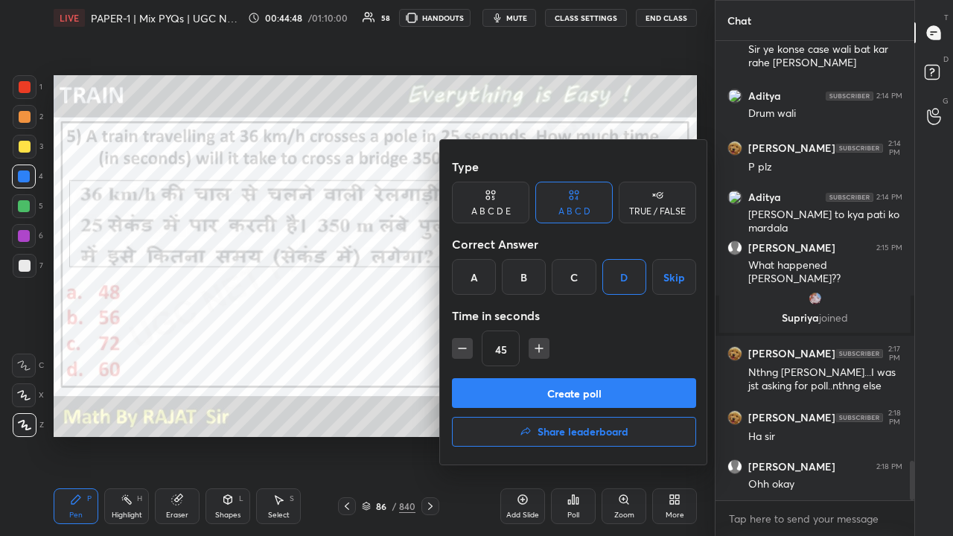
click at [539, 345] on icon "button" at bounding box center [539, 348] width 0 height 7
click at [540, 349] on icon "button" at bounding box center [539, 348] width 15 height 15
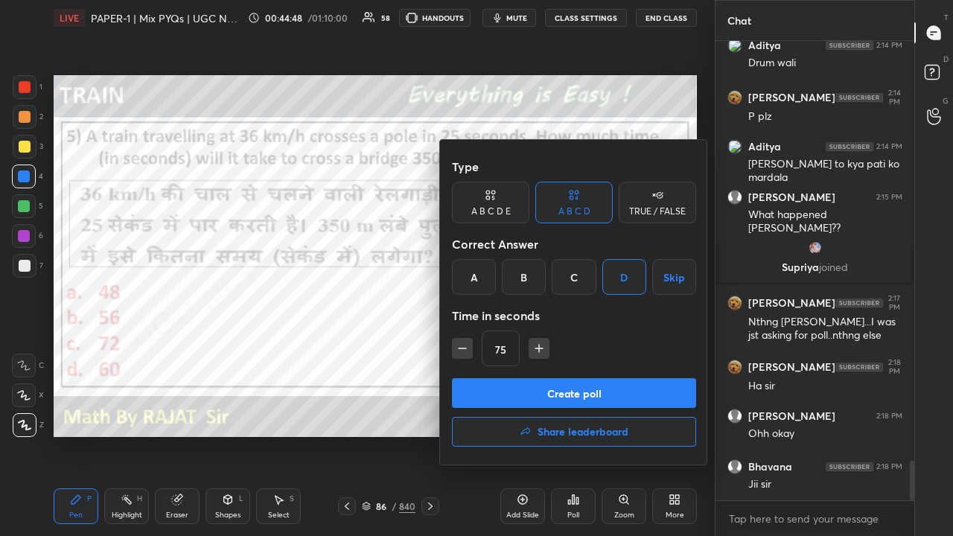
click at [540, 349] on icon "button" at bounding box center [539, 348] width 15 height 15
type input "90"
click at [542, 381] on button "Create poll" at bounding box center [574, 393] width 244 height 30
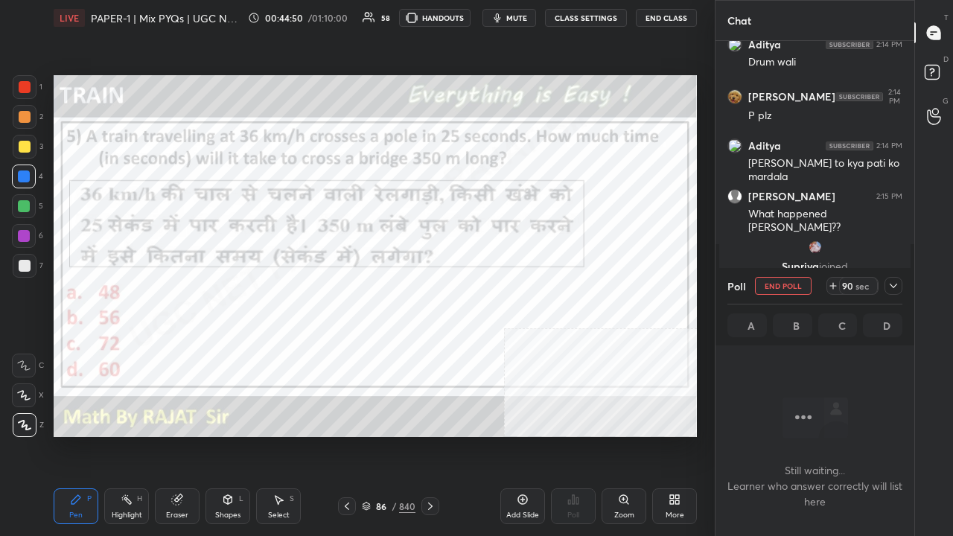
click at [525, 15] on span "mute" at bounding box center [516, 18] width 21 height 10
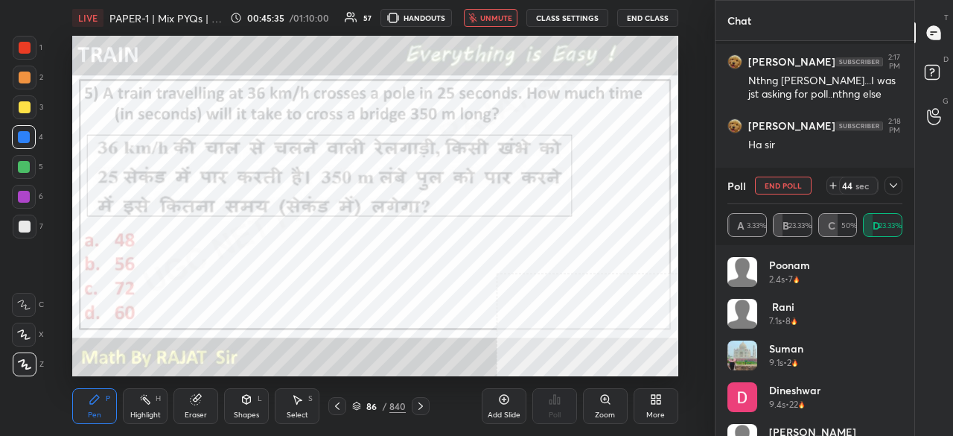
click at [899, 182] on icon at bounding box center [893, 185] width 12 height 12
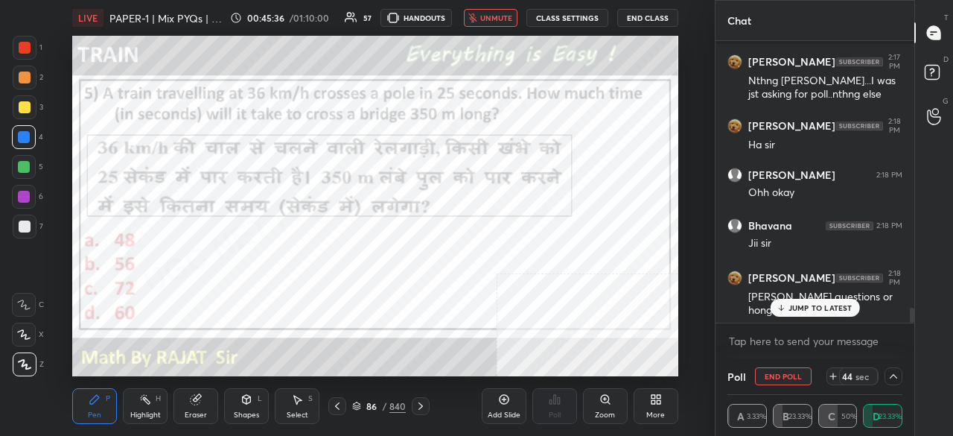
scroll to position [0, 0]
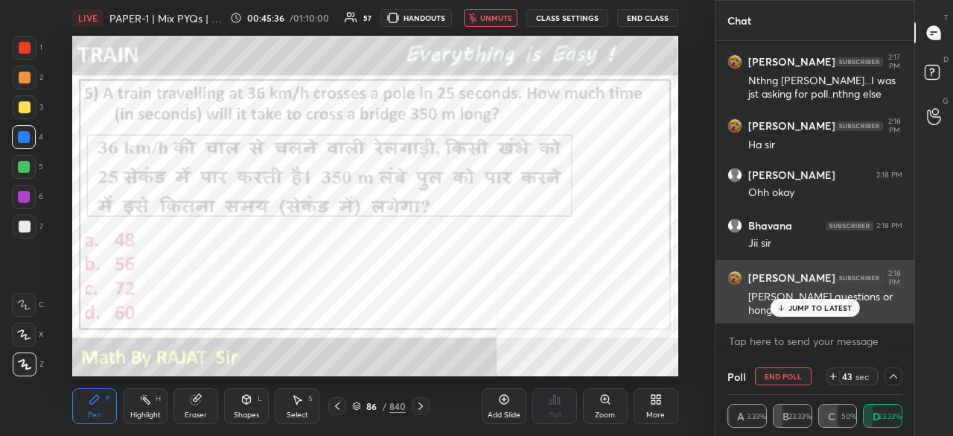
click at [812, 309] on p "JUMP TO LATEST" at bounding box center [820, 307] width 64 height 9
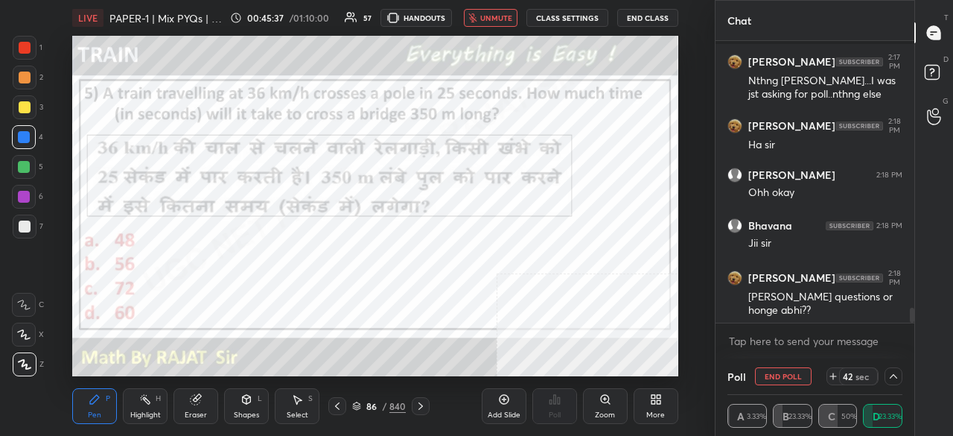
click at [511, 12] on button "unmute" at bounding box center [491, 18] width 54 height 18
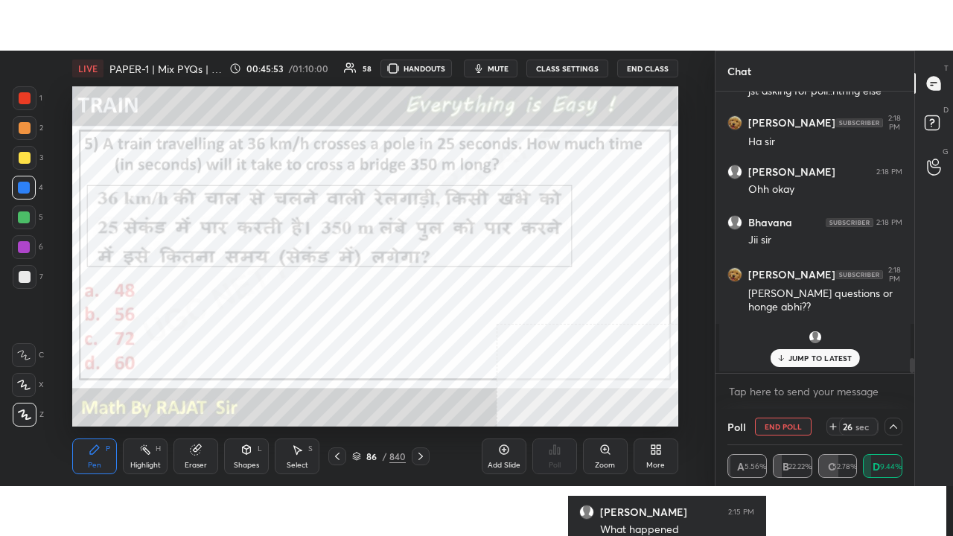
scroll to position [5033, 0]
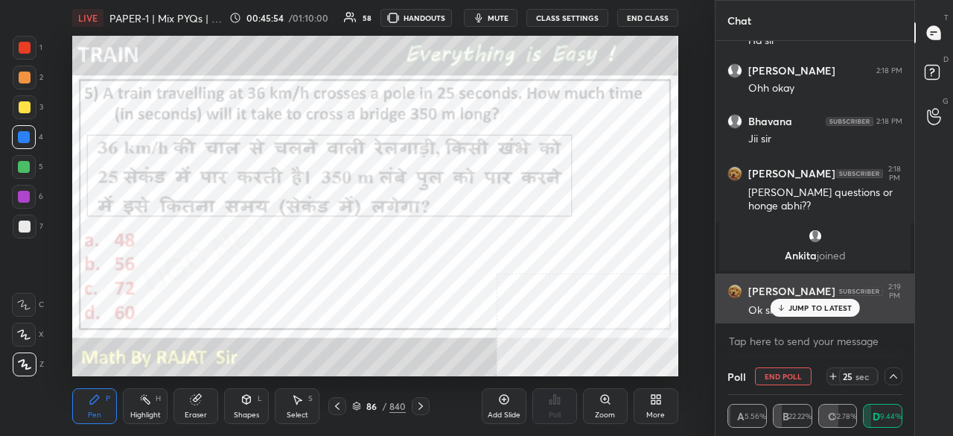
drag, startPoint x: 824, startPoint y: 315, endPoint x: 771, endPoint y: 302, distance: 54.4
click at [823, 315] on div "JUMP TO LATEST" at bounding box center [814, 308] width 89 height 18
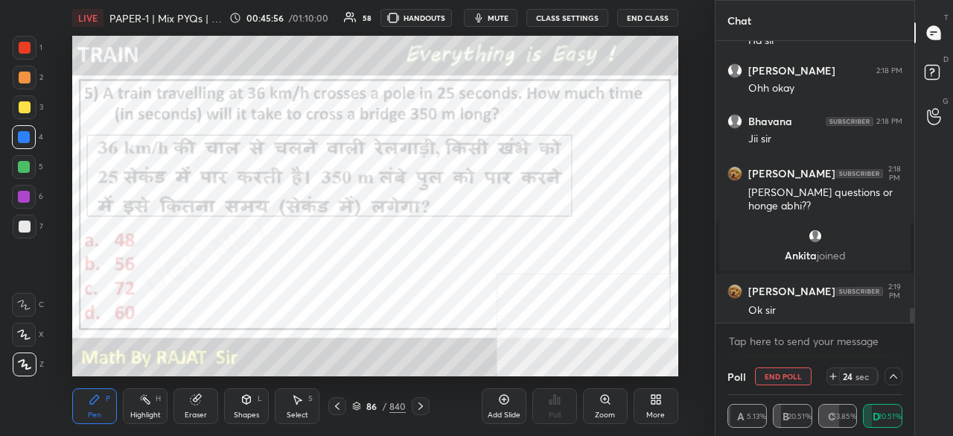
click at [25, 52] on div at bounding box center [25, 48] width 24 height 24
click at [663, 398] on div "More" at bounding box center [656, 406] width 45 height 36
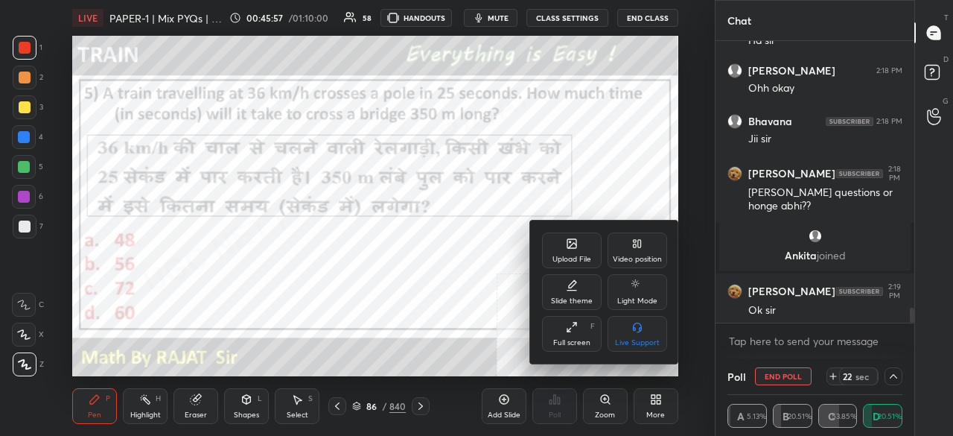
click at [571, 328] on icon at bounding box center [569, 330] width 4 height 4
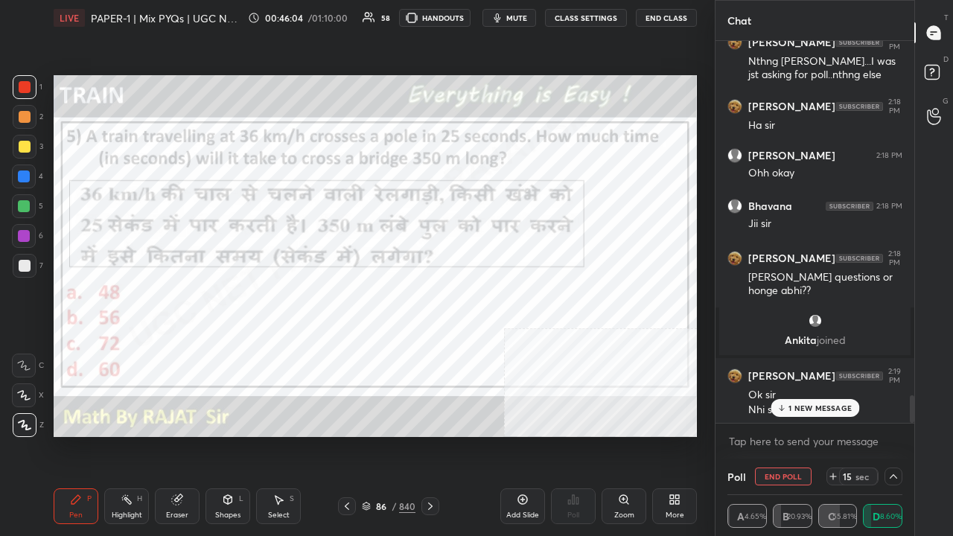
scroll to position [4999, 0]
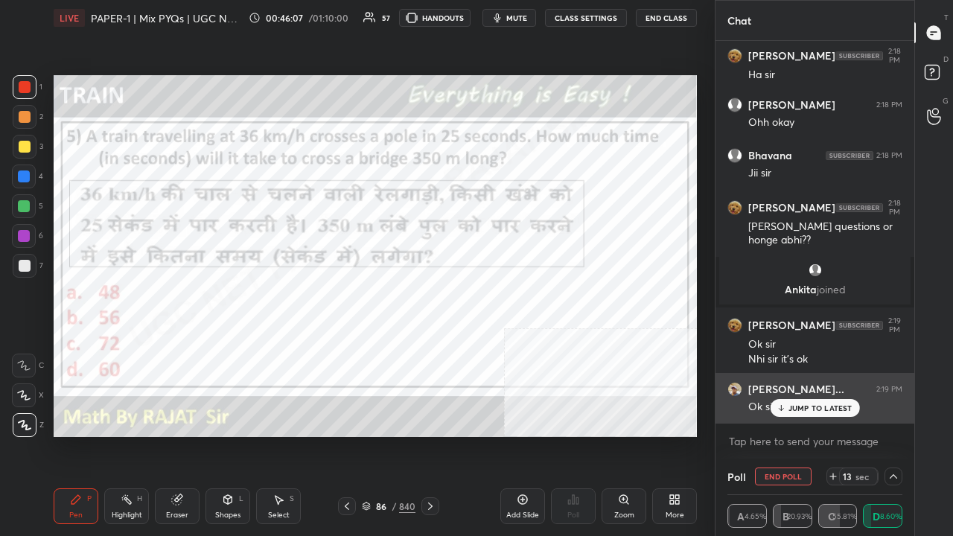
click at [803, 405] on p "JUMP TO LATEST" at bounding box center [820, 408] width 64 height 9
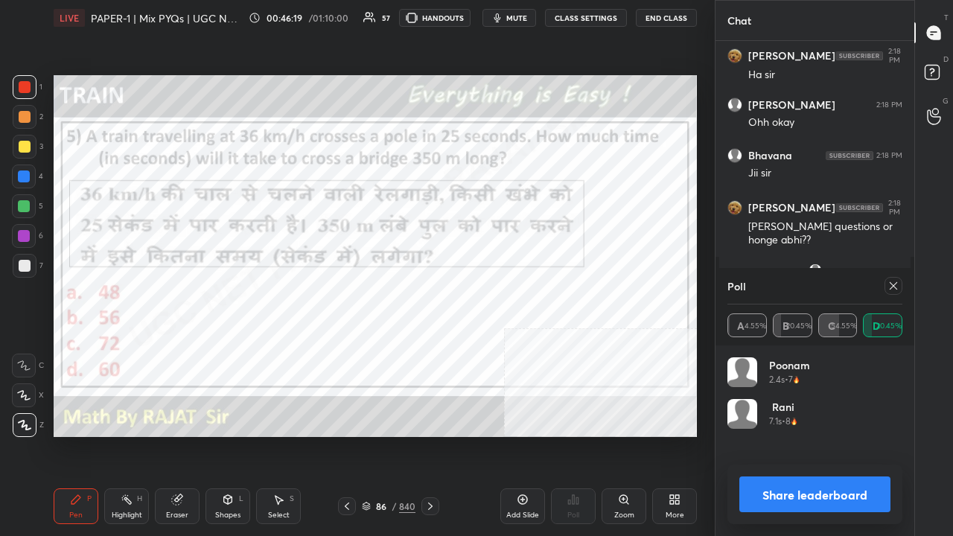
scroll to position [174, 170]
click at [899, 280] on div at bounding box center [893, 286] width 18 height 18
type textarea "x"
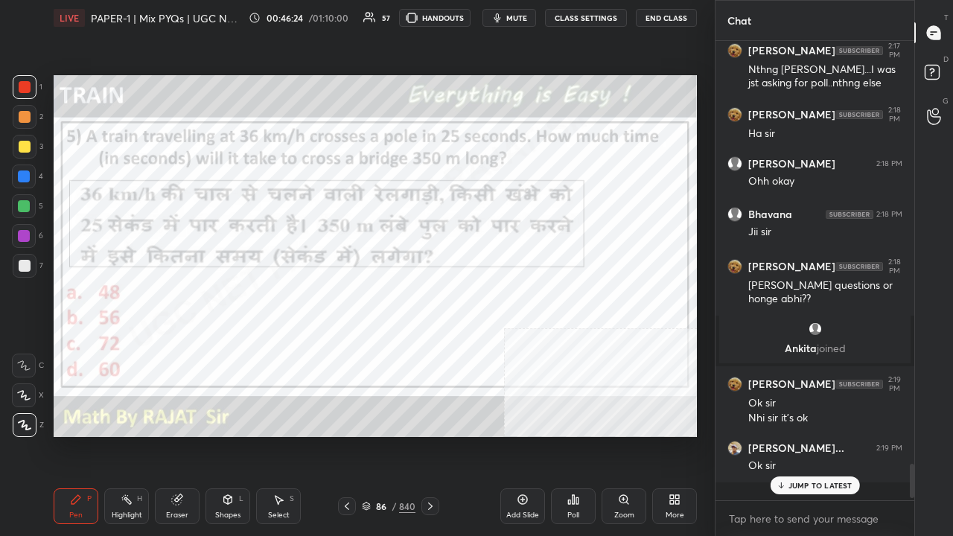
scroll to position [1, 4]
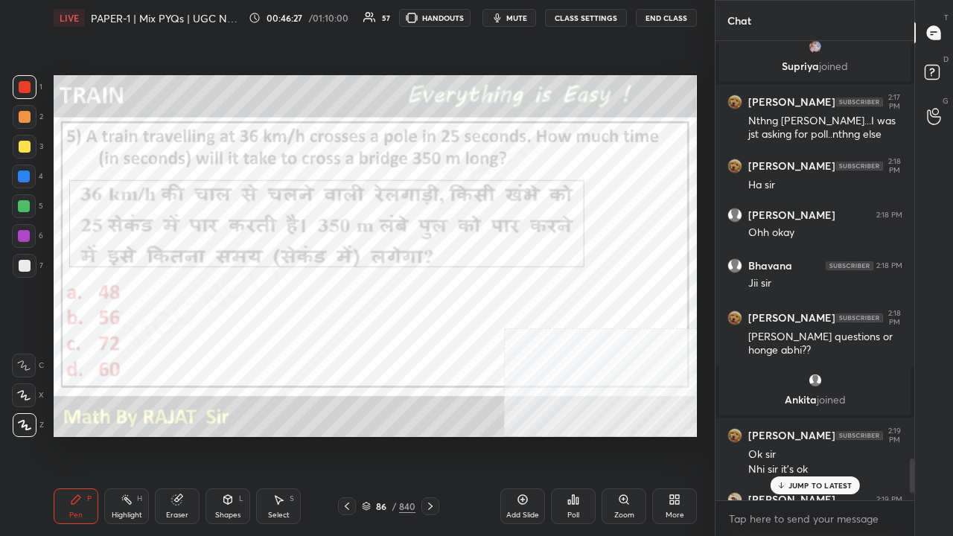
click at [802, 435] on div "JUMP TO LATEST" at bounding box center [814, 485] width 89 height 18
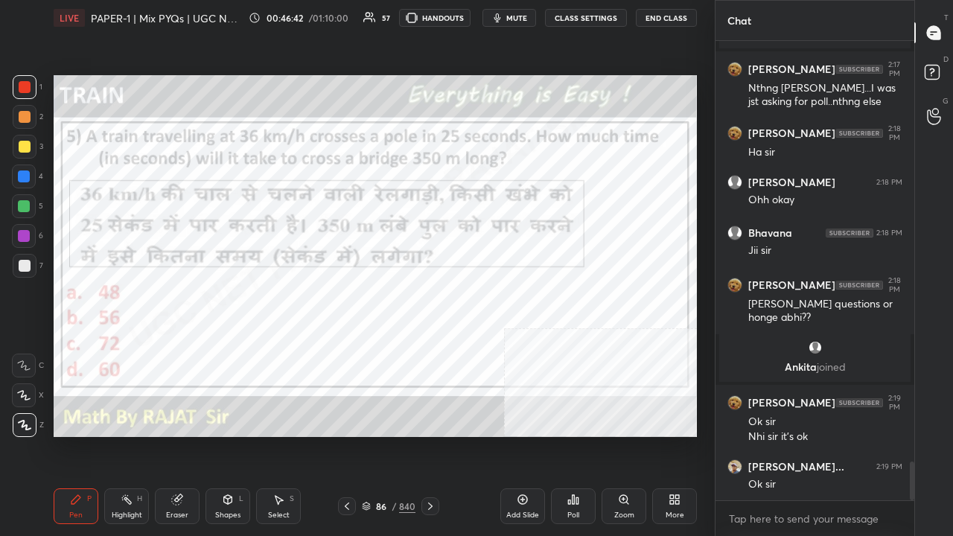
click at [27, 235] on div at bounding box center [24, 236] width 12 height 12
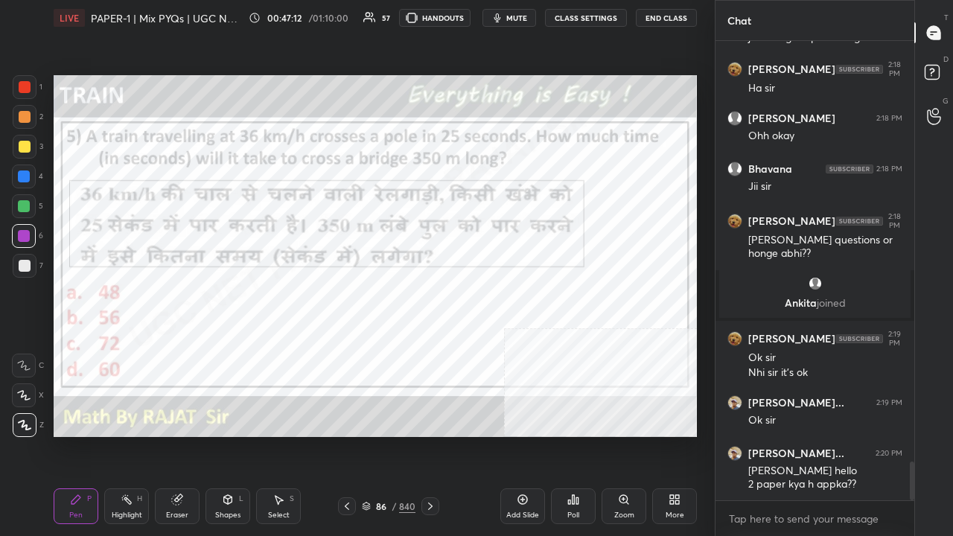
scroll to position [5076, 0]
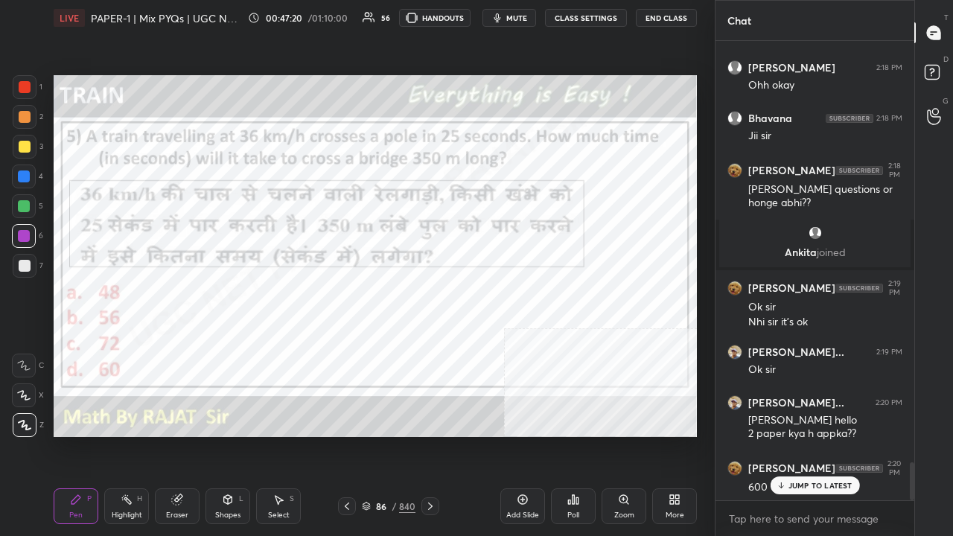
click at [24, 176] on div at bounding box center [24, 176] width 12 height 12
click at [389, 435] on div "86 / 840" at bounding box center [389, 506] width 54 height 13
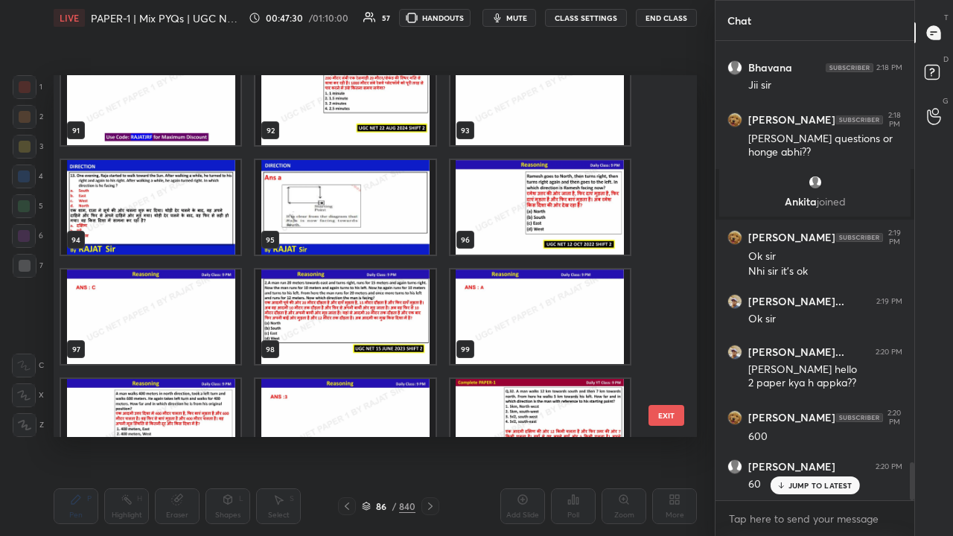
scroll to position [3316, 0]
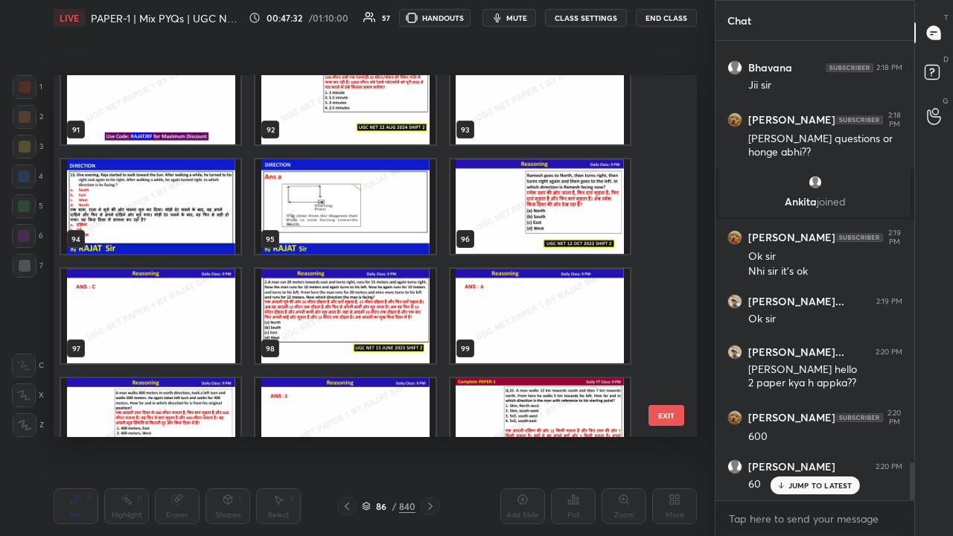
click at [524, 216] on img "grid" at bounding box center [539, 206] width 179 height 95
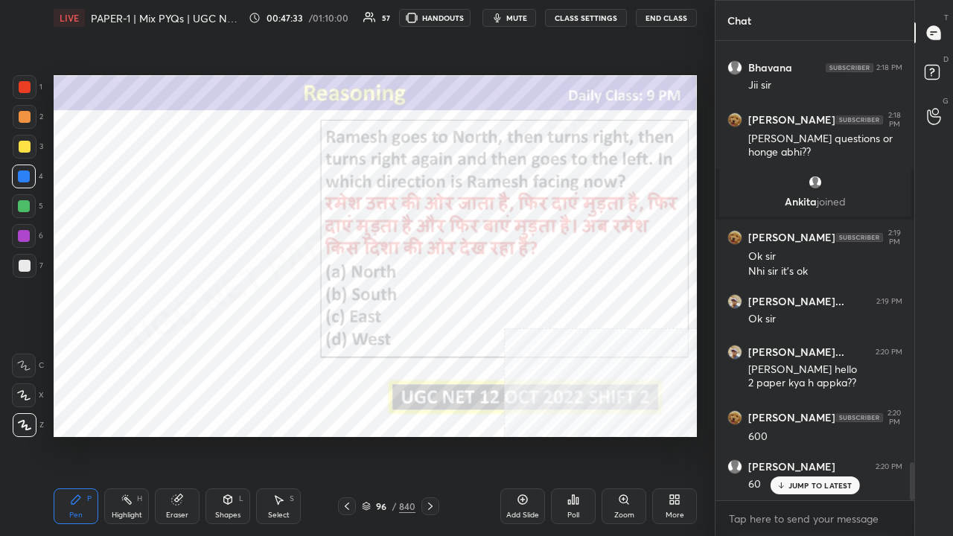
click at [575, 435] on div "Poll" at bounding box center [573, 506] width 45 height 36
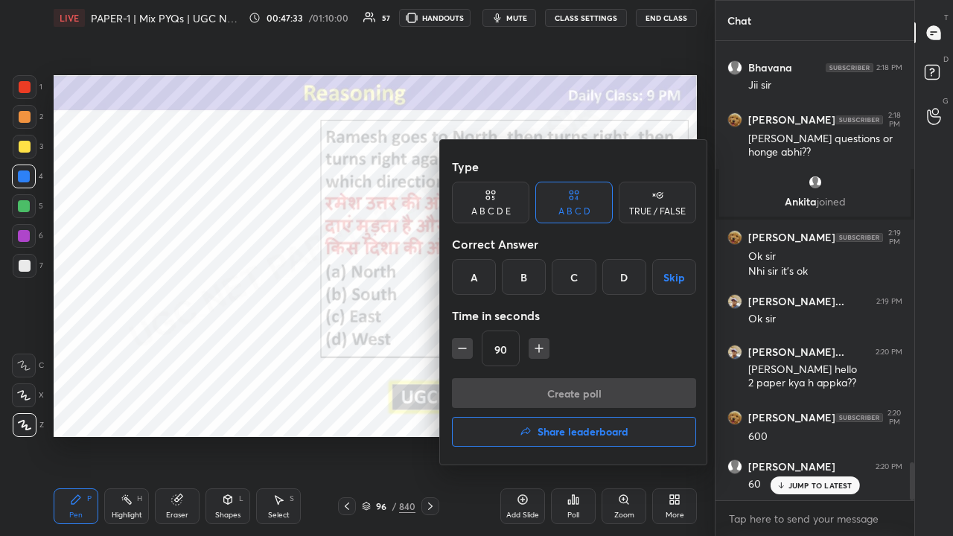
drag, startPoint x: 570, startPoint y: 278, endPoint x: 567, endPoint y: 286, distance: 8.7
click at [567, 284] on div "C" at bounding box center [574, 277] width 44 height 36
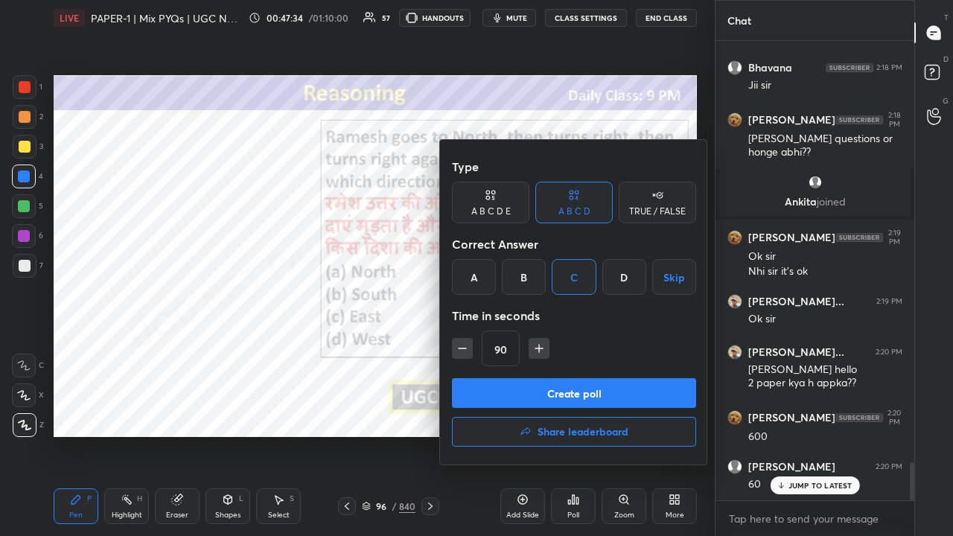
drag, startPoint x: 454, startPoint y: 346, endPoint x: 464, endPoint y: 357, distance: 14.8
click at [456, 348] on button "button" at bounding box center [462, 348] width 21 height 21
click at [462, 353] on icon "button" at bounding box center [462, 348] width 15 height 15
type input "60"
click at [485, 381] on button "Create poll" at bounding box center [574, 393] width 244 height 30
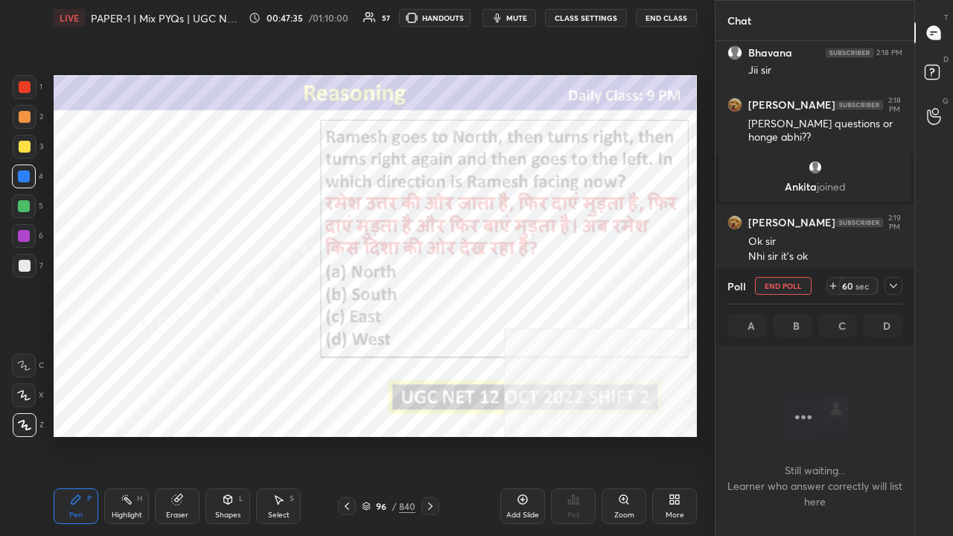
scroll to position [377, 194]
click at [520, 18] on span "mute" at bounding box center [516, 18] width 21 height 10
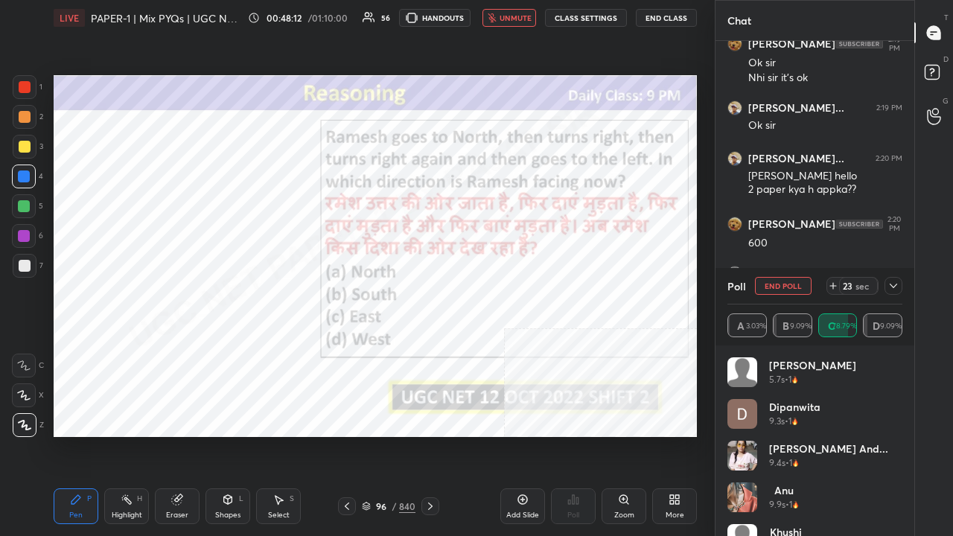
scroll to position [5371, 0]
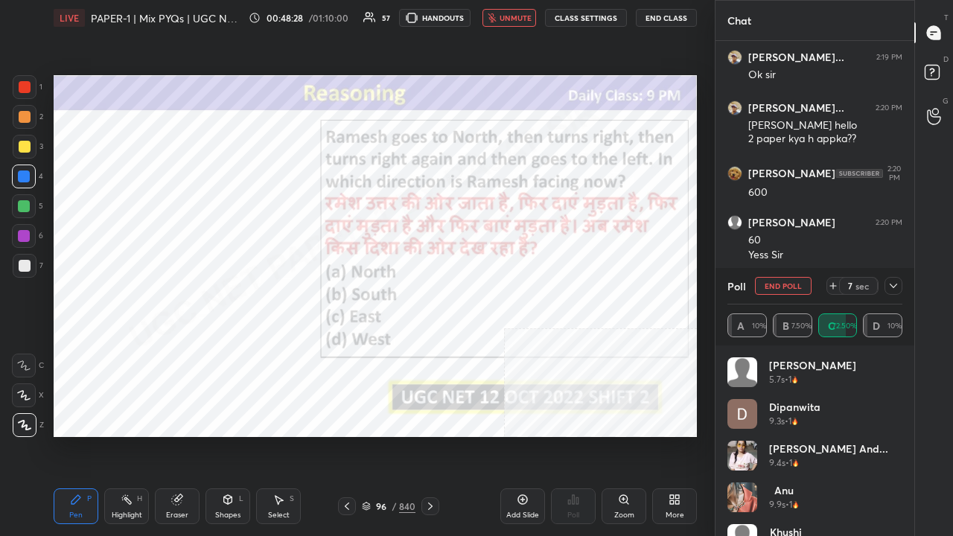
drag, startPoint x: 515, startPoint y: 16, endPoint x: 570, endPoint y: 42, distance: 60.9
click at [515, 16] on span "unmute" at bounding box center [516, 18] width 32 height 10
click at [897, 282] on icon at bounding box center [893, 286] width 12 height 12
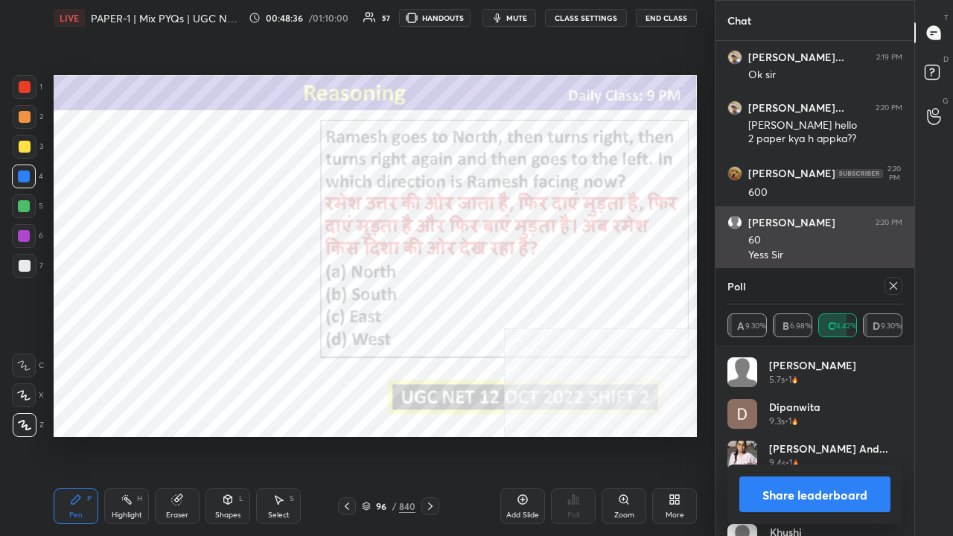
scroll to position [5422, 0]
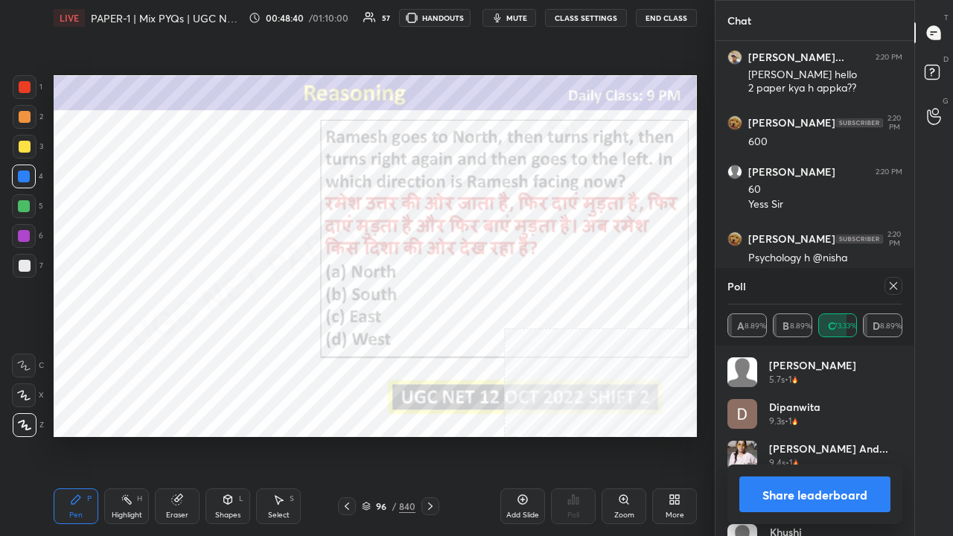
click at [896, 284] on icon at bounding box center [893, 286] width 12 height 12
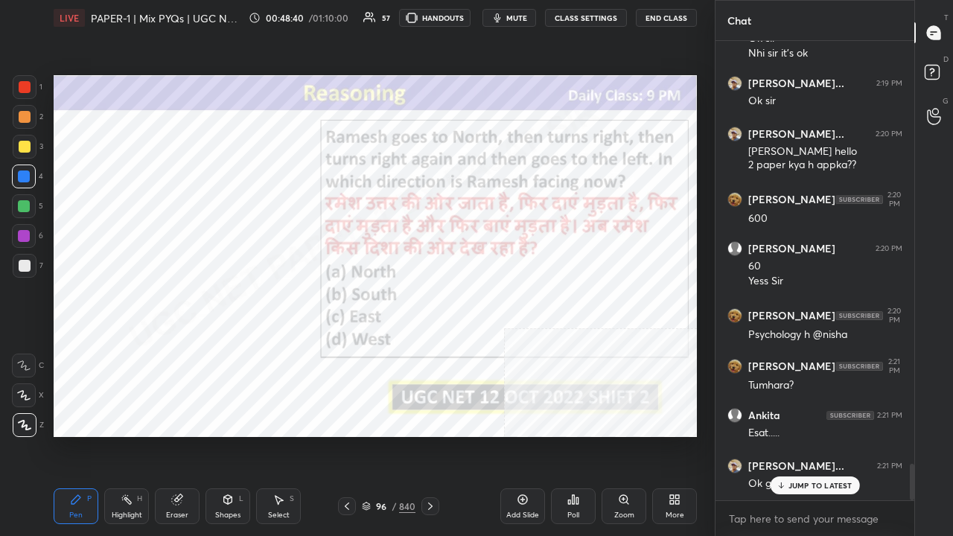
scroll to position [455, 194]
click at [28, 231] on div at bounding box center [24, 236] width 12 height 12
drag, startPoint x: 401, startPoint y: 500, endPoint x: 407, endPoint y: 491, distance: 10.3
click at [403, 435] on div "840" at bounding box center [407, 506] width 16 height 13
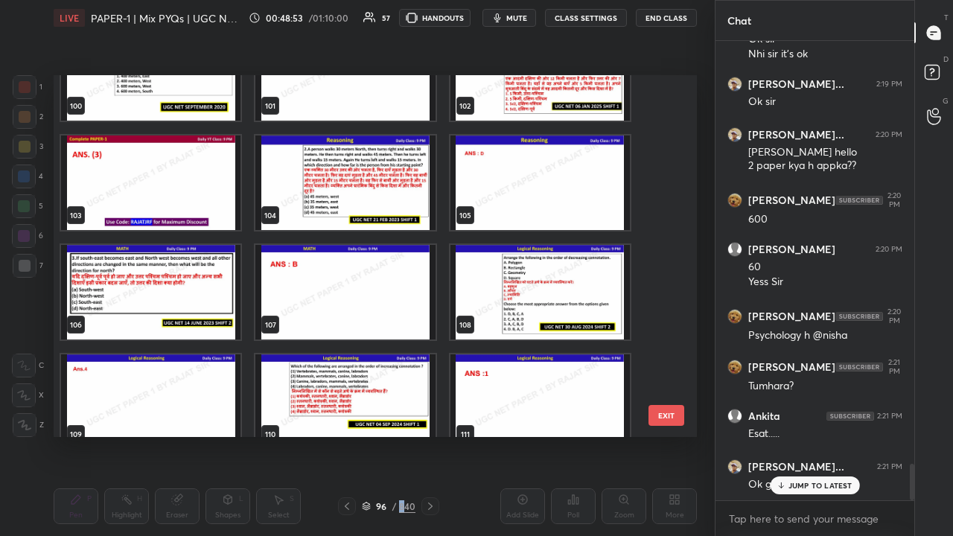
scroll to position [3669, 0]
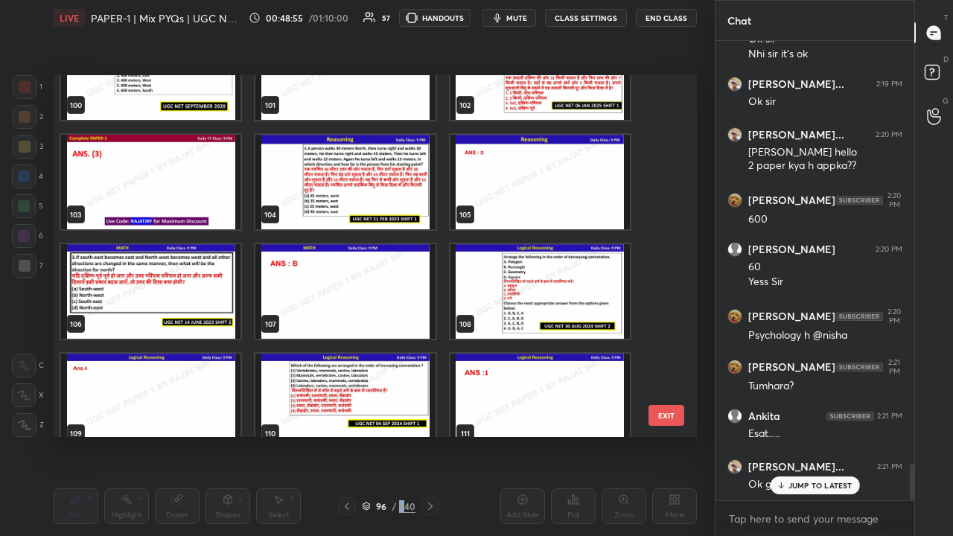
click at [192, 299] on img "grid" at bounding box center [150, 291] width 179 height 95
click at [191, 299] on img "grid" at bounding box center [150, 291] width 179 height 95
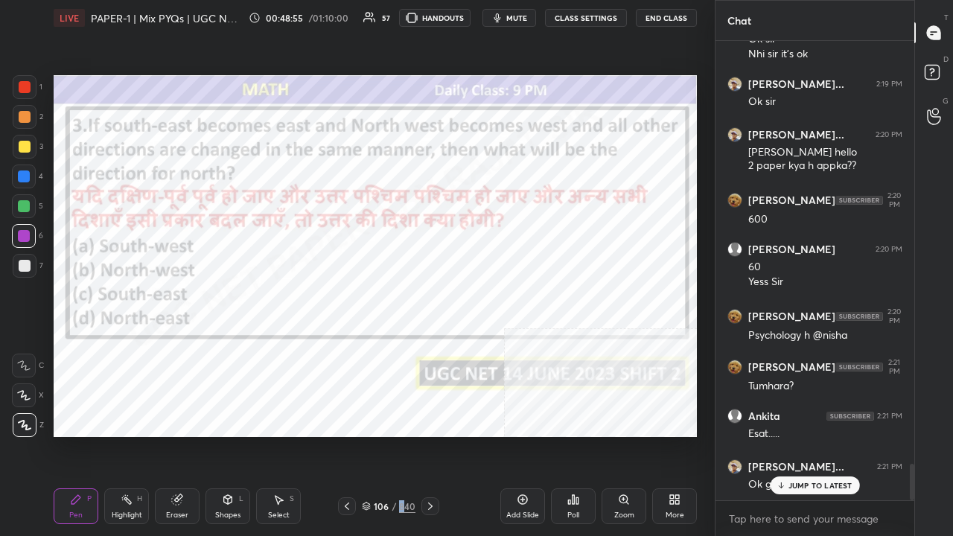
click at [191, 299] on img "grid" at bounding box center [150, 291] width 179 height 95
click at [573, 435] on icon at bounding box center [574, 499] width 2 height 9
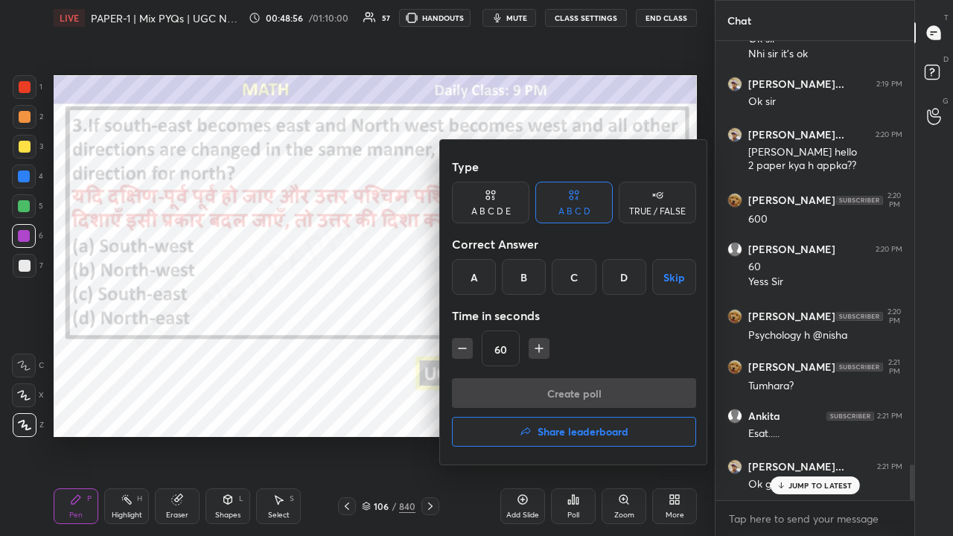
scroll to position [5395, 0]
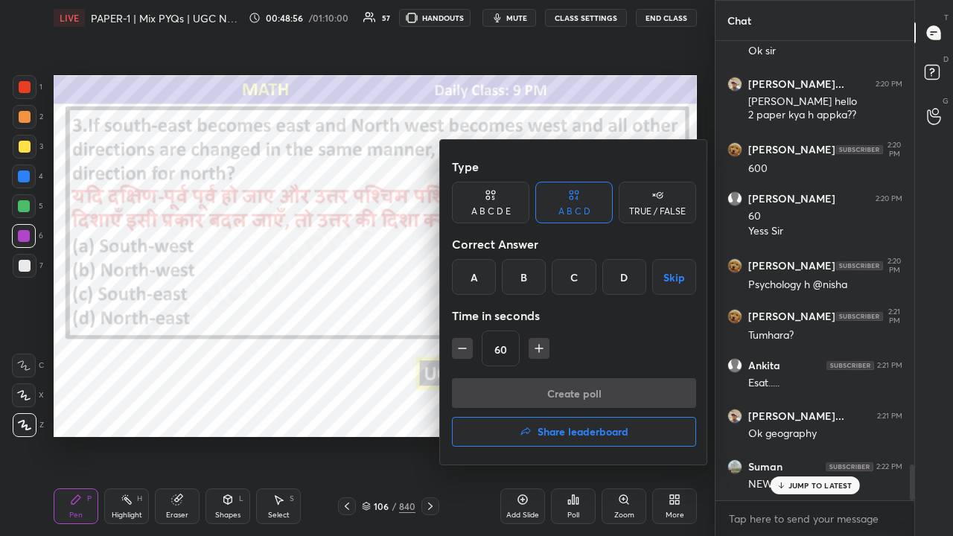
click at [527, 273] on div "B" at bounding box center [524, 277] width 44 height 36
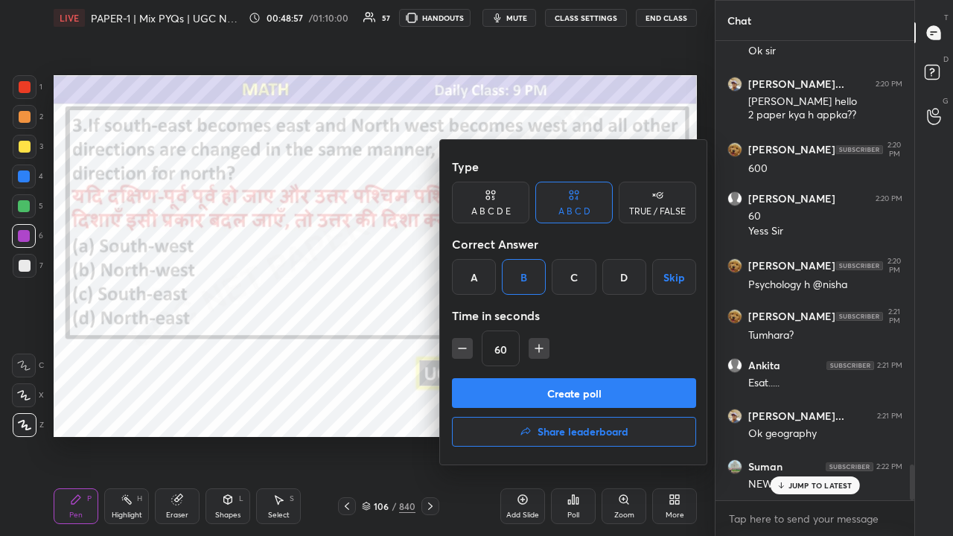
click at [549, 378] on button "Create poll" at bounding box center [574, 393] width 244 height 30
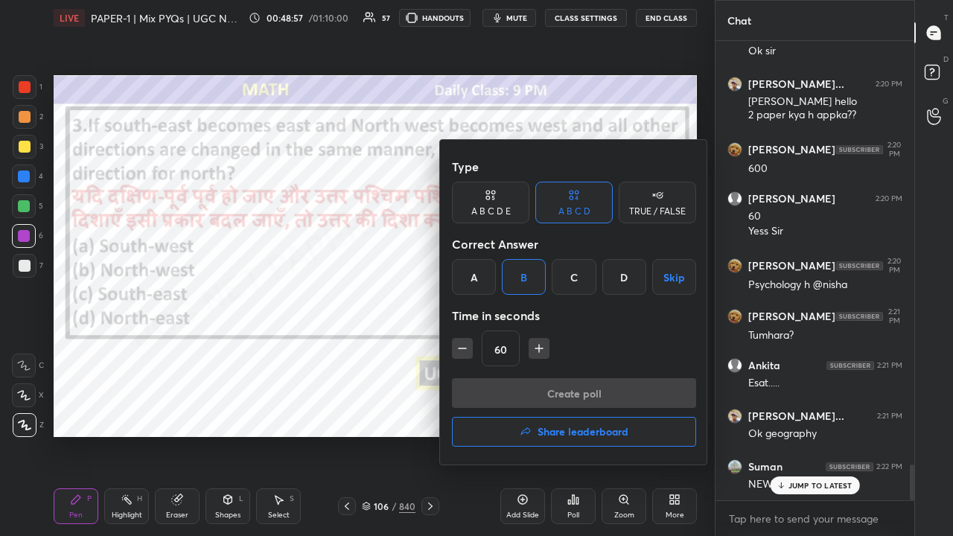
scroll to position [459, 194]
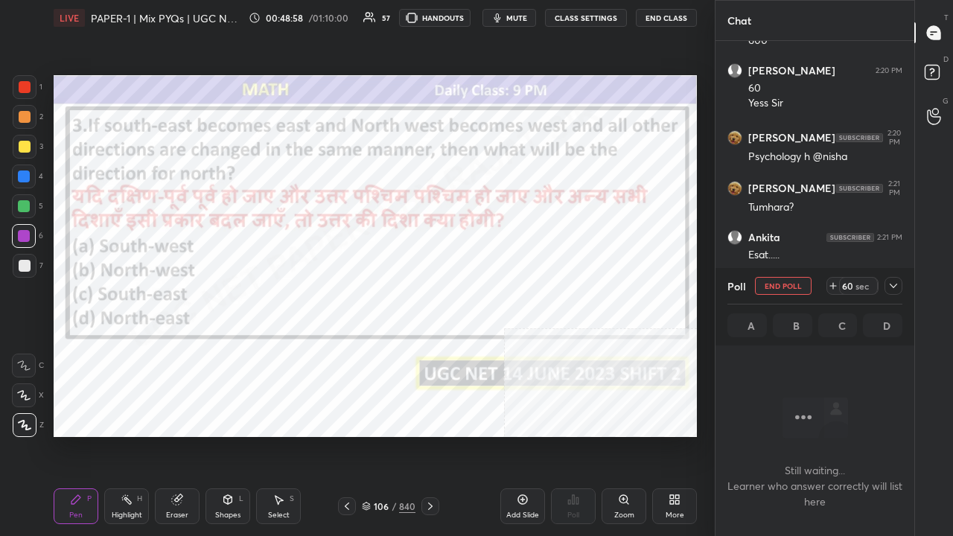
click at [893, 287] on icon at bounding box center [893, 286] width 7 height 4
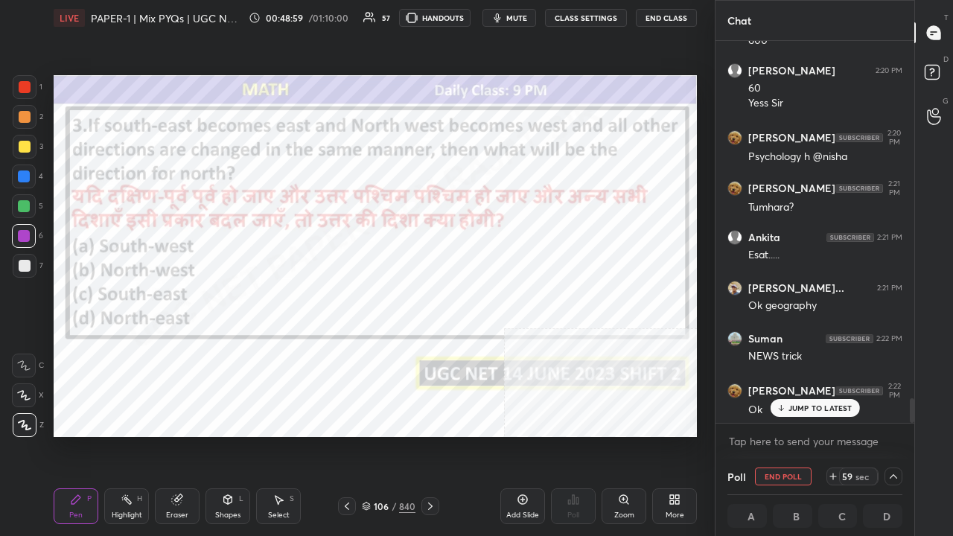
click at [797, 409] on p "JUMP TO LATEST" at bounding box center [820, 408] width 64 height 9
click at [508, 13] on button "mute" at bounding box center [509, 18] width 54 height 18
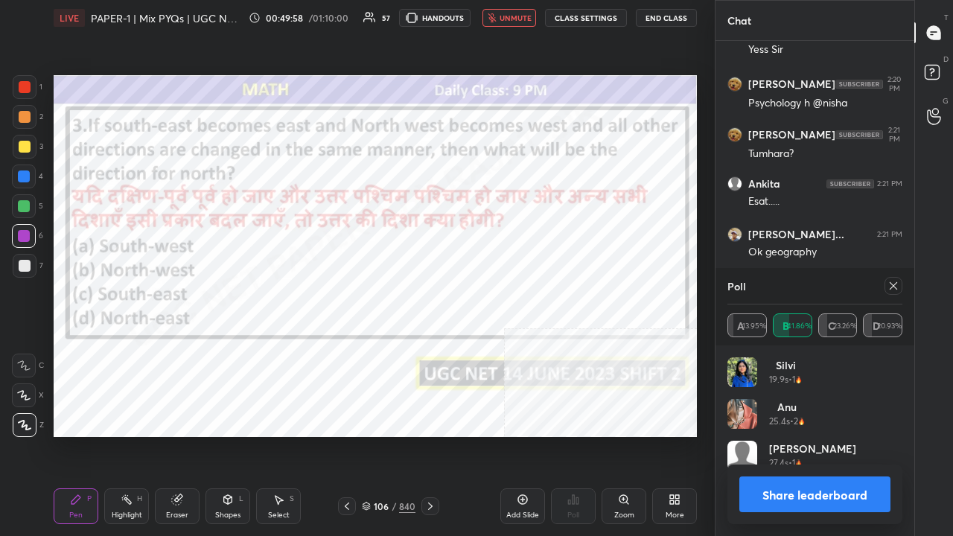
scroll to position [174, 170]
click at [513, 18] on span "unmute" at bounding box center [516, 18] width 32 height 10
click at [899, 281] on div at bounding box center [893, 286] width 18 height 18
type textarea "x"
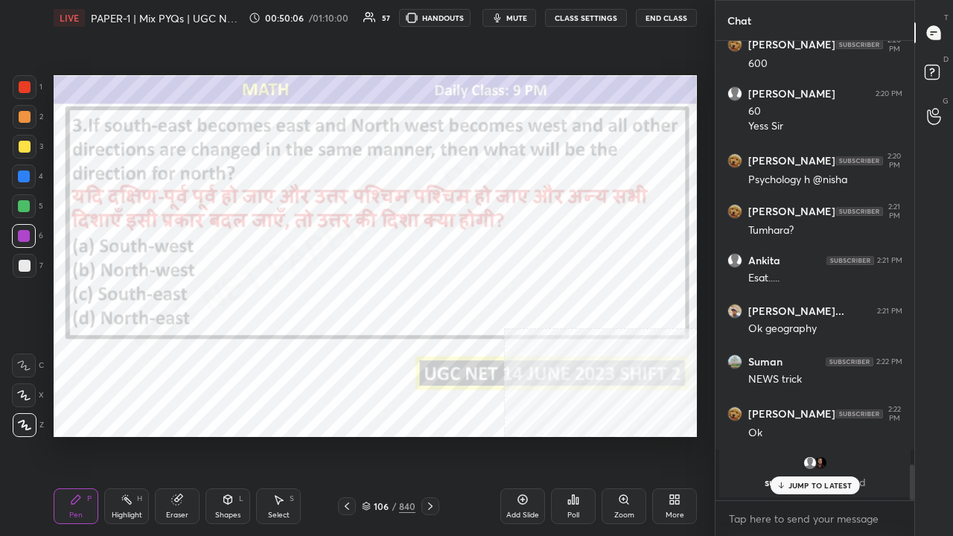
scroll to position [455, 194]
drag, startPoint x: 230, startPoint y: 505, endPoint x: 231, endPoint y: 493, distance: 11.9
click at [230, 435] on icon at bounding box center [228, 500] width 12 height 12
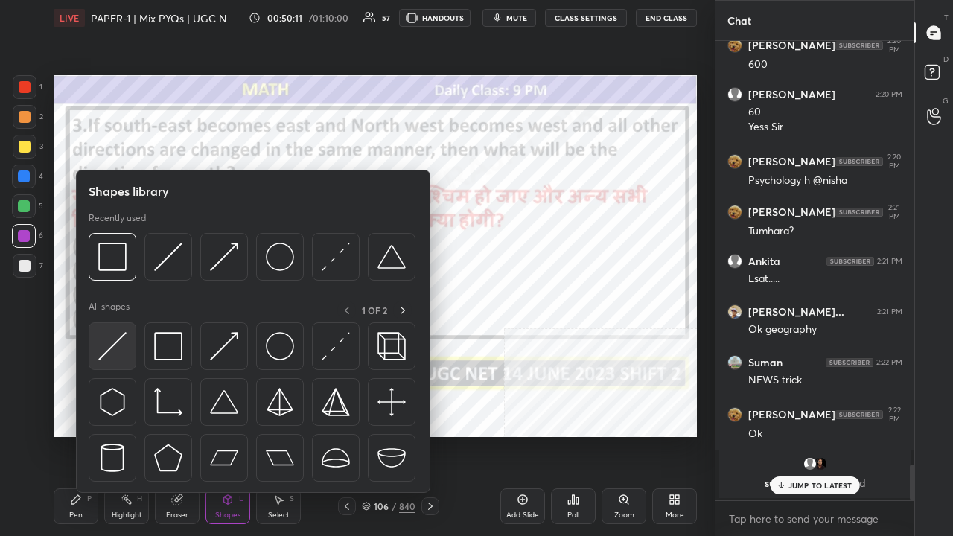
click at [121, 342] on img at bounding box center [112, 346] width 28 height 28
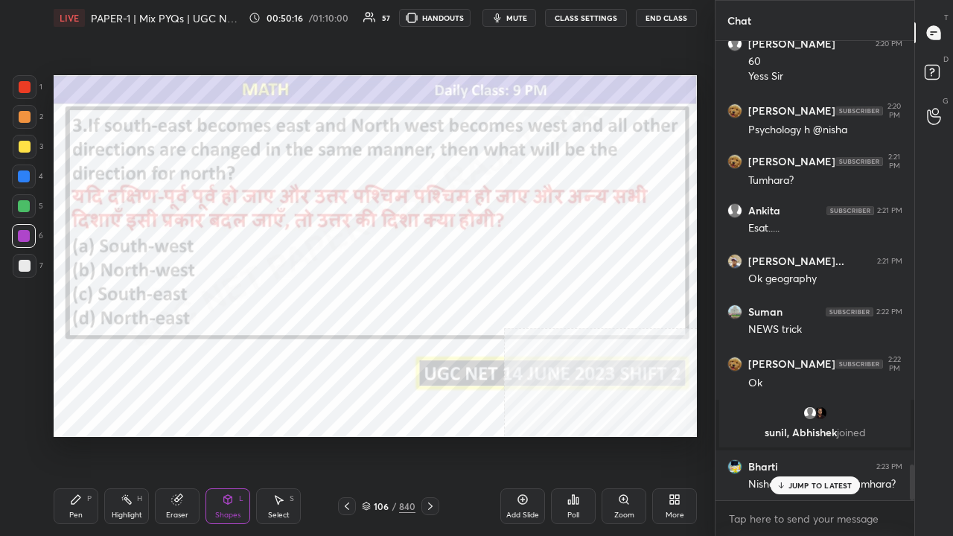
scroll to position [5410, 0]
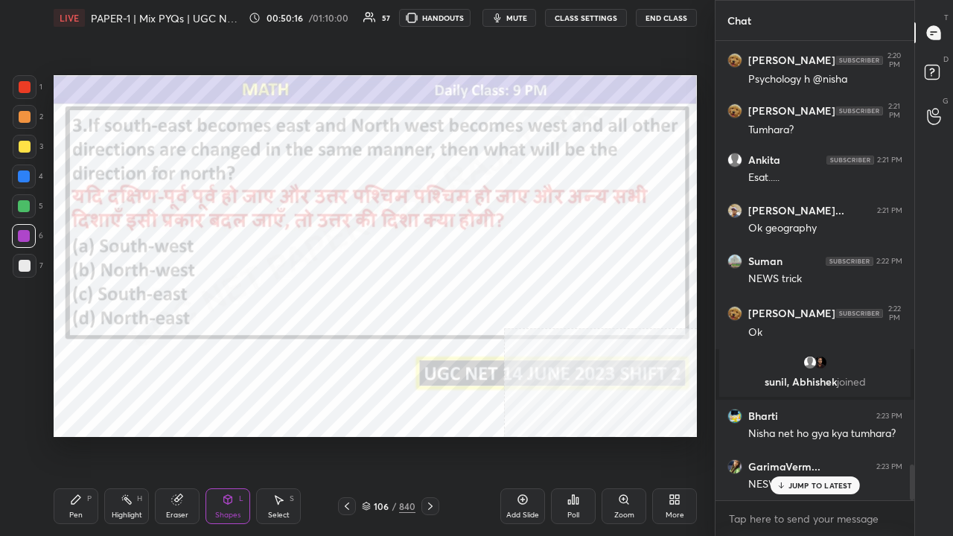
click at [79, 435] on icon at bounding box center [76, 500] width 12 height 12
click at [26, 82] on div at bounding box center [25, 87] width 12 height 12
click at [229, 435] on icon at bounding box center [228, 499] width 8 height 9
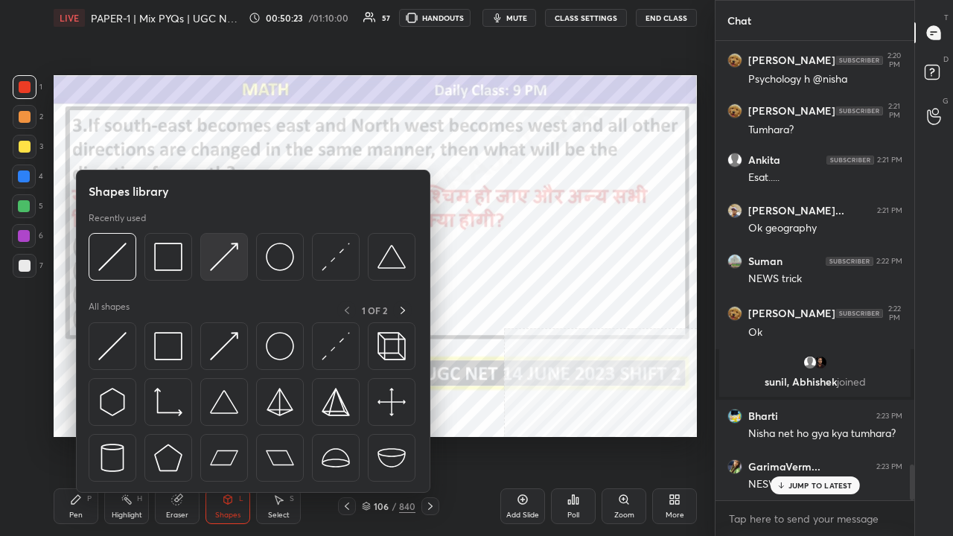
click at [222, 252] on img at bounding box center [224, 257] width 28 height 28
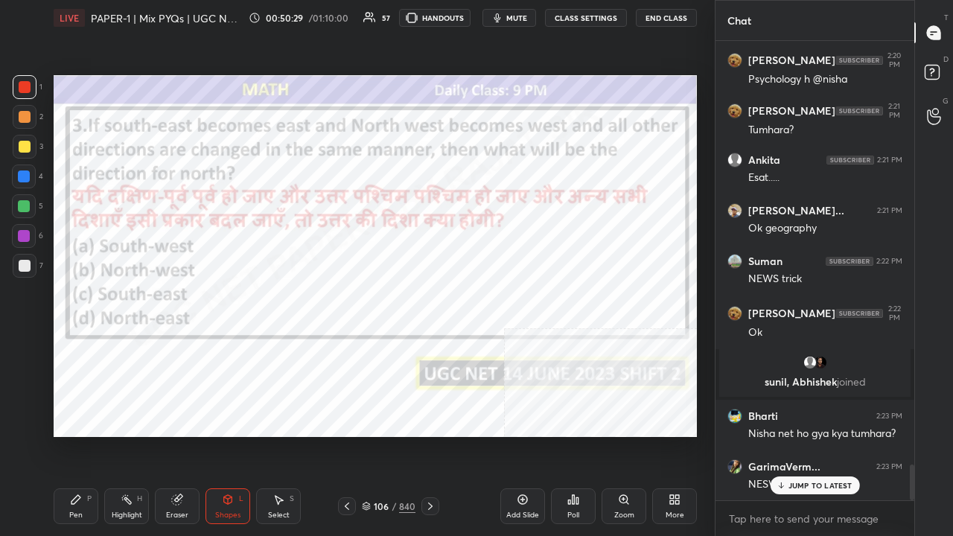
click at [79, 435] on icon at bounding box center [76, 500] width 12 height 12
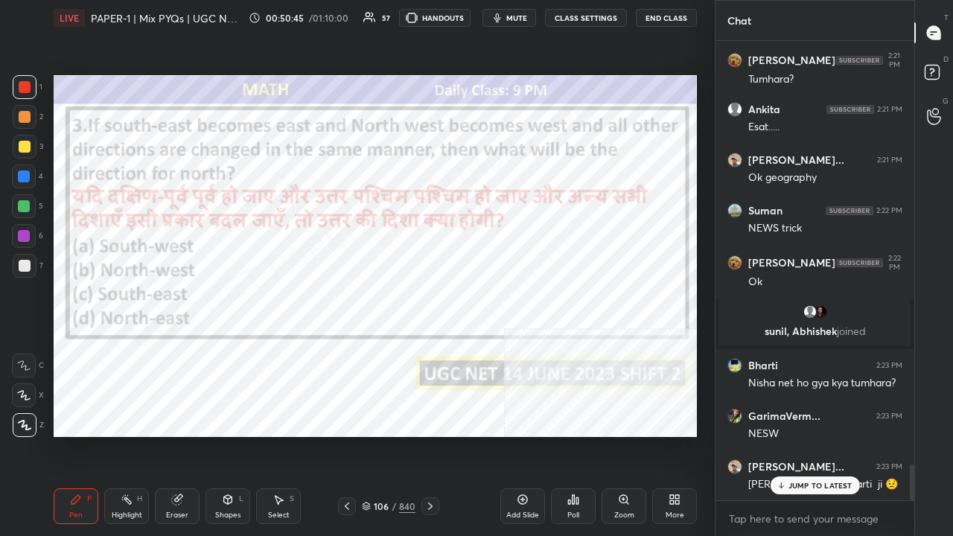
click at [174, 435] on div "Eraser" at bounding box center [177, 514] width 22 height 7
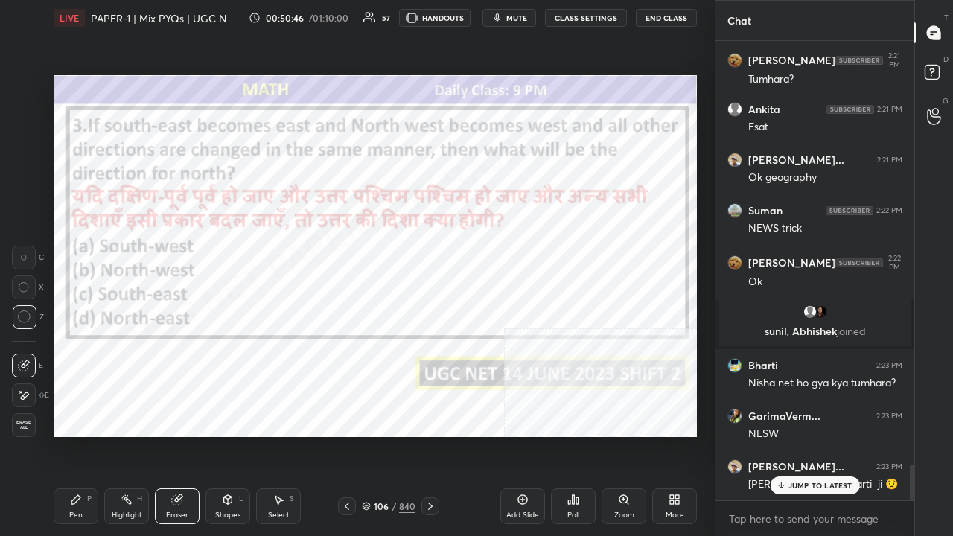
click at [127, 435] on div "Highlight H" at bounding box center [126, 506] width 45 height 36
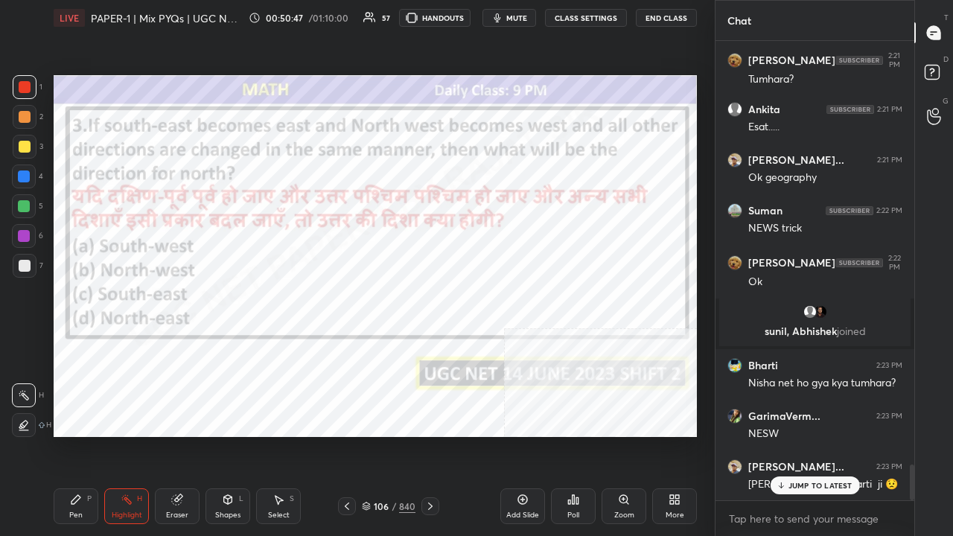
click at [182, 435] on div "Eraser" at bounding box center [177, 506] width 45 height 36
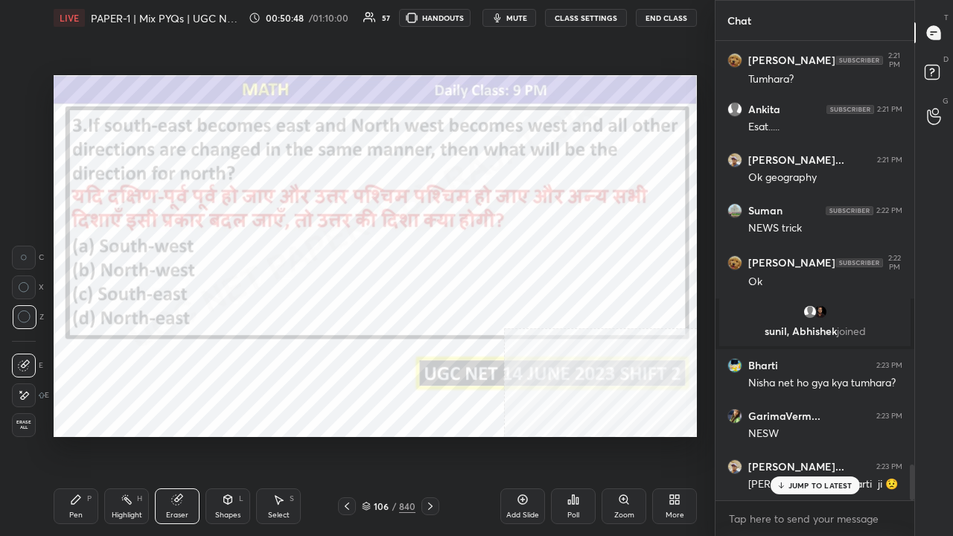
click at [23, 392] on icon at bounding box center [24, 395] width 12 height 13
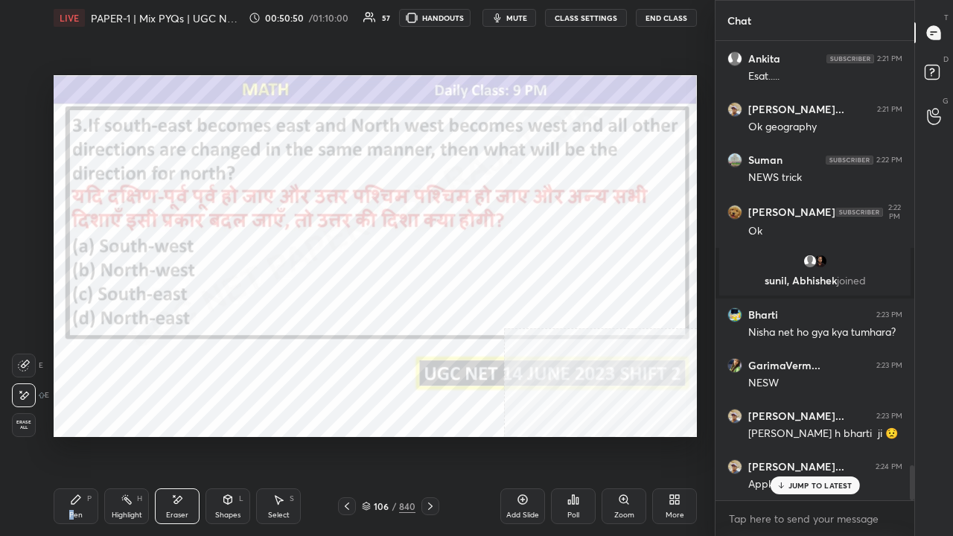
drag, startPoint x: 70, startPoint y: 510, endPoint x: 138, endPoint y: 457, distance: 86.5
click at [76, 435] on div "Pen P" at bounding box center [76, 506] width 45 height 36
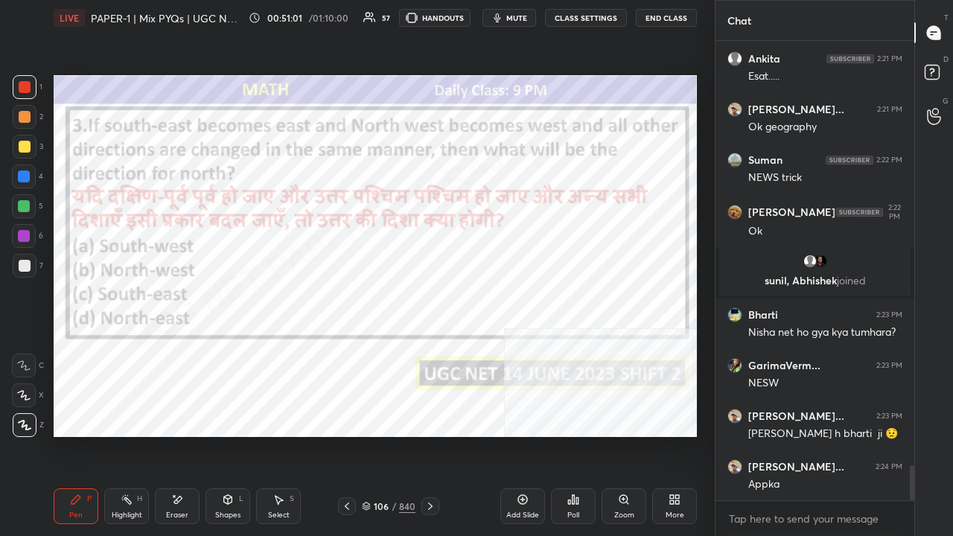
scroll to position [5562, 0]
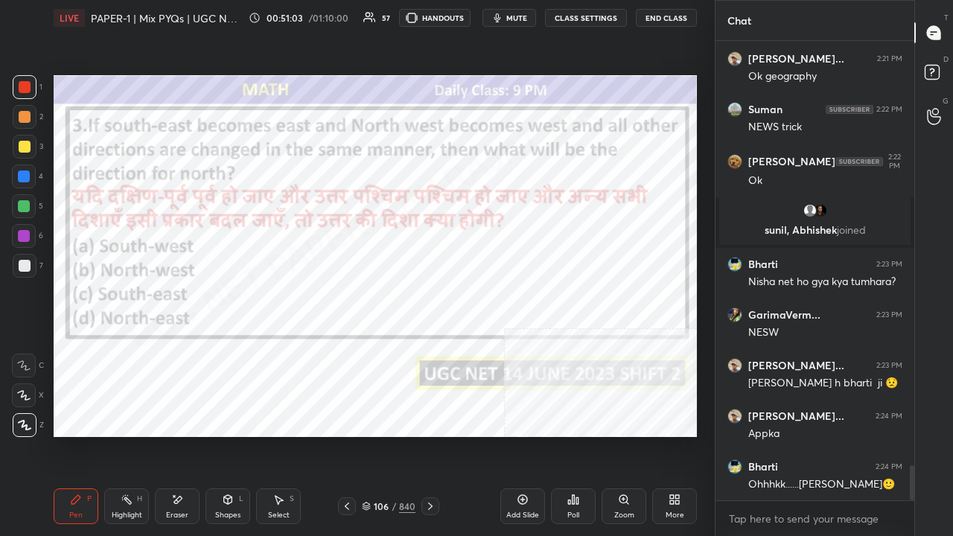
click at [392, 435] on div "/" at bounding box center [394, 506] width 4 height 9
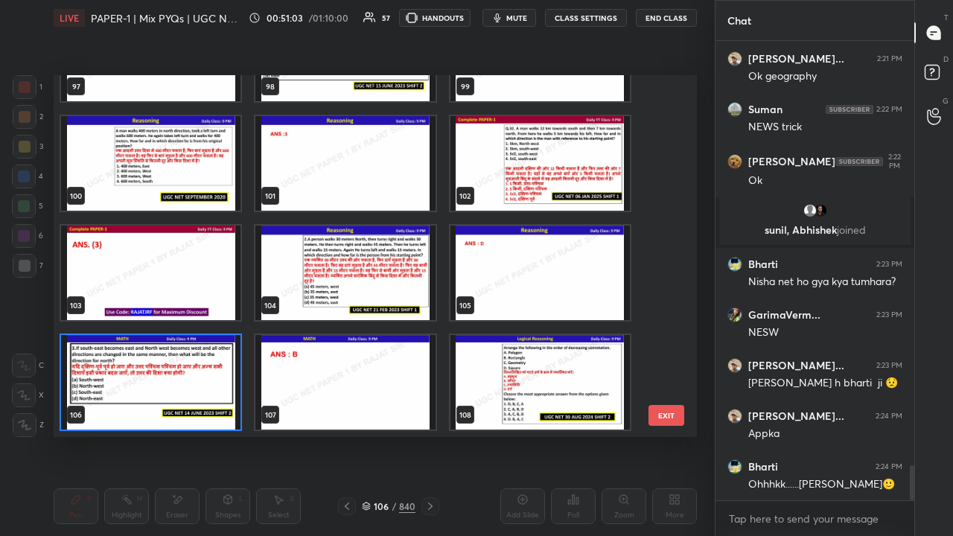
scroll to position [357, 636]
drag, startPoint x: 672, startPoint y: 133, endPoint x: 662, endPoint y: 124, distance: 12.7
click at [671, 119] on div "97 98 99 100 101 102 103 104 105 106 107 108 109 110 111 EXIT" at bounding box center [375, 256] width 643 height 362
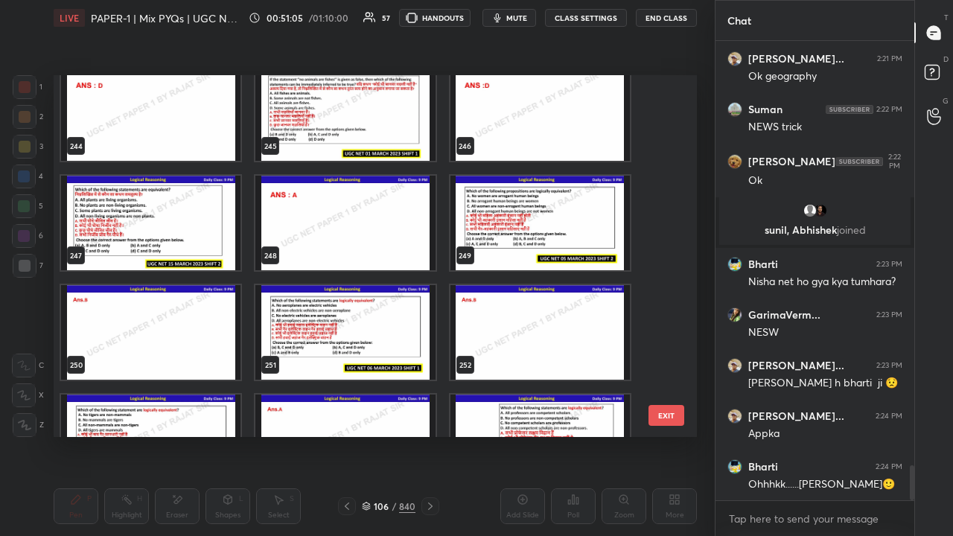
scroll to position [8560, 0]
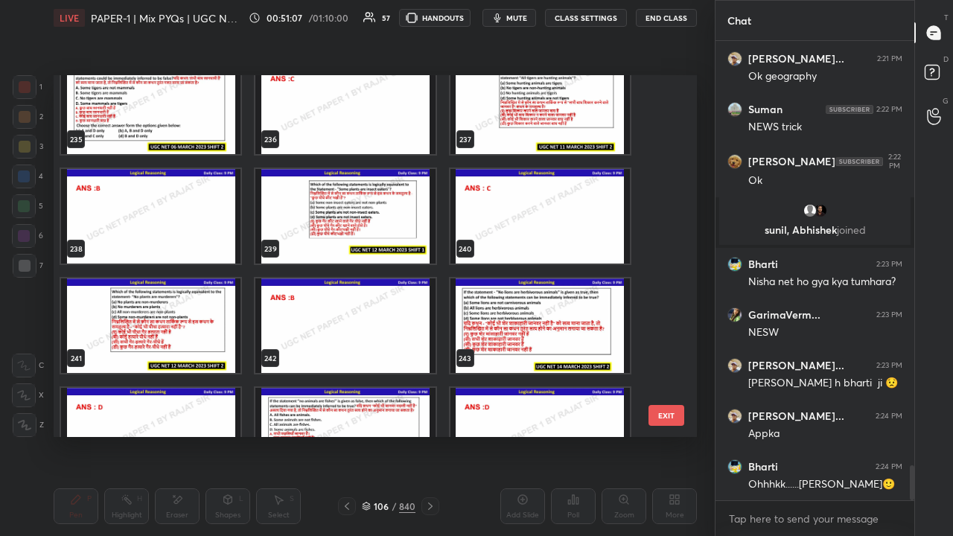
click at [386, 207] on img "grid" at bounding box center [344, 216] width 179 height 95
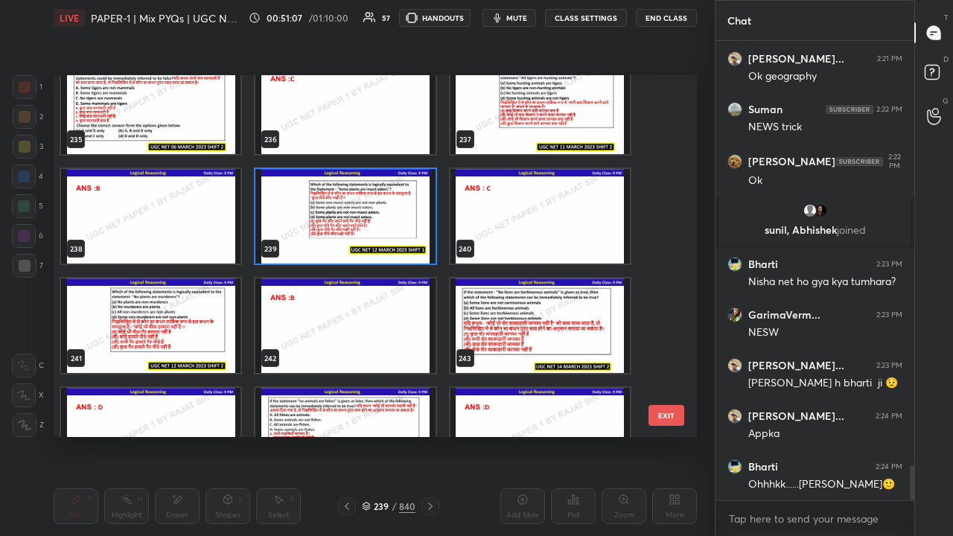
click at [386, 207] on img "grid" at bounding box center [344, 216] width 179 height 95
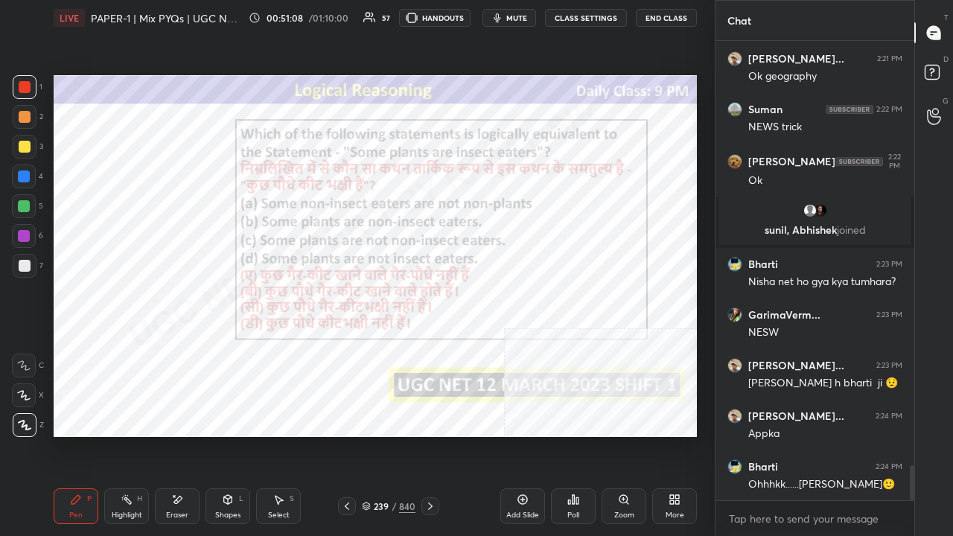
click at [576, 435] on div "Poll" at bounding box center [573, 506] width 45 height 36
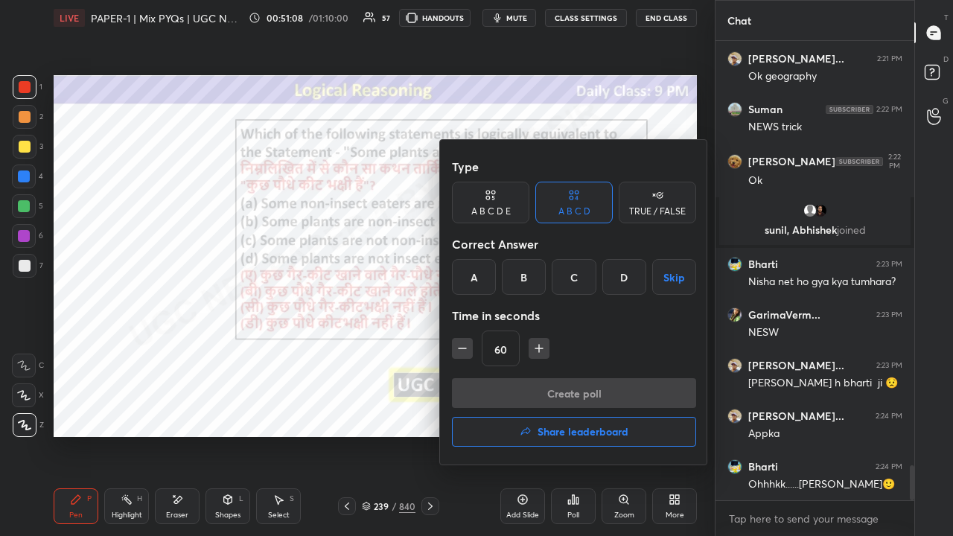
click at [570, 278] on div "C" at bounding box center [574, 277] width 44 height 36
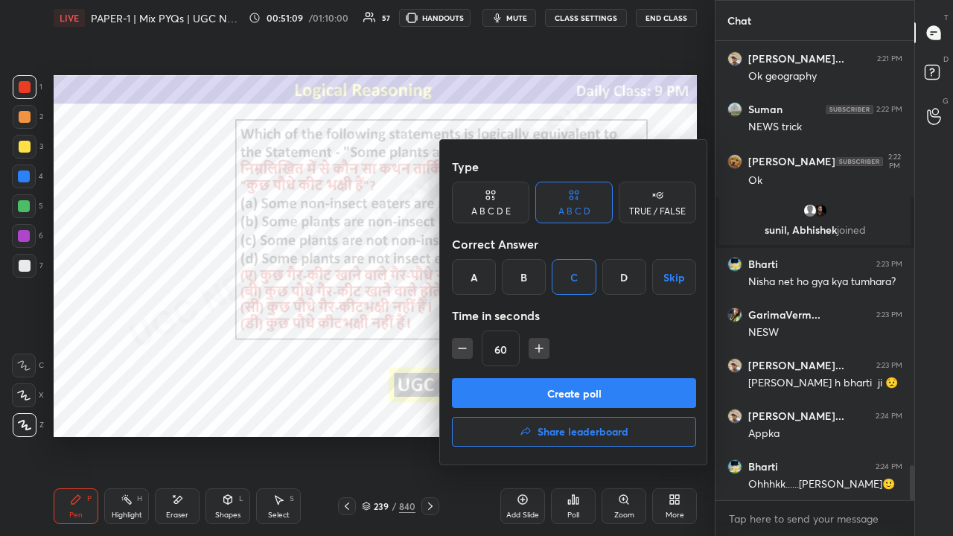
click at [456, 348] on icon "button" at bounding box center [462, 348] width 15 height 15
type input "45"
click at [466, 386] on button "Create poll" at bounding box center [574, 393] width 244 height 30
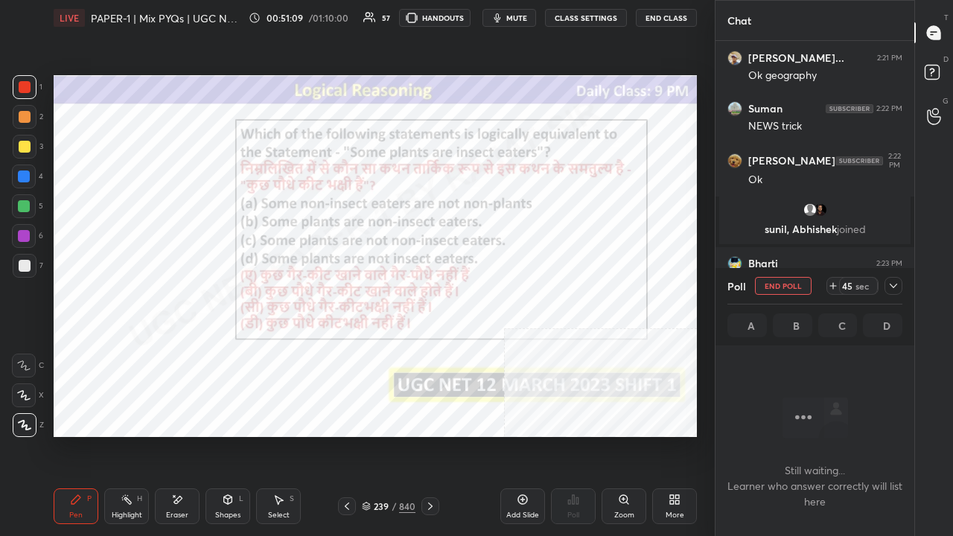
scroll to position [377, 194]
drag, startPoint x: 497, startPoint y: 13, endPoint x: 426, endPoint y: 57, distance: 83.9
click at [497, 14] on icon "button" at bounding box center [497, 18] width 12 height 12
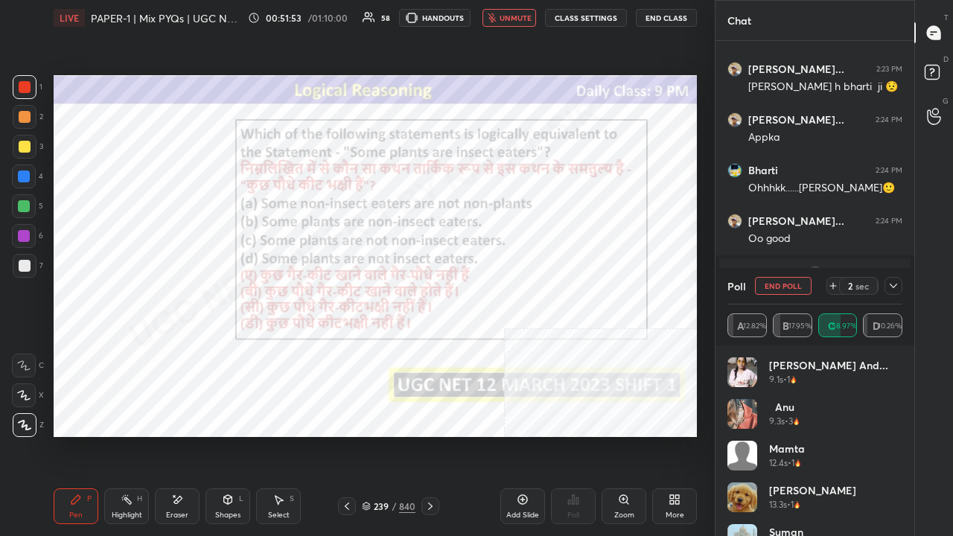
scroll to position [5909, 0]
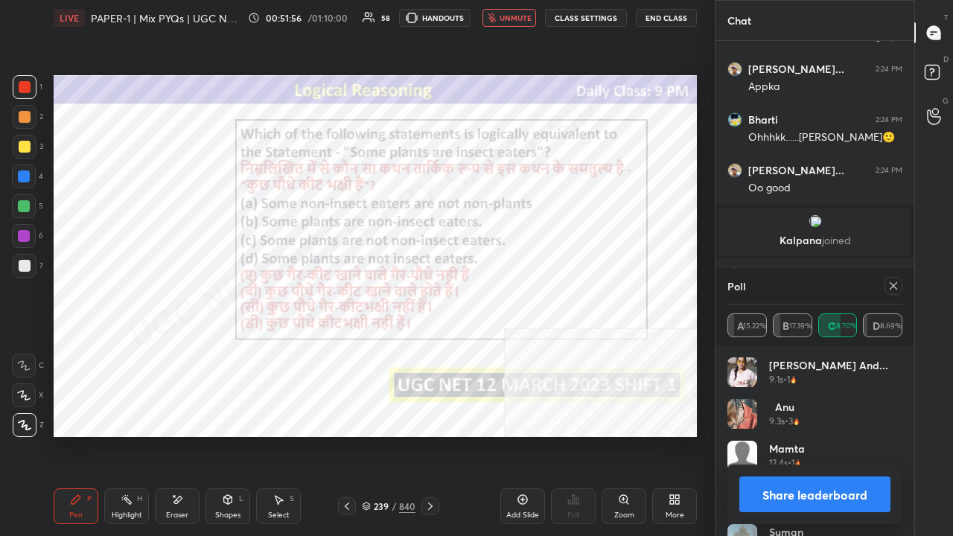
drag, startPoint x: 494, startPoint y: 15, endPoint x: 566, endPoint y: 45, distance: 77.4
click at [494, 15] on icon "button" at bounding box center [492, 17] width 8 height 9
click at [894, 286] on icon at bounding box center [893, 286] width 12 height 12
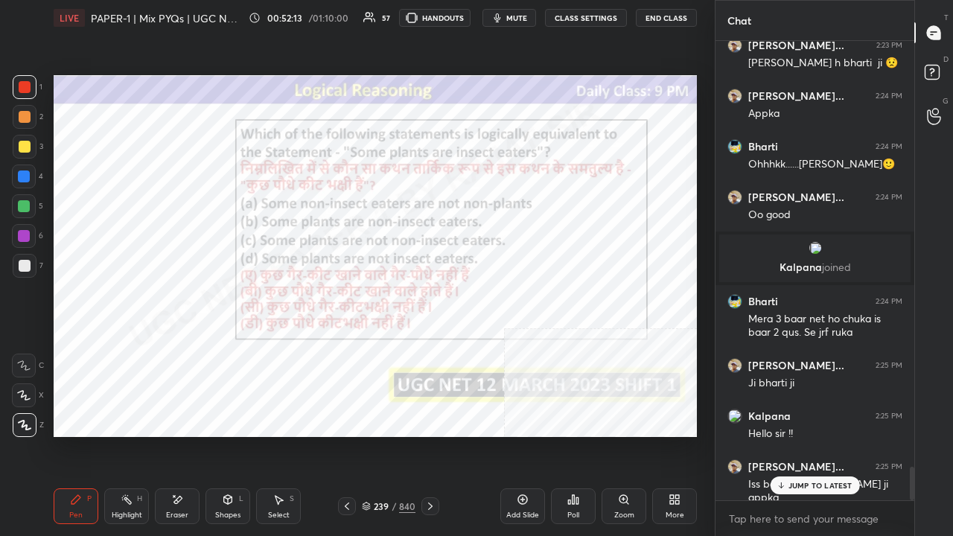
scroll to position [5932, 0]
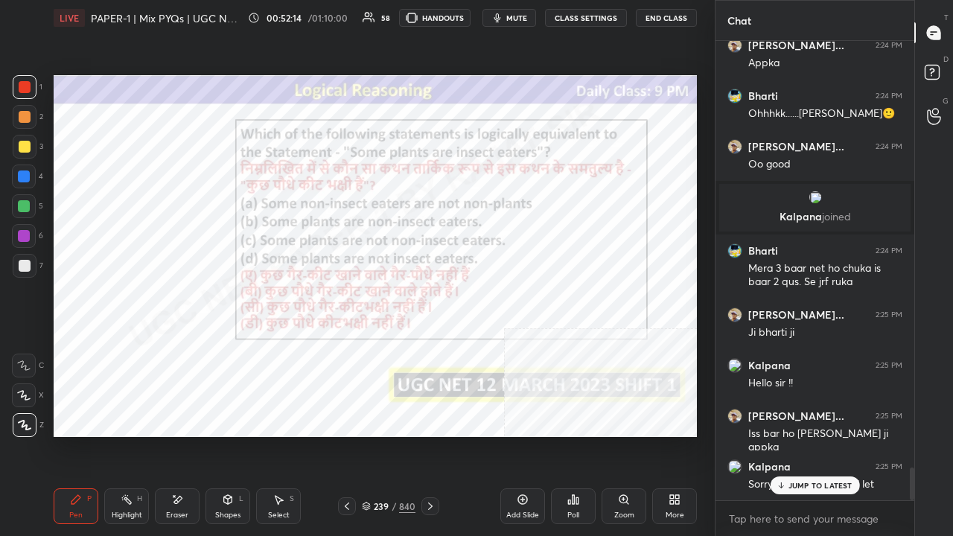
click at [177, 435] on div "Eraser" at bounding box center [177, 506] width 45 height 36
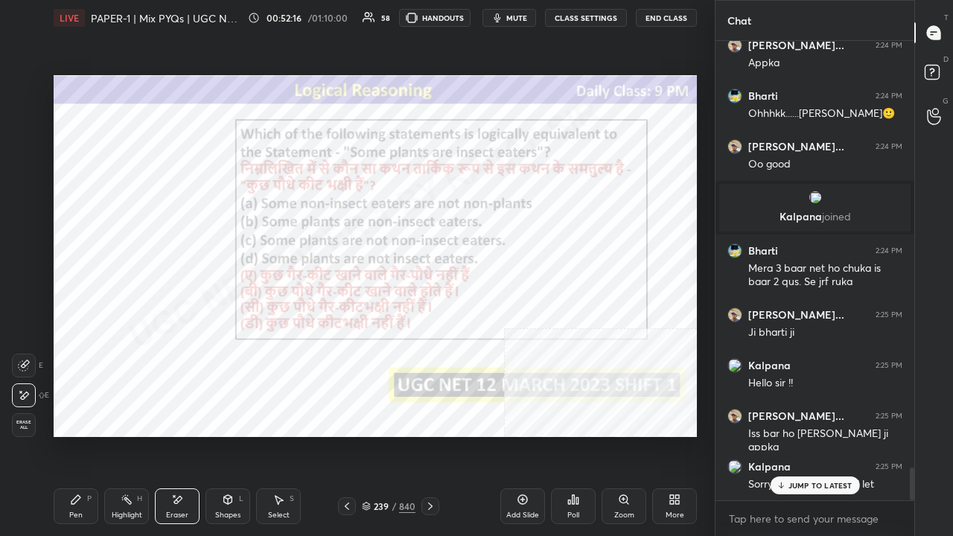
click at [86, 435] on div "Pen P" at bounding box center [76, 506] width 45 height 36
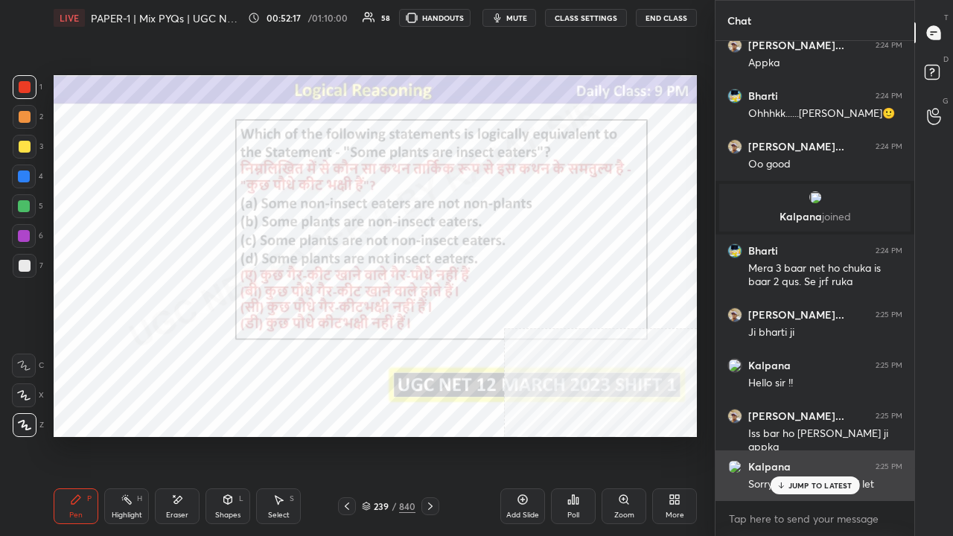
click at [797, 435] on div "JUMP TO LATEST" at bounding box center [814, 485] width 89 height 18
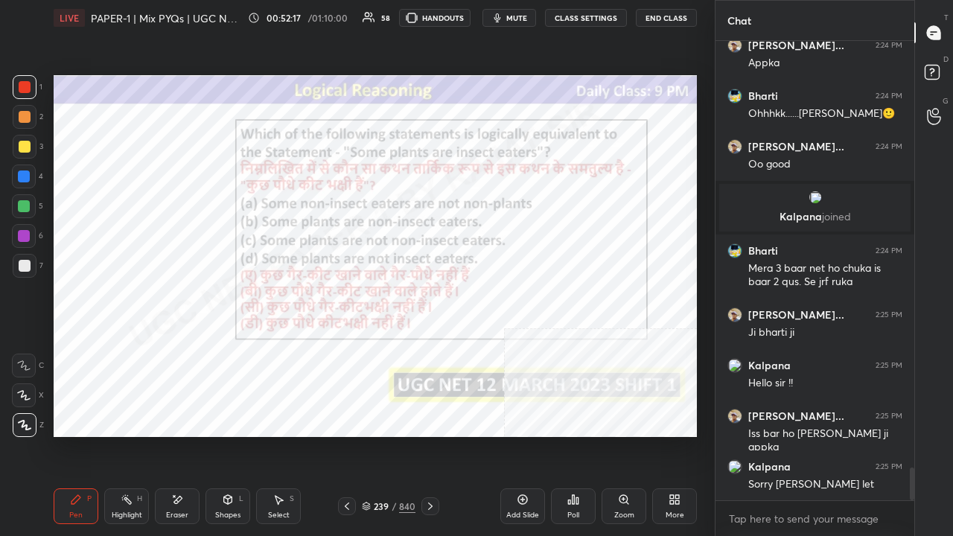
click at [572, 435] on div "Poll" at bounding box center [573, 506] width 45 height 36
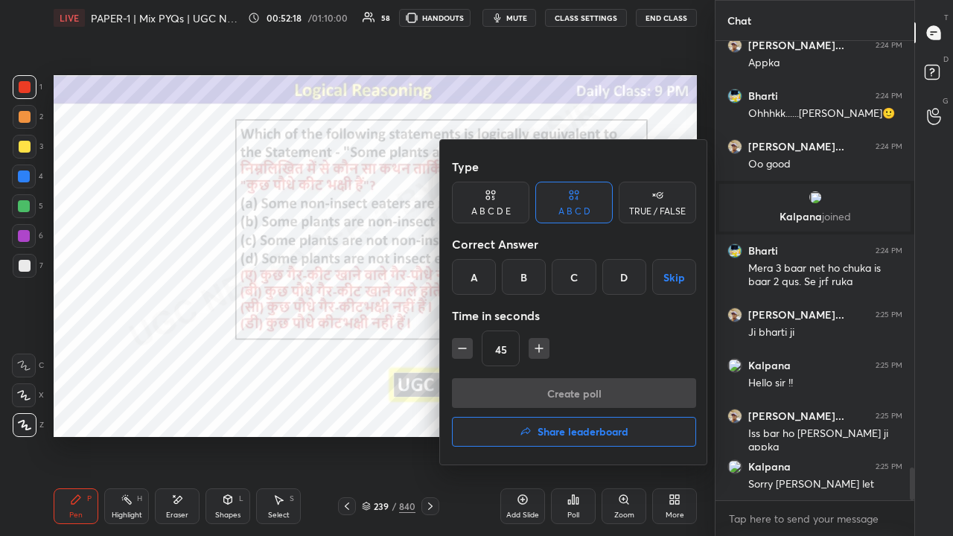
drag, startPoint x: 548, startPoint y: 427, endPoint x: 548, endPoint y: 415, distance: 12.7
click at [548, 429] on h4 "Share leaderboard" at bounding box center [583, 432] width 91 height 10
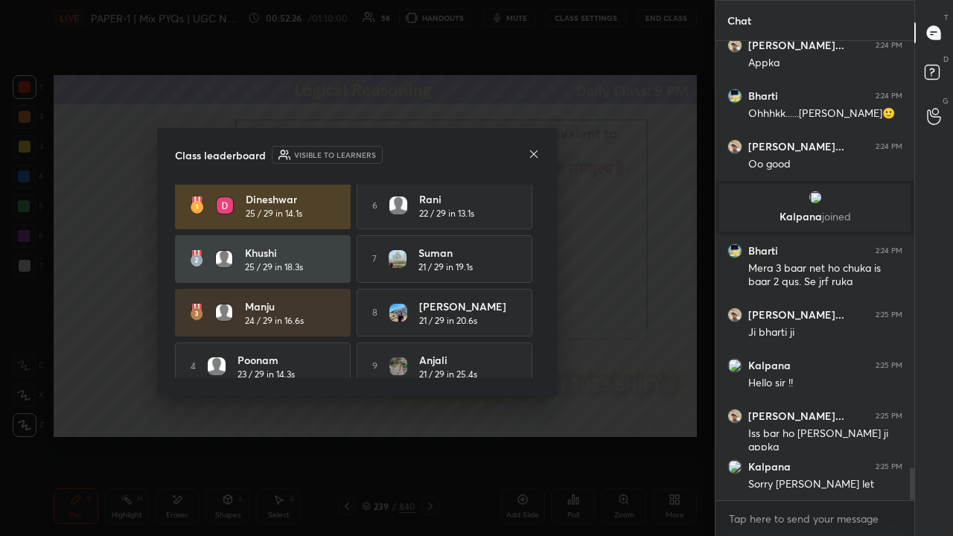
scroll to position [0, 0]
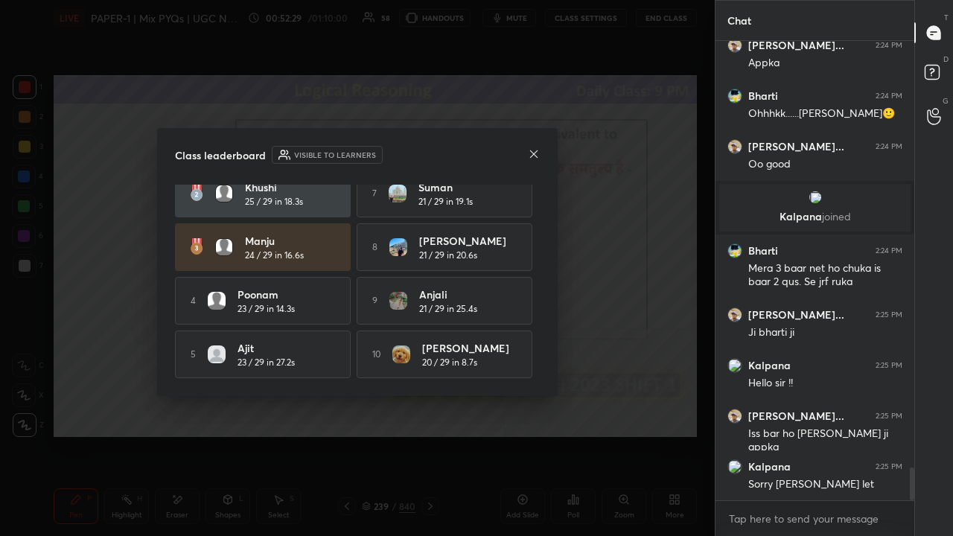
click at [538, 147] on div "Class leaderboard Visible to learners" at bounding box center [357, 155] width 365 height 18
click at [533, 152] on icon at bounding box center [533, 153] width 7 height 7
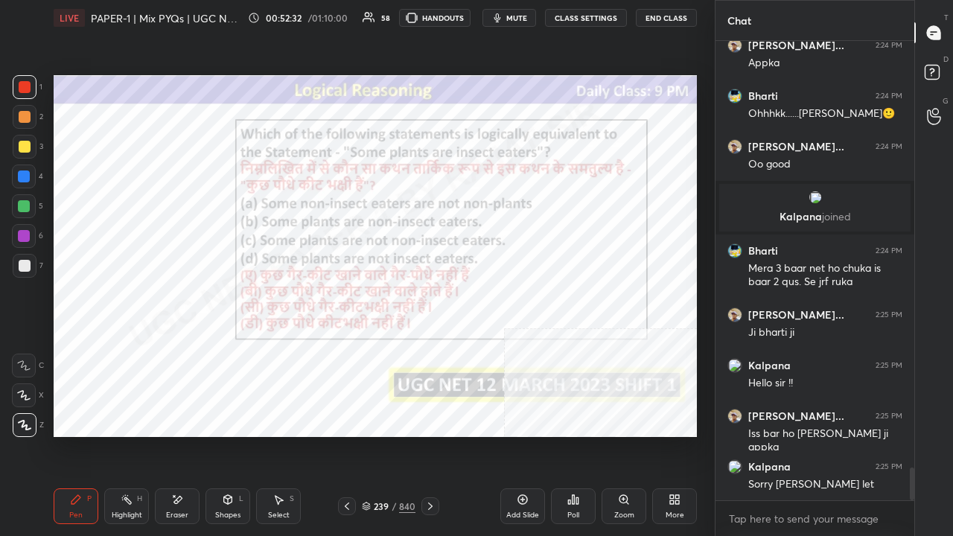
click at [378, 435] on div "239" at bounding box center [381, 506] width 15 height 9
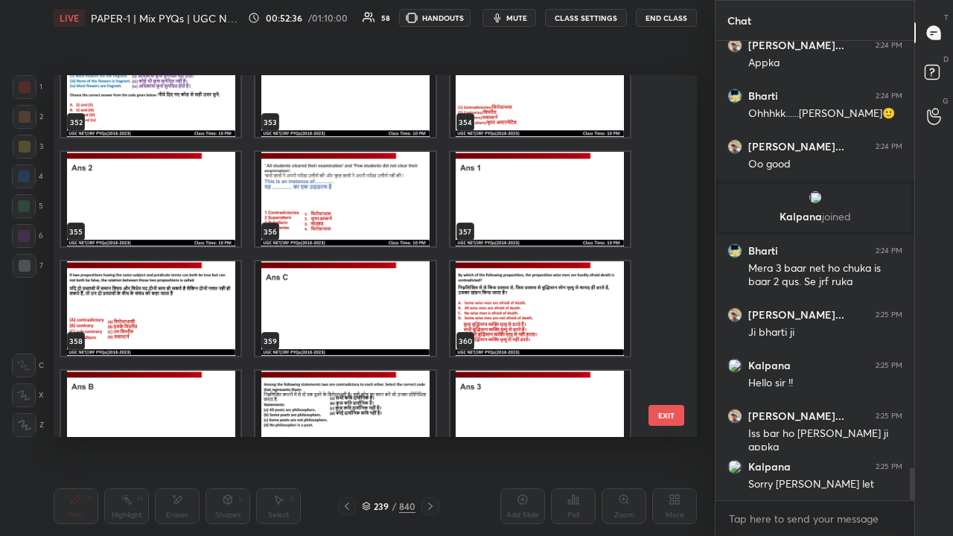
click at [157, 299] on img "grid" at bounding box center [150, 308] width 179 height 95
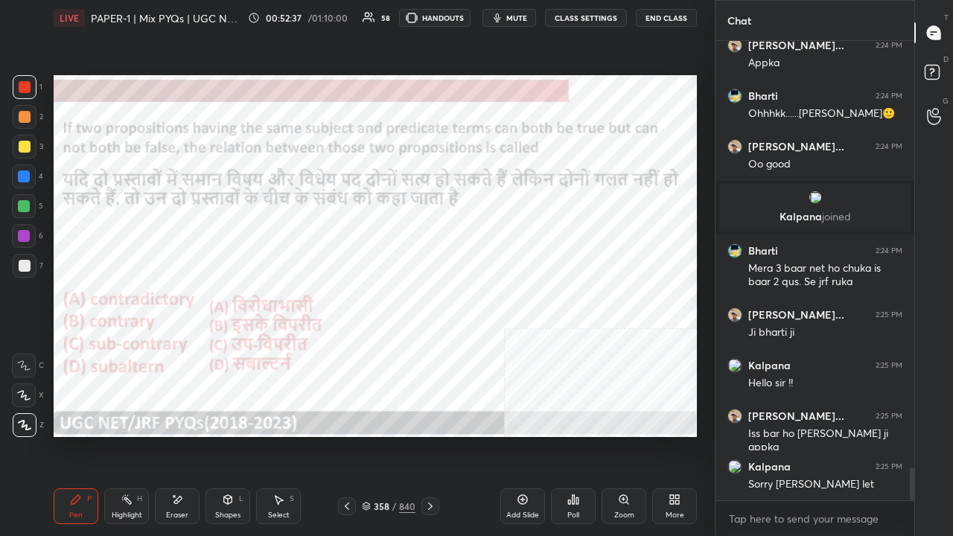
click at [578, 435] on icon at bounding box center [573, 500] width 12 height 12
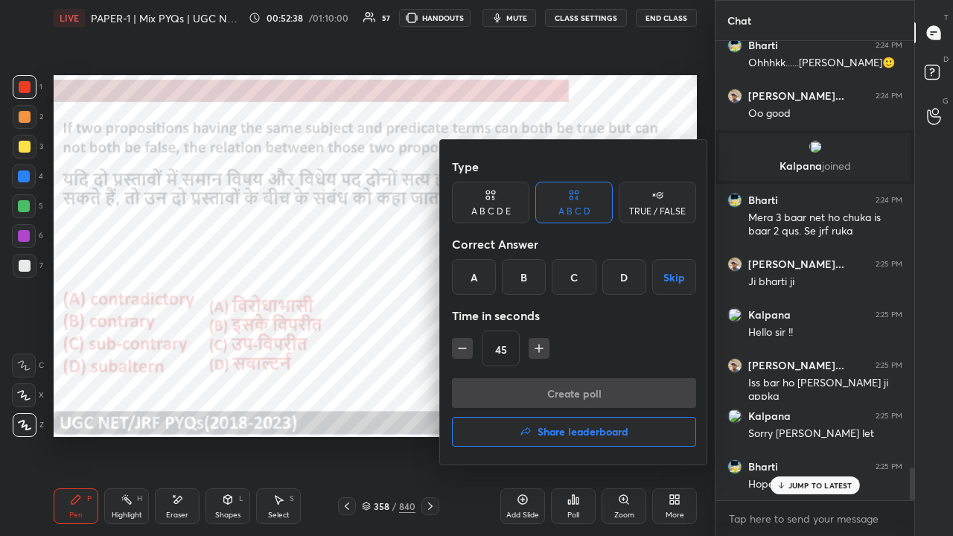
click at [578, 290] on div "C" at bounding box center [574, 277] width 44 height 36
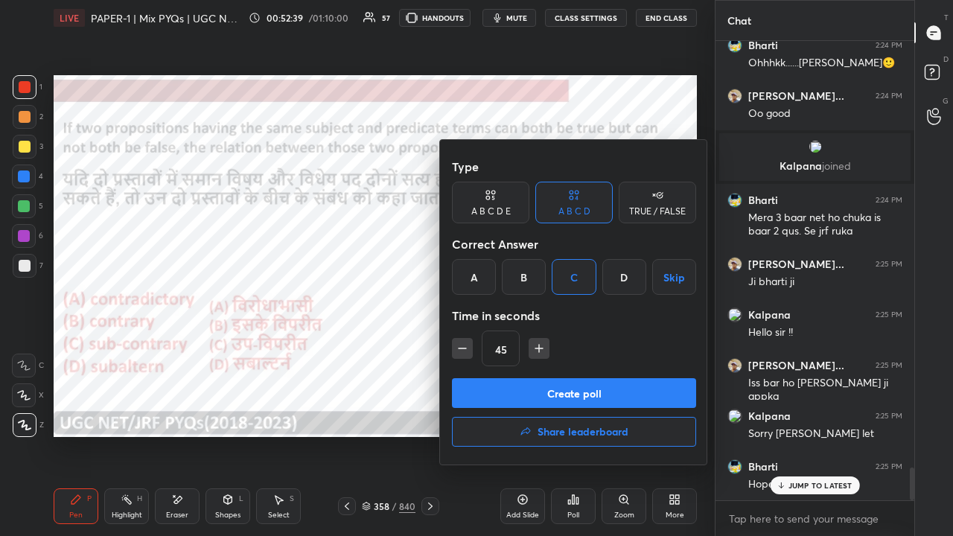
click at [545, 392] on button "Create poll" at bounding box center [574, 393] width 244 height 30
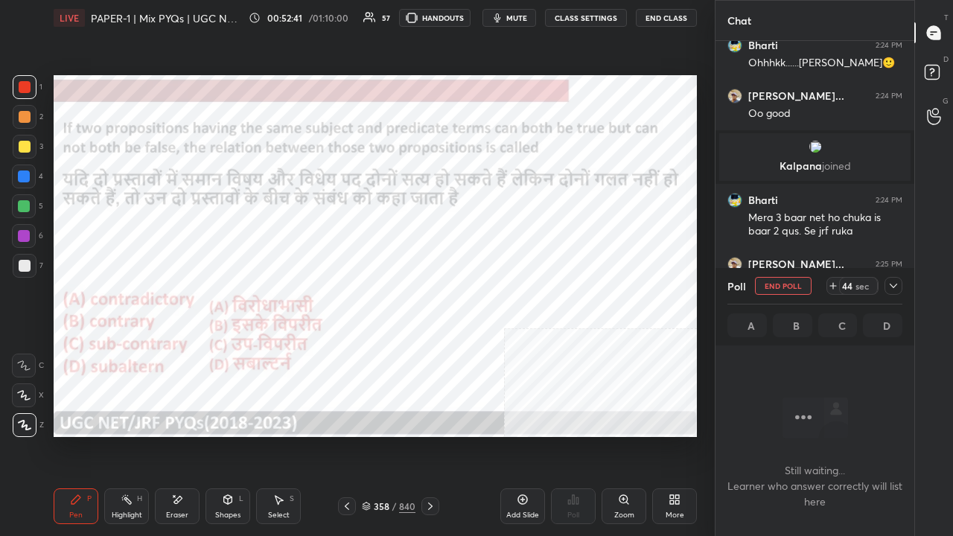
click at [515, 10] on button "mute" at bounding box center [509, 18] width 54 height 18
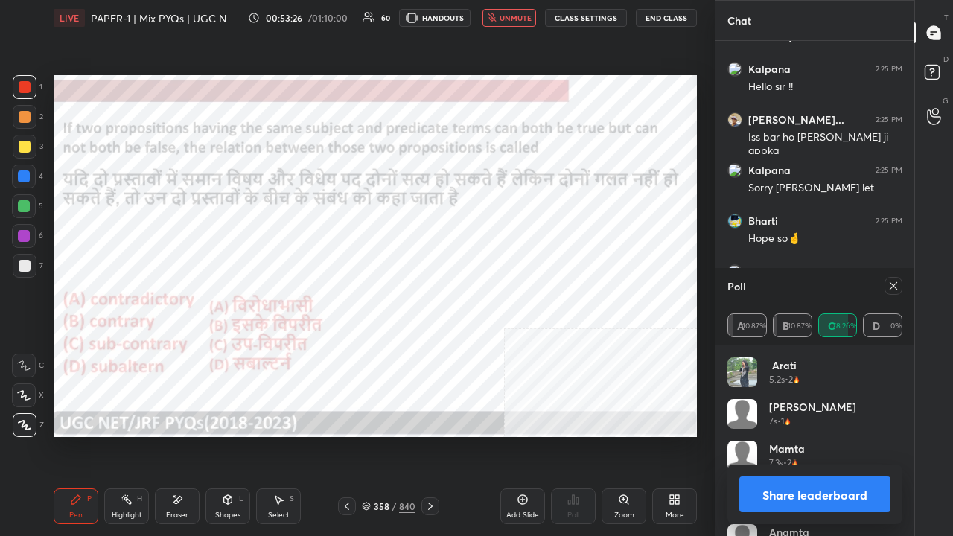
scroll to position [6282, 0]
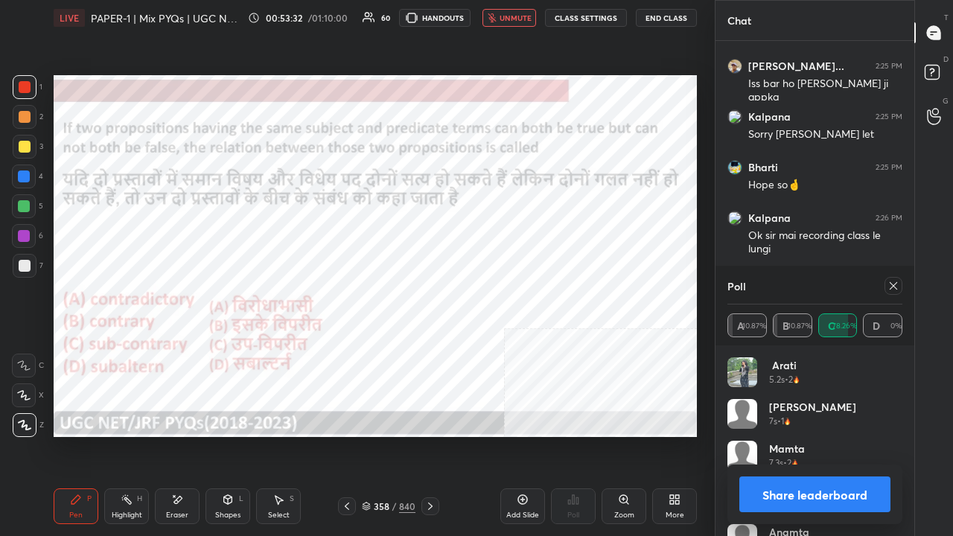
click at [517, 13] on button "unmute" at bounding box center [509, 18] width 54 height 18
click at [898, 282] on icon at bounding box center [893, 286] width 12 height 12
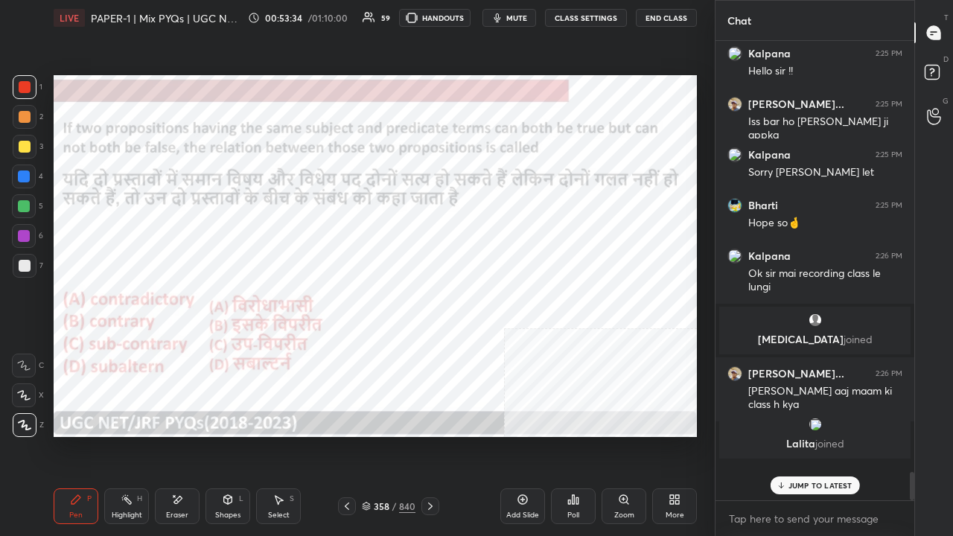
scroll to position [450, 194]
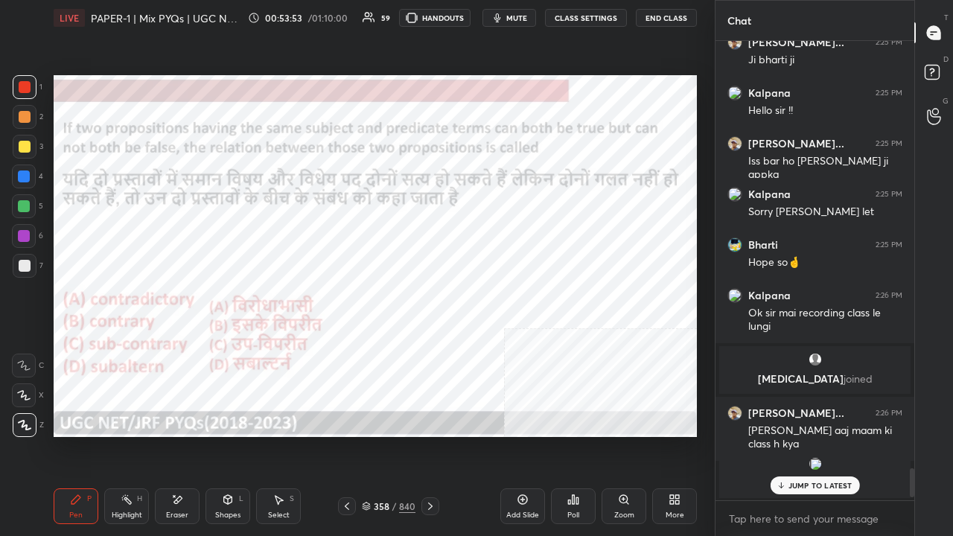
drag, startPoint x: 28, startPoint y: 232, endPoint x: 46, endPoint y: 250, distance: 25.8
click at [27, 232] on div at bounding box center [24, 236] width 12 height 12
drag, startPoint x: 383, startPoint y: 505, endPoint x: 401, endPoint y: 451, distance: 56.3
click at [383, 435] on div "358" at bounding box center [381, 506] width 15 height 9
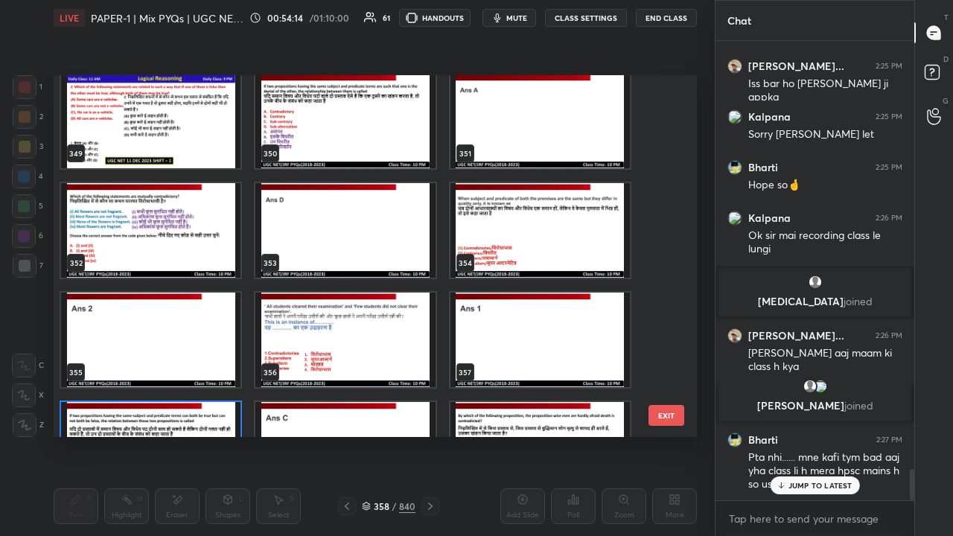
scroll to position [12705, 0]
click at [497, 223] on img "grid" at bounding box center [539, 230] width 179 height 95
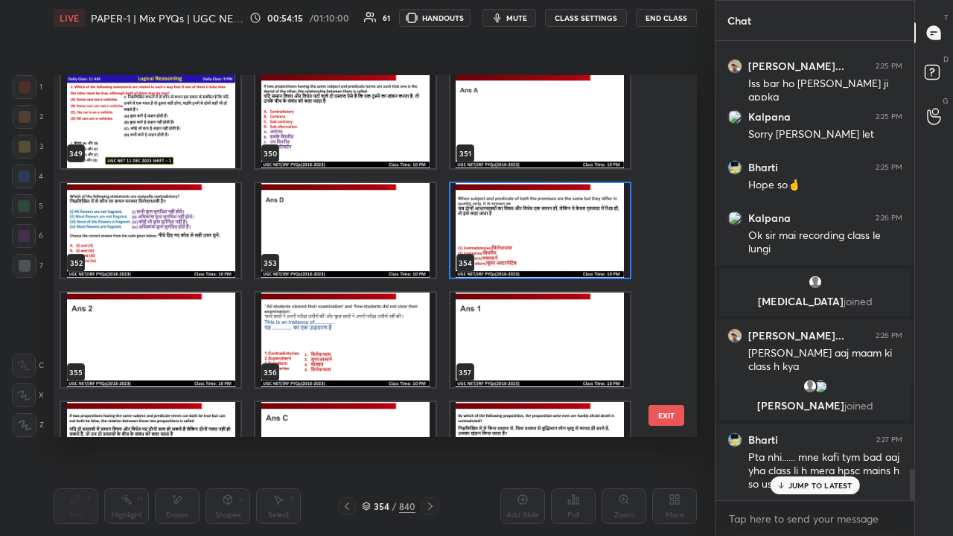
click at [497, 223] on img "grid" at bounding box center [539, 230] width 179 height 95
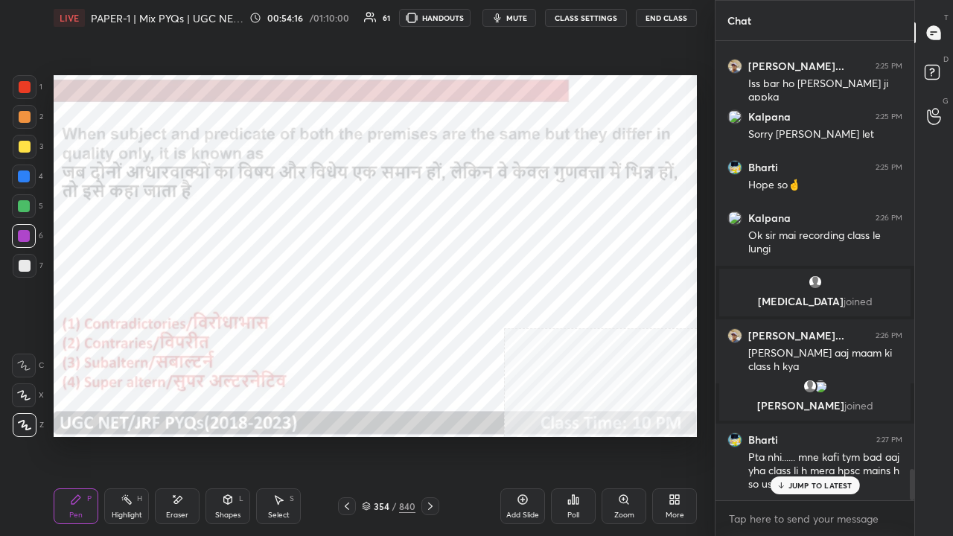
click at [569, 435] on icon at bounding box center [573, 500] width 12 height 12
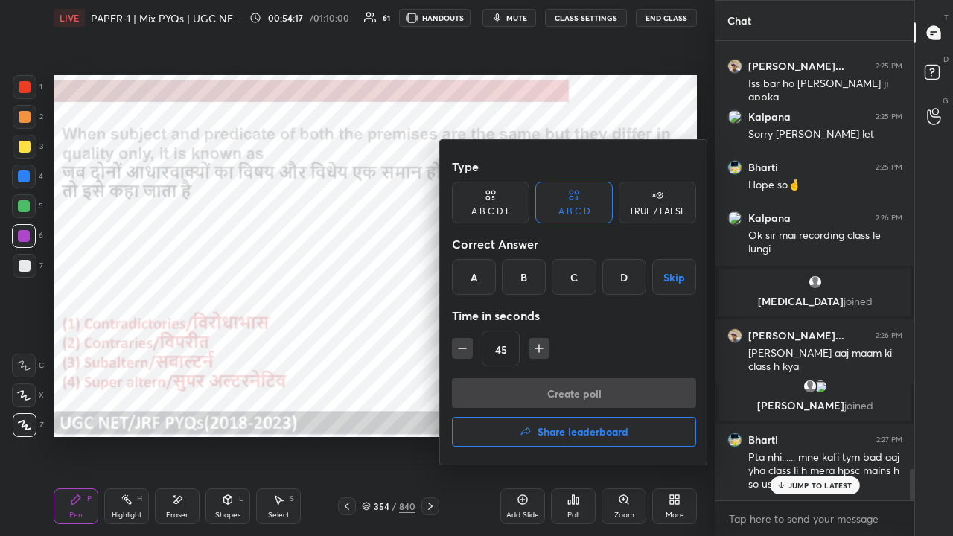
click at [527, 274] on div "B" at bounding box center [524, 277] width 44 height 36
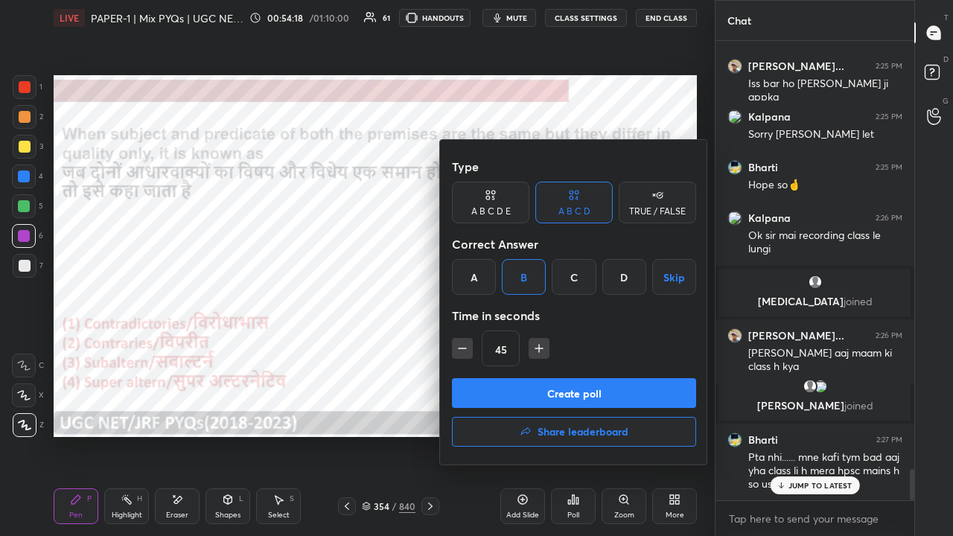
click at [532, 391] on button "Create poll" at bounding box center [574, 393] width 244 height 30
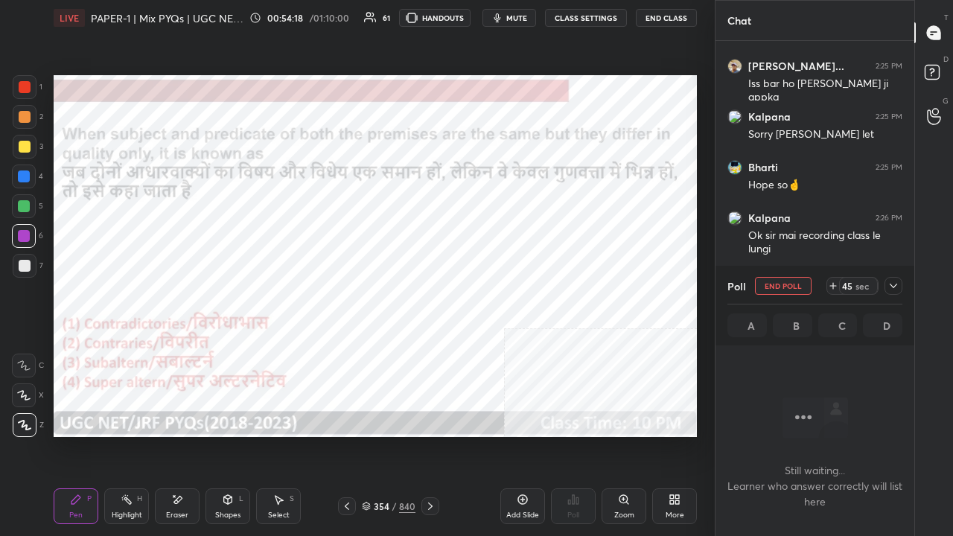
scroll to position [418, 194]
click at [892, 284] on icon at bounding box center [893, 286] width 12 height 12
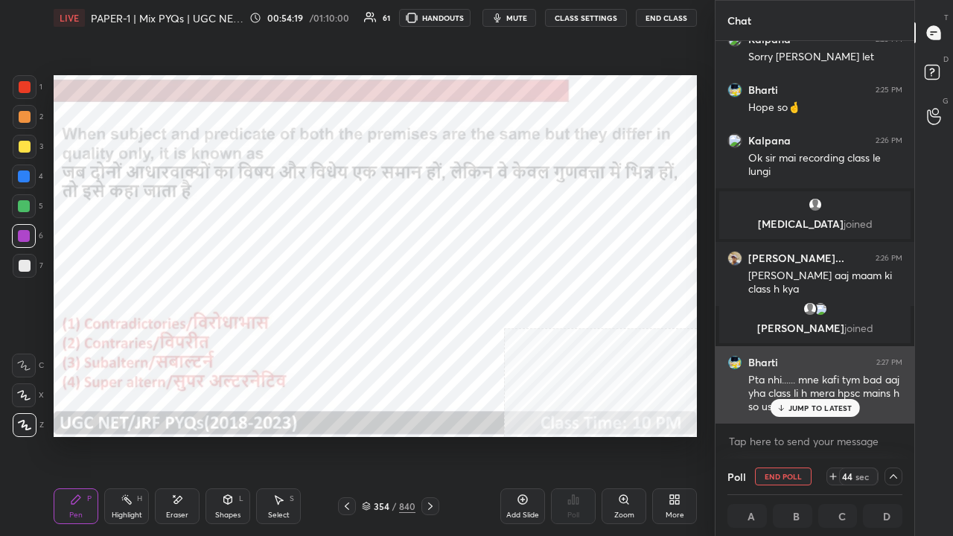
click at [823, 408] on p "JUMP TO LATEST" at bounding box center [820, 408] width 64 height 9
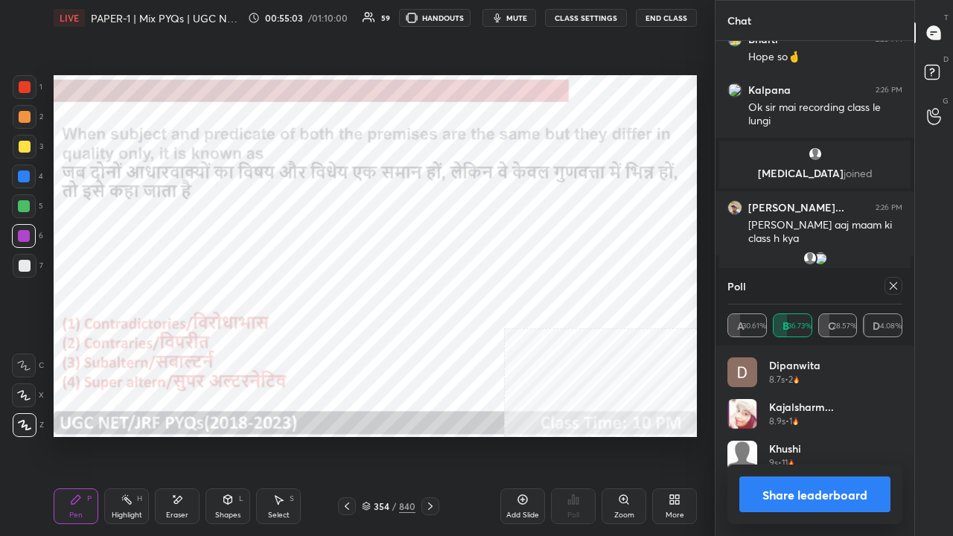
scroll to position [174, 170]
click at [896, 283] on icon at bounding box center [893, 286] width 12 height 12
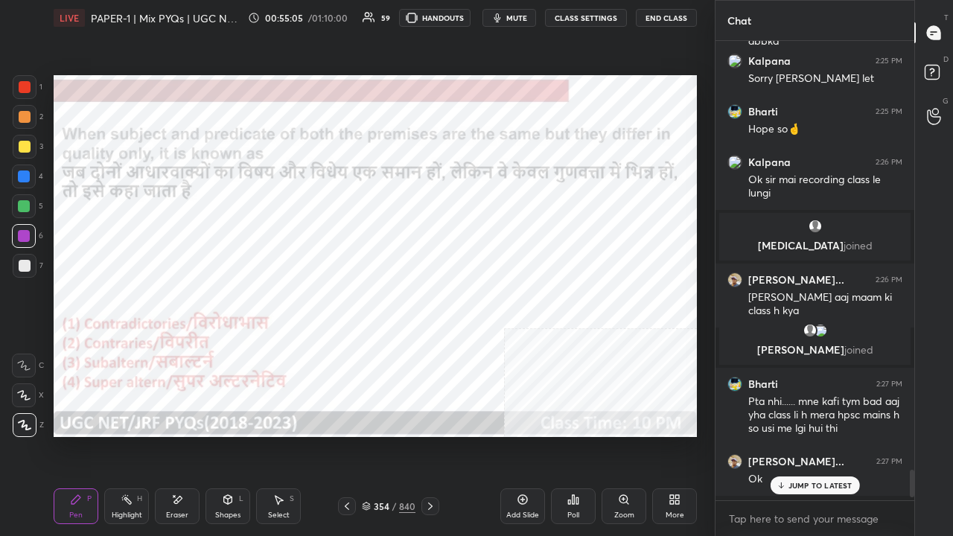
scroll to position [450, 194]
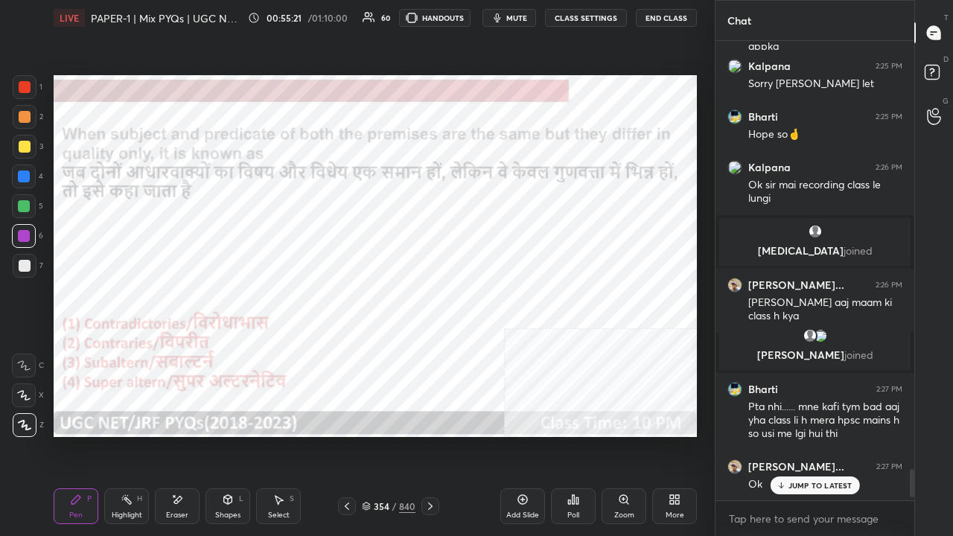
click at [22, 81] on div at bounding box center [25, 87] width 12 height 12
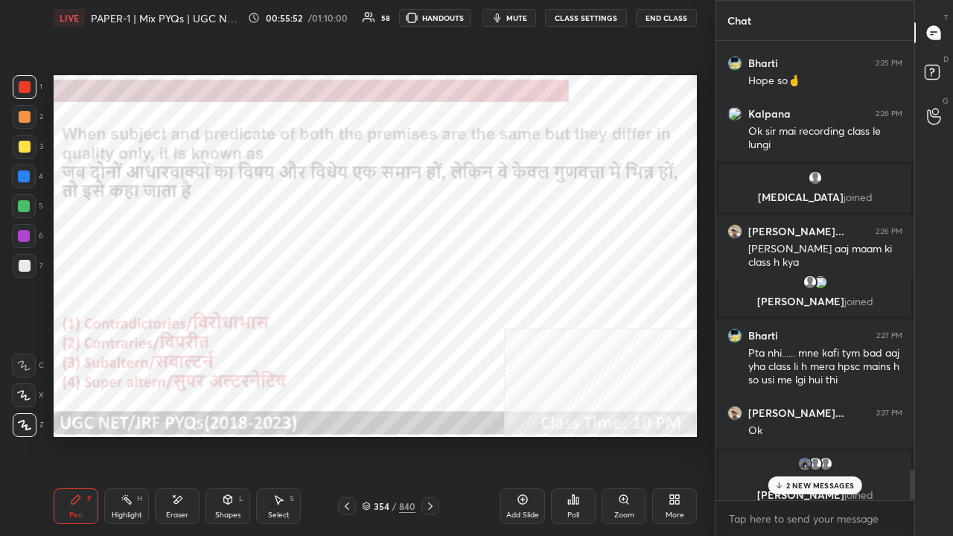
drag, startPoint x: 30, startPoint y: 83, endPoint x: 51, endPoint y: 89, distance: 22.4
click at [31, 83] on div at bounding box center [25, 87] width 24 height 24
drag, startPoint x: 399, startPoint y: 504, endPoint x: 415, endPoint y: 456, distance: 50.9
click at [400, 435] on div "840" at bounding box center [407, 506] width 16 height 13
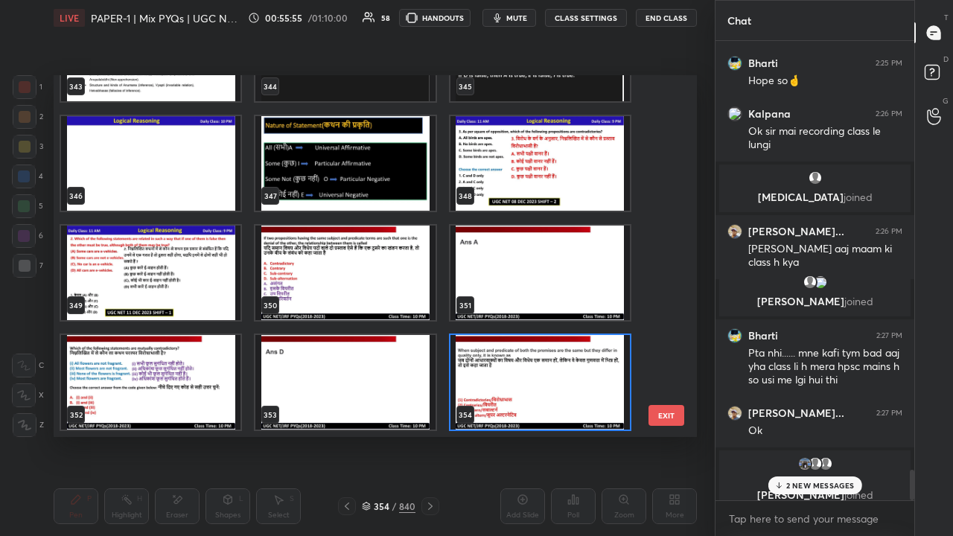
scroll to position [357, 636]
click at [465, 334] on div "354" at bounding box center [540, 383] width 182 height 98
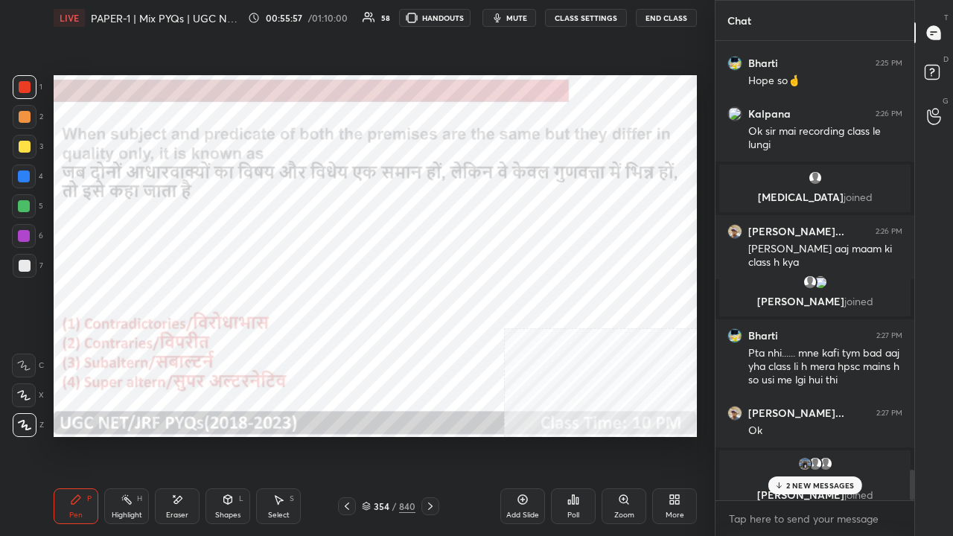
drag, startPoint x: 386, startPoint y: 505, endPoint x: 407, endPoint y: 442, distance: 65.7
click at [386, 435] on div "354" at bounding box center [381, 506] width 15 height 9
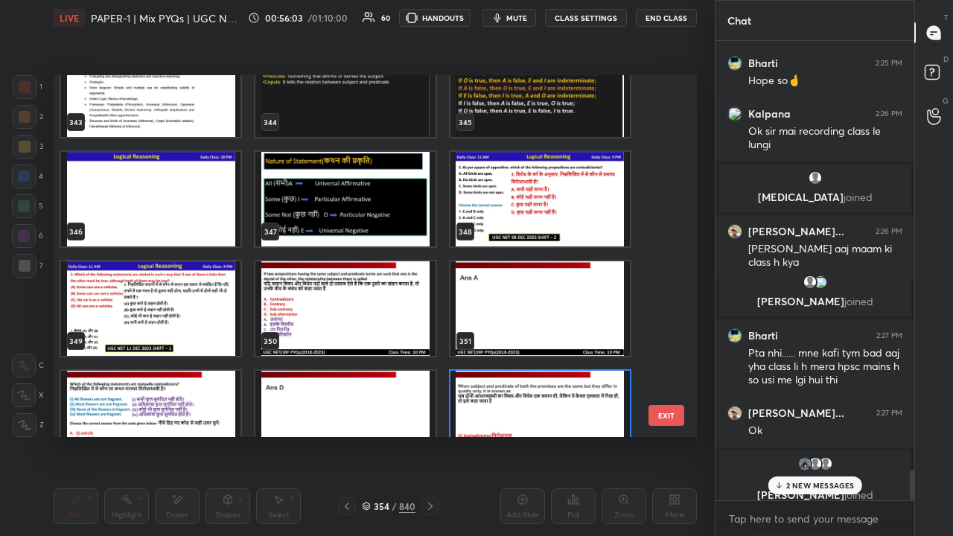
click at [409, 302] on img "grid" at bounding box center [344, 308] width 179 height 95
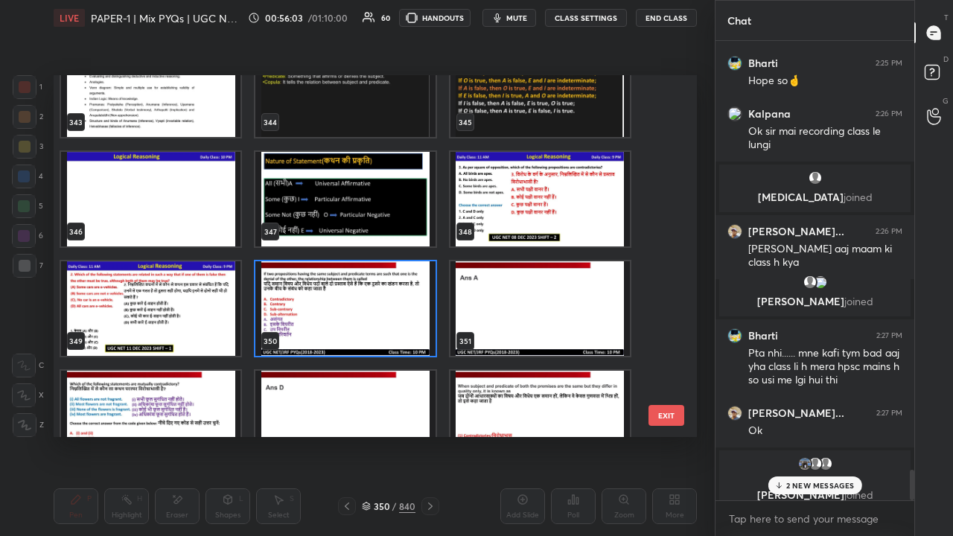
click at [409, 302] on img "grid" at bounding box center [344, 308] width 179 height 95
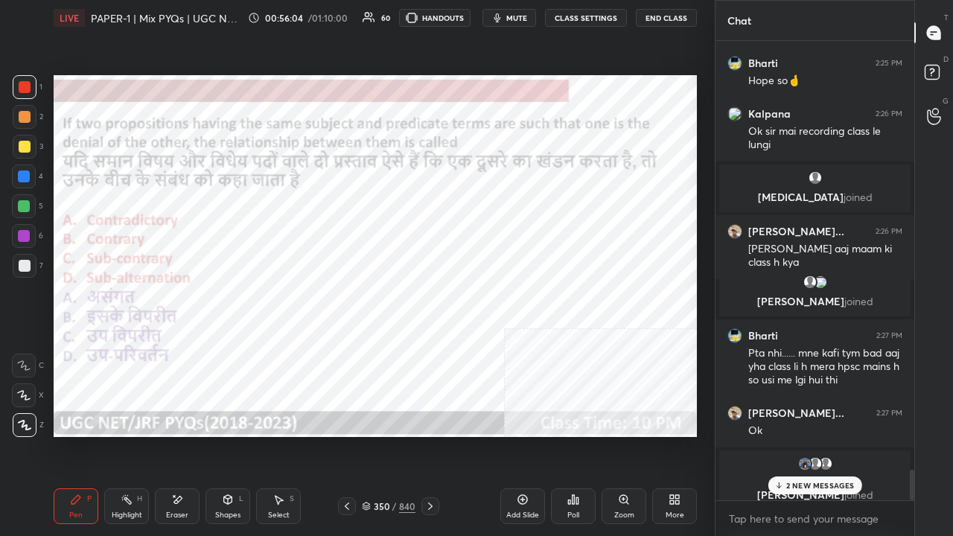
click at [566, 435] on div "Poll" at bounding box center [573, 506] width 45 height 36
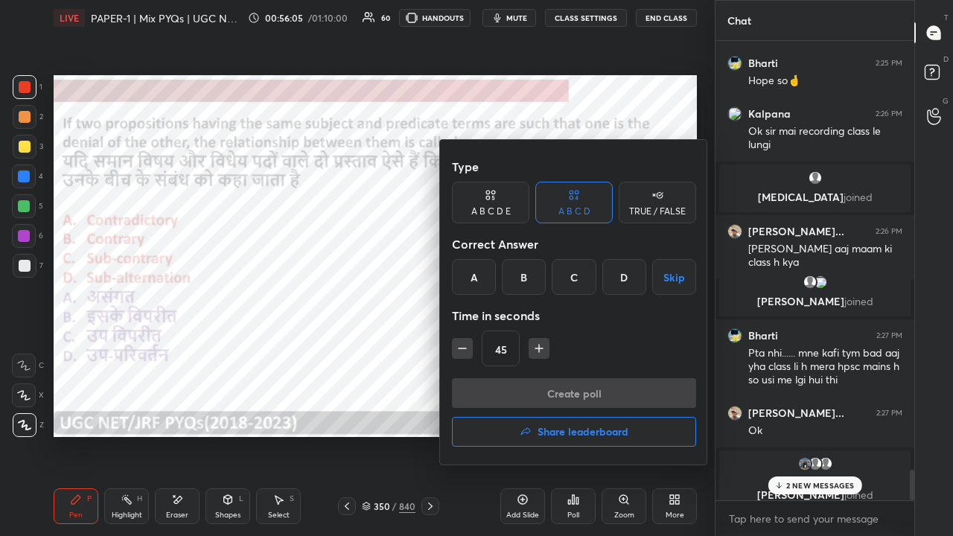
click at [478, 281] on div "A" at bounding box center [474, 277] width 44 height 36
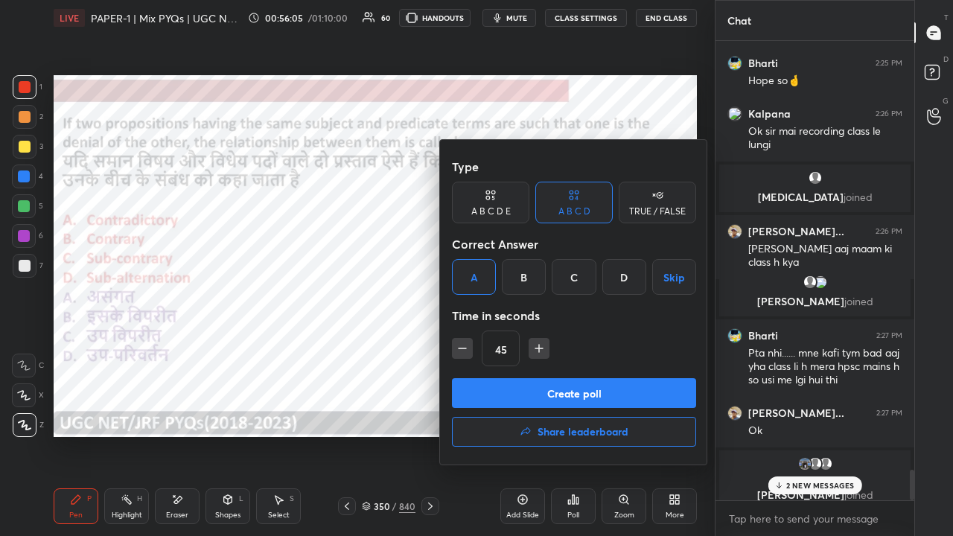
click at [513, 384] on button "Create poll" at bounding box center [574, 393] width 244 height 30
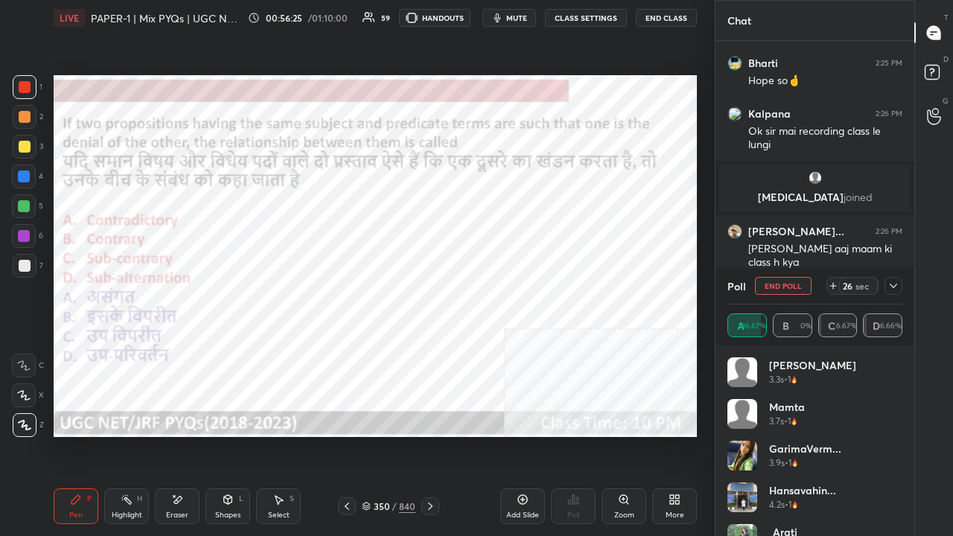
scroll to position [6495, 0]
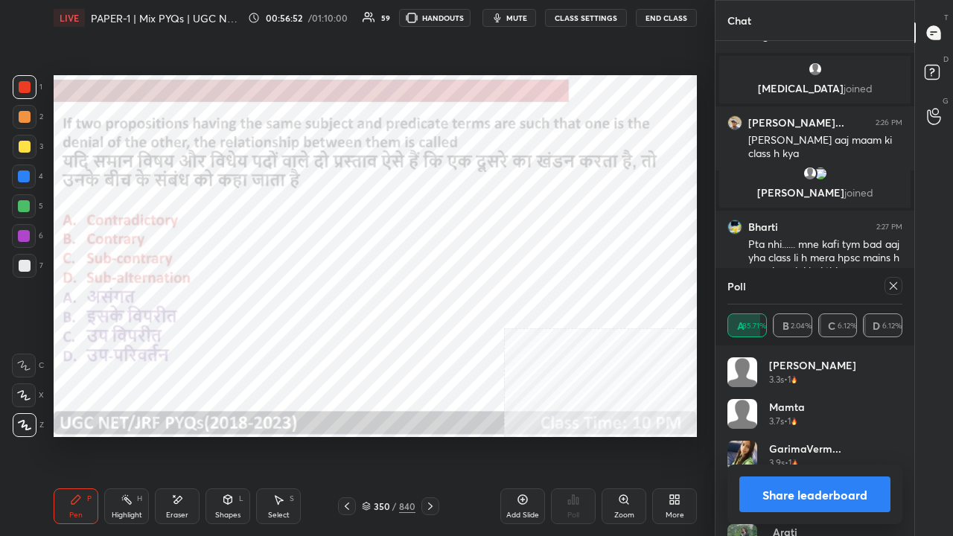
click at [894, 281] on icon at bounding box center [893, 286] width 12 height 12
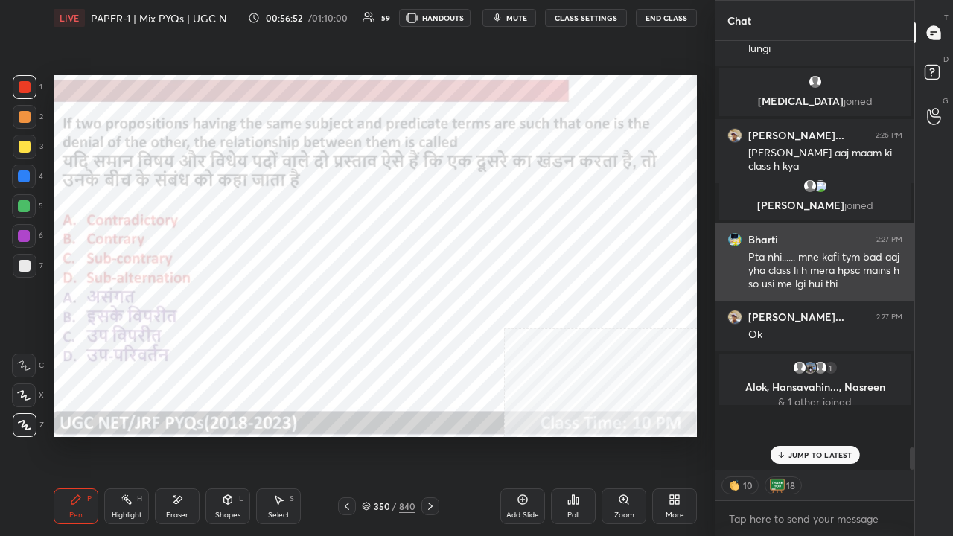
scroll to position [420, 194]
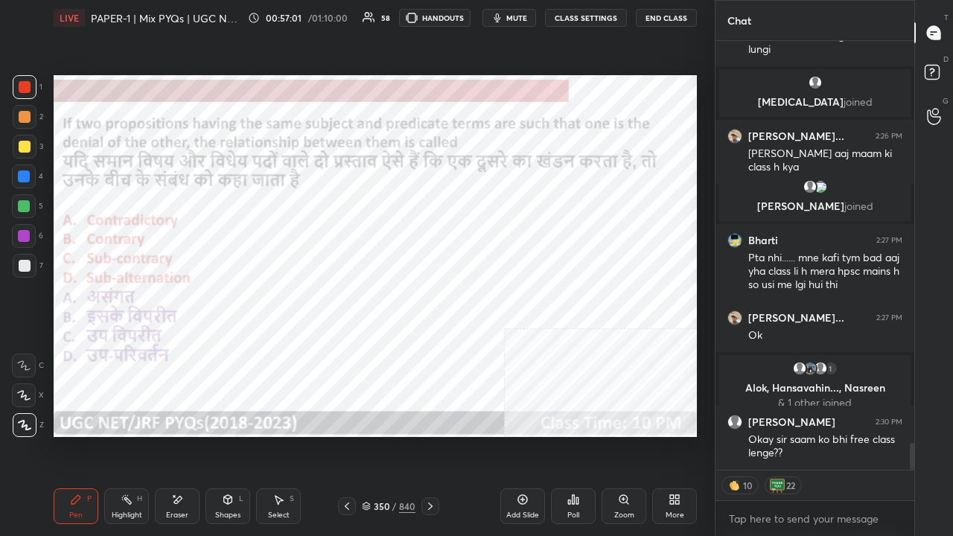
click at [383, 435] on div "350" at bounding box center [381, 506] width 15 height 9
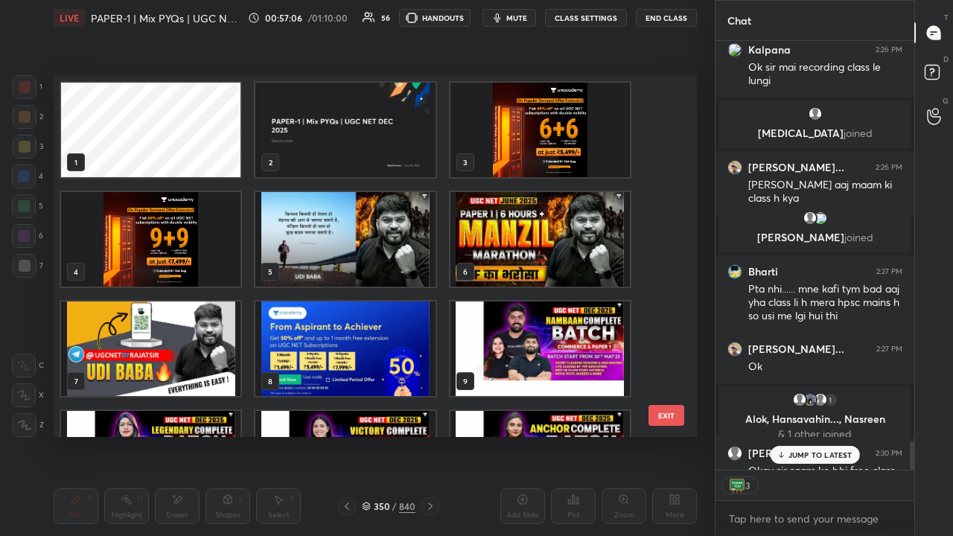
click at [539, 104] on img "grid" at bounding box center [539, 130] width 179 height 95
click at [539, 103] on img "grid" at bounding box center [539, 130] width 179 height 95
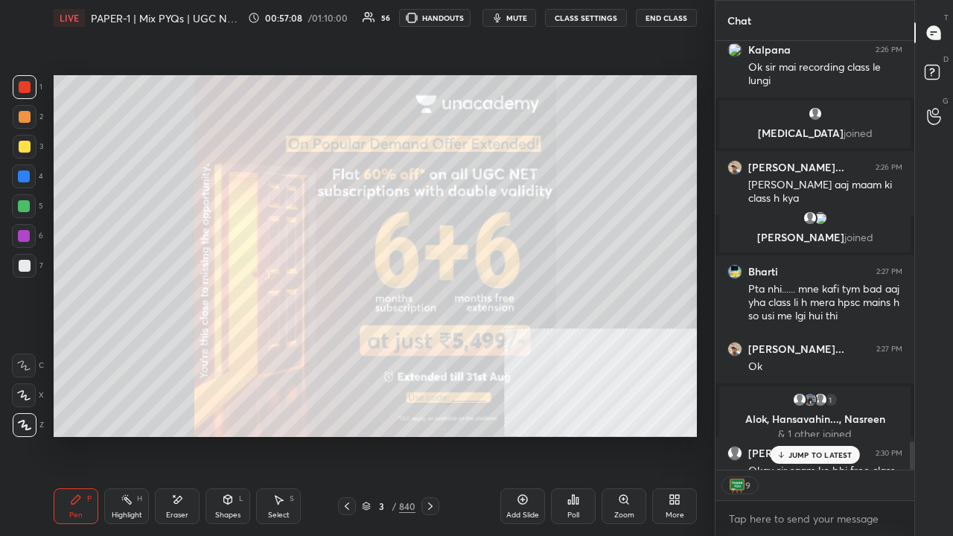
click at [26, 267] on div at bounding box center [25, 266] width 12 height 12
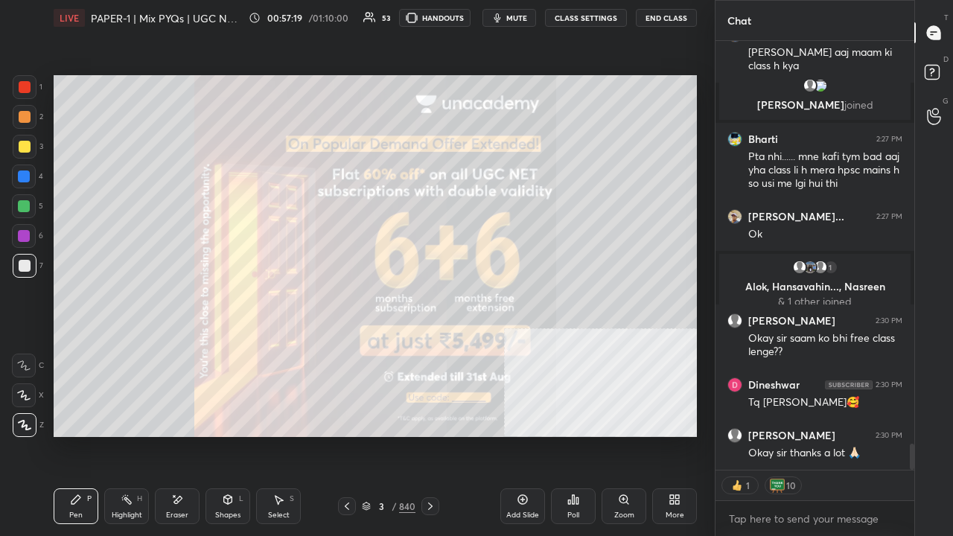
click at [436, 435] on icon at bounding box center [430, 506] width 12 height 12
click at [575, 435] on icon at bounding box center [573, 500] width 12 height 12
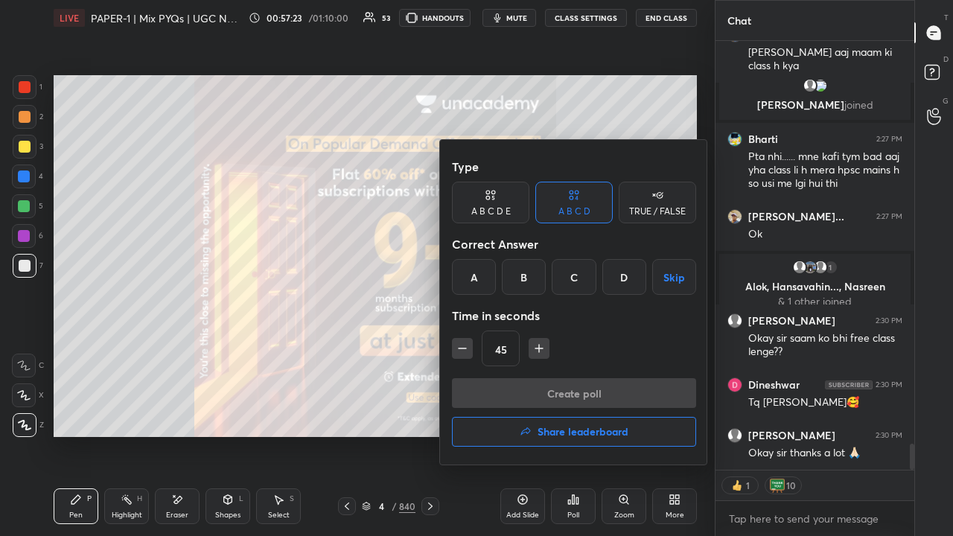
click at [581, 427] on h4 "Share leaderboard" at bounding box center [583, 432] width 91 height 10
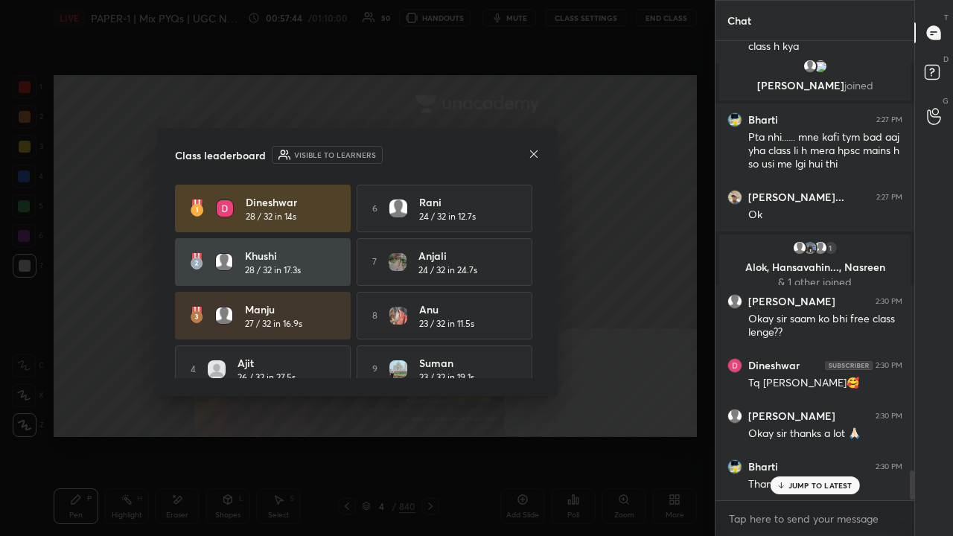
click at [533, 154] on icon at bounding box center [534, 154] width 12 height 12
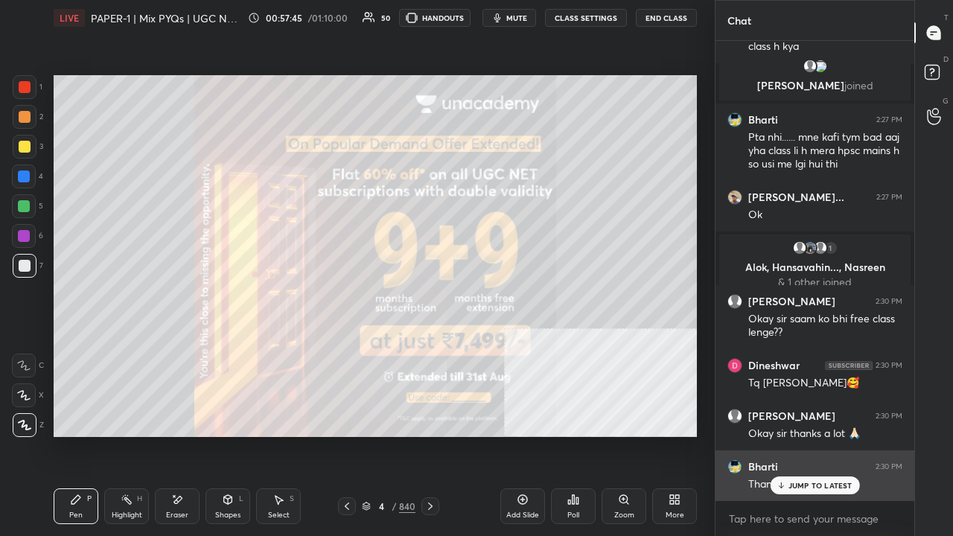
click at [796, 435] on div "JUMP TO LATEST" at bounding box center [814, 485] width 89 height 18
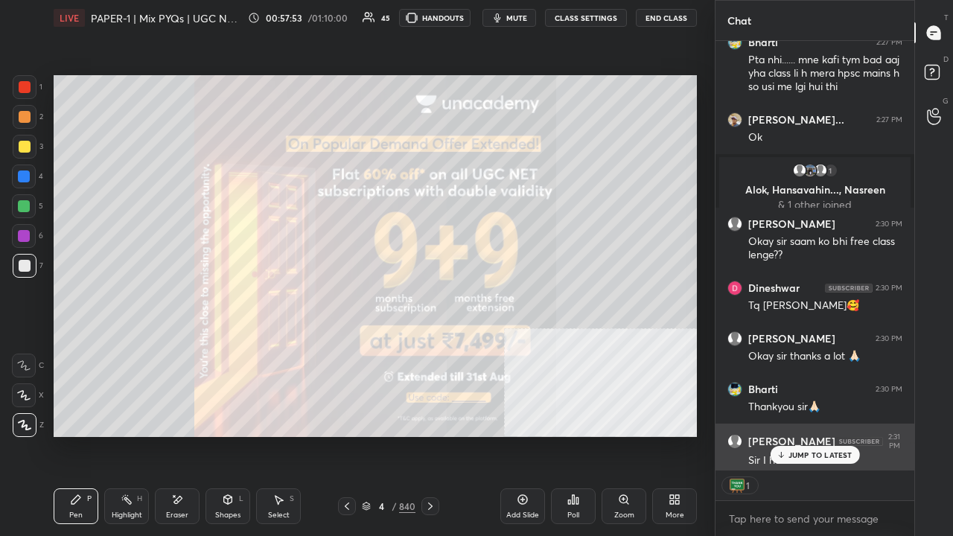
drag, startPoint x: 817, startPoint y: 457, endPoint x: 795, endPoint y: 455, distance: 21.7
click at [816, 435] on p "JUMP TO LATEST" at bounding box center [820, 454] width 64 height 9
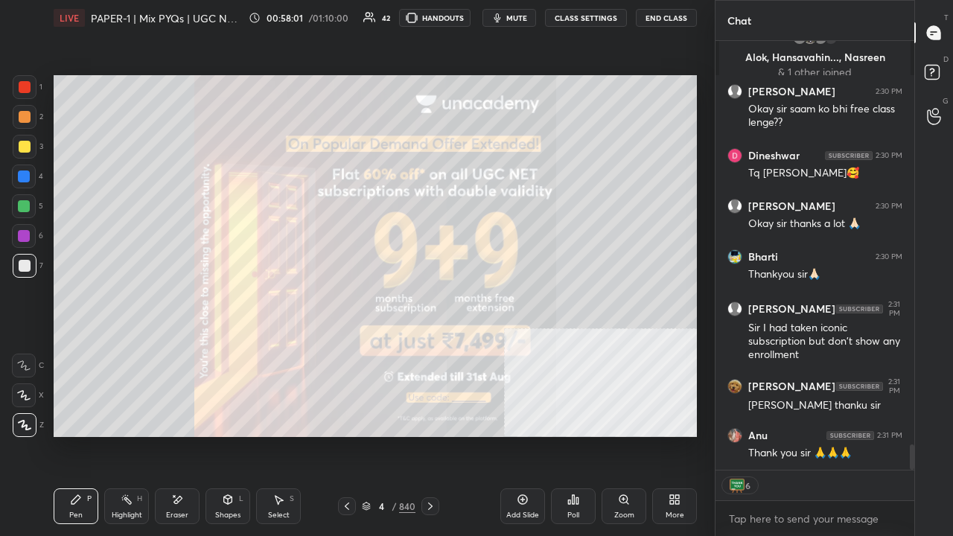
click at [24, 144] on div at bounding box center [25, 147] width 12 height 12
click at [515, 435] on div "Add Slide" at bounding box center [522, 506] width 45 height 36
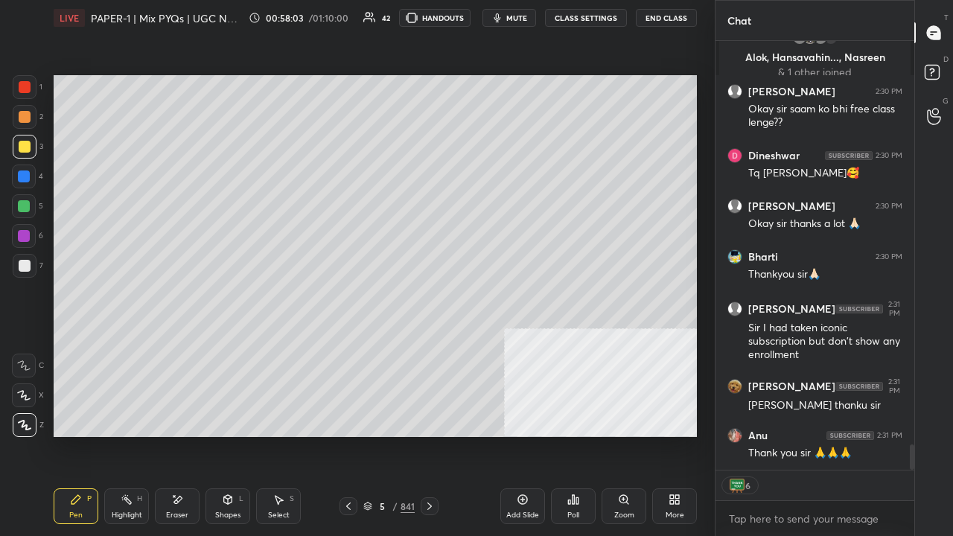
click at [350, 435] on icon at bounding box center [348, 506] width 12 height 12
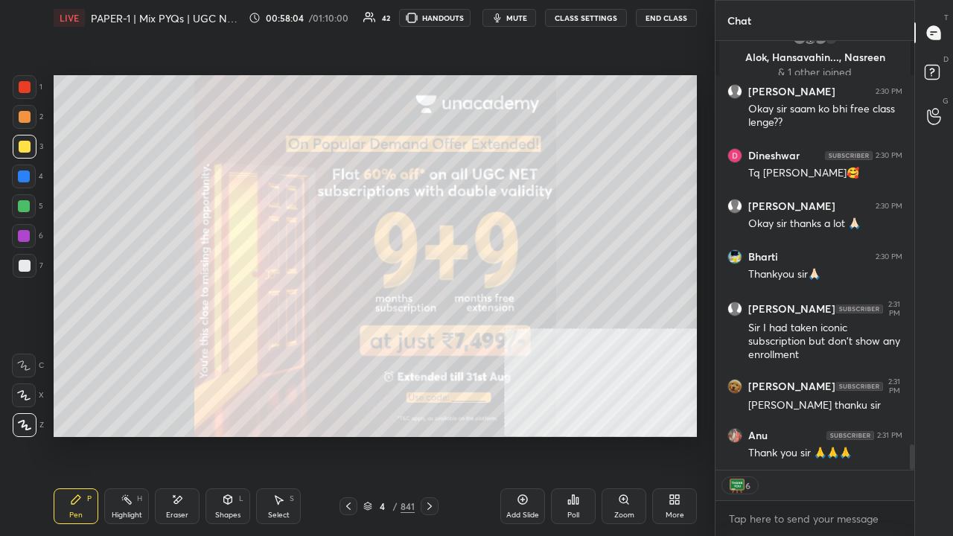
click at [352, 435] on icon at bounding box center [348, 506] width 12 height 12
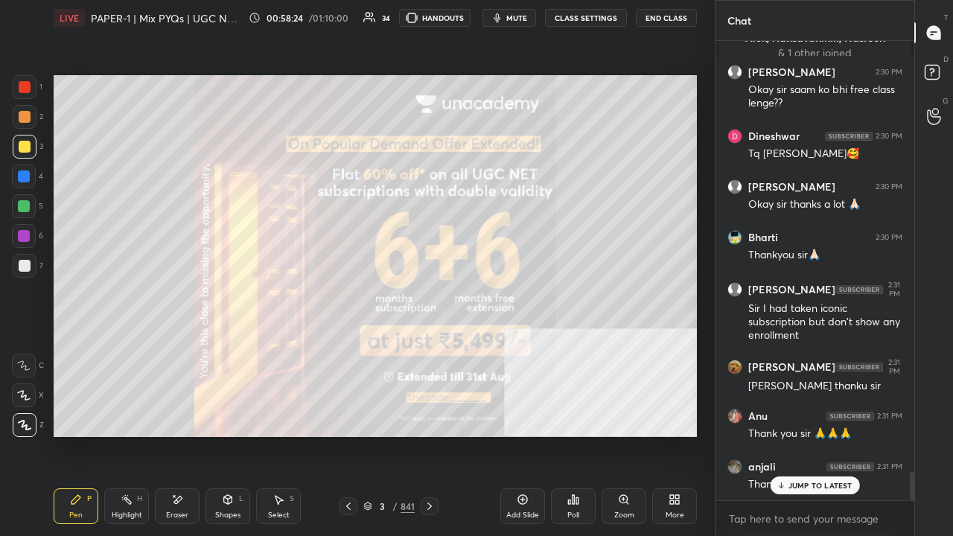
scroll to position [6909, 0]
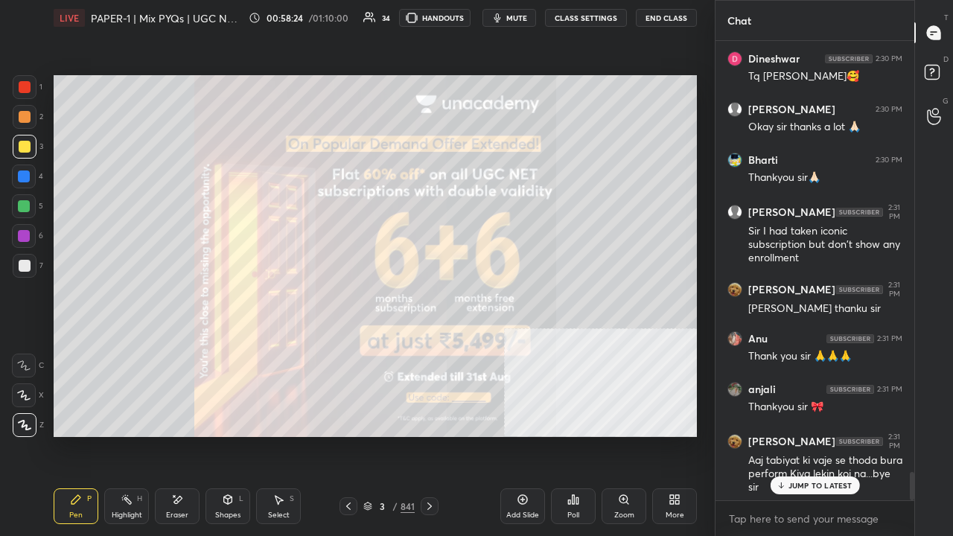
click at [21, 173] on div at bounding box center [24, 176] width 12 height 12
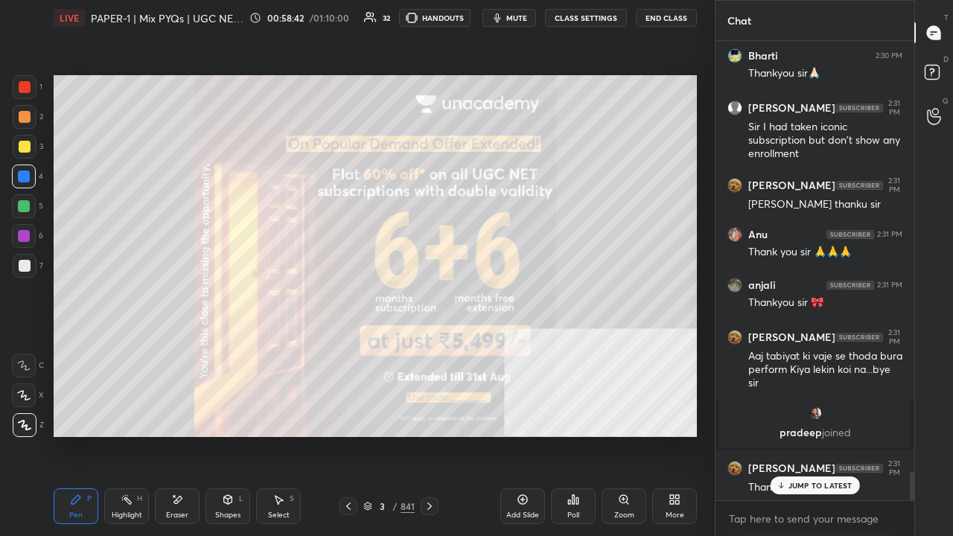
scroll to position [7064, 0]
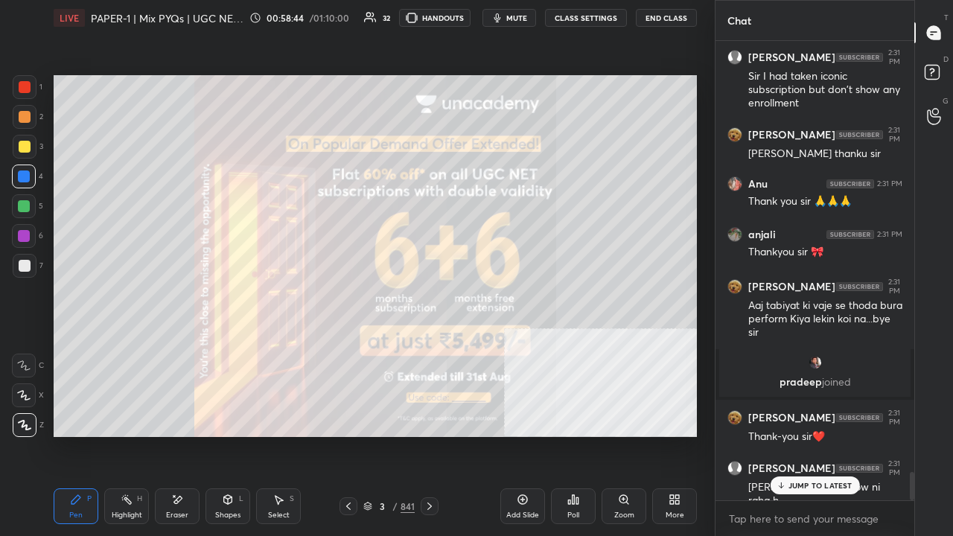
click at [807, 435] on div "JUMP TO LATEST" at bounding box center [814, 485] width 89 height 18
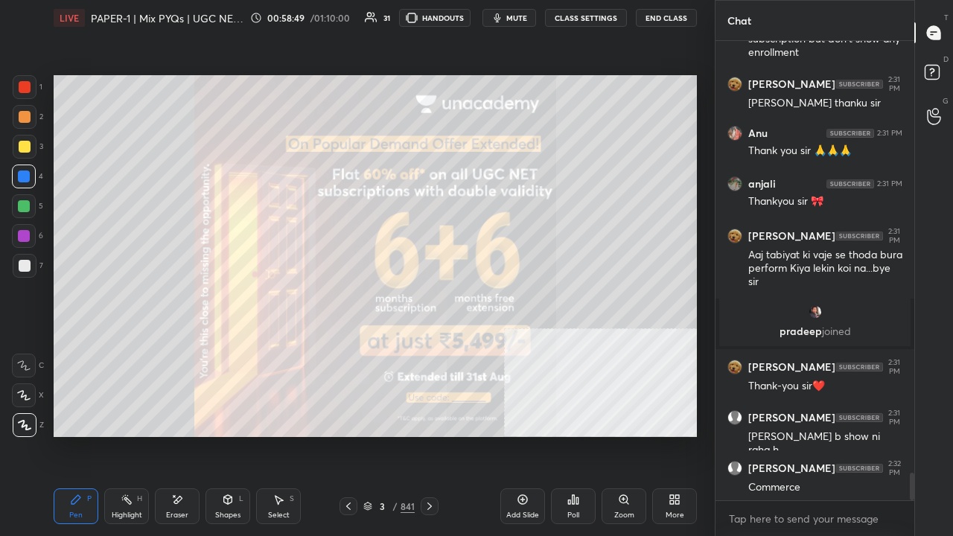
scroll to position [7179, 0]
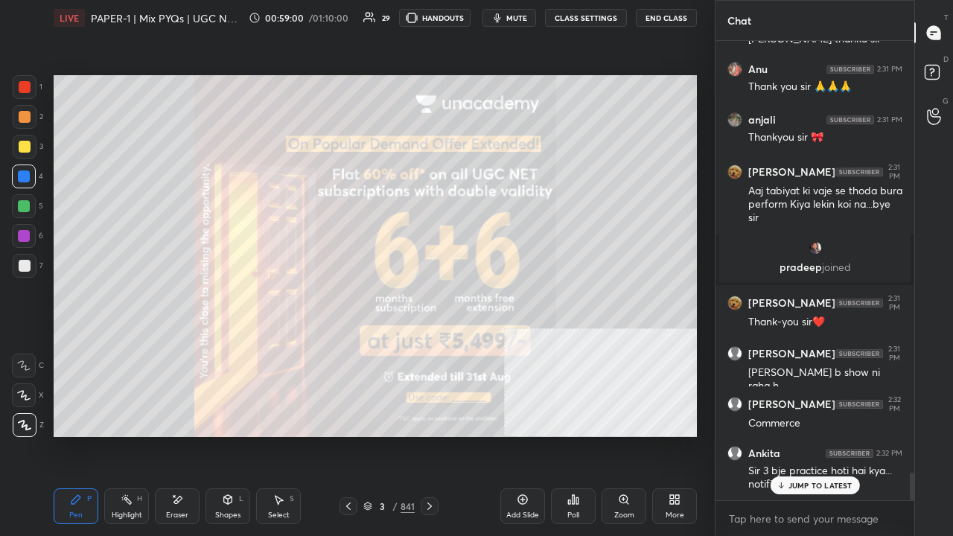
click at [31, 267] on div at bounding box center [25, 266] width 24 height 24
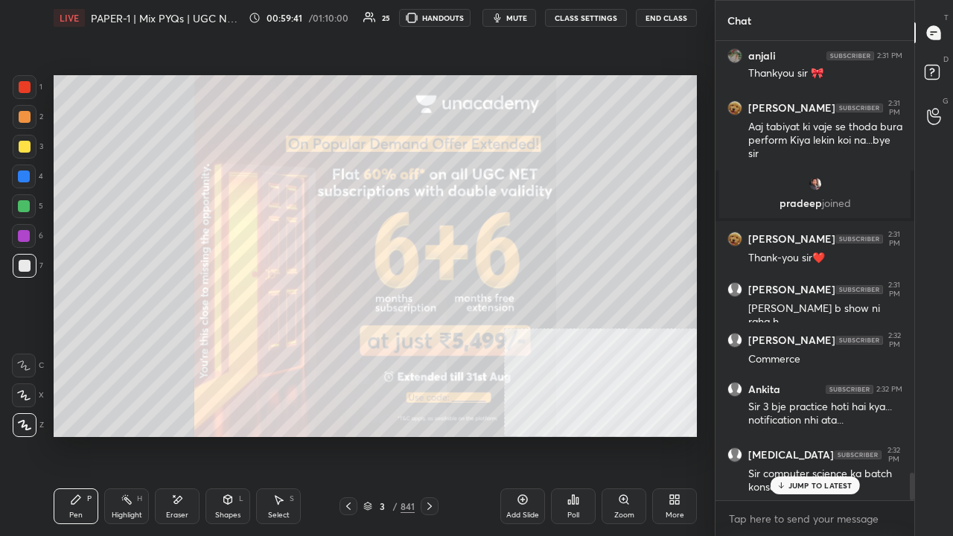
click at [816, 435] on p "JUMP TO LATEST" at bounding box center [820, 485] width 64 height 9
drag, startPoint x: 386, startPoint y: 508, endPoint x: 399, endPoint y: 483, distance: 28.0
click at [387, 435] on div "3" at bounding box center [382, 506] width 15 height 9
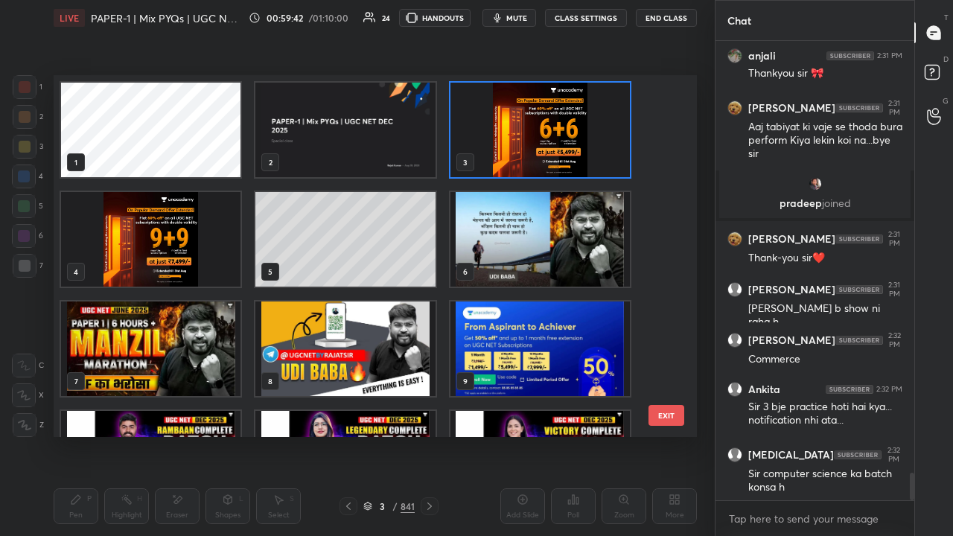
scroll to position [357, 636]
click at [325, 153] on img "grid" at bounding box center [344, 130] width 179 height 95
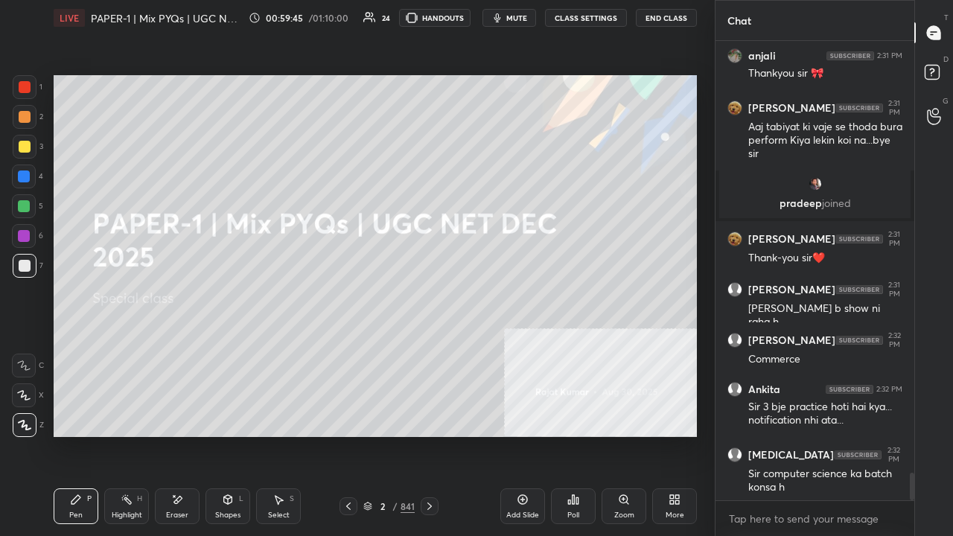
click at [325, 153] on img "grid" at bounding box center [344, 130] width 179 height 95
click at [25, 146] on div at bounding box center [25, 147] width 12 height 12
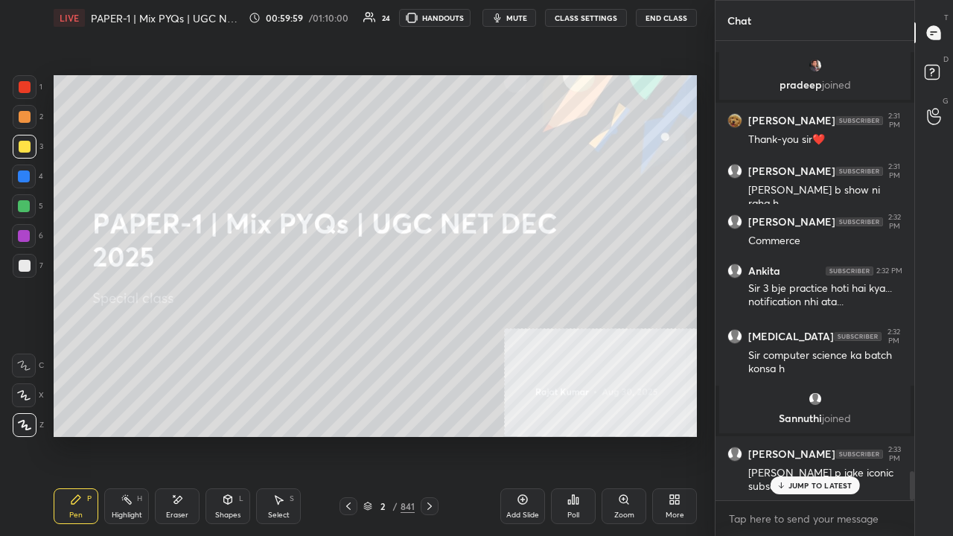
scroll to position [6775, 0]
click at [662, 16] on button "End Class" at bounding box center [666, 18] width 61 height 18
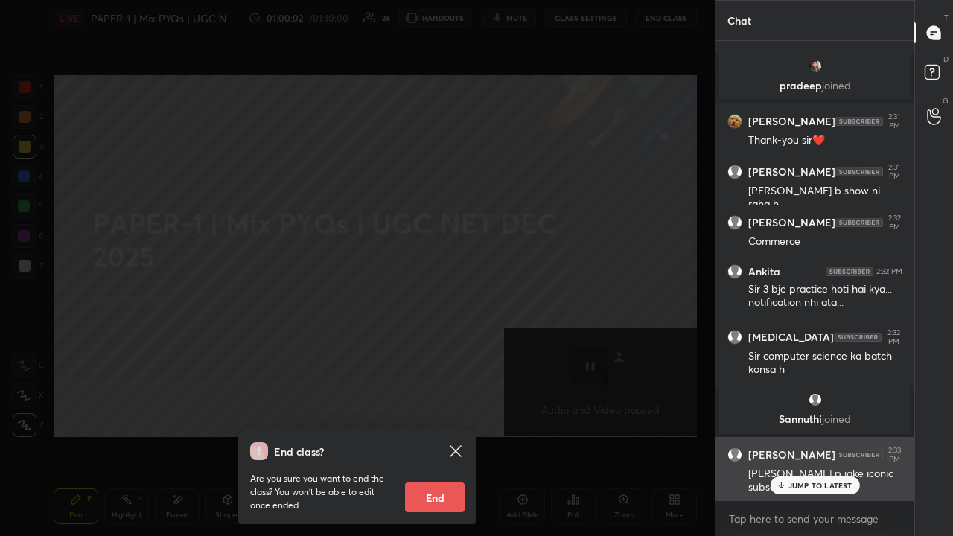
click at [806, 435] on p "JUMP TO LATEST" at bounding box center [820, 485] width 64 height 9
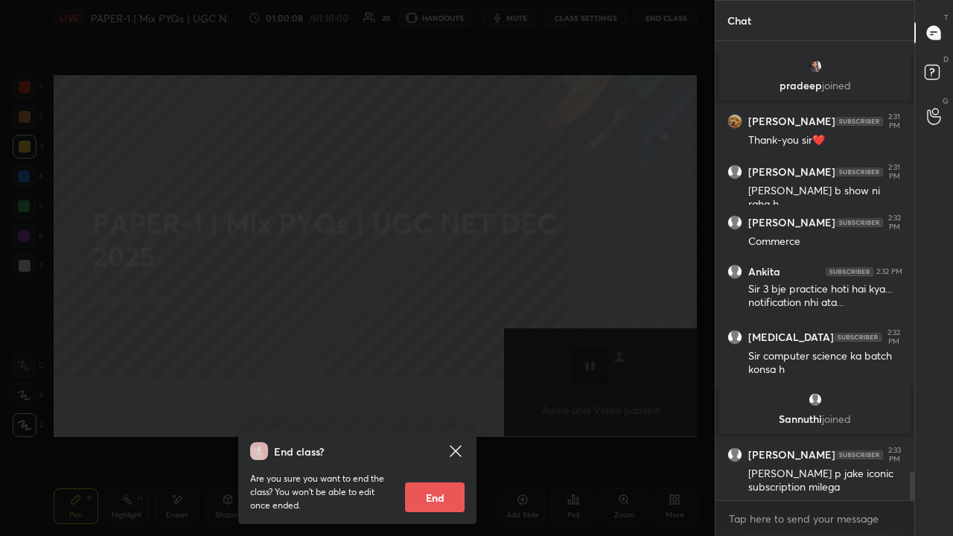
click at [436, 435] on button "End" at bounding box center [435, 497] width 60 height 30
type textarea "x"
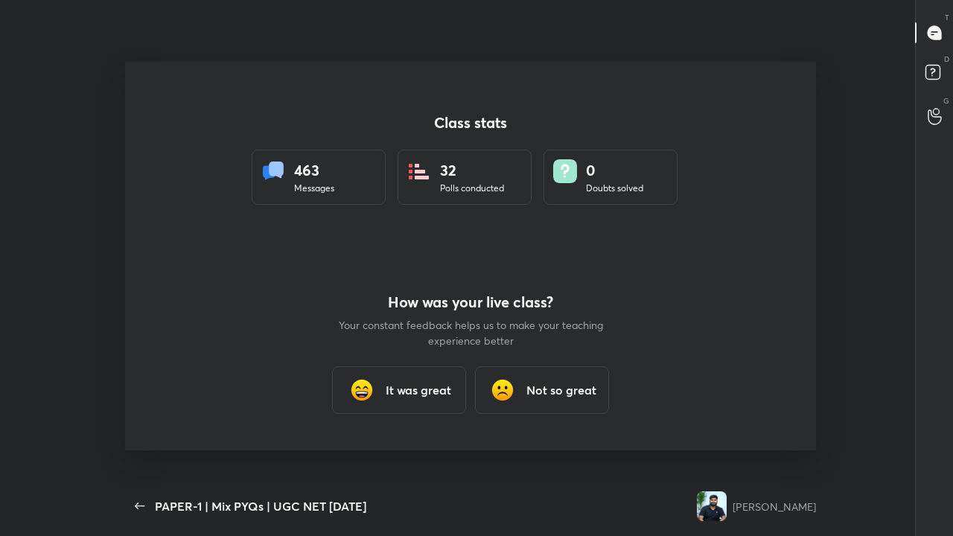
scroll to position [0, 0]
